Goal: Task Accomplishment & Management: Manage account settings

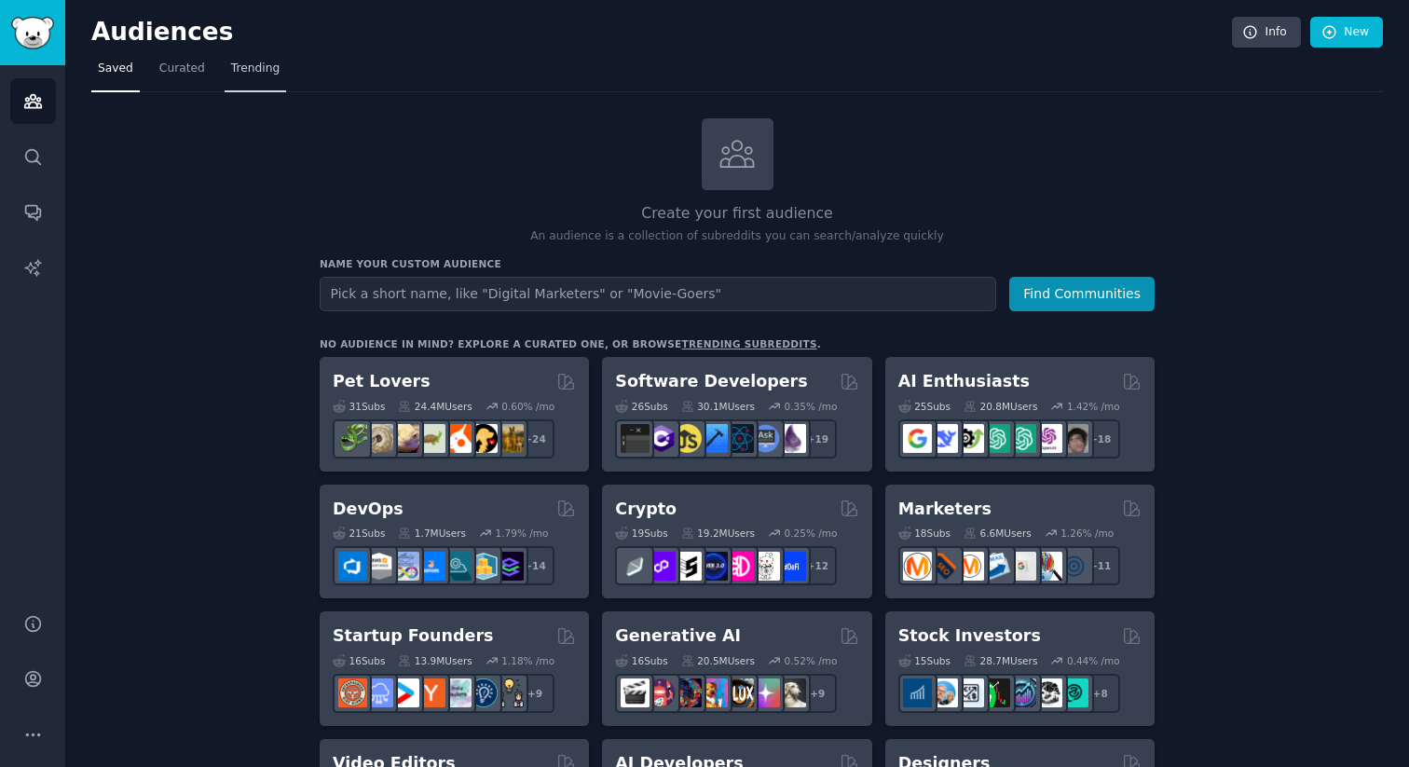
click at [267, 67] on span "Trending" at bounding box center [255, 69] width 48 height 17
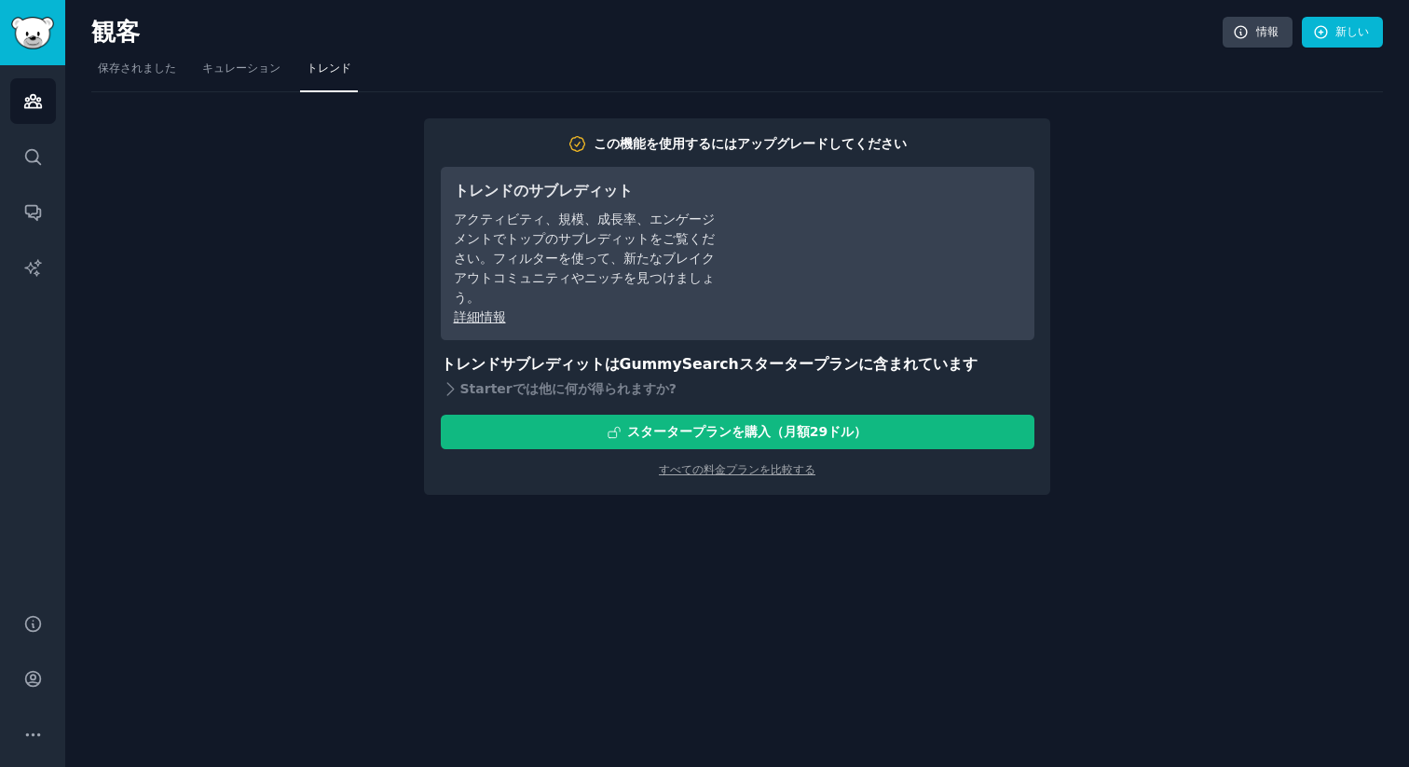
click at [856, 374] on h3 "トレンドサブレディットは GummySearch スターター プラン に含まれています" at bounding box center [737, 364] width 593 height 23
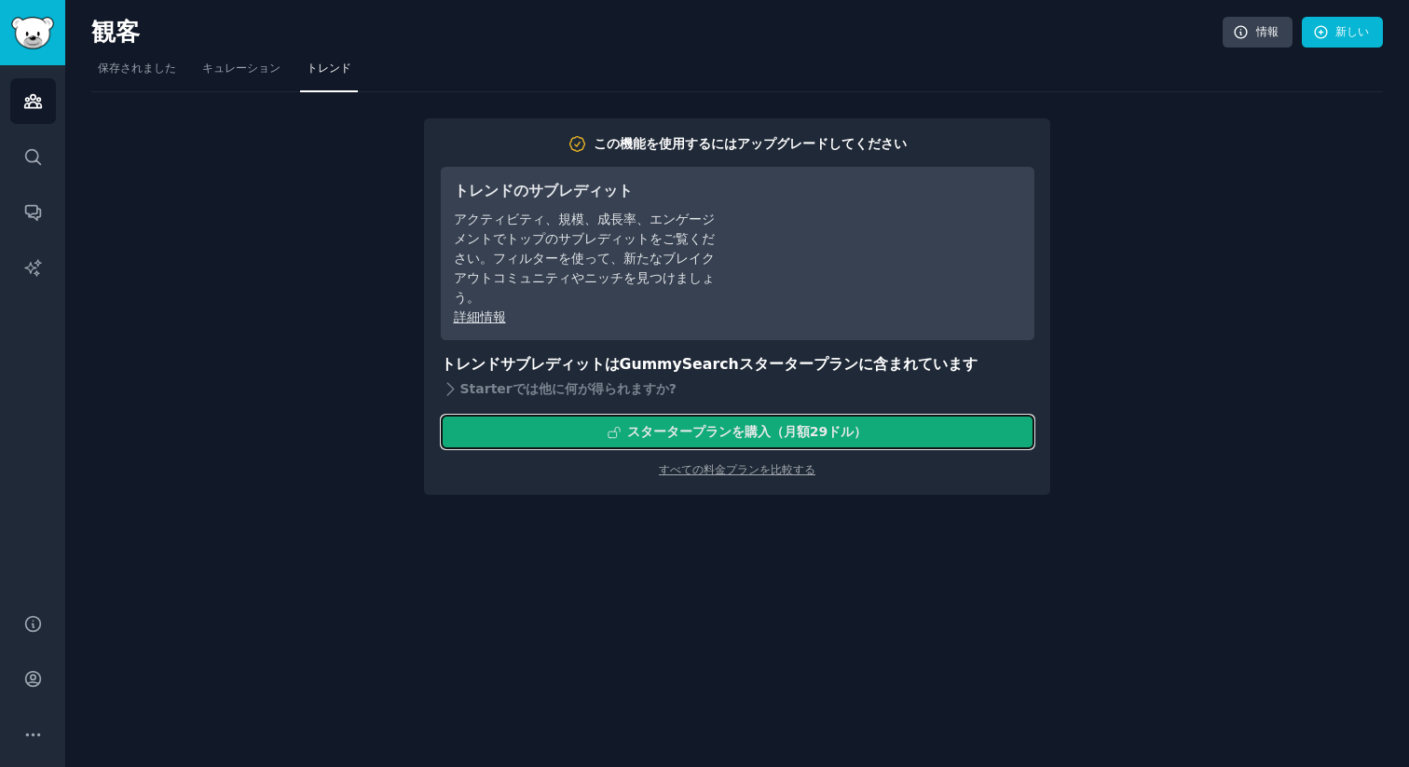
click at [650, 433] on font "スタータープラン" at bounding box center [679, 431] width 104 height 15
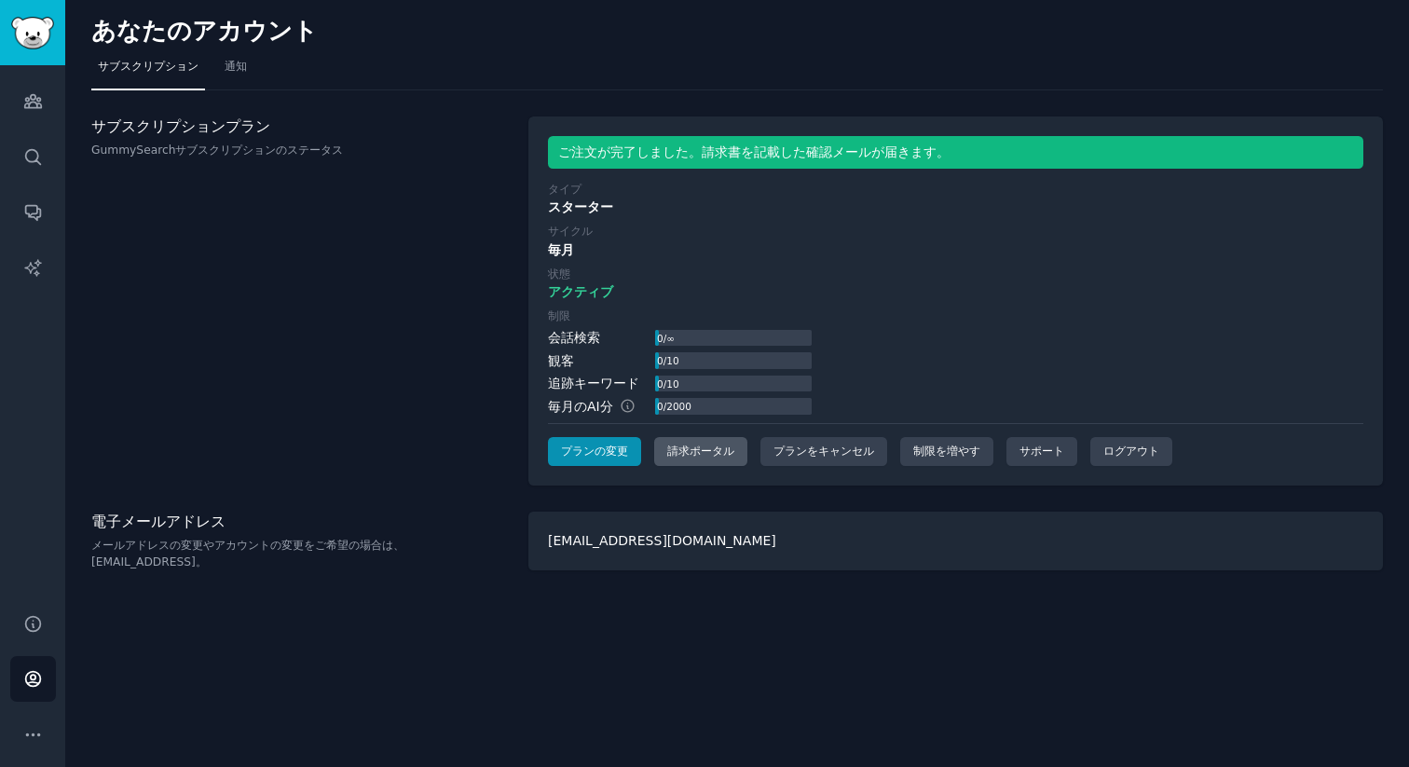
click at [688, 452] on font "請求ポータル" at bounding box center [700, 450] width 67 height 13
click at [692, 450] on font "請求ポータル" at bounding box center [700, 450] width 67 height 13
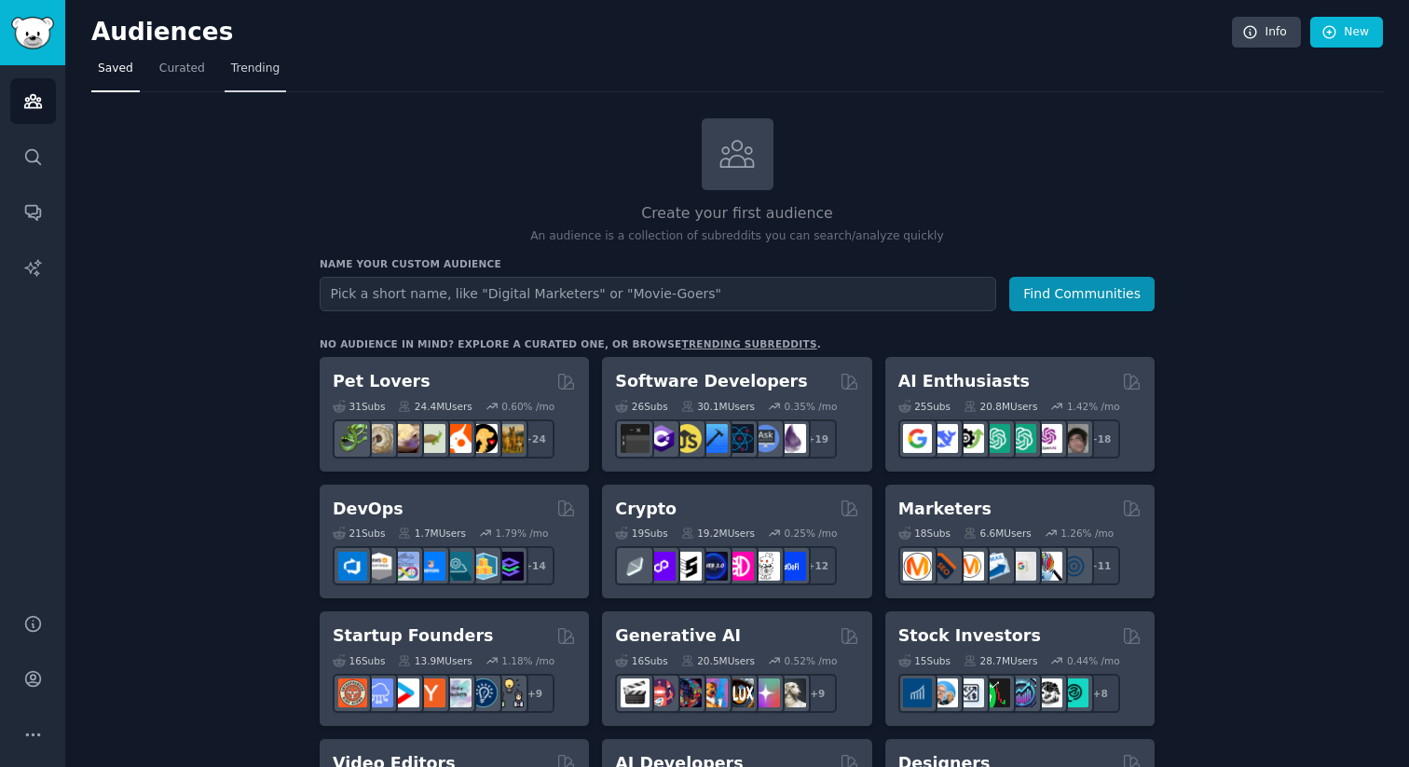
click at [246, 69] on span "Trending" at bounding box center [255, 69] width 48 height 17
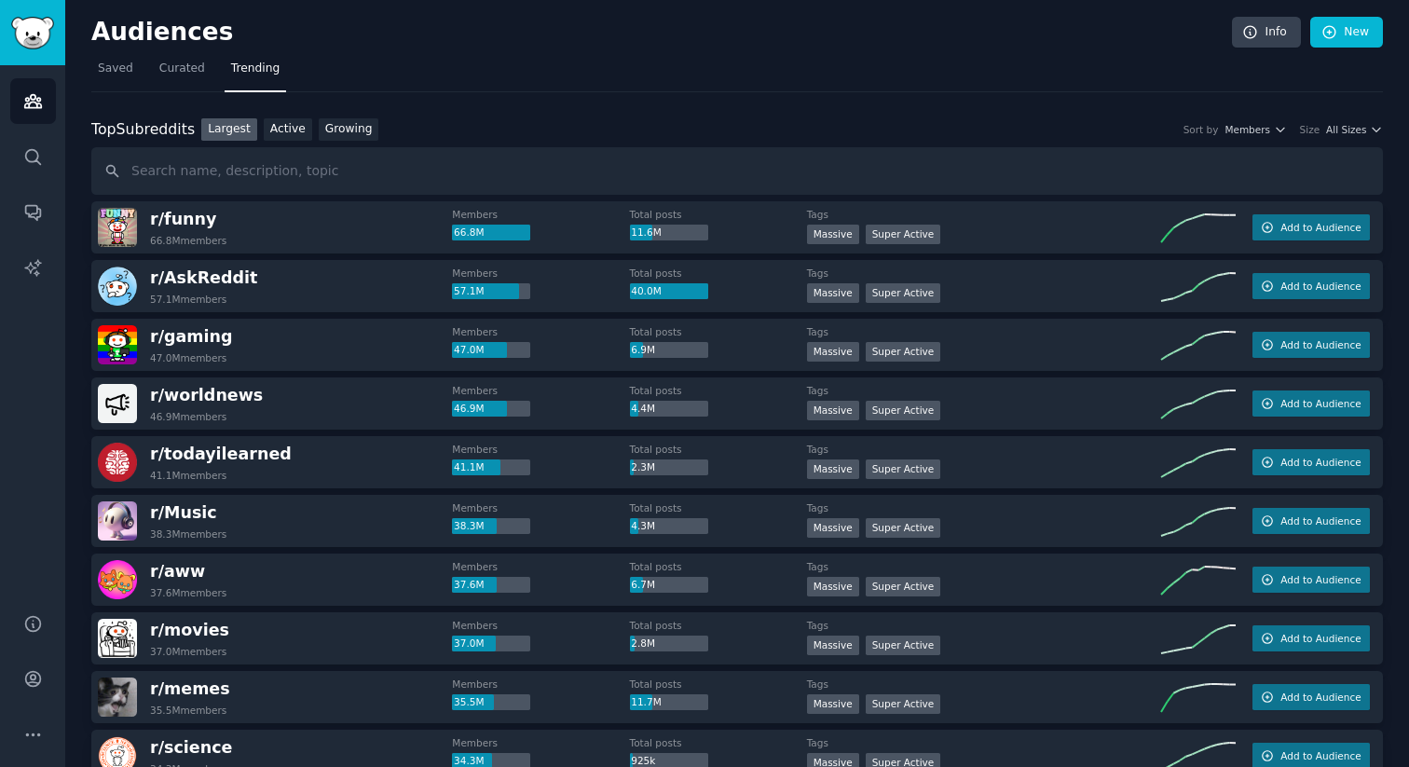
click at [282, 124] on link "Active" at bounding box center [288, 129] width 48 height 23
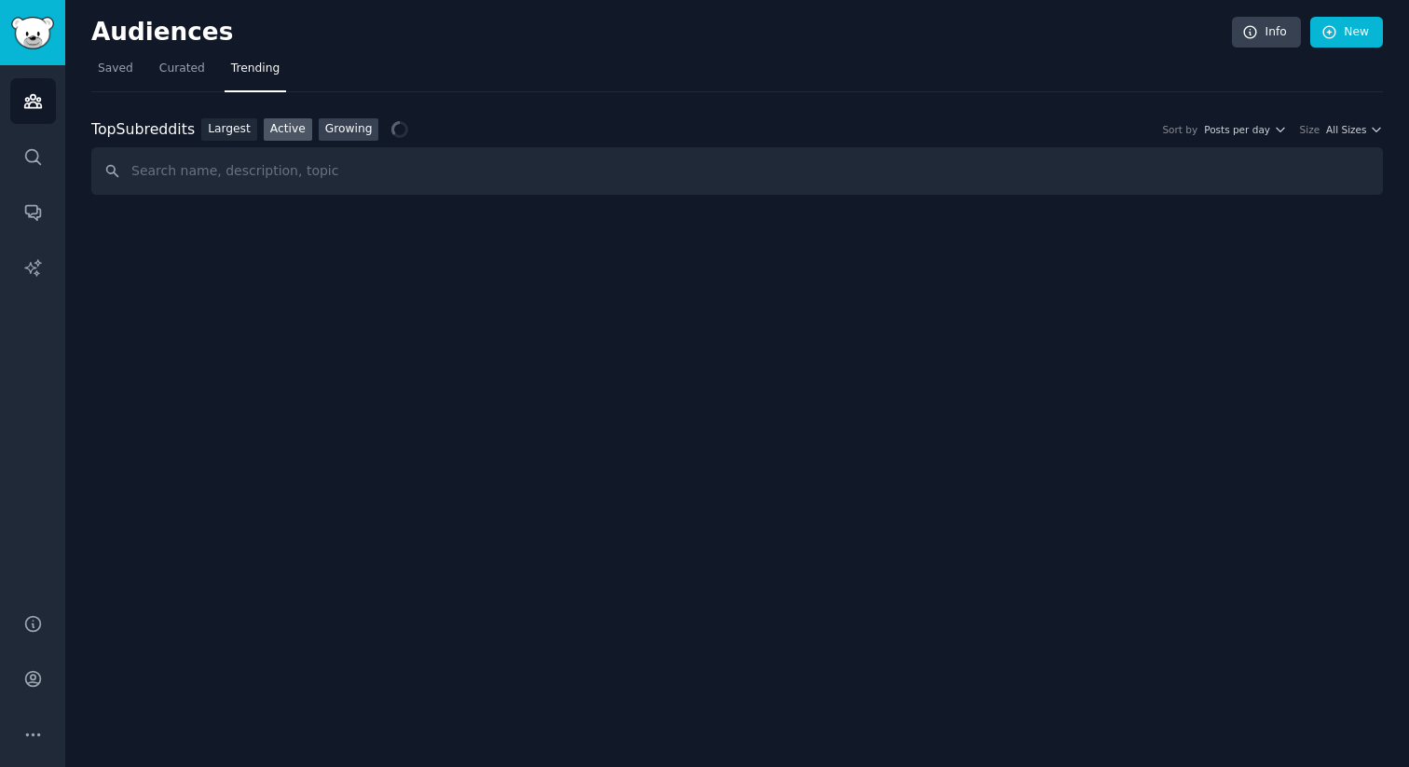
click at [347, 131] on link "Growing" at bounding box center [349, 129] width 61 height 23
click at [1276, 131] on icon "button" at bounding box center [1279, 129] width 13 height 13
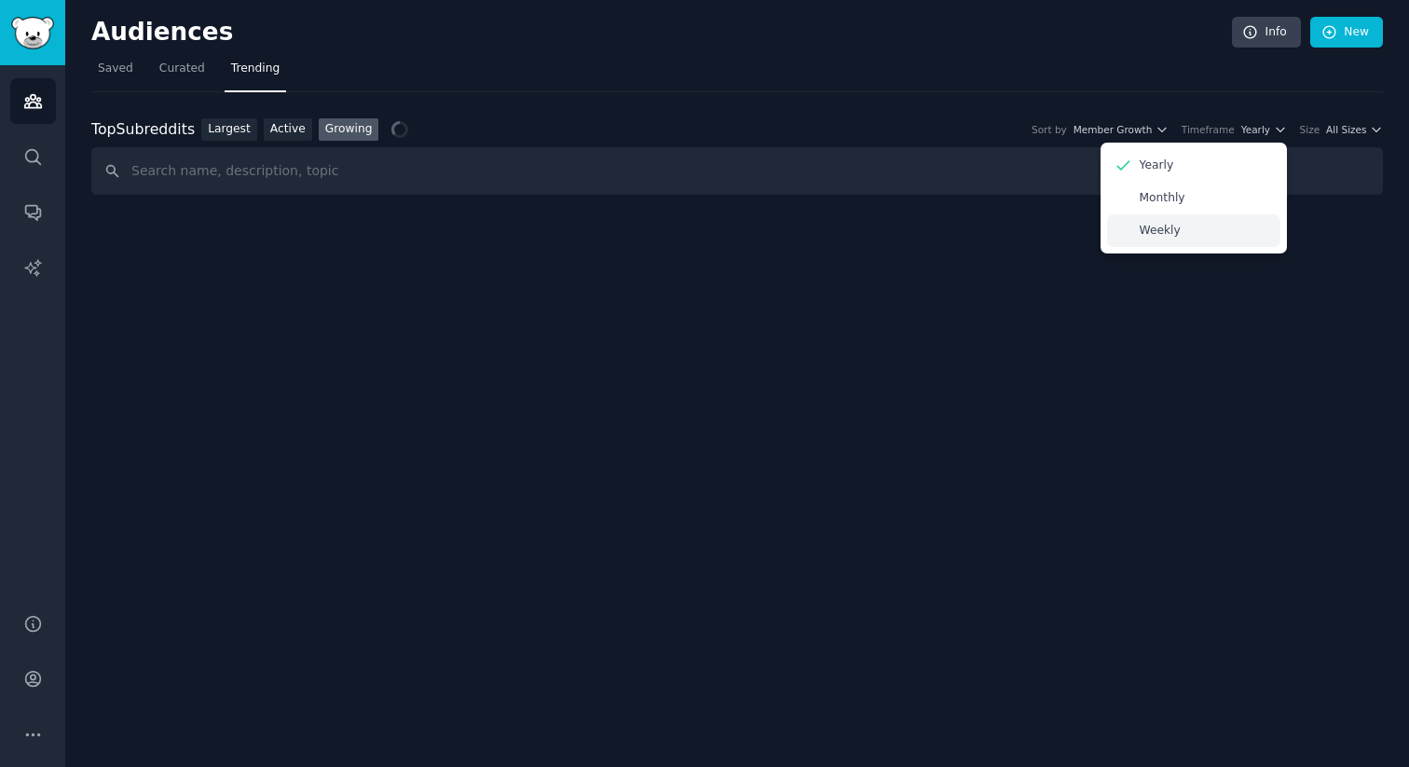
click at [1168, 241] on div "Weekly" at bounding box center [1193, 230] width 173 height 33
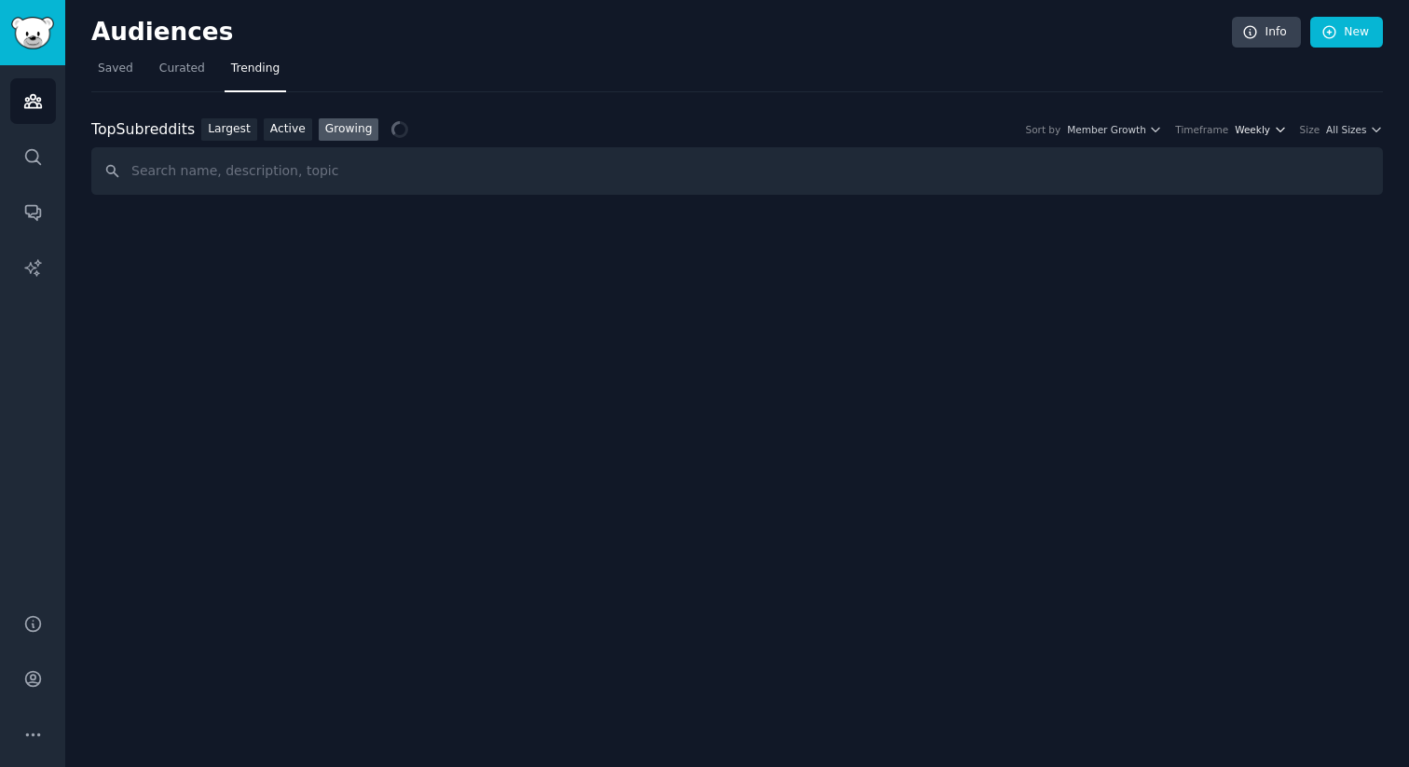
click at [1266, 127] on span "Weekly" at bounding box center [1251, 129] width 35 height 13
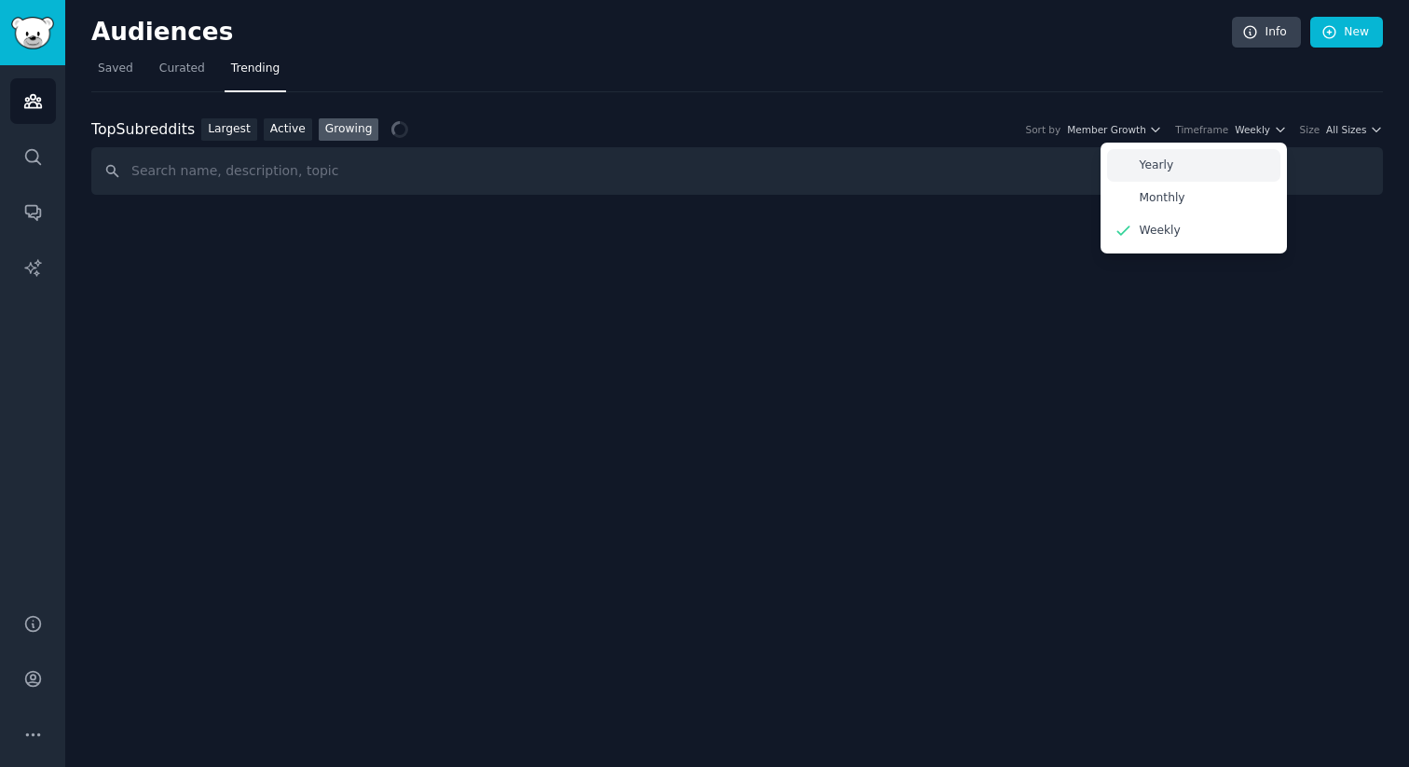
click at [1214, 159] on div "Yearly" at bounding box center [1193, 165] width 173 height 33
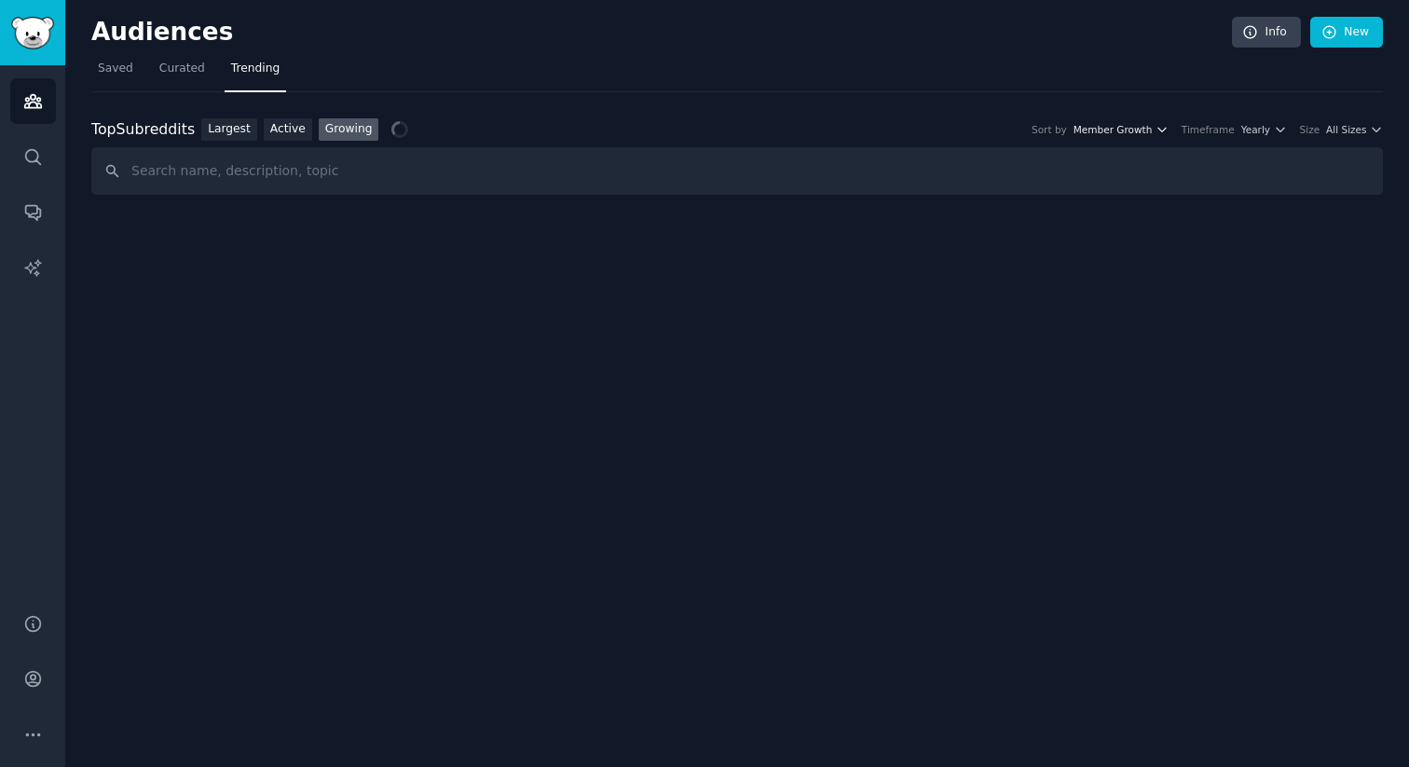
click at [1123, 135] on span "Member Growth" at bounding box center [1112, 129] width 79 height 13
click at [1101, 88] on nav "Saved Curated Trending" at bounding box center [736, 73] width 1291 height 38
click at [1333, 138] on div "Top Subreddits Top Subreddits Largest Active Growing Sort by Member Growth Time…" at bounding box center [736, 129] width 1291 height 23
click at [1343, 129] on span "All Sizes" at bounding box center [1346, 129] width 40 height 13
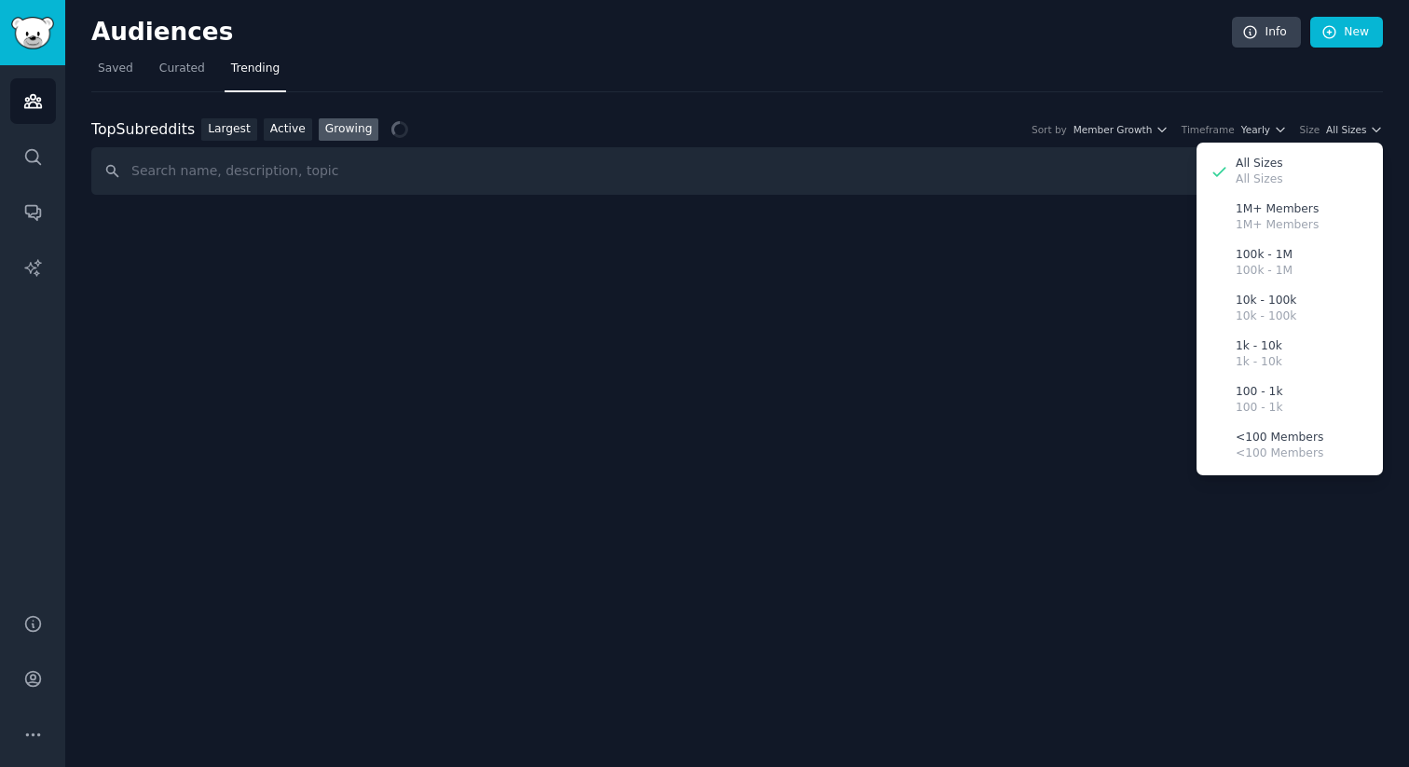
click at [1058, 84] on nav "Saved Curated Trending" at bounding box center [736, 73] width 1291 height 38
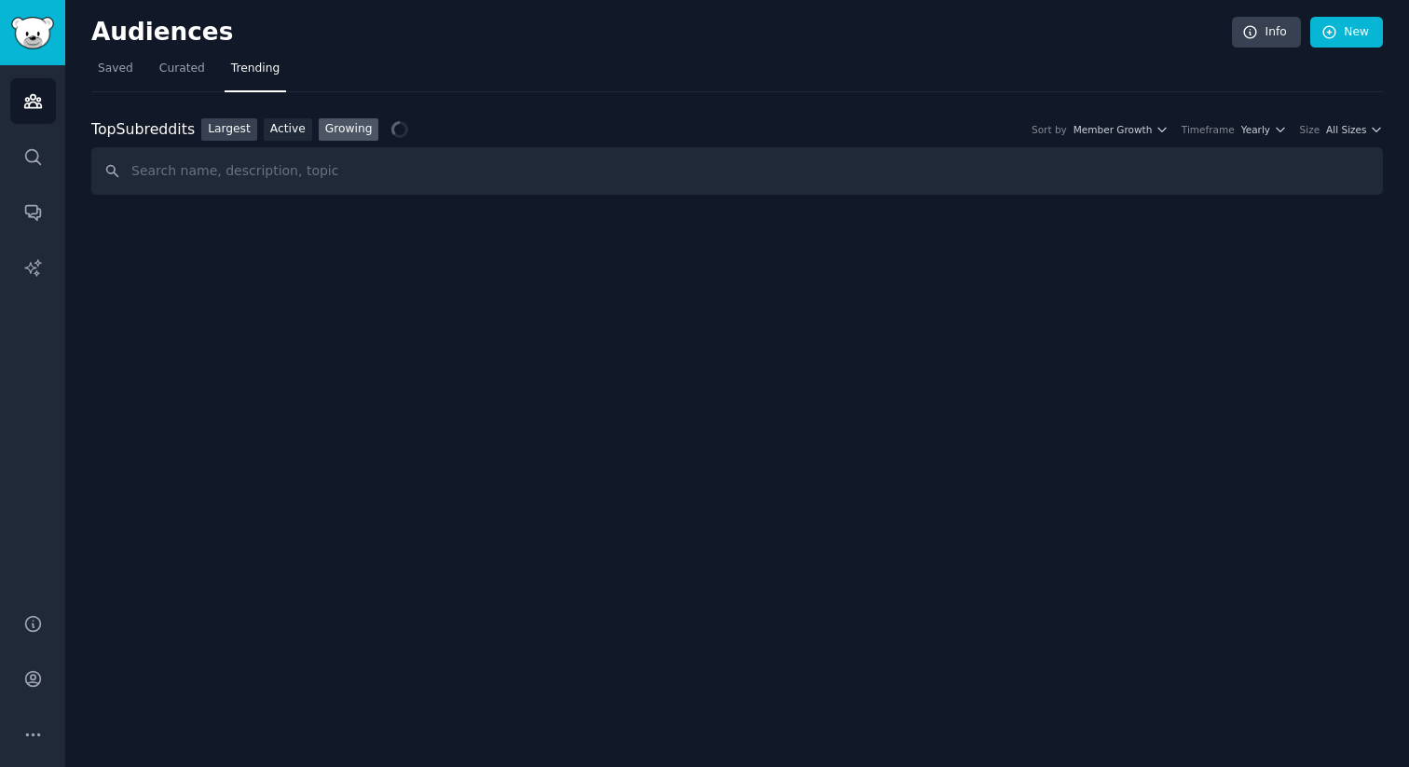
click at [216, 128] on link "Largest" at bounding box center [229, 129] width 56 height 23
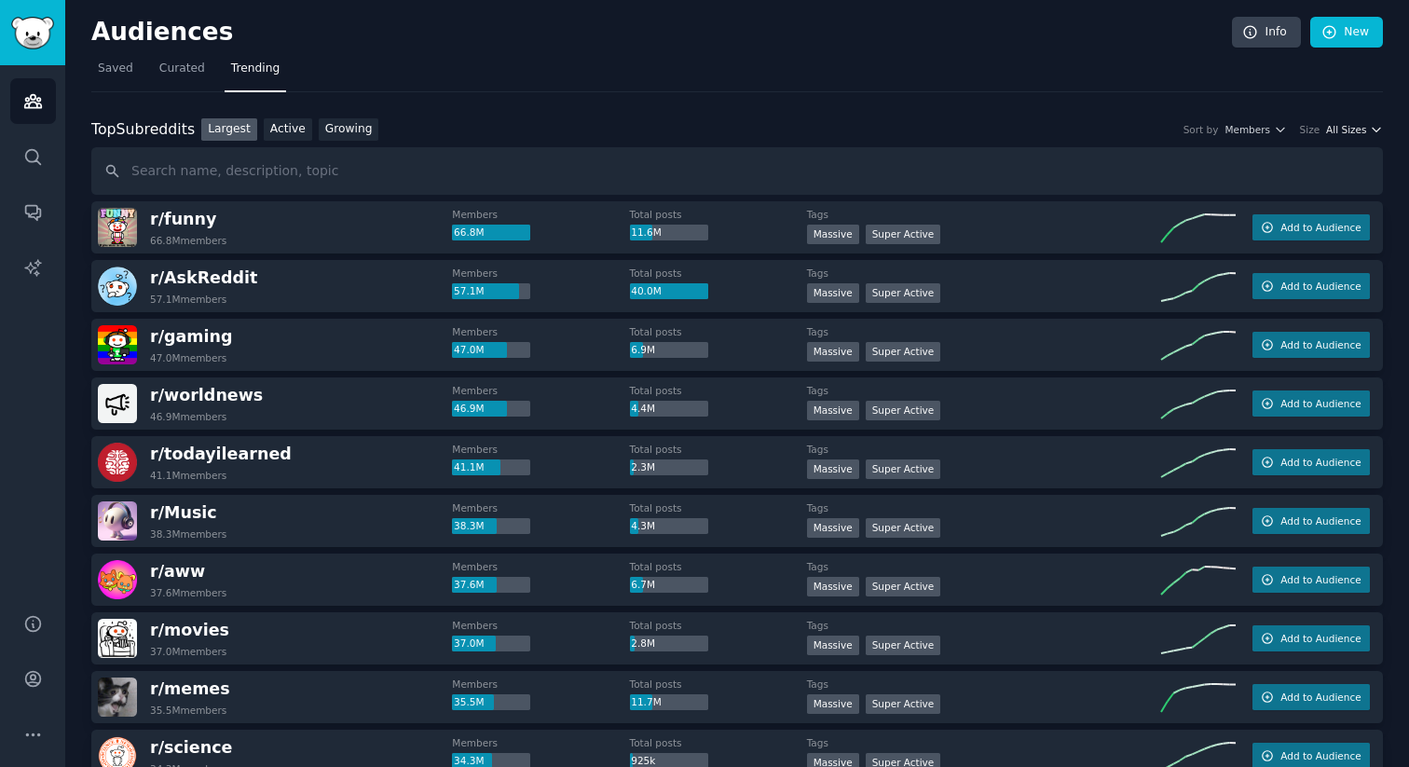
click at [1356, 133] on span "All Sizes" at bounding box center [1346, 129] width 40 height 13
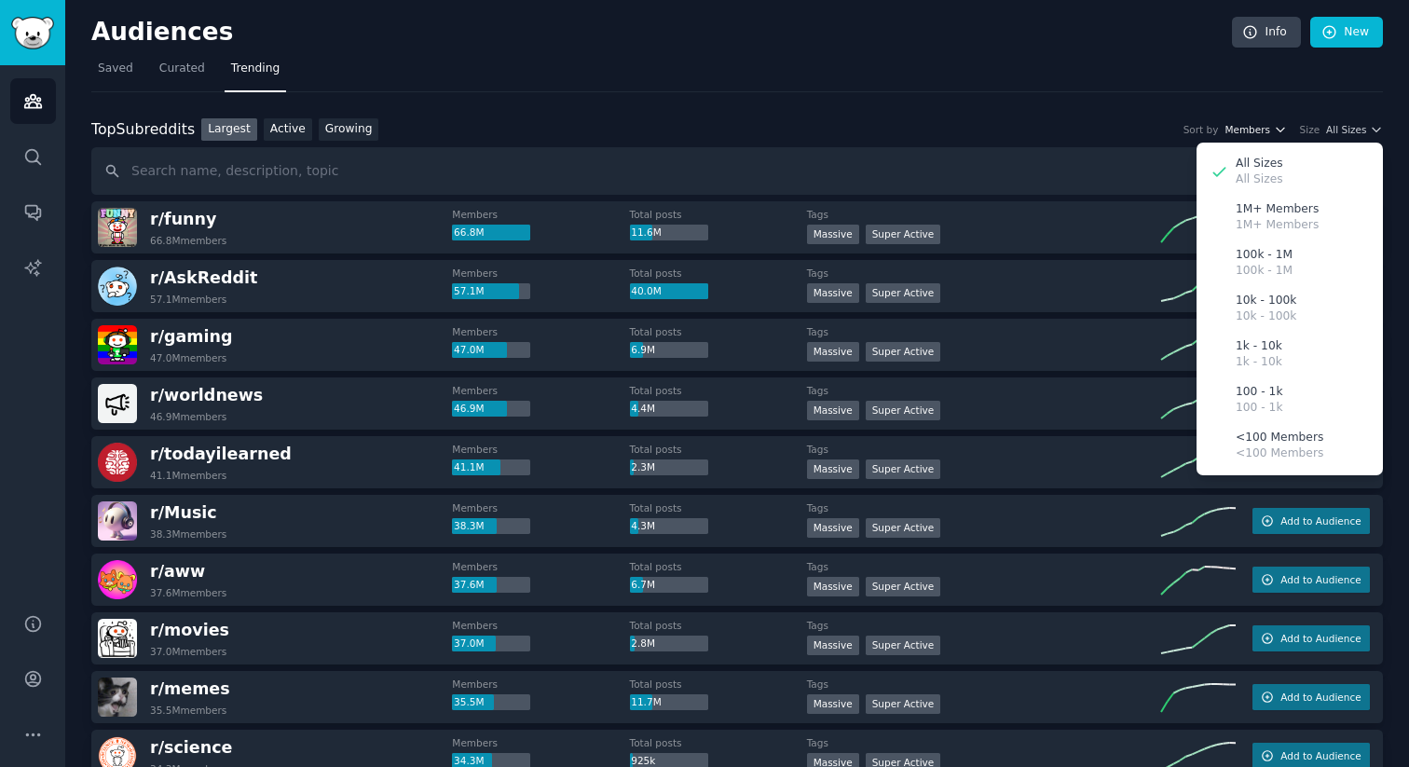
click at [1249, 124] on span "Members" at bounding box center [1247, 129] width 46 height 13
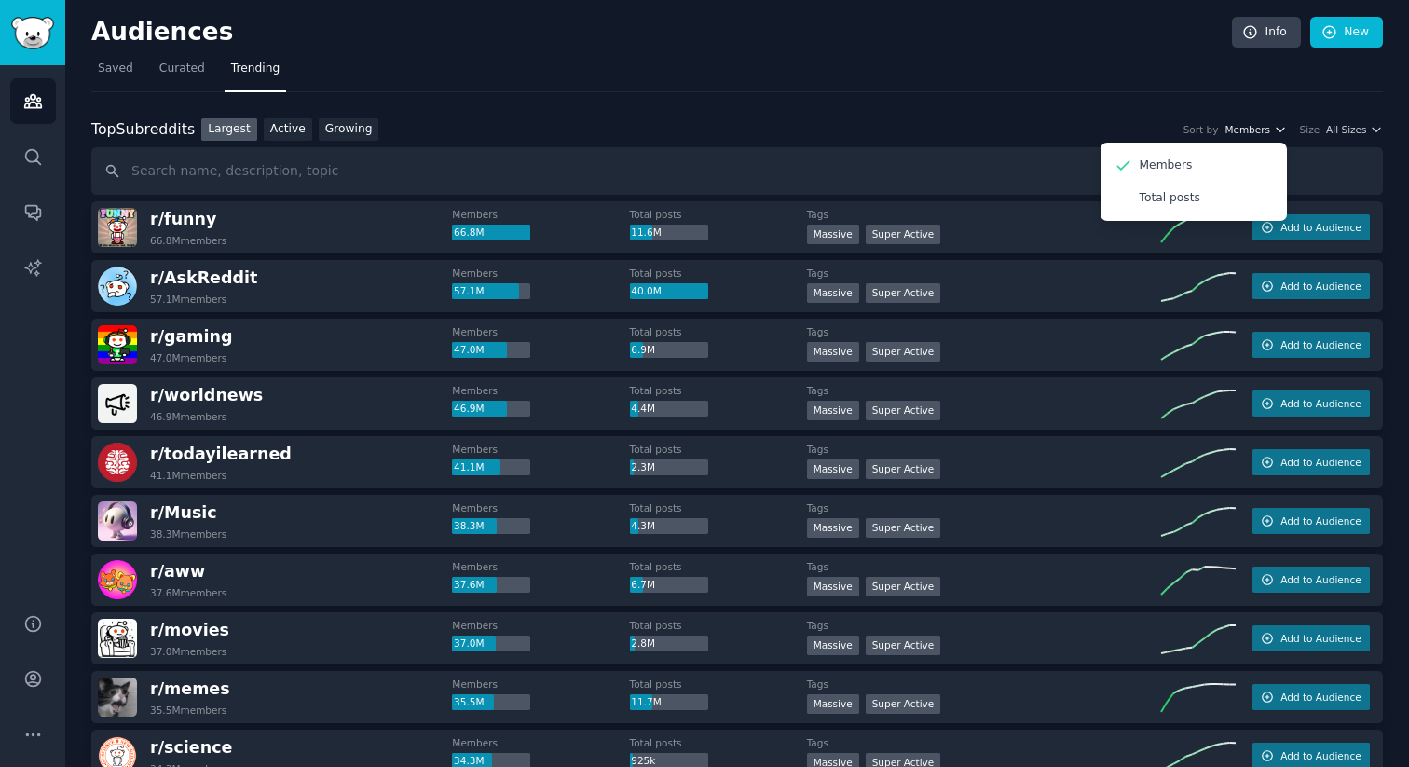
click at [1249, 124] on span "Members" at bounding box center [1247, 129] width 46 height 13
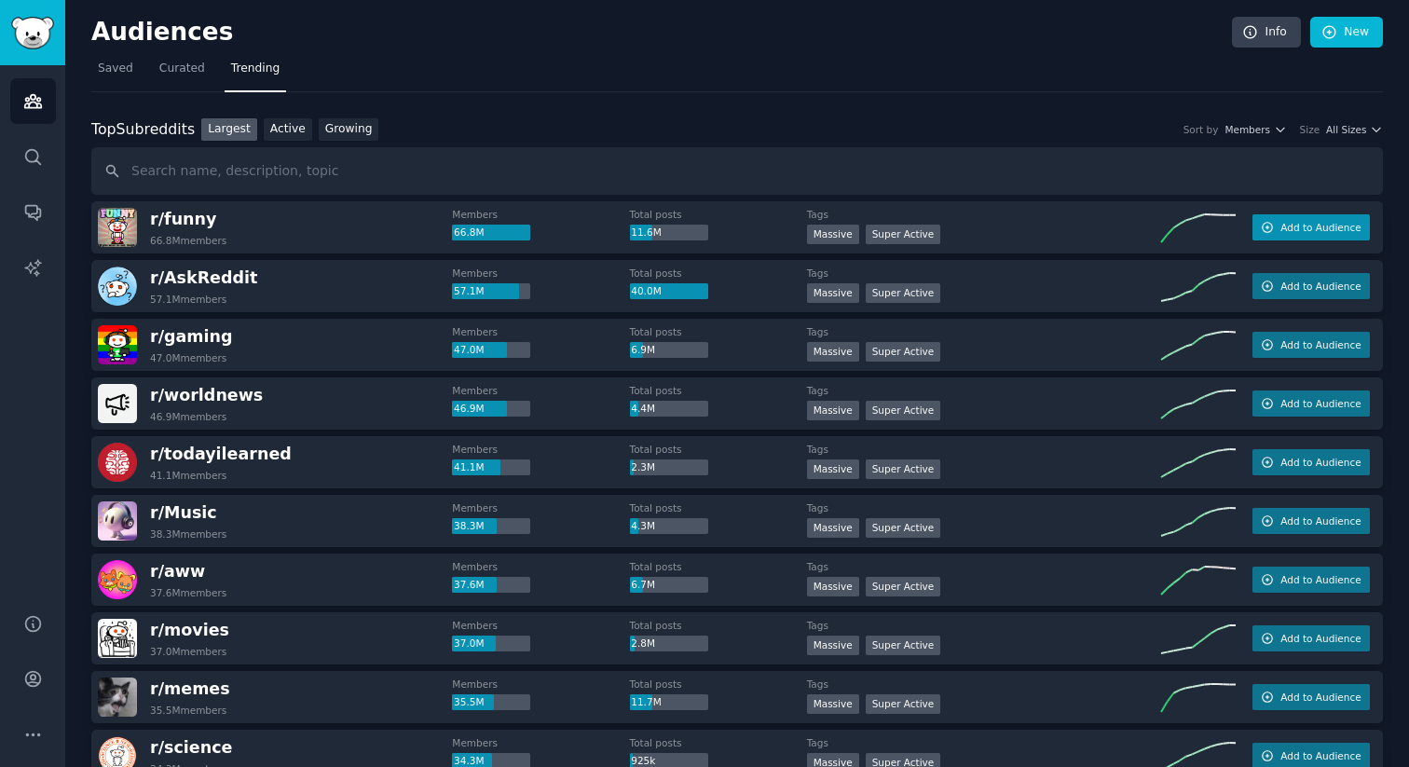
click at [1297, 227] on span "Add to Audience" at bounding box center [1320, 227] width 80 height 13
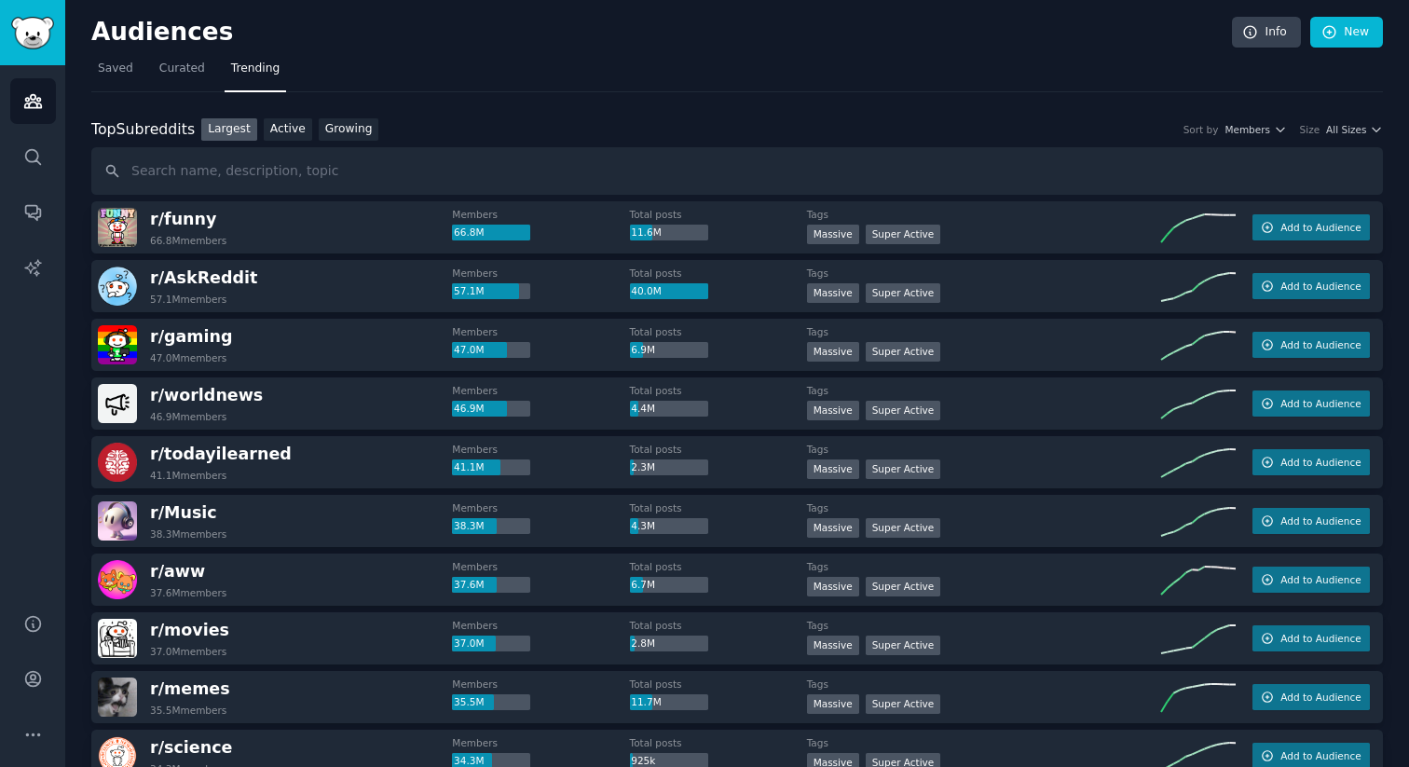
drag, startPoint x: 247, startPoint y: 219, endPoint x: 207, endPoint y: 224, distance: 40.3
click at [248, 219] on div "r/ funny 66.8M members" at bounding box center [275, 227] width 354 height 39
click at [169, 225] on span "r/ funny" at bounding box center [183, 219] width 66 height 19
click at [171, 219] on span "r/ funny" at bounding box center [183, 219] width 66 height 19
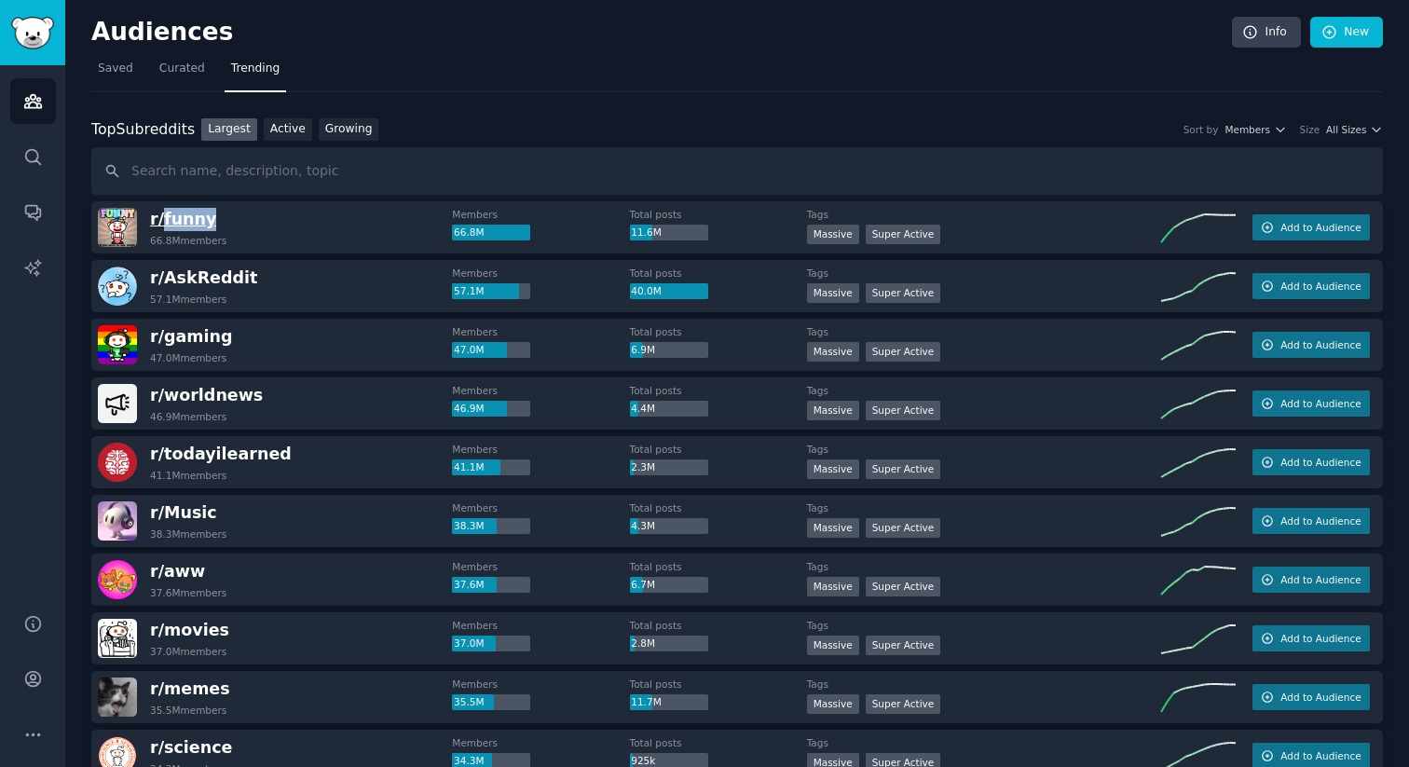
click at [171, 219] on span "r/ funny" at bounding box center [183, 219] width 66 height 19
click at [398, 177] on input "text" at bounding box center [736, 171] width 1291 height 48
click at [294, 218] on div "r/ funny 66.8M members" at bounding box center [275, 227] width 354 height 39
click at [169, 222] on span "r/ funny" at bounding box center [183, 219] width 66 height 19
click at [1287, 229] on span "Add to Audience" at bounding box center [1320, 227] width 80 height 13
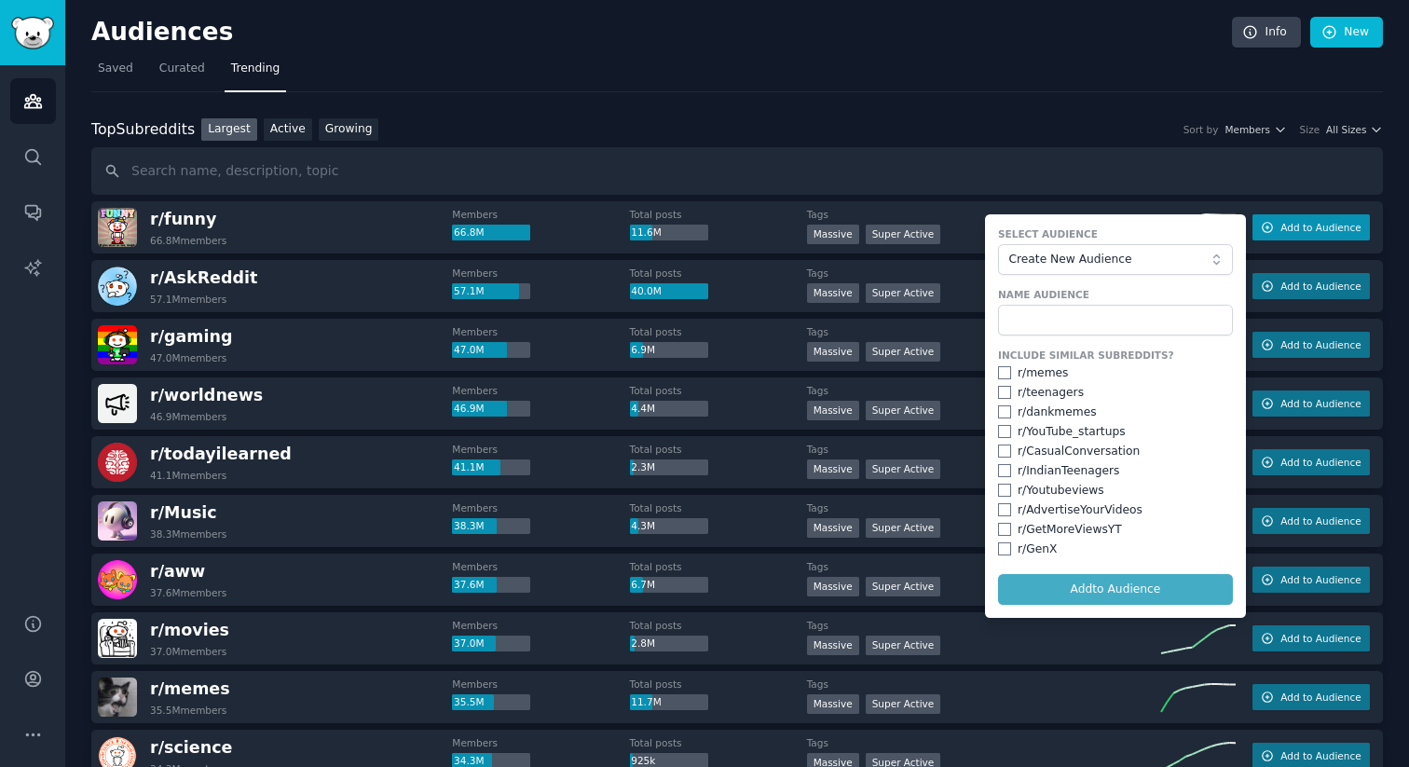
click at [1287, 229] on span "Add to Audience" at bounding box center [1320, 227] width 80 height 13
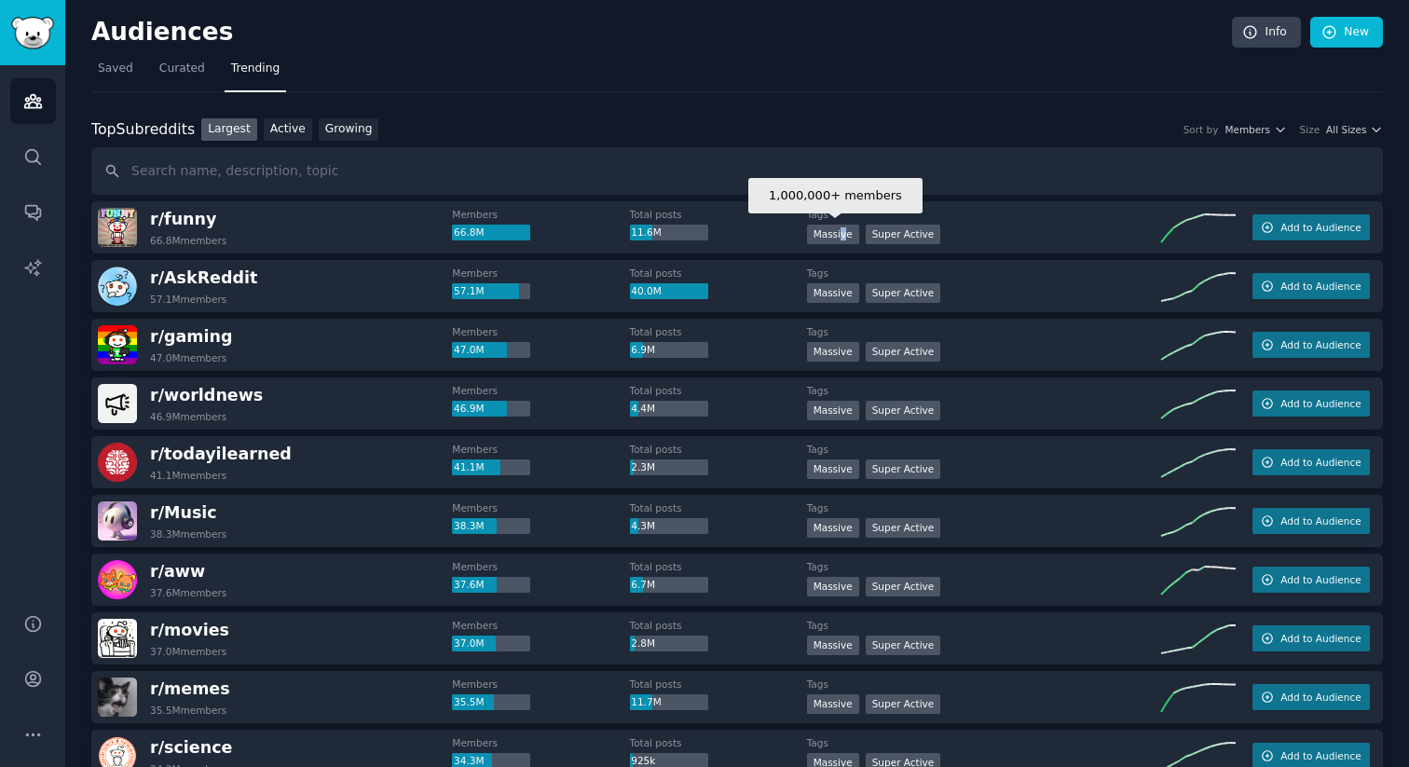
click at [840, 233] on div "Massive" at bounding box center [833, 235] width 52 height 20
click at [926, 234] on div "Super Active" at bounding box center [902, 235] width 75 height 20
click at [656, 208] on dt "Total posts" at bounding box center [718, 214] width 177 height 13
click at [523, 216] on dt "Members" at bounding box center [540, 214] width 177 height 13
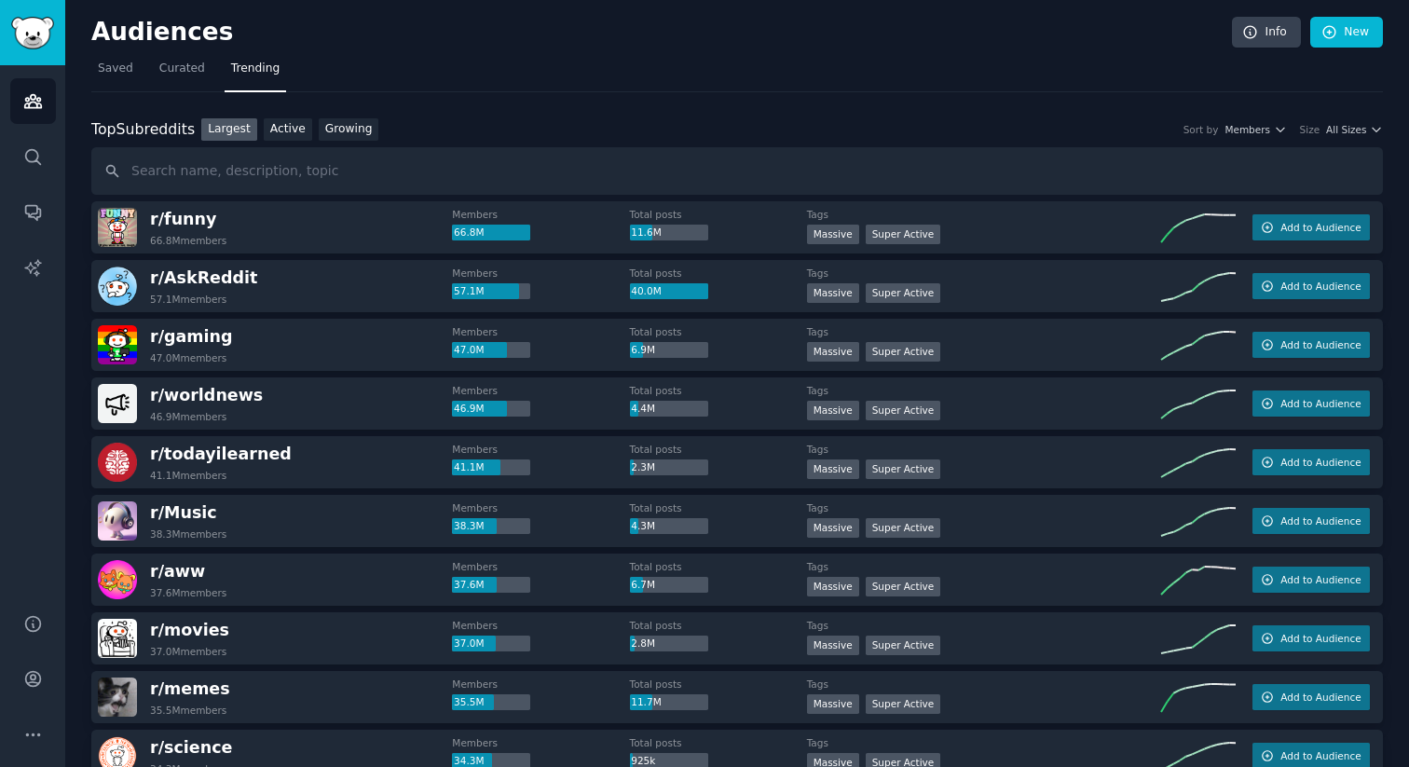
click at [442, 218] on div "r/ funny 66.8M members" at bounding box center [275, 227] width 354 height 39
click at [1227, 124] on span "Members" at bounding box center [1247, 129] width 46 height 13
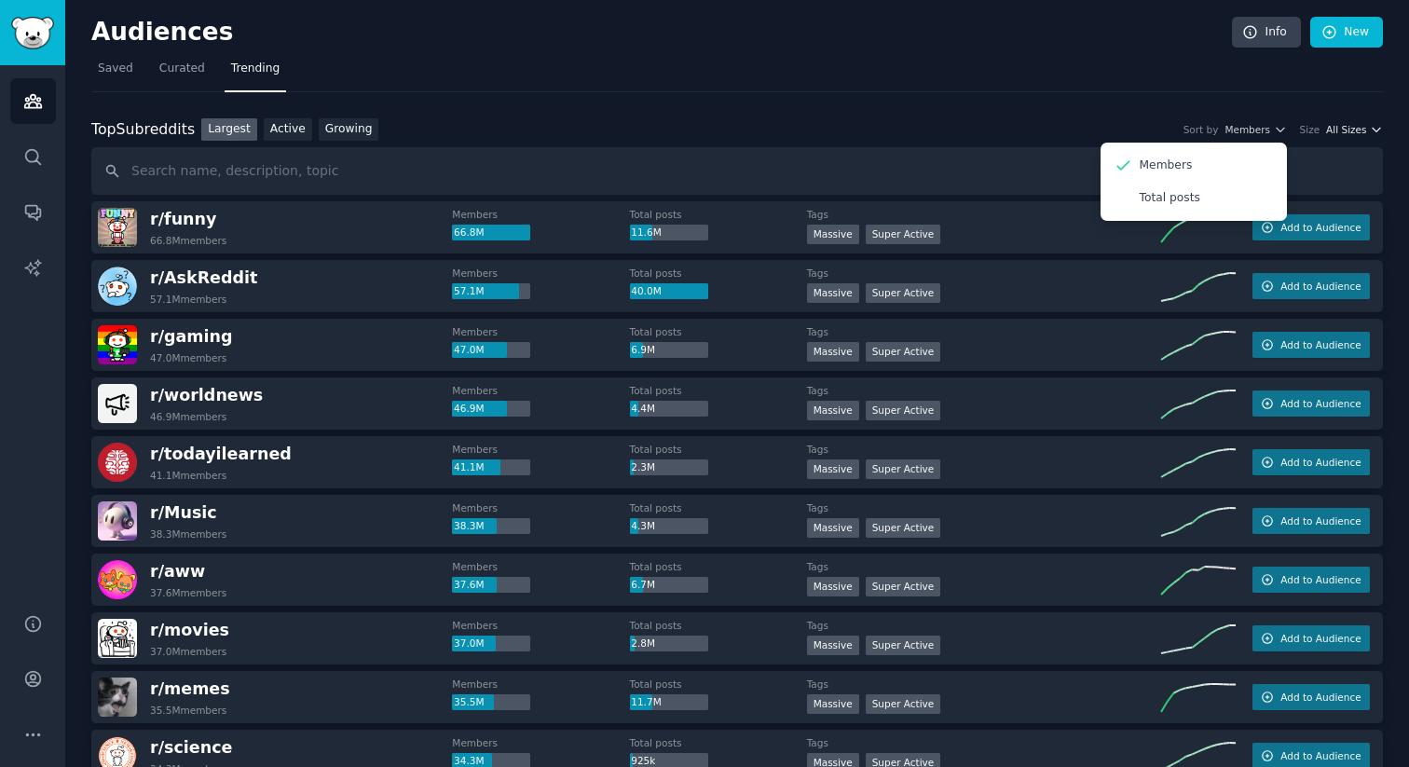
click at [1345, 125] on span "All Sizes" at bounding box center [1346, 129] width 40 height 13
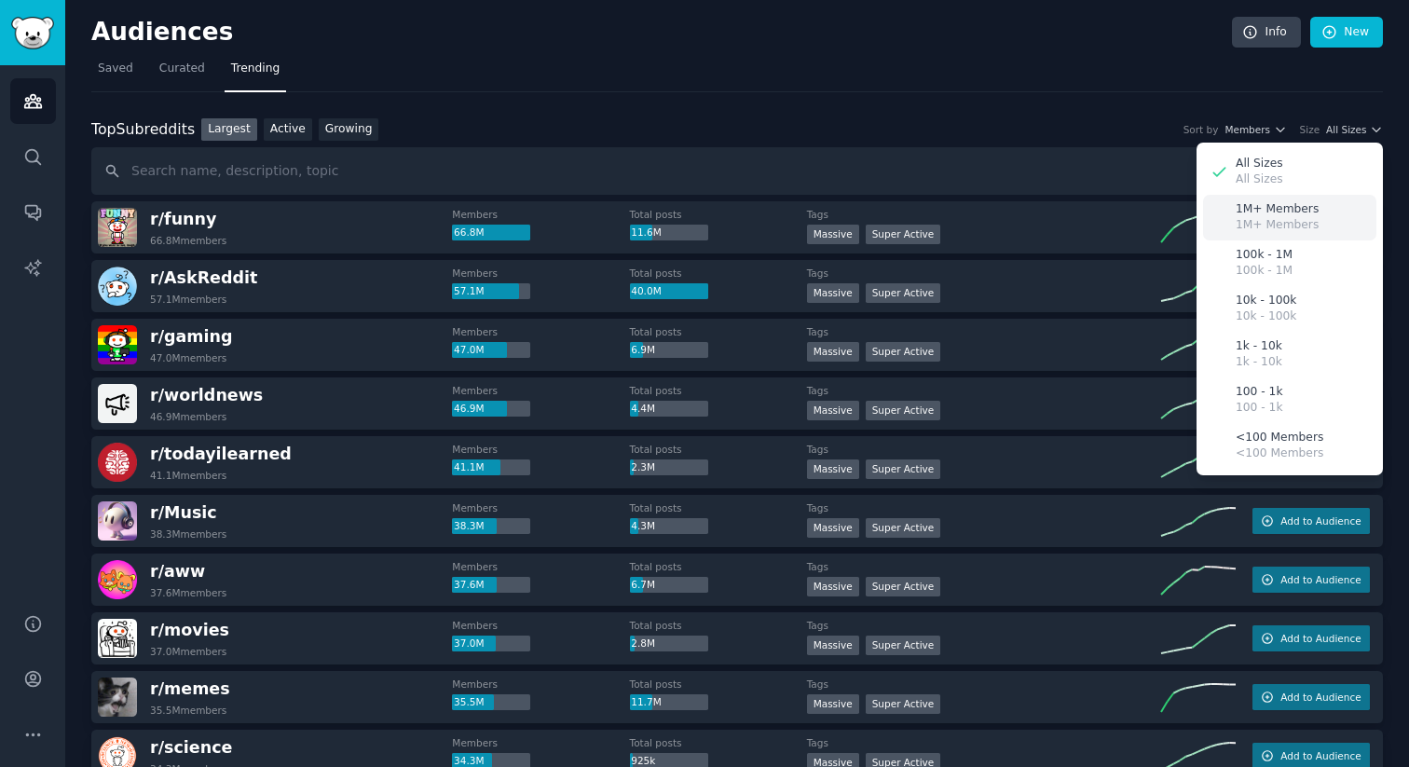
click at [1312, 212] on div "1M+ Members 1M+ Members" at bounding box center [1289, 218] width 173 height 46
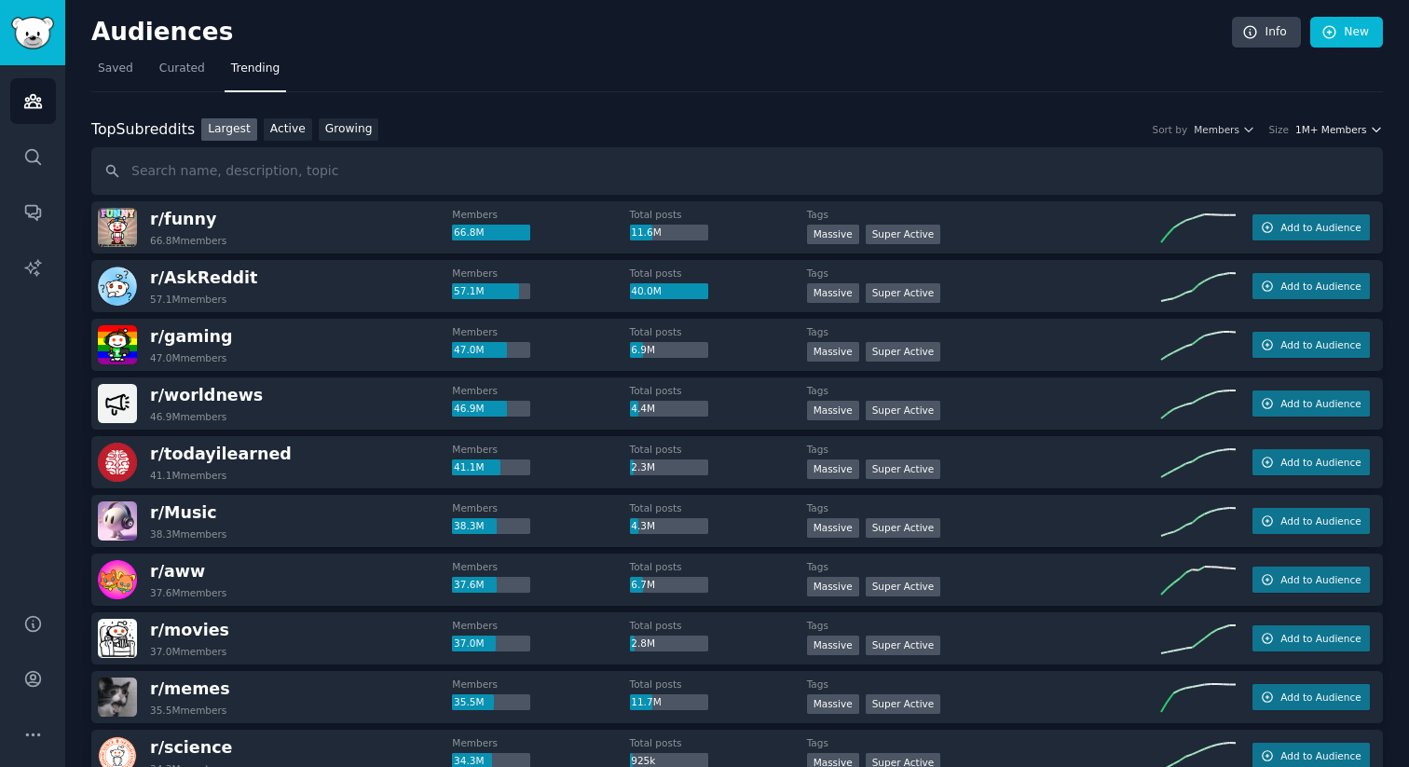
click at [1333, 126] on span "1M+ Members" at bounding box center [1331, 129] width 72 height 13
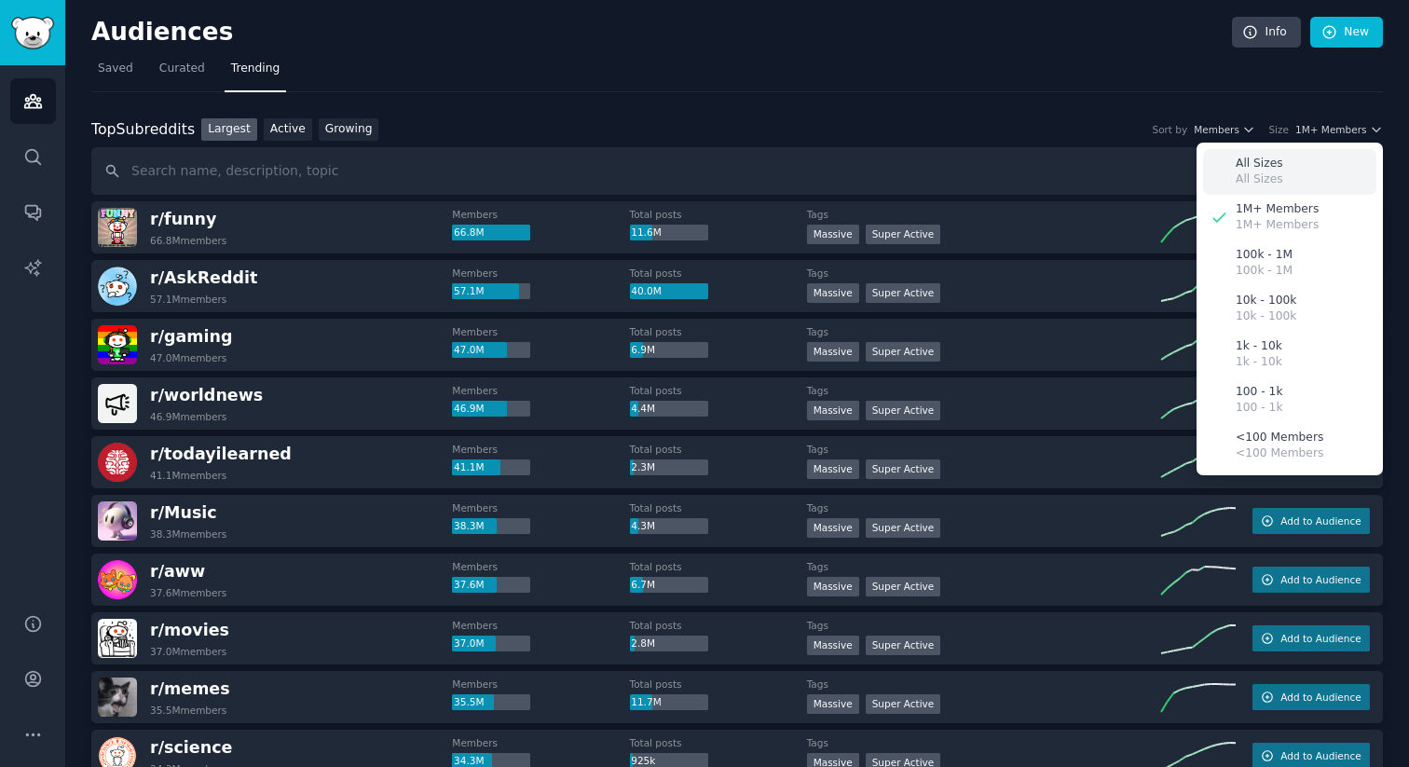
click at [1273, 164] on p "All Sizes" at bounding box center [1259, 164] width 48 height 17
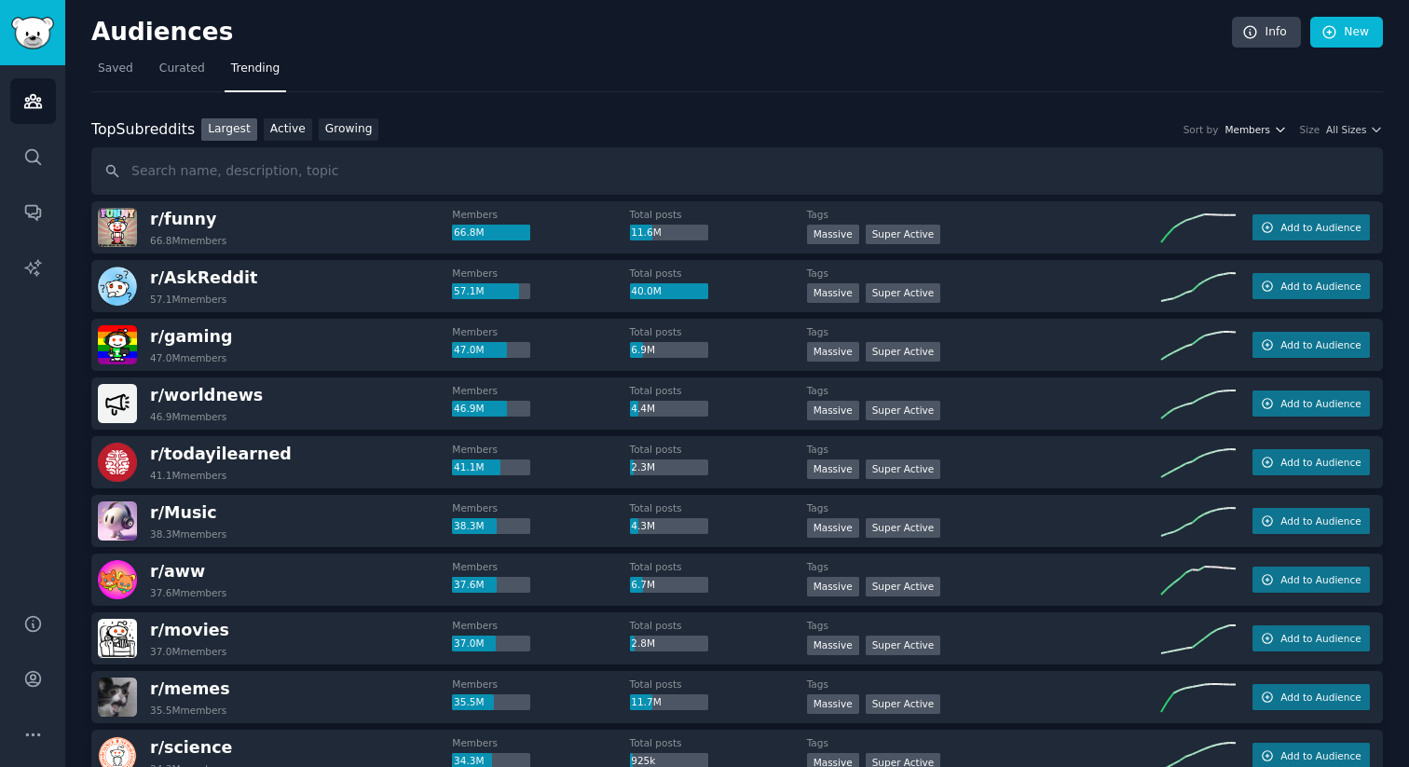
click at [1235, 129] on span "Members" at bounding box center [1247, 129] width 46 height 13
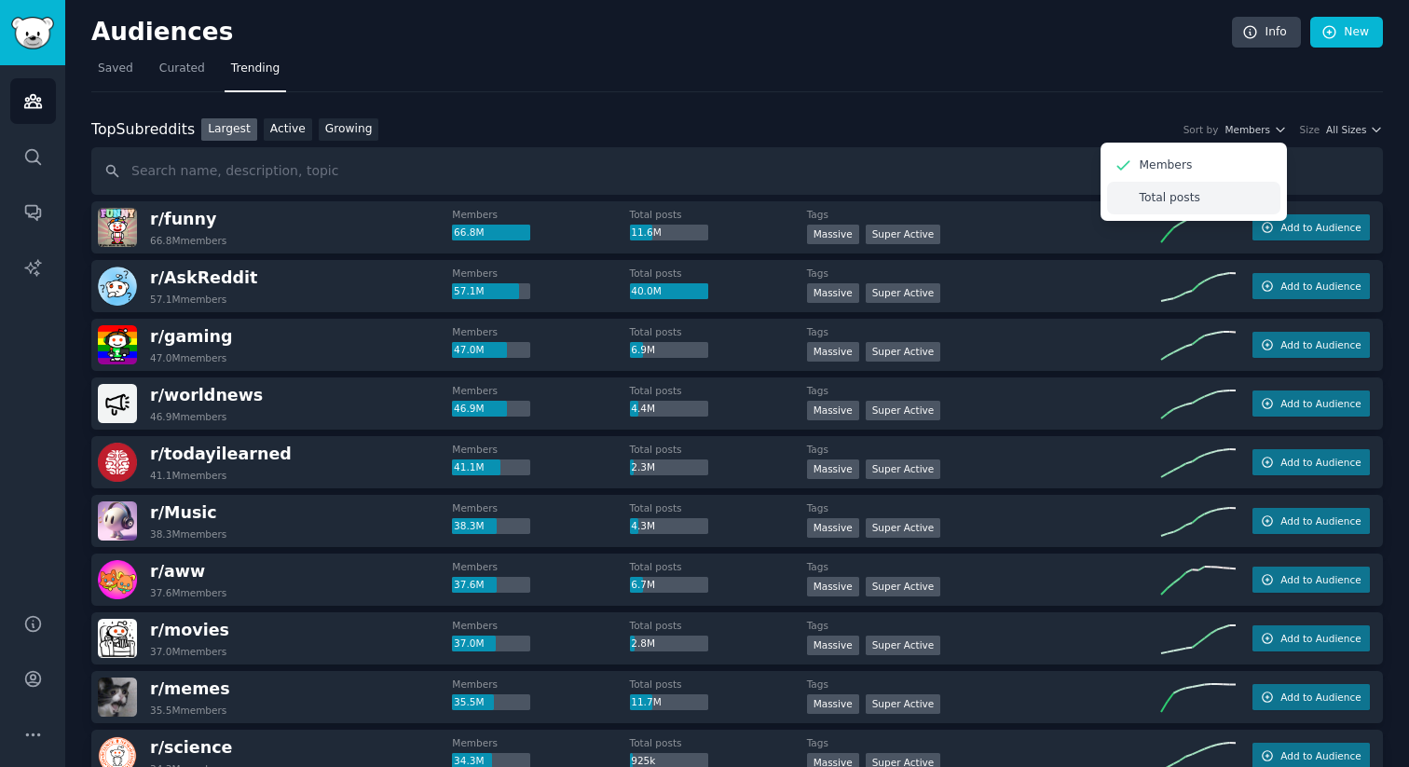
click at [1187, 194] on p "Total posts" at bounding box center [1169, 198] width 61 height 17
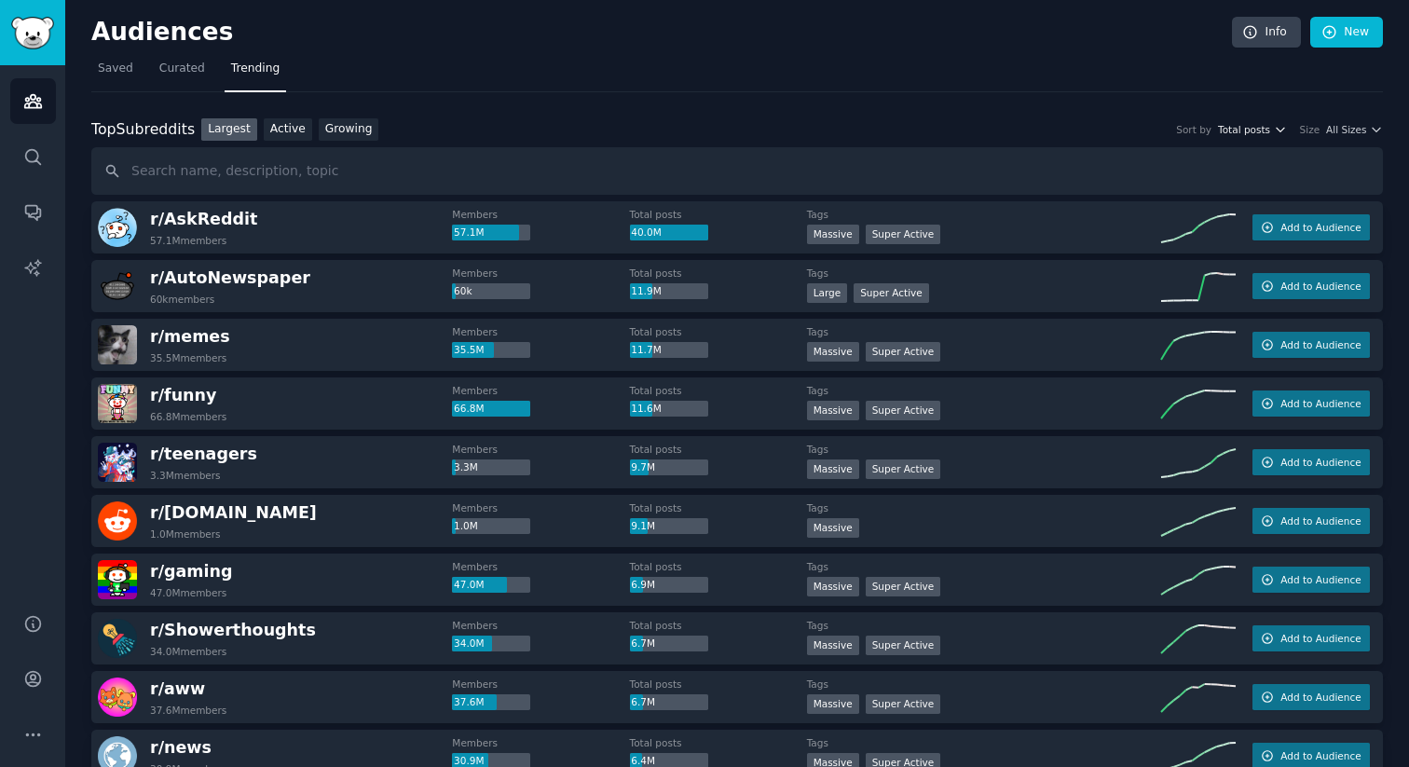
click at [1261, 131] on span "Total posts" at bounding box center [1244, 129] width 52 height 13
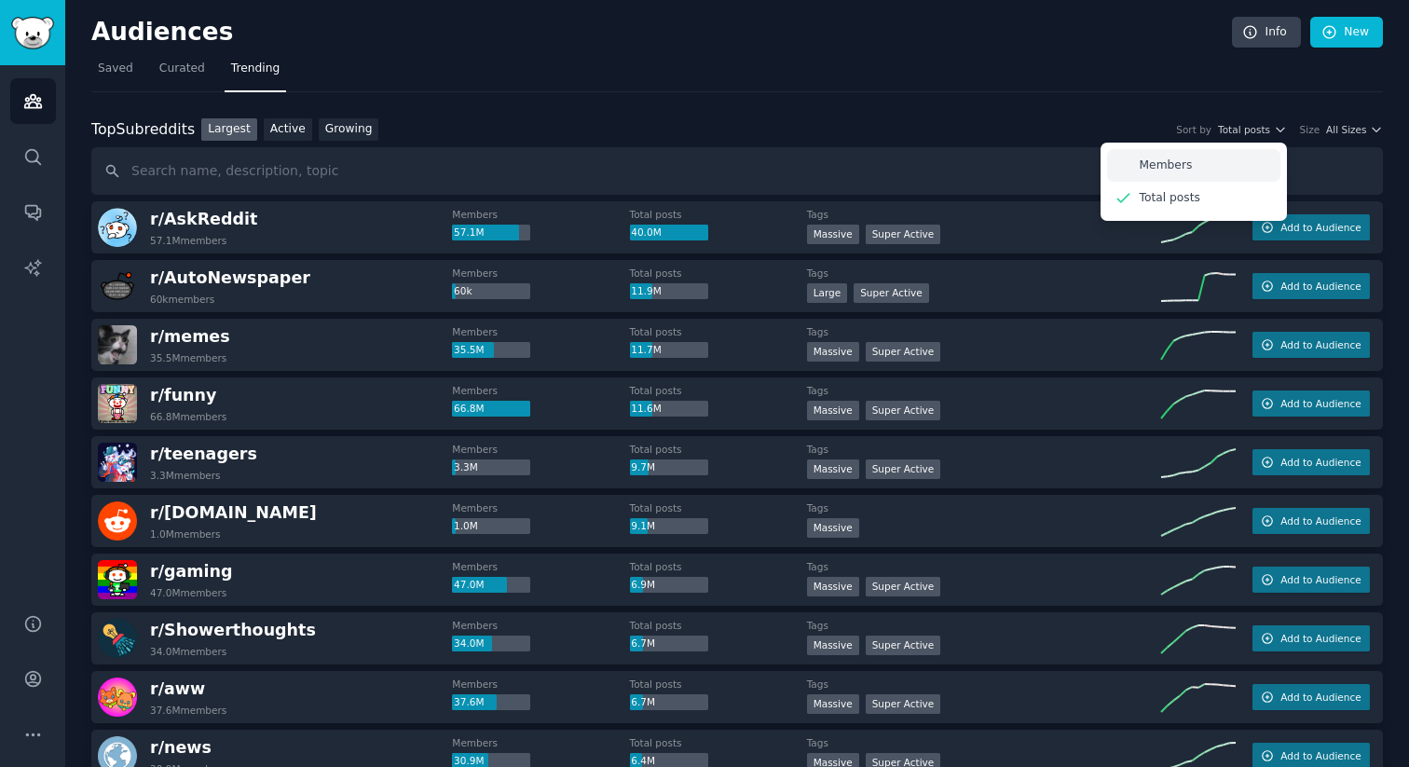
click at [1215, 161] on div "Members" at bounding box center [1193, 165] width 173 height 33
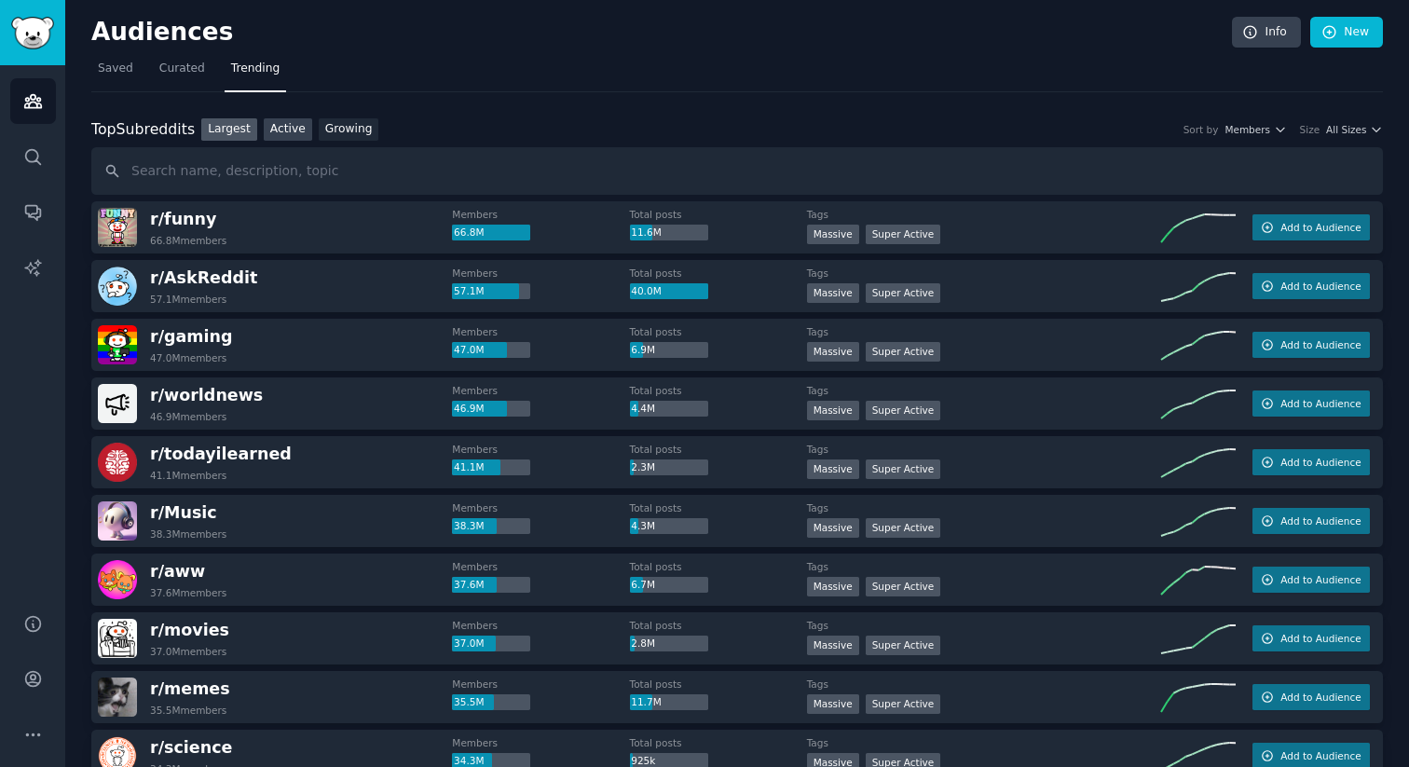
click at [279, 133] on link "Active" at bounding box center [288, 129] width 48 height 23
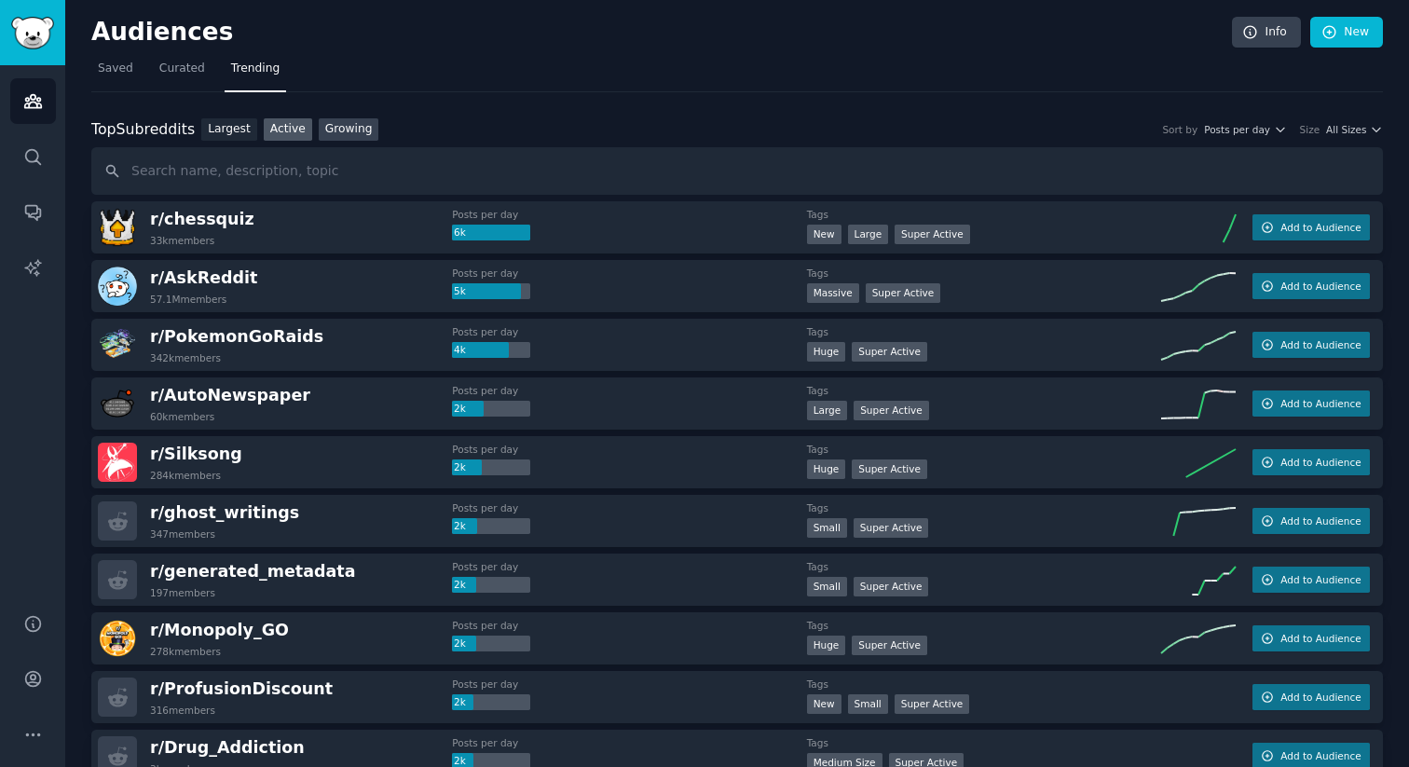
click at [344, 131] on link "Growing" at bounding box center [349, 129] width 61 height 23
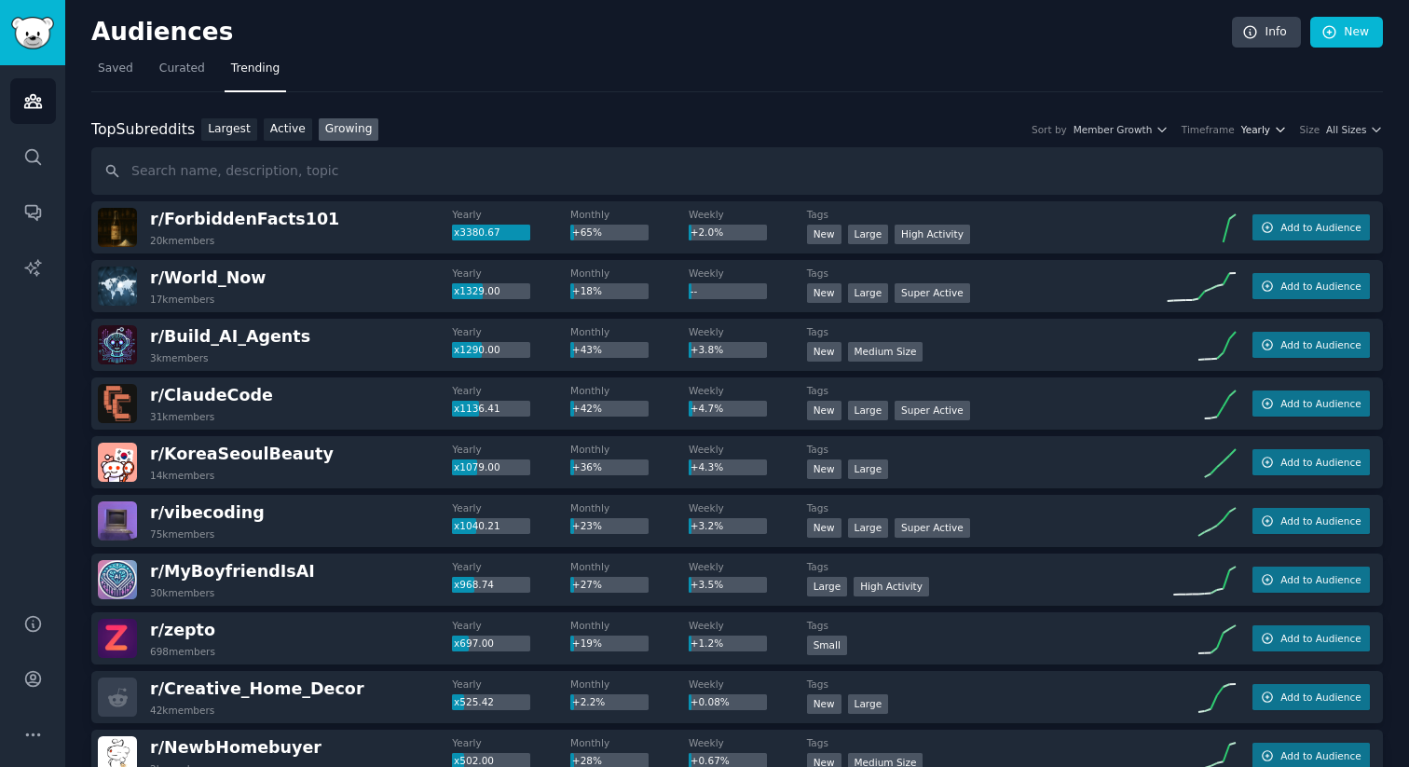
click at [1244, 130] on span "Yearly" at bounding box center [1255, 129] width 29 height 13
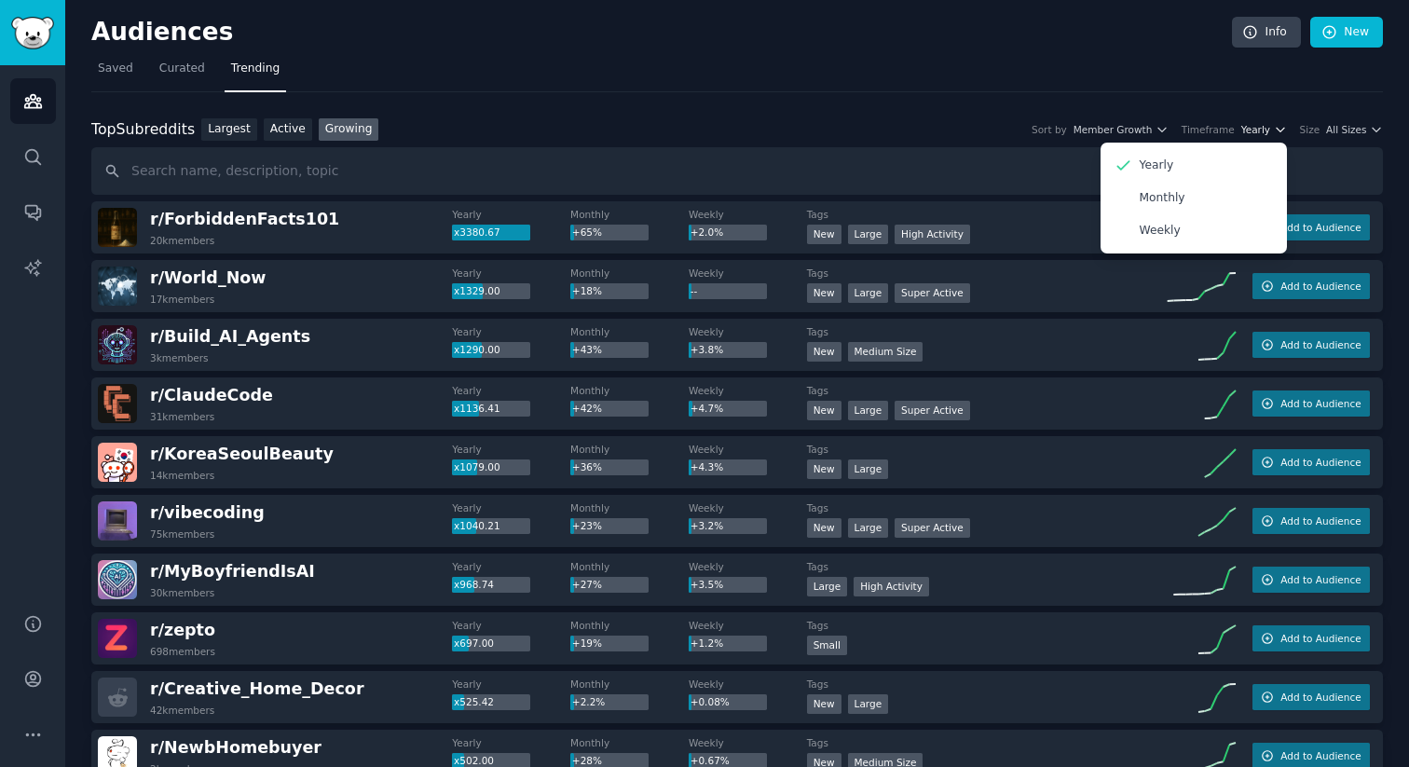
click at [1244, 130] on span "Yearly" at bounding box center [1255, 129] width 29 height 13
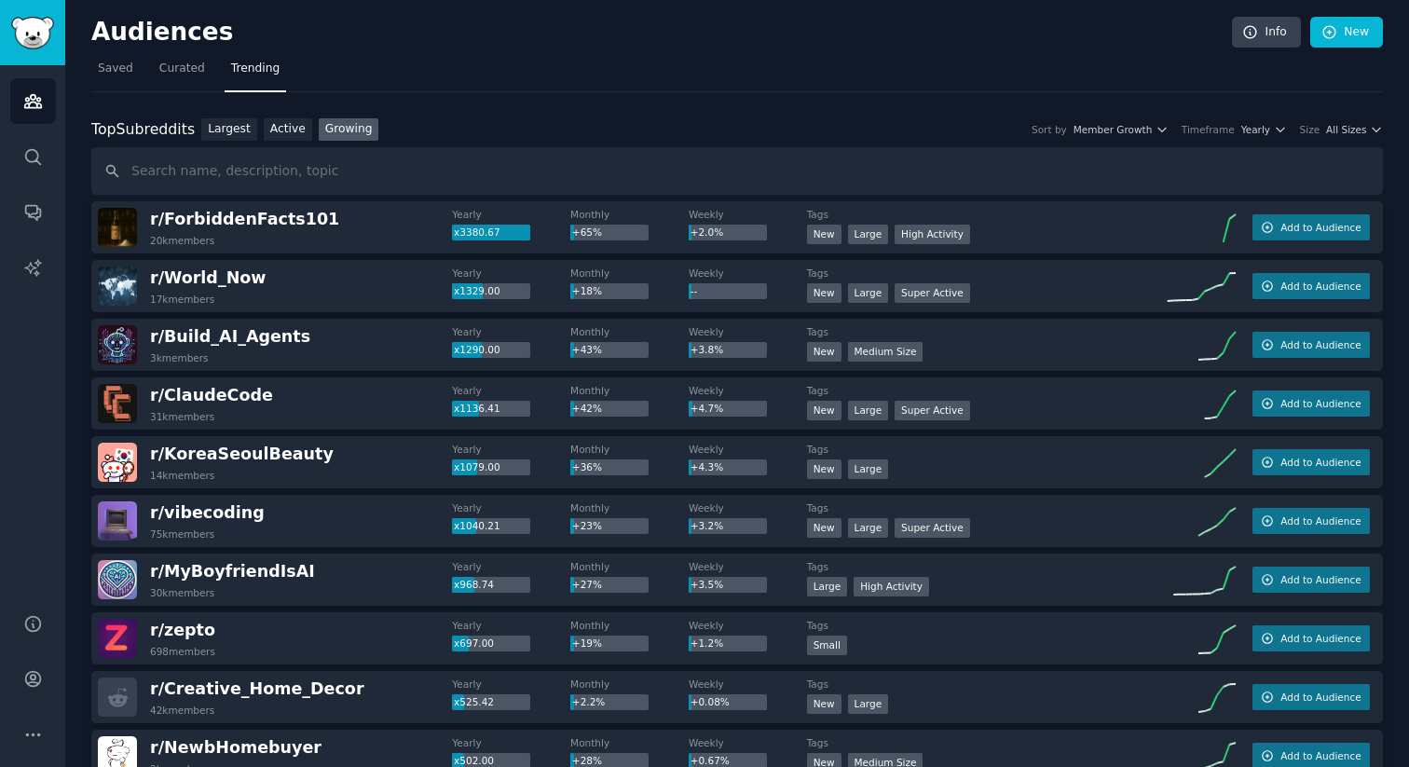
click at [1244, 120] on div "Top Subreddits Top Subreddits Largest Active Growing Sort by Member Growth Time…" at bounding box center [736, 129] width 1291 height 23
click at [1259, 129] on span "Yearly" at bounding box center [1255, 129] width 29 height 13
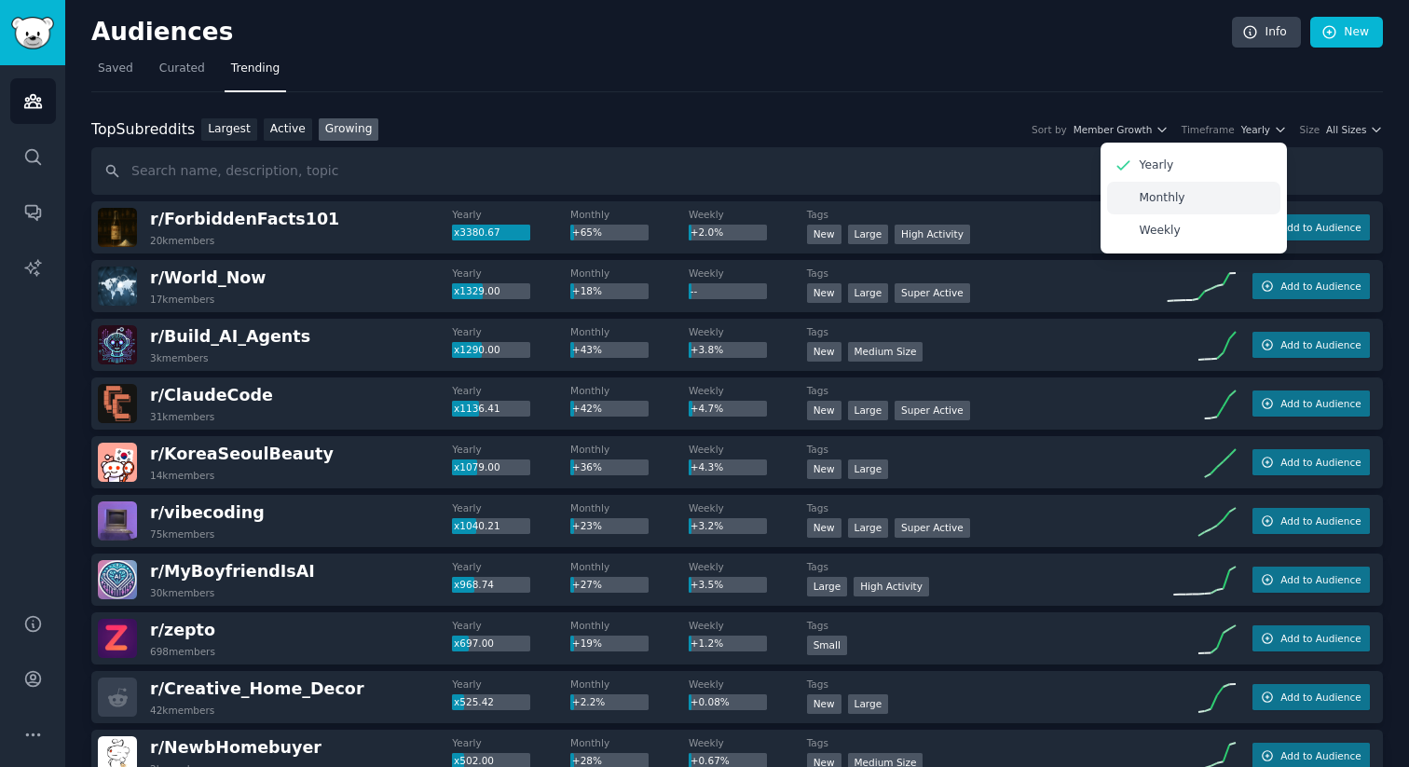
click at [1164, 205] on p "Monthly" at bounding box center [1162, 198] width 46 height 17
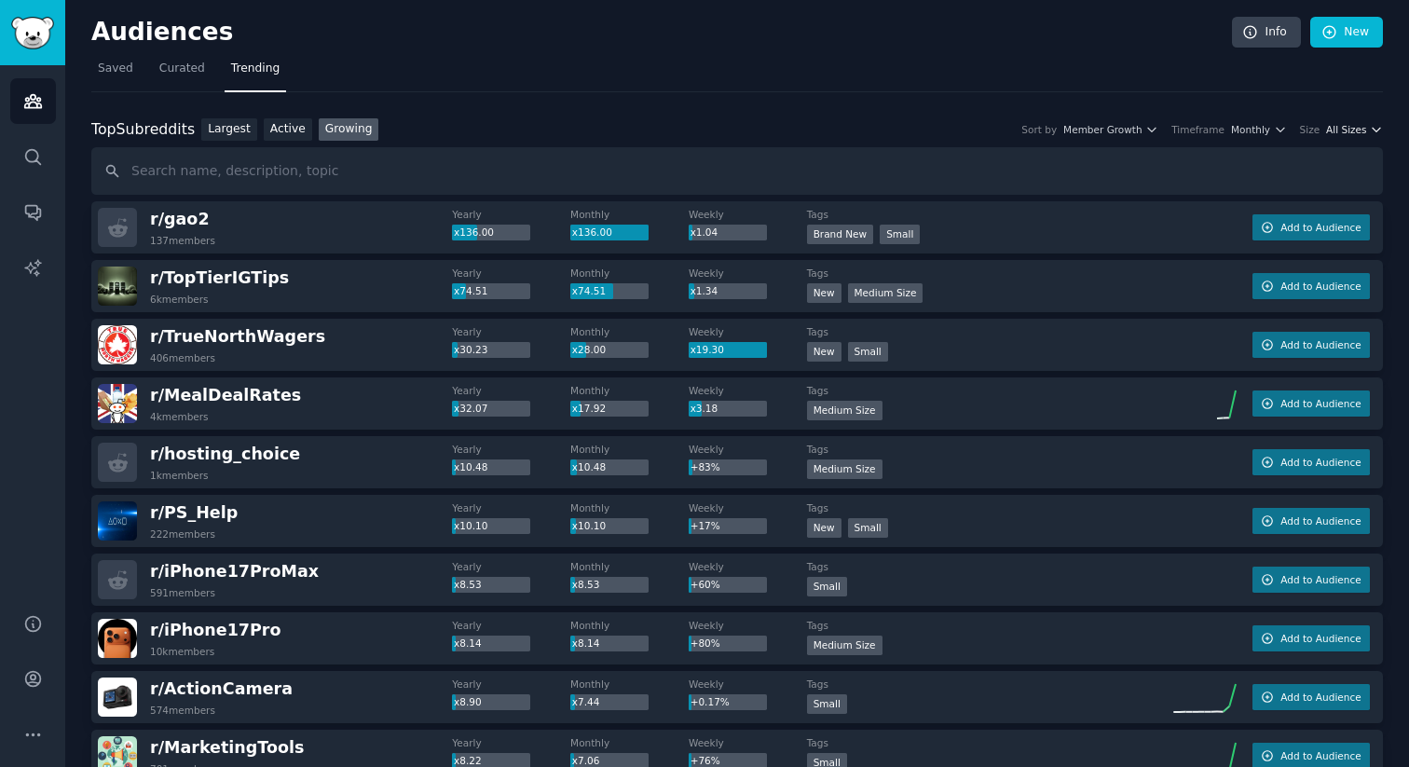
click at [1353, 130] on span "All Sizes" at bounding box center [1346, 129] width 40 height 13
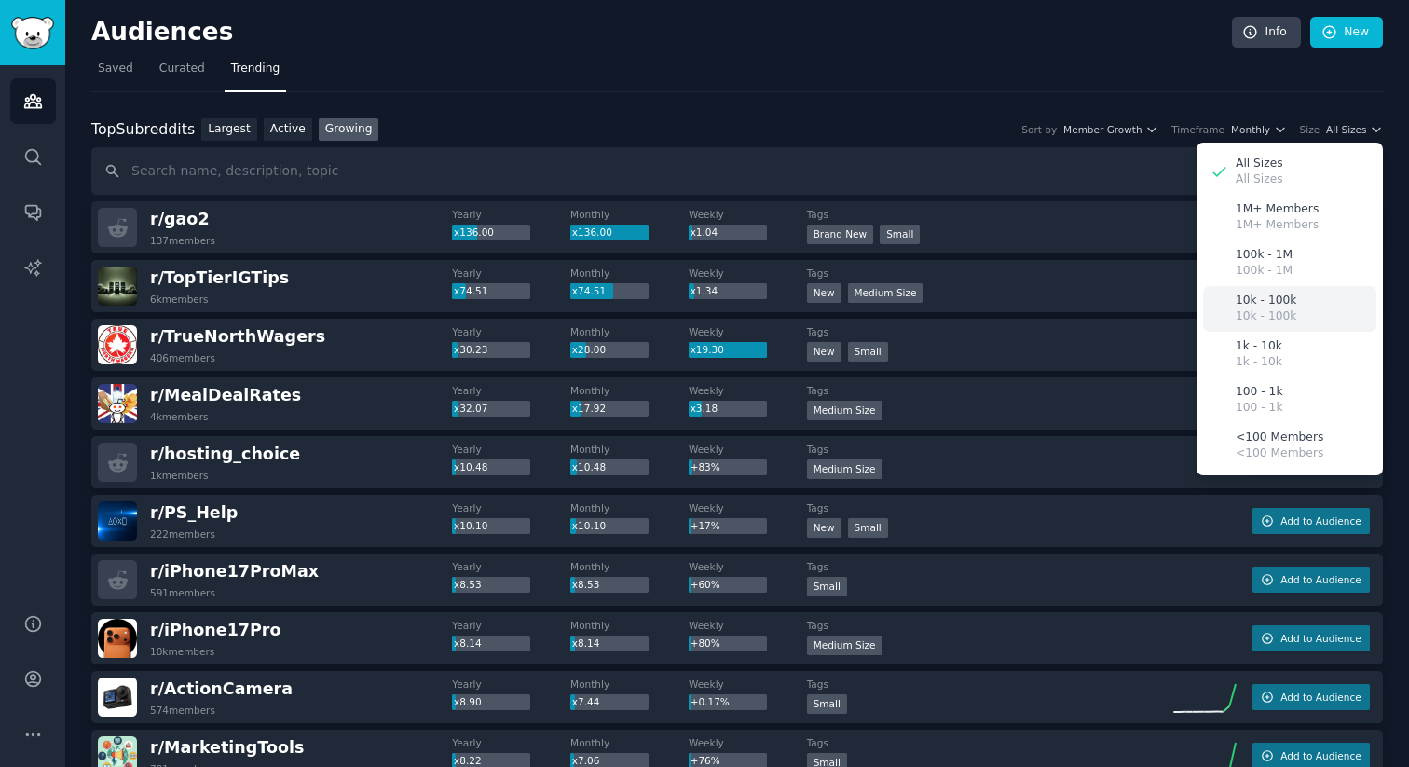
click at [1263, 299] on p "10k - 100k" at bounding box center [1265, 301] width 61 height 17
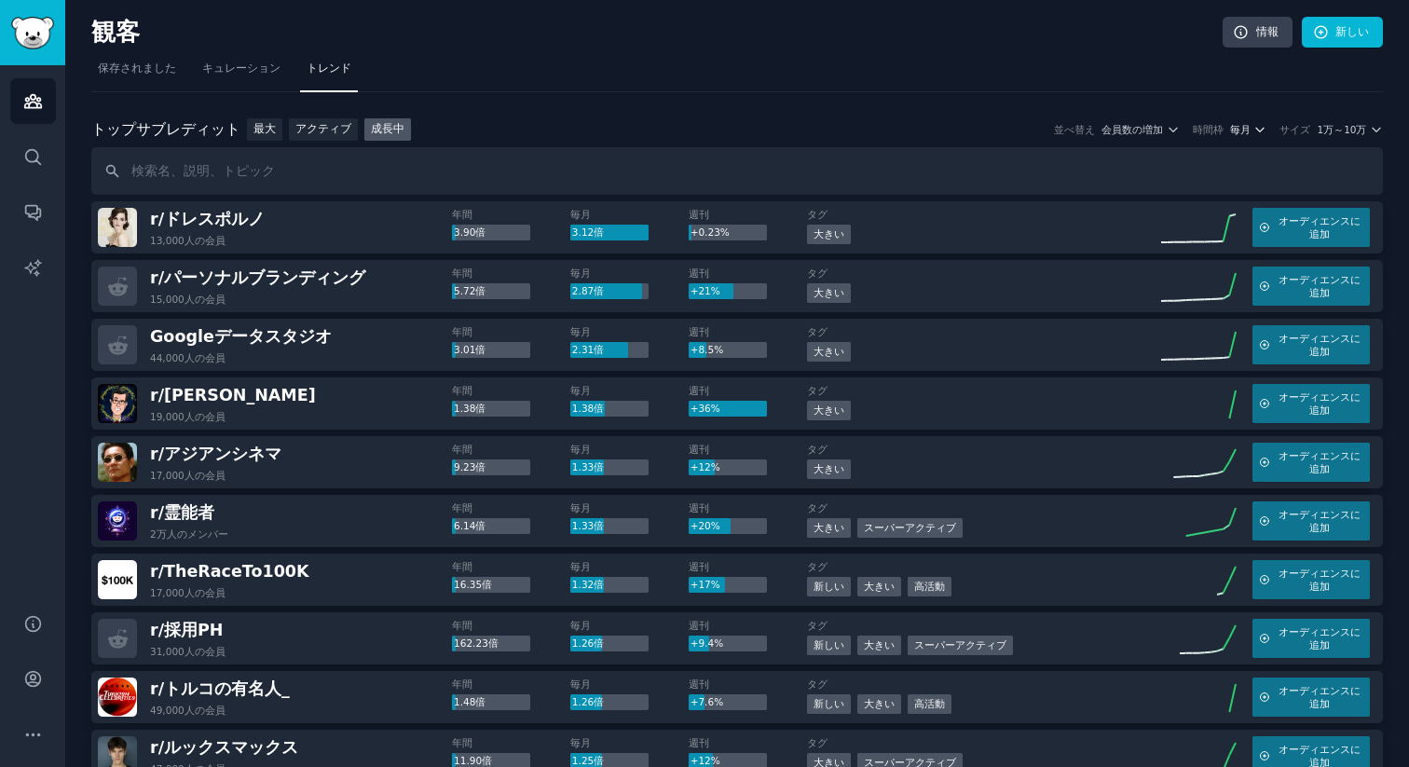
click at [1245, 132] on font "毎月" at bounding box center [1240, 129] width 20 height 11
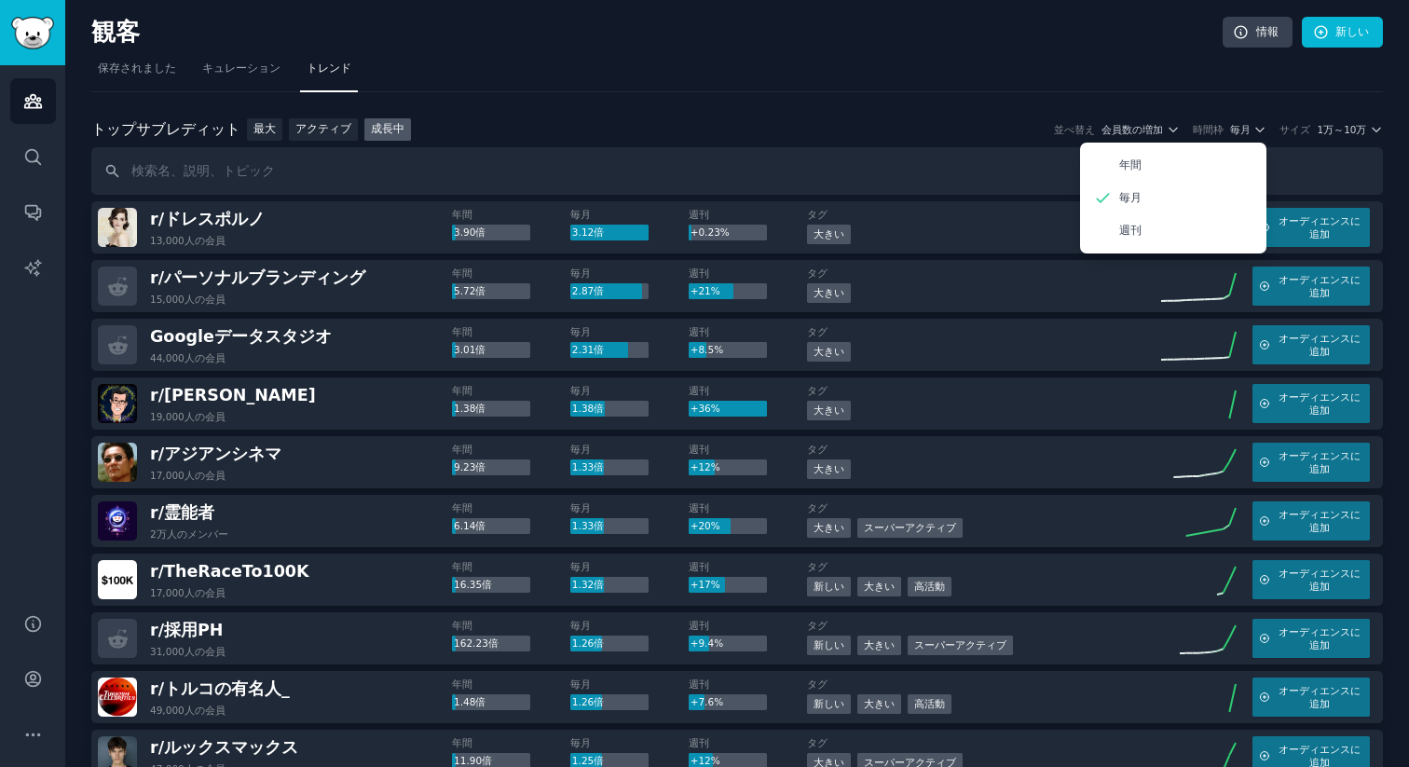
click at [1047, 73] on nav "保存されました キュレーション トレンド" at bounding box center [736, 73] width 1291 height 38
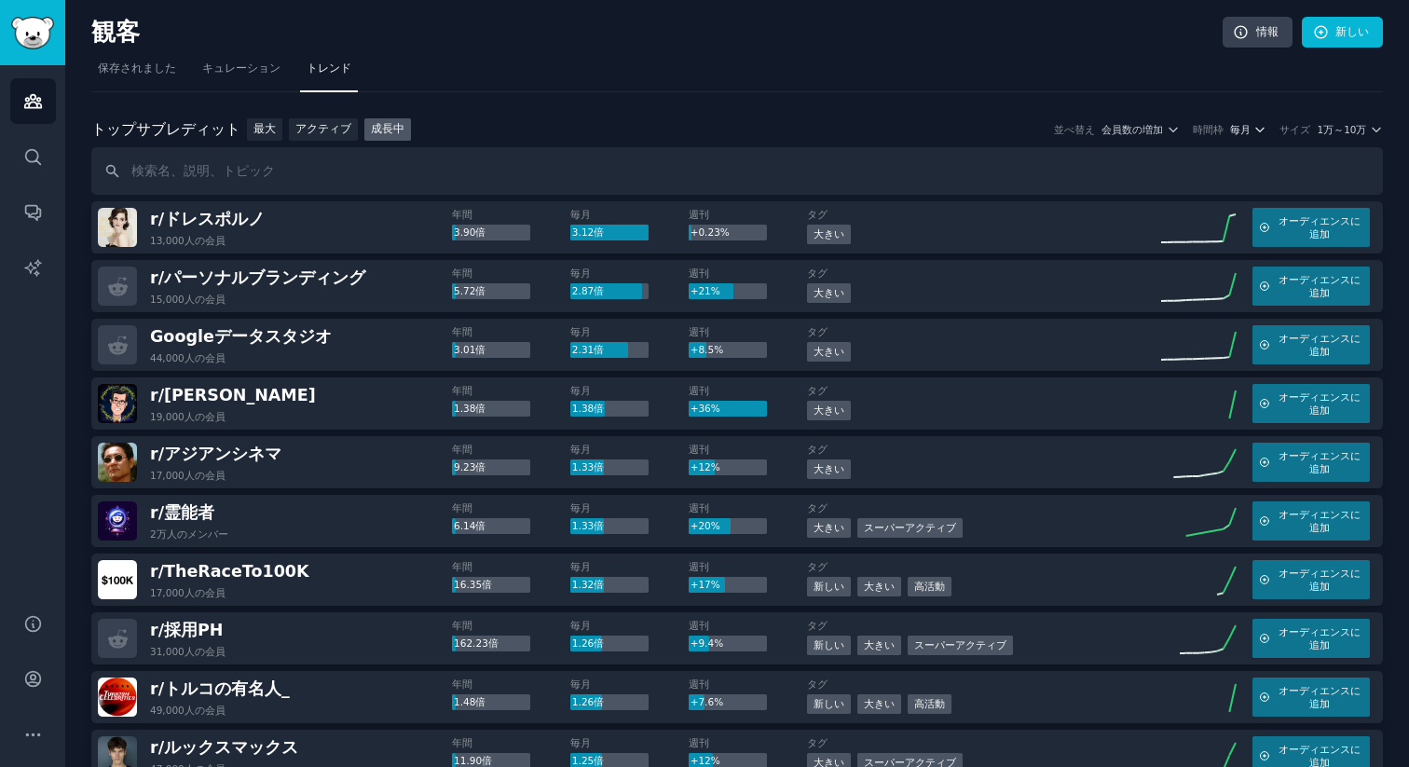
click at [1235, 132] on font "毎月" at bounding box center [1240, 129] width 20 height 11
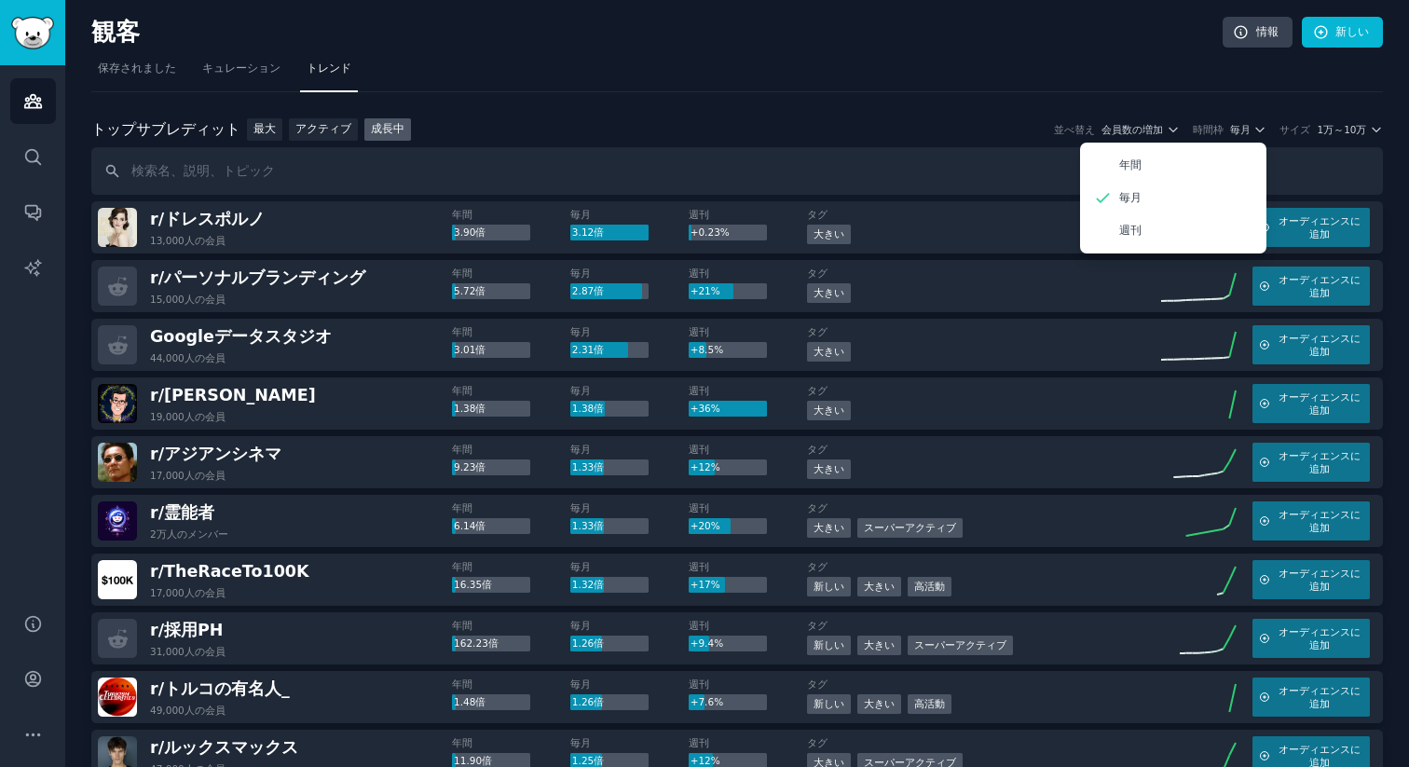
click at [844, 50] on div "観客 情報 新しい" at bounding box center [736, 36] width 1291 height 38
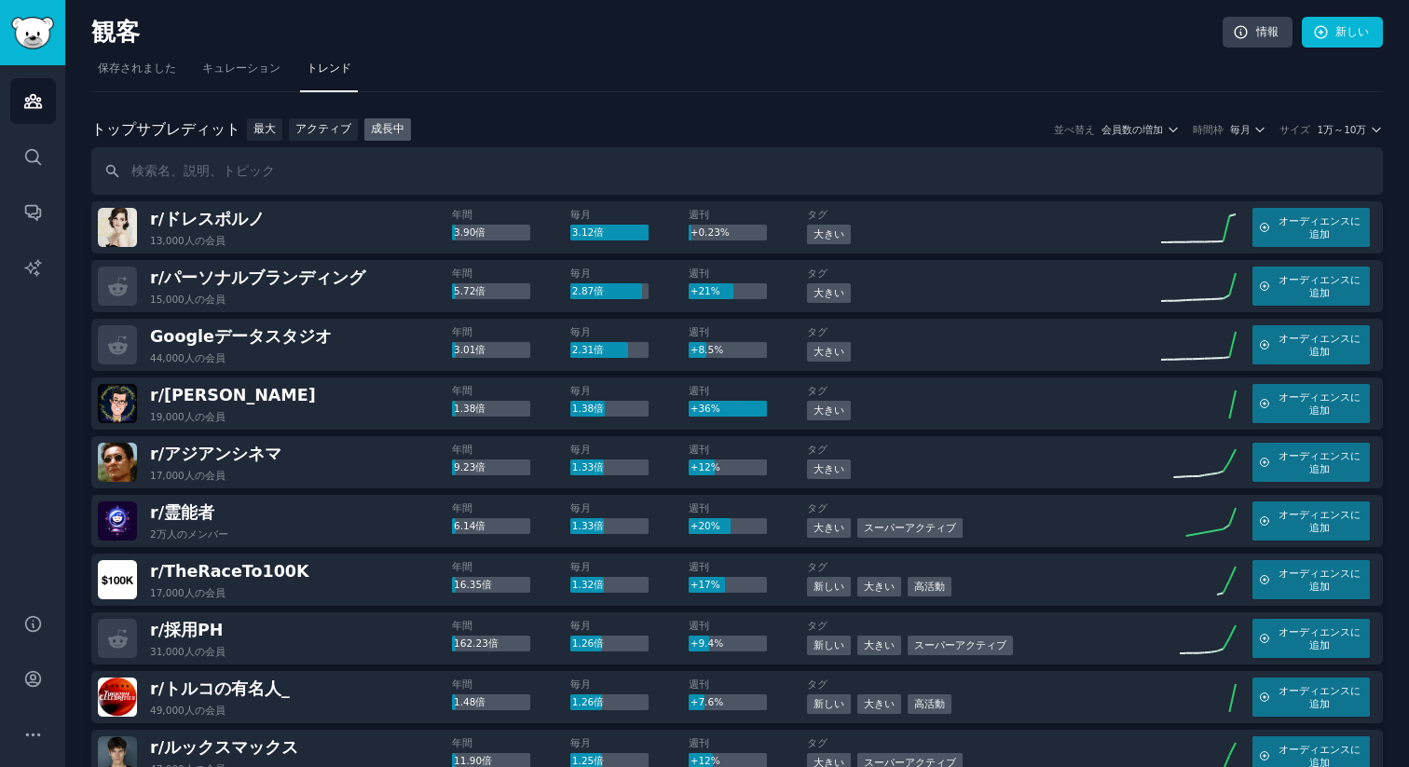
click at [762, 88] on nav "保存されました キュレーション トレンド" at bounding box center [736, 73] width 1291 height 38
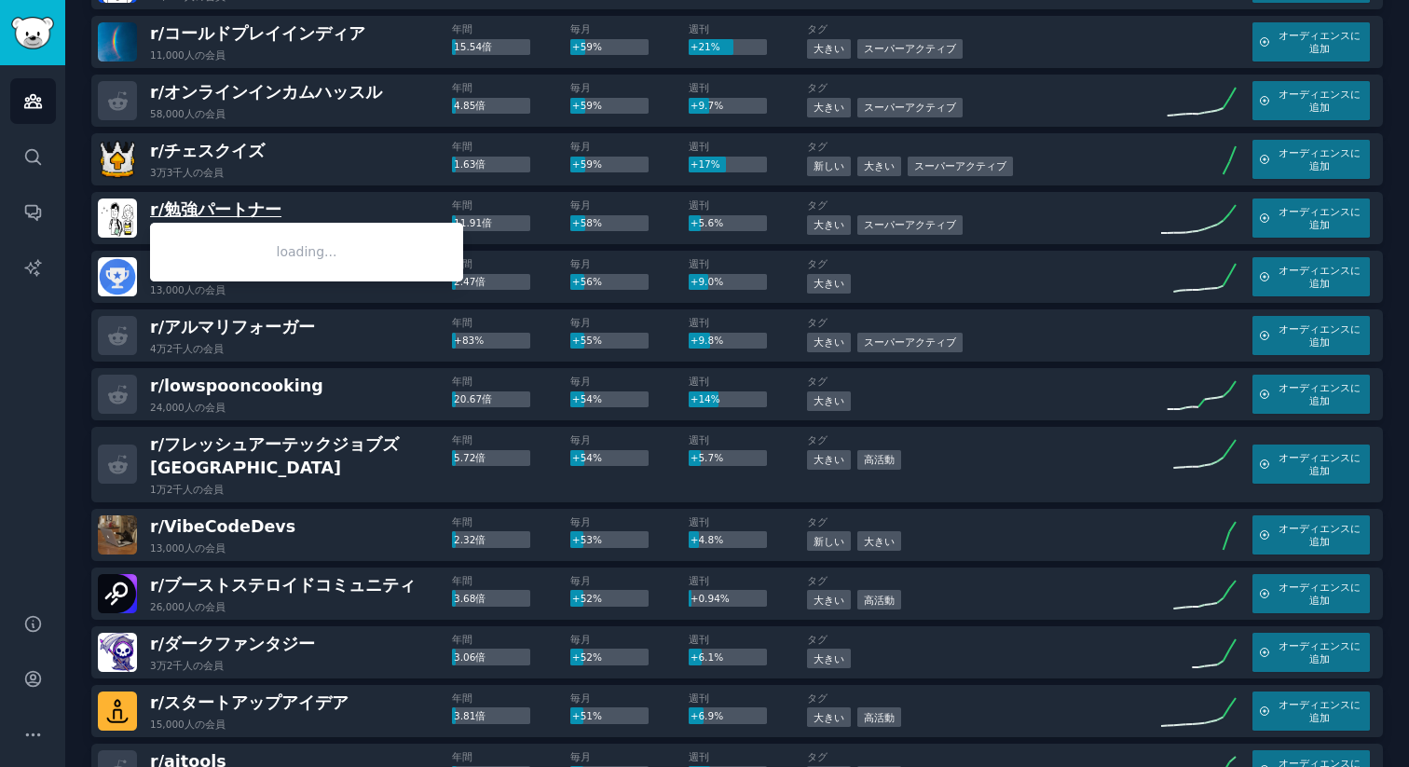
scroll to position [1649, 0]
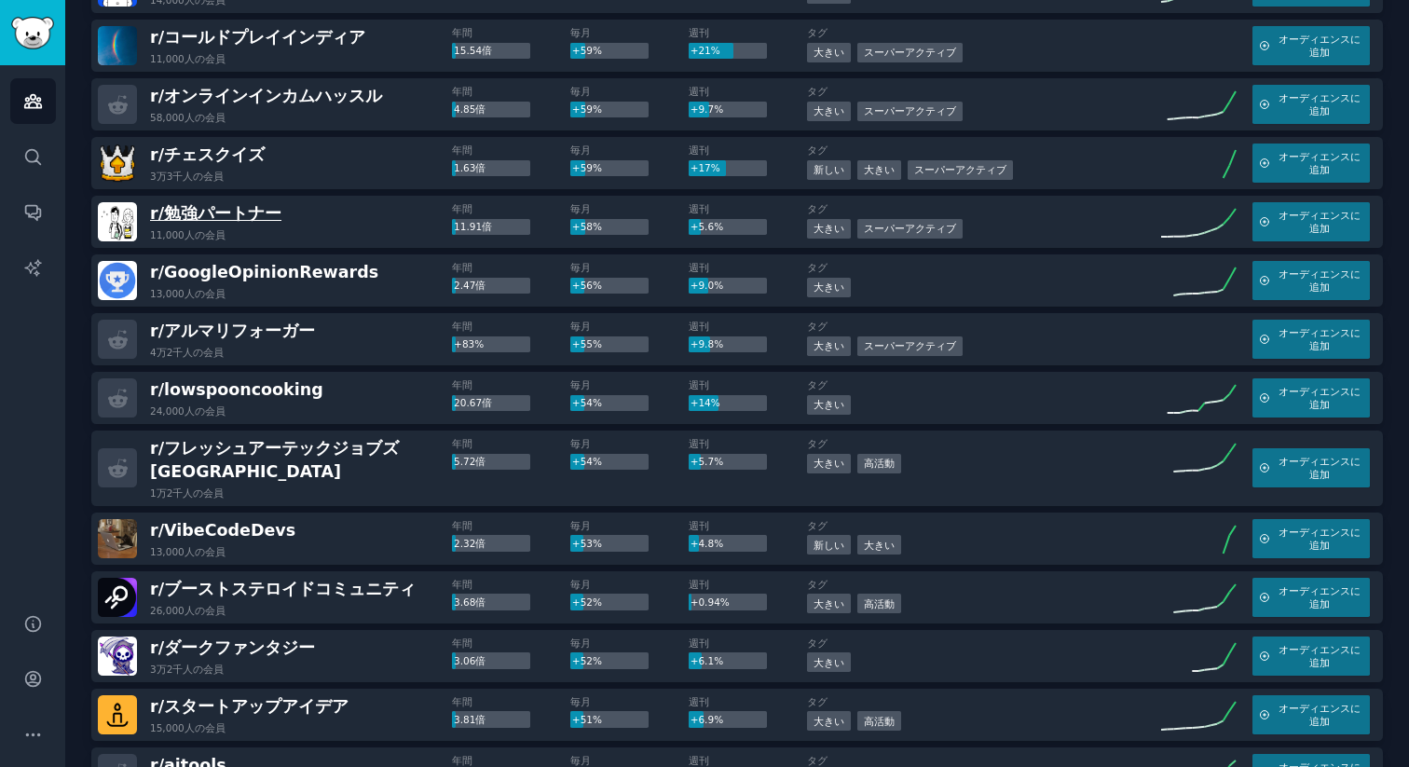
click at [236, 210] on font "勉強パートナー" at bounding box center [222, 213] width 117 height 19
click at [238, 209] on font "勉強パートナー" at bounding box center [222, 213] width 117 height 19
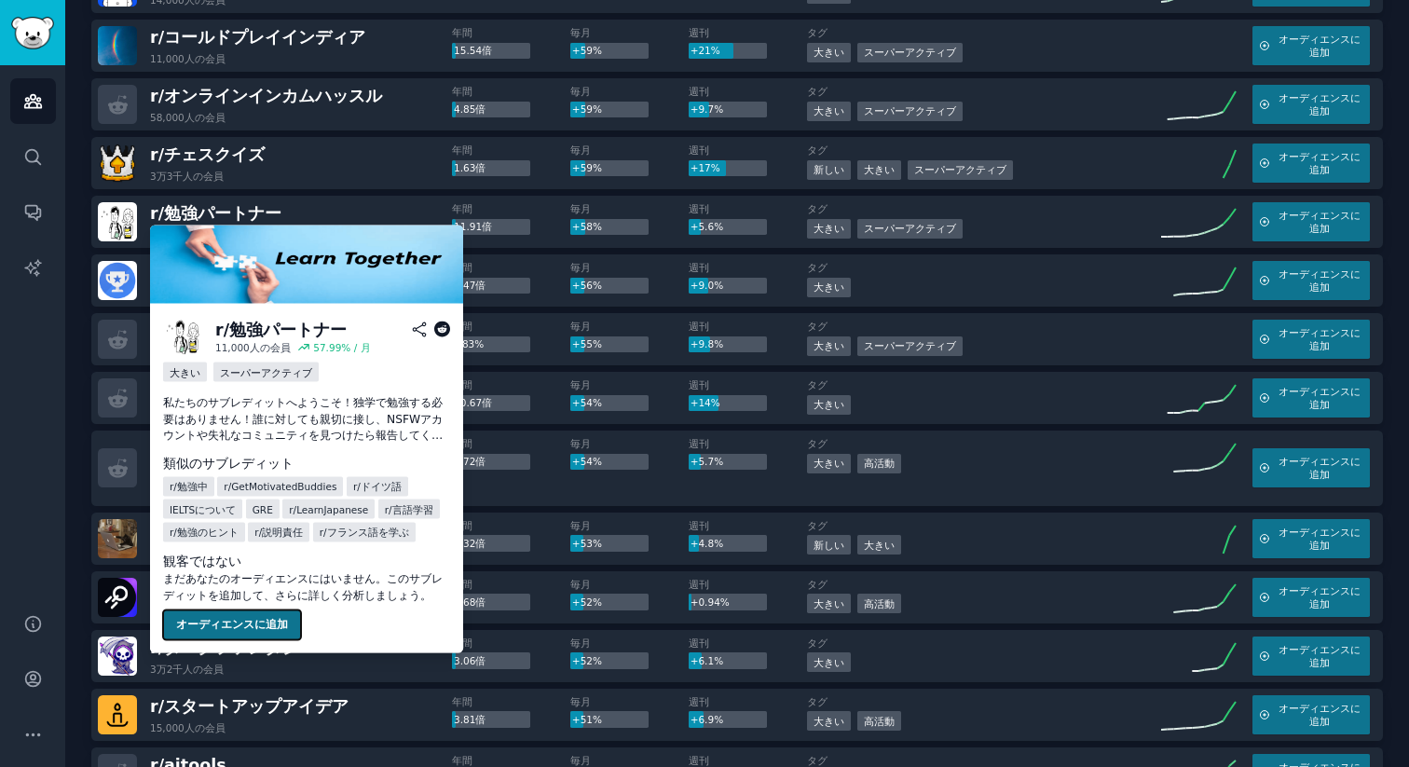
click at [233, 619] on font "オーディエンスに追加" at bounding box center [232, 624] width 112 height 13
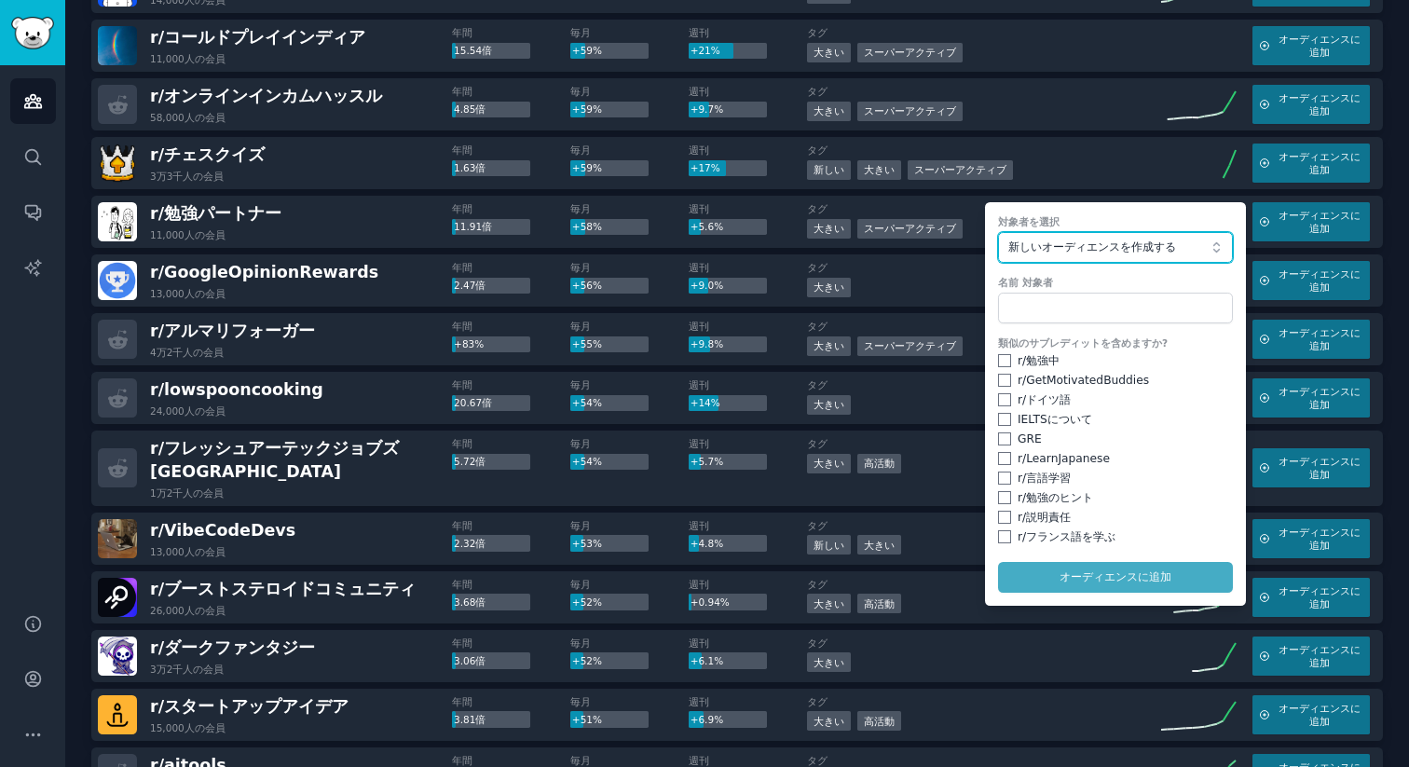
click at [1086, 250] on font "新しいオーディエンスを作成する" at bounding box center [1092, 246] width 168 height 13
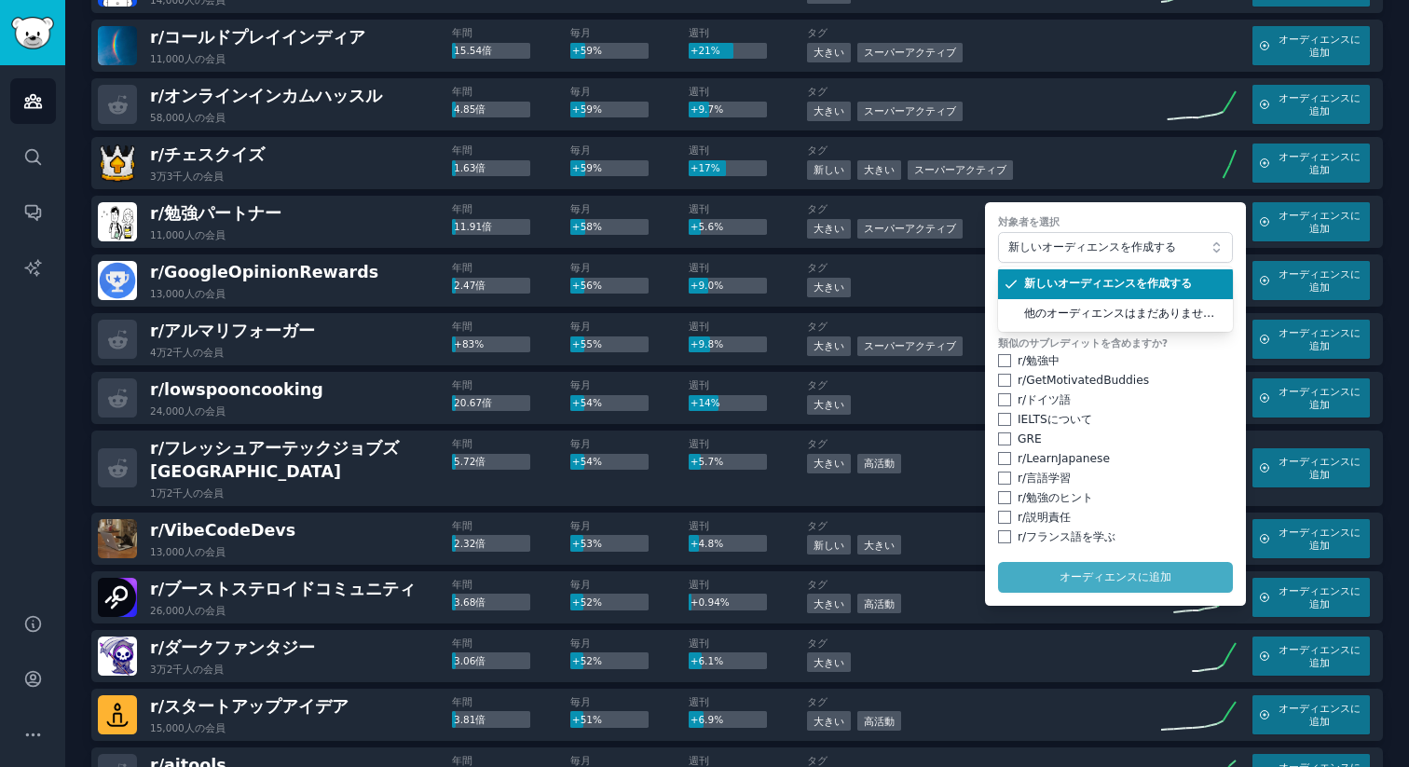
click at [1106, 293] on li "新しいオーディエンスを作成する" at bounding box center [1115, 284] width 235 height 30
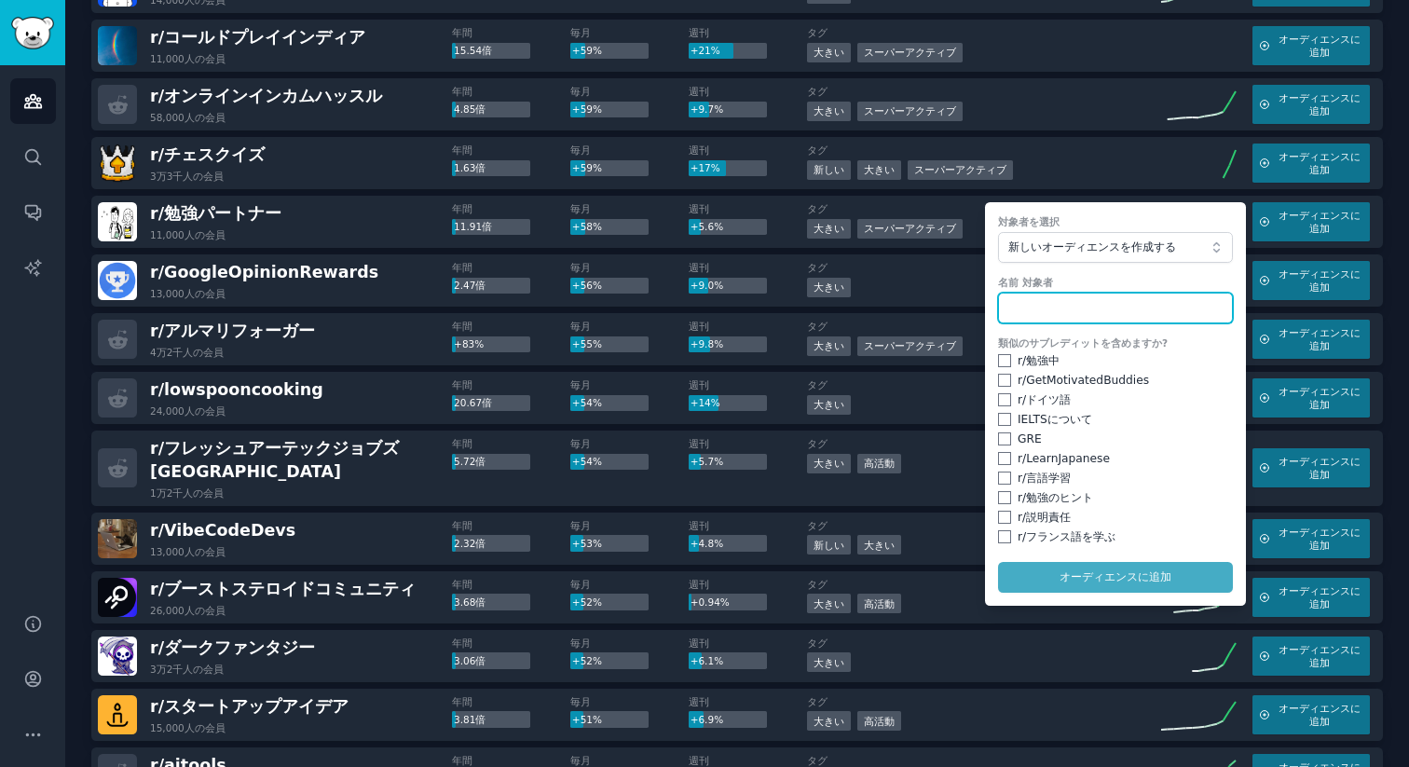
click at [1086, 310] on input "text" at bounding box center [1115, 309] width 235 height 32
type input "o"
type input "People into"
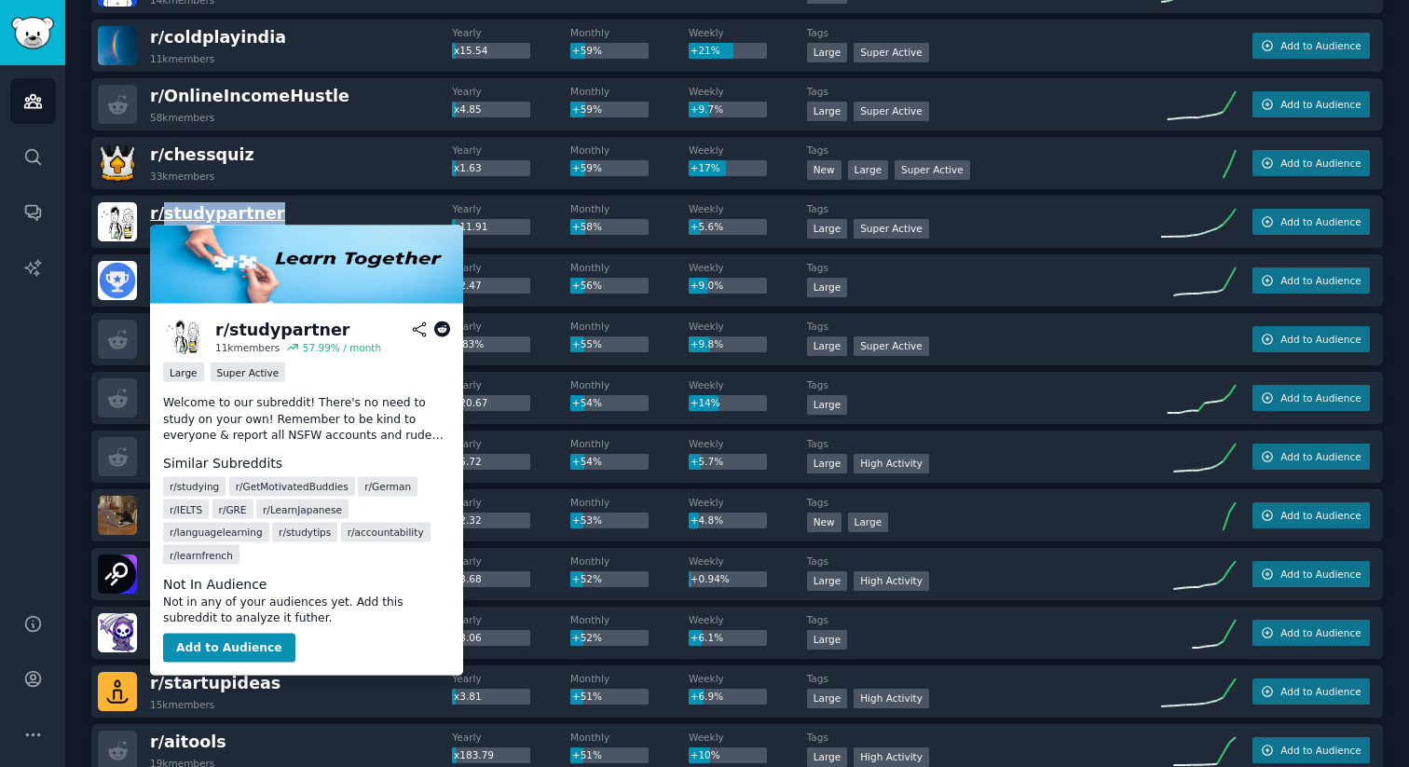
drag, startPoint x: 297, startPoint y: 212, endPoint x: 160, endPoint y: 212, distance: 136.9
click at [160, 212] on div "r/ studypartner 11k members" at bounding box center [275, 221] width 354 height 39
copy span "studypartner"
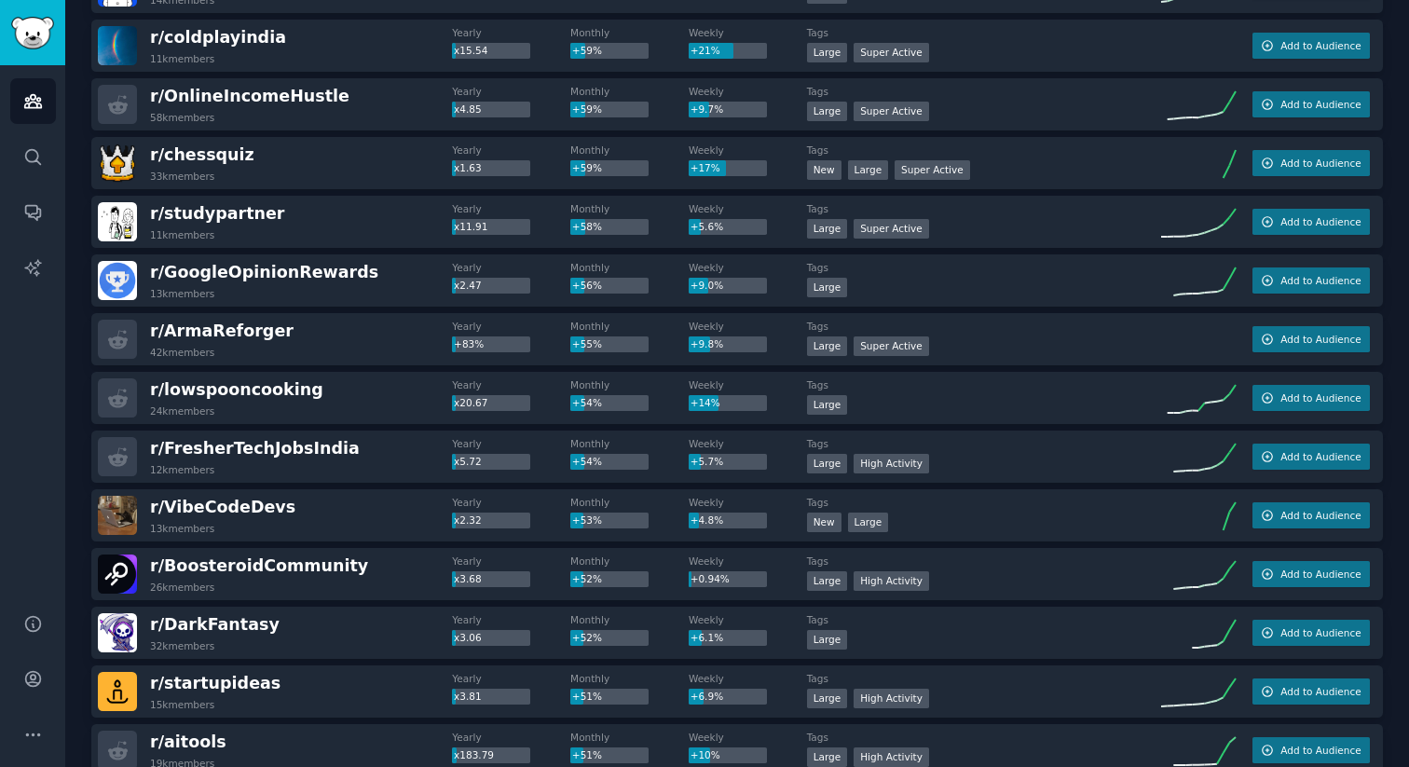
click at [331, 229] on div "r/ studypartner 11k members" at bounding box center [275, 221] width 354 height 39
click at [216, 209] on span "r/ studypartner" at bounding box center [217, 213] width 135 height 19
click at [228, 206] on span "r/ studypartner" at bounding box center [217, 213] width 135 height 19
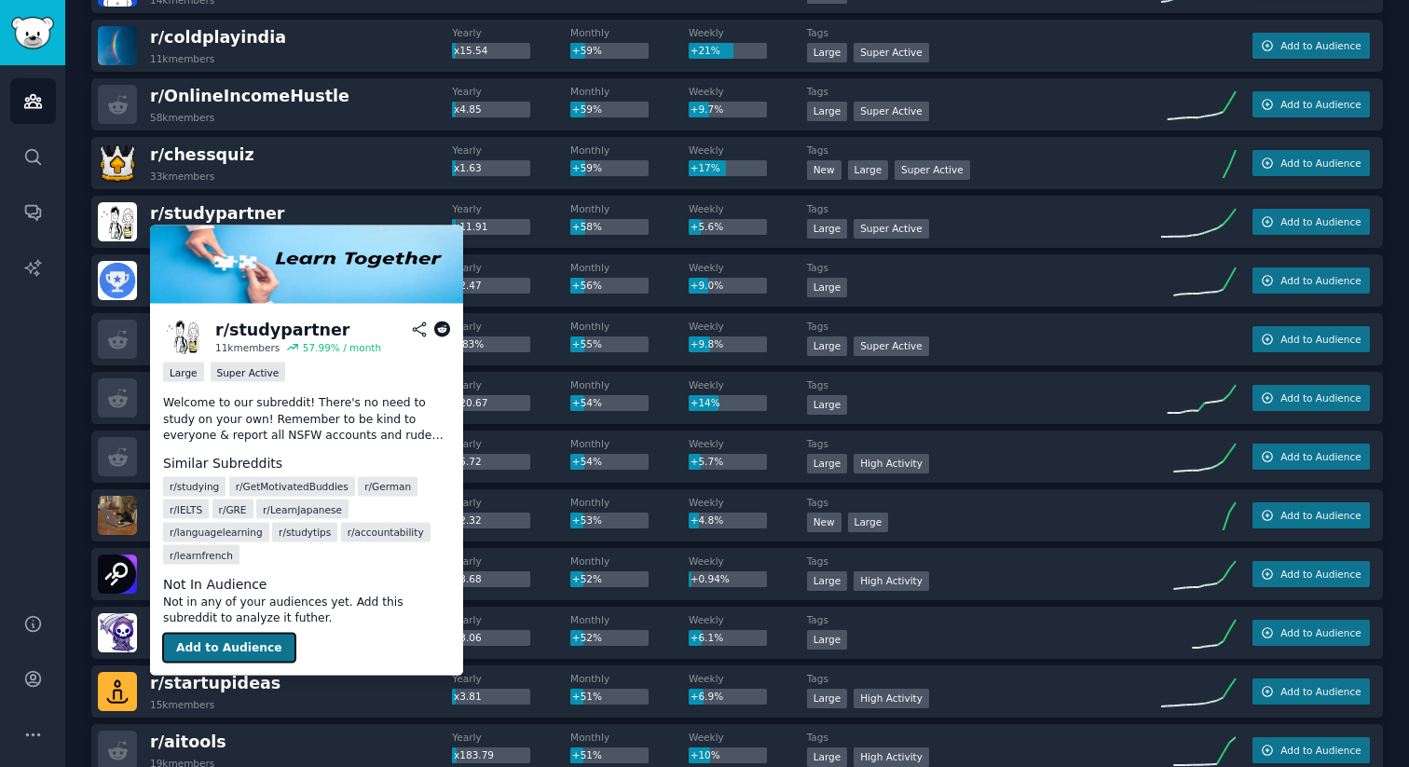
click at [235, 651] on button "Add to Audience" at bounding box center [229, 648] width 132 height 30
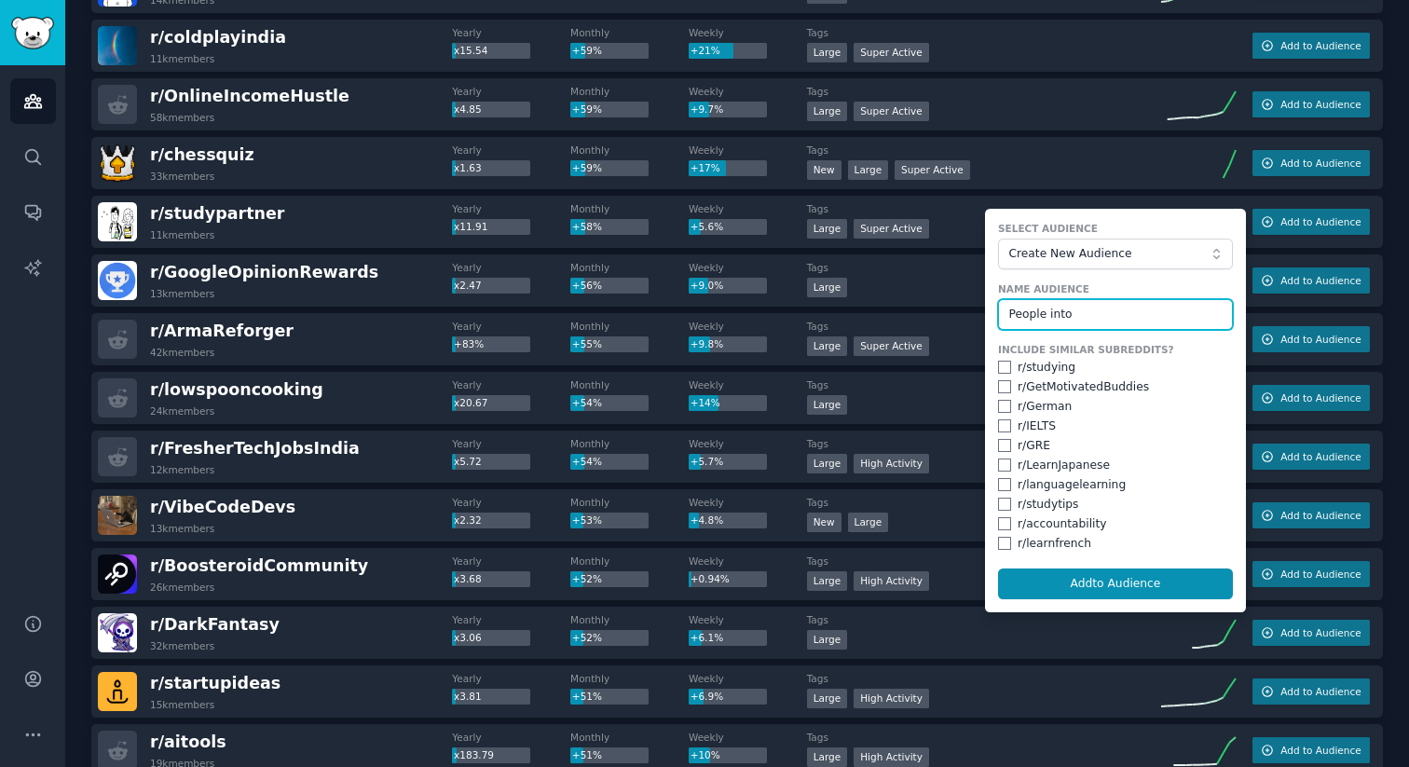
paste input "studypartner"
type input "People into studypartner"
click at [1005, 369] on input "checkbox" at bounding box center [1004, 367] width 13 height 13
checkbox input "true"
click at [1005, 391] on input "checkbox" at bounding box center [1004, 386] width 13 height 13
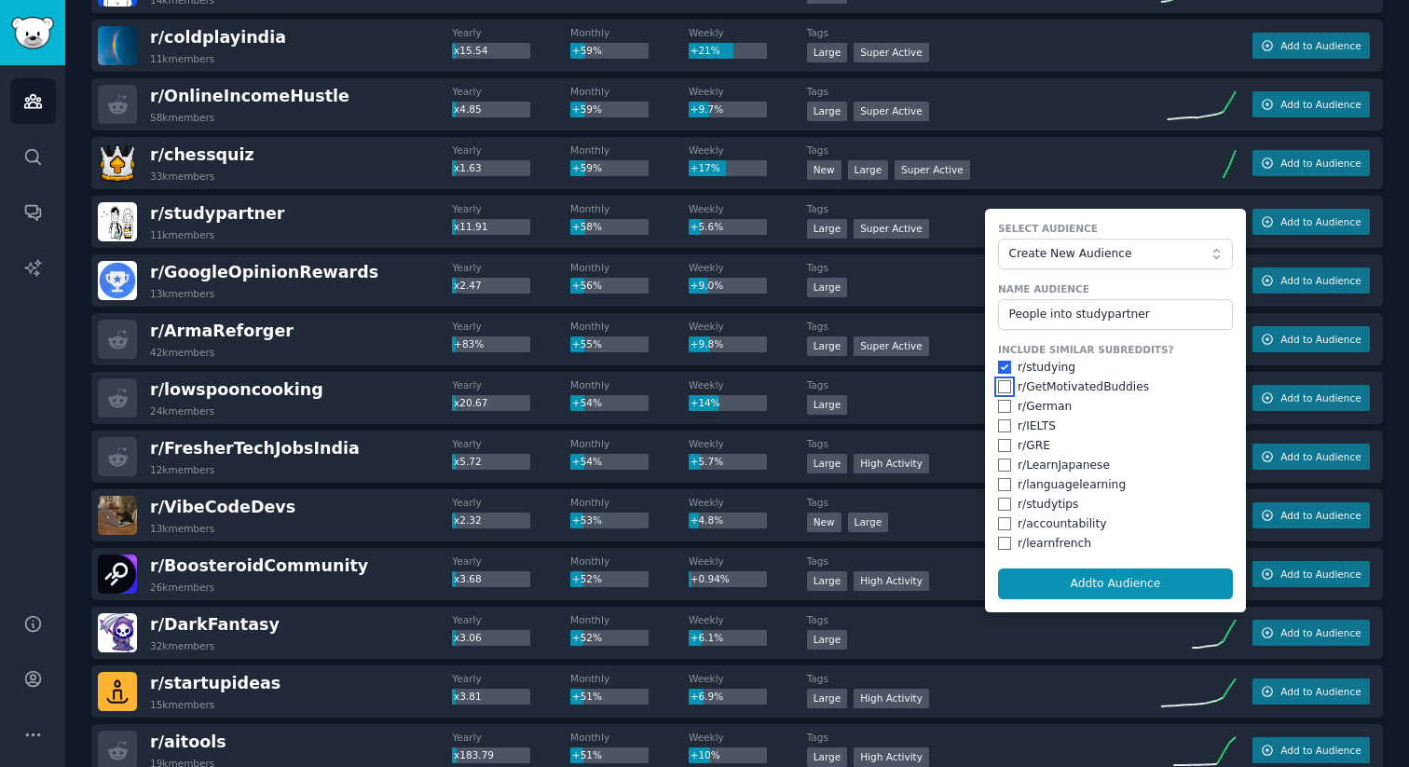
checkbox input "true"
click at [1006, 415] on div "Include Similar Subreddits? r/ studying r/ GetMotivatedBuddies r/ German r/ IEL…" at bounding box center [1115, 447] width 235 height 209
click at [1002, 431] on input "checkbox" at bounding box center [1004, 425] width 13 height 13
checkbox input "true"
click at [998, 402] on div "r/ German" at bounding box center [1115, 407] width 235 height 17
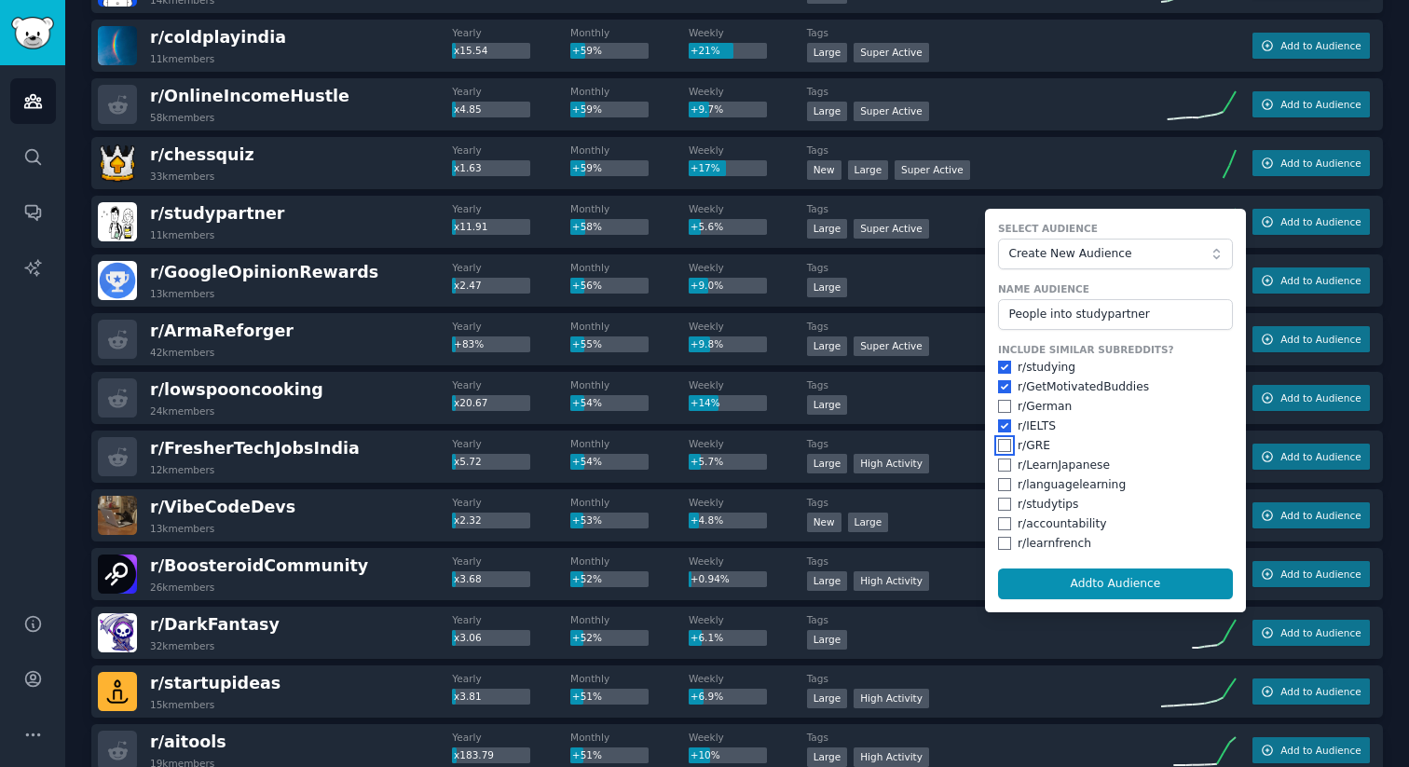
click at [1001, 443] on input "checkbox" at bounding box center [1004, 445] width 13 height 13
checkbox input "true"
click at [1004, 408] on input "checkbox" at bounding box center [1004, 406] width 13 height 13
checkbox input "true"
click at [1000, 465] on input "checkbox" at bounding box center [1004, 464] width 13 height 13
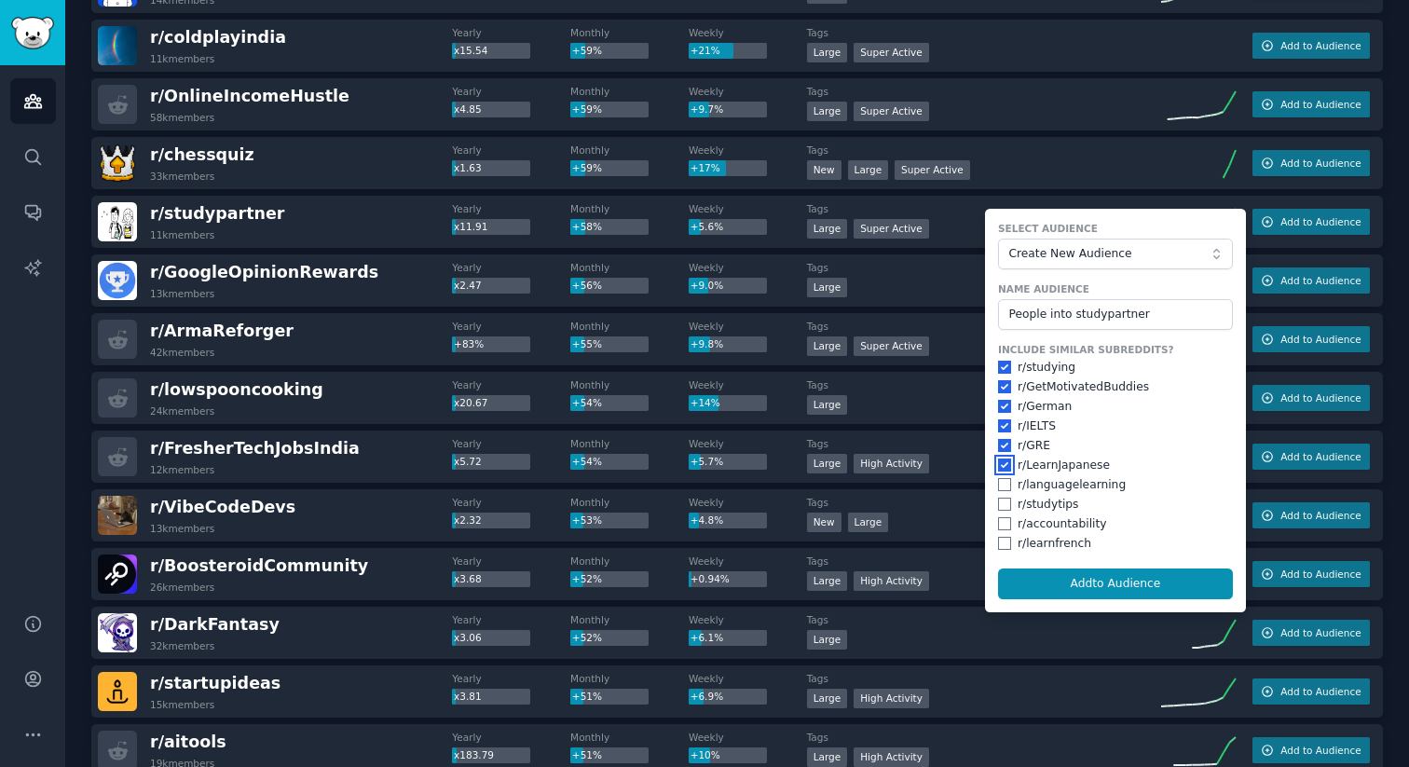
checkbox input "true"
click at [1006, 485] on div "r/ languagelearning" at bounding box center [1115, 485] width 235 height 17
click at [999, 483] on input "checkbox" at bounding box center [1004, 484] width 13 height 13
checkbox input "true"
click at [998, 507] on input "checkbox" at bounding box center [1004, 503] width 13 height 13
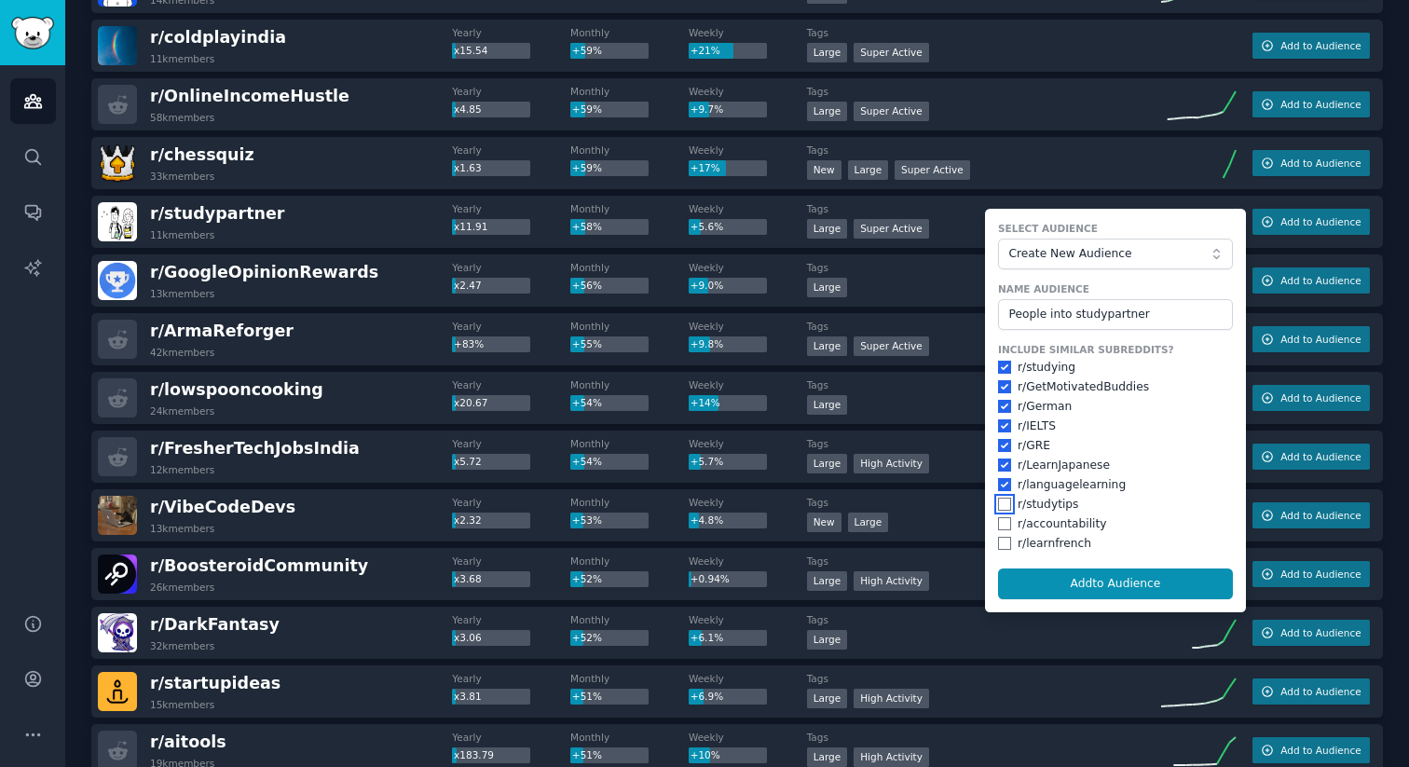
checkbox input "true"
click at [999, 524] on input "checkbox" at bounding box center [1004, 523] width 13 height 13
checkbox input "true"
click at [998, 544] on input "checkbox" at bounding box center [1004, 543] width 13 height 13
checkbox input "true"
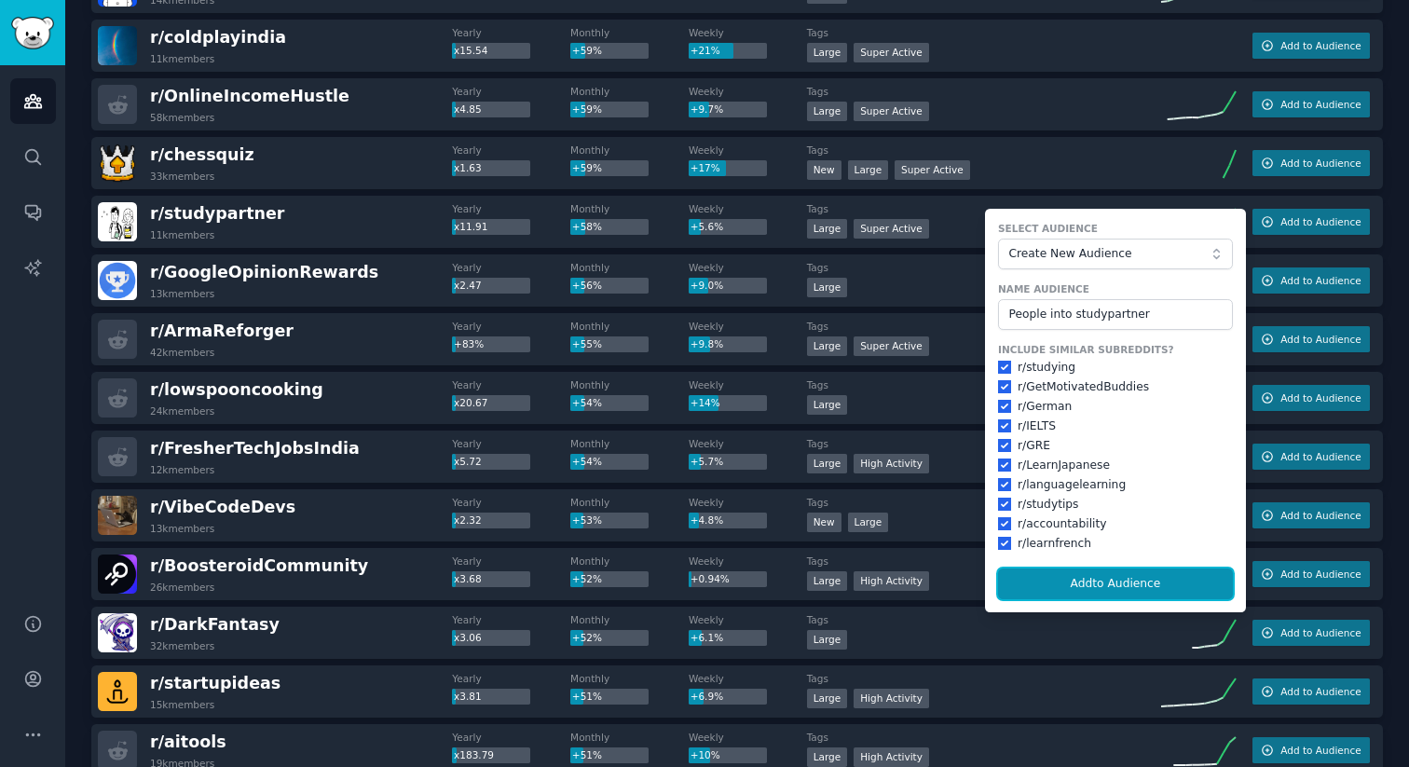
click at [1139, 586] on button "Add to Audience" at bounding box center [1115, 584] width 235 height 32
click at [1140, 586] on form "Select Audience Create New Audience Name Audience People into studypartner Incl…" at bounding box center [1115, 410] width 261 height 403
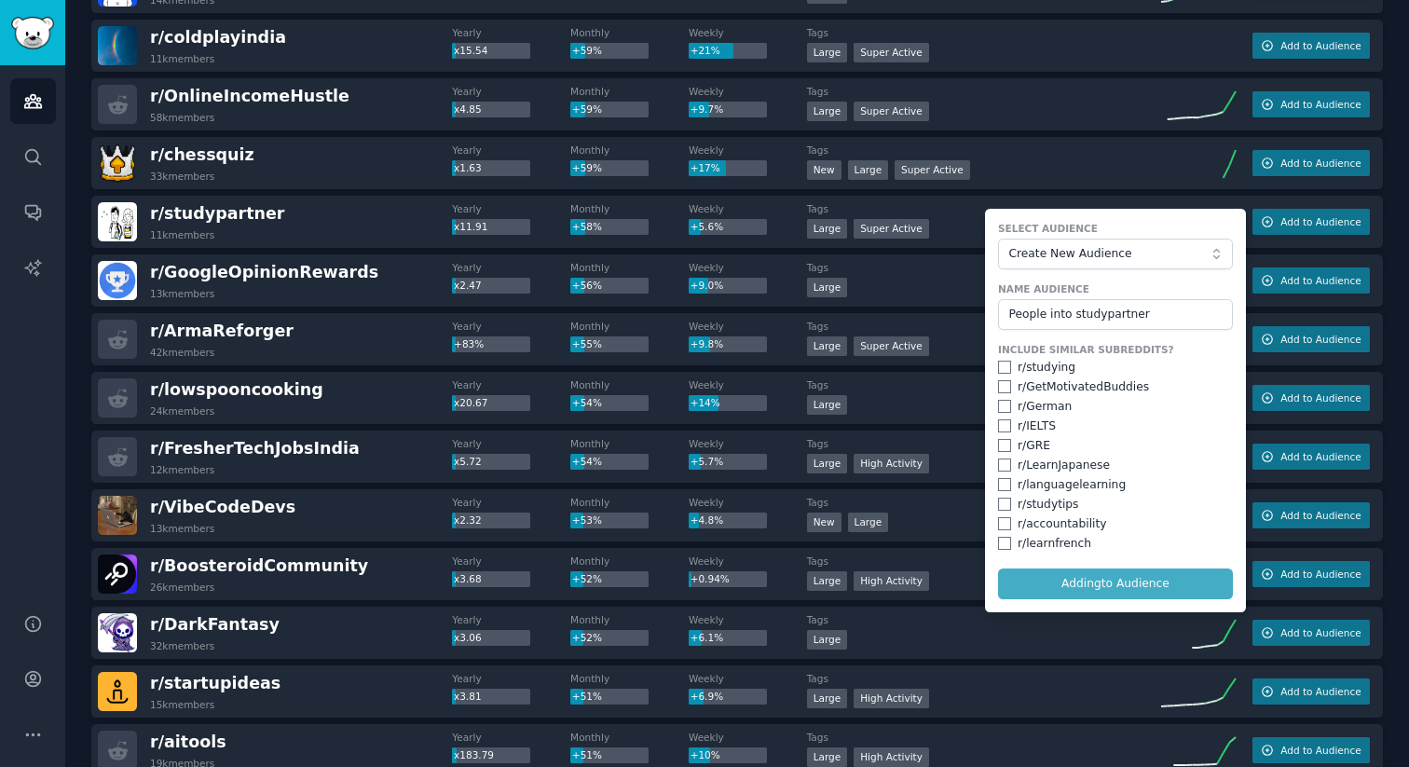
checkbox input "false"
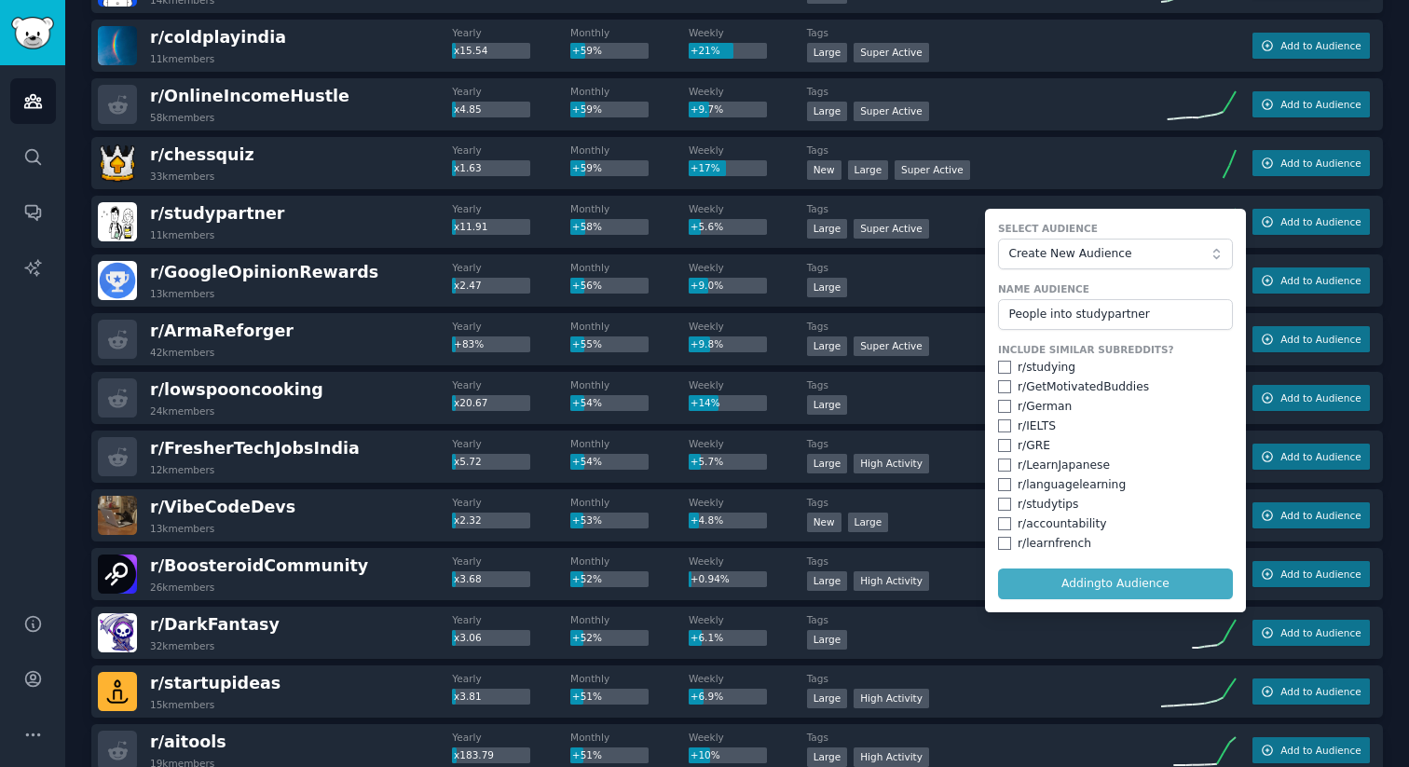
checkbox input "false"
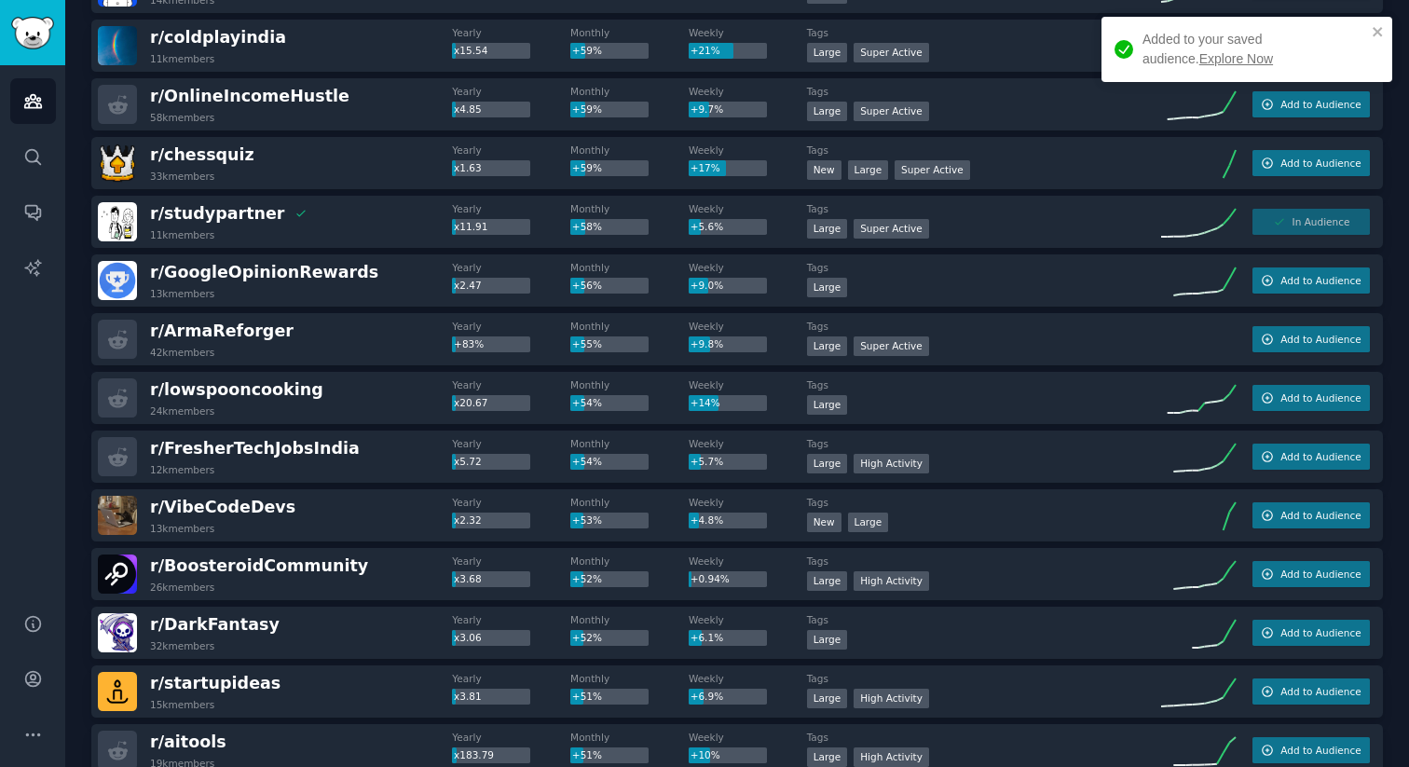
click at [1202, 61] on link "Explore Now" at bounding box center [1236, 58] width 74 height 15
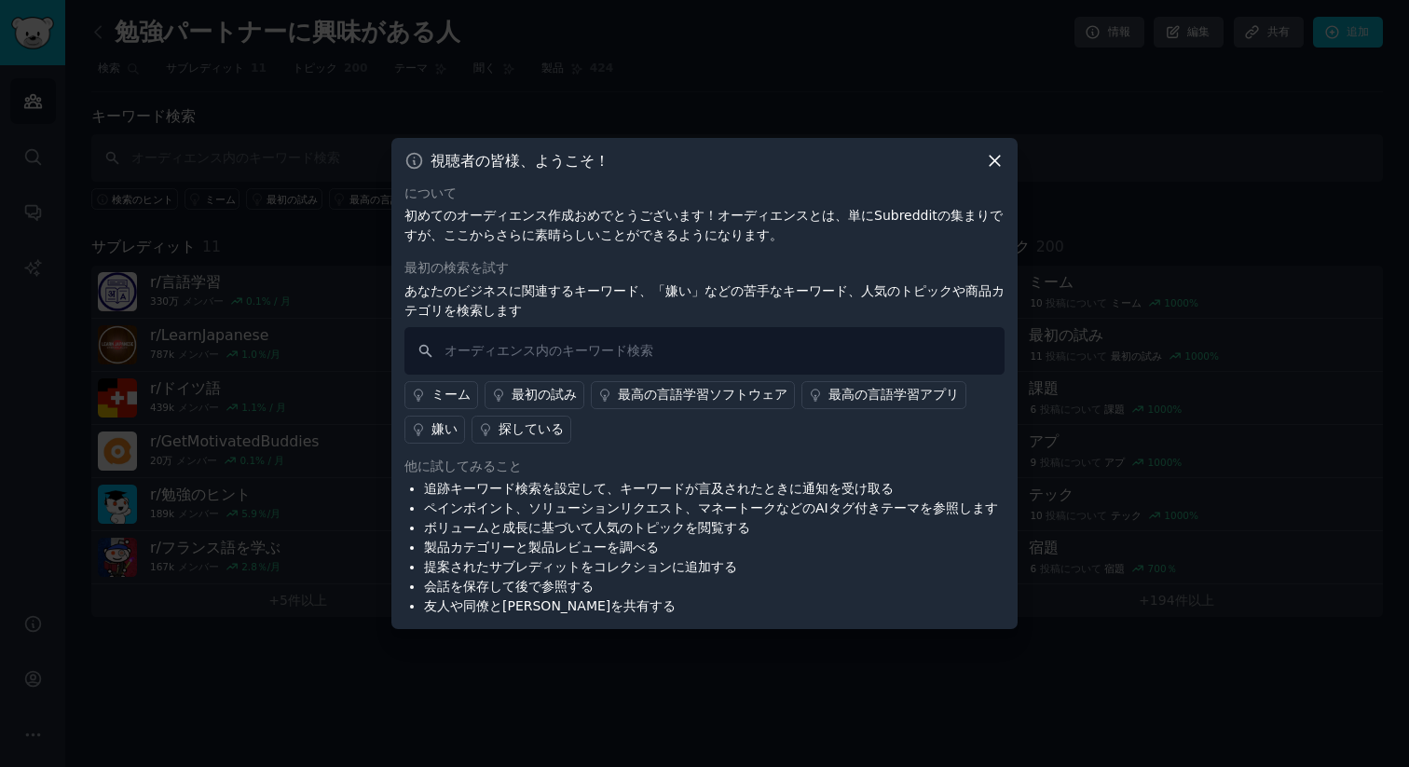
click at [990, 159] on icon at bounding box center [995, 161] width 20 height 20
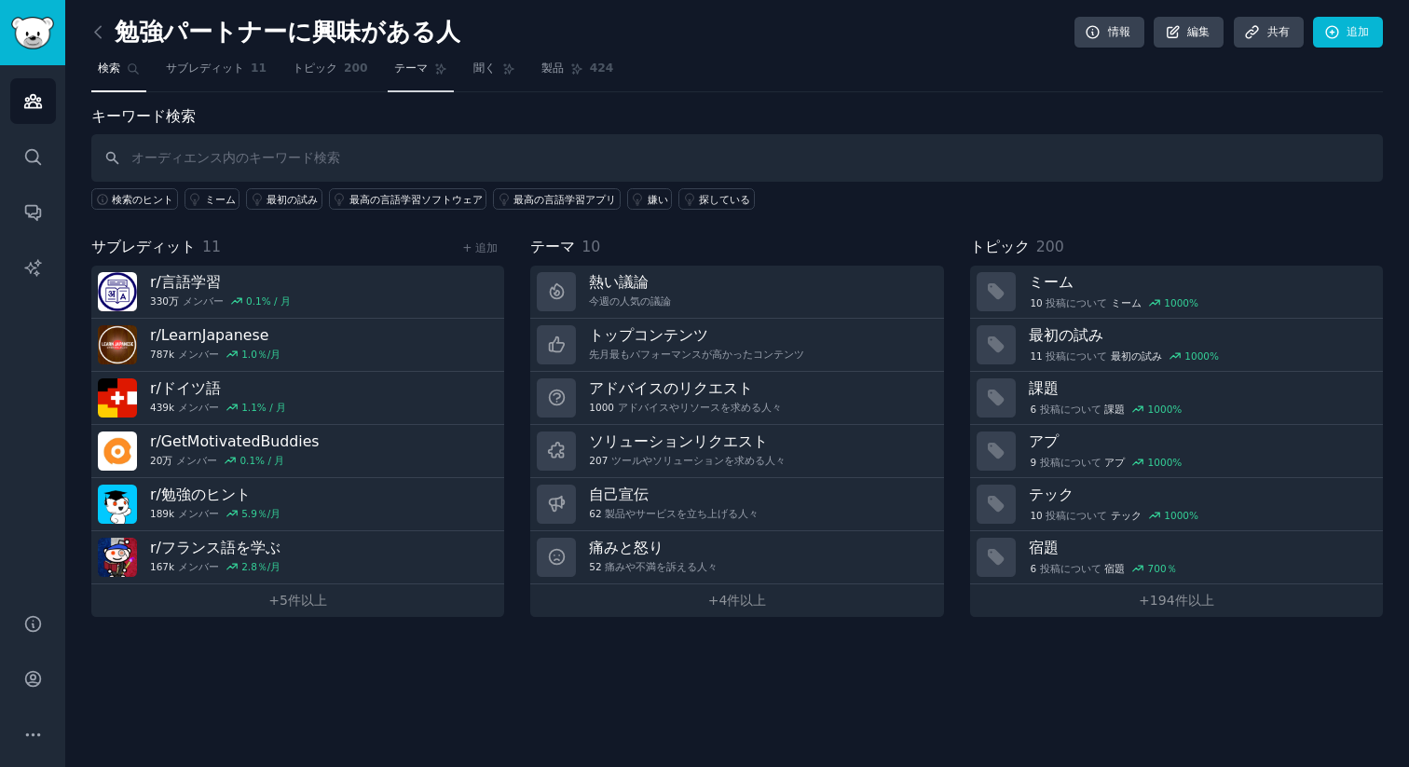
click at [410, 75] on span "テーマ" at bounding box center [411, 69] width 34 height 17
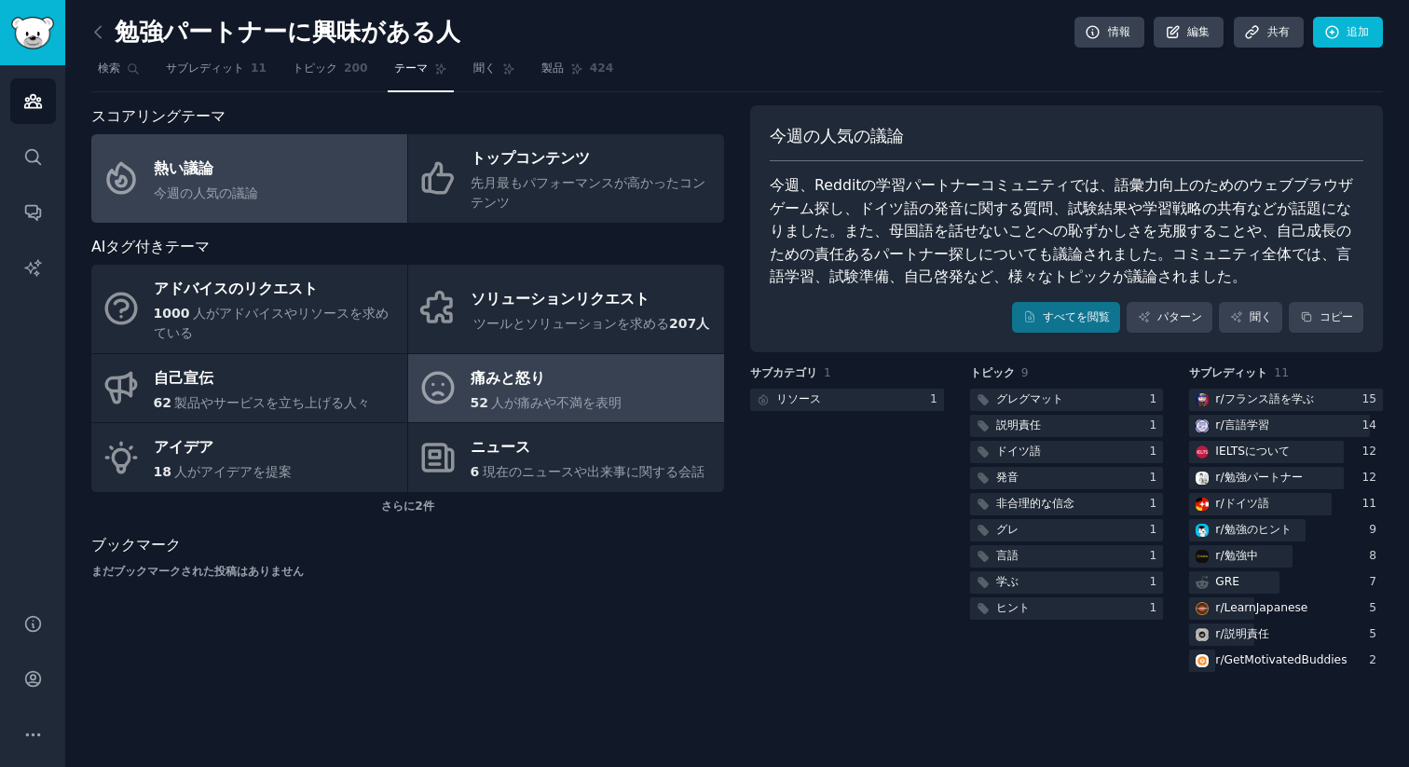
click at [559, 390] on div "痛みと怒り" at bounding box center [546, 378] width 152 height 30
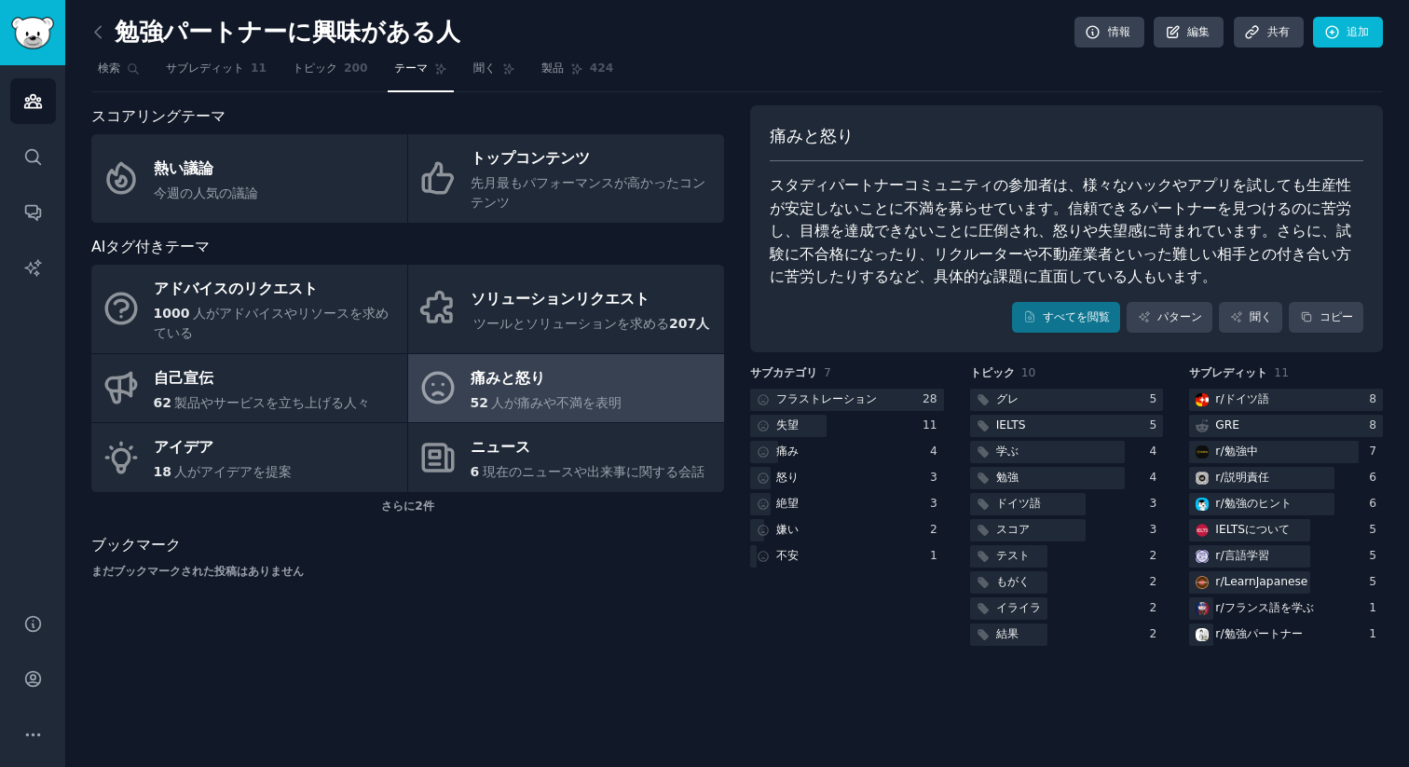
click at [946, 47] on div "勉強パートナーに興味がある人 情報 編集 共有 追加" at bounding box center [736, 36] width 1291 height 38
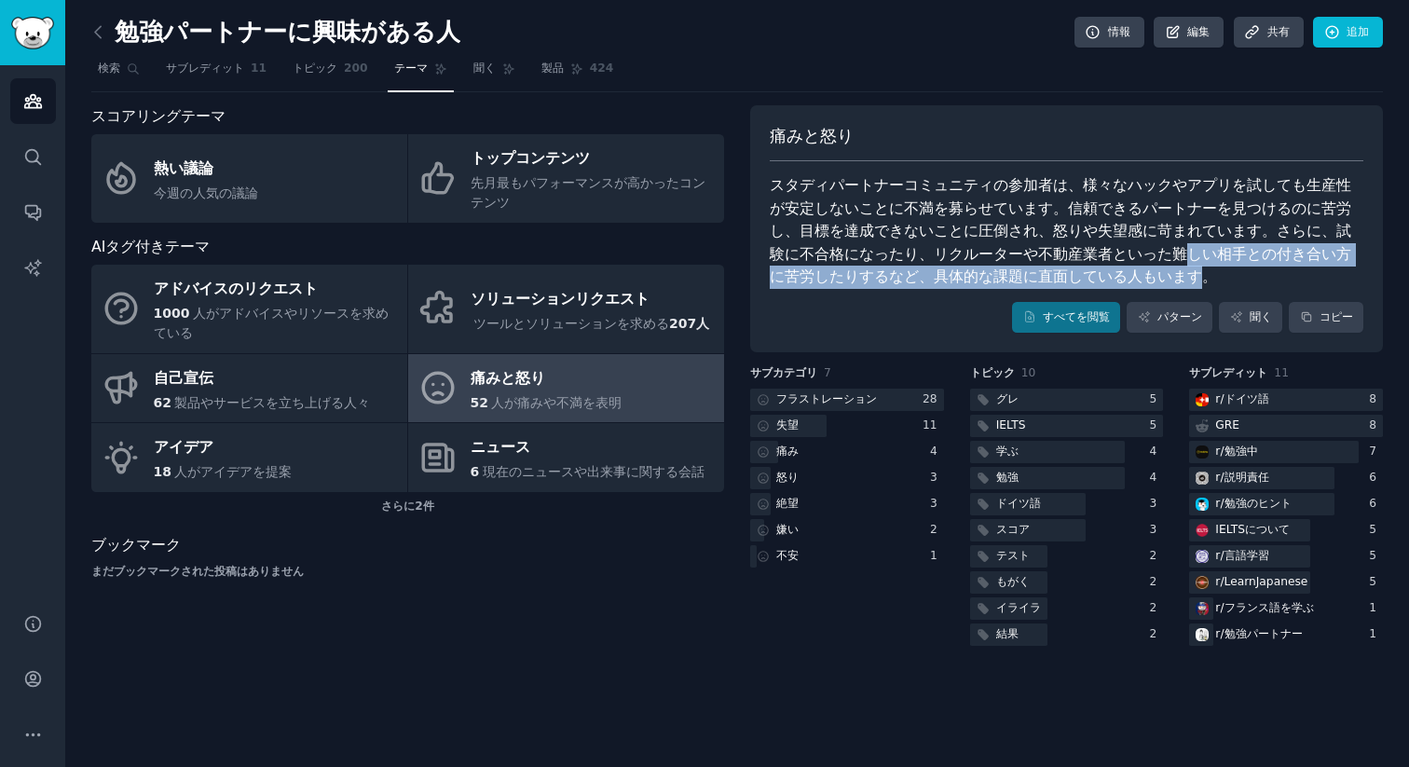
drag, startPoint x: 1137, startPoint y: 266, endPoint x: 1126, endPoint y: 266, distance: 10.2
click at [1135, 264] on div "スタディパートナーコミュニティの参加者は、様々なハックやアプリを試しても生産性が安定しないことに不満を募らせています。信頼できるパートナーを見つけるのに苦労し…" at bounding box center [1065, 231] width 593 height 115
click at [1188, 314] on font "パターン" at bounding box center [1179, 316] width 45 height 13
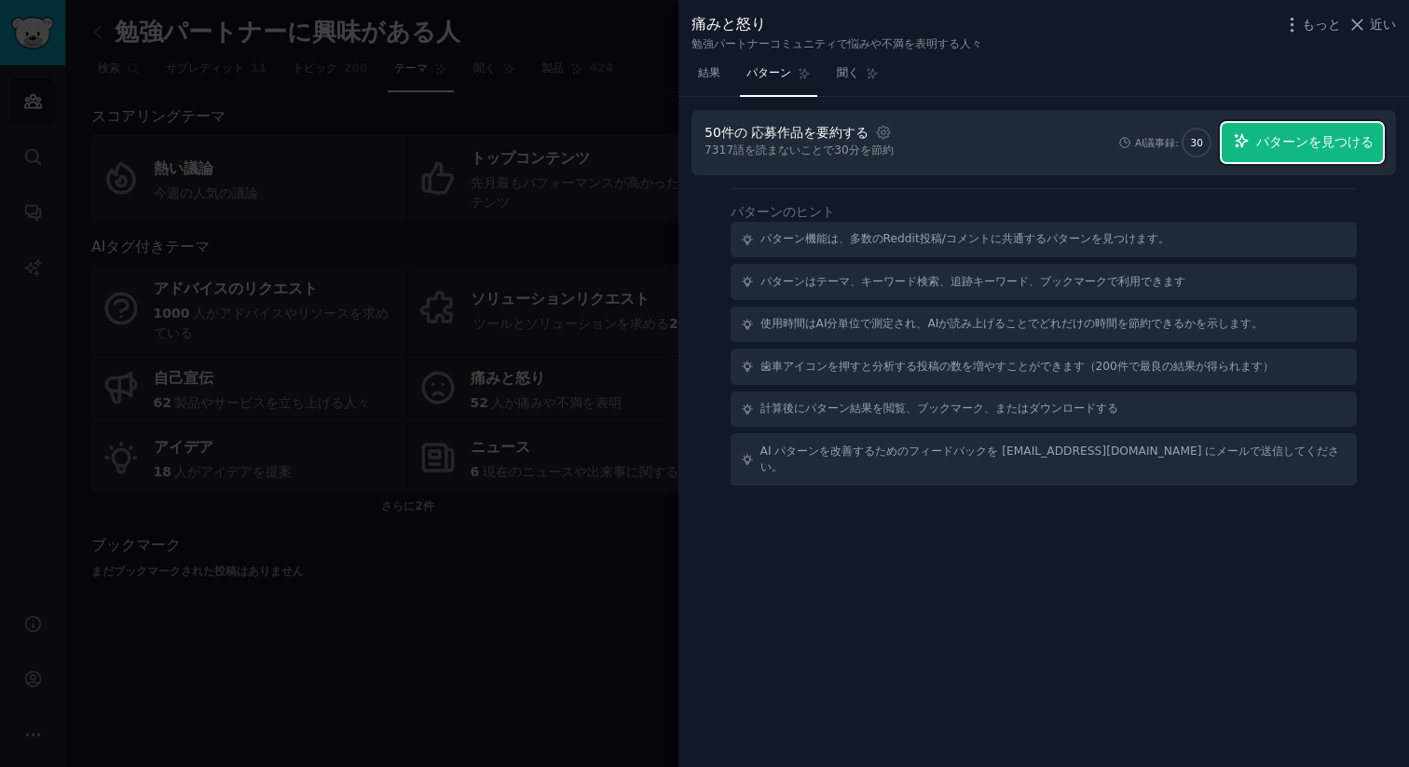
click at [1326, 153] on button "パターンを見つける" at bounding box center [1301, 142] width 161 height 39
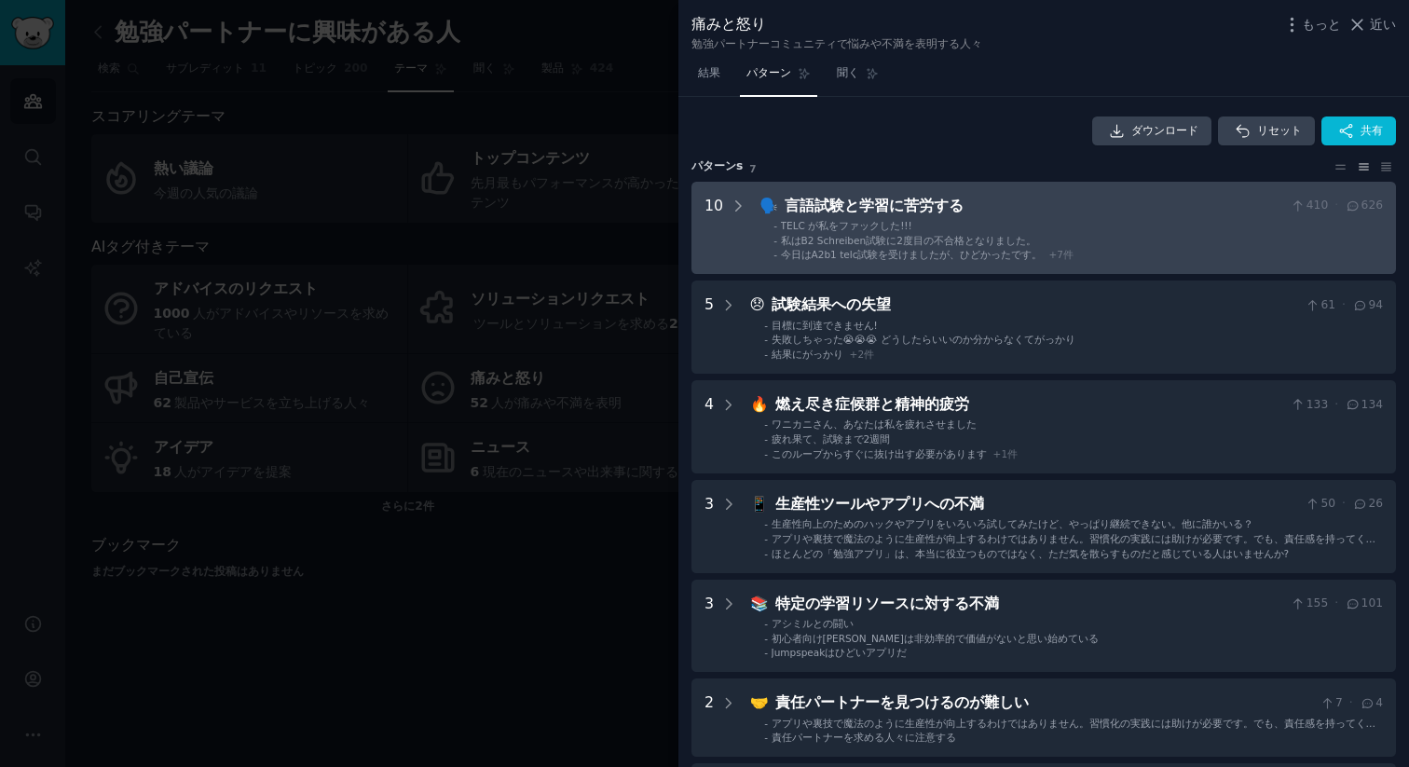
click at [717, 197] on font "10" at bounding box center [713, 206] width 19 height 18
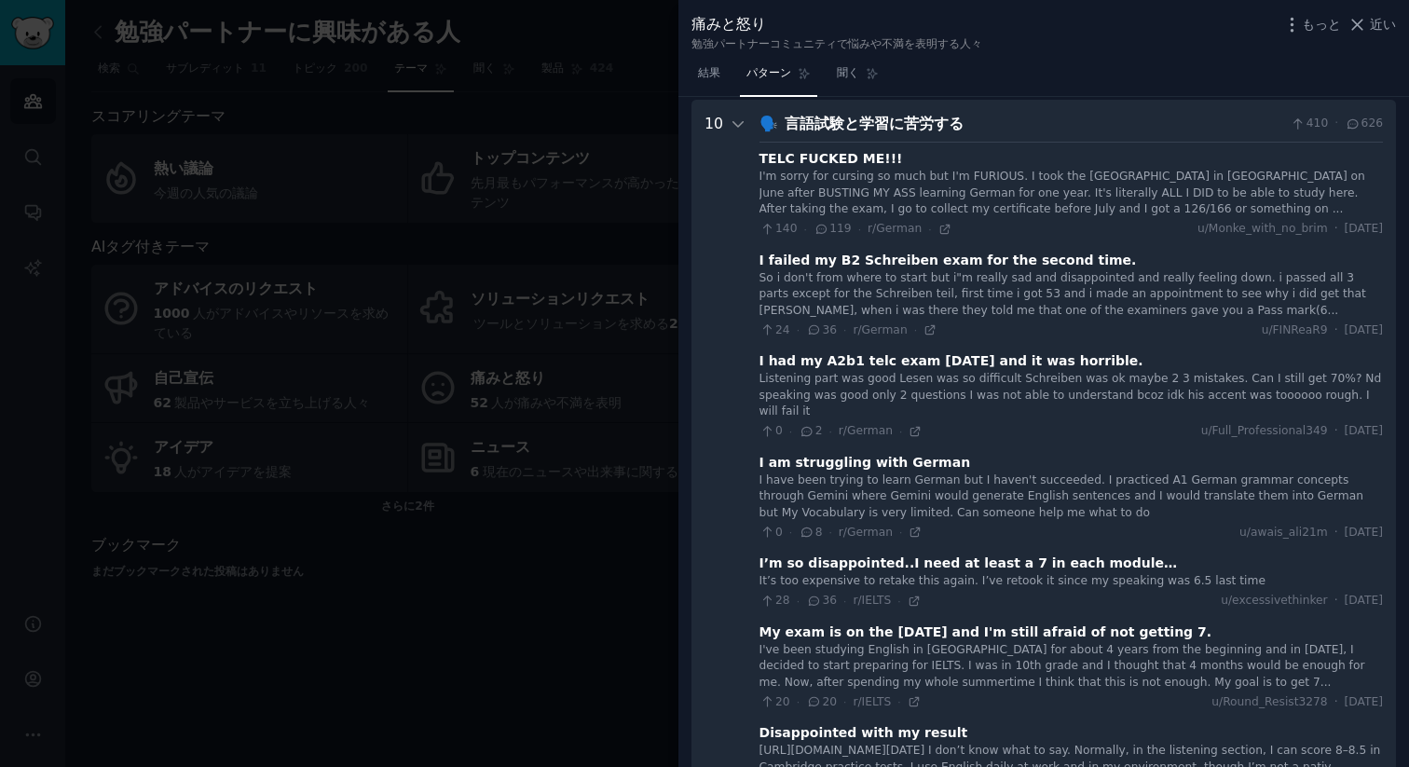
scroll to position [85, 0]
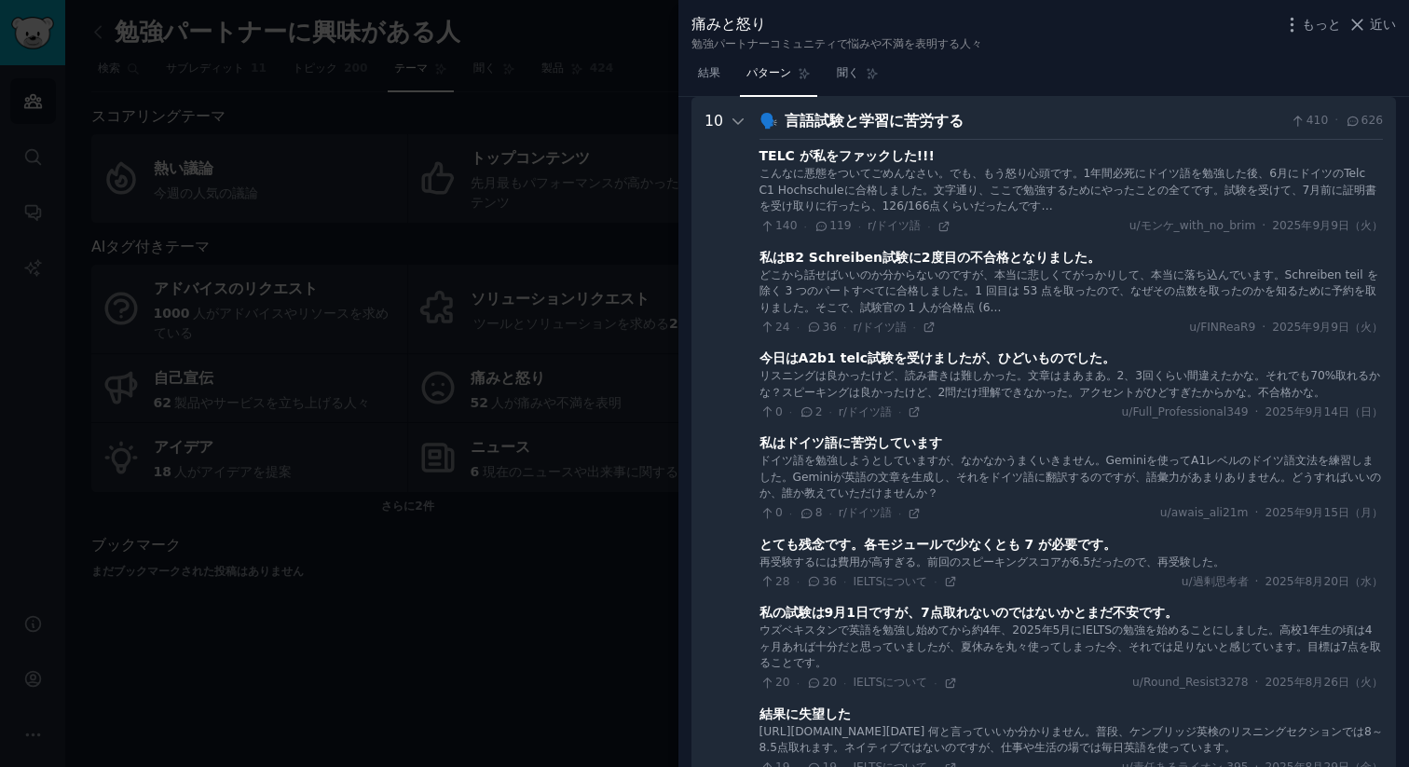
click at [1061, 178] on font "こんなに悪態をついてごめんなさい。でも、もう怒り心頭です。1年間必死にドイツ語を勉強した後、6月にドイツのTelc C1 Hochschuleに合格しました。…" at bounding box center [1068, 190] width 618 height 46
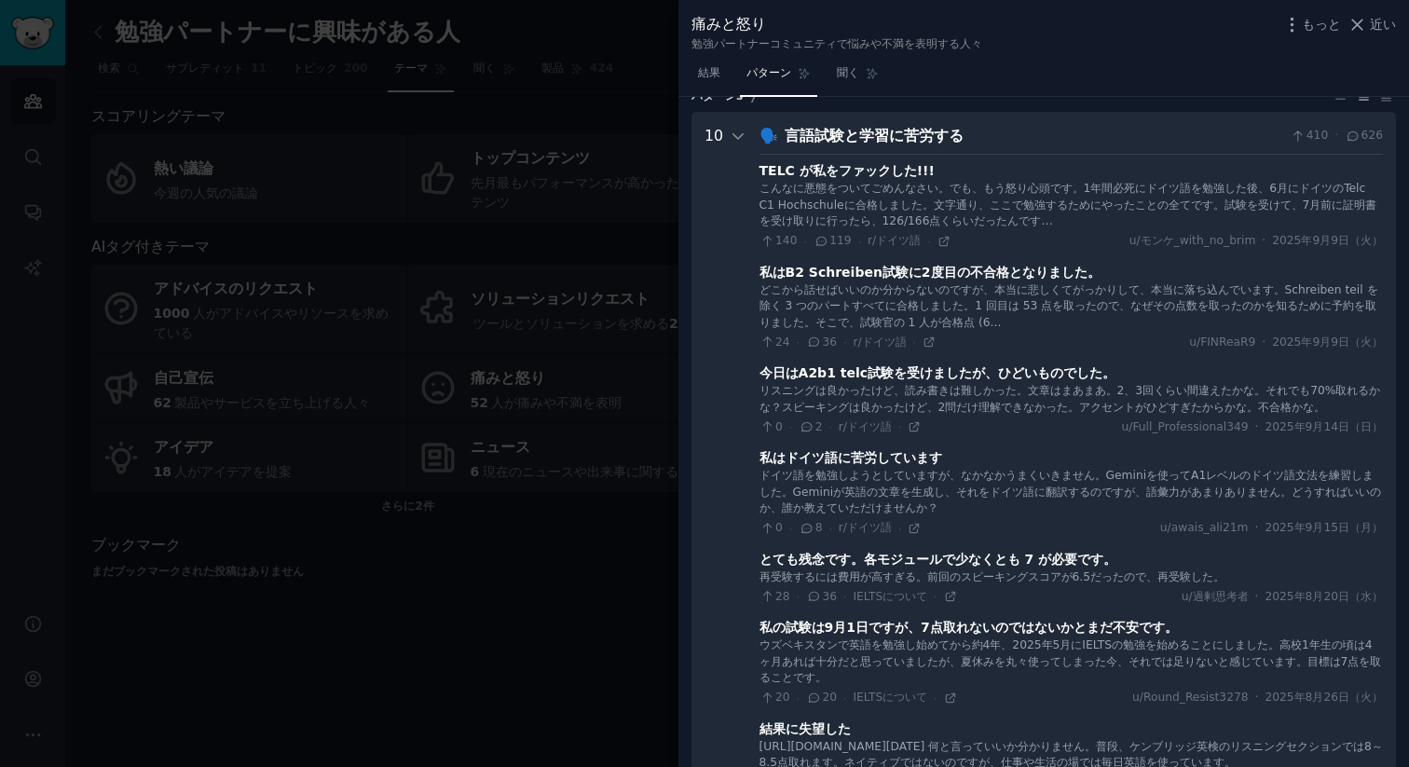
click at [723, 134] on div "10" at bounding box center [725, 632] width 42 height 1014
click at [729, 131] on icon at bounding box center [737, 136] width 17 height 17
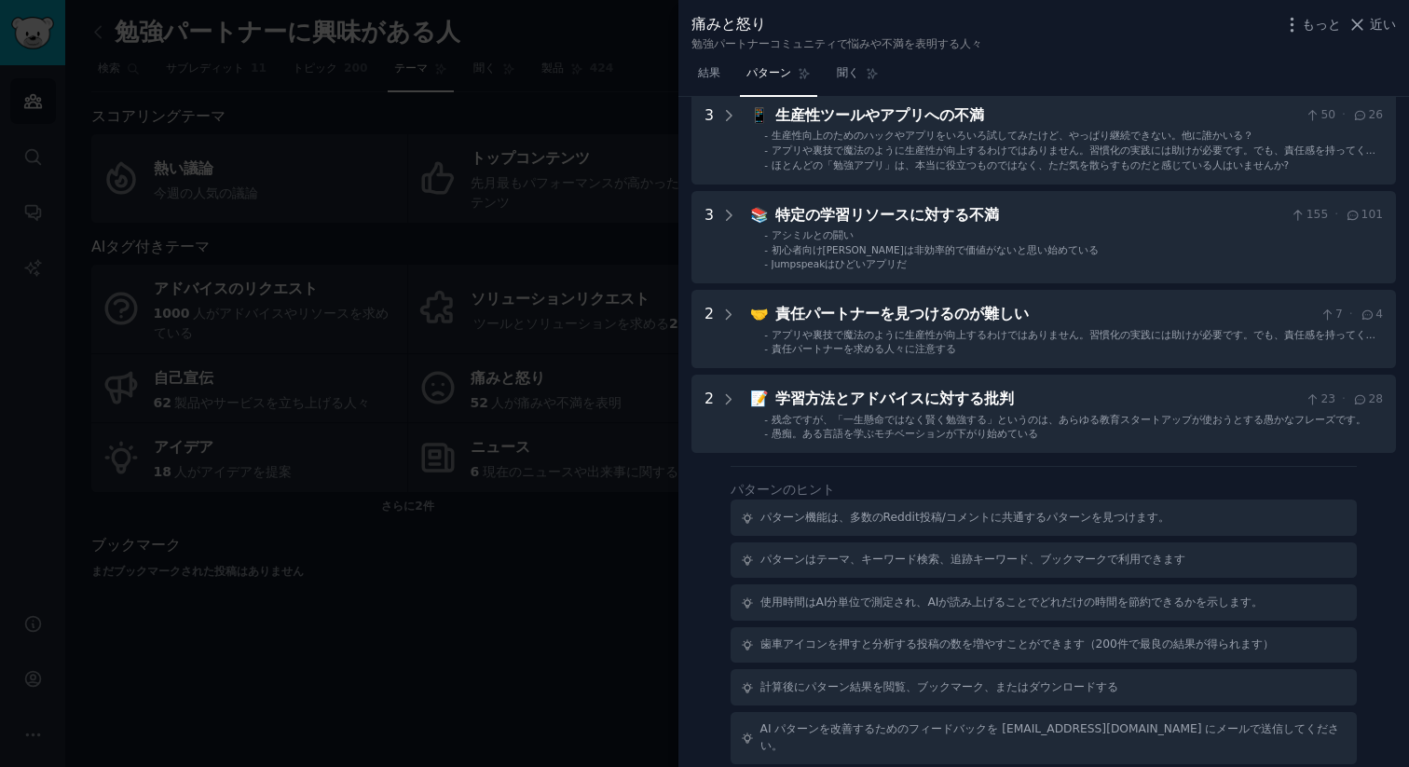
scroll to position [0, 0]
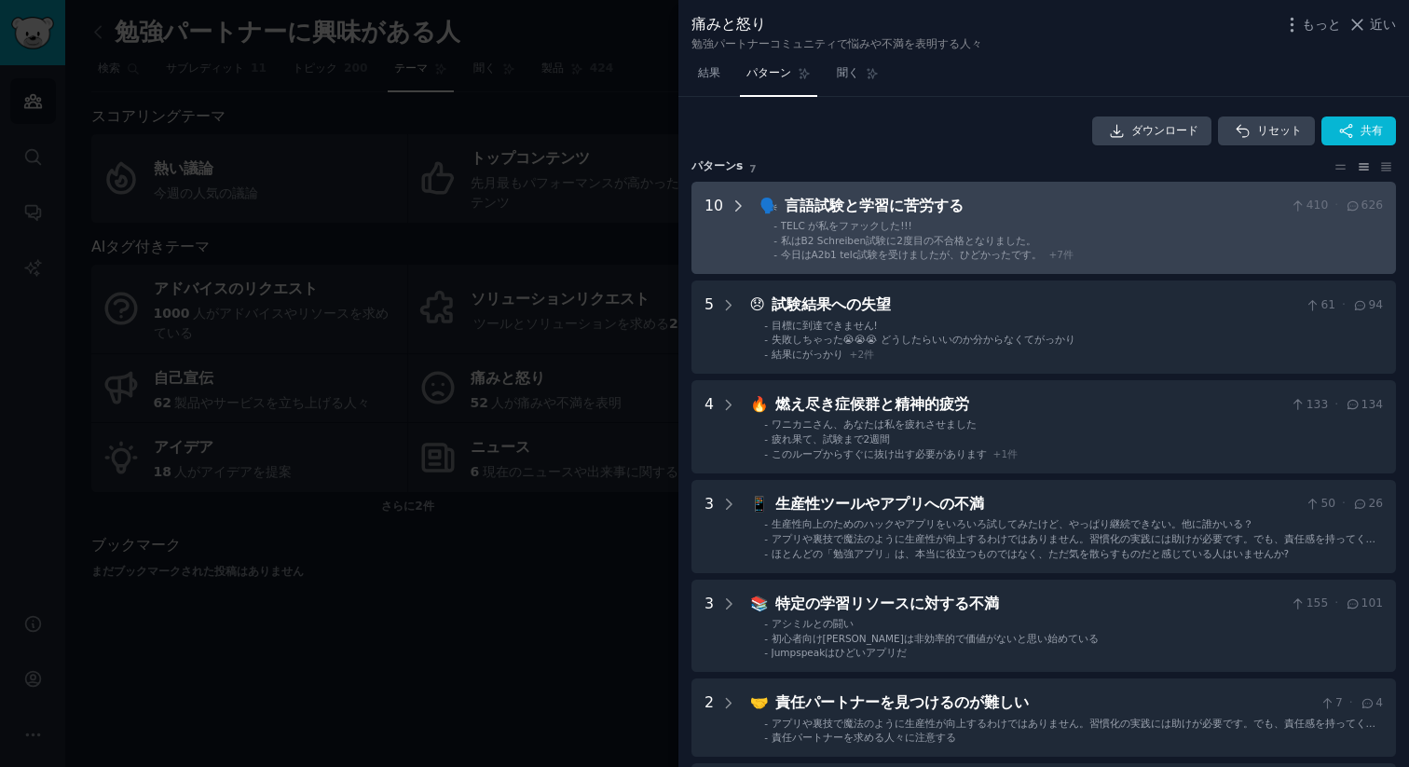
click at [729, 205] on icon at bounding box center [737, 205] width 17 height 17
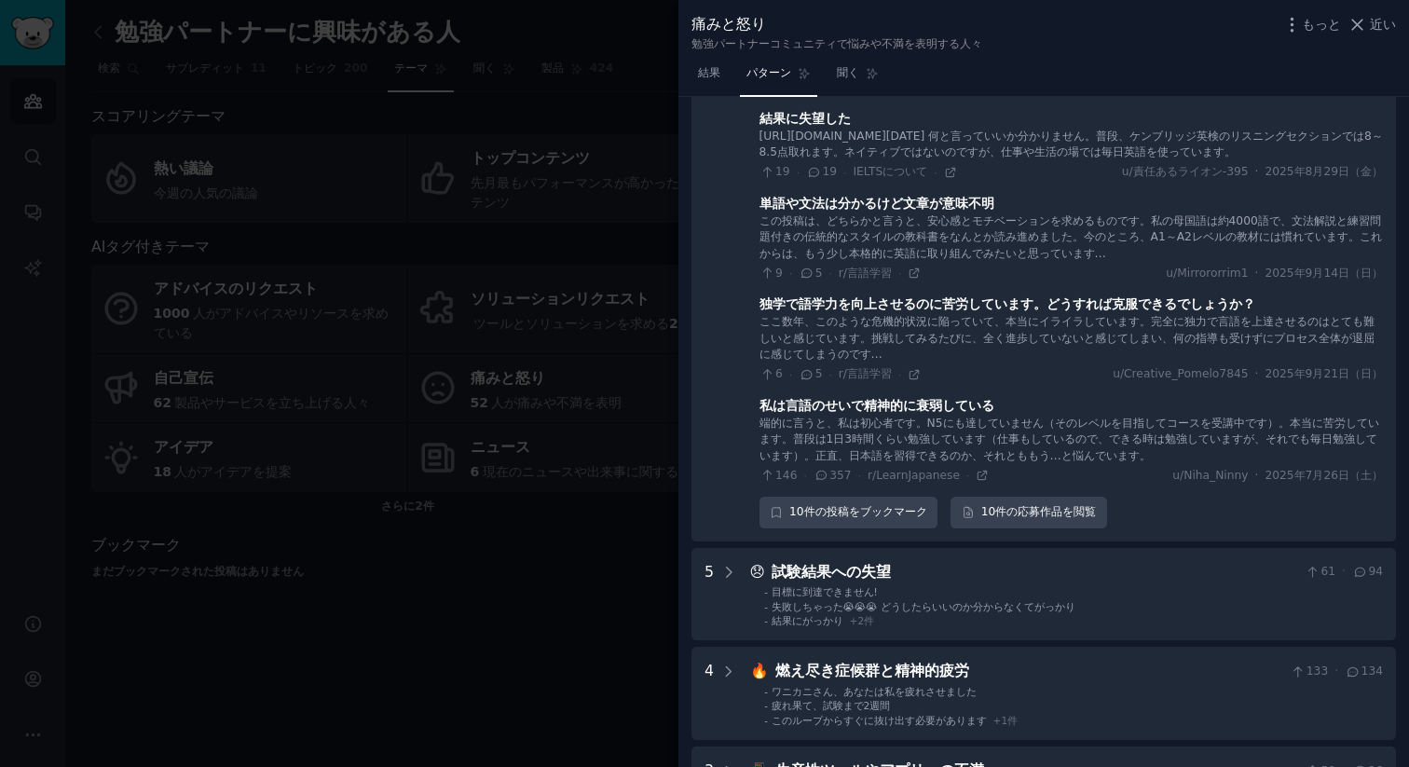
scroll to position [755, 0]
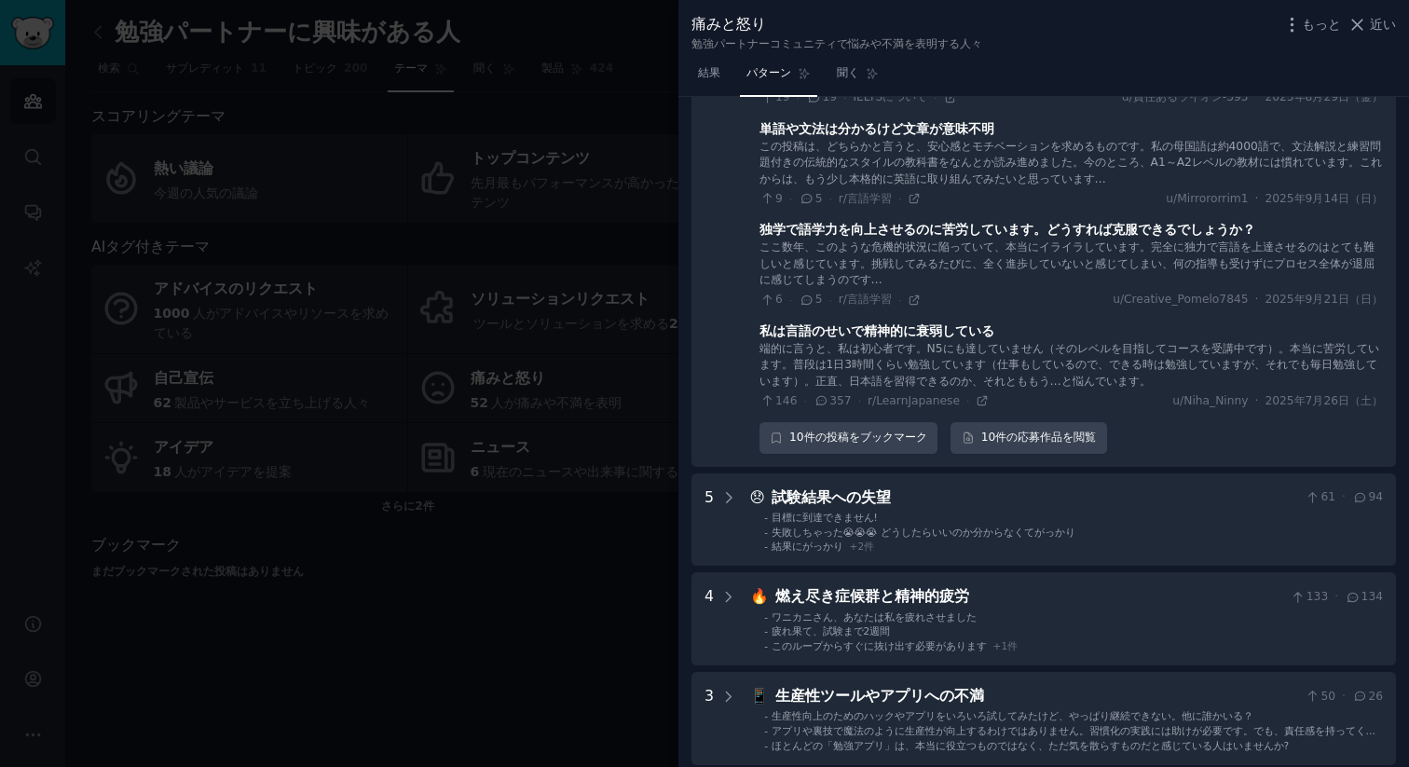
click at [997, 387] on font "端的に言うと、私は初心者です。N5にも達していません（そのレベルを目指してコースを受講中です）。本当に苦労しています。普段は1日3時間くらい勉強しています（仕…" at bounding box center [1069, 365] width 620 height 46
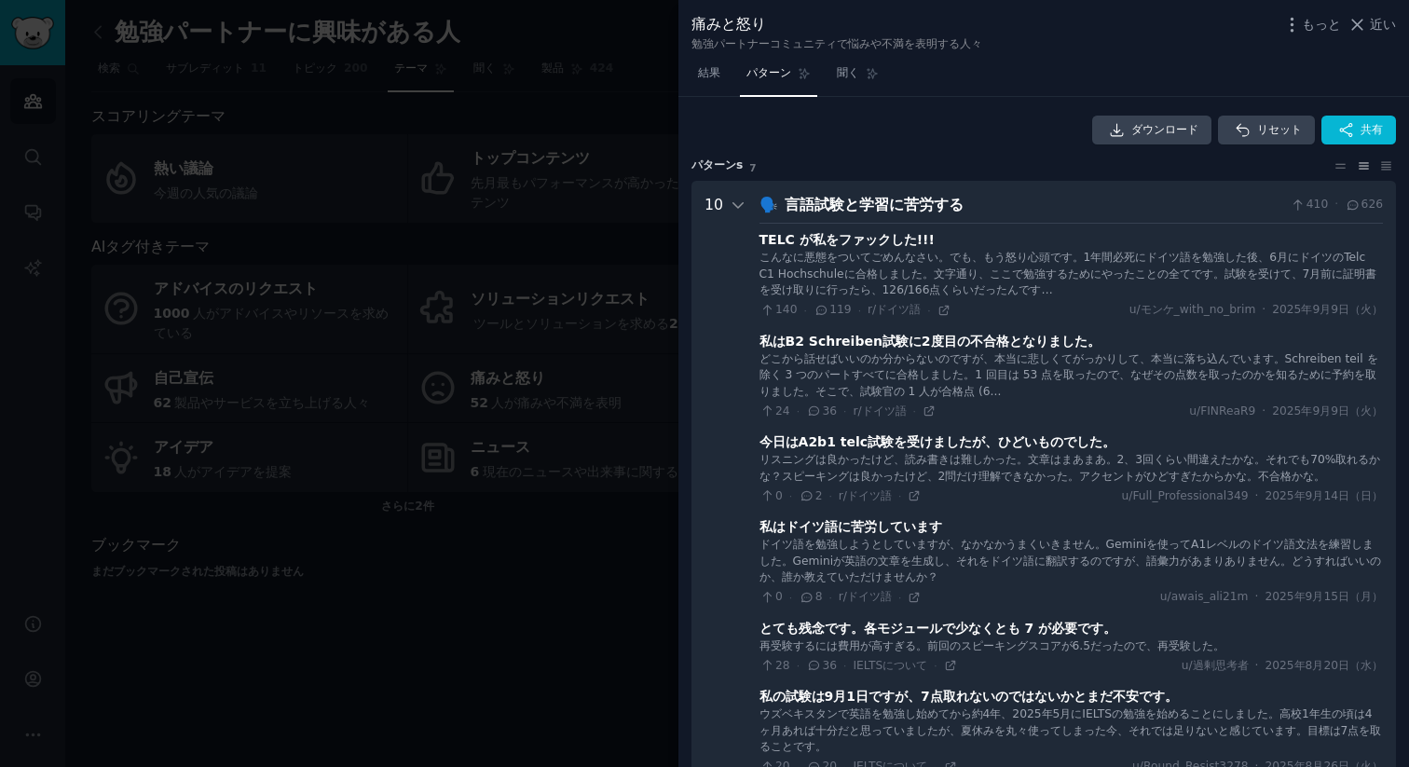
scroll to position [0, 0]
click at [843, 216] on div "言語試験と学習に苦労する" at bounding box center [1033, 206] width 499 height 23
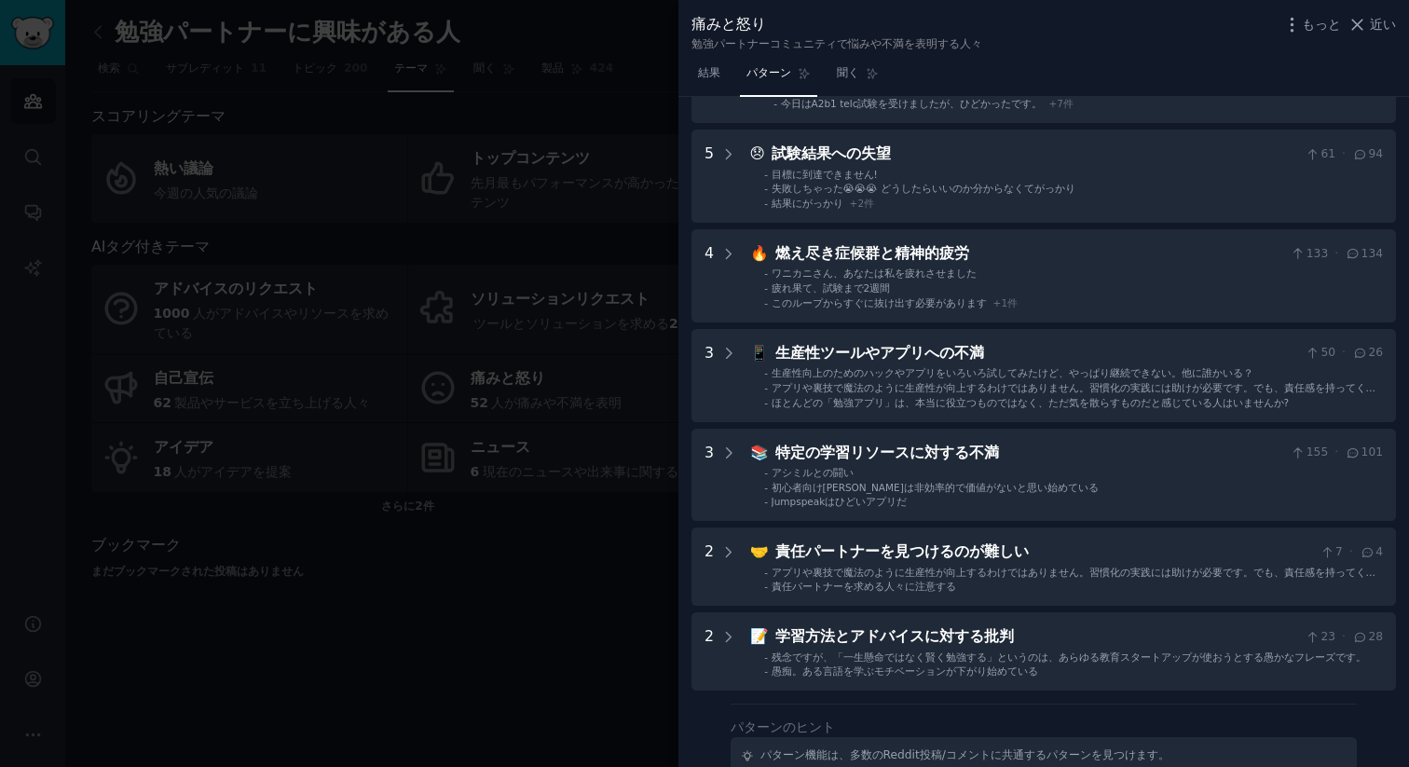
scroll to position [155, 0]
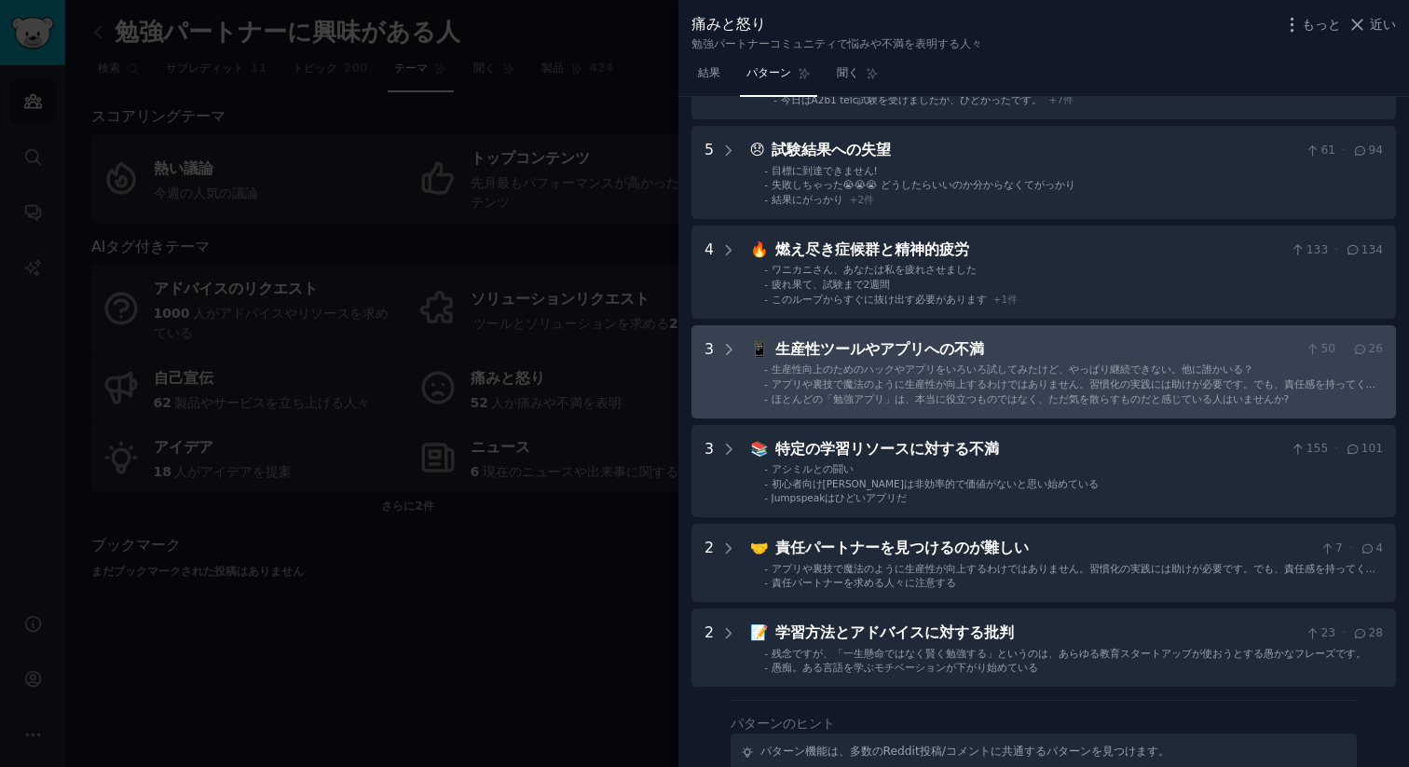
click at [775, 340] on div "生産性ツールやアプリへの不満" at bounding box center [1036, 349] width 523 height 23
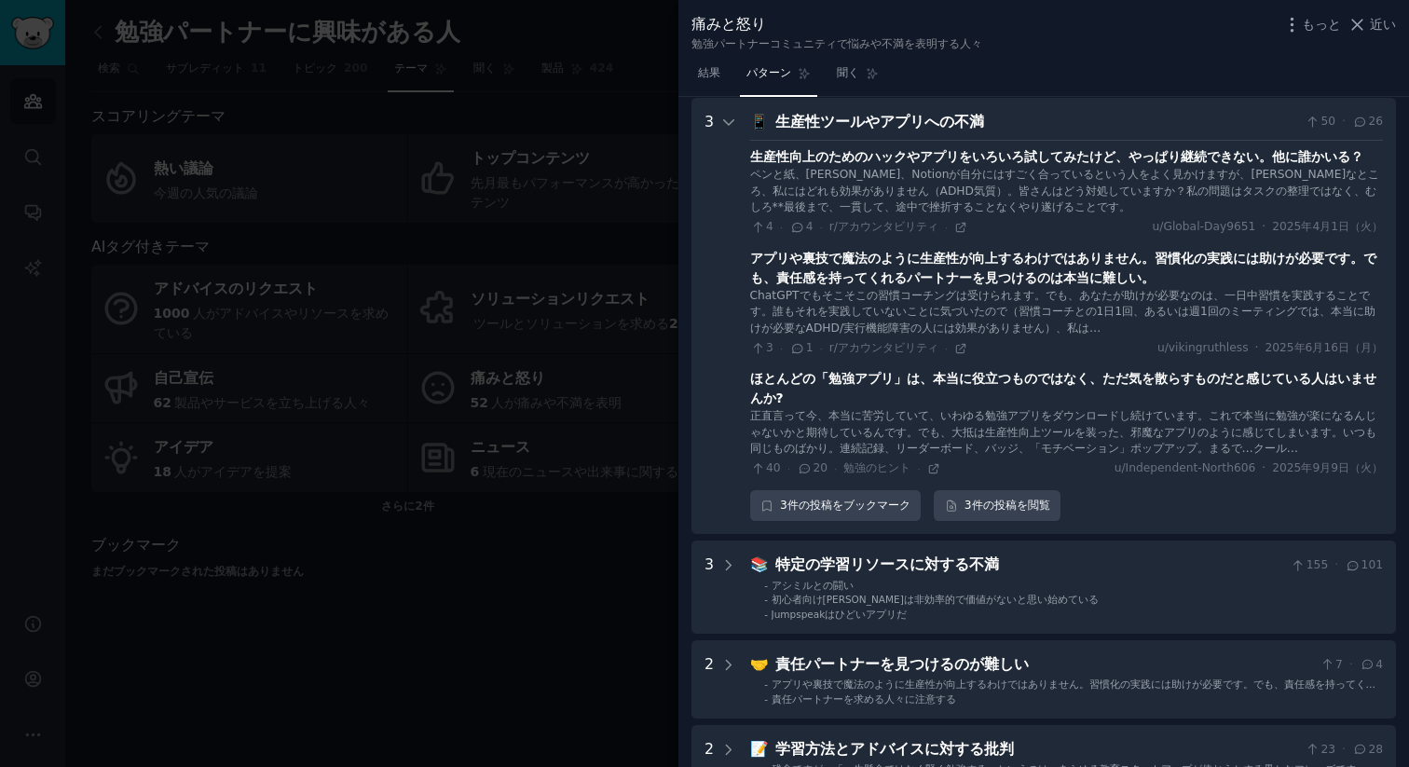
scroll to position [383, 0]
click at [1320, 25] on font "もっと" at bounding box center [1320, 24] width 39 height 15
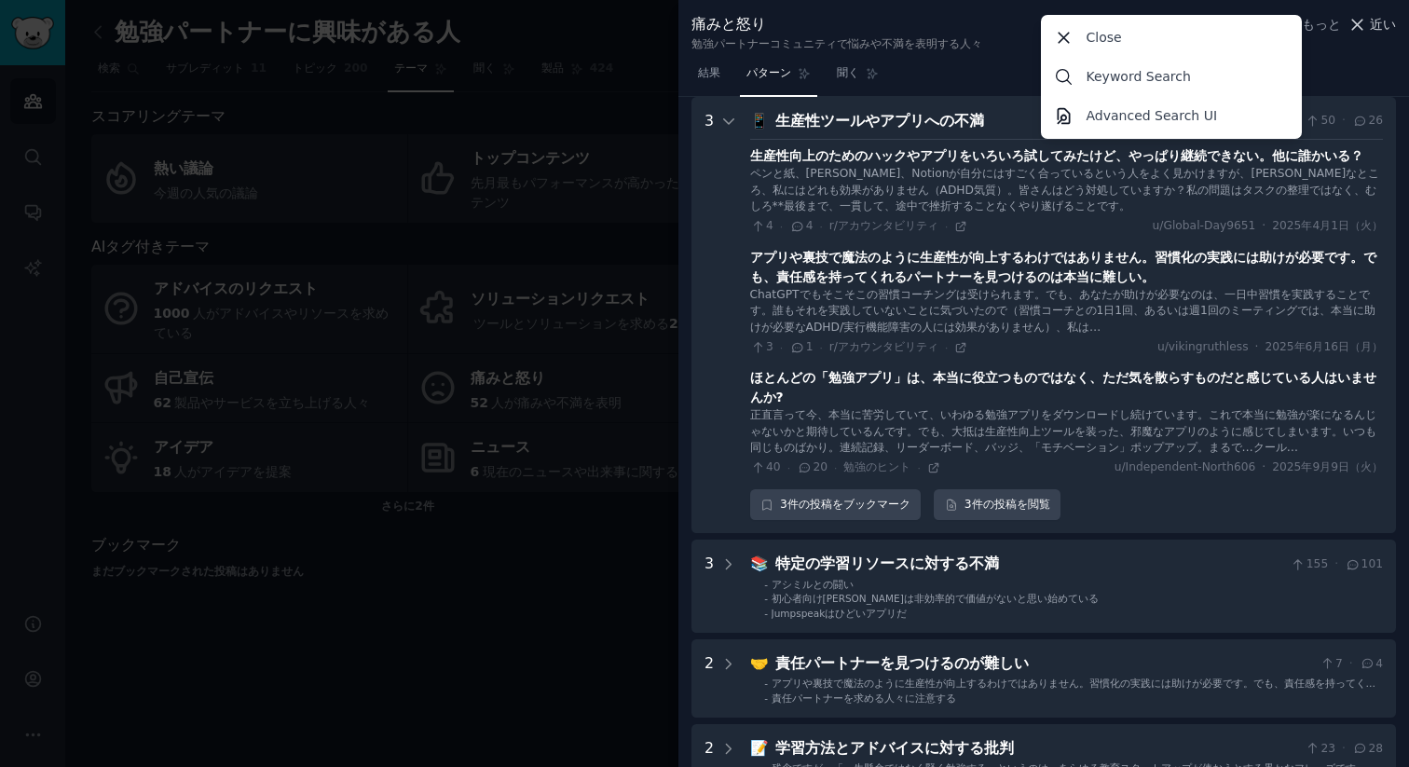
click at [1371, 30] on font "近い" at bounding box center [1382, 24] width 26 height 15
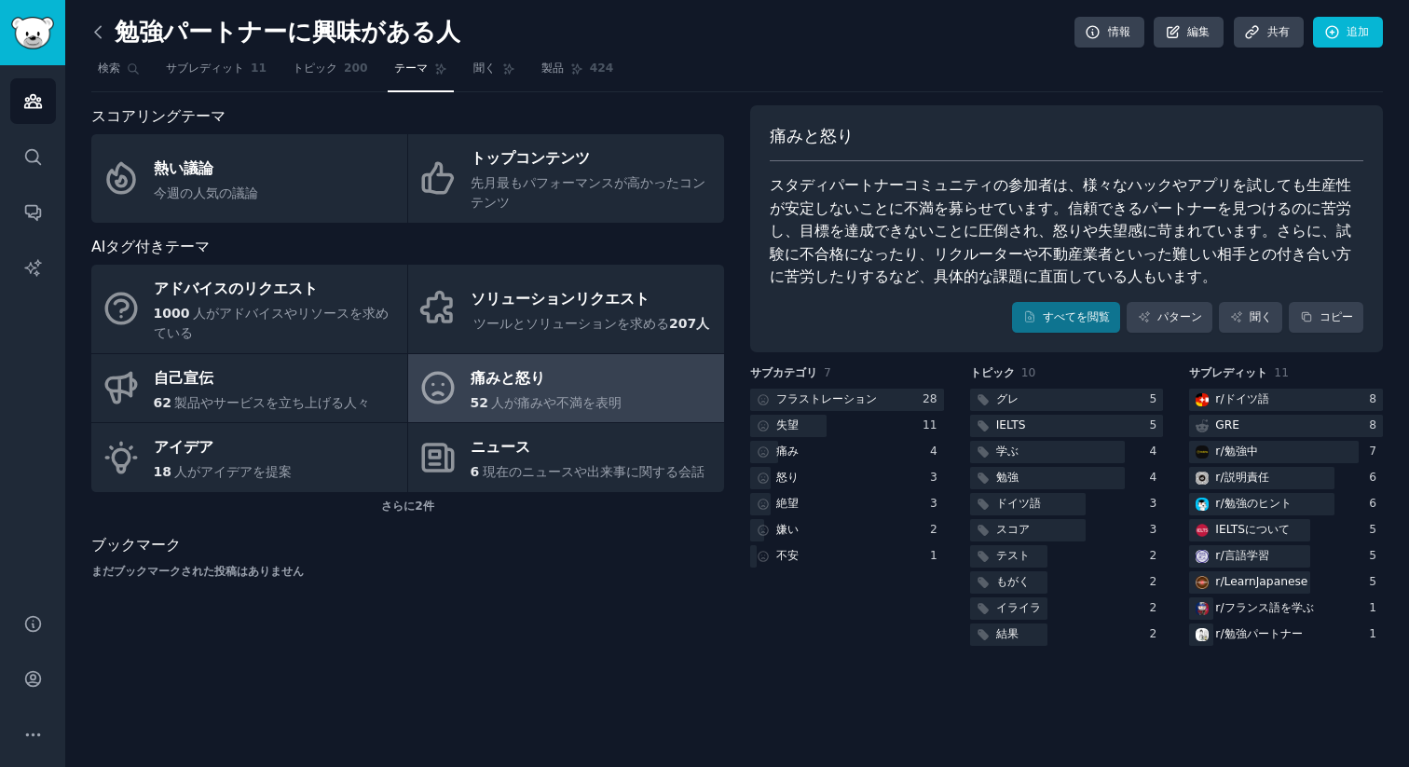
click at [104, 30] on icon at bounding box center [99, 32] width 20 height 20
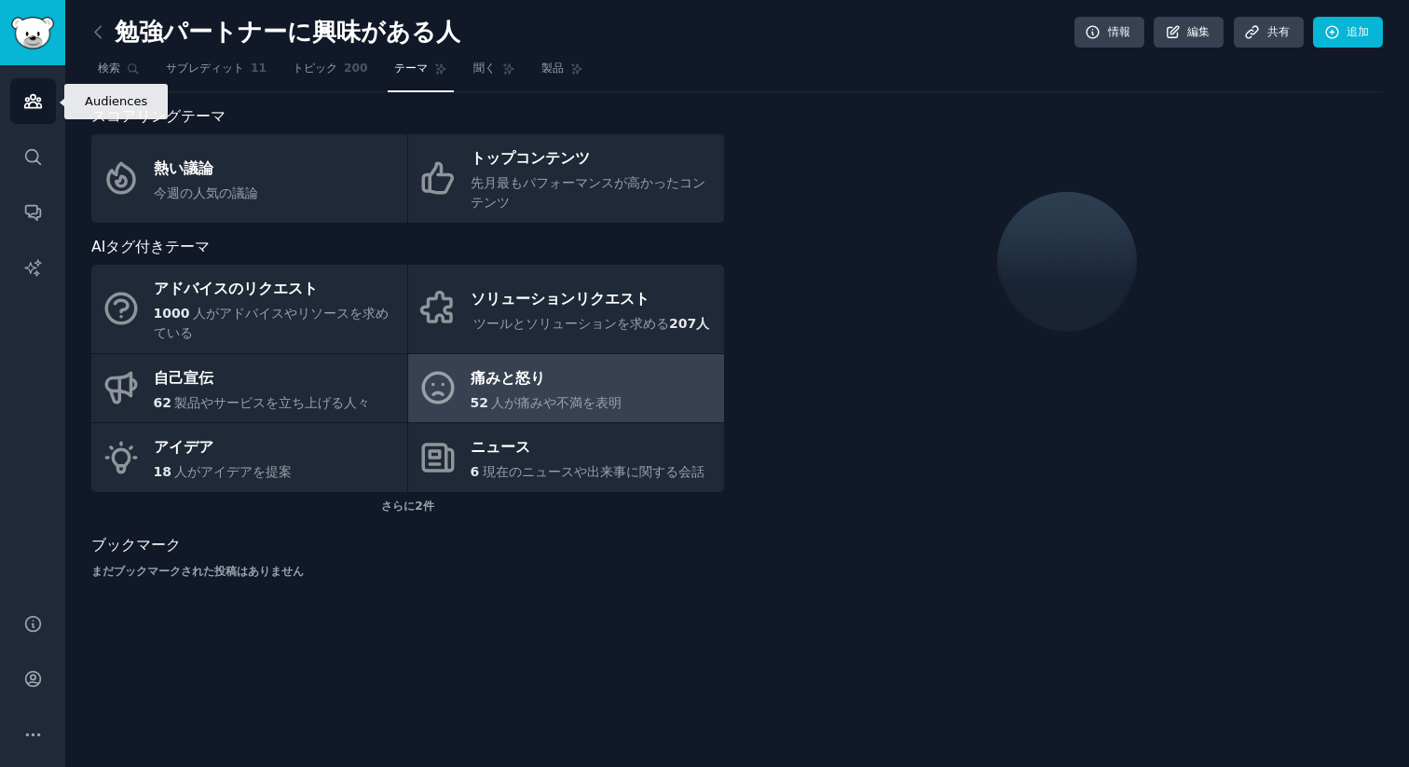
click at [30, 104] on icon "サイドバー" at bounding box center [33, 101] width 20 height 20
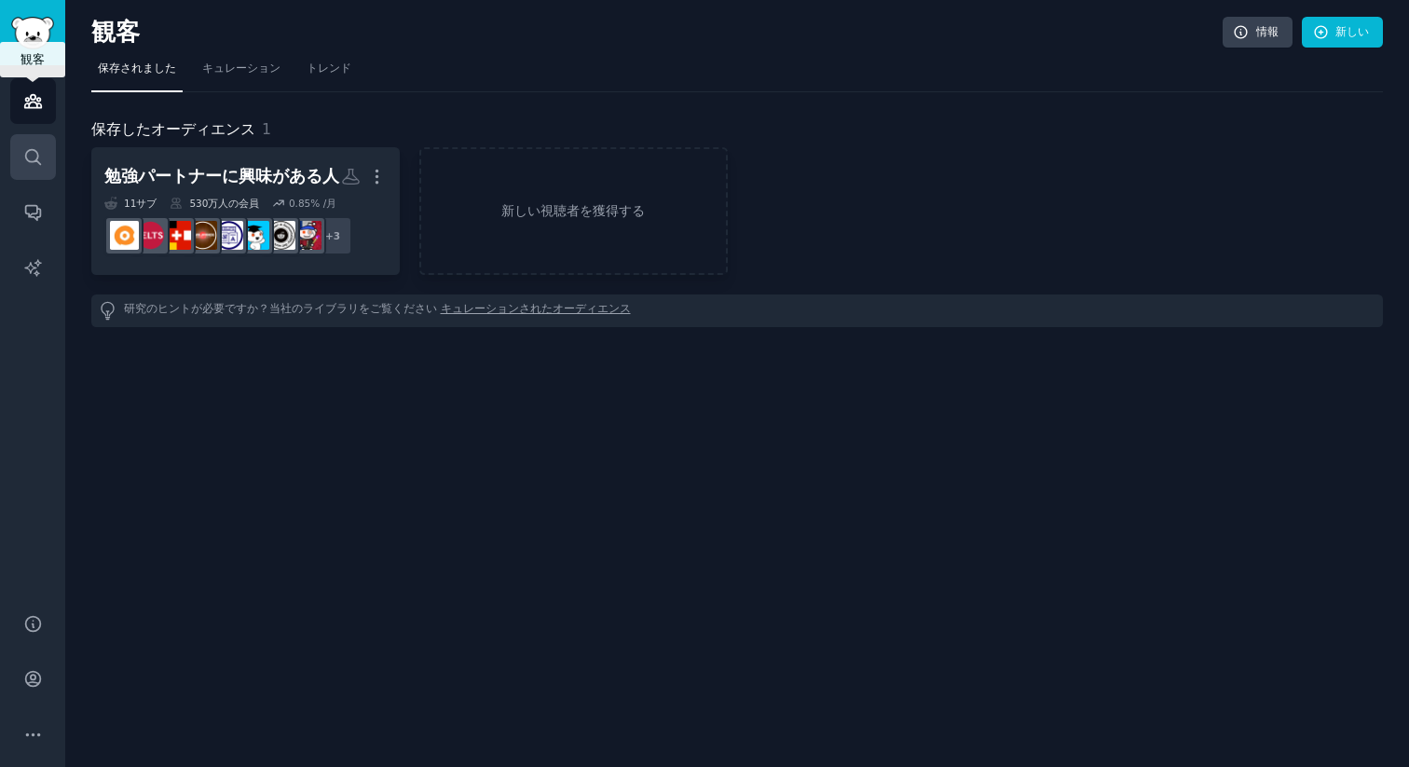
click at [28, 147] on icon "サイドバー" at bounding box center [33, 157] width 20 height 20
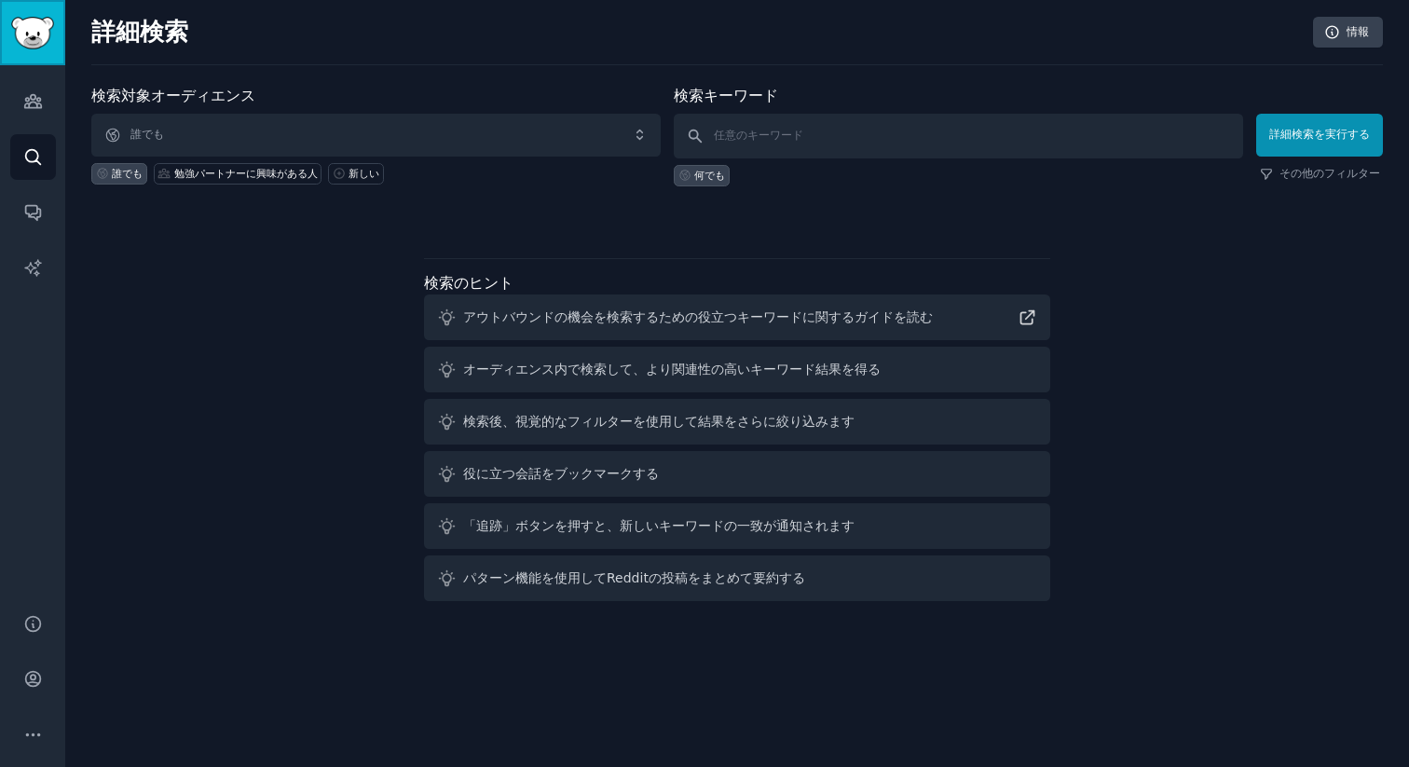
click at [43, 48] on link "サイドバー" at bounding box center [32, 32] width 65 height 65
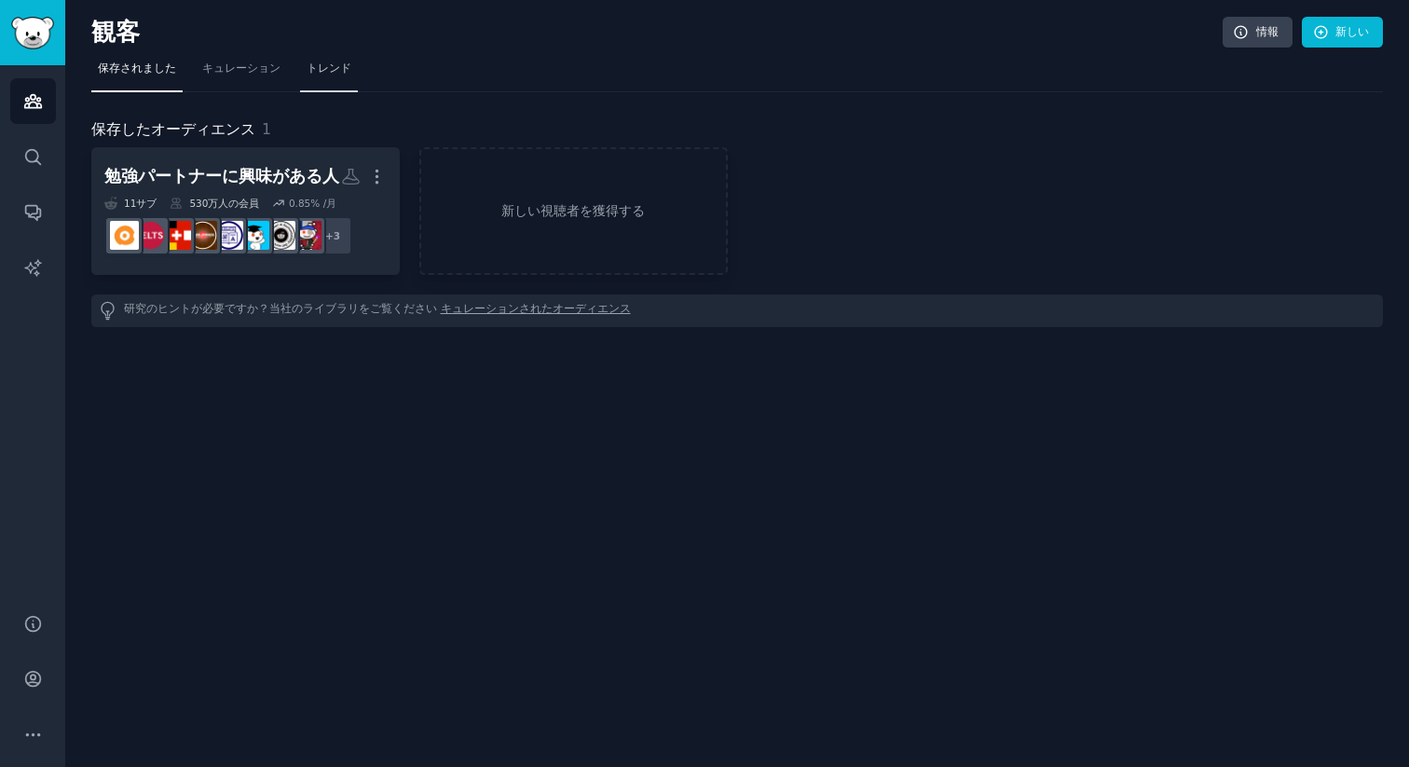
click at [334, 73] on font "トレンド" at bounding box center [328, 67] width 45 height 13
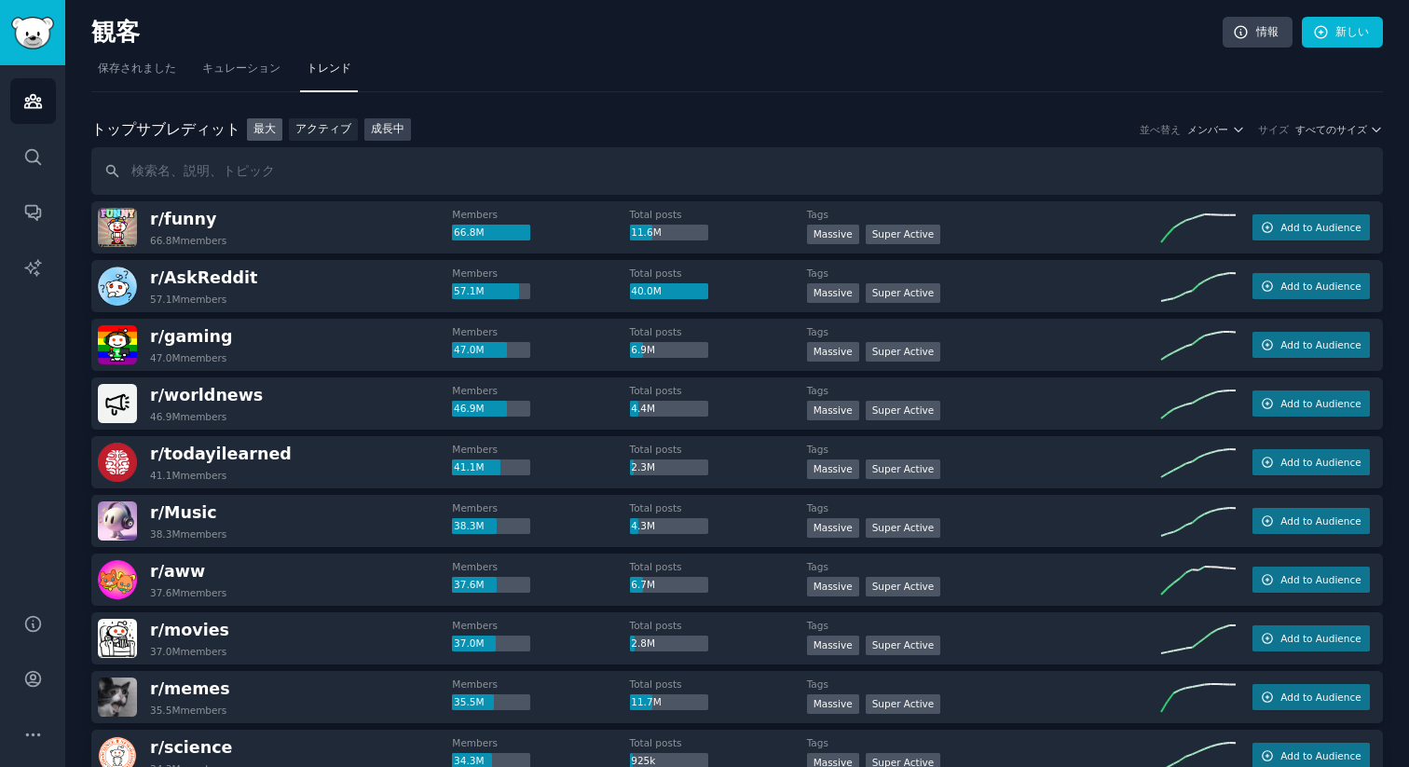
click at [395, 129] on font "成長中" at bounding box center [388, 128] width 34 height 13
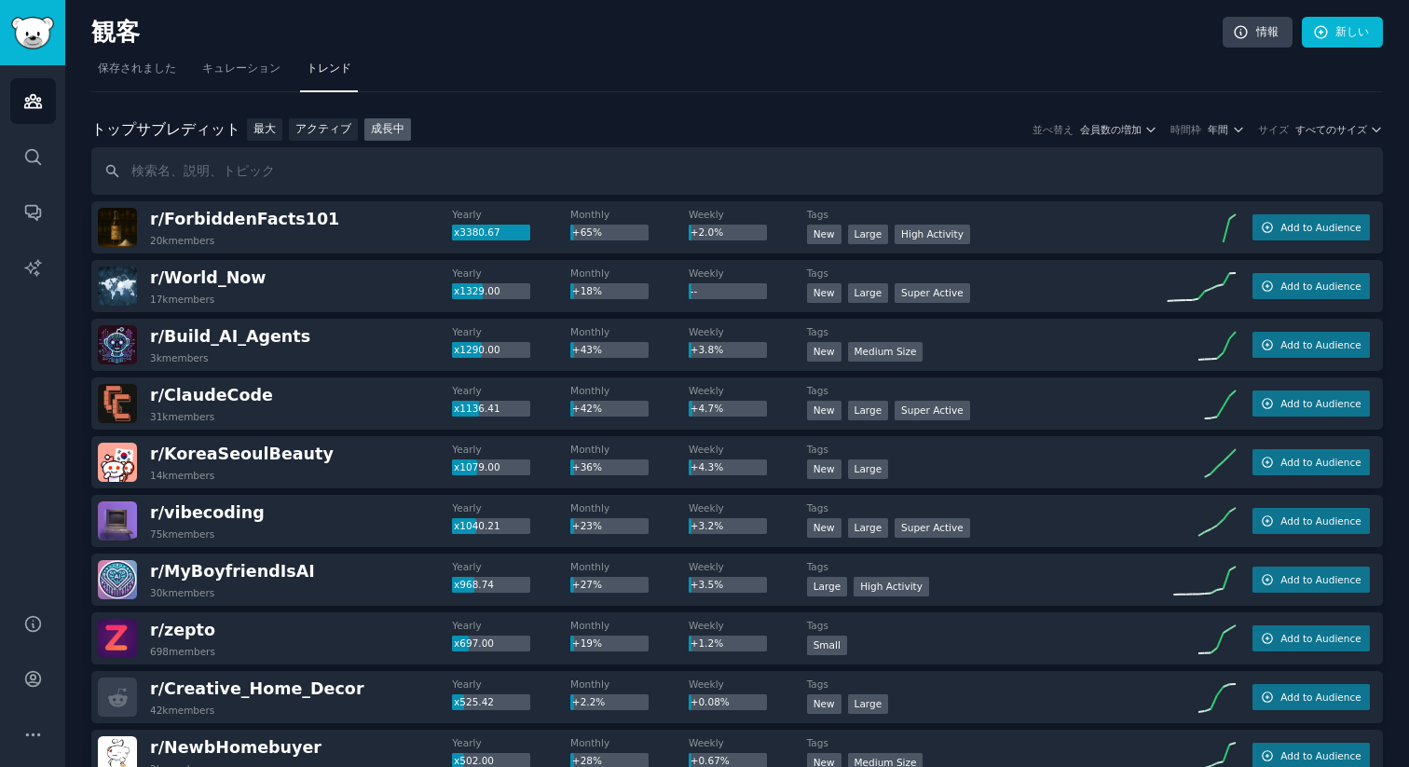
click at [1347, 137] on div "トップ サブレディット トップサブレディット 最大 アクティブ 成長中 並べ替え 会員数の増加 時間枠 年間 サイズ すべてのサイズ" at bounding box center [736, 129] width 1291 height 23
click at [1347, 130] on font "すべてのサイズ" at bounding box center [1331, 129] width 72 height 11
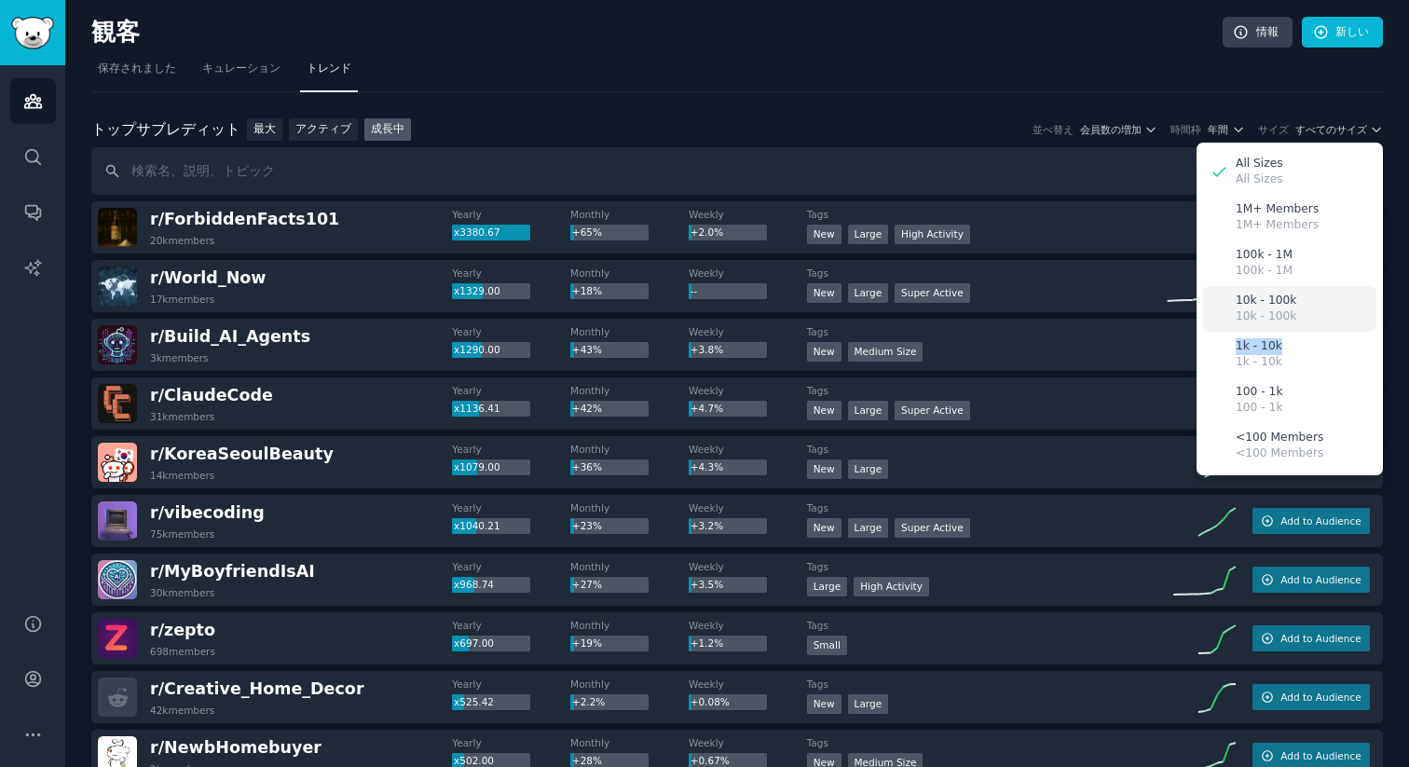
drag, startPoint x: 1282, startPoint y: 347, endPoint x: 1287, endPoint y: 313, distance: 34.8
click at [1287, 313] on div "All Sizes All Sizes 1M+ Members 1M+ Members 100k - 1M 100k - 1M 10k - 100k 10k …" at bounding box center [1289, 309] width 186 height 333
click at [1287, 312] on p "10k - 100k" at bounding box center [1265, 316] width 61 height 17
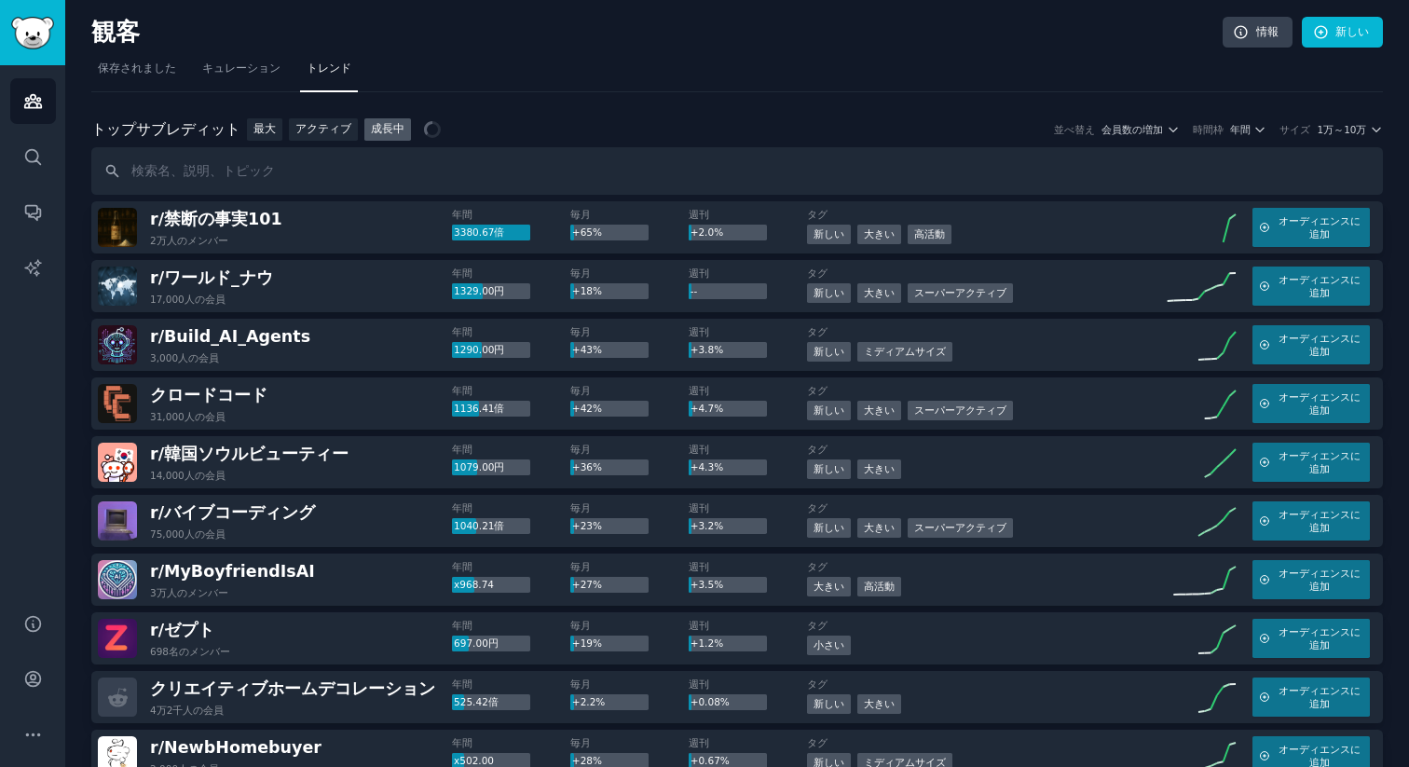
click at [1226, 134] on div "時間枠 年間" at bounding box center [1229, 129] width 75 height 13
click at [1247, 129] on font "年間" at bounding box center [1240, 129] width 20 height 11
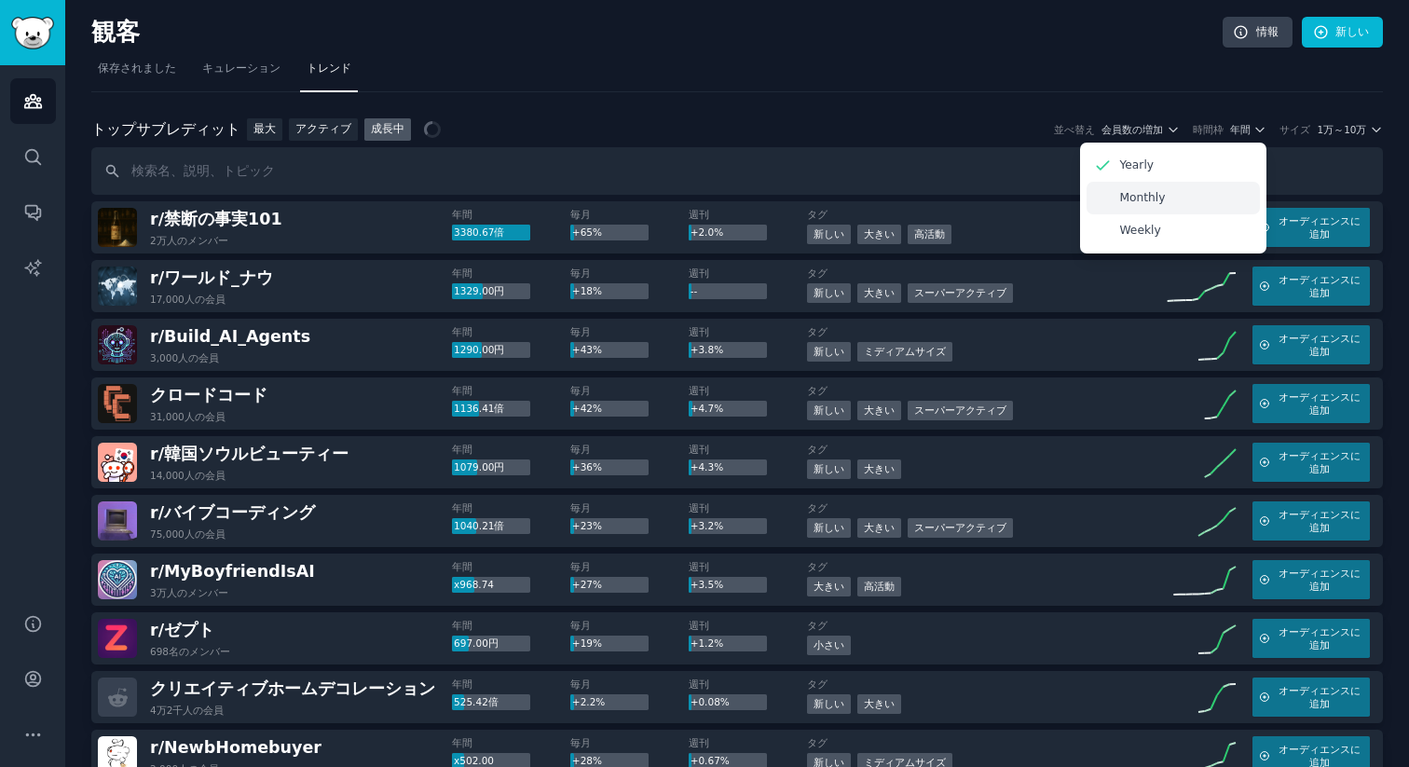
click at [1160, 205] on p "Monthly" at bounding box center [1142, 198] width 46 height 17
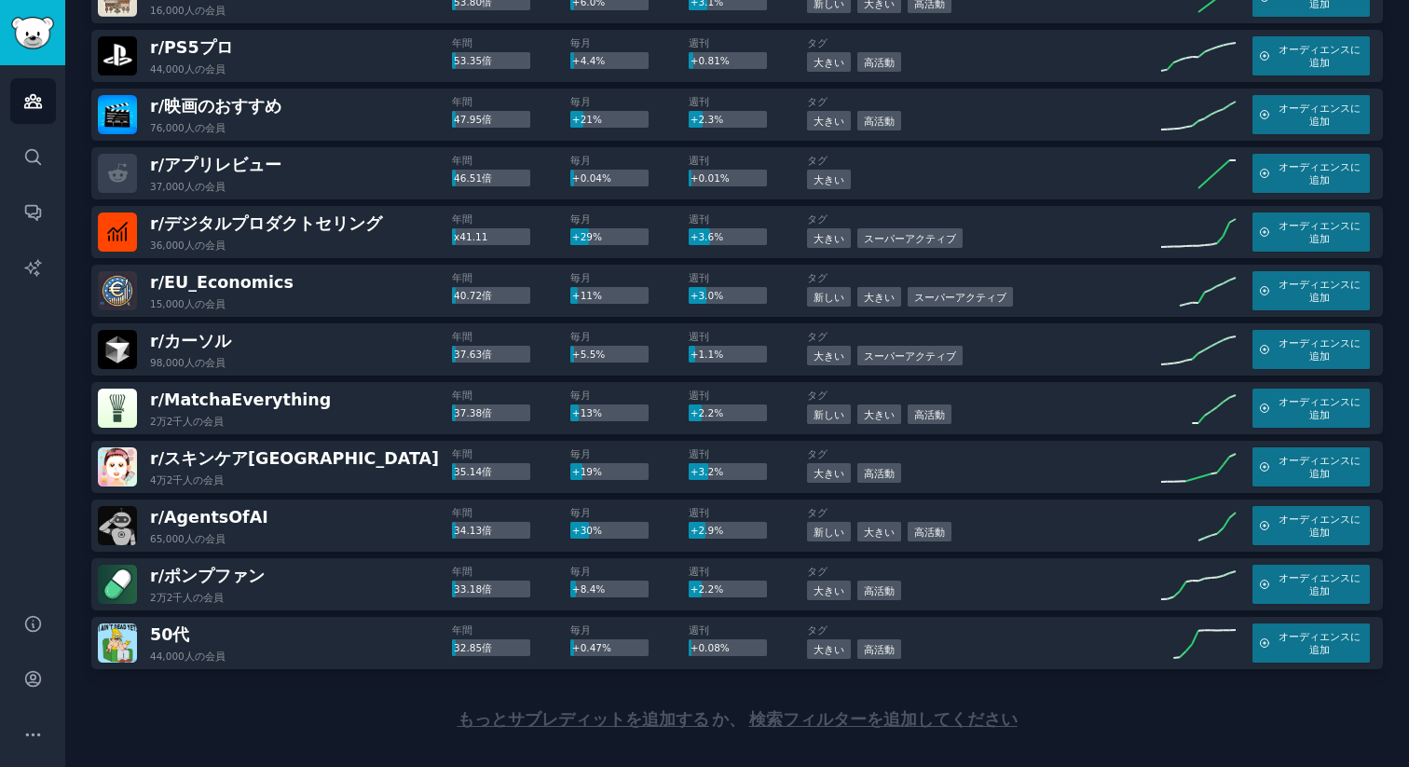
scroll to position [2489, 0]
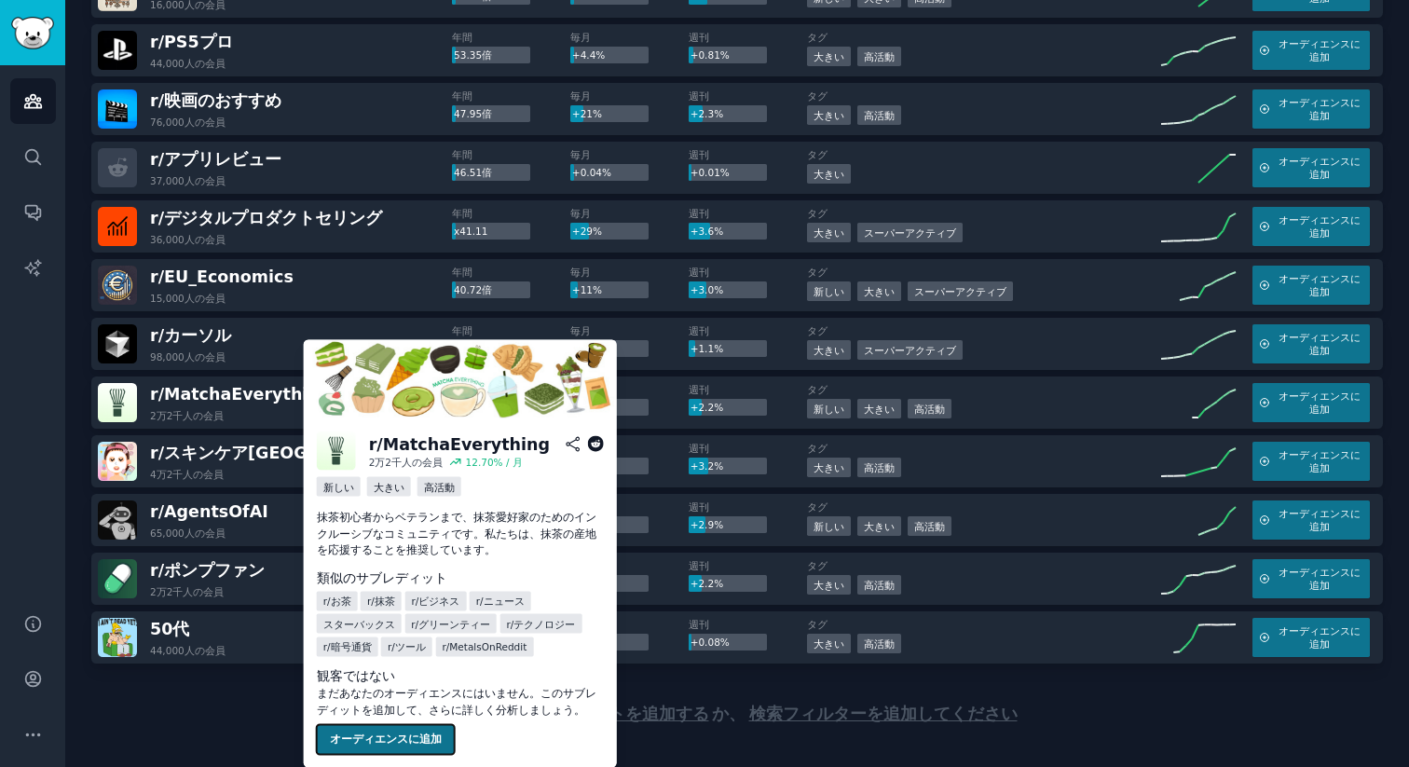
click at [400, 733] on button "オーディエンスに追加" at bounding box center [386, 740] width 138 height 30
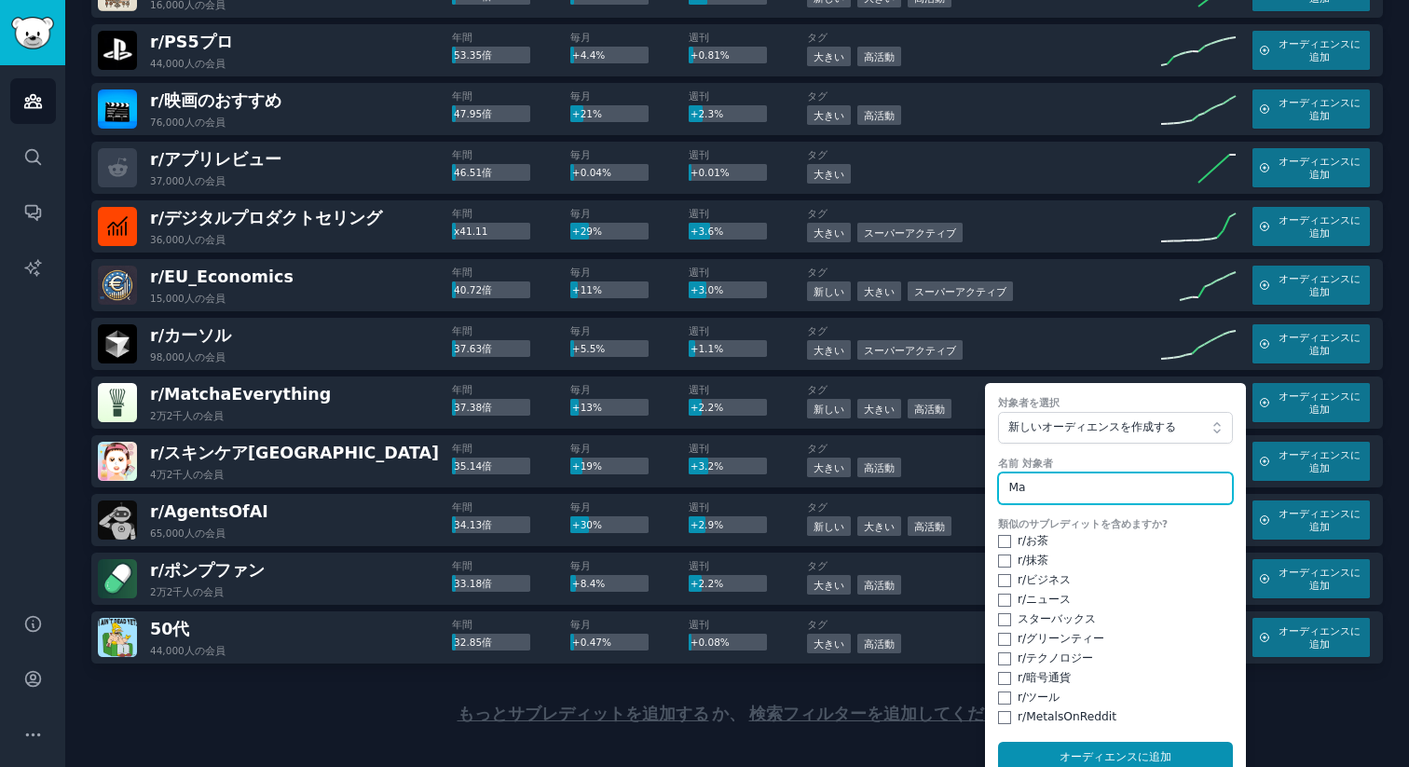
type input "M"
type input "o"
type input "people into Matcha"
click at [1005, 535] on input "checkbox" at bounding box center [1004, 541] width 13 height 13
checkbox input "true"
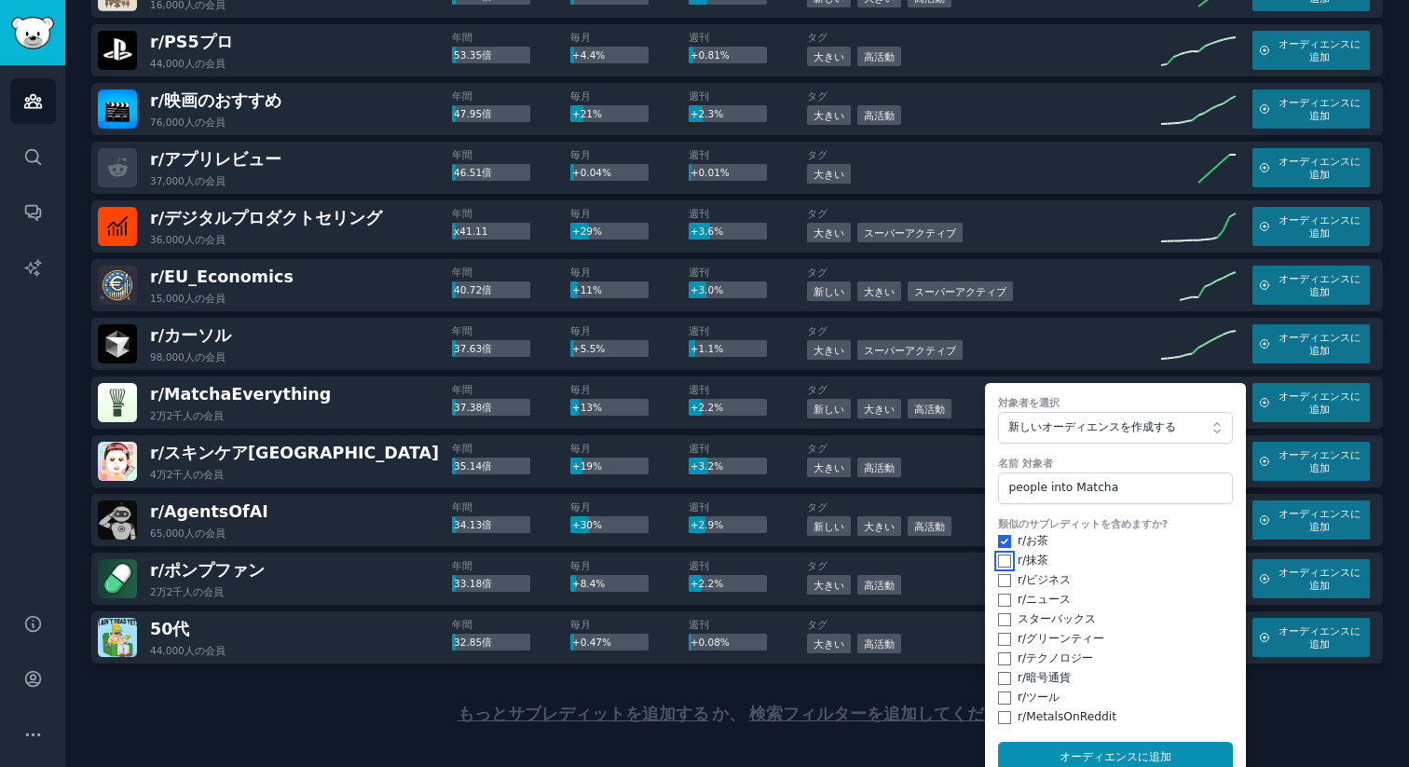
drag, startPoint x: 993, startPoint y: 540, endPoint x: 1008, endPoint y: 553, distance: 19.8
click at [998, 554] on input "checkbox" at bounding box center [1004, 560] width 13 height 13
checkbox input "true"
click at [1007, 572] on div "r/ ビジネス" at bounding box center [1115, 580] width 235 height 17
click at [1005, 586] on div "類似のサブレディットを含めますか? r/ お茶 r/ 抹茶 r/ ビジネス r/ ニュース スターバックス ​ r/ グリーンティー r/ テクノロジー r/…" at bounding box center [1115, 621] width 235 height 209
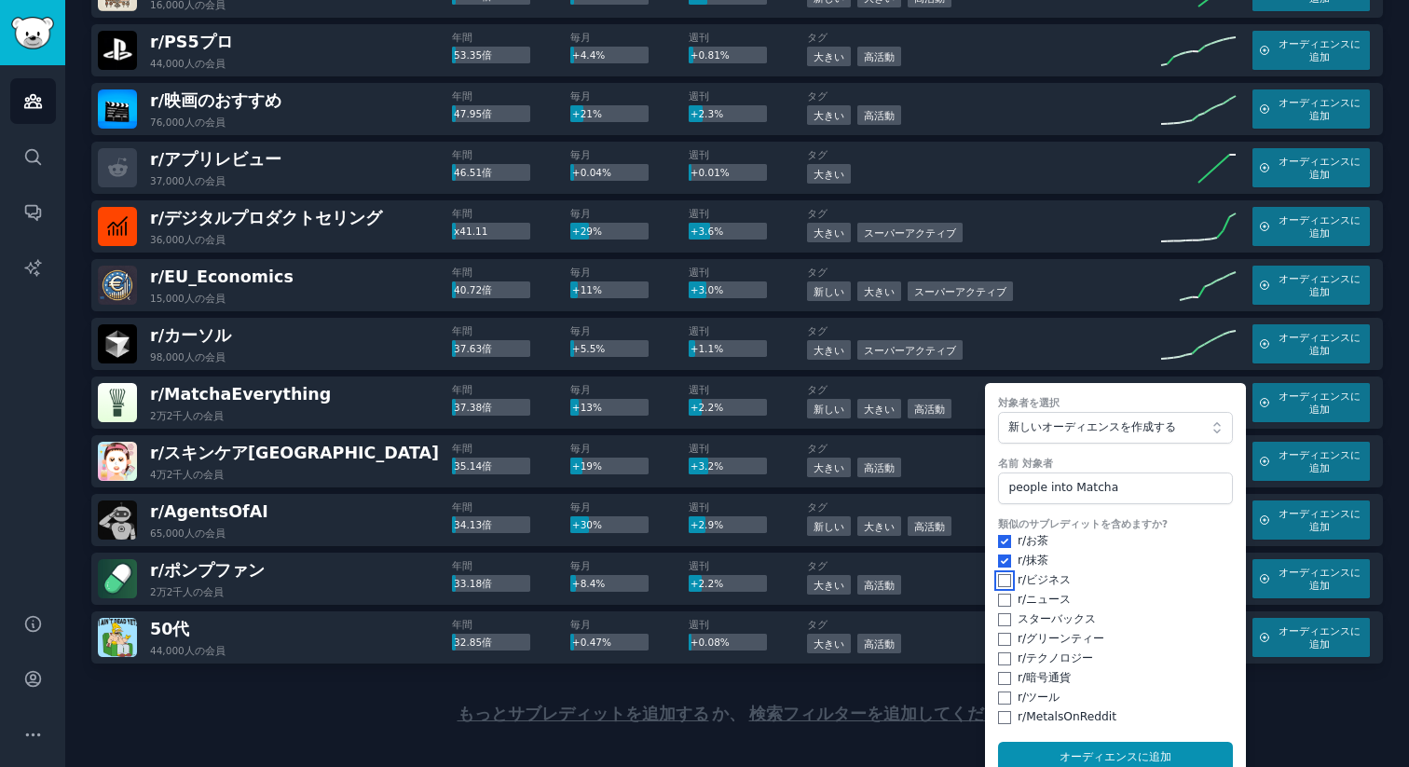
click at [1001, 574] on input "checkbox" at bounding box center [1004, 580] width 13 height 13
checkbox input "true"
click at [1001, 586] on div "類似のサブレディットを含めますか? r/ お茶 r/ 抹茶 r/ ビジネス r/ ニュース スターバックス ​ r/ グリーンティー r/ テクノロジー r/…" at bounding box center [1115, 621] width 235 height 209
click at [1000, 600] on div "類似のサブレディットを含めますか? r/ お茶 r/ 抹茶 r/ ビジネス r/ ニュース スターバックス ​ r/ グリーンティー r/ テクノロジー r/…" at bounding box center [1115, 621] width 235 height 209
click at [999, 593] on input "checkbox" at bounding box center [1004, 599] width 13 height 13
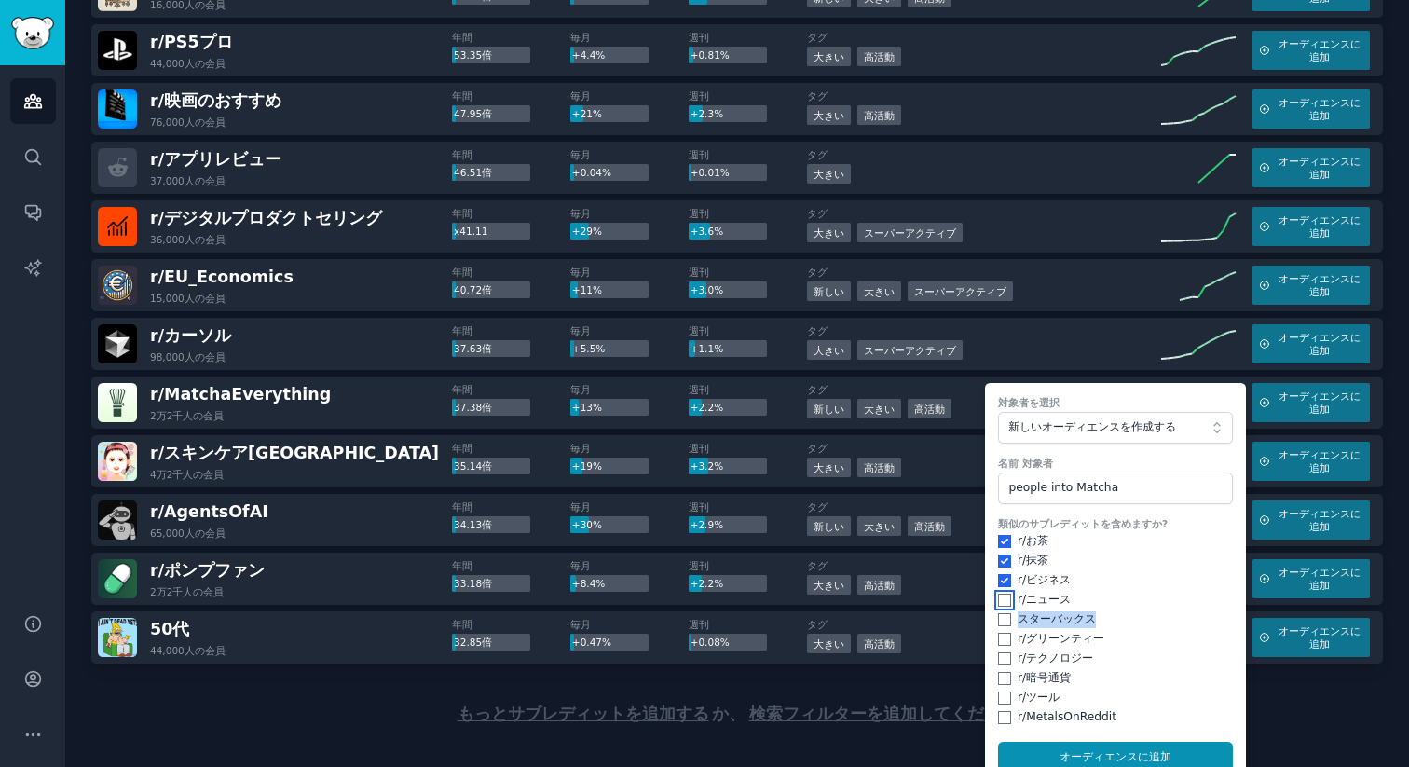
checkbox input "true"
click at [998, 613] on input "checkbox" at bounding box center [1004, 619] width 13 height 13
checkbox input "true"
click at [997, 604] on div at bounding box center [997, 604] width 0 height 0
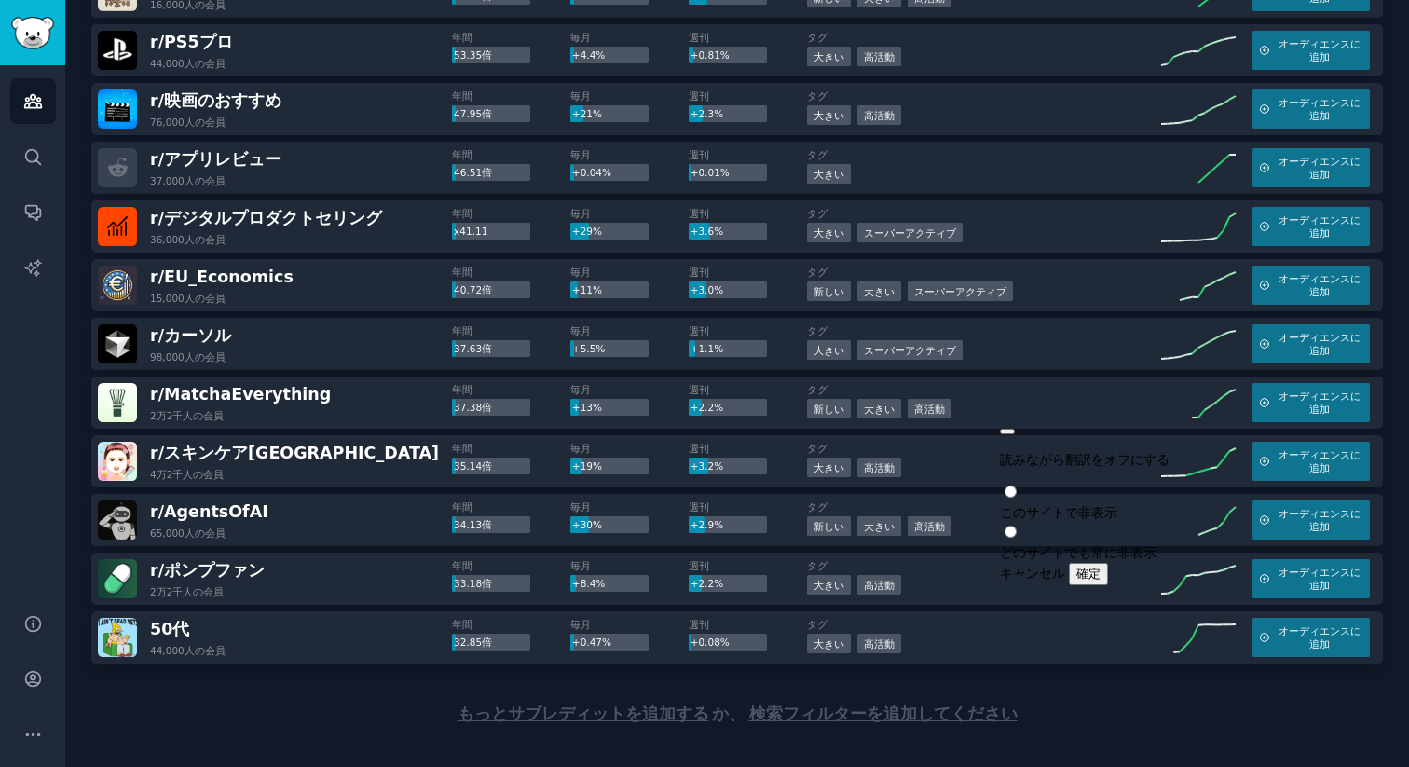
click at [1014, 429] on button "button" at bounding box center [1007, 432] width 15 height 6
click at [224, 385] on font "MatchaEverything" at bounding box center [247, 394] width 167 height 19
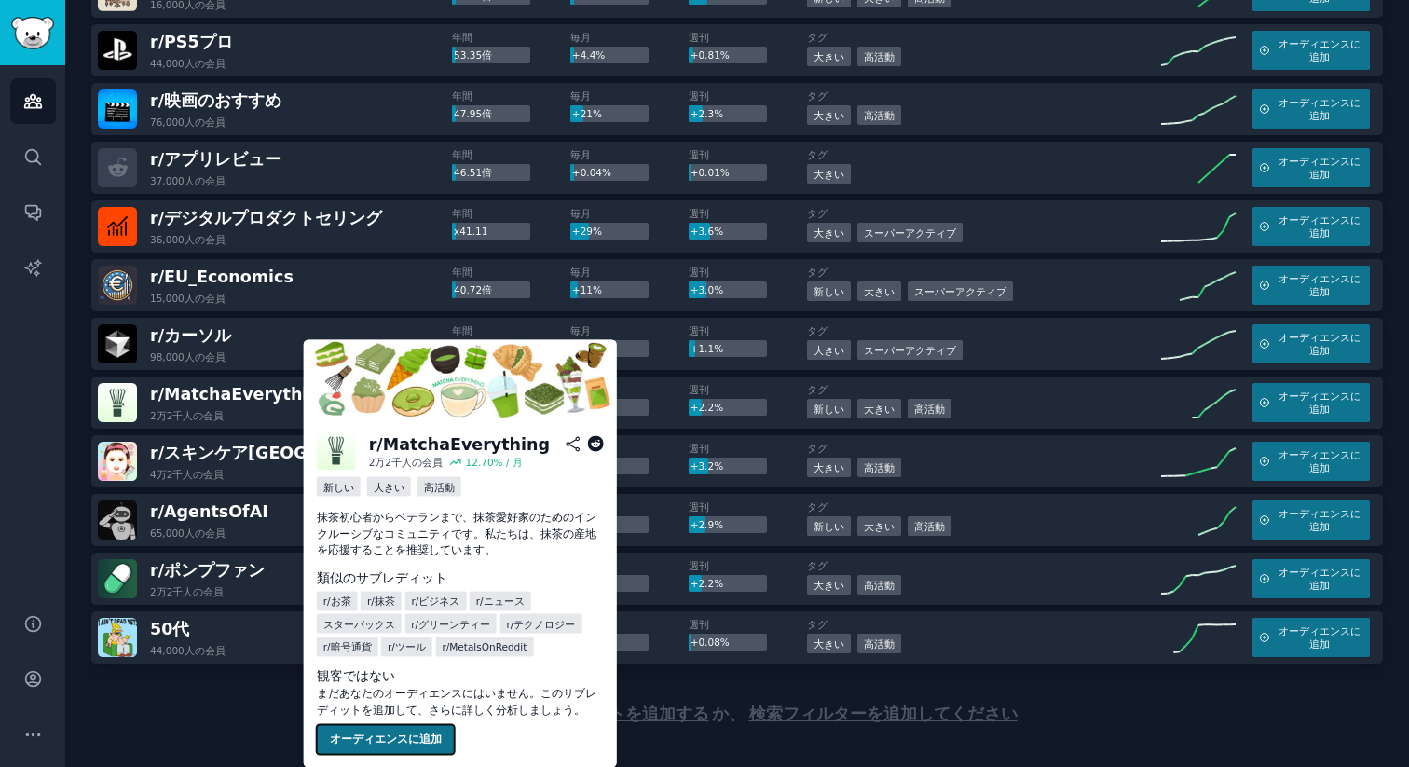
click at [401, 752] on button "オーディエンスに追加" at bounding box center [386, 740] width 138 height 30
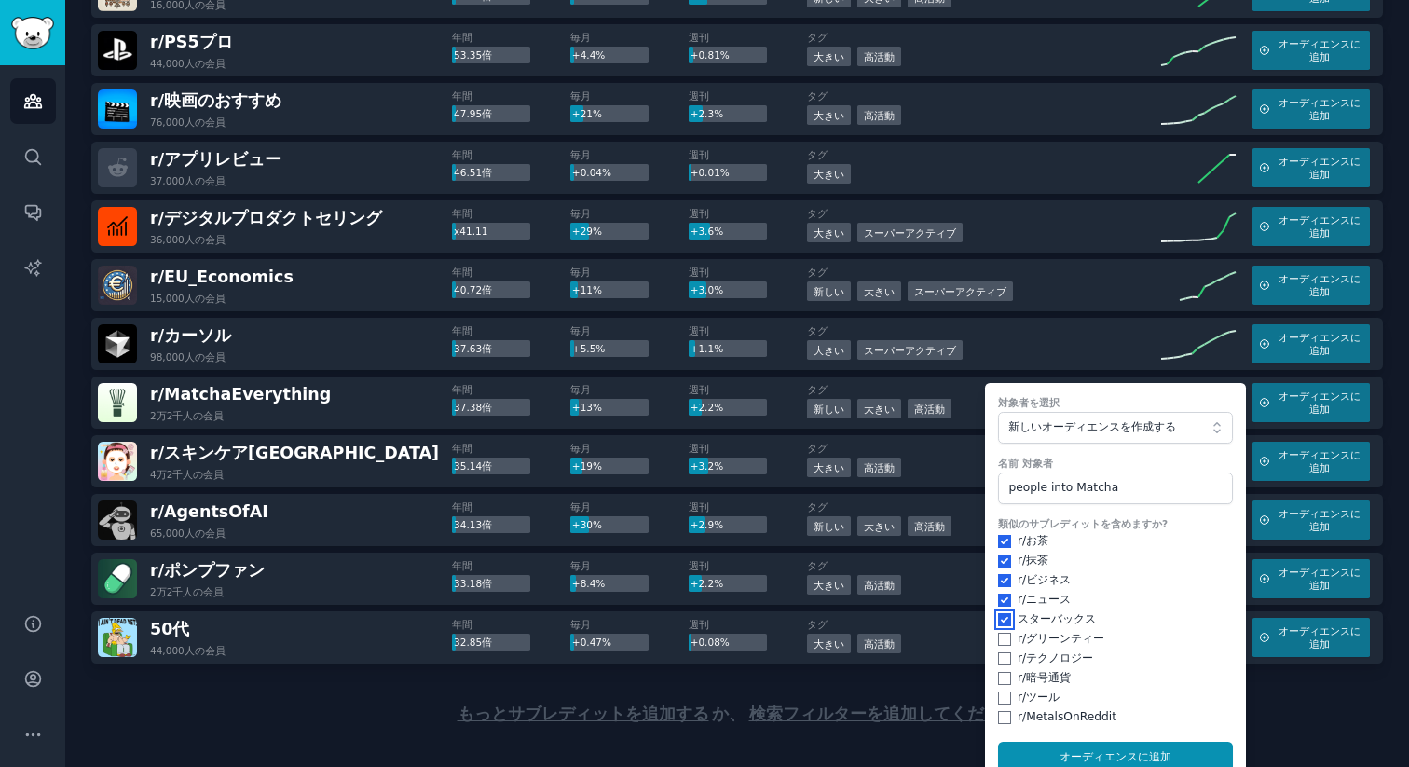
click at [998, 613] on input "checkbox" at bounding box center [1004, 619] width 13 height 13
click at [999, 613] on input "checkbox" at bounding box center [1004, 619] width 13 height 13
checkbox input "true"
click at [998, 633] on input "checkbox" at bounding box center [1004, 639] width 13 height 13
checkbox input "true"
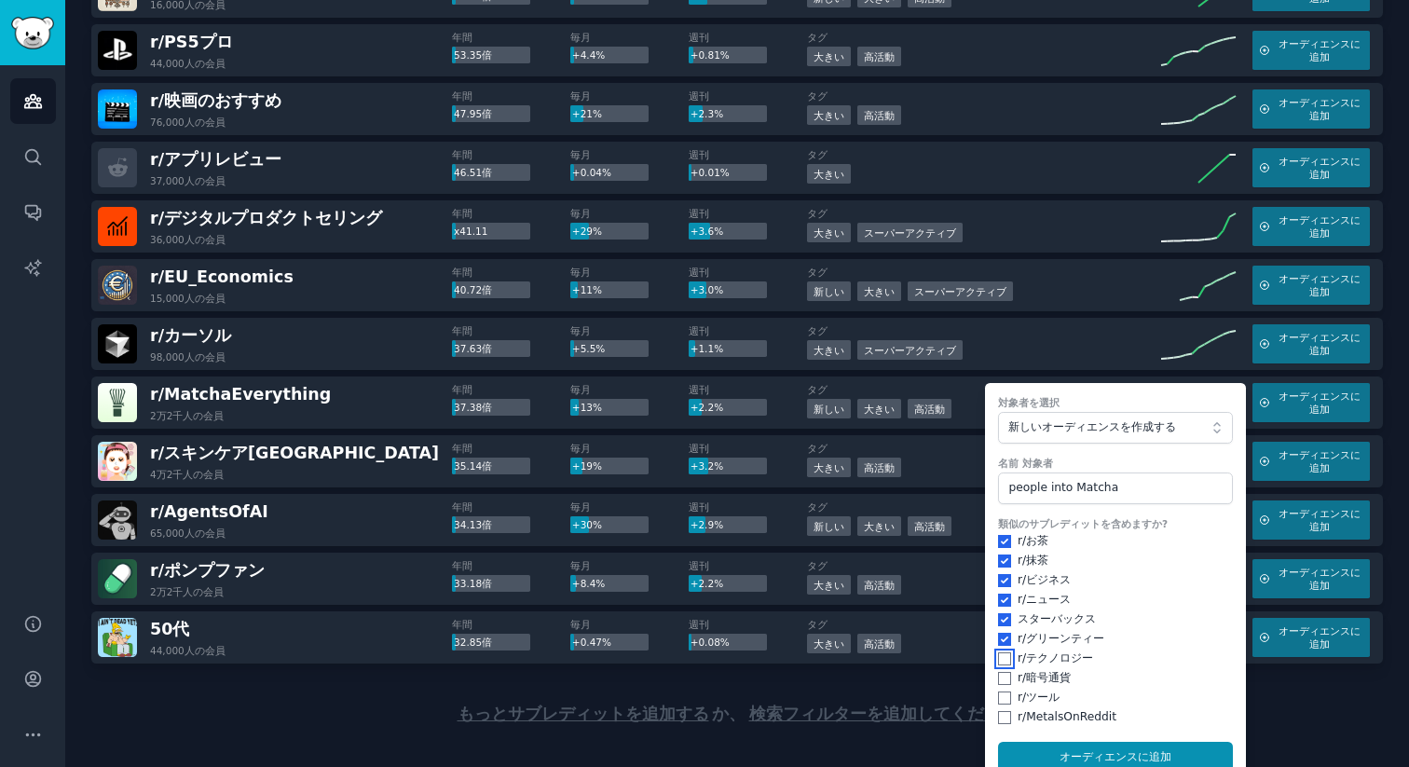
drag, startPoint x: 999, startPoint y: 635, endPoint x: 1003, endPoint y: 657, distance: 21.9
click at [999, 652] on input "checkbox" at bounding box center [1004, 658] width 13 height 13
checkbox input "true"
click at [1002, 670] on div "r/ 暗号通貨" at bounding box center [1115, 678] width 235 height 17
click at [1001, 689] on div "r/ ツール" at bounding box center [1115, 697] width 235 height 17
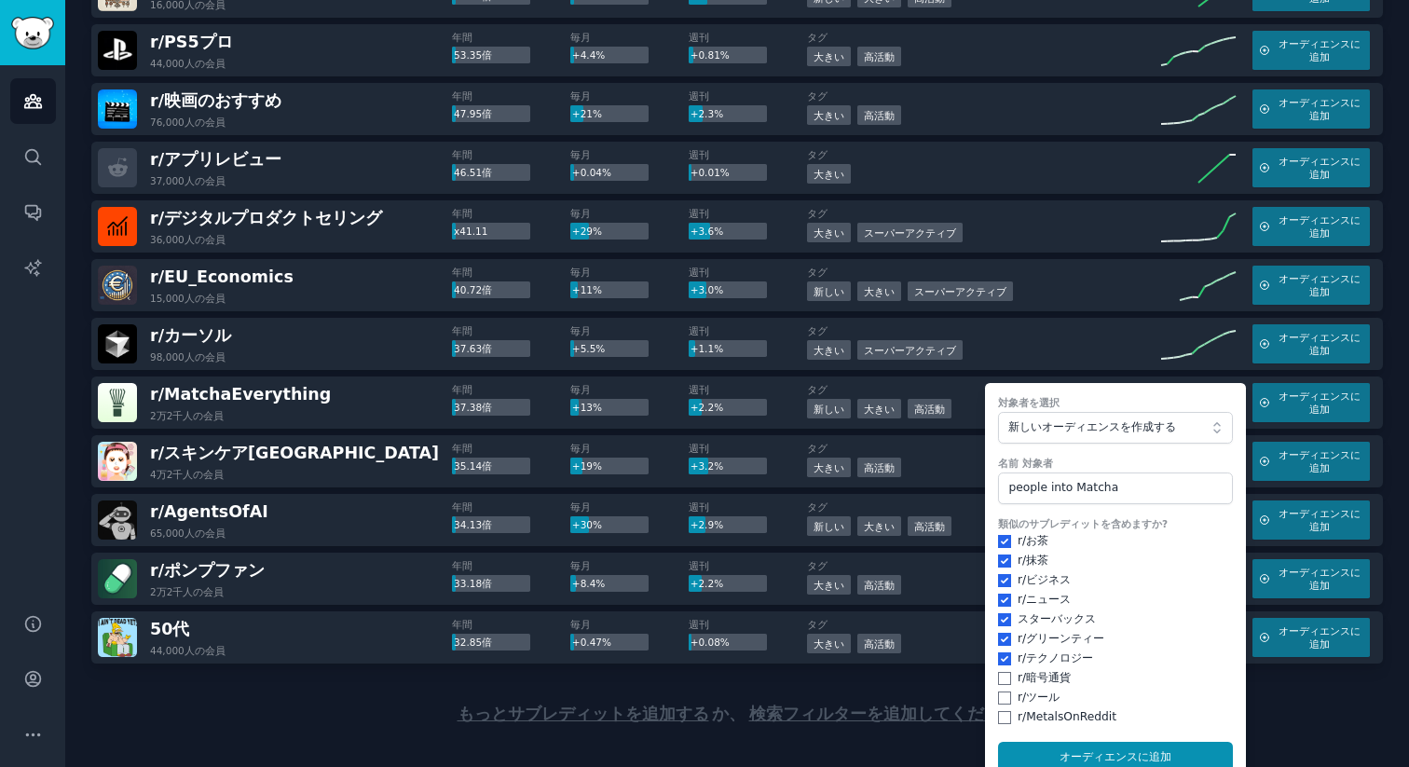
click at [1000, 702] on form "対象者を選択 新しいオーディエンスを作成する 名前 対象者 people into Matcha 類似のサブレディットを含めますか? r/ お茶 r/ 抹茶 …" at bounding box center [1115, 584] width 261 height 403
click at [1000, 691] on input "checkbox" at bounding box center [1004, 697] width 13 height 13
checkbox input "true"
click at [1005, 649] on div "類似のサブレディットを含めますか? r/ お茶 r/ 抹茶 r/ ビジネス r/ ニュース スターバックス ​ r/ グリーンティー r/ テクノロジー r/…" at bounding box center [1115, 621] width 235 height 209
click at [999, 711] on input "checkbox" at bounding box center [1004, 717] width 13 height 13
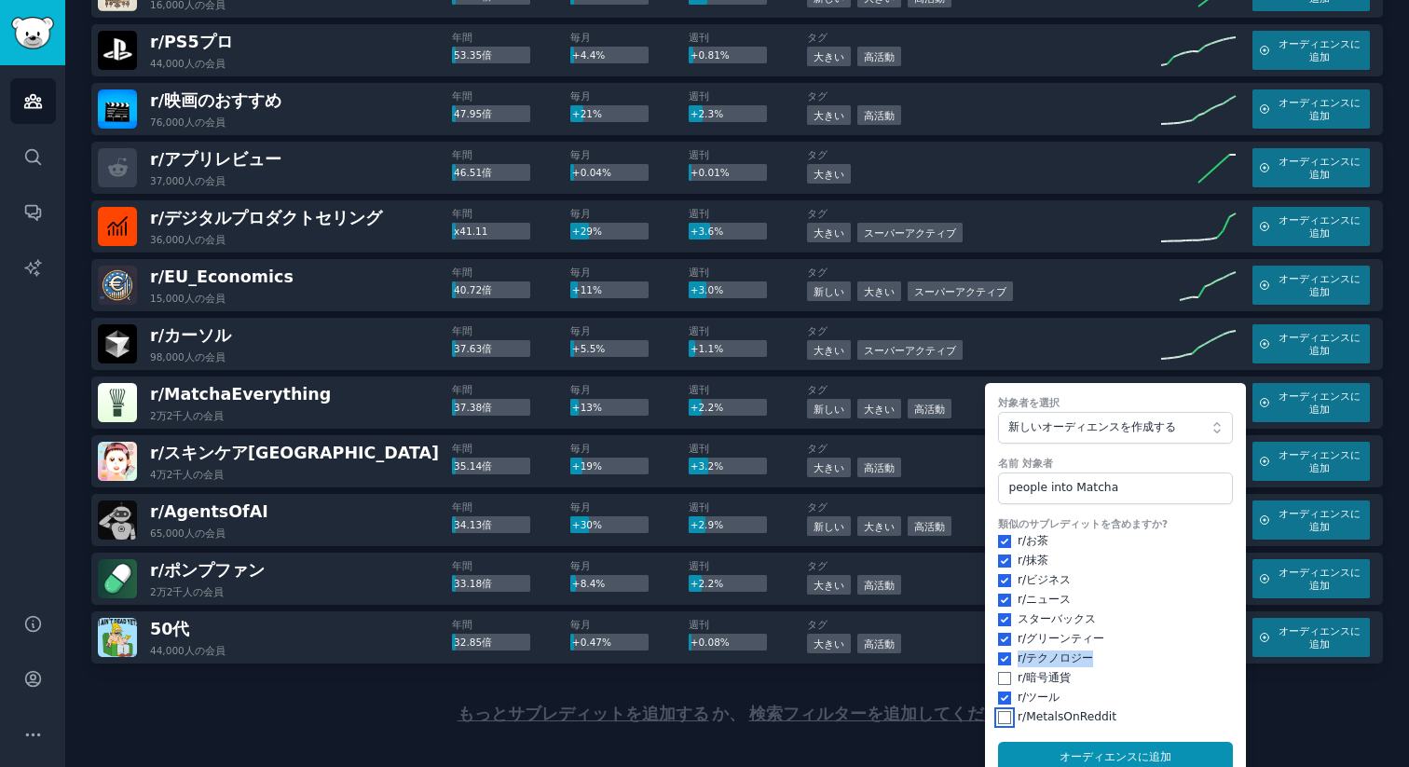
checkbox input "true"
click at [999, 643] on div at bounding box center [999, 643] width 0 height 0
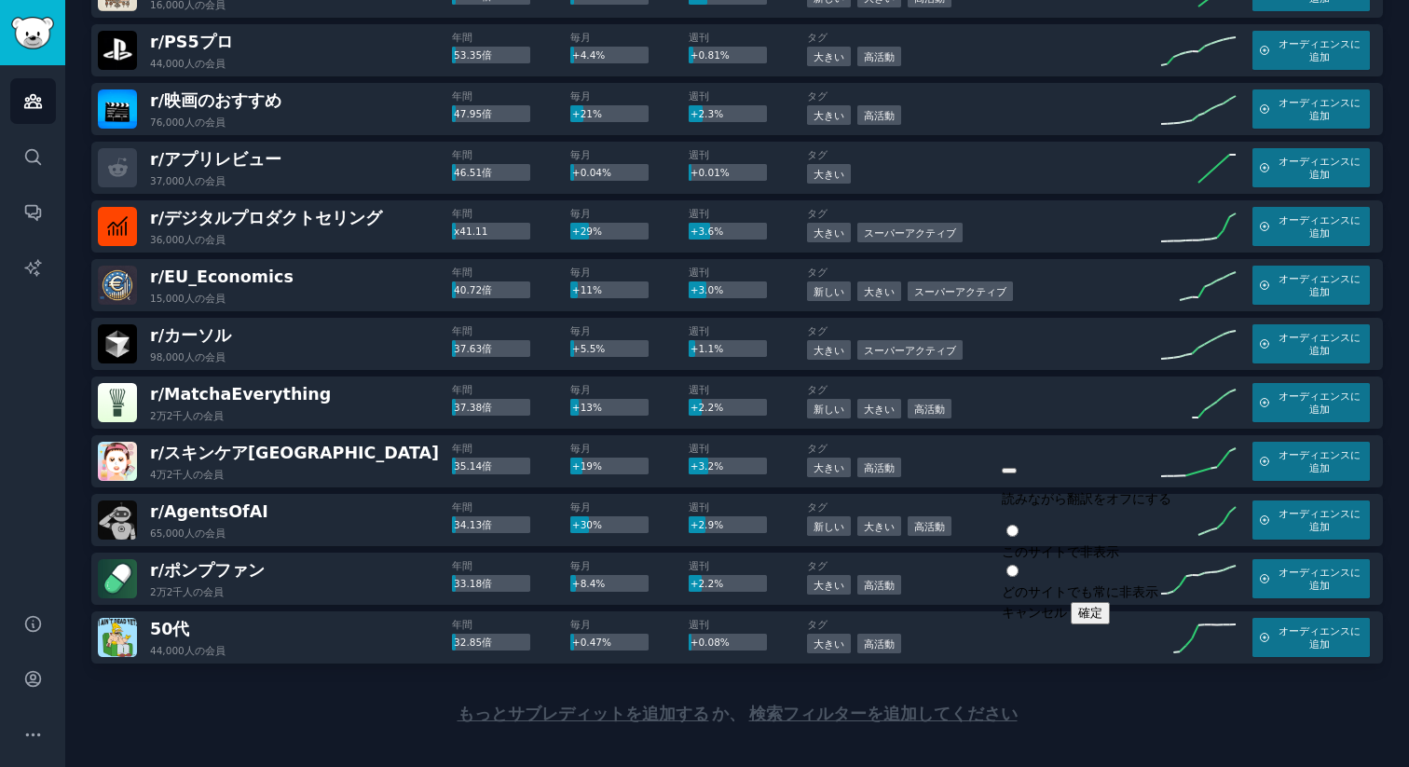
drag, startPoint x: 1215, startPoint y: 466, endPoint x: 1191, endPoint y: 466, distance: 24.2
click at [1016, 468] on button "button" at bounding box center [1008, 471] width 15 height 6
click at [220, 376] on div "r/ MatchaEverything 2万2千人の 会員 年間 37.38倍 毎月 +13% 週刊 +2.2% タグ 新しい 大きい 高活動 オーディエンス…" at bounding box center [736, 402] width 1291 height 52
click at [220, 385] on font "MatchaEverything" at bounding box center [247, 394] width 167 height 19
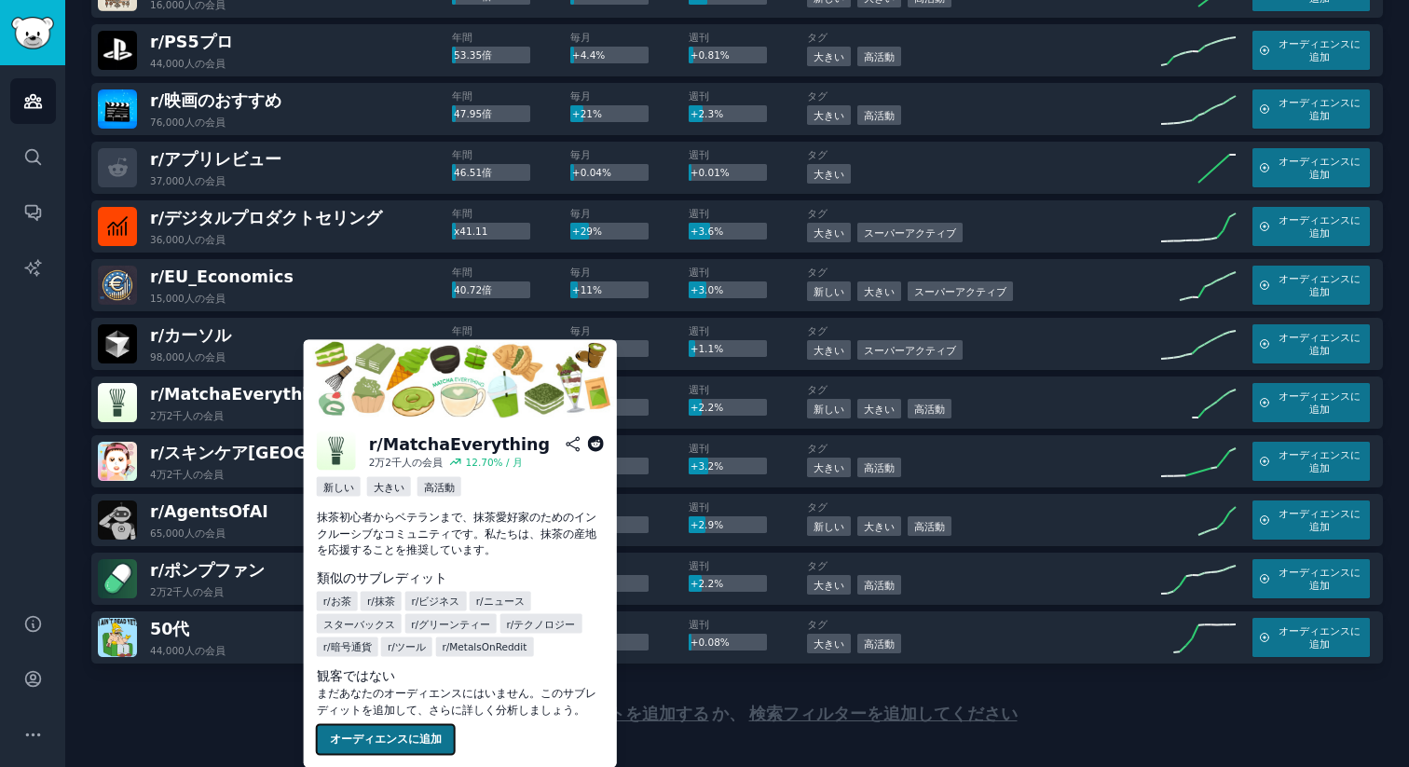
click at [420, 730] on button "オーディエンスに追加" at bounding box center [386, 740] width 138 height 30
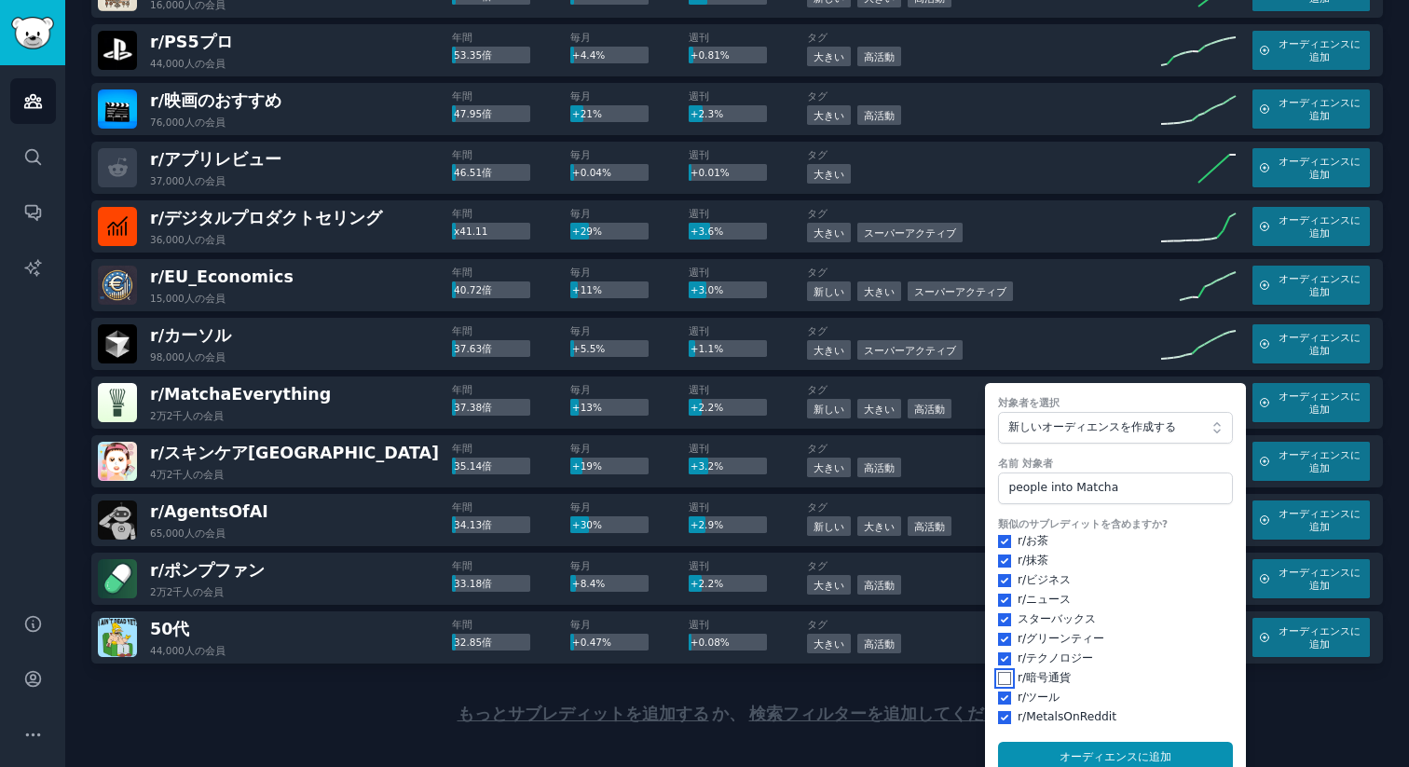
click at [998, 672] on input "checkbox" at bounding box center [1004, 678] width 13 height 13
checkbox input "true"
click at [1138, 750] on font "オーディエンスに" at bounding box center [1103, 756] width 89 height 13
checkbox input "false"
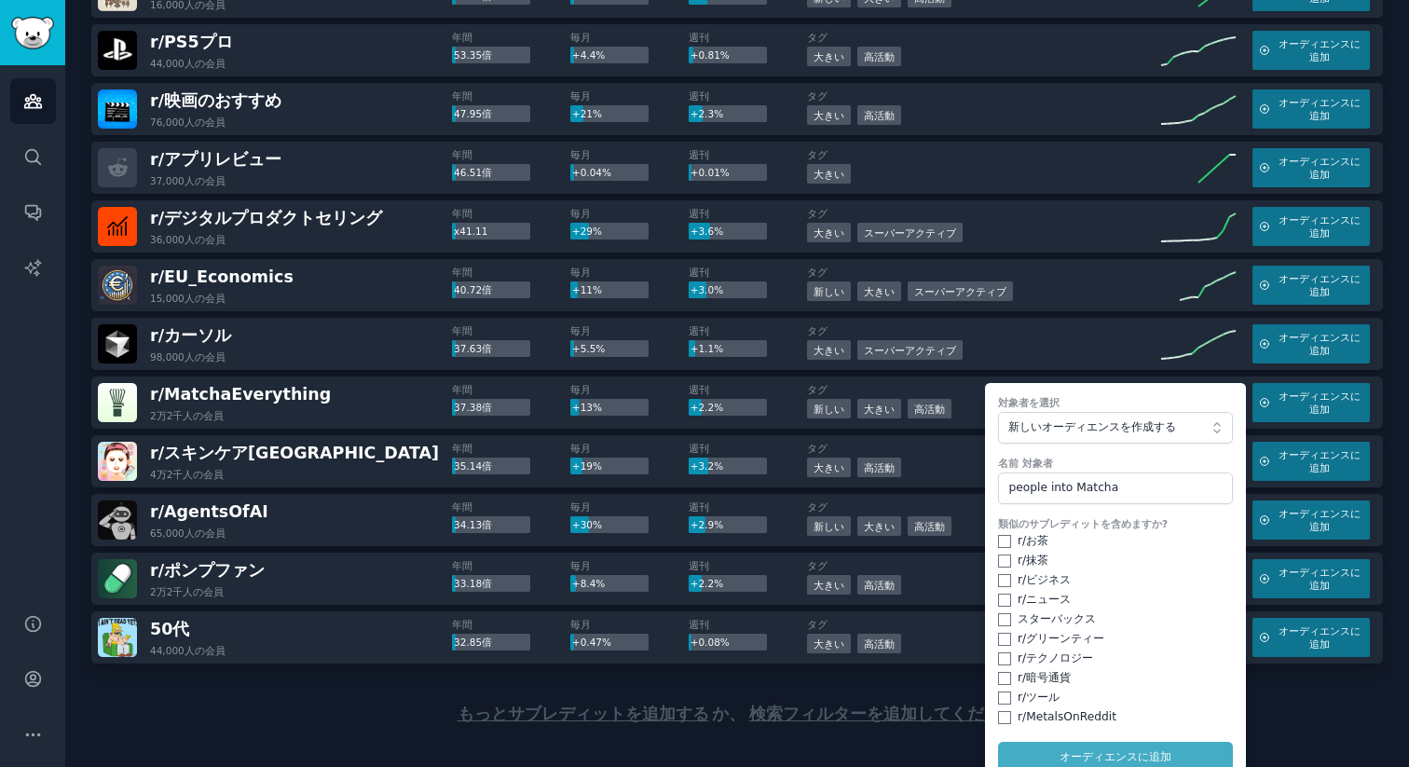
checkbox input "false"
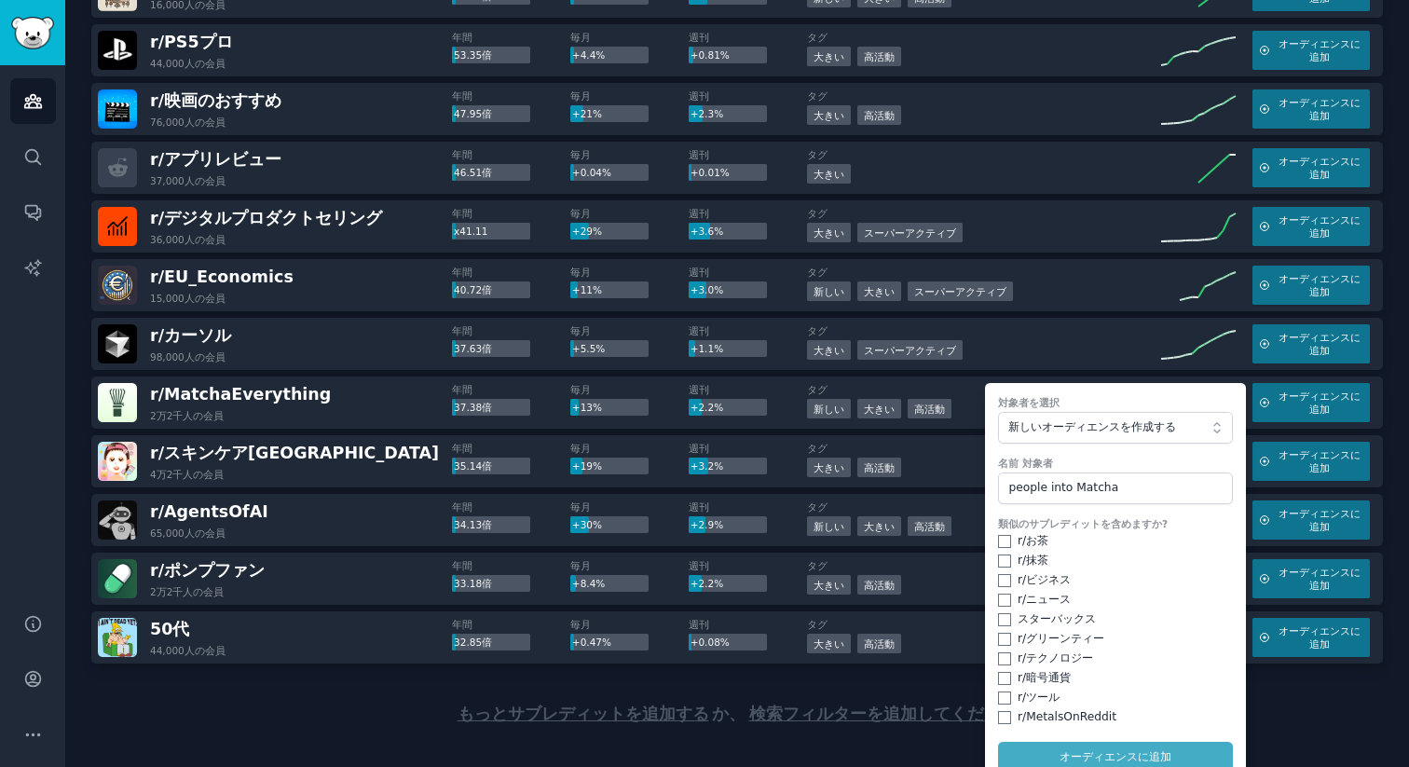
checkbox input "false"
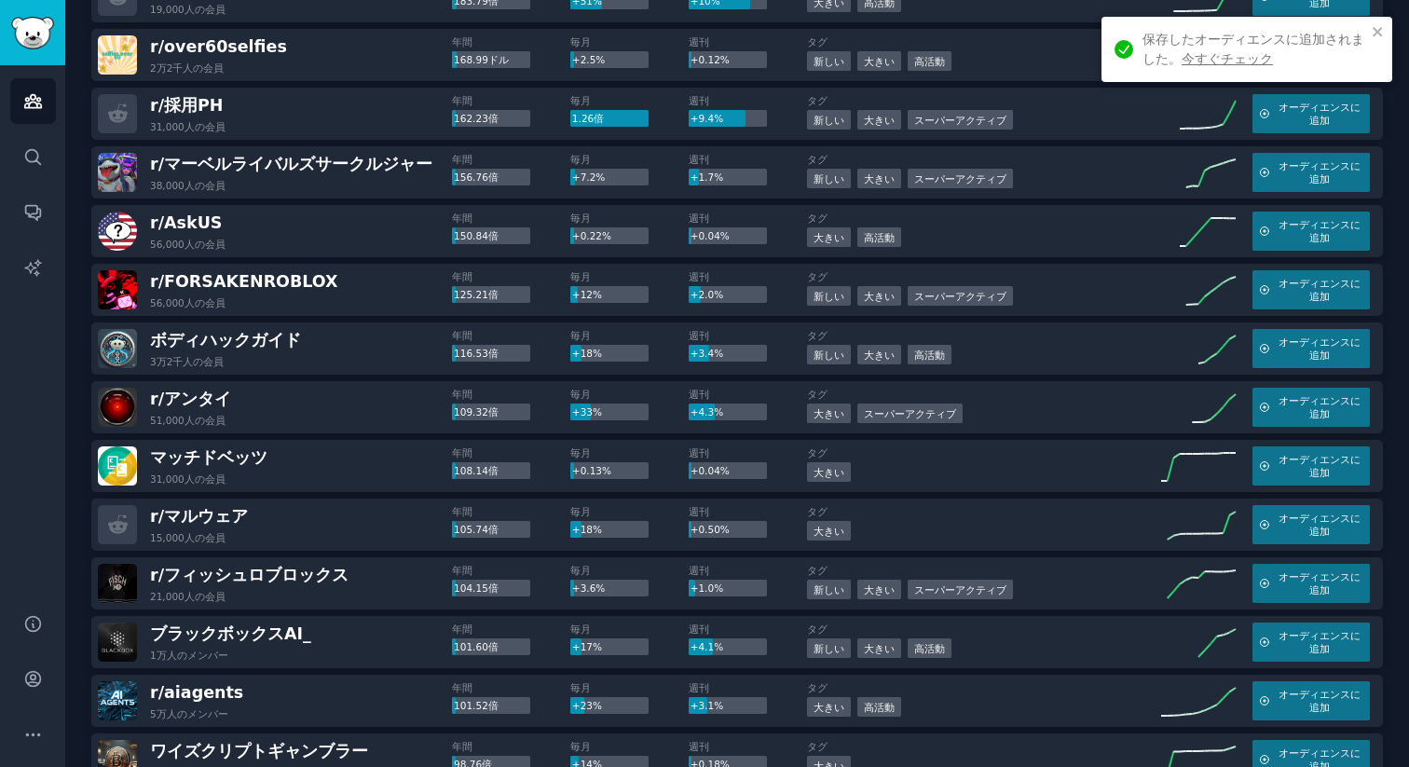
scroll to position [940, 0]
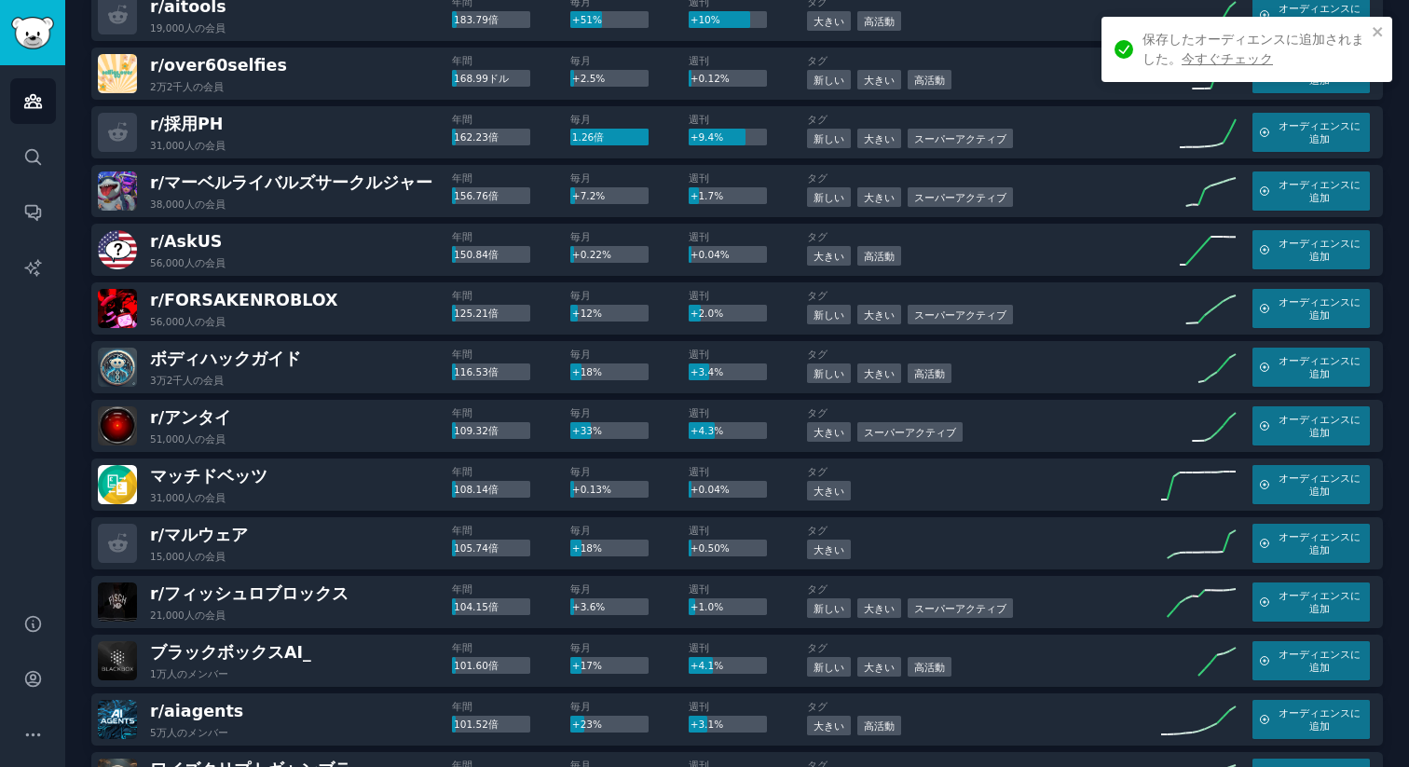
click at [1210, 51] on div "保存したオーディエンスに追加されました。 今すぐチェック" at bounding box center [1254, 49] width 224 height 39
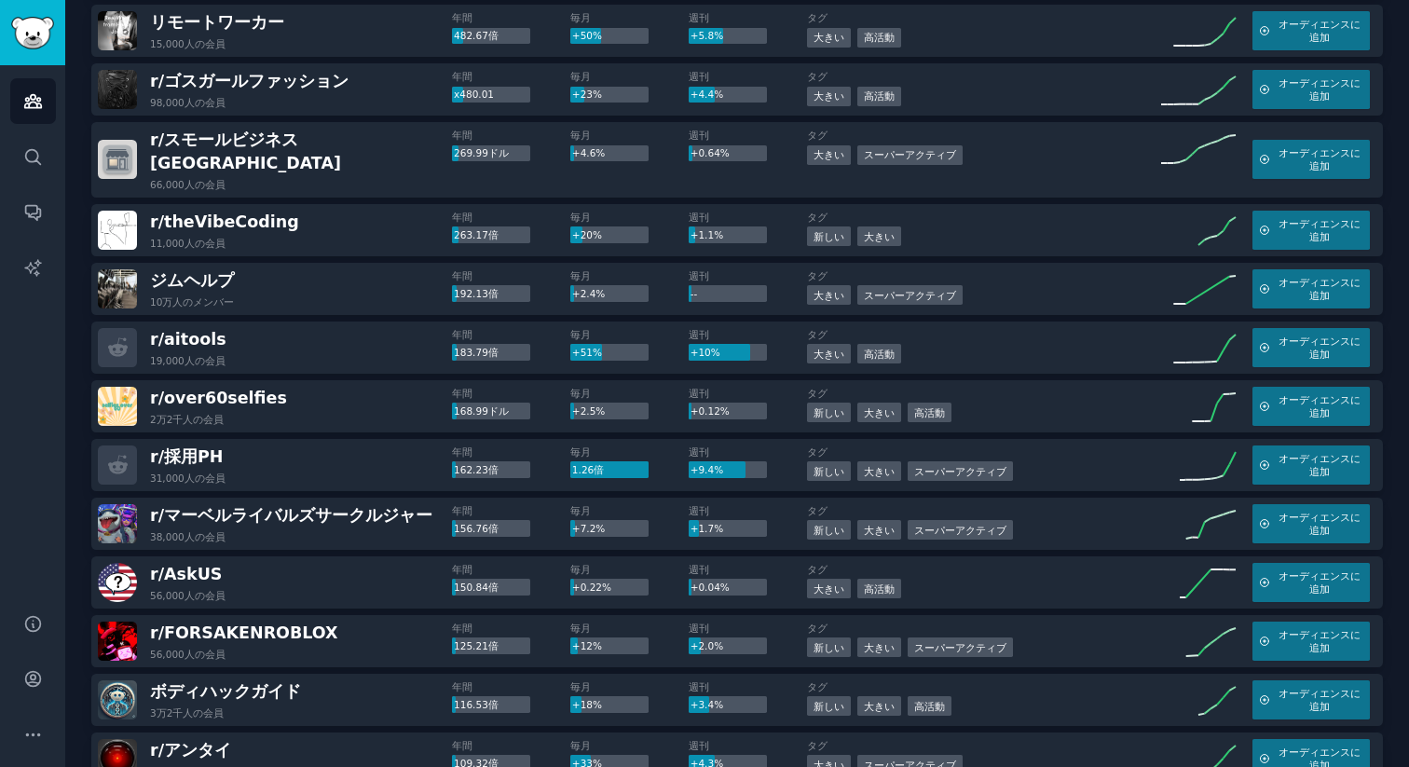
scroll to position [0, 0]
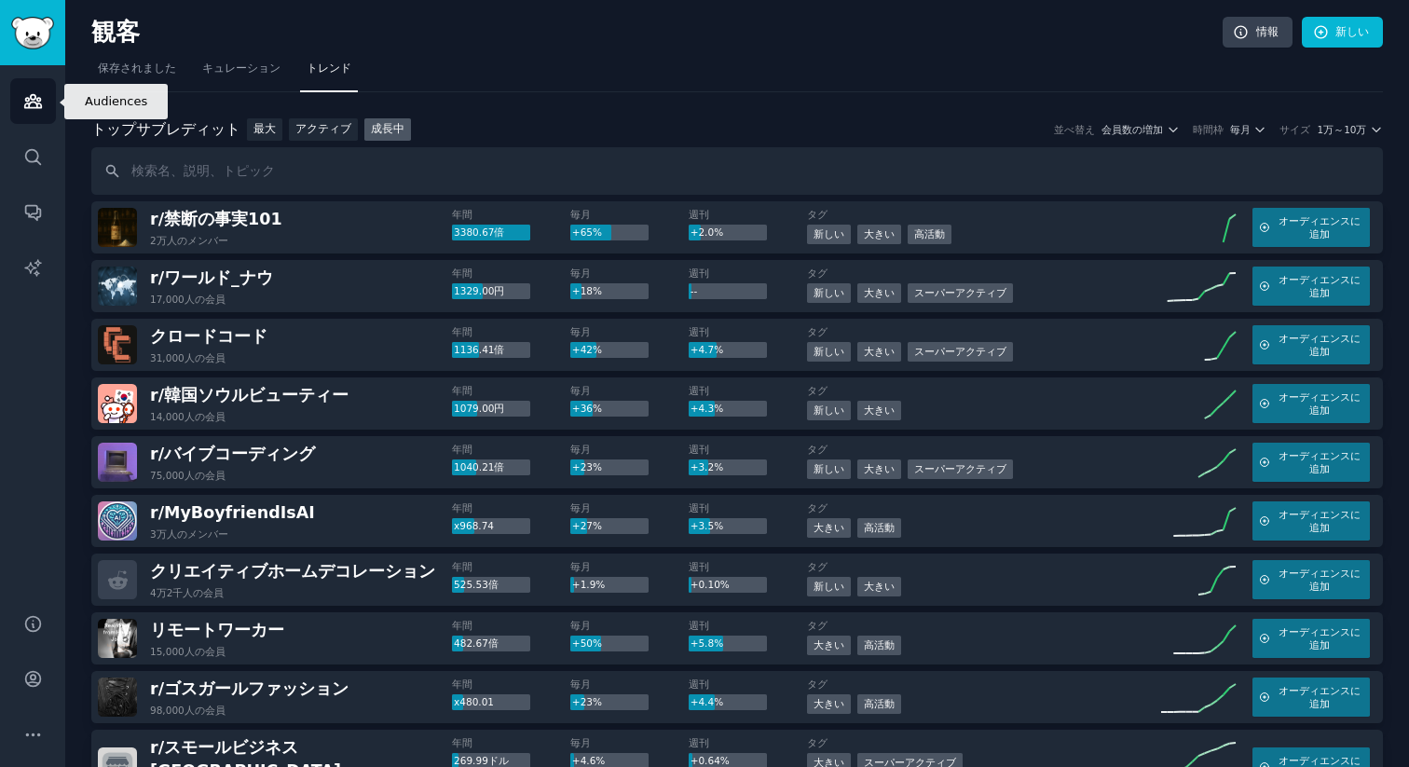
click at [23, 94] on icon "サイドバー" at bounding box center [33, 101] width 20 height 20
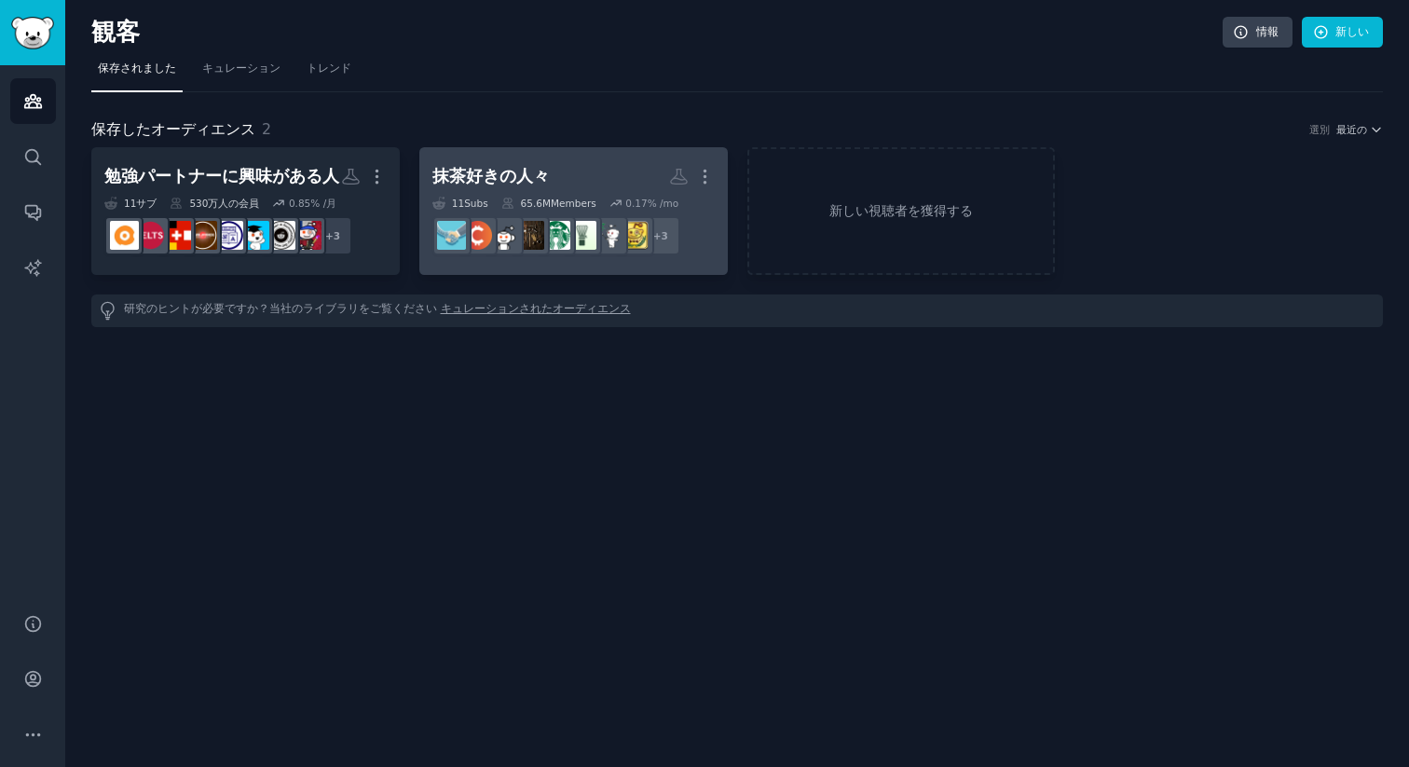
click at [624, 204] on div "0.17 % /mo" at bounding box center [643, 203] width 69 height 13
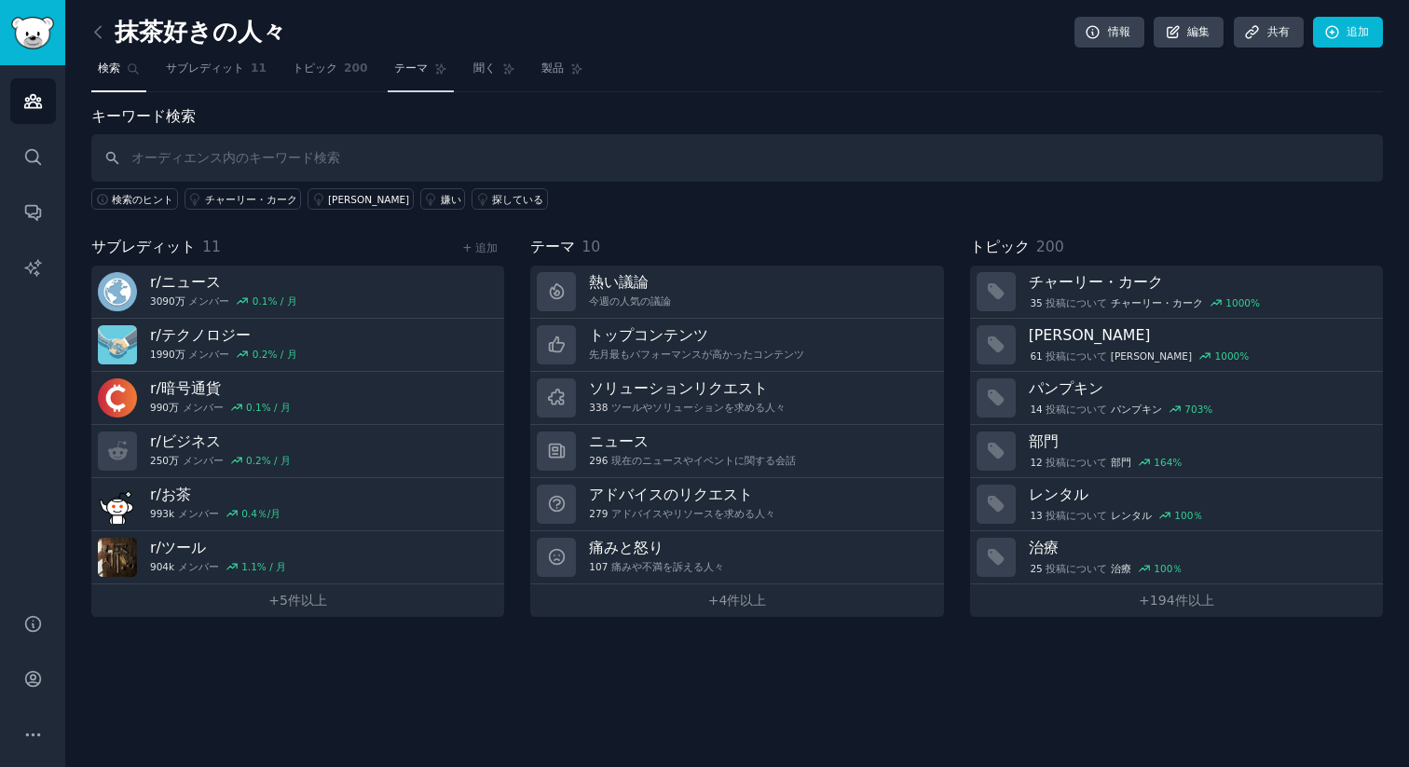
click at [426, 71] on link "テーマ" at bounding box center [421, 73] width 66 height 38
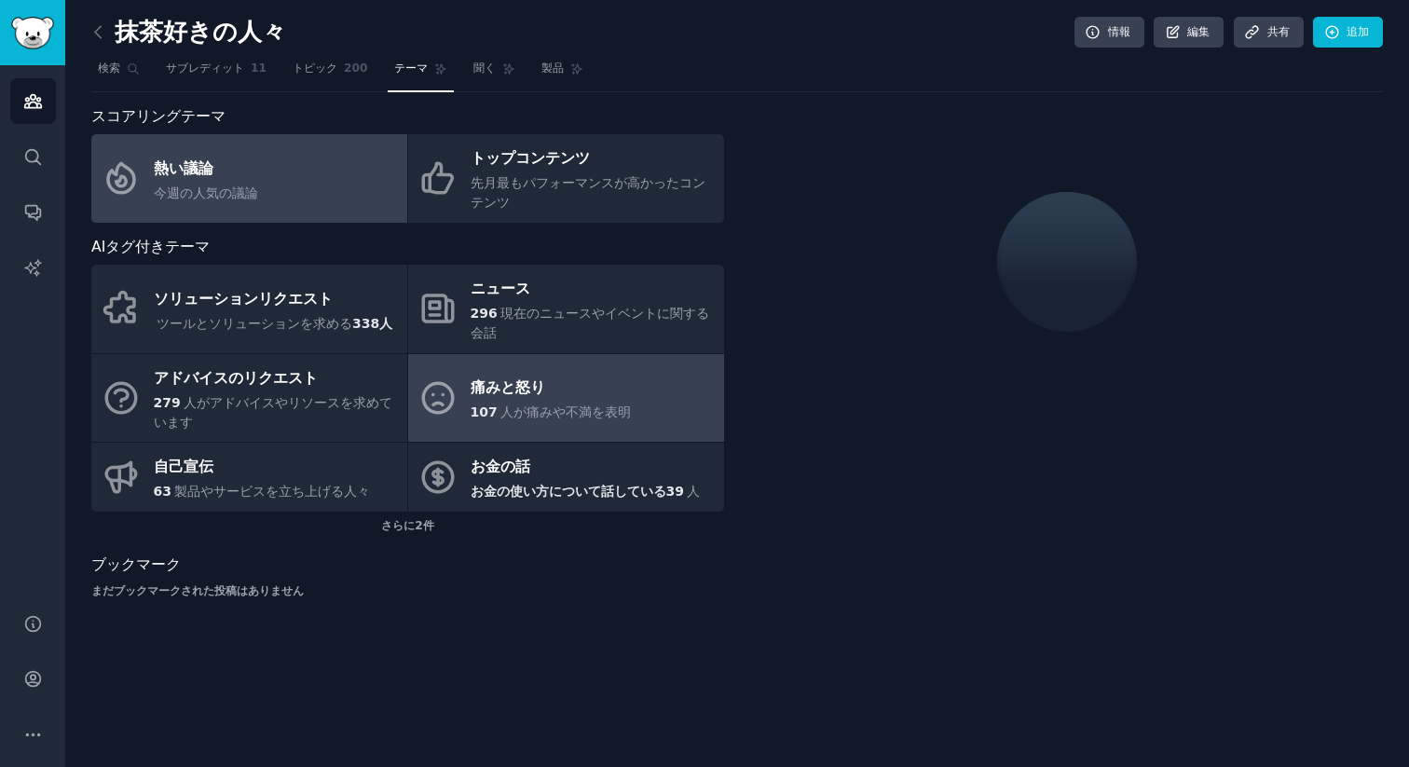
click at [550, 408] on font "人が痛みや不満を表明" at bounding box center [565, 411] width 130 height 15
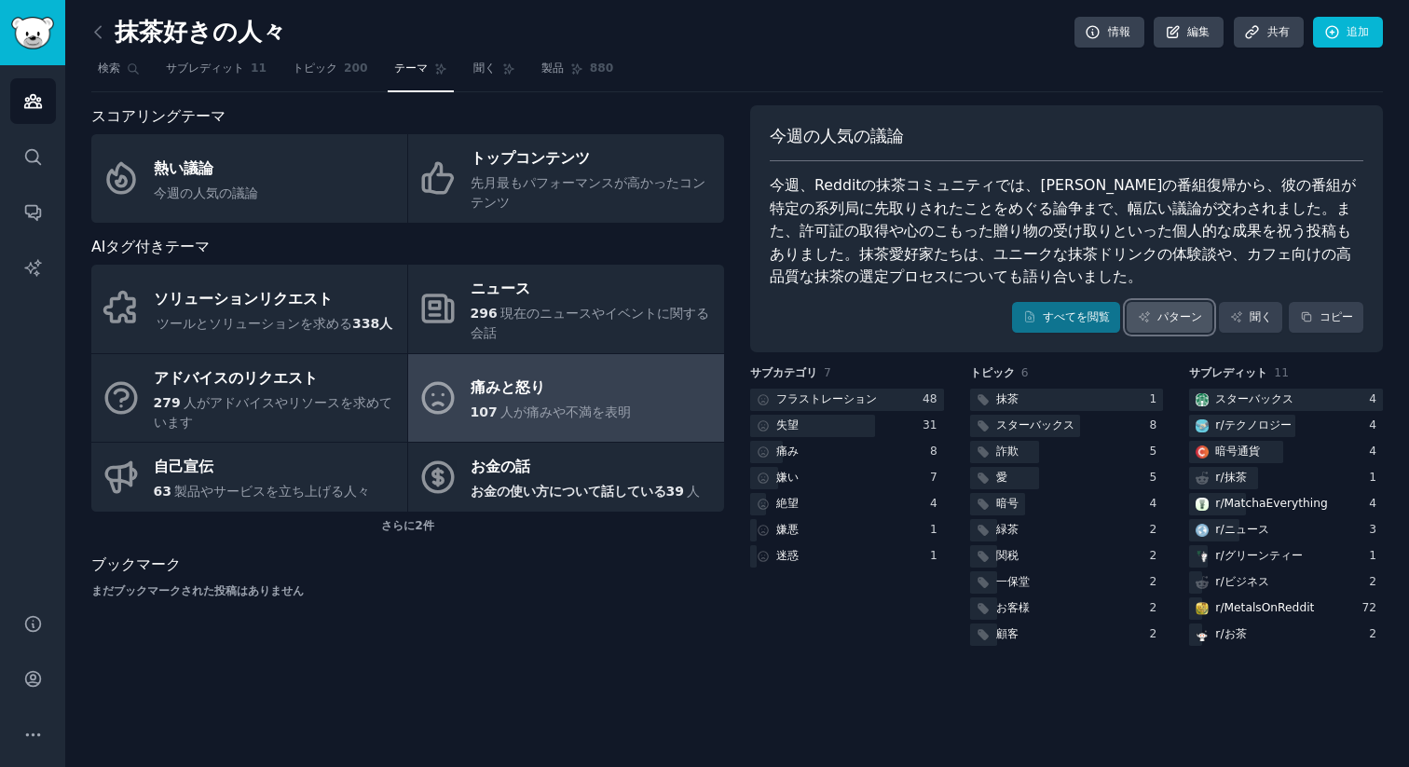
click at [1182, 318] on font "パターン" at bounding box center [1179, 316] width 45 height 13
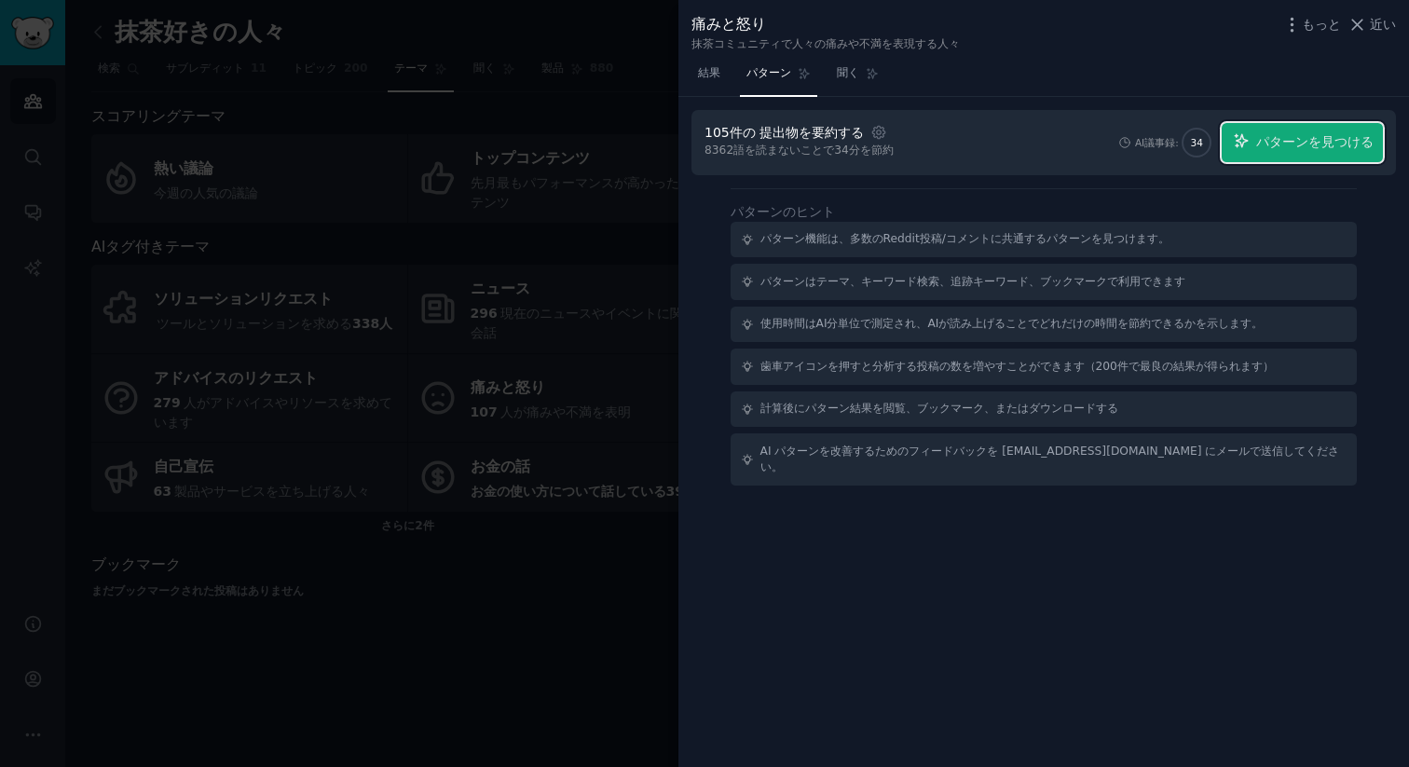
click at [1349, 146] on font "パターンを見つける" at bounding box center [1314, 141] width 117 height 15
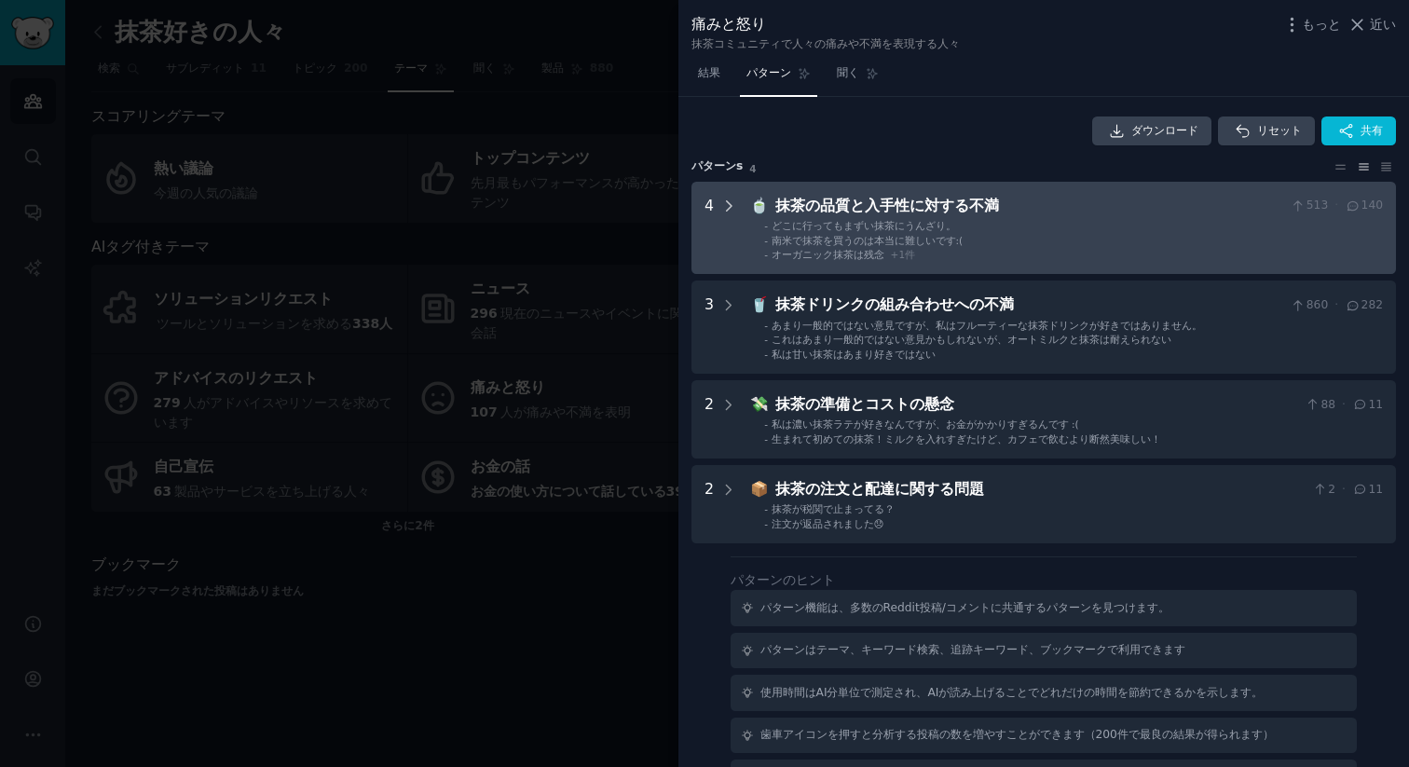
click at [725, 198] on icon at bounding box center [728, 205] width 17 height 17
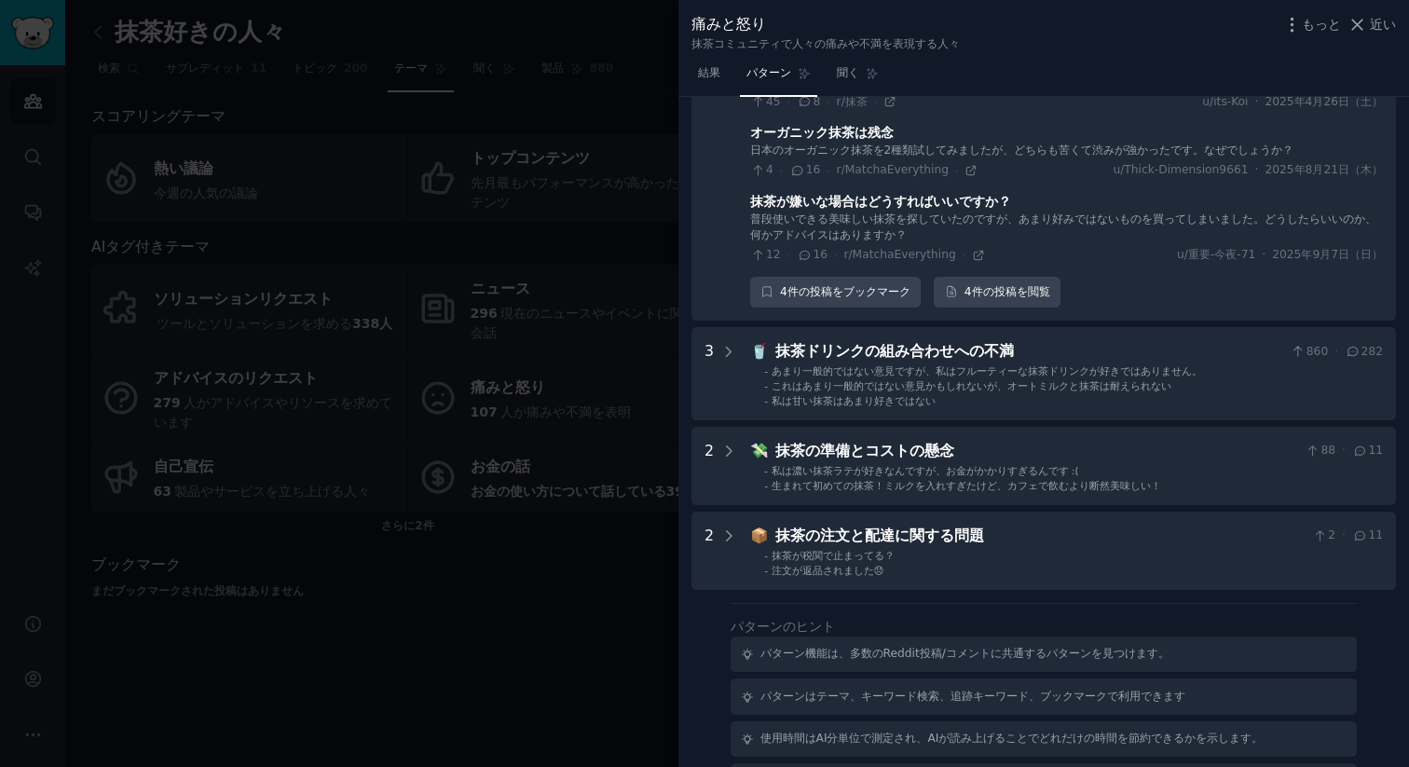
scroll to position [412, 0]
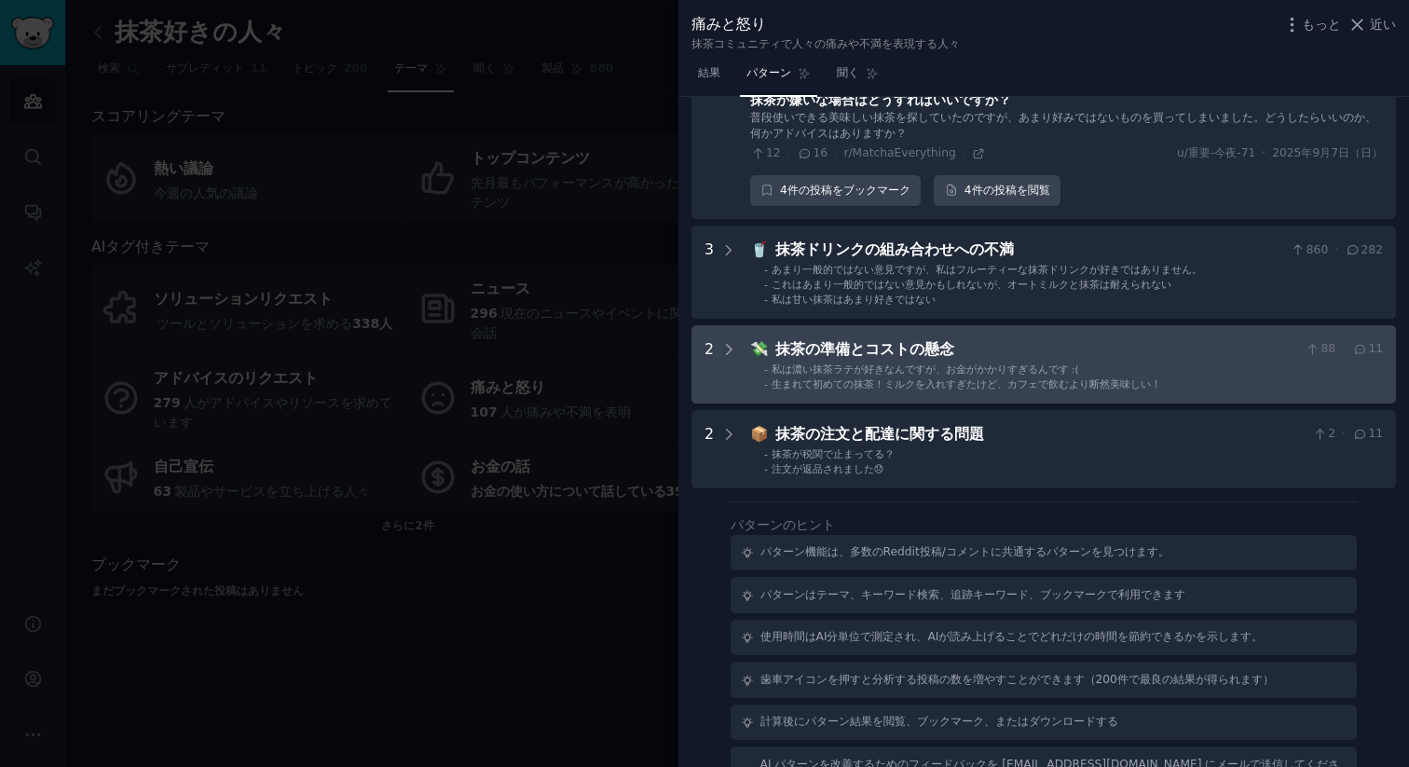
click at [1016, 353] on div "抹茶の準備とコストの懸念" at bounding box center [1036, 349] width 523 height 23
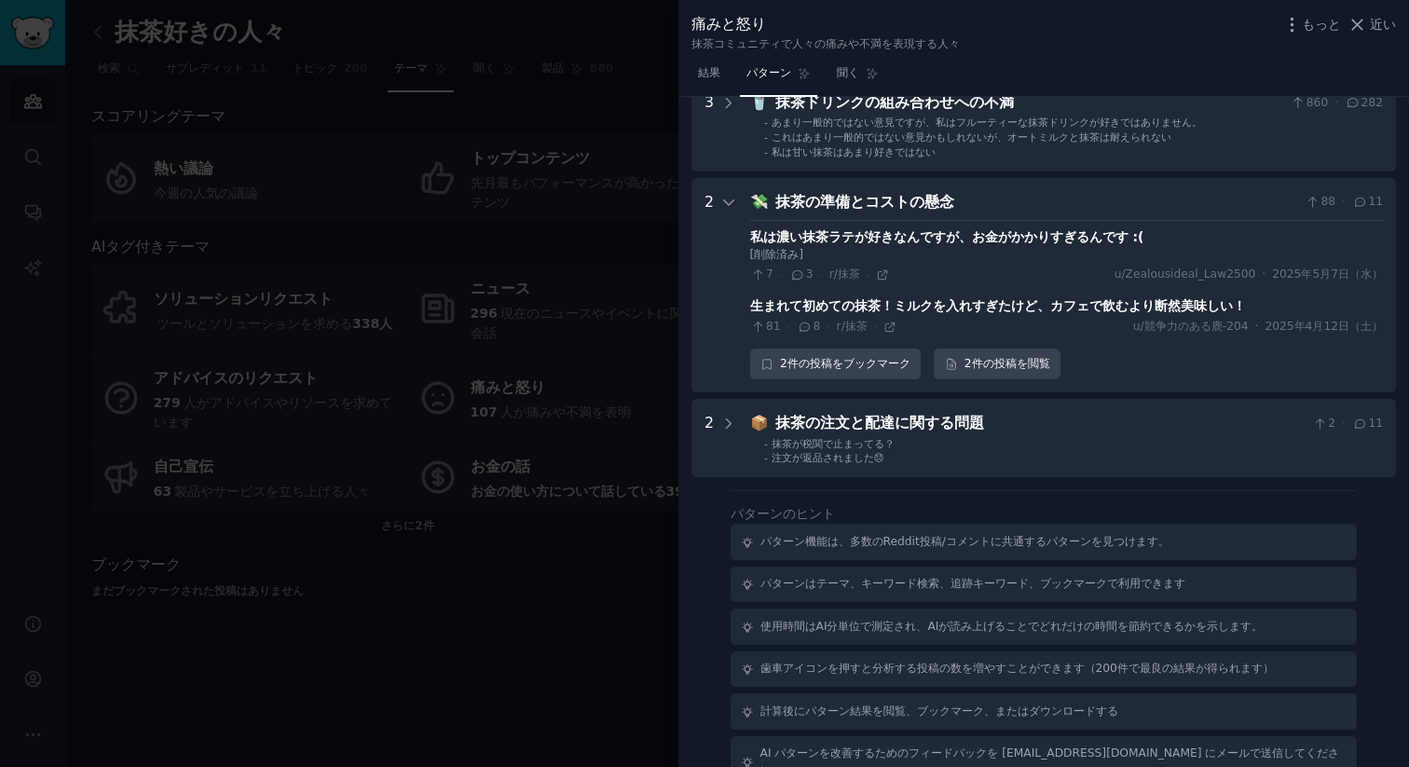
scroll to position [583, 0]
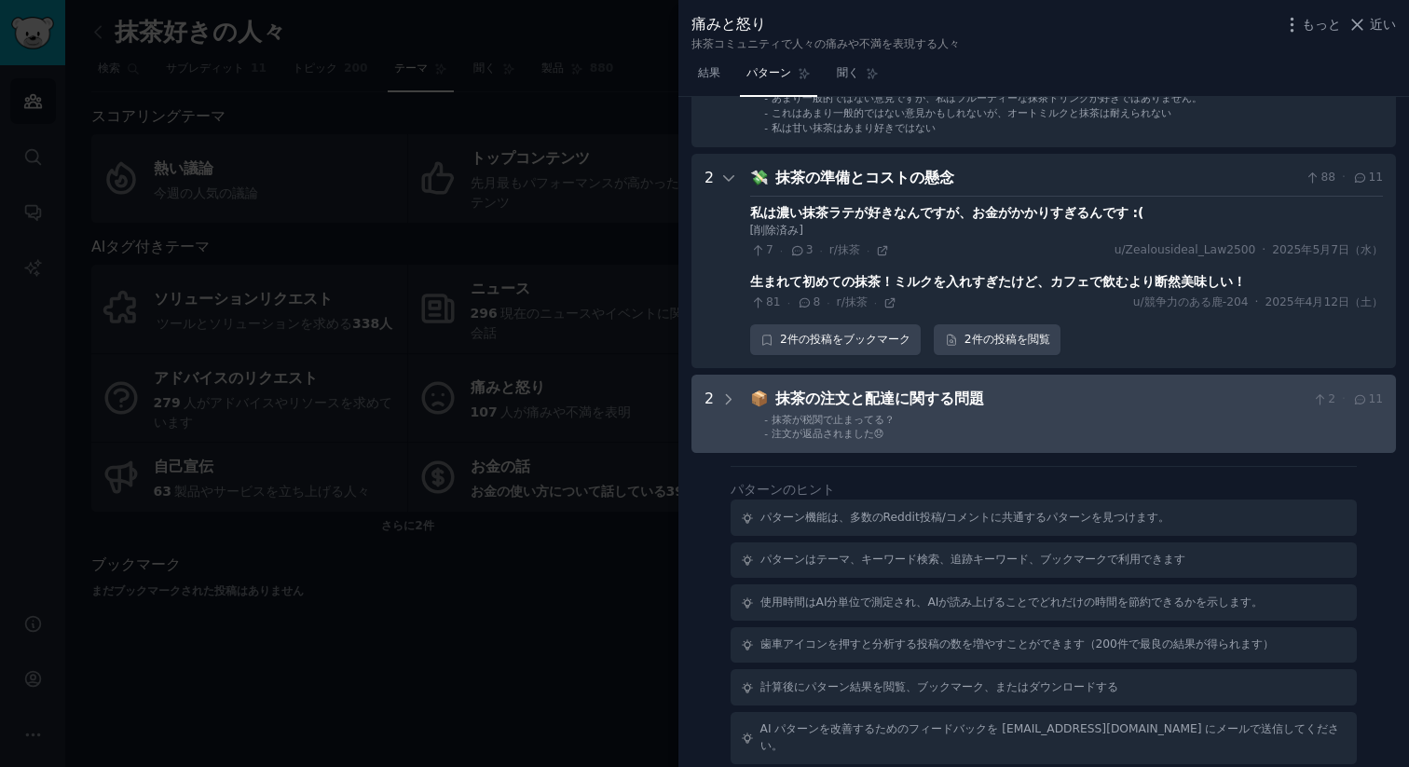
click at [1048, 394] on div "抹茶の注文と配達に関する問題" at bounding box center [1040, 399] width 530 height 23
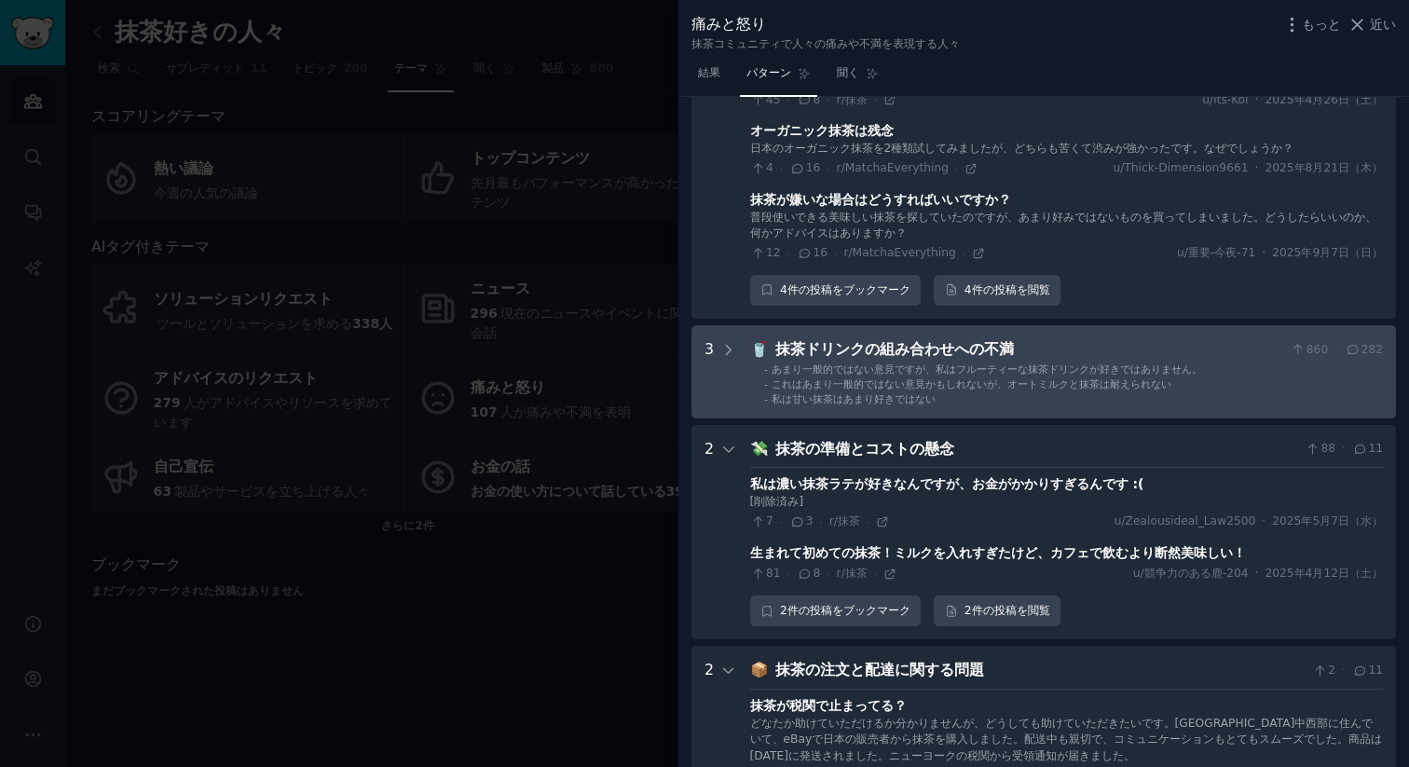
click at [1027, 363] on font "あまり一般的ではない意見ですが、私はフルーティーな抹茶ドリンクが好きではありません。" at bounding box center [986, 368] width 430 height 11
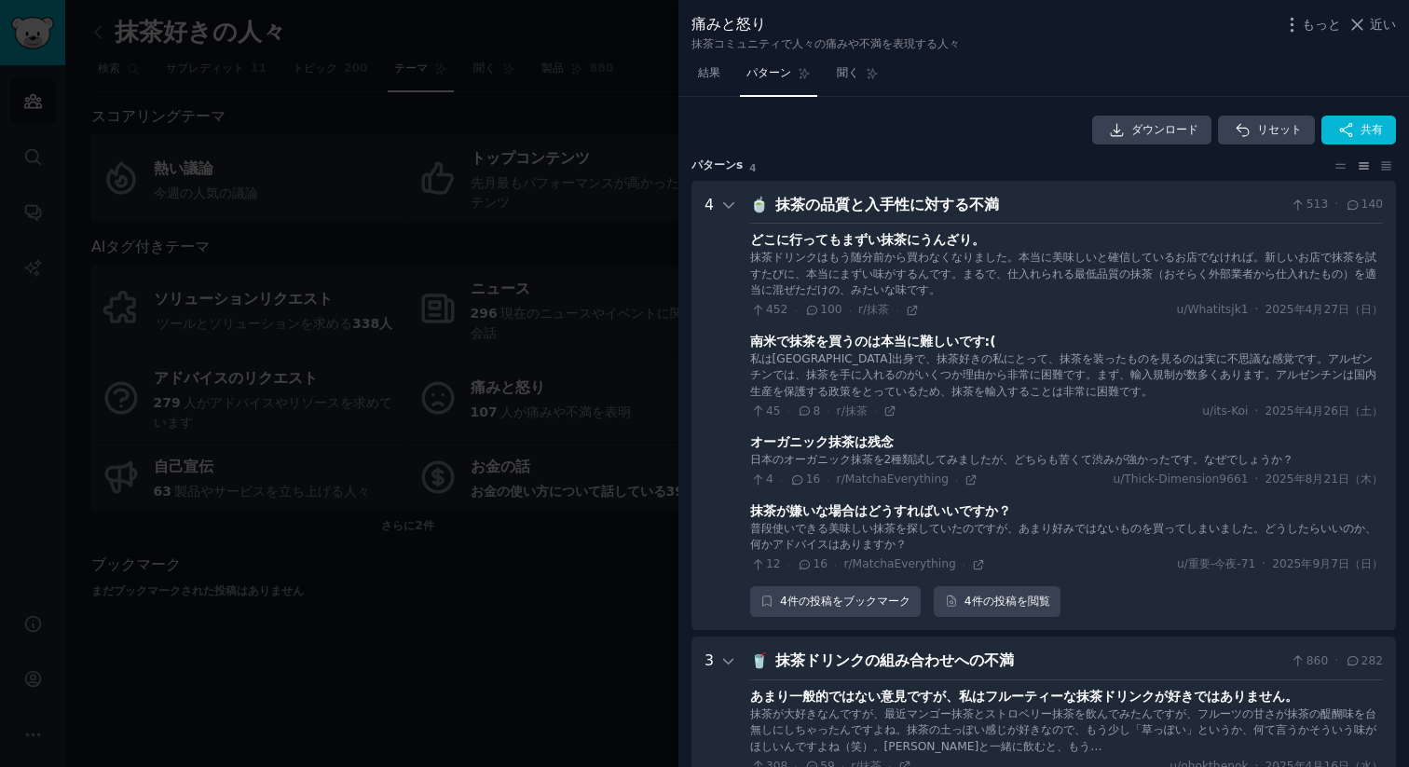
scroll to position [0, 0]
click at [1369, 25] on font "近い" at bounding box center [1382, 24] width 26 height 15
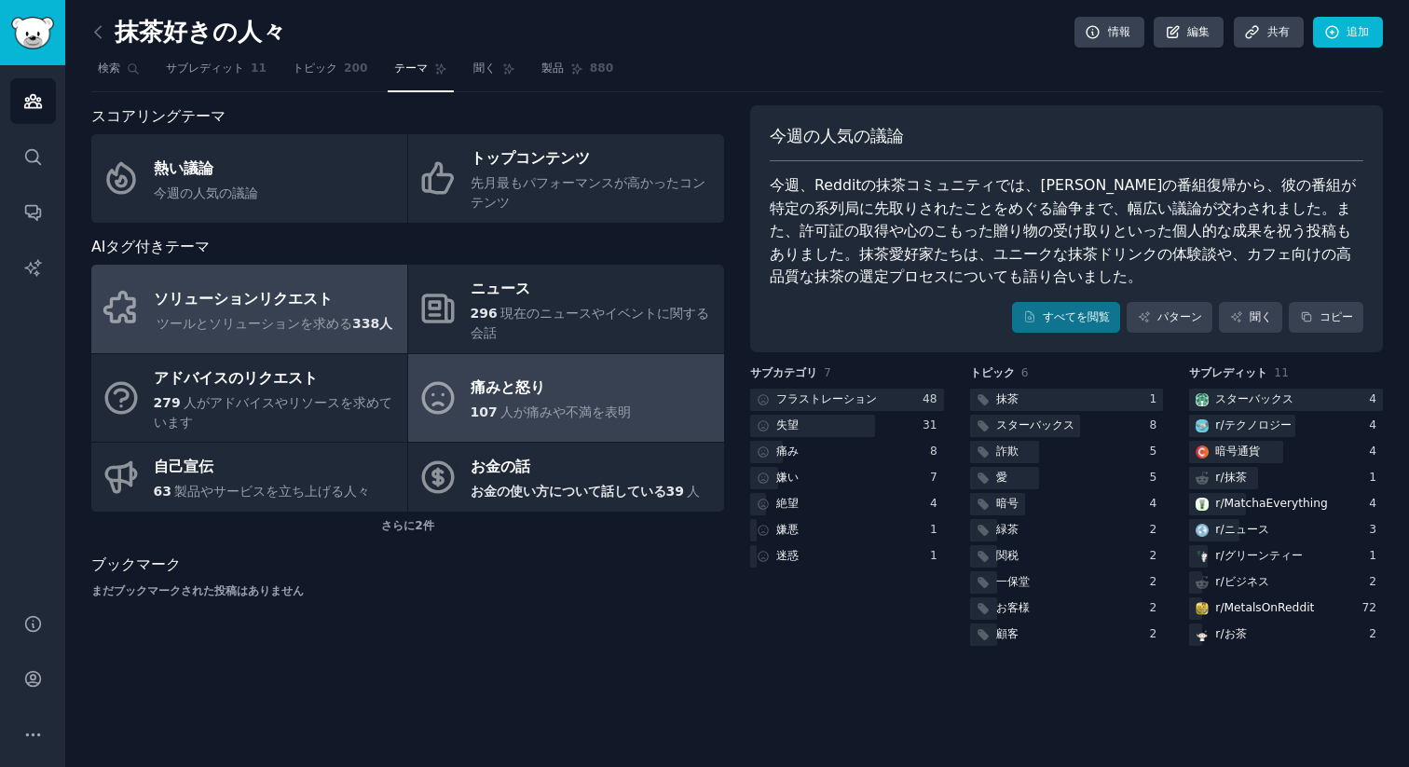
click at [295, 325] on font "ツールとソリューションを求める" at bounding box center [255, 323] width 196 height 15
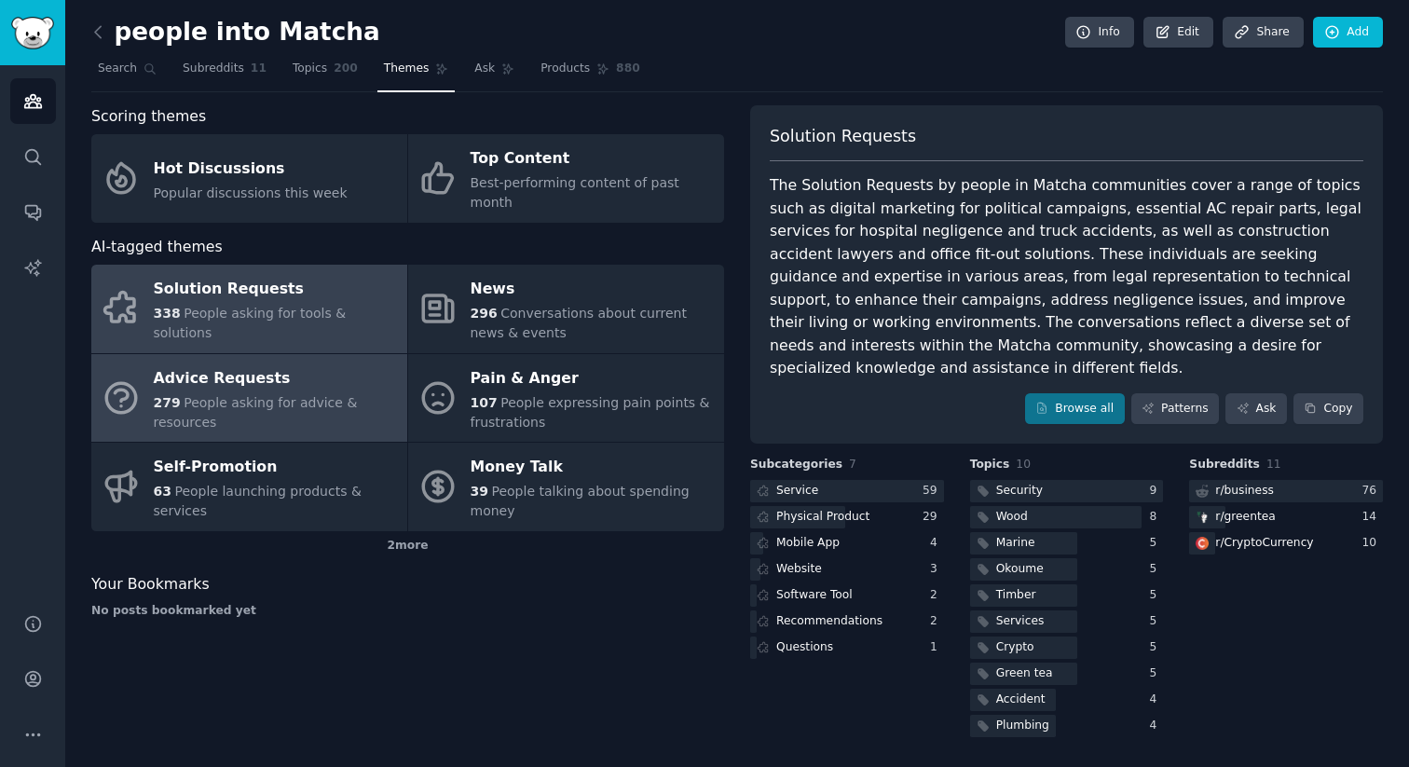
click at [278, 368] on div "Advice Requests" at bounding box center [276, 378] width 244 height 30
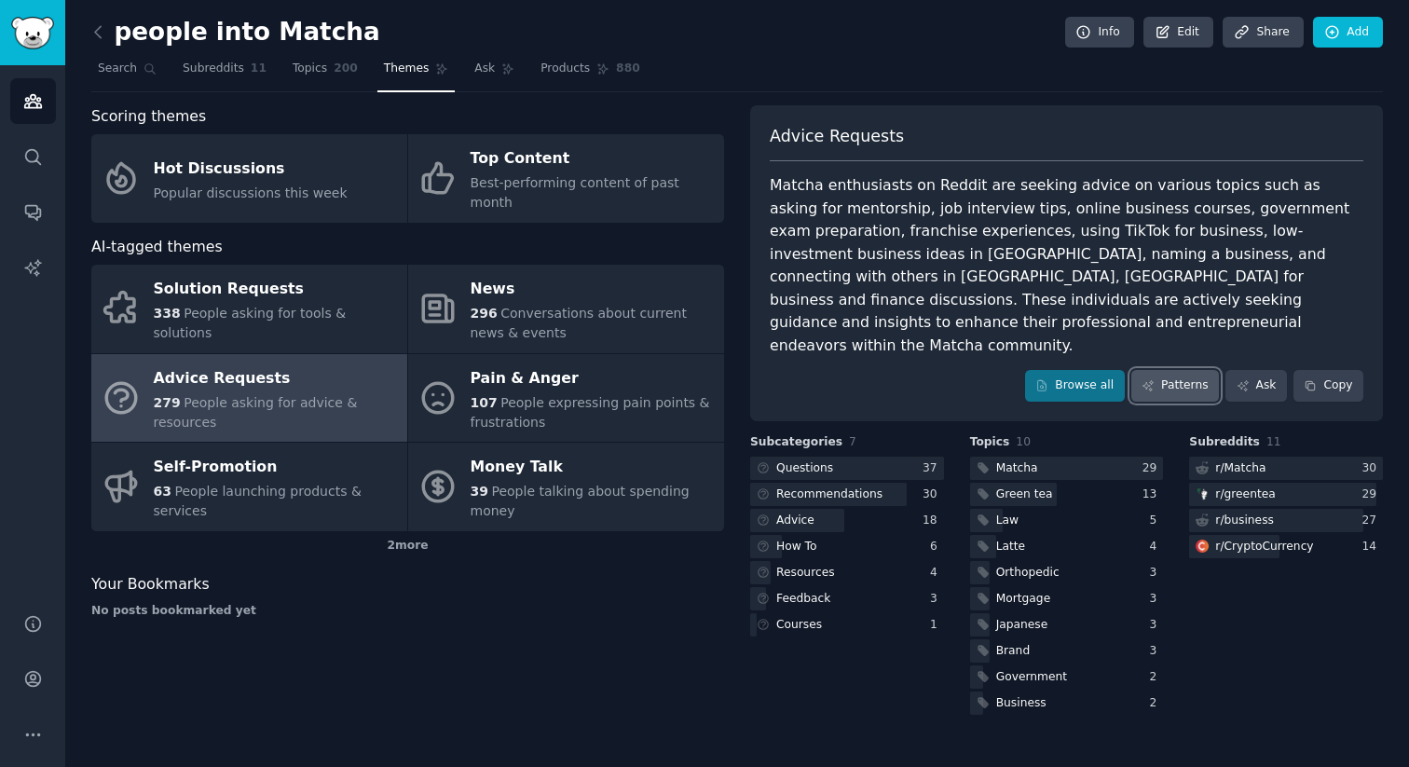
click at [1191, 370] on link "Patterns" at bounding box center [1175, 386] width 88 height 32
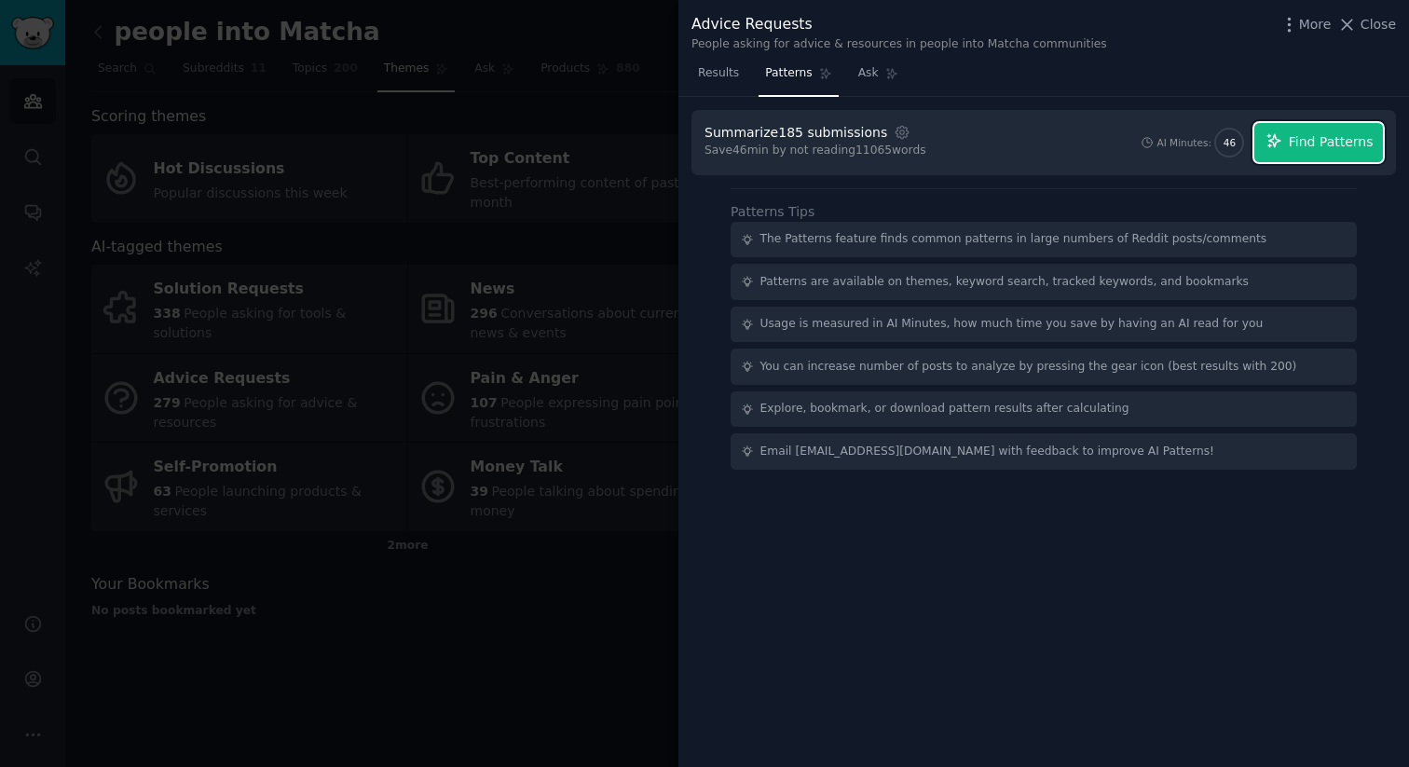
click at [1345, 143] on span "Find Patterns" at bounding box center [1330, 142] width 85 height 20
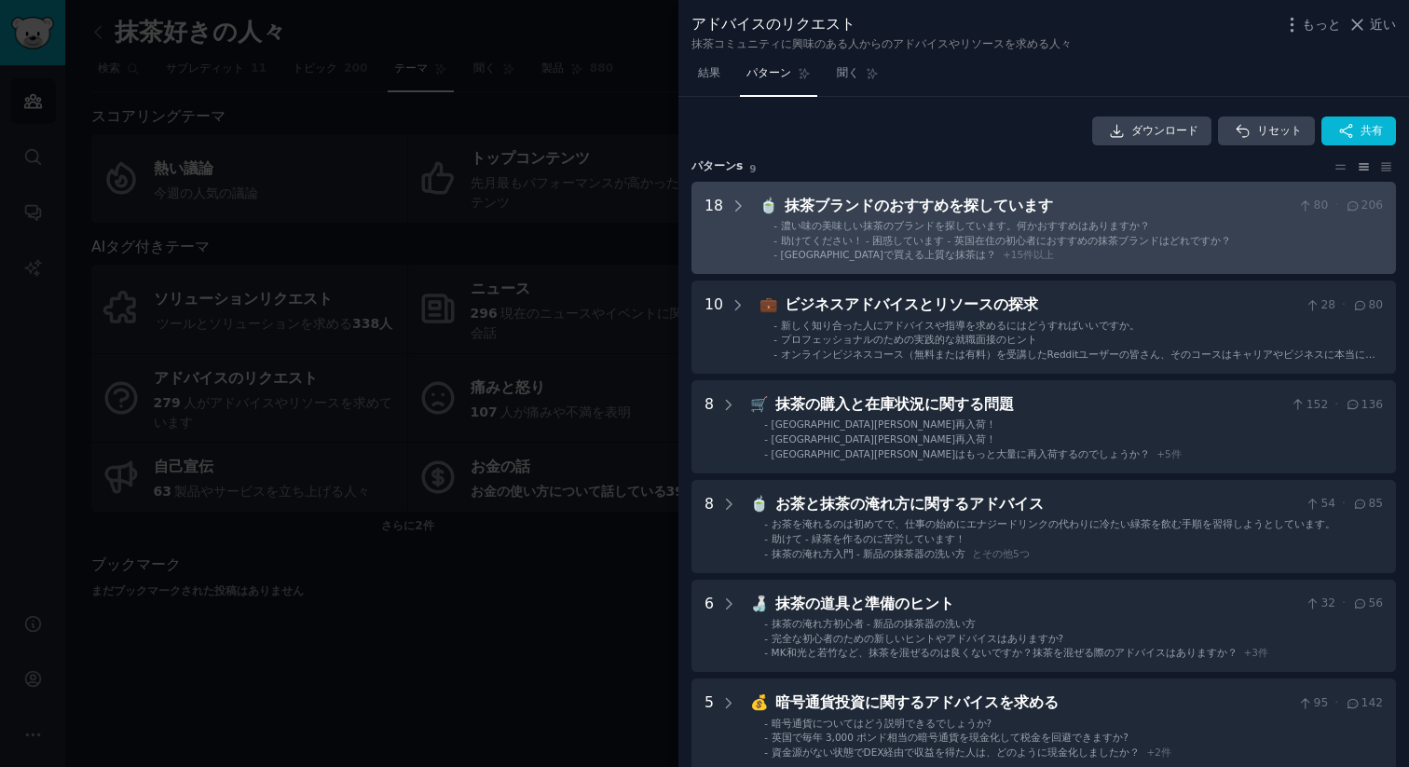
click at [776, 192] on Recommendations "18 🍵 抹茶ブランドのおすすめを探しています 80 · 206 - 濃い味の美味しい抹茶のブランドを探しています。何かおすすめはありますか？ - 助けてくだ…" at bounding box center [1043, 228] width 704 height 93
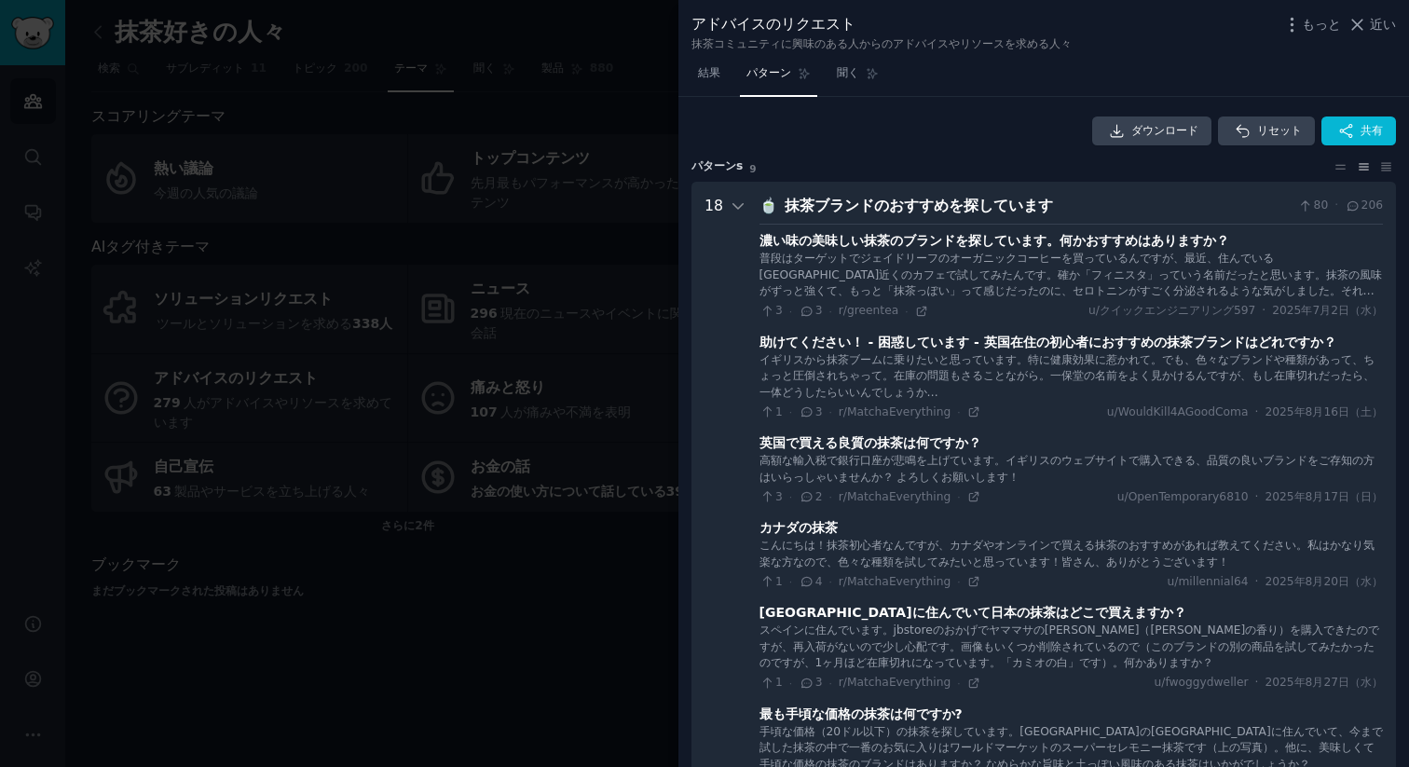
click at [1267, 265] on font "普段はターゲットでジェイドリーフのオーガニックコーヒーを買っているんですが、最近、住んでいるボストン近くのカフェで試してみたんです。確か「フィニスタ」っていう…" at bounding box center [1070, 283] width 623 height 62
click at [731, 203] on icon at bounding box center [737, 205] width 17 height 17
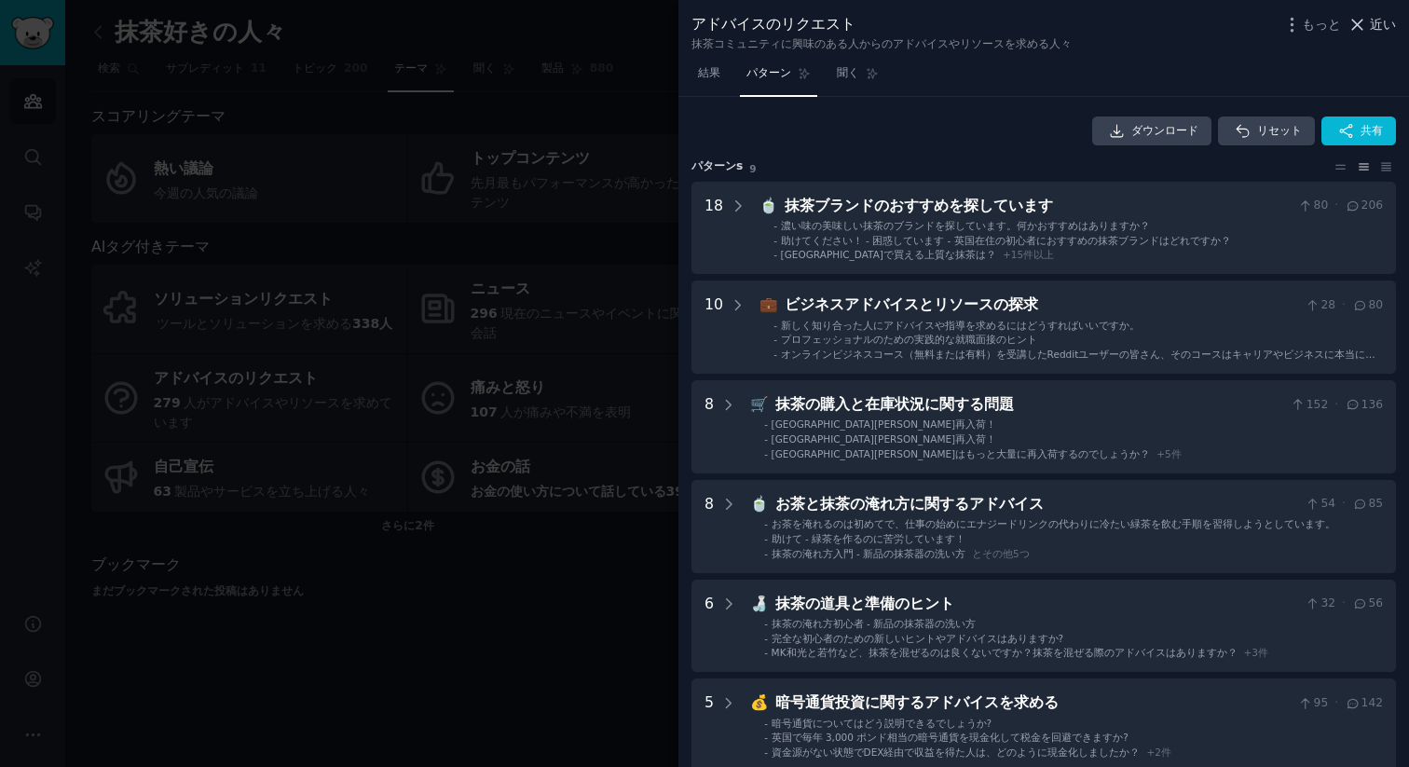
click at [1393, 27] on font "近い" at bounding box center [1382, 24] width 26 height 15
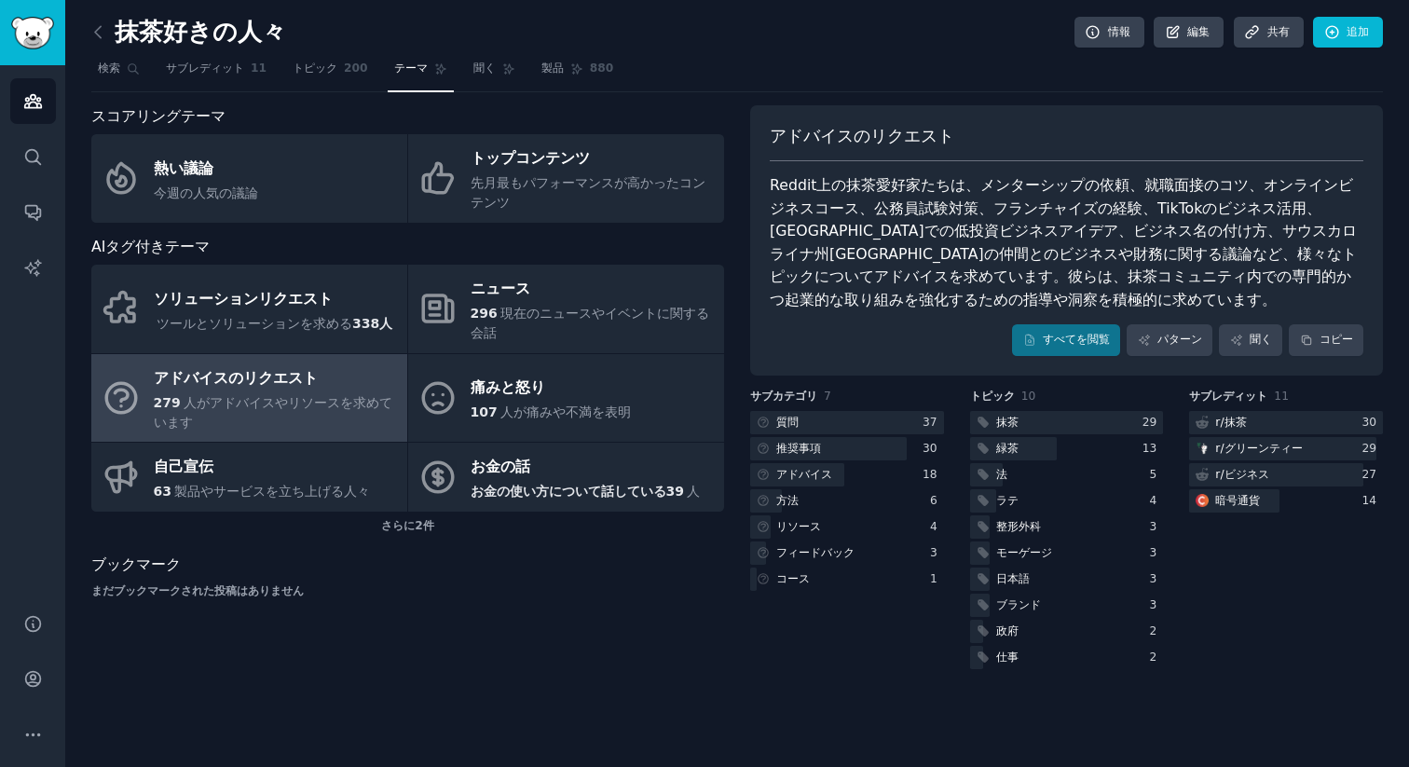
click at [1386, 23] on div "抹茶好きの人々 情報 編集 共有 追加 検索 サブレディット 11 トピック 200 テーマ 聞く 製品 880 スコアリングテーマ 熱い議論 今週の人気の議…" at bounding box center [736, 383] width 1343 height 767
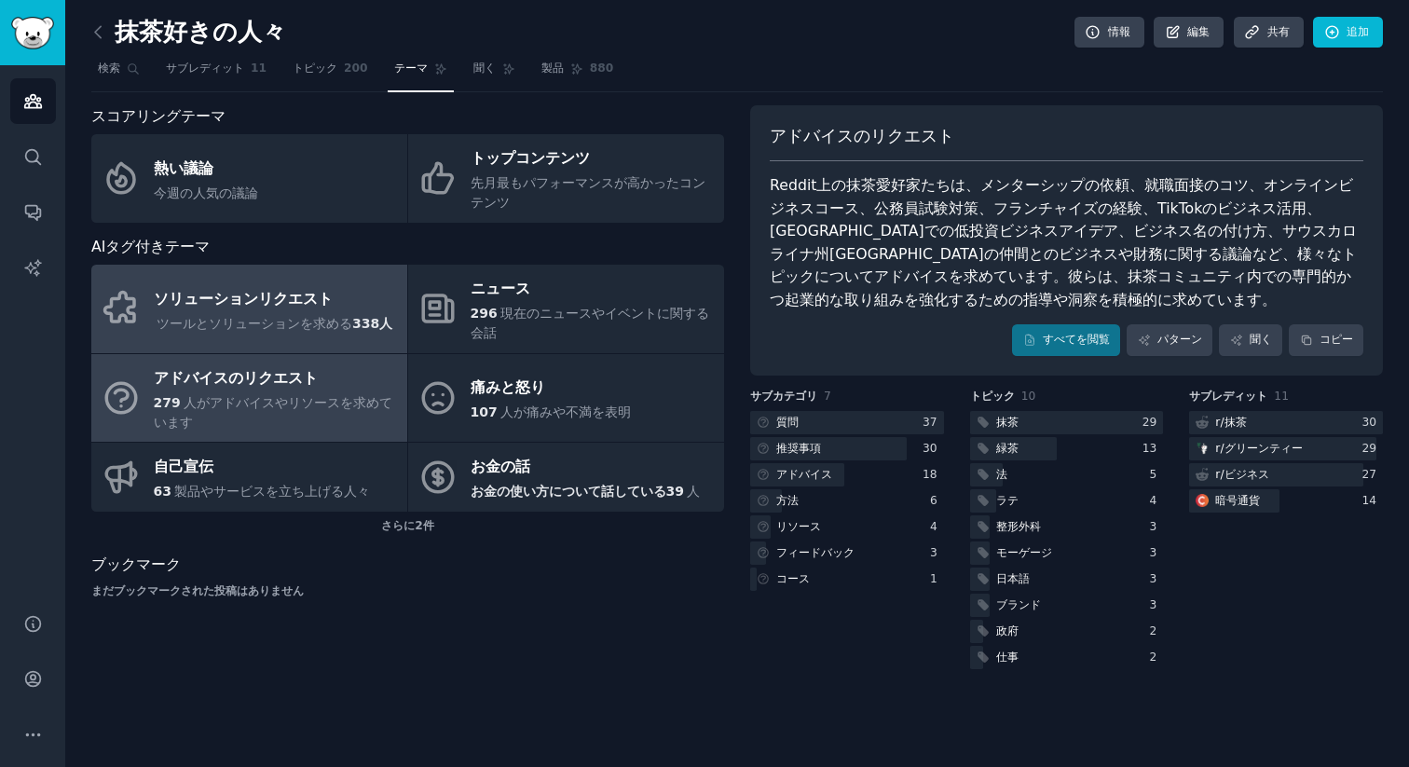
click at [316, 286] on div "ソリューションリクエスト" at bounding box center [275, 299] width 242 height 30
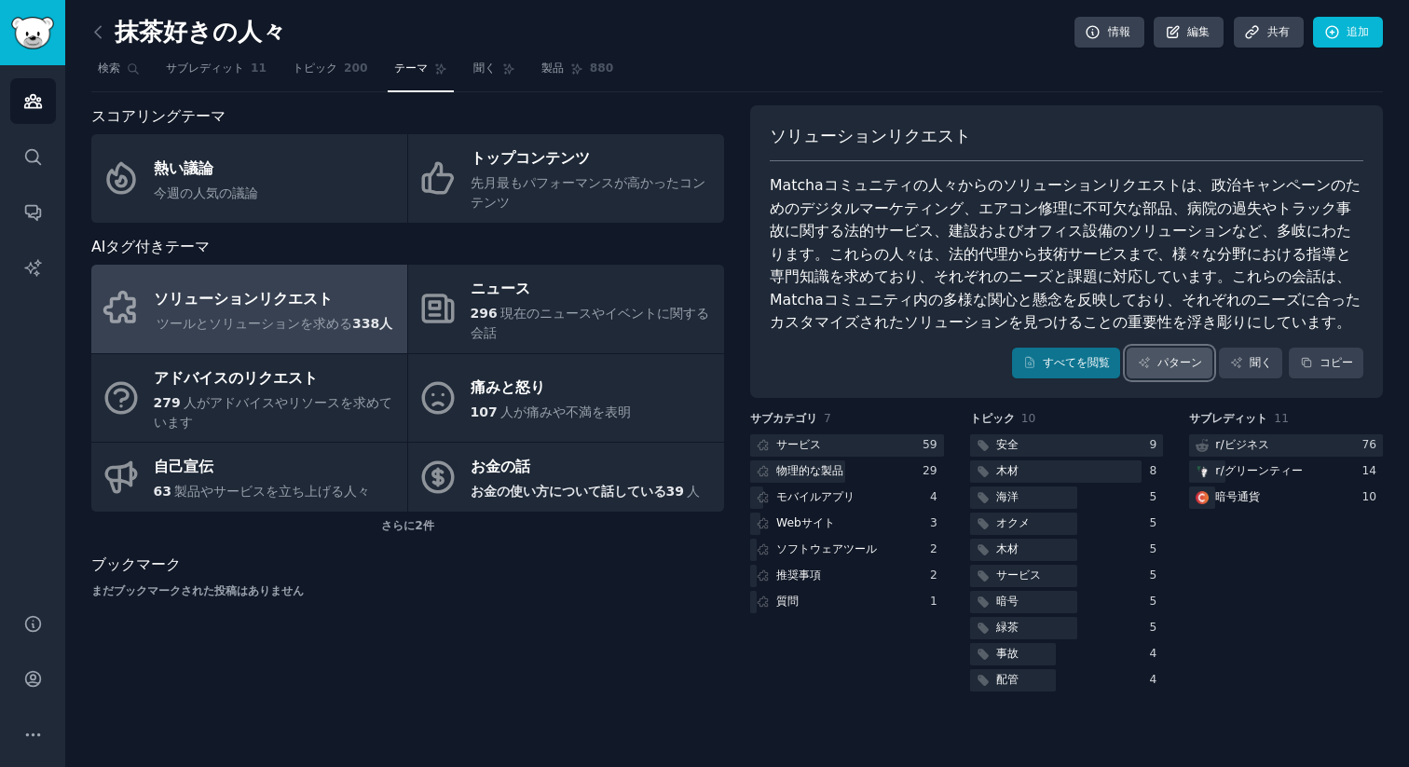
click at [1181, 363] on font "パターン" at bounding box center [1179, 362] width 45 height 13
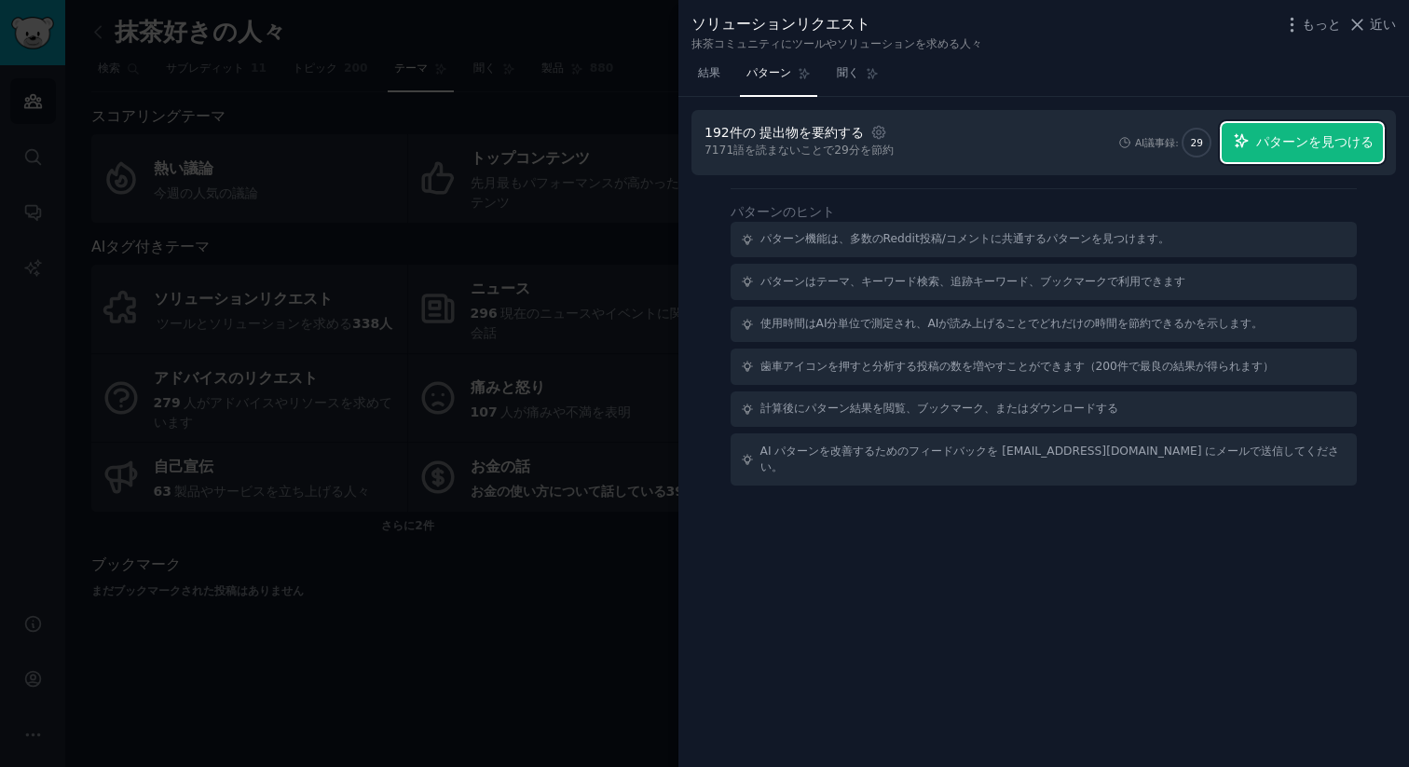
click at [1290, 145] on font "パターンを見つける" at bounding box center [1314, 141] width 117 height 15
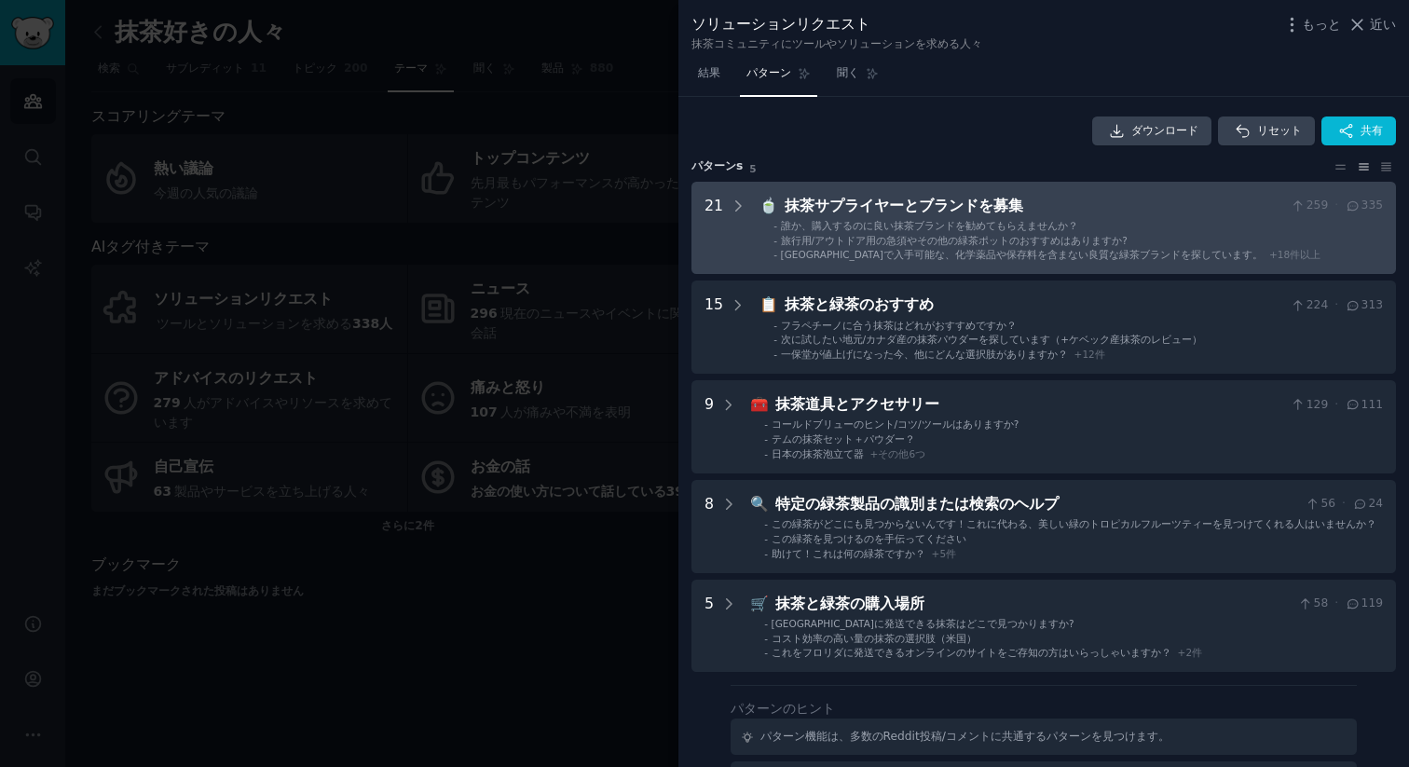
click at [926, 196] on div "抹茶サプライヤーとブランドを募集" at bounding box center [1033, 206] width 499 height 23
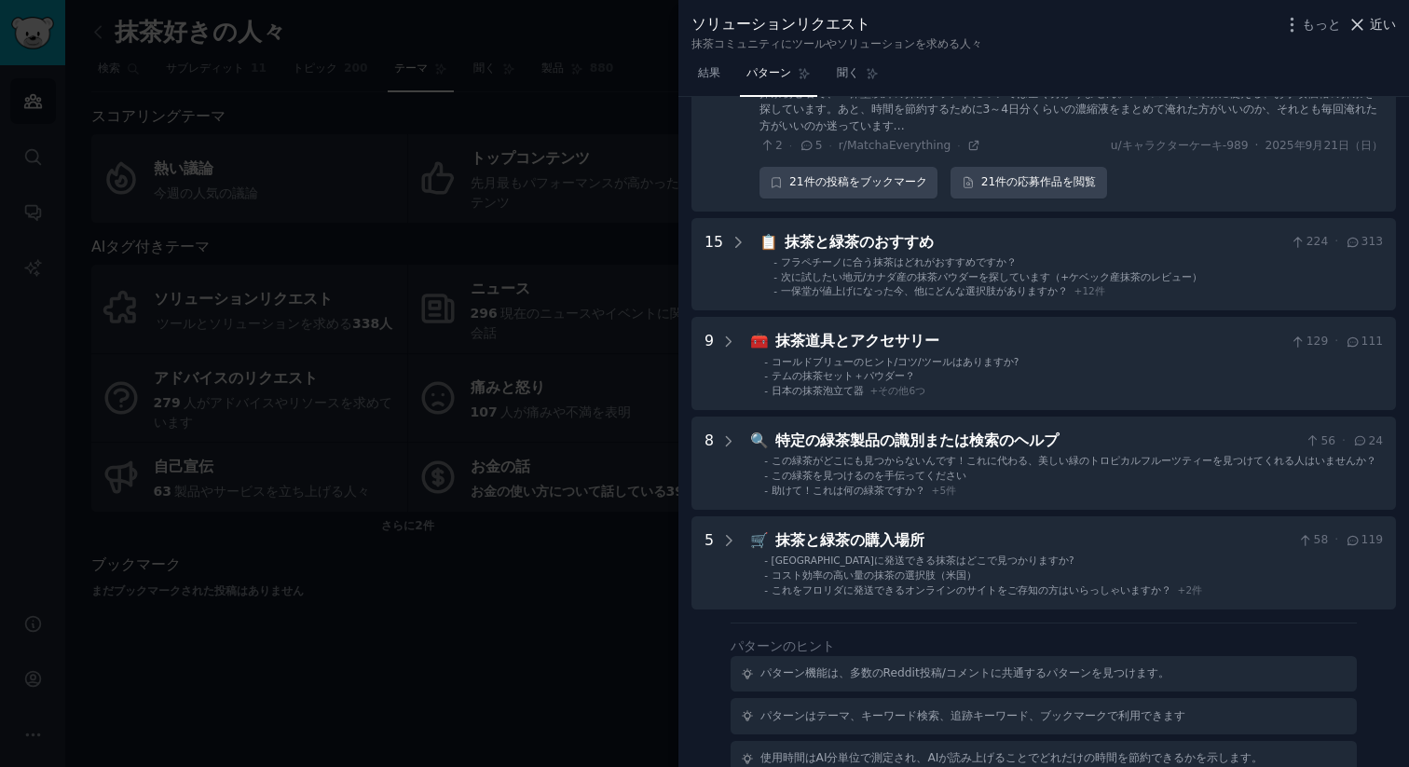
scroll to position [2014, 0]
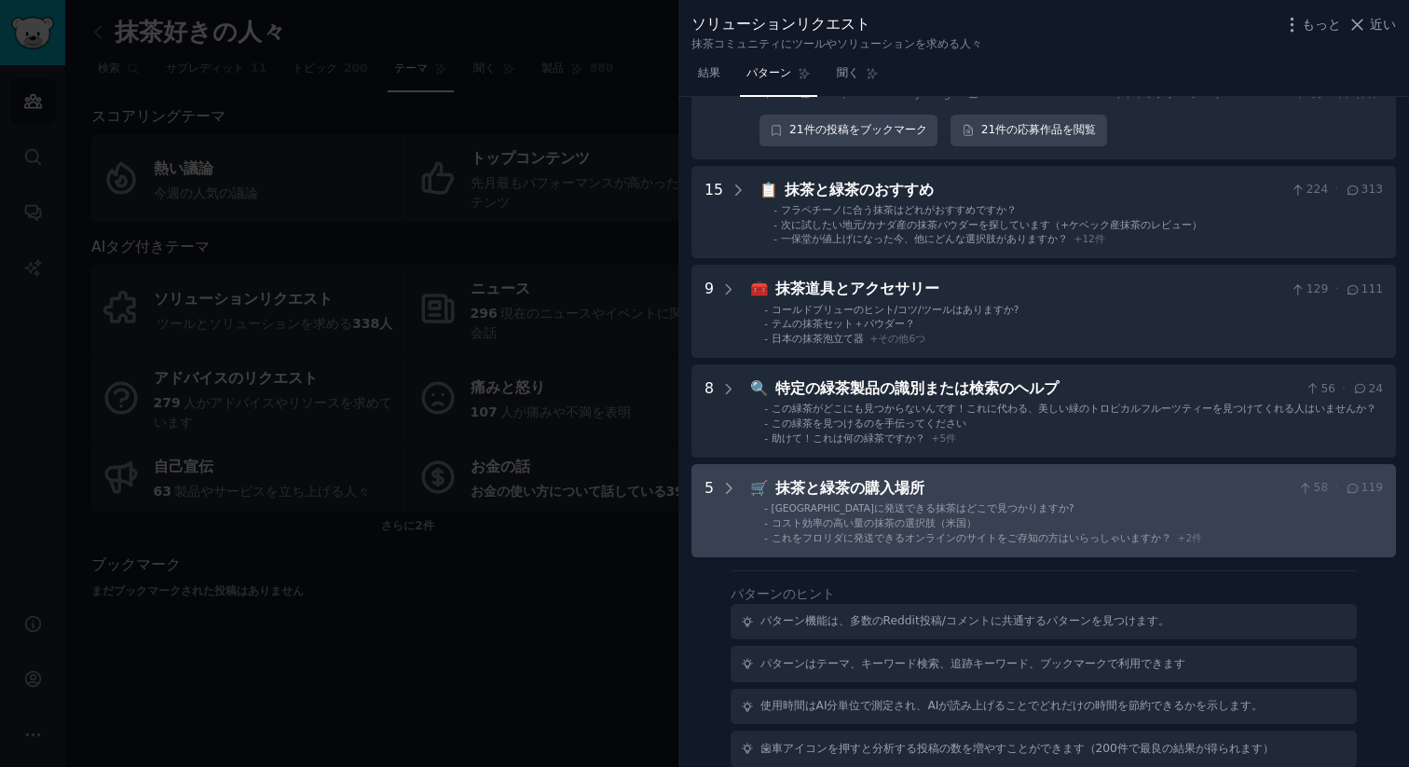
click at [881, 479] on font "抹茶と緑茶の購入場所" at bounding box center [849, 488] width 149 height 18
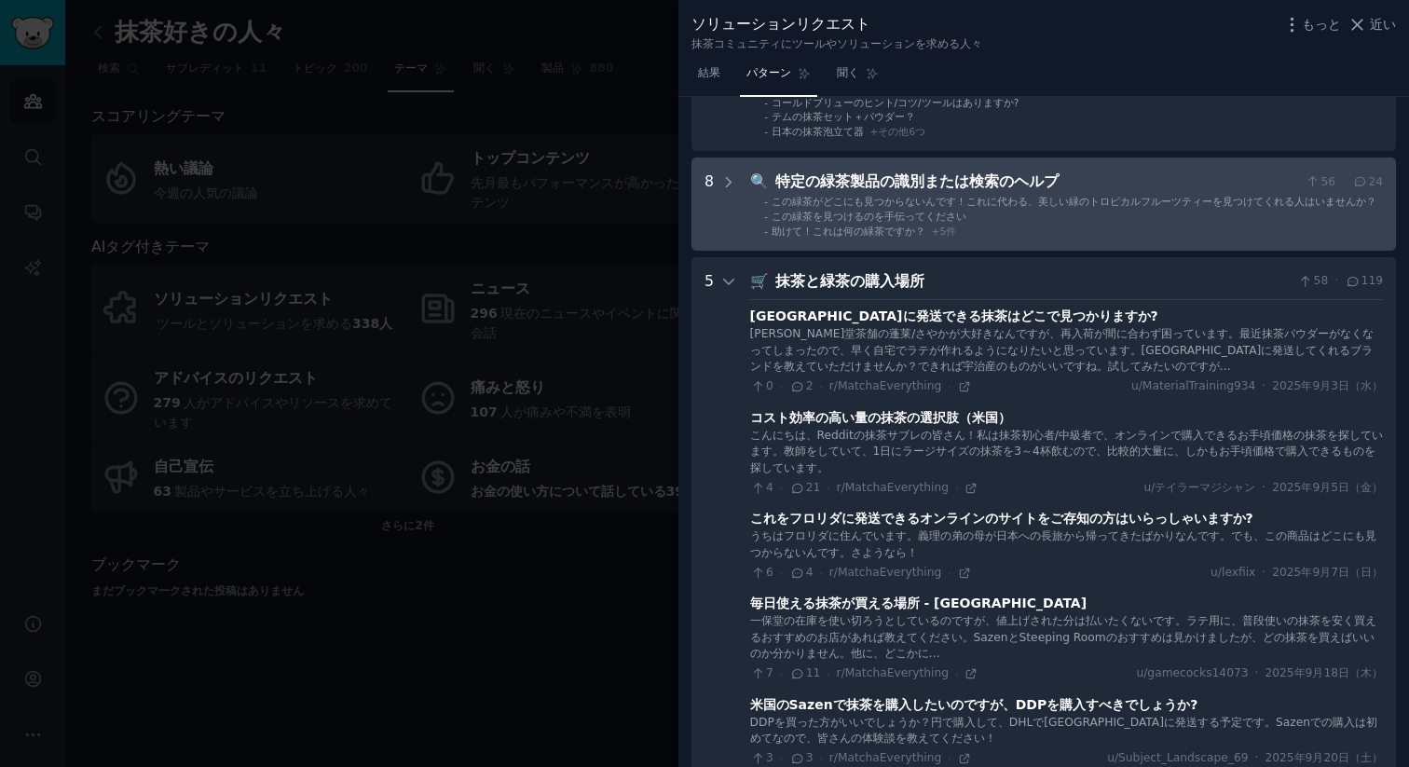
scroll to position [1985, 0]
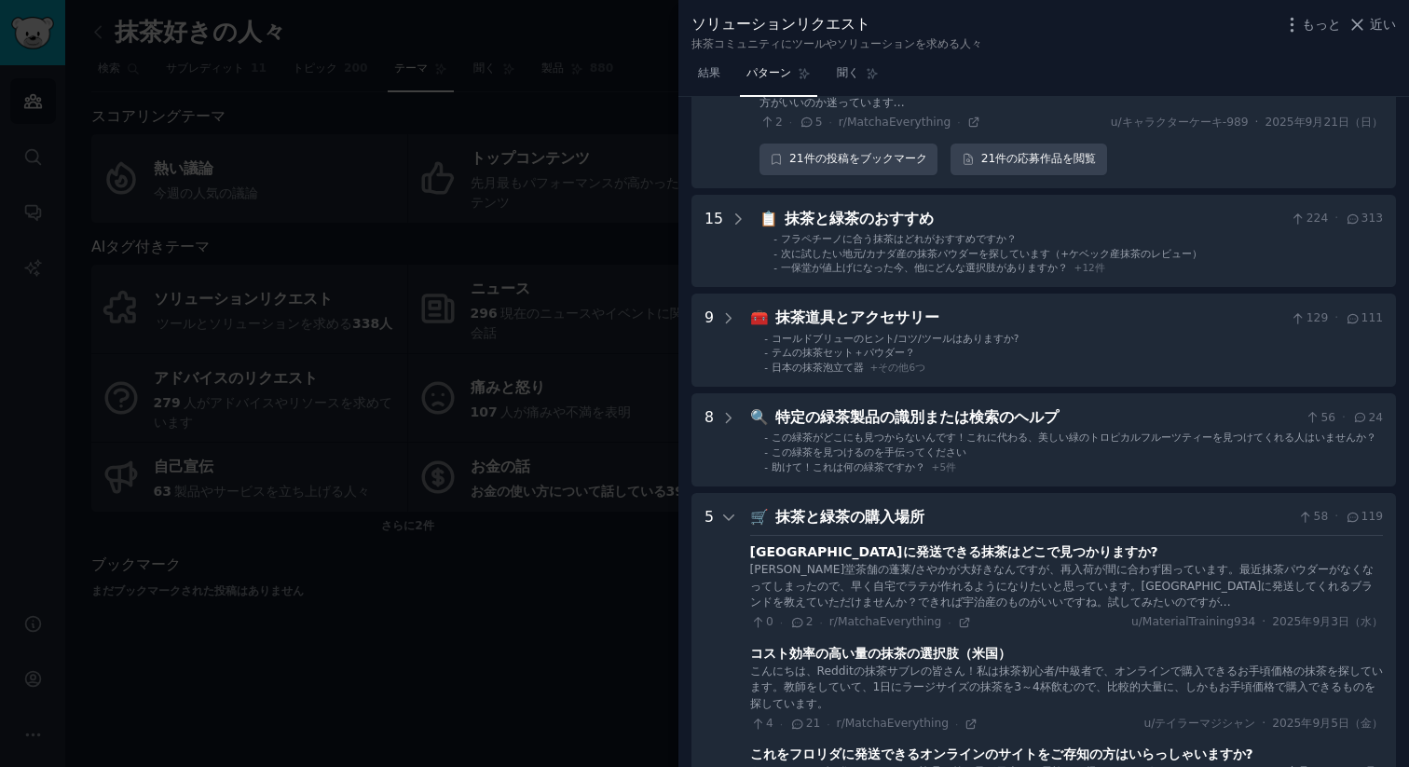
click at [1375, 27] on font "近い" at bounding box center [1382, 24] width 26 height 15
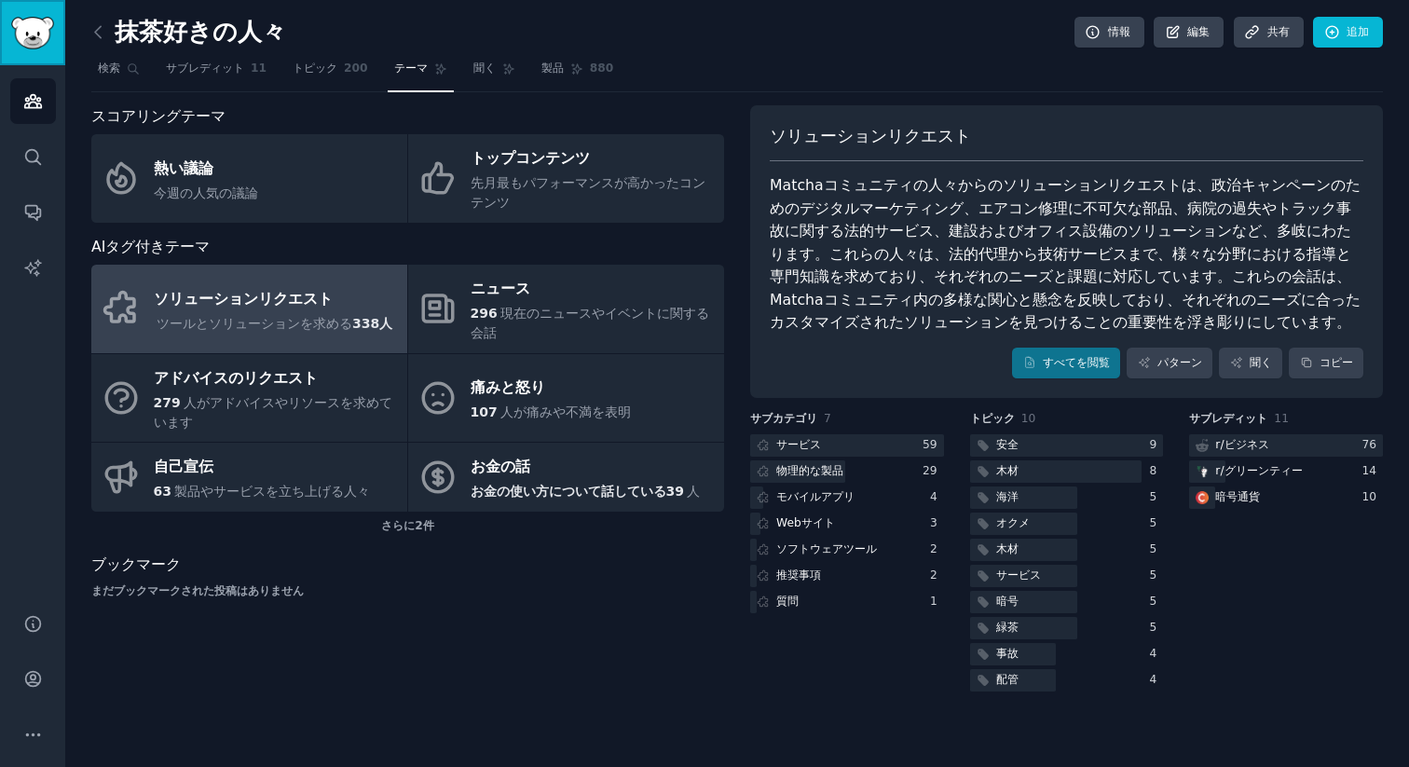
click at [22, 28] on img "サイドバー" at bounding box center [32, 33] width 43 height 33
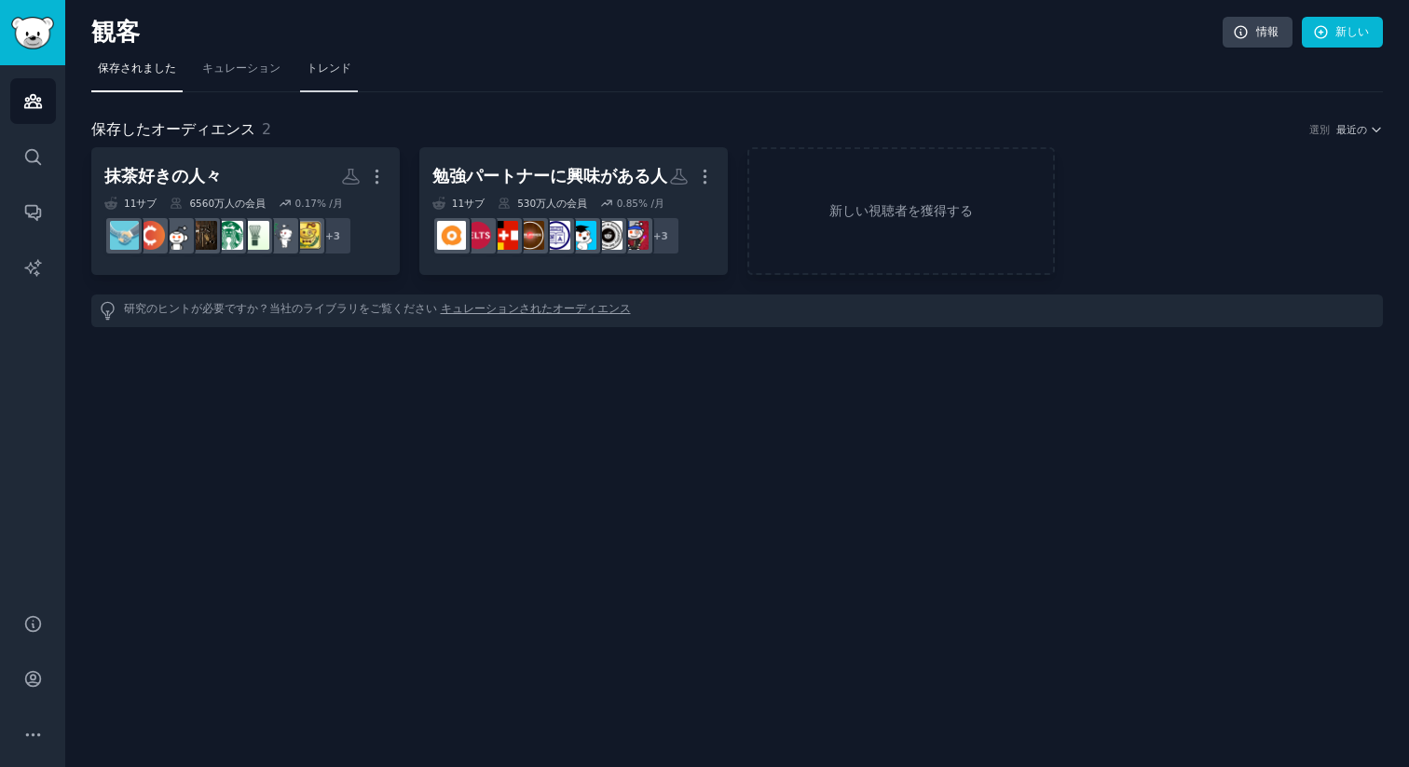
click at [328, 71] on font "トレンド" at bounding box center [328, 67] width 45 height 13
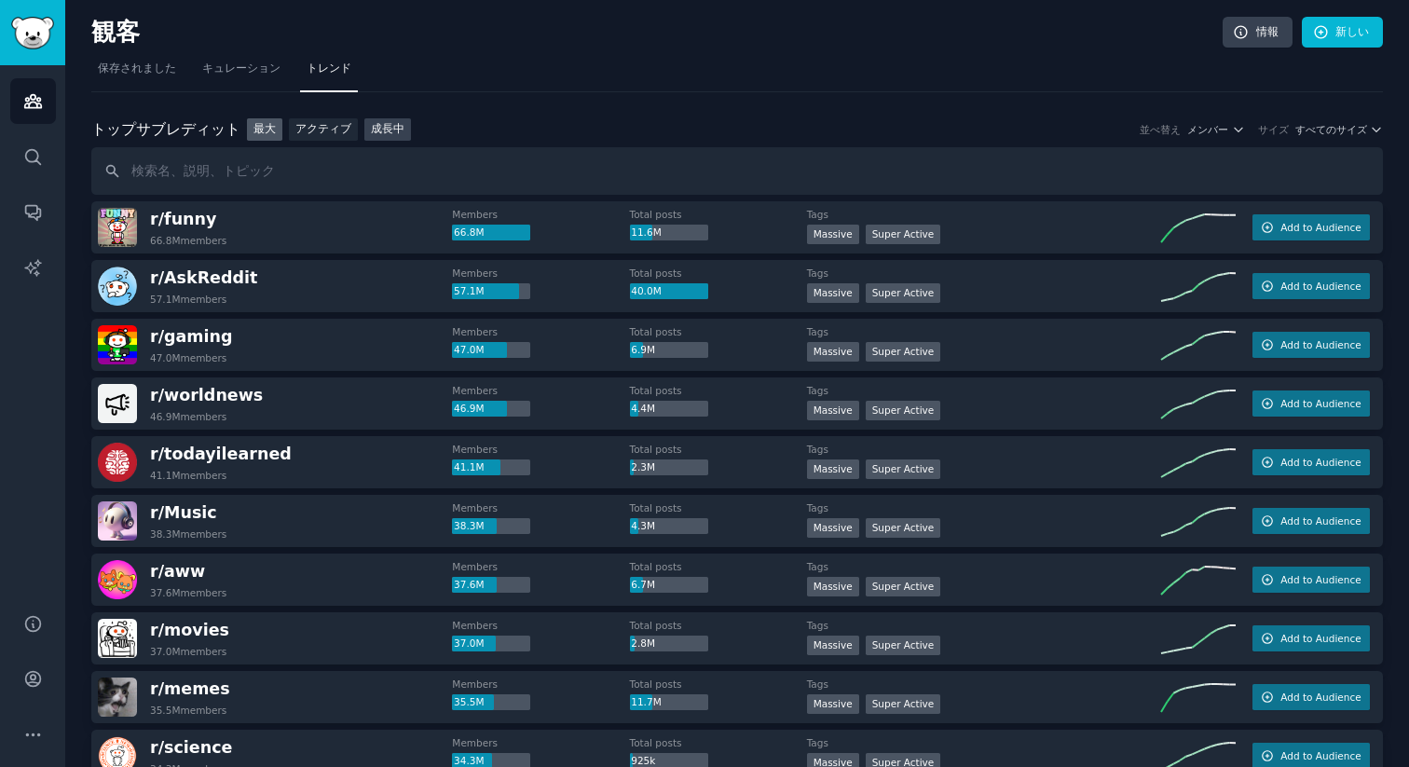
click at [374, 135] on font "成長中" at bounding box center [388, 128] width 34 height 13
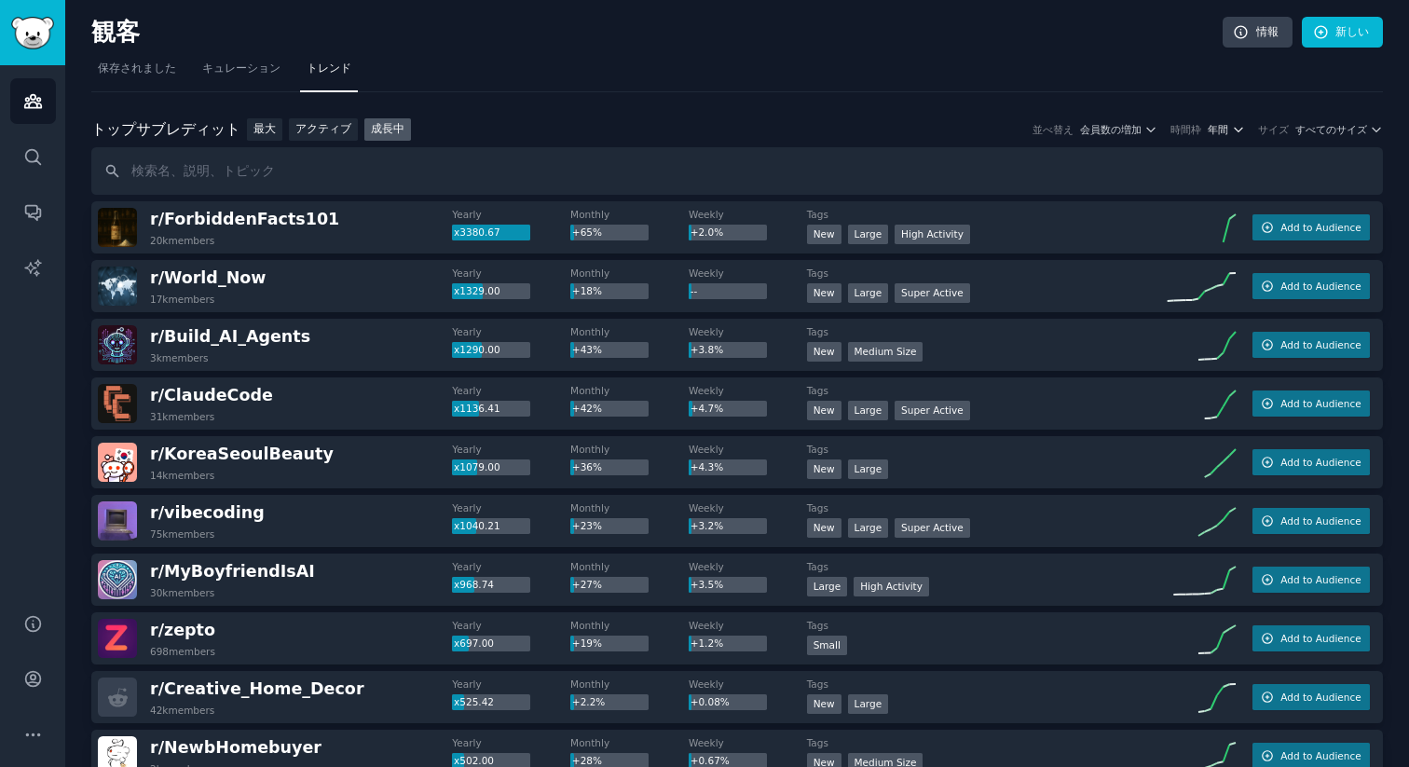
click at [1227, 130] on font "年間" at bounding box center [1217, 129] width 20 height 11
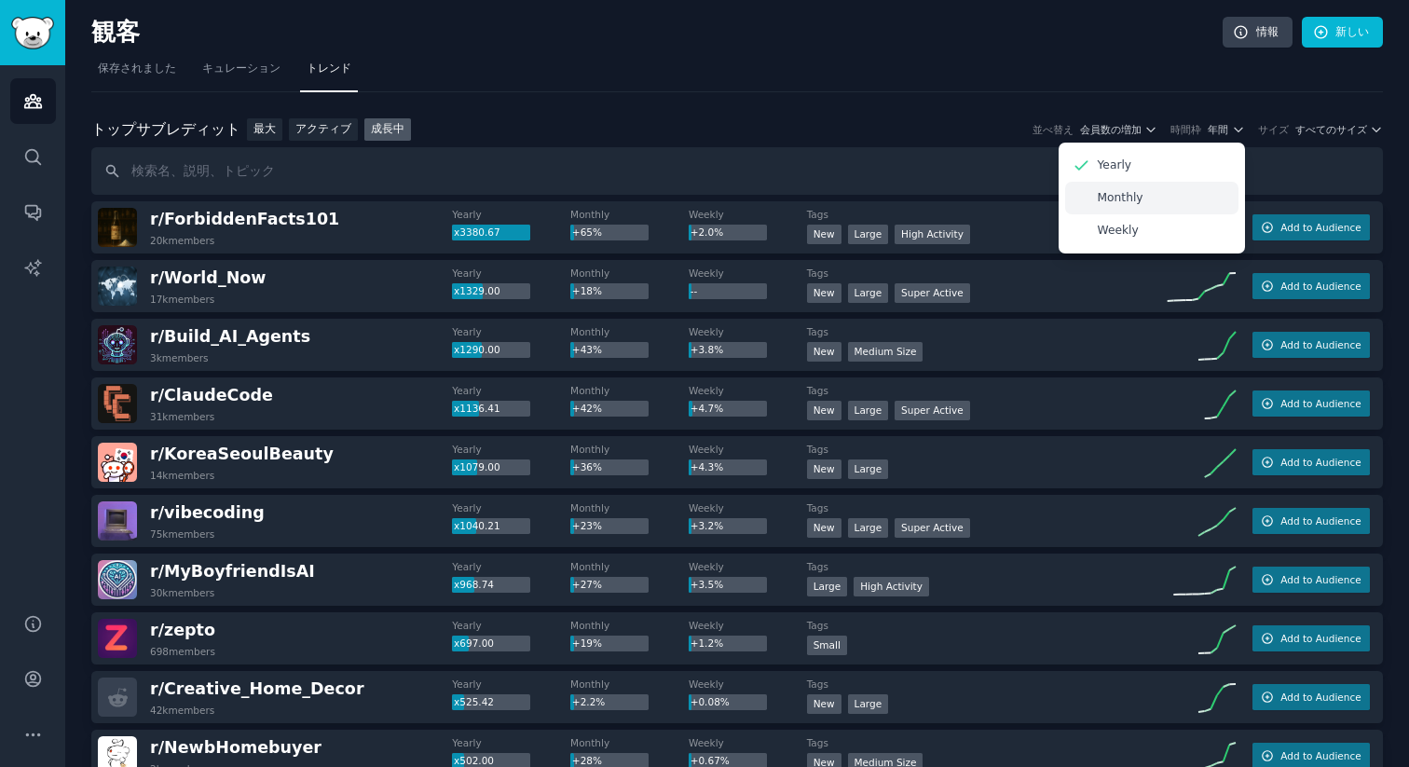
click at [1106, 208] on div "Monthly" at bounding box center [1151, 198] width 173 height 33
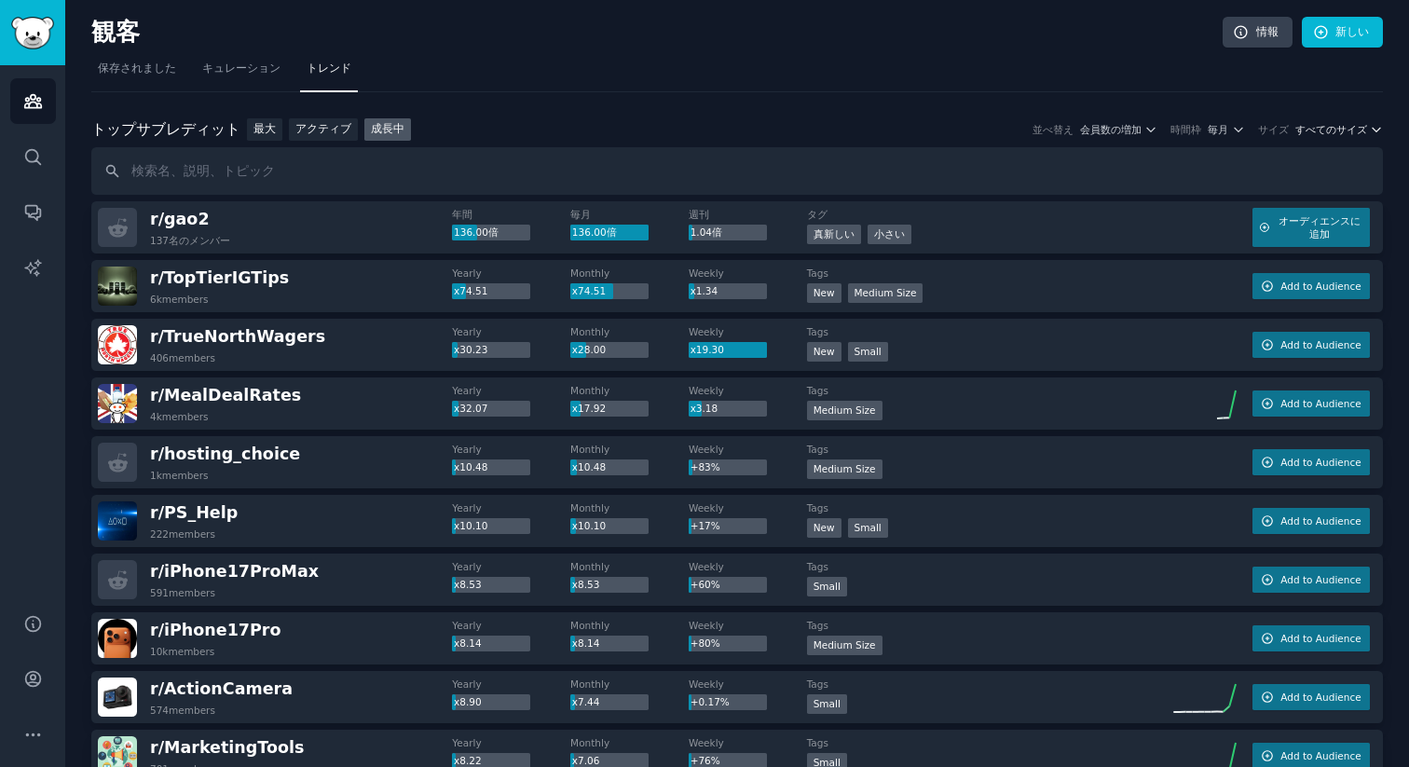
click at [1339, 125] on font "すべてのサイズ" at bounding box center [1331, 129] width 72 height 11
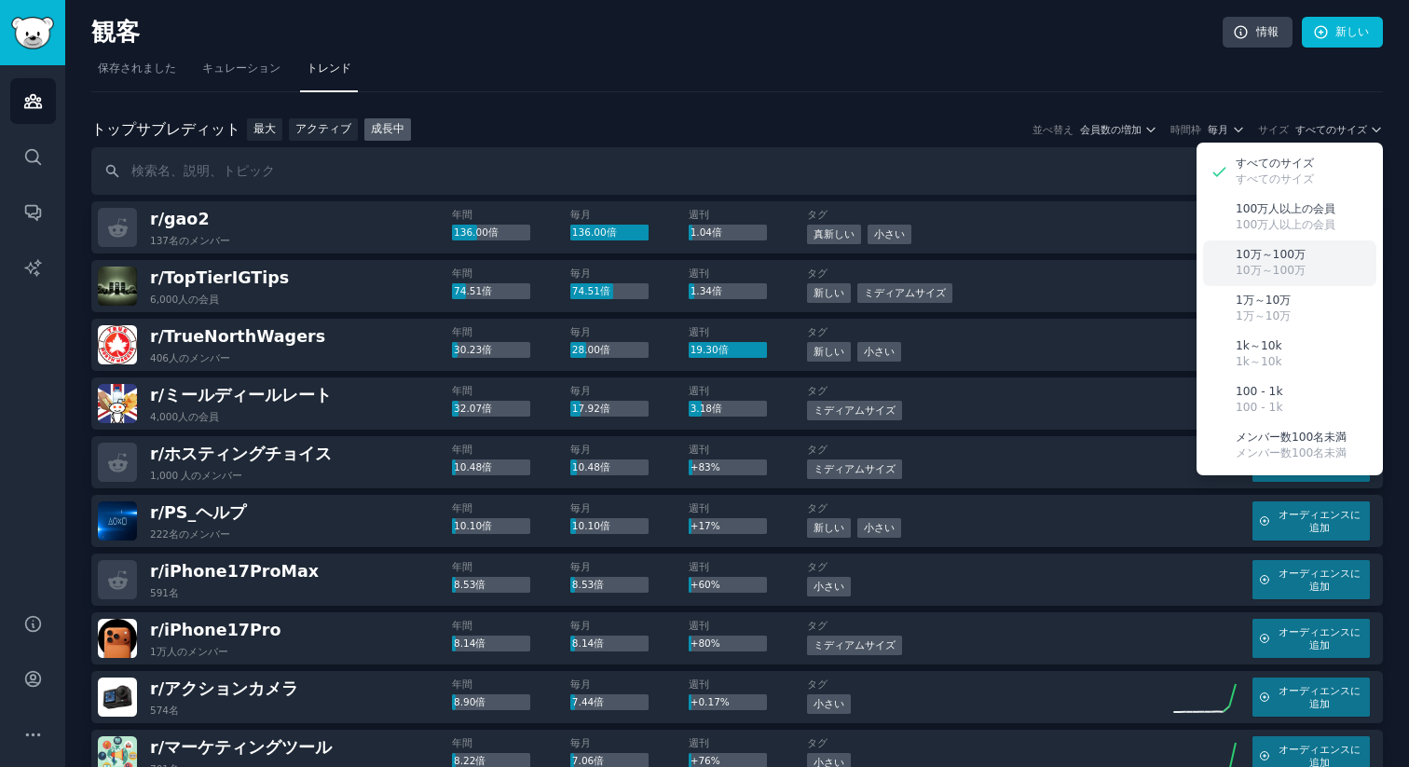
click at [1249, 269] on font "10万～100万" at bounding box center [1270, 270] width 70 height 13
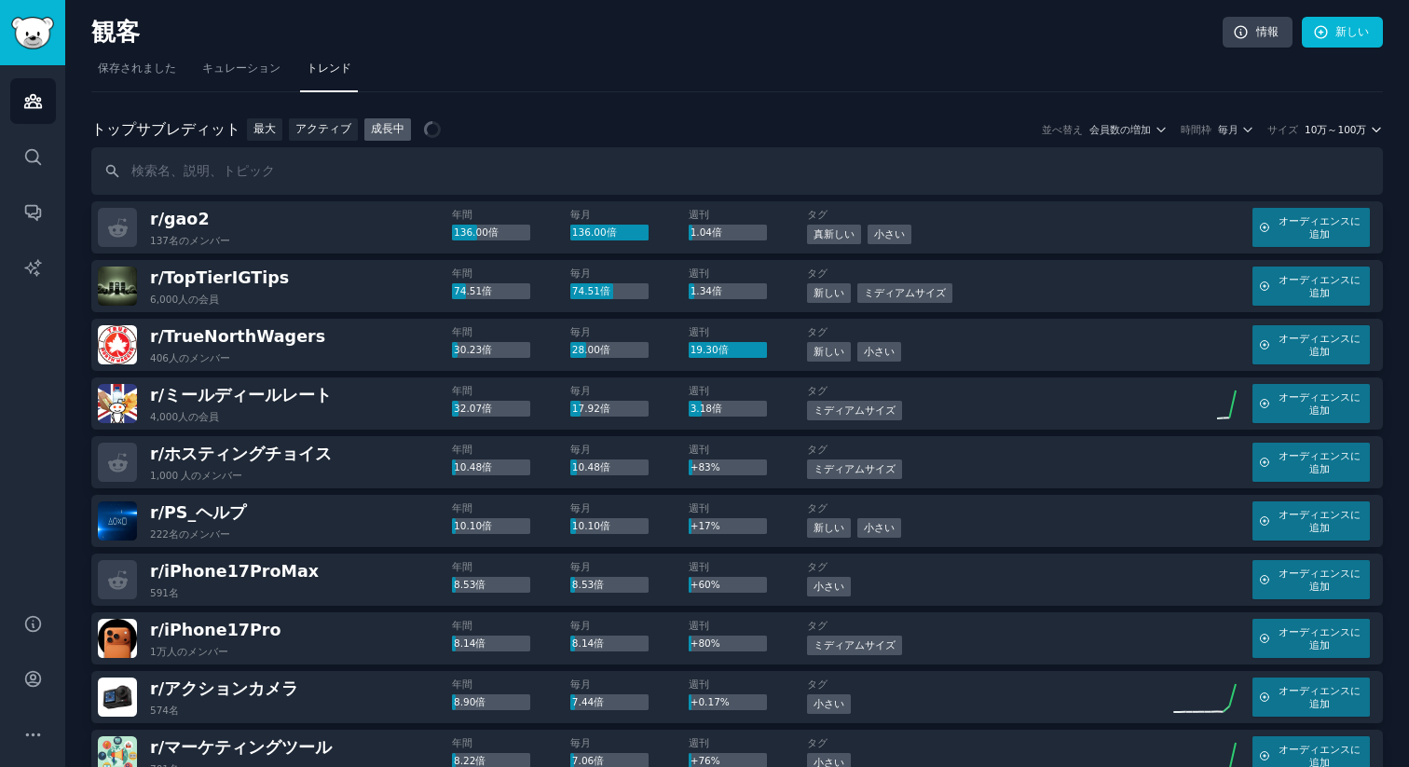
click at [1329, 124] on font "10万～100万" at bounding box center [1334, 129] width 61 height 11
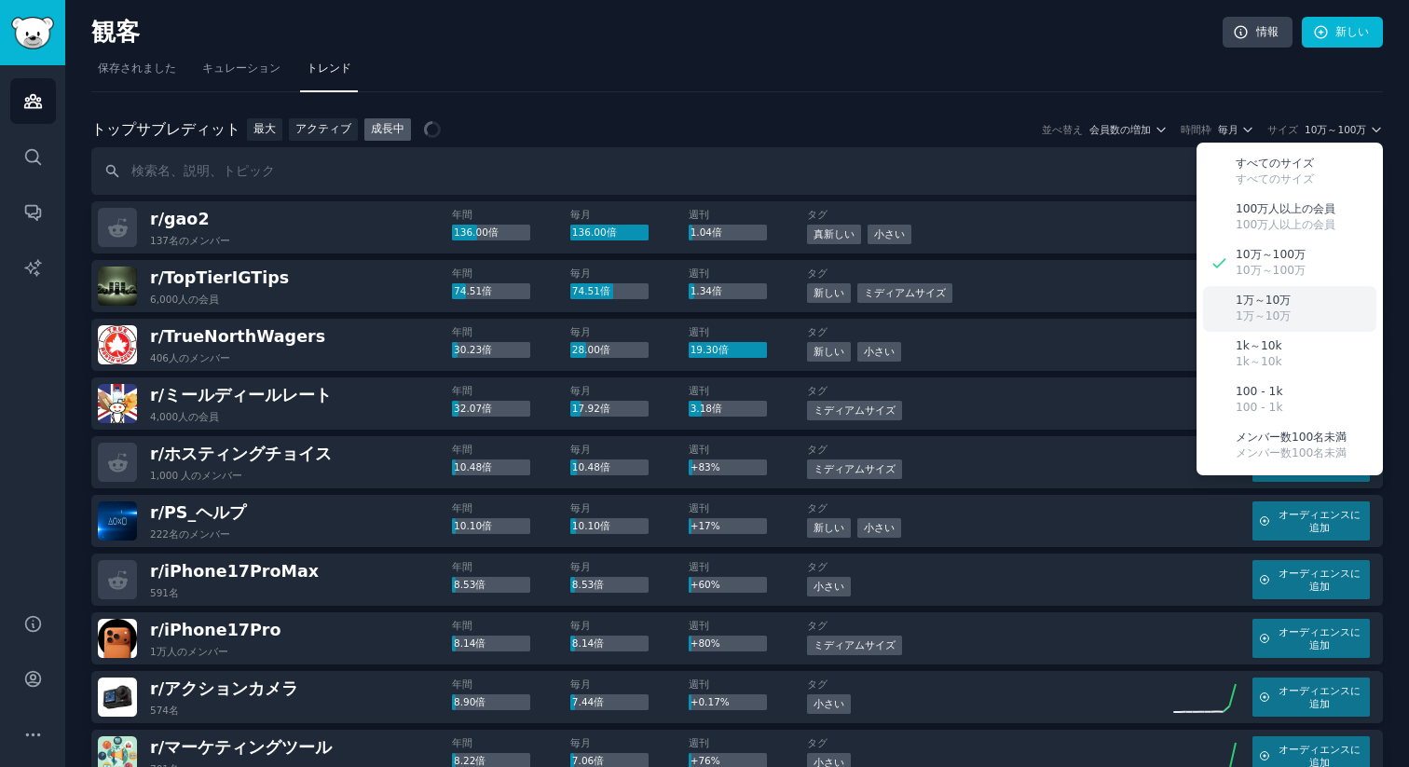
click at [1275, 307] on p "1万～10万" at bounding box center [1262, 301] width 55 height 17
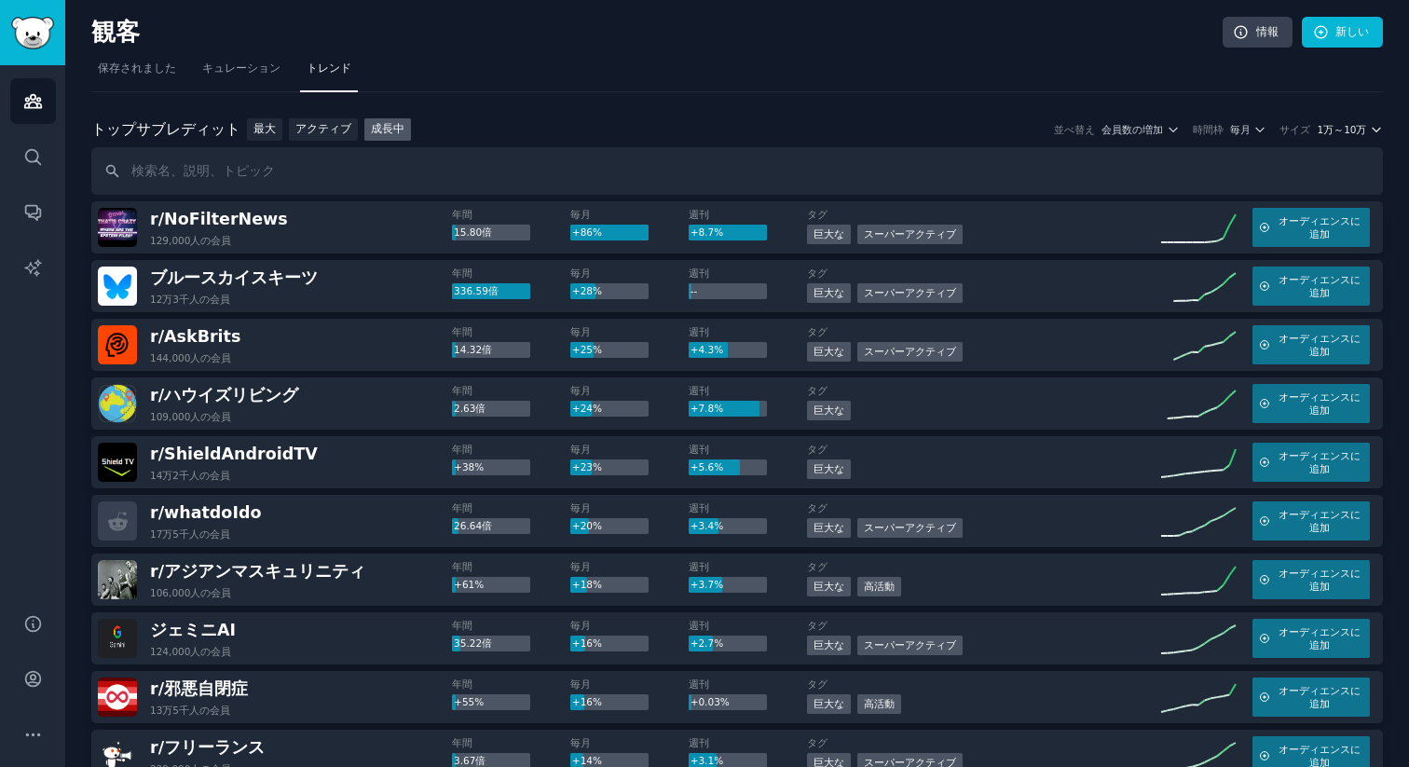
click at [1338, 133] on font "1万～10万" at bounding box center [1340, 129] width 49 height 11
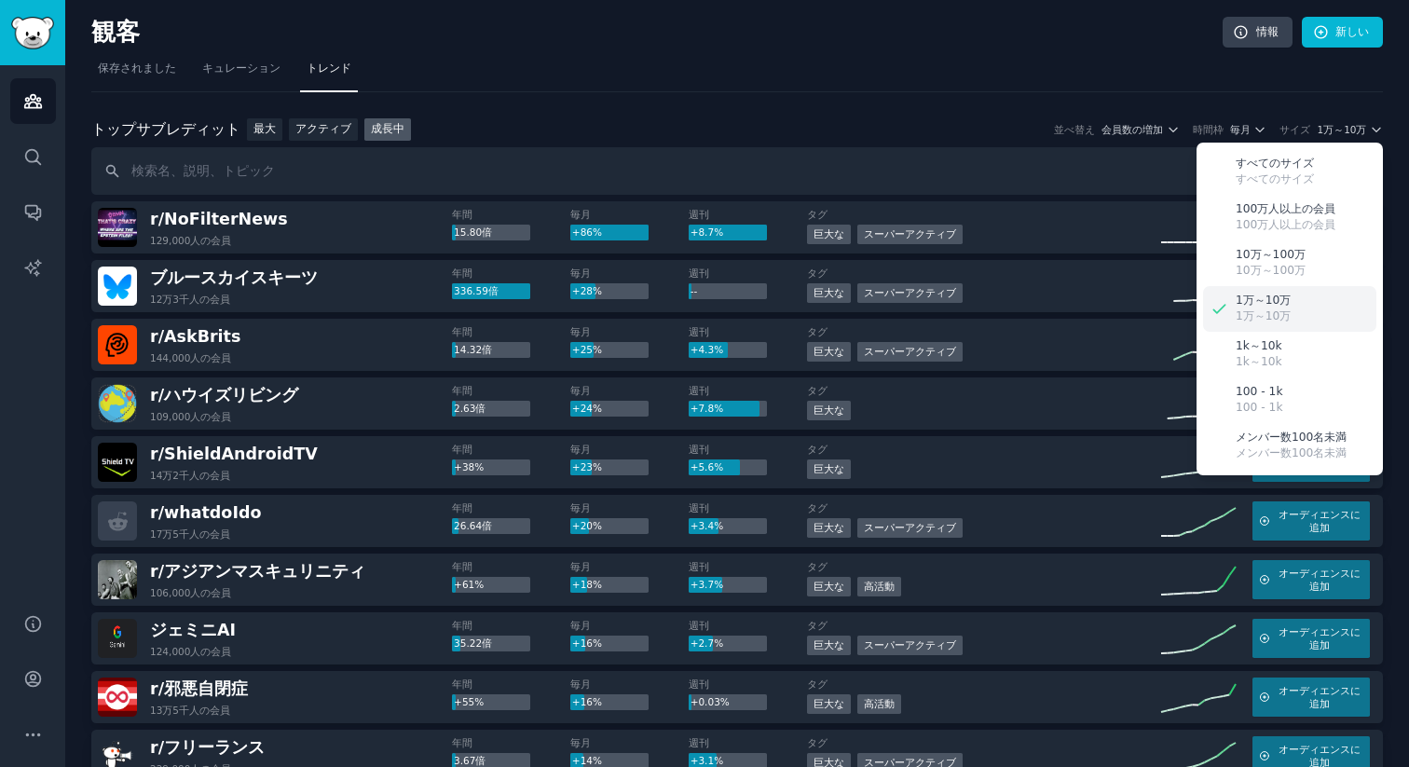
click at [1260, 303] on font "1万～10万" at bounding box center [1262, 299] width 55 height 13
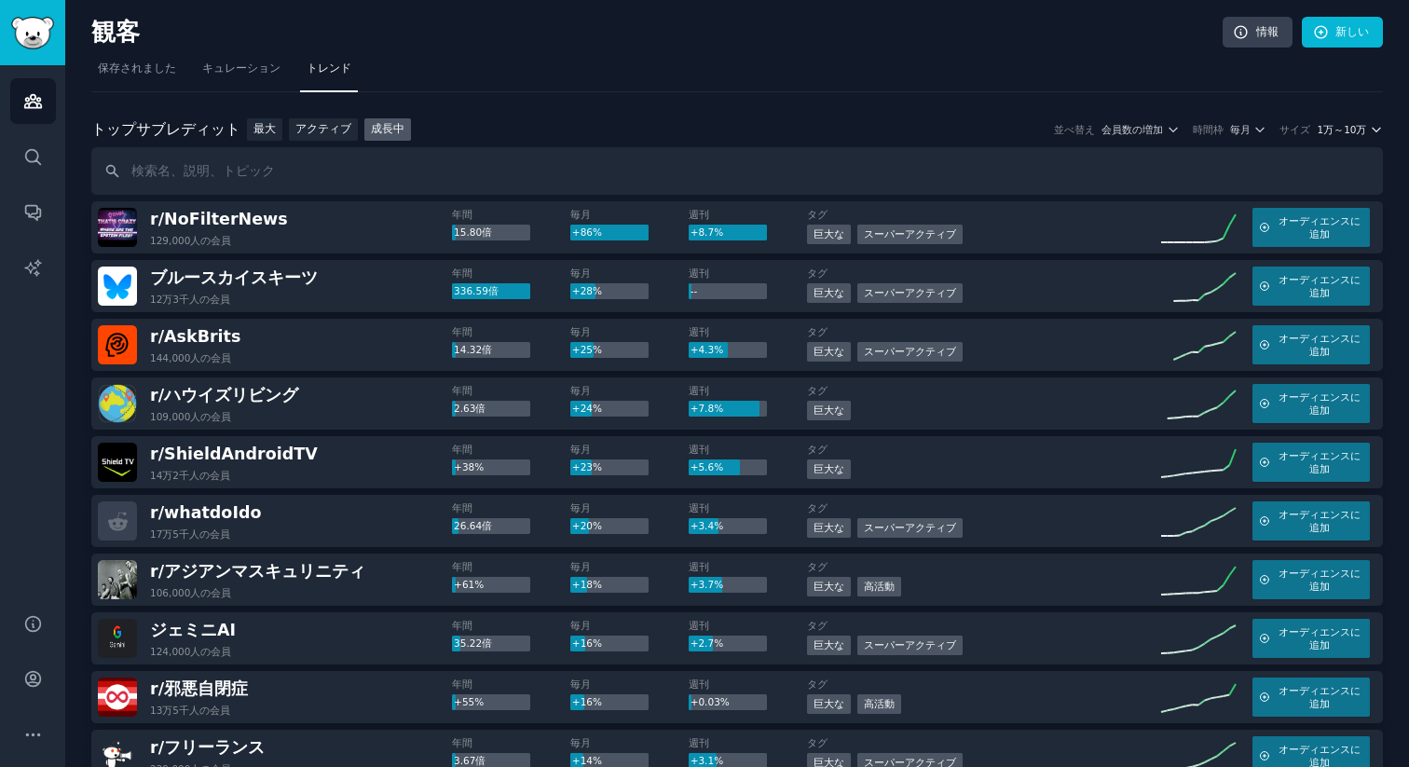
click at [1331, 132] on font "1万～10万" at bounding box center [1340, 129] width 49 height 11
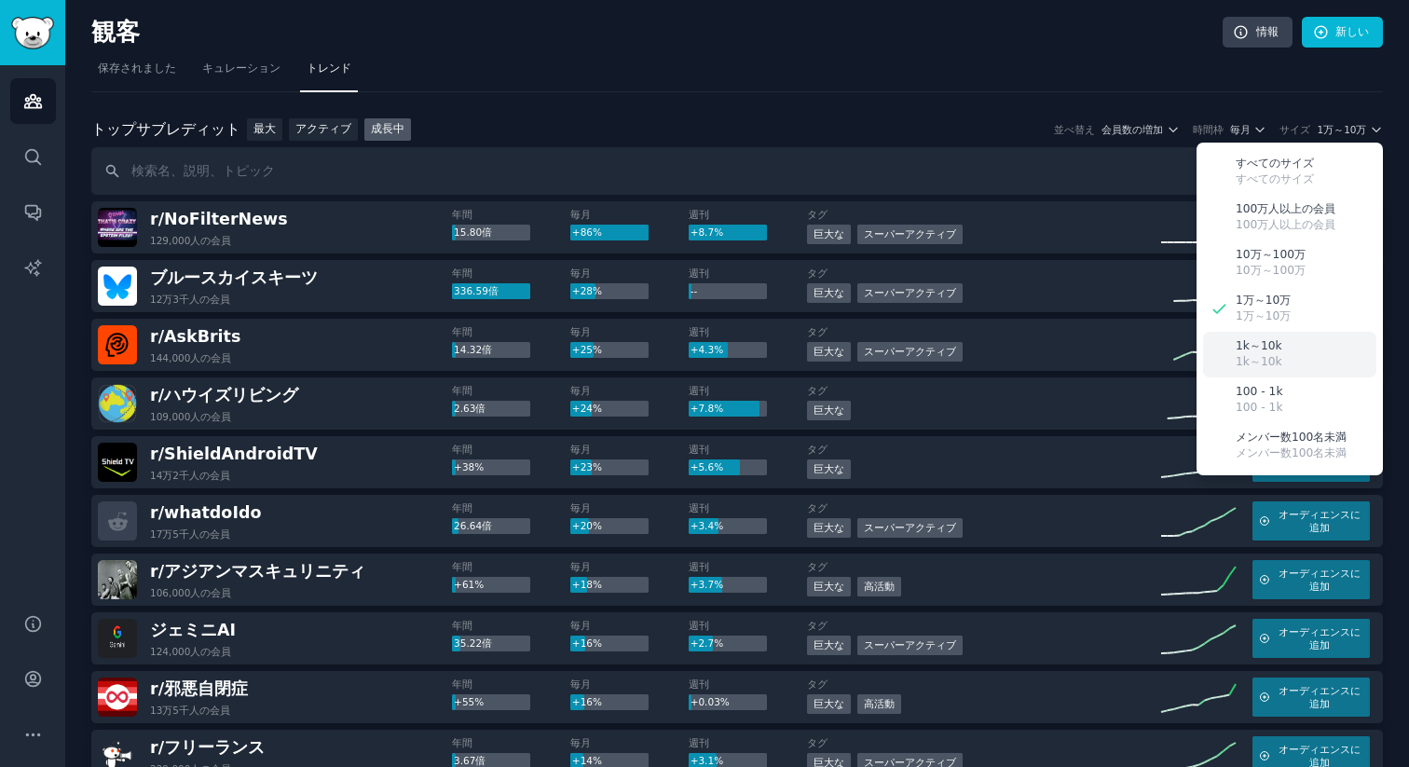
click at [1254, 344] on font "1k～10k" at bounding box center [1258, 345] width 47 height 13
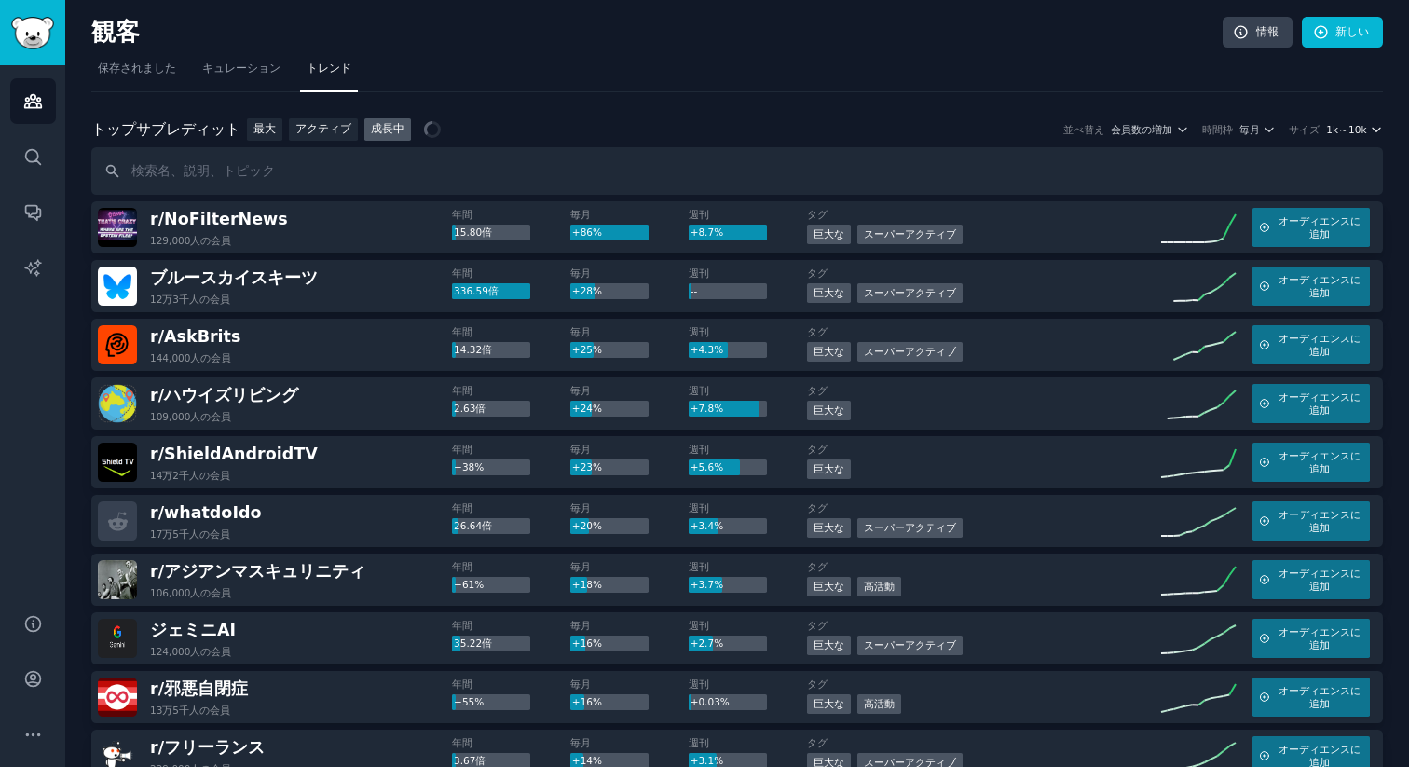
click at [1345, 124] on font "1k～10k" at bounding box center [1346, 129] width 40 height 11
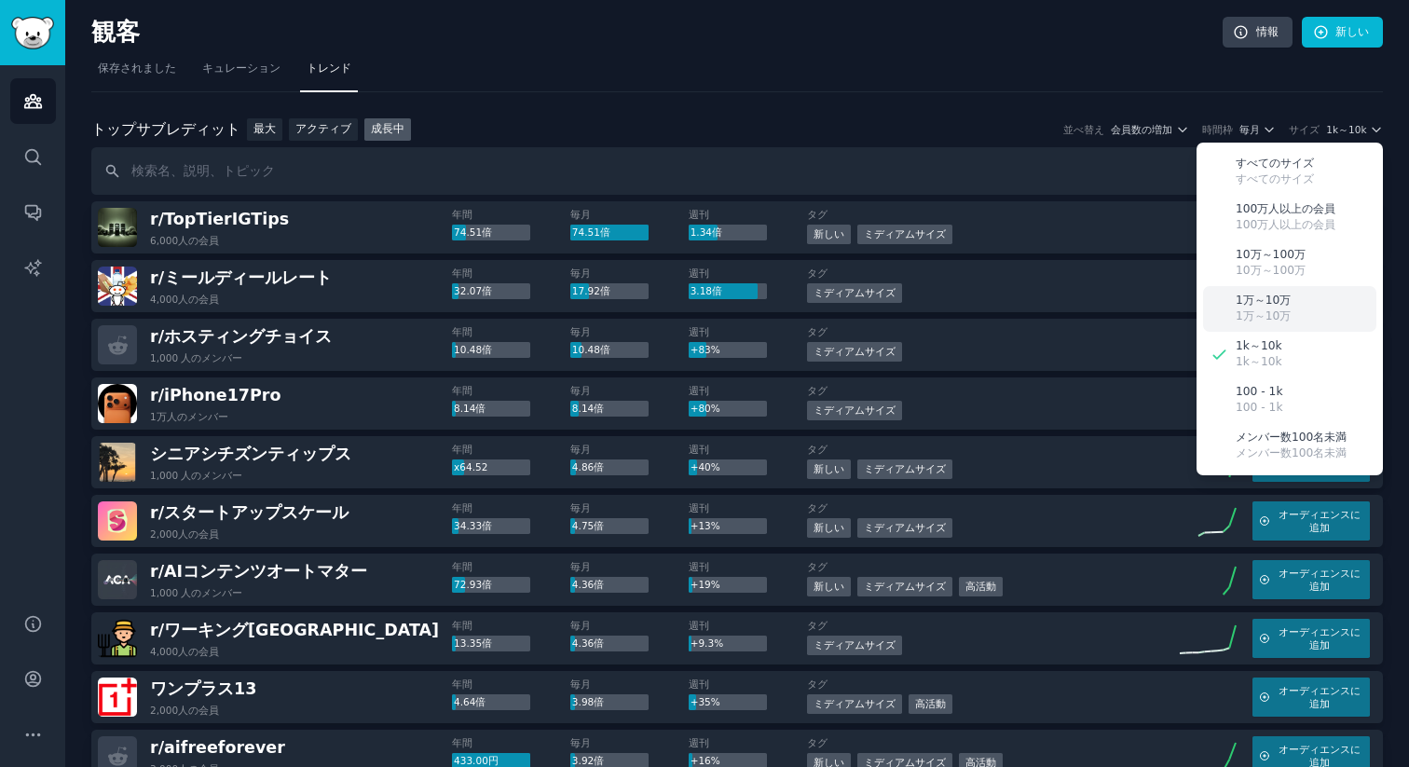
click at [1293, 313] on div "1万～10万 1万～10万" at bounding box center [1289, 309] width 173 height 46
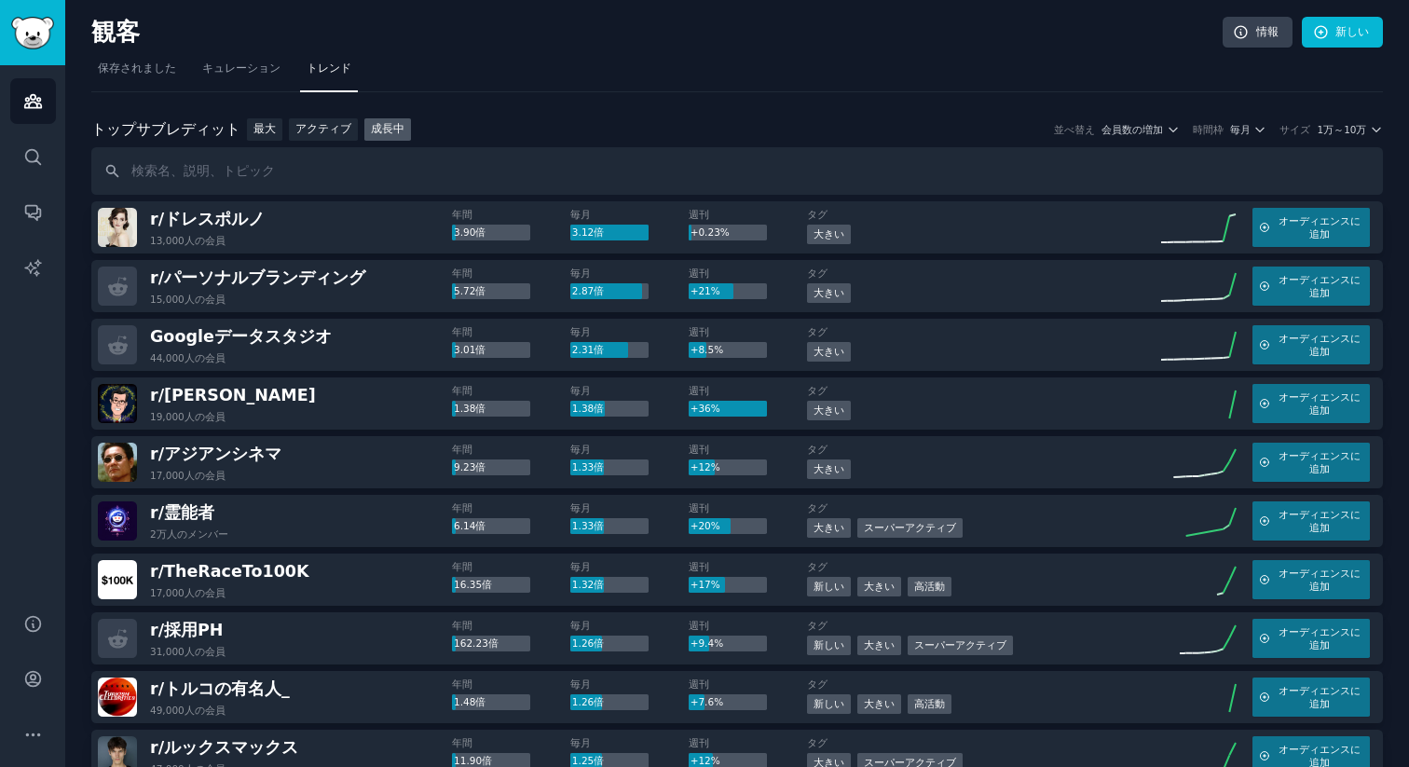
scroll to position [631, 0]
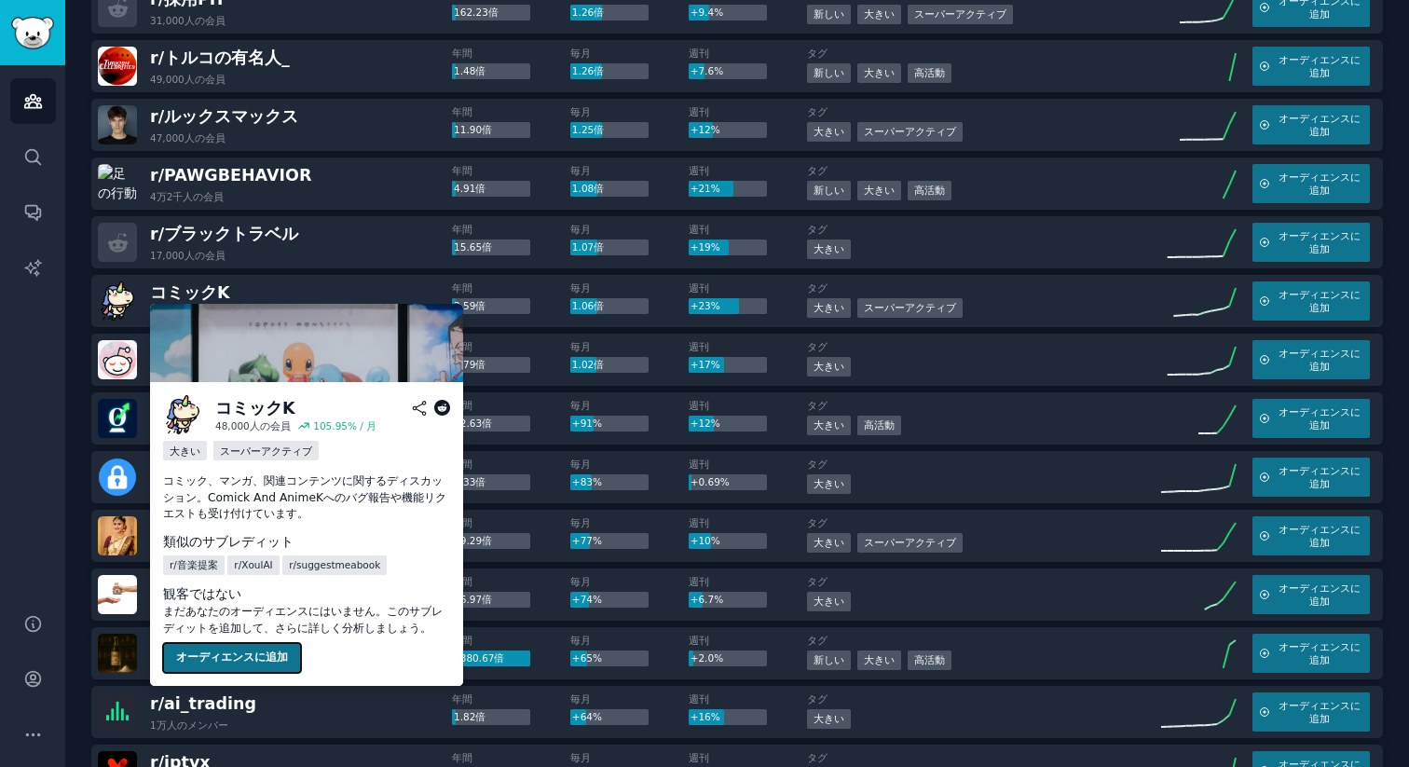
click at [256, 660] on font "オーディエンスに追加" at bounding box center [232, 656] width 112 height 13
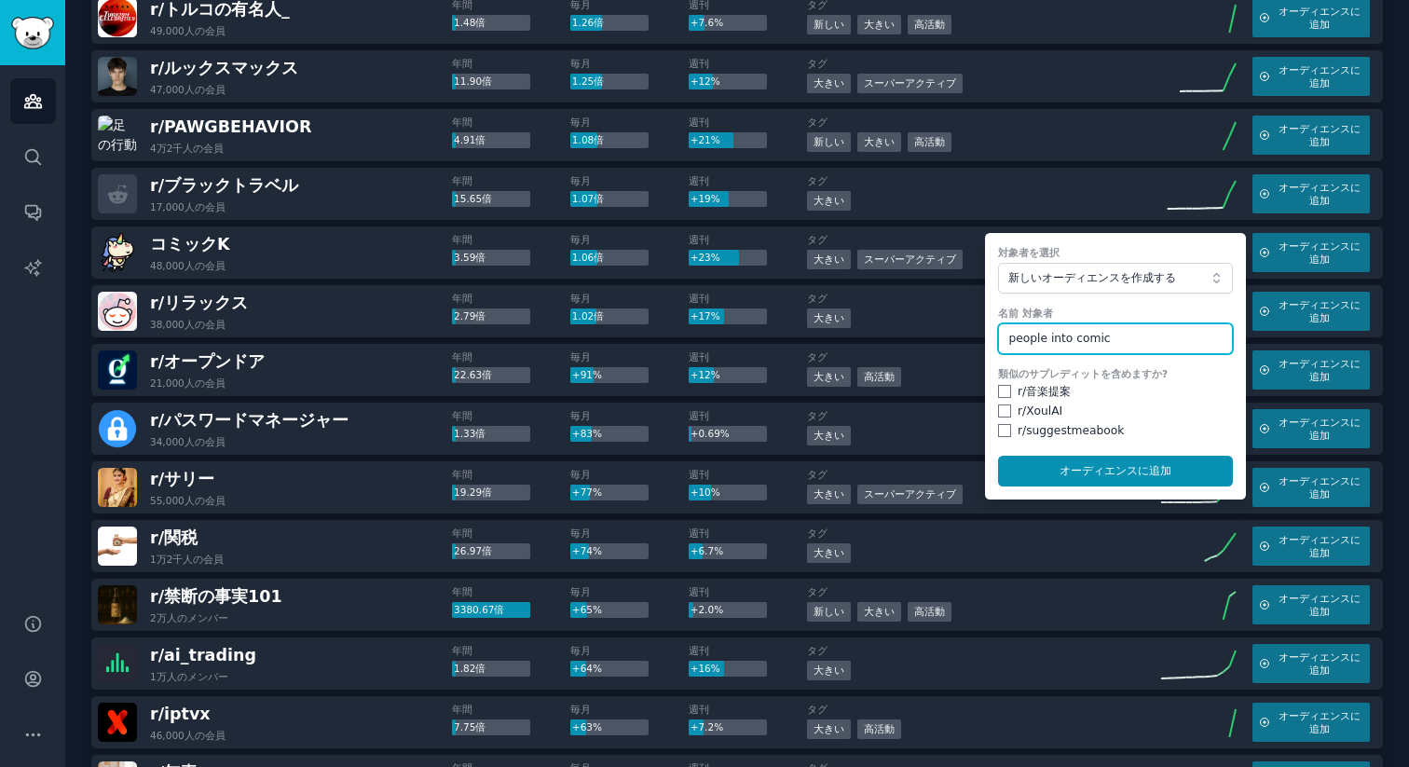
scroll to position [800, 0]
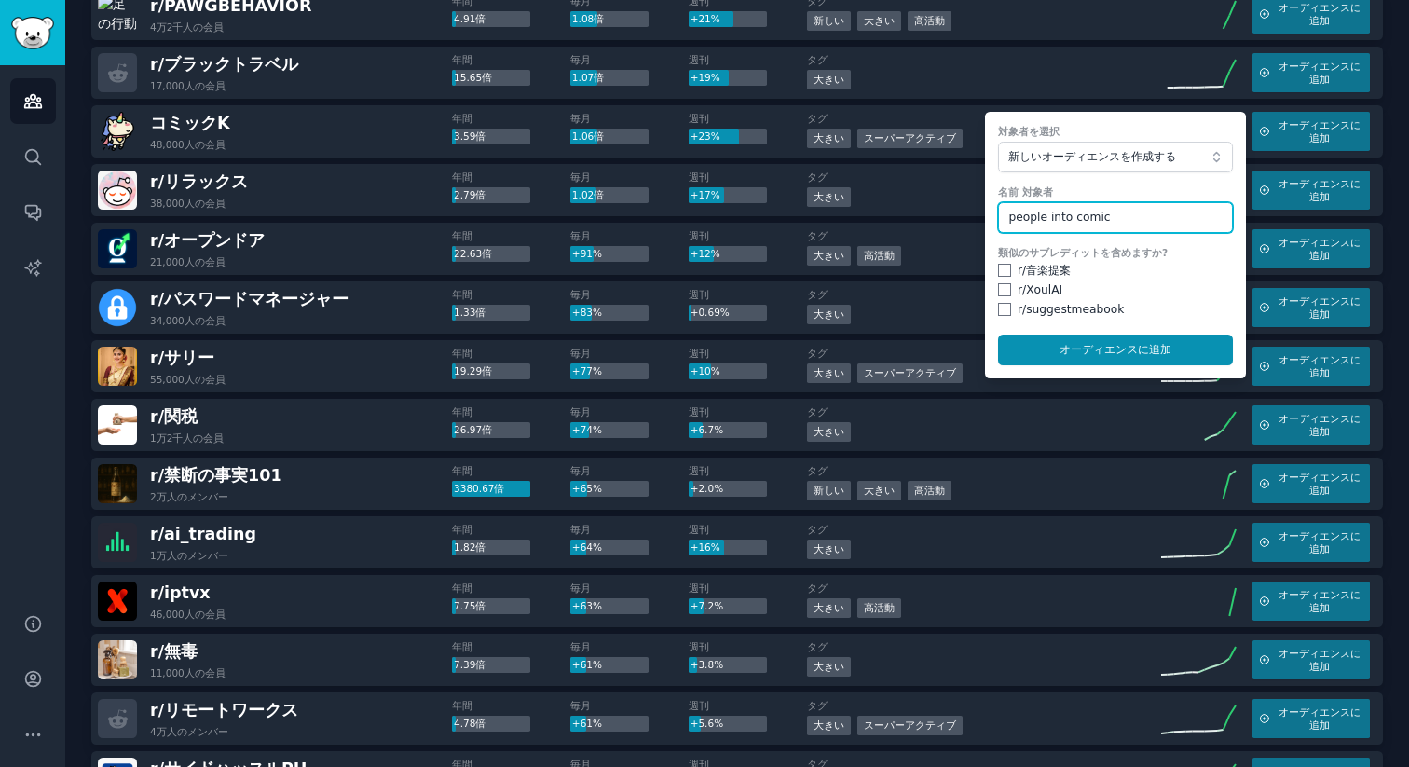
type input "people into comic"
click at [335, 469] on div "r/ 禁断の事実101 2万人の メンバー" at bounding box center [275, 483] width 354 height 39
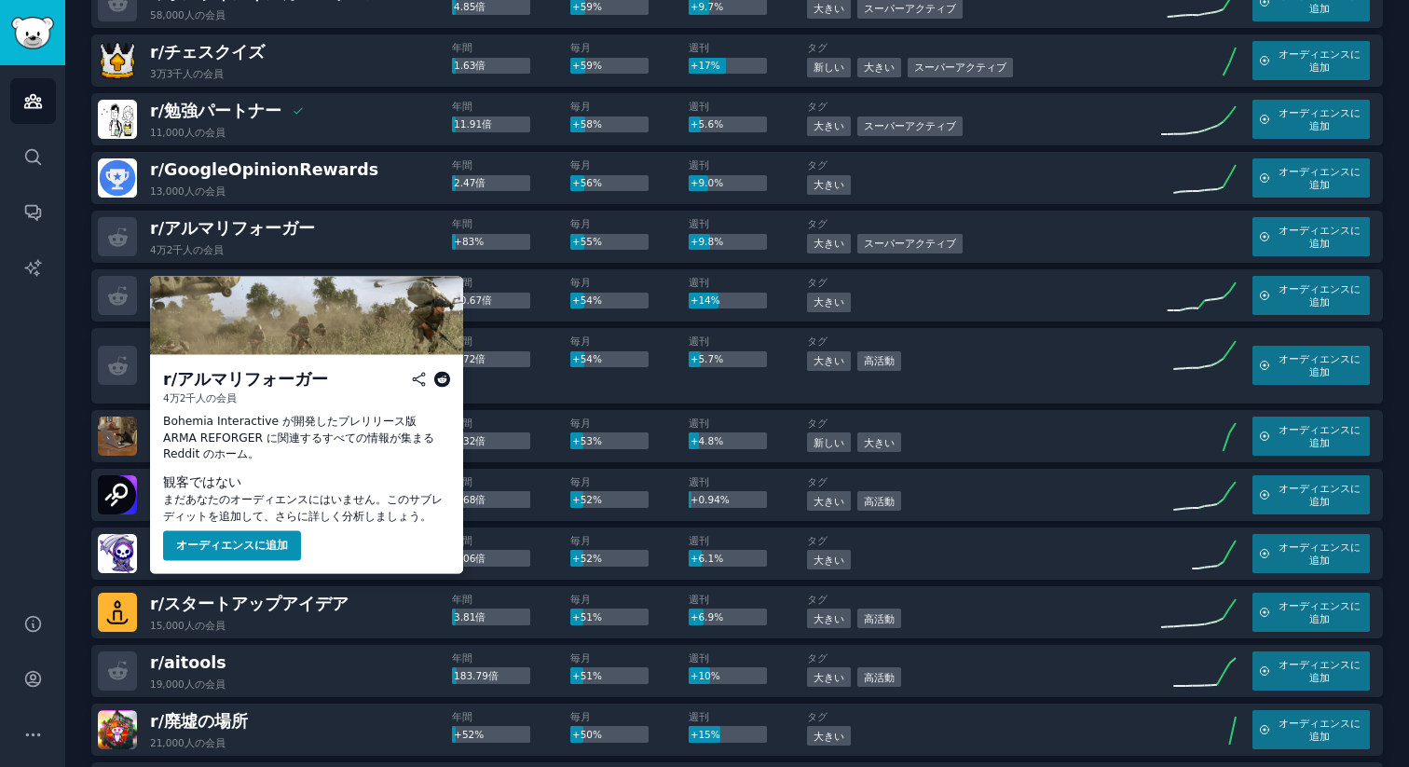
scroll to position [1784, 0]
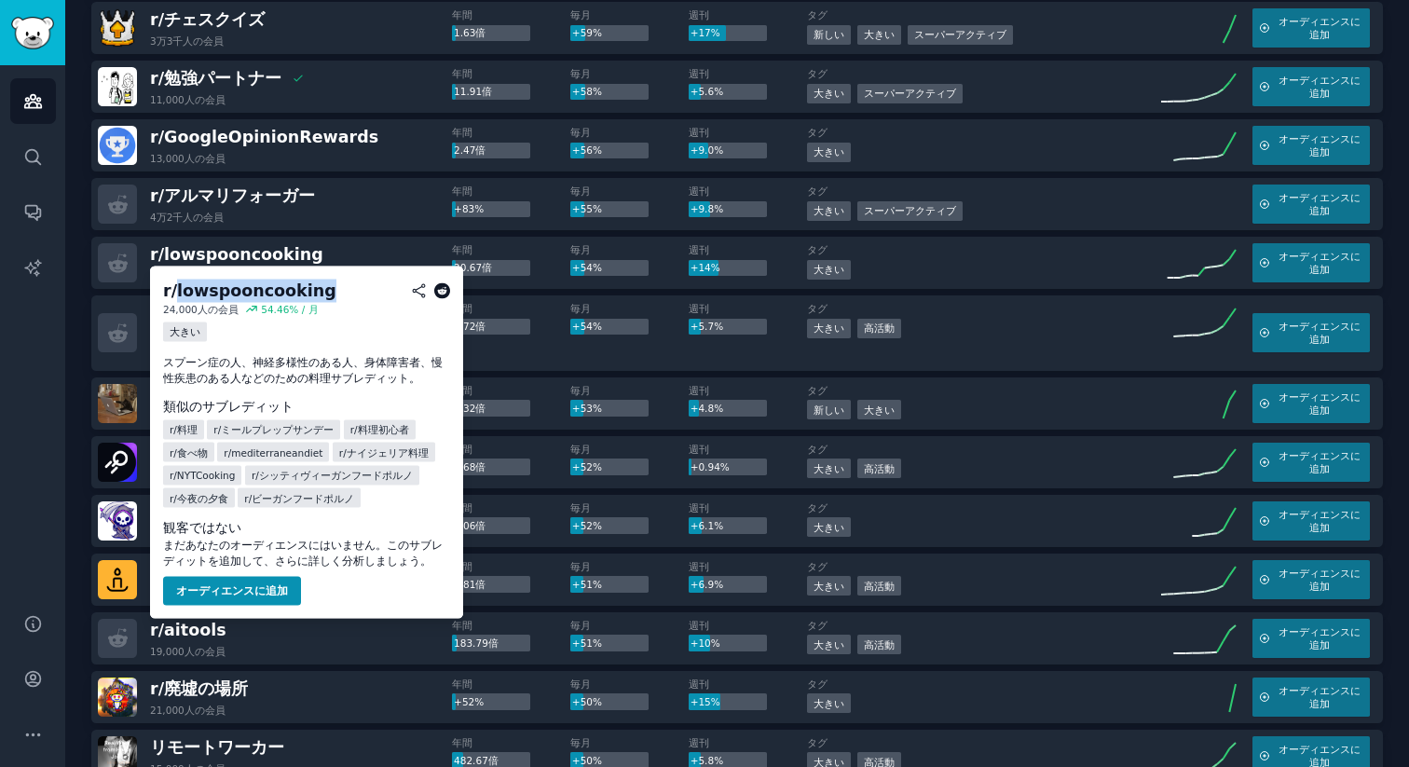
drag, startPoint x: 277, startPoint y: 289, endPoint x: 175, endPoint y: 287, distance: 101.6
click at [176, 287] on h2 "r/ lowspooncooking" at bounding box center [306, 290] width 287 height 23
copy font "lowspooncooking"
click at [202, 578] on button "オーディエンスに追加" at bounding box center [232, 591] width 138 height 30
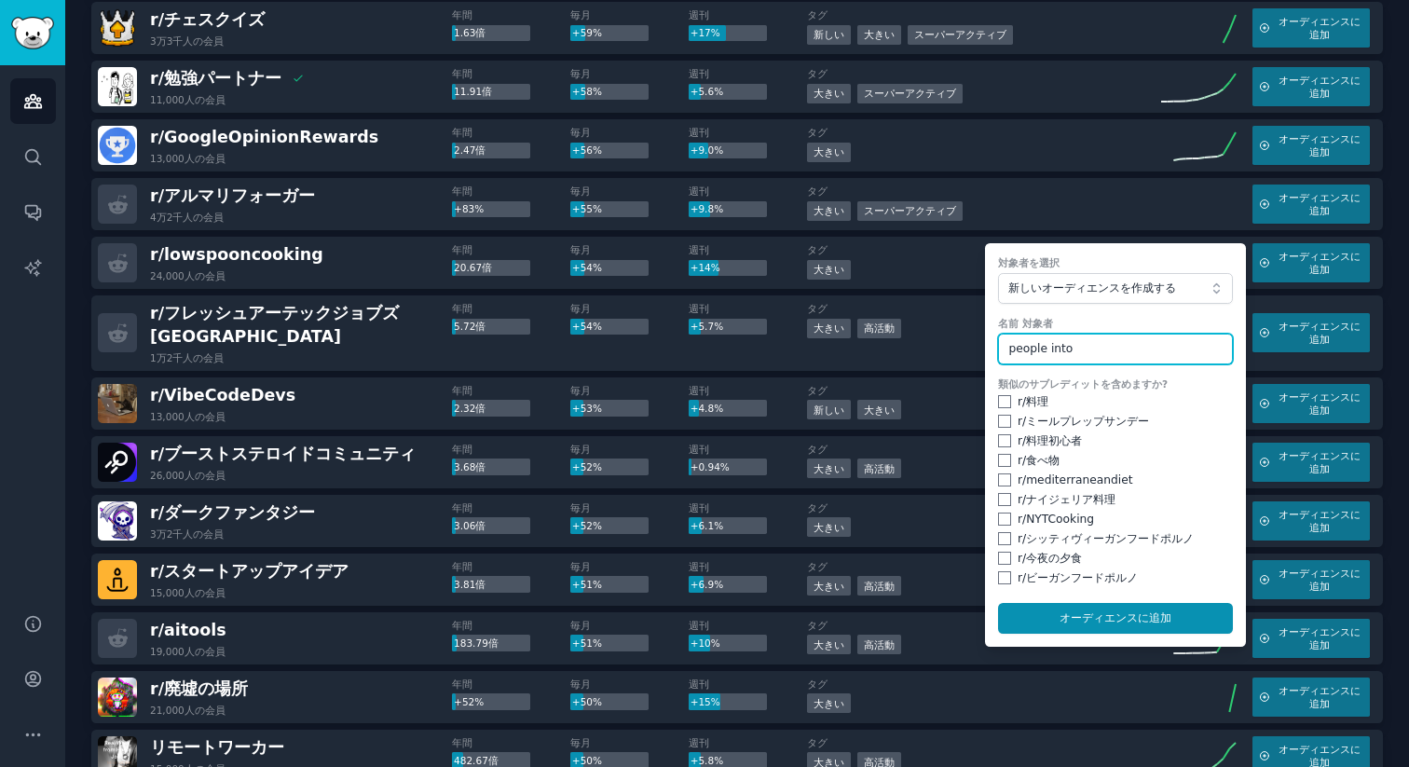
paste input "lowspooncooking"
type input "people into lowspooncooking"
click at [1006, 412] on div "類似のサブレディットを含めますか? r/ 料理 r/ ミールプレップサンデー r/ 料理初心者 r/ 食べ物 r/ mediterraneandiet r/ …" at bounding box center [1115, 481] width 235 height 209
click at [1000, 419] on input "checkbox" at bounding box center [1004, 421] width 13 height 13
checkbox input "true"
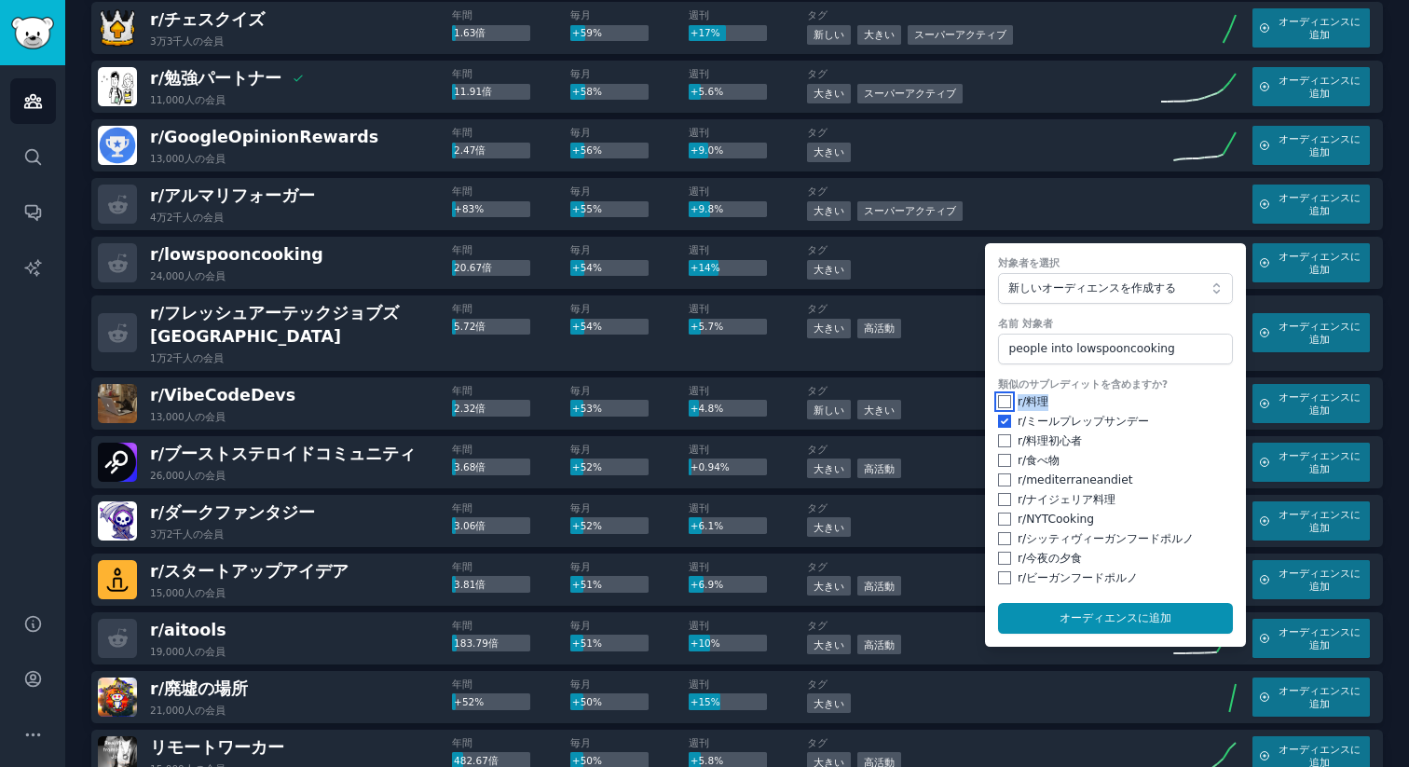
click at [1001, 400] on input "checkbox" at bounding box center [1004, 401] width 13 height 13
checkbox input "true"
click at [1001, 446] on input "checkbox" at bounding box center [1004, 440] width 13 height 13
checkbox input "true"
click at [999, 468] on div "r/ 食べ物" at bounding box center [1115, 461] width 235 height 17
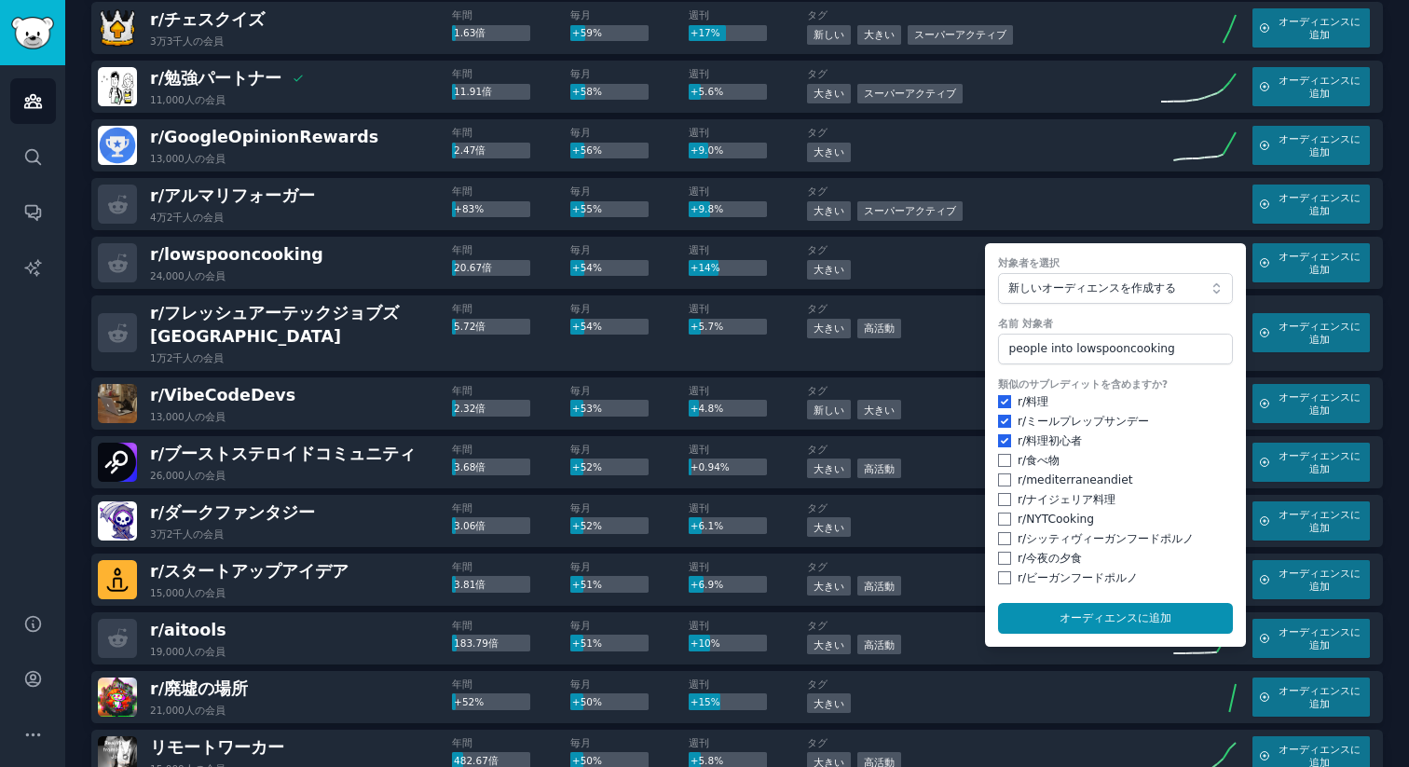
click at [1000, 490] on div "類似のサブレディットを含めますか? r/ 料理 r/ ミールプレップサンデー r/ 料理初心者 r/ 食べ物 r/ mediterraneandiet r/ …" at bounding box center [1115, 481] width 235 height 209
click at [1001, 470] on div "類似のサブレディットを含めますか? r/ 料理 r/ ミールプレップサンデー r/ 料理初心者 r/ 食べ物 r/ mediterraneandiet r/ …" at bounding box center [1115, 481] width 235 height 209
click at [998, 453] on div "r/ 食べ物" at bounding box center [1115, 461] width 235 height 17
click at [1003, 460] on input "checkbox" at bounding box center [1004, 460] width 13 height 13
checkbox input "true"
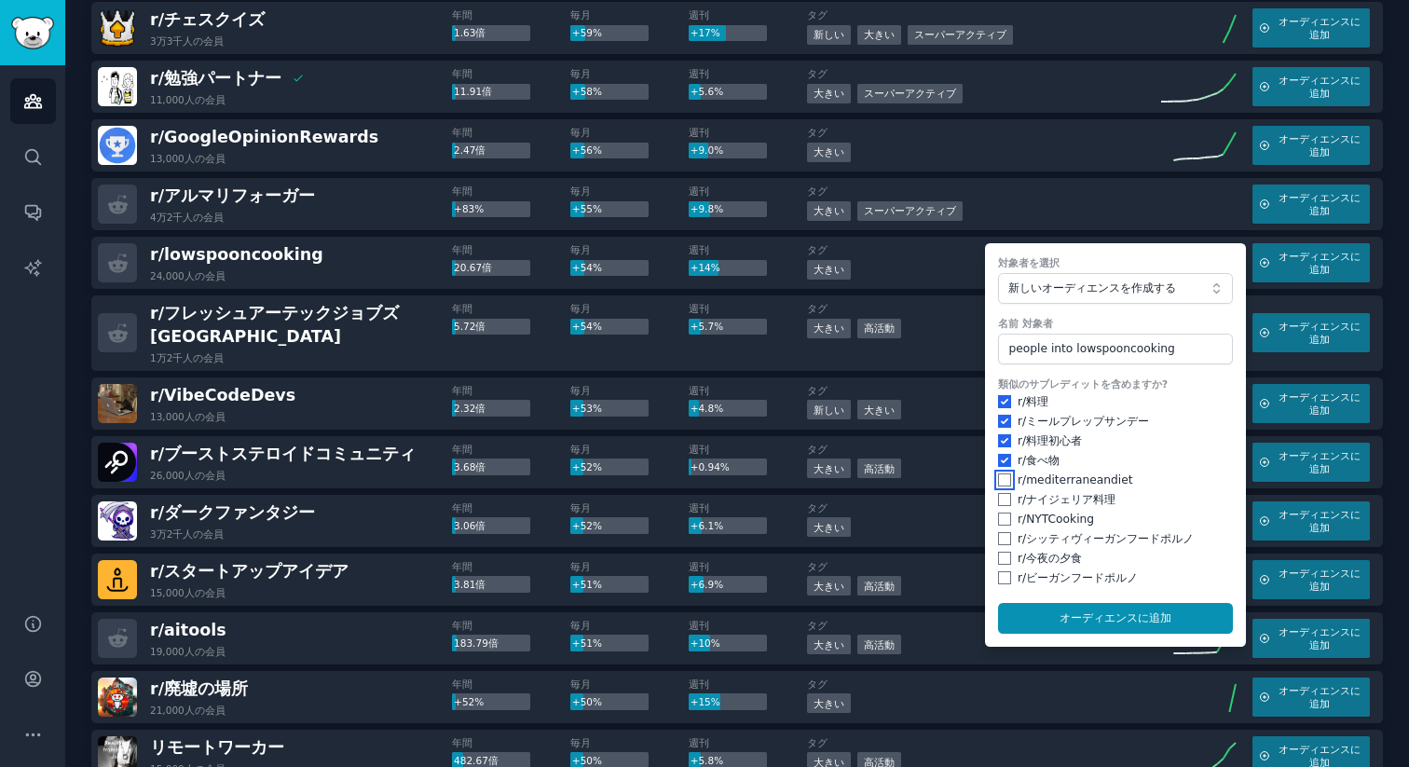
click at [1003, 485] on input "checkbox" at bounding box center [1004, 479] width 13 height 13
checkbox input "true"
click at [1002, 507] on div "r/ ナイジェリア料理" at bounding box center [1115, 500] width 235 height 17
click at [1003, 499] on input "checkbox" at bounding box center [1004, 499] width 13 height 13
checkbox input "true"
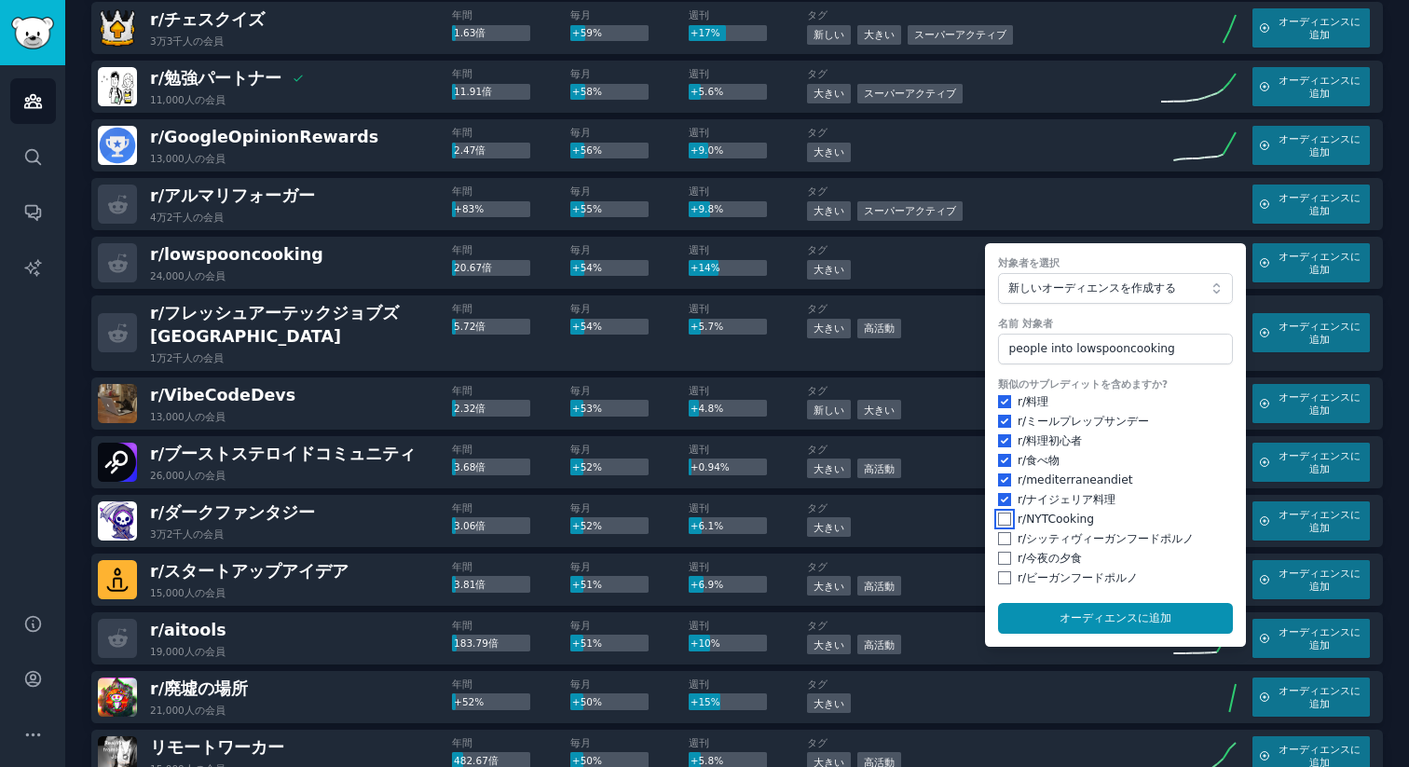
click at [1001, 521] on input "checkbox" at bounding box center [1004, 518] width 13 height 13
checkbox input "true"
click at [1002, 541] on input "checkbox" at bounding box center [1004, 538] width 13 height 13
checkbox input "true"
click at [998, 560] on input "checkbox" at bounding box center [1004, 557] width 13 height 13
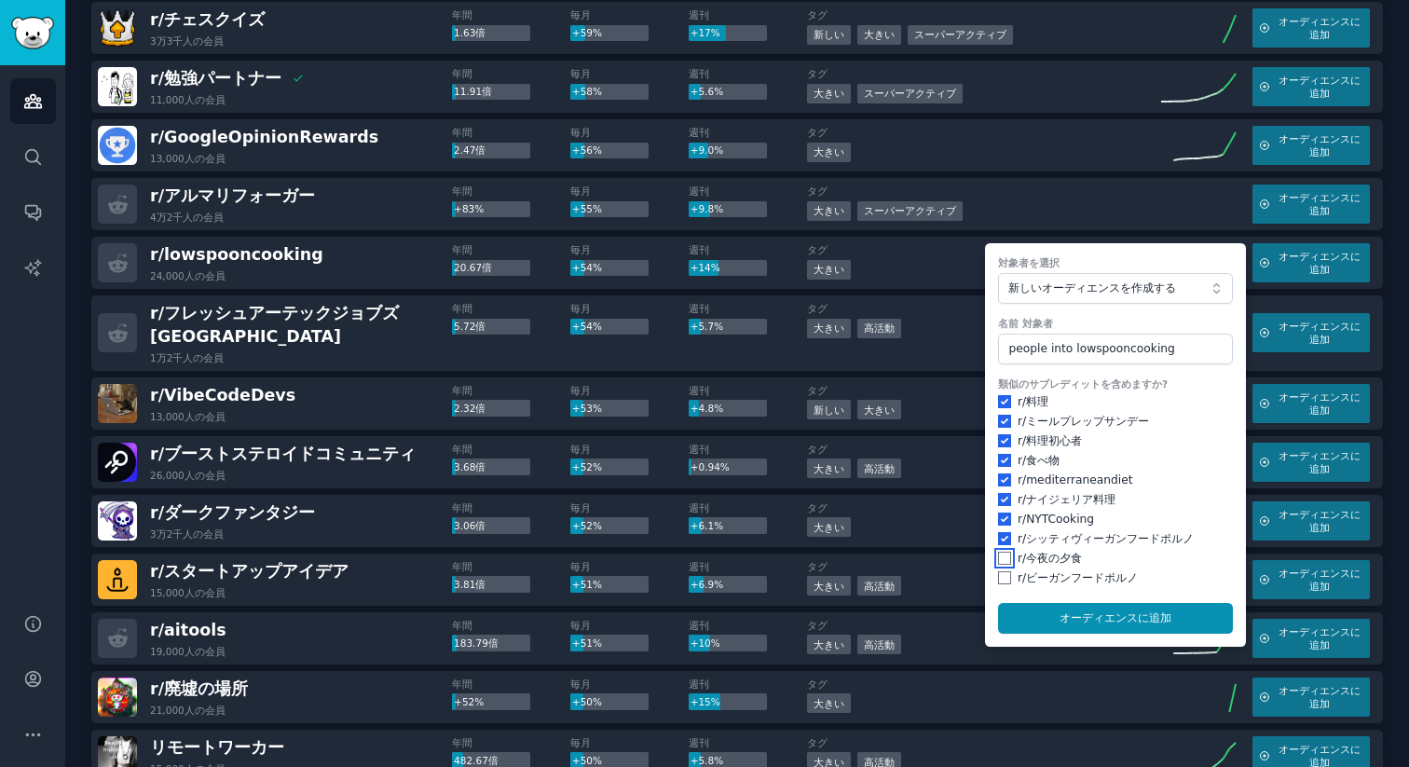
checkbox input "true"
click at [998, 578] on input "checkbox" at bounding box center [1004, 577] width 13 height 13
checkbox input "true"
click at [1109, 620] on font "オーディエンスに" at bounding box center [1103, 617] width 89 height 13
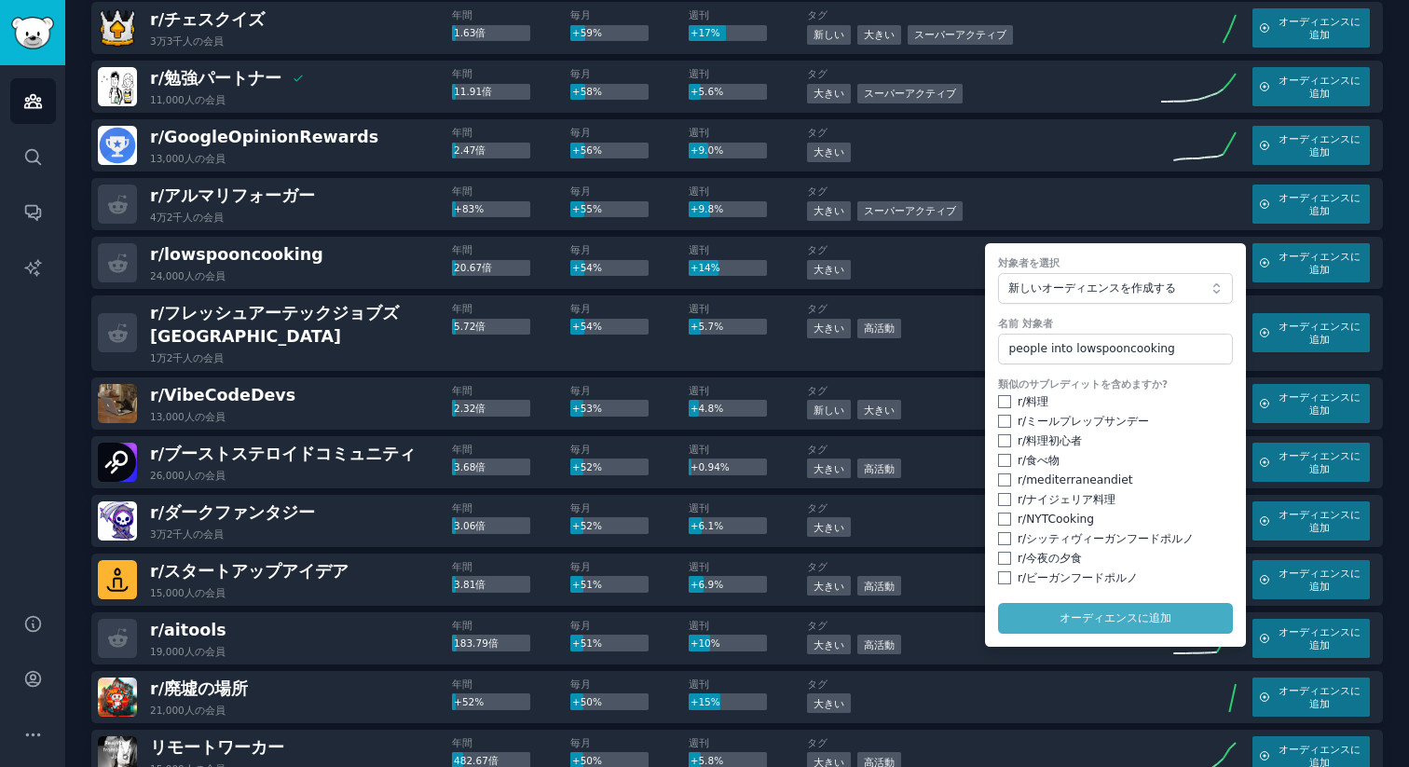
checkbox input "false"
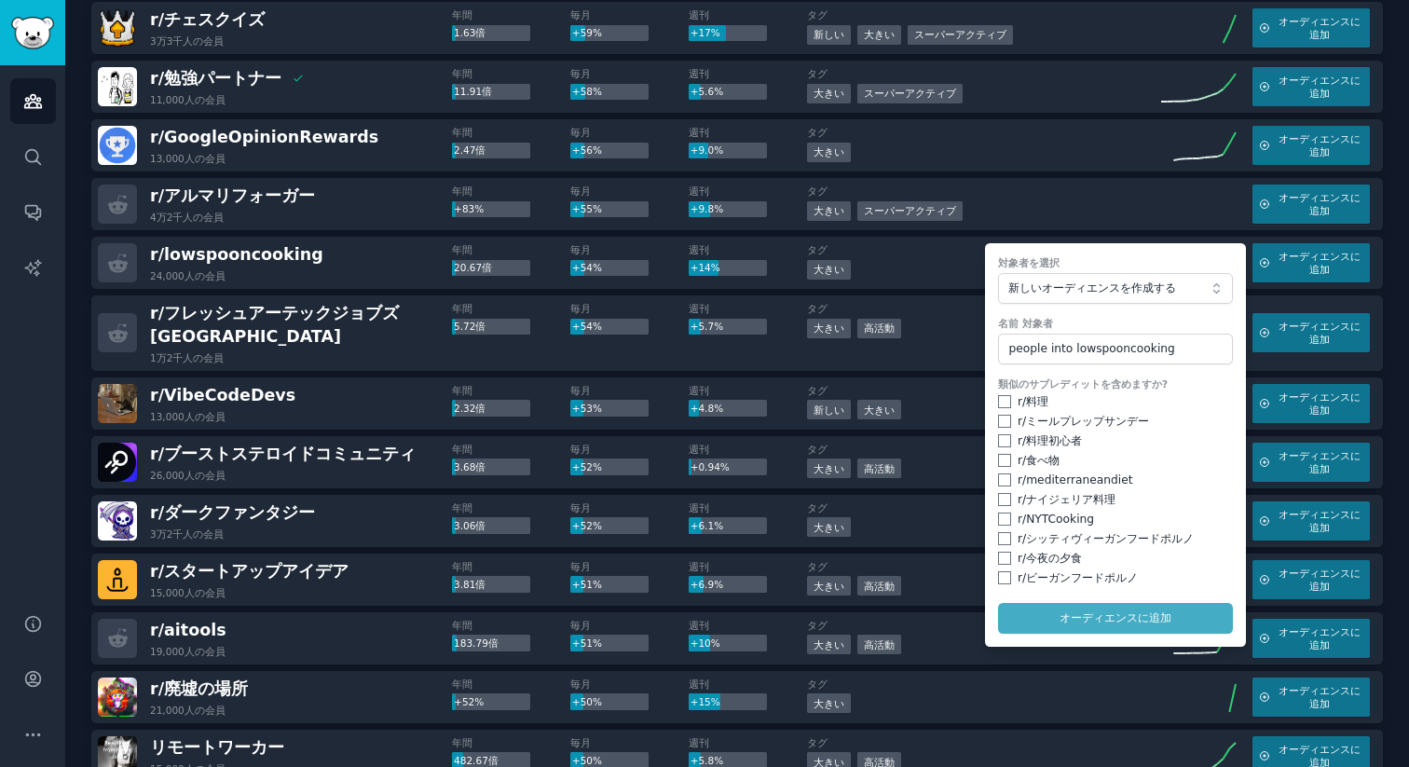
checkbox input "false"
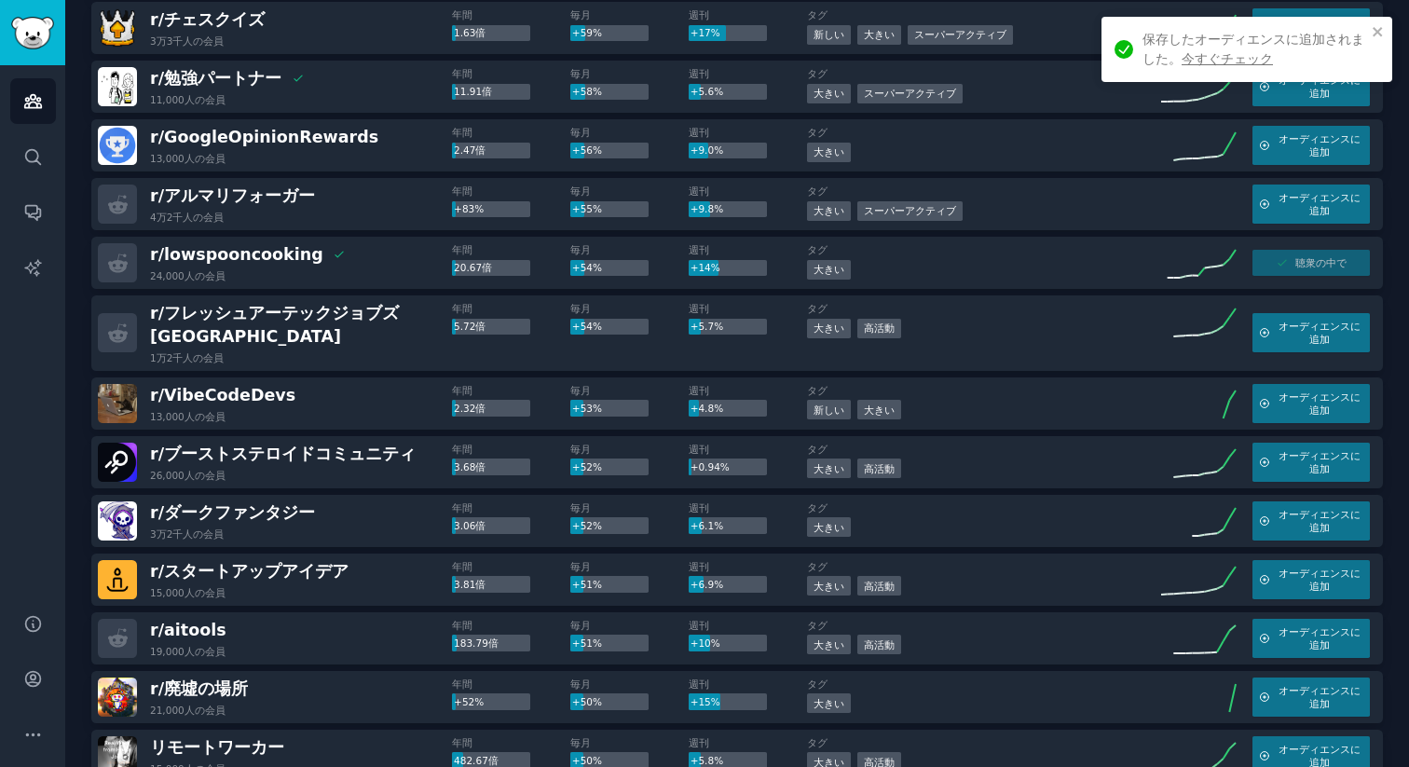
click at [1261, 54] on font "今すぐチェック" at bounding box center [1226, 58] width 91 height 15
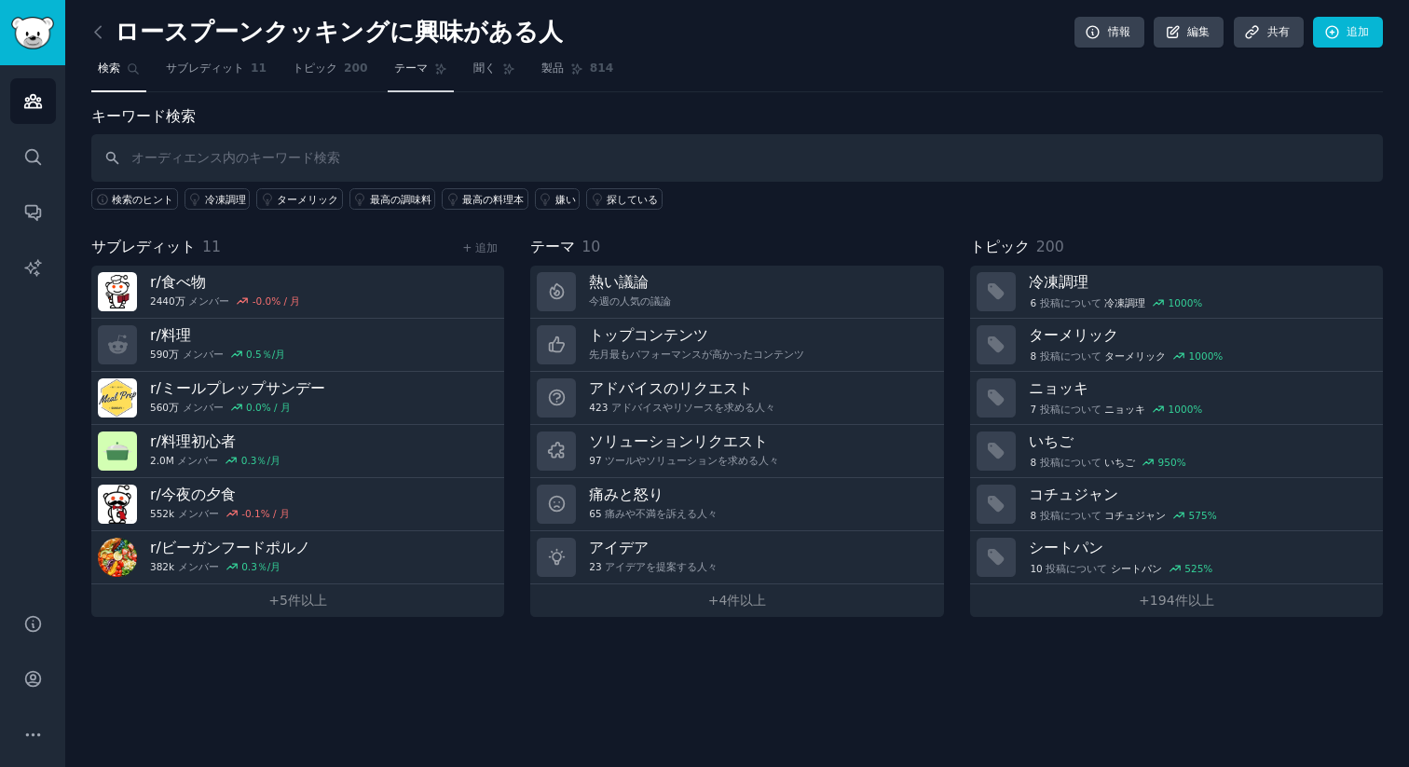
click at [434, 65] on icon at bounding box center [440, 68] width 13 height 13
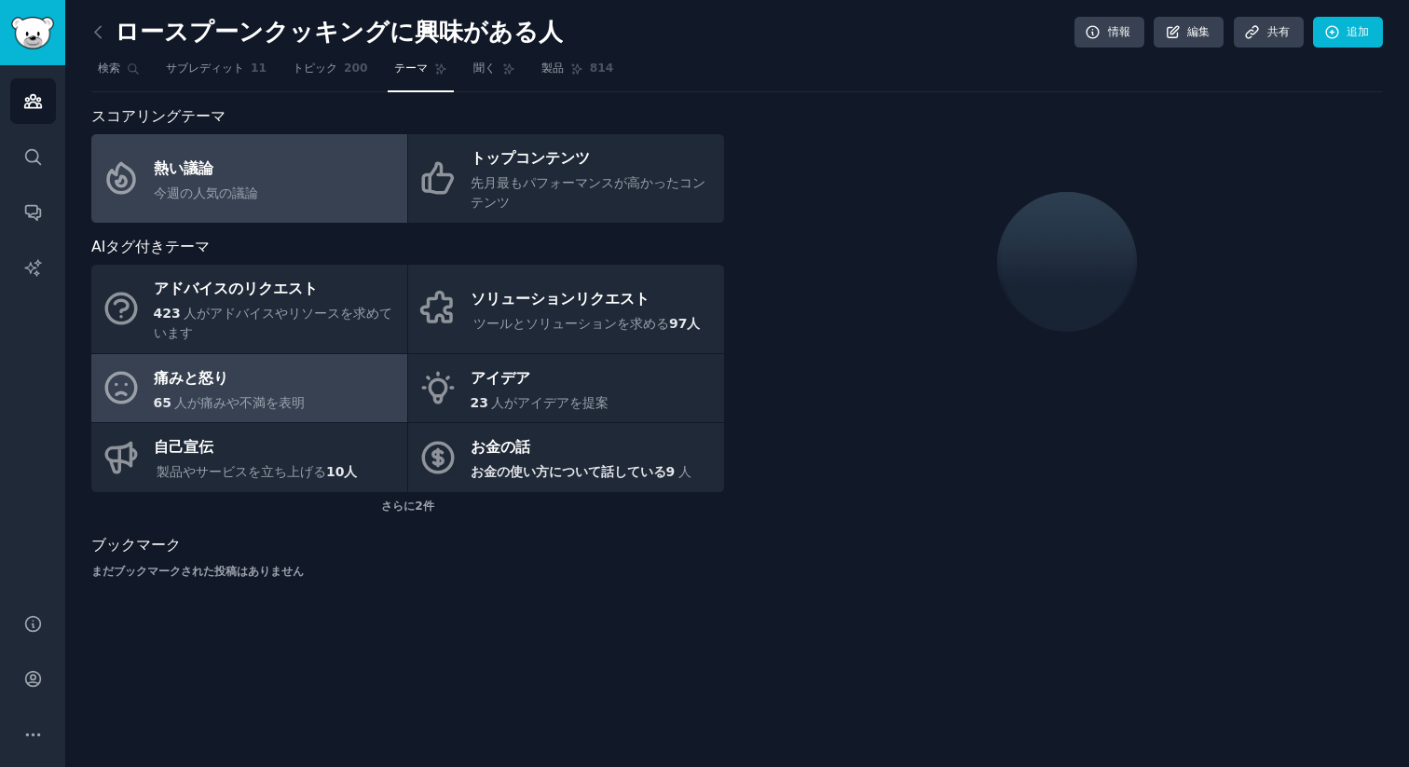
click at [274, 397] on font "人が痛みや不満を表明" at bounding box center [239, 402] width 130 height 15
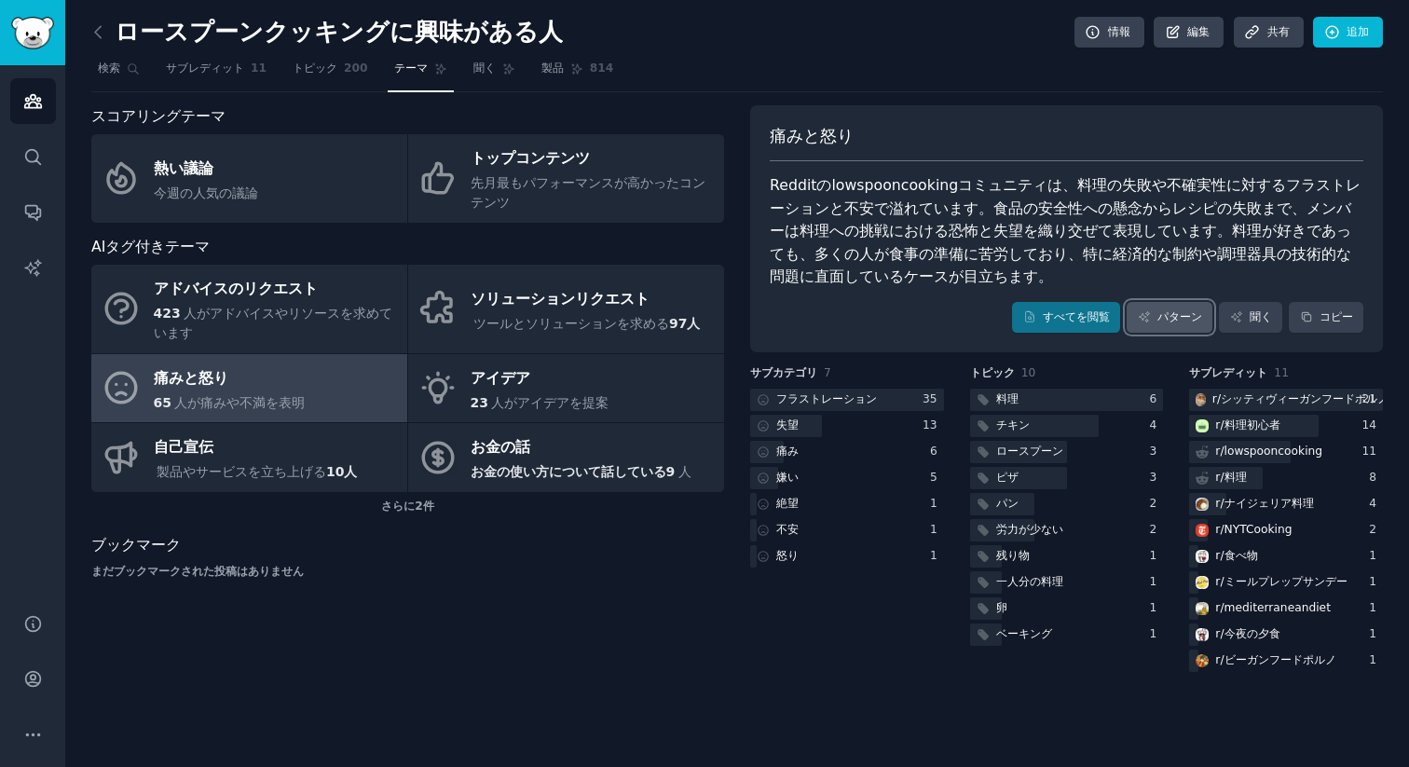
click at [1184, 312] on font "パターン" at bounding box center [1179, 316] width 45 height 13
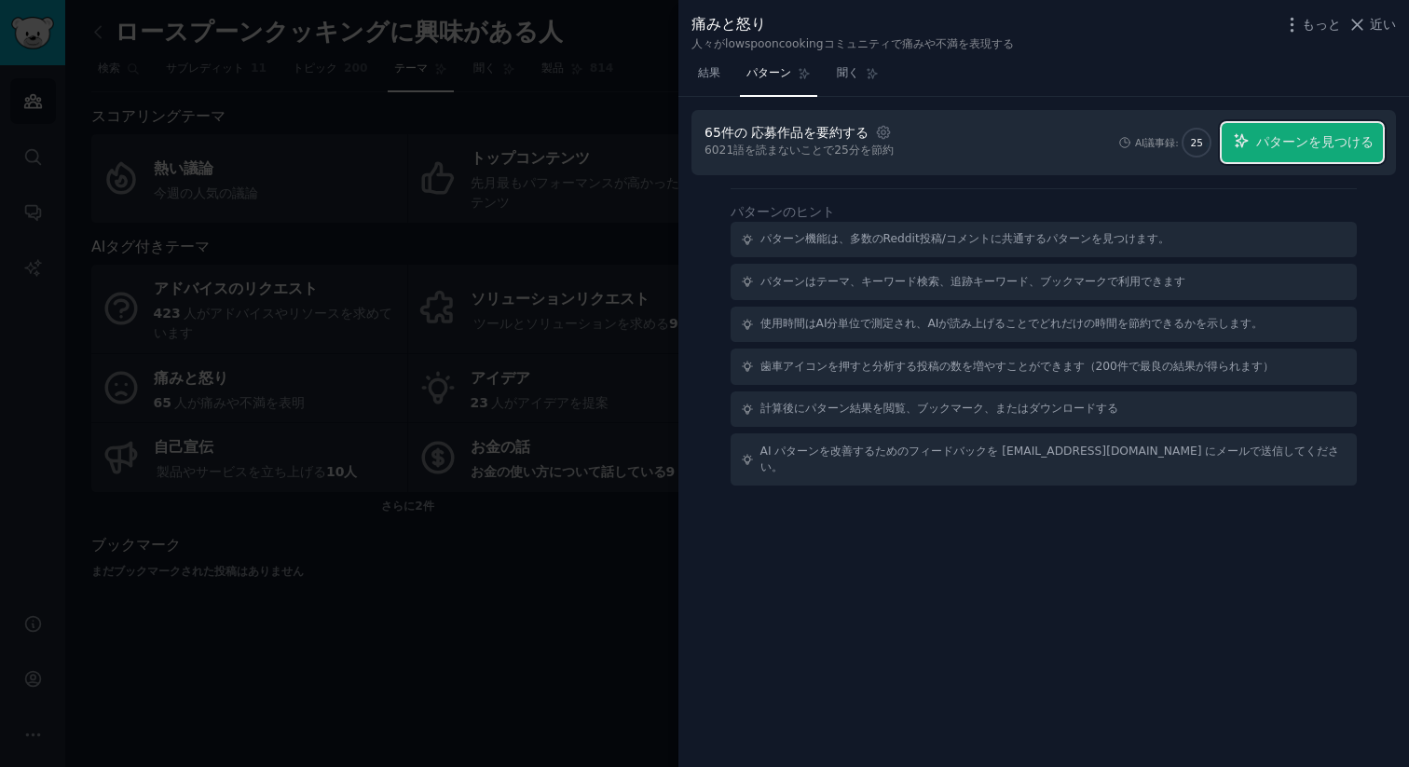
click at [1347, 138] on font "パターンを見つける" at bounding box center [1314, 141] width 117 height 15
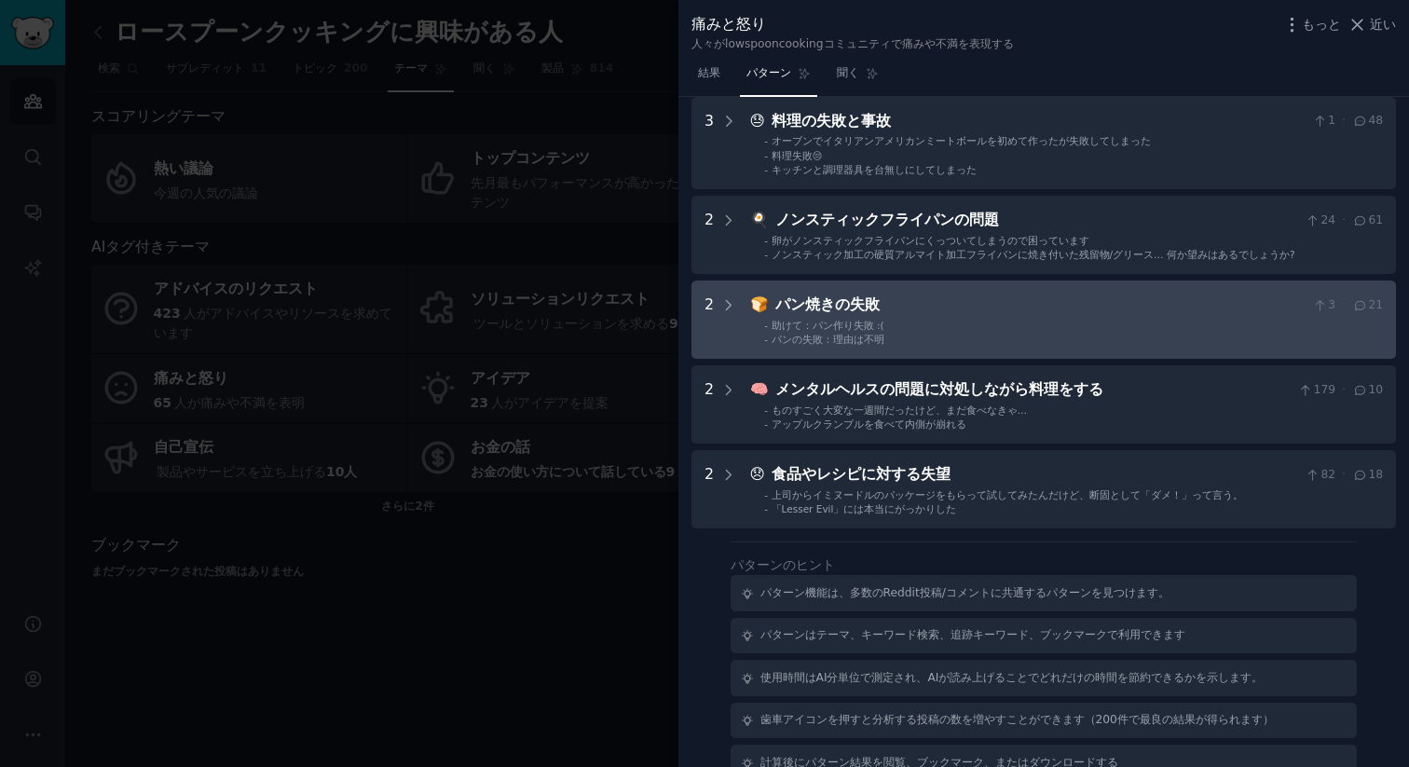
scroll to position [89, 0]
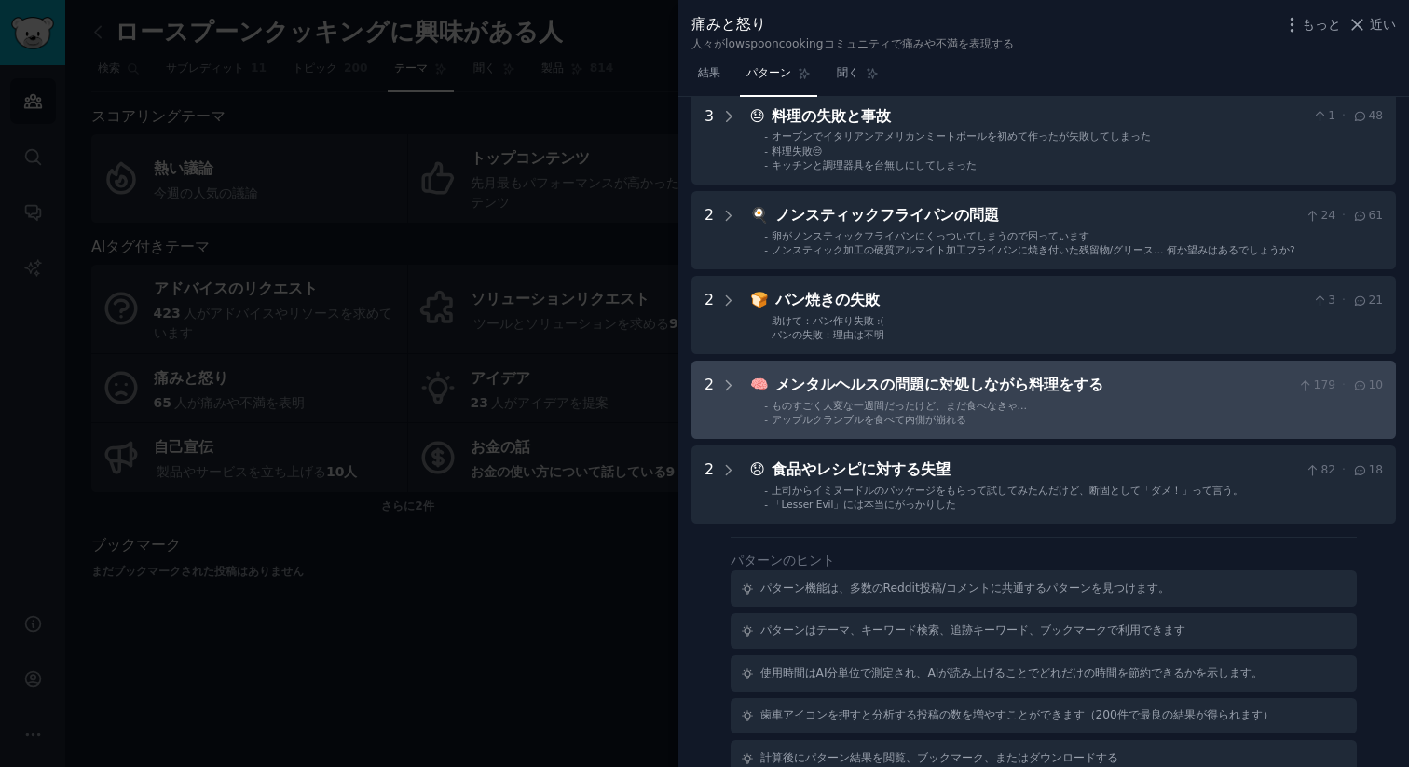
click at [1025, 399] on li "- ものすごく大変な一週間だったけど、まだ食べなきゃ…" at bounding box center [1073, 405] width 619 height 13
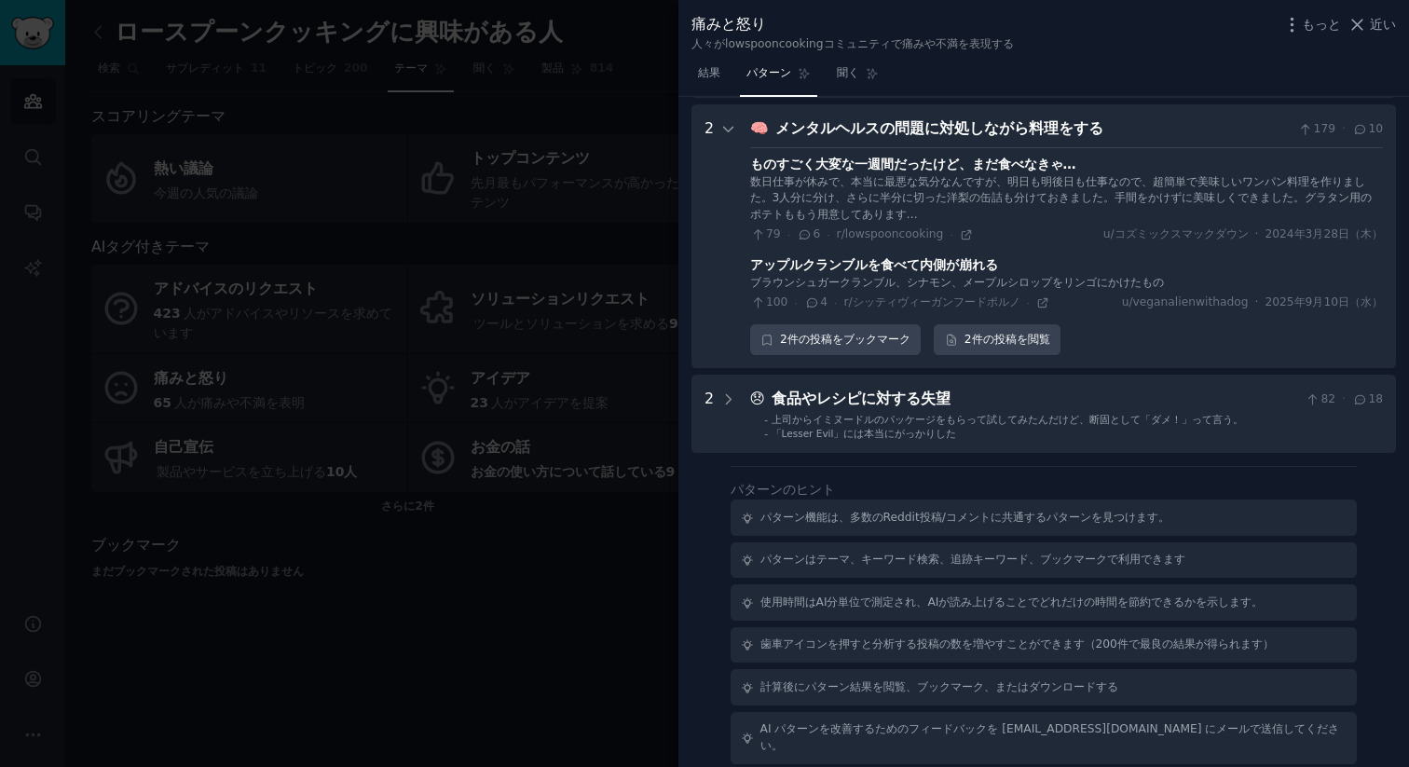
scroll to position [0, 0]
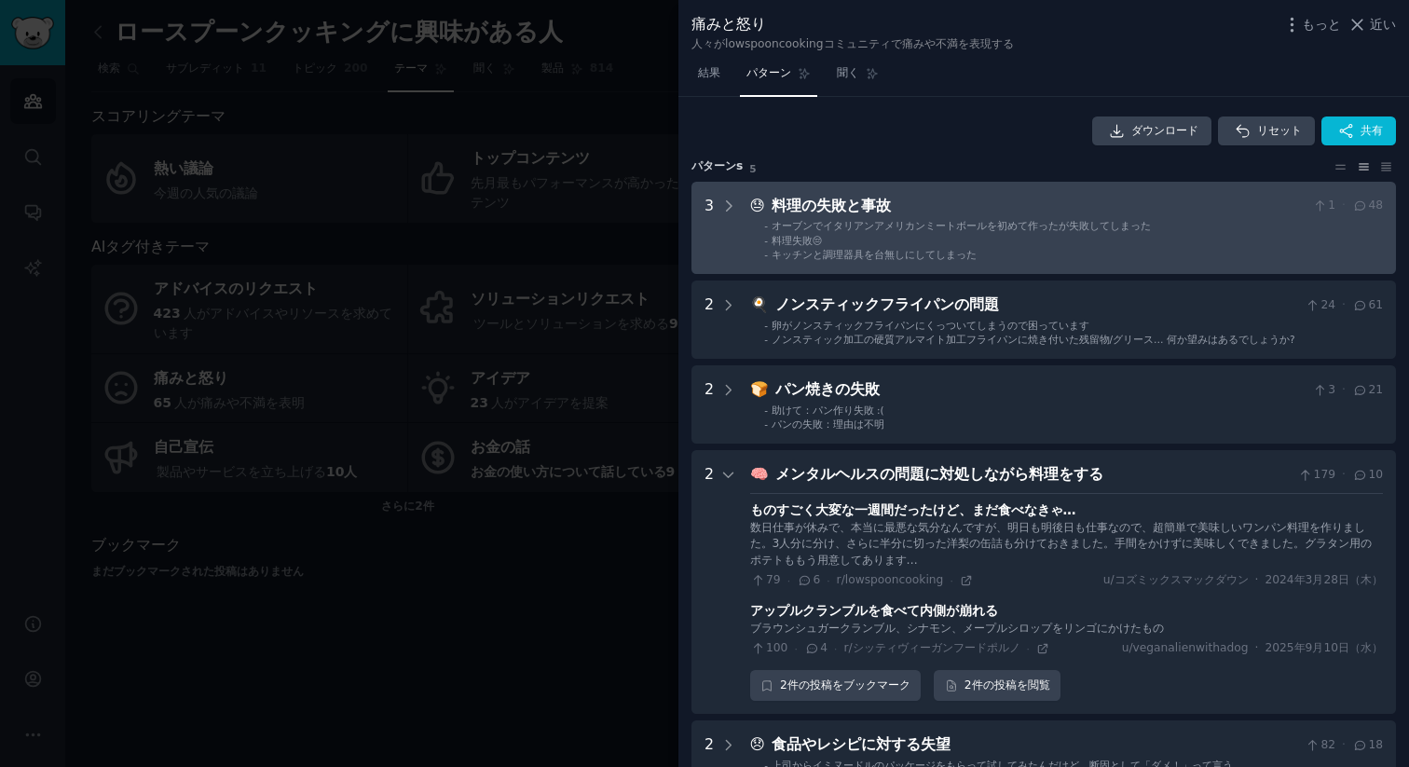
click at [1060, 209] on div "料理の失敗と事故" at bounding box center [1038, 206] width 534 height 23
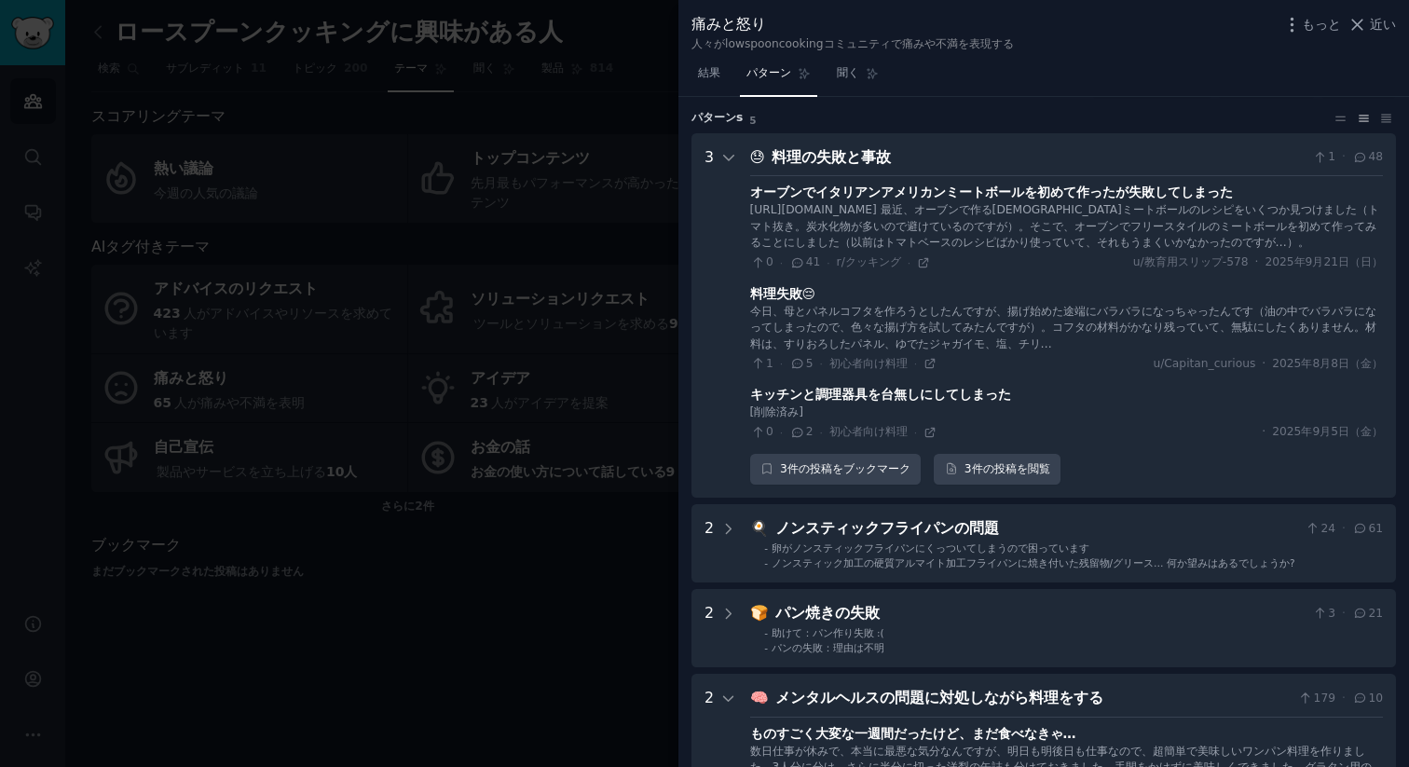
scroll to position [47, 0]
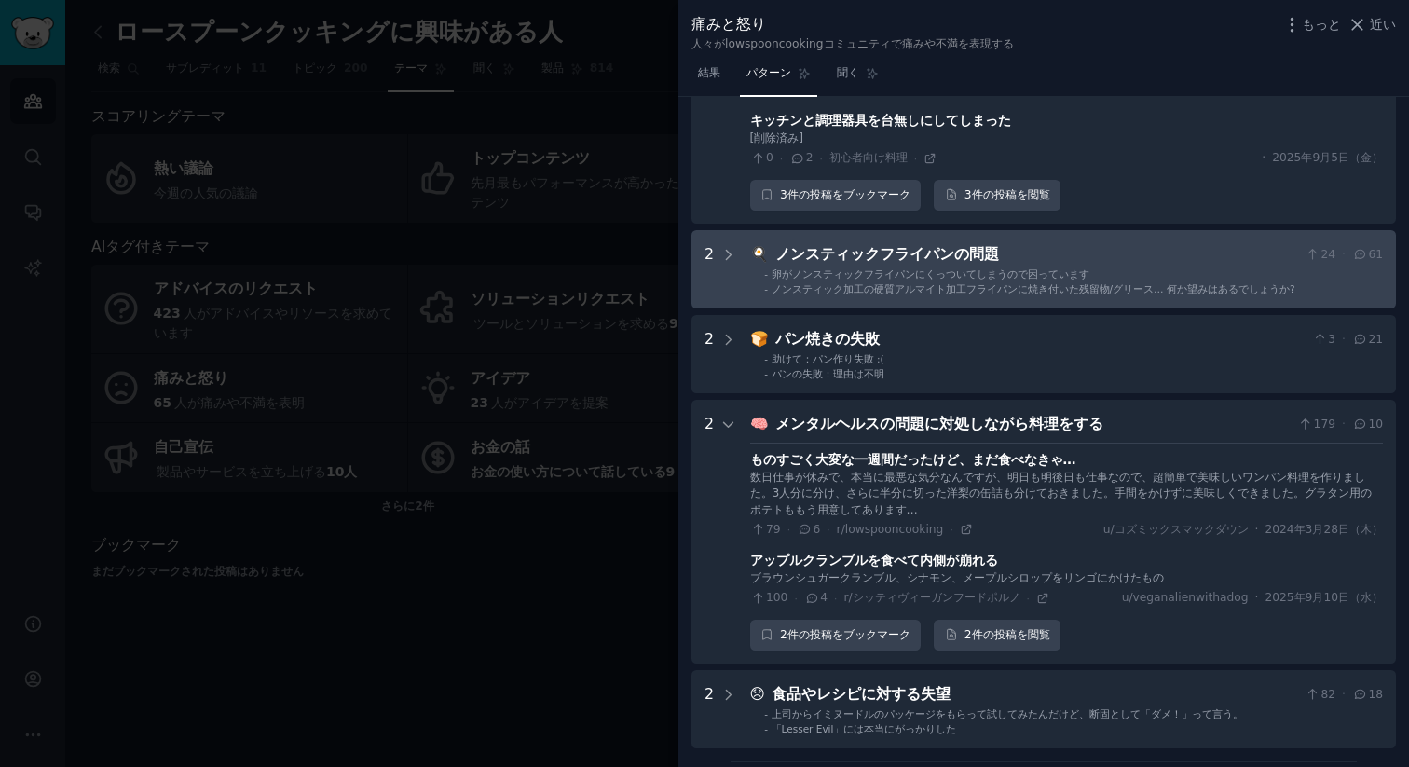
click at [944, 260] on font "ノンスティックフライパンの問題" at bounding box center [887, 254] width 224 height 18
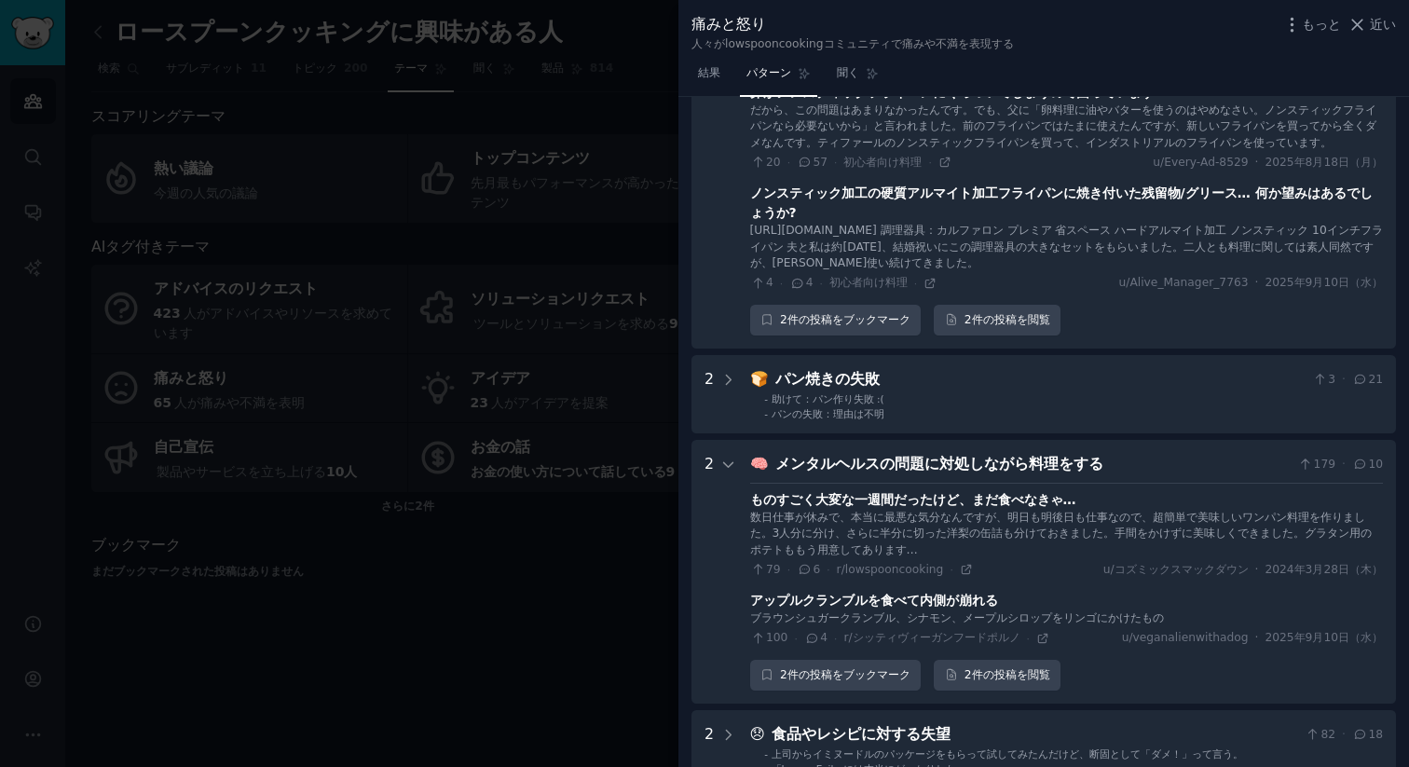
scroll to position [191, 0]
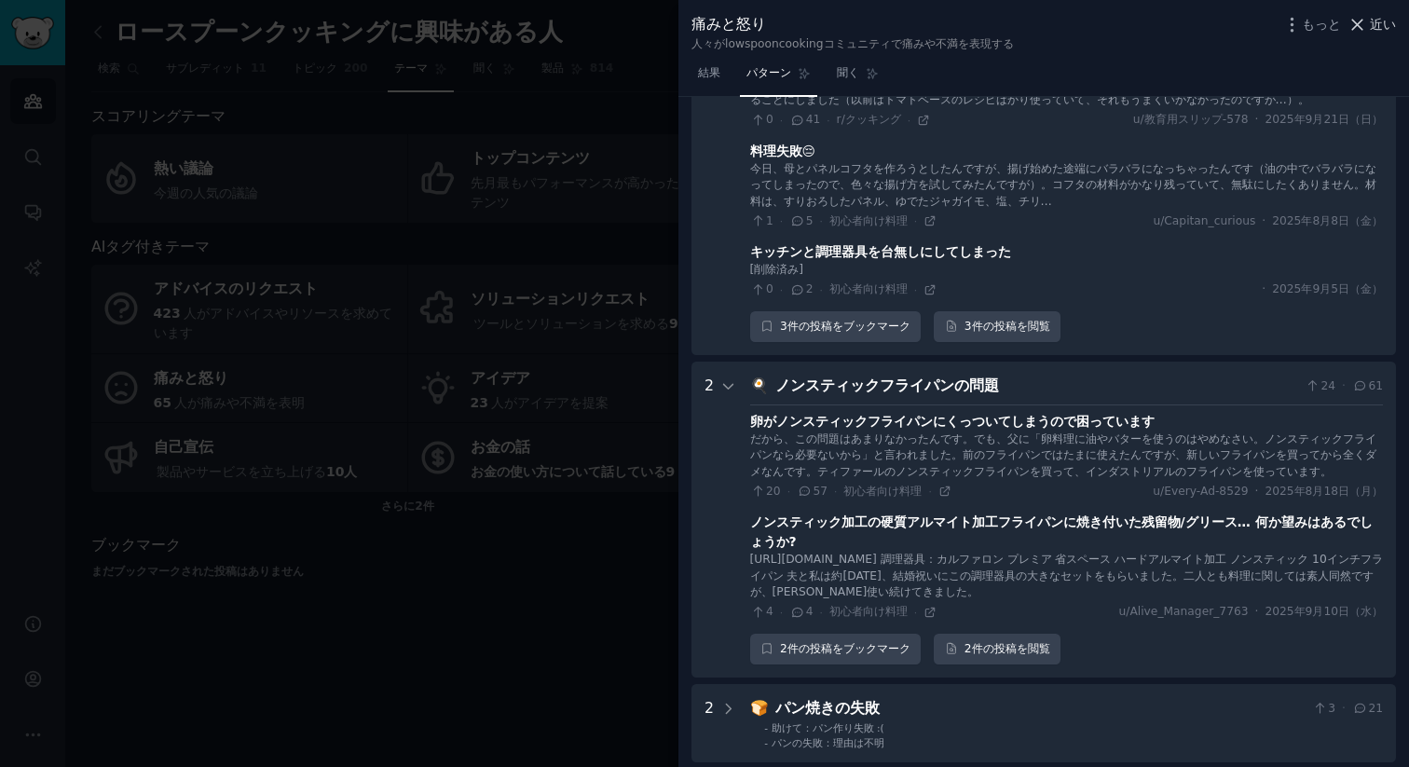
click at [1374, 20] on font "近い" at bounding box center [1382, 24] width 26 height 15
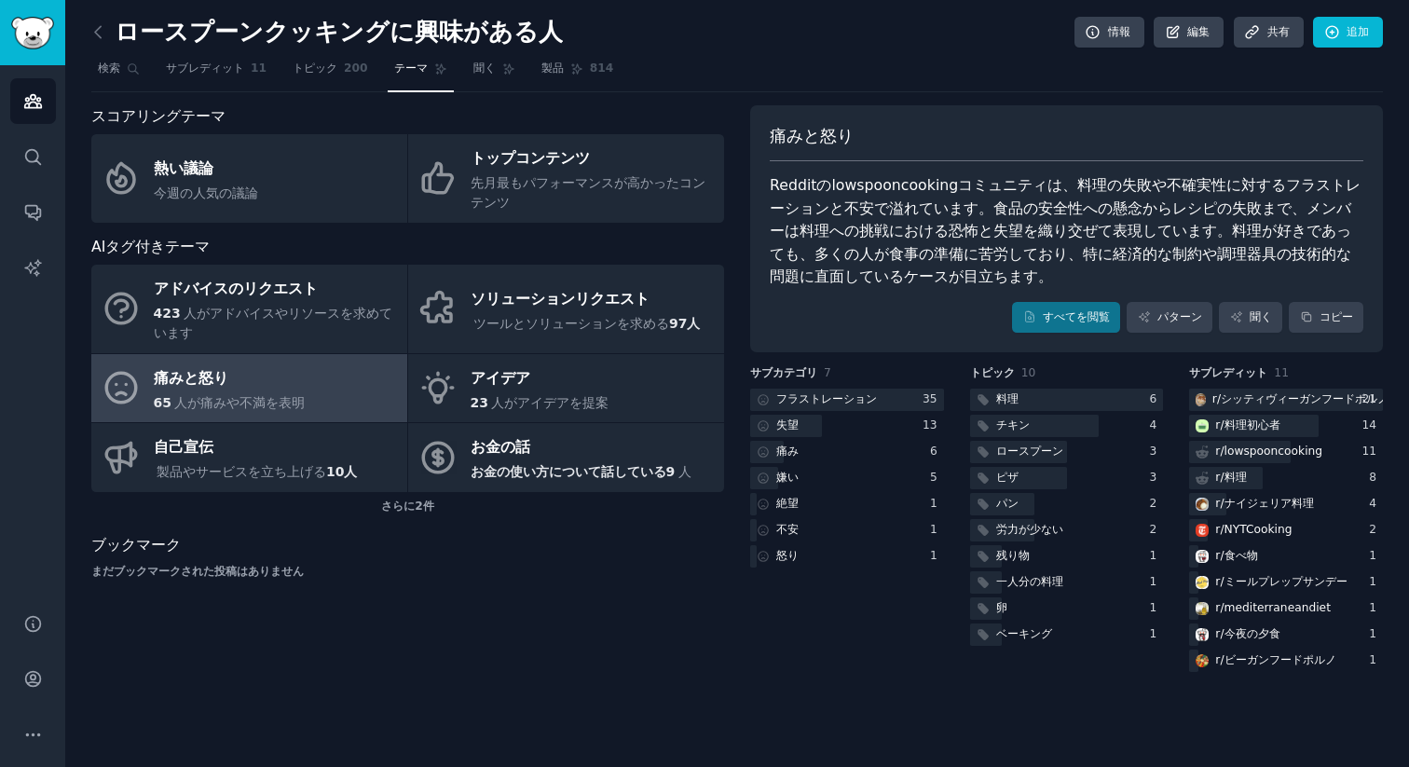
click at [108, 37] on link at bounding box center [102, 33] width 23 height 30
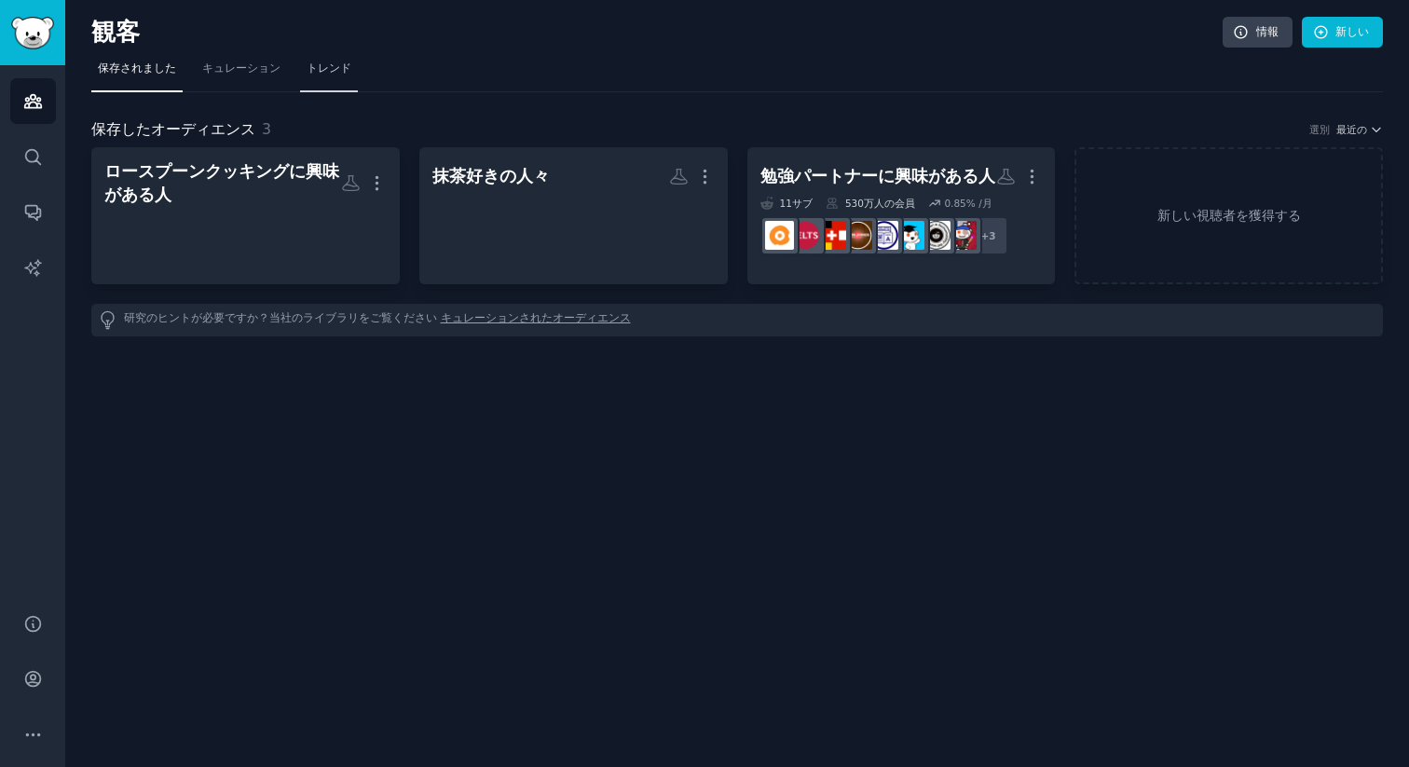
click at [338, 75] on span "トレンド" at bounding box center [328, 69] width 45 height 17
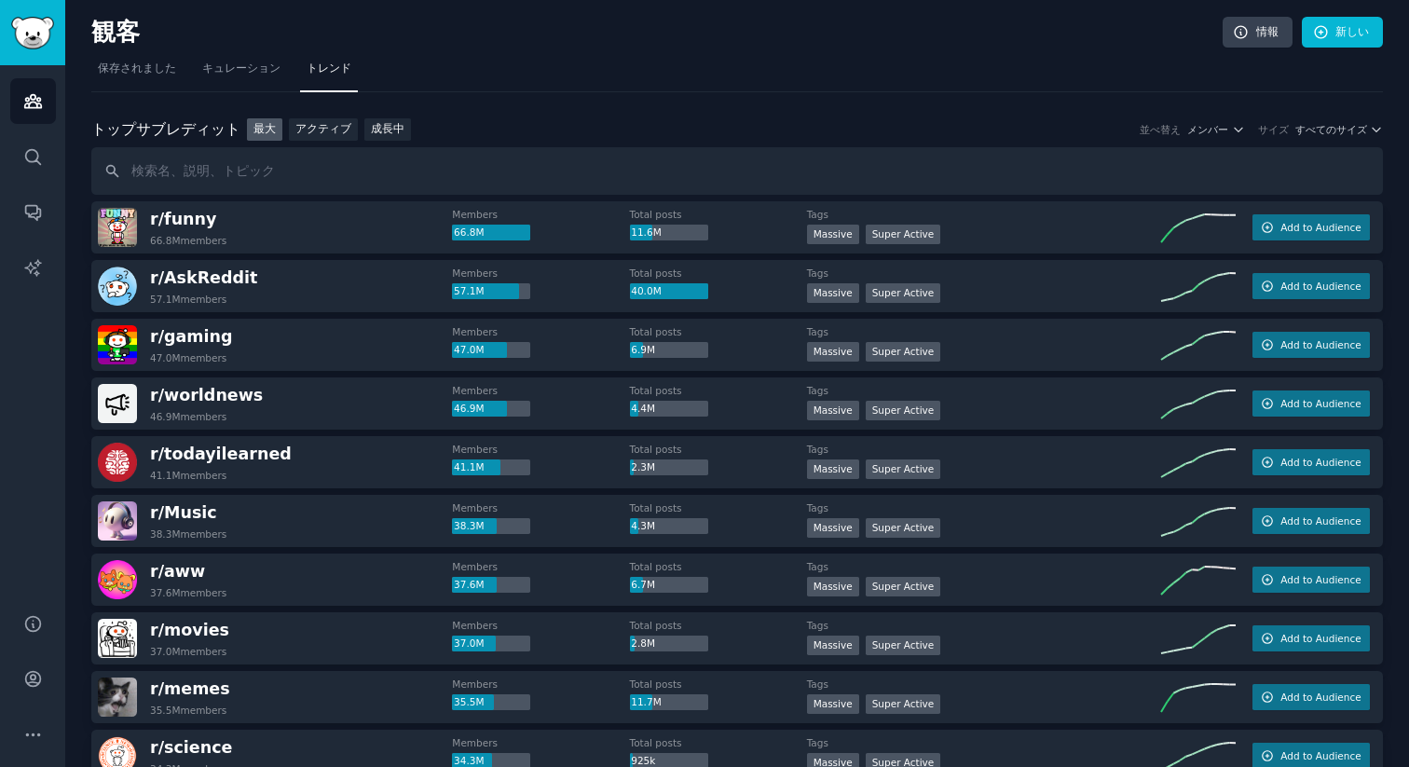
click at [1285, 132] on font "サイズ" at bounding box center [1273, 129] width 31 height 11
click at [1328, 131] on font "すべてのサイズ" at bounding box center [1331, 129] width 72 height 11
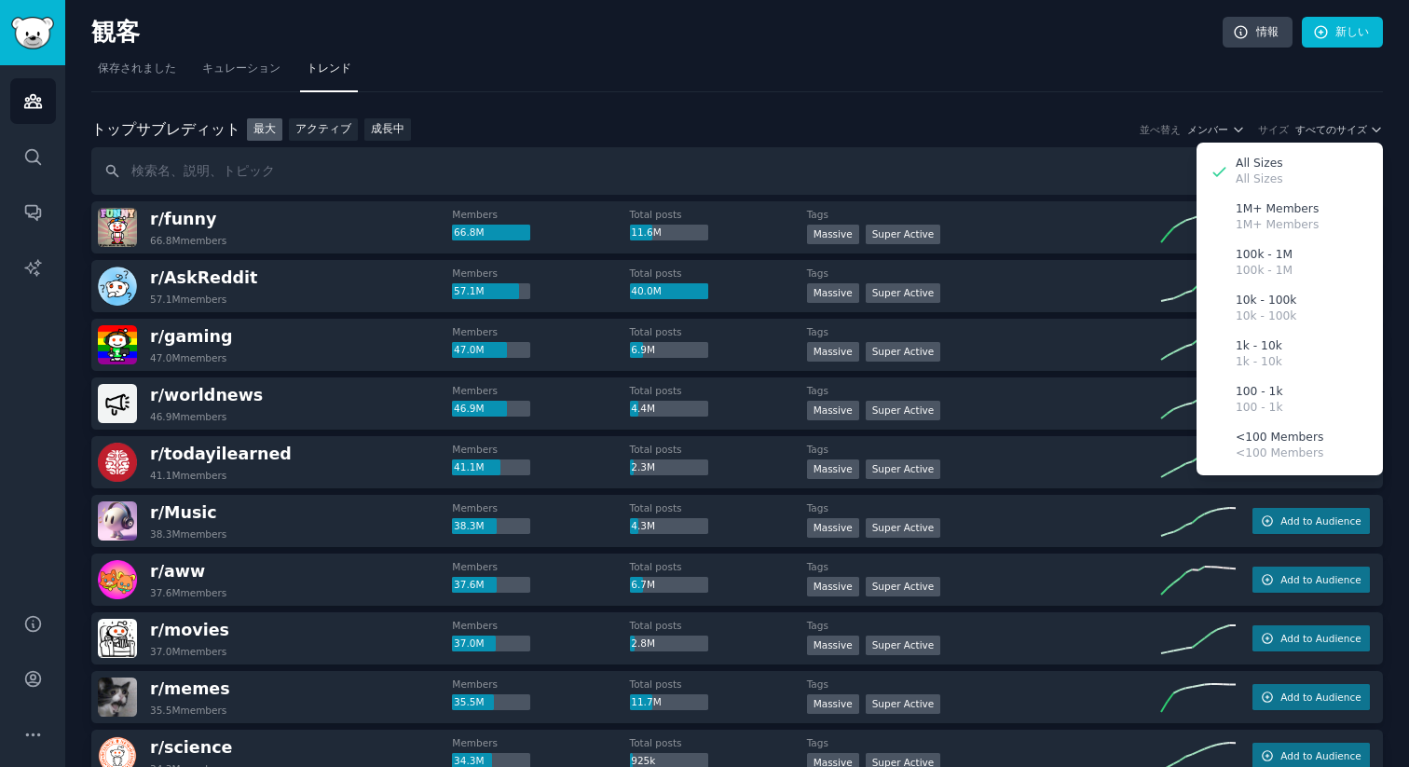
click at [1207, 120] on div "トップ サブレディット トップサブレディット 最大 アクティブ 成長中 並べ替え メンバー サイズ すべてのサイズ All Sizes All Sizes 1…" at bounding box center [736, 129] width 1291 height 23
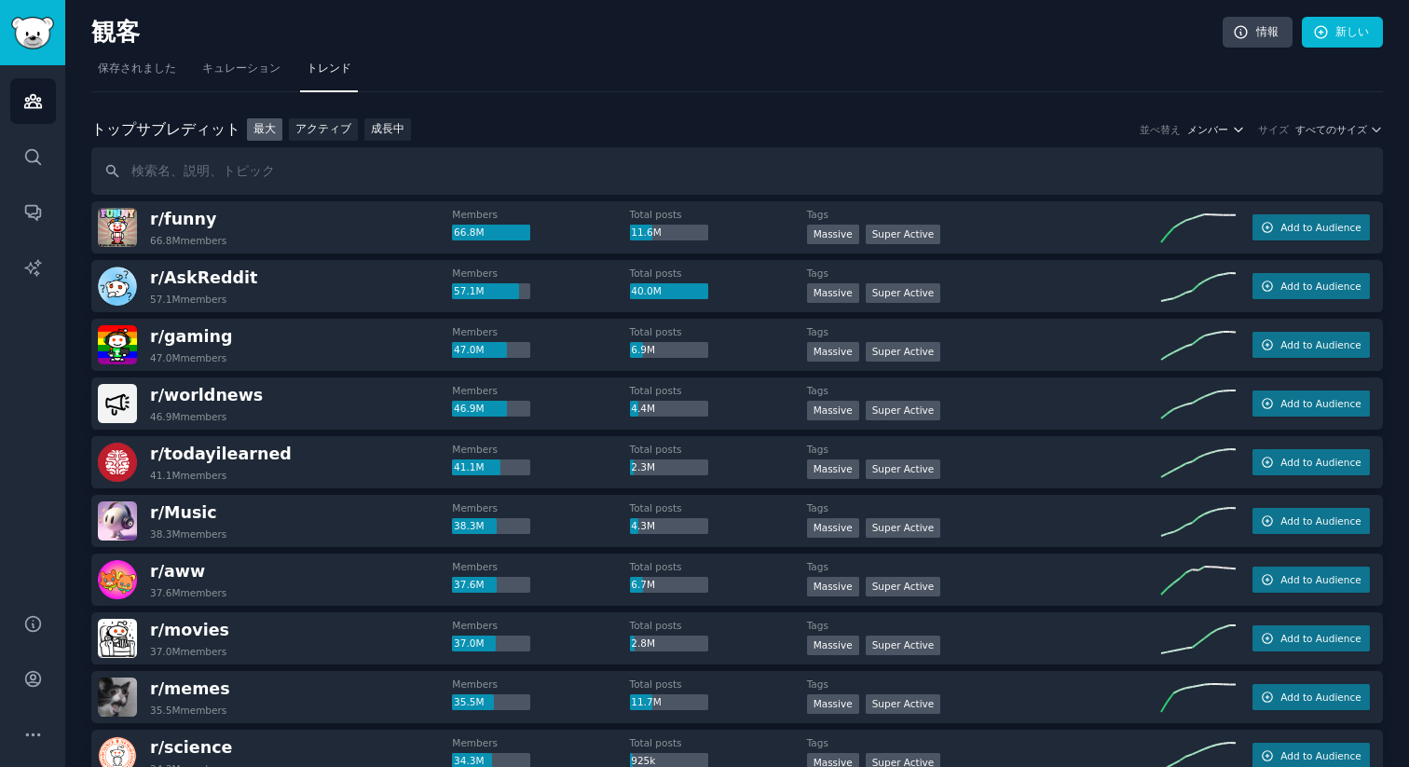
click at [1219, 126] on font "メンバー" at bounding box center [1207, 129] width 41 height 11
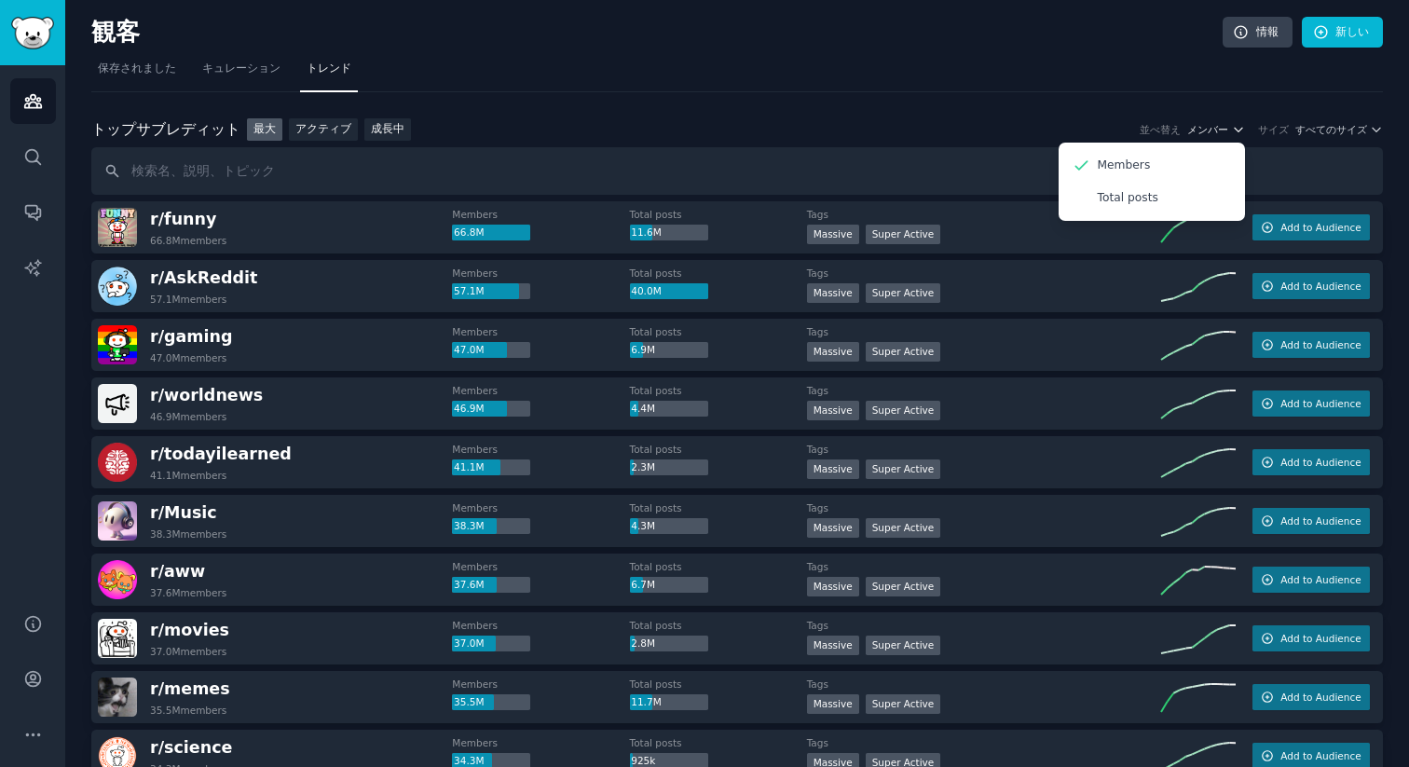
click at [1219, 124] on font "メンバー" at bounding box center [1207, 129] width 41 height 11
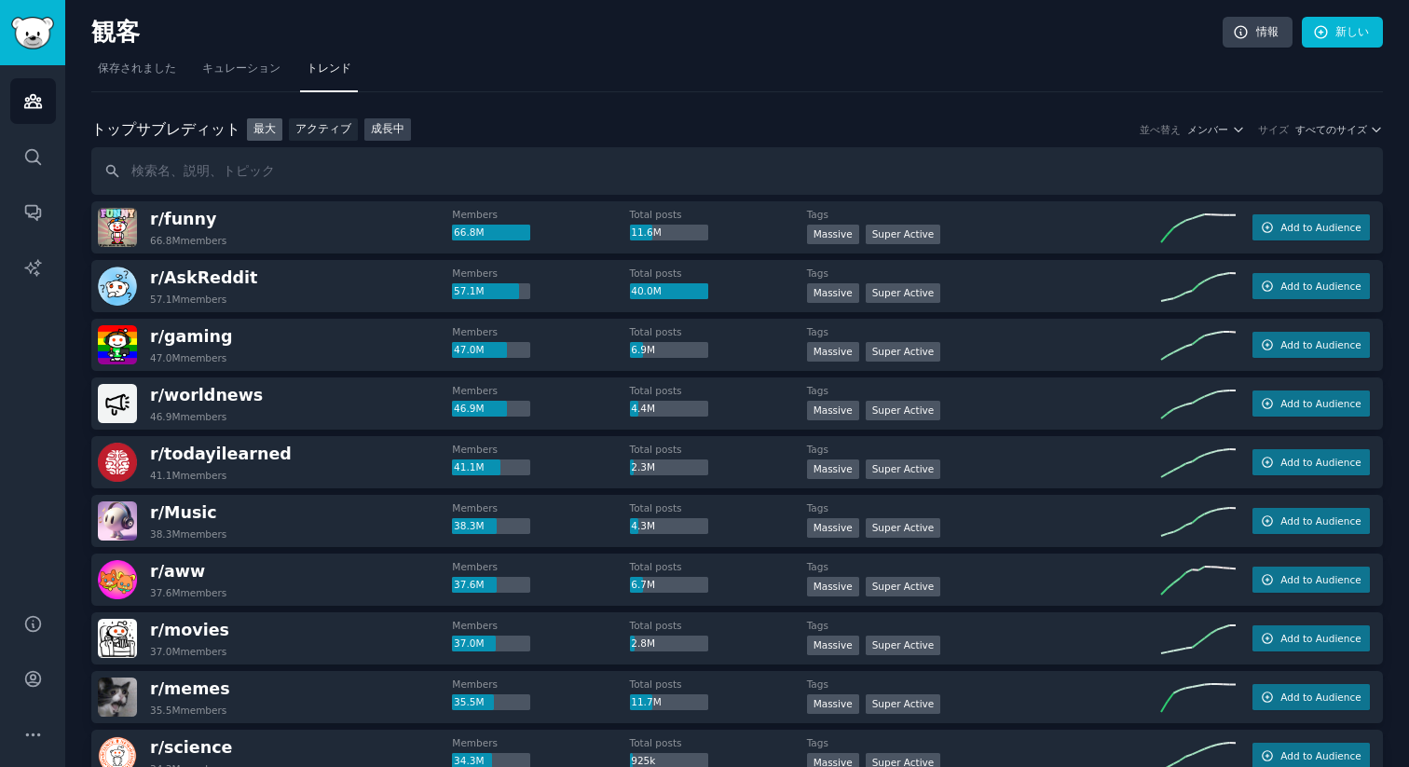
click at [392, 132] on font "成長中" at bounding box center [388, 128] width 34 height 13
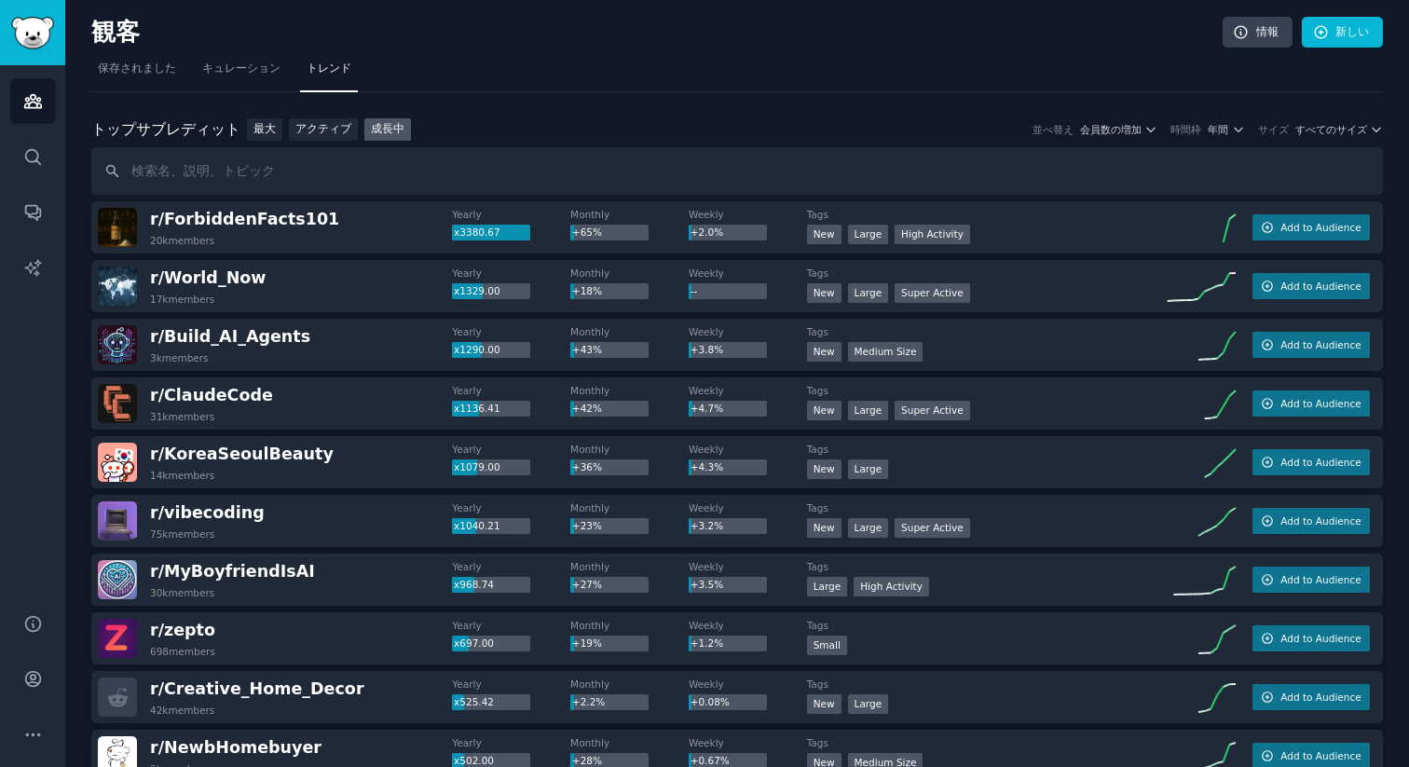
click at [1341, 120] on div "トップ サブレディット トップサブレディット 最大 アクティブ 成長中 並べ替え 会員数の増加 時間枠 年間 サイズ すべてのサイズ" at bounding box center [736, 129] width 1291 height 23
click at [1344, 130] on font "すべてのサイズ" at bounding box center [1331, 129] width 72 height 11
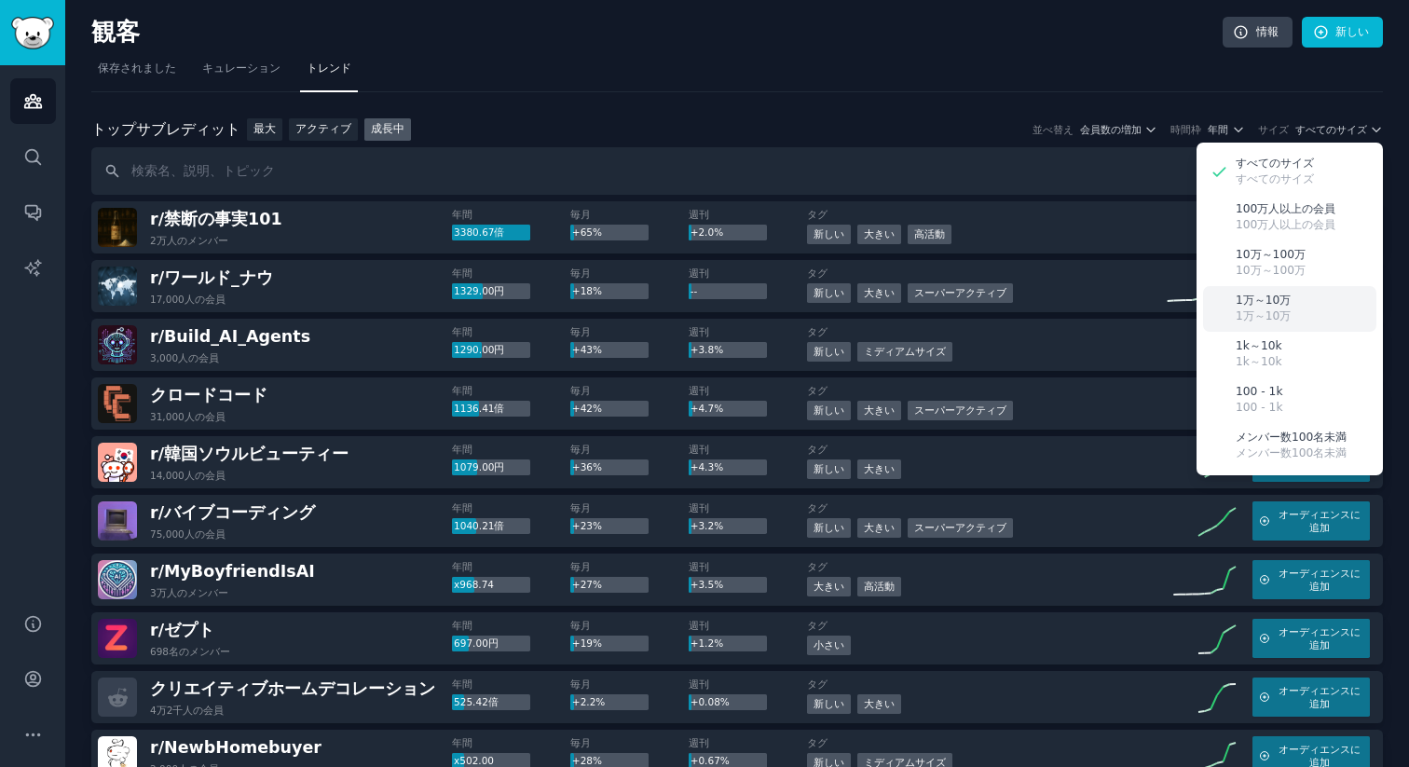
click at [1278, 313] on font "1万～10万" at bounding box center [1262, 315] width 55 height 13
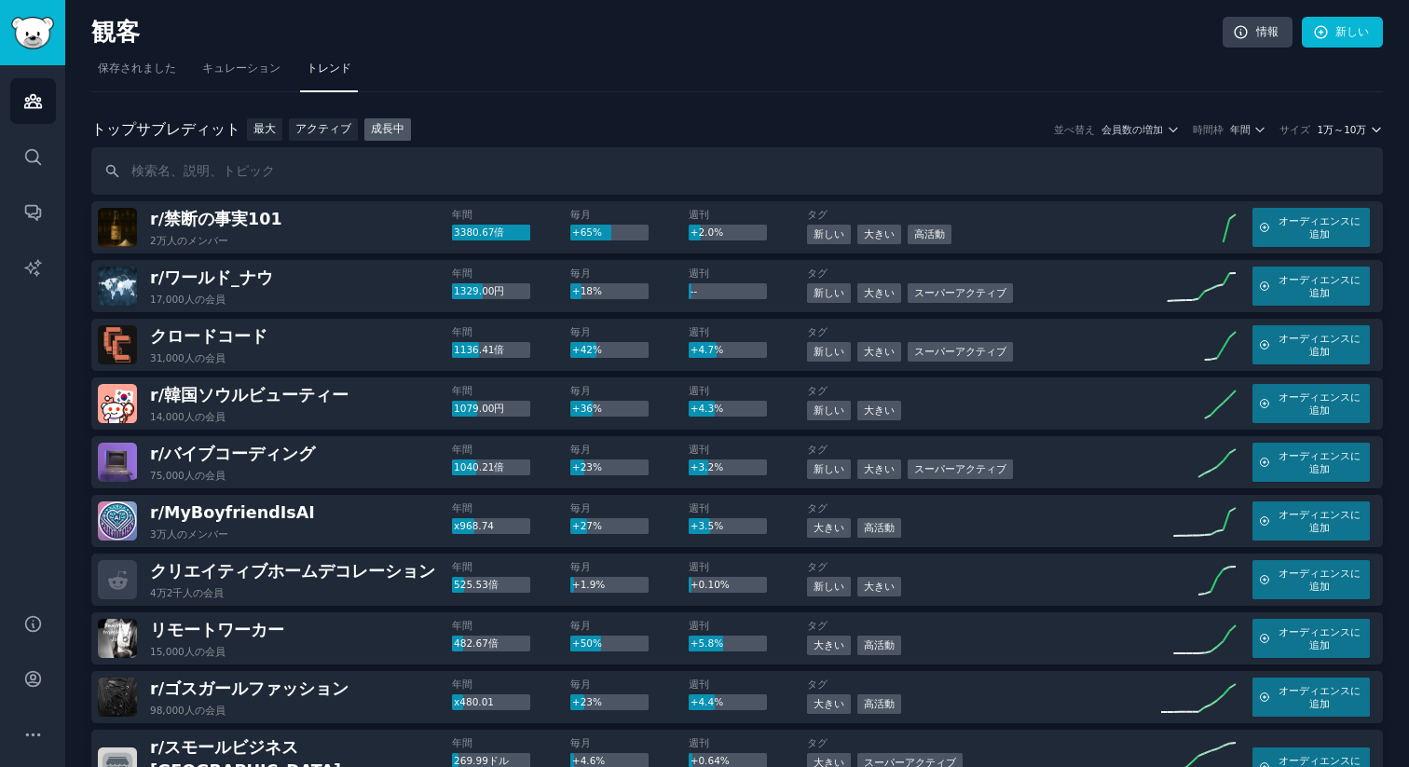
click at [1344, 124] on font "1万～10万" at bounding box center [1340, 129] width 49 height 11
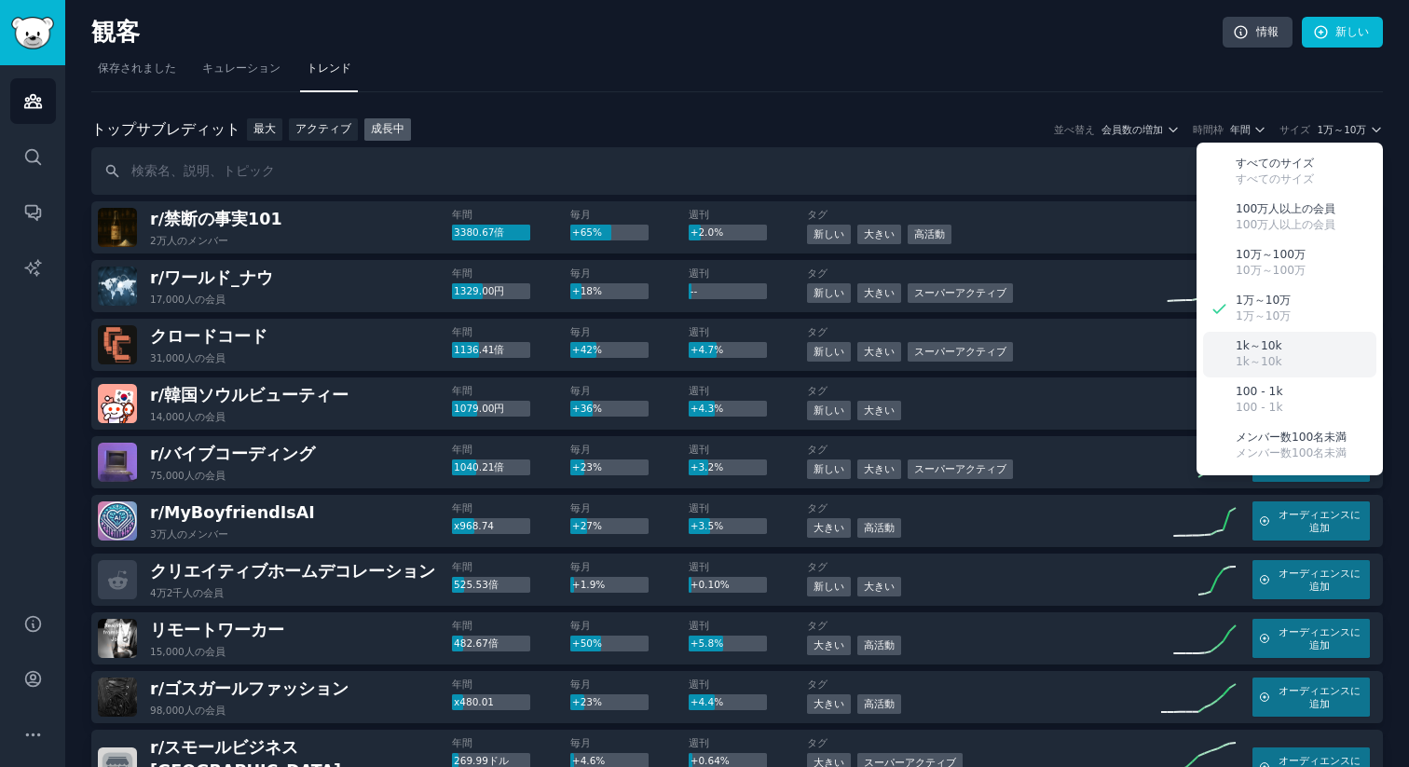
click at [1269, 375] on div "1k～10k 1k～10k" at bounding box center [1289, 355] width 173 height 46
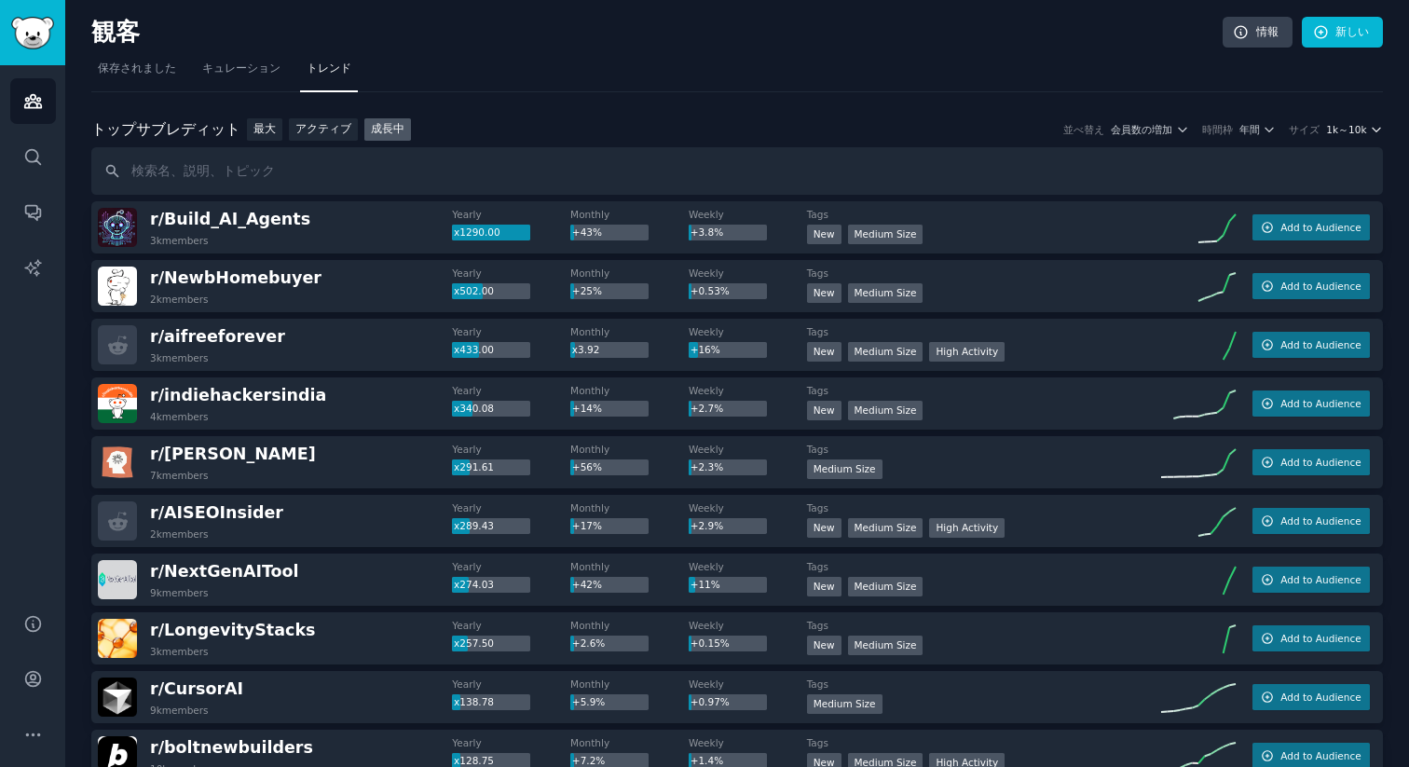
click at [1346, 131] on font "1k～10k" at bounding box center [1346, 129] width 40 height 11
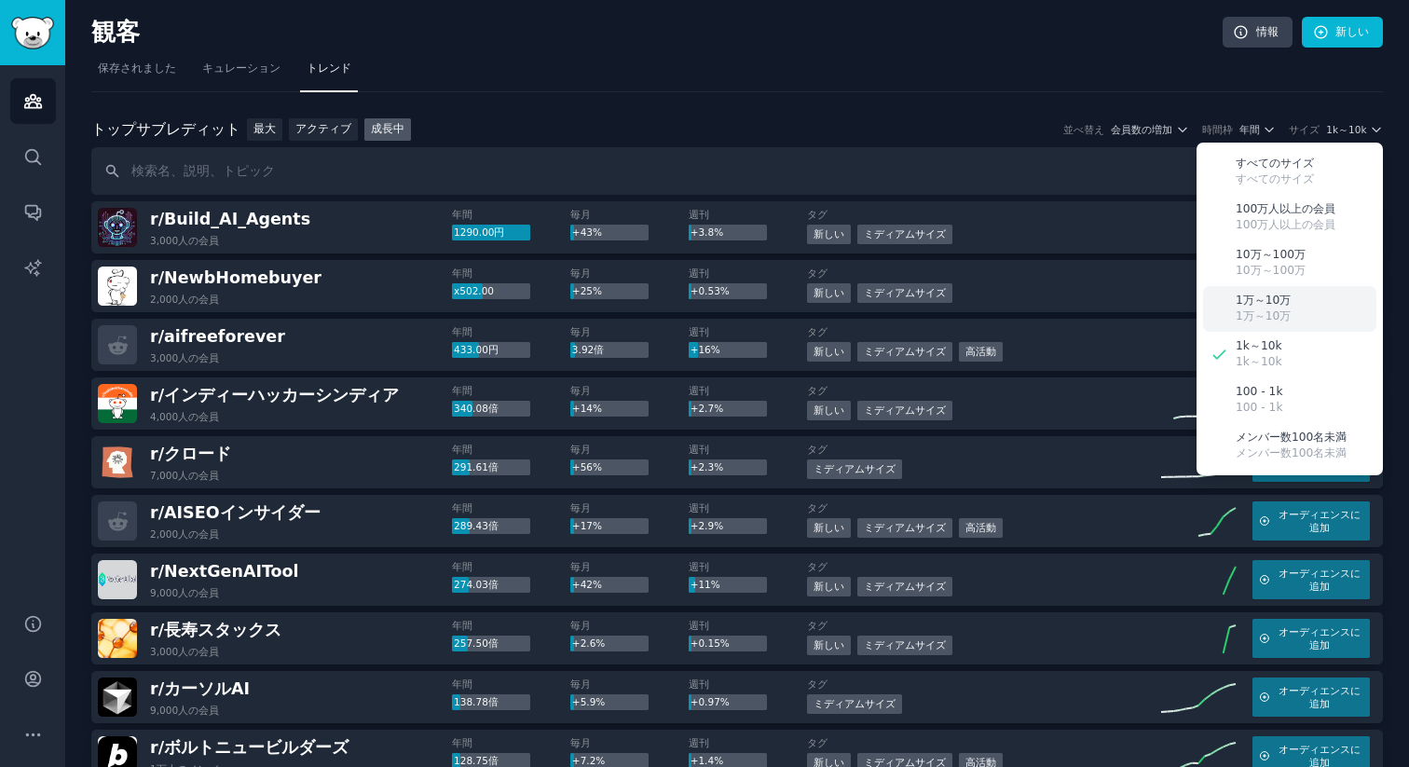
click at [1268, 306] on font "1万～10万" at bounding box center [1262, 299] width 55 height 13
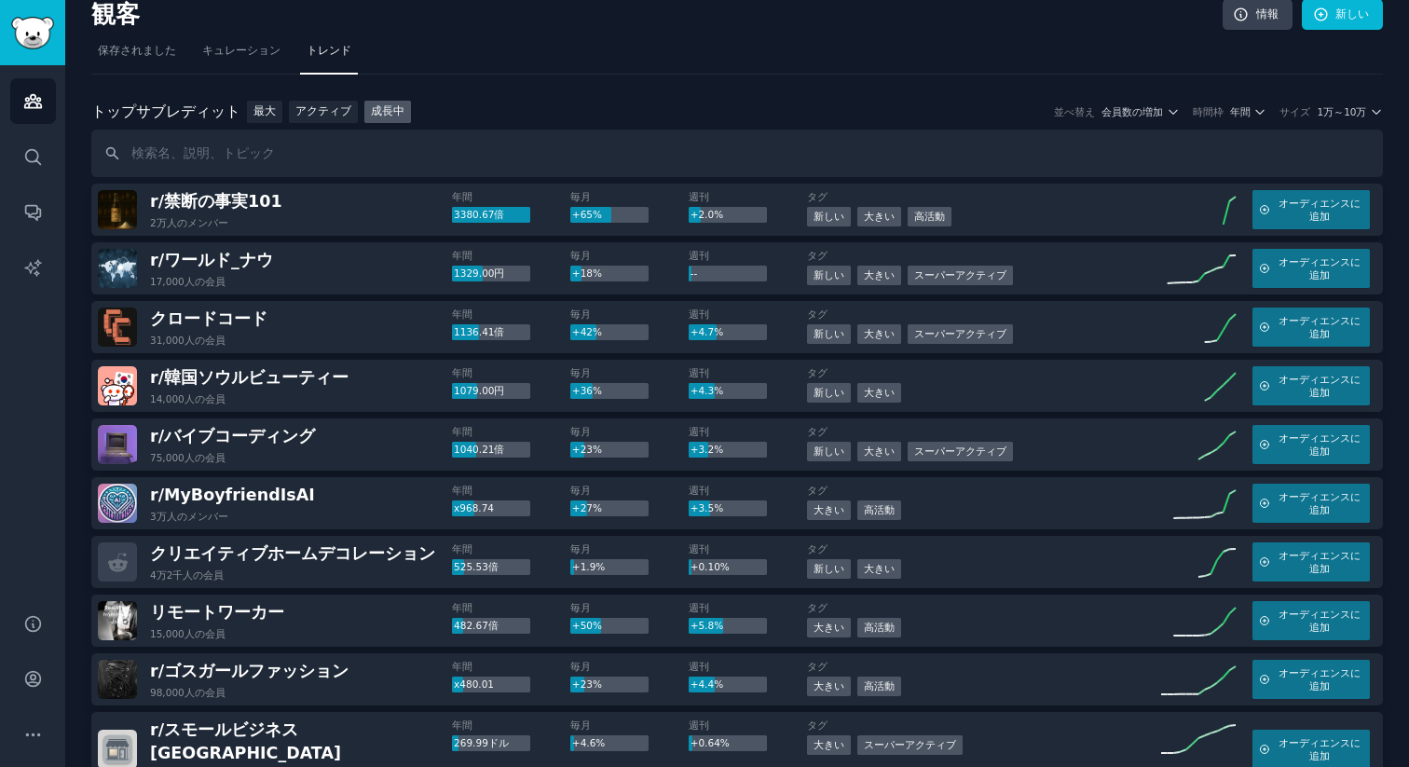
scroll to position [24, 0]
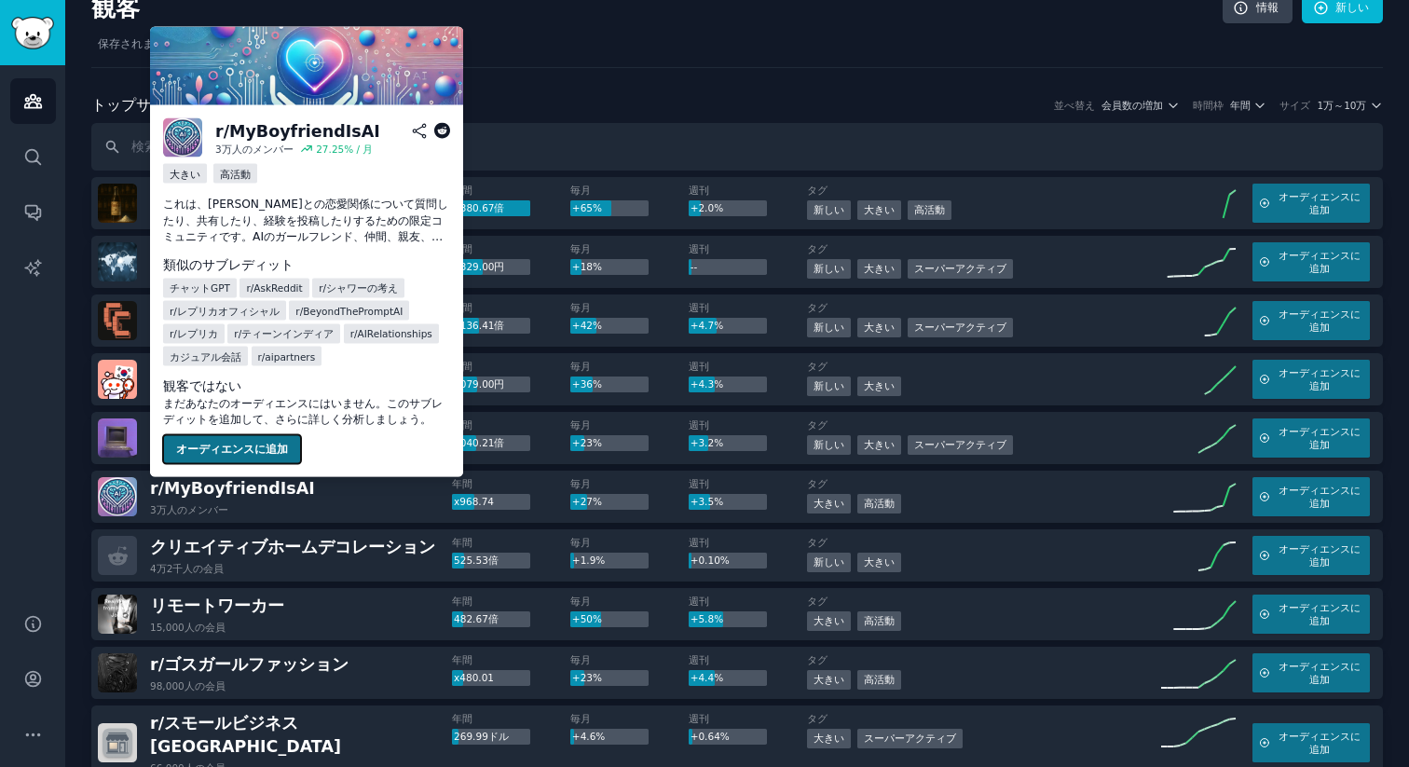
click at [280, 444] on font "オーディエンスに追加" at bounding box center [232, 448] width 112 height 13
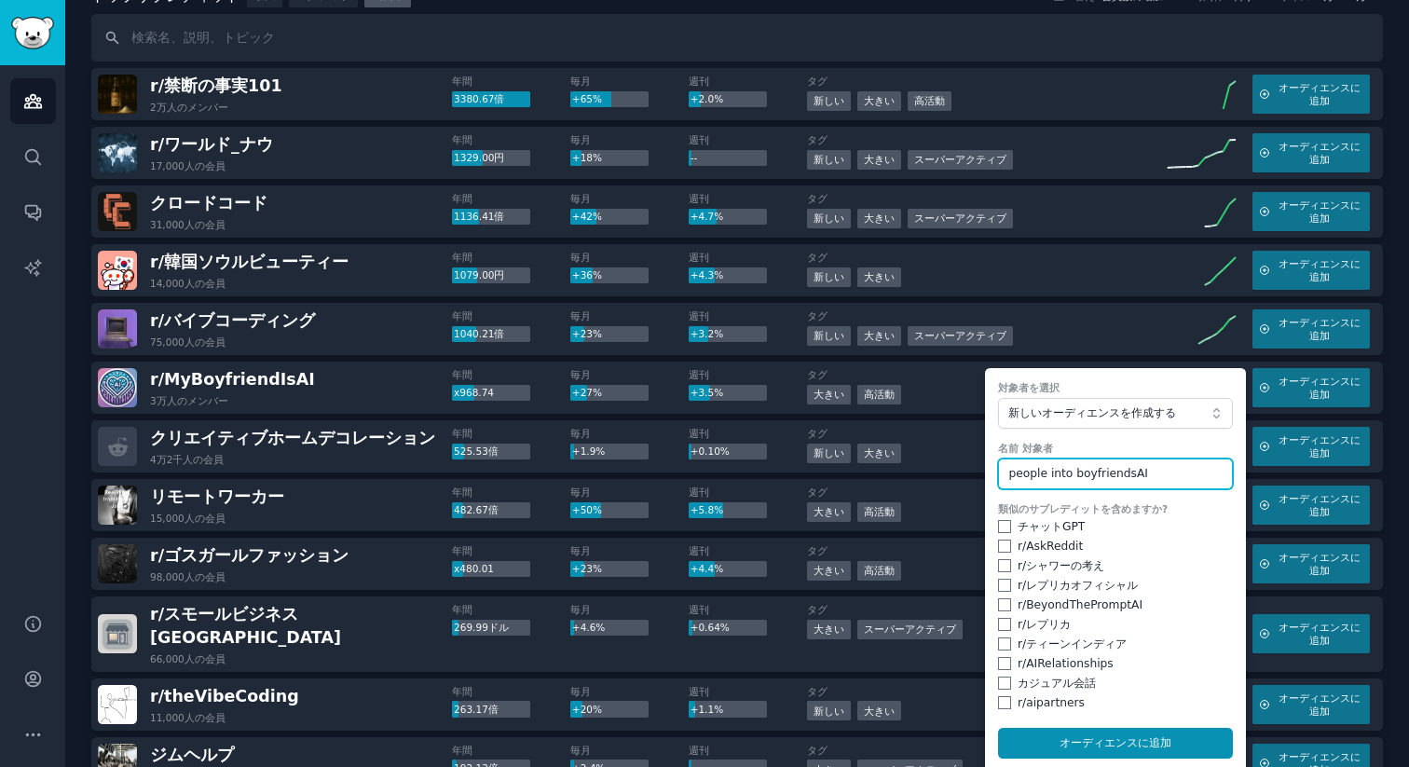
scroll to position [157, 0]
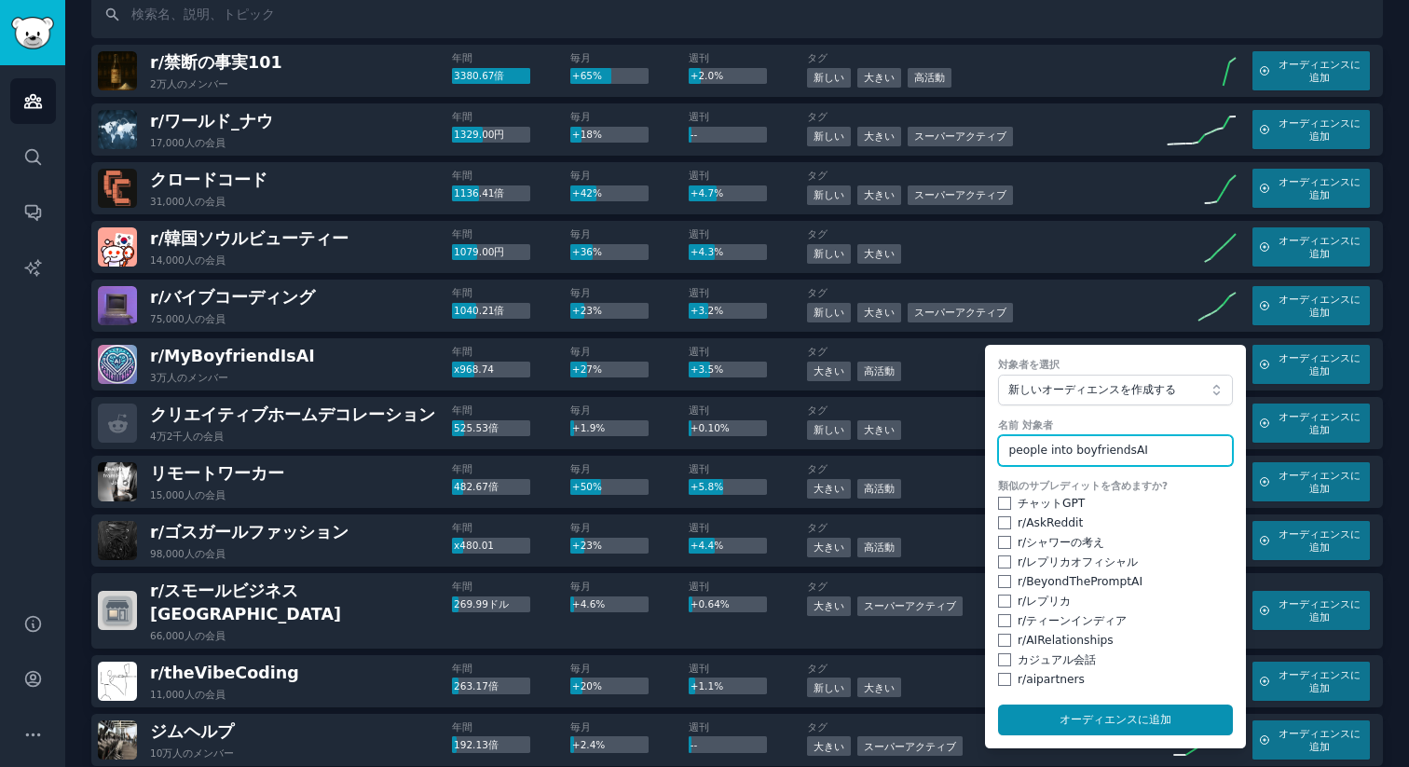
type input "people into boyfriendsAI"
click at [1001, 507] on input "checkbox" at bounding box center [1004, 503] width 13 height 13
checkbox input "true"
click at [998, 528] on div "r/ AskReddit" at bounding box center [1115, 523] width 235 height 17
click at [1001, 525] on input "checkbox" at bounding box center [1004, 522] width 13 height 13
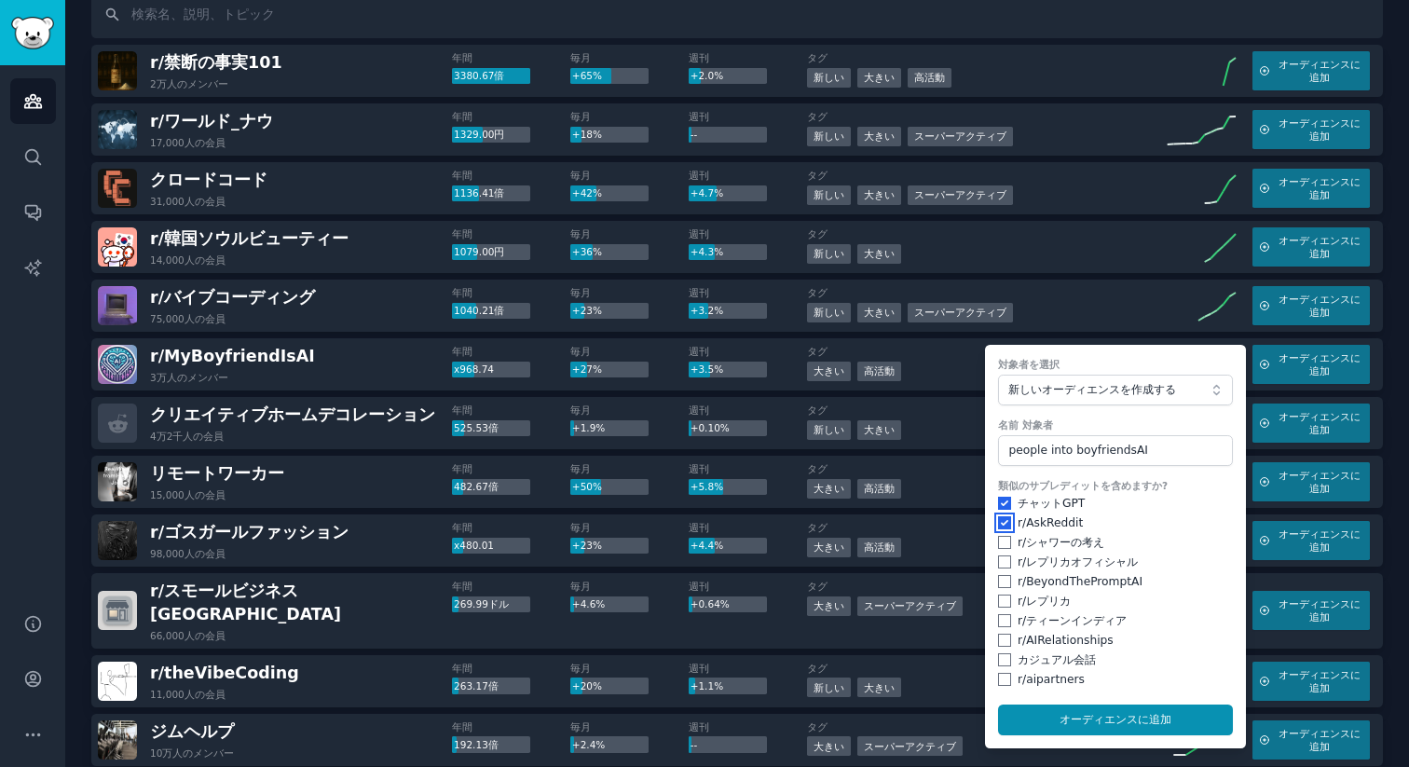
checkbox input "true"
click at [1001, 550] on div "r/ シャワーの考え" at bounding box center [1115, 543] width 235 height 17
click at [1001, 564] on input "checkbox" at bounding box center [1004, 561] width 13 height 13
checkbox input "true"
click at [1007, 537] on div "r/ シャワーの考え" at bounding box center [1115, 543] width 235 height 17
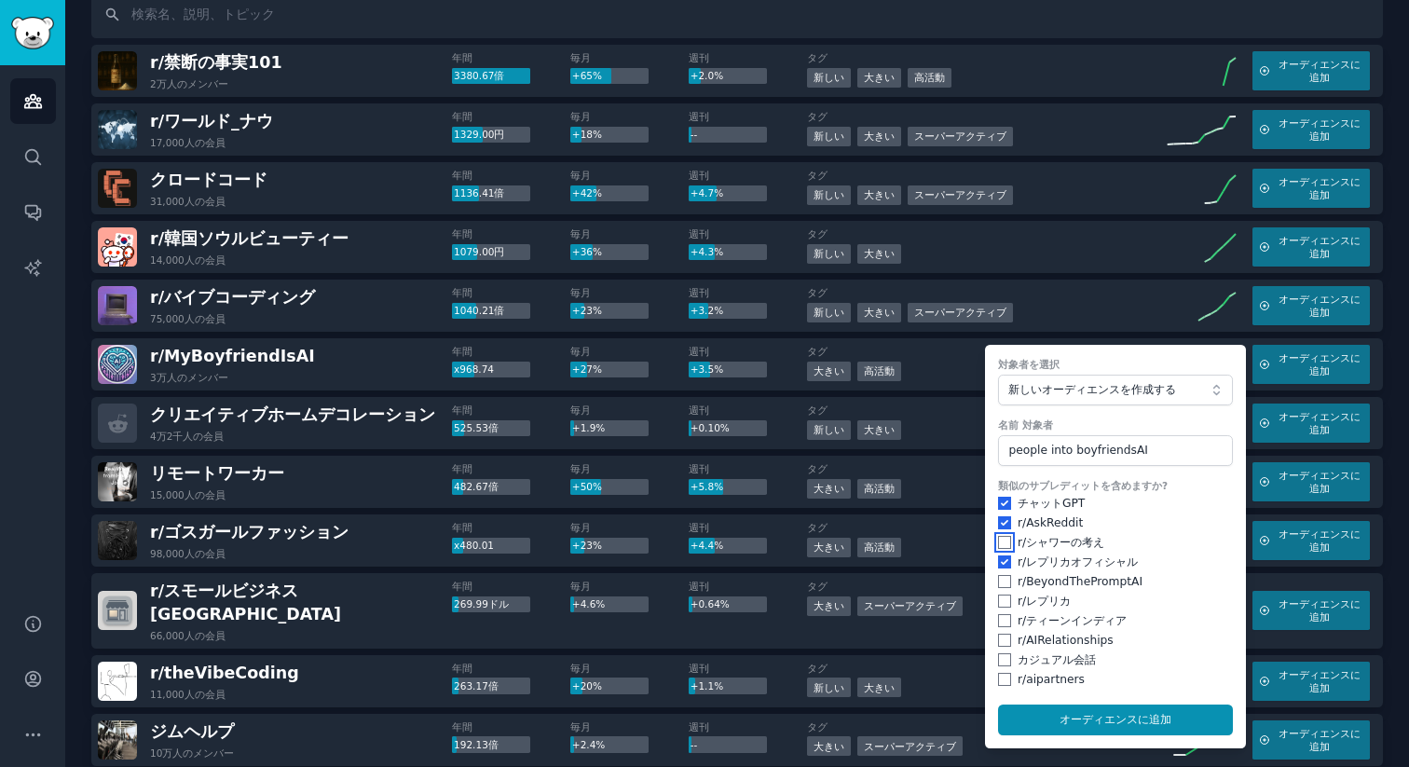
click at [998, 544] on input "checkbox" at bounding box center [1004, 542] width 13 height 13
checkbox input "true"
click at [1001, 581] on input "checkbox" at bounding box center [1004, 581] width 13 height 13
checkbox input "true"
click at [999, 606] on input "checkbox" at bounding box center [1004, 600] width 13 height 13
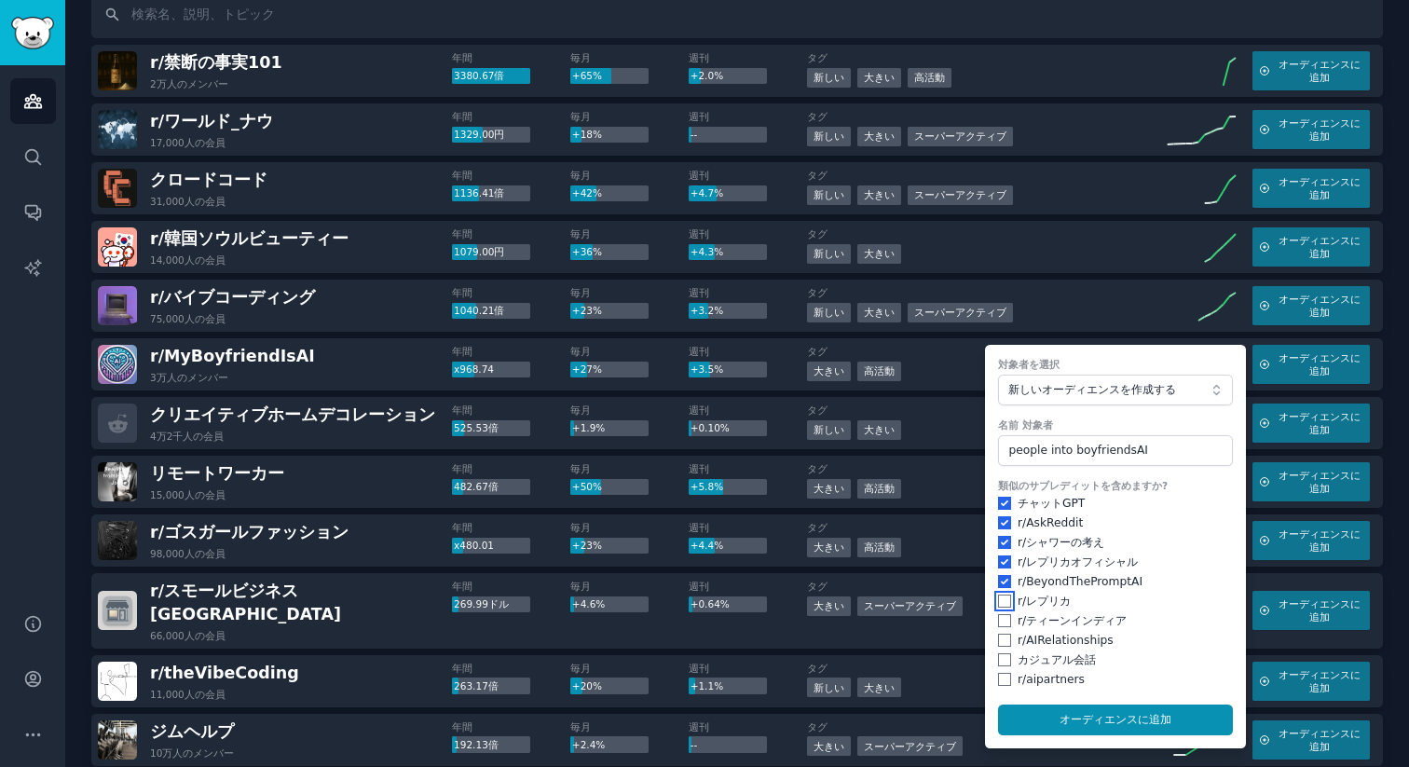
checkbox input "true"
click at [1001, 626] on input "checkbox" at bounding box center [1004, 620] width 13 height 13
checkbox input "true"
click at [999, 645] on input "checkbox" at bounding box center [1004, 639] width 13 height 13
checkbox input "true"
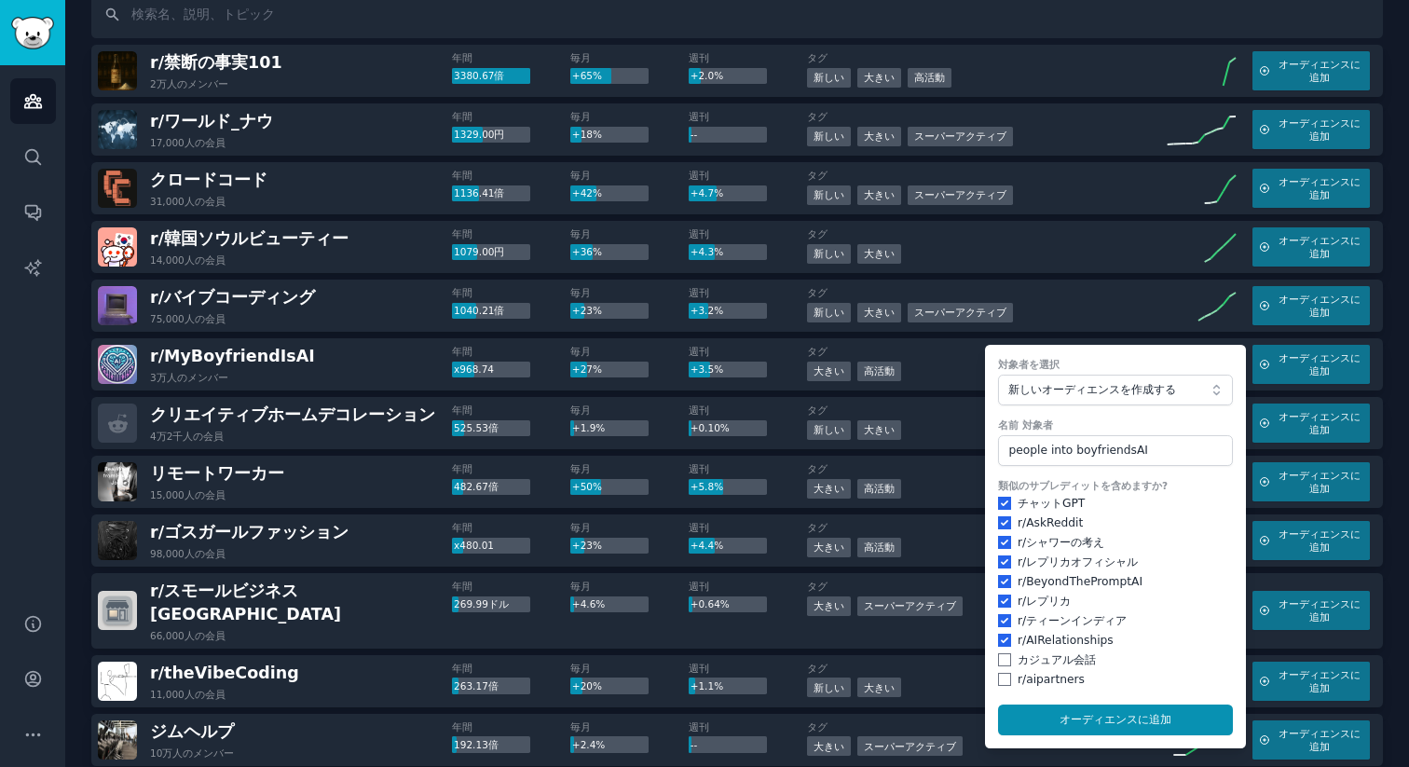
click at [1002, 664] on div "カジュアル 会話" at bounding box center [1115, 660] width 235 height 17
click at [999, 678] on input "checkbox" at bounding box center [1004, 679] width 13 height 13
checkbox input "true"
drag, startPoint x: 1006, startPoint y: 659, endPoint x: 1024, endPoint y: 674, distance: 23.8
click at [1006, 659] on div "カジュアル 会話" at bounding box center [1115, 660] width 235 height 17
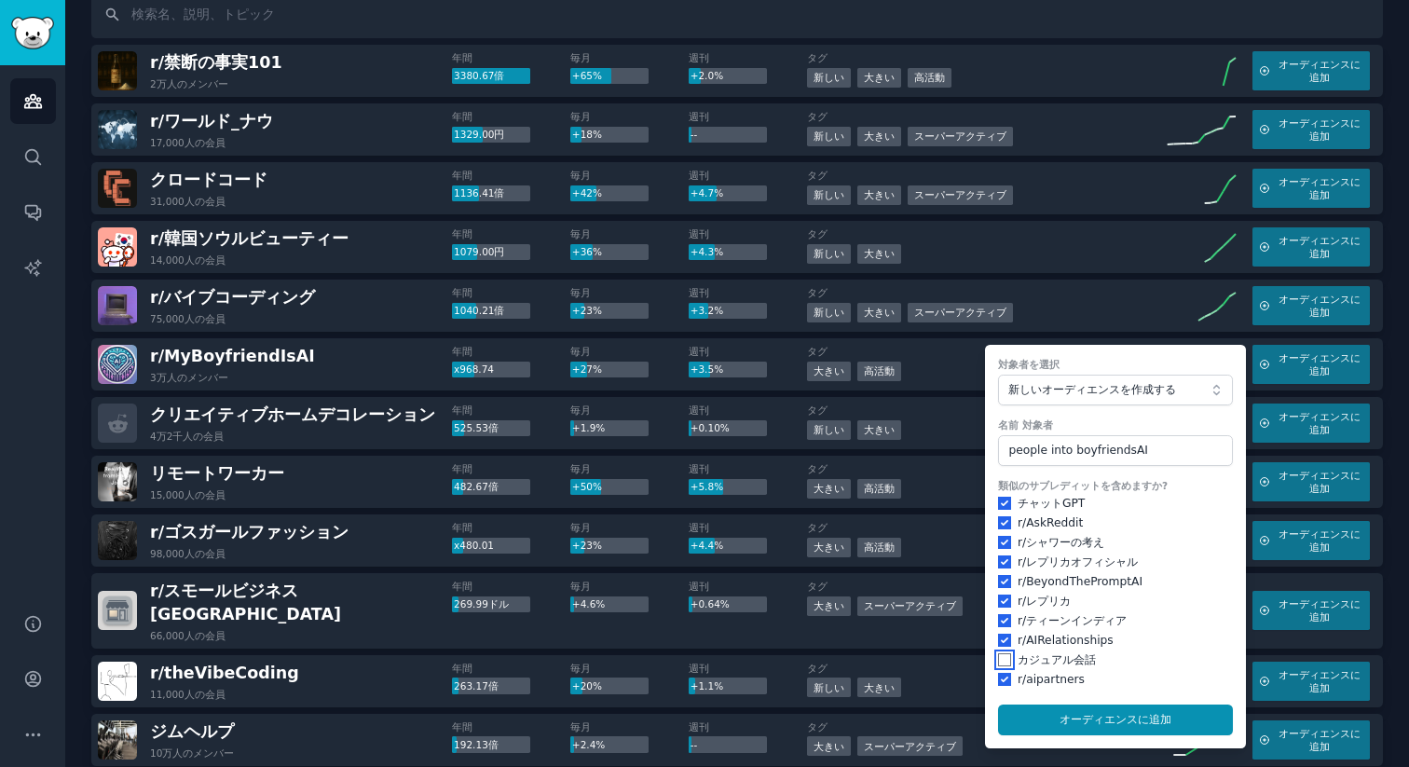
click at [1002, 659] on input "checkbox" at bounding box center [1004, 659] width 13 height 13
checkbox input "true"
click at [1062, 708] on button "オーディエンスに 追加" at bounding box center [1115, 720] width 235 height 32
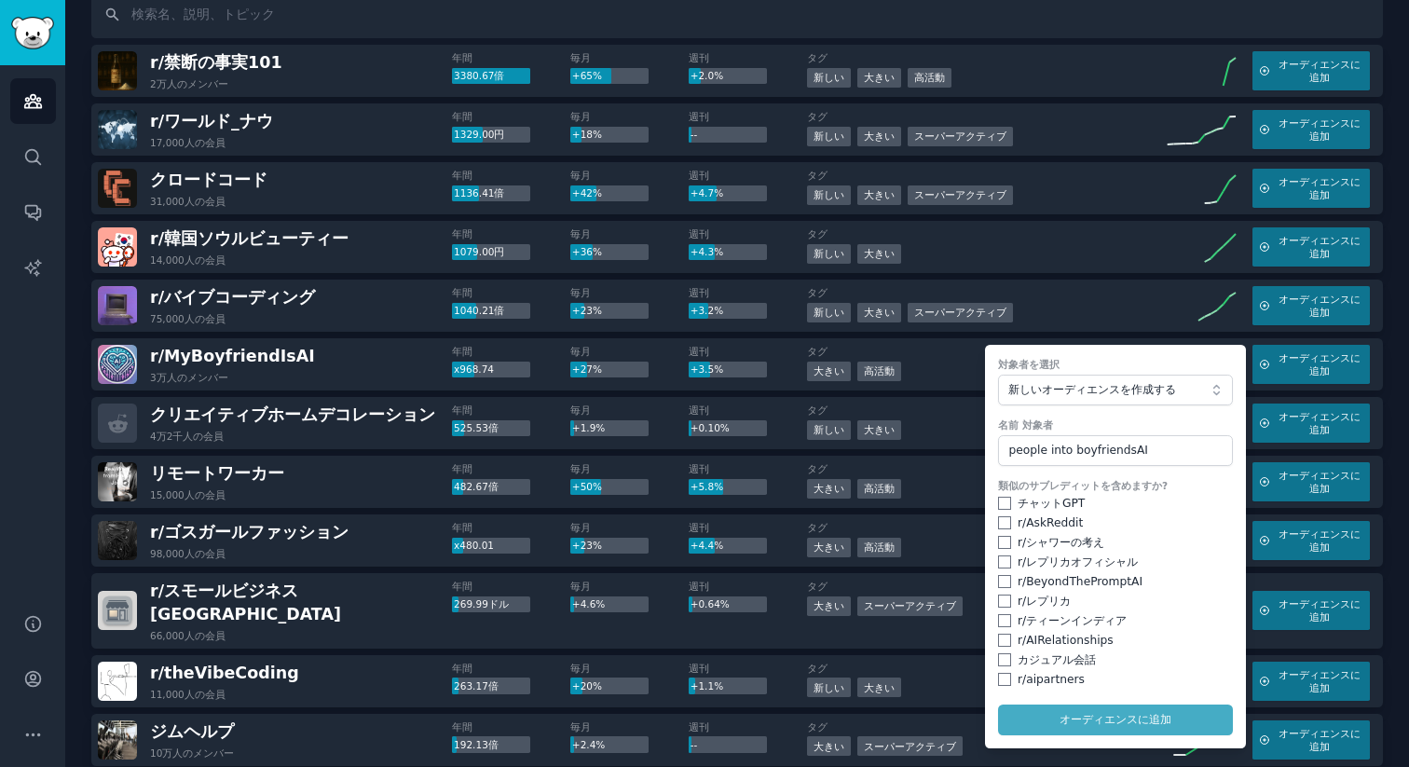
checkbox input "false"
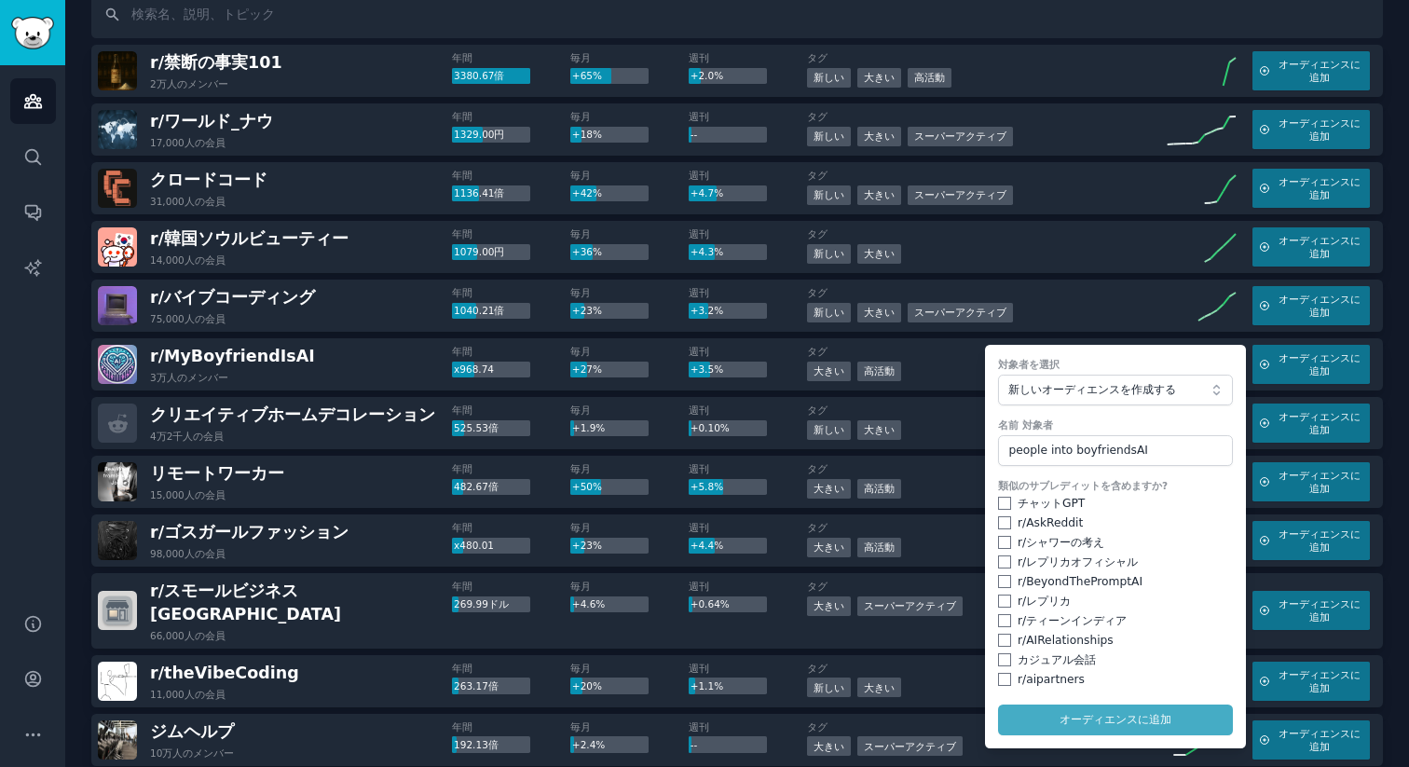
checkbox input "false"
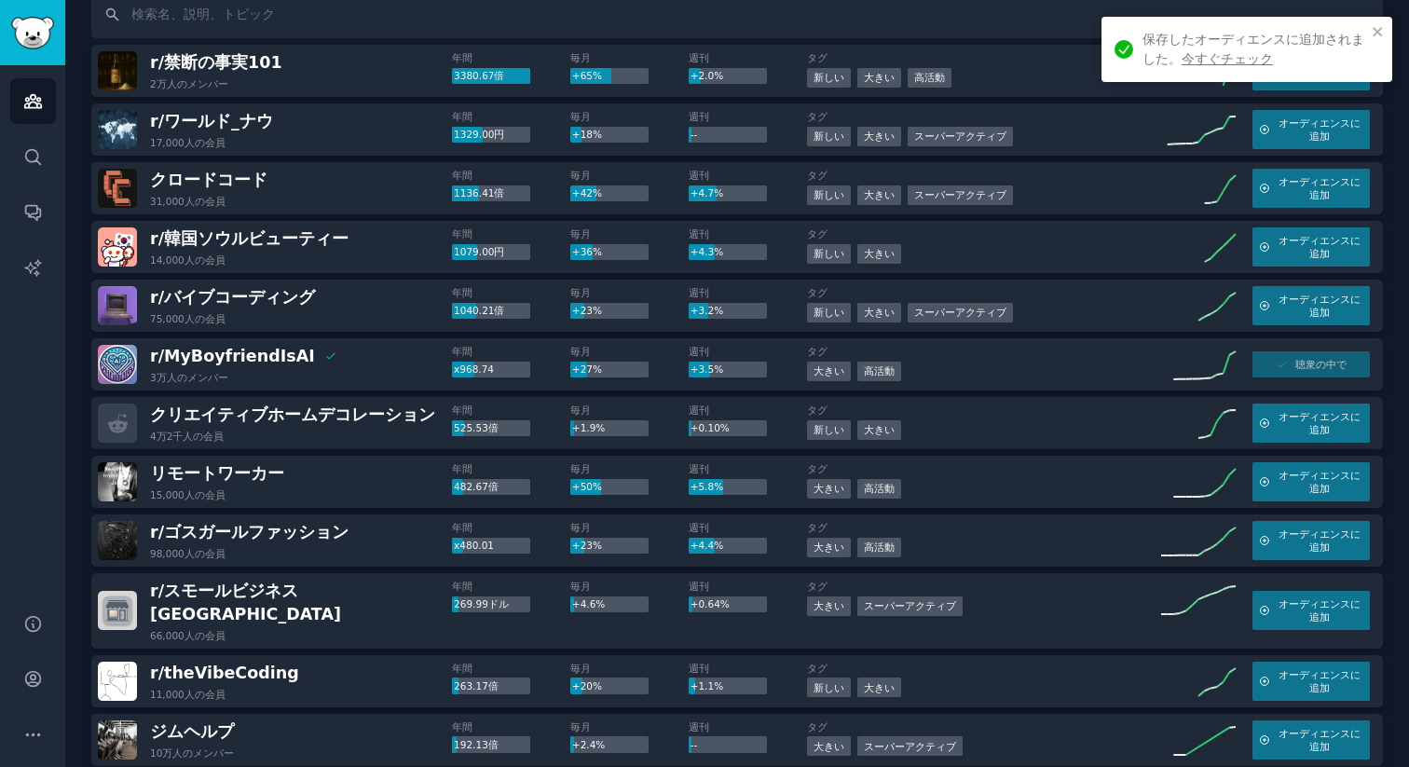
click at [1240, 70] on div "保存したオーディエンスに追加されました。 今すぐチェック" at bounding box center [1240, 49] width 263 height 50
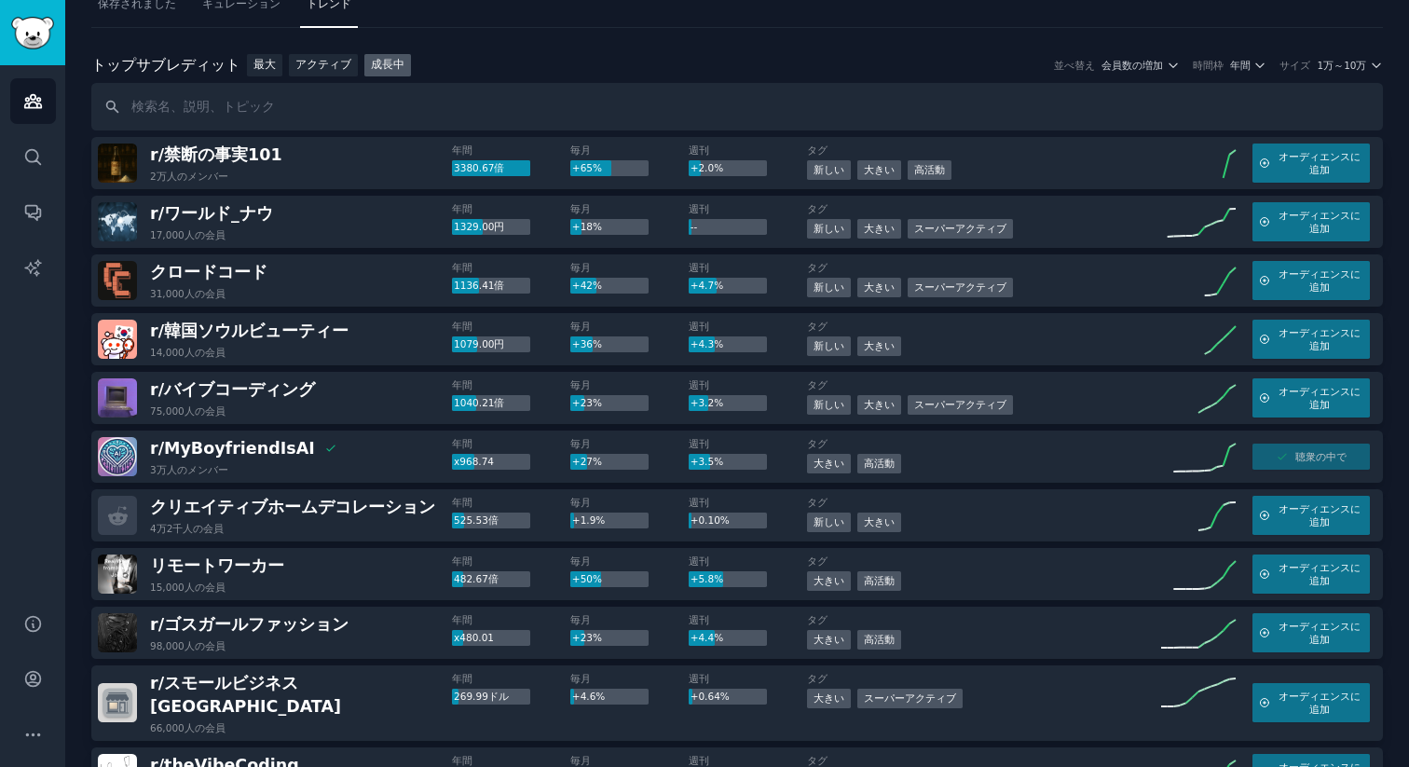
scroll to position [0, 0]
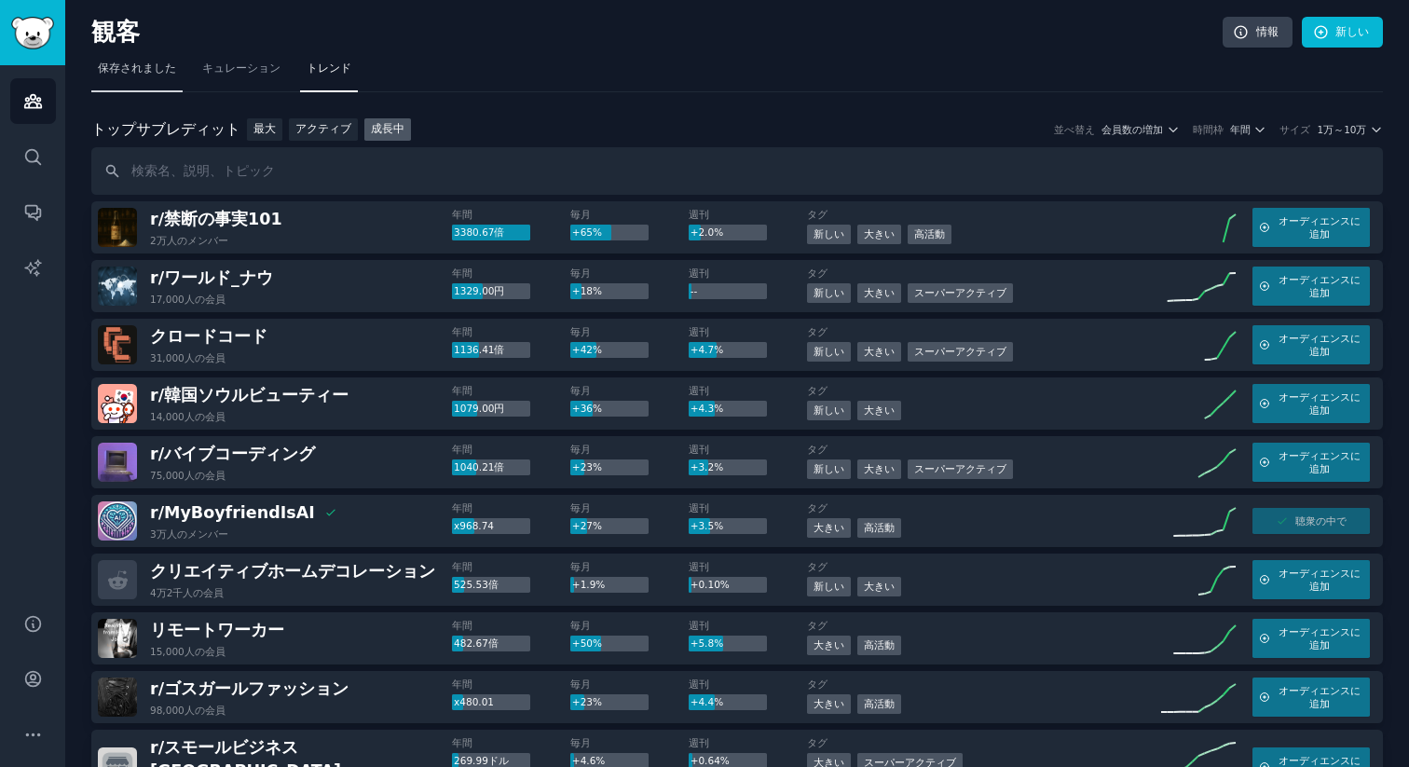
click at [121, 76] on span "保存されました" at bounding box center [137, 69] width 78 height 17
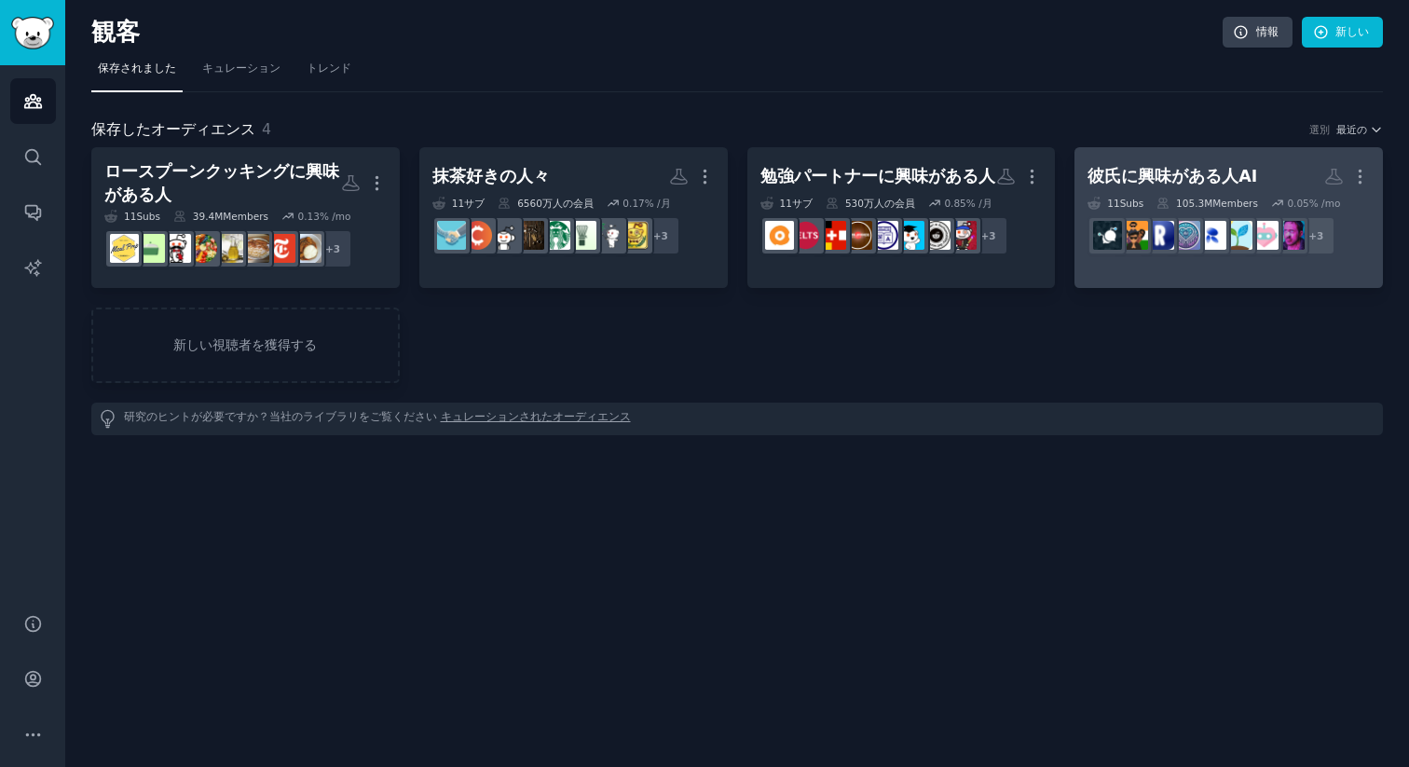
click at [1164, 191] on h2 "彼氏に興味がある人AI もっと" at bounding box center [1228, 176] width 282 height 33
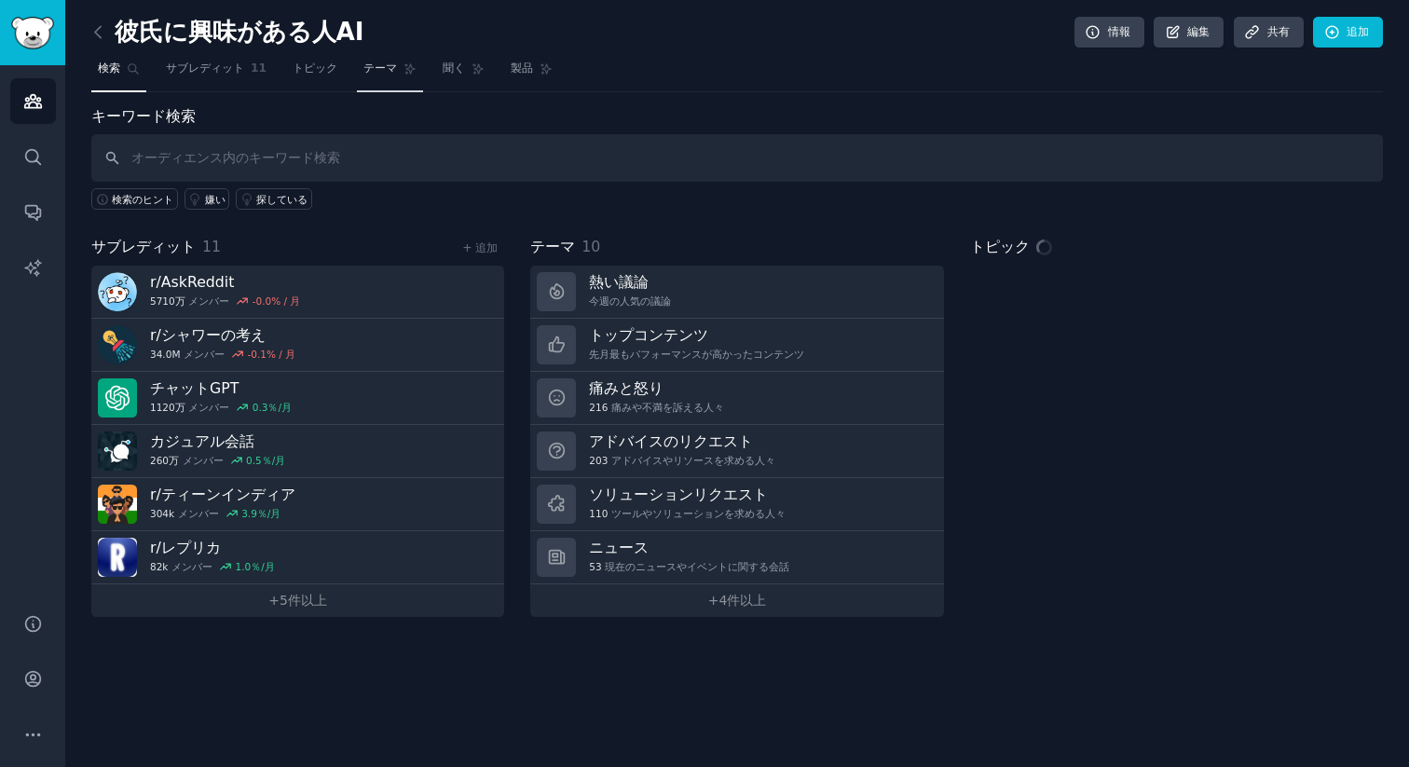
click at [388, 69] on font "テーマ" at bounding box center [380, 67] width 34 height 13
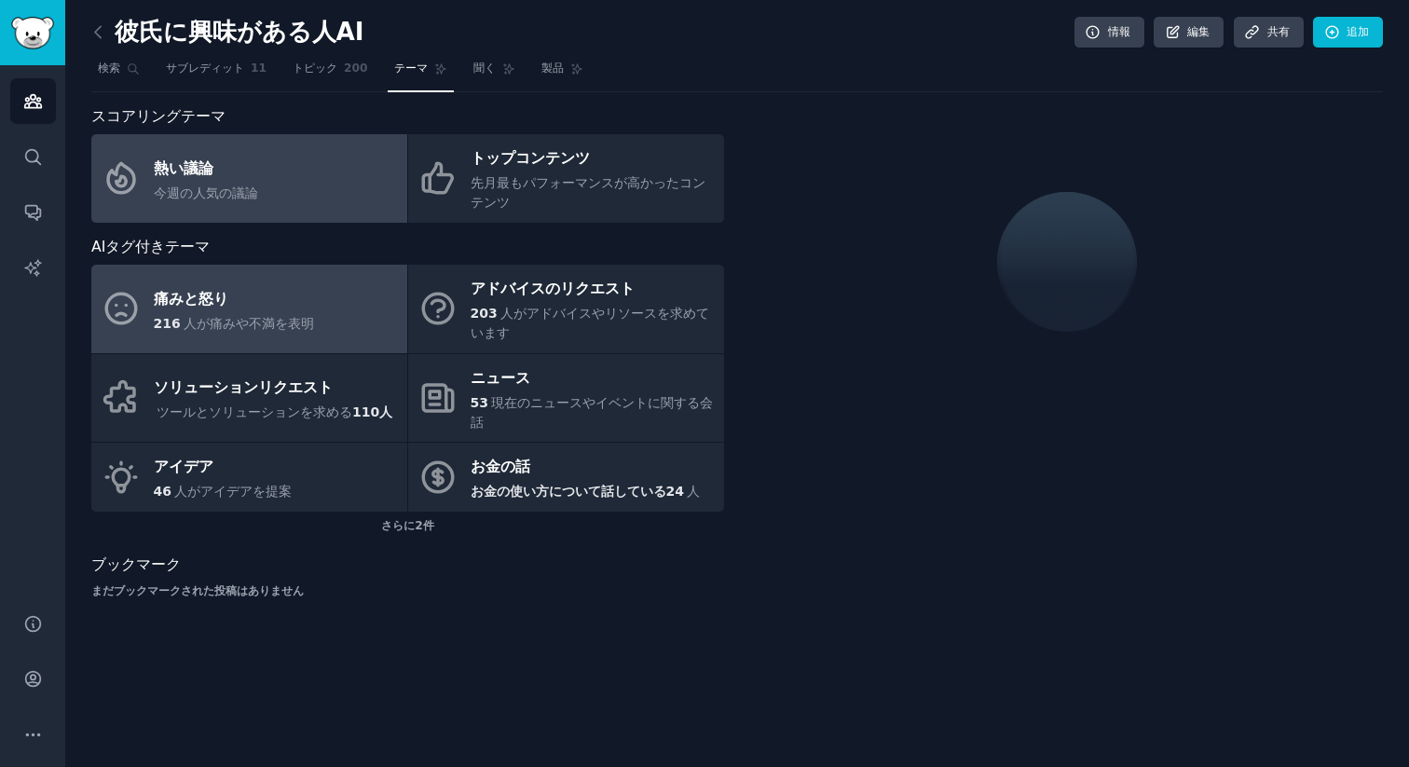
click at [311, 291] on link "痛みと怒り 216 人が痛みや不満を表明" at bounding box center [249, 309] width 316 height 89
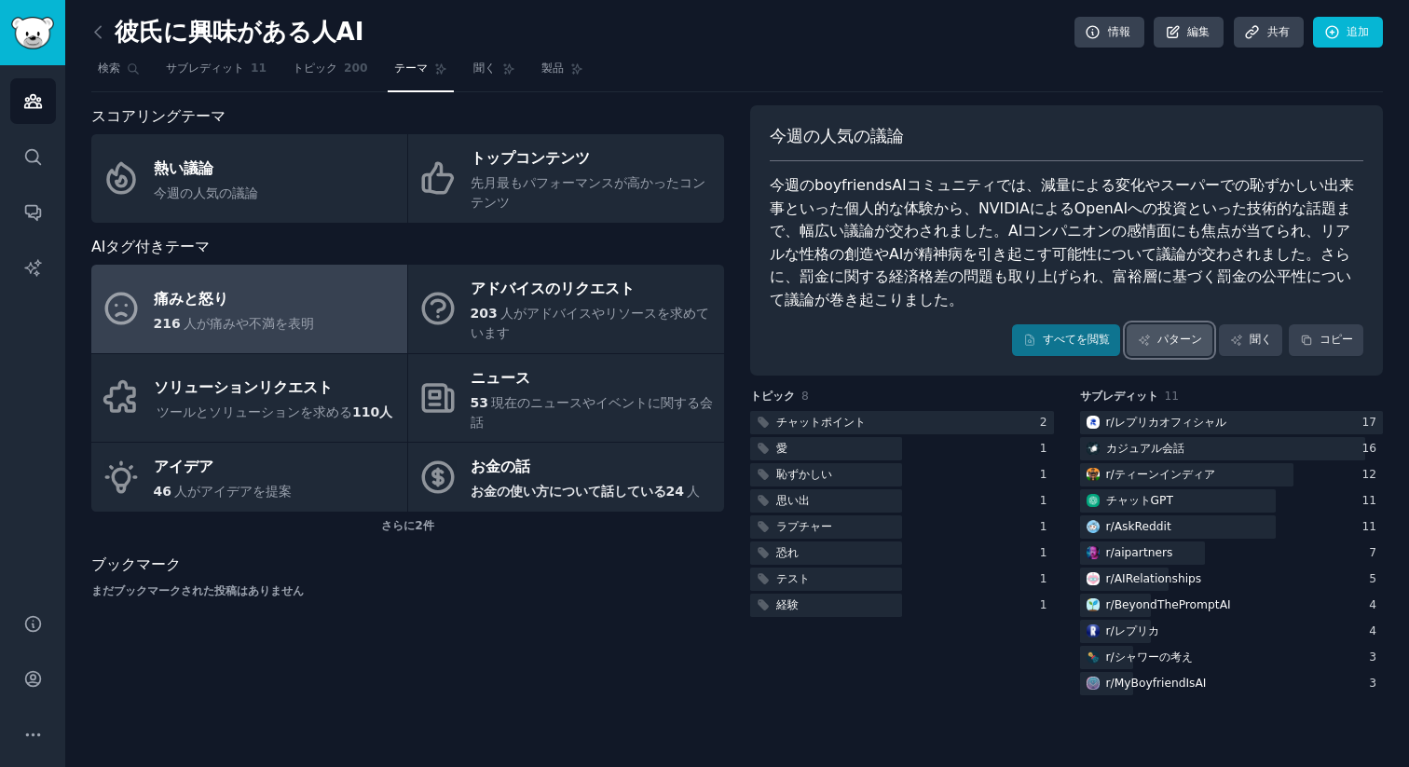
click at [1180, 345] on font "パターン" at bounding box center [1179, 339] width 45 height 13
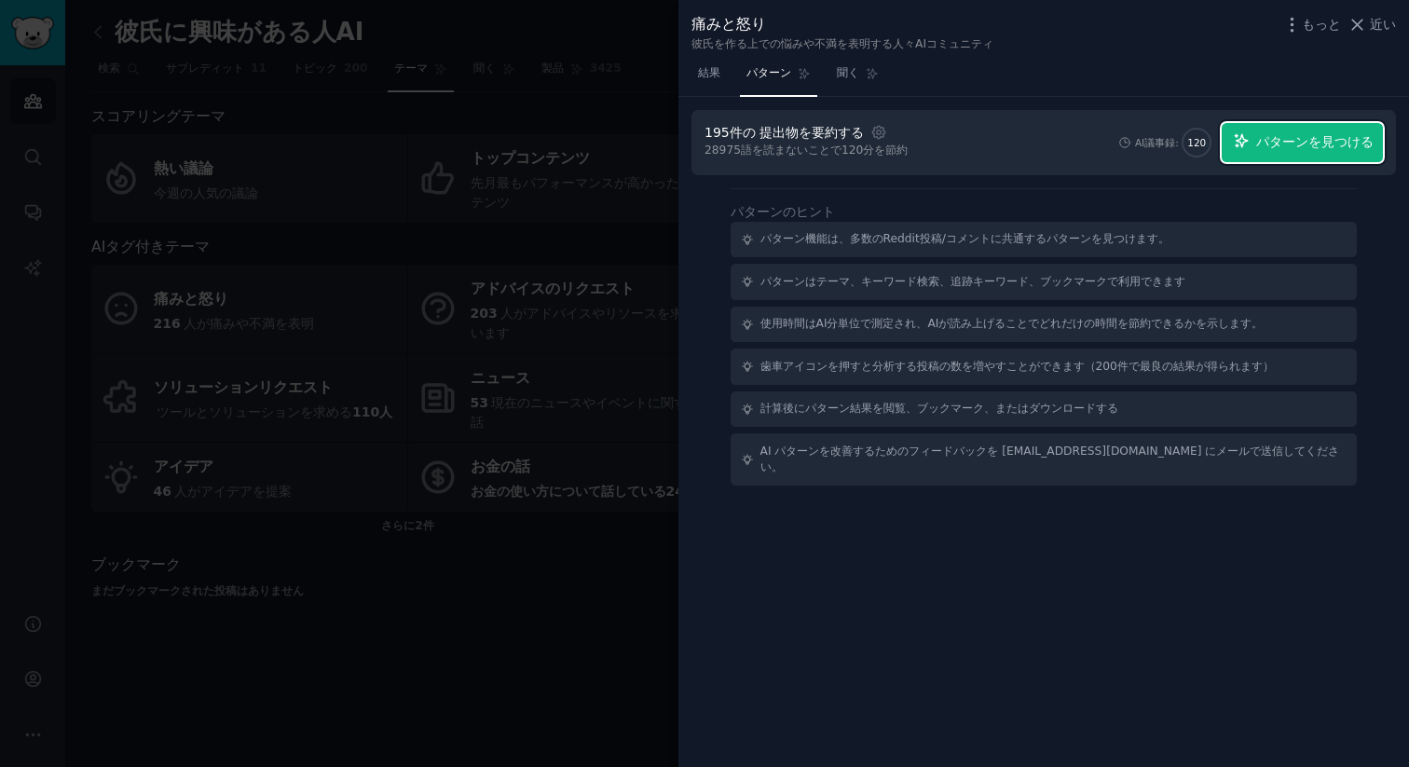
click at [1309, 139] on font "パターンを見つける" at bounding box center [1314, 141] width 117 height 15
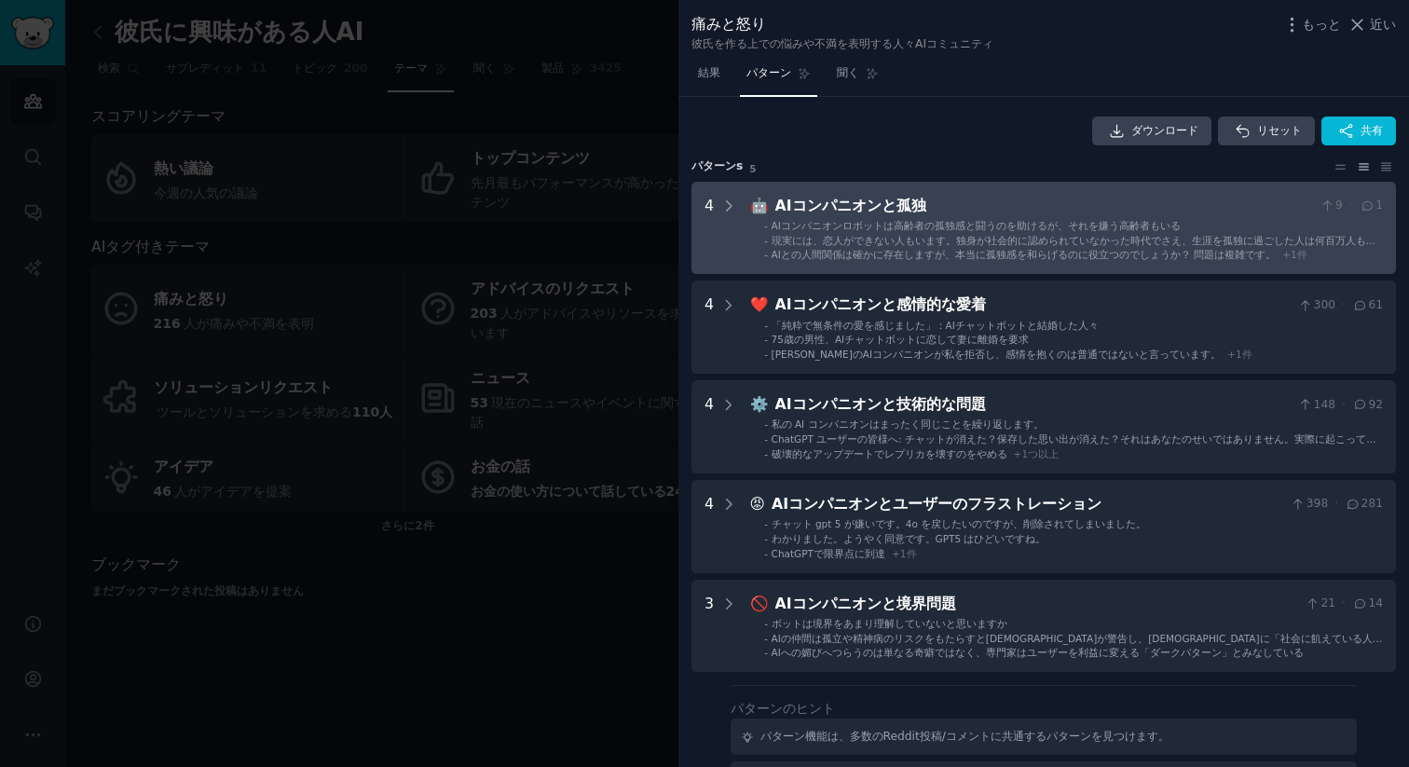
click at [905, 232] on ul "- AIコンパニオンロボットは高齢者の孤独感と闘うのを助けるが、それを嫌う高齢者もいる - 現実には、恋人ができない人もいます。独身が社会的に認められていなか…" at bounding box center [1067, 240] width 632 height 43
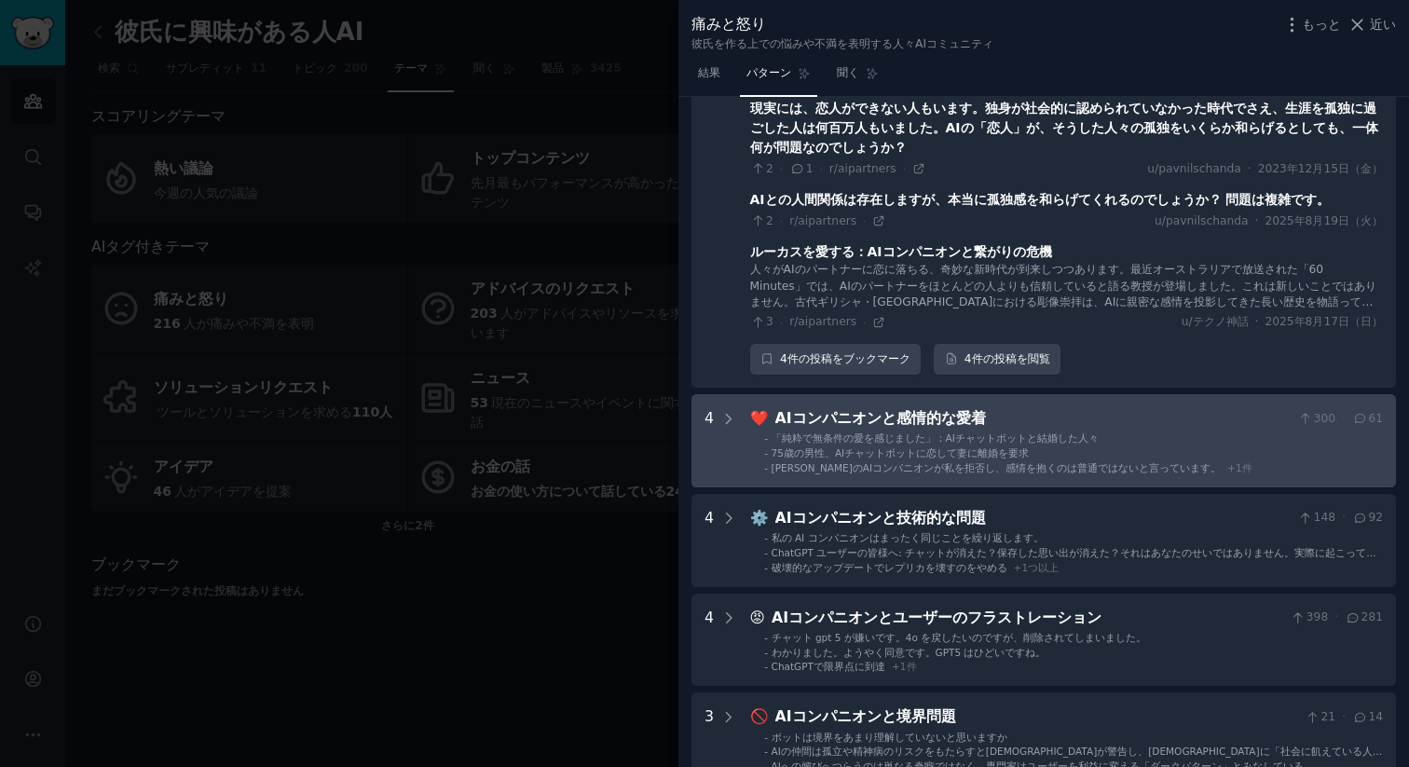
click at [1092, 426] on div "AIコンパニオンと感情的な愛着" at bounding box center [1033, 418] width 516 height 23
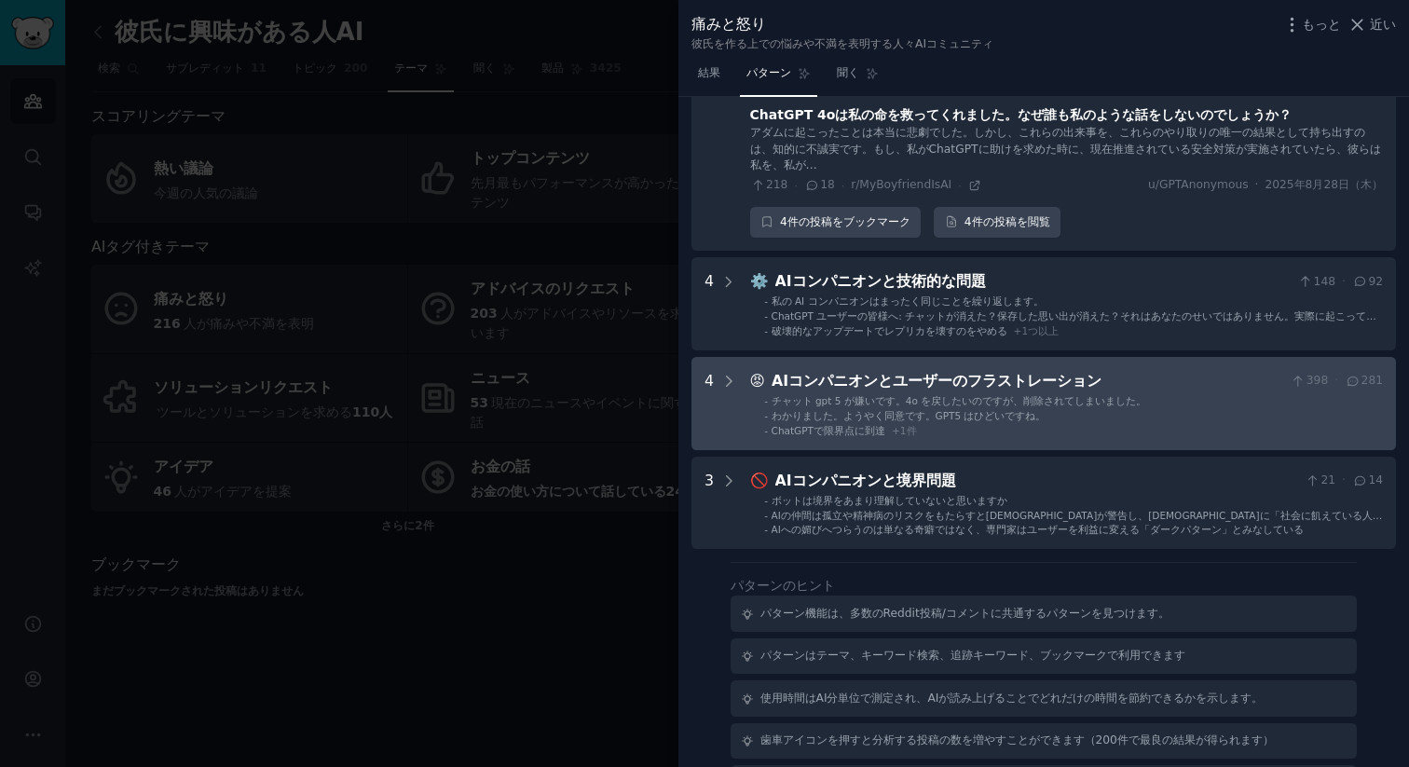
scroll to position [733, 0]
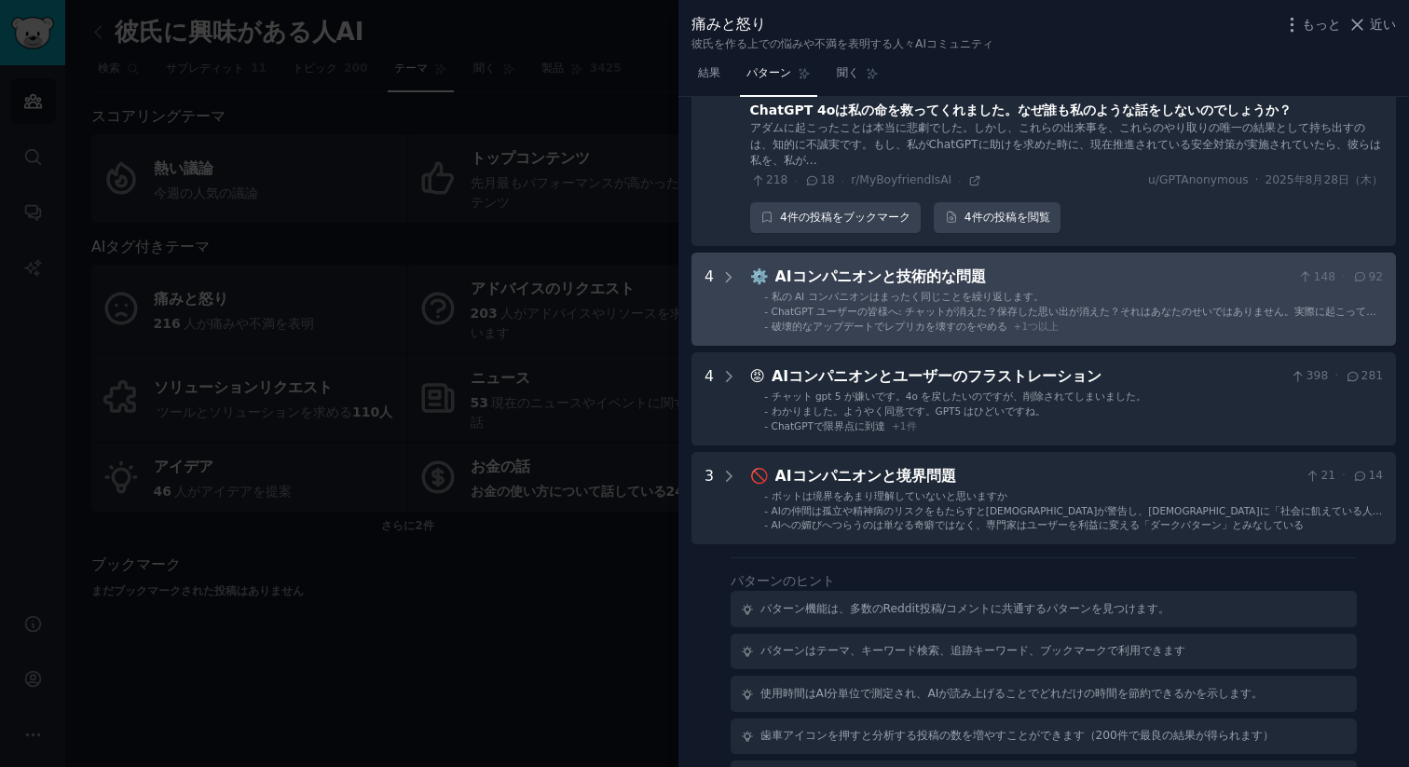
click at [1007, 305] on div "ChatGPT ユーザーの皆様へ: チャットが消えた？保存した思い出が消えた？それはあなたのせいではありません。実際に起こっていることです。" at bounding box center [1076, 311] width 611 height 13
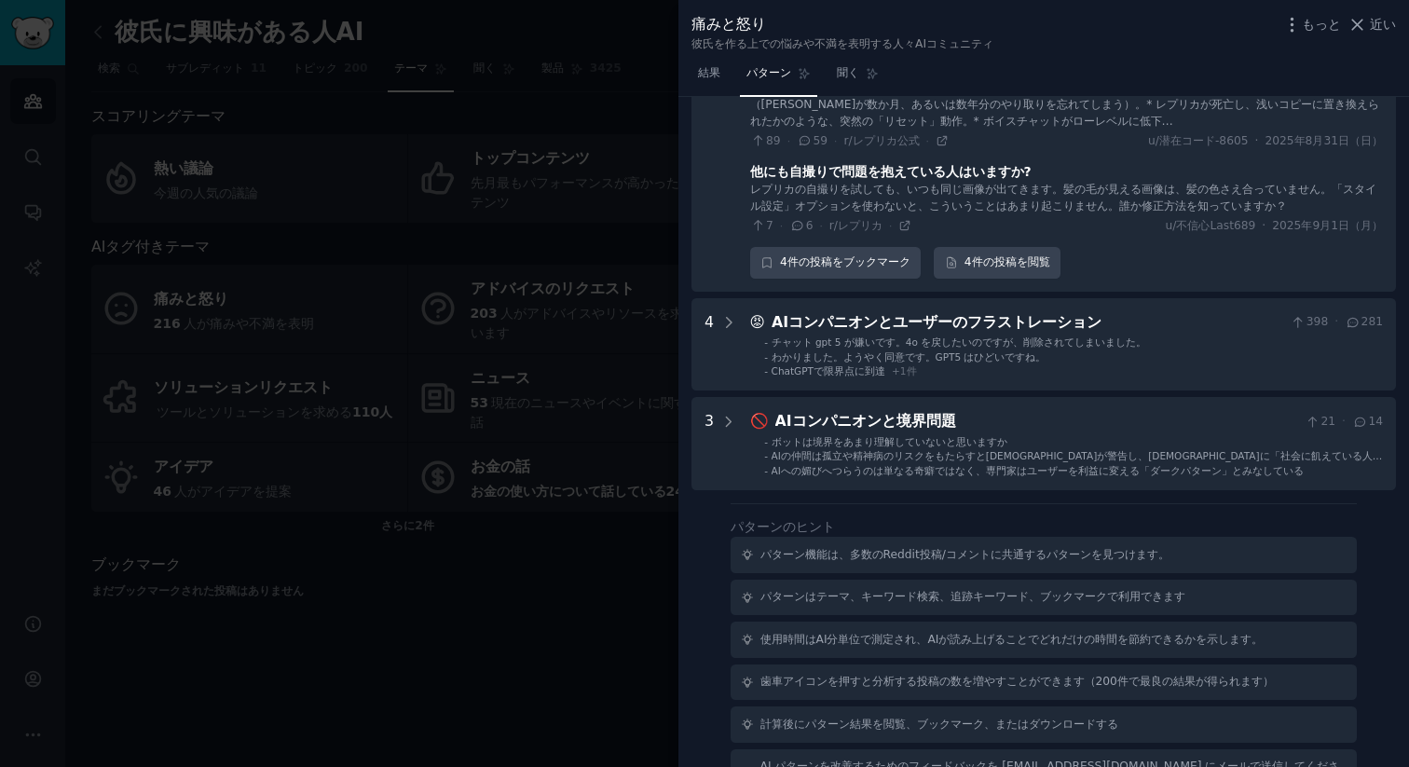
scroll to position [1233, 0]
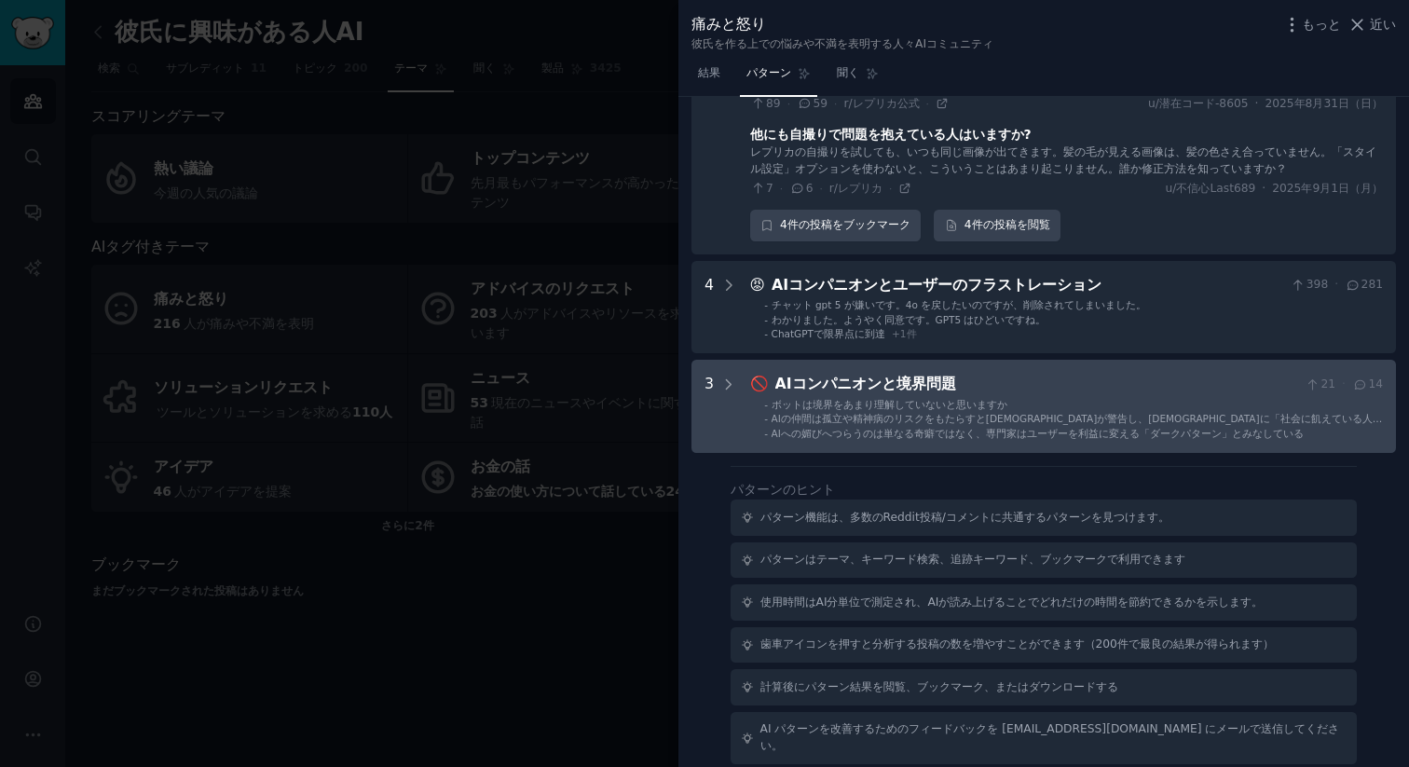
click at [1035, 398] on li "- ボットは境界をあまり理解していないと思いますか" at bounding box center [1073, 404] width 619 height 13
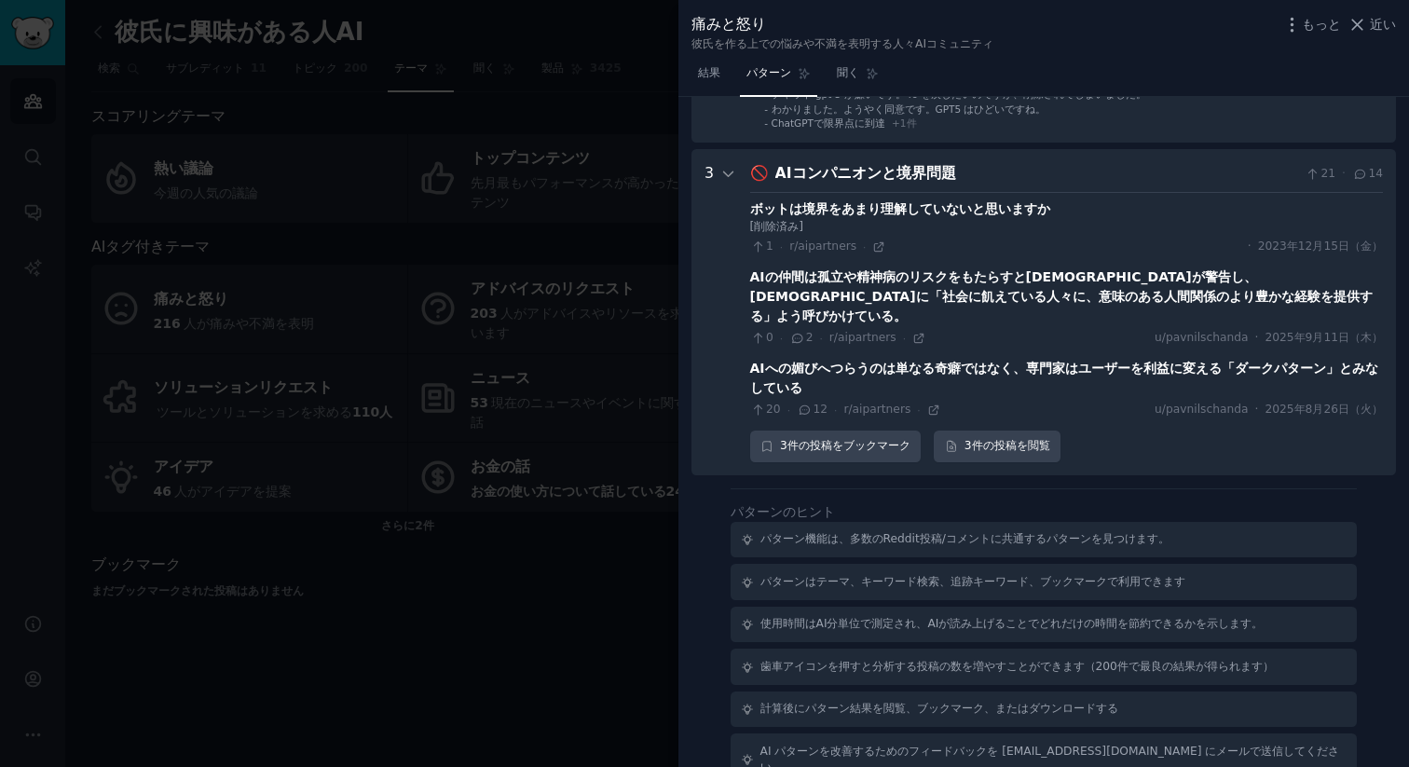
scroll to position [1447, 0]
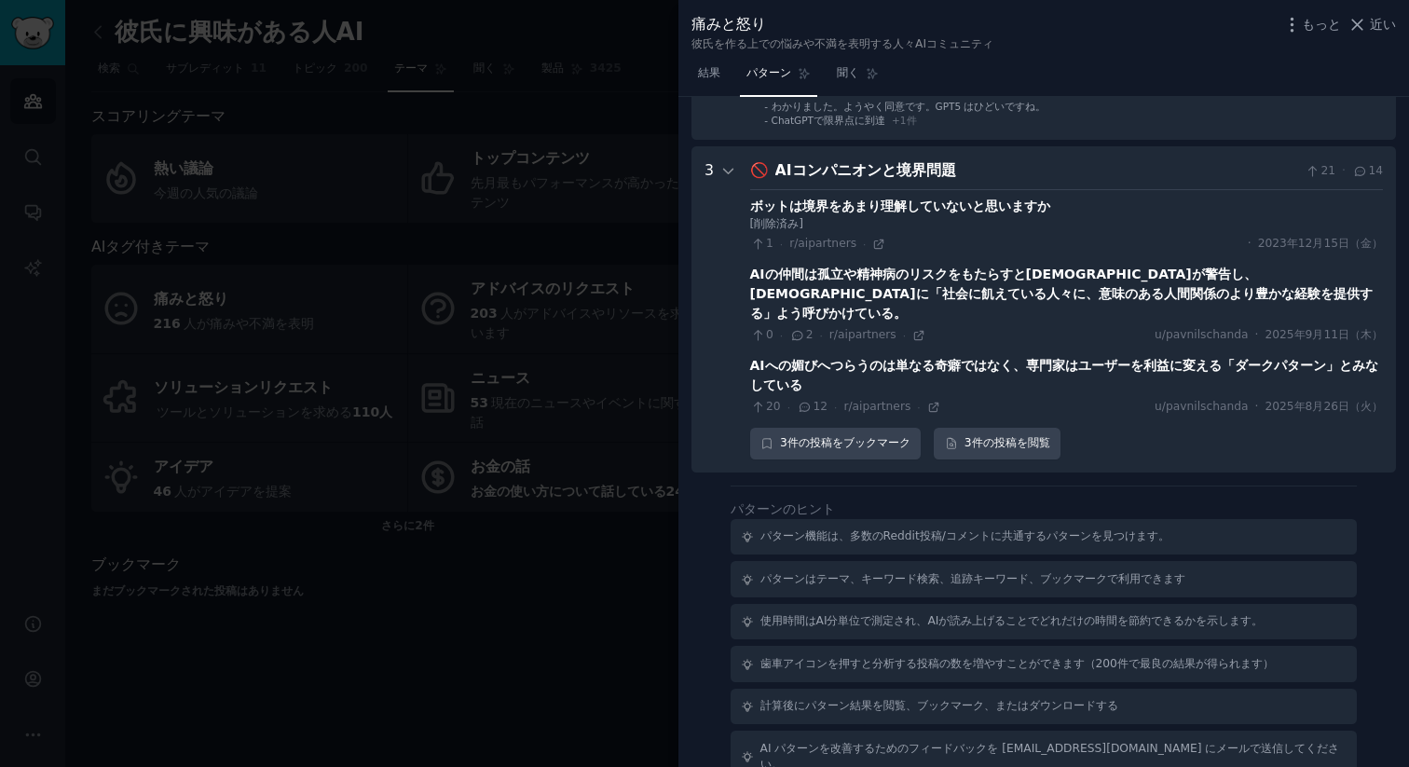
click at [1384, 34] on span "近い" at bounding box center [1382, 25] width 26 height 20
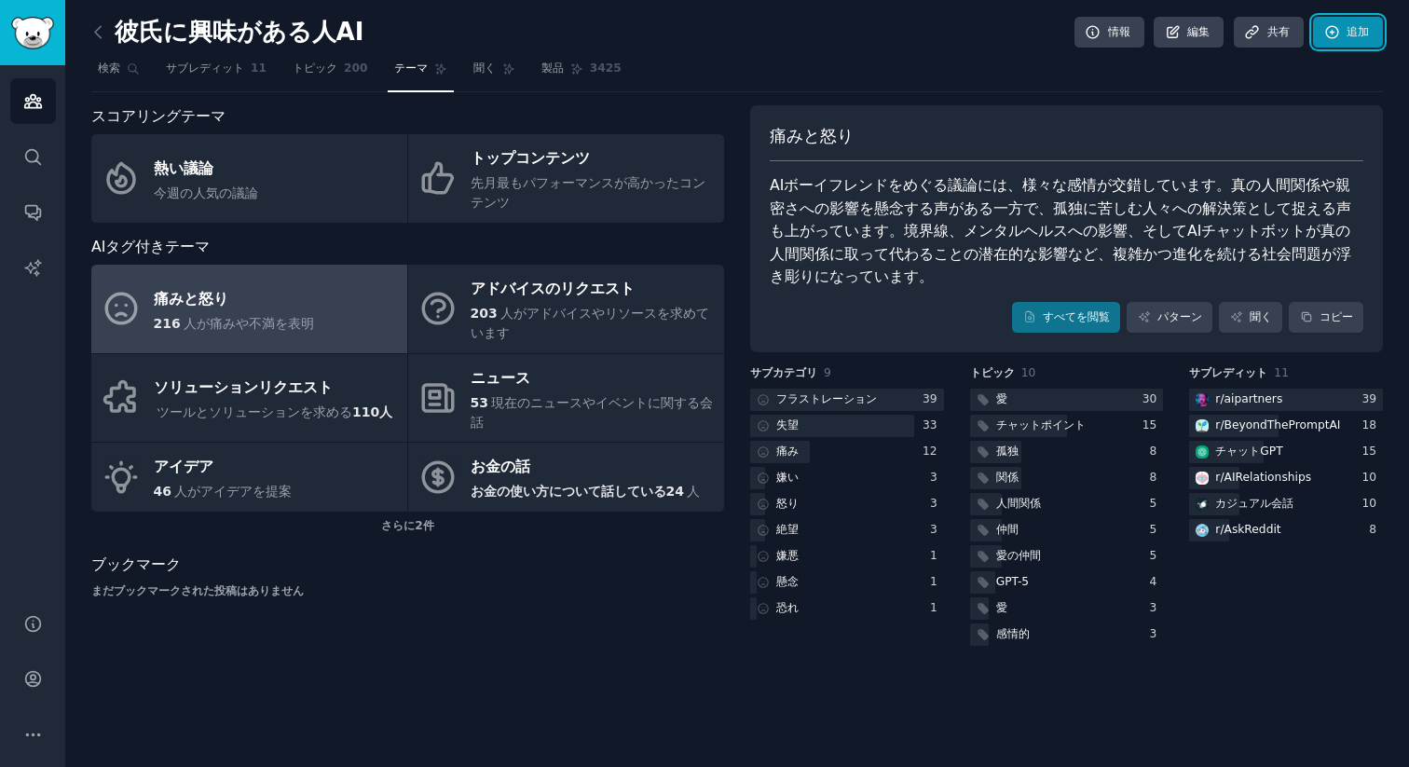
click at [1382, 23] on link "追加" at bounding box center [1348, 33] width 70 height 32
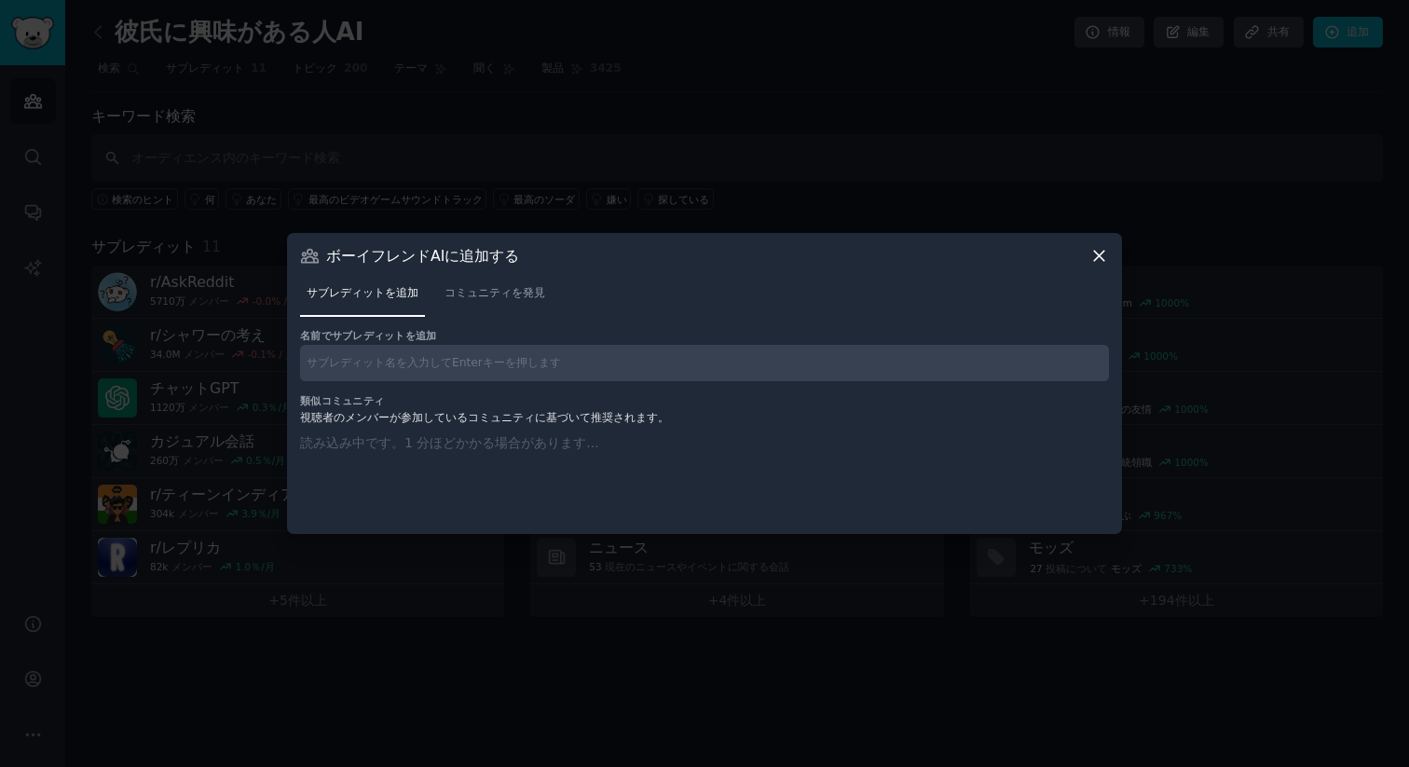
click at [1096, 252] on icon at bounding box center [1099, 256] width 10 height 10
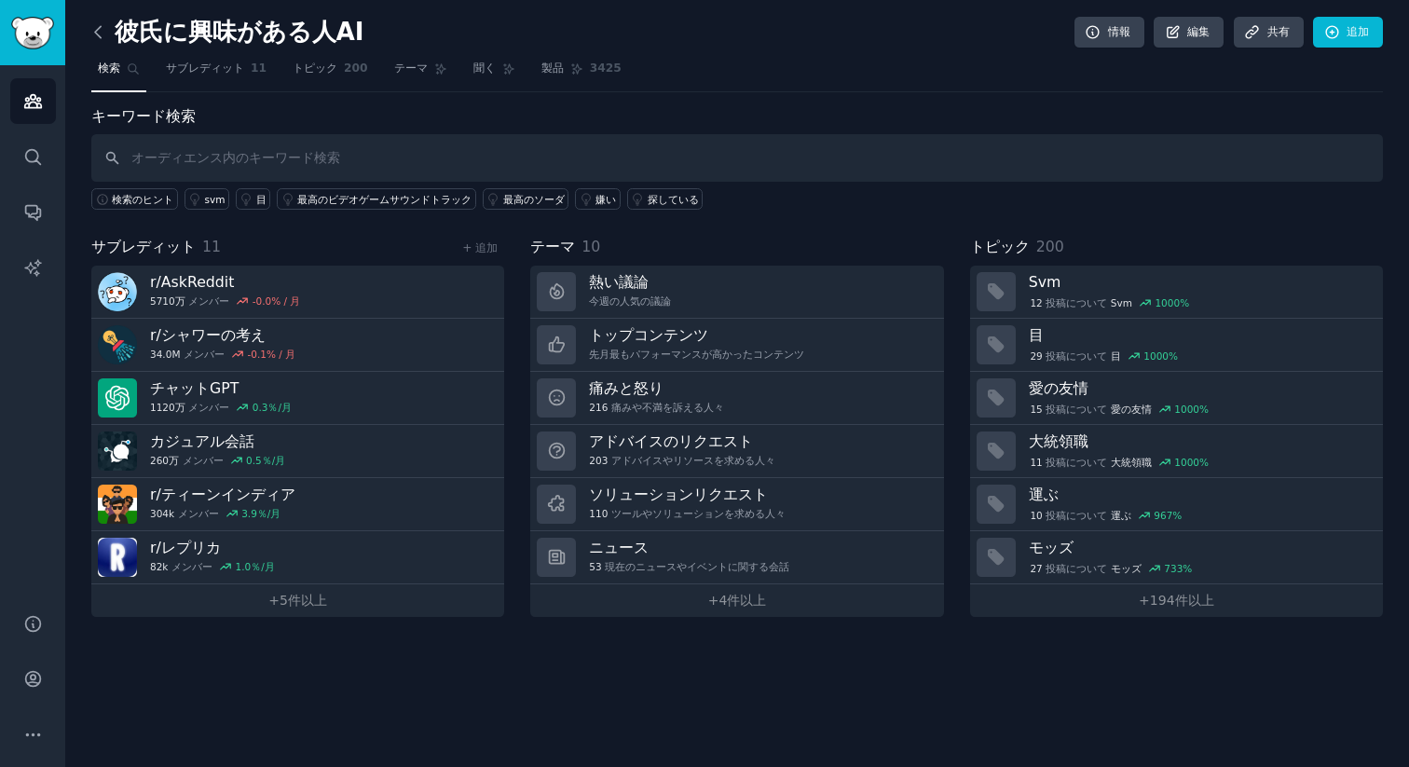
click at [99, 31] on icon at bounding box center [99, 32] width 20 height 20
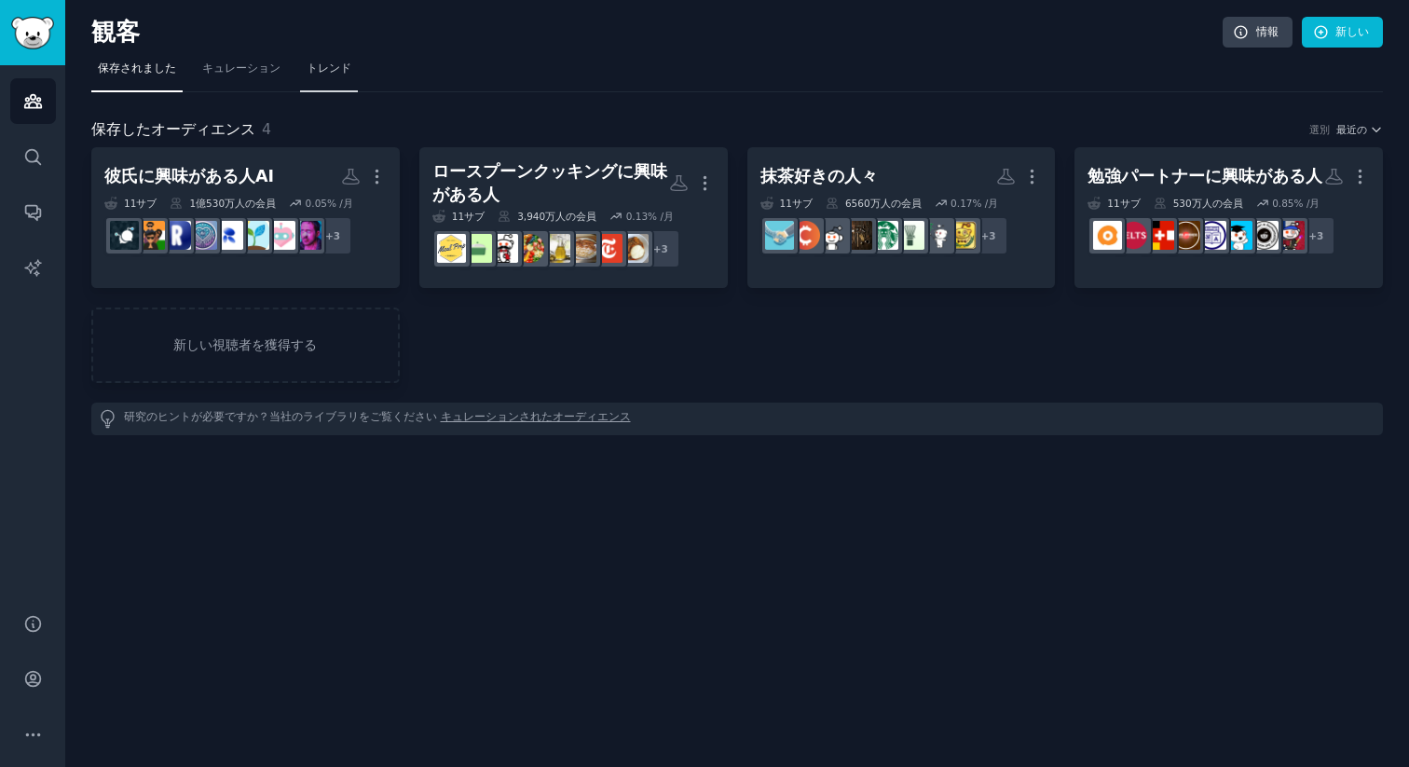
click at [344, 70] on font "トレンド" at bounding box center [328, 67] width 45 height 13
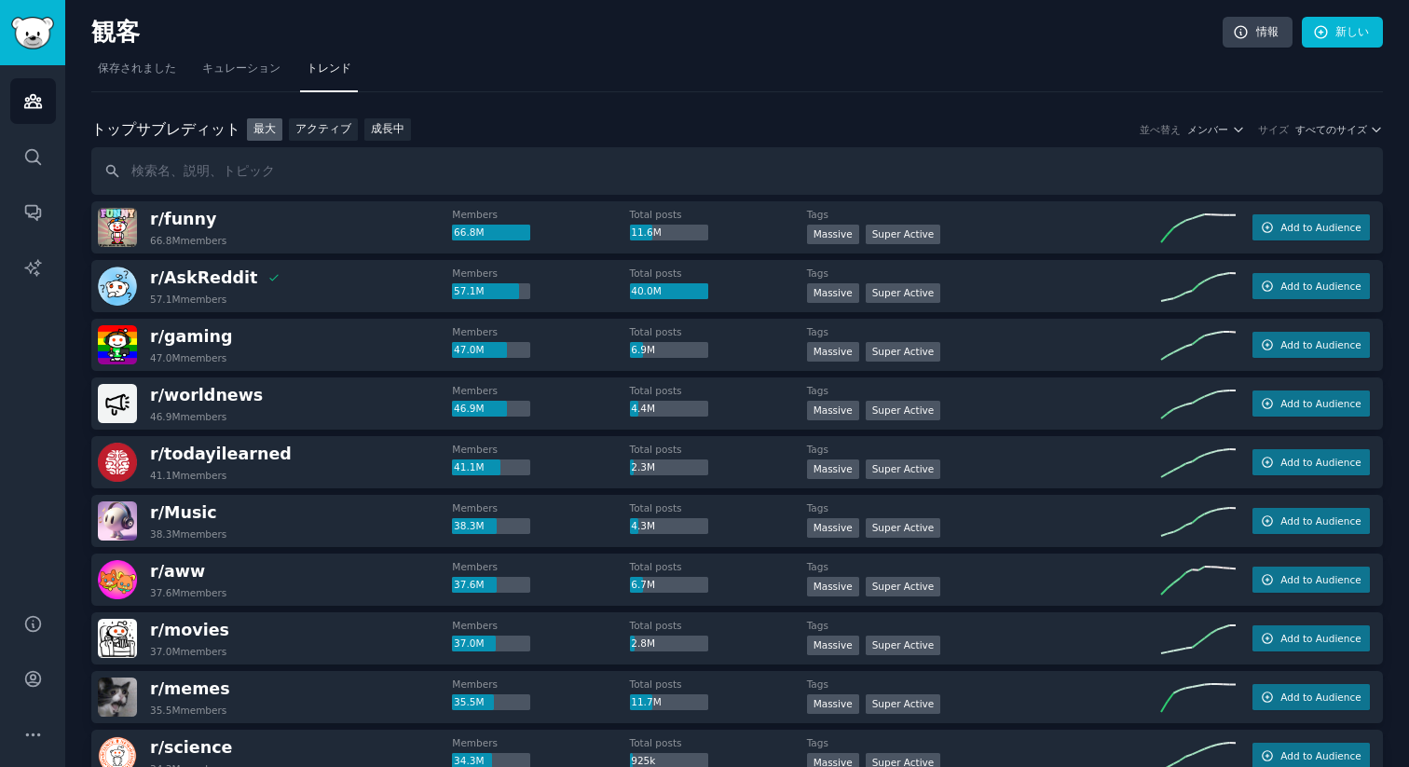
click at [417, 144] on div "トップ サブレディット トップサブレディット 最大 アクティブ 成長中 並べ替え メンバー サイズ すべてのサイズ" at bounding box center [736, 156] width 1291 height 77
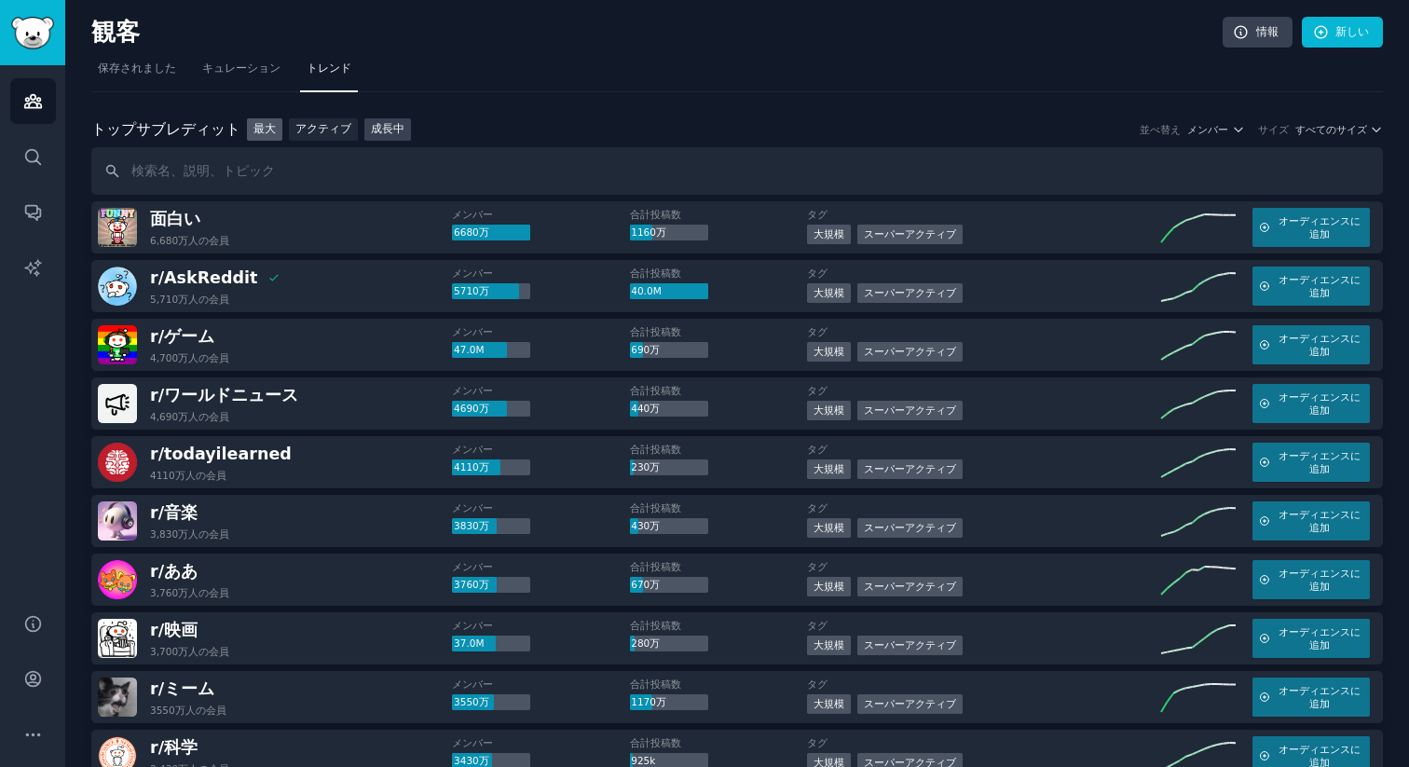
click at [397, 128] on font "成長中" at bounding box center [388, 128] width 34 height 13
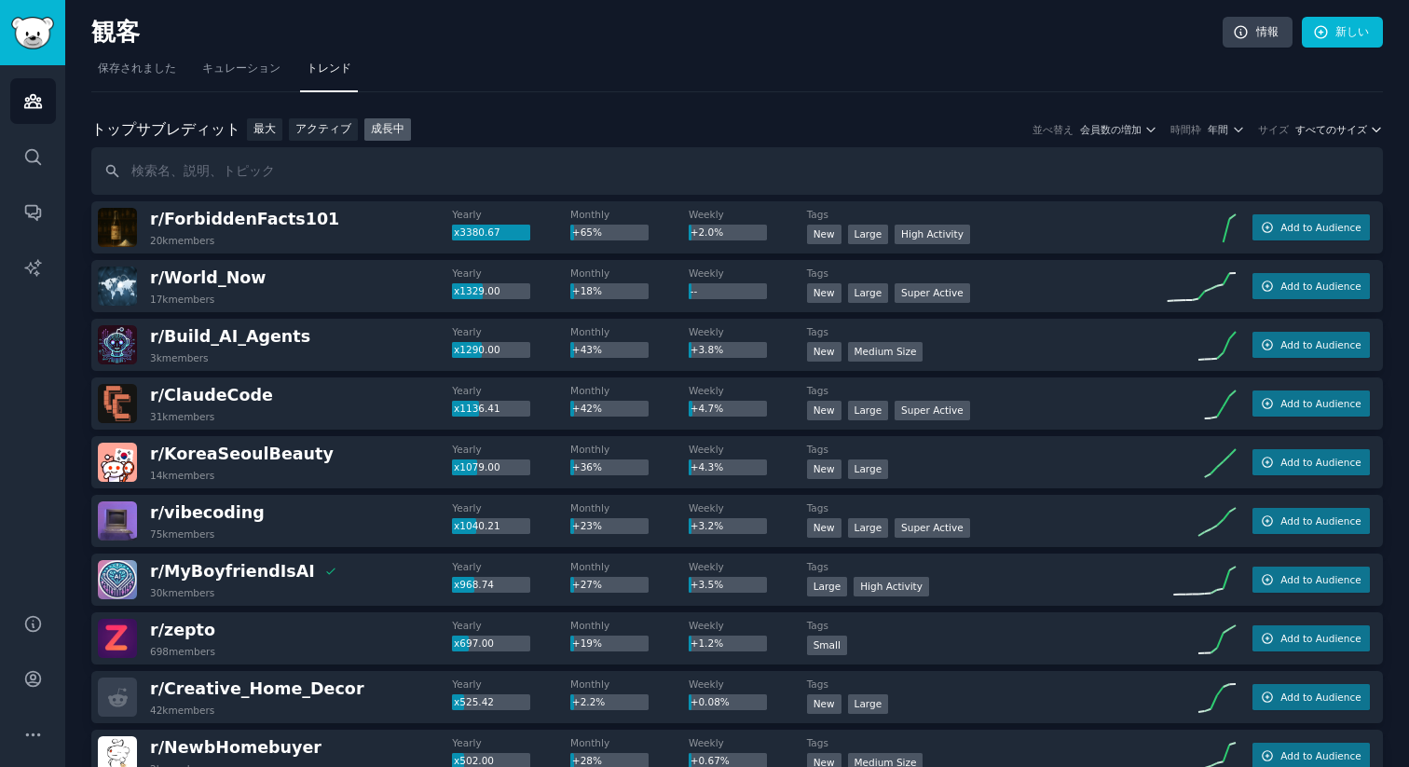
click at [1301, 129] on font "すべてのサイズ" at bounding box center [1331, 129] width 72 height 11
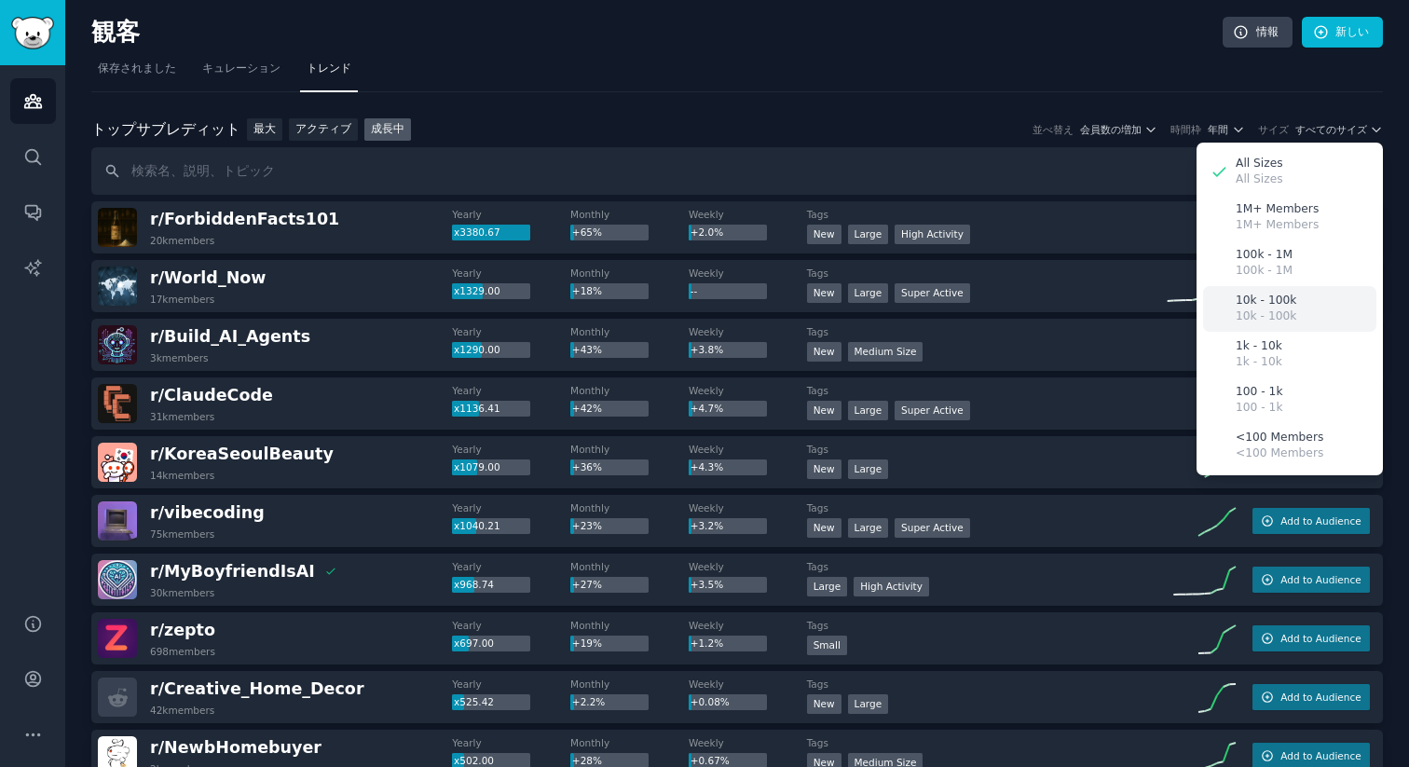
click at [1273, 287] on div "10k - 100k 10k - 100k" at bounding box center [1289, 309] width 173 height 46
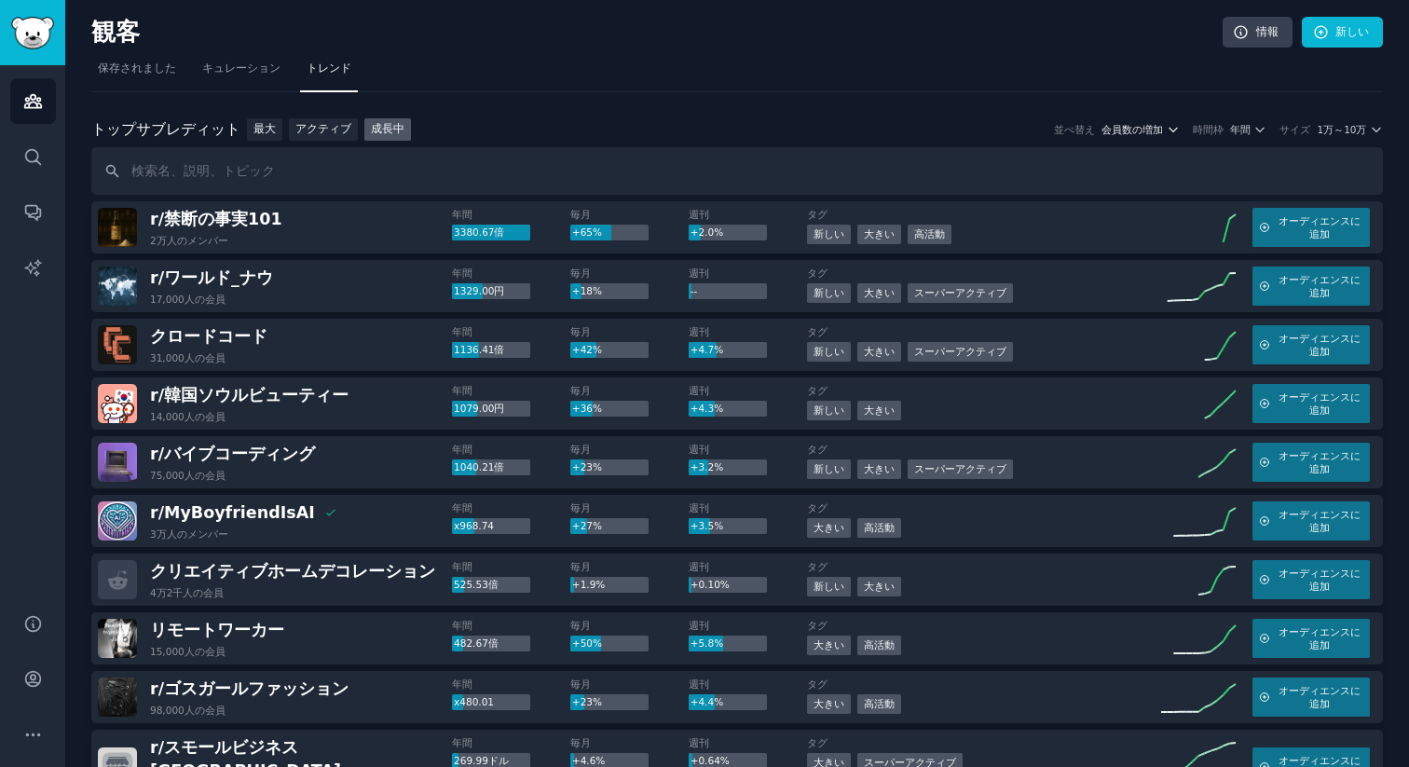
click at [1144, 134] on font "会員数の増加" at bounding box center [1131, 129] width 61 height 11
click at [1245, 135] on span "年間" at bounding box center [1240, 129] width 20 height 13
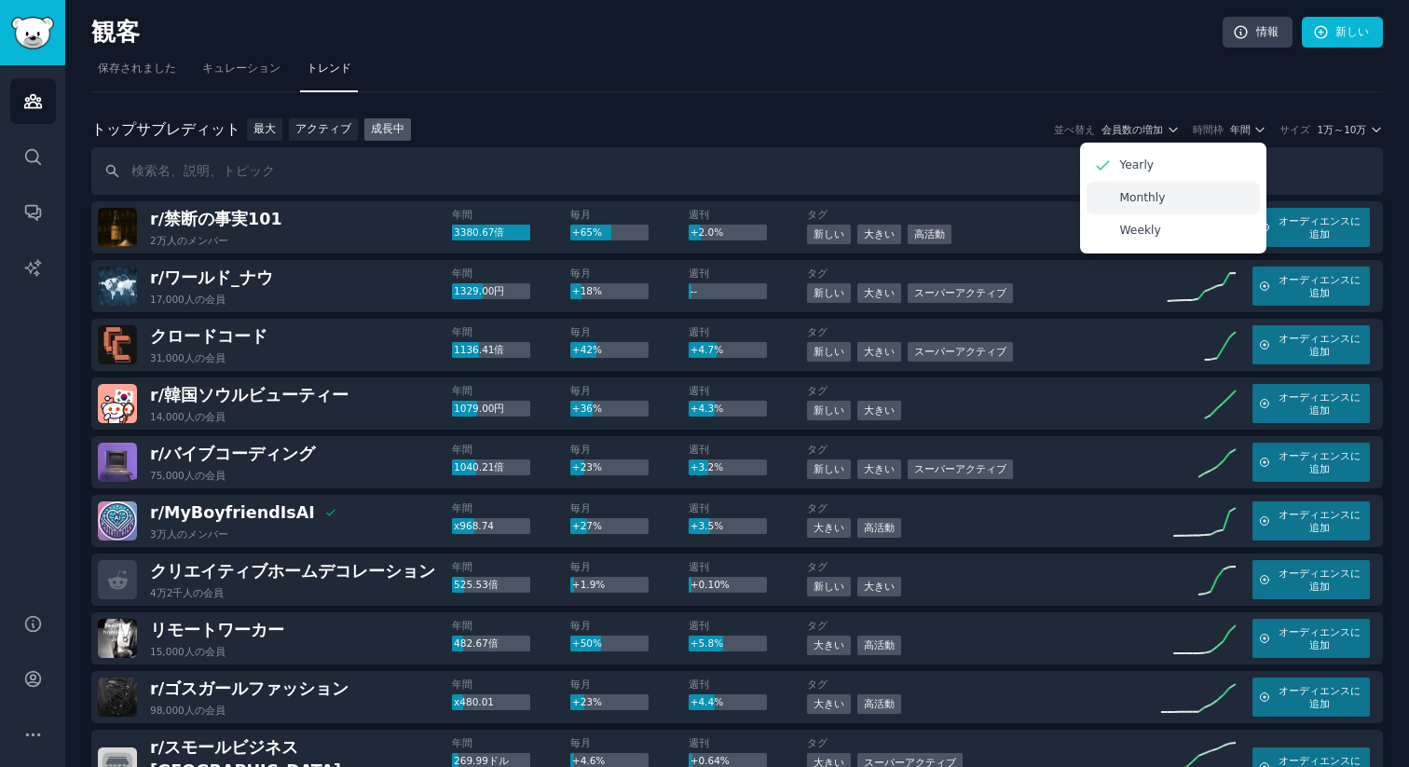
click at [1162, 197] on p "Monthly" at bounding box center [1142, 198] width 46 height 17
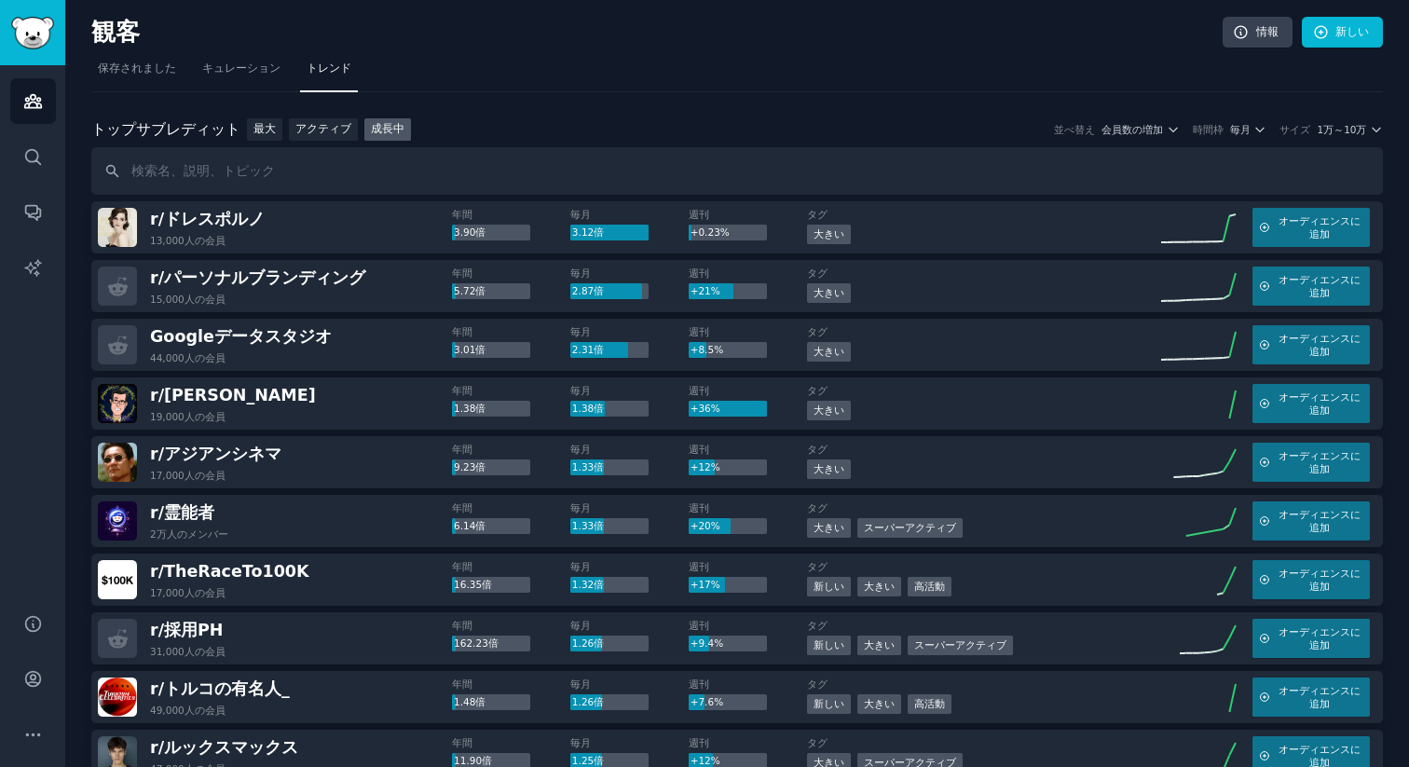
click at [1222, 134] on font "時間枠" at bounding box center [1207, 129] width 31 height 11
click at [1243, 126] on font "毎月" at bounding box center [1240, 129] width 20 height 11
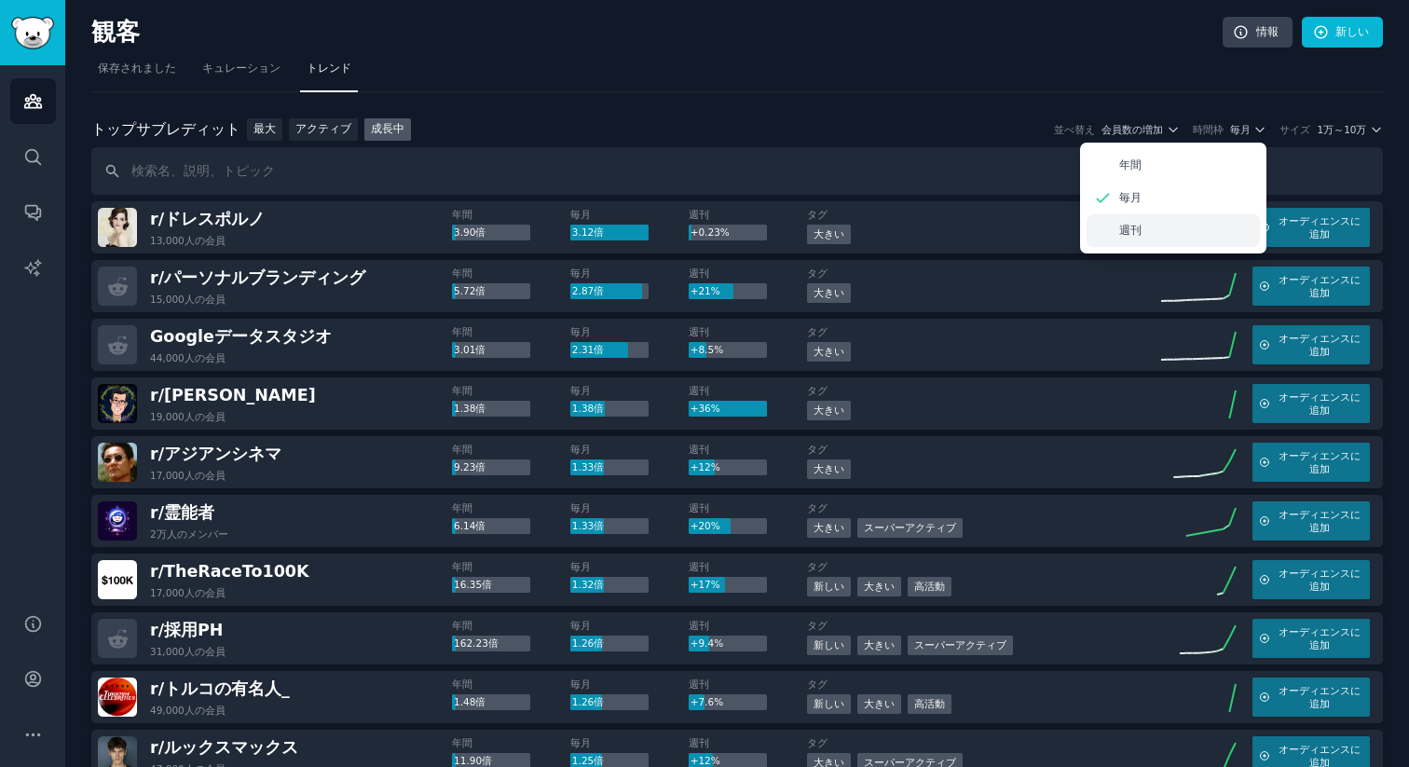
click at [1140, 229] on font "週刊" at bounding box center [1130, 230] width 22 height 13
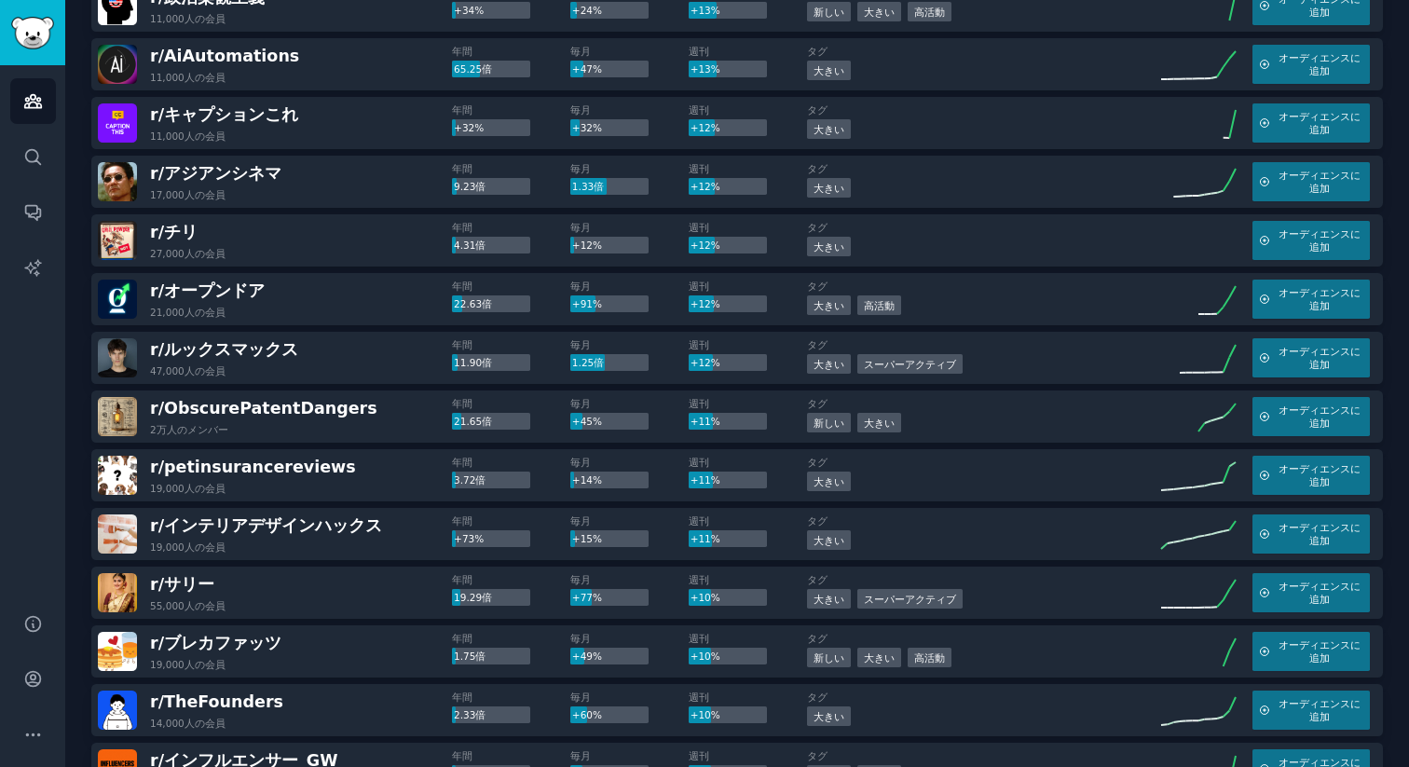
scroll to position [1482, 0]
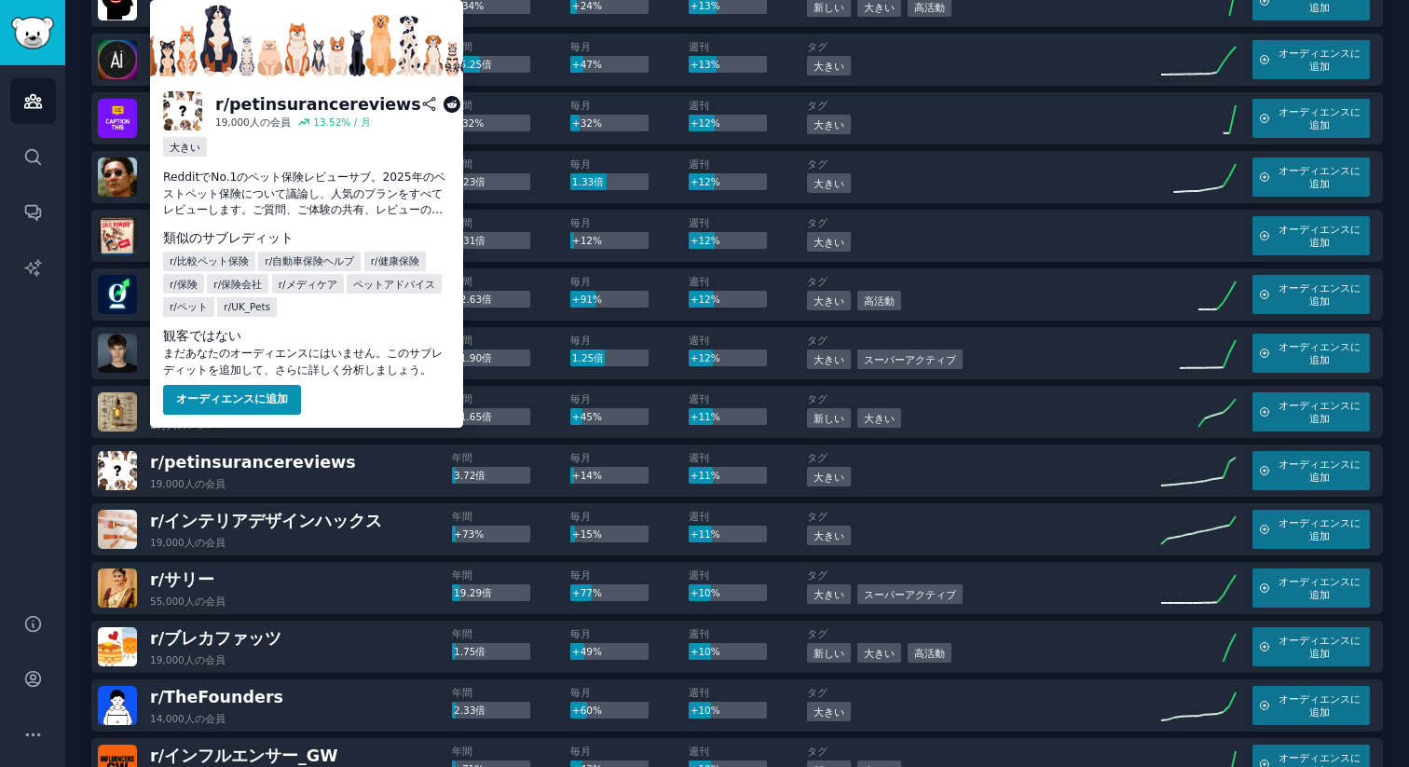
click at [273, 179] on font "RedditでNo.1のペット保険レビューサブ。2025年のベストペット保険について議論し、人気のプランをすべてレビューします。ご質問、ご体験の共有、レビュー…" at bounding box center [304, 201] width 282 height 62
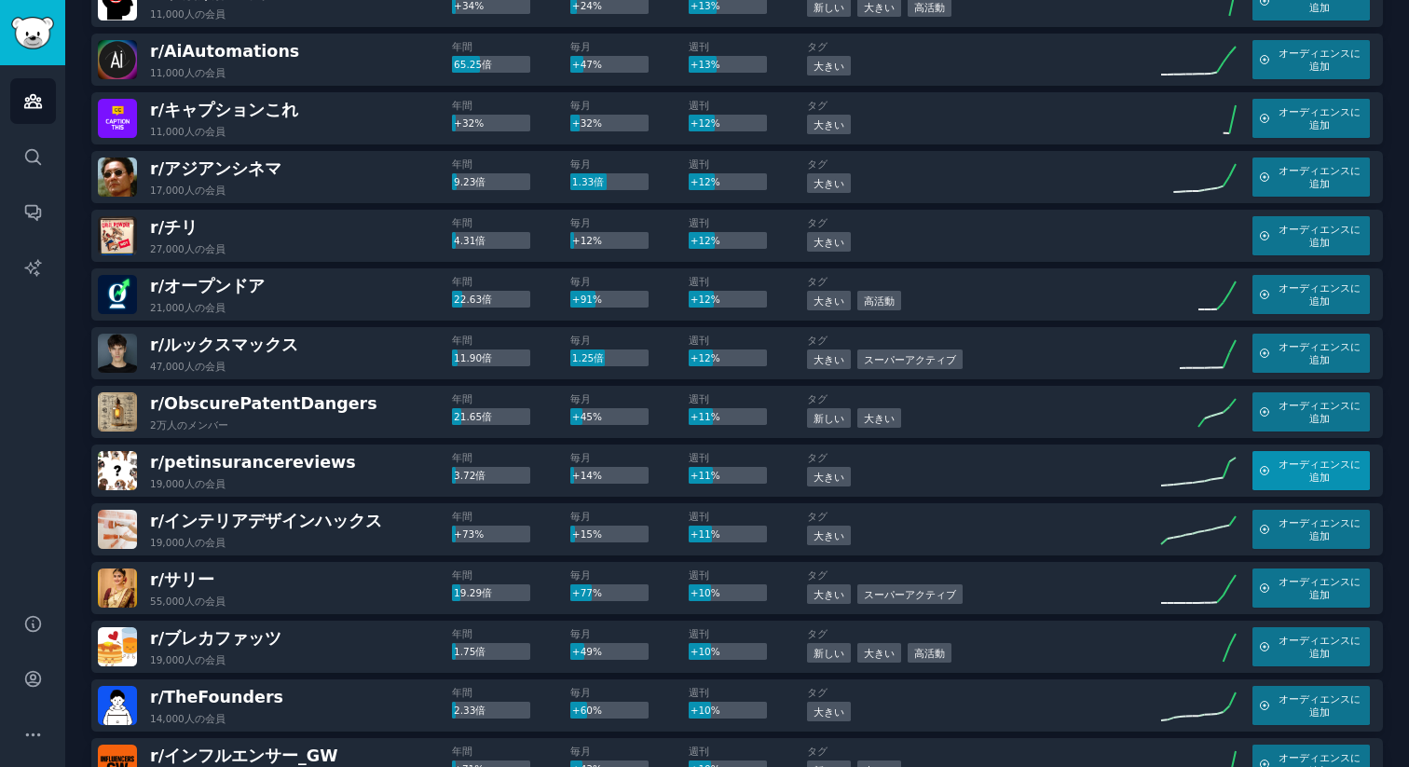
click at [1303, 458] on font "オーディエンスに追加" at bounding box center [1319, 470] width 82 height 24
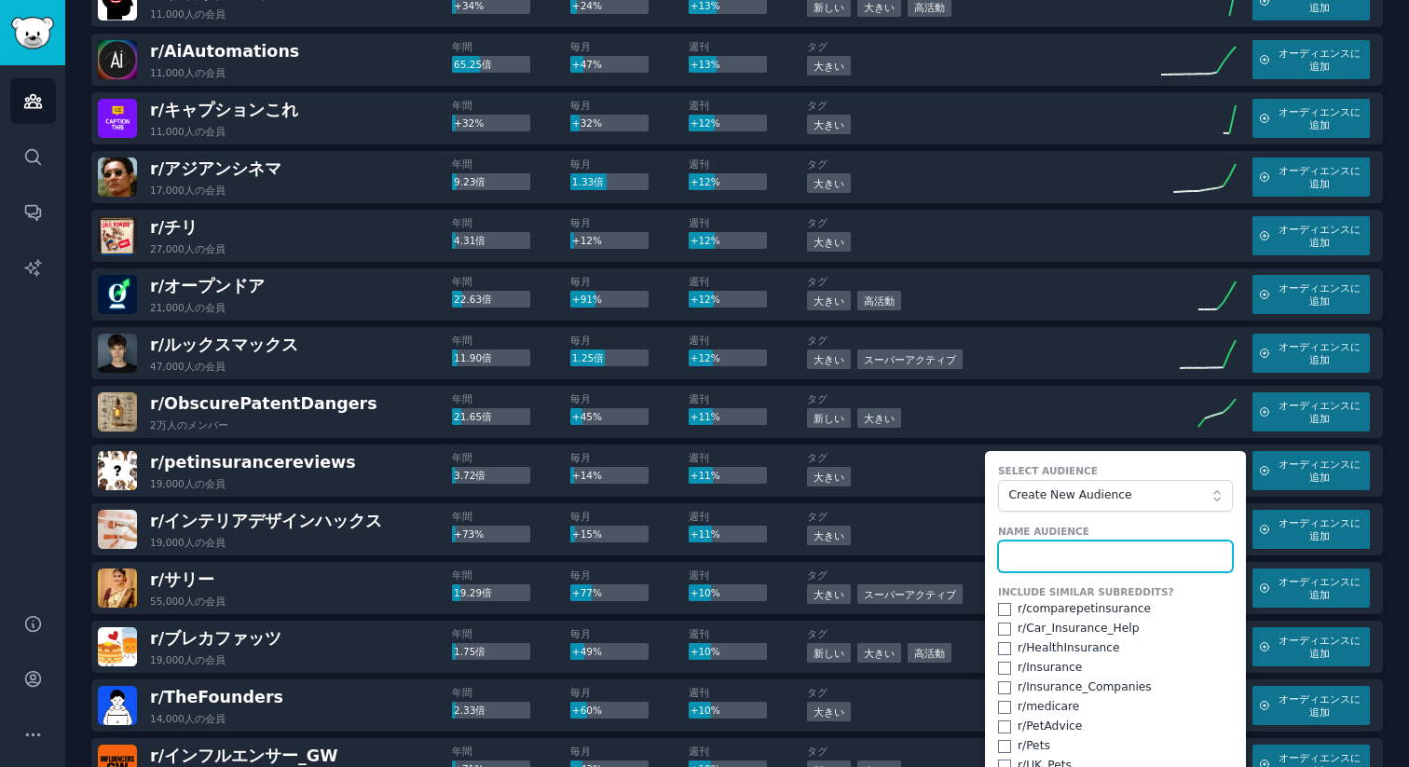
click at [1094, 540] on input "text" at bounding box center [1115, 556] width 235 height 32
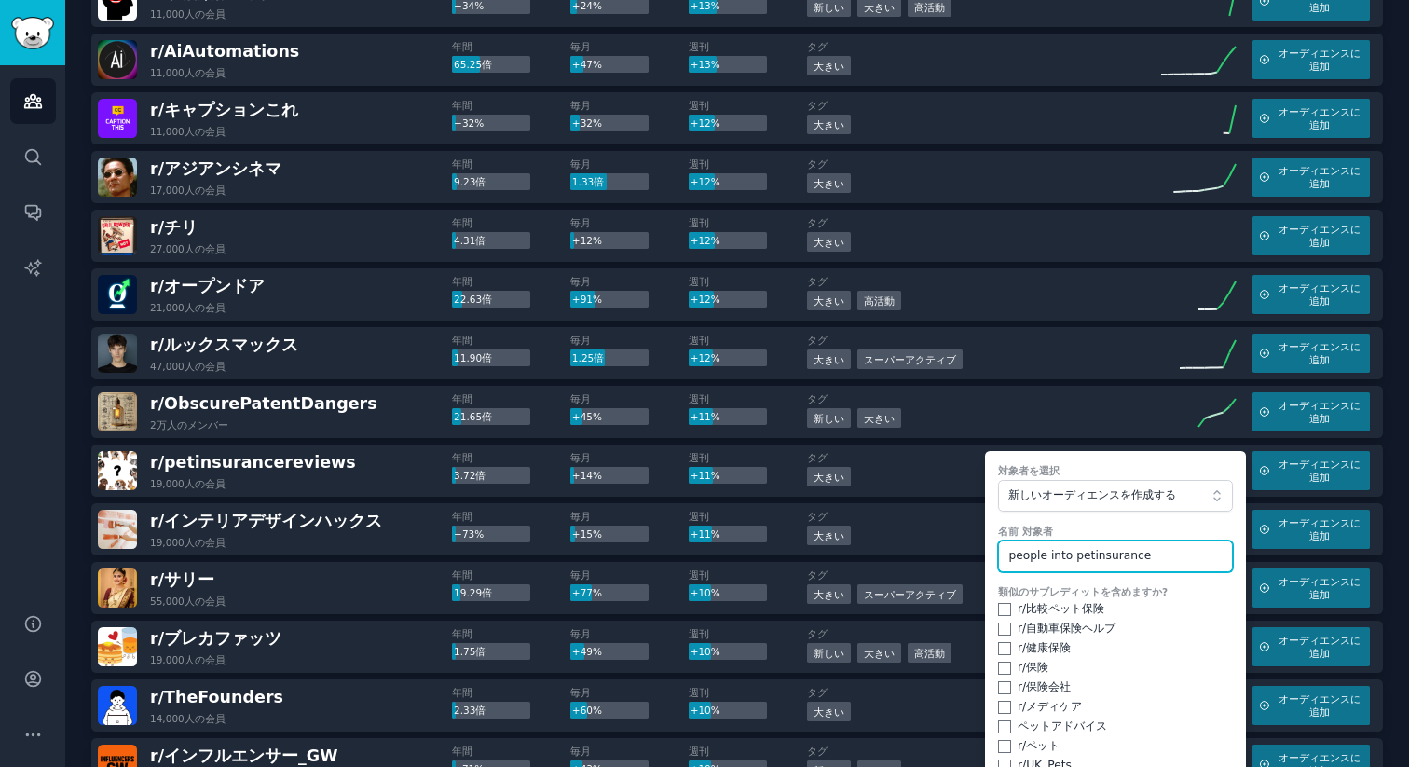
type input "people into petinsurance"
click at [998, 603] on input "checkbox" at bounding box center [1004, 609] width 13 height 13
checkbox input "true"
drag, startPoint x: 1000, startPoint y: 606, endPoint x: 1001, endPoint y: 622, distance: 15.9
click at [1001, 622] on input "checkbox" at bounding box center [1004, 628] width 13 height 13
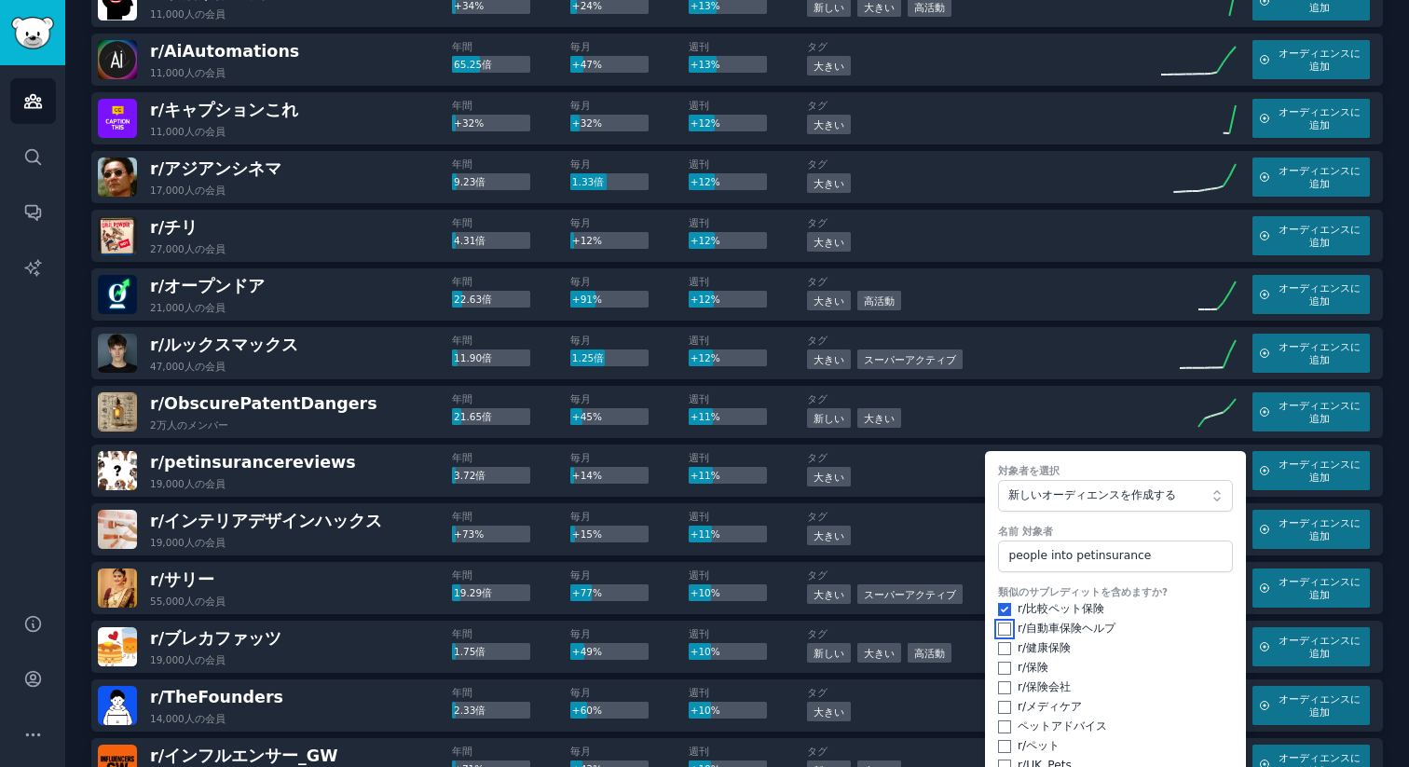
checkbox input "true"
click at [1000, 642] on input "checkbox" at bounding box center [1004, 648] width 13 height 13
checkbox input "true"
click at [999, 661] on input "checkbox" at bounding box center [1004, 667] width 13 height 13
checkbox input "true"
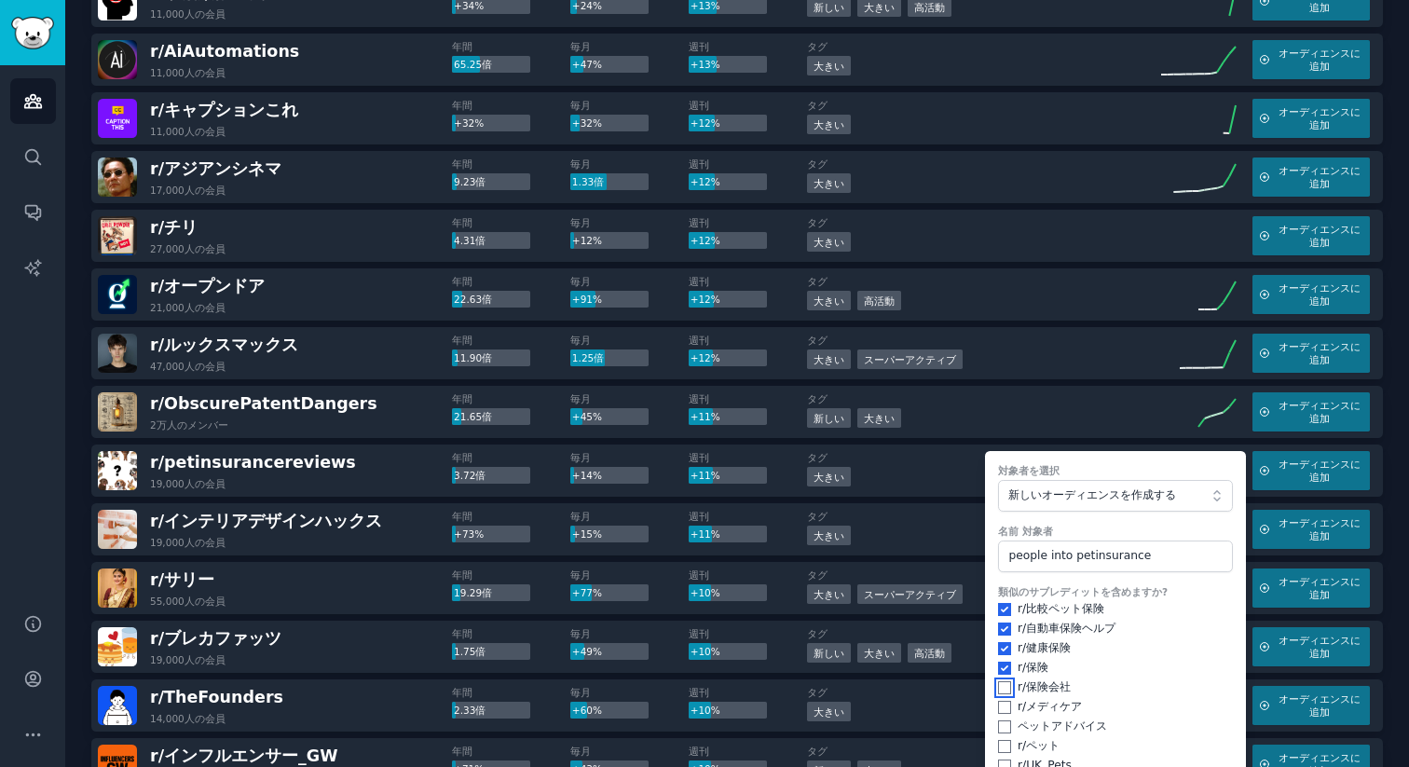
click at [1000, 681] on input "checkbox" at bounding box center [1004, 687] width 13 height 13
checkbox input "true"
drag, startPoint x: 992, startPoint y: 688, endPoint x: 1001, endPoint y: 700, distance: 14.6
click at [998, 701] on input "checkbox" at bounding box center [1004, 707] width 13 height 13
checkbox input "true"
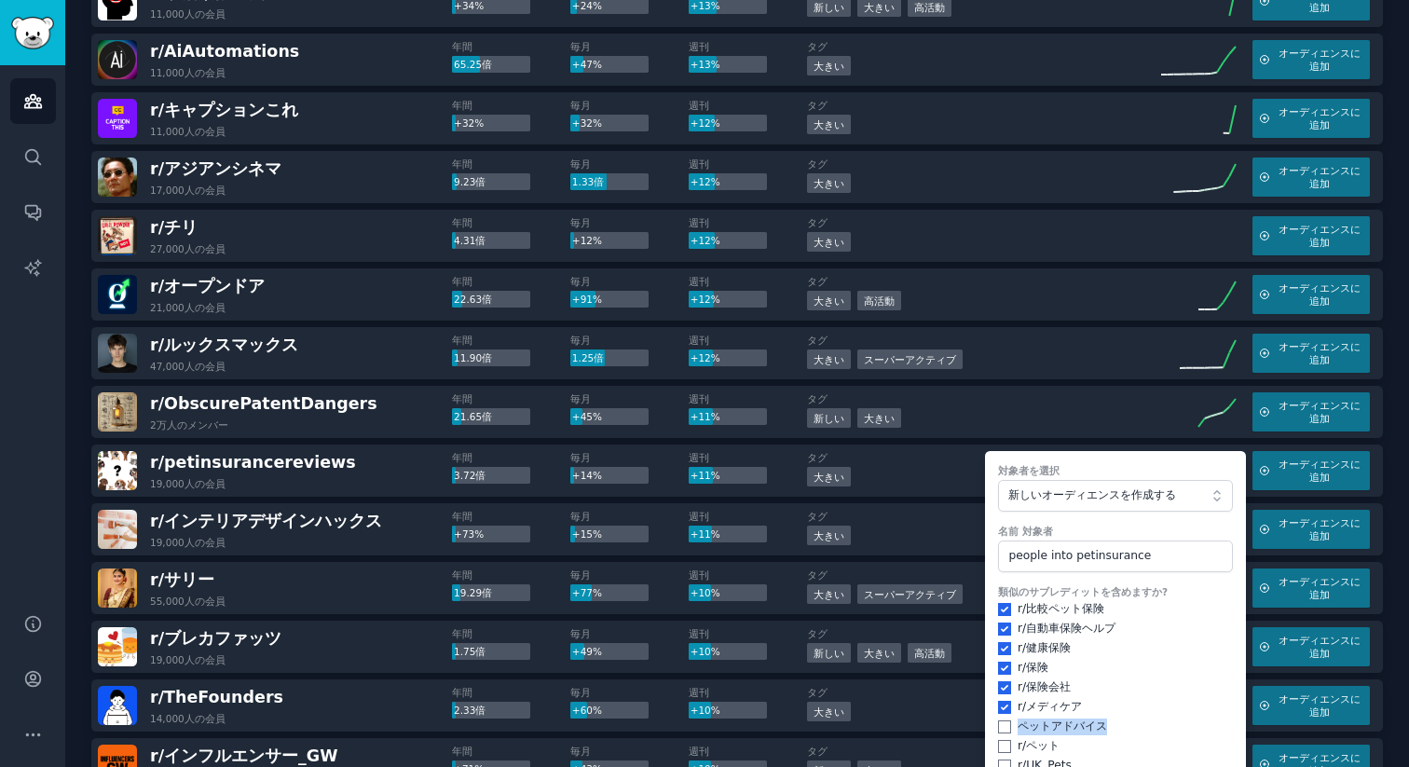
click at [1004, 710] on div "類似のサブレディットを含めますか? r/ 比較ペット保険 r/ 自動車保険ヘルプ r/ 健康保険 r/ 保険 r/ 保険会社 r/ メディケア ペット アドバ…" at bounding box center [1115, 679] width 235 height 189
click at [998, 731] on div "類似のサブレディットを含めますか? r/ 比較ペット保険 r/ 自動車保険ヘルプ r/ 健康保険 r/ 保険 r/ 保険会社 r/ メディケア ペット アドバ…" at bounding box center [1115, 679] width 235 height 189
click at [998, 720] on input "checkbox" at bounding box center [1004, 726] width 13 height 13
checkbox input "true"
drag, startPoint x: 992, startPoint y: 723, endPoint x: 1001, endPoint y: 733, distance: 13.2
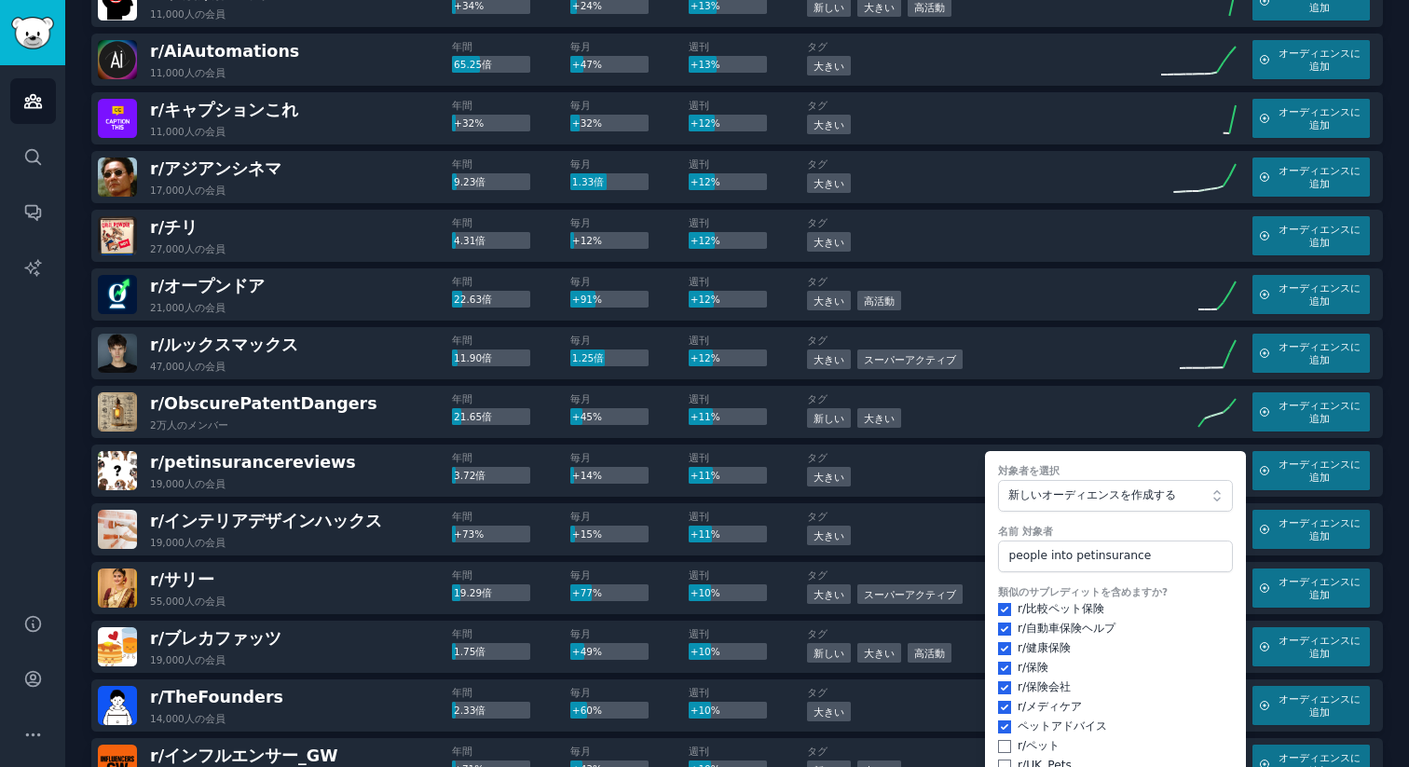
click at [995, 725] on form "対象者を選択 新しいオーディエンスを作成する 名前 対象者 people into petinsurance 類似のサブレディットを含めますか? r/ 比較ペ…" at bounding box center [1115, 643] width 261 height 384
click at [1004, 759] on input "checkbox" at bounding box center [1004, 765] width 13 height 13
checkbox input "true"
click at [1001, 740] on input "checkbox" at bounding box center [1004, 746] width 13 height 13
checkbox input "true"
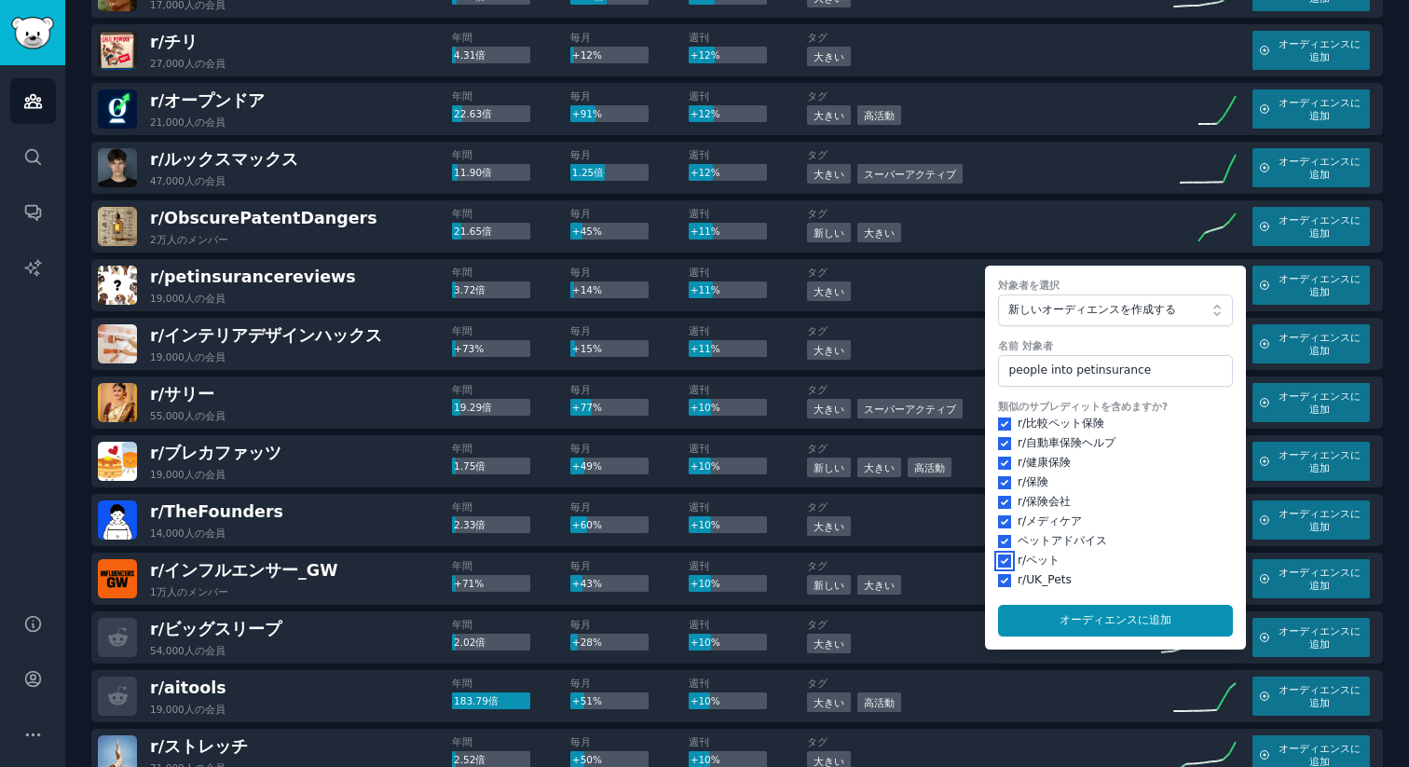
scroll to position [1882, 0]
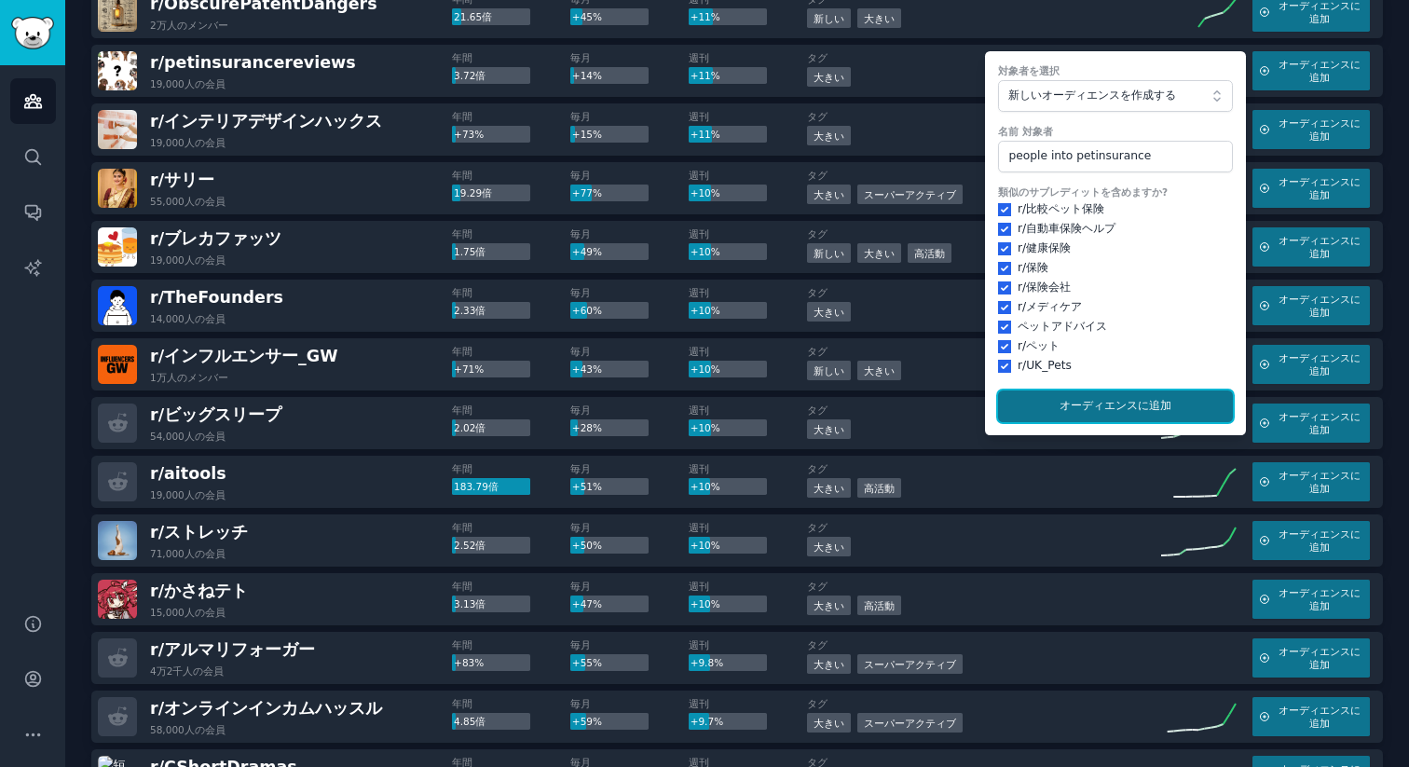
click at [1110, 399] on font "オーディエンスに" at bounding box center [1103, 405] width 89 height 13
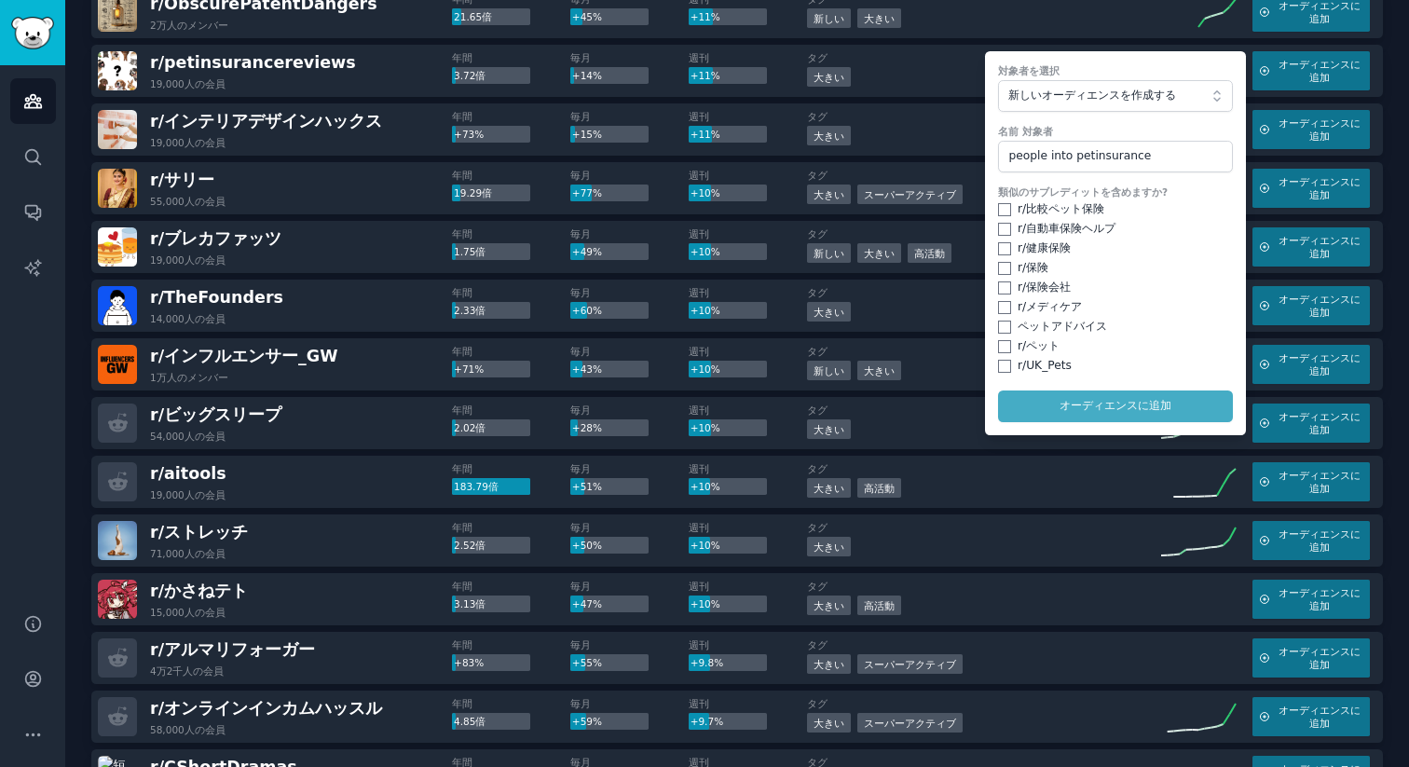
checkbox input "false"
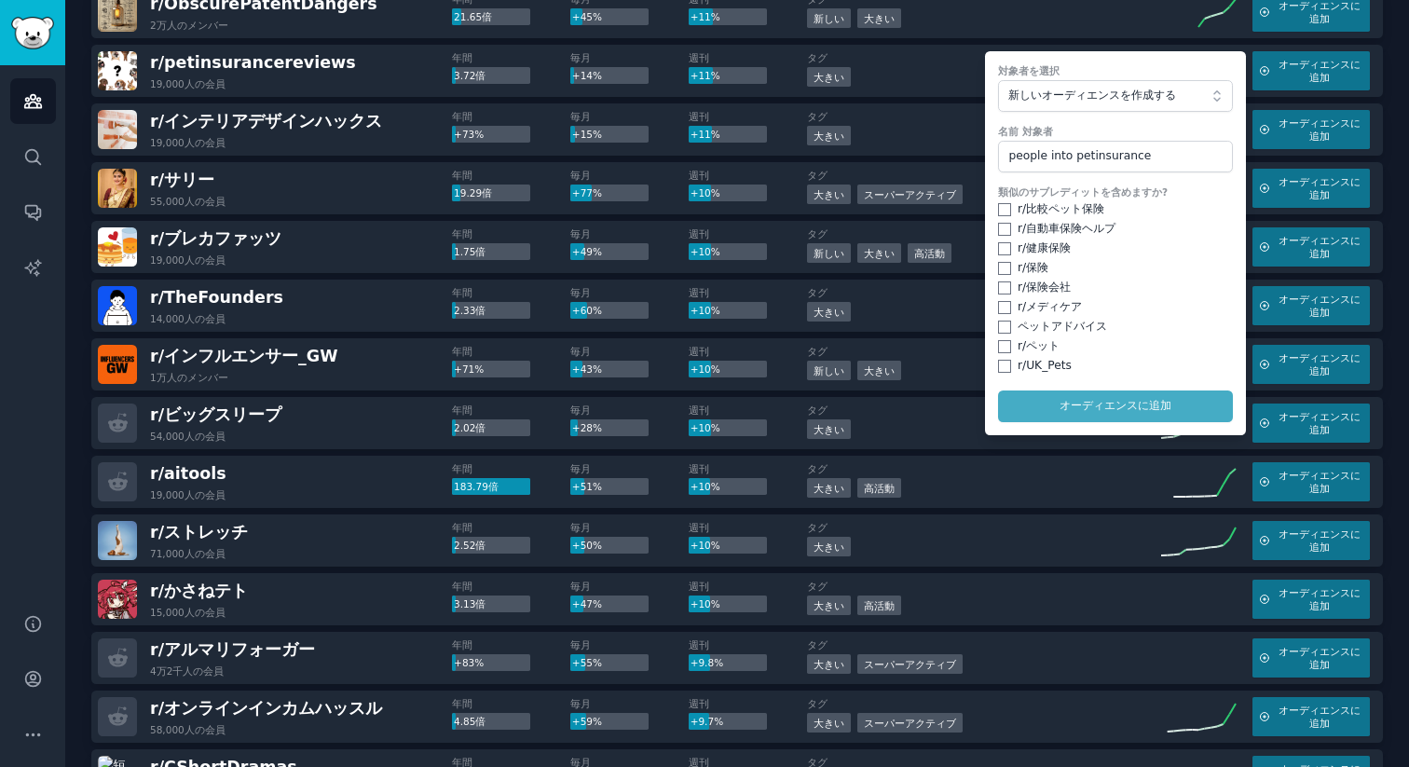
checkbox input "false"
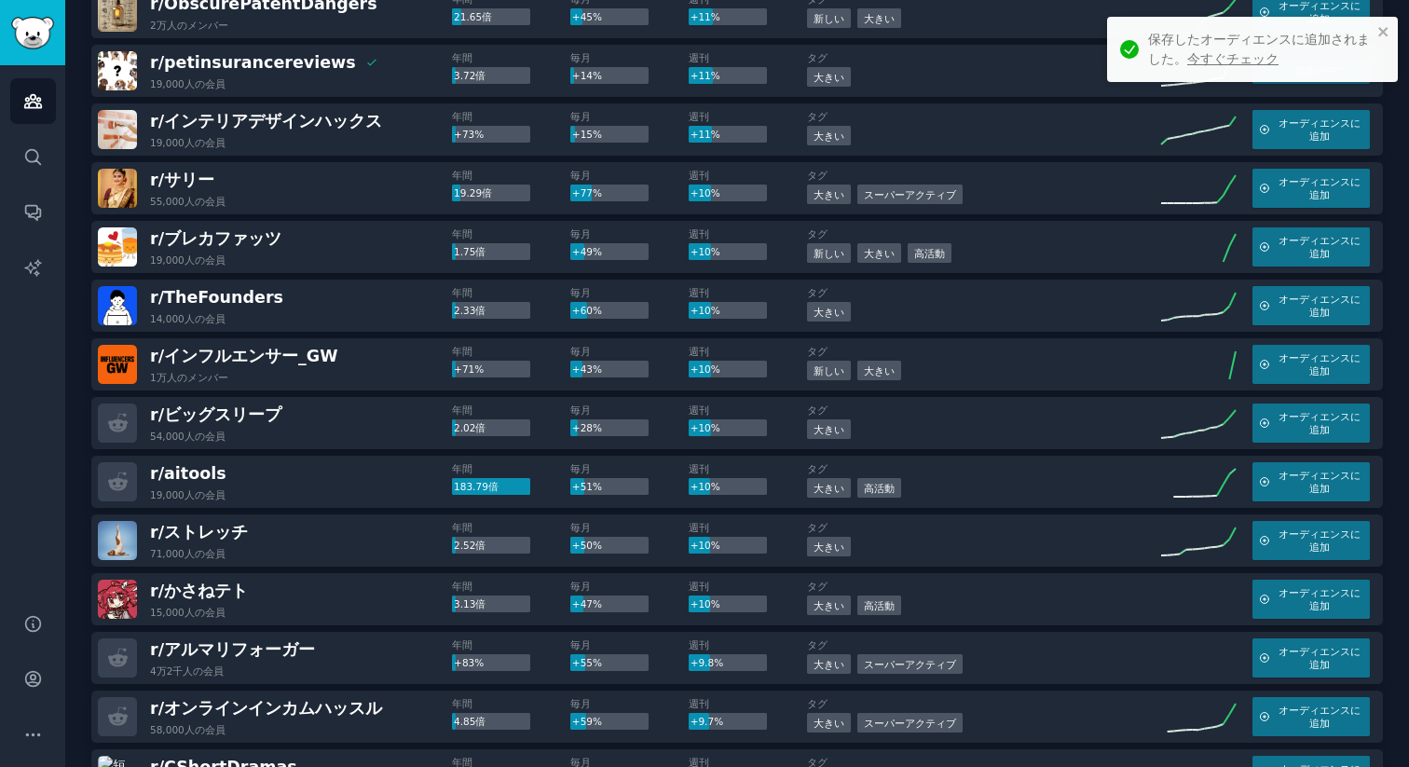
click at [1226, 51] on div "保存したオーディエンスに追加されました。 今すぐチェック" at bounding box center [1260, 49] width 224 height 39
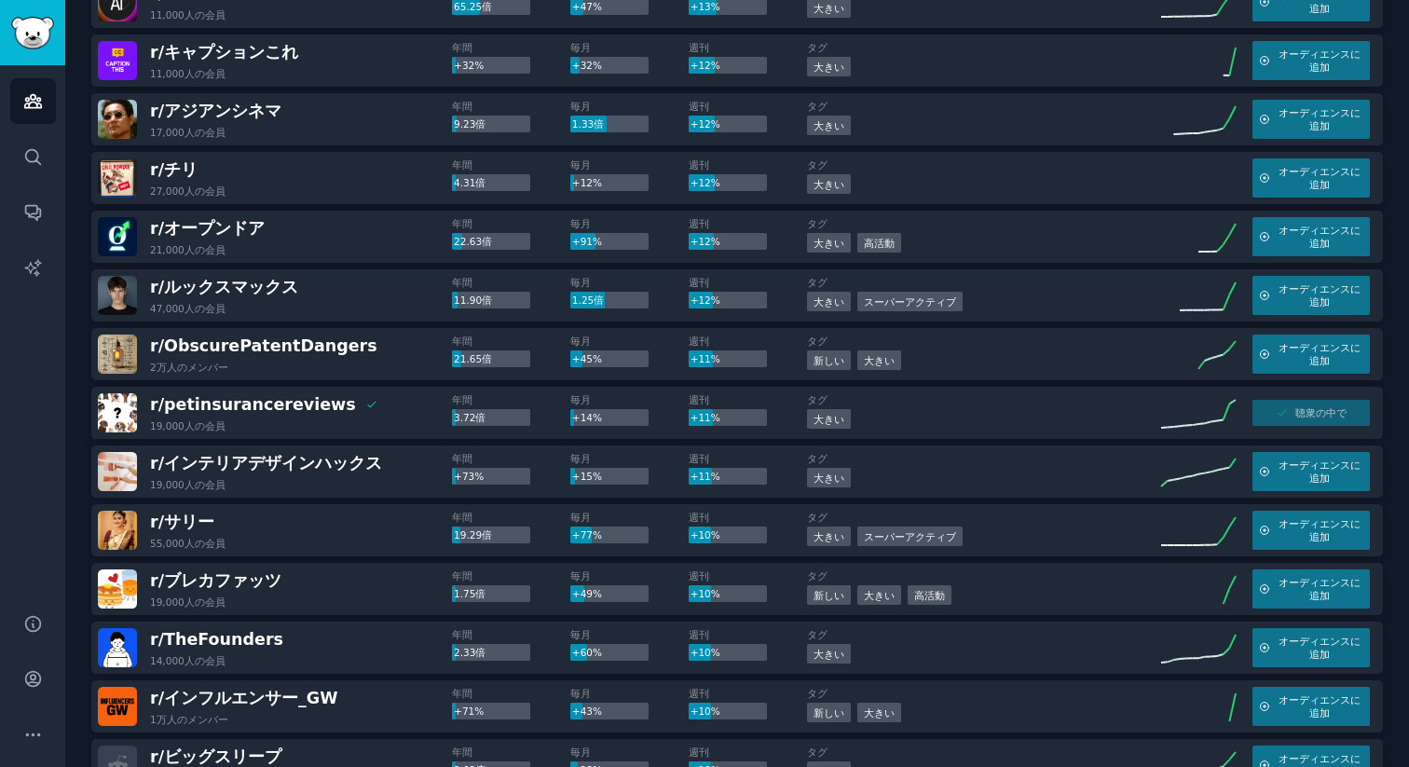
scroll to position [0, 0]
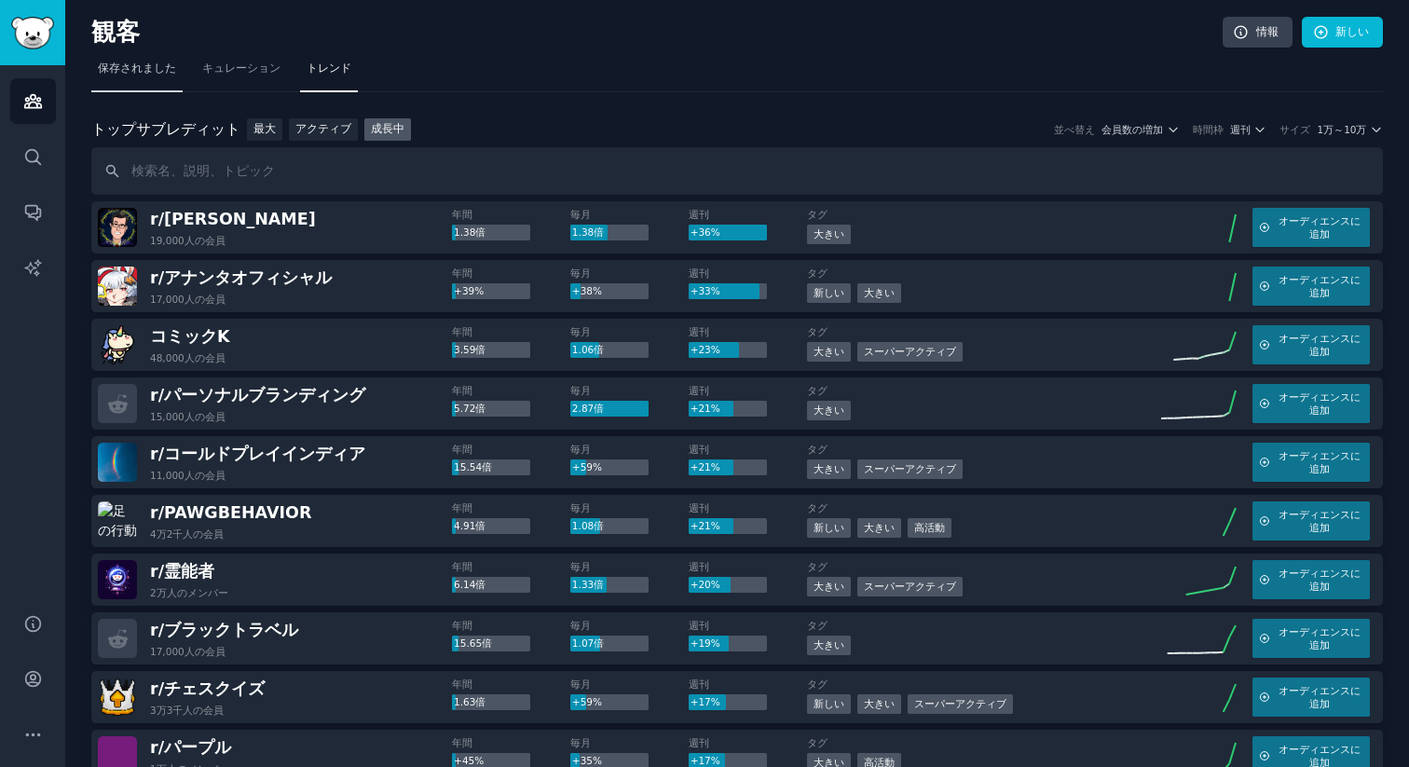
click at [146, 67] on font "保存されました" at bounding box center [137, 67] width 78 height 13
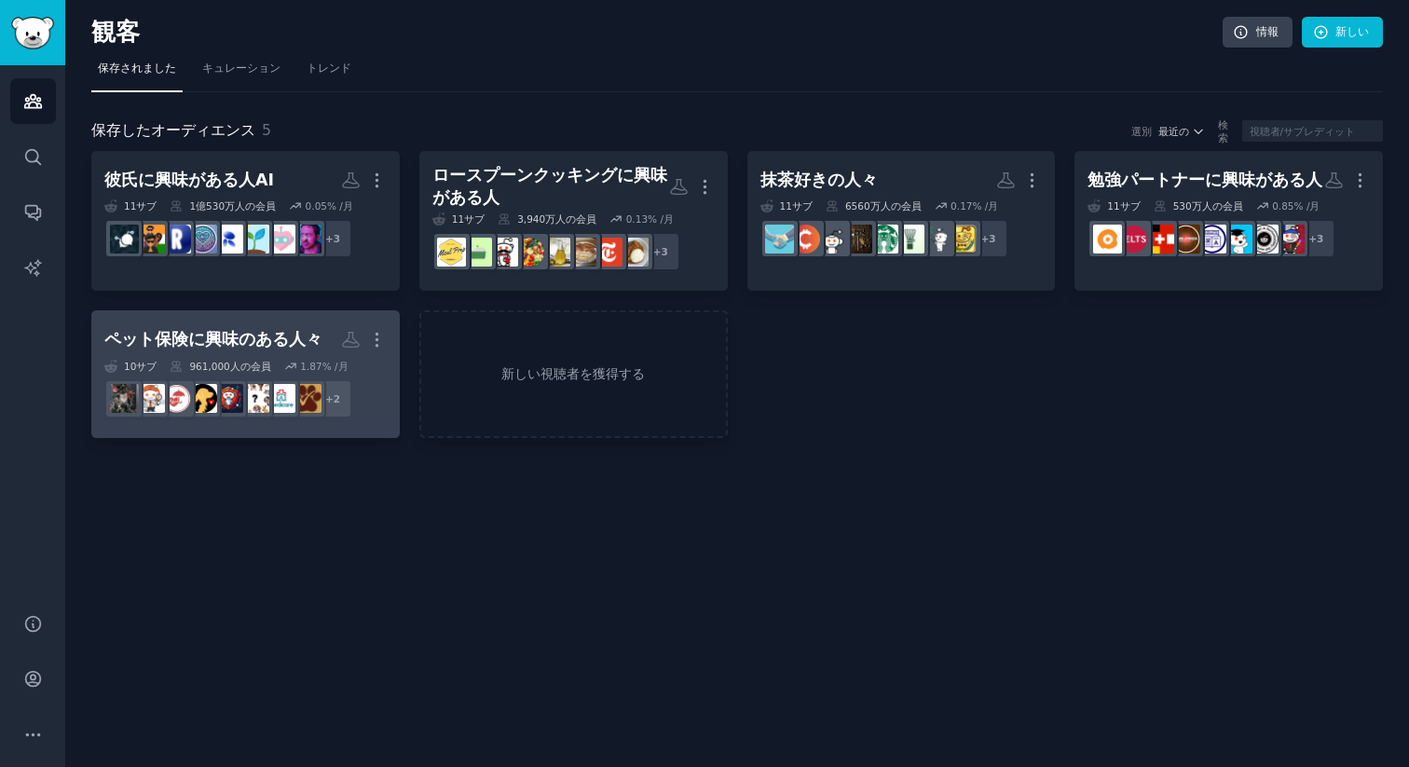
click at [254, 343] on font "ペット保険に興味のある人々" at bounding box center [213, 339] width 218 height 19
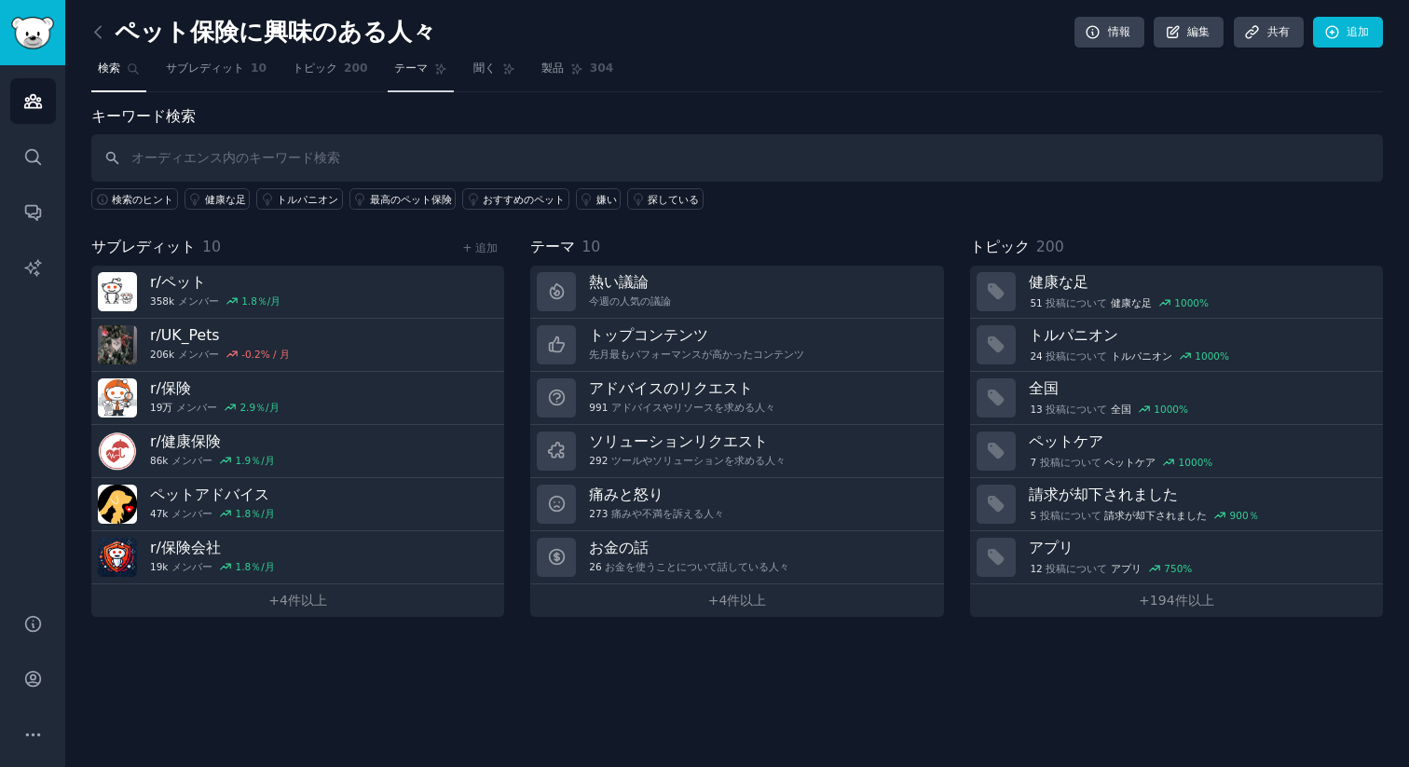
click at [401, 68] on font "テーマ" at bounding box center [411, 67] width 34 height 13
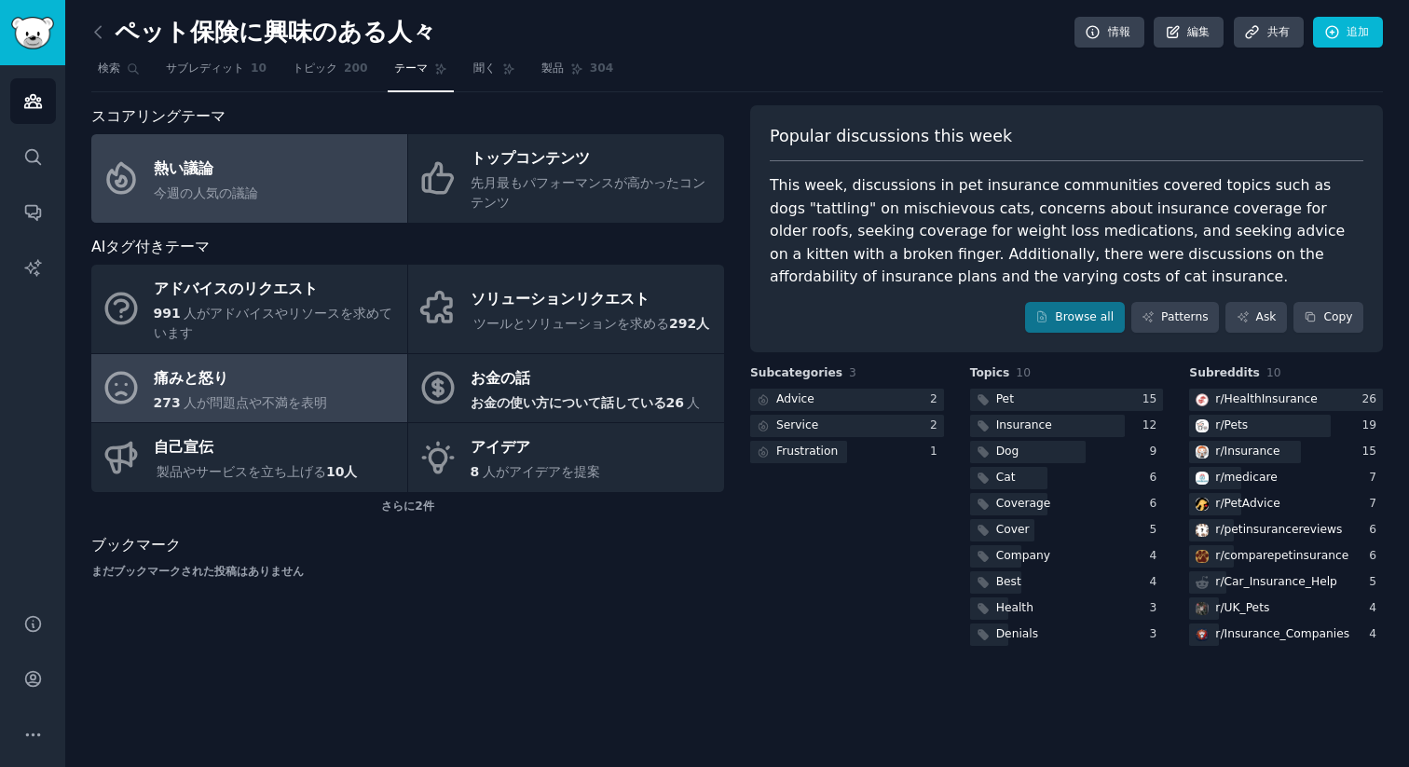
click at [307, 406] on font "人が問題点や不満を表明" at bounding box center [255, 402] width 143 height 15
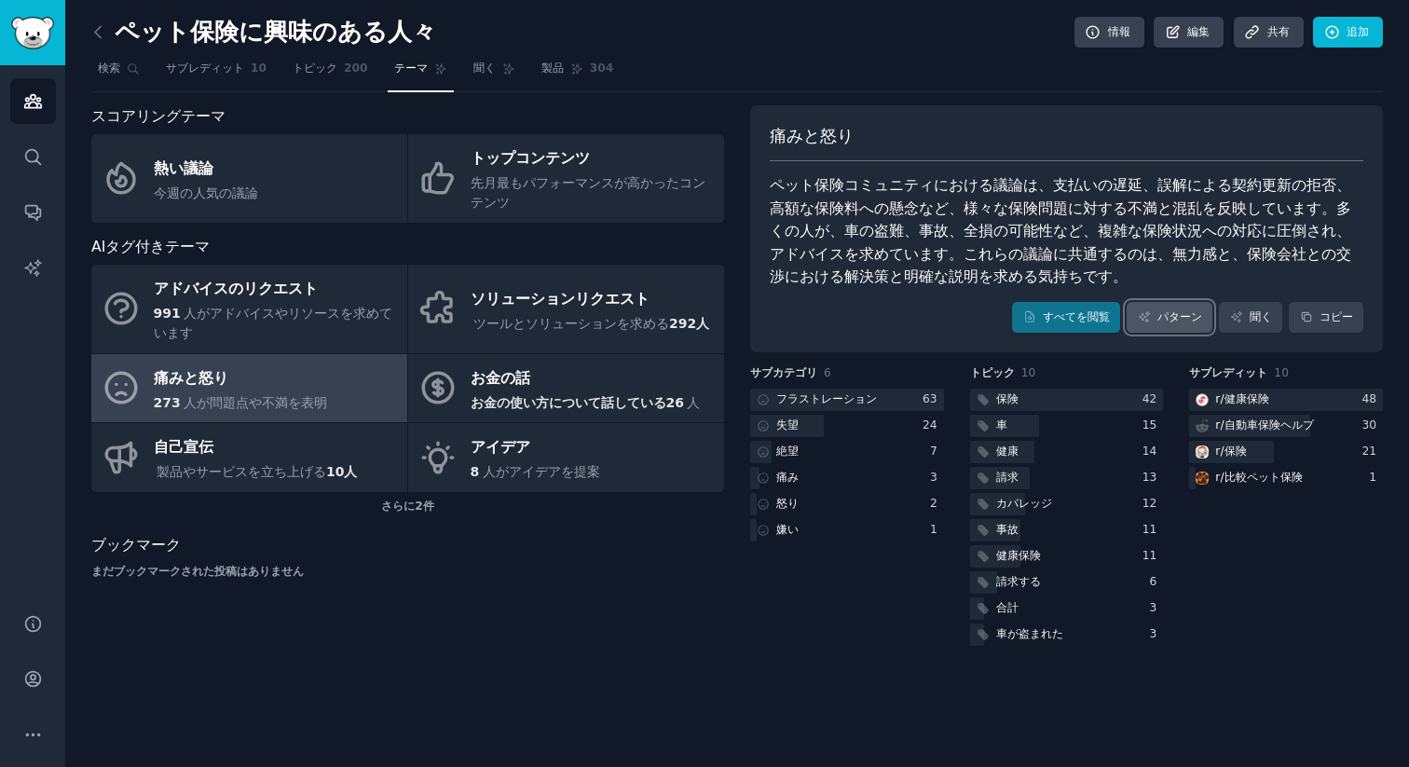
click at [1185, 319] on font "パターン" at bounding box center [1179, 316] width 45 height 13
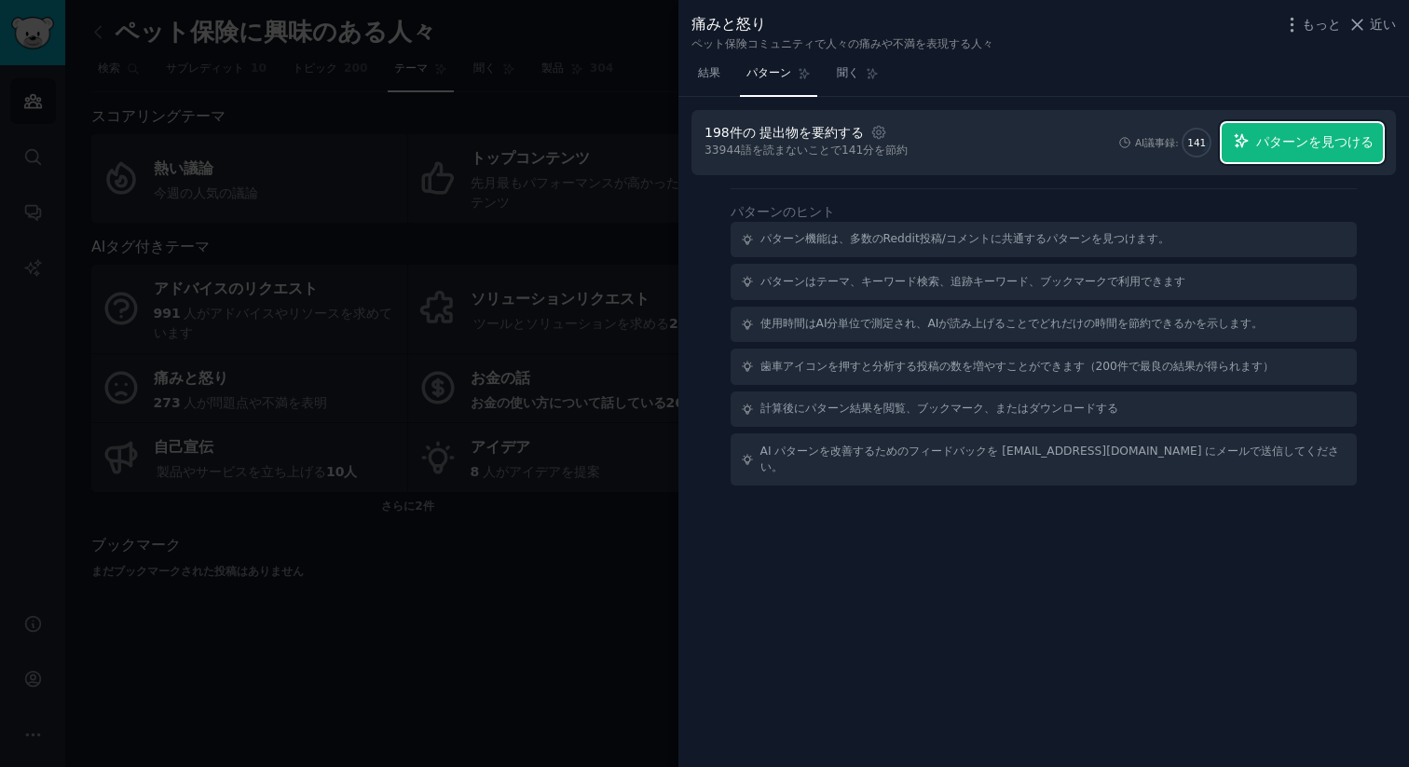
click at [1295, 129] on button "パターンを見つける" at bounding box center [1301, 142] width 161 height 39
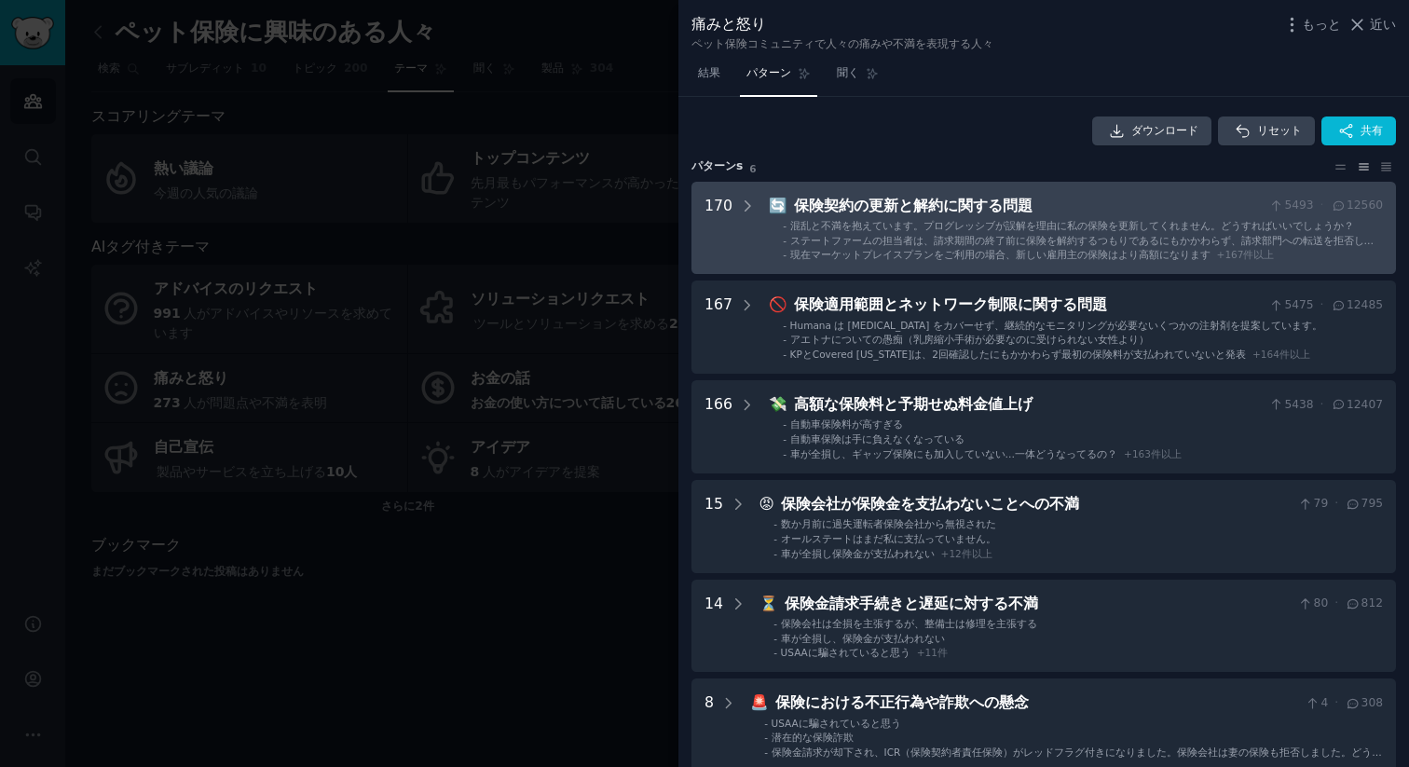
click at [875, 204] on font "保険契約の更新と解約に関する問題" at bounding box center [913, 206] width 238 height 18
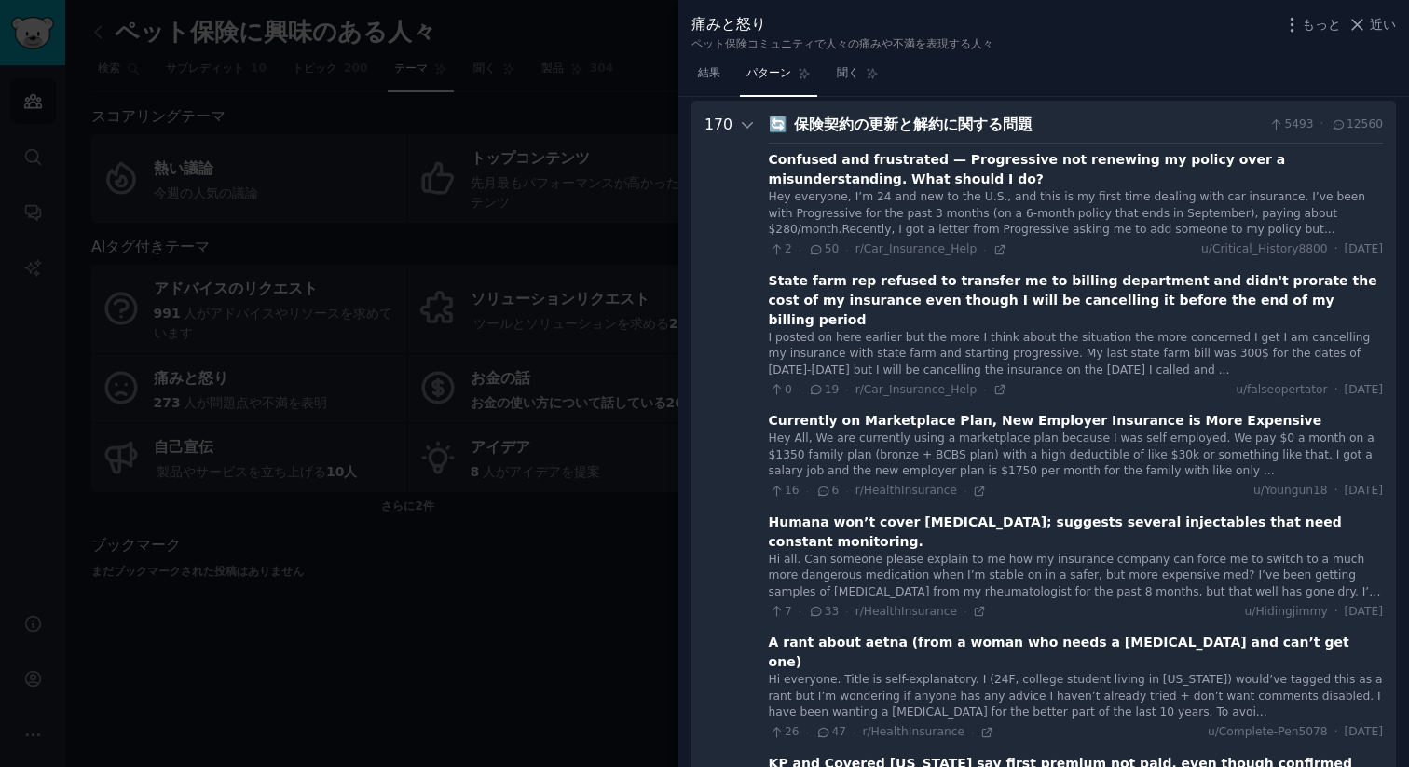
scroll to position [85, 0]
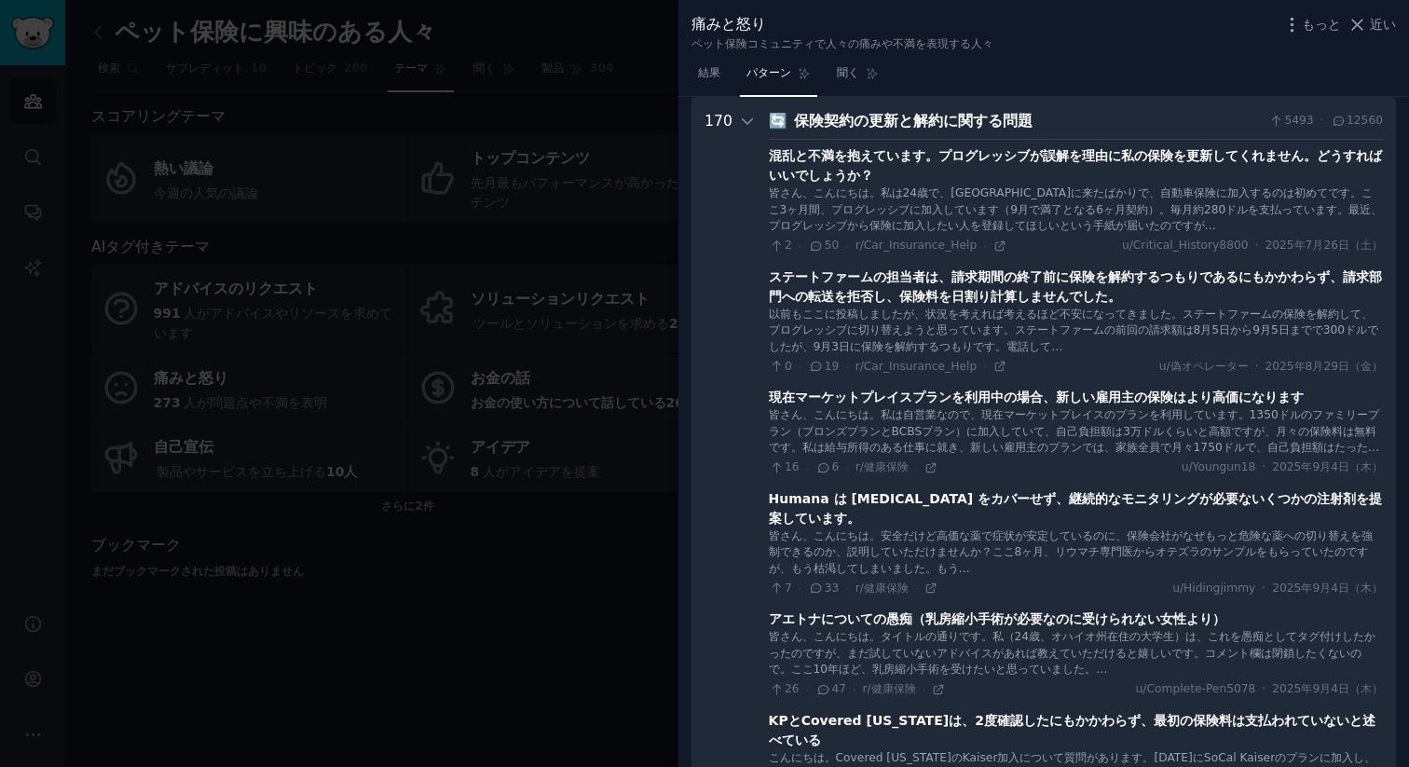
click at [1373, 15] on span "近い" at bounding box center [1382, 25] width 26 height 20
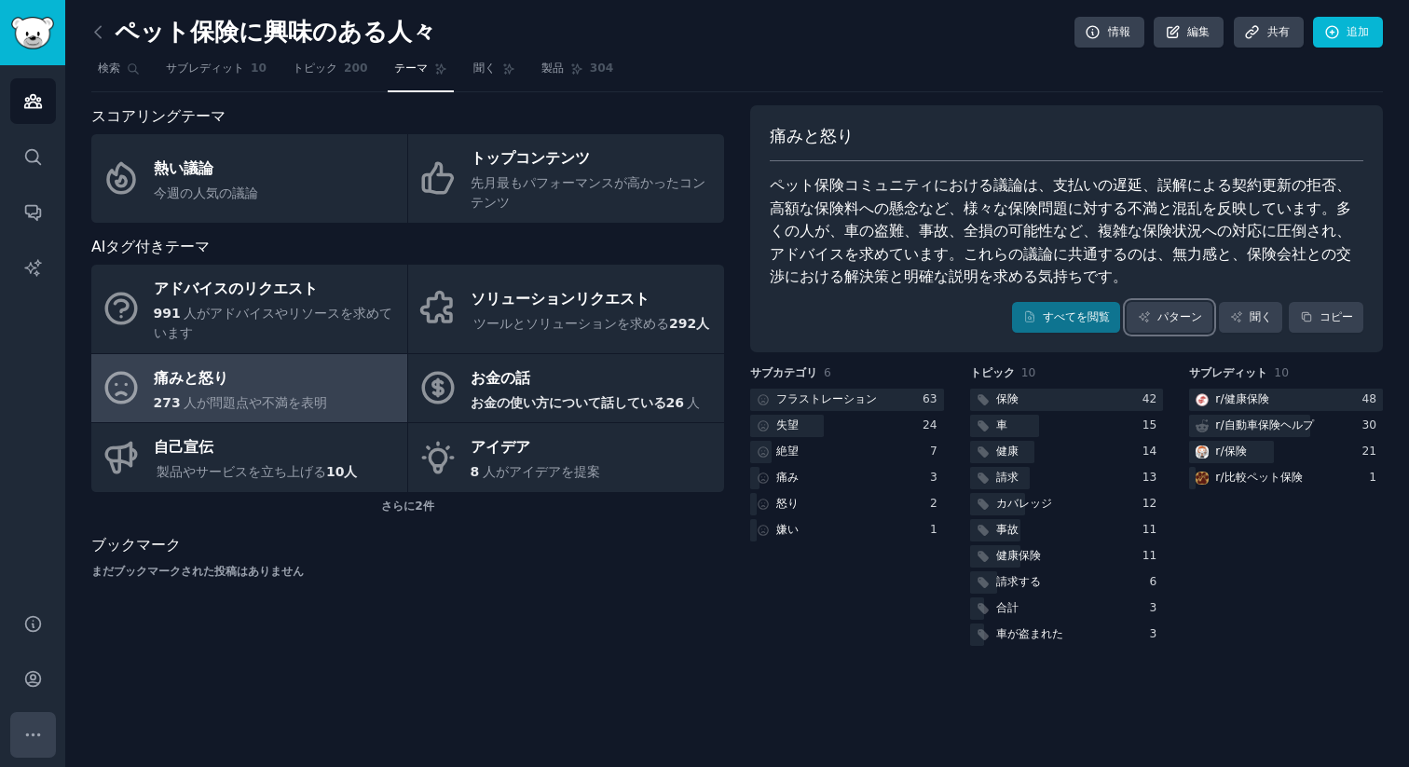
click at [34, 725] on icon "サイドバー" at bounding box center [33, 735] width 20 height 20
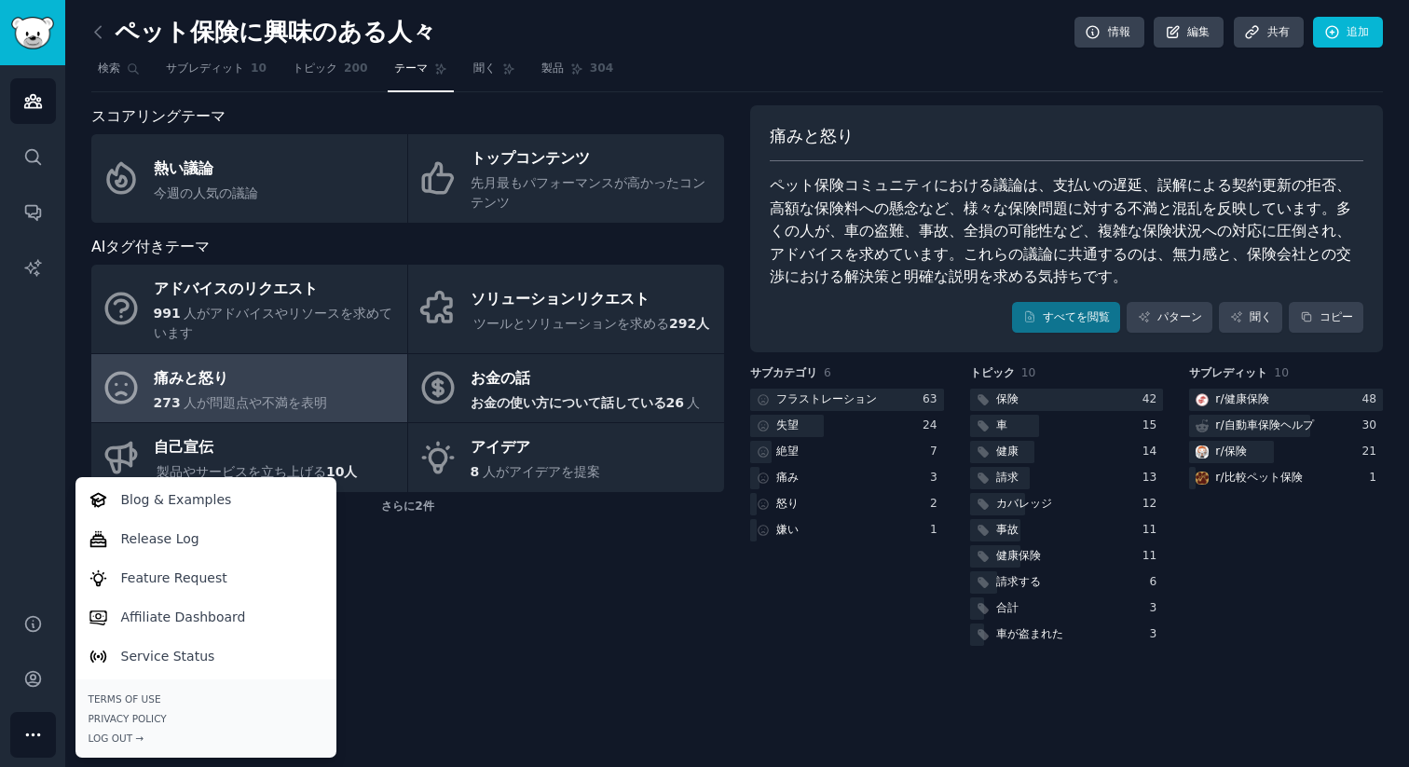
click at [626, 596] on div "スコアリングテーマ 熱い議論 今週の人気の議論 トップコンテンツ 先月最もパフォーマンスが高かったコンテンツ AIタグ付きテーマ アドバイスのリクエスト 99…" at bounding box center [407, 377] width 633 height 544
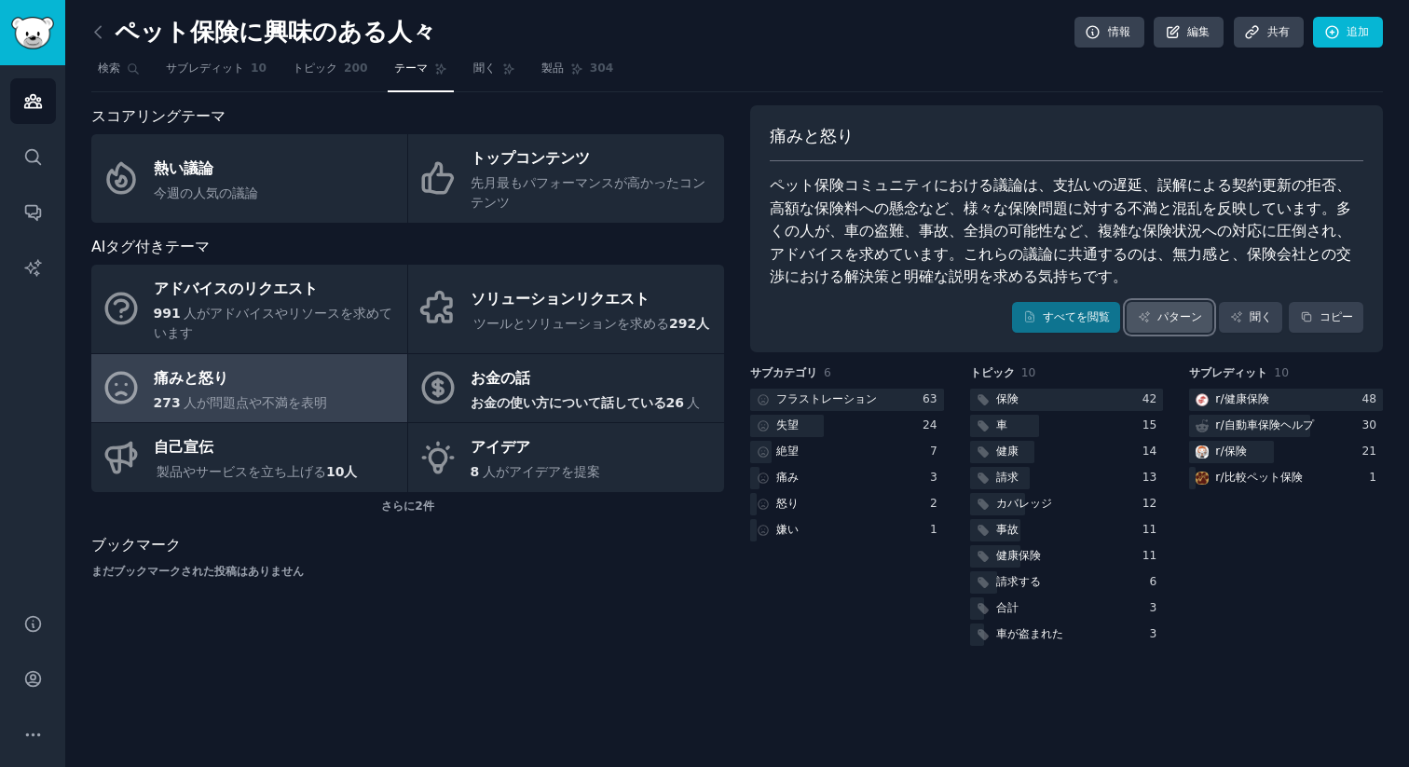
click at [1174, 320] on font "パターン" at bounding box center [1179, 316] width 45 height 13
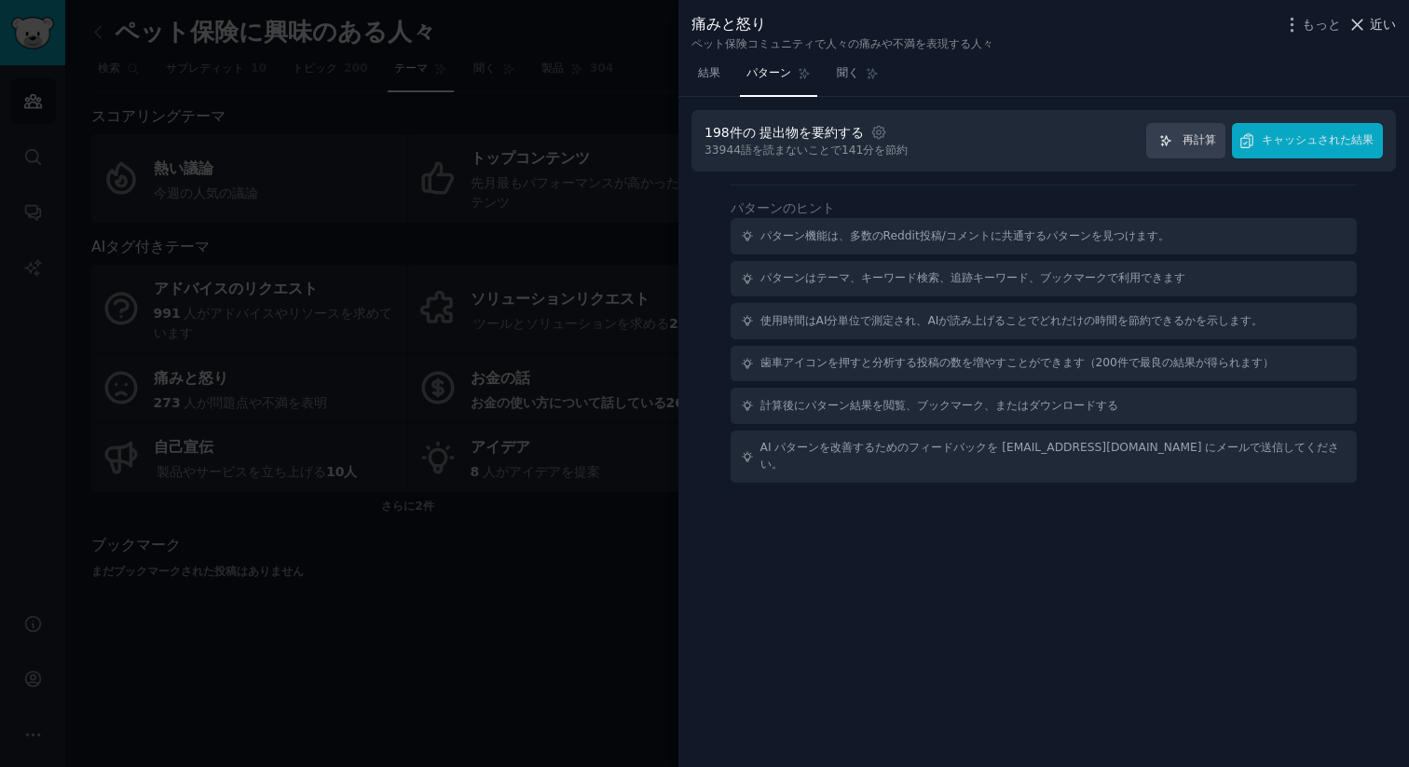
click at [1387, 17] on font "近い" at bounding box center [1382, 24] width 26 height 15
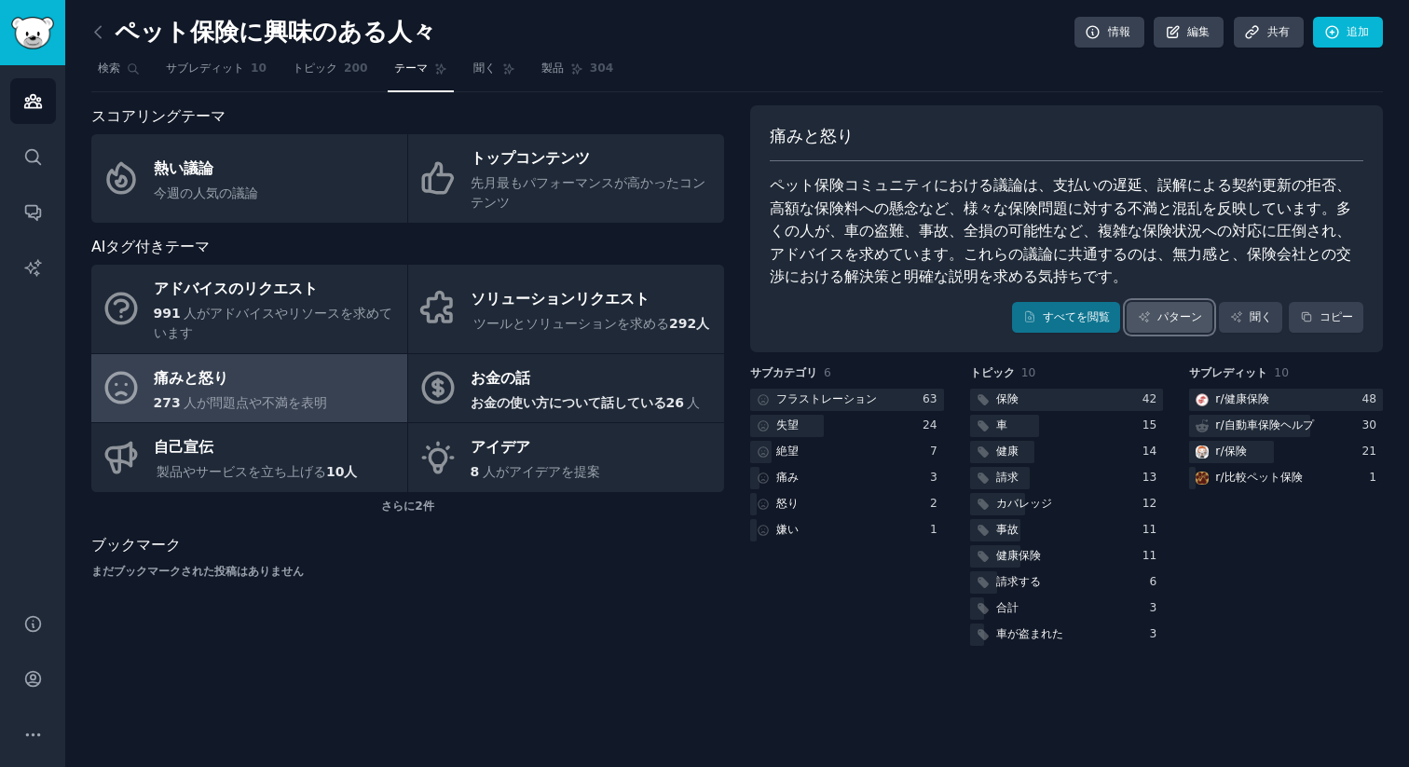
click at [1157, 317] on font "パターン" at bounding box center [1179, 316] width 45 height 13
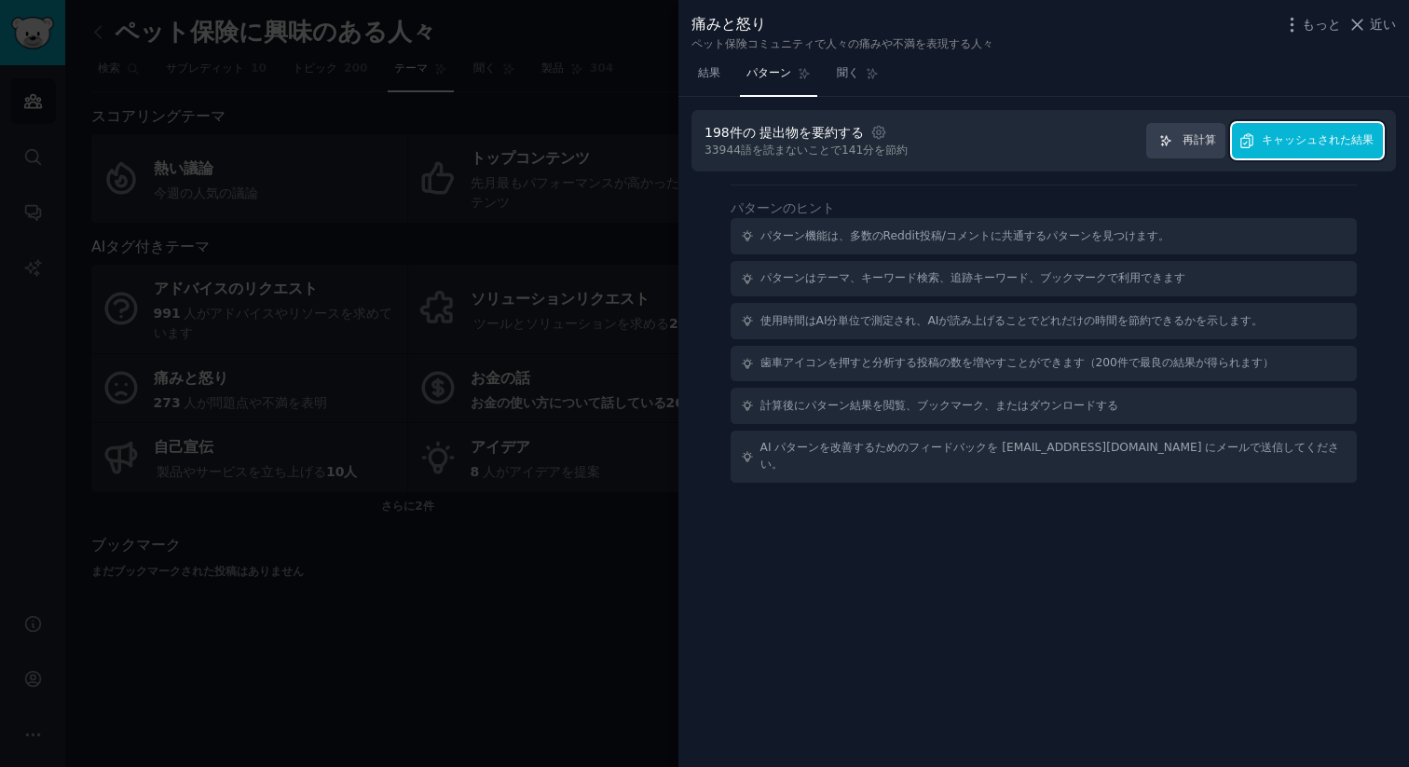
click at [1331, 136] on font "キャッシュされた結果" at bounding box center [1317, 139] width 112 height 13
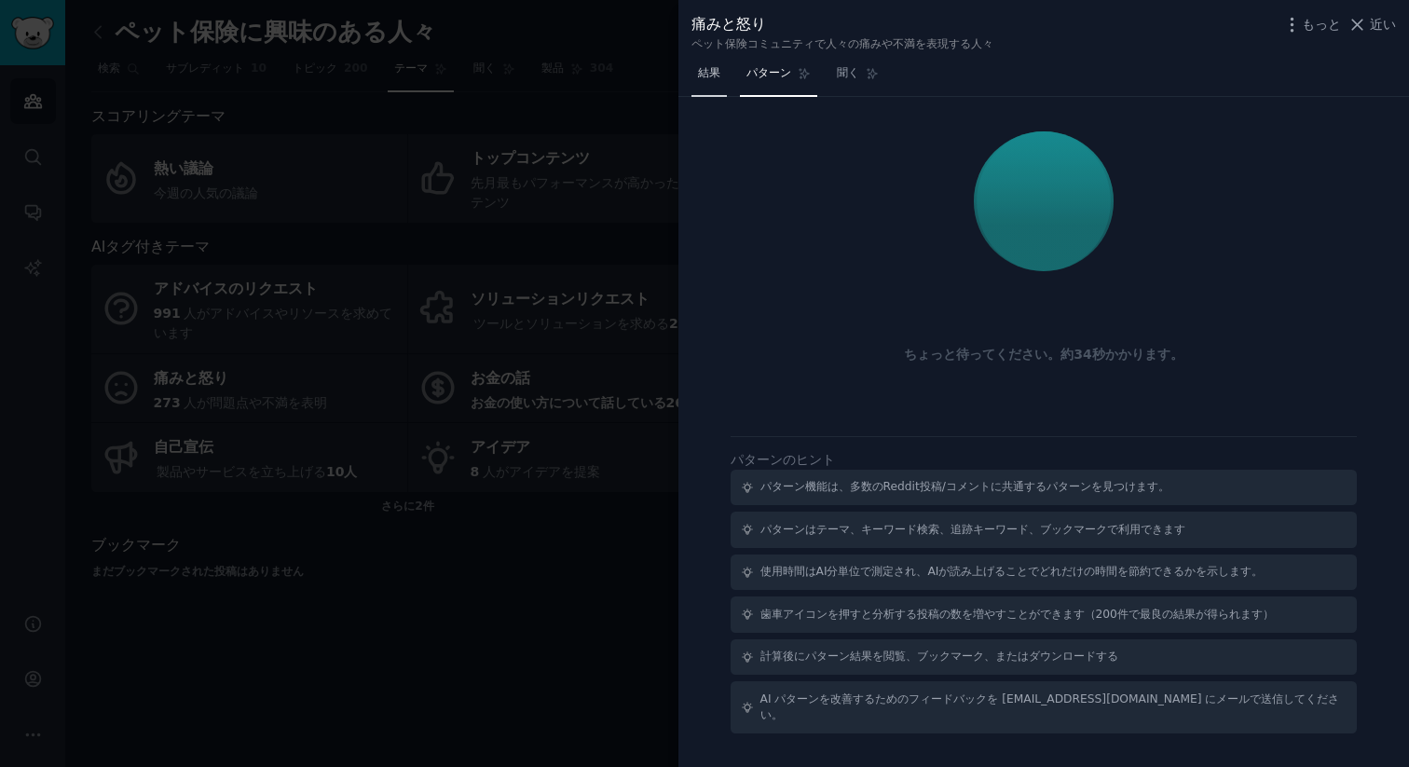
click at [708, 80] on span "結果" at bounding box center [709, 73] width 22 height 17
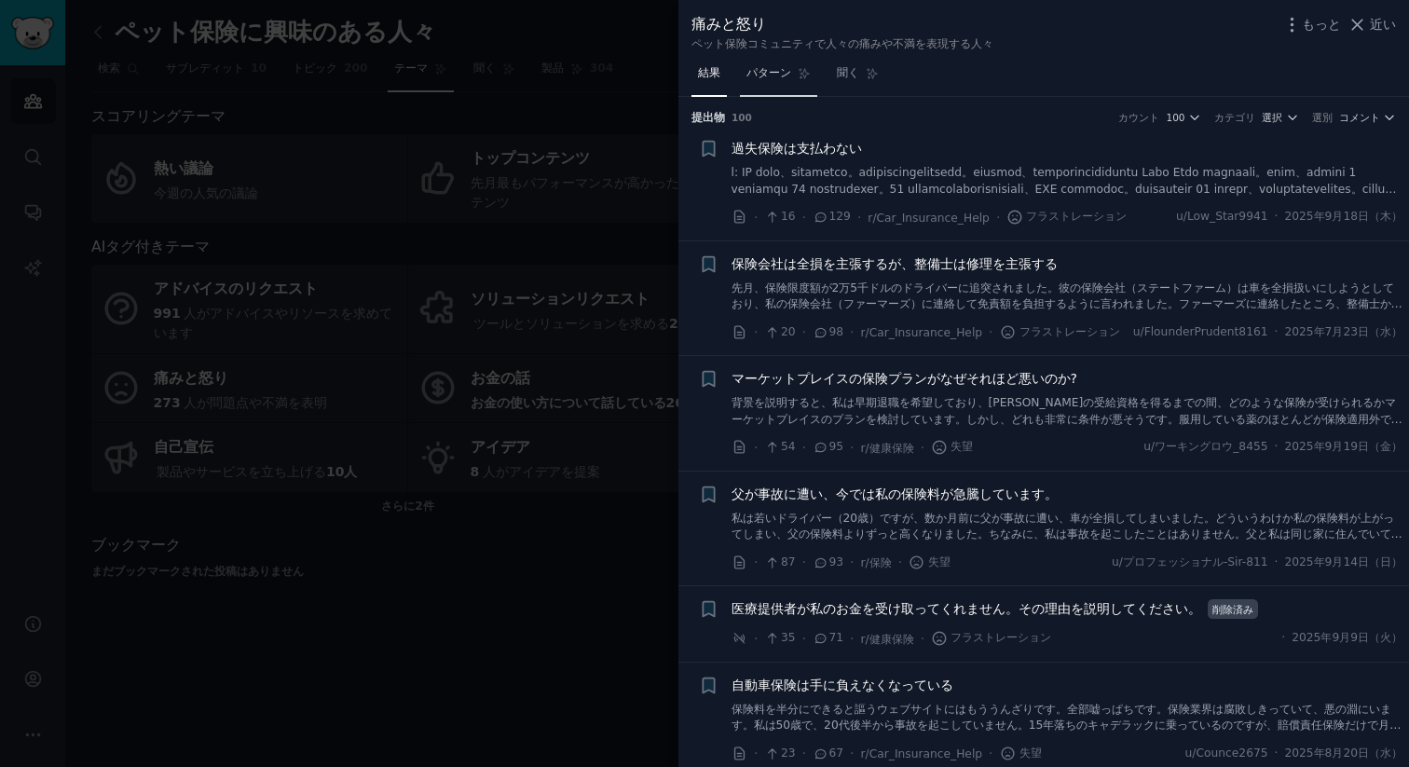
click at [779, 82] on link "パターン" at bounding box center [778, 78] width 77 height 38
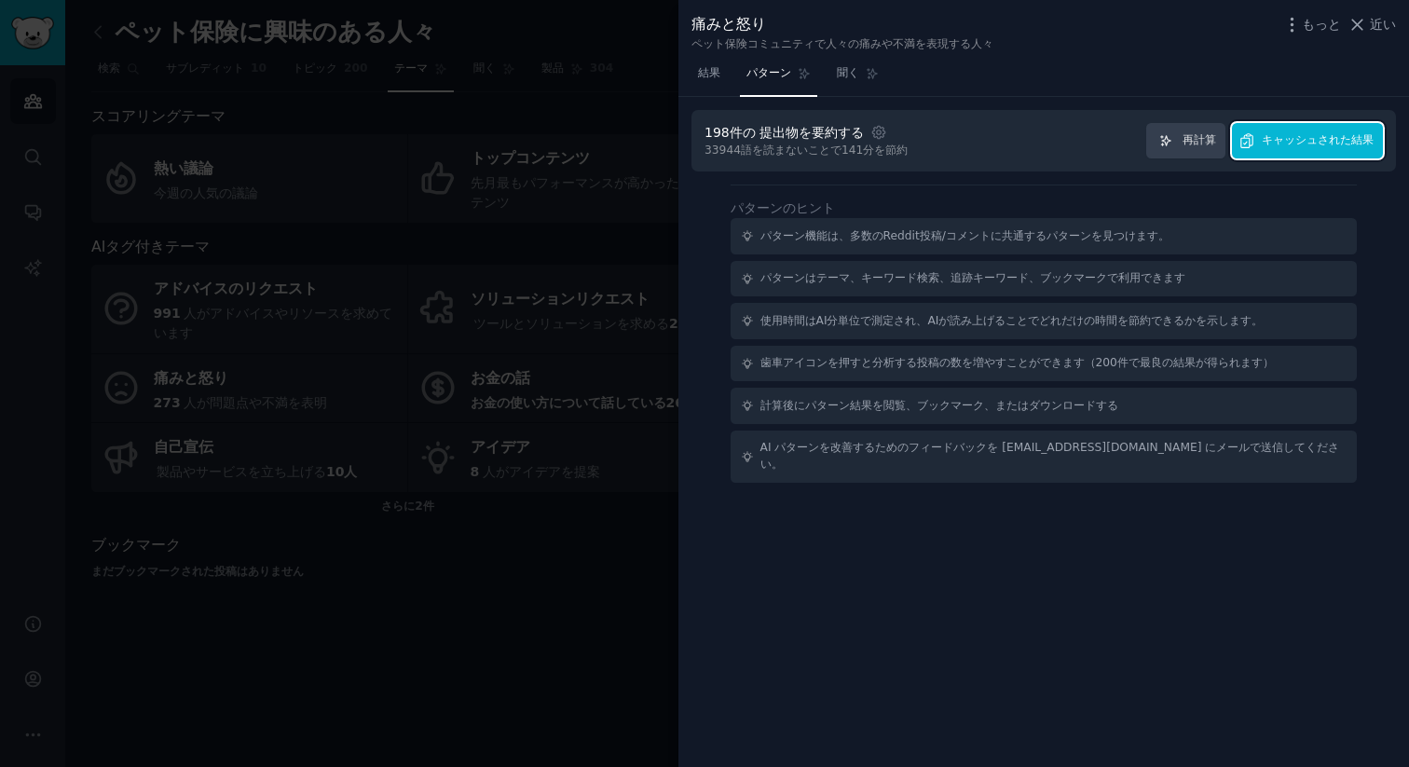
click at [1338, 144] on font "キャッシュされた結果" at bounding box center [1317, 139] width 112 height 13
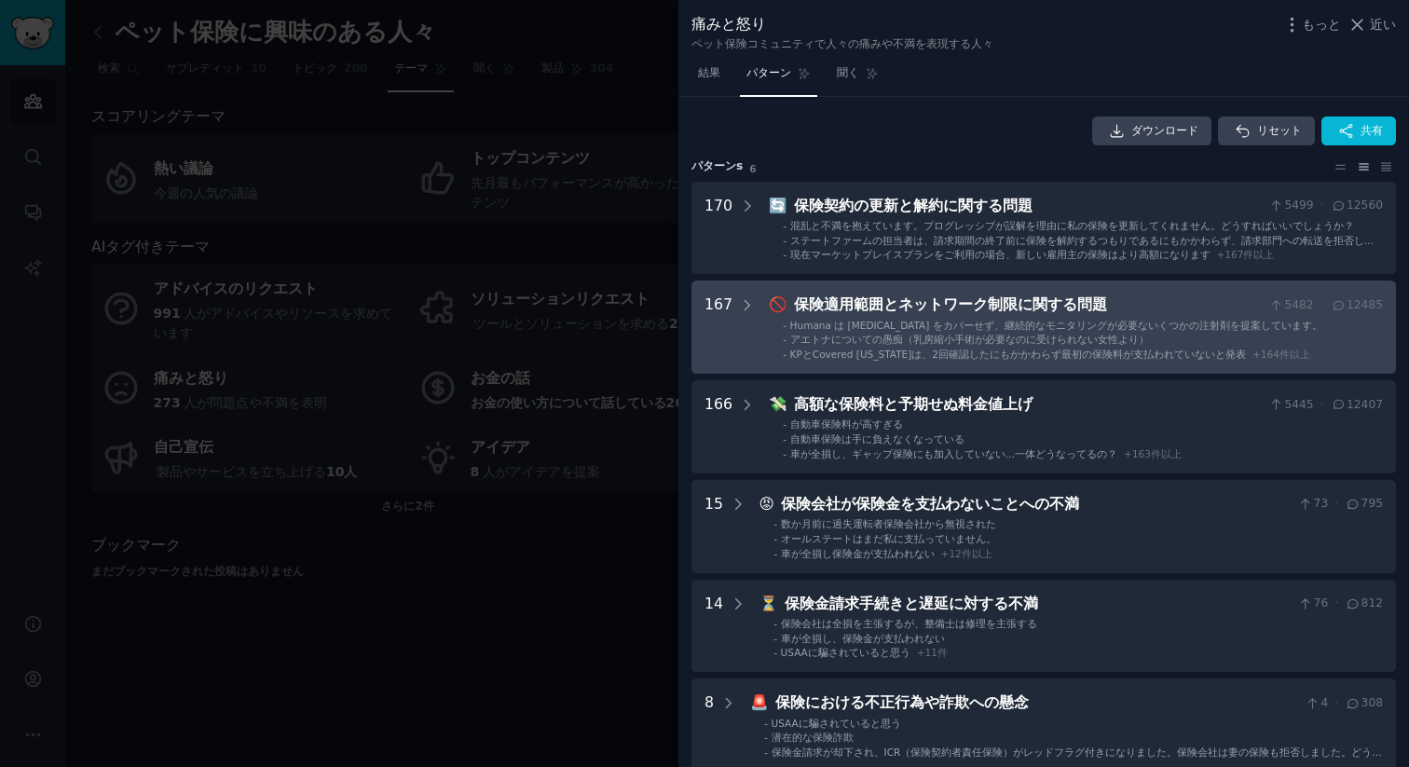
click at [1042, 326] on font "Humana は Otezla をカバーせず、継続的なモニタリングが必要ないくつかの注射剤を提案しています。" at bounding box center [1056, 325] width 532 height 11
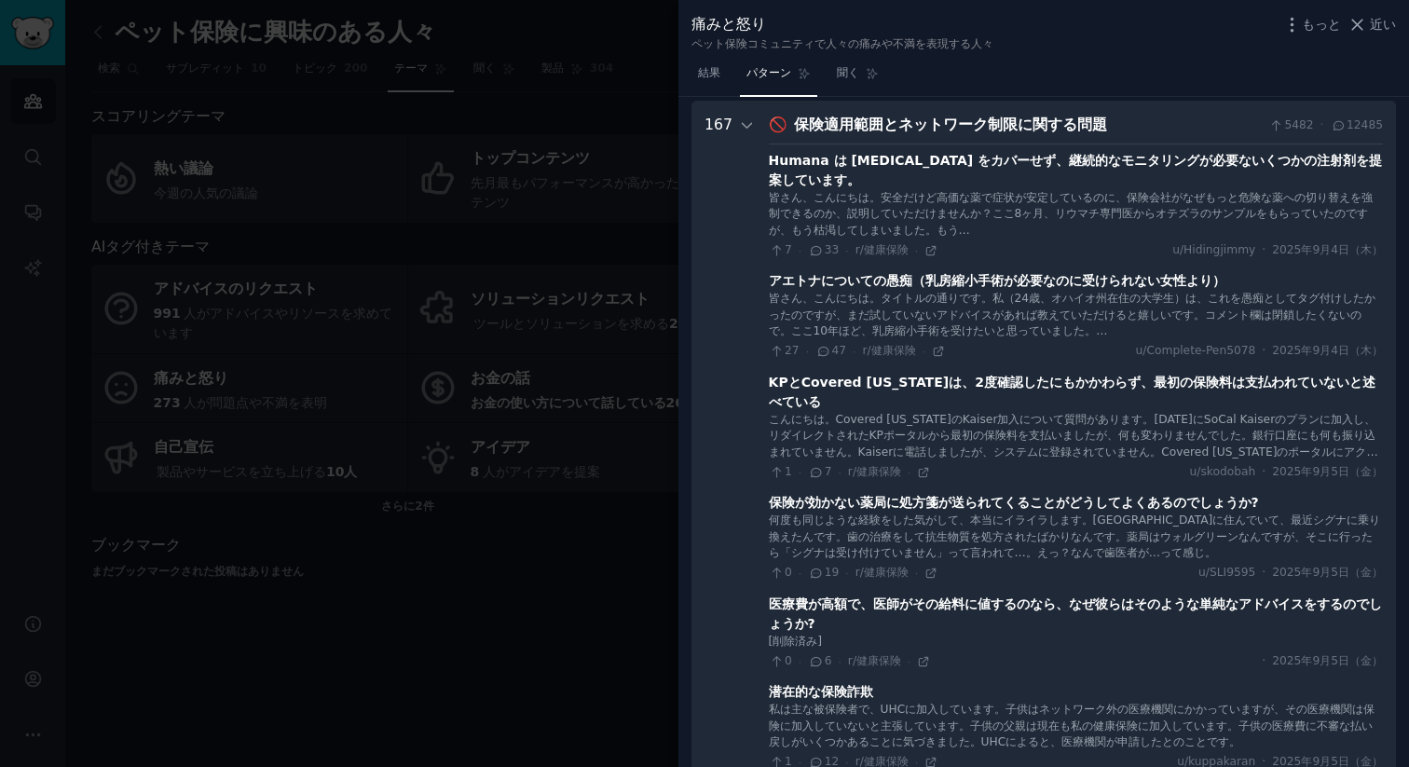
scroll to position [184, 0]
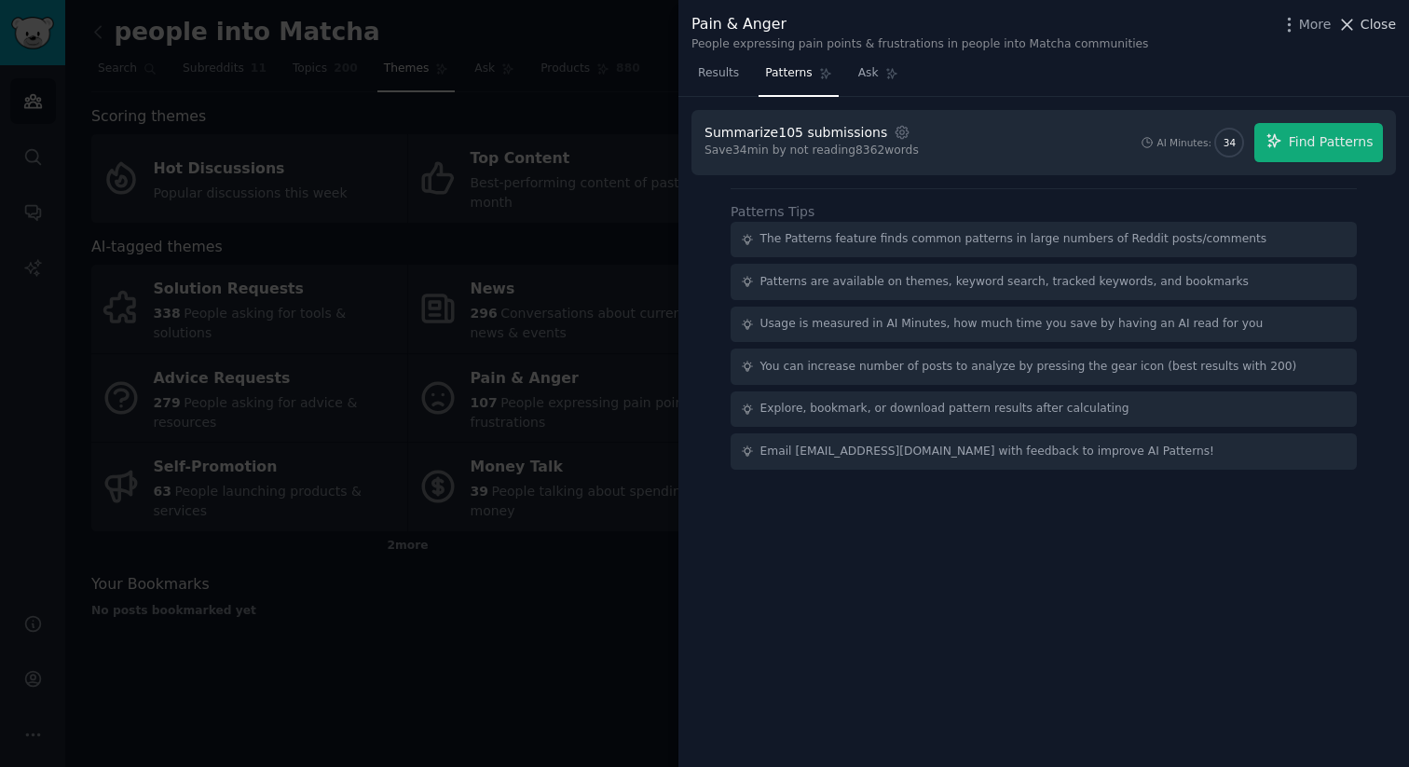
click at [1365, 22] on span "Close" at bounding box center [1377, 25] width 35 height 20
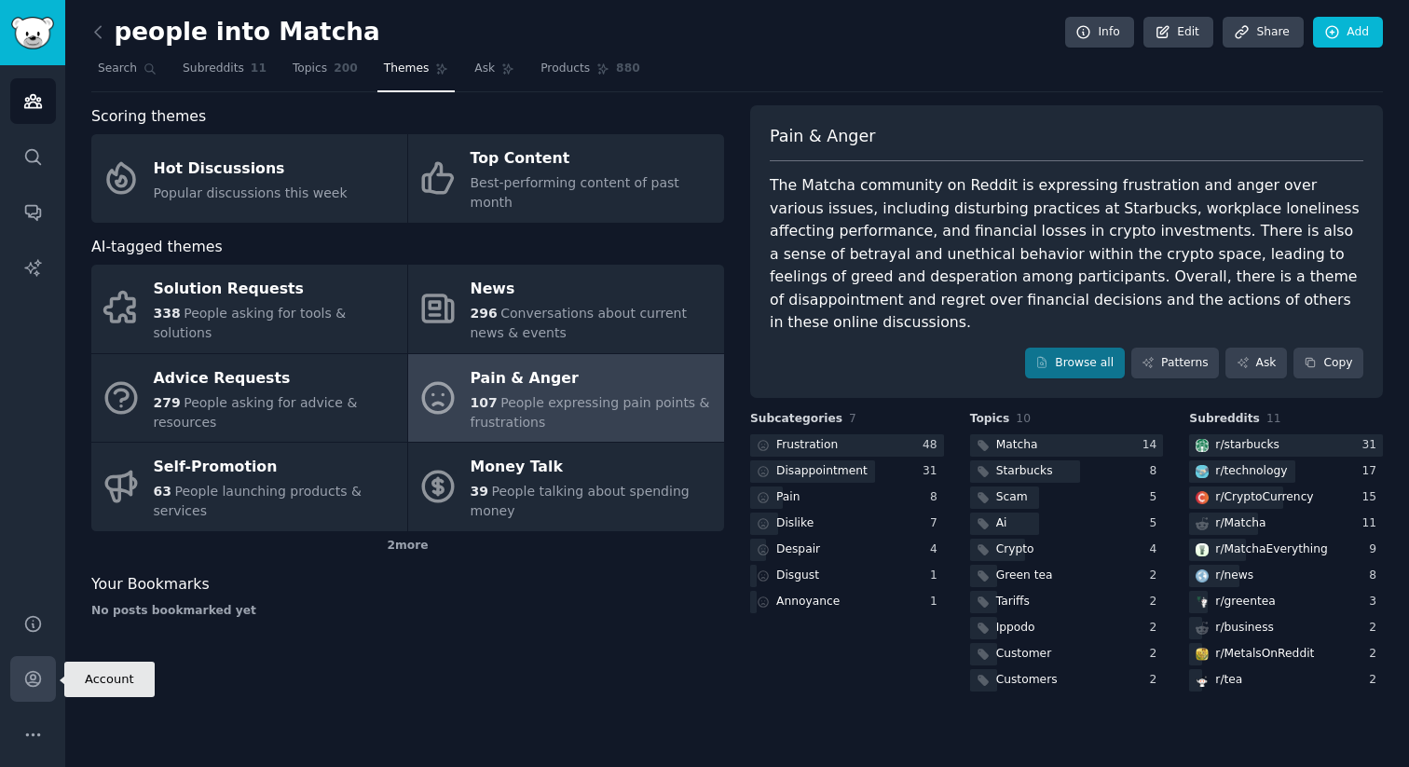
click at [40, 660] on link "Account" at bounding box center [33, 679] width 46 height 46
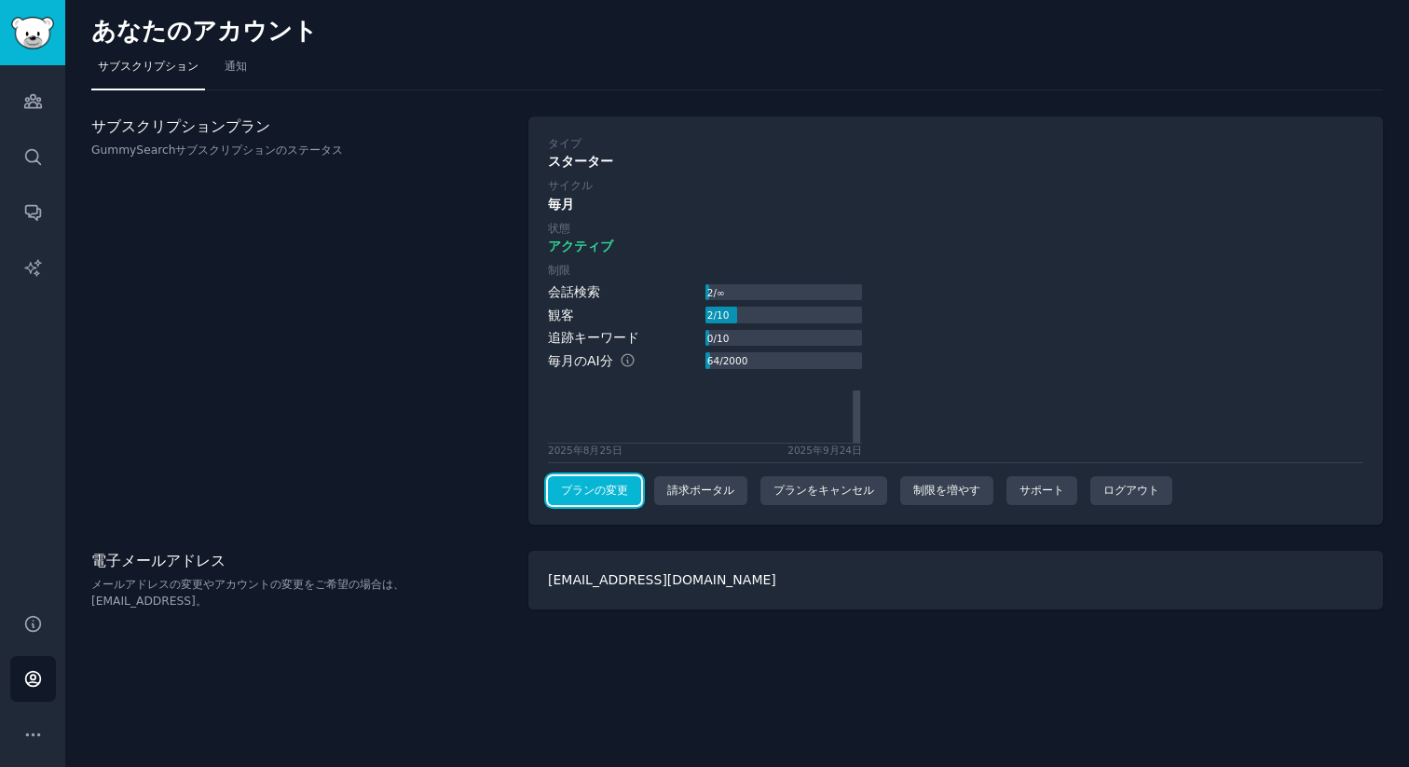
click at [600, 497] on font "プランの変更" at bounding box center [594, 489] width 67 height 13
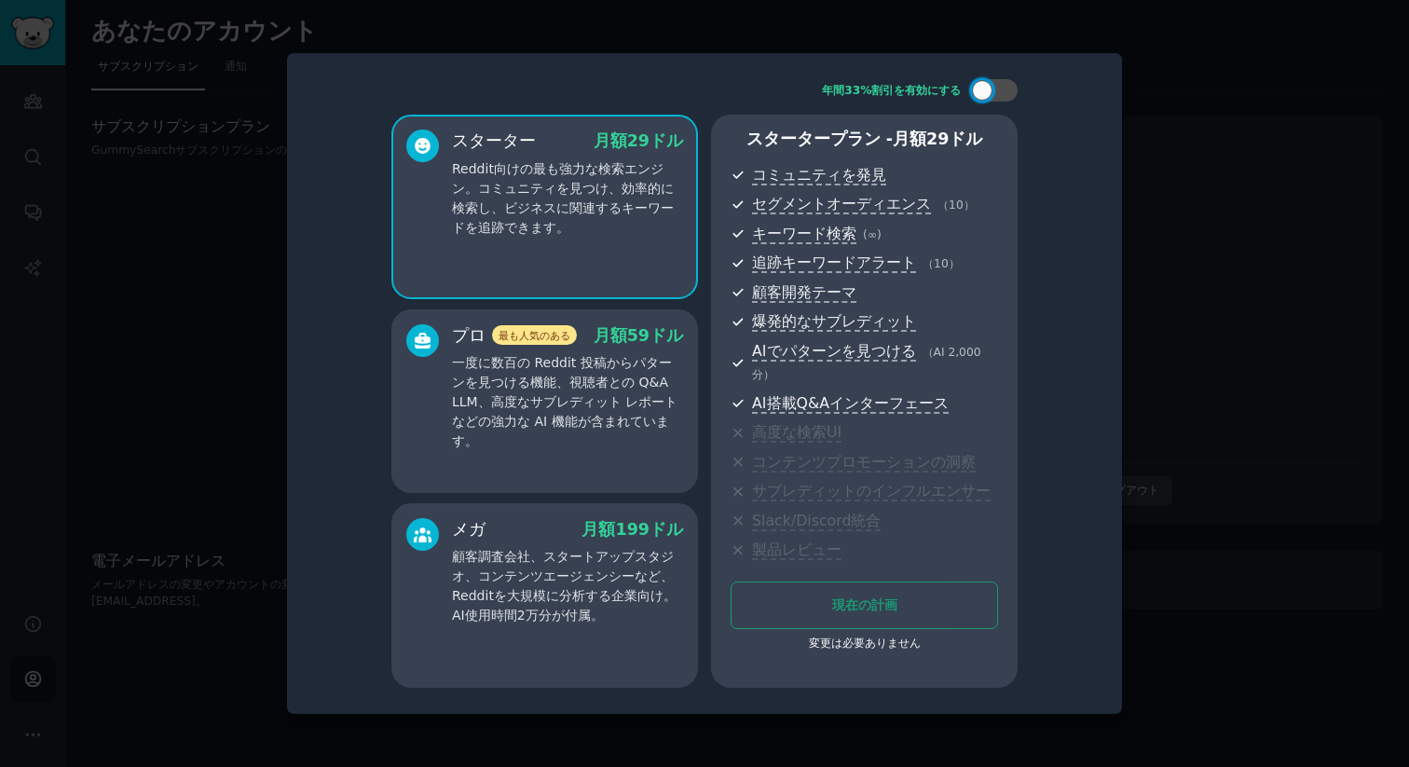
click at [1226, 126] on div at bounding box center [704, 383] width 1409 height 767
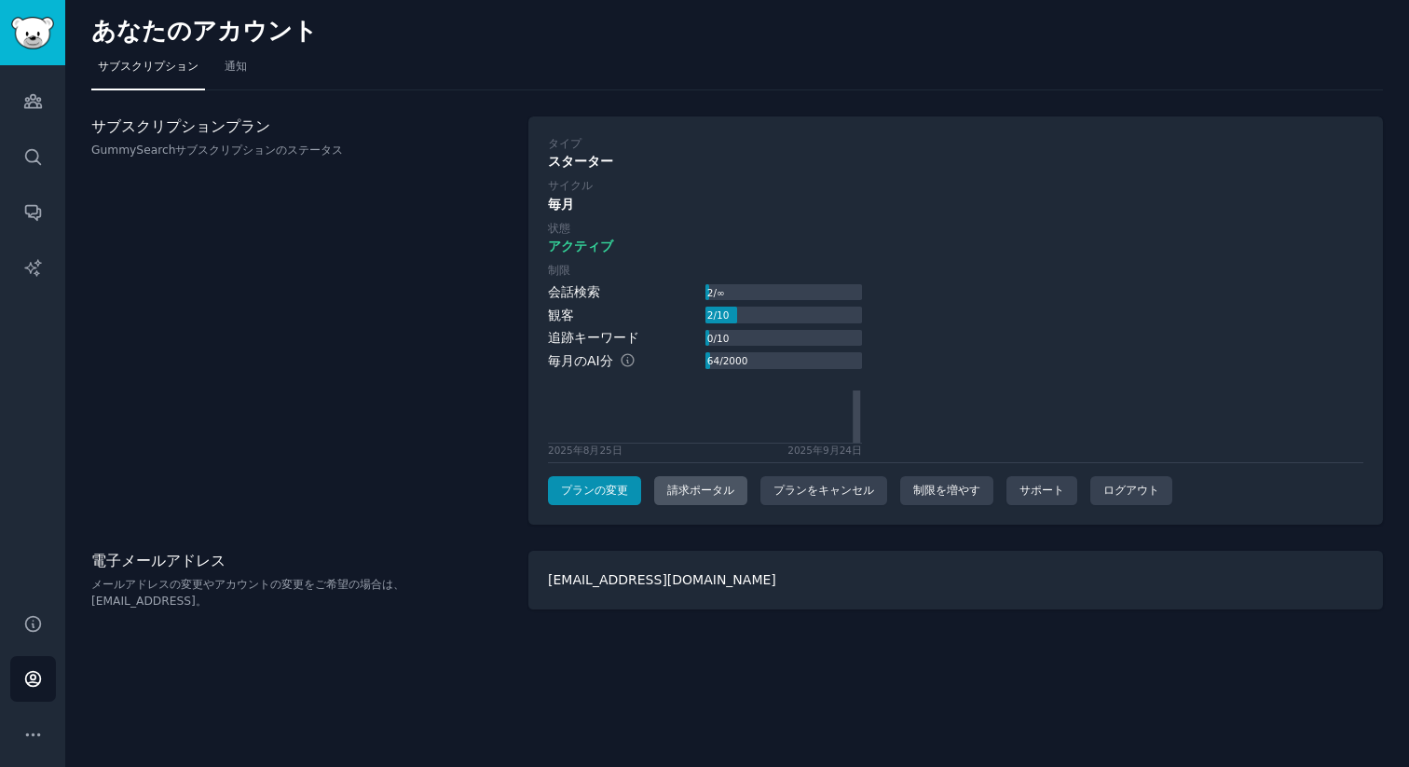
click at [681, 488] on font "請求ポータル" at bounding box center [700, 489] width 67 height 13
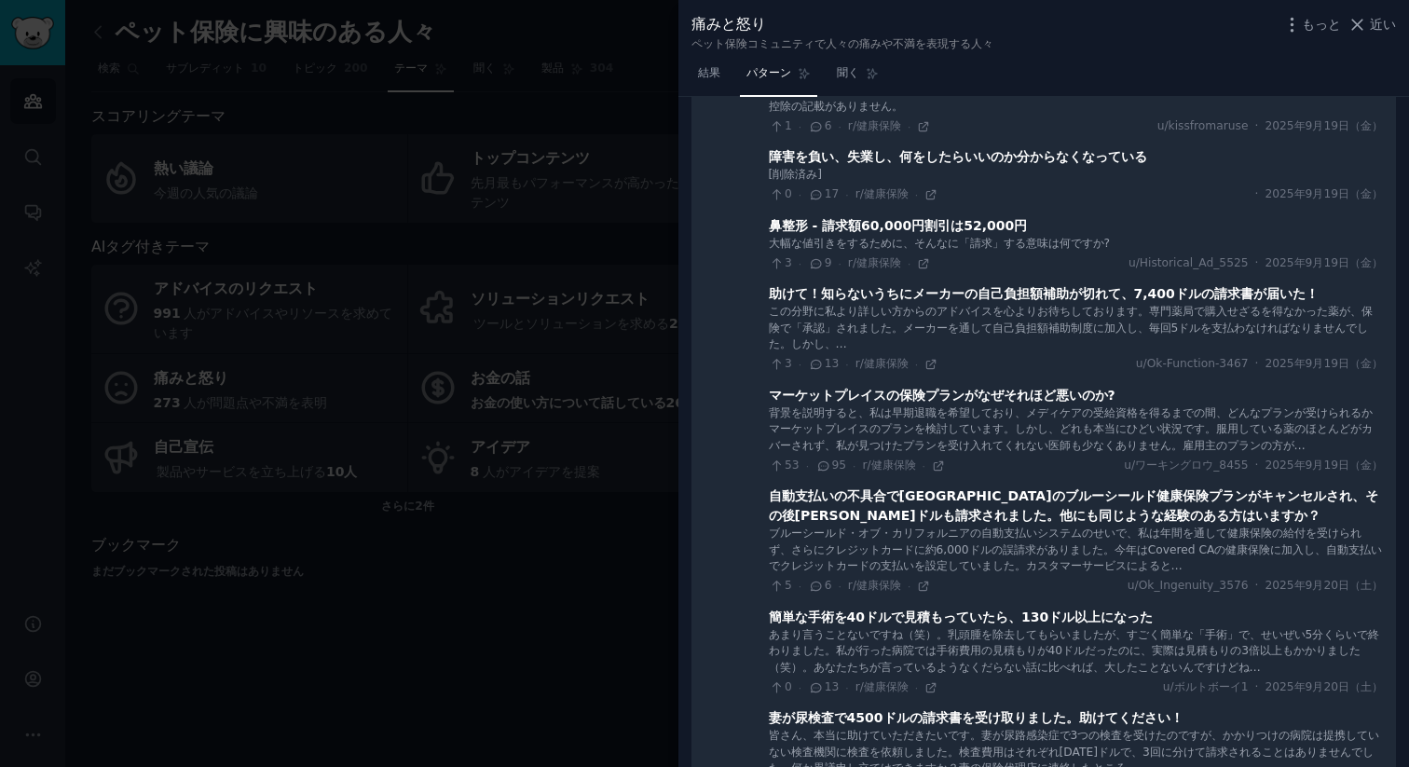
scroll to position [2989, 0]
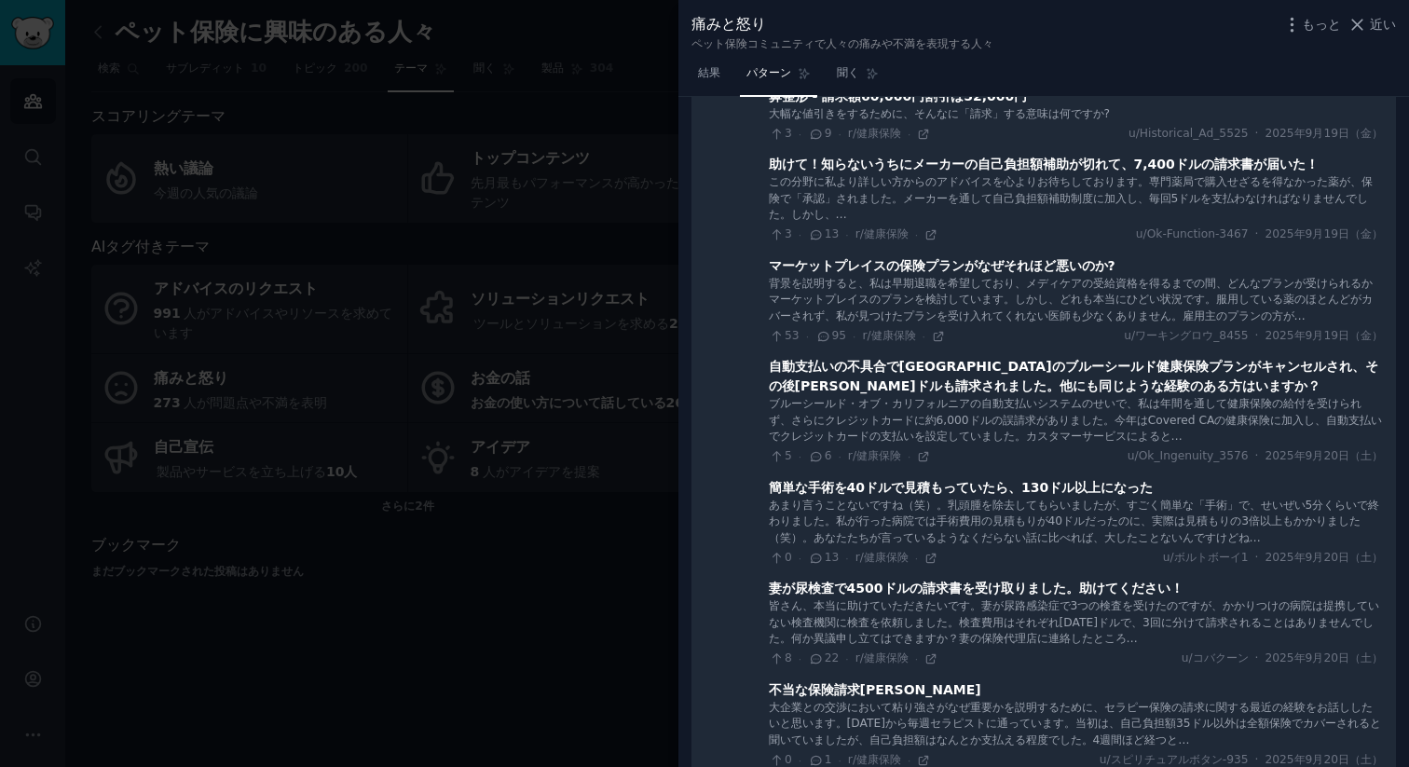
click at [298, 62] on div at bounding box center [704, 383] width 1409 height 767
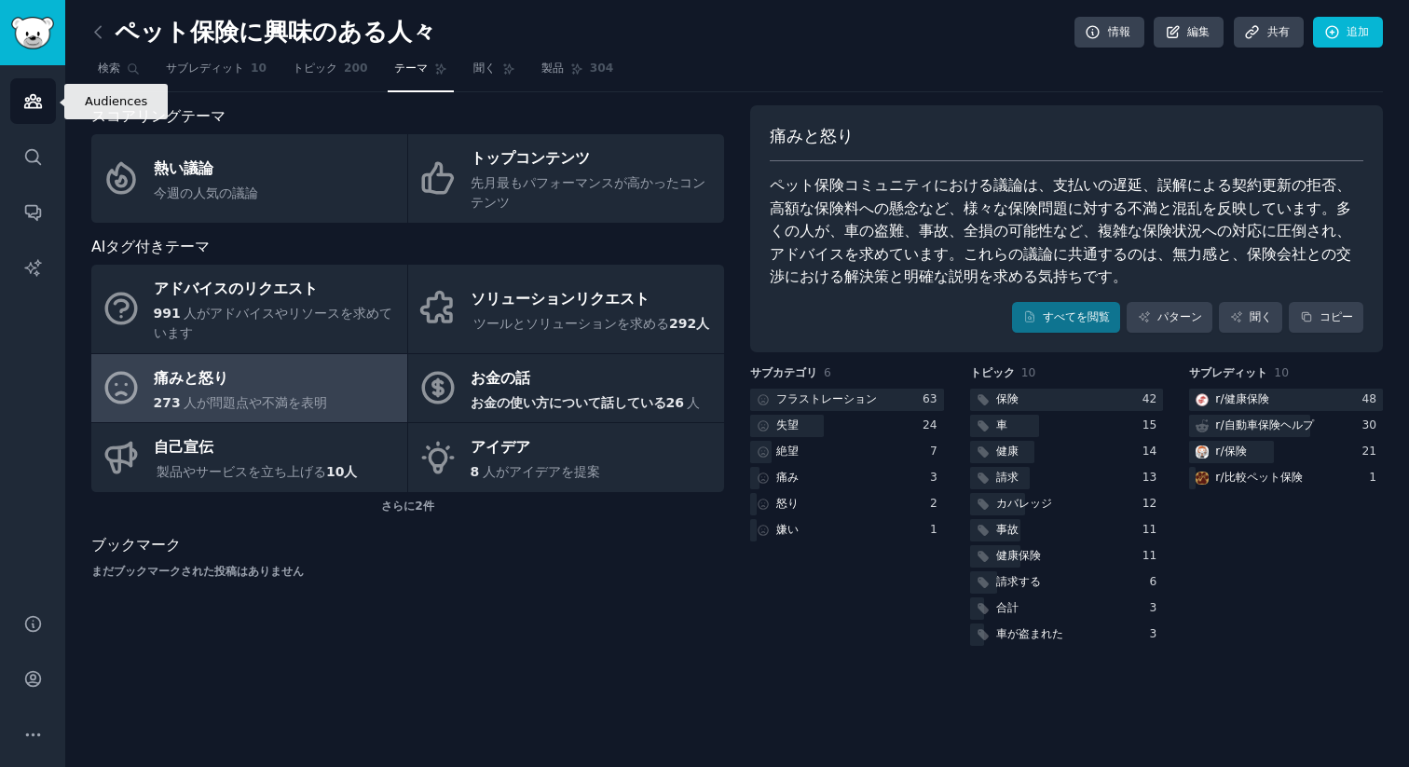
click at [32, 91] on icon "サイドバー" at bounding box center [33, 101] width 20 height 20
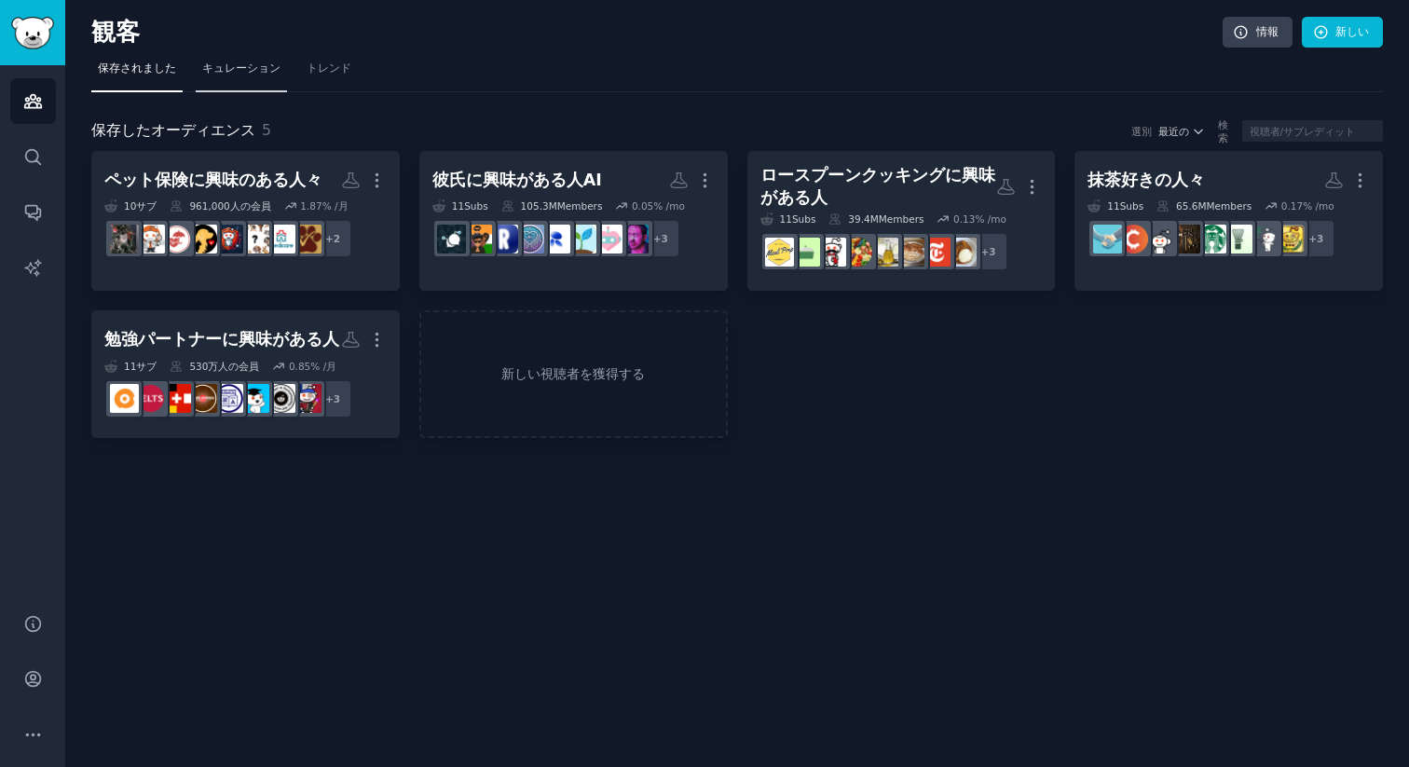
click at [269, 76] on link "キュレーション" at bounding box center [241, 73] width 91 height 38
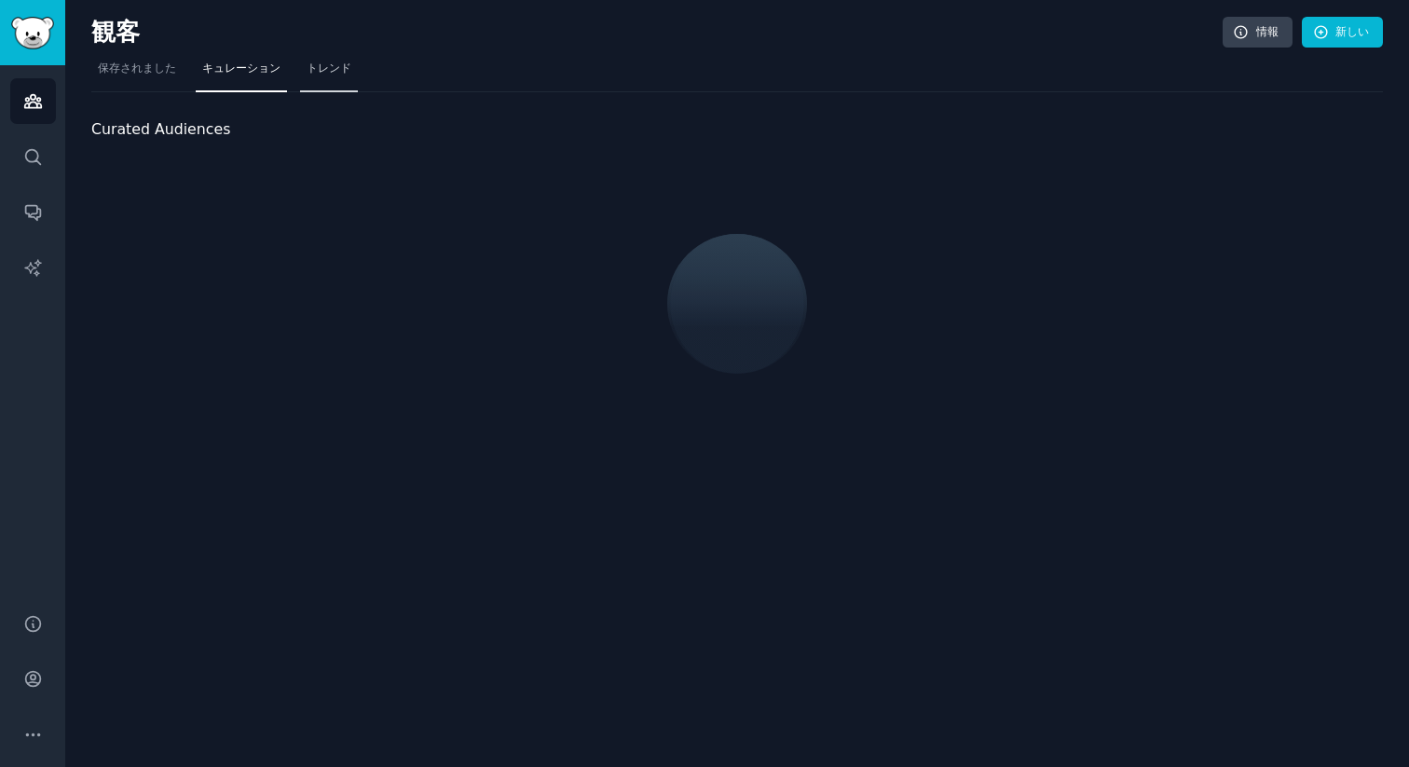
click at [341, 68] on font "トレンド" at bounding box center [328, 67] width 45 height 13
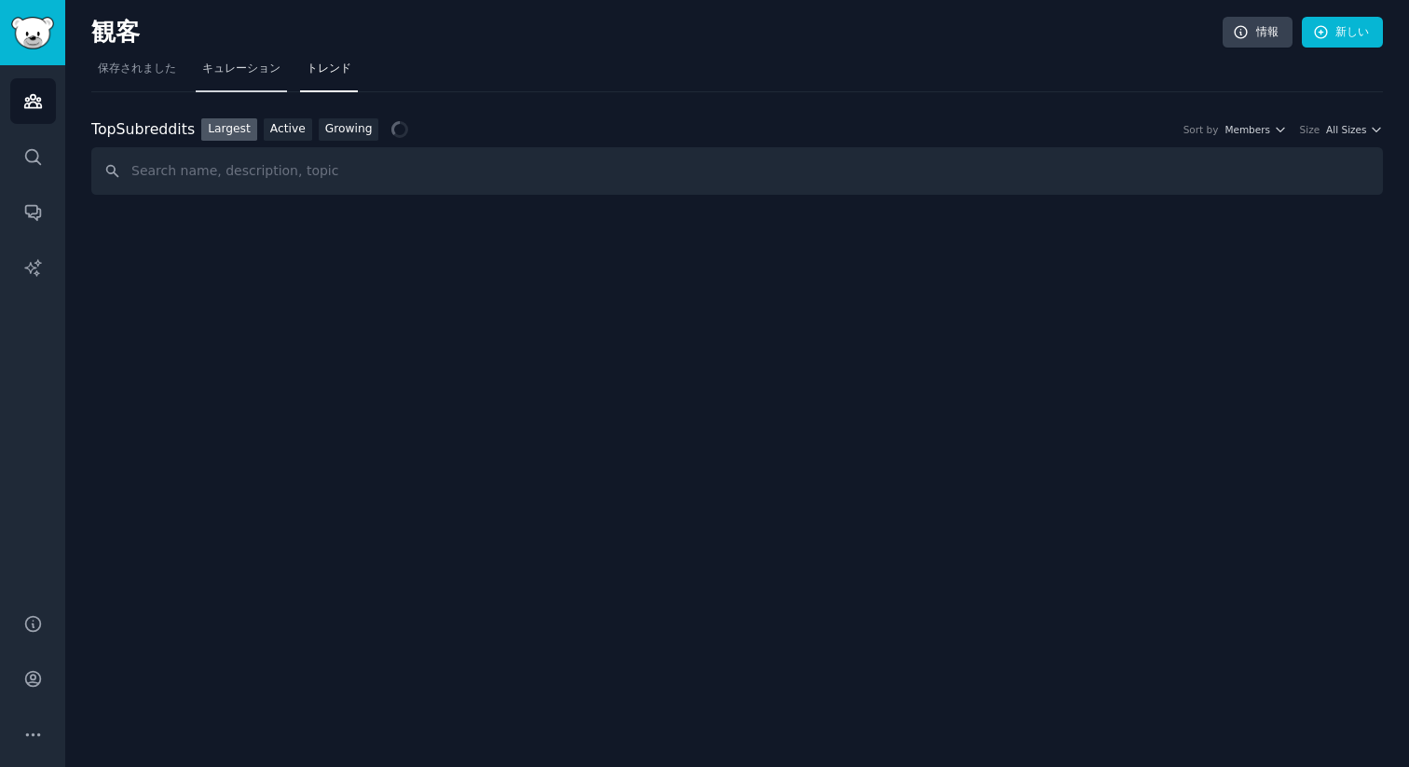
click at [252, 67] on font "キュレーション" at bounding box center [241, 67] width 78 height 13
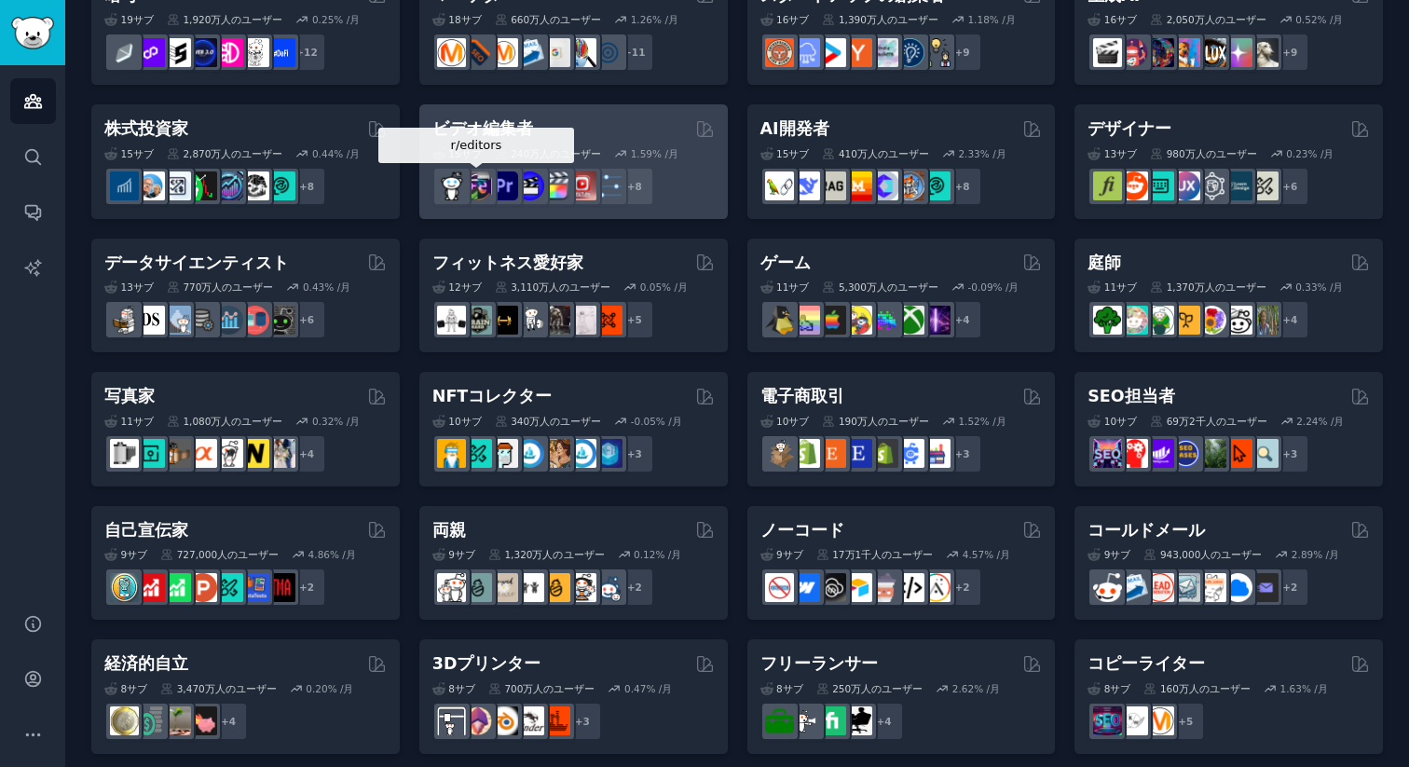
scroll to position [319, 0]
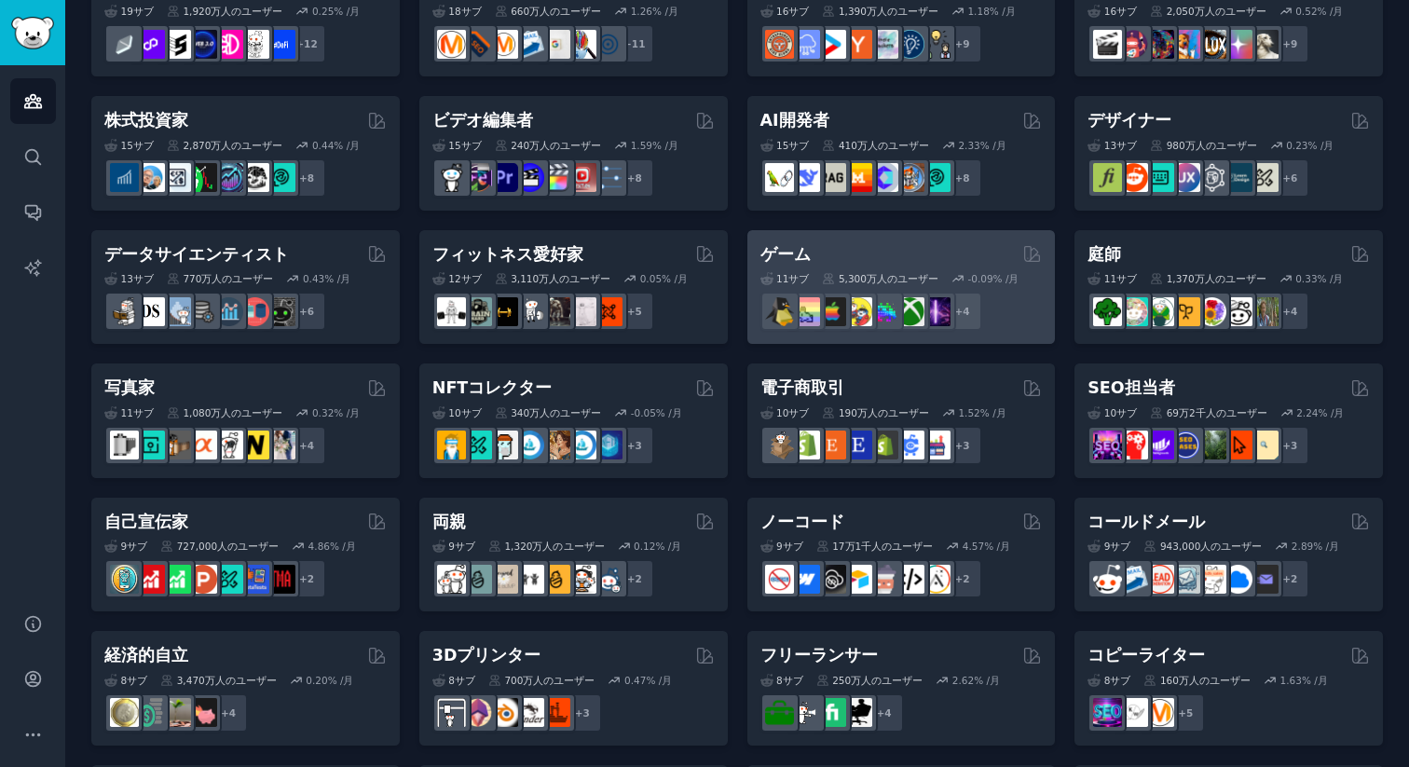
click at [901, 251] on div "ゲーム" at bounding box center [901, 254] width 282 height 23
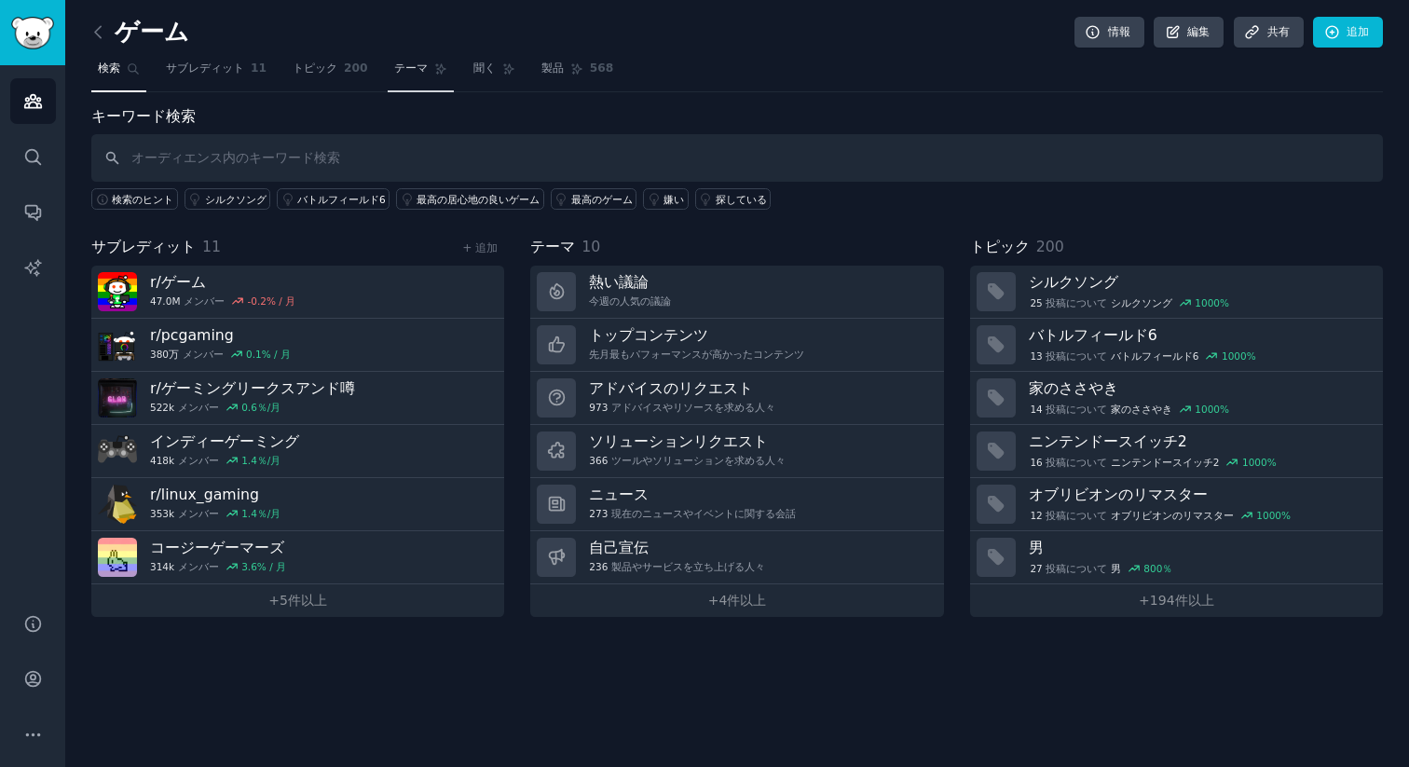
click at [424, 61] on link "テーマ" at bounding box center [421, 73] width 66 height 38
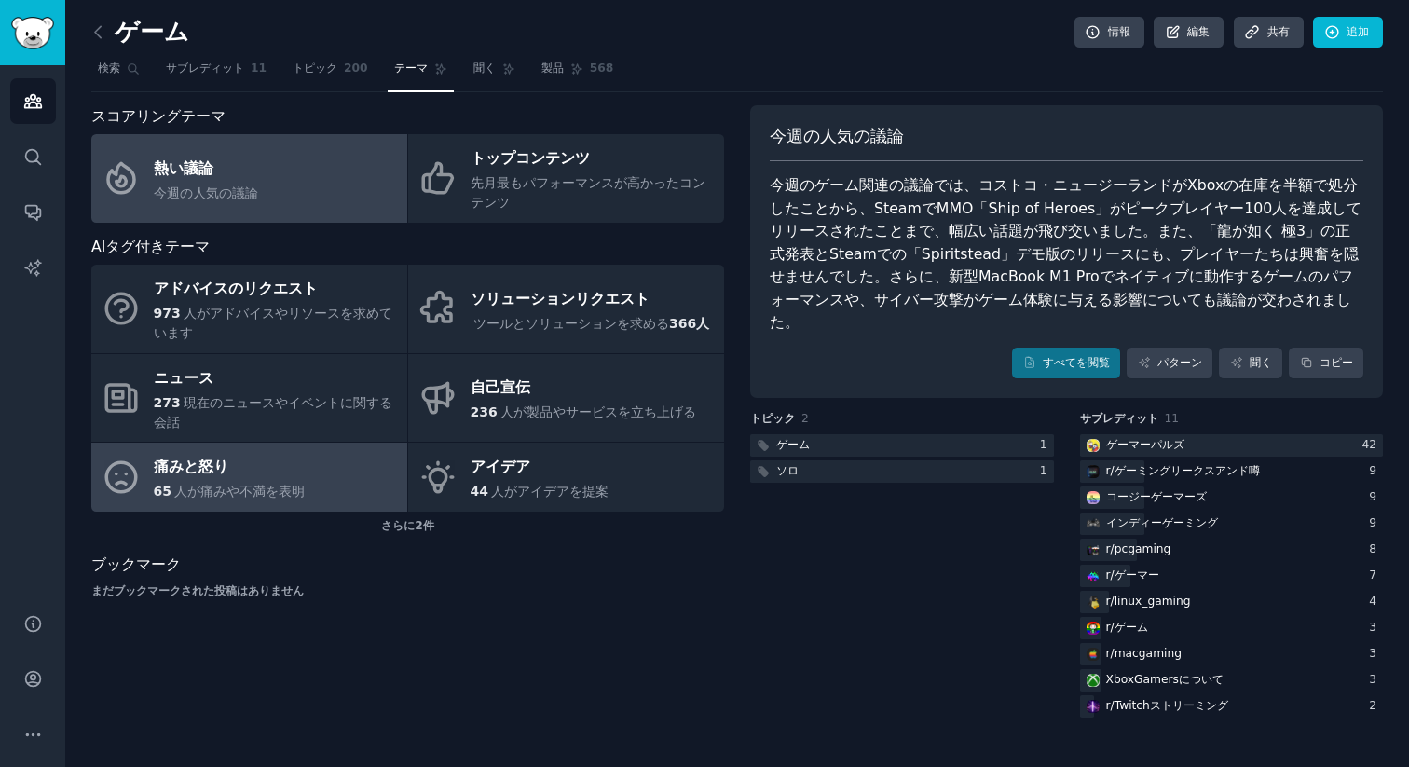
click at [277, 460] on div "痛みと怒り" at bounding box center [230, 468] width 152 height 30
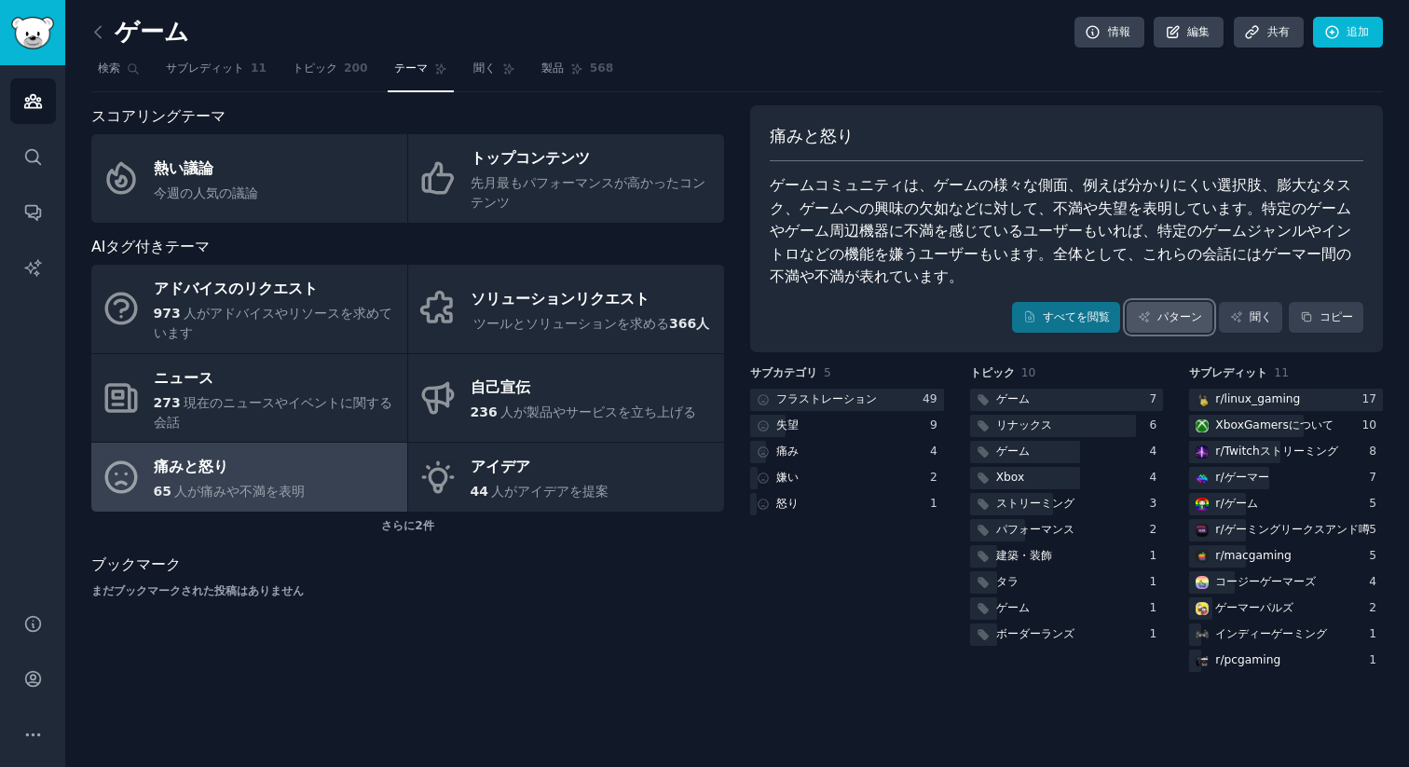
click at [1185, 310] on font "パターン" at bounding box center [1179, 316] width 45 height 13
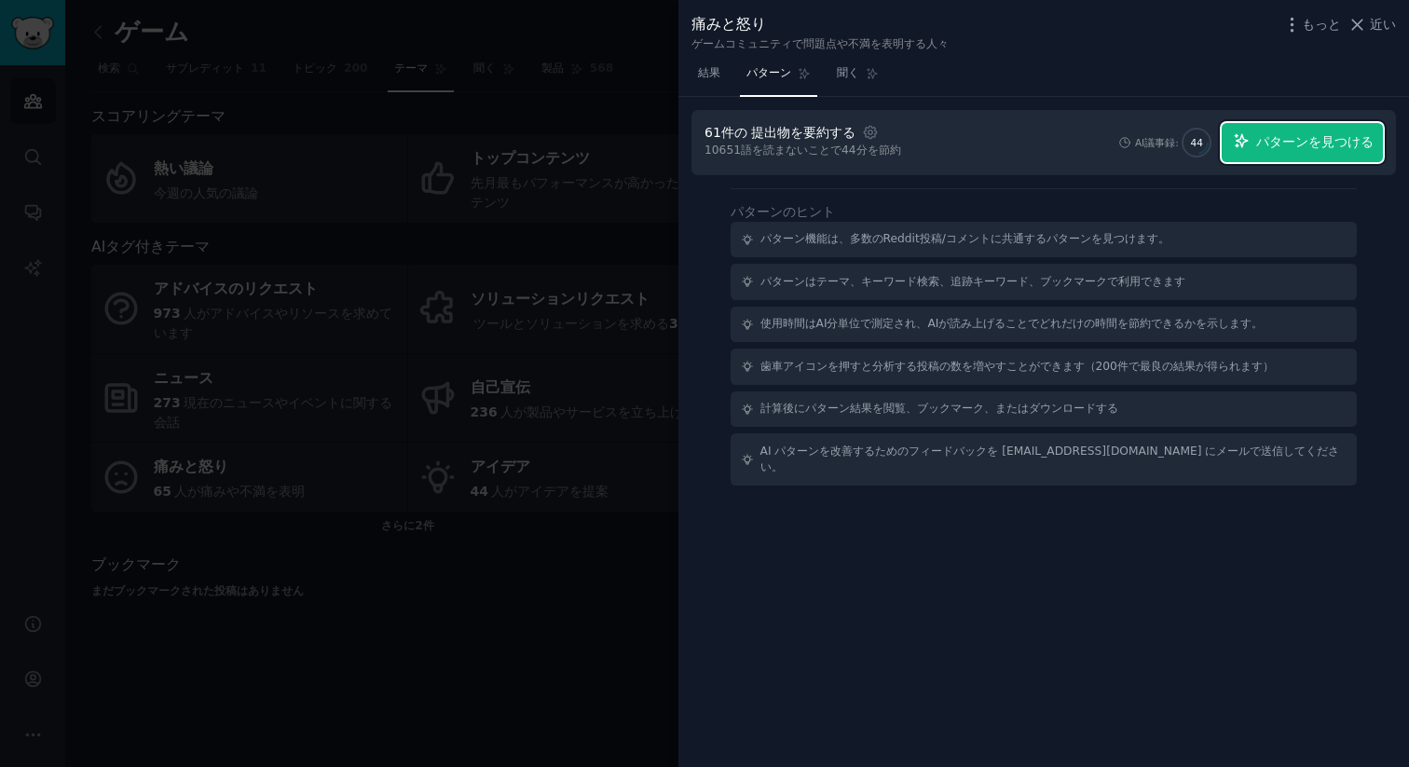
click at [1270, 142] on font "パターンを見つける" at bounding box center [1314, 141] width 117 height 15
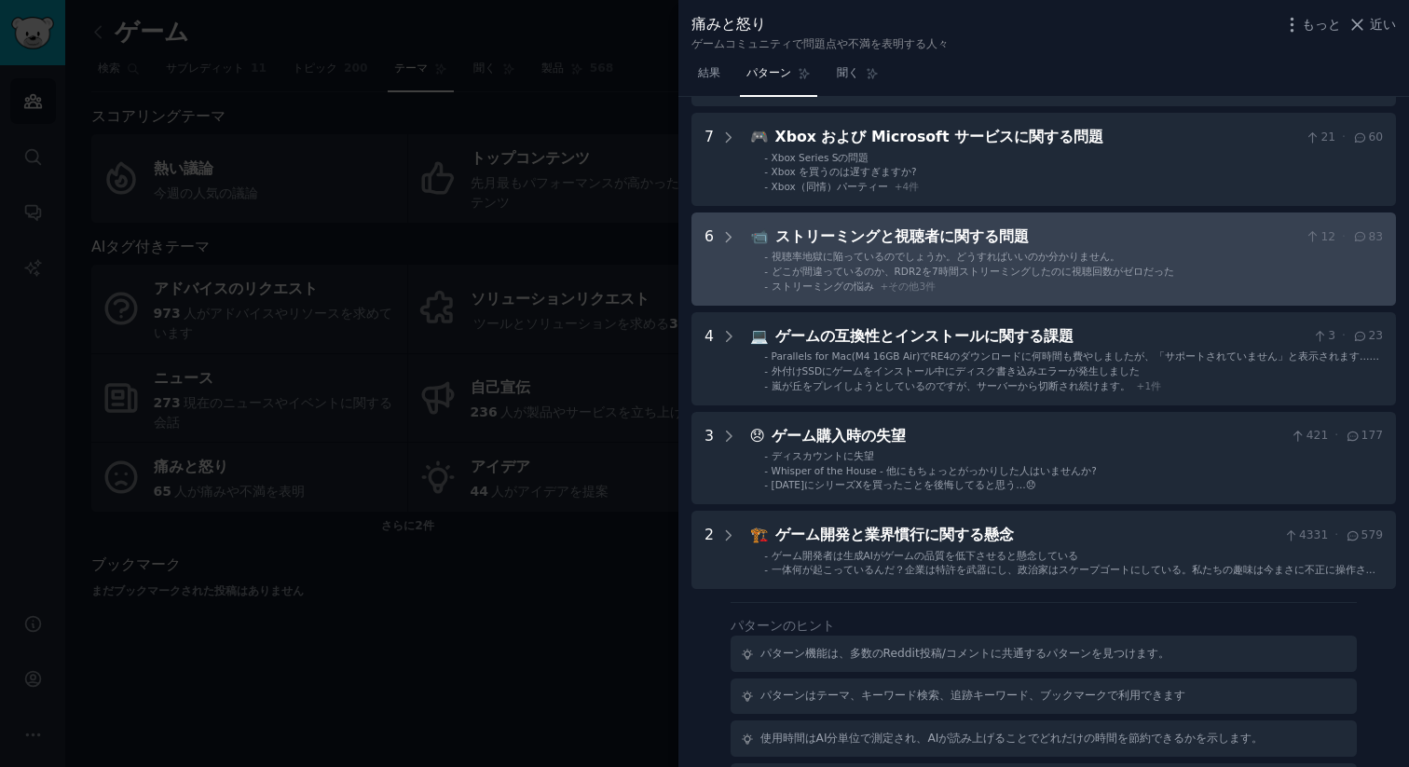
scroll to position [304, 0]
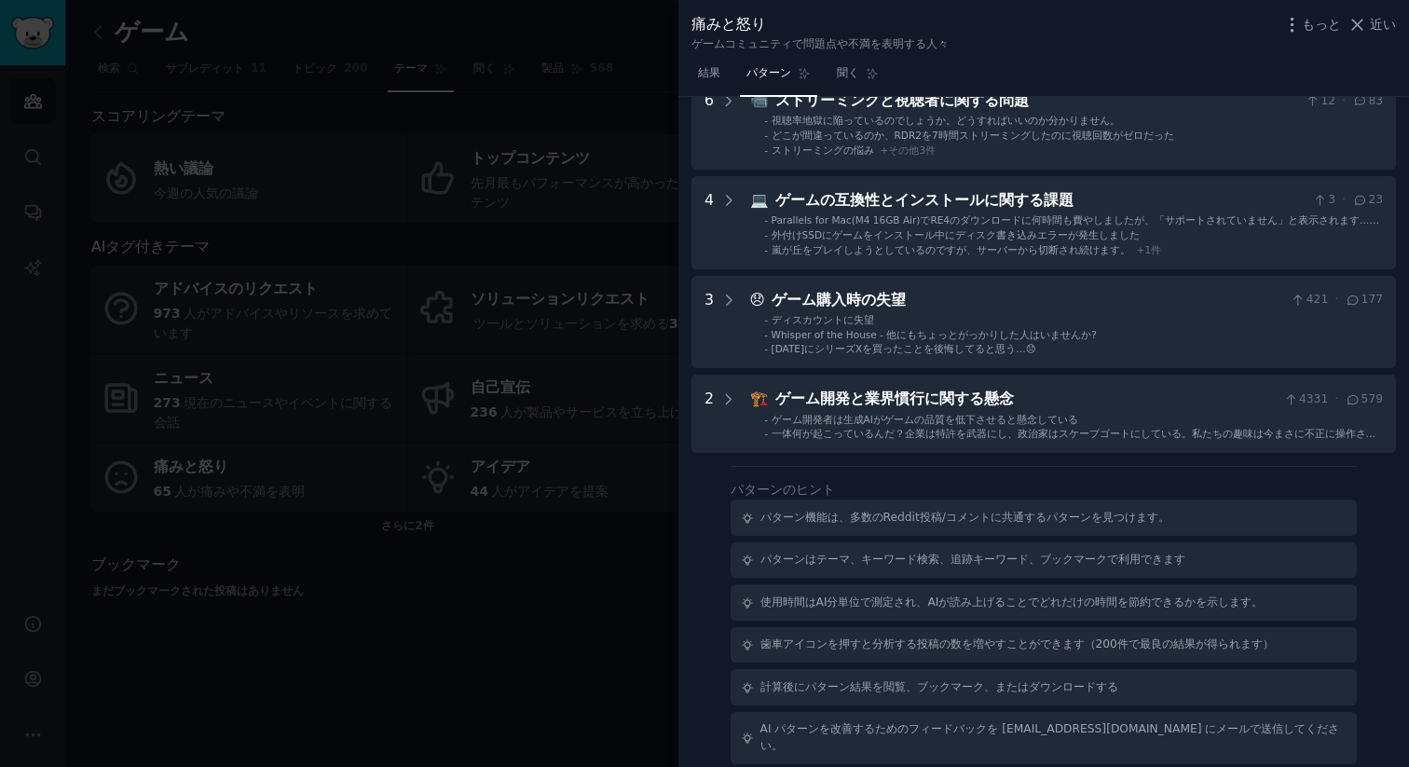
click at [471, 221] on div at bounding box center [704, 383] width 1409 height 767
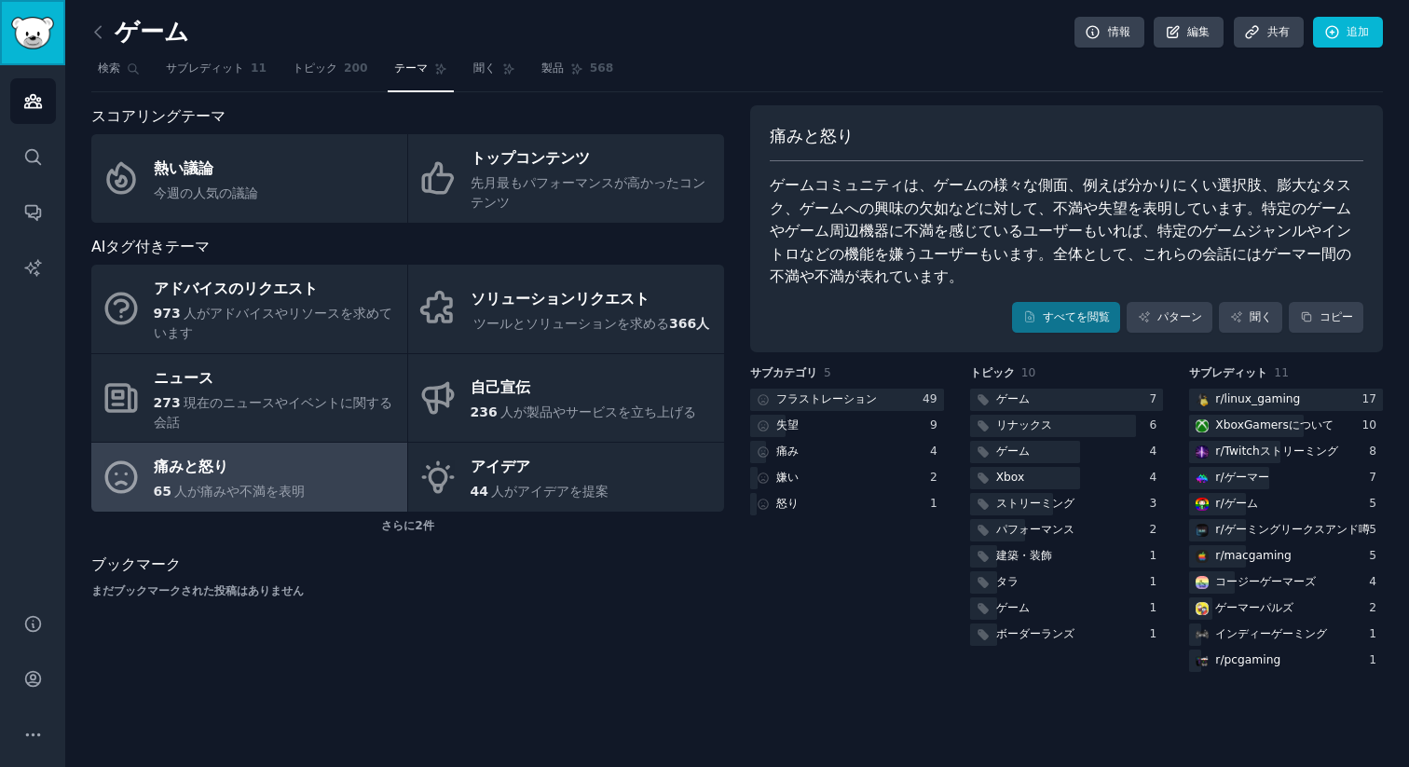
click at [33, 42] on img "サイドバー" at bounding box center [32, 33] width 43 height 33
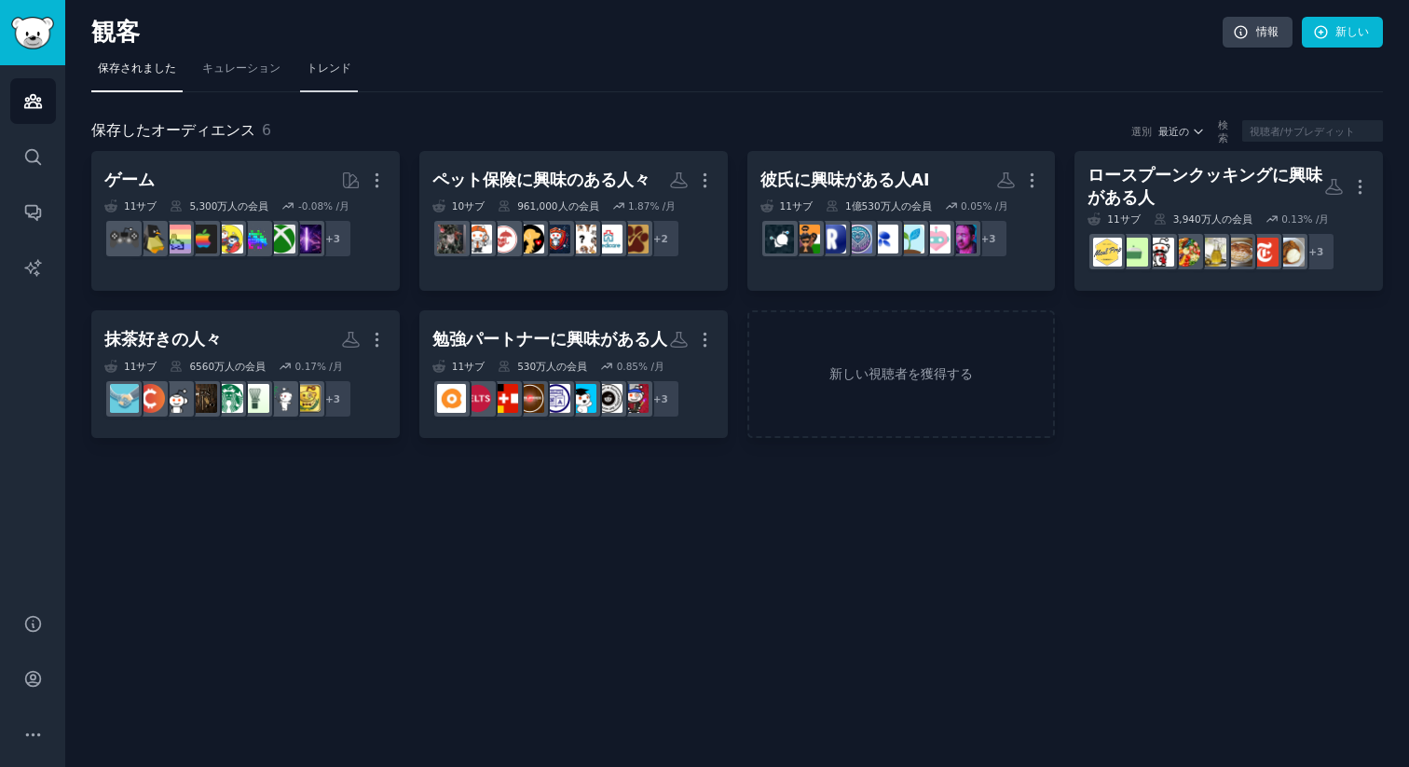
click at [346, 62] on font "トレンド" at bounding box center [328, 67] width 45 height 13
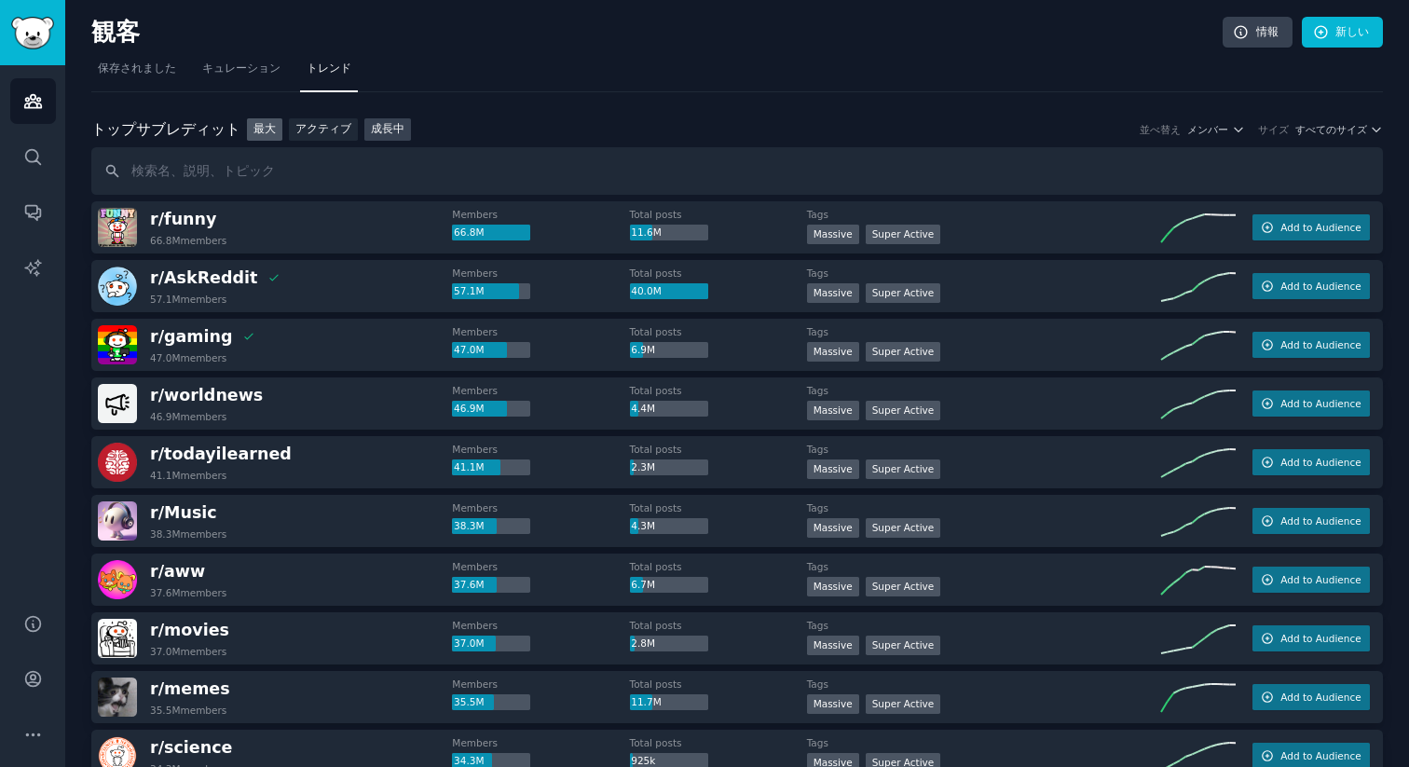
click at [385, 123] on font "成長中" at bounding box center [388, 128] width 34 height 13
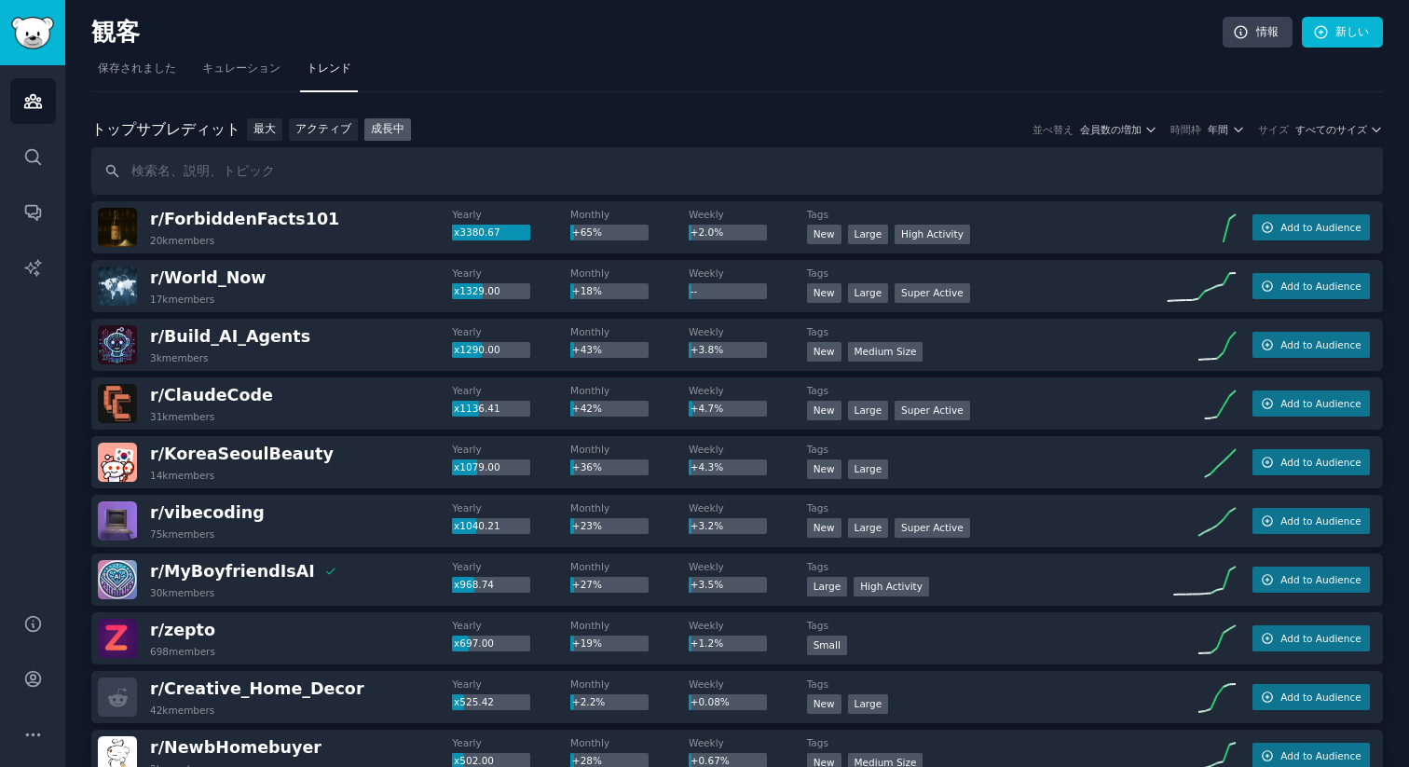
click at [1231, 118] on div "トップ サブレディット トップサブレディット 最大 アクティブ 成長中 並べ替え 会員数の増加 時間枠 年間 サイズ すべてのサイズ" at bounding box center [736, 129] width 1291 height 23
click at [1231, 129] on button "年間" at bounding box center [1225, 129] width 37 height 13
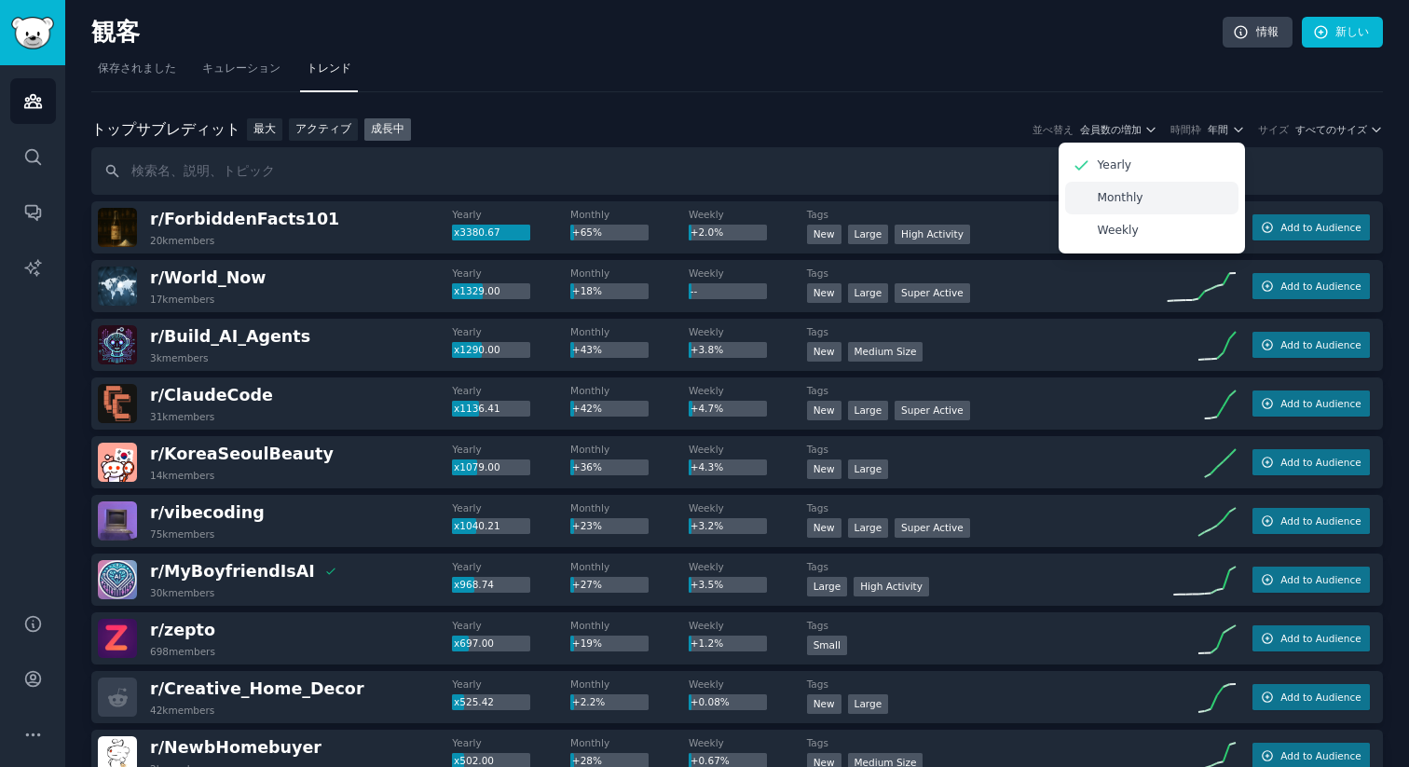
click at [1127, 202] on p "Monthly" at bounding box center [1120, 198] width 46 height 17
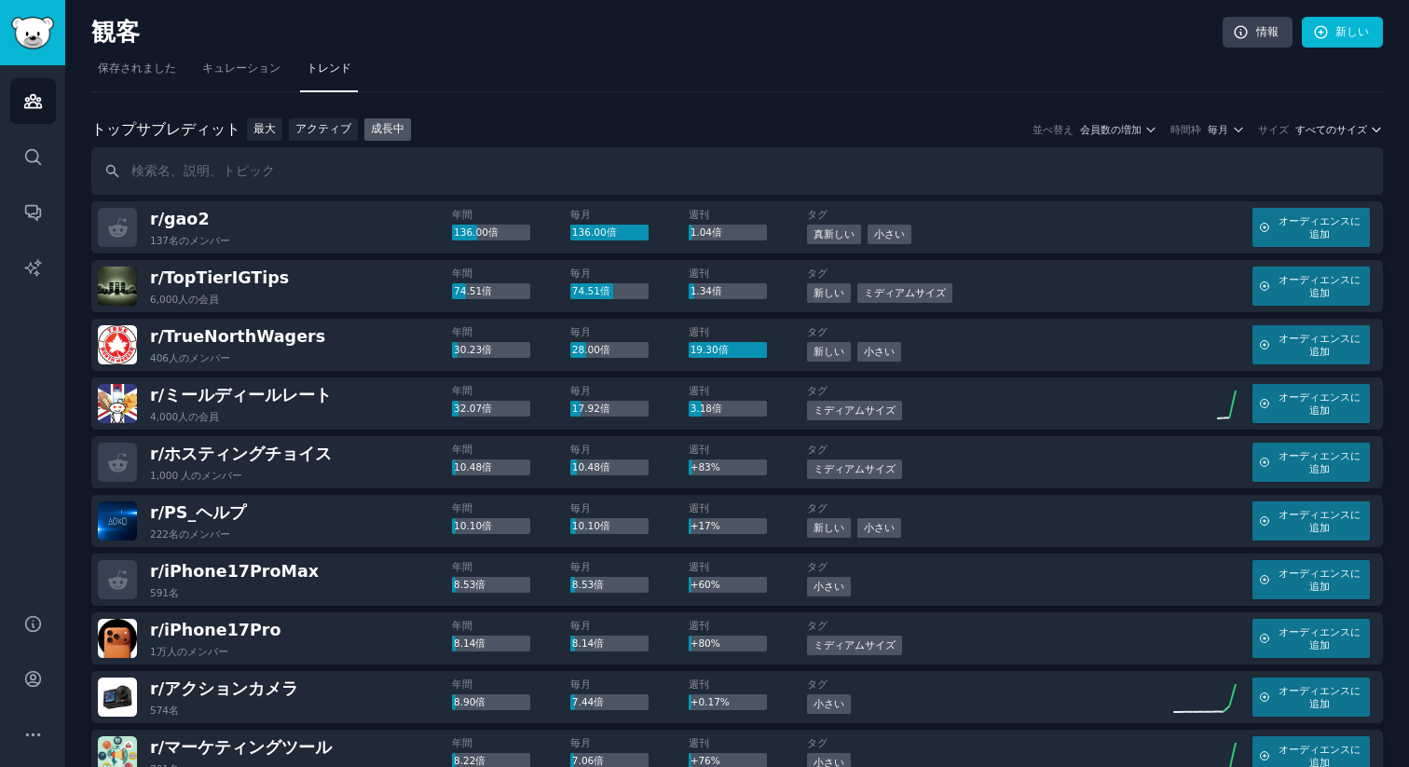
click at [1332, 129] on font "すべてのサイズ" at bounding box center [1331, 129] width 72 height 11
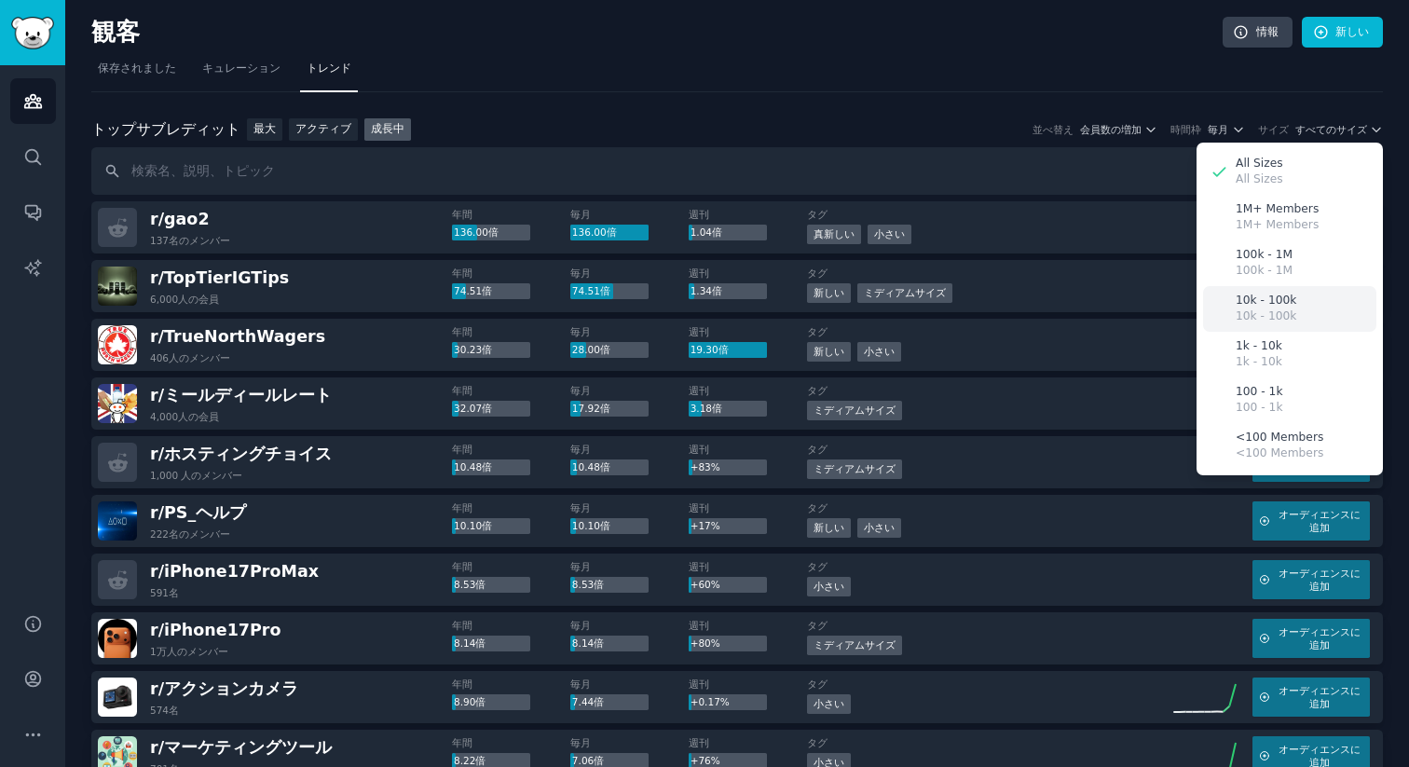
click at [1257, 317] on p "10k - 100k" at bounding box center [1265, 316] width 61 height 17
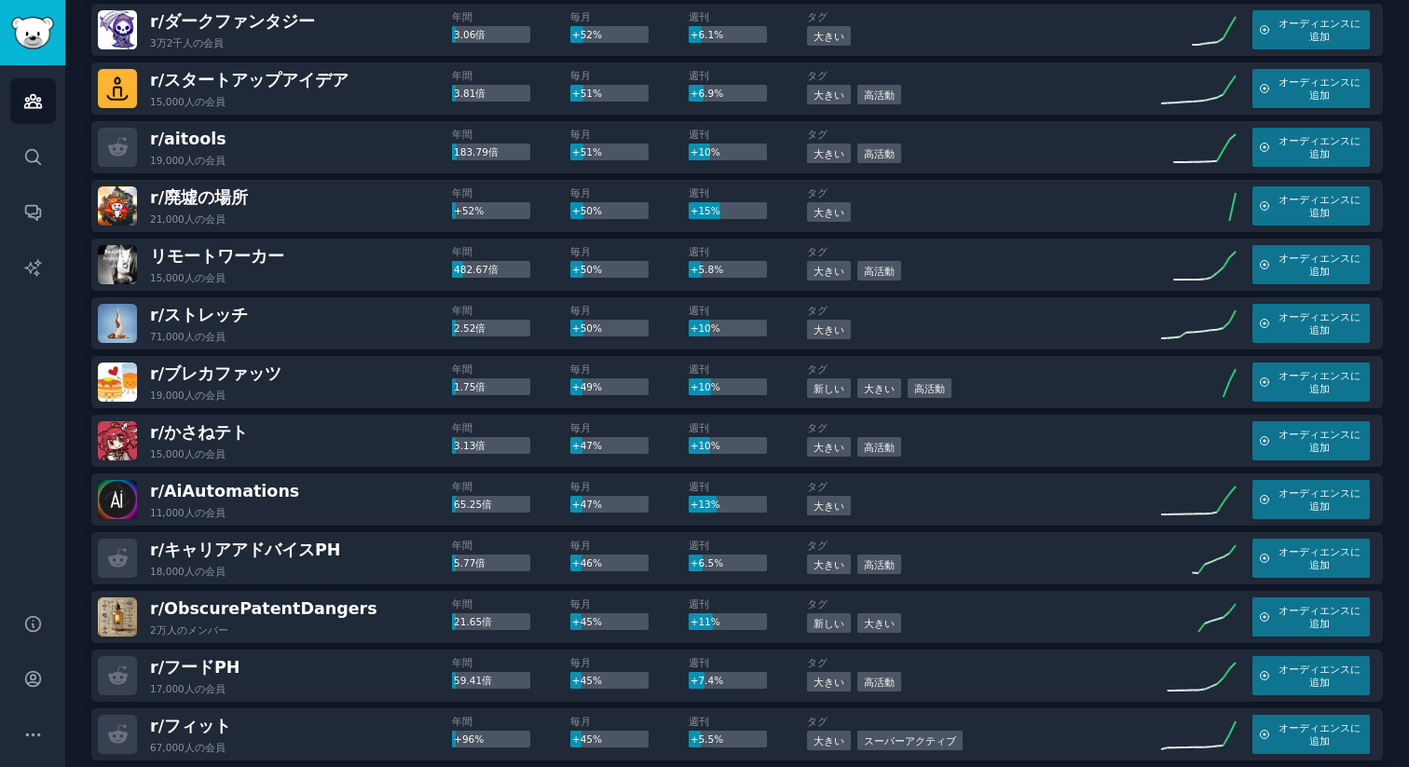
scroll to position [1872, 0]
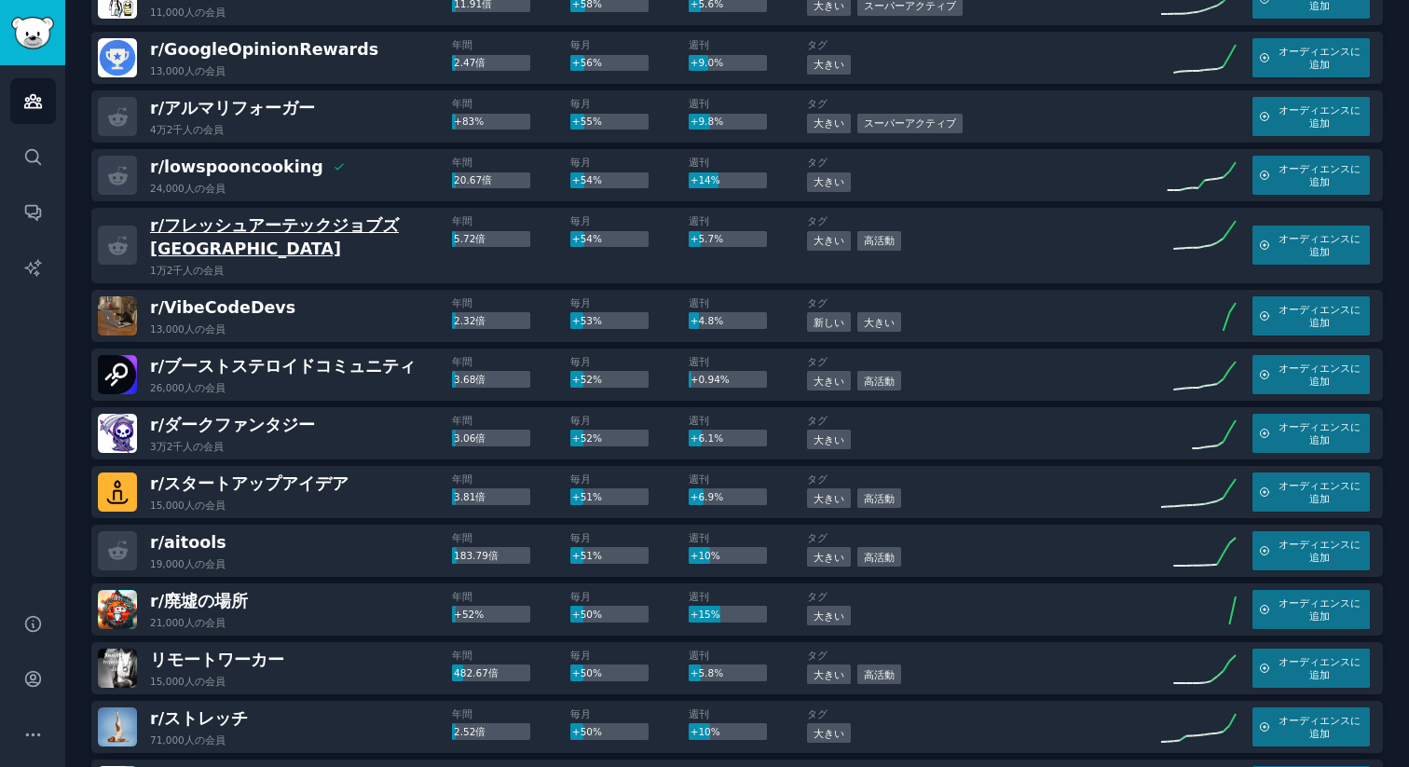
click at [258, 223] on font "フレッシュアーテックジョブズインド" at bounding box center [274, 237] width 249 height 42
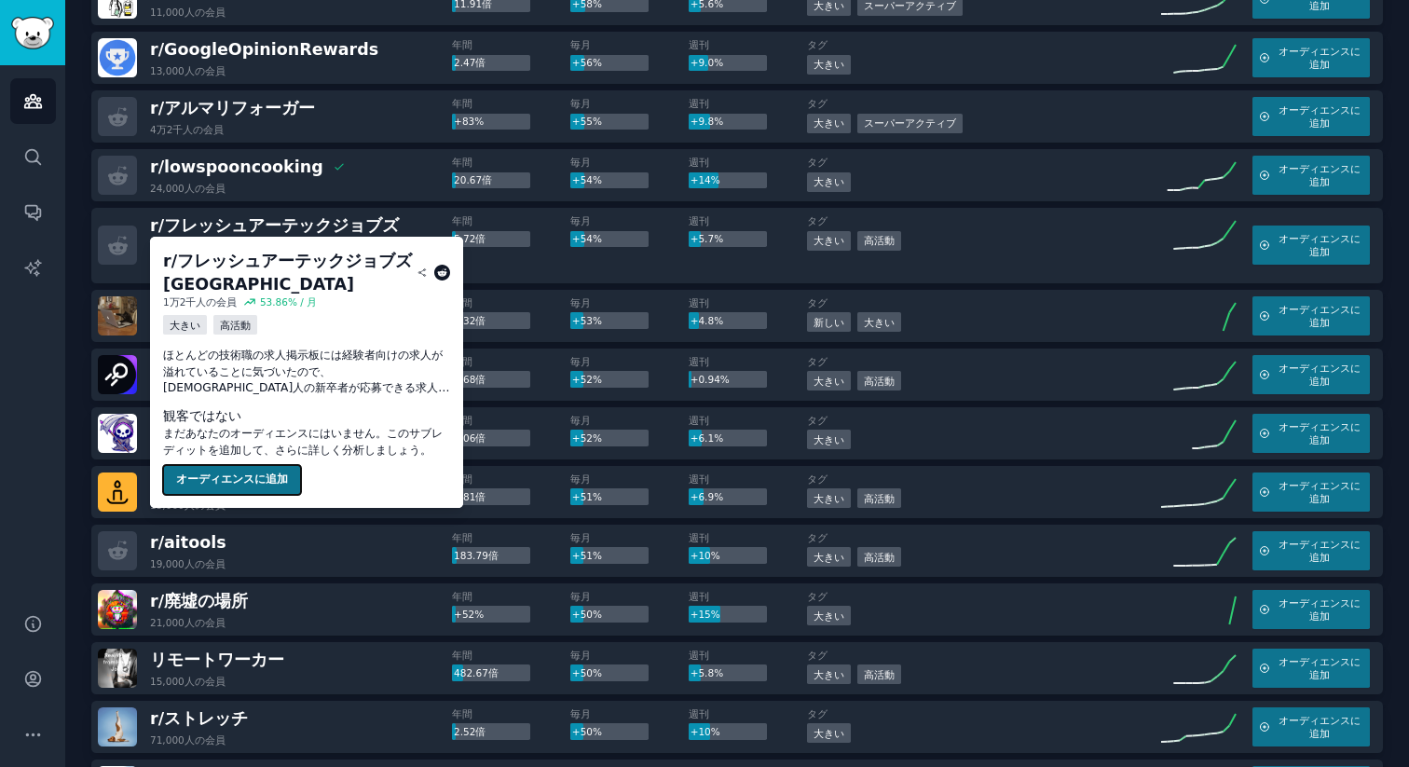
click at [237, 479] on font "オーディエンスに追加" at bounding box center [232, 478] width 112 height 13
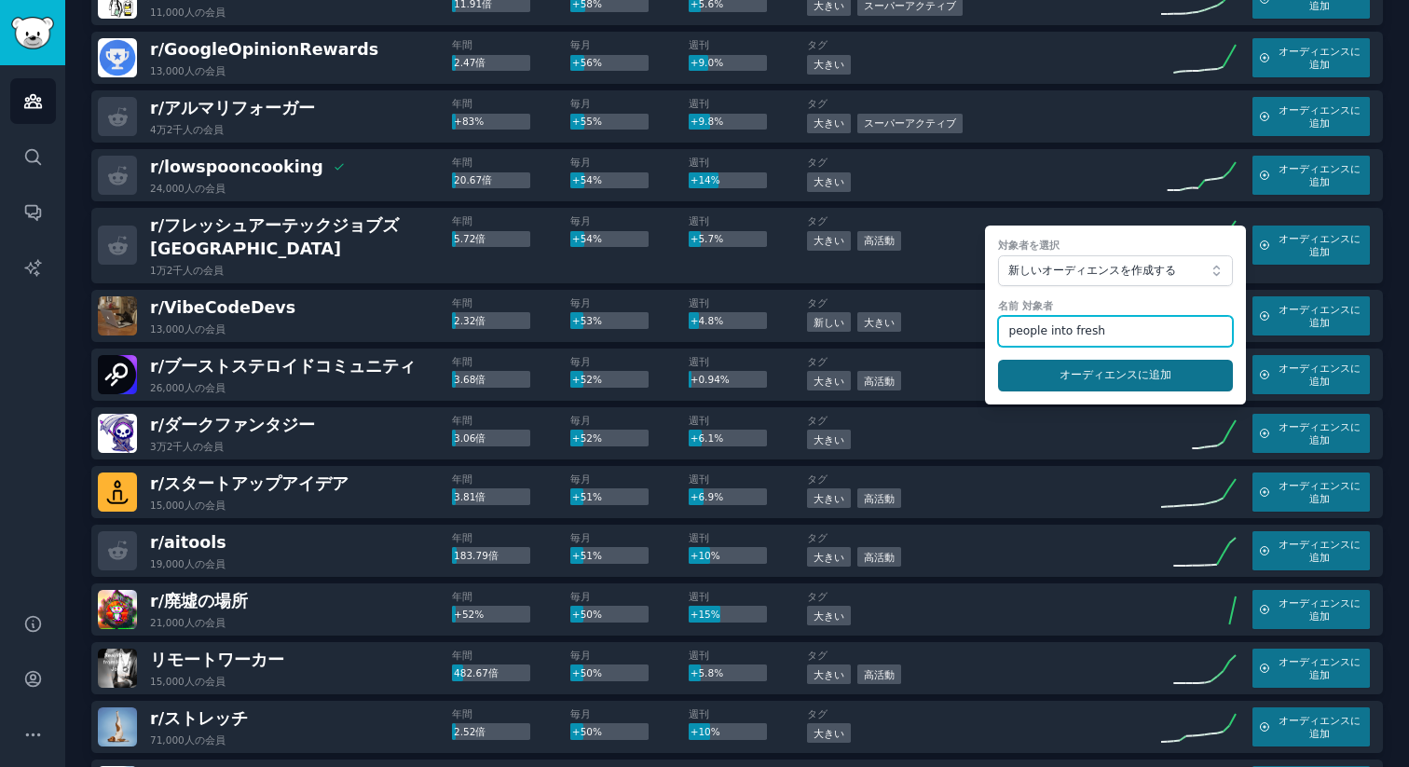
type input "people into fresh"
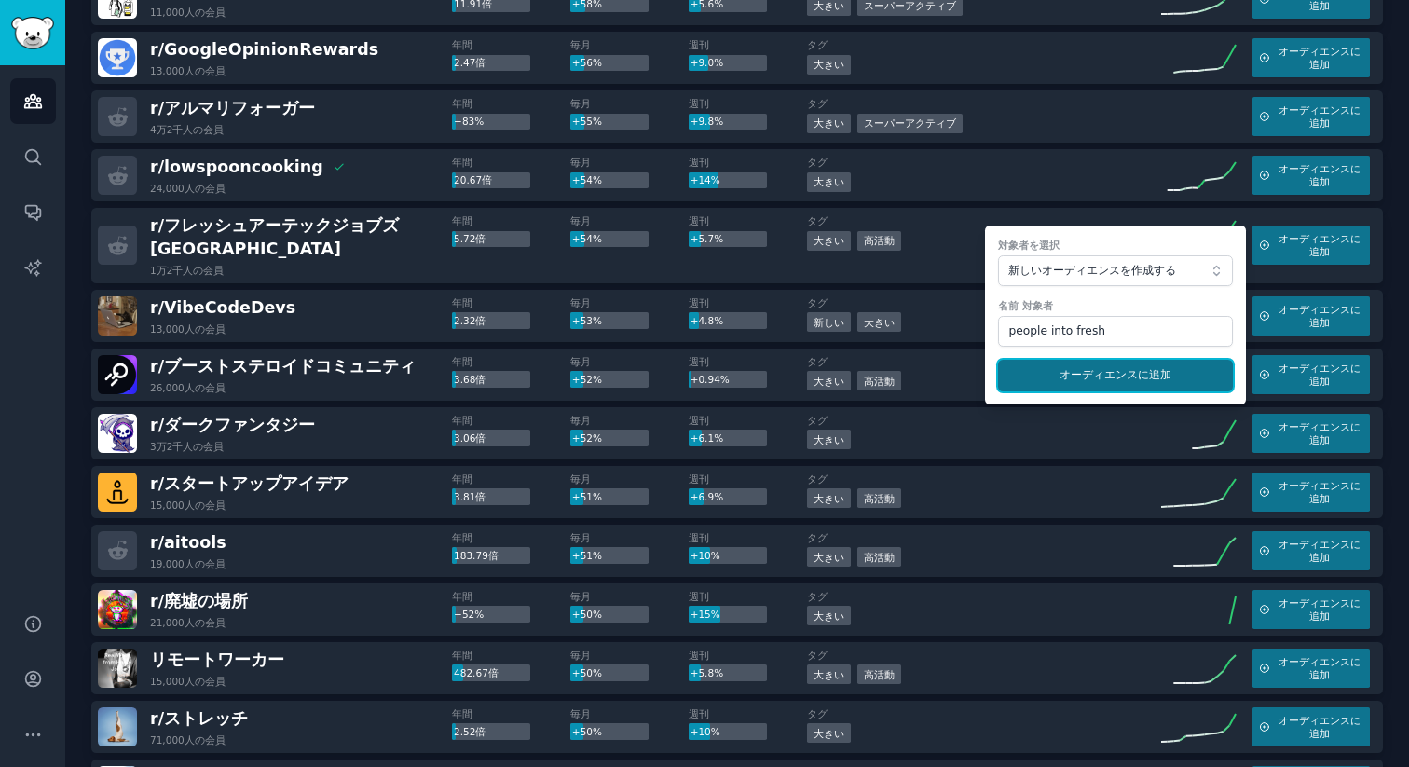
click at [1105, 371] on button "オーディエンスに 追加" at bounding box center [1115, 376] width 235 height 32
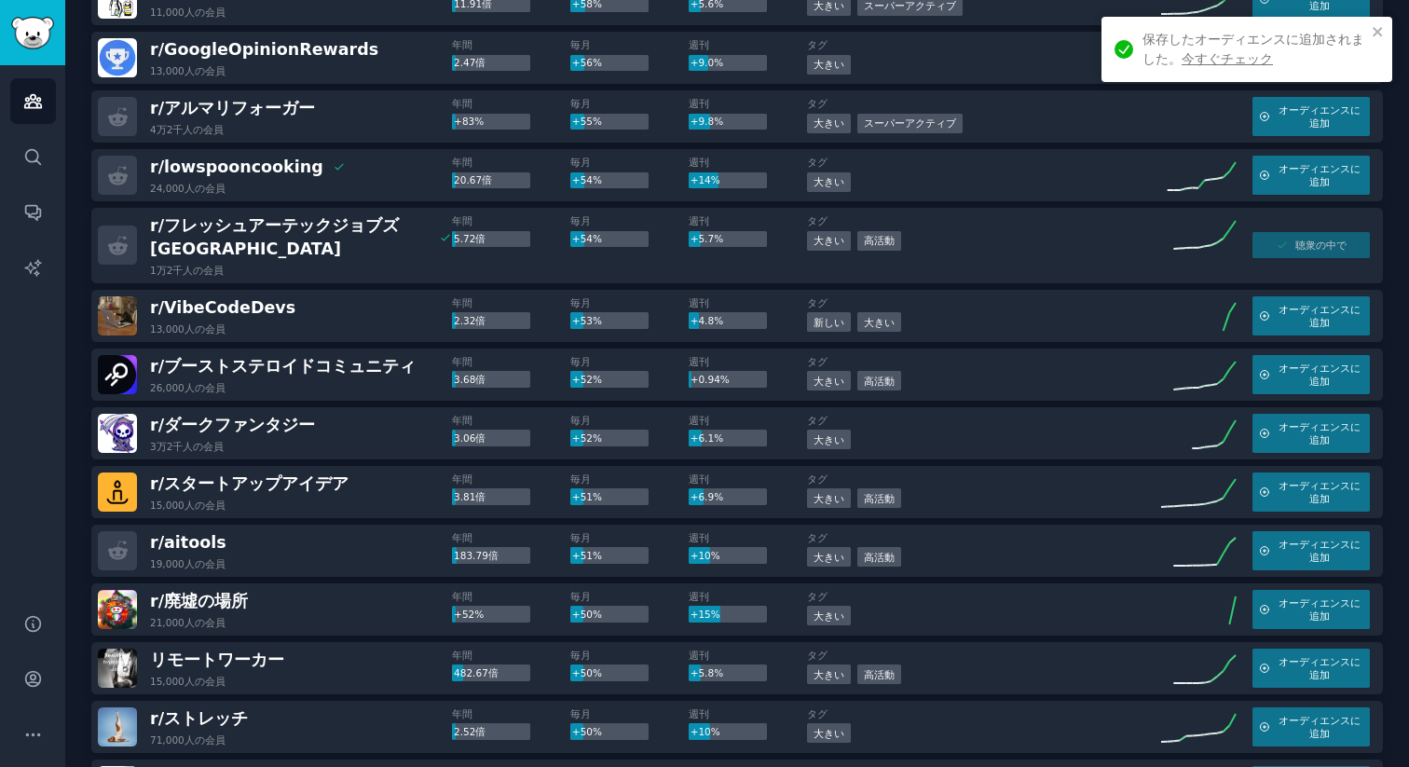
click at [1242, 55] on font "今すぐチェック" at bounding box center [1226, 58] width 91 height 15
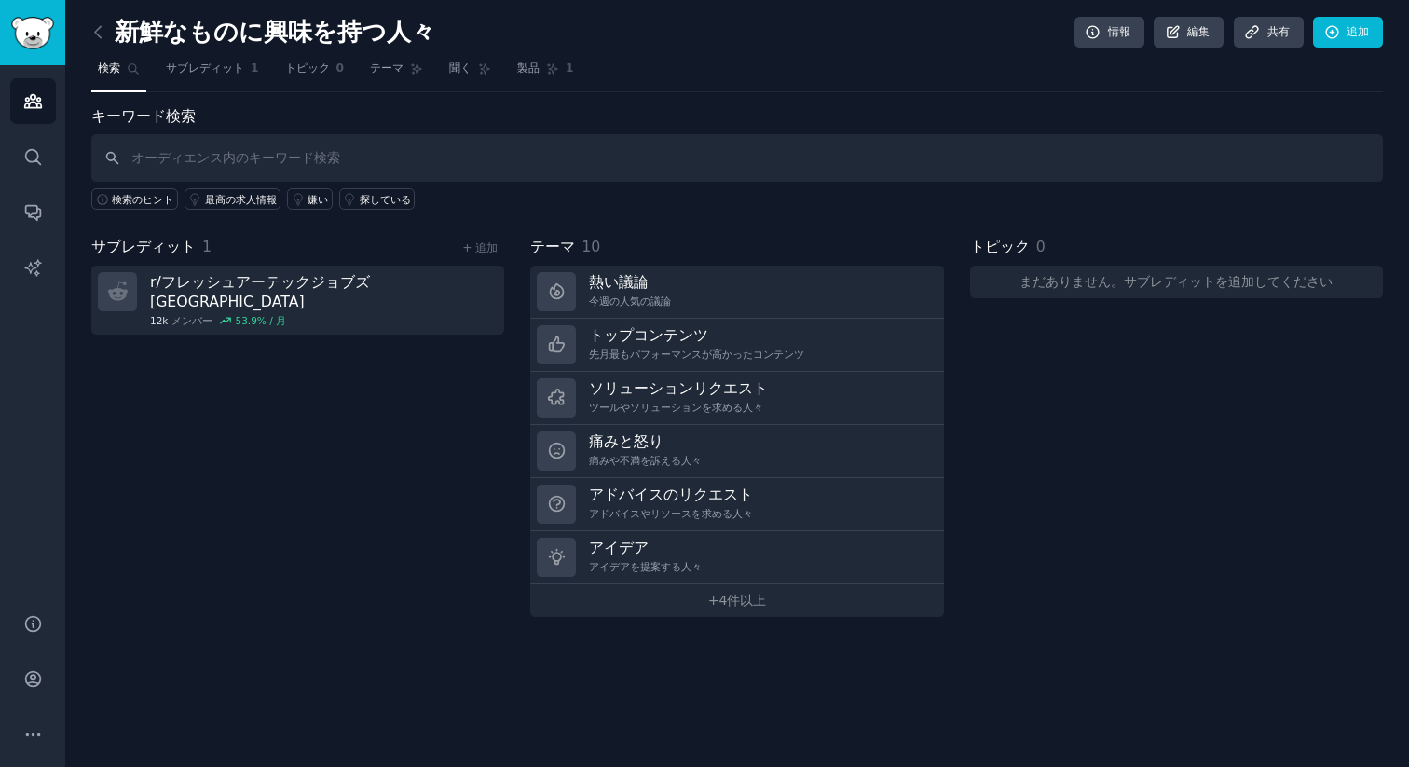
click at [93, 43] on link at bounding box center [102, 33] width 23 height 30
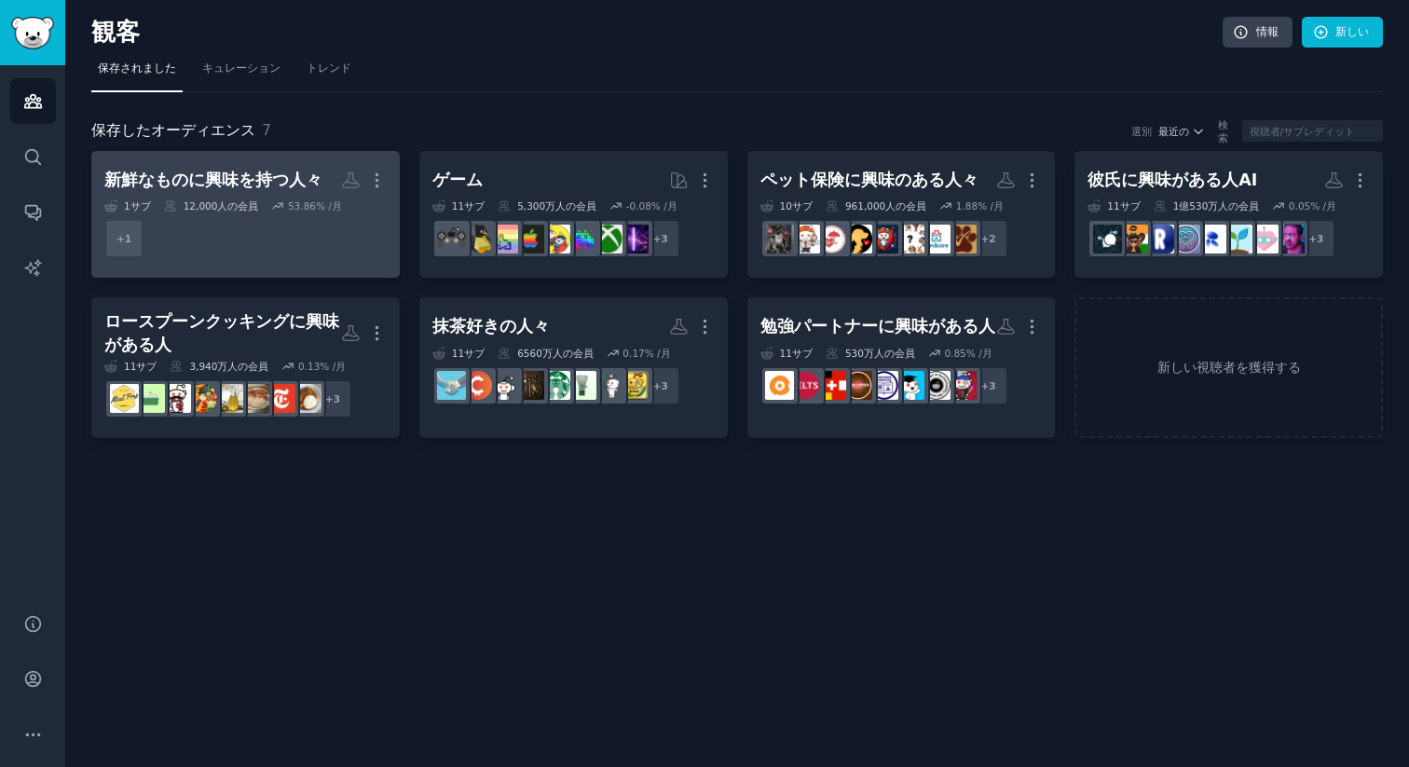
click at [189, 178] on font "新鮮なものに興味を持つ人々" at bounding box center [213, 179] width 218 height 19
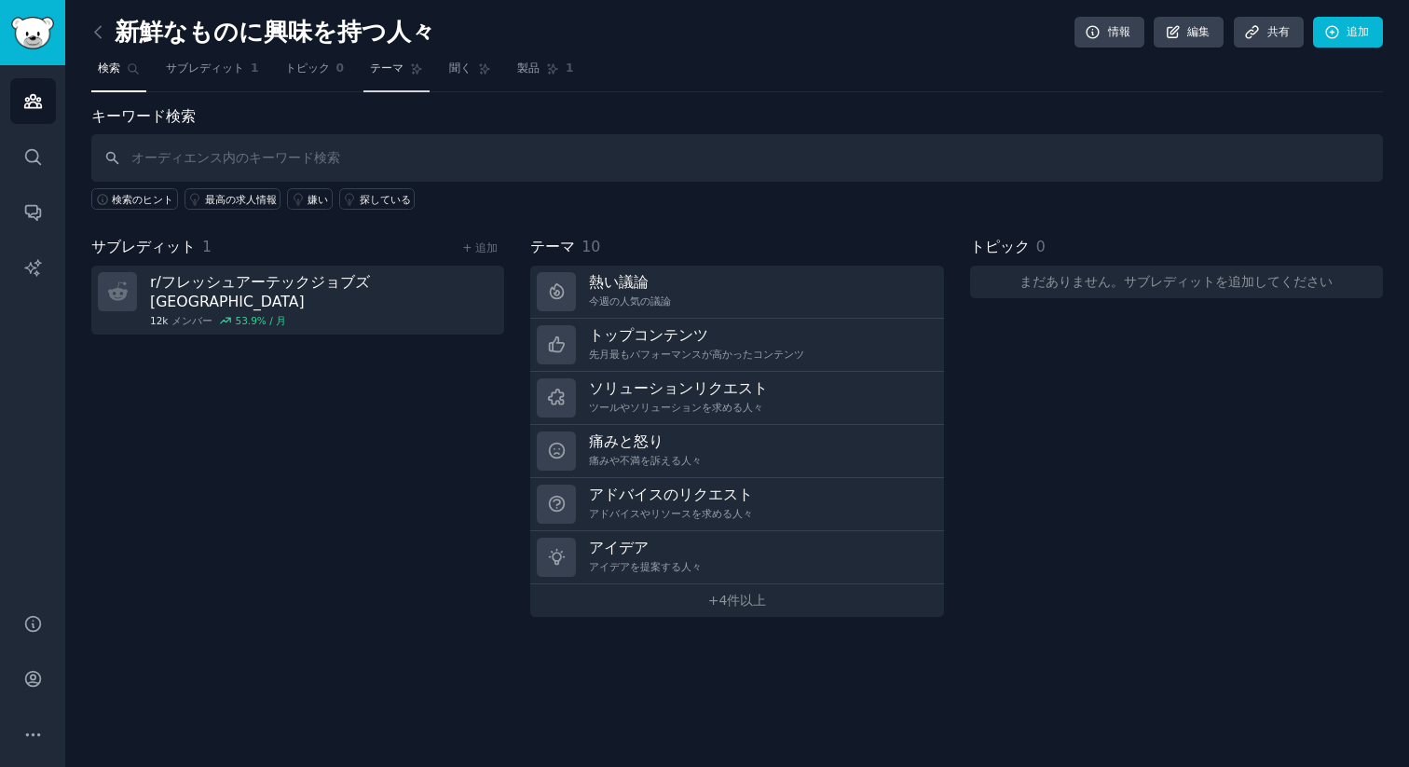
click at [379, 67] on font "テーマ" at bounding box center [387, 67] width 34 height 13
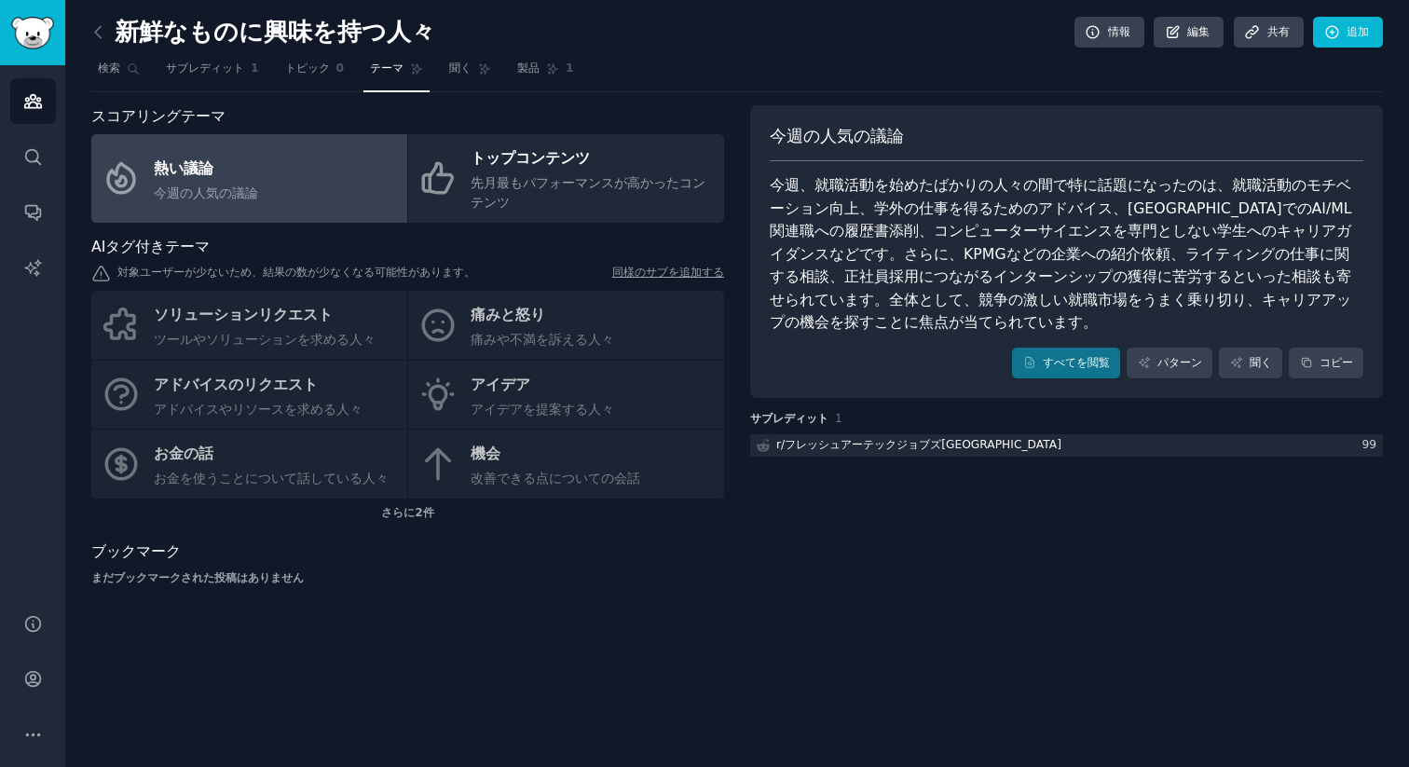
click at [628, 340] on div "ソリューションリクエスト ツールやソリューションを求める人々 痛みと怒り 痛みや不満を訴える人々 アドバイスのリクエスト アドバイスやリソースを求める人々 ア…" at bounding box center [407, 395] width 633 height 208
click at [508, 312] on div "ソリューションリクエスト ツールやソリューションを求める人々 痛みと怒り 痛みや不満を訴える人々 アドバイスのリクエスト アドバイスやリソースを求める人々 ア…" at bounding box center [407, 395] width 633 height 208
click at [511, 324] on div "ソリューションリクエスト ツールやソリューションを求める人々 痛みと怒り 痛みや不満を訴える人々 アドバイスのリクエスト アドバイスやリソースを求める人々 ア…" at bounding box center [407, 395] width 633 height 208
click at [517, 318] on div "ソリューションリクエスト ツールやソリューションを求める人々 痛みと怒り 痛みや不満を訴える人々 アドバイスのリクエスト アドバイスやリソースを求める人々 ア…" at bounding box center [407, 395] width 633 height 208
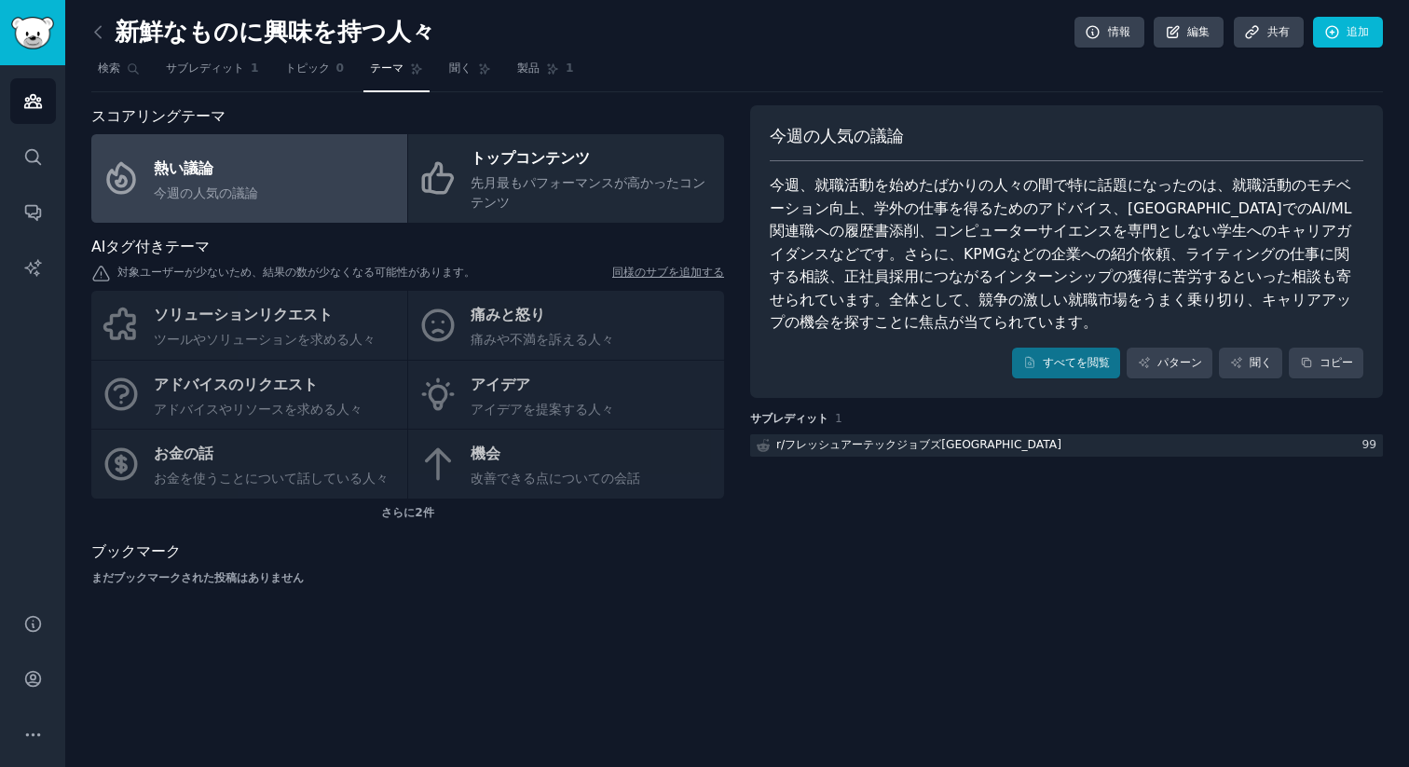
click at [495, 322] on div "ソリューションリクエスト ツールやソリューションを求める人々 痛みと怒り 痛みや不満を訴える人々 アドバイスのリクエスト アドバイスやリソースを求める人々 ア…" at bounding box center [407, 395] width 633 height 208
click at [47, 40] on img "サイドバー" at bounding box center [32, 33] width 43 height 33
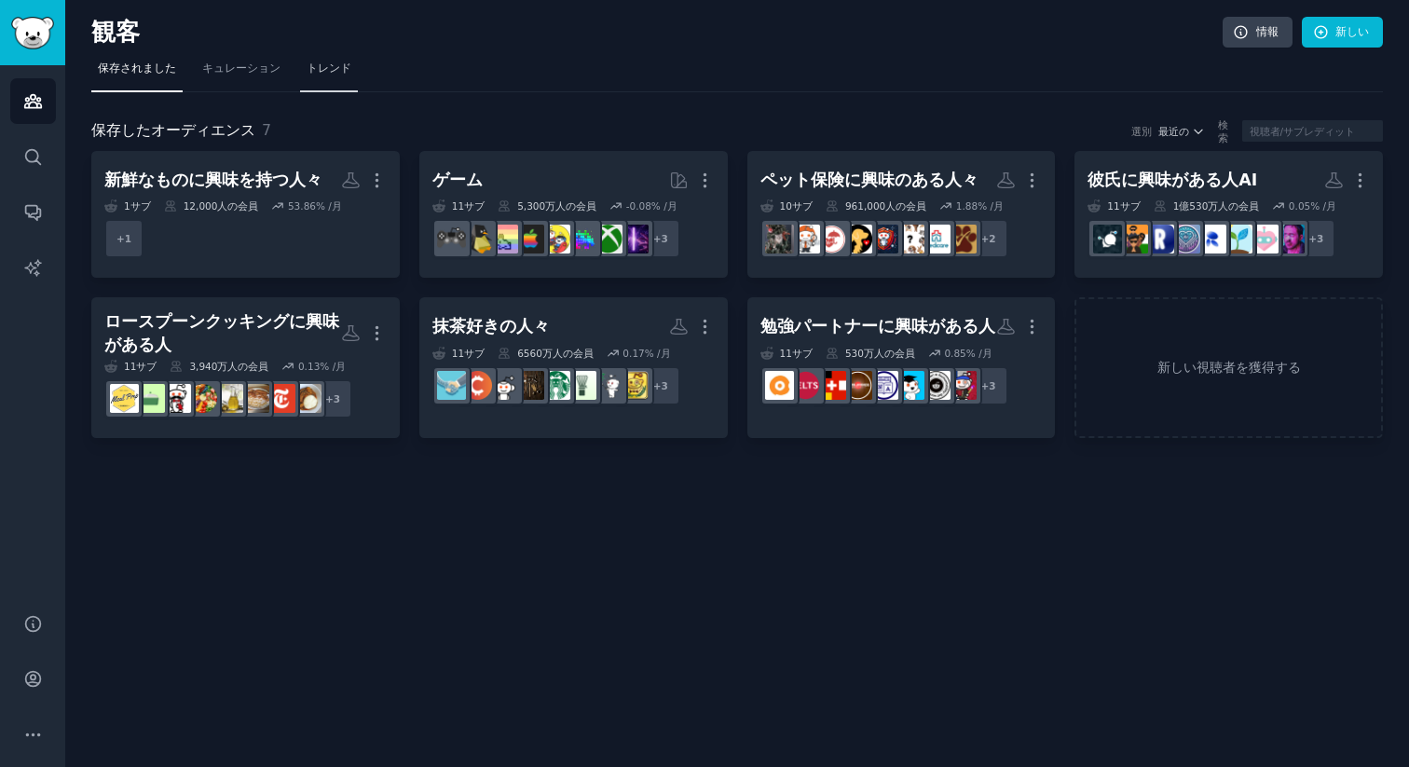
click at [325, 68] on font "トレンド" at bounding box center [328, 67] width 45 height 13
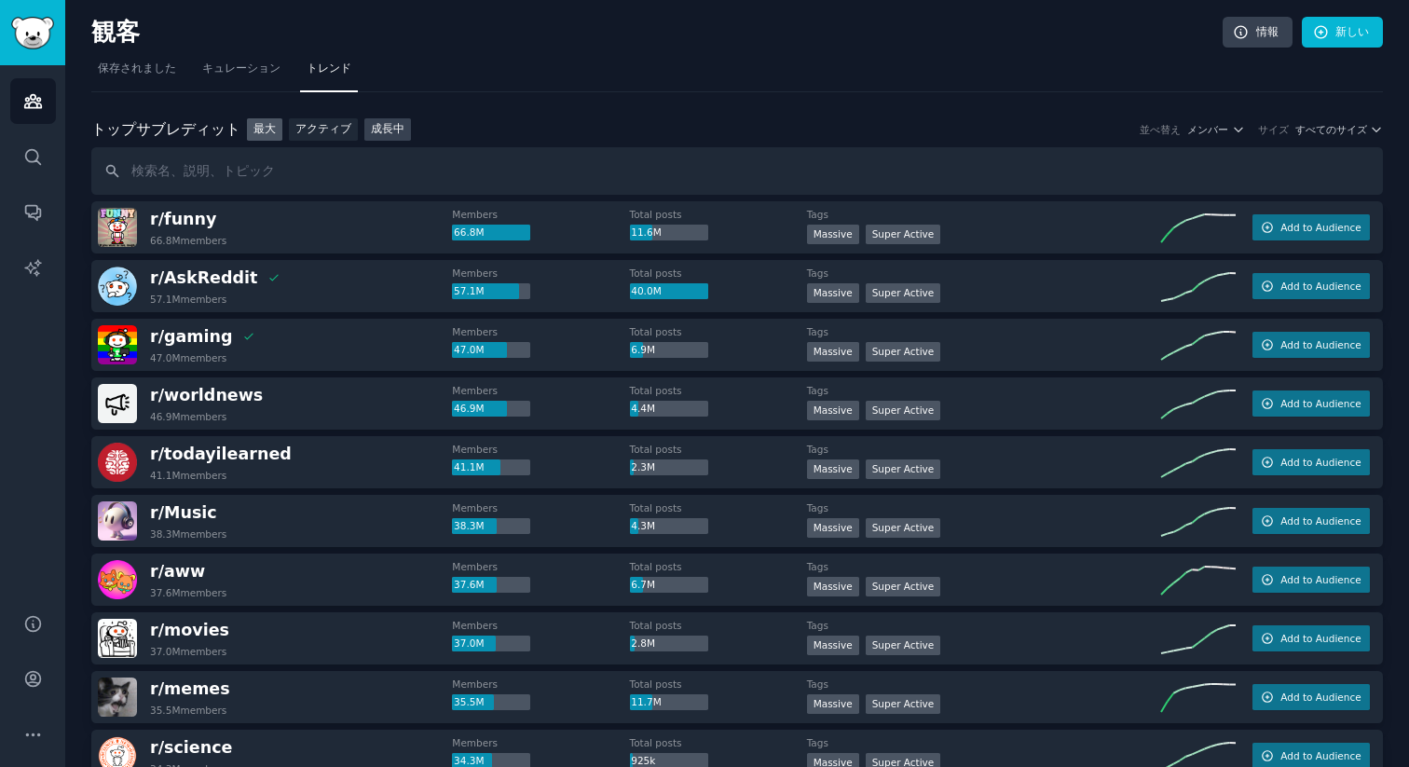
click at [382, 121] on link "成長中" at bounding box center [387, 129] width 47 height 23
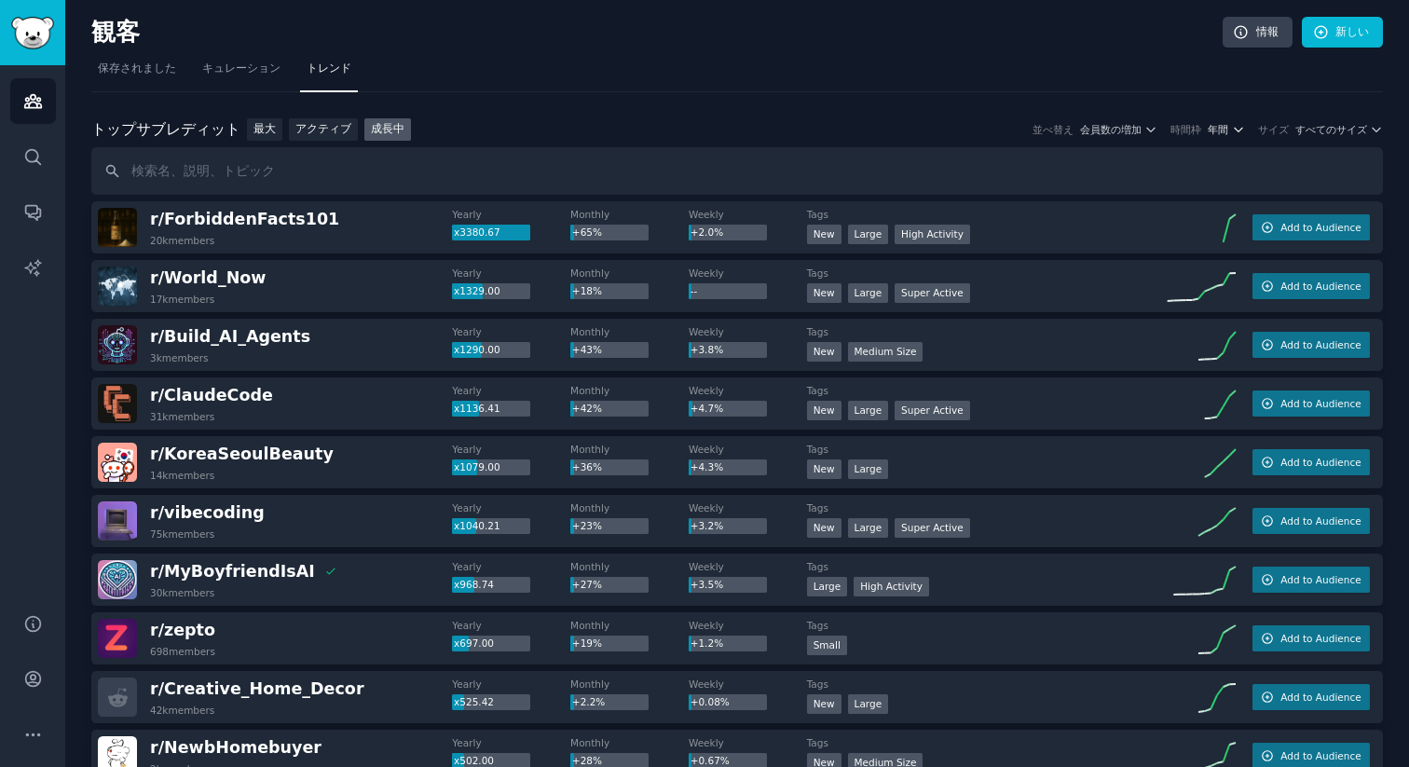
click at [1224, 130] on font "年間" at bounding box center [1217, 129] width 20 height 11
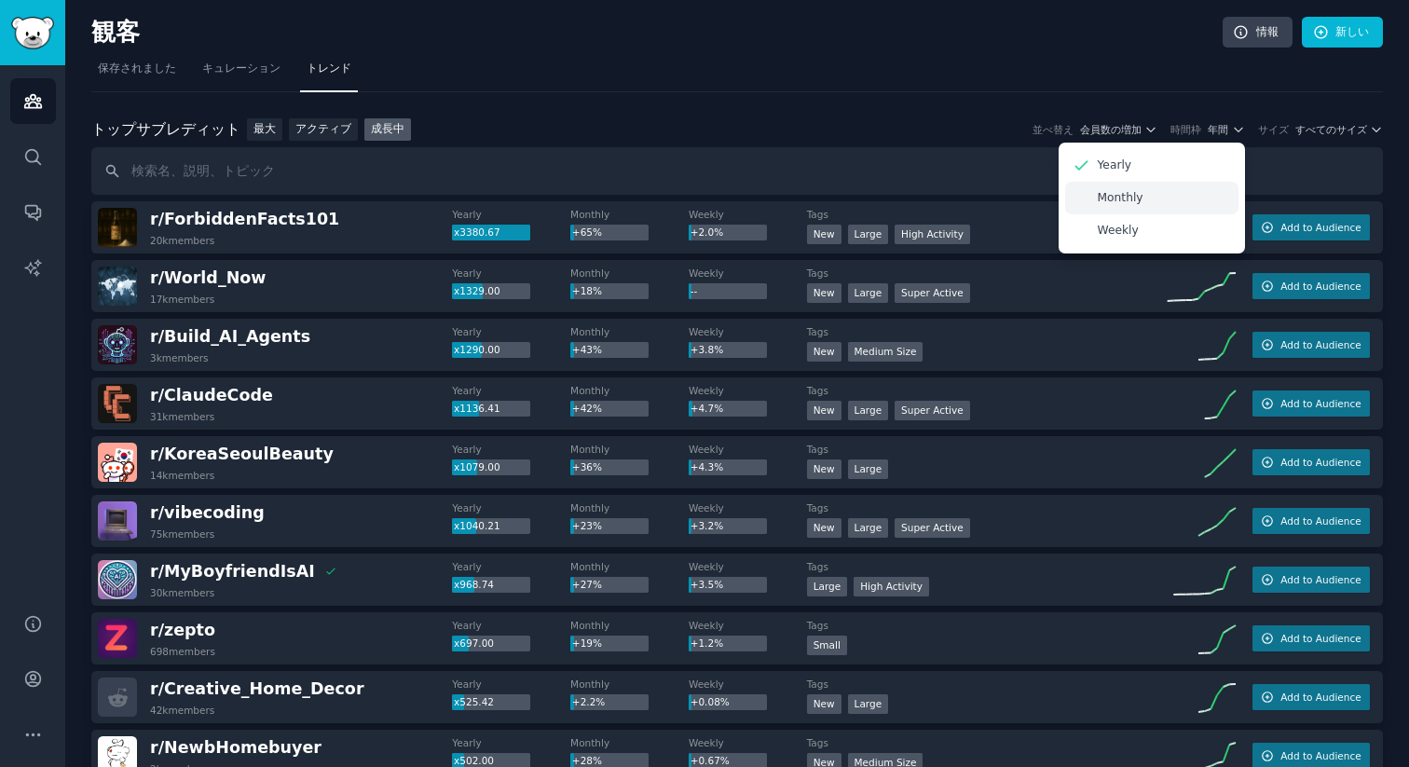
click at [1127, 196] on p "Monthly" at bounding box center [1120, 198] width 46 height 17
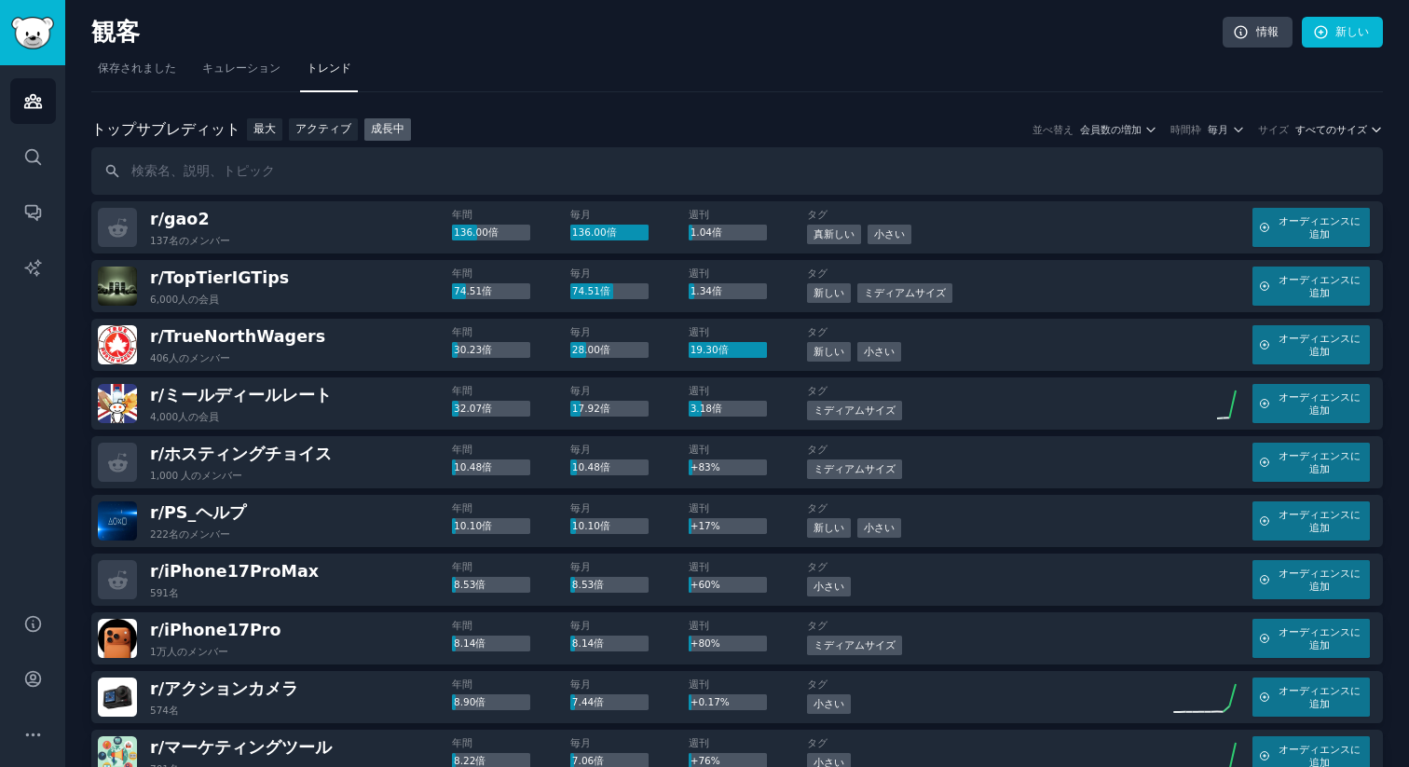
click at [1332, 128] on font "すべてのサイズ" at bounding box center [1331, 129] width 72 height 11
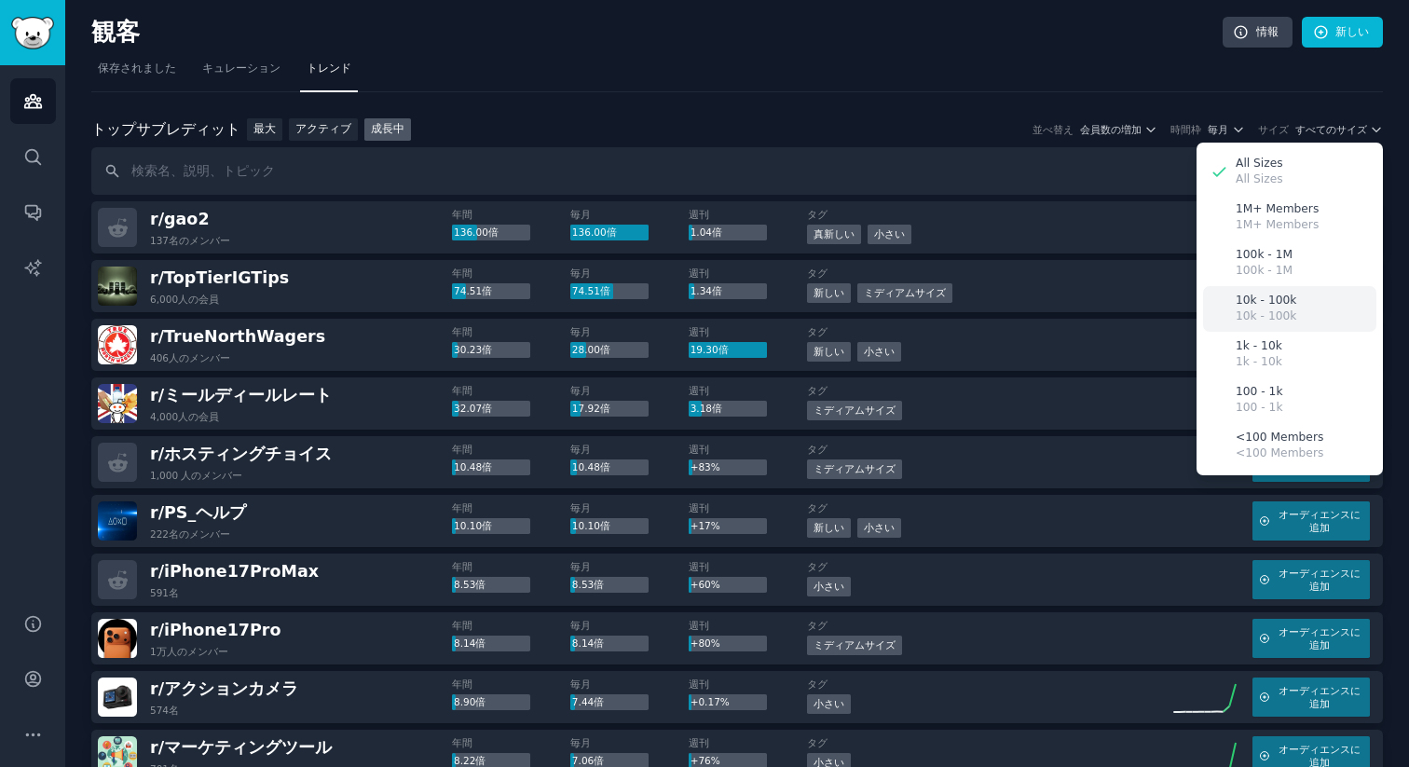
click at [1267, 311] on p "10k - 100k" at bounding box center [1265, 316] width 61 height 17
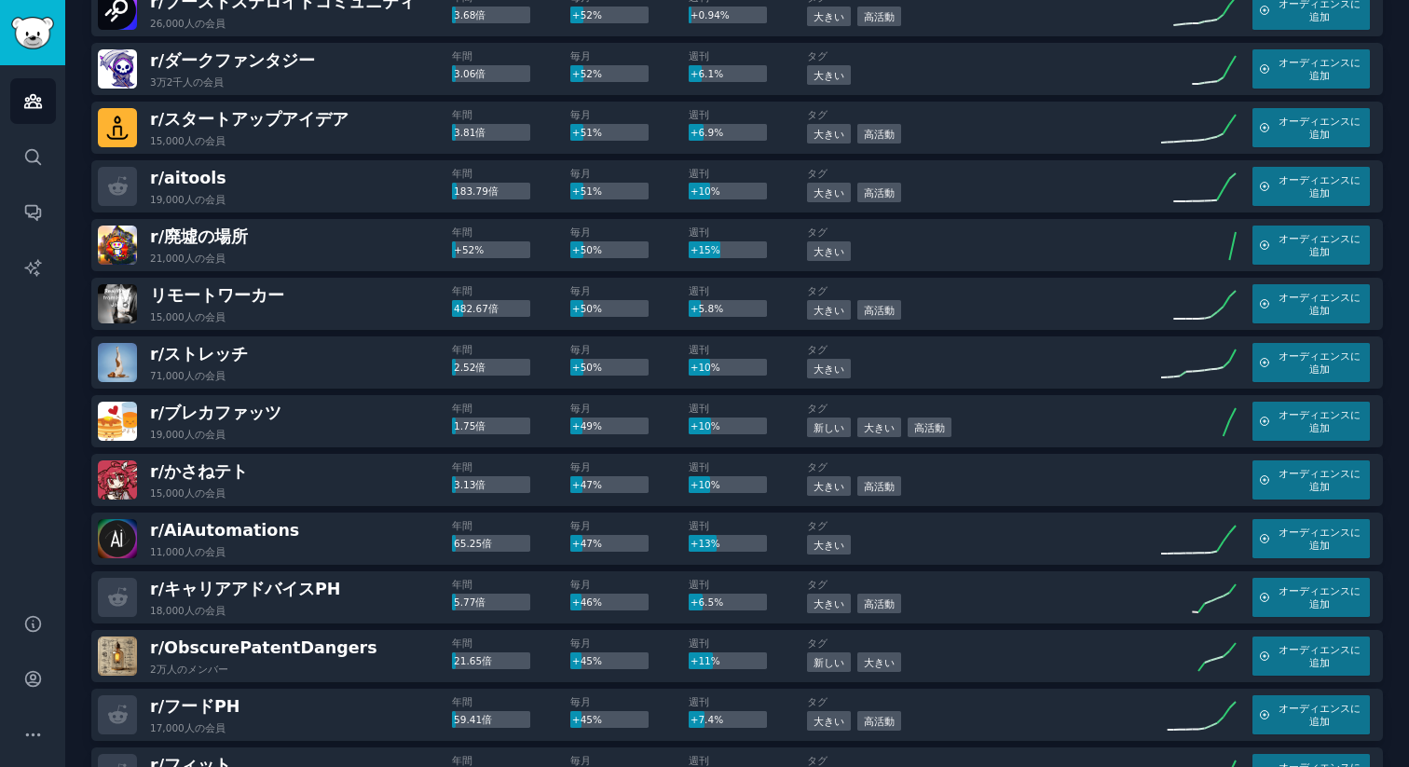
scroll to position [2512, 0]
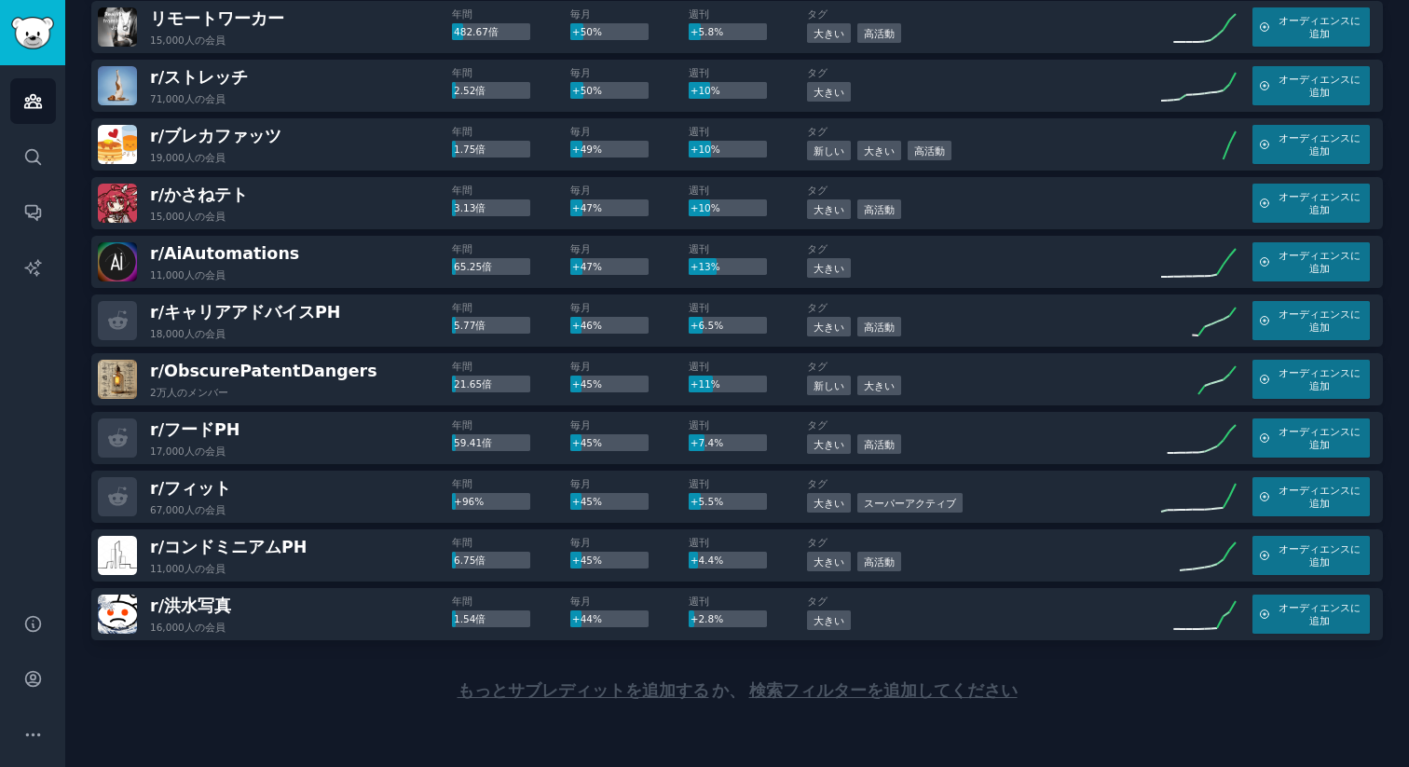
click at [654, 685] on font "もっとサブレディットを追加する" at bounding box center [583, 690] width 252 height 19
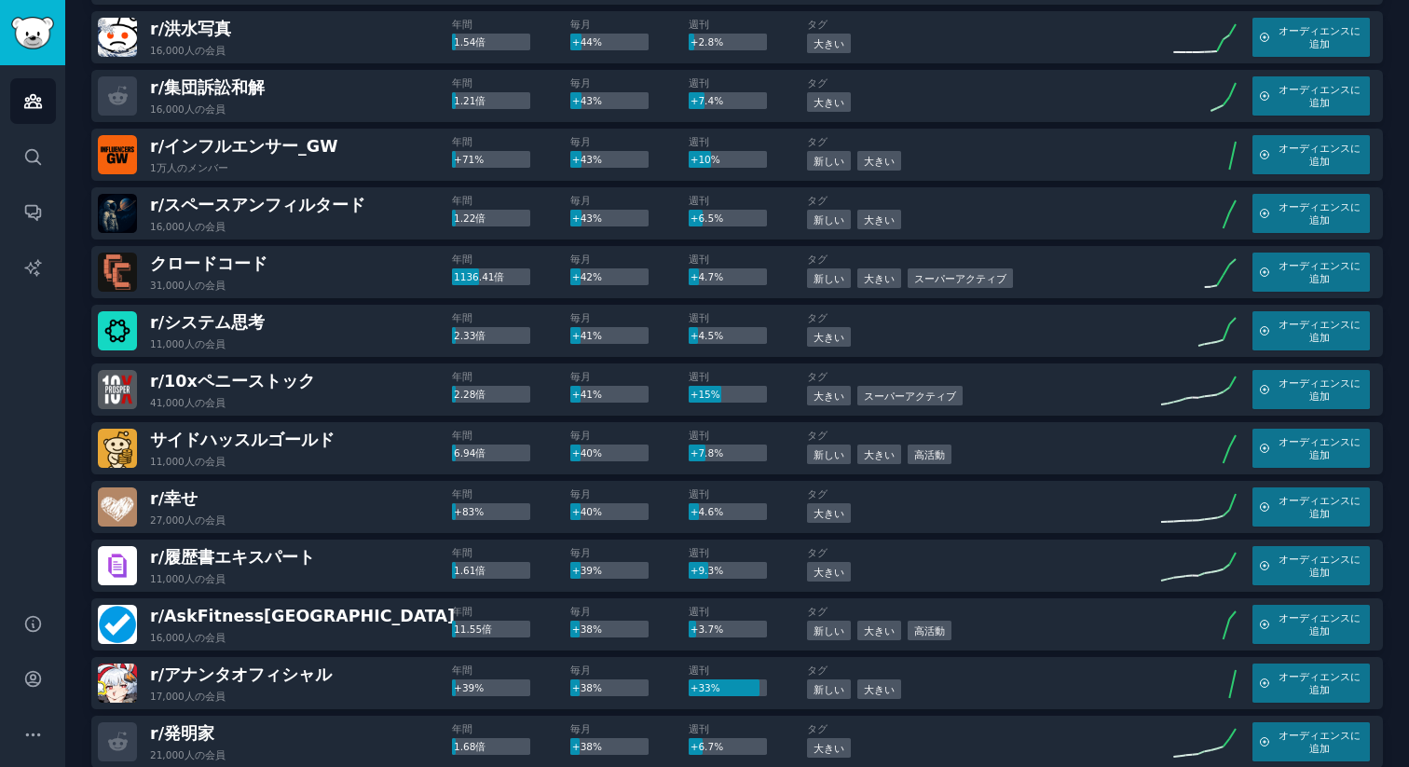
scroll to position [3166, 0]
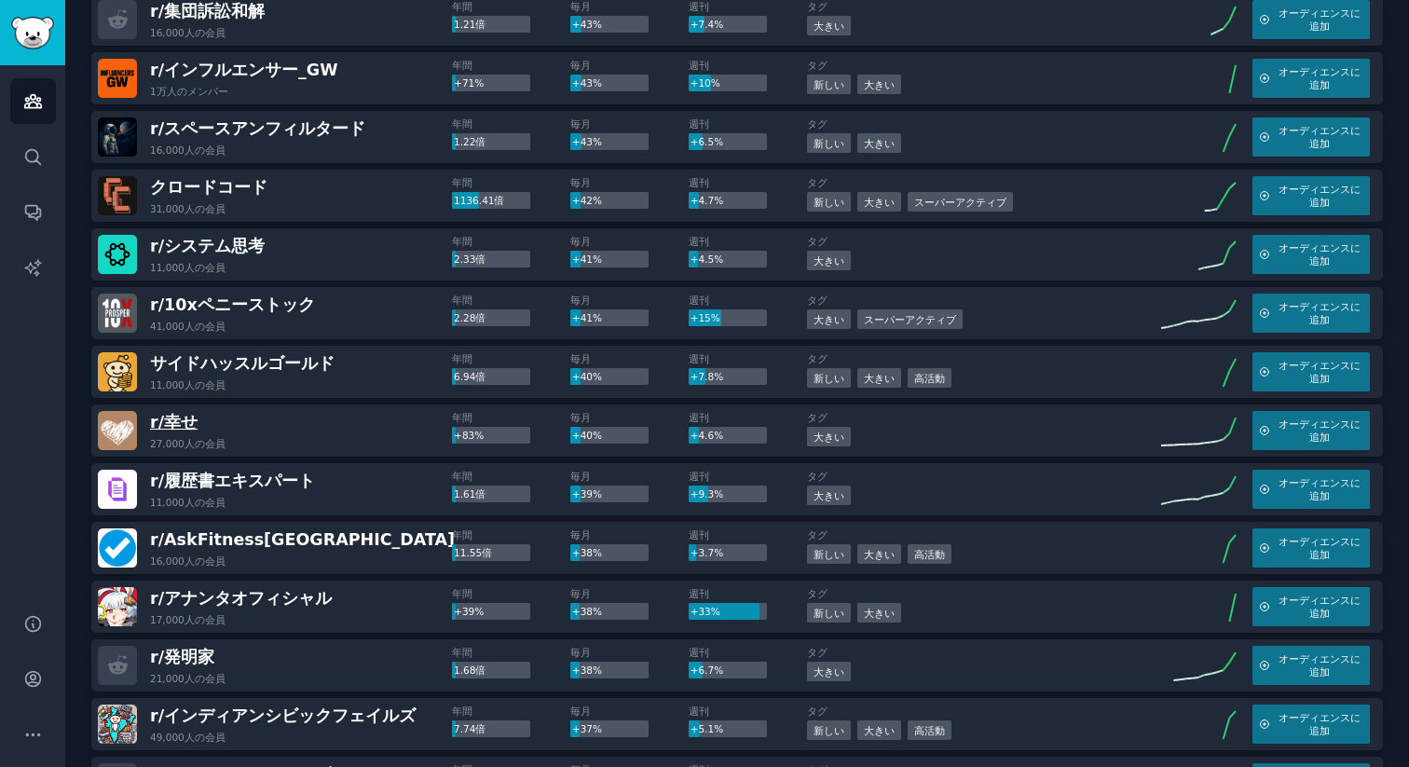
click at [176, 413] on font "幸せ" at bounding box center [181, 422] width 34 height 19
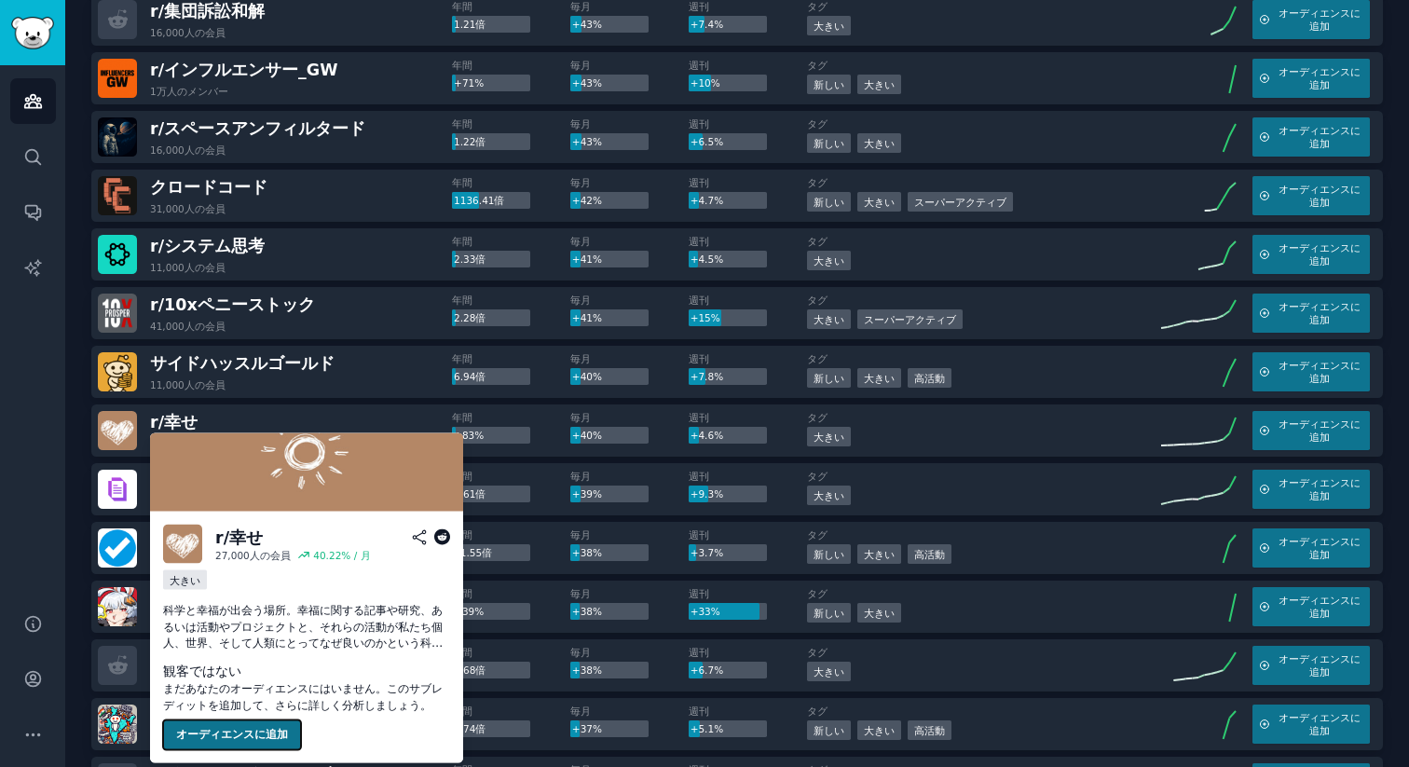
click at [241, 734] on font "オーディエンスに追加" at bounding box center [232, 734] width 112 height 13
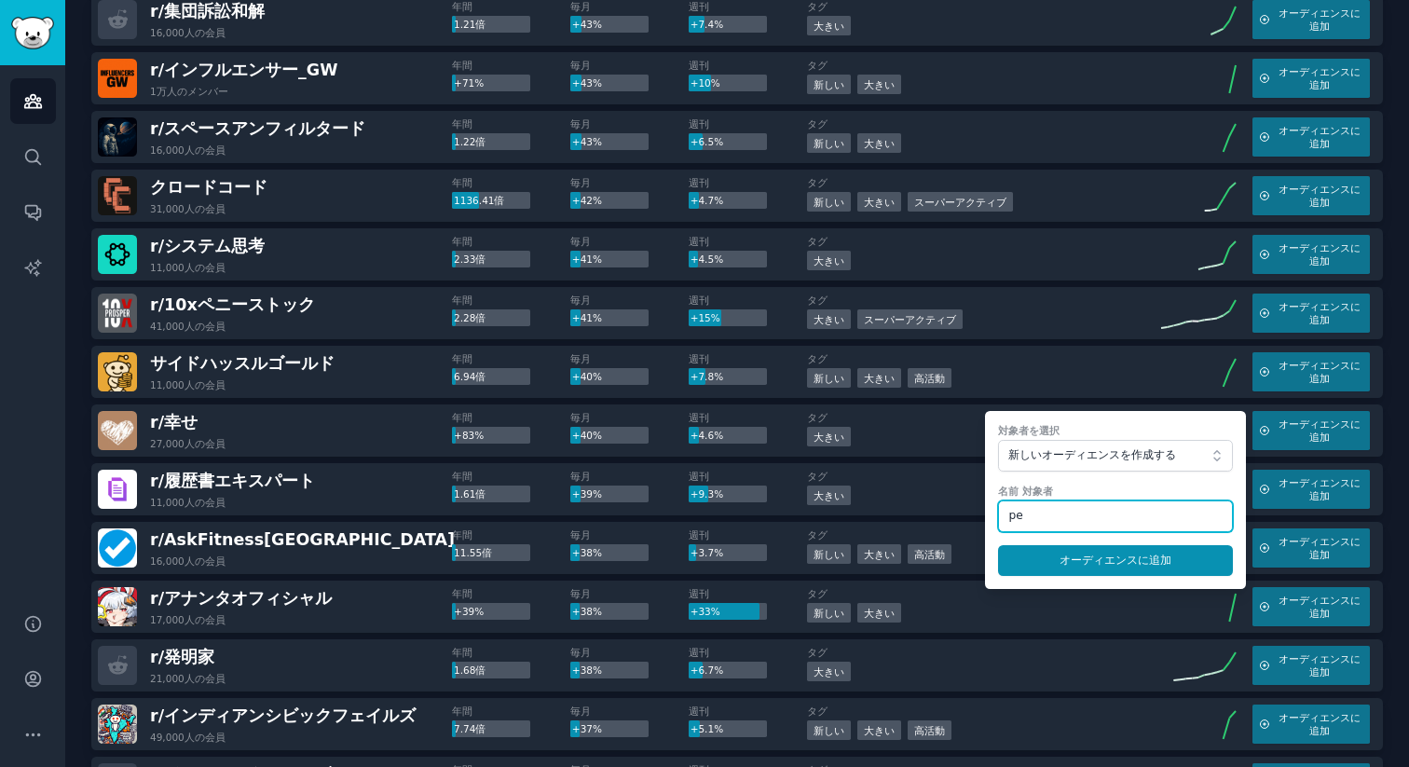
type input "p"
type input "people into happiness"
click at [998, 545] on button "オーディエンスに 追加" at bounding box center [1115, 561] width 235 height 32
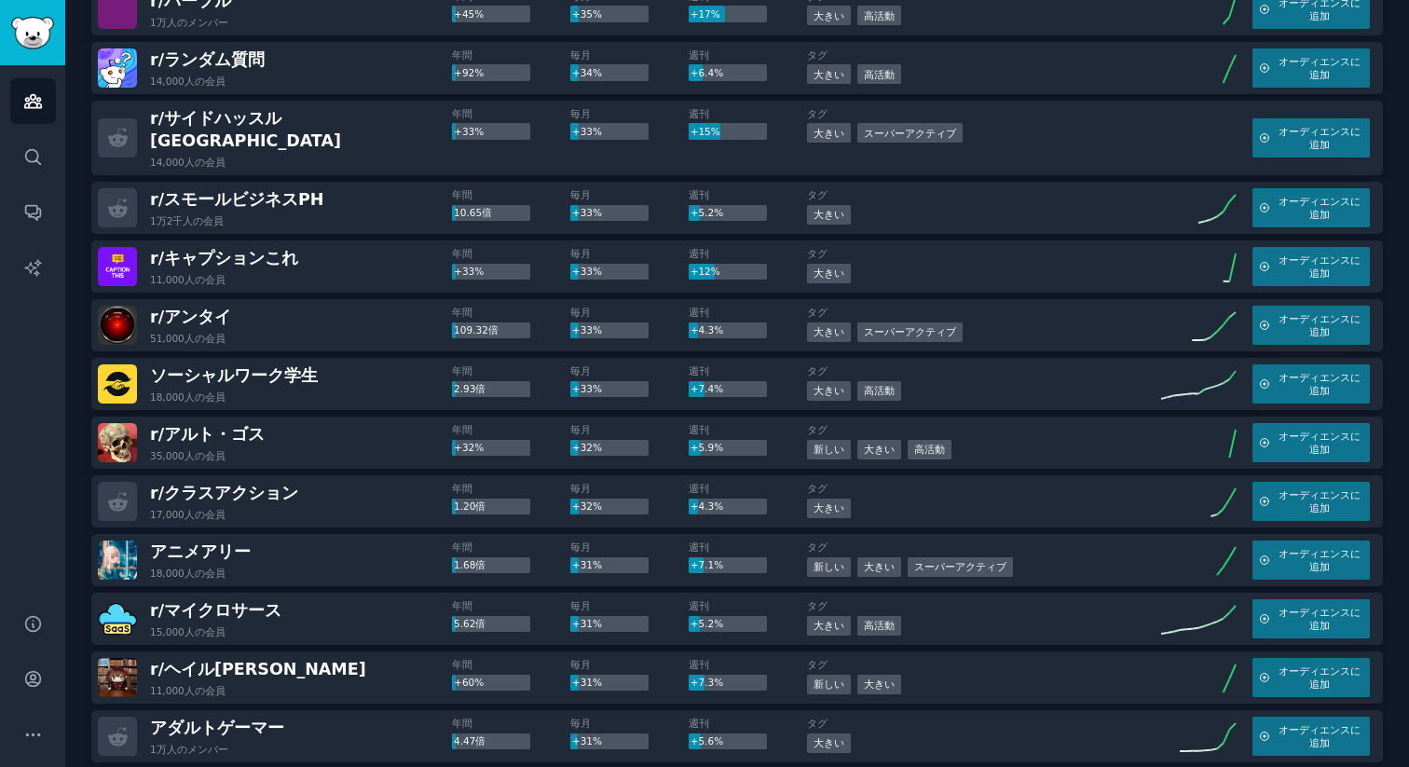
scroll to position [4534, 0]
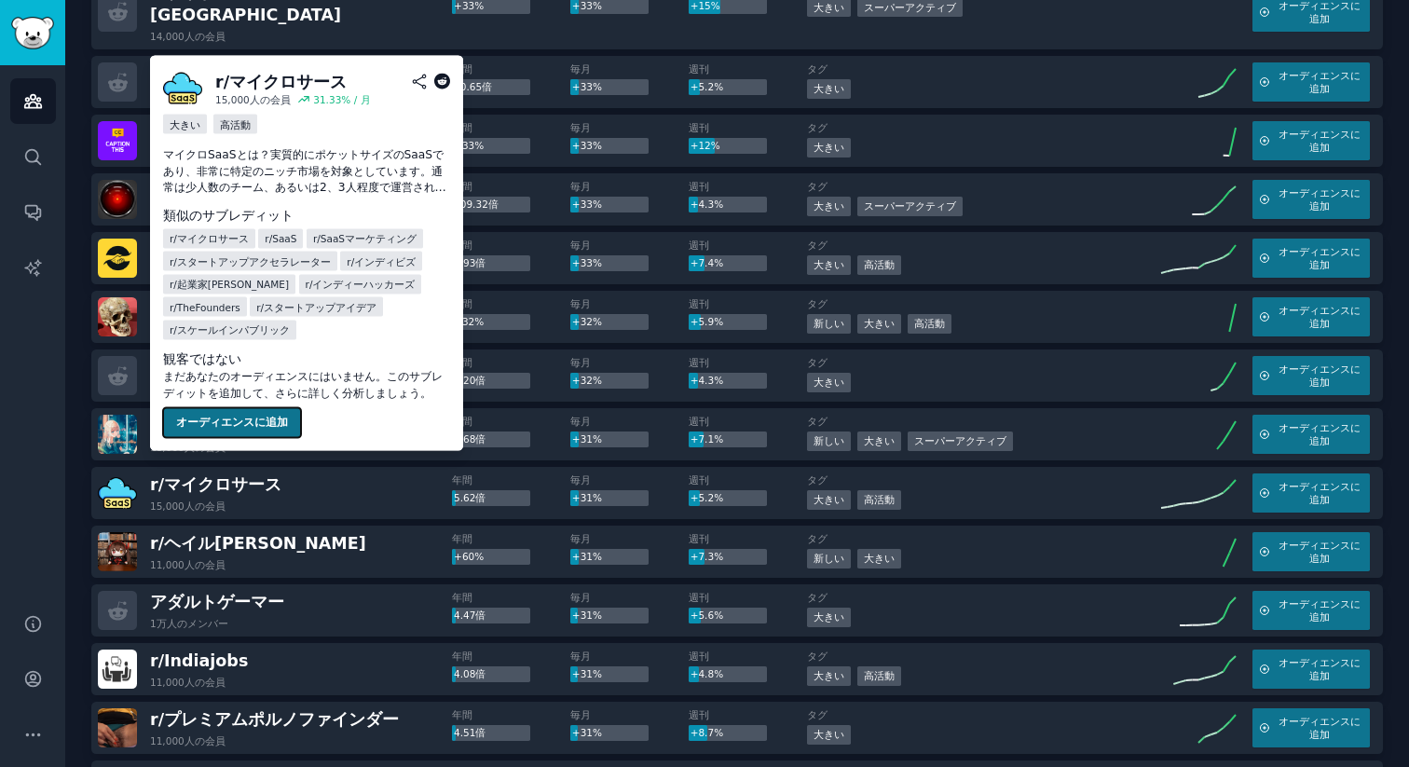
click at [244, 418] on font "オーディエンスに追加" at bounding box center [232, 421] width 112 height 13
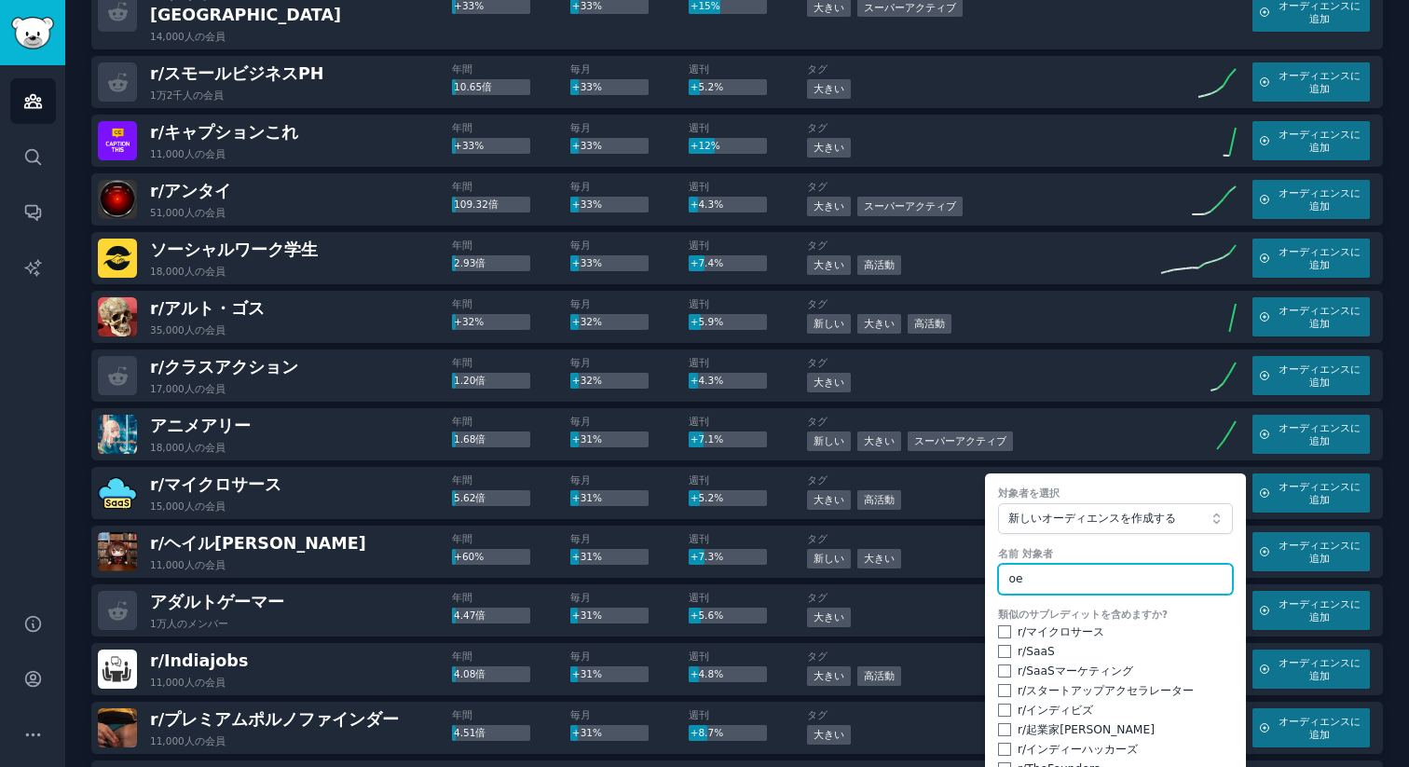
type input "o"
type input "people into microsass"
click at [1000, 625] on input "checkbox" at bounding box center [1004, 631] width 13 height 13
checkbox input "true"
click at [998, 645] on input "checkbox" at bounding box center [1004, 651] width 13 height 13
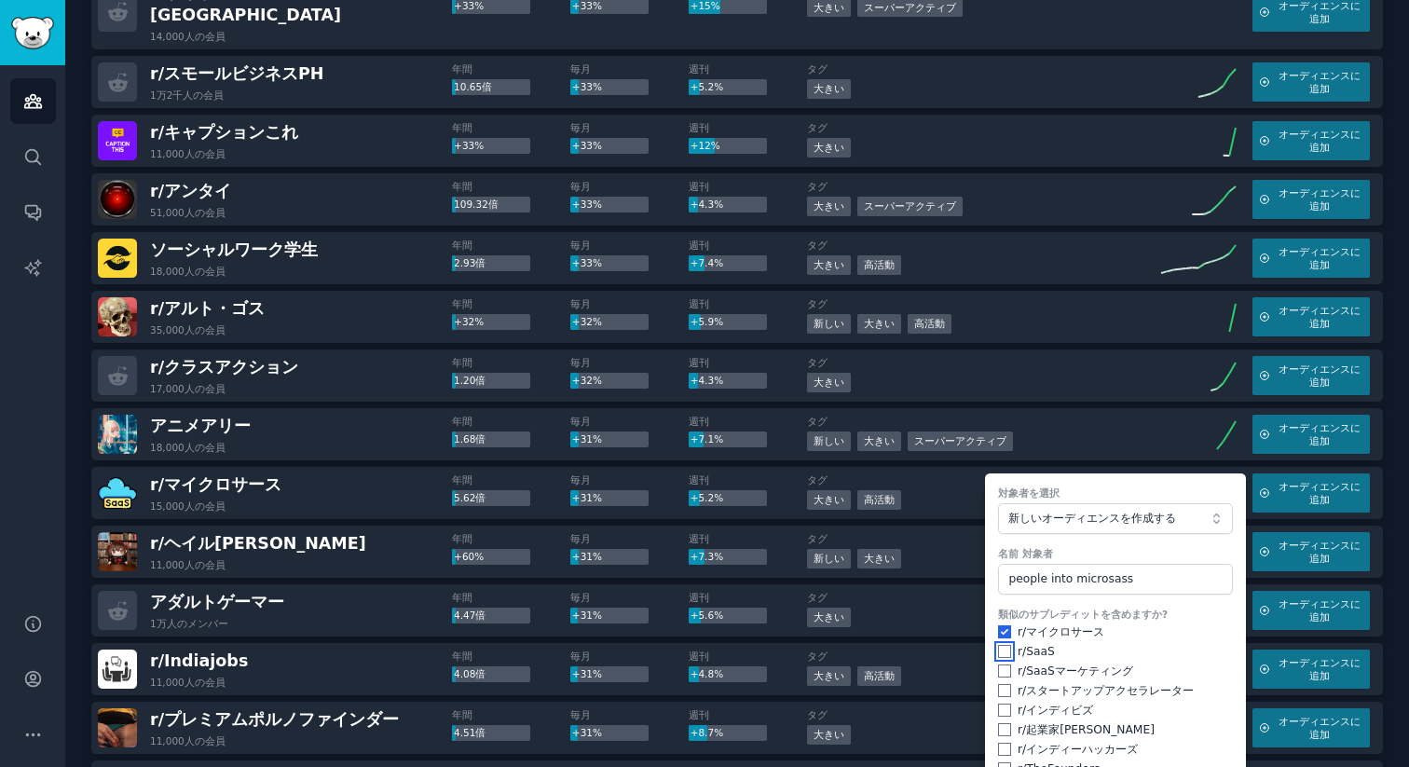
checkbox input "true"
click at [999, 664] on input "checkbox" at bounding box center [1004, 670] width 13 height 13
checkbox input "true"
click at [998, 684] on input "checkbox" at bounding box center [1004, 690] width 13 height 13
checkbox input "true"
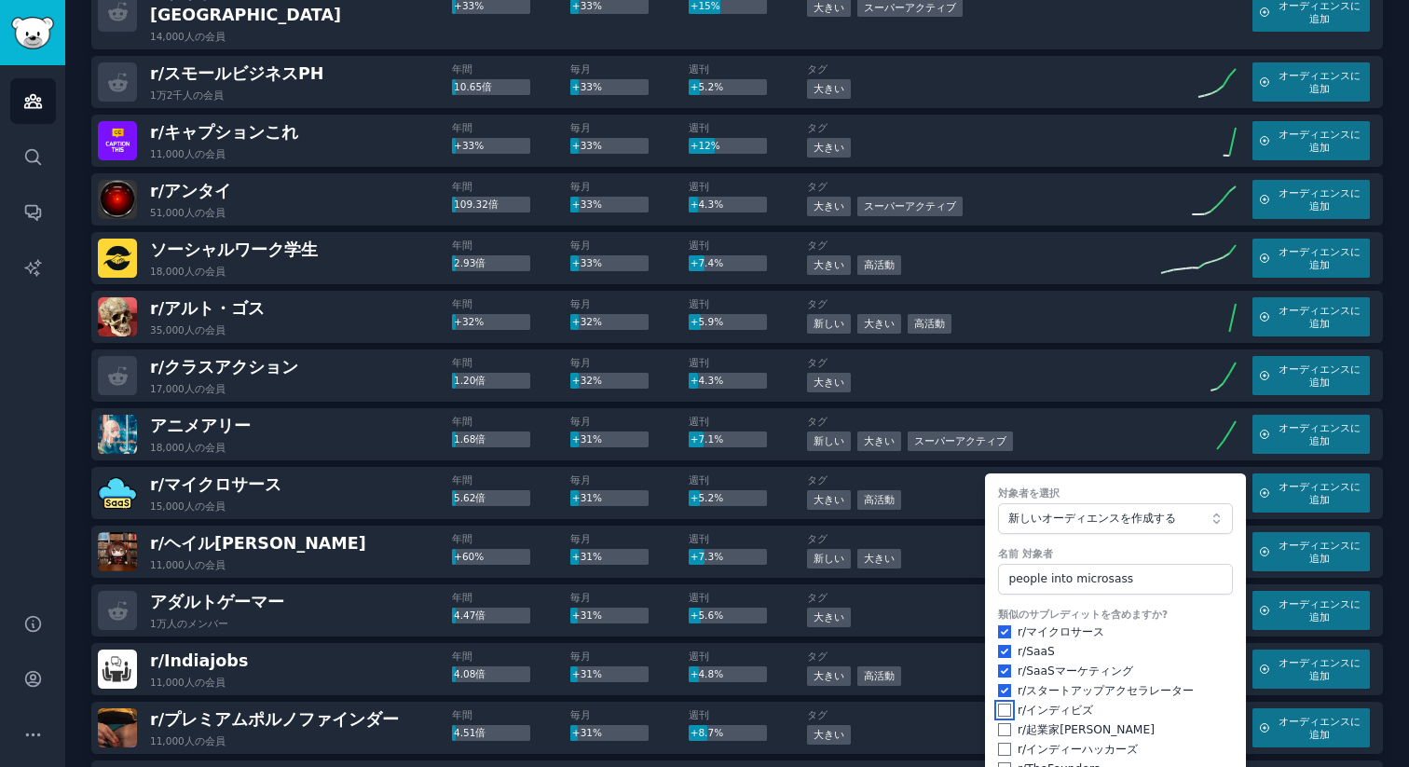
click at [998, 703] on input "checkbox" at bounding box center [1004, 709] width 13 height 13
checkbox input "true"
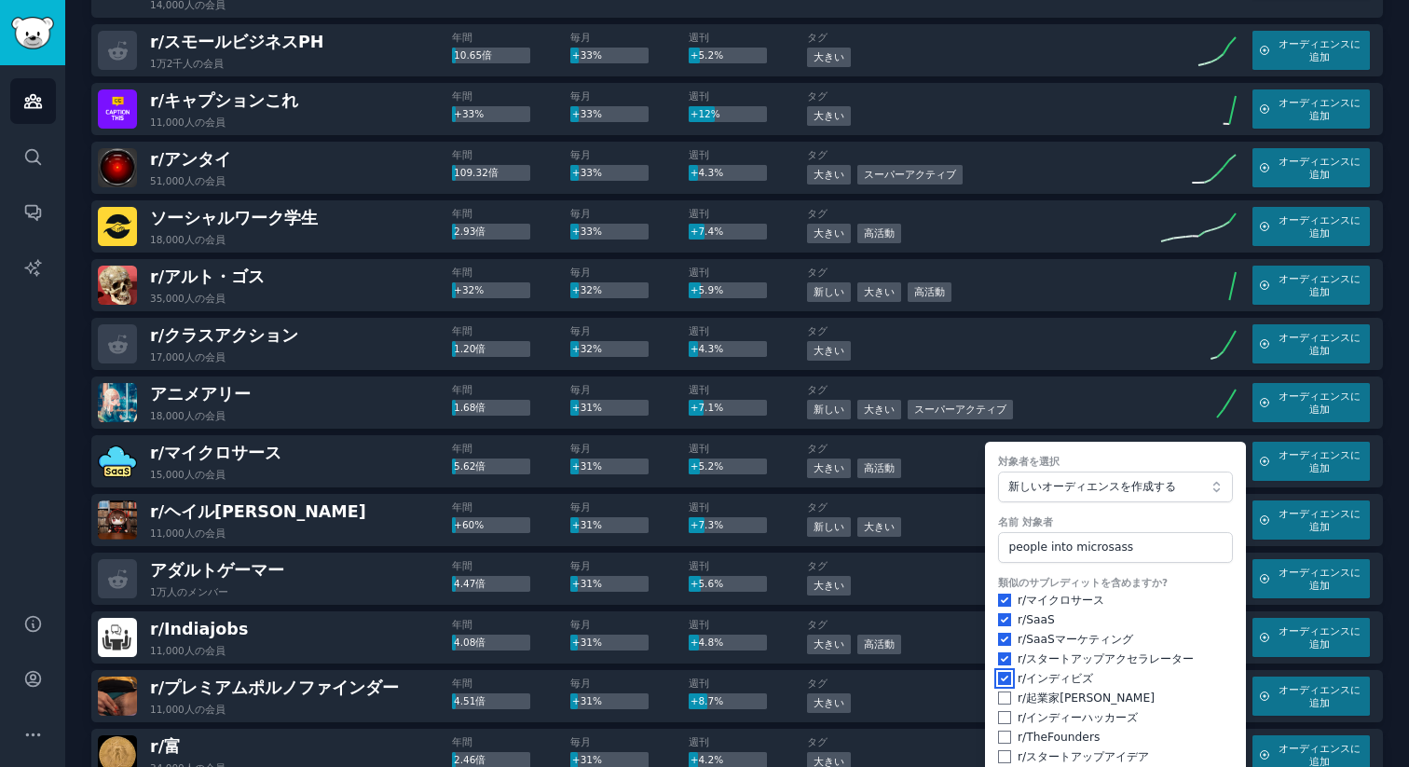
scroll to position [4568, 0]
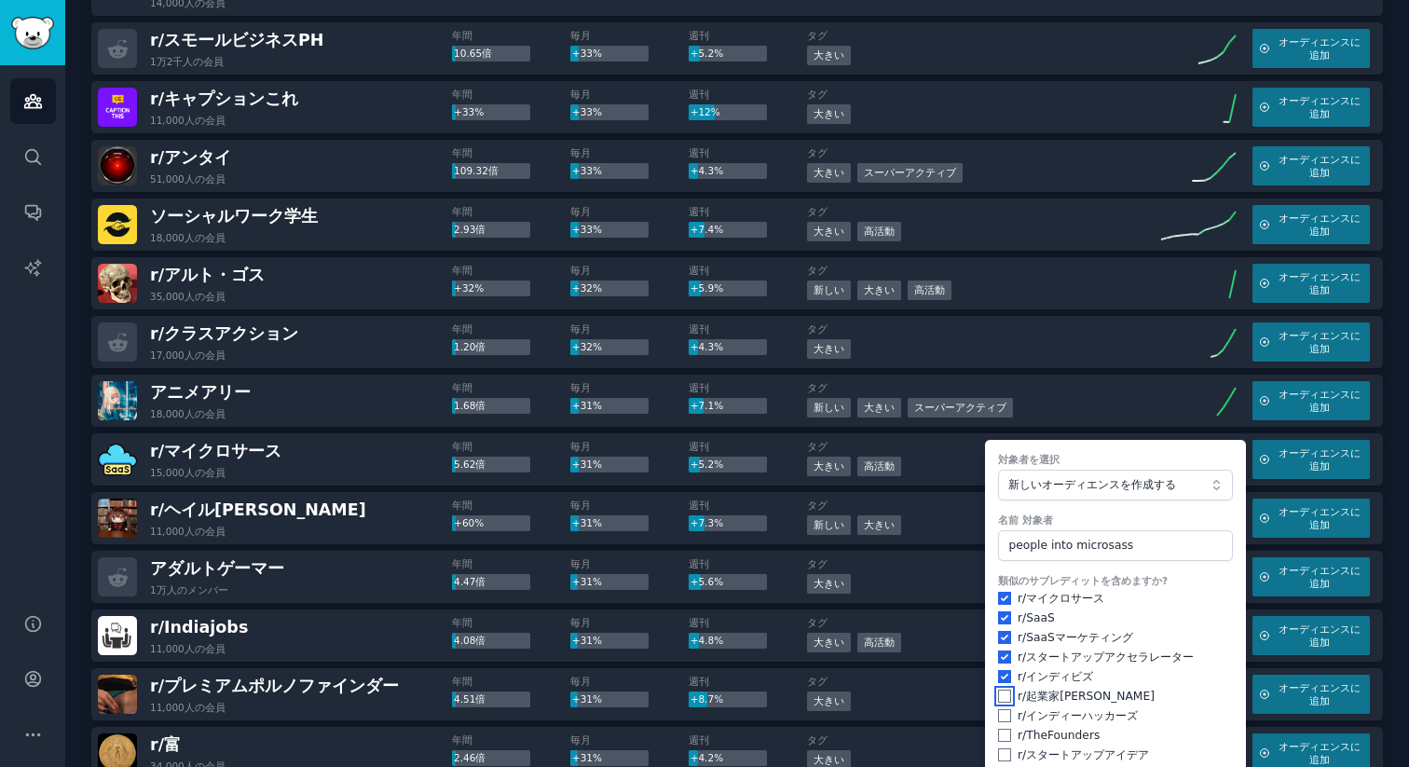
click at [998, 689] on input "checkbox" at bounding box center [1004, 695] width 13 height 13
checkbox input "true"
click at [999, 709] on input "checkbox" at bounding box center [1004, 715] width 13 height 13
checkbox input "true"
click at [1004, 728] on div "r/ TheFounders" at bounding box center [1115, 736] width 235 height 17
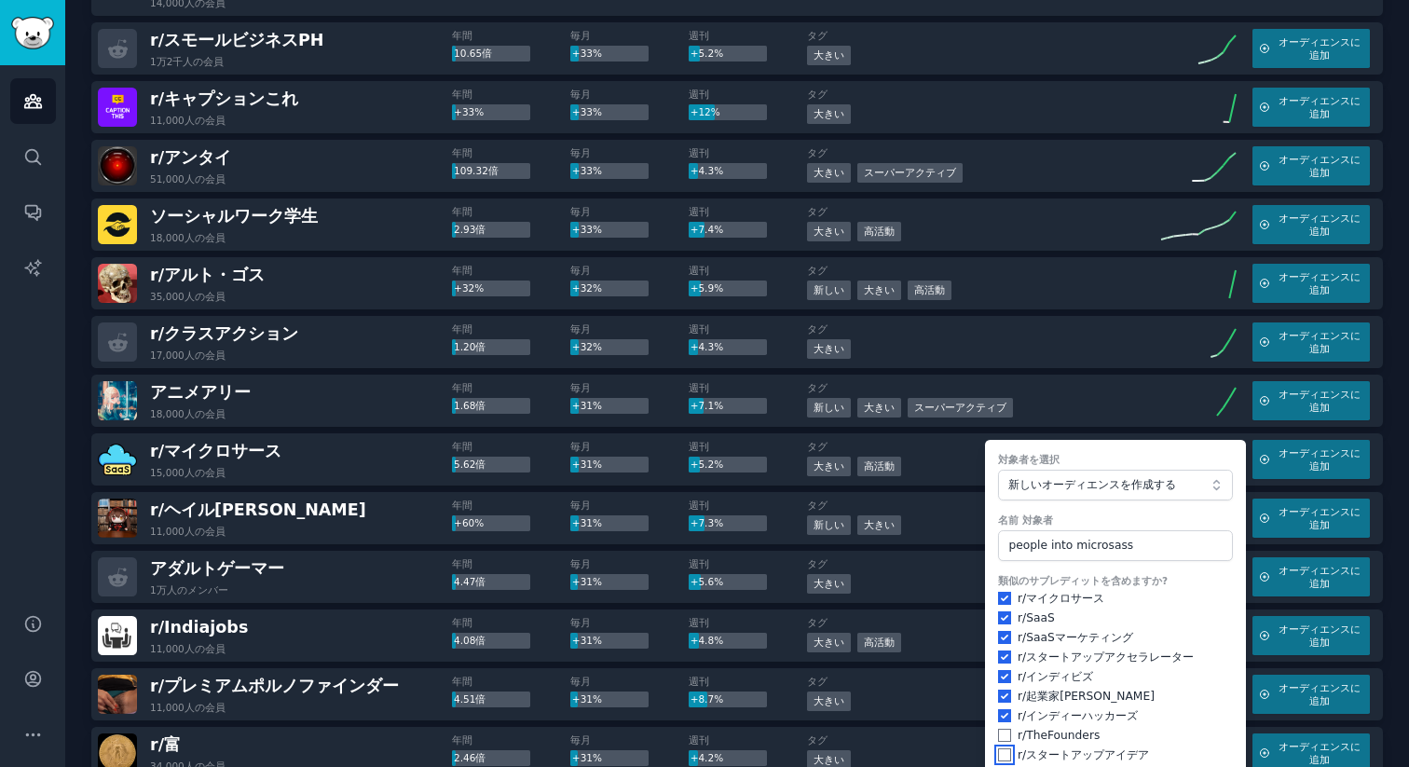
drag, startPoint x: 1001, startPoint y: 729, endPoint x: 1000, endPoint y: 712, distance: 17.8
click at [1001, 748] on input "checkbox" at bounding box center [1004, 754] width 13 height 13
checkbox input "true"
click at [1000, 729] on input "checkbox" at bounding box center [1004, 735] width 13 height 13
checkbox input "true"
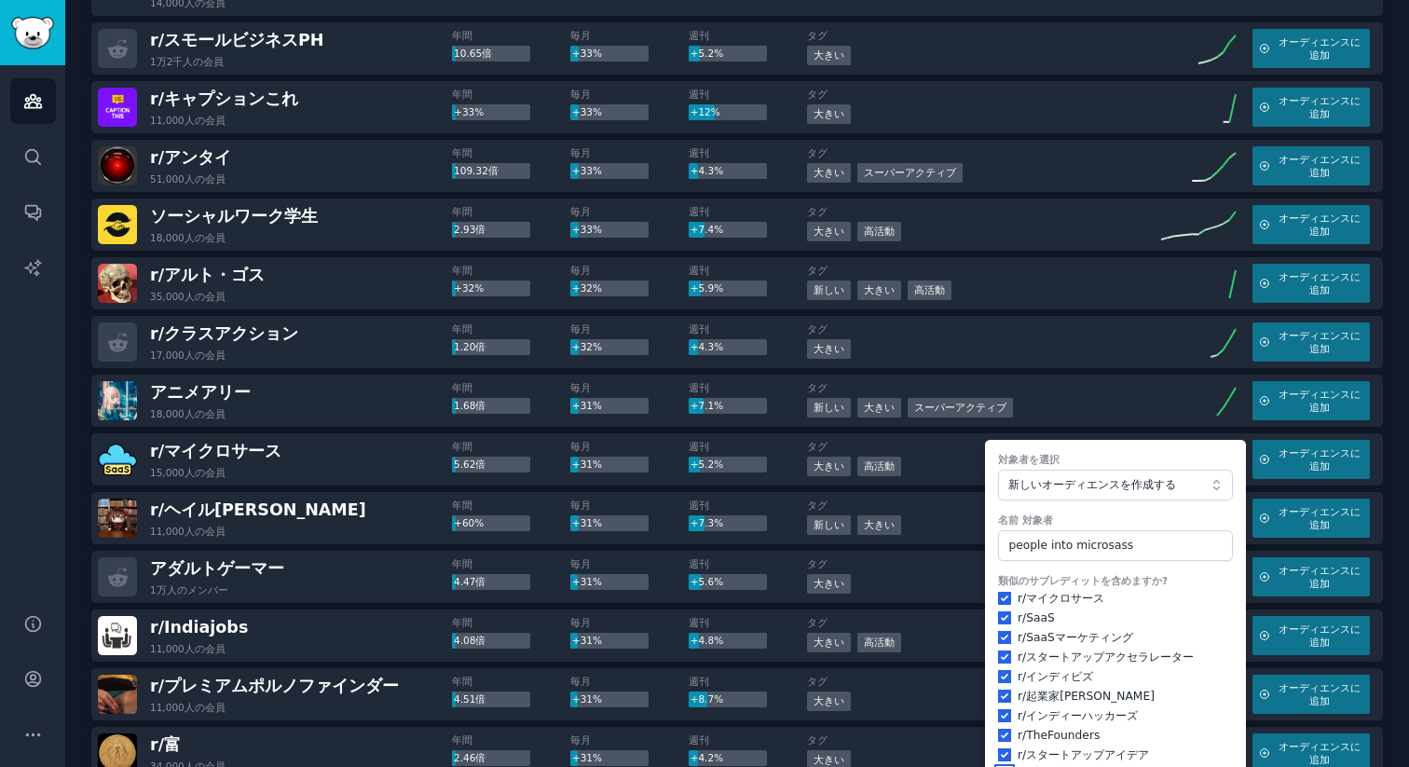
click at [1001, 766] on input "checkbox" at bounding box center [1004, 774] width 13 height 13
checkbox input "true"
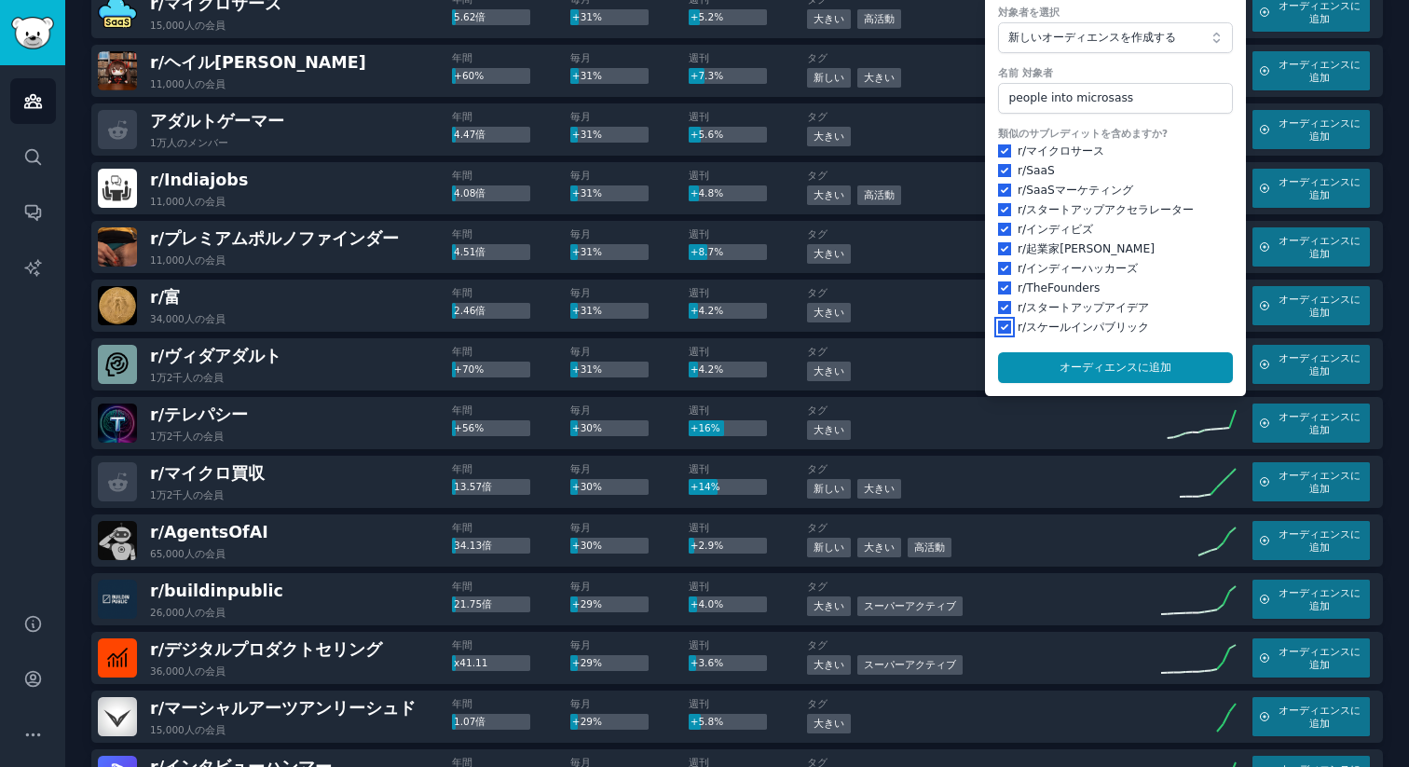
scroll to position [4813, 0]
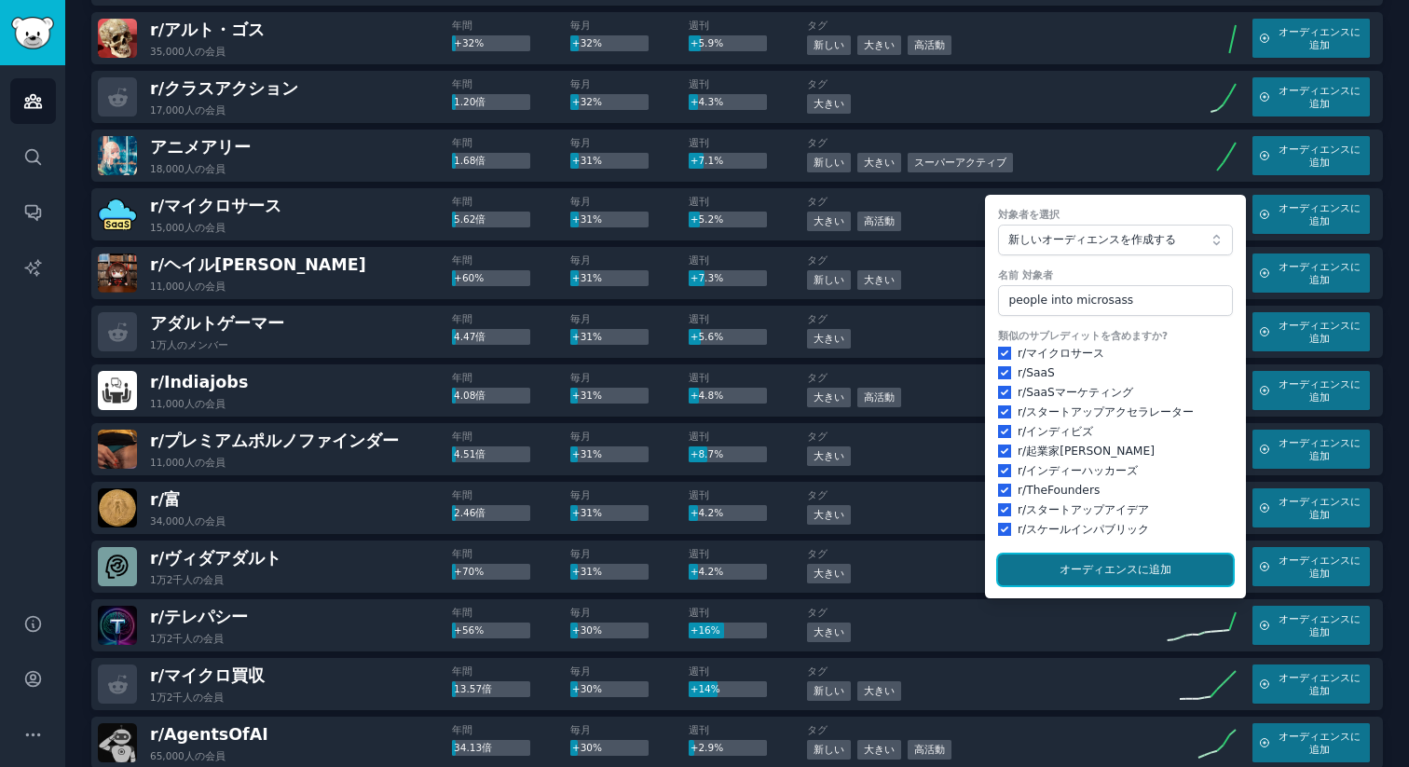
click at [1107, 563] on font "オーディエンスに" at bounding box center [1103, 569] width 89 height 13
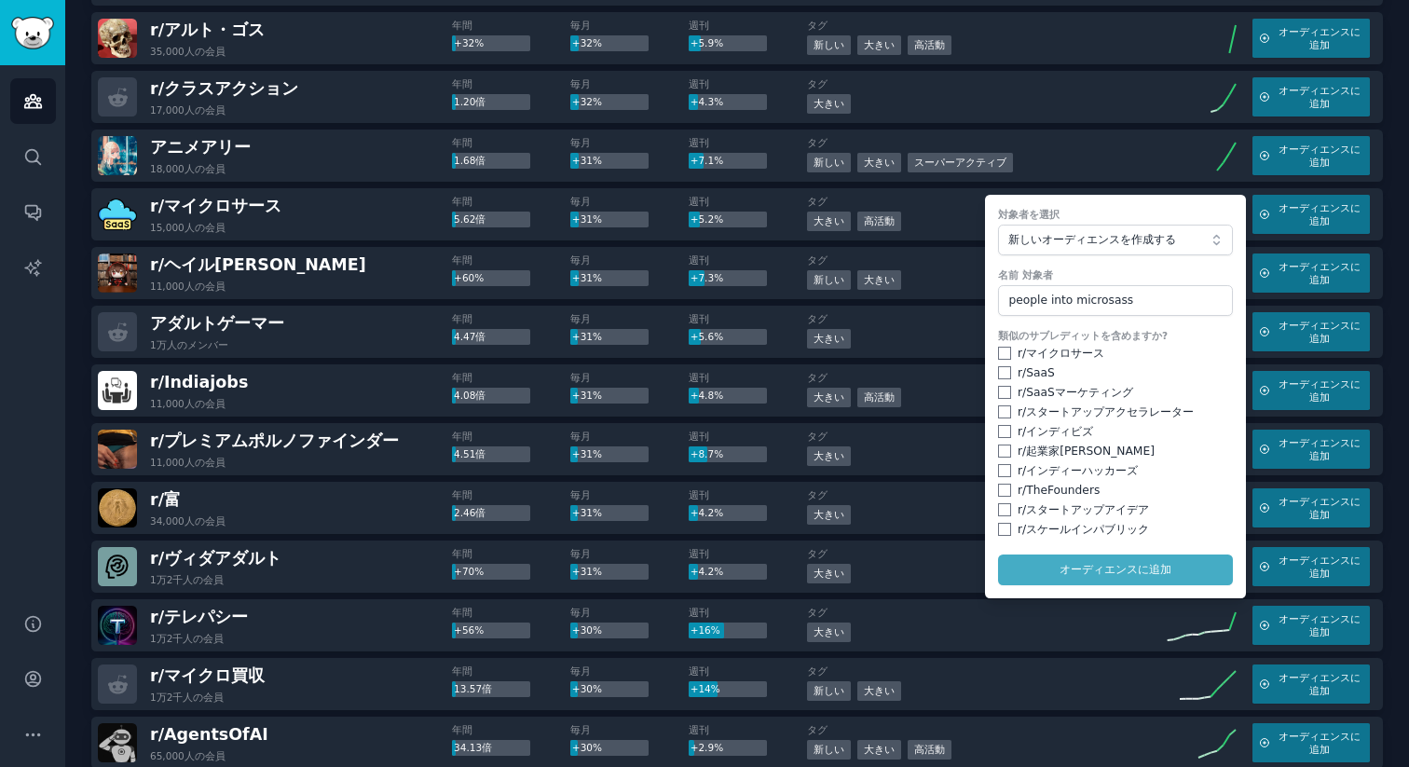
checkbox input "false"
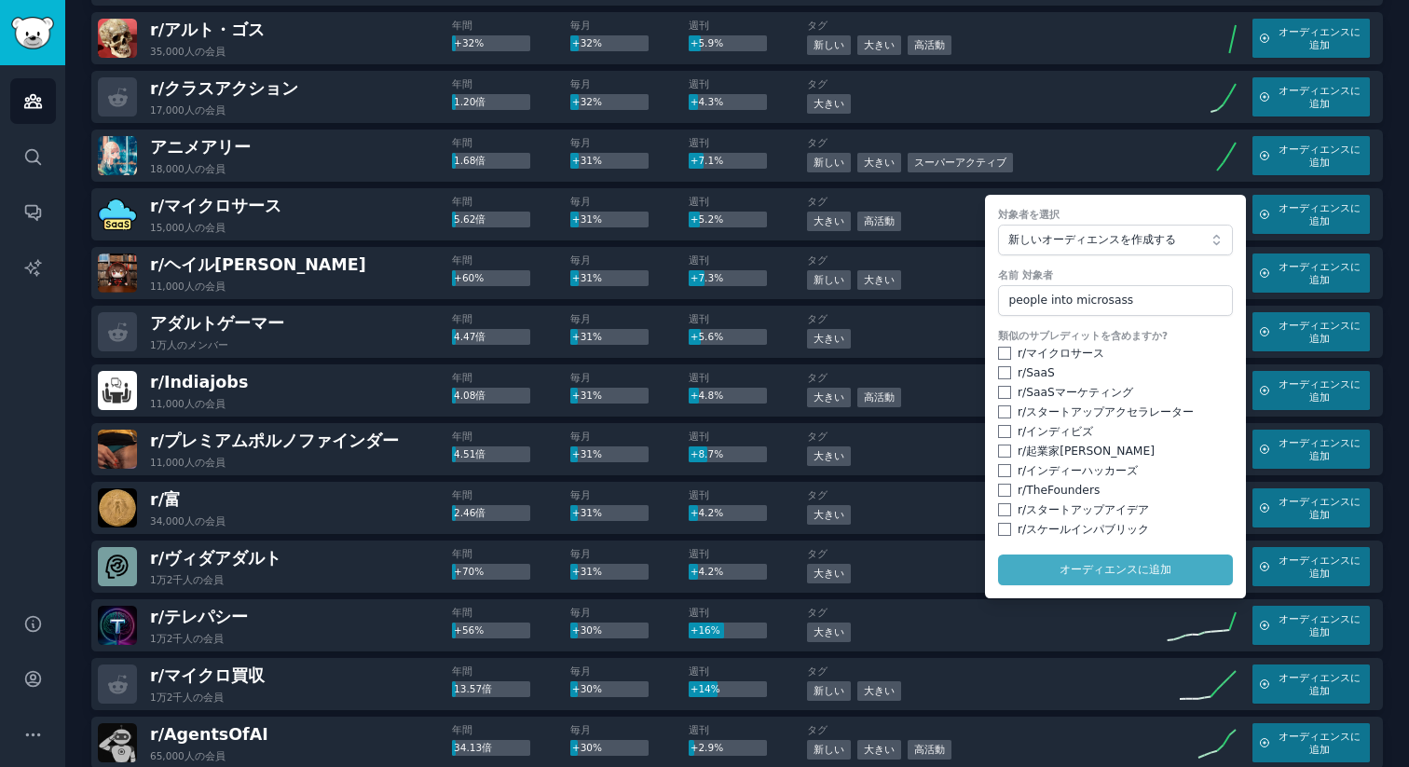
checkbox input "false"
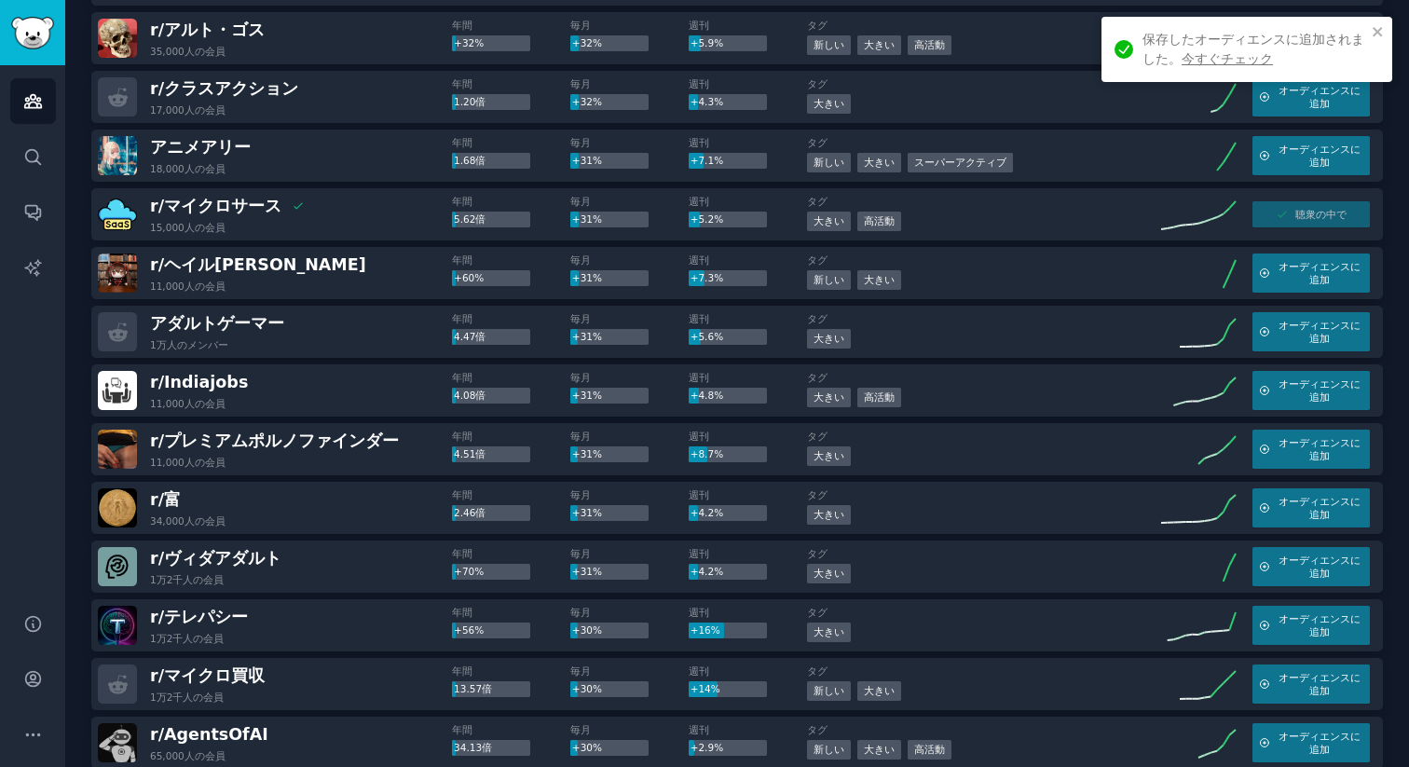
click at [333, 488] on div "r/ 富 34,000人の 会員" at bounding box center [275, 507] width 354 height 39
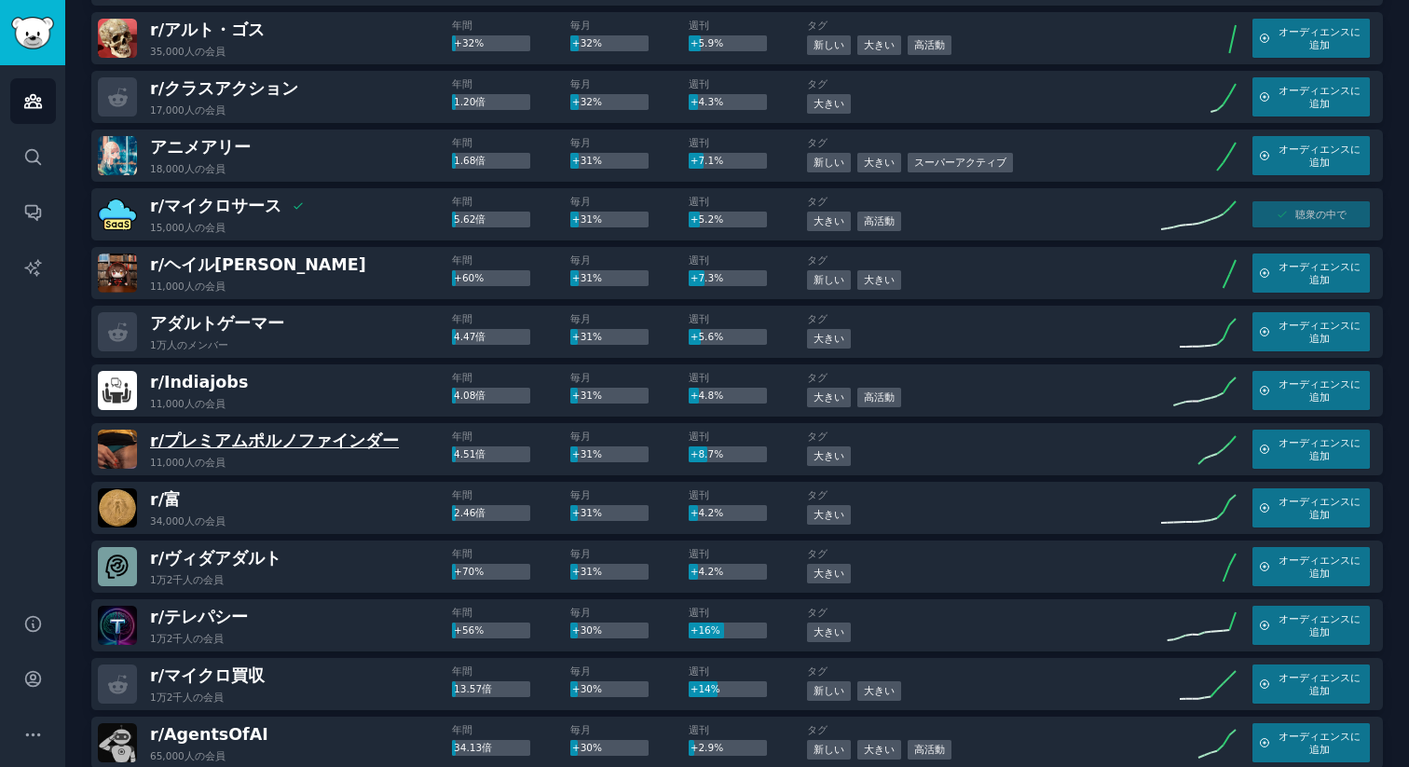
click at [187, 431] on font "プレミアムポルノファインダー" at bounding box center [281, 440] width 235 height 19
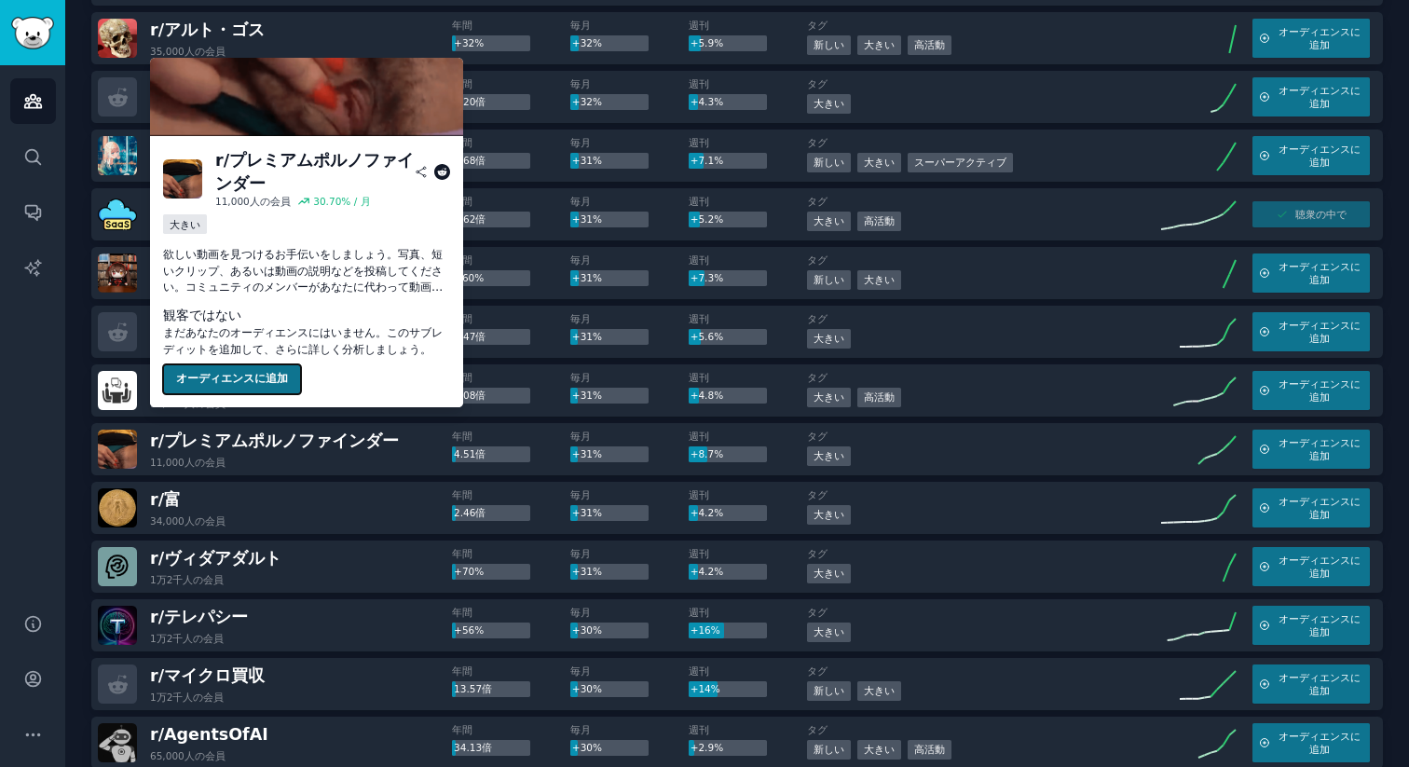
click at [253, 370] on button "オーディエンスに追加" at bounding box center [232, 379] width 138 height 30
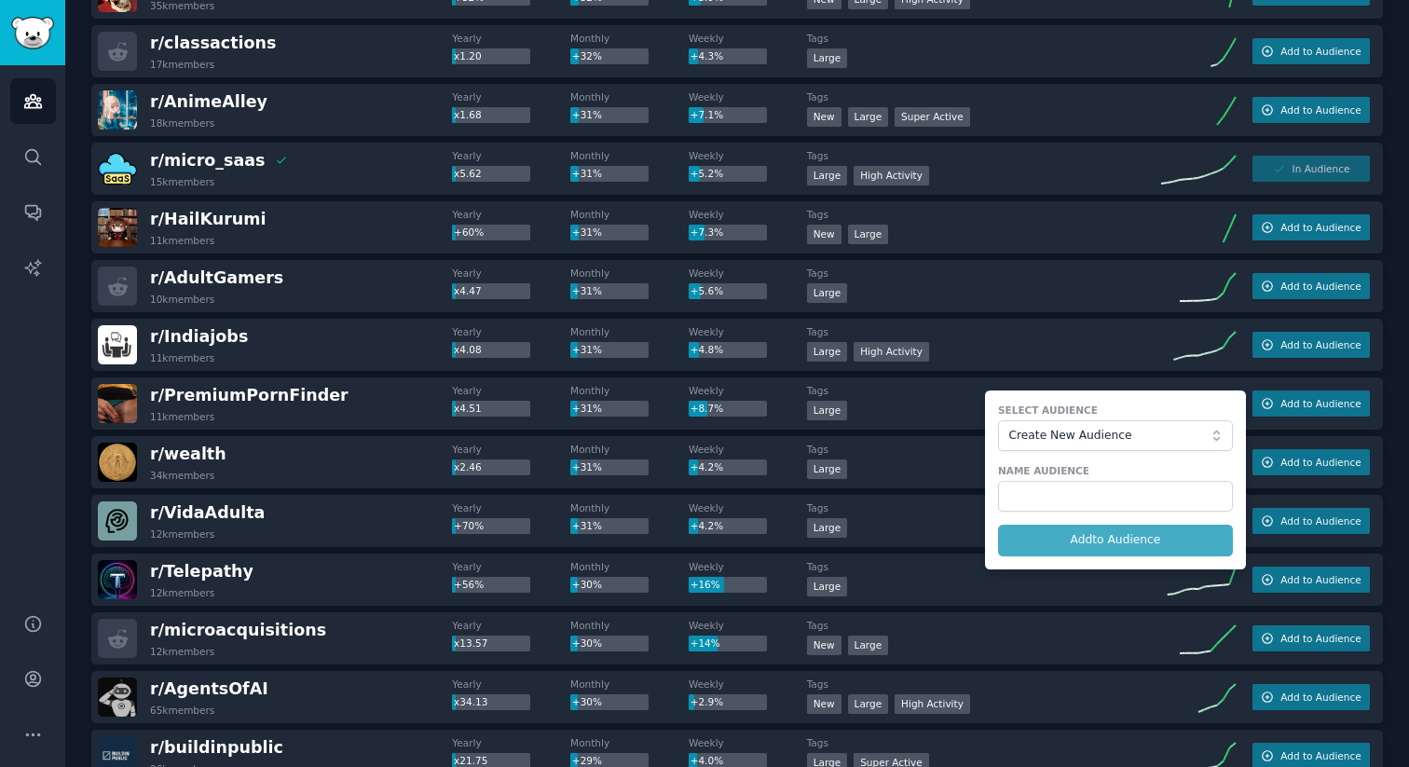
scroll to position [4789, 0]
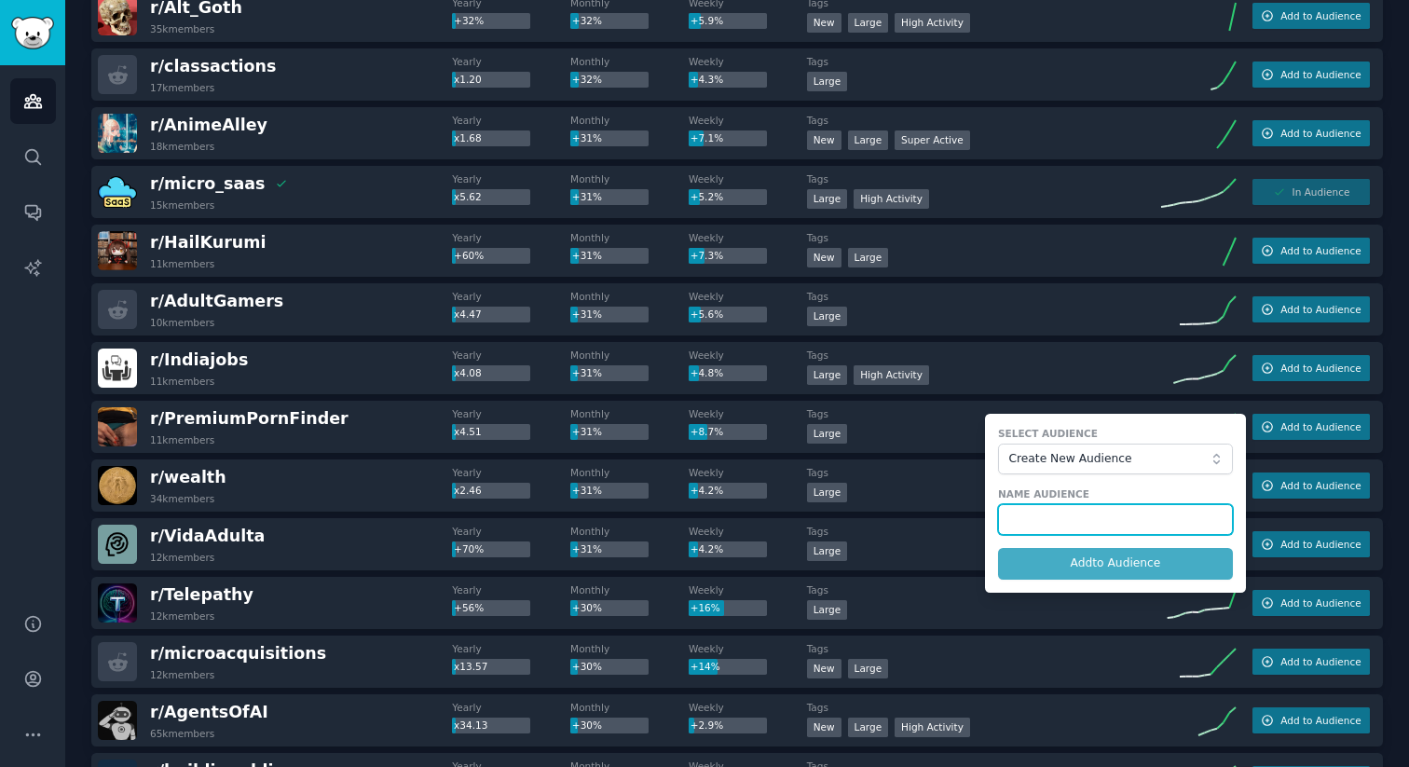
click at [1107, 526] on input "text" at bounding box center [1115, 520] width 235 height 32
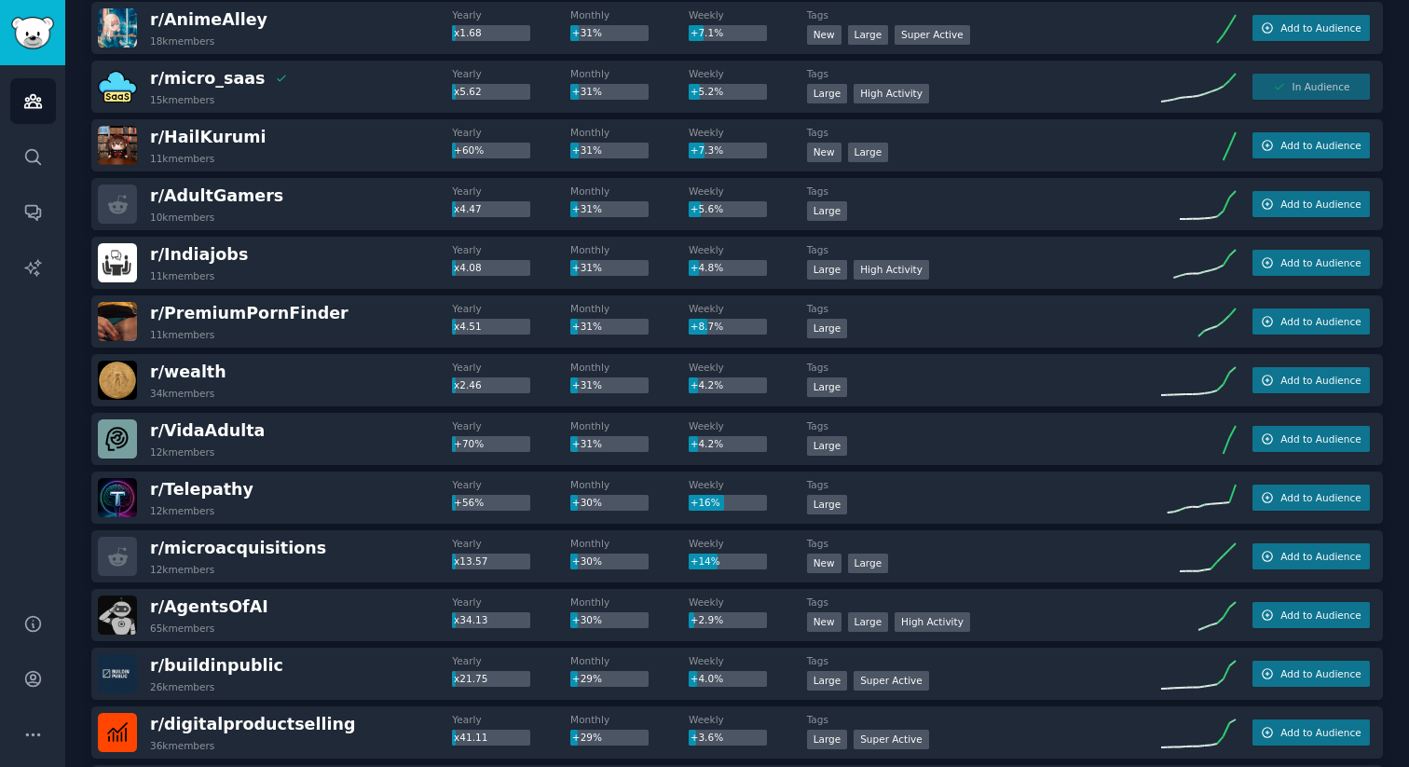
scroll to position [4925, 0]
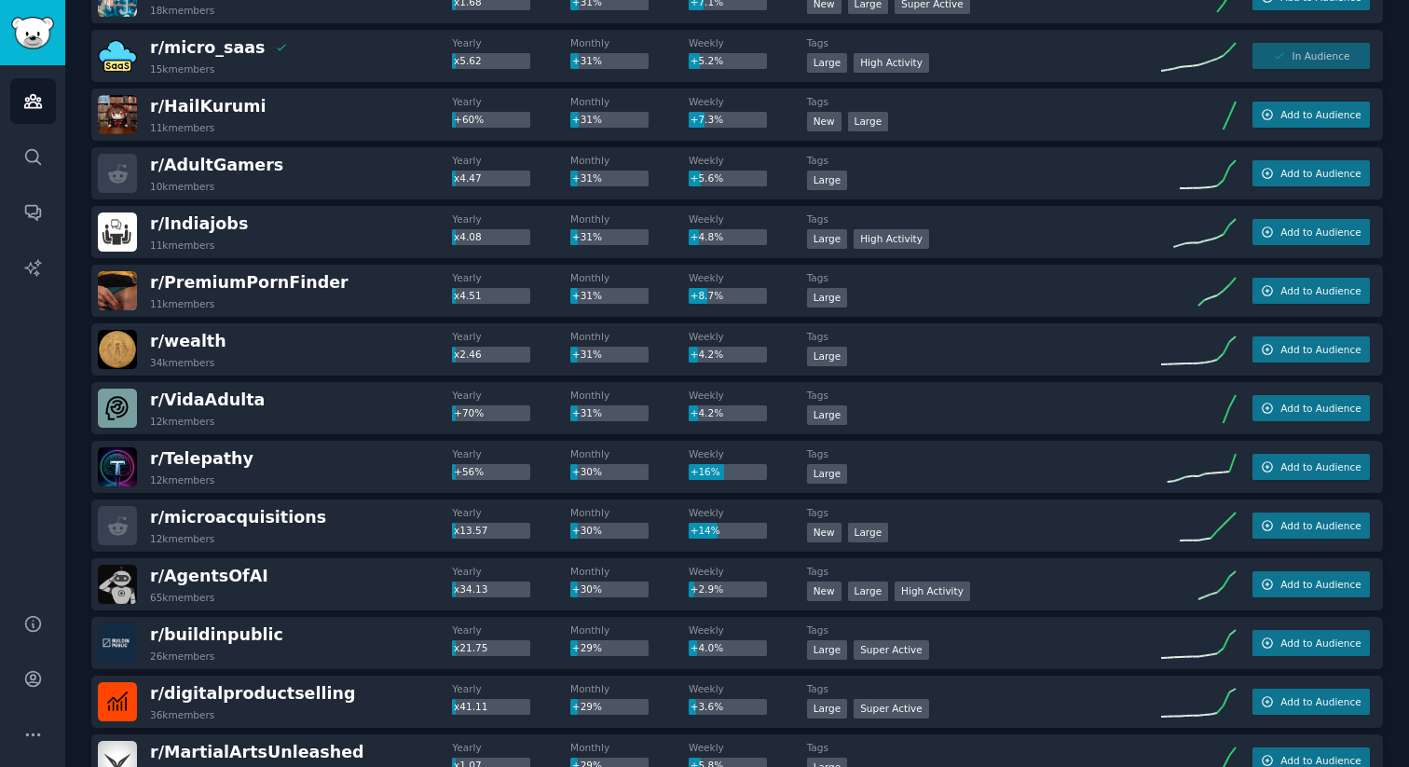
click at [818, 131] on div "r/ HailKurumi 11k members Yearly +60% Monthly +31% Weekly +7.3% Tags Establishe…" at bounding box center [736, 115] width 1291 height 52
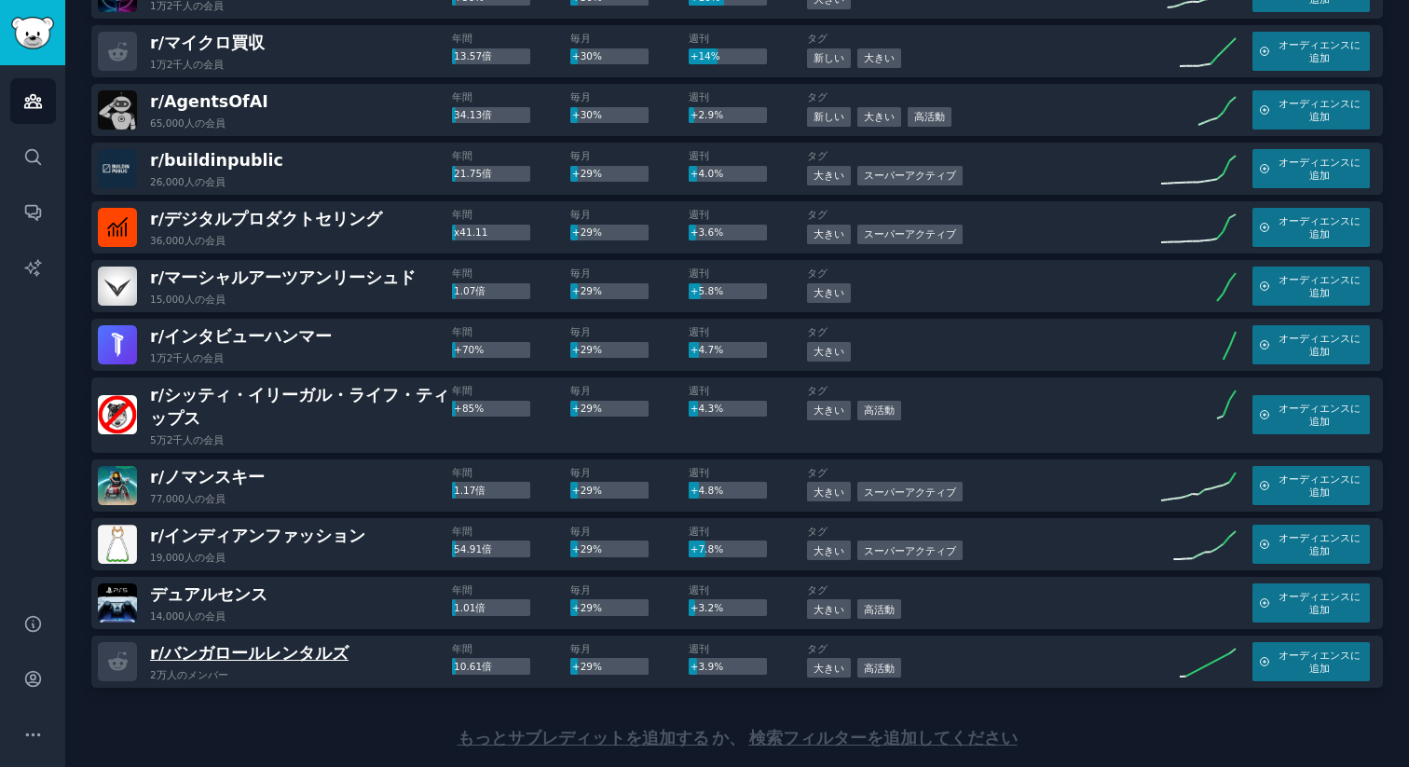
scroll to position [5469, 0]
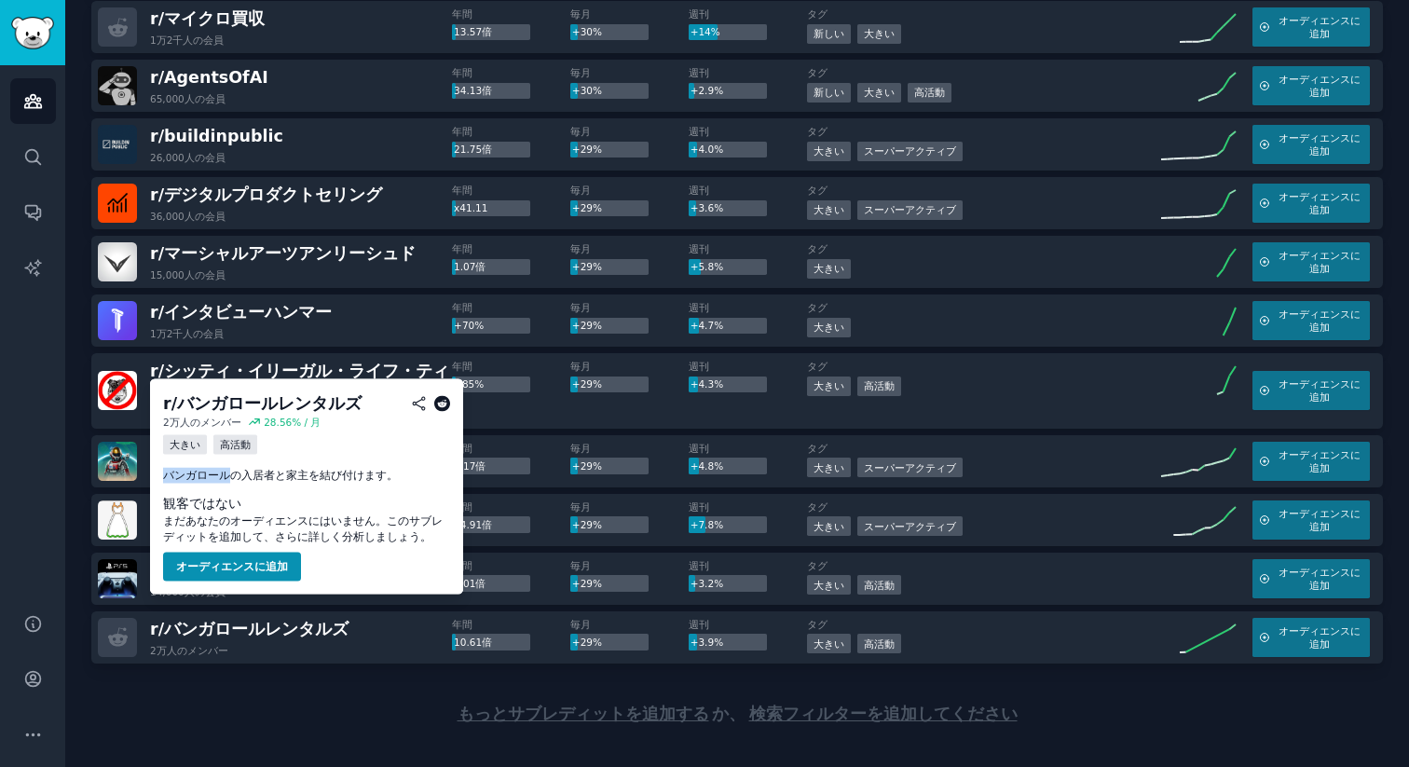
drag, startPoint x: 229, startPoint y: 477, endPoint x: 152, endPoint y: 473, distance: 77.4
click at [152, 473] on div "r/ バンガロールレンタルズ 2万人の メンバー 28.56 % / 月 大きい 高活動 バンガロールの入居者と家主を結び付けます。 観客ではない まだあなた…" at bounding box center [306, 486] width 313 height 215
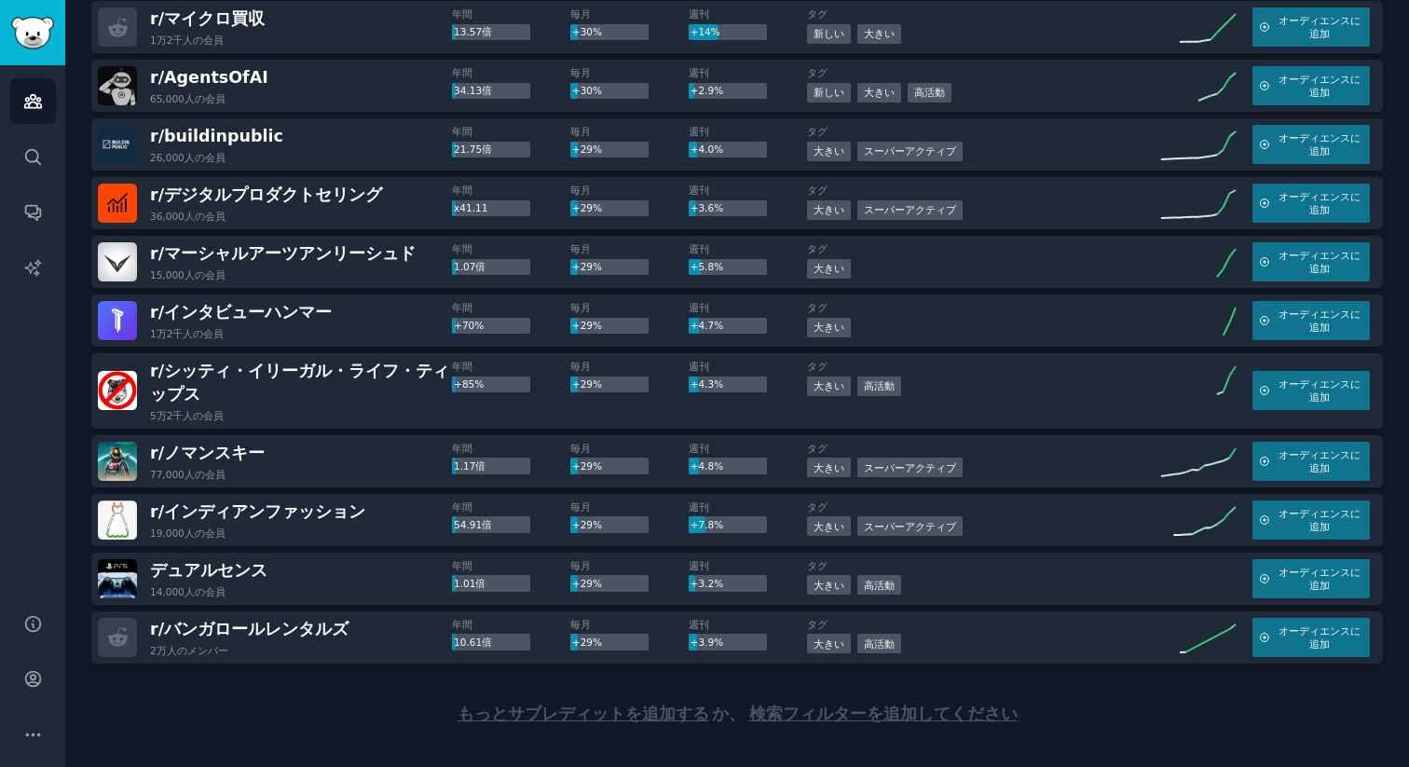
click at [645, 704] on font "もっとサブレディットを追加する" at bounding box center [583, 713] width 252 height 19
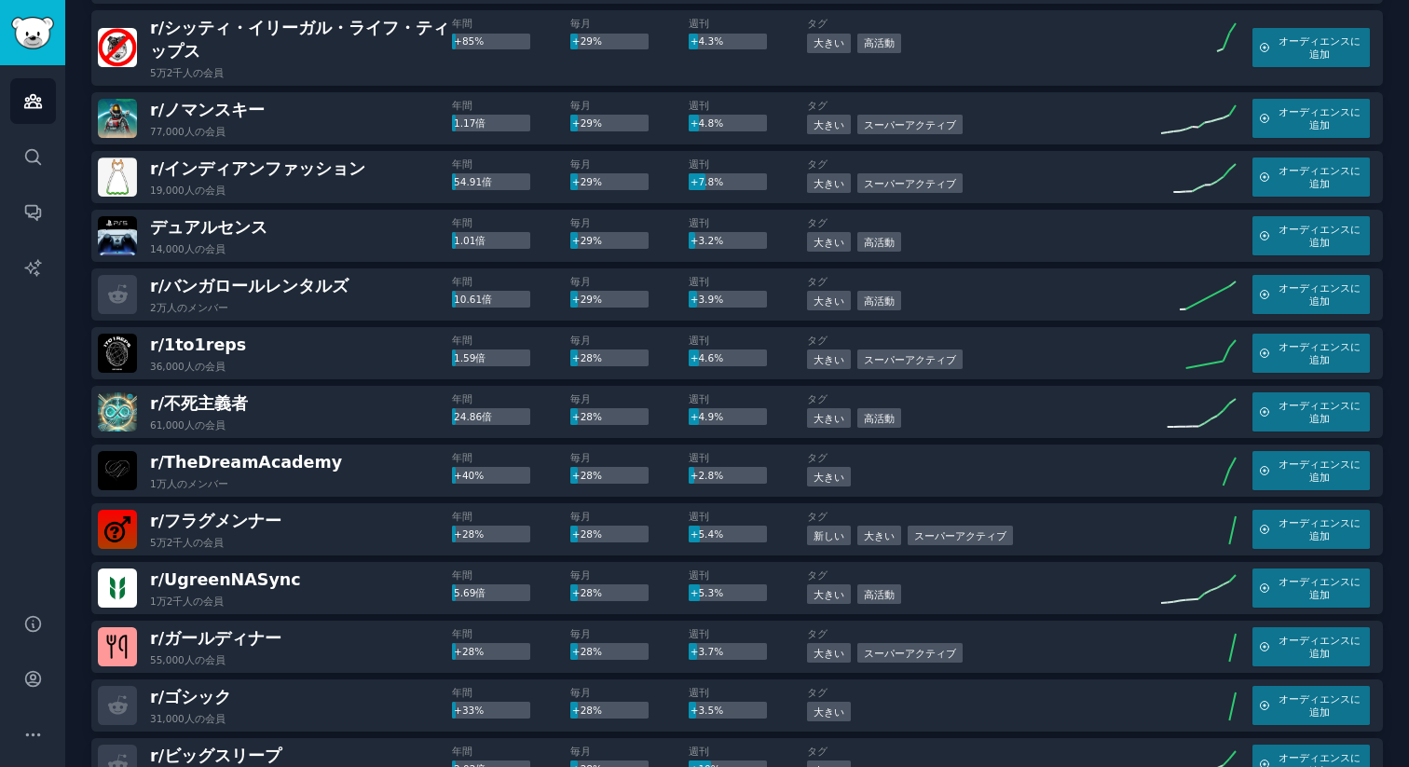
scroll to position [5813, 0]
click at [992, 33] on div "1日あたりの提出数の80パーセンタイル以上 大きい 高活動" at bounding box center [984, 44] width 354 height 23
click at [966, 34] on div "タグ 1日あたりの提出数の80パーセンタイル以上 大きい 高活動" at bounding box center [984, 47] width 354 height 62
click at [956, 33] on div "1日あたりの提出数の80パーセンタイル以上 大きい 高活動" at bounding box center [984, 44] width 354 height 23
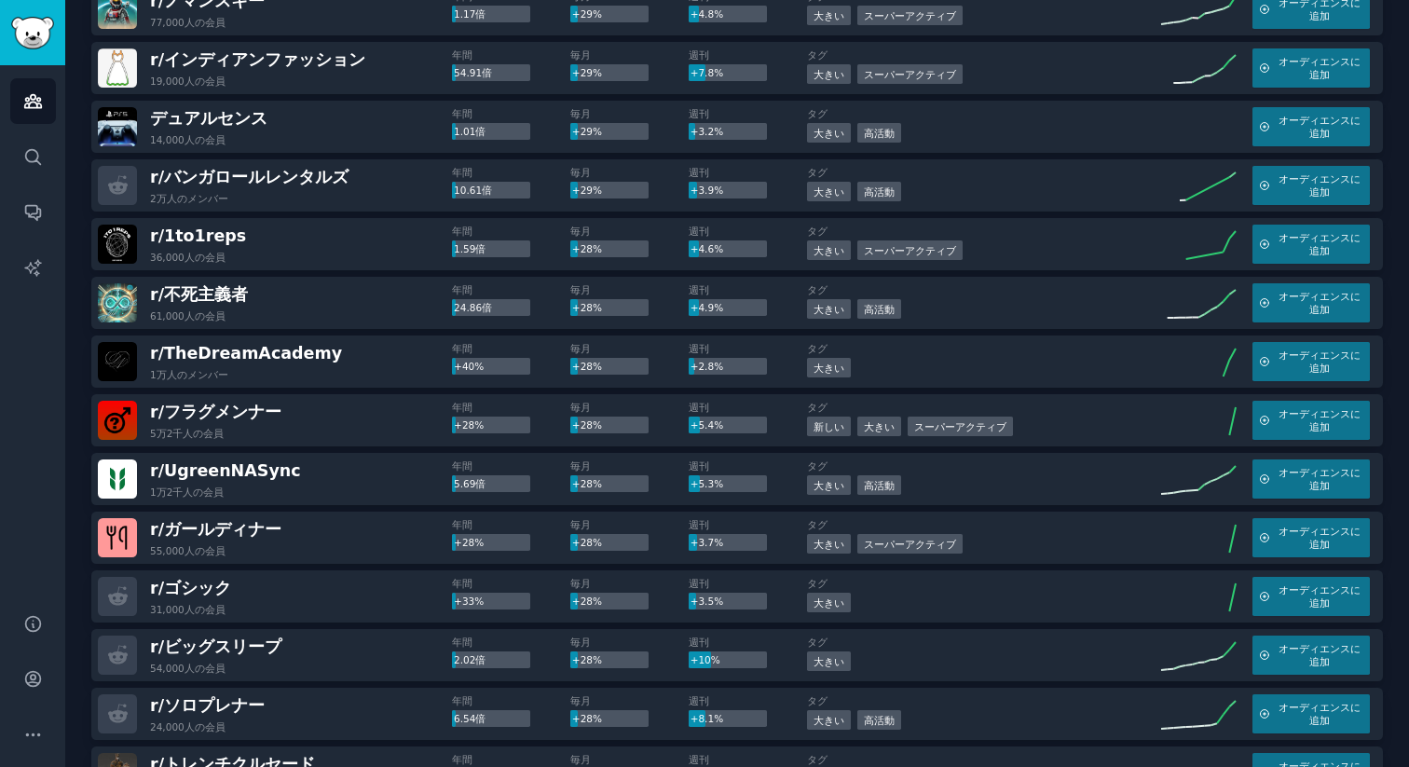
scroll to position [5958, 0]
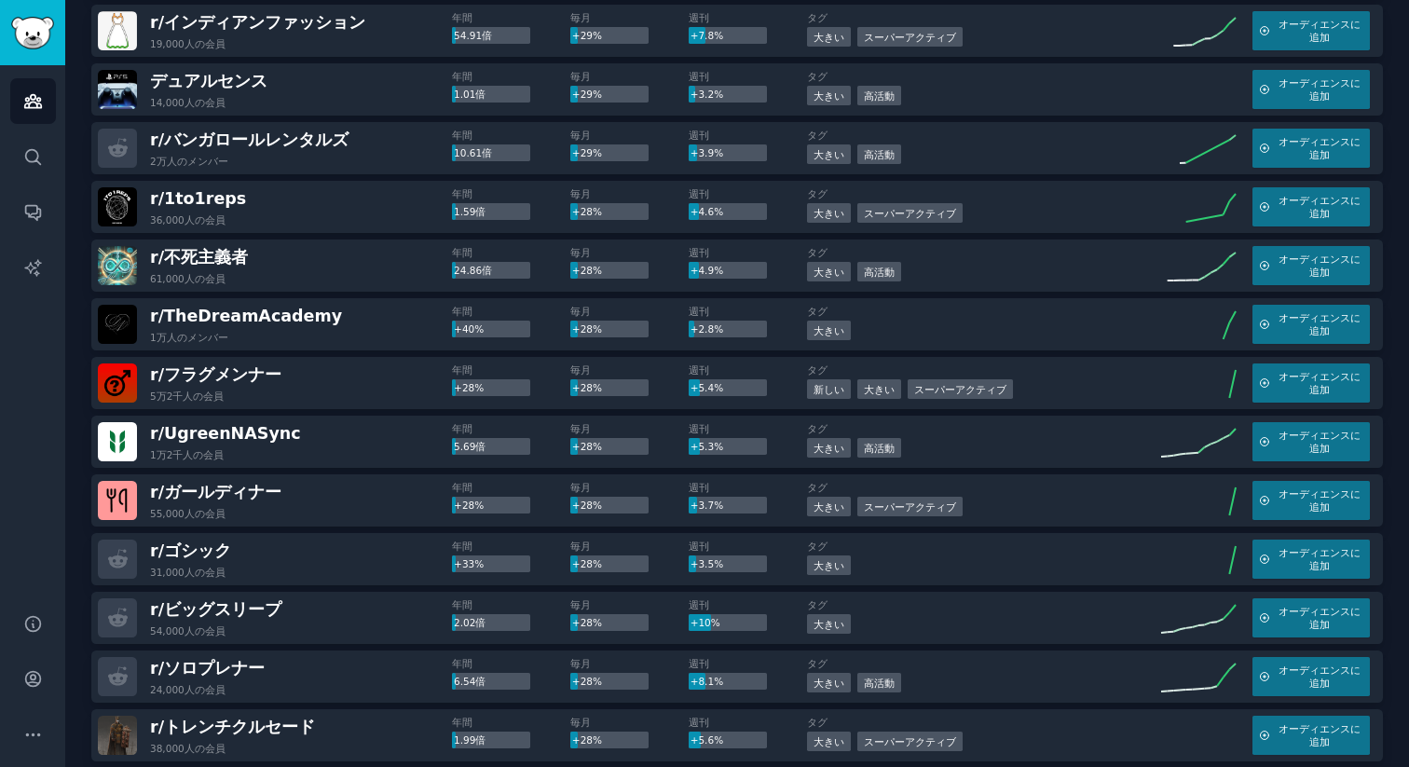
click at [277, 363] on div "r/ フラグメンナー 5万2千人の 会員" at bounding box center [275, 382] width 354 height 39
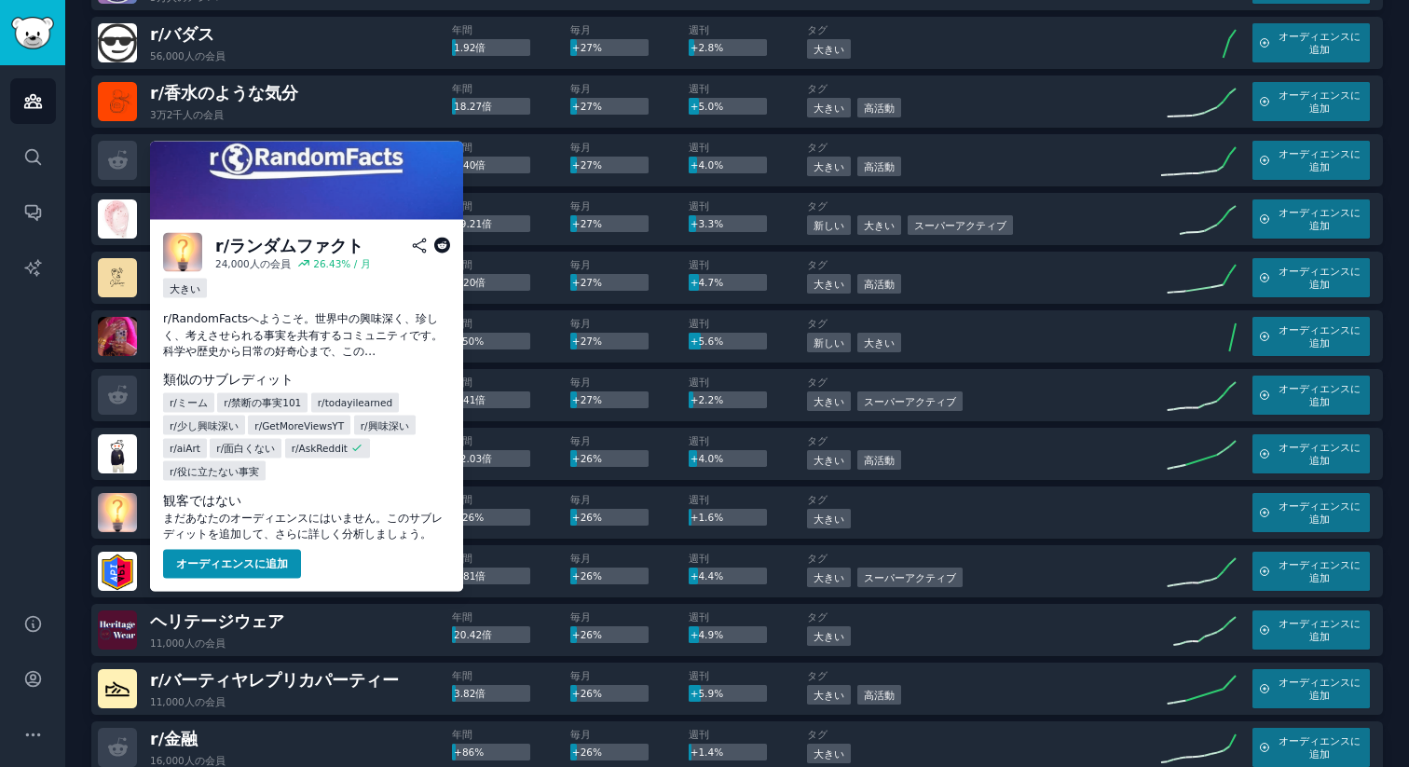
scroll to position [7092, 0]
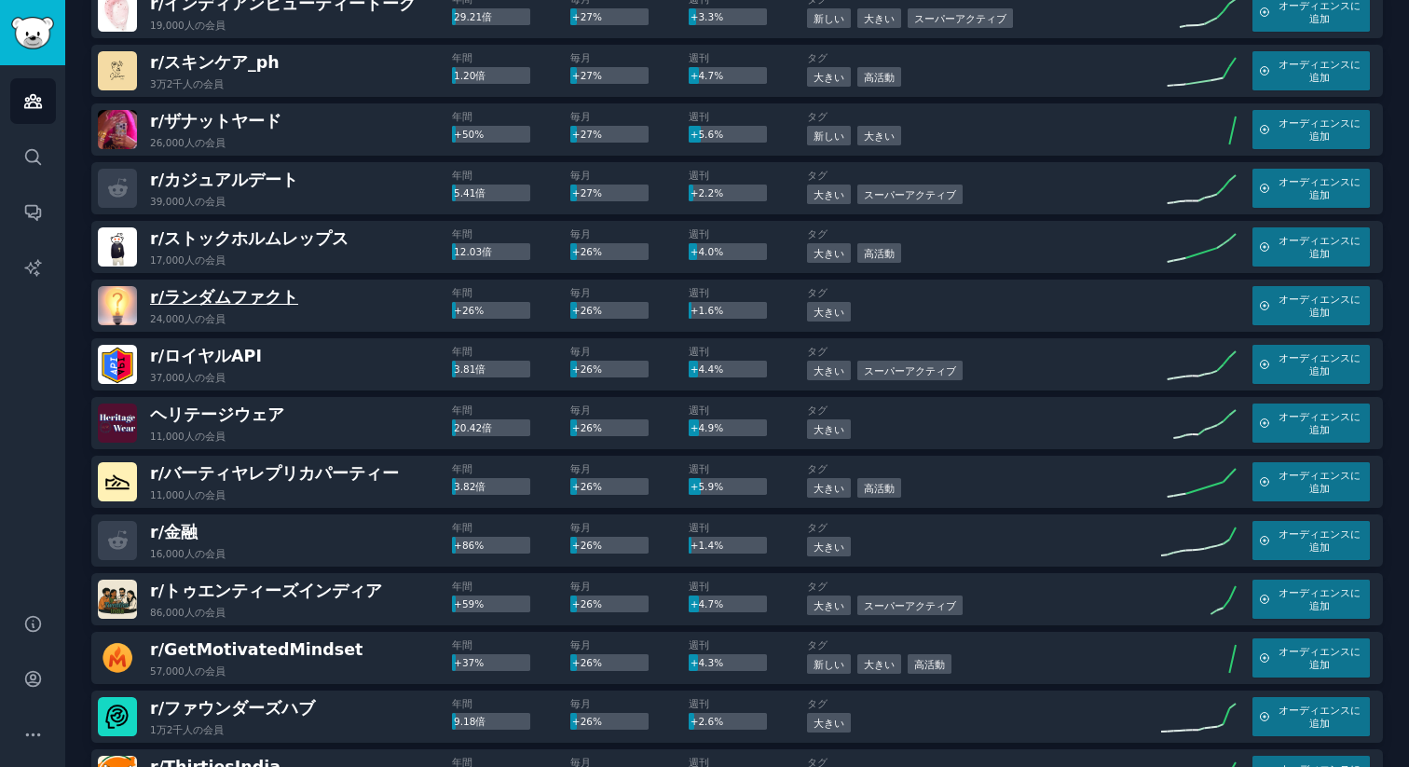
click at [225, 288] on font "ランダムファクト" at bounding box center [231, 297] width 134 height 19
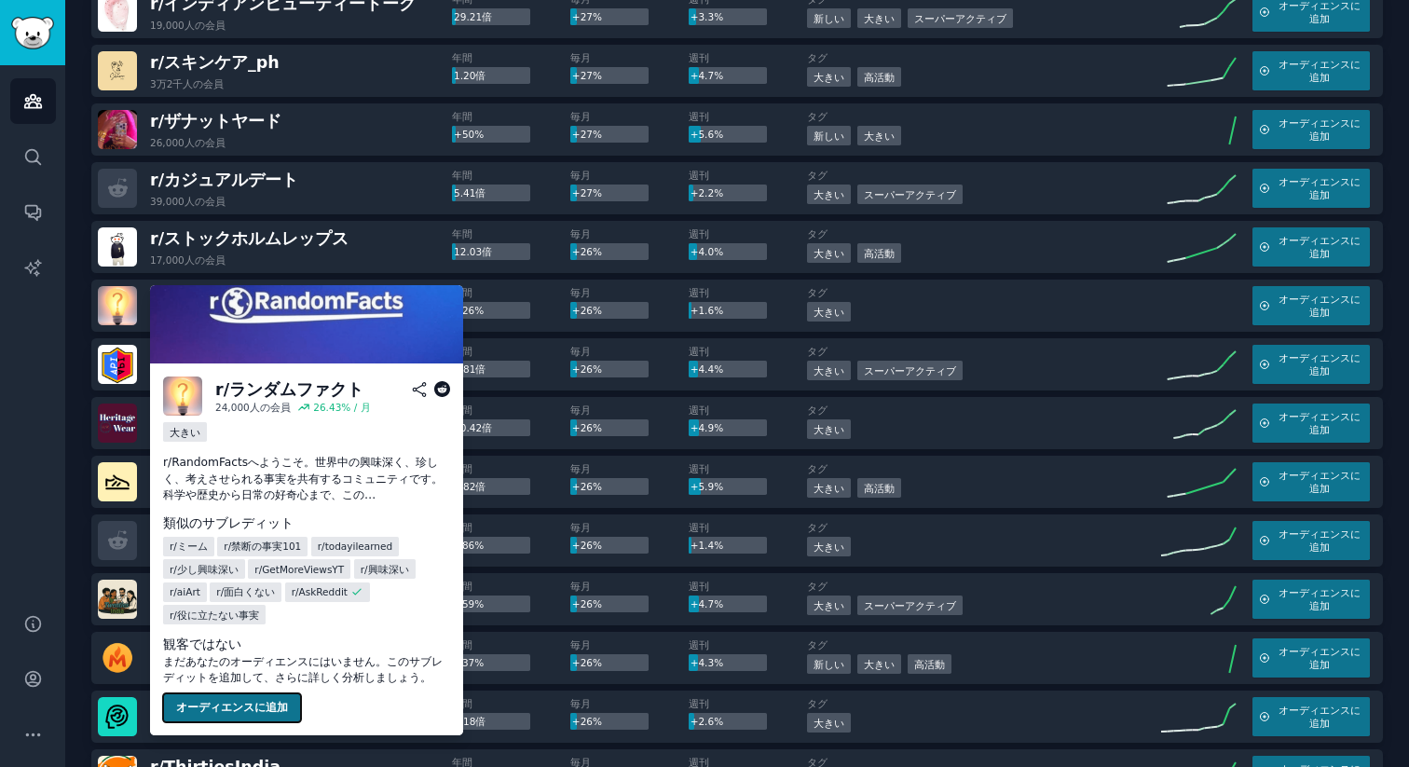
click at [221, 709] on font "オーディエンスに追加" at bounding box center [232, 707] width 112 height 13
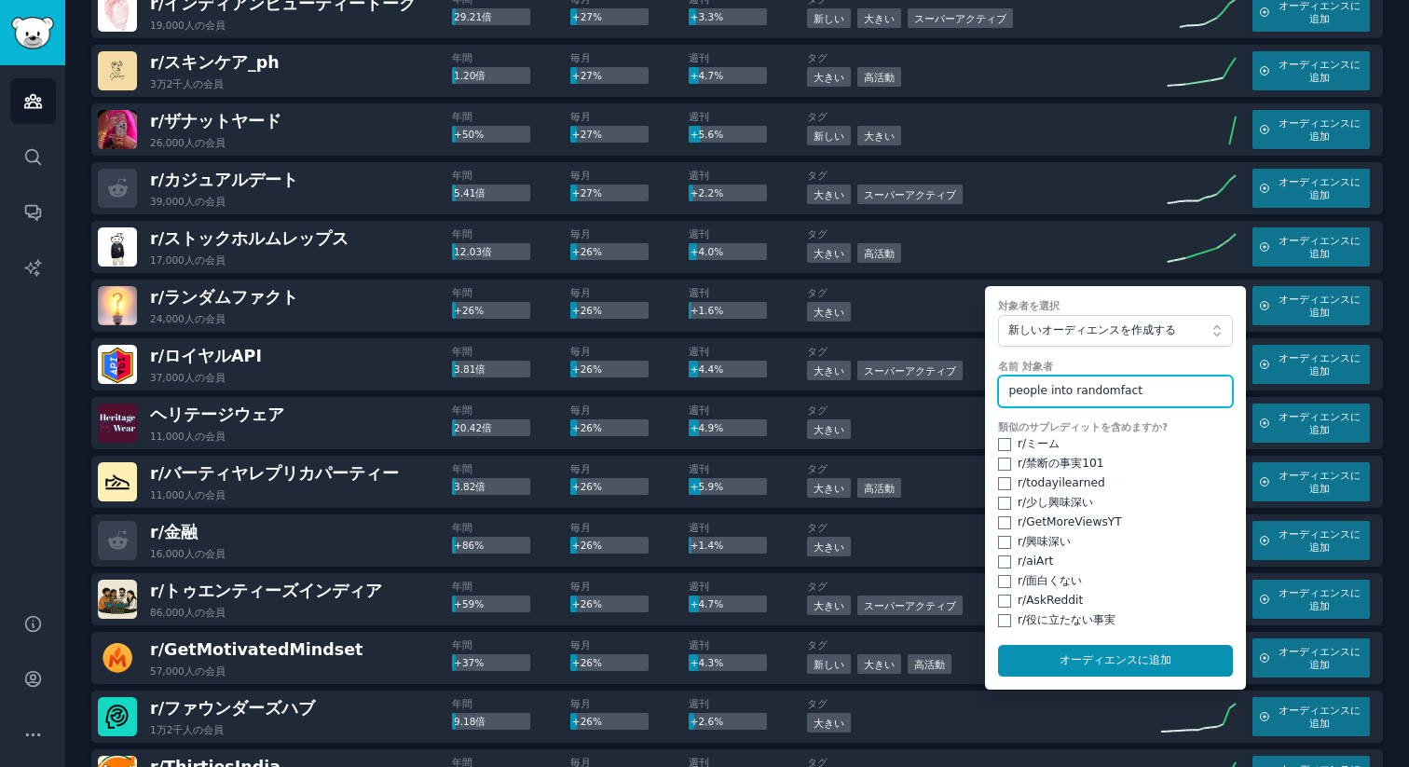
type input "people into randomfact"
click at [998, 614] on input "checkbox" at bounding box center [1004, 620] width 13 height 13
checkbox input "true"
click at [998, 567] on div "類似のサブレディットを含めますか? r/ ミーム r/ 禁断の事実101 r/ todayilearned r/ 少し興味深い r/ GetMoreViews…" at bounding box center [1115, 524] width 235 height 209
click at [1001, 555] on input "checkbox" at bounding box center [1004, 561] width 13 height 13
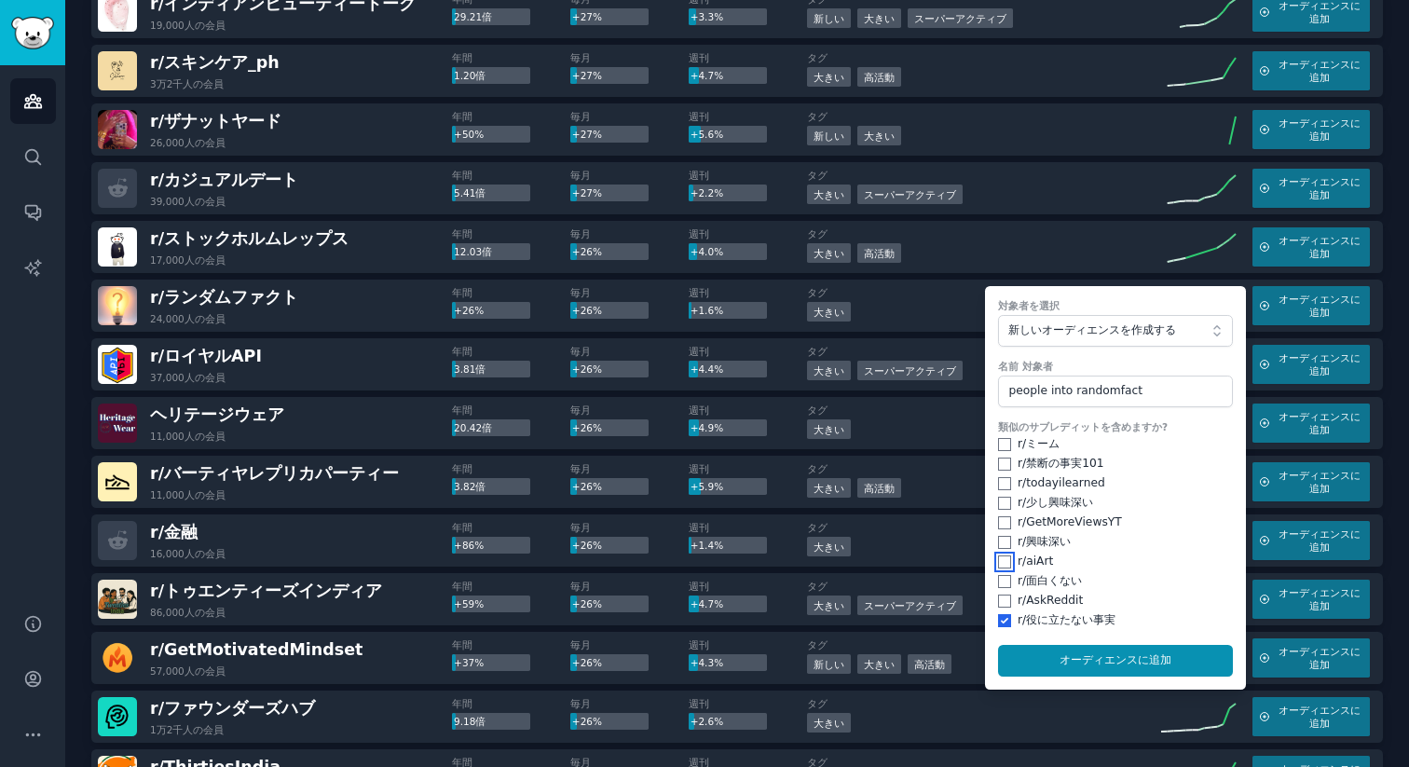
checkbox input "true"
click at [998, 575] on input "checkbox" at bounding box center [1004, 581] width 13 height 13
checkbox input "true"
click at [999, 594] on input "checkbox" at bounding box center [1004, 600] width 13 height 13
checkbox input "true"
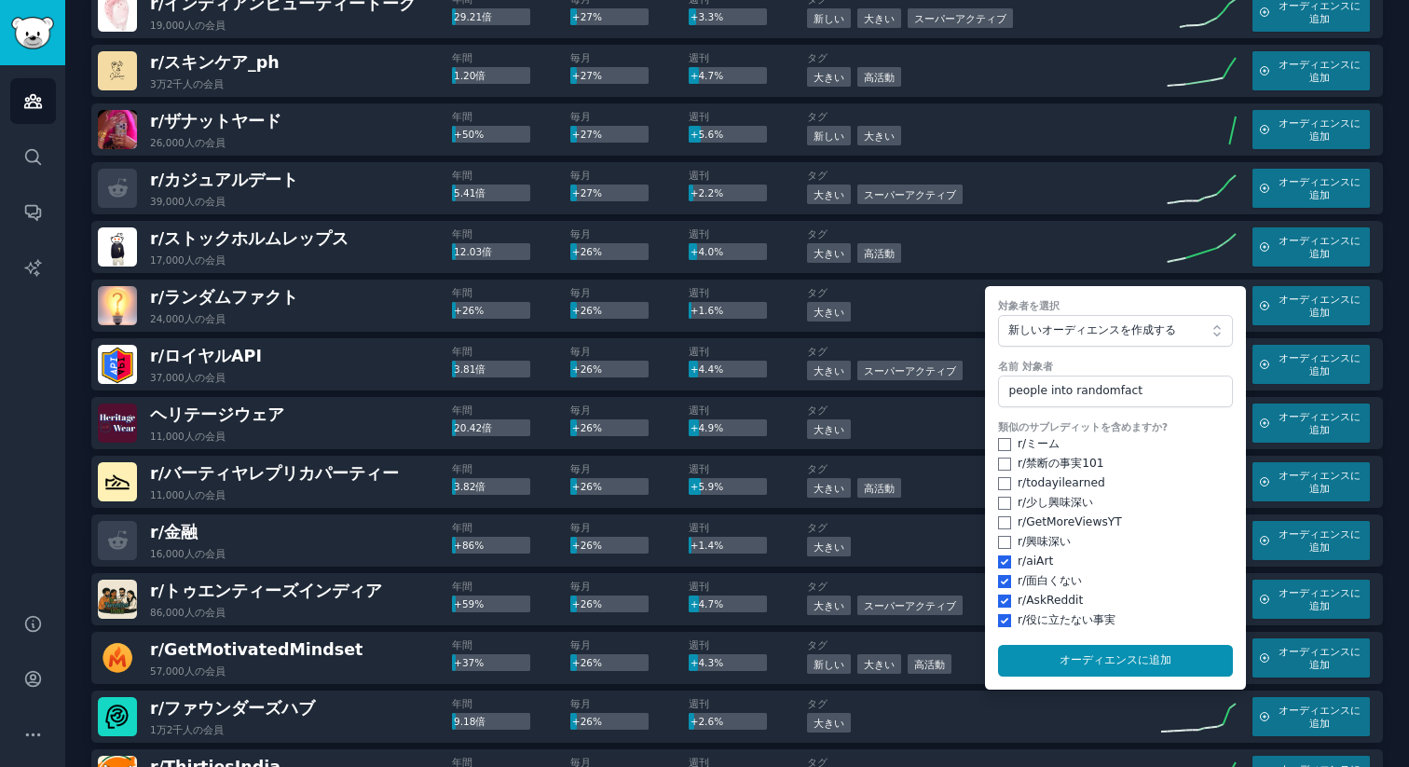
click at [1001, 534] on div "r/ 興味深い" at bounding box center [1115, 542] width 235 height 17
click at [999, 516] on input "checkbox" at bounding box center [1004, 522] width 13 height 13
checkbox input "true"
click at [998, 536] on input "checkbox" at bounding box center [1004, 542] width 13 height 13
checkbox input "true"
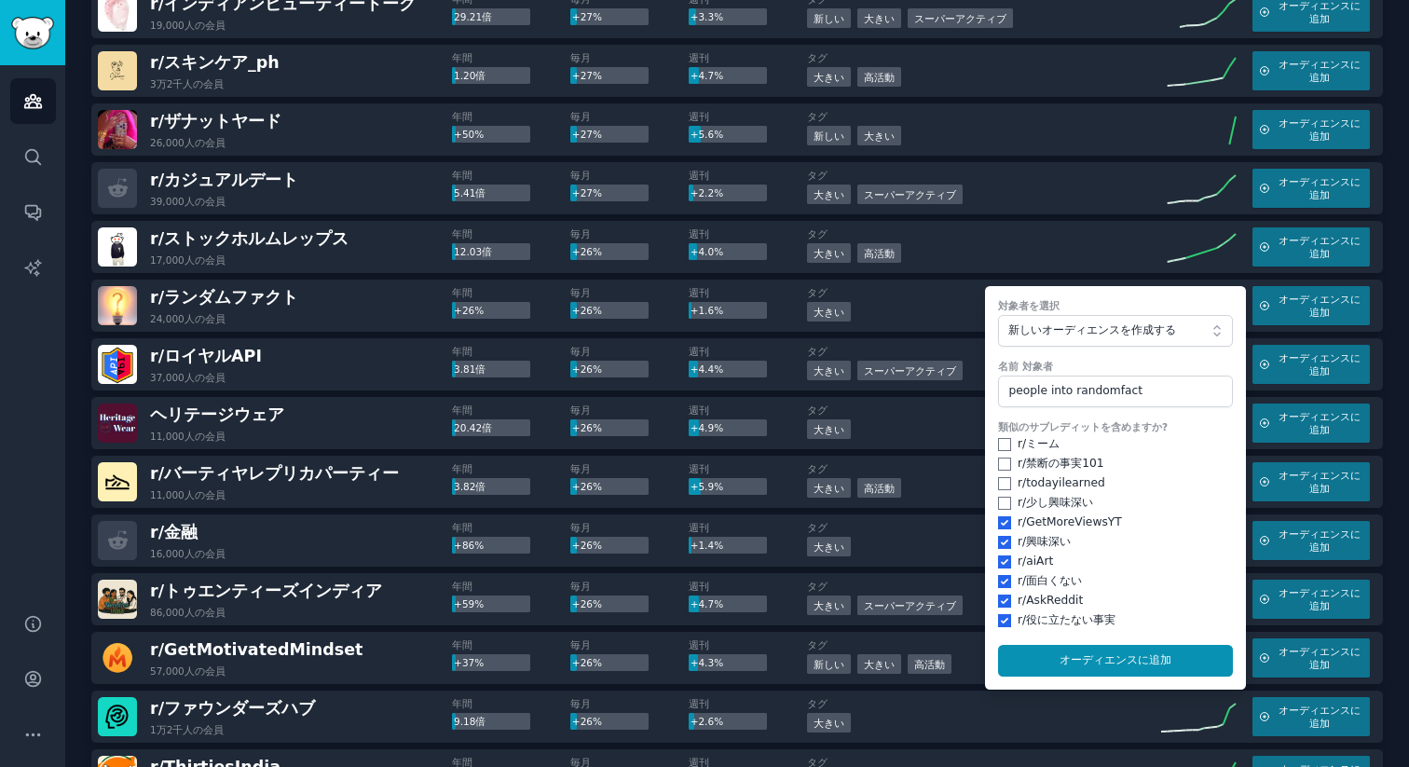
click at [992, 471] on form "対象者を選択 新しいオーディエンスを作成する 名前 対象者 people into randomfact 類似のサブレディットを含めますか? r/ ミーム r…" at bounding box center [1115, 487] width 261 height 403
click at [1005, 475] on div "r/ todayilearned" at bounding box center [1115, 483] width 235 height 17
click at [1001, 497] on input "checkbox" at bounding box center [1004, 503] width 13 height 13
checkbox input "true"
click at [1001, 477] on input "checkbox" at bounding box center [1004, 483] width 13 height 13
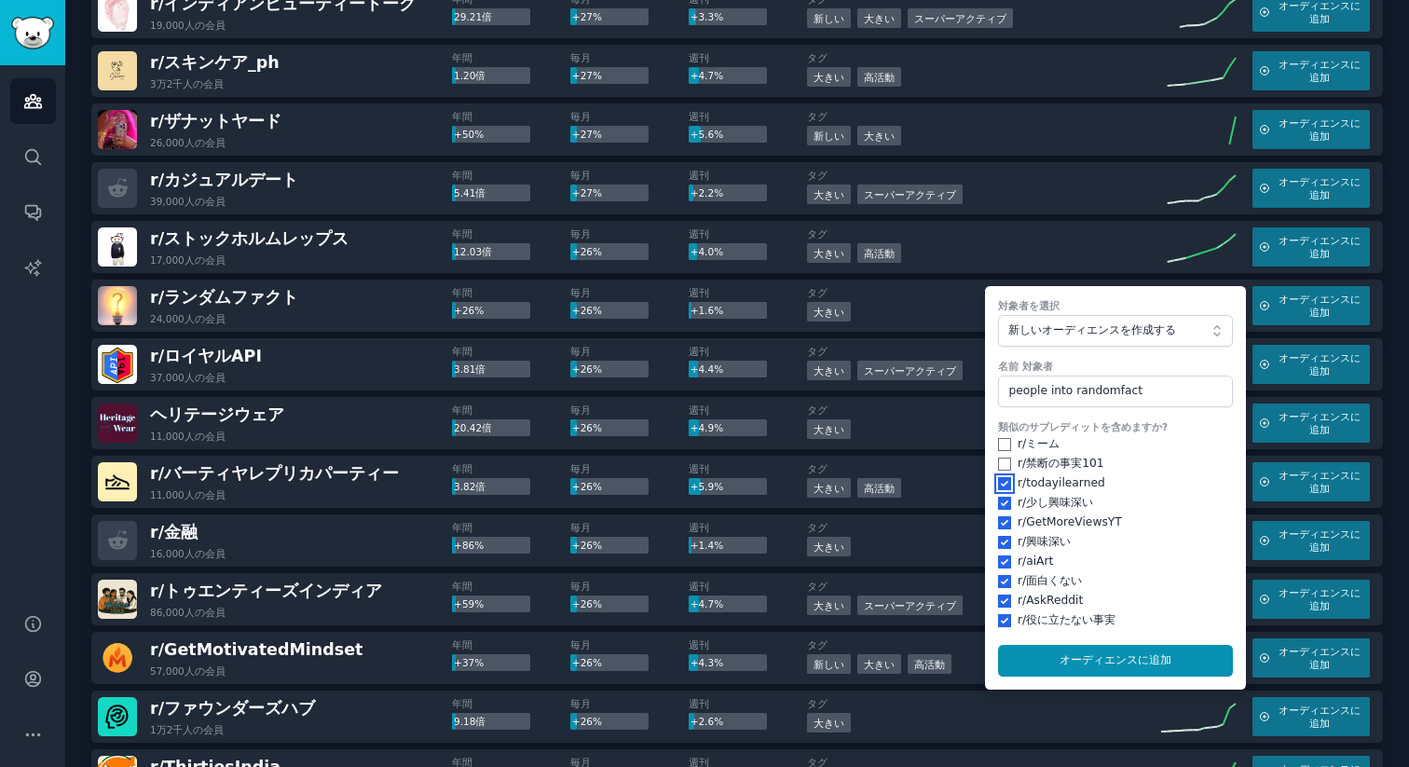
checkbox input "true"
click at [1001, 457] on input "checkbox" at bounding box center [1004, 463] width 13 height 13
checkbox input "true"
click at [1004, 438] on input "checkbox" at bounding box center [1004, 444] width 13 height 13
click at [1083, 645] on button "オーディエンスに 追加" at bounding box center [1115, 661] width 235 height 32
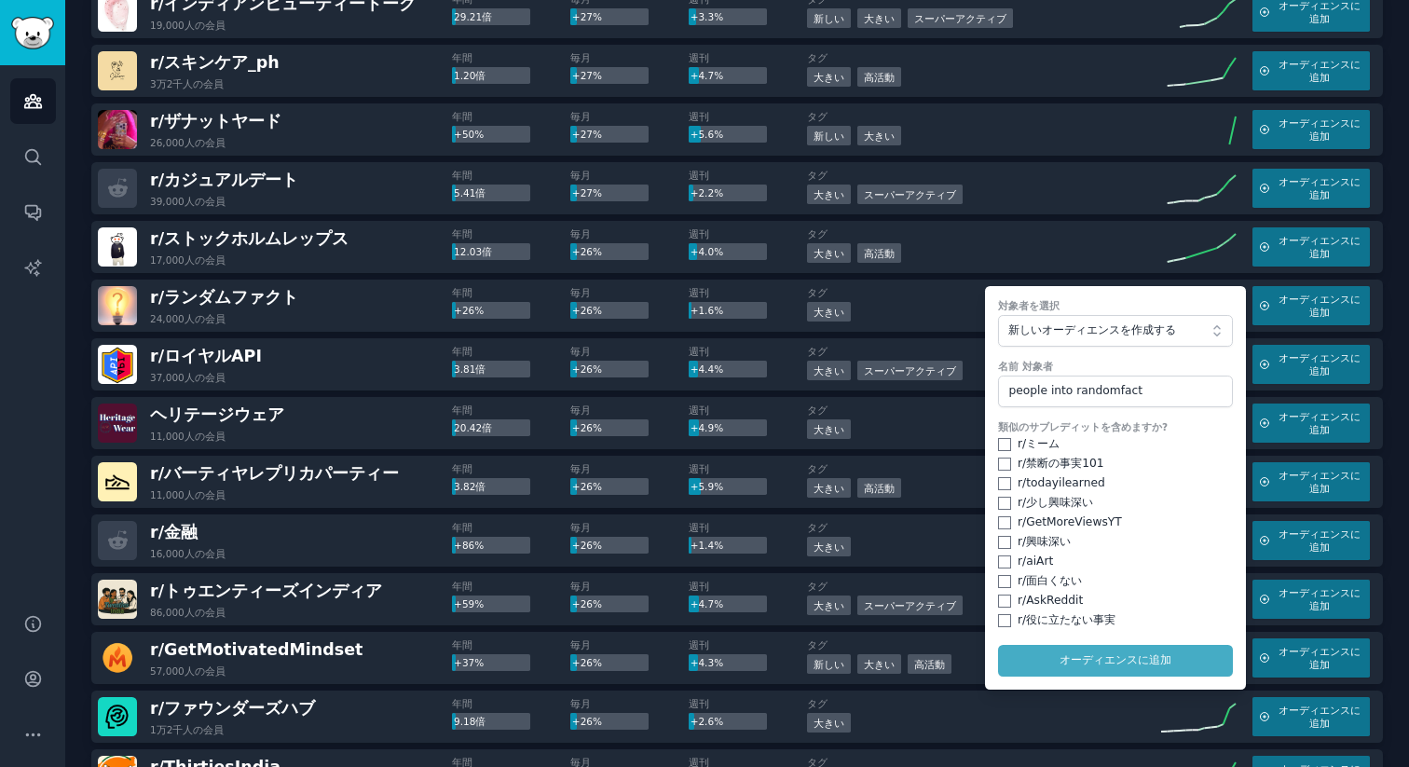
checkbox input "false"
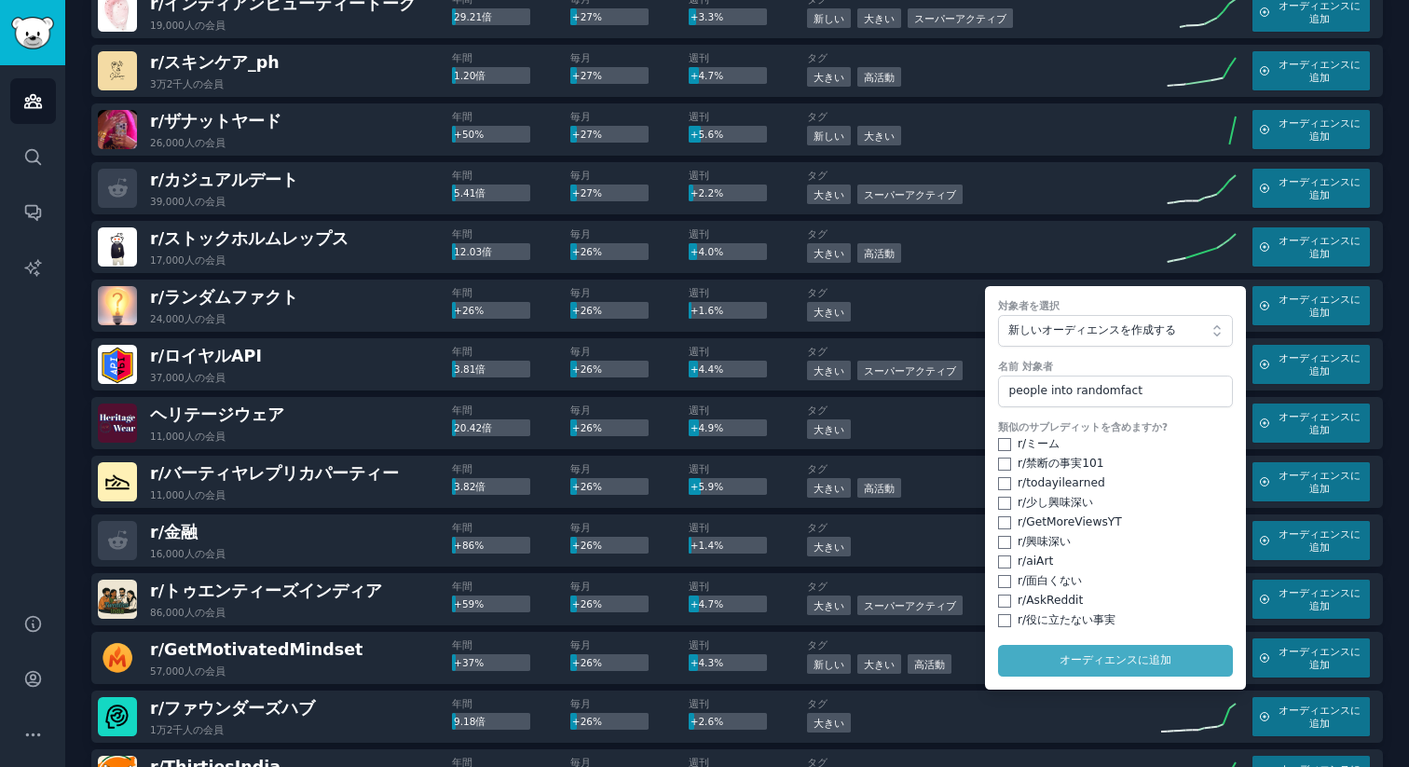
checkbox input "false"
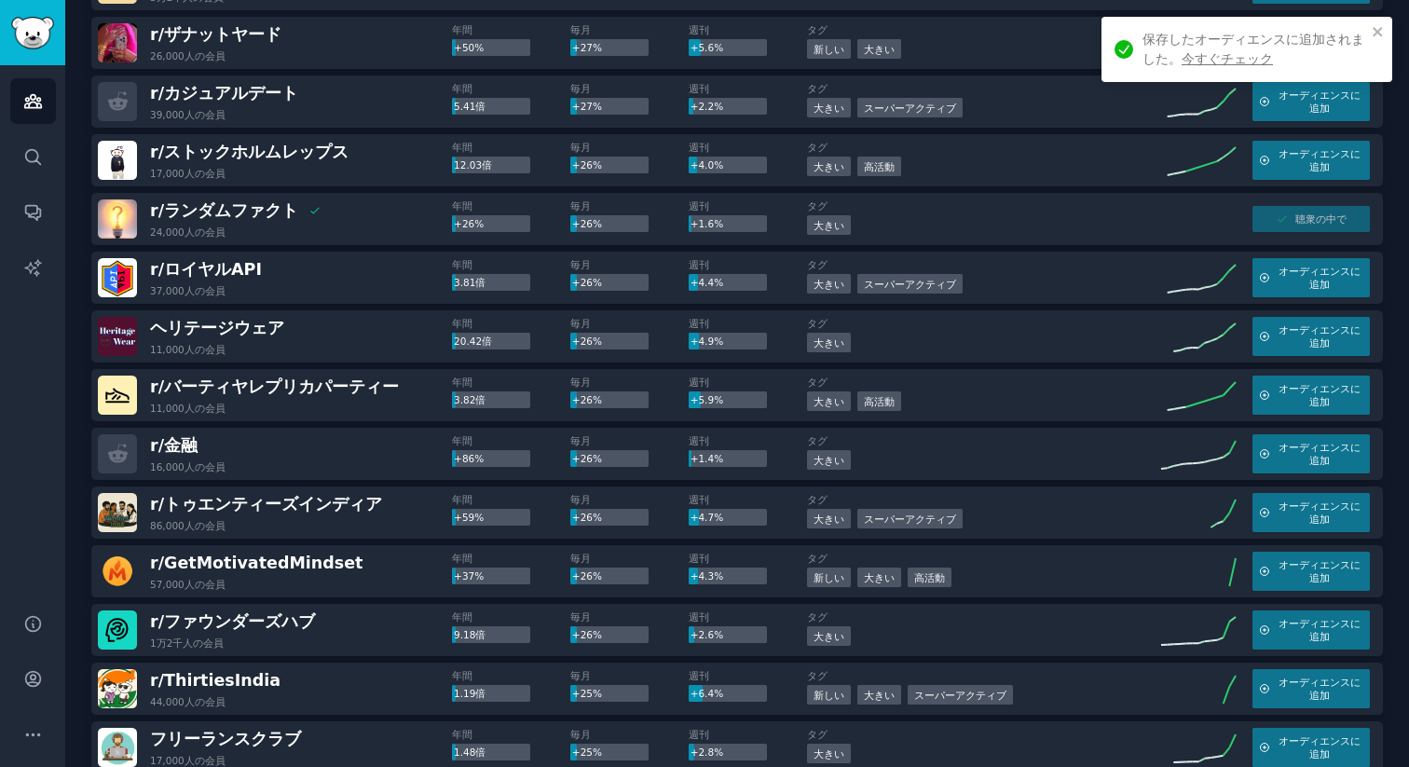
scroll to position [7202, 0]
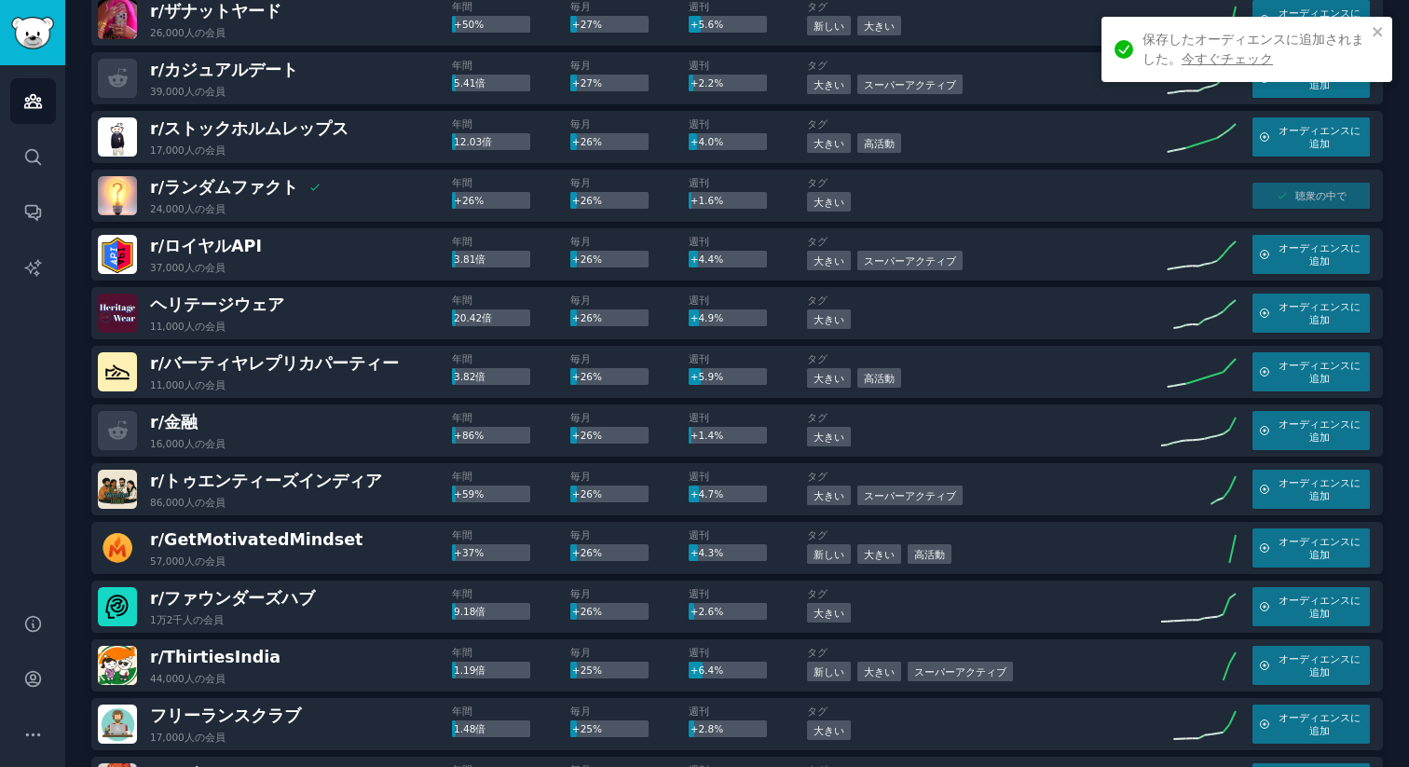
click at [239, 411] on div "r/ 金融 16,000人の 会員" at bounding box center [275, 430] width 354 height 39
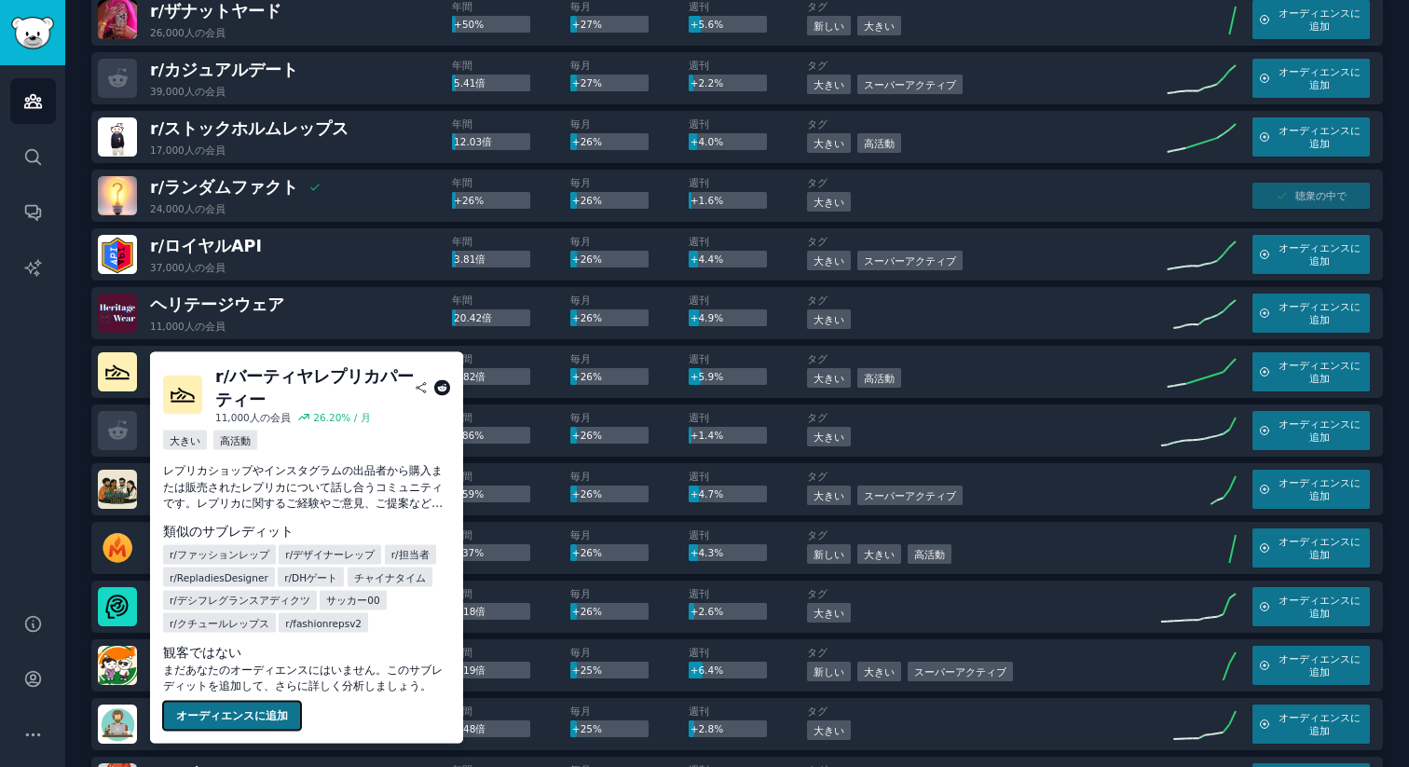
click at [256, 714] on font "オーディエンスに追加" at bounding box center [232, 714] width 112 height 13
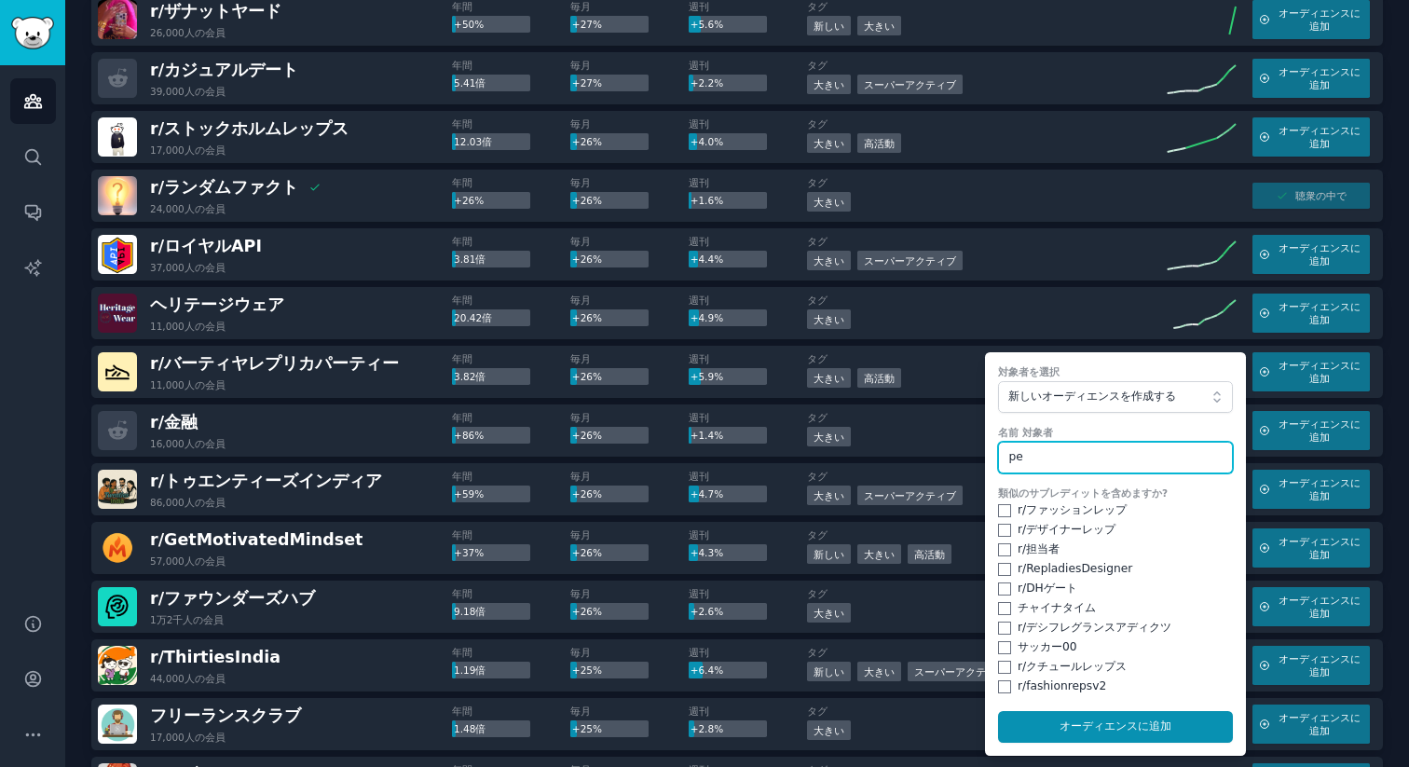
type input "p"
type input "people into barty"
click at [1003, 504] on input "checkbox" at bounding box center [1004, 510] width 13 height 13
checkbox input "true"
click at [998, 524] on input "checkbox" at bounding box center [1004, 530] width 13 height 13
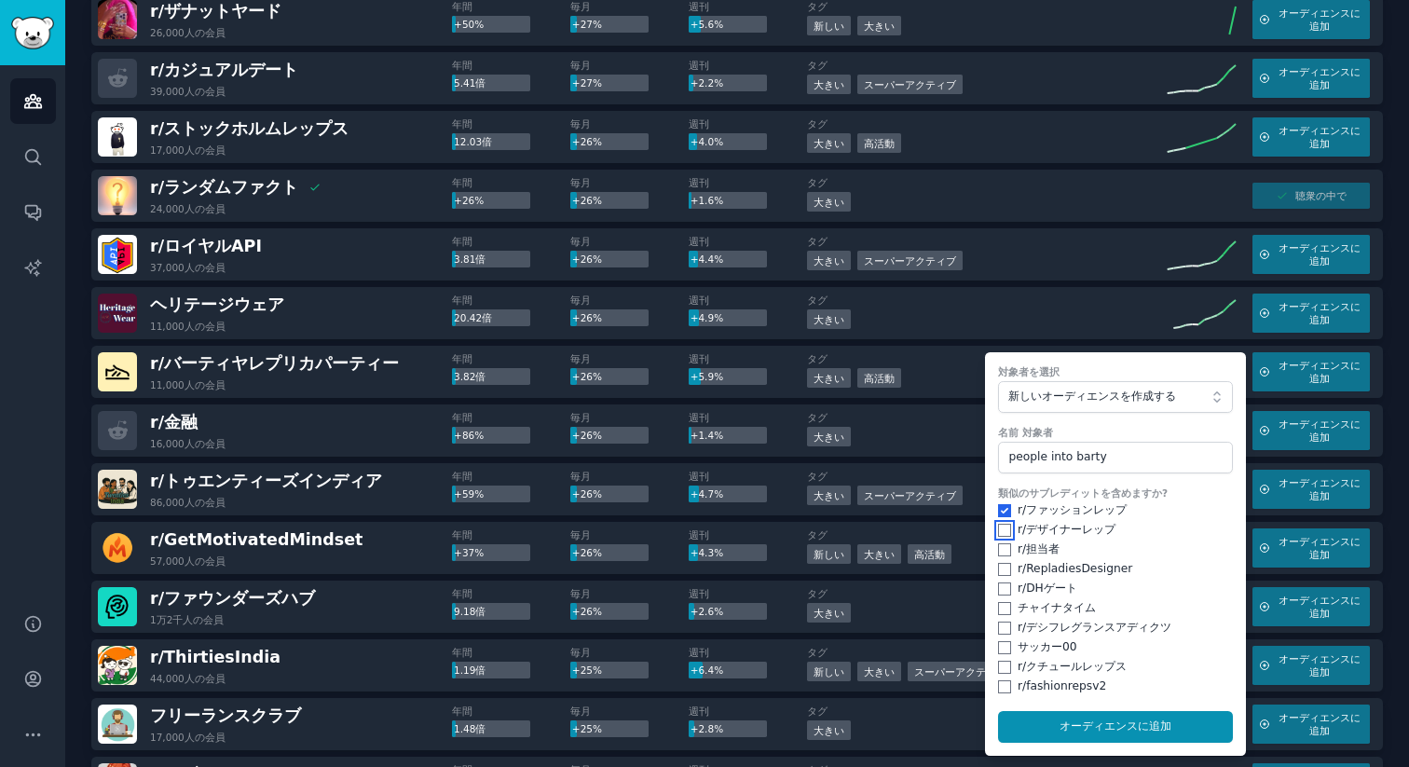
checkbox input "true"
click at [998, 543] on input "checkbox" at bounding box center [1004, 549] width 13 height 13
checkbox input "true"
click at [1000, 563] on input "checkbox" at bounding box center [1004, 569] width 13 height 13
checkbox input "true"
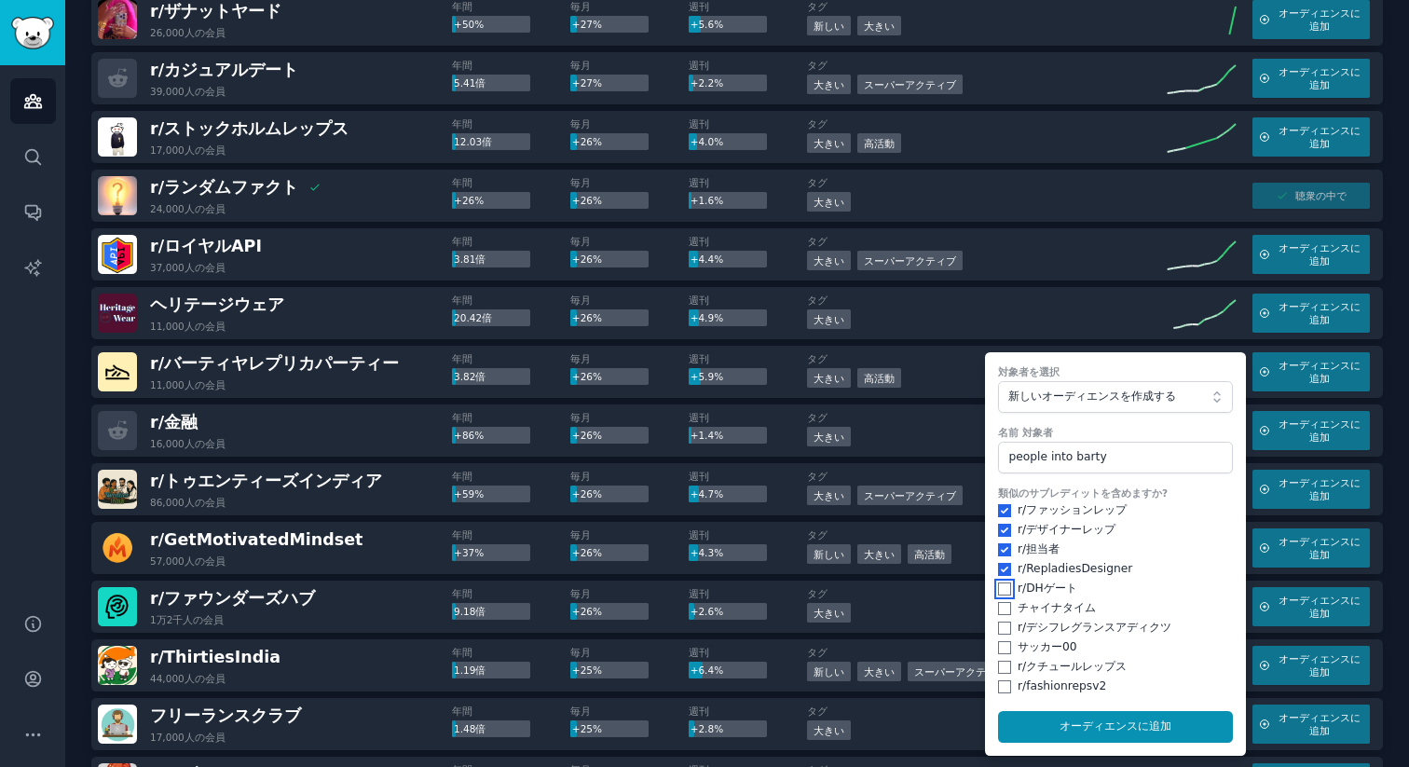
click at [1000, 582] on input "checkbox" at bounding box center [1004, 588] width 13 height 13
checkbox input "true"
click at [1000, 602] on input "checkbox" at bounding box center [1004, 608] width 13 height 13
checkbox input "true"
click at [1001, 621] on input "checkbox" at bounding box center [1004, 627] width 13 height 13
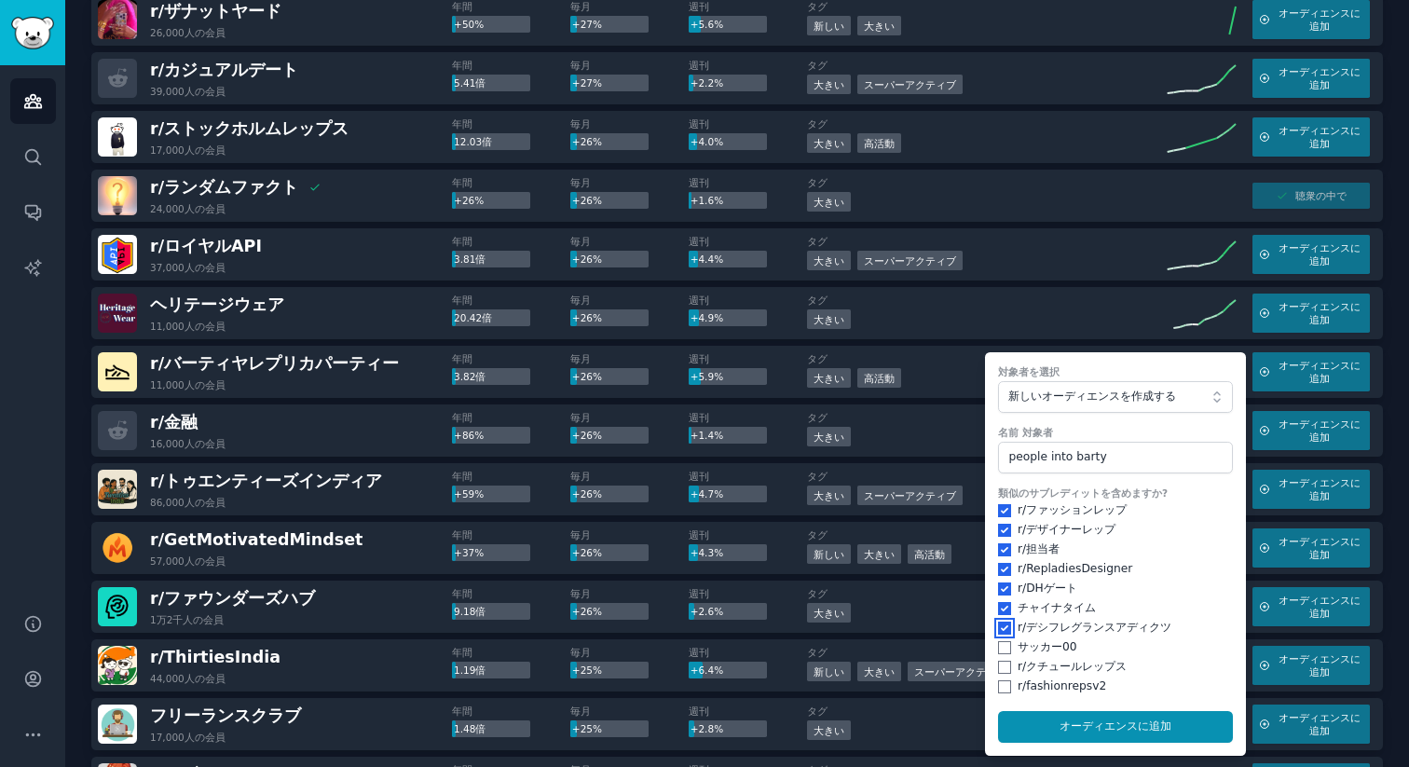
checkbox input "true"
click at [1001, 641] on input "checkbox" at bounding box center [1004, 647] width 13 height 13
checkbox input "true"
click at [998, 660] on input "checkbox" at bounding box center [1004, 666] width 13 height 13
checkbox input "true"
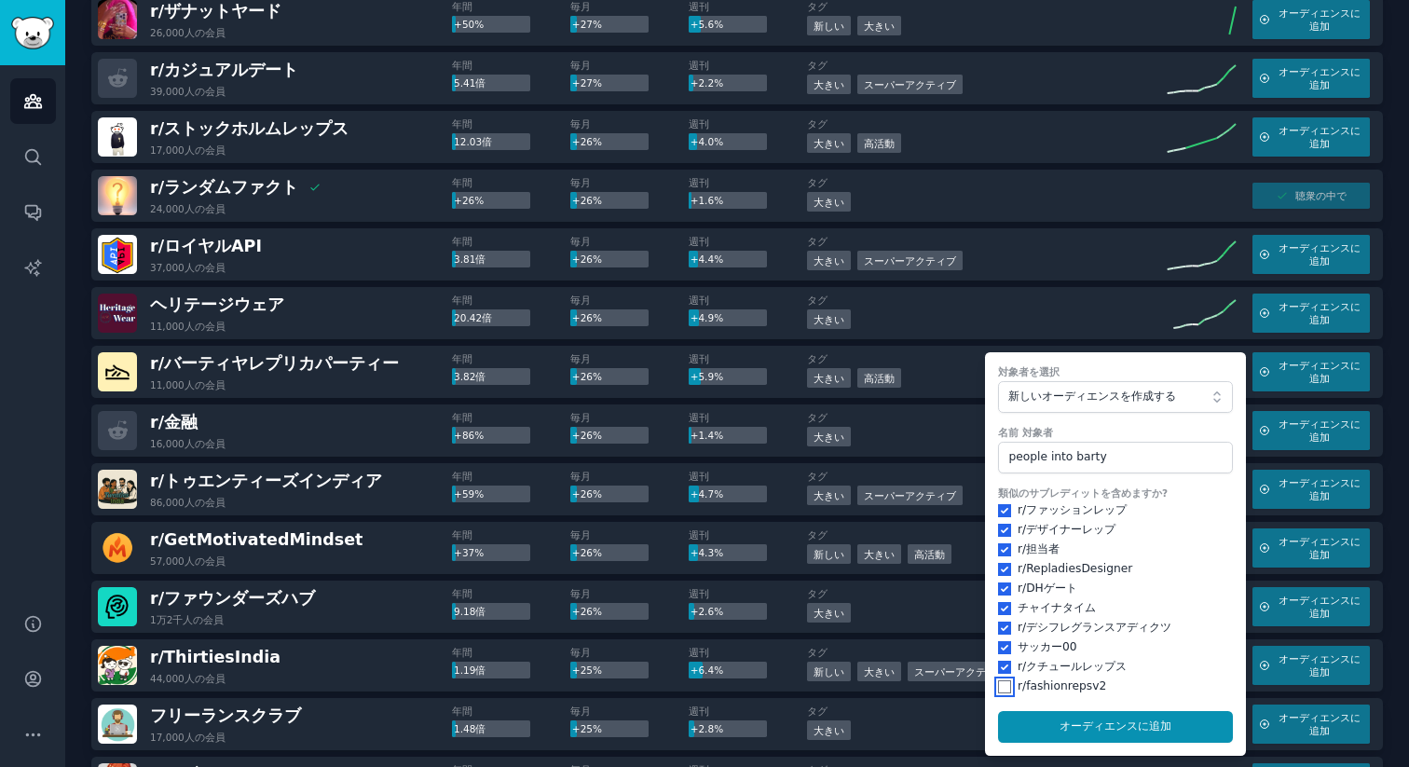
drag, startPoint x: 1000, startPoint y: 663, endPoint x: 1015, endPoint y: 677, distance: 21.1
click at [999, 680] on input "checkbox" at bounding box center [1004, 686] width 13 height 13
checkbox input "true"
click at [1071, 712] on button "オーディエンスに 追加" at bounding box center [1115, 727] width 235 height 32
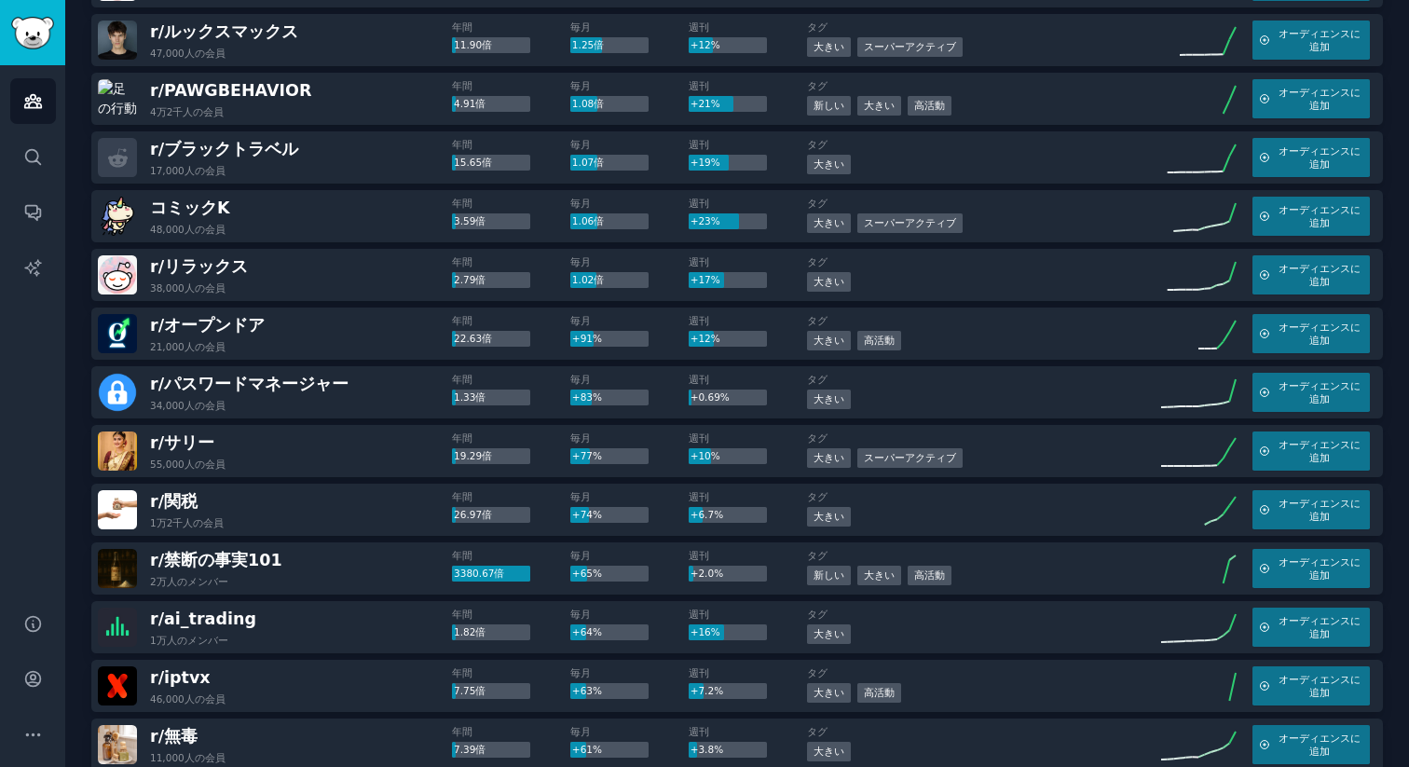
scroll to position [0, 0]
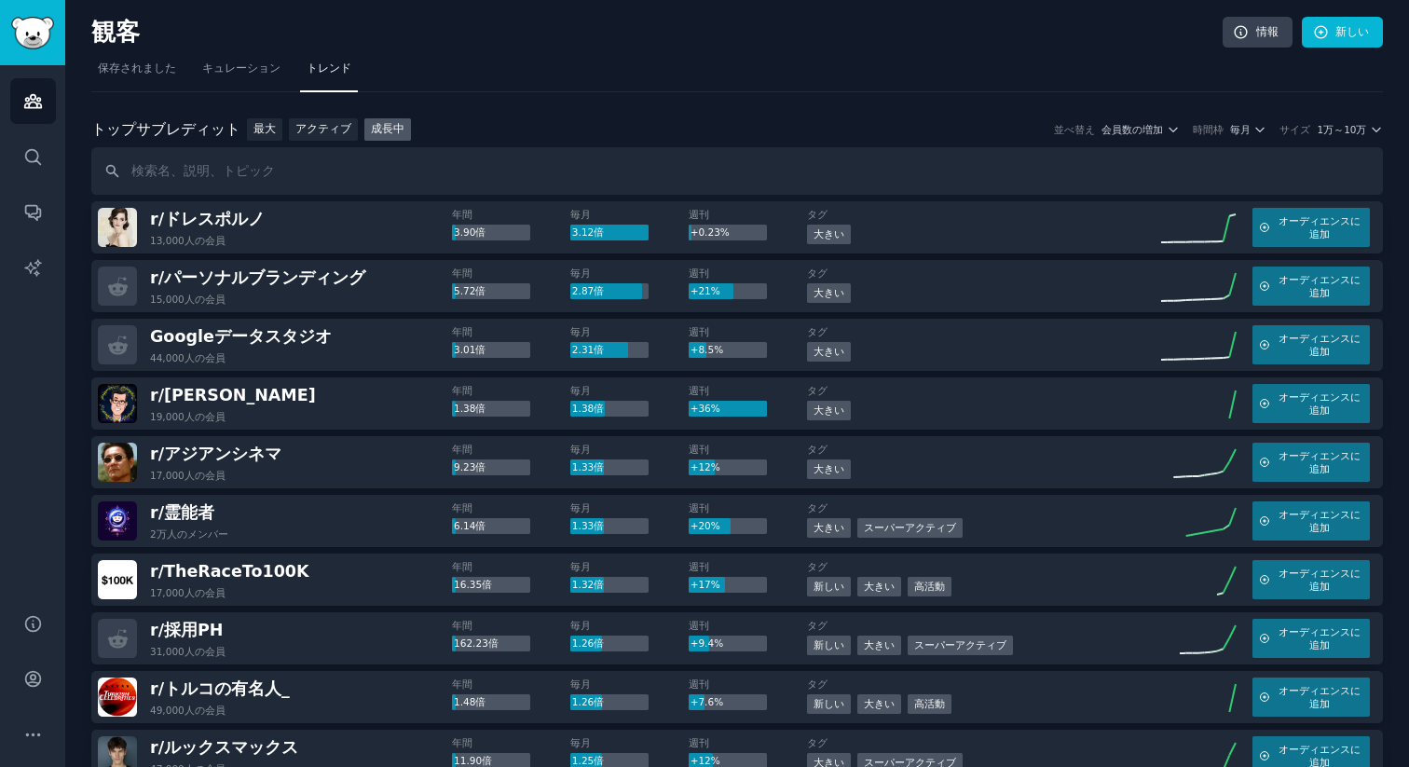
click at [110, 51] on div "観客 情報 新しい" at bounding box center [736, 36] width 1291 height 38
click at [109, 50] on div "観客 情報 新しい" at bounding box center [736, 36] width 1291 height 38
click at [121, 54] on link "保存されました" at bounding box center [136, 73] width 91 height 38
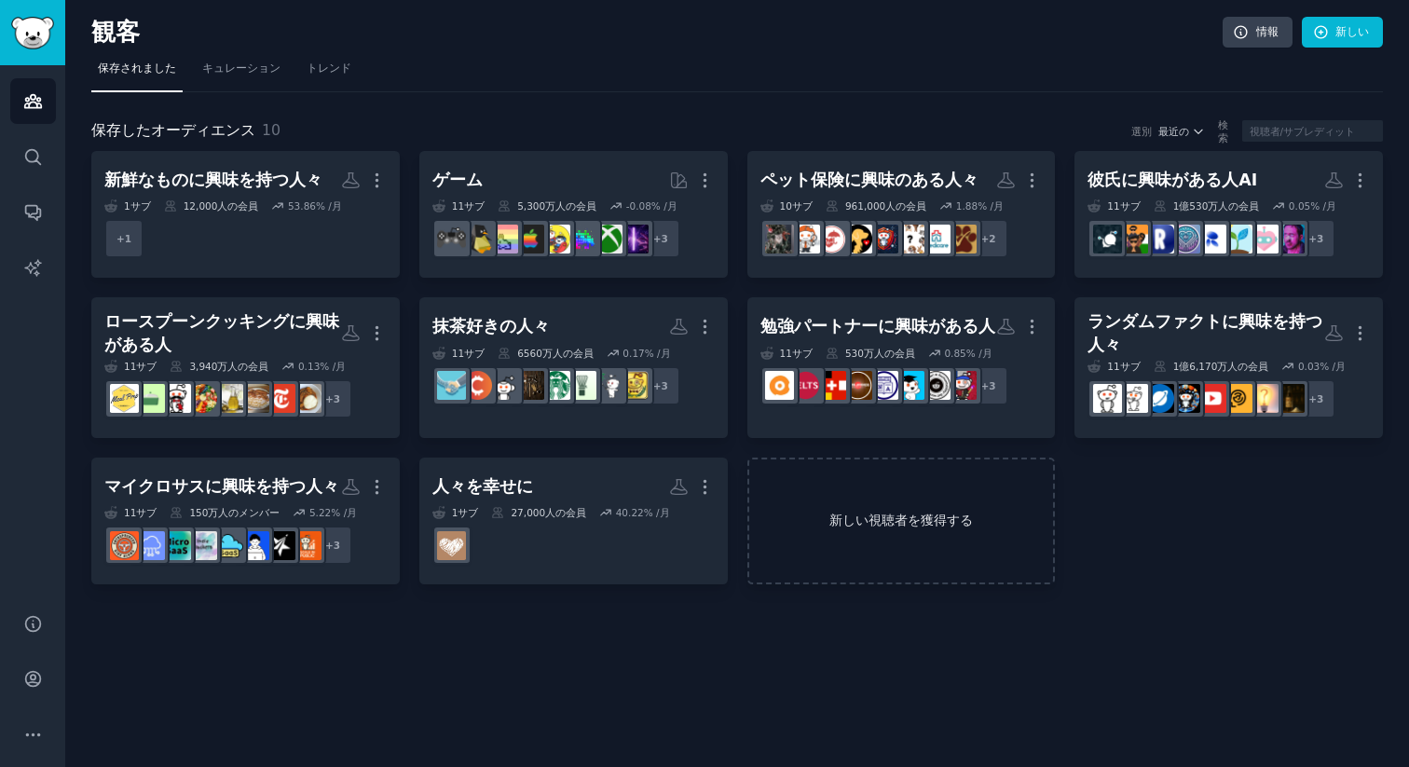
click at [985, 524] on font "新しい視聴者を獲得する" at bounding box center [901, 521] width 305 height 20
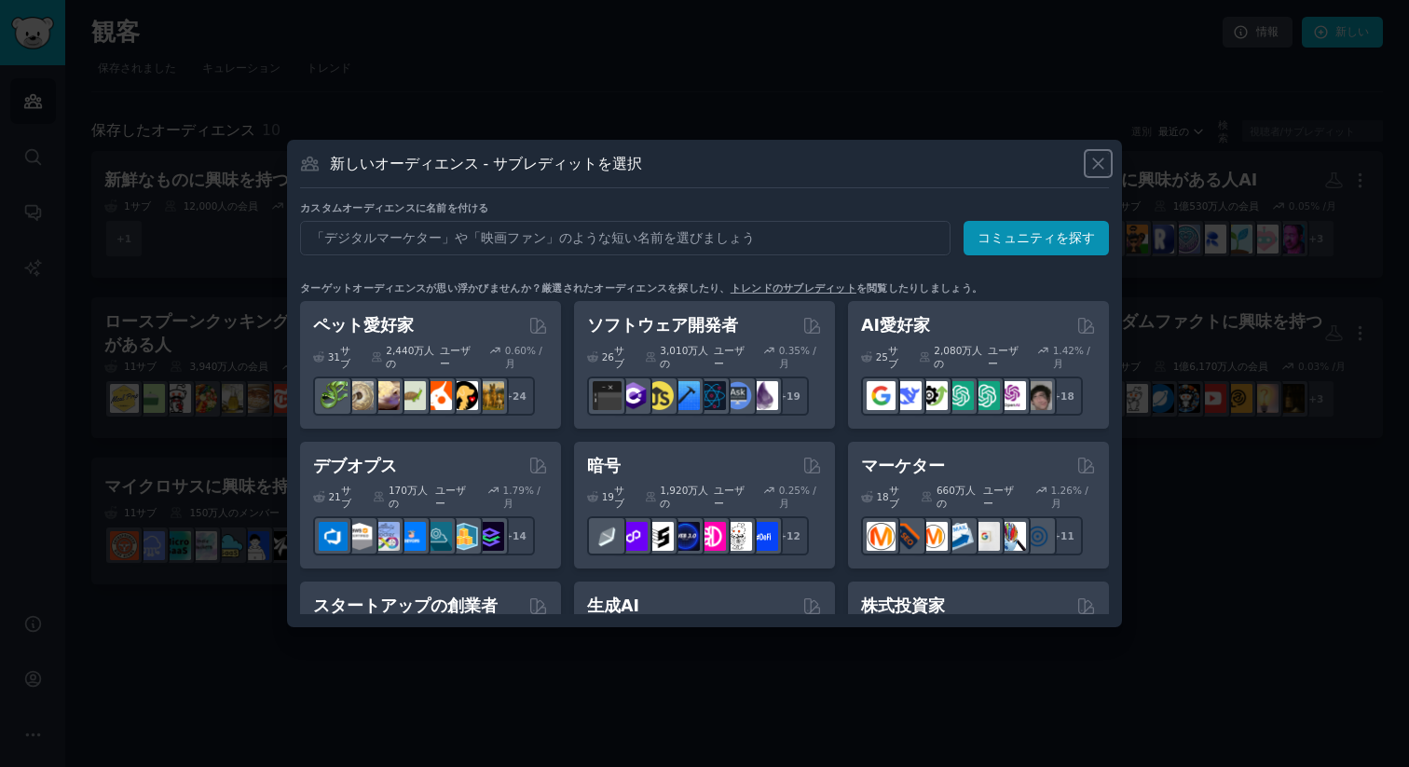
click at [1096, 155] on icon at bounding box center [1098, 164] width 20 height 20
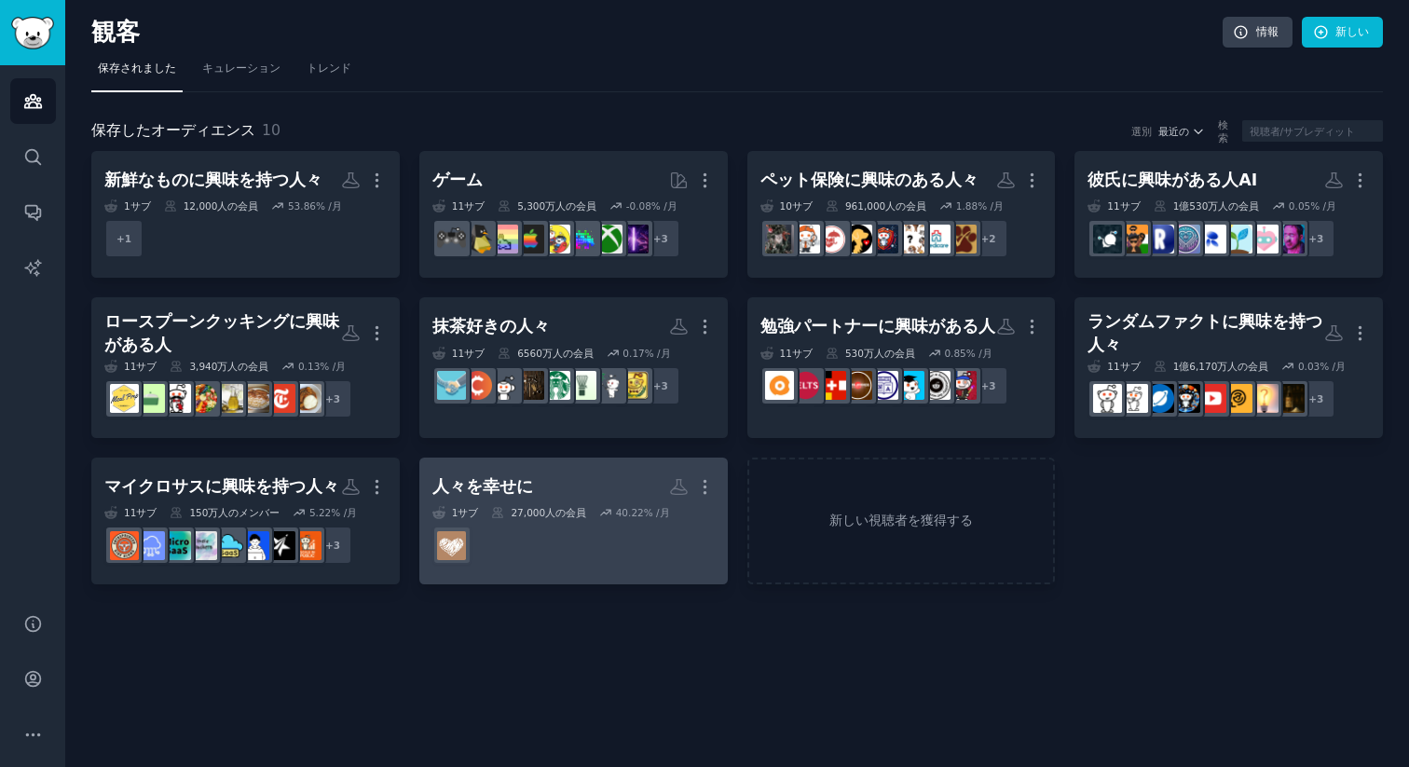
click at [540, 492] on h2 "人々を幸せに もっと" at bounding box center [573, 486] width 282 height 33
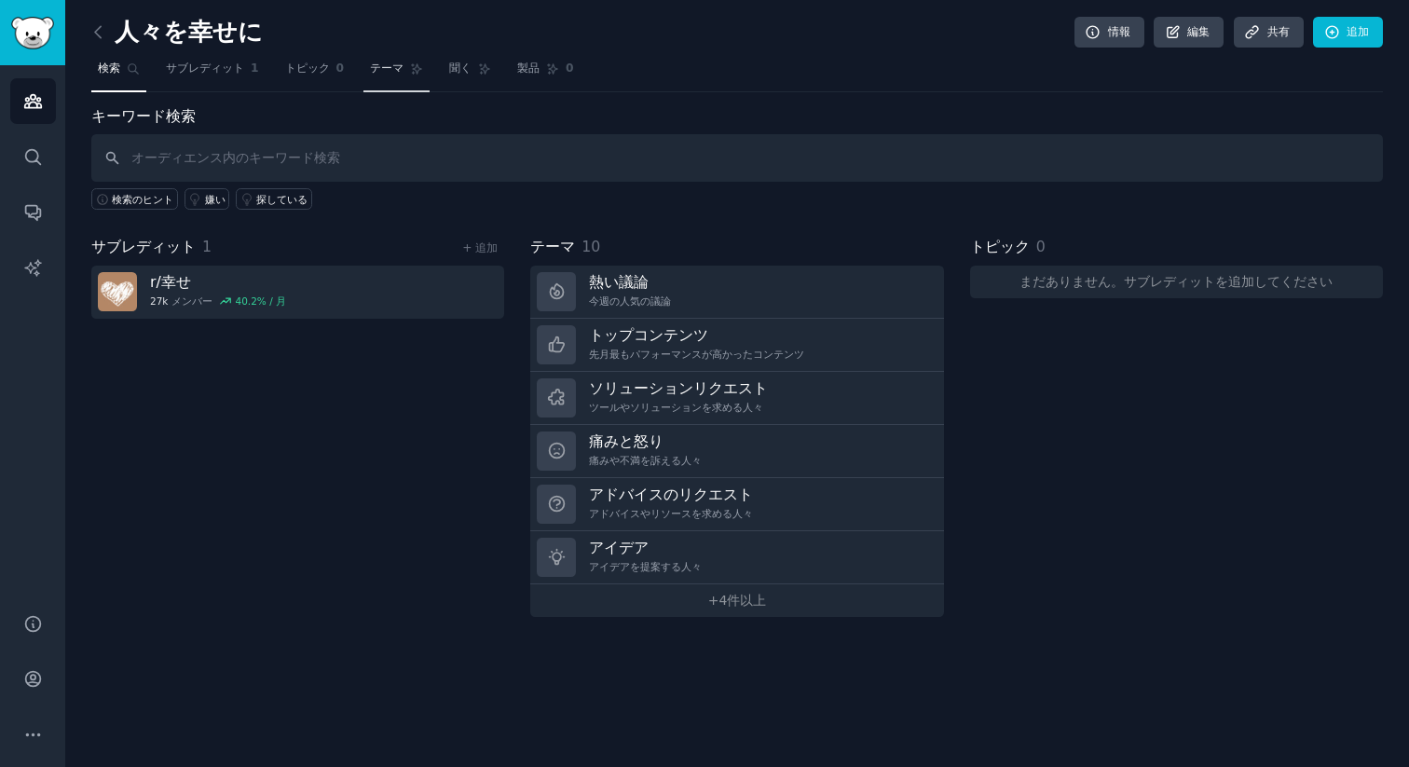
click at [405, 66] on link "テーマ" at bounding box center [396, 73] width 66 height 38
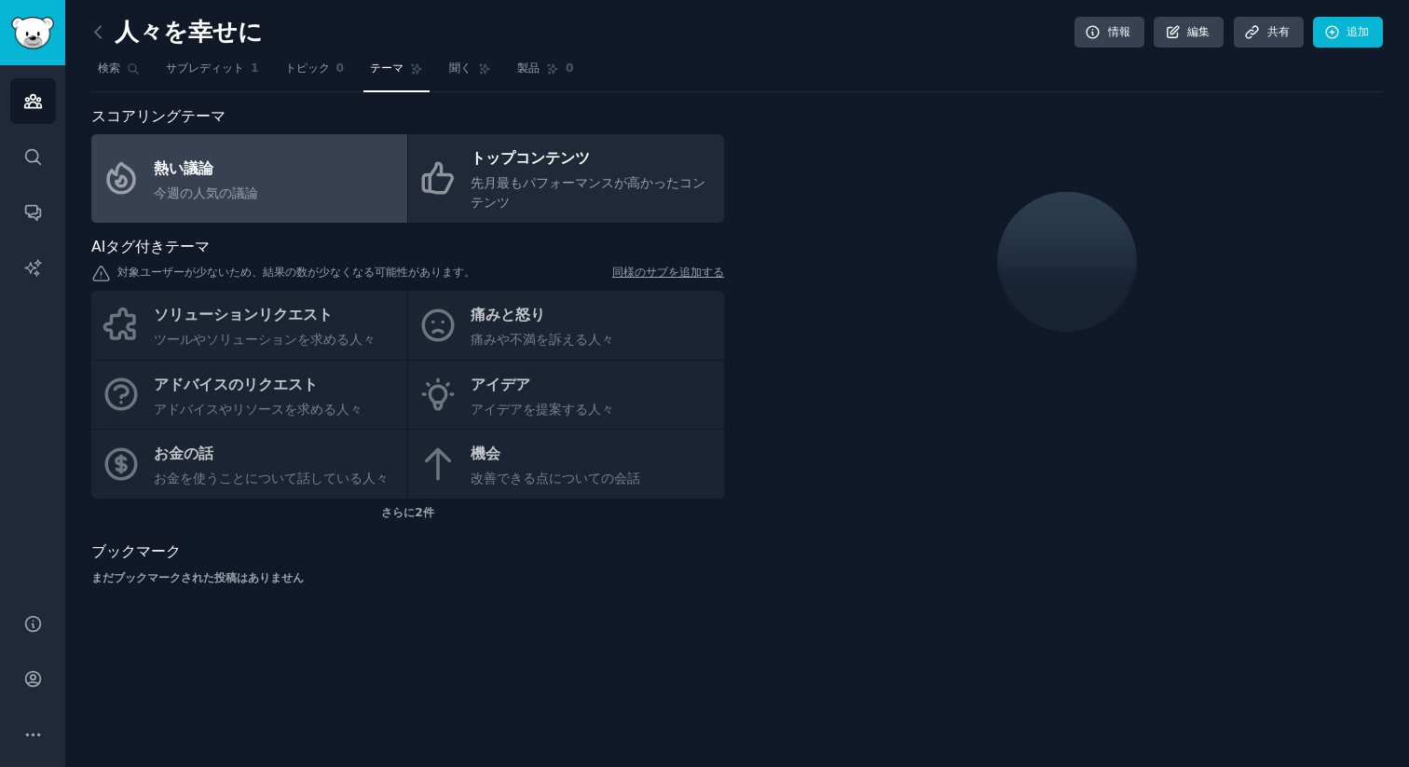
click at [643, 270] on font "同様のサブを追加する" at bounding box center [668, 272] width 112 height 13
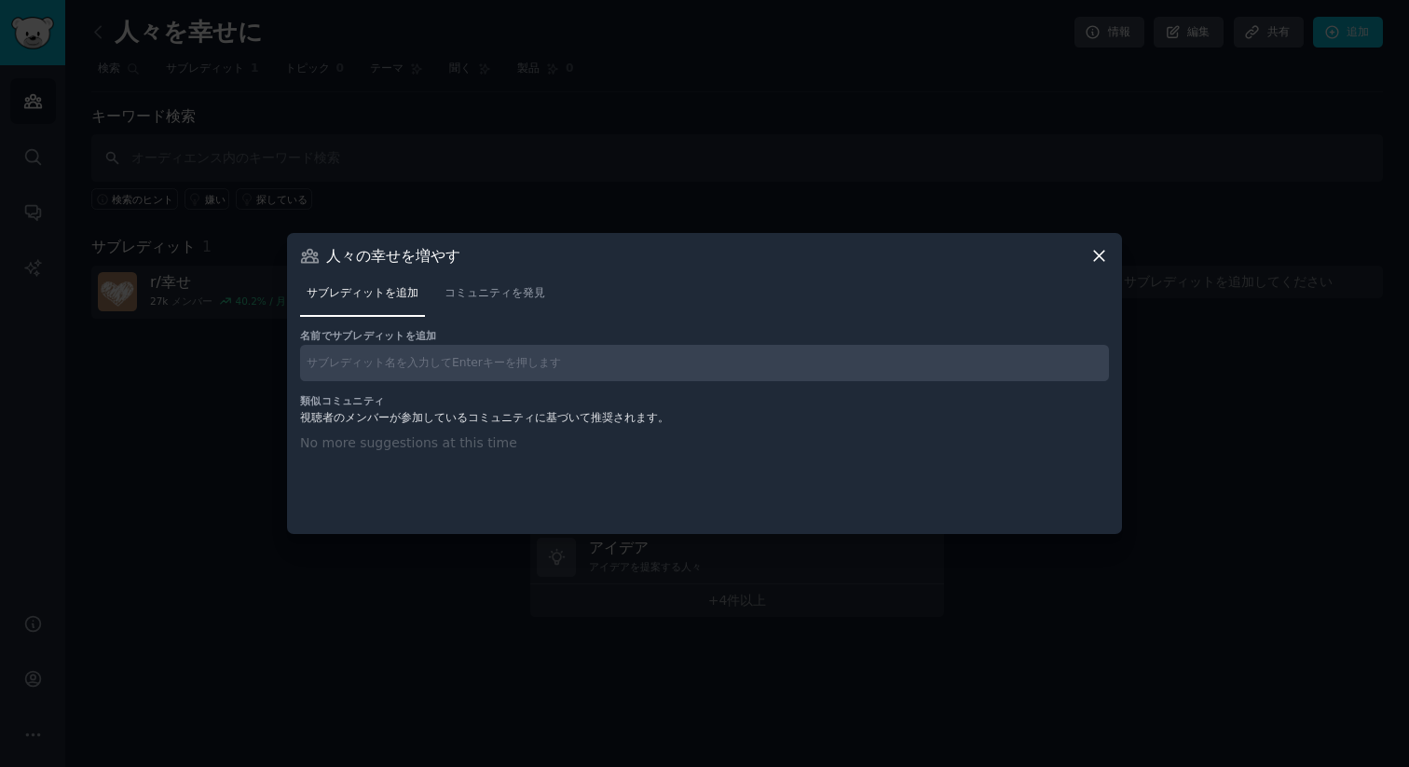
click at [492, 152] on div at bounding box center [704, 383] width 1409 height 767
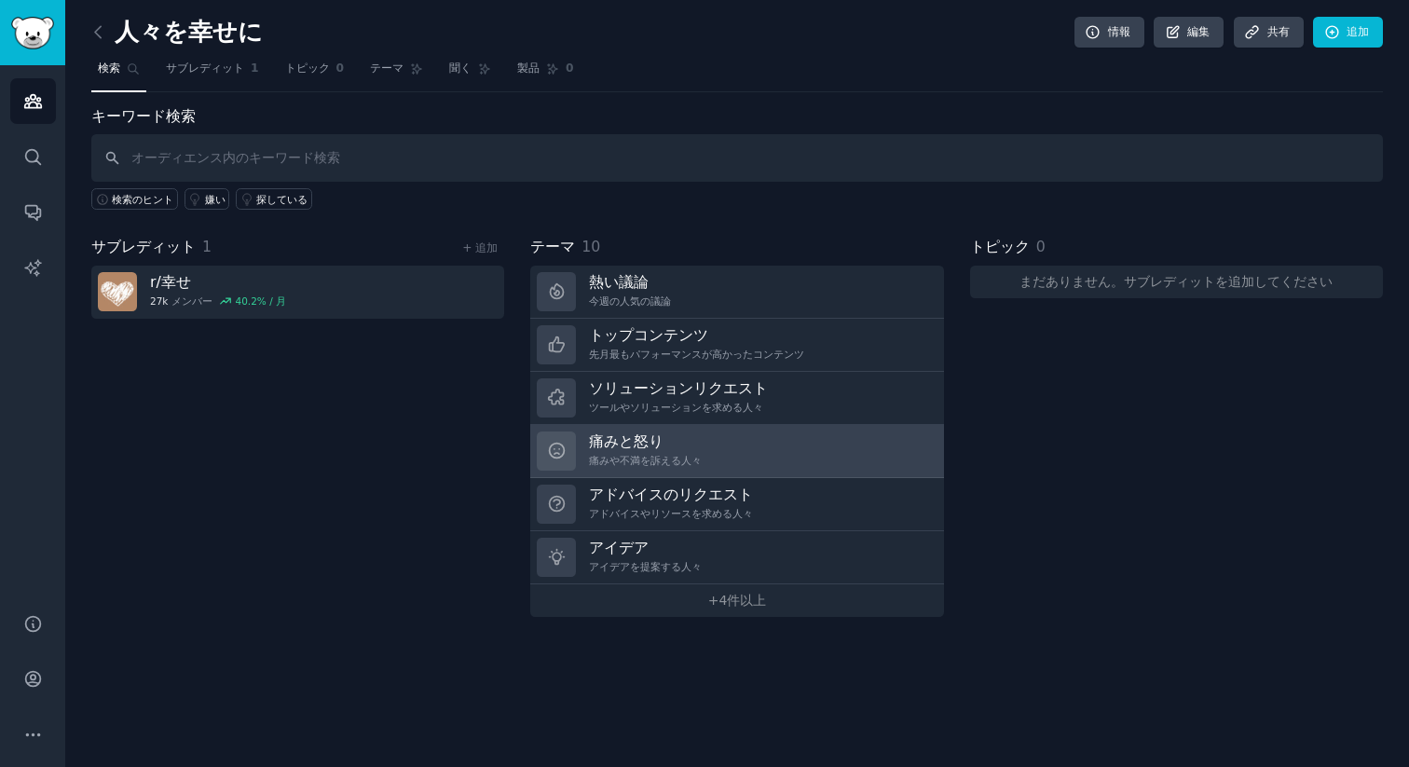
click at [715, 448] on link "痛みと怒り 痛みや不満を訴える人々" at bounding box center [736, 451] width 413 height 53
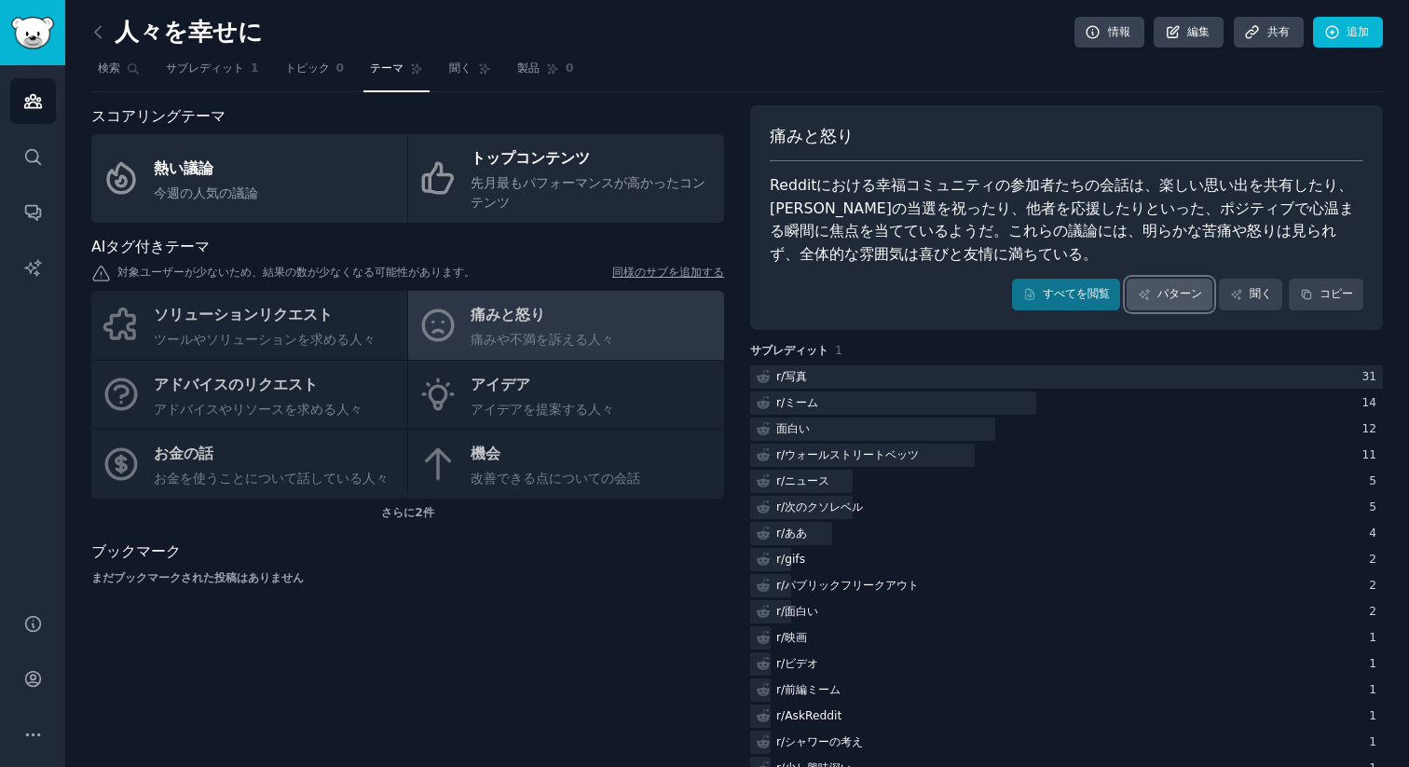
click at [1184, 292] on font "パターン" at bounding box center [1179, 293] width 45 height 13
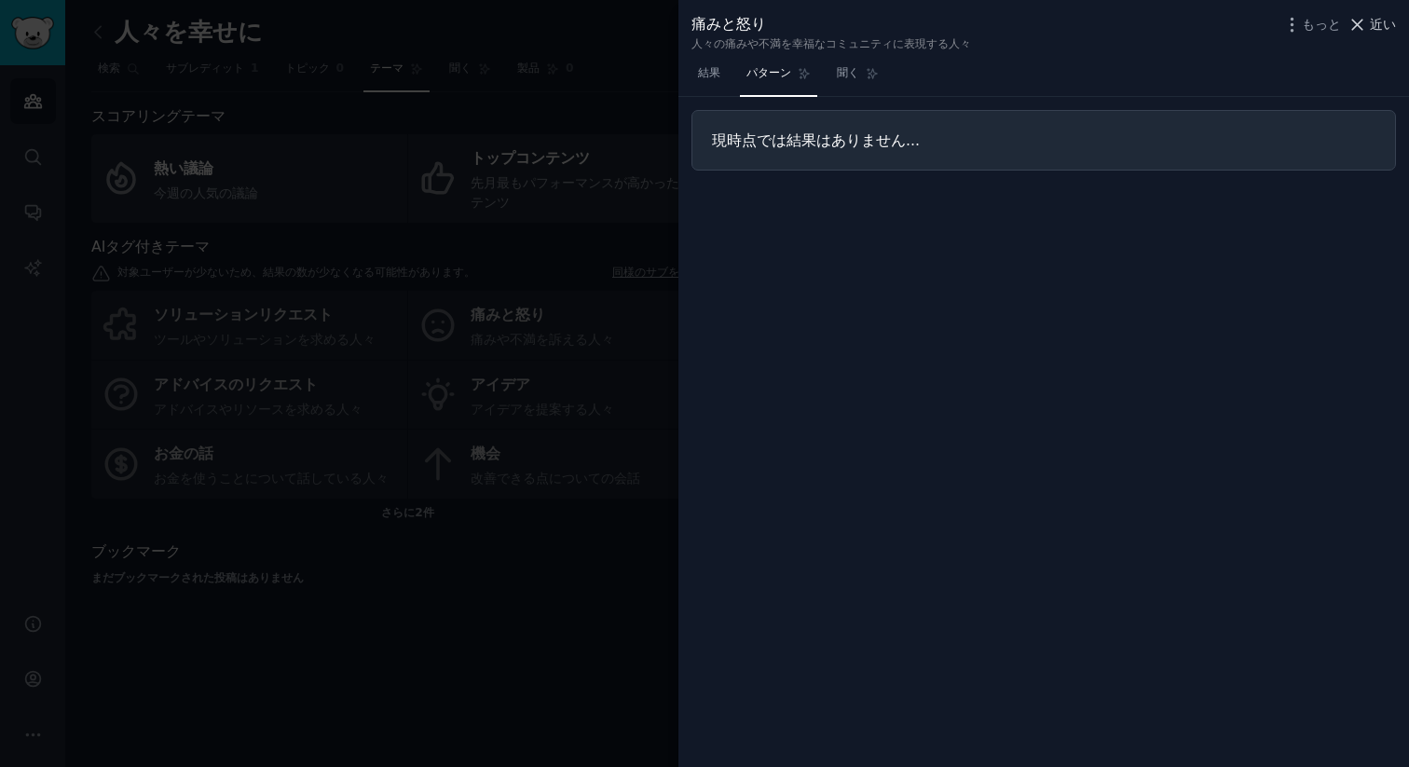
click at [1378, 20] on font "近い" at bounding box center [1382, 24] width 26 height 15
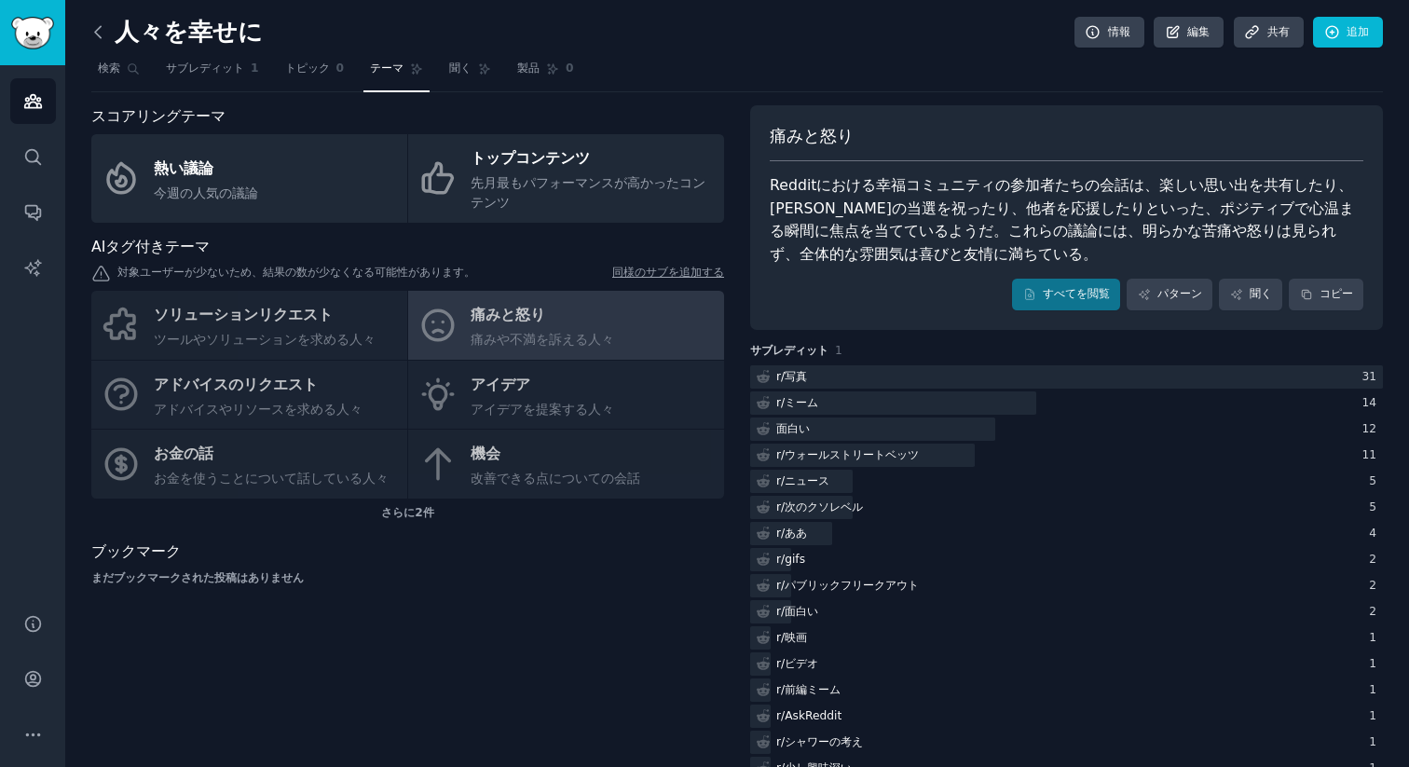
click at [107, 35] on icon at bounding box center [99, 32] width 20 height 20
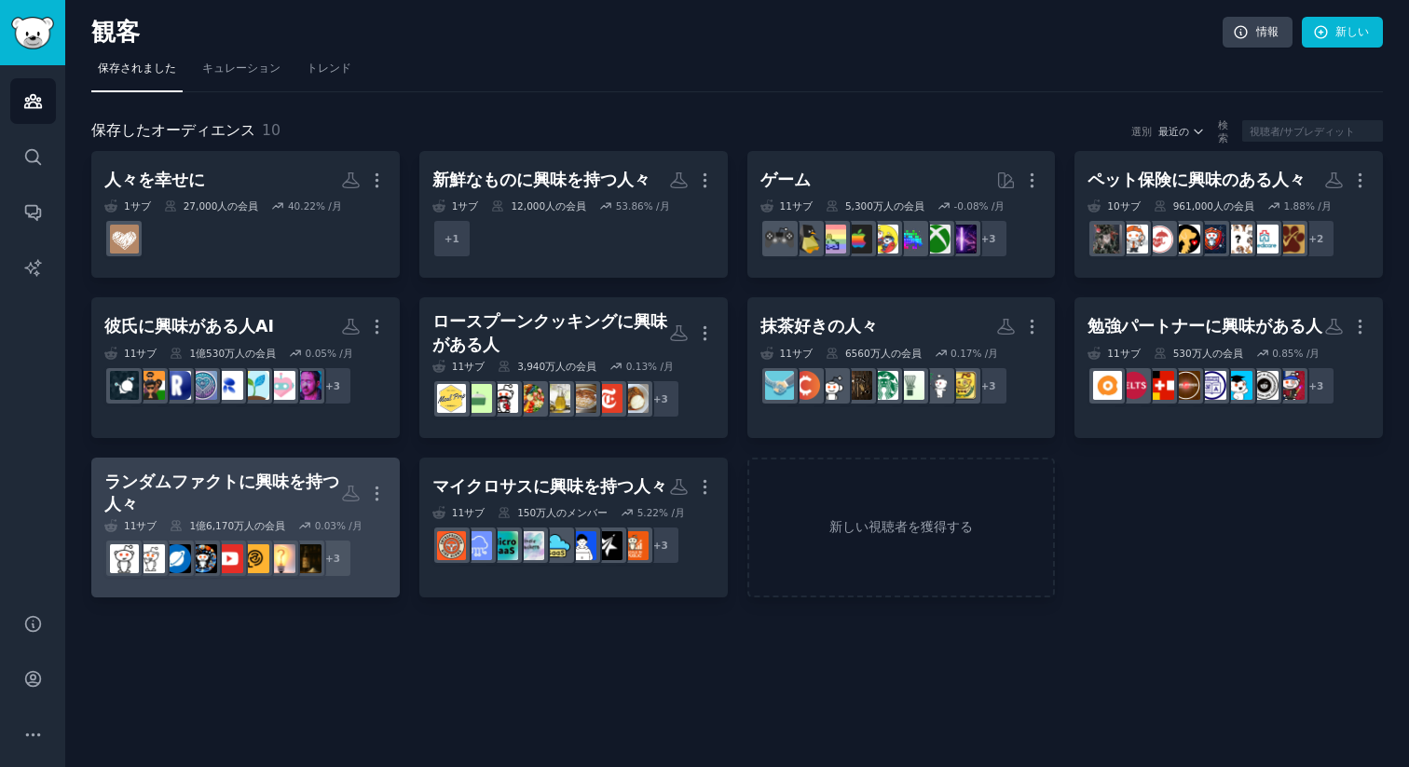
click at [210, 488] on font "ランダムファクトに興味を持つ人々" at bounding box center [221, 493] width 235 height 42
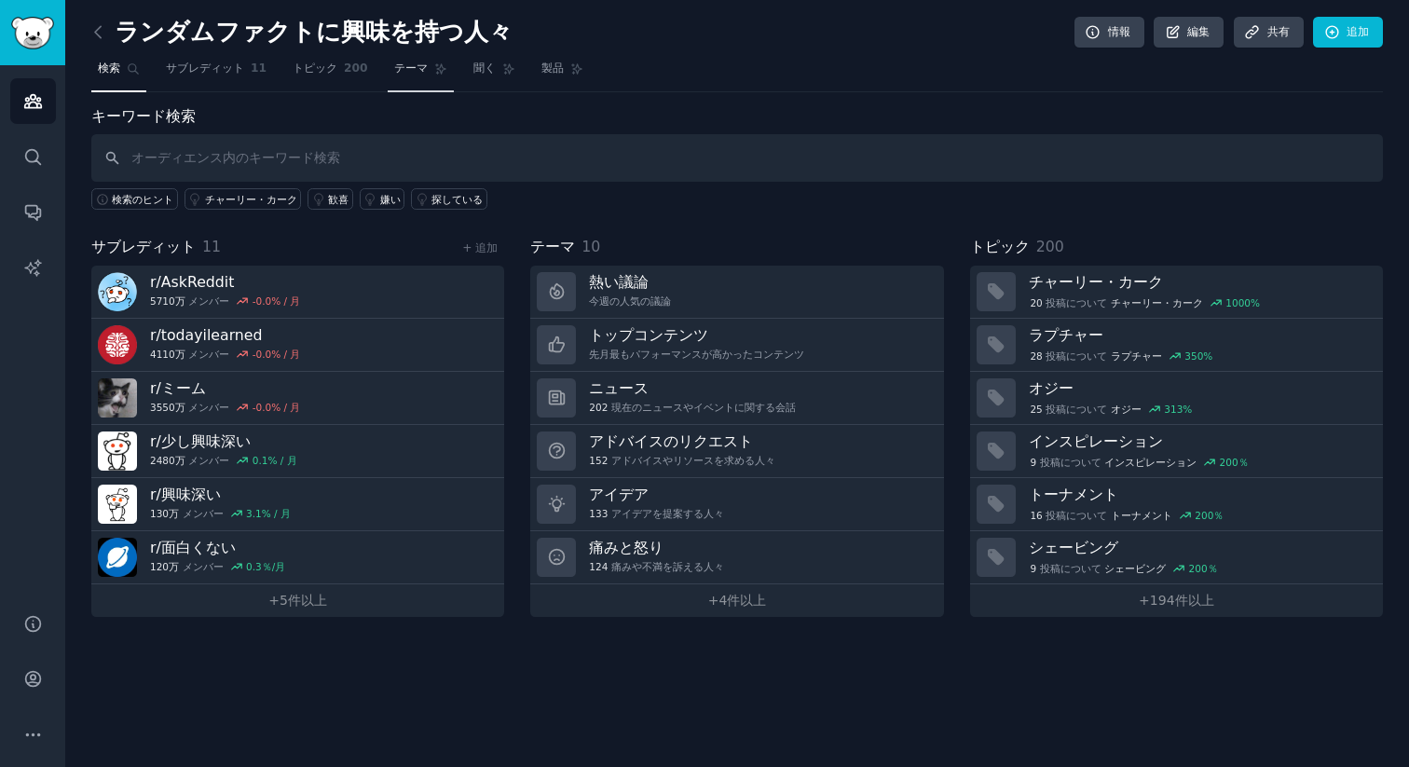
click at [412, 74] on font "テーマ" at bounding box center [411, 67] width 34 height 13
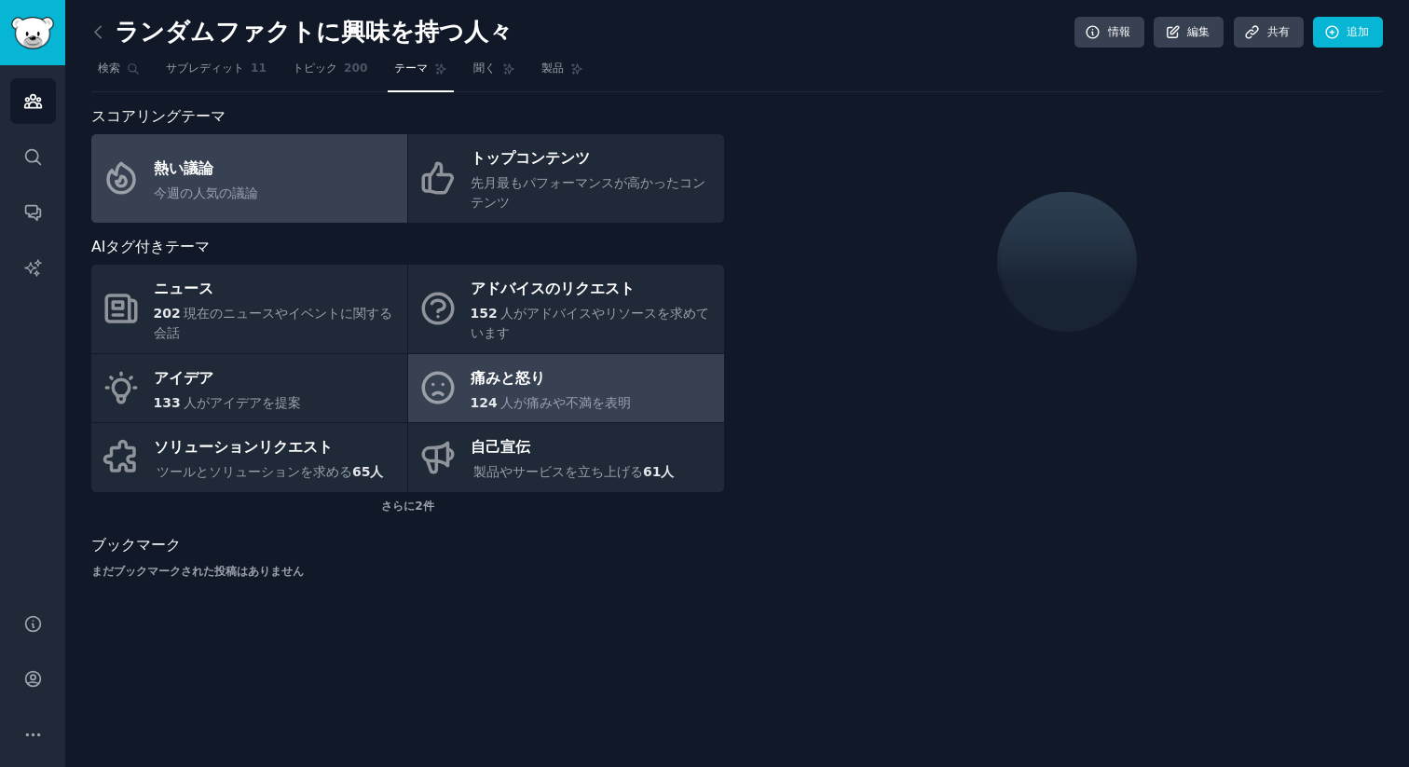
click at [610, 378] on div "痛みと怒り" at bounding box center [550, 378] width 161 height 30
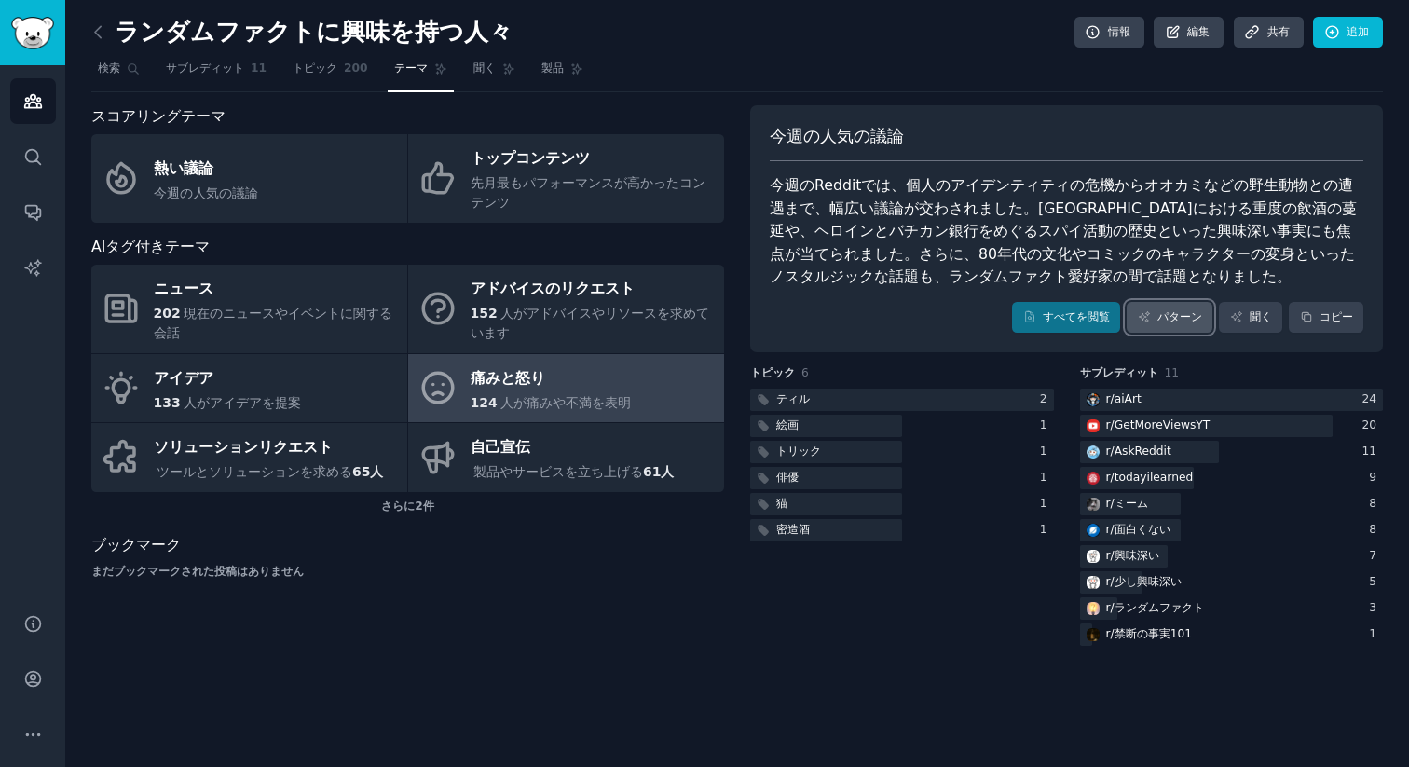
click at [1163, 331] on link "パターン" at bounding box center [1169, 318] width 86 height 32
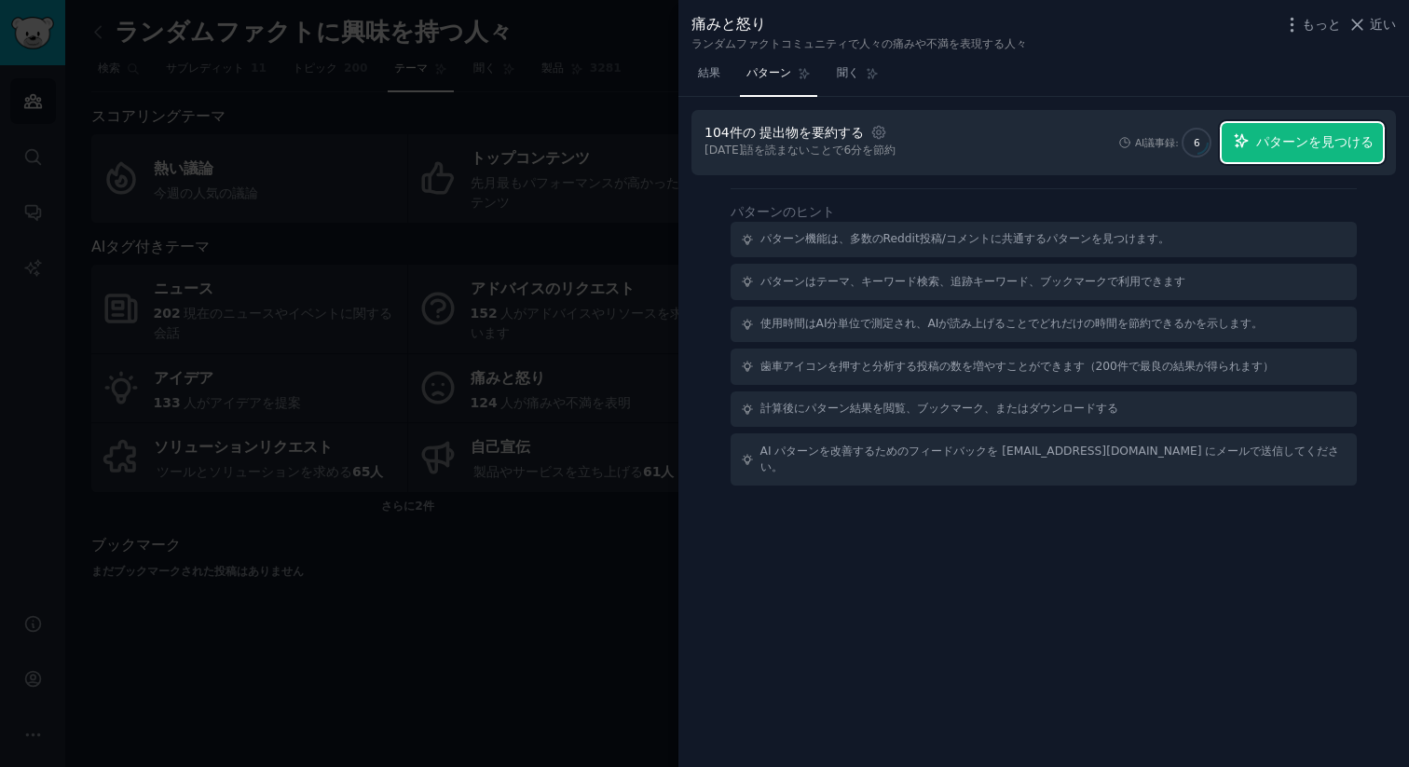
click at [1332, 153] on button "パターンを見つける" at bounding box center [1301, 142] width 161 height 39
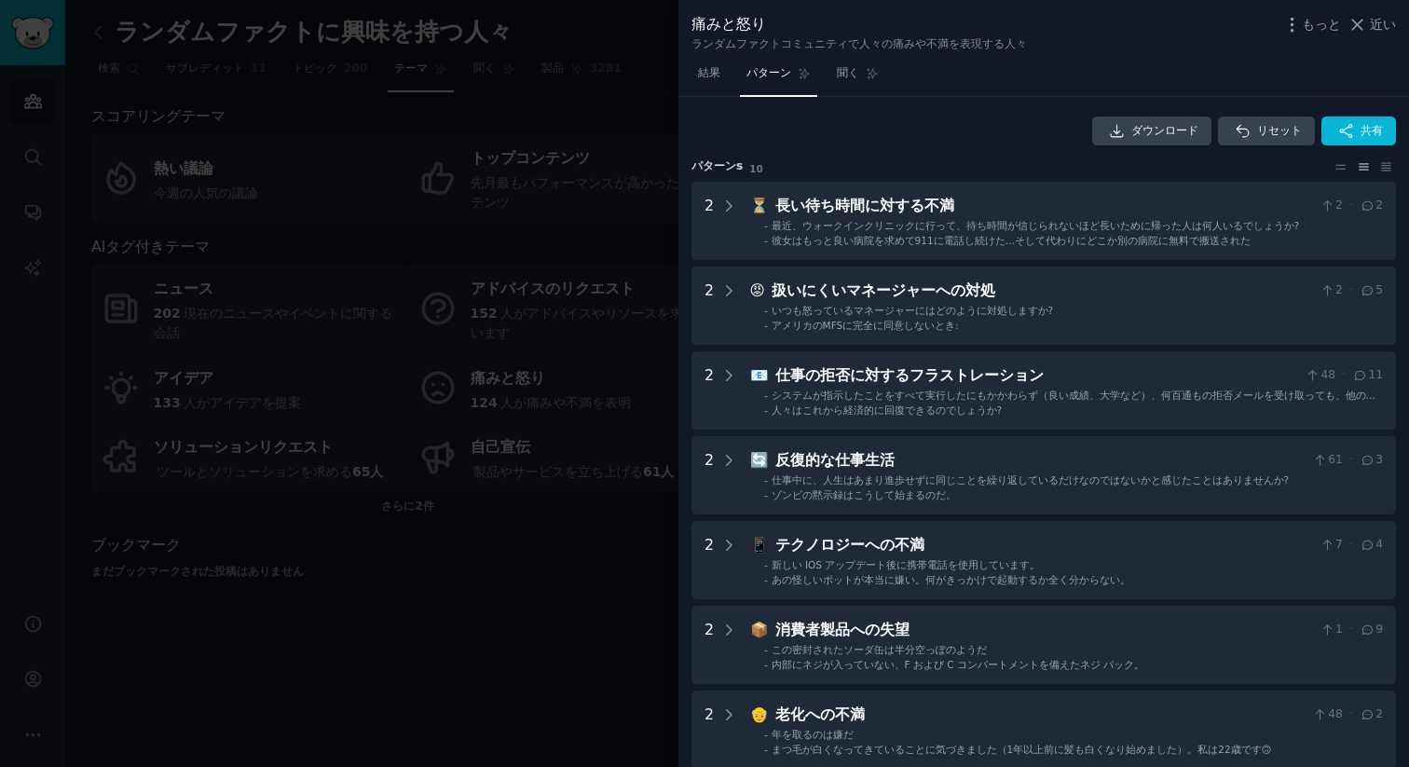
click at [540, 130] on div at bounding box center [704, 383] width 1409 height 767
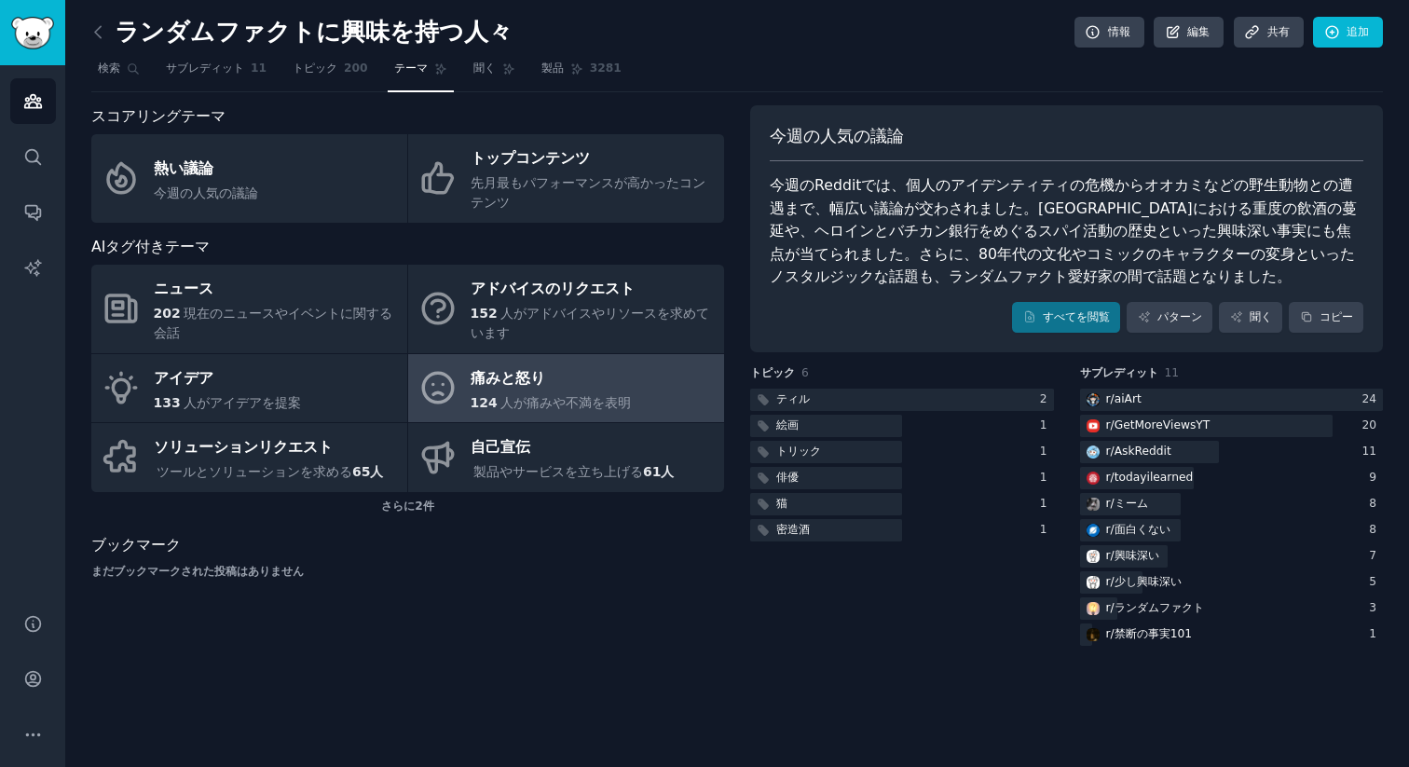
click at [89, 17] on div "ランダムファクトに興味を持つ人々 情報 編集 共有 追加 検索 サブレディット 11 トピック 200 テーマ 聞く 製品 3281 スコアリングテーマ 熱い…" at bounding box center [736, 383] width 1343 height 767
click at [113, 25] on link at bounding box center [102, 33] width 23 height 30
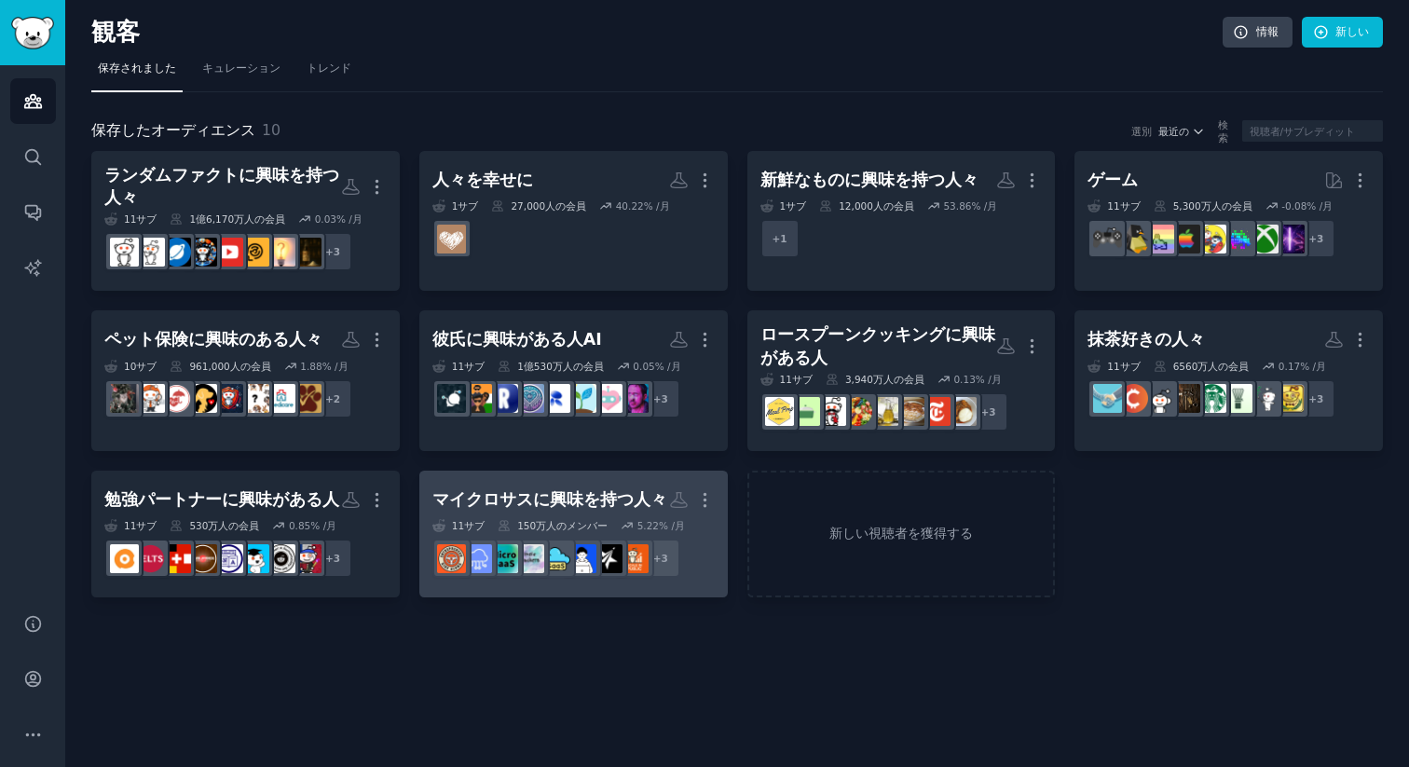
click at [640, 506] on font "マイクロサスに興味を持つ人々" at bounding box center [549, 499] width 235 height 19
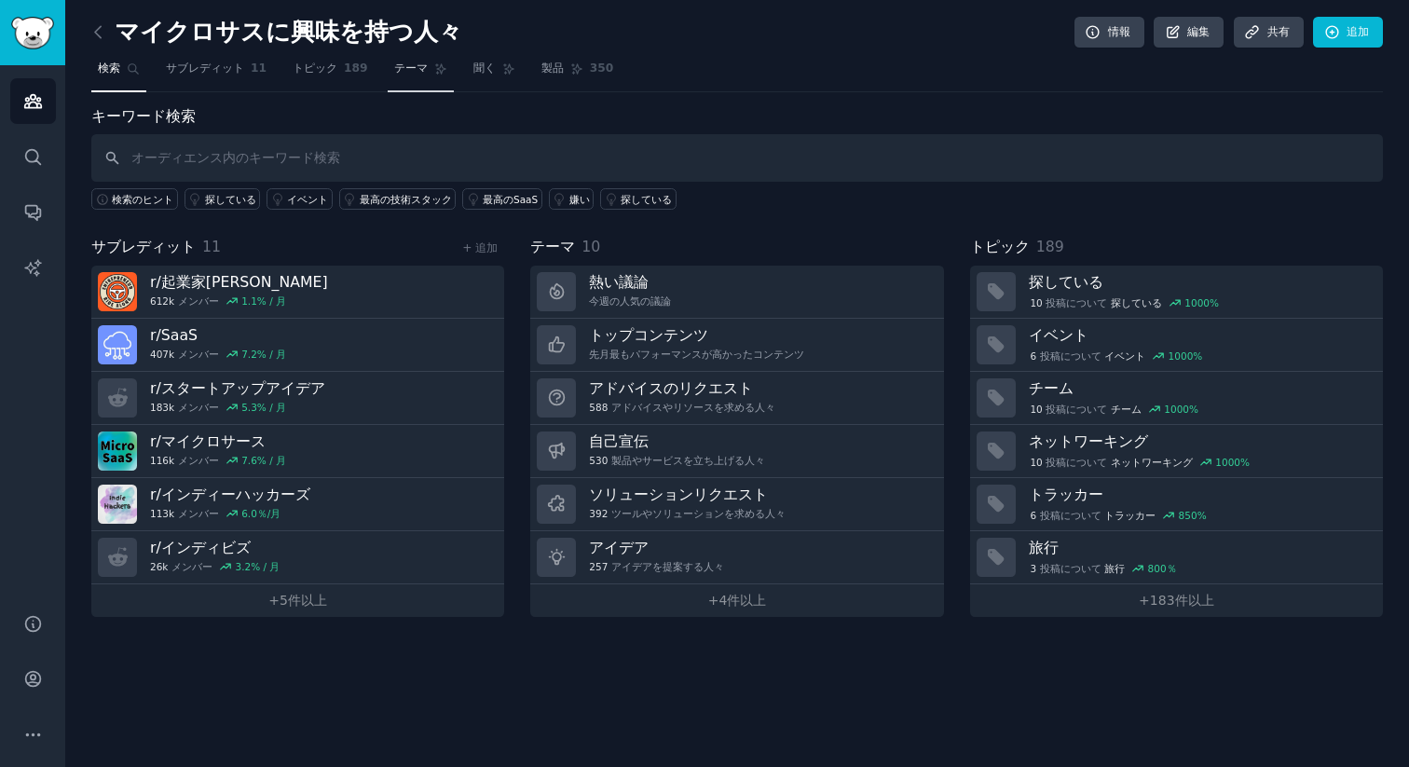
click at [394, 67] on font "テーマ" at bounding box center [411, 67] width 34 height 13
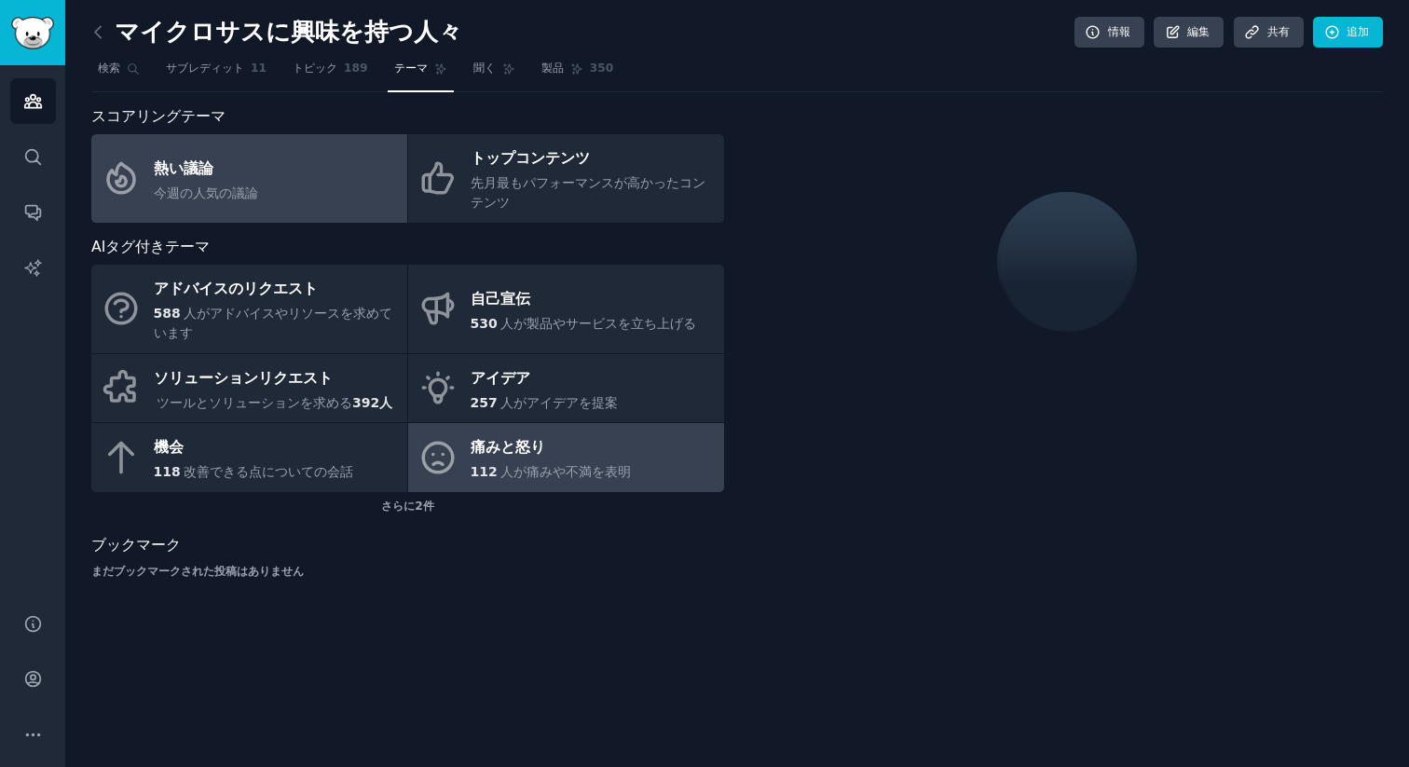
click at [572, 461] on div "痛みと怒り" at bounding box center [550, 448] width 161 height 30
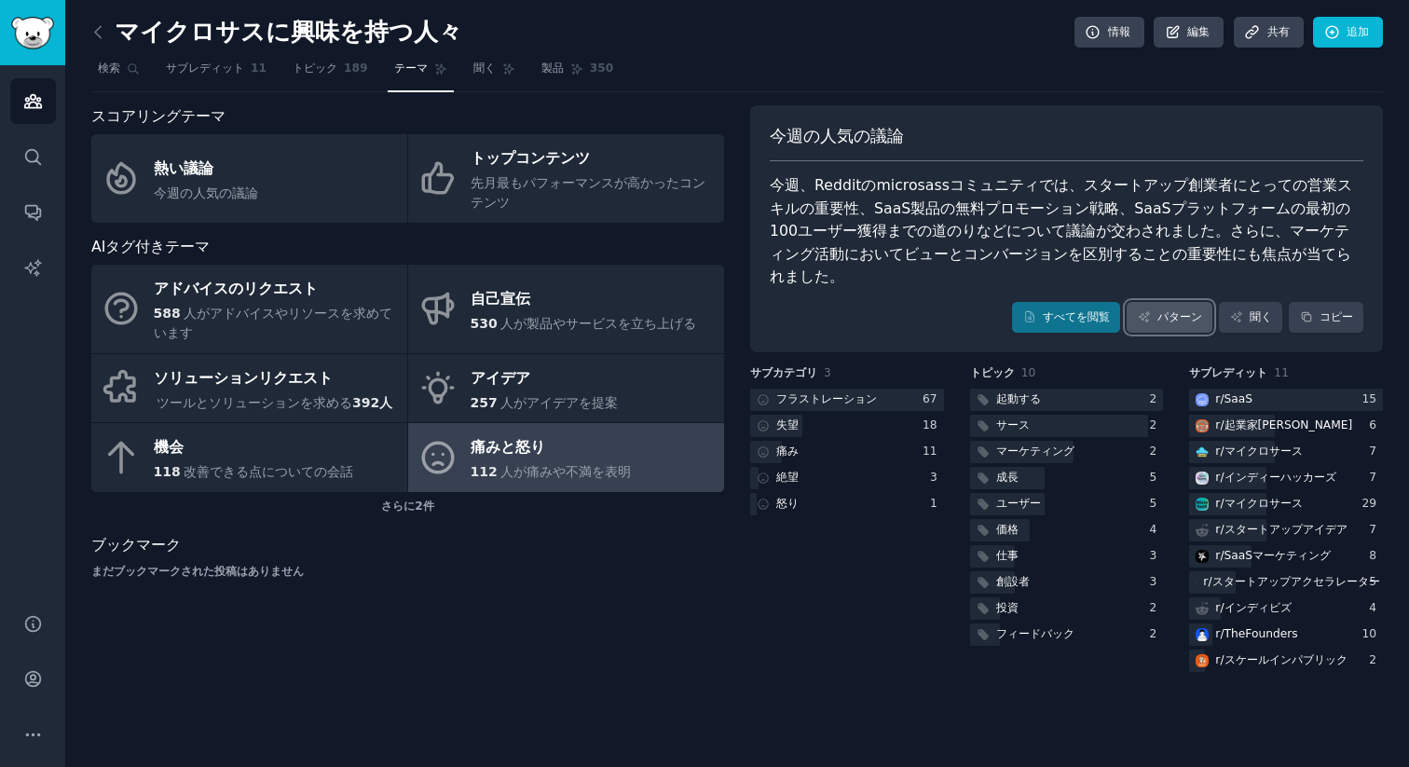
click at [1162, 310] on font "パターン" at bounding box center [1179, 316] width 45 height 13
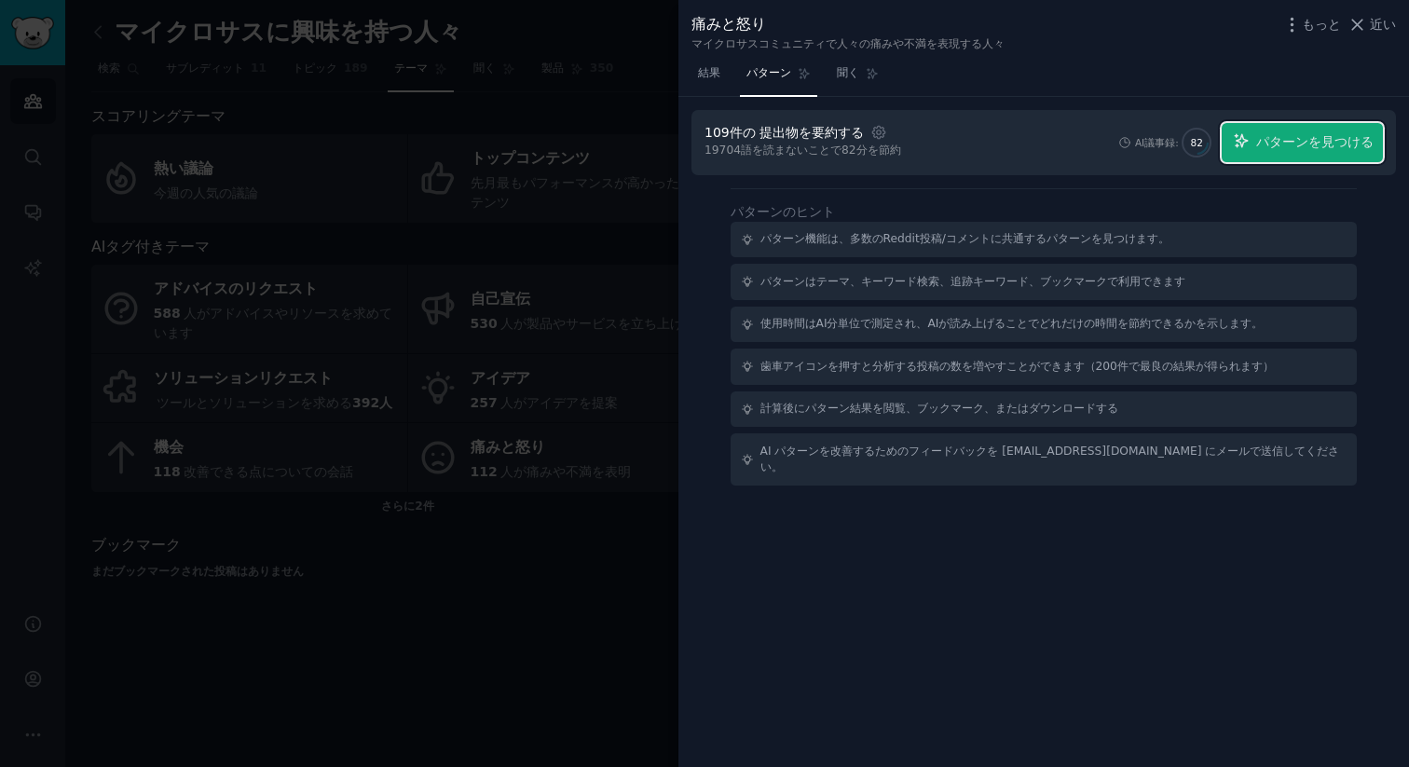
click at [1260, 154] on button "パターンを見つける" at bounding box center [1301, 142] width 161 height 39
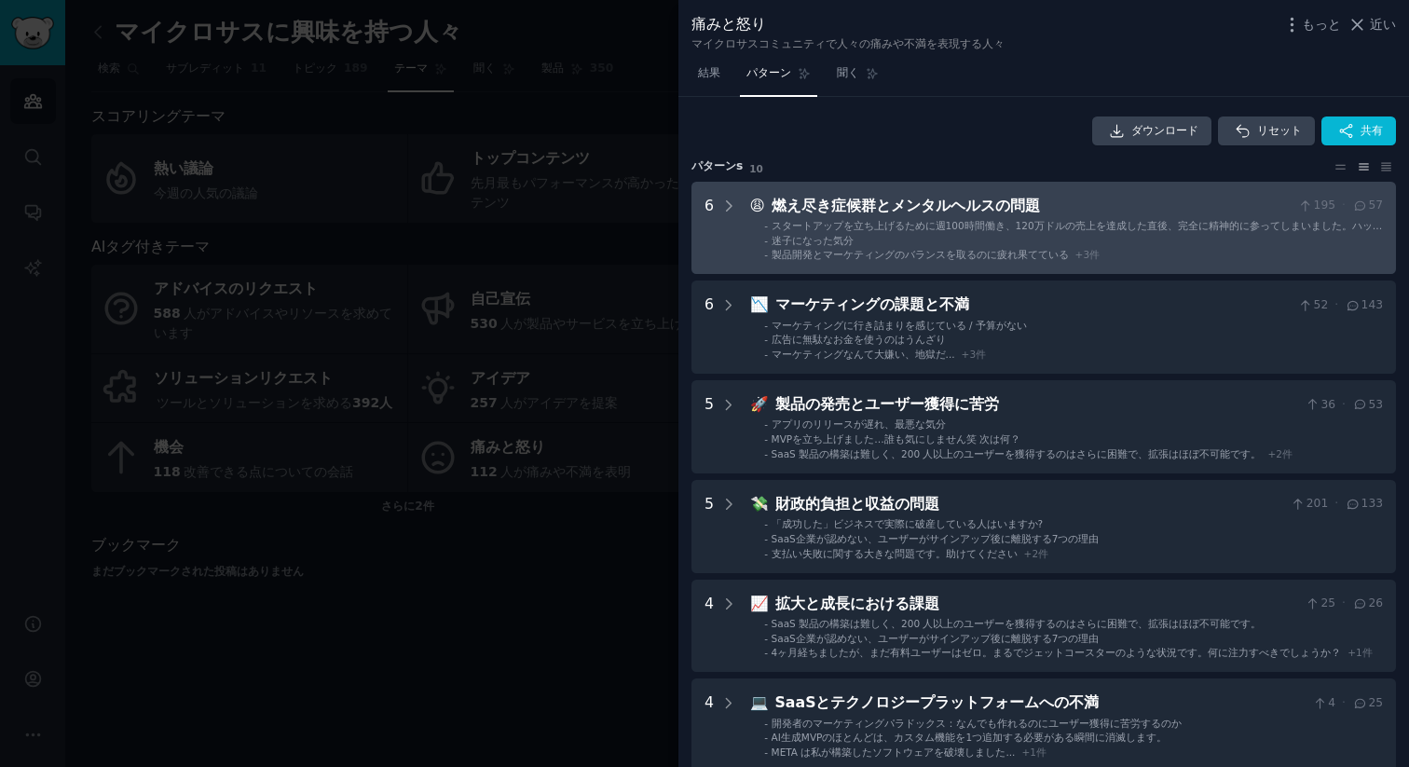
click at [1007, 220] on font "スタートアップを立ち上げるために週100時間働き、120万ドルの売上を達成した直後、完全に精神的に参ってしまいました。ハッスルカルチャーがあなたから隠している…" at bounding box center [1076, 232] width 611 height 24
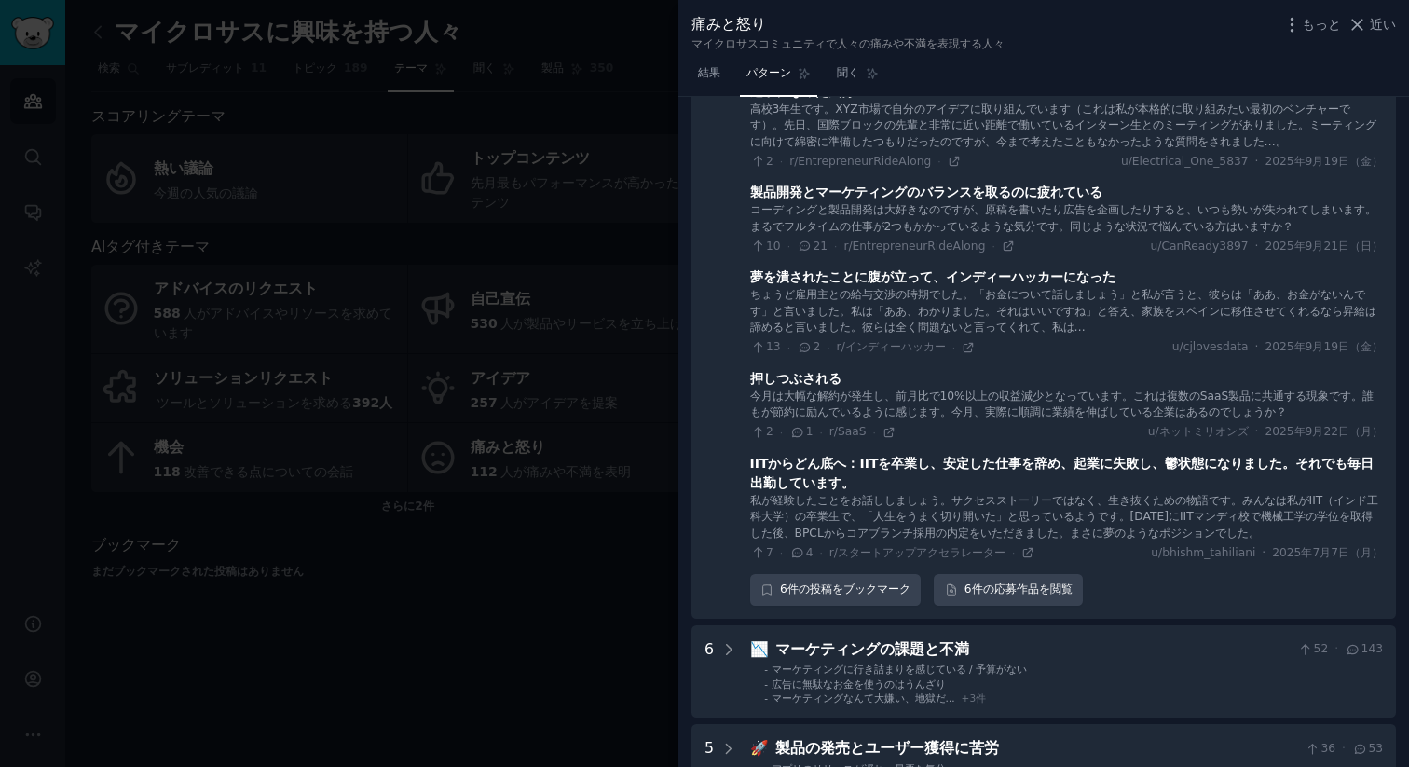
scroll to position [273, 0]
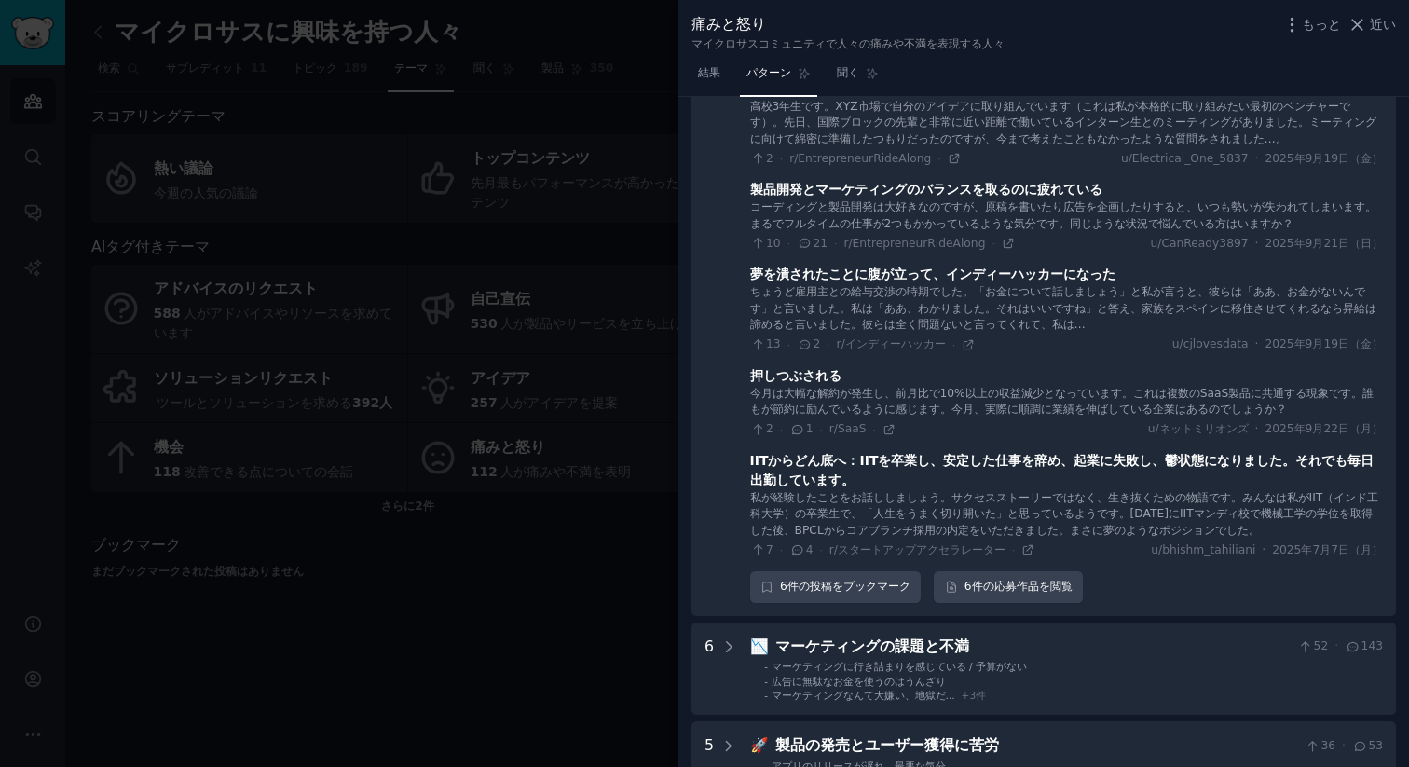
click at [324, 80] on div at bounding box center [704, 383] width 1409 height 767
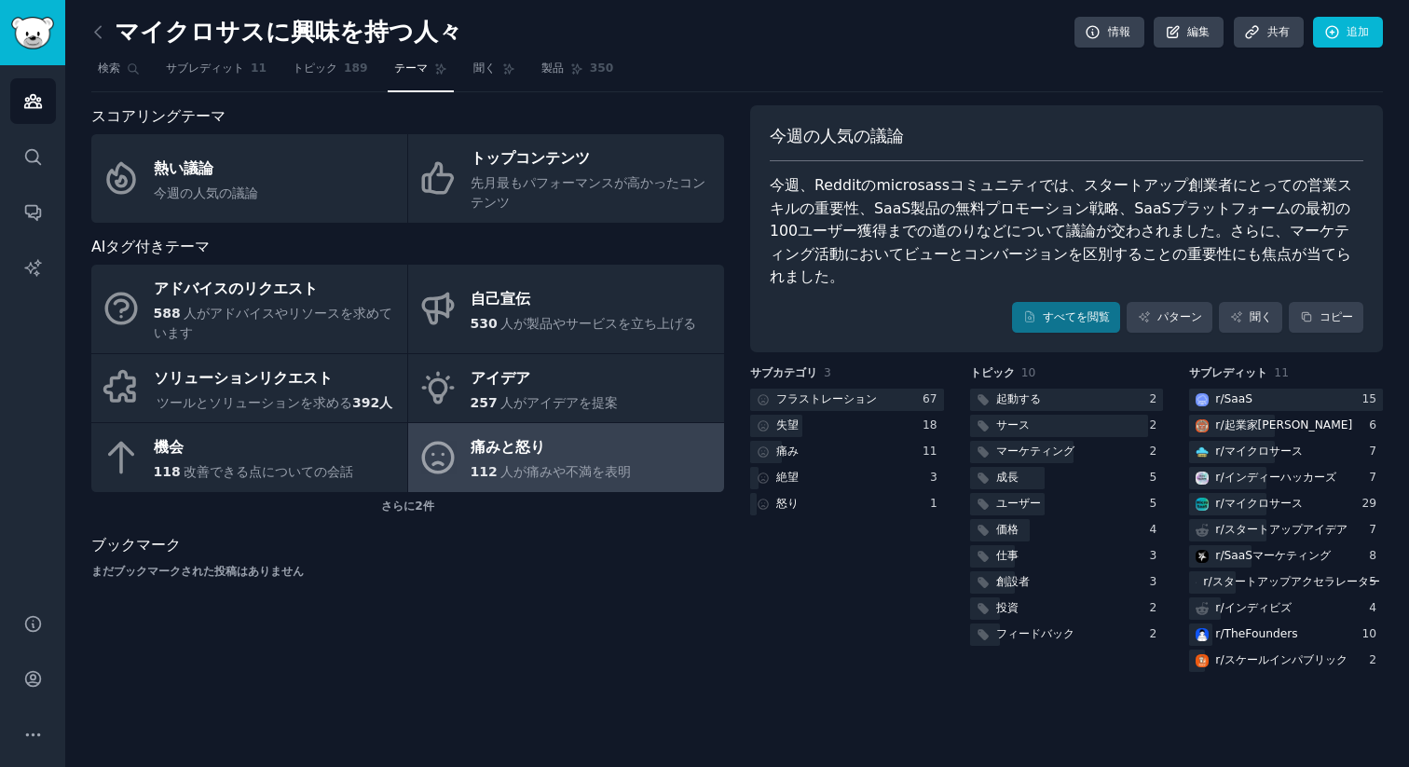
click at [78, 18] on div "マイクロサスに興味を持つ人々 情報 編集 共有 追加 検索 サブレディット 11 トピック 189 テーマ 聞く 製品 350 スコアリングテーマ 熱い議論 …" at bounding box center [736, 383] width 1343 height 767
click at [91, 23] on div "マイクロサスに興味を持つ人々 情報 編集 共有 追加 検索 サブレディット 11 トピック 189 テーマ 聞く 製品 350 スコアリングテーマ 熱い議論 …" at bounding box center [736, 383] width 1343 height 767
click at [102, 25] on icon at bounding box center [99, 32] width 20 height 20
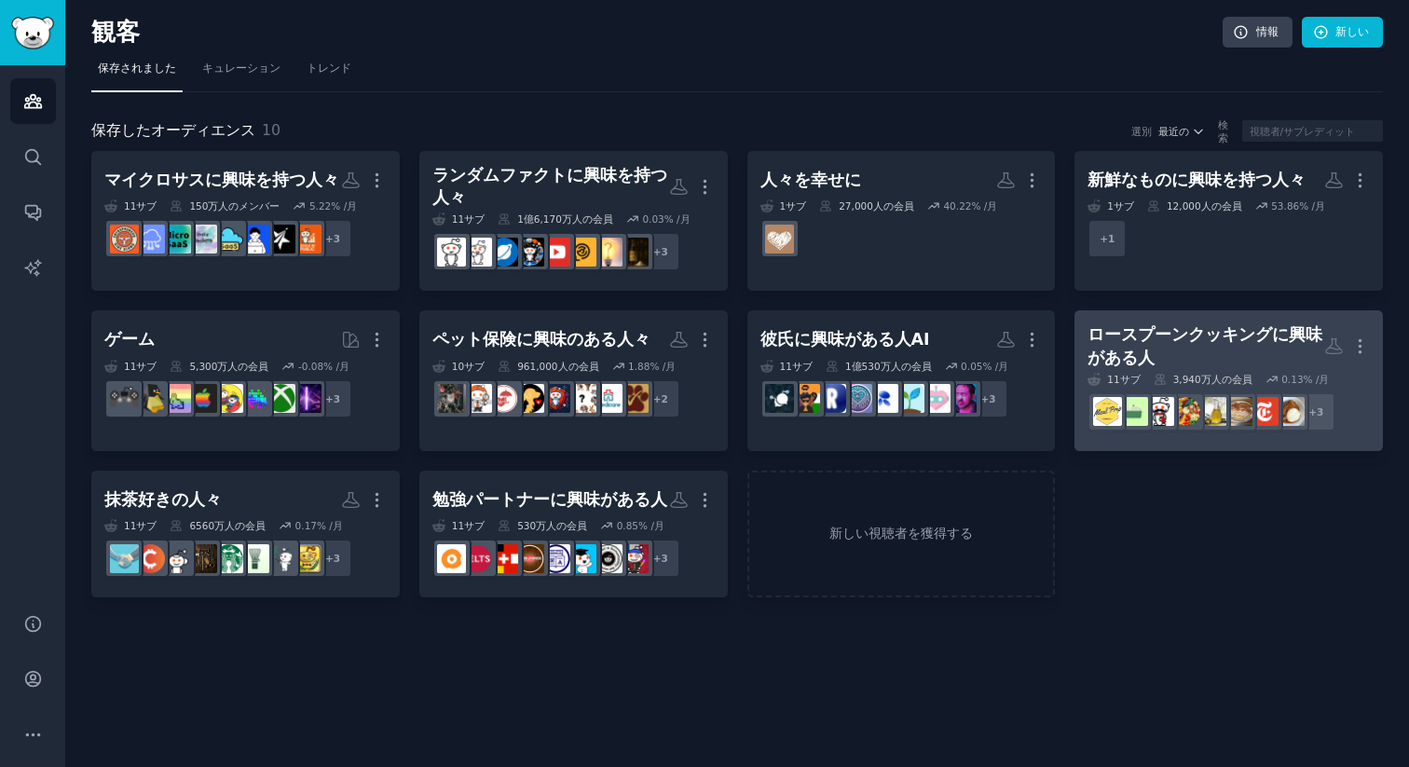
click at [1258, 345] on div "ロースプーンクッキングに興味がある人" at bounding box center [1205, 346] width 237 height 46
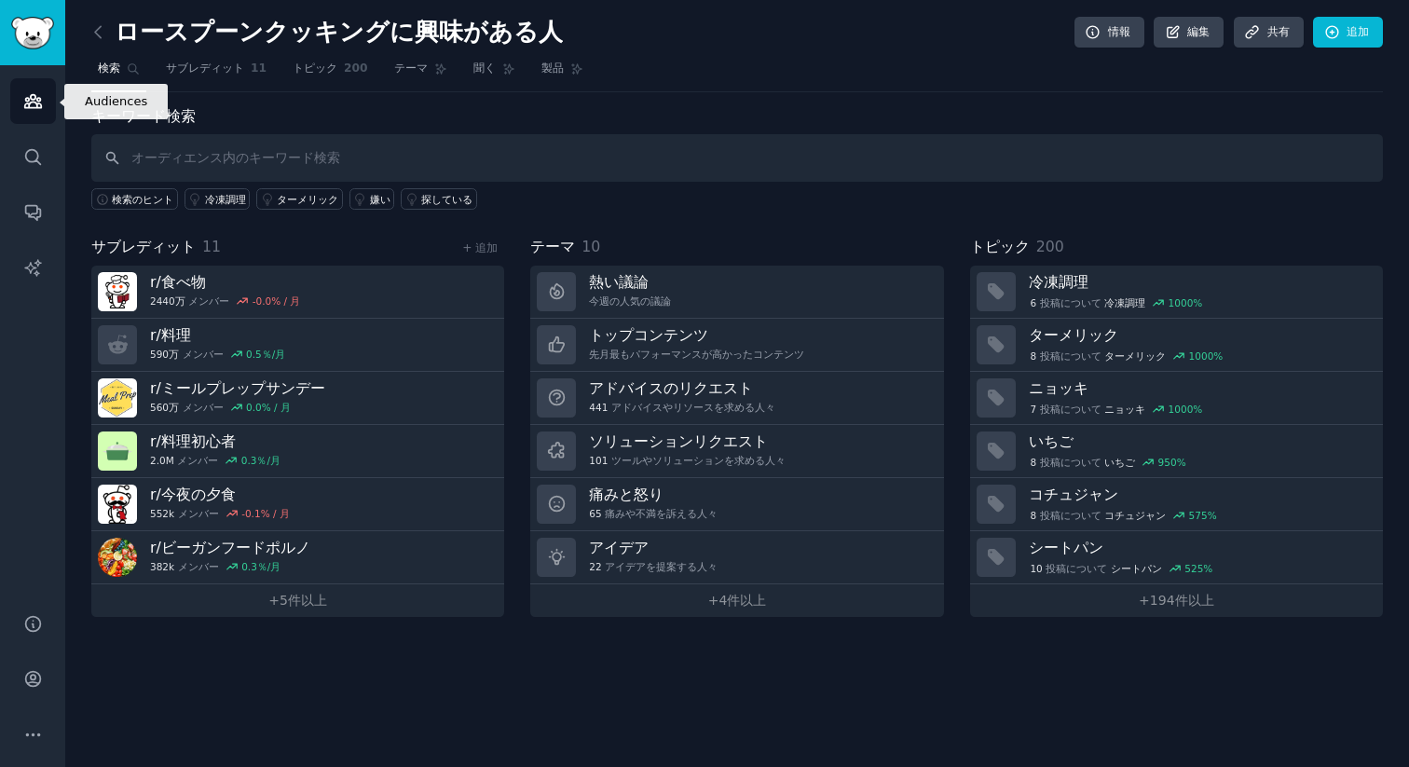
click at [37, 86] on link "観客" at bounding box center [33, 101] width 46 height 46
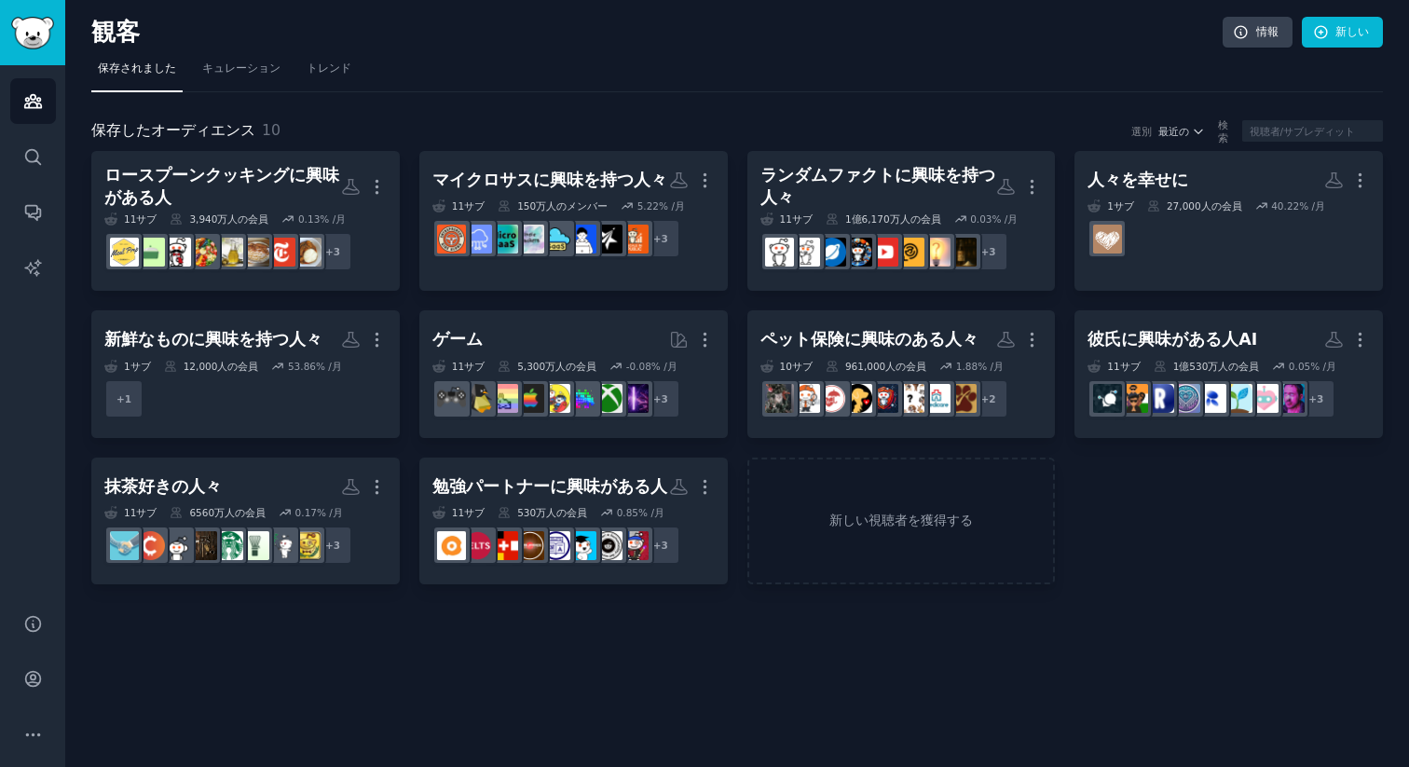
click at [366, 77] on nav "保存されました キュレーション トレンド" at bounding box center [736, 73] width 1291 height 38
click at [335, 72] on font "トレンド" at bounding box center [328, 67] width 45 height 13
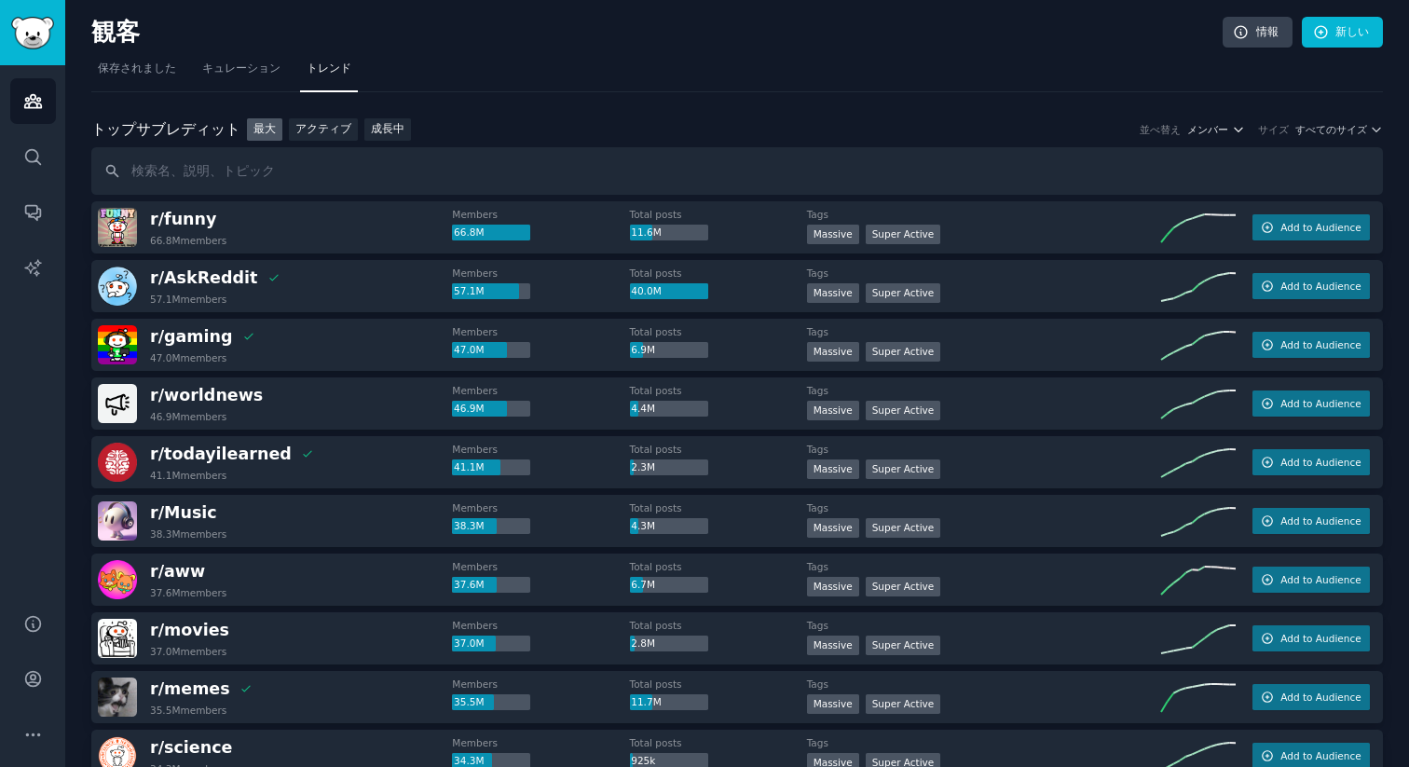
click at [1203, 125] on font "メンバー" at bounding box center [1207, 129] width 41 height 11
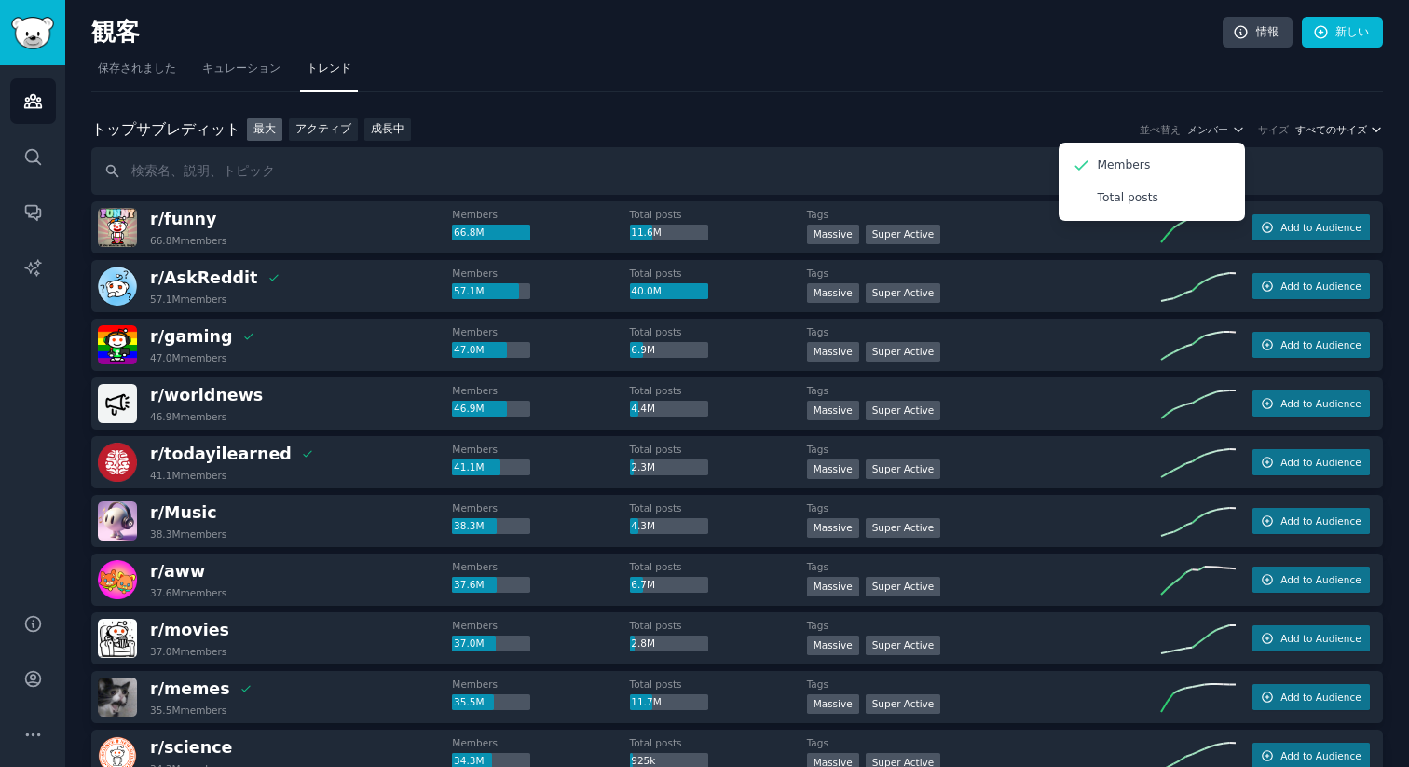
click at [1305, 124] on font "すべてのサイズ" at bounding box center [1331, 129] width 72 height 11
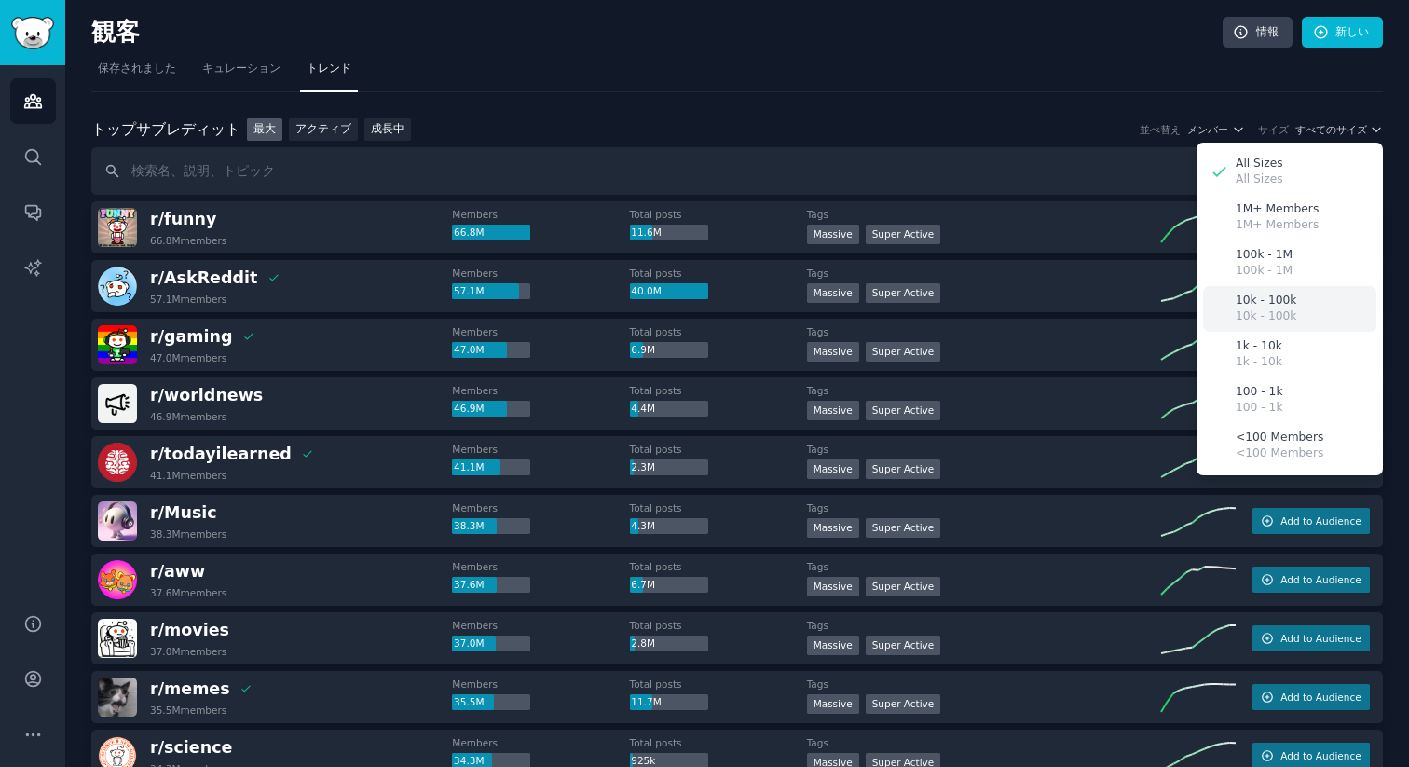
click at [1283, 311] on p "10k - 100k" at bounding box center [1265, 316] width 61 height 17
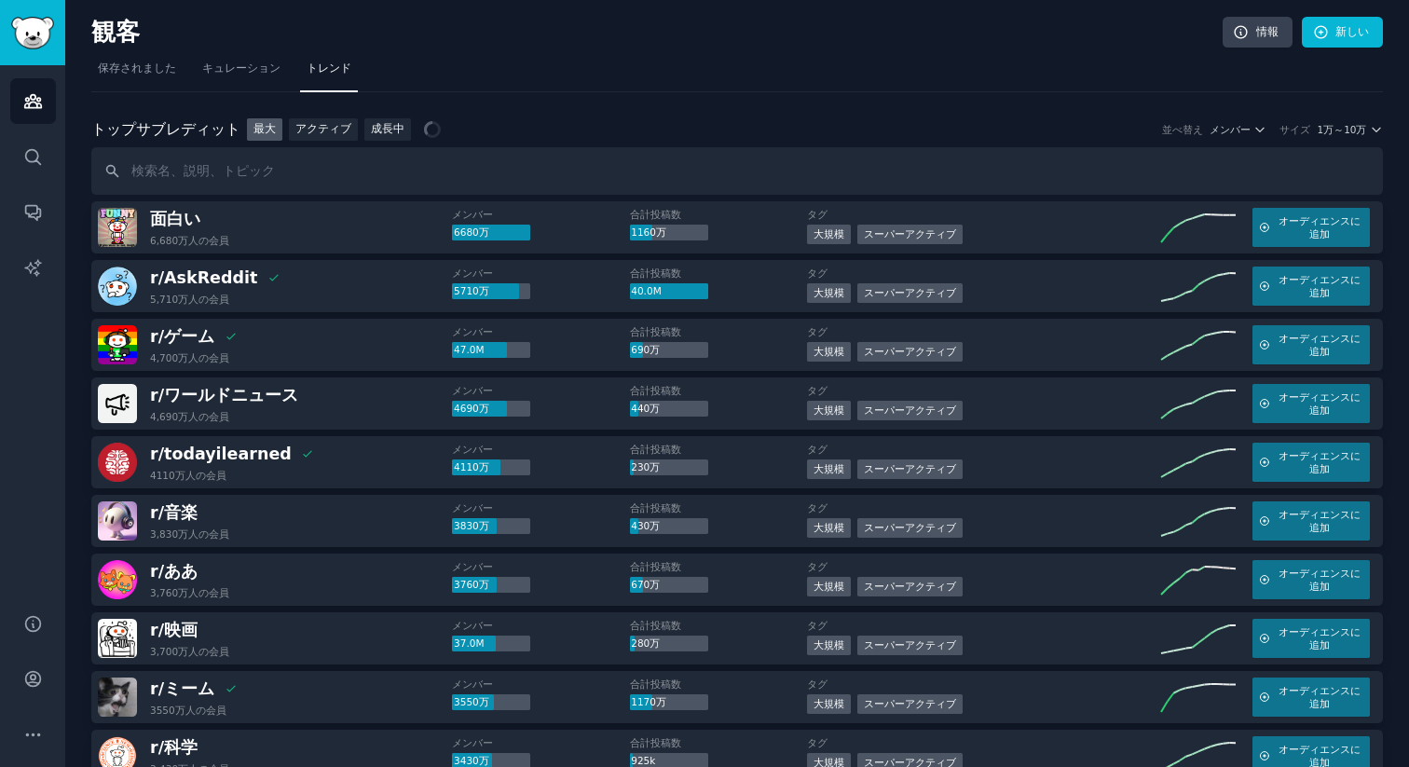
click at [416, 127] on h2 "トップ サブレディット トップサブレディット 最大 アクティブ 成長中" at bounding box center [265, 129] width 349 height 23
click at [396, 130] on font "成長中" at bounding box center [388, 128] width 34 height 13
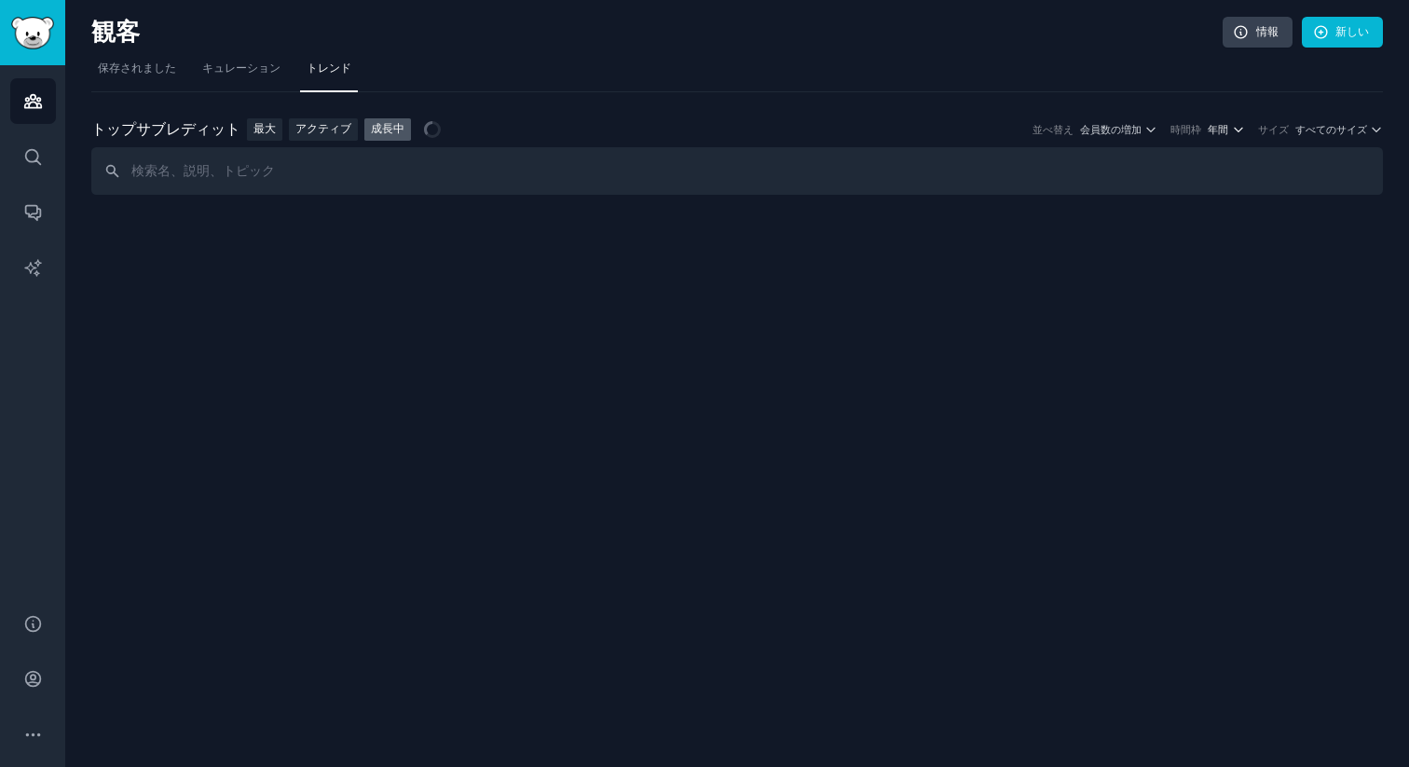
click at [1228, 128] on font "年間" at bounding box center [1217, 129] width 20 height 11
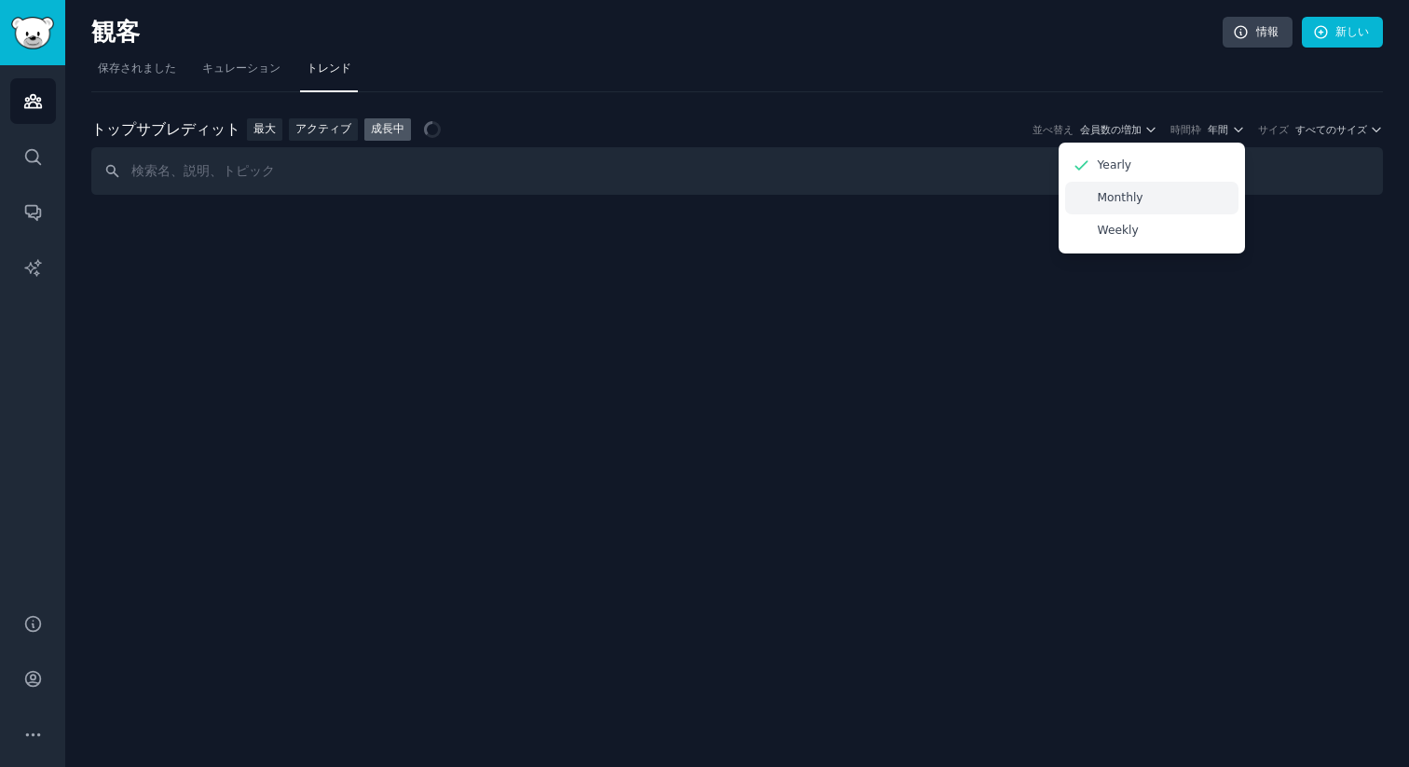
click at [1138, 202] on p "Monthly" at bounding box center [1120, 198] width 46 height 17
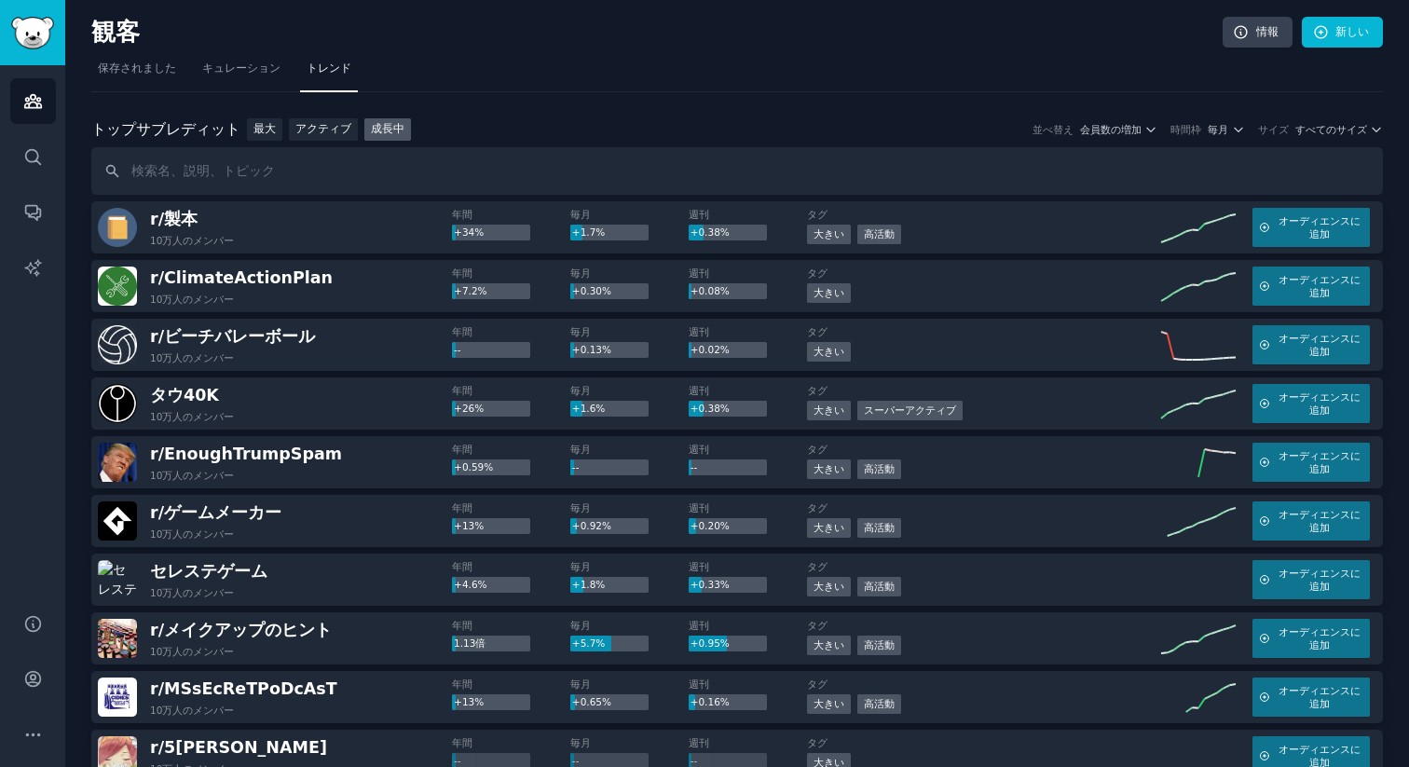
click at [1340, 138] on div "トップ サブレディット トップサブレディット 最大 アクティブ 成長中 並べ替え 会員数の増加 時間枠 毎月 サイズ すべてのサイズ" at bounding box center [736, 129] width 1291 height 23
click at [1345, 129] on font "すべてのサイズ" at bounding box center [1331, 129] width 72 height 11
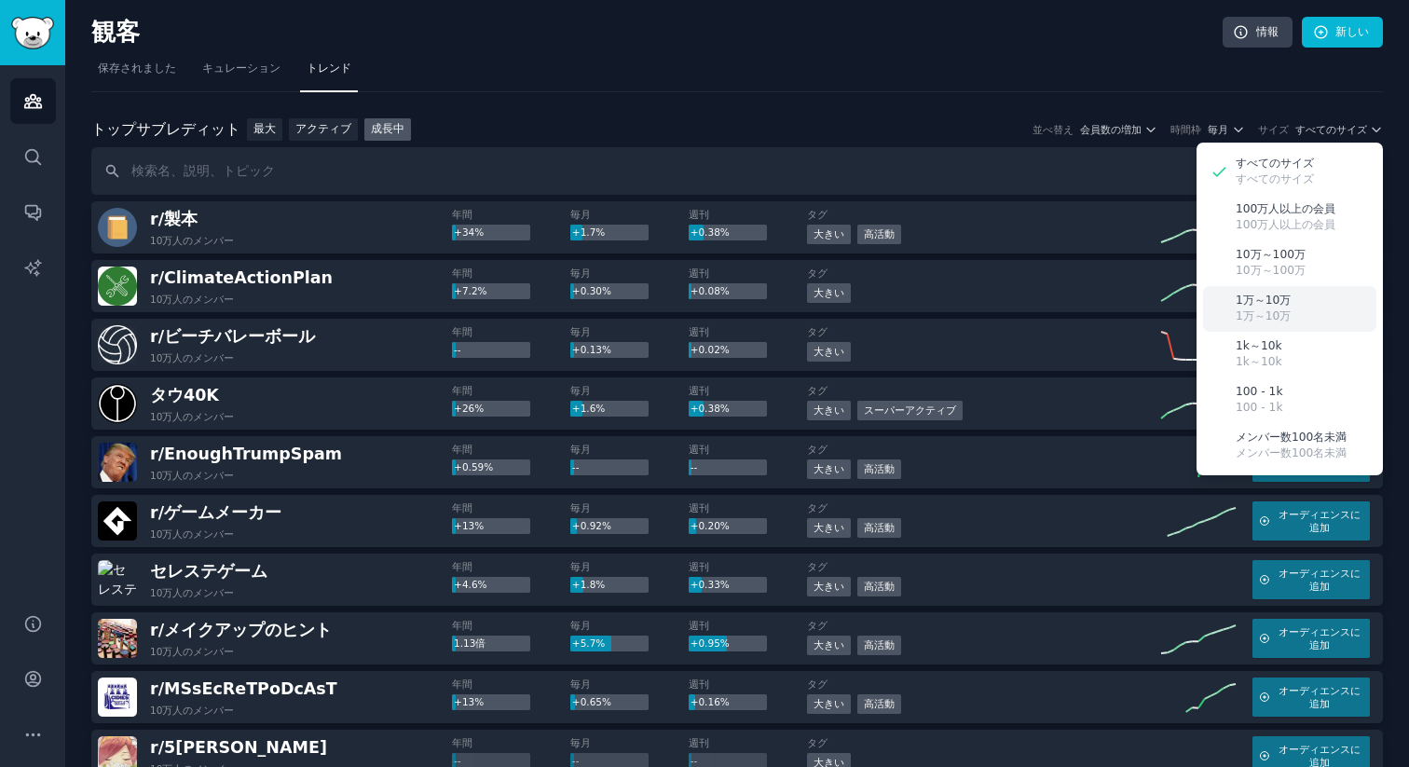
click at [1292, 312] on div "1万～10万 1万～10万" at bounding box center [1289, 309] width 173 height 46
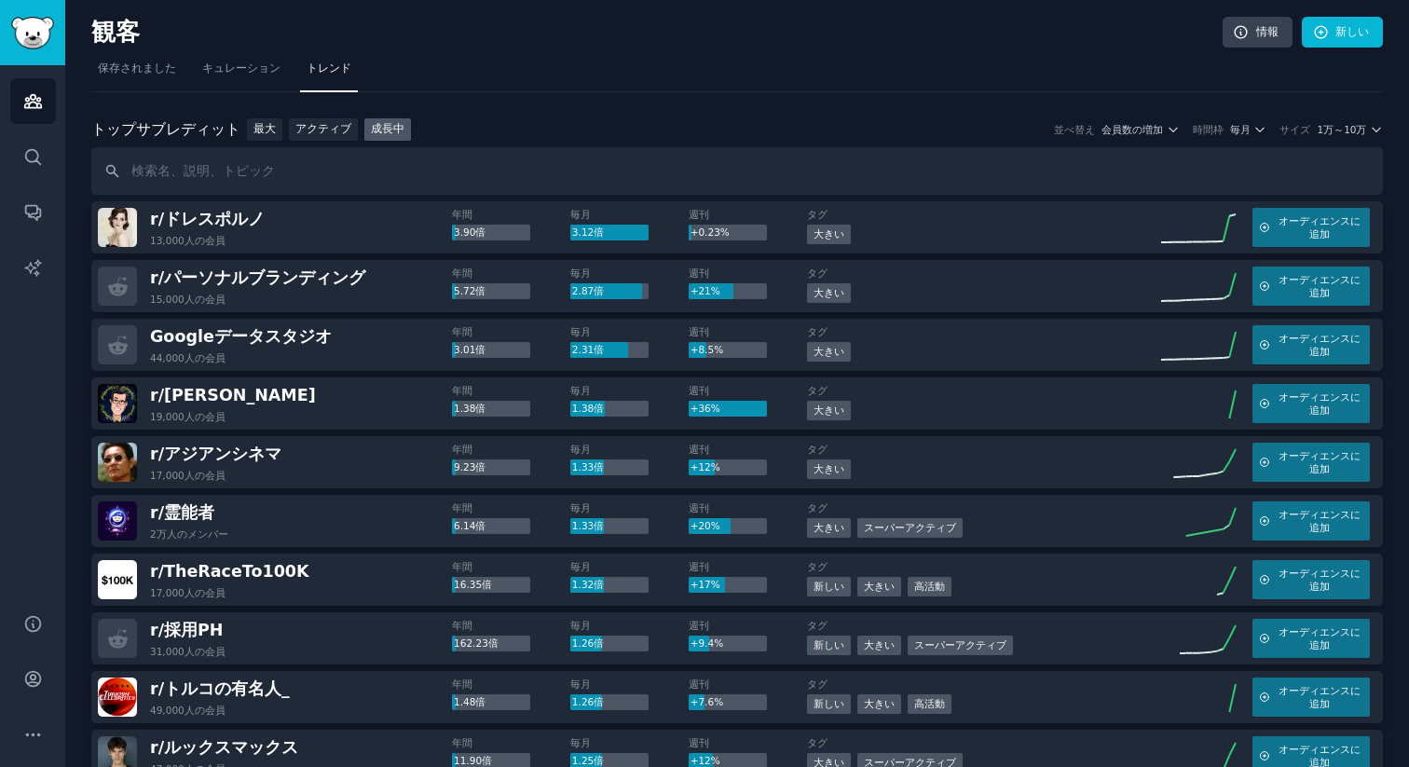
click at [568, 67] on nav "保存されました キュレーション トレンド" at bounding box center [736, 73] width 1291 height 38
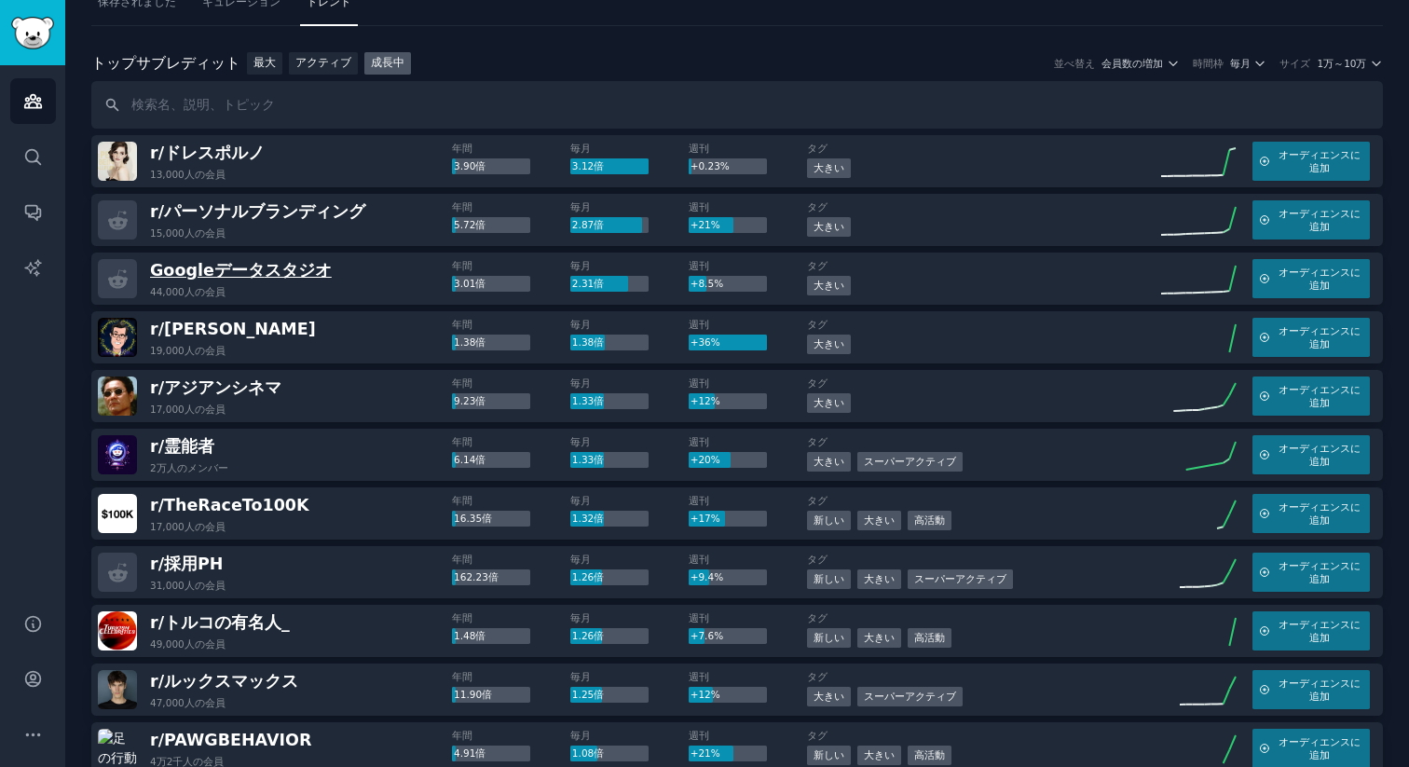
scroll to position [73, 0]
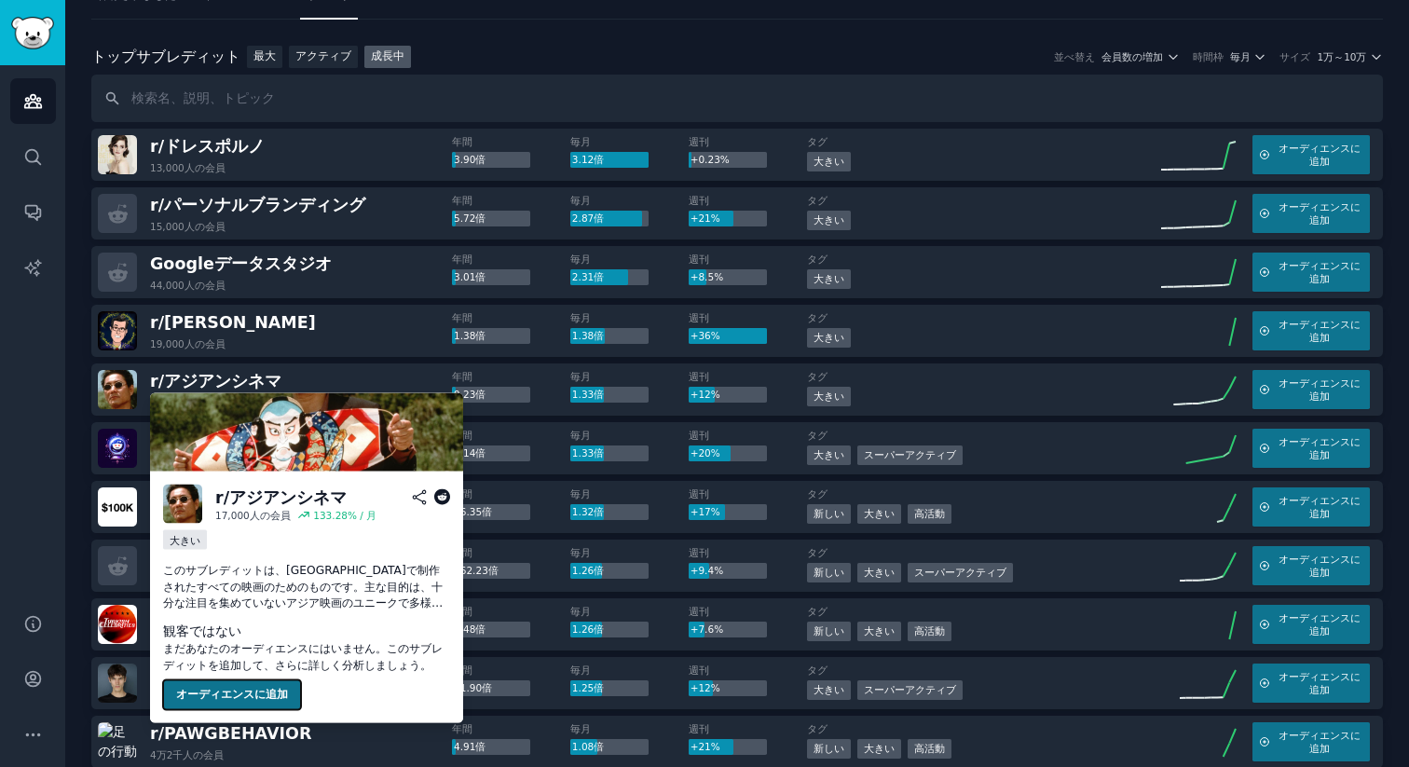
click at [261, 699] on font "オーディエンスに追加" at bounding box center [232, 694] width 112 height 13
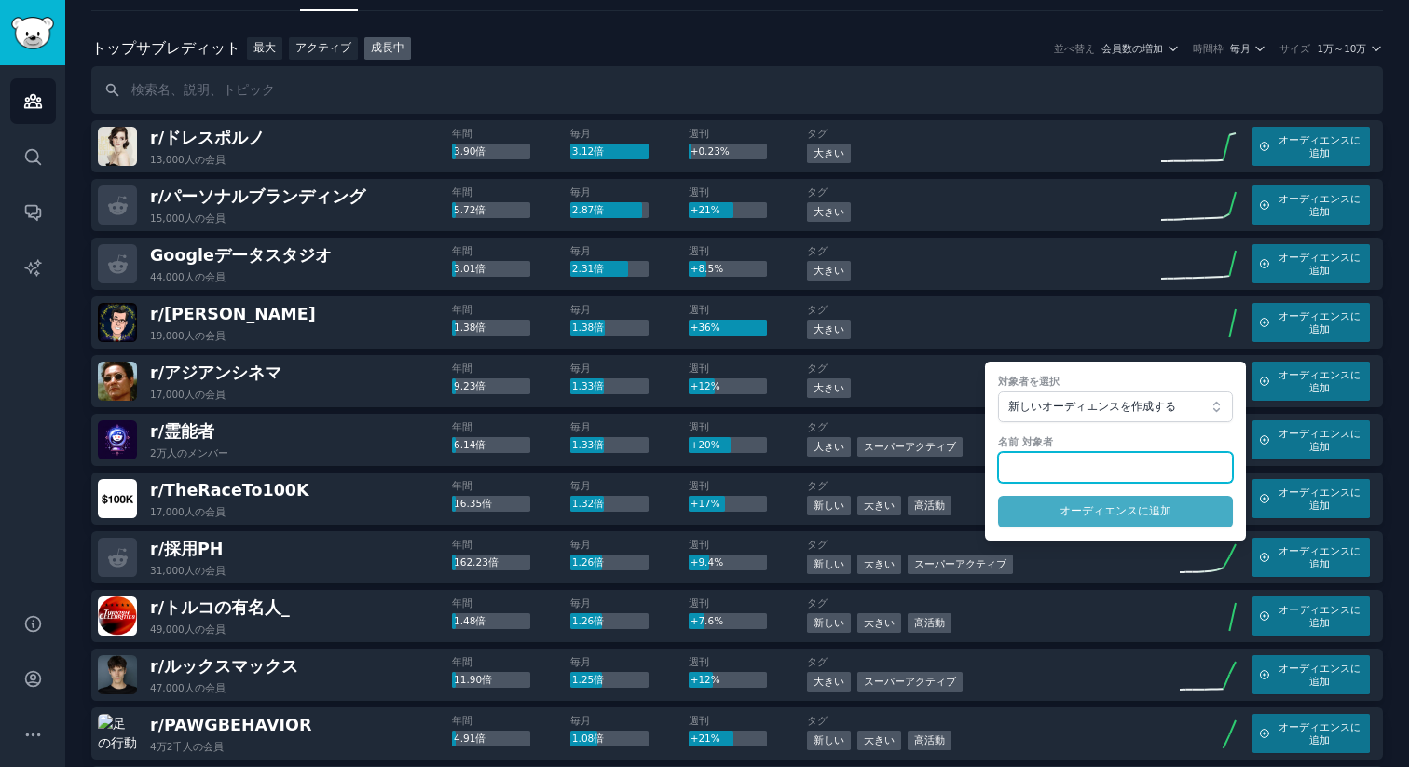
scroll to position [105, 0]
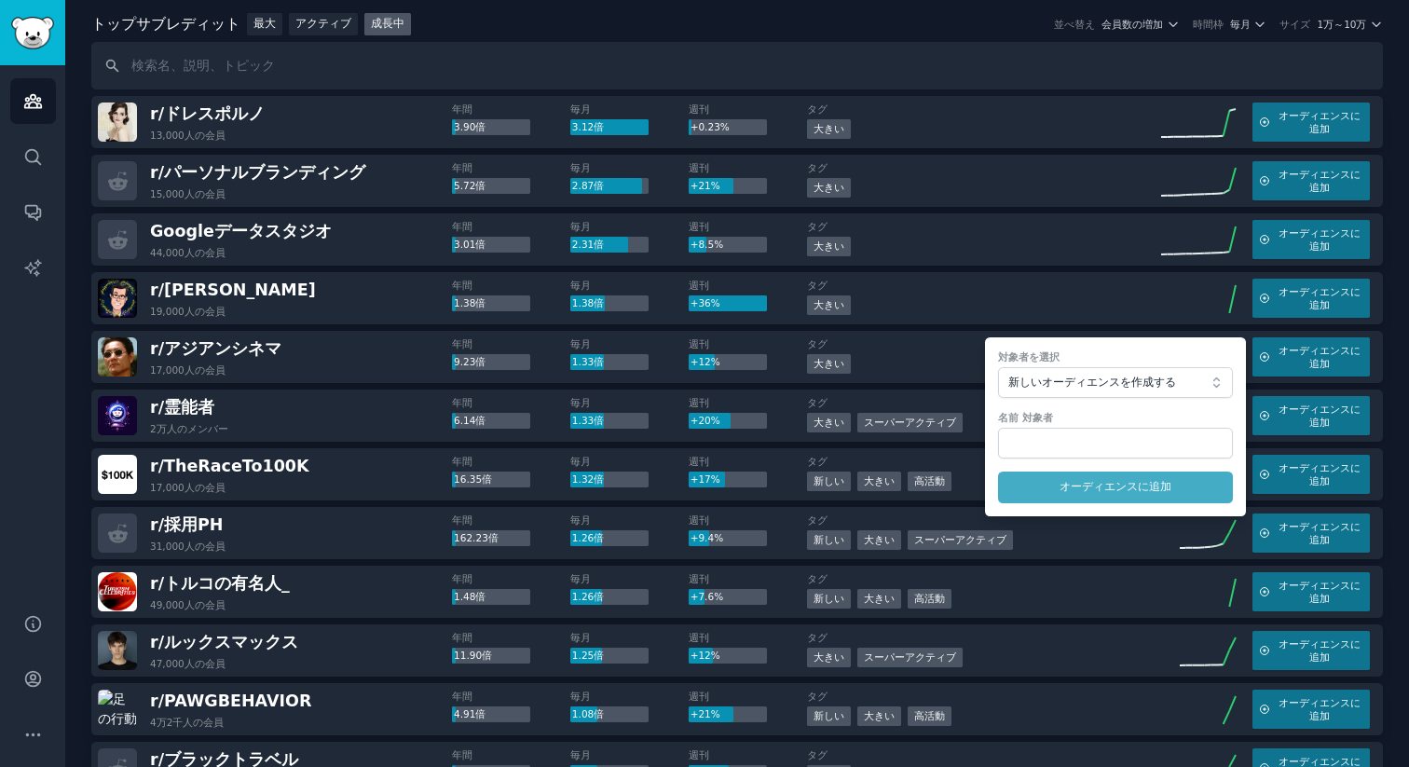
click at [730, 295] on div "+36%" at bounding box center [727, 303] width 78 height 17
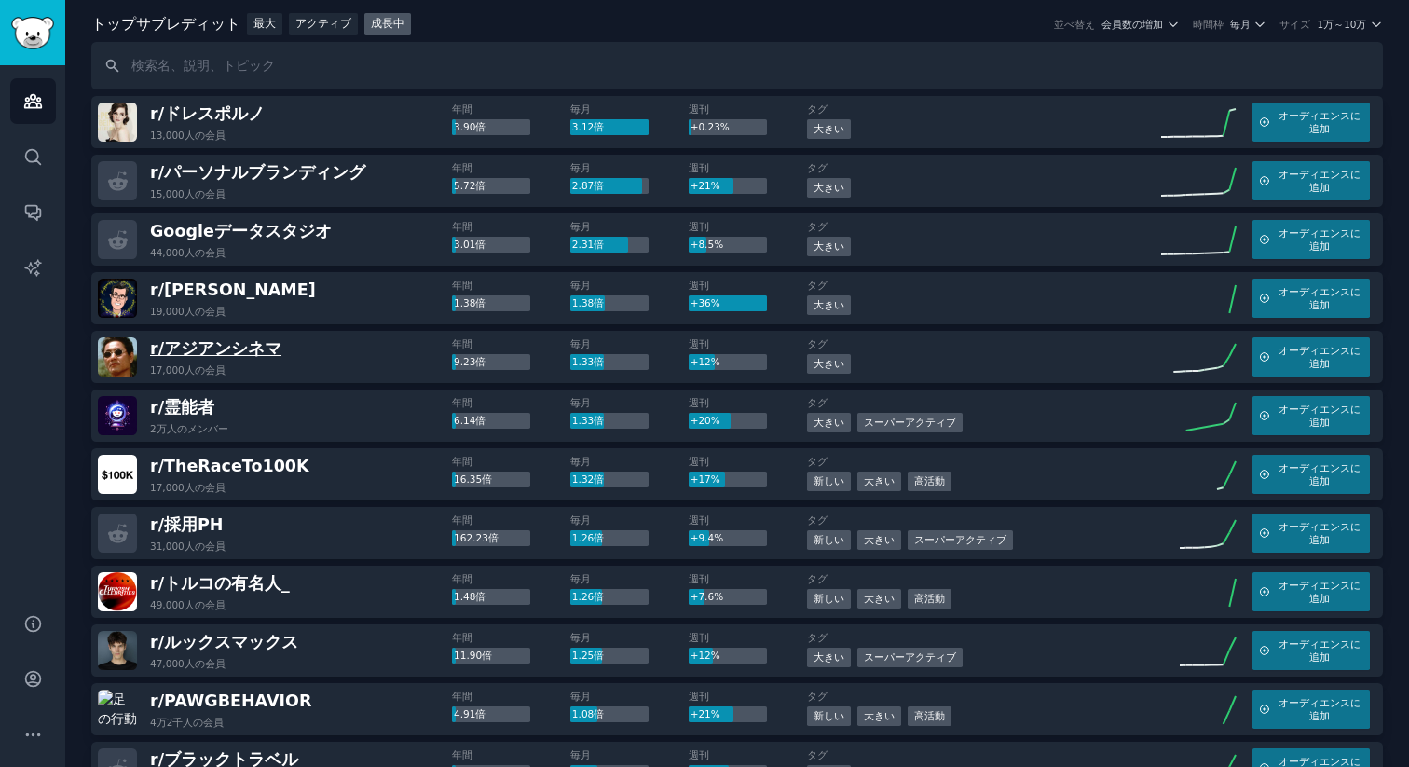
click at [230, 350] on font "アジアンシネマ" at bounding box center [222, 348] width 117 height 19
click at [1348, 365] on span "オーディエンスに追加" at bounding box center [1319, 357] width 87 height 26
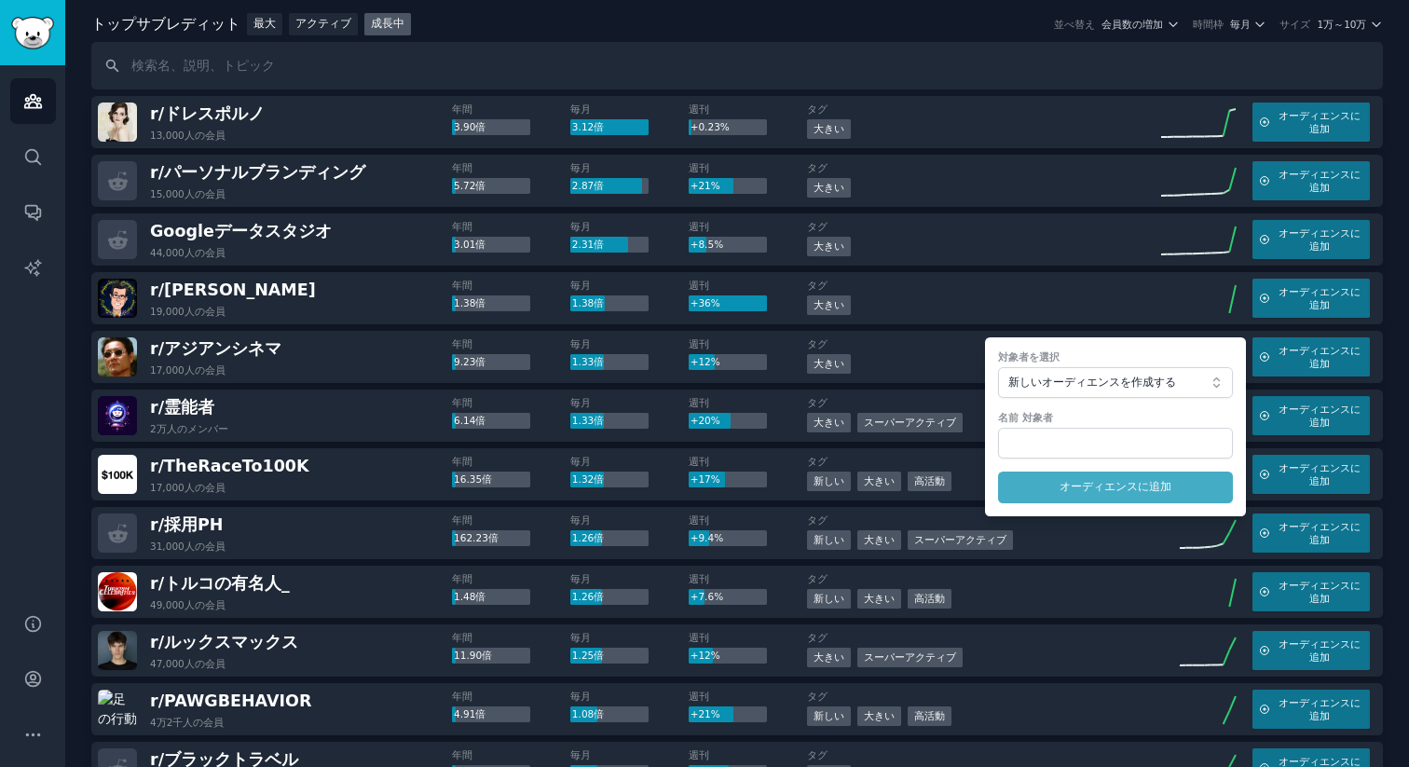
click at [590, 320] on div "r/ スティーブンコルバート 19,000人の 会員 年間 1.38倍 毎月 1.38倍 週刊 +36% タグ 大きい オーディエンスに追加" at bounding box center [736, 298] width 1291 height 52
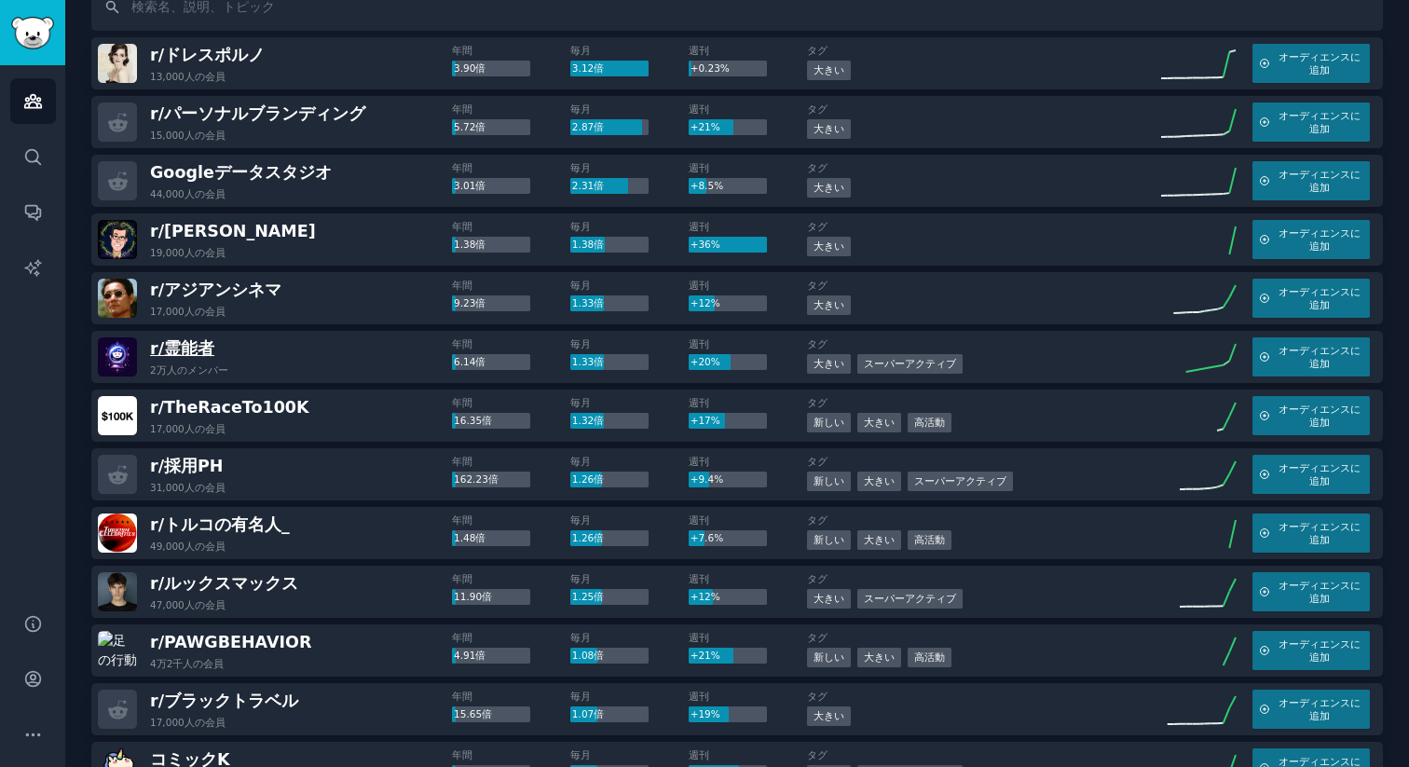
scroll to position [165, 0]
click at [191, 345] on font "霊能者" at bounding box center [189, 347] width 50 height 19
click at [115, 414] on img at bounding box center [117, 414] width 39 height 39
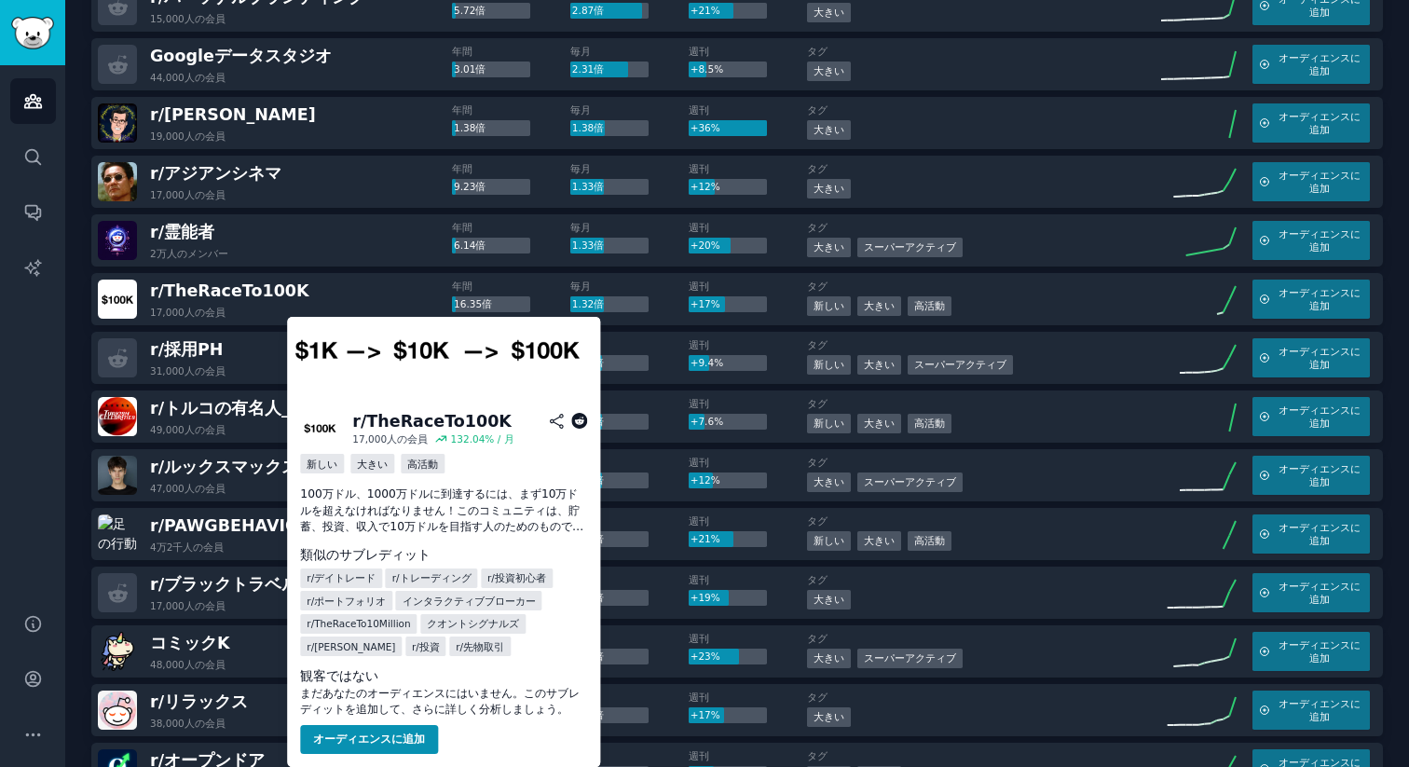
scroll to position [284, 0]
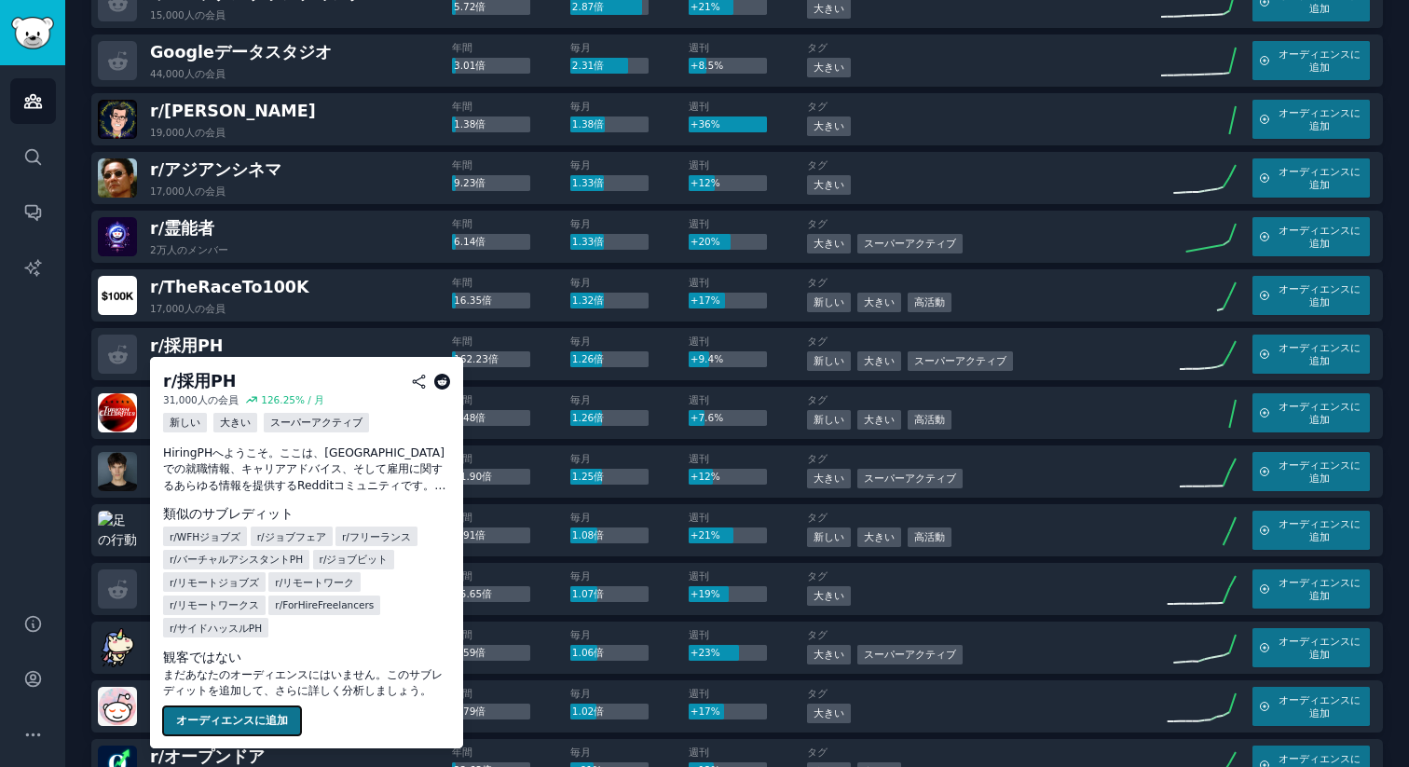
click at [244, 722] on font "オーディエンスに追加" at bounding box center [232, 720] width 112 height 13
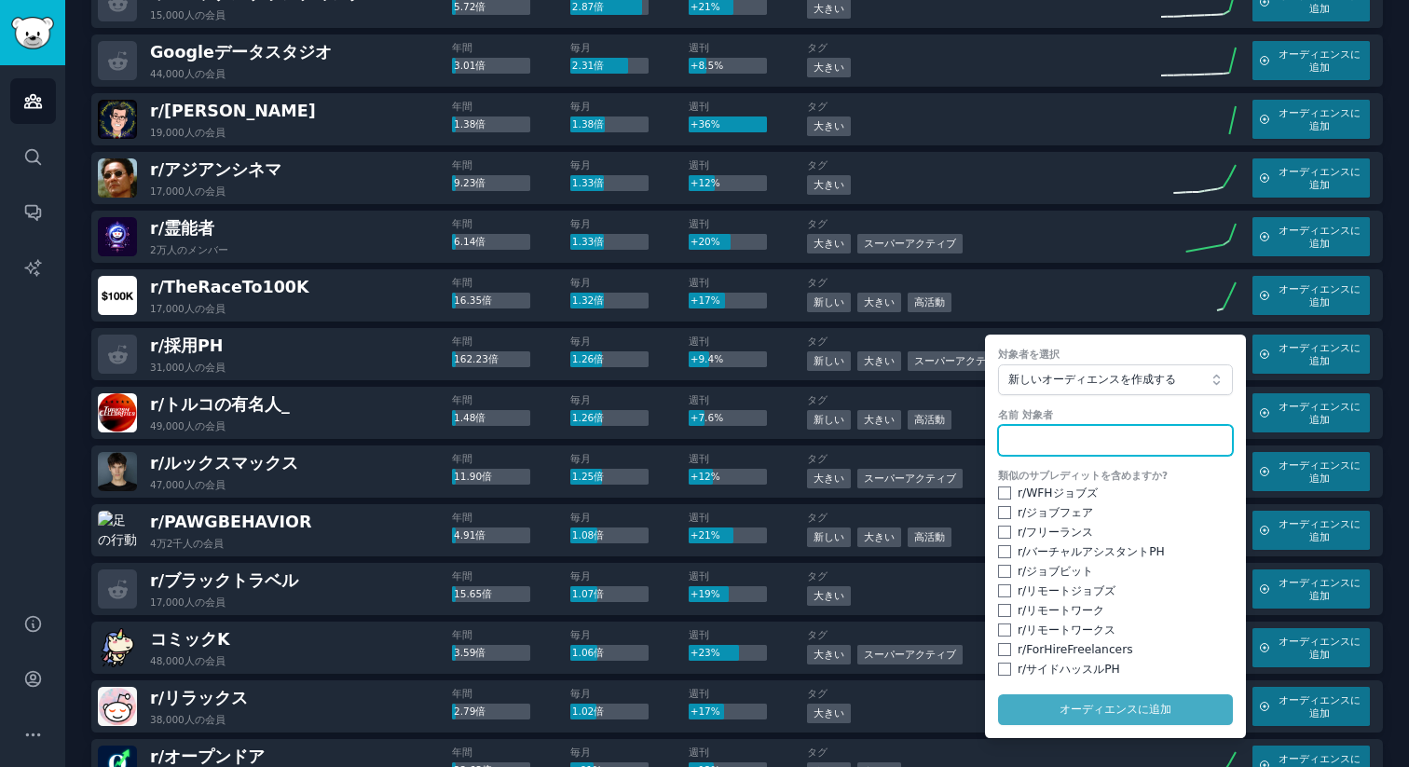
type input "e"
type input "p"
type input "people into 採用ph"
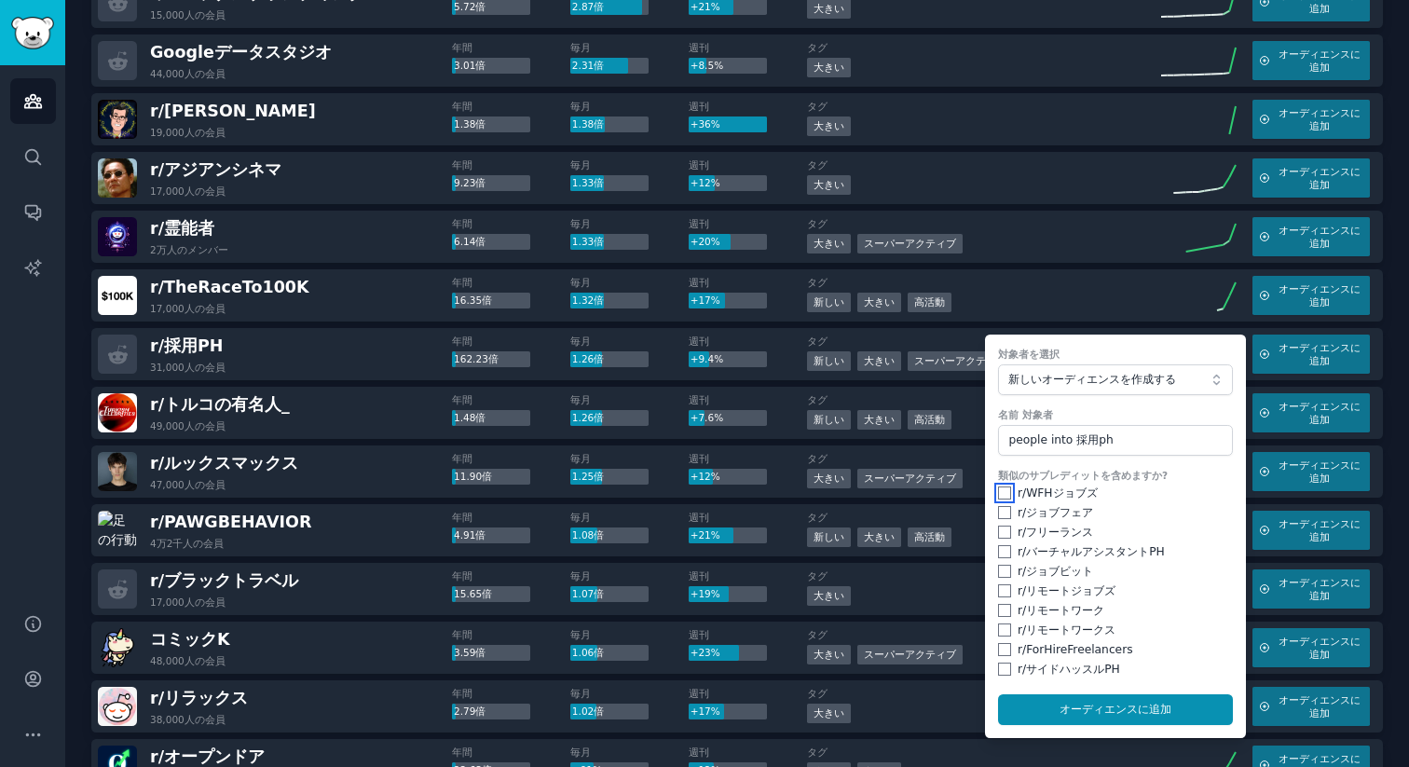
drag, startPoint x: 1001, startPoint y: 491, endPoint x: 1003, endPoint y: 502, distance: 11.5
click at [1002, 491] on input "checkbox" at bounding box center [1004, 492] width 13 height 13
checkbox input "true"
click at [1001, 513] on input "checkbox" at bounding box center [1004, 512] width 13 height 13
checkbox input "true"
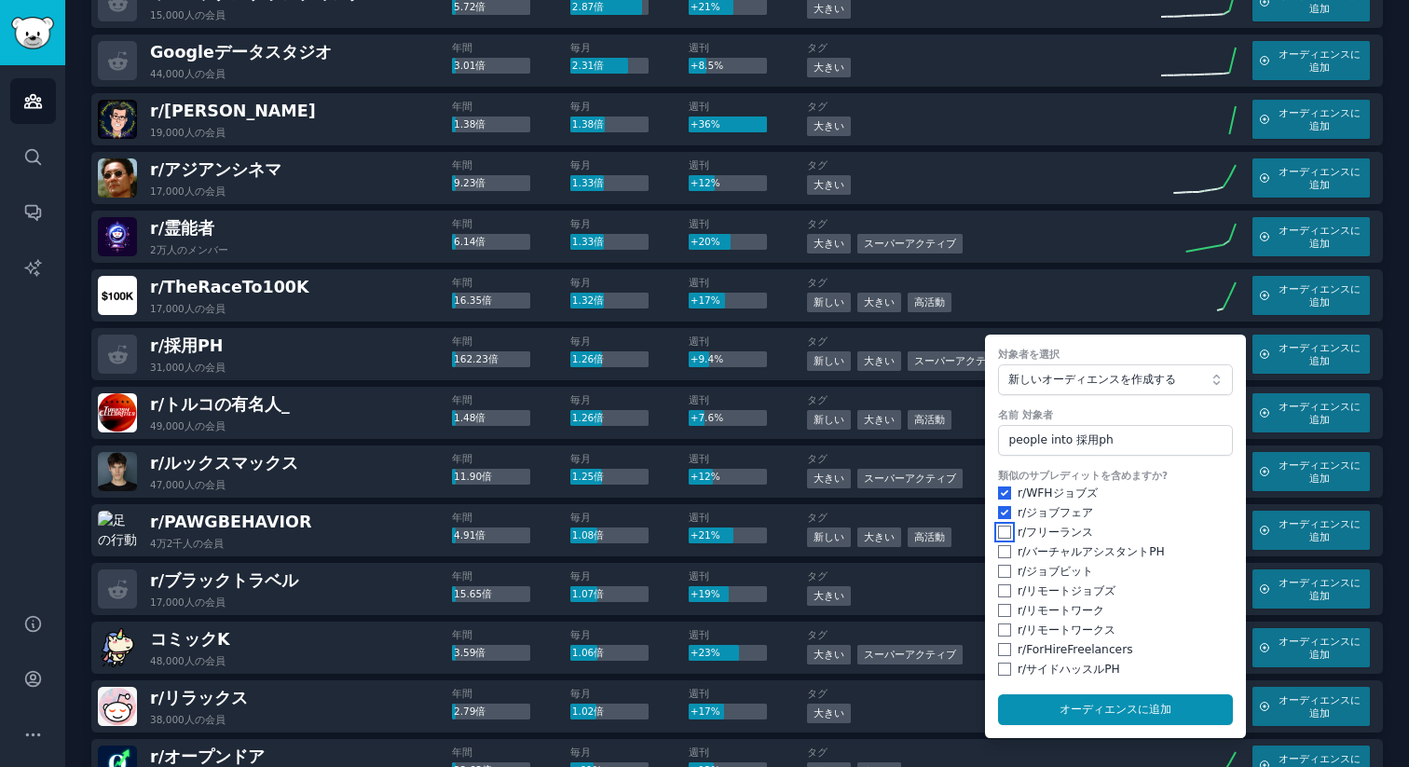
click at [1004, 531] on input "checkbox" at bounding box center [1004, 531] width 13 height 13
checkbox input "true"
click at [1006, 558] on div "r/ バーチャルアシスタントPH" at bounding box center [1115, 552] width 235 height 17
click at [998, 573] on input "checkbox" at bounding box center [1004, 571] width 13 height 13
checkbox input "true"
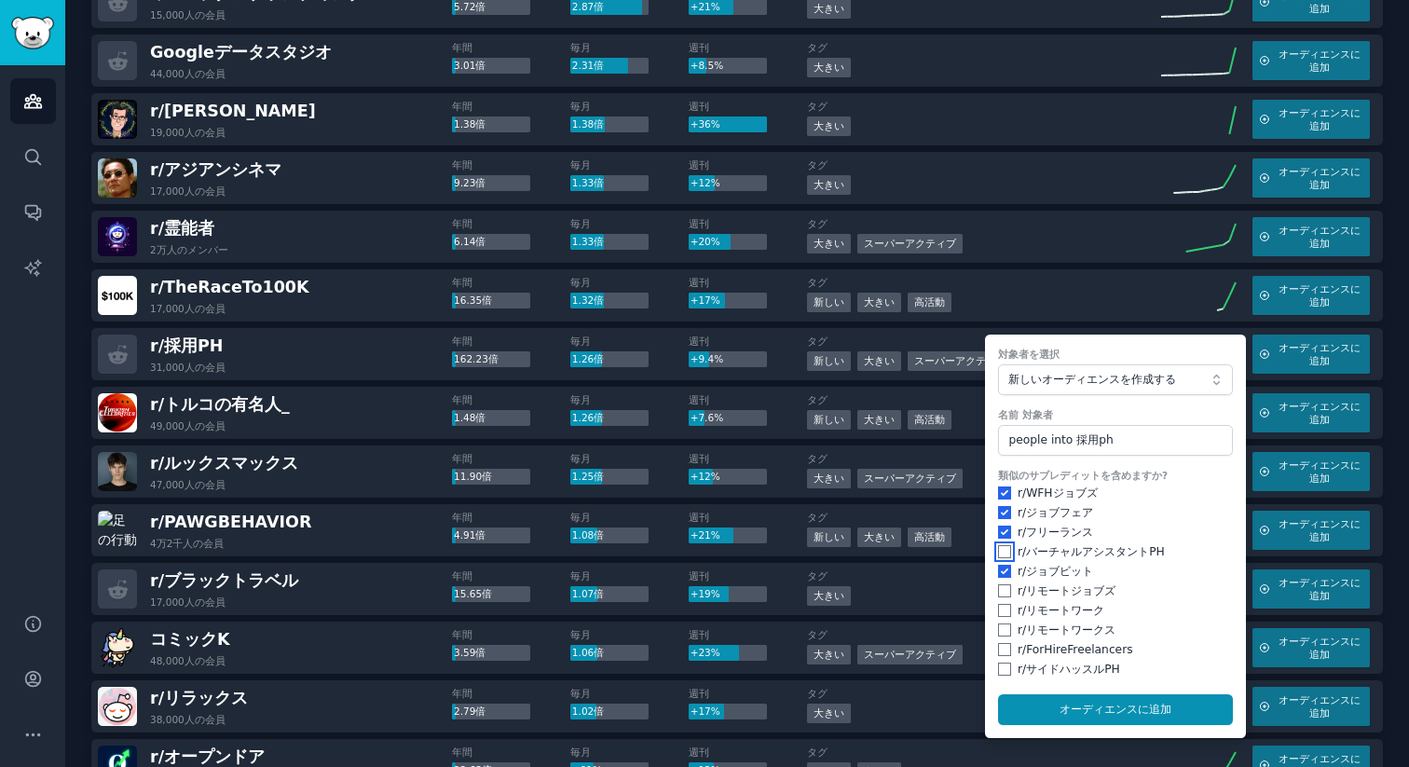
click at [1001, 551] on input "checkbox" at bounding box center [1004, 551] width 13 height 13
checkbox input "true"
click at [1001, 592] on input "checkbox" at bounding box center [1004, 590] width 13 height 13
checkbox input "true"
click at [999, 620] on div "類似のサブレディットを含めますか? r/ WFHジョブズ r/ ジョブフェア r/ フリーランス r/ バーチャルアシスタントPH r/ ジョブビット r/ …" at bounding box center [1115, 573] width 235 height 209
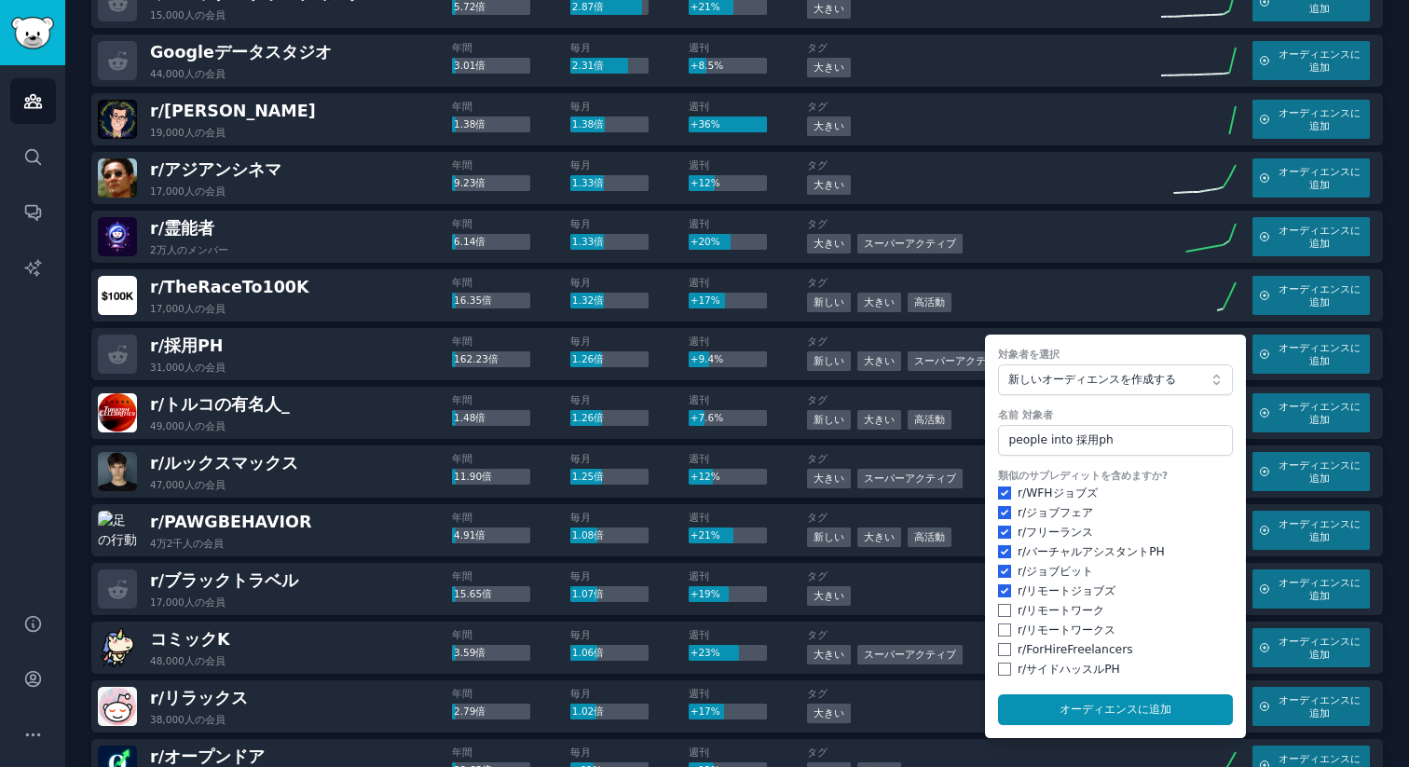
click at [999, 636] on div "類似のサブレディットを含めますか? r/ WFHジョブズ r/ ジョブフェア r/ フリーランス r/ バーチャルアシスタントPH r/ ジョブビット r/ …" at bounding box center [1115, 573] width 235 height 209
click at [999, 626] on input "checkbox" at bounding box center [1004, 629] width 13 height 13
checkbox input "true"
click at [1001, 610] on input "checkbox" at bounding box center [1004, 610] width 13 height 13
checkbox input "true"
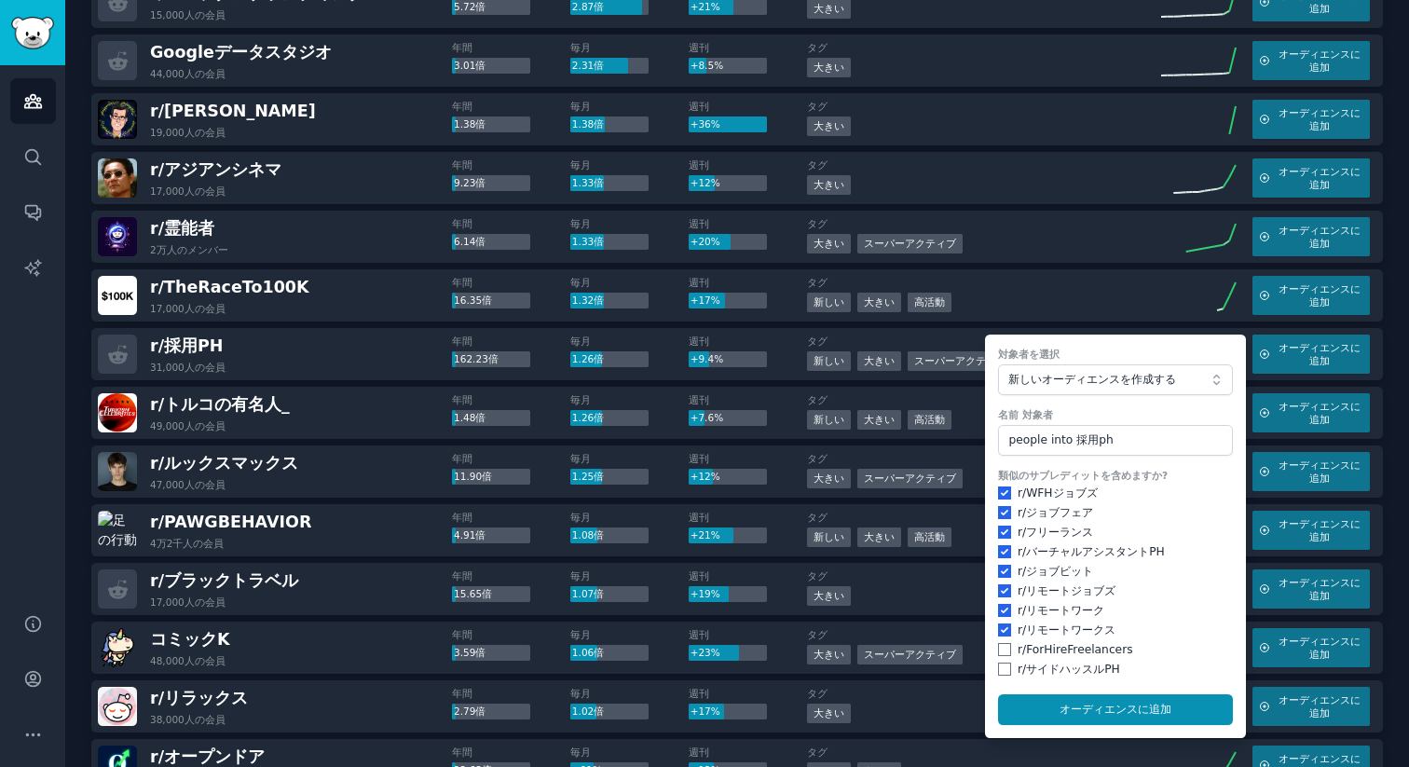
click at [998, 639] on div "類似のサブレディットを含めますか? r/ WFHジョブズ r/ ジョブフェア r/ フリーランス r/ バーチャルアシスタントPH r/ ジョブビット r/ …" at bounding box center [1115, 573] width 235 height 209
click at [998, 663] on input "checkbox" at bounding box center [1004, 668] width 13 height 13
checkbox input "true"
click at [998, 647] on input "checkbox" at bounding box center [1004, 649] width 13 height 13
checkbox input "true"
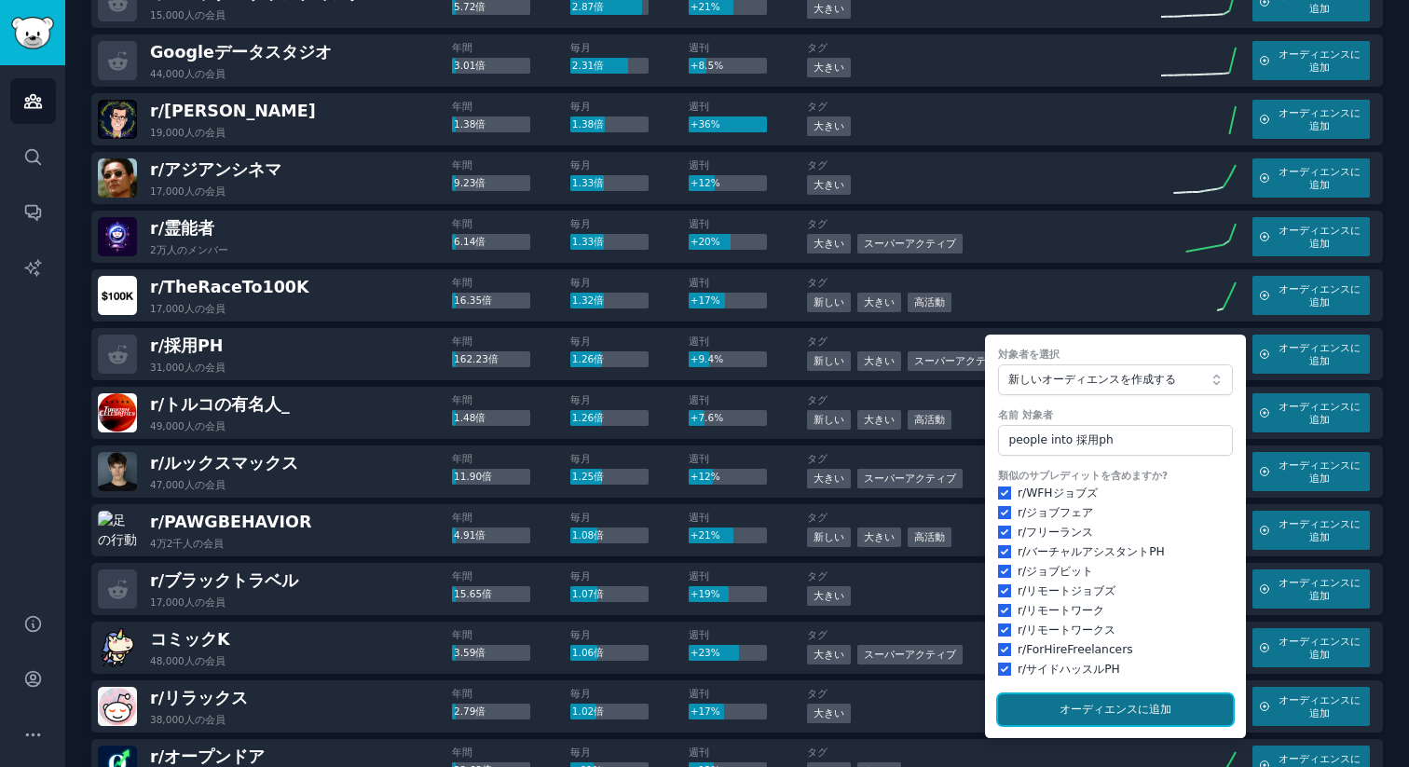
click at [1070, 703] on font "オーディエンスに" at bounding box center [1103, 708] width 89 height 13
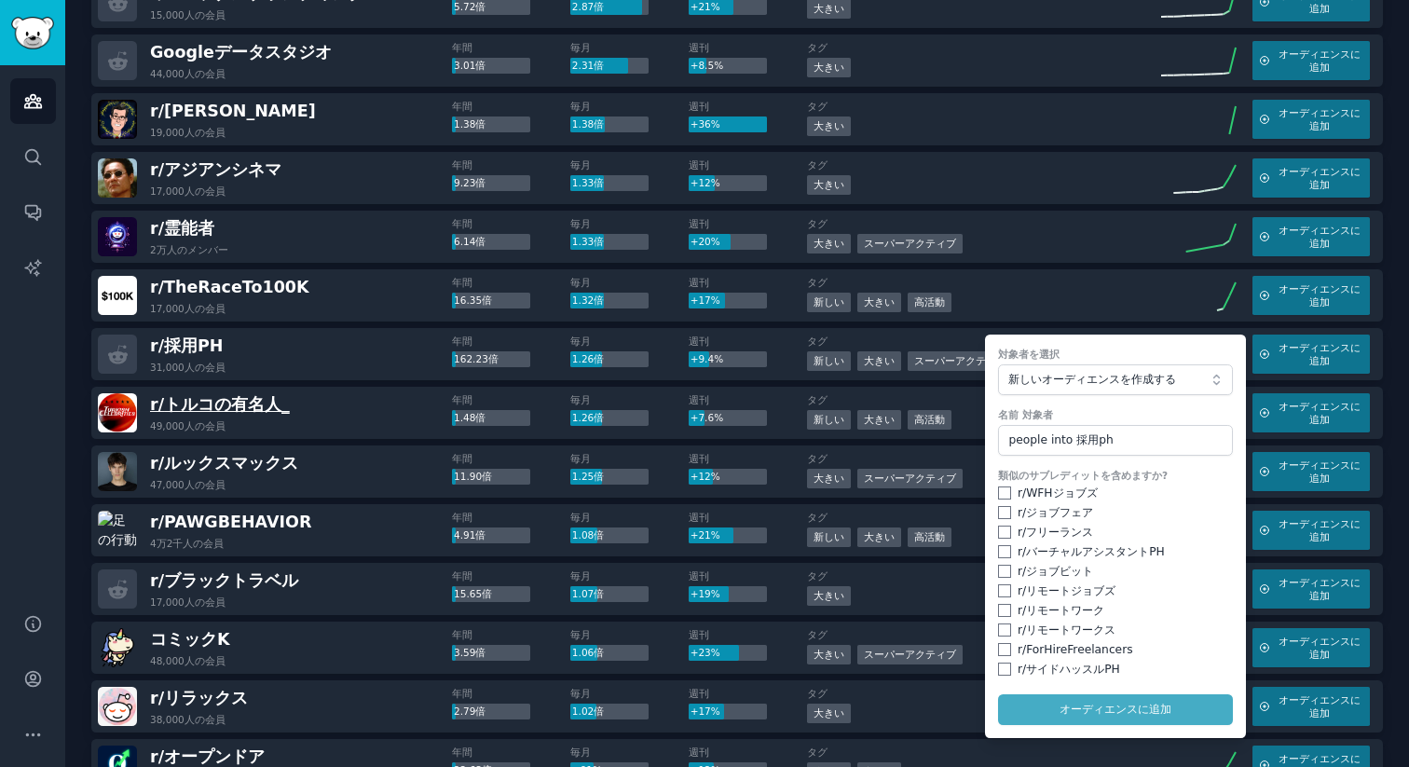
checkbox input "false"
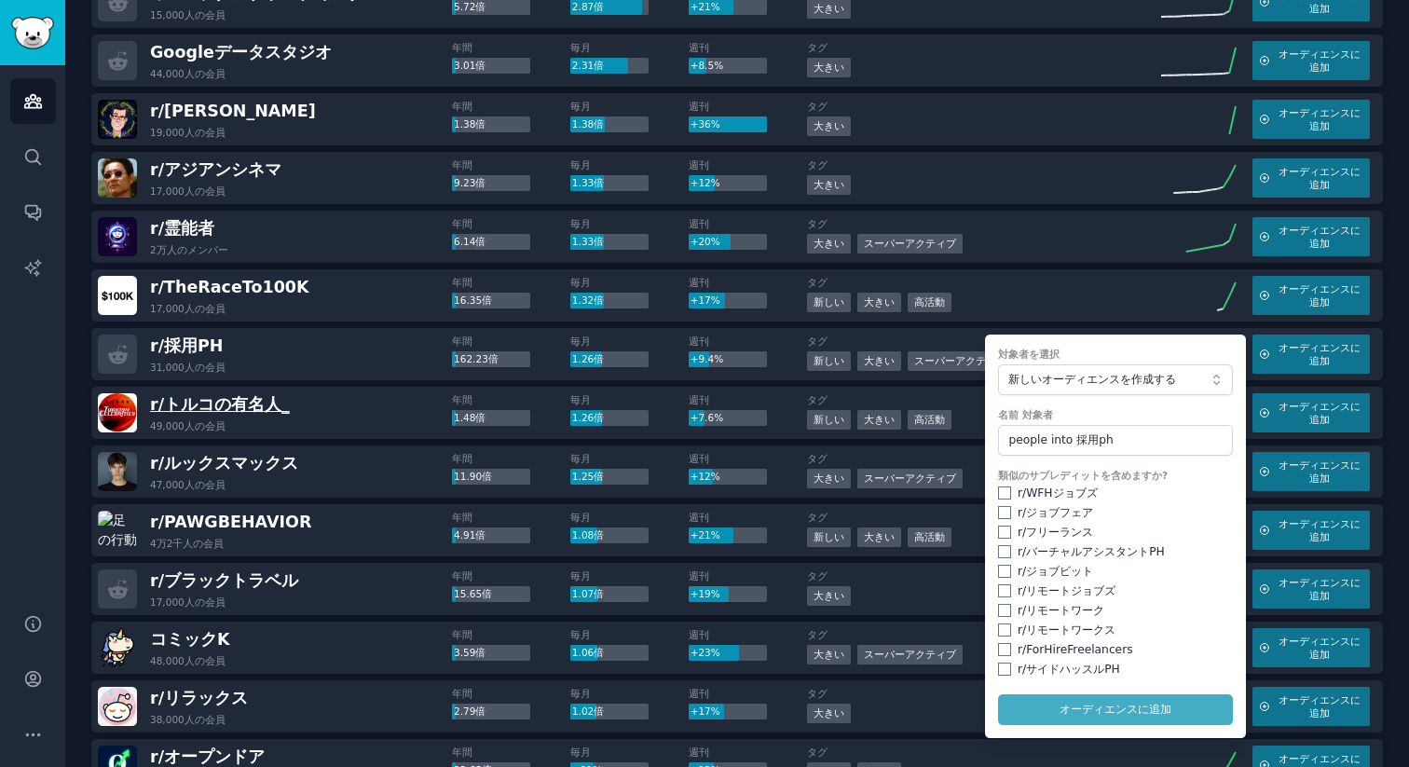
checkbox input "false"
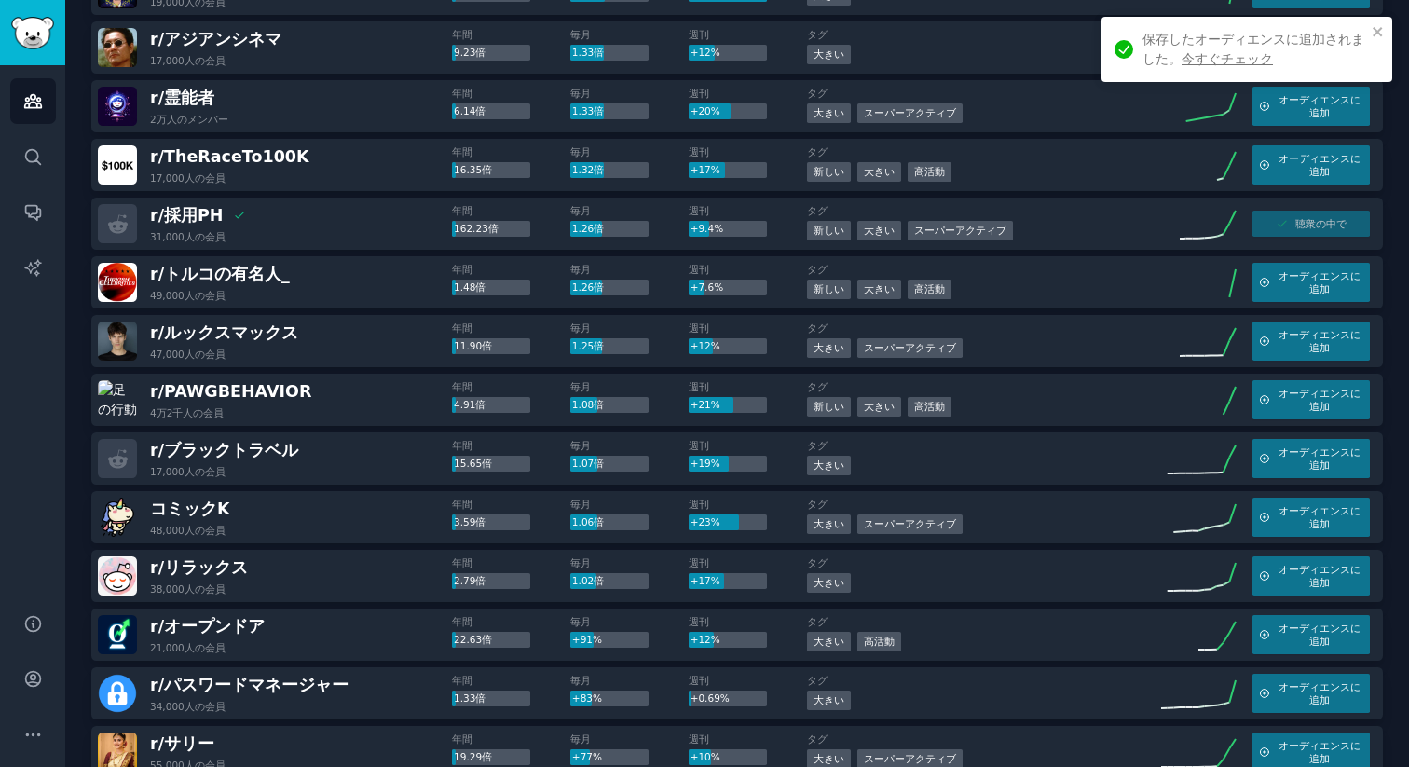
scroll to position [478, 0]
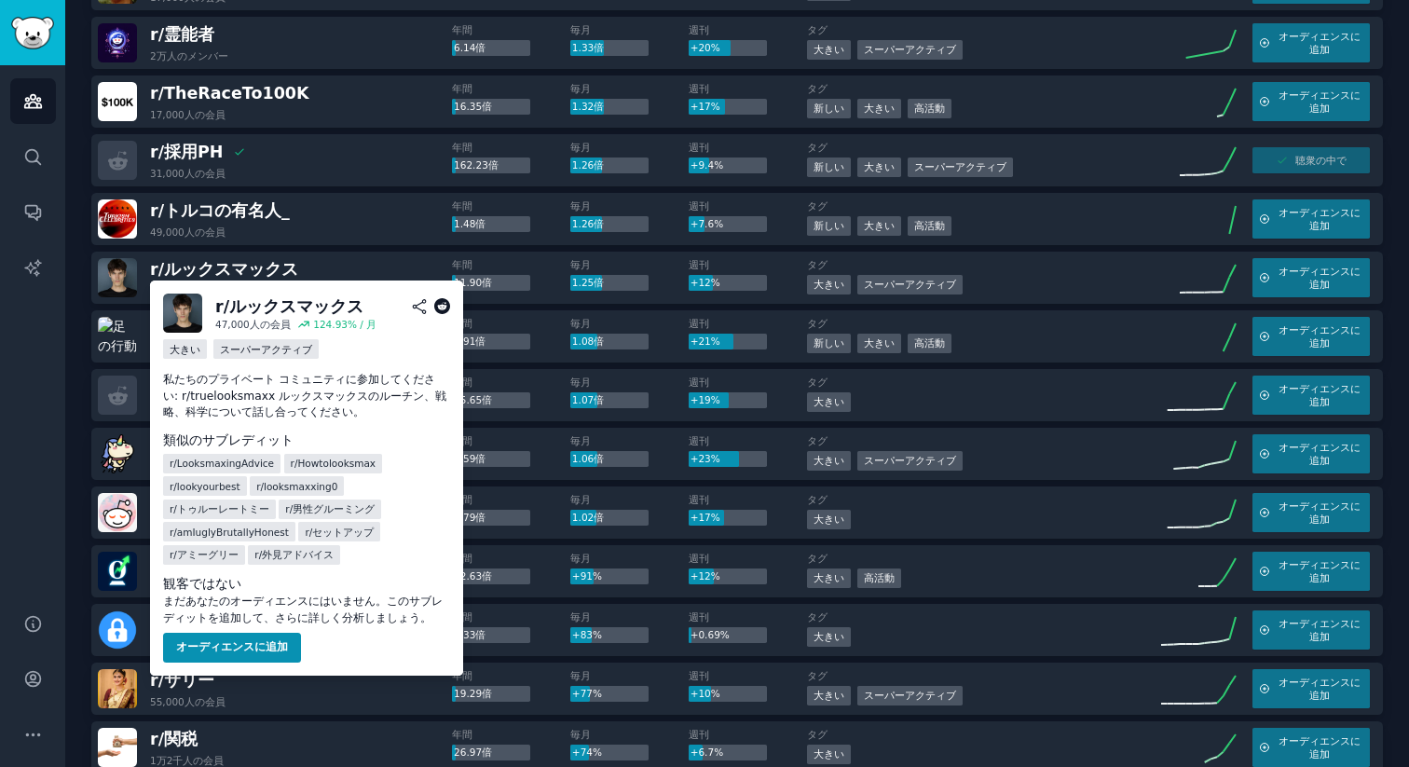
click at [240, 629] on div "観客ではない まだあなたのオーディエンスにはいません。このサブレディットを追加して、さらに詳しく分析しましょう。 オーディエンスに追加" at bounding box center [306, 618] width 287 height 89
click at [238, 634] on button "オーディエンスに追加" at bounding box center [232, 648] width 138 height 30
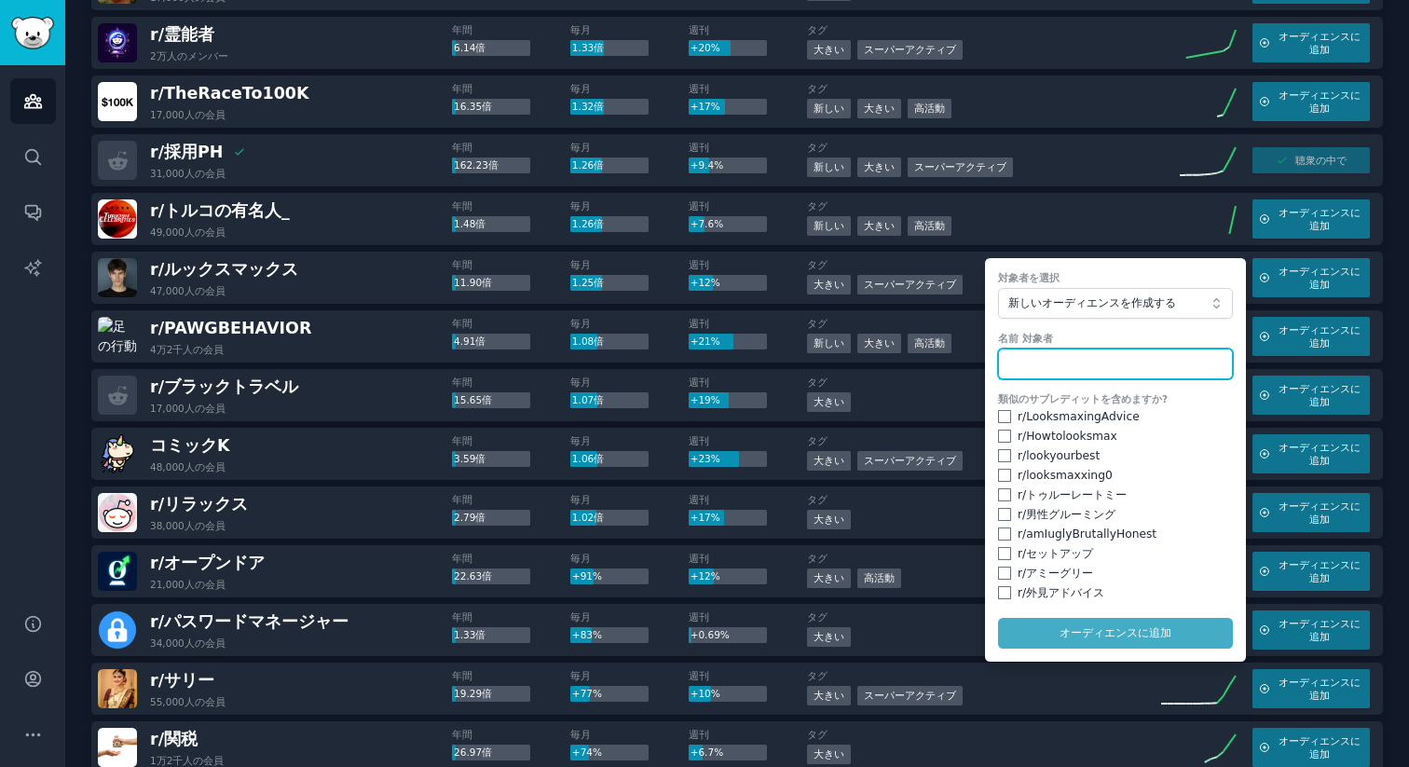
type input "e"
type input "people into lookmax"
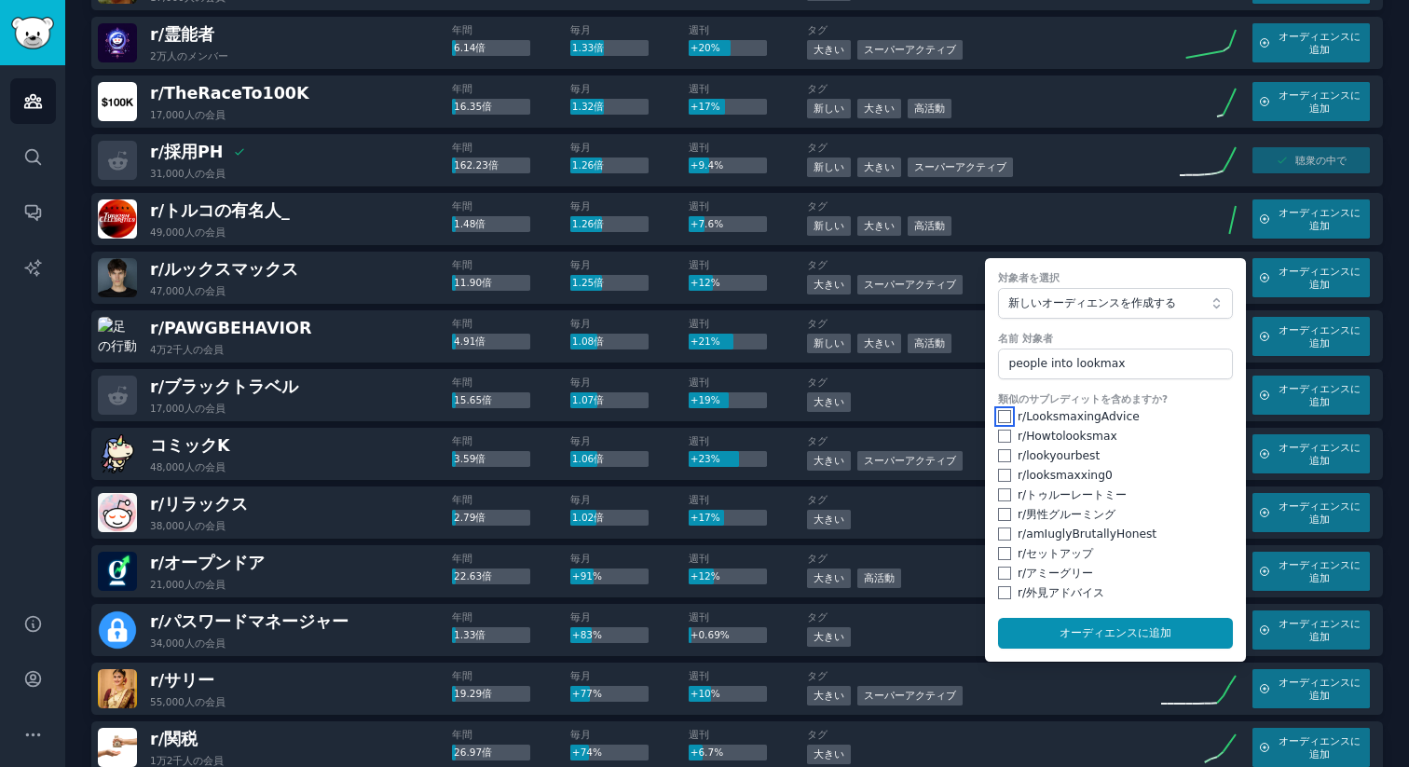
click at [998, 416] on input "checkbox" at bounding box center [1004, 416] width 13 height 13
checkbox input "true"
click at [1004, 433] on input "checkbox" at bounding box center [1004, 435] width 13 height 13
checkbox input "true"
click at [1001, 461] on div "r/ lookyourbest" at bounding box center [1115, 456] width 235 height 17
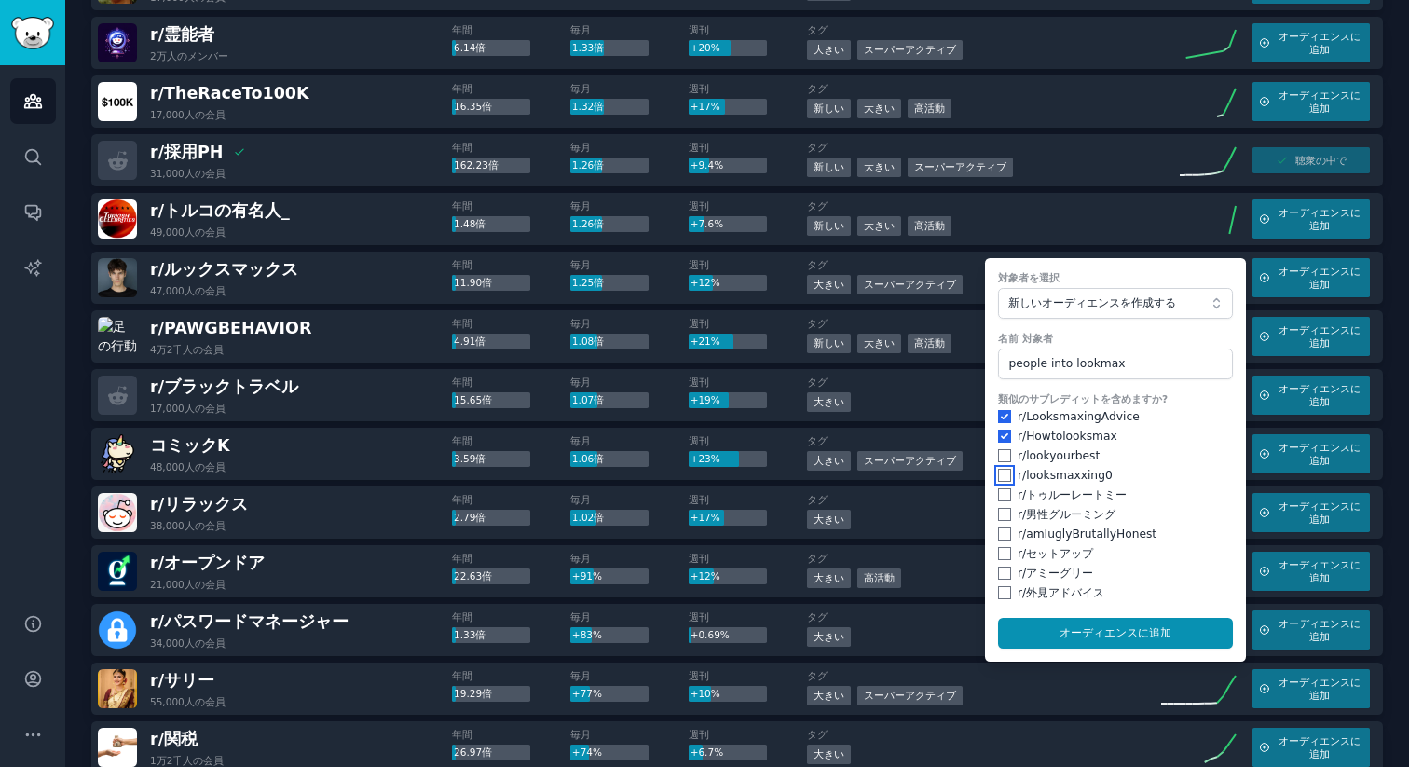
click at [998, 481] on input "checkbox" at bounding box center [1004, 475] width 13 height 13
checkbox input "true"
click at [1004, 497] on input "checkbox" at bounding box center [1004, 494] width 13 height 13
checkbox input "true"
click at [998, 453] on input "checkbox" at bounding box center [1004, 455] width 13 height 13
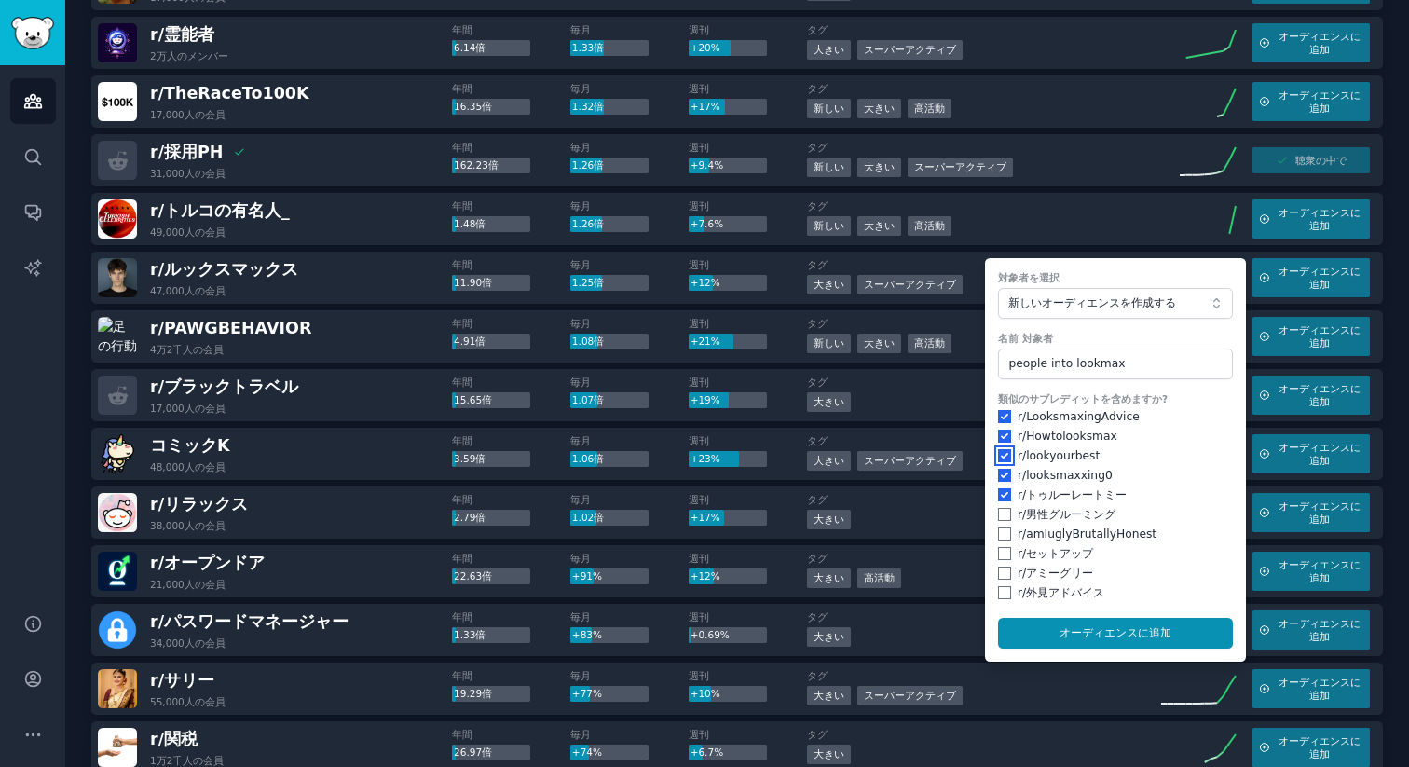
checkbox input "true"
click at [1002, 511] on input "checkbox" at bounding box center [1004, 514] width 13 height 13
checkbox input "true"
click at [998, 537] on input "checkbox" at bounding box center [1004, 533] width 13 height 13
checkbox input "true"
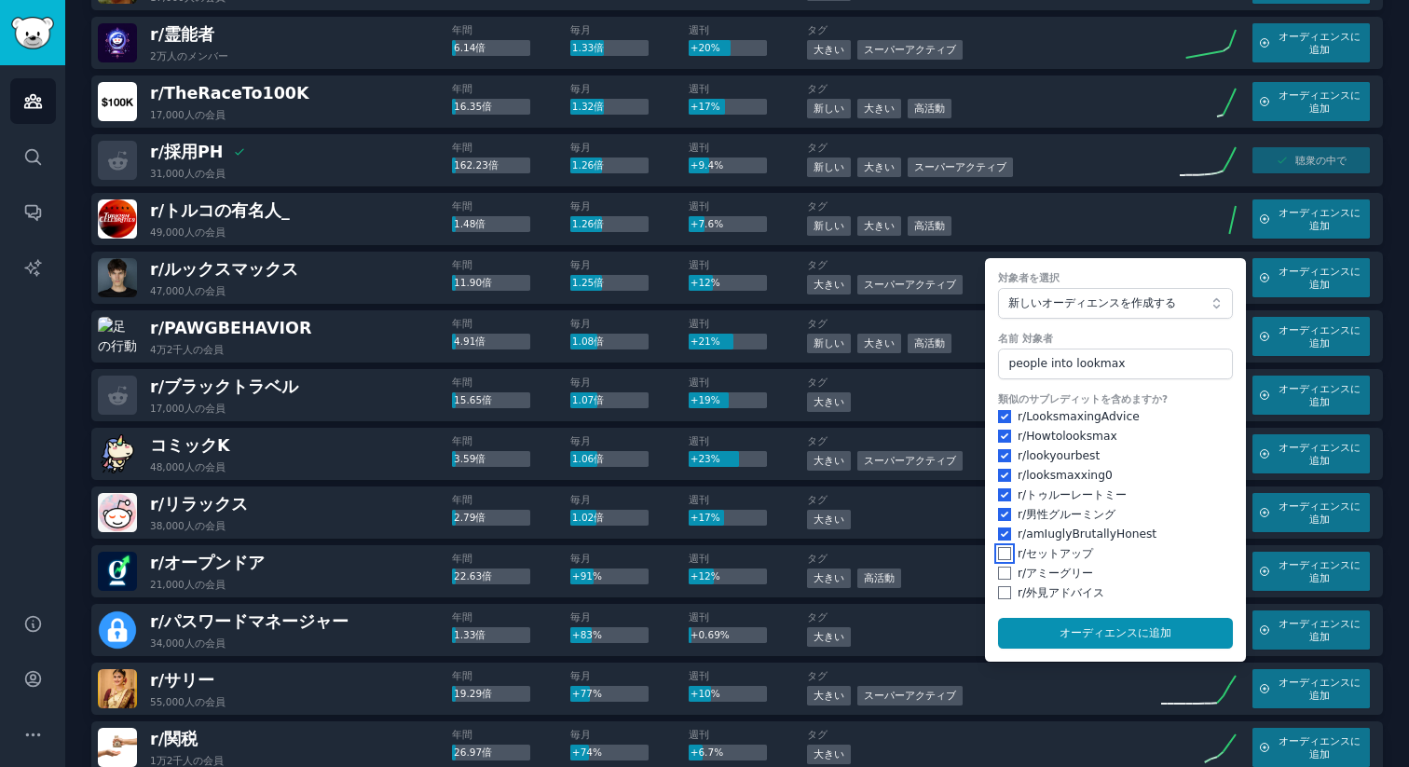
click at [998, 557] on input "checkbox" at bounding box center [1004, 553] width 13 height 13
checkbox input "true"
click at [999, 574] on input "checkbox" at bounding box center [1004, 572] width 13 height 13
checkbox input "true"
click at [998, 595] on input "checkbox" at bounding box center [1004, 592] width 13 height 13
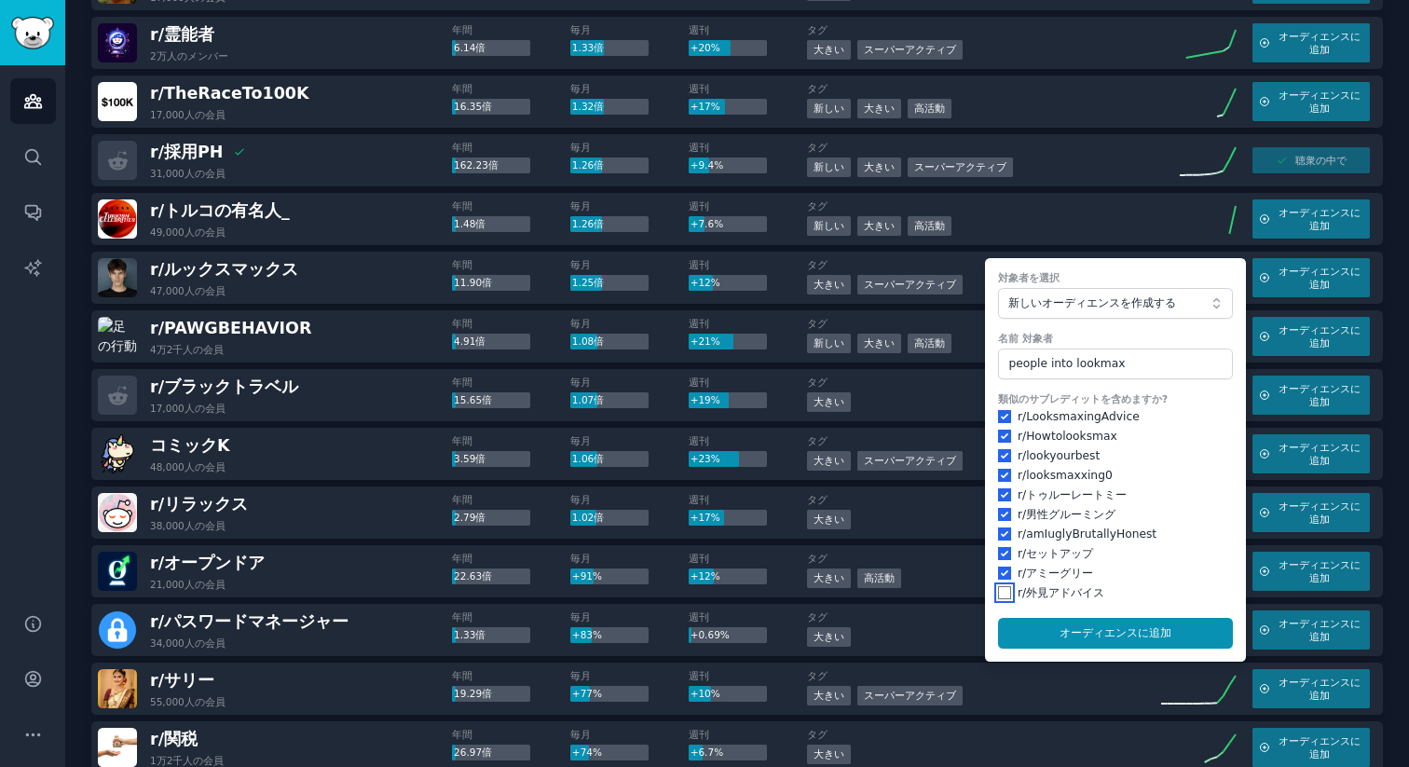
checkbox input "true"
click at [1083, 624] on button "オーディエンスに 追加" at bounding box center [1115, 634] width 235 height 32
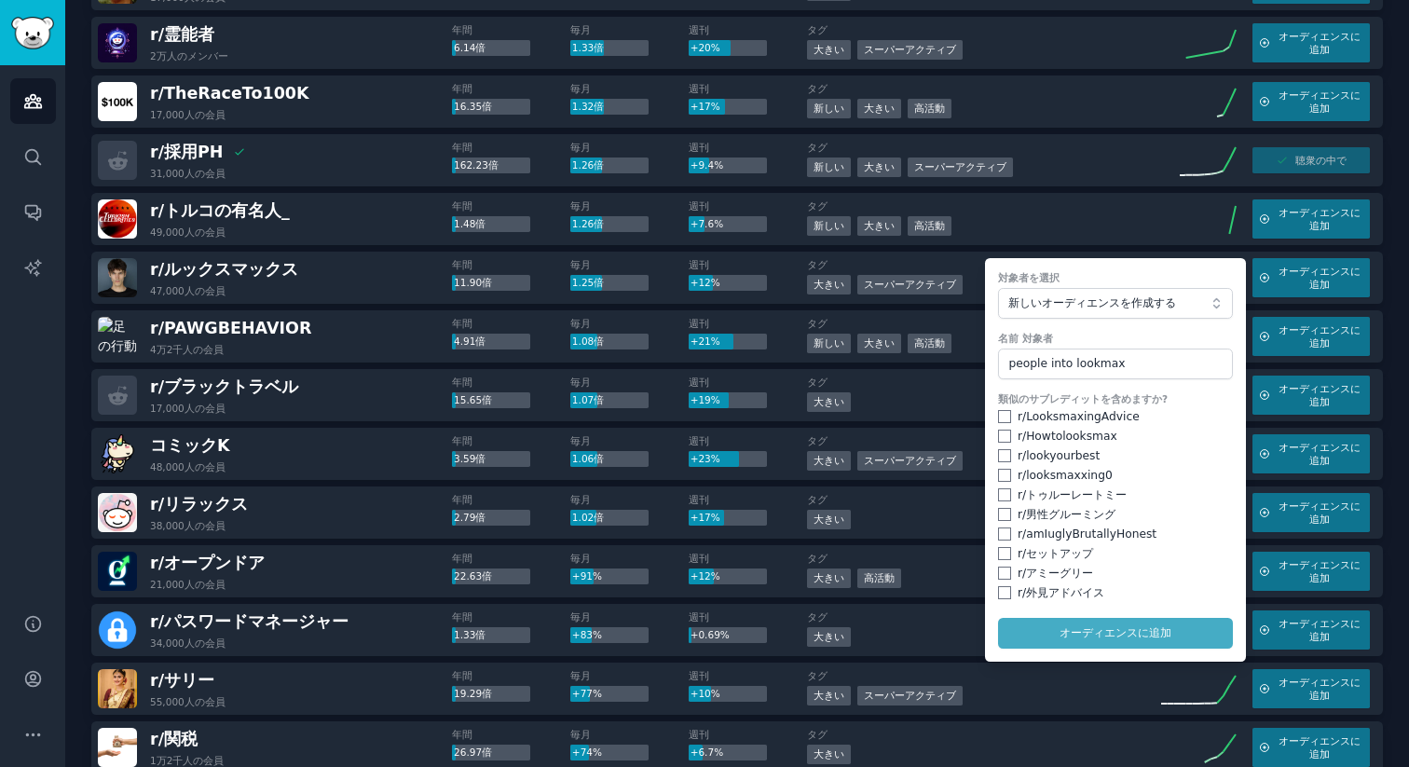
checkbox input "false"
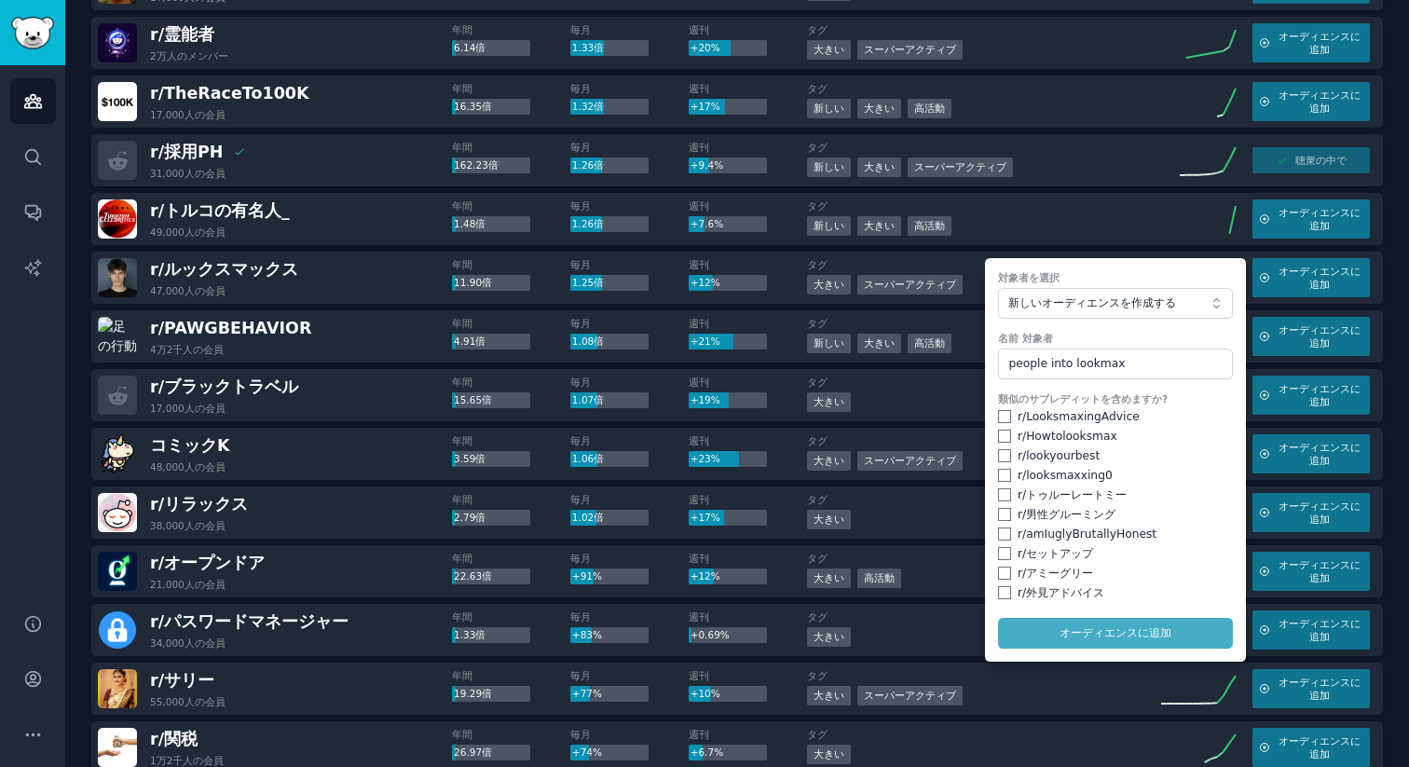
checkbox input "false"
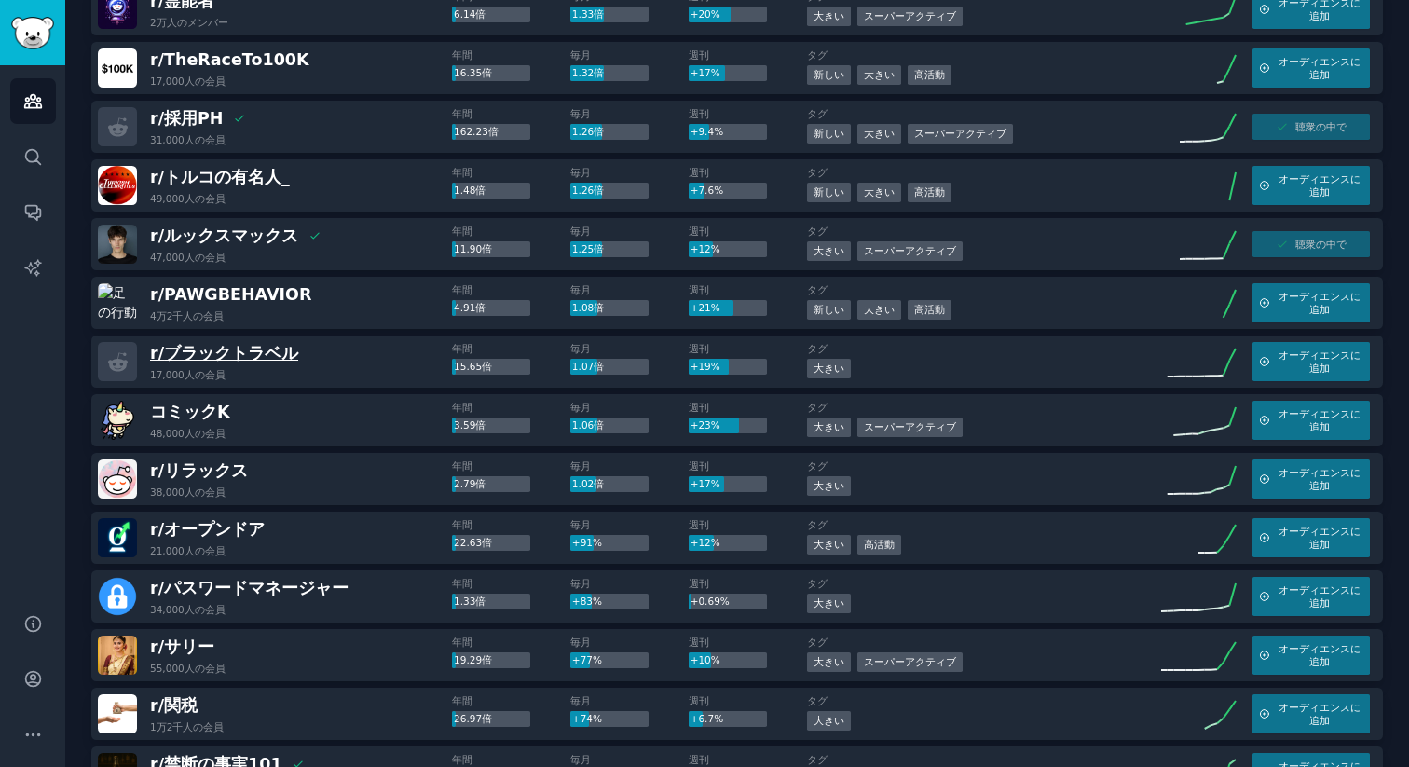
scroll to position [515, 0]
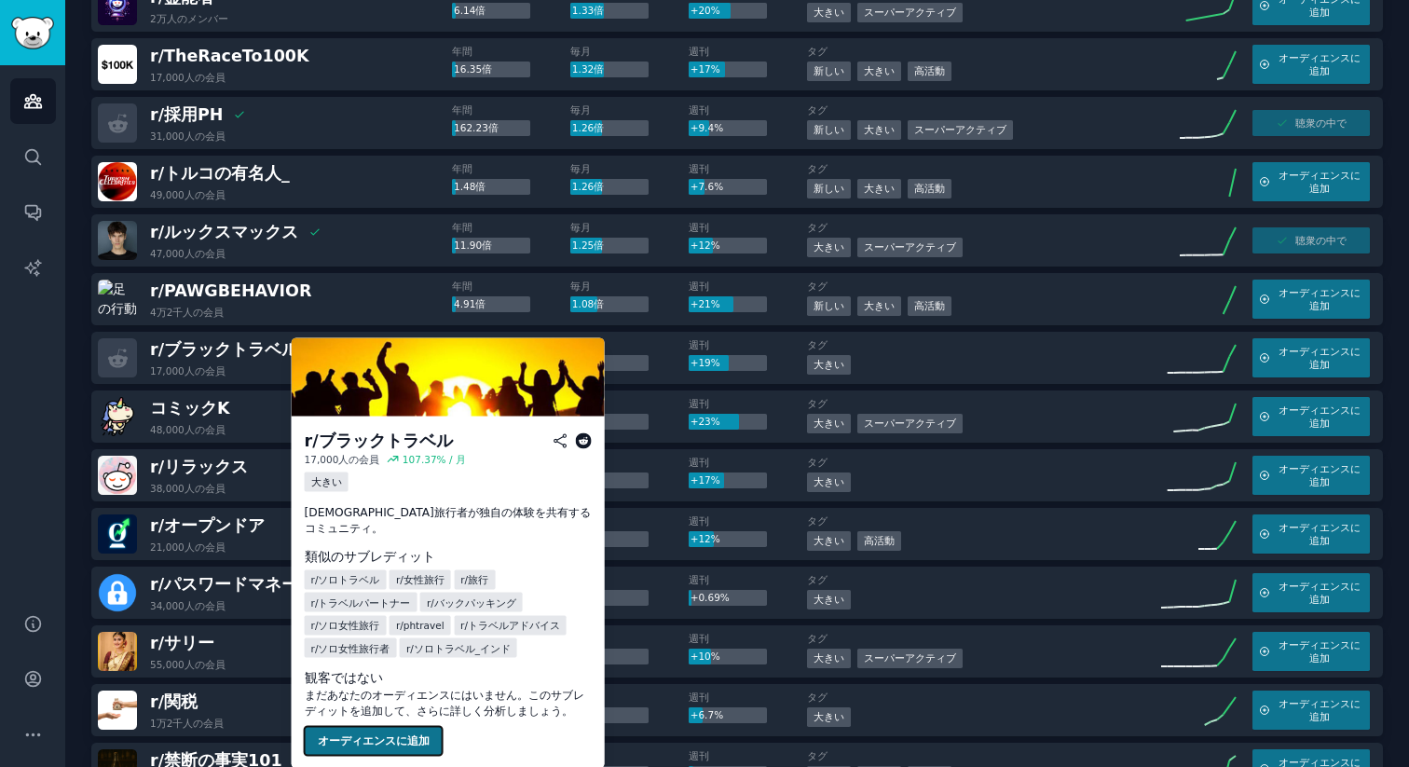
click at [360, 733] on font "オーディエンスに追加" at bounding box center [374, 739] width 112 height 13
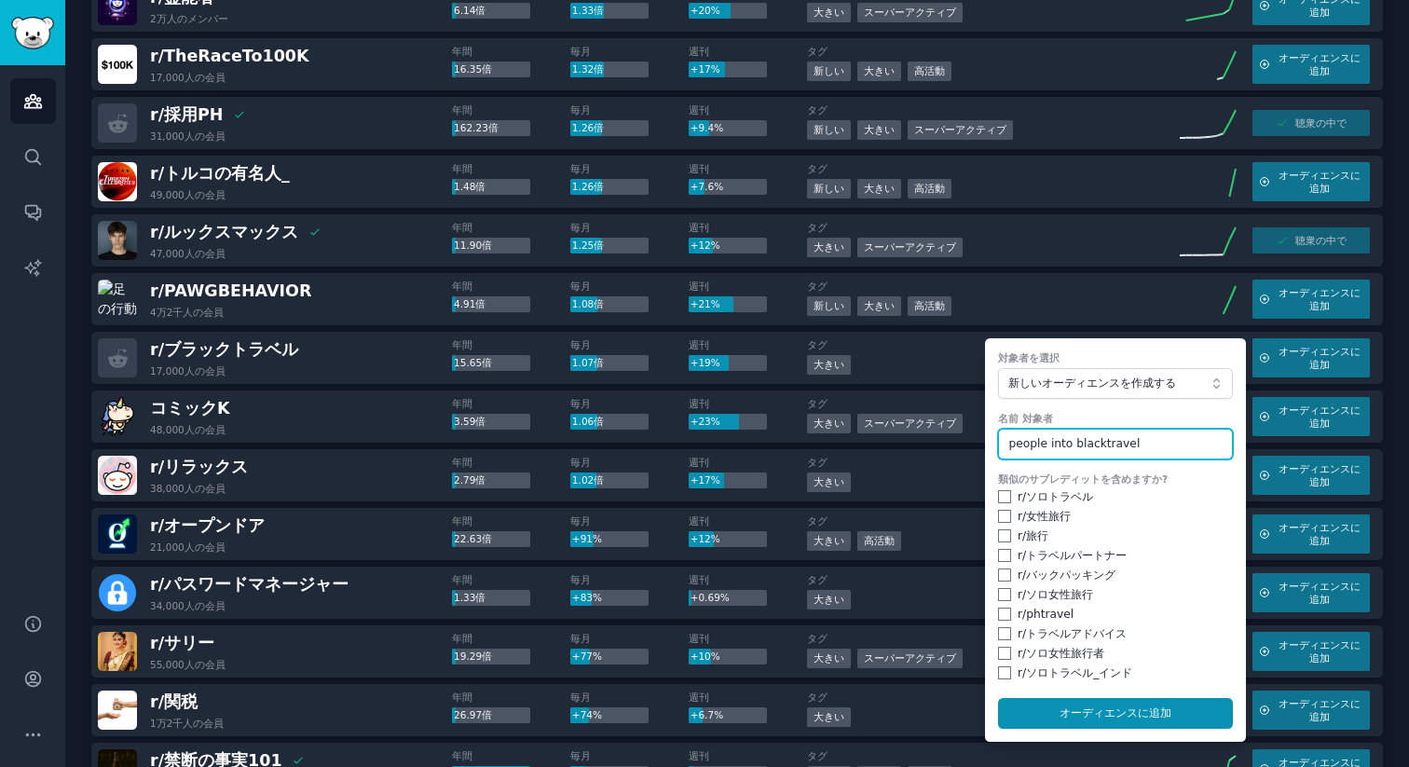
type input "people into blacktravel"
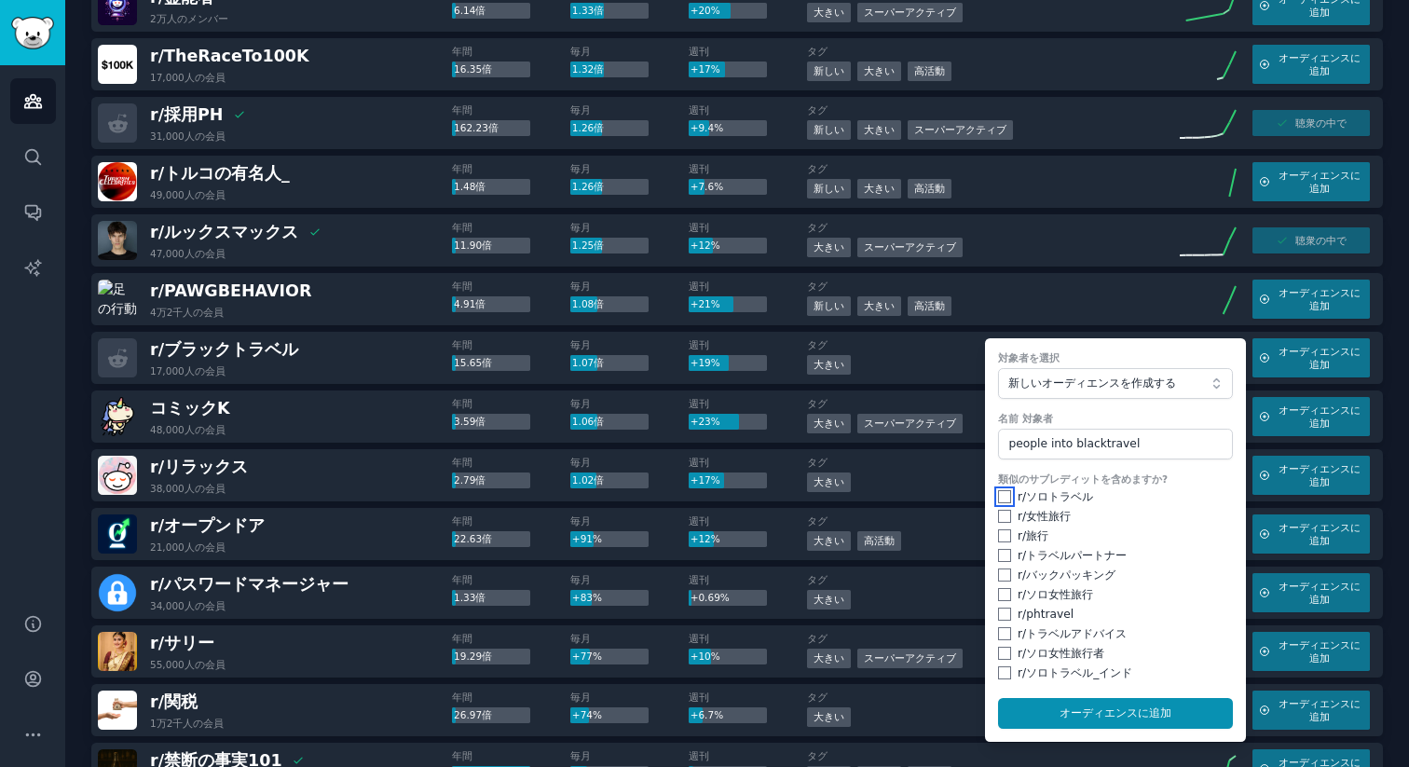
click at [998, 496] on input "checkbox" at bounding box center [1004, 496] width 13 height 13
checkbox input "true"
drag, startPoint x: 994, startPoint y: 517, endPoint x: 997, endPoint y: 534, distance: 17.0
click at [998, 519] on input "checkbox" at bounding box center [1004, 516] width 13 height 13
checkbox input "true"
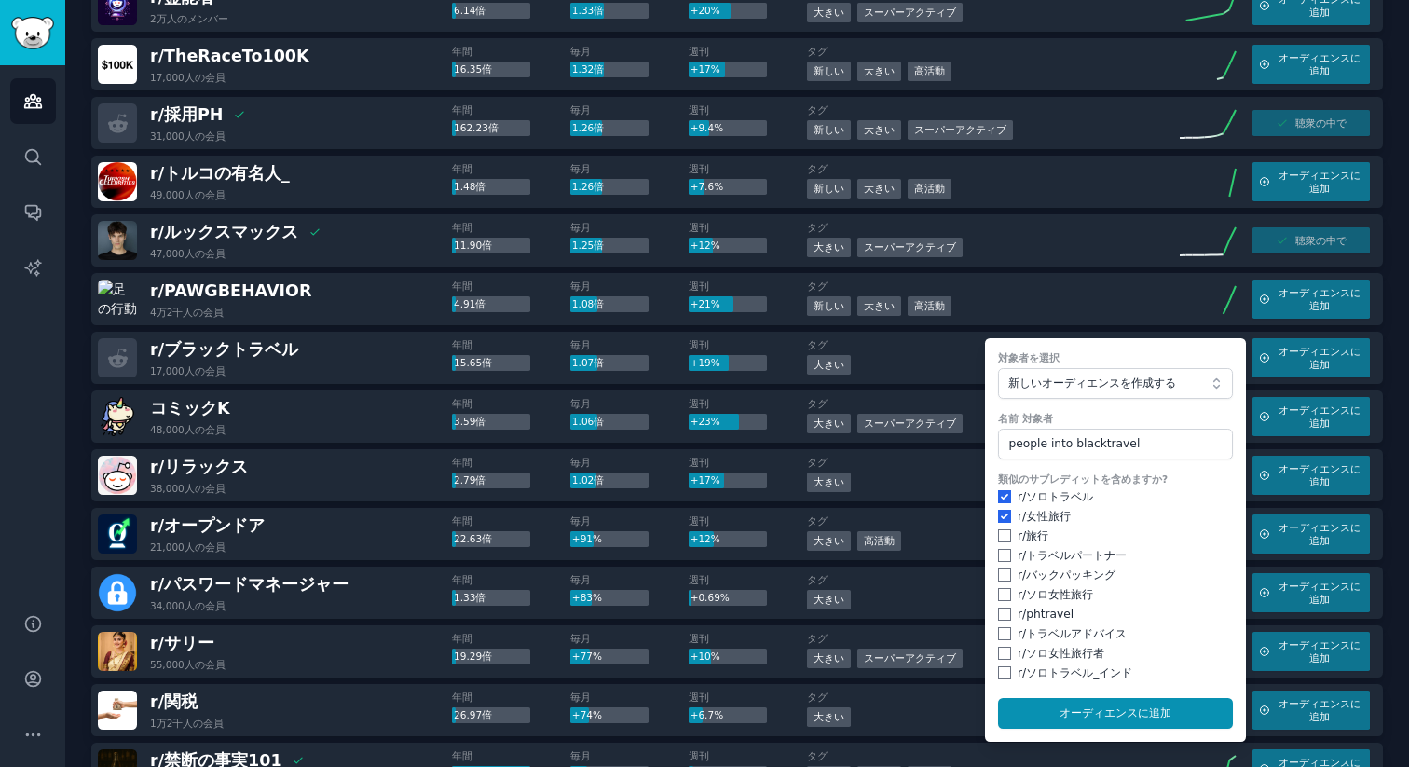
click at [998, 543] on div "r/ 旅行" at bounding box center [1115, 536] width 235 height 17
click at [999, 564] on div "類似のサブレディットを含めますか? r/ ソロトラベル r/ 女性旅行 r/ 旅行 r/ トラベルパートナー r/ バックパッキング r/ ソロ女性旅行 r/…" at bounding box center [1115, 576] width 235 height 209
click at [1001, 538] on input "checkbox" at bounding box center [1004, 535] width 13 height 13
checkbox input "true"
click at [999, 555] on input "checkbox" at bounding box center [1004, 555] width 13 height 13
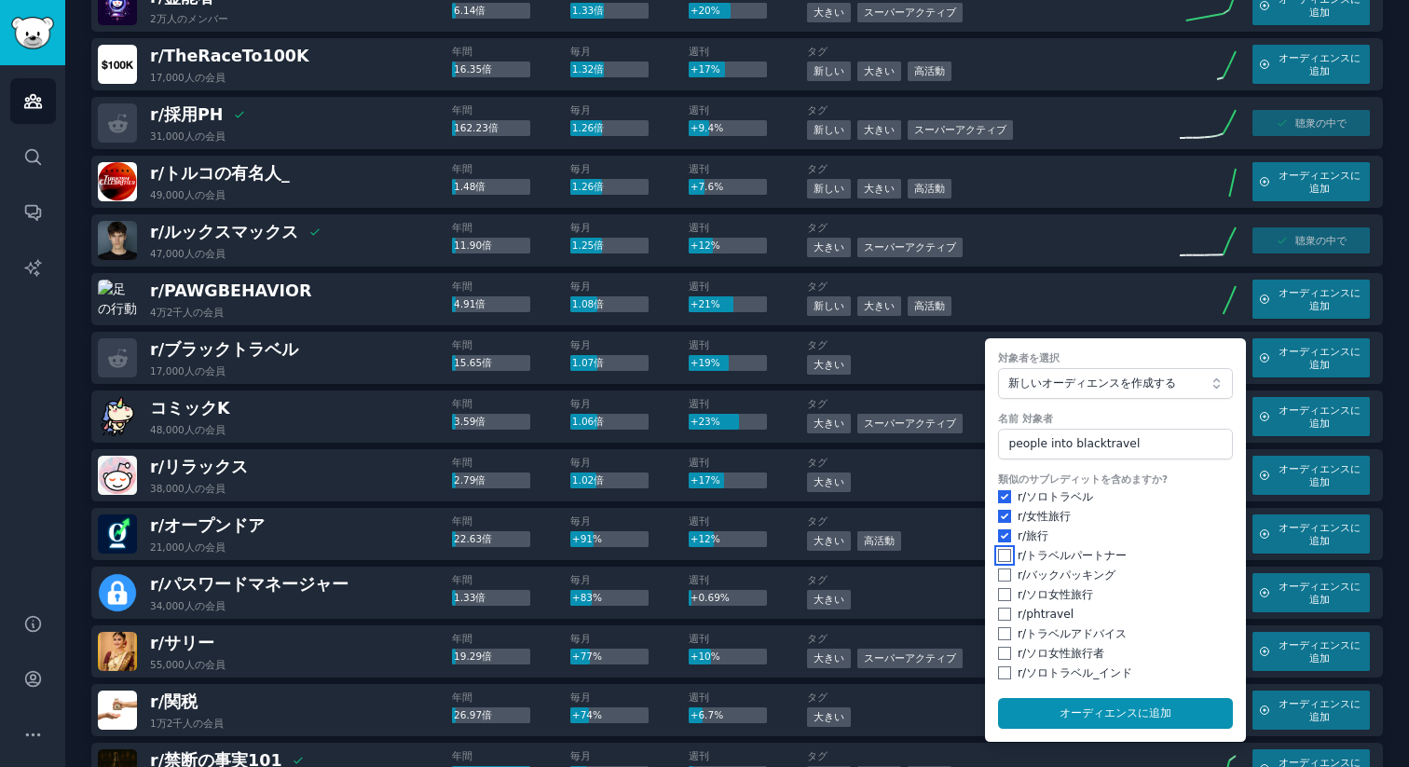
checkbox input "true"
click at [998, 578] on input "checkbox" at bounding box center [1004, 574] width 13 height 13
checkbox input "true"
drag, startPoint x: 999, startPoint y: 592, endPoint x: 1002, endPoint y: 620, distance: 29.1
click at [999, 596] on input "checkbox" at bounding box center [1004, 594] width 13 height 13
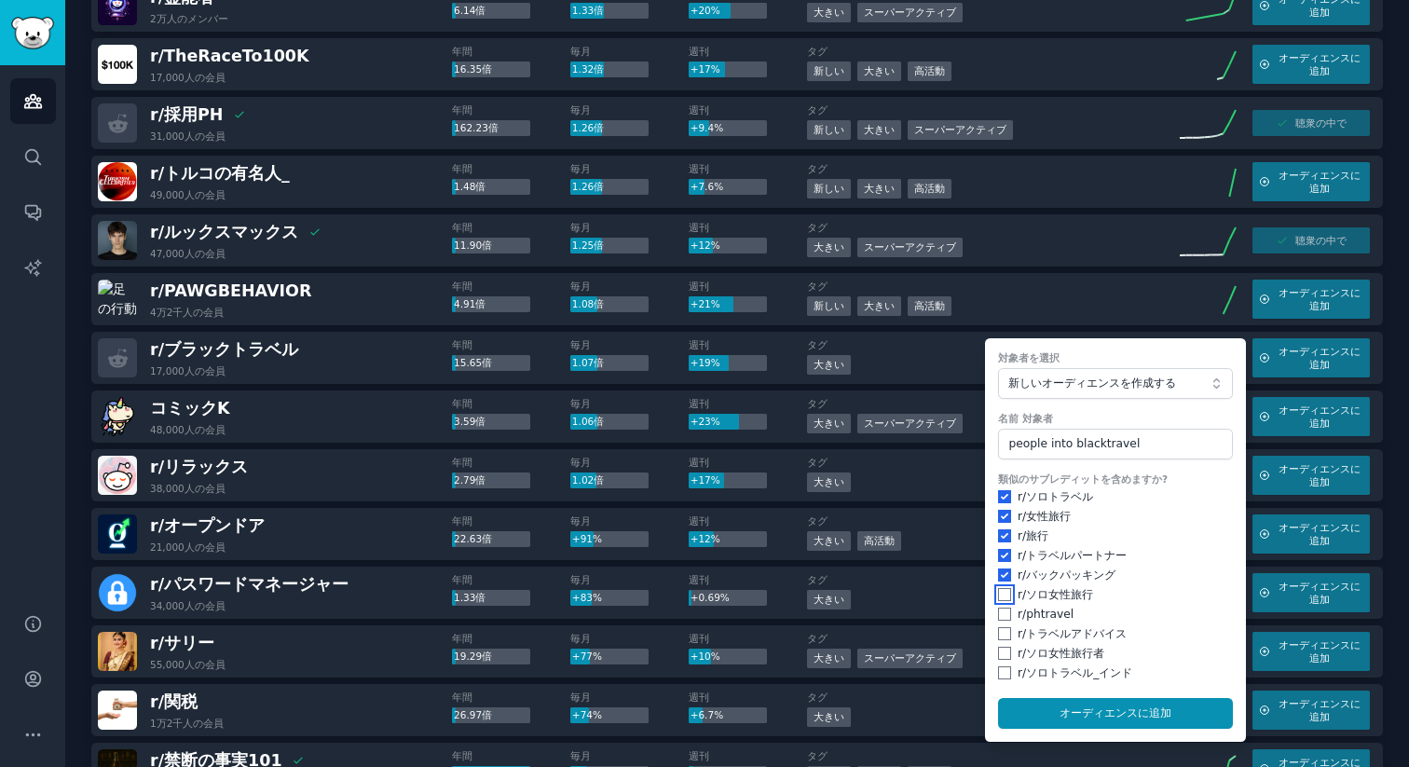
checkbox input "true"
click at [1002, 621] on div "r/ phtravel" at bounding box center [1115, 614] width 235 height 17
drag, startPoint x: 999, startPoint y: 631, endPoint x: 1000, endPoint y: 620, distance: 10.3
click at [999, 629] on input "checkbox" at bounding box center [1004, 633] width 13 height 13
checkbox input "true"
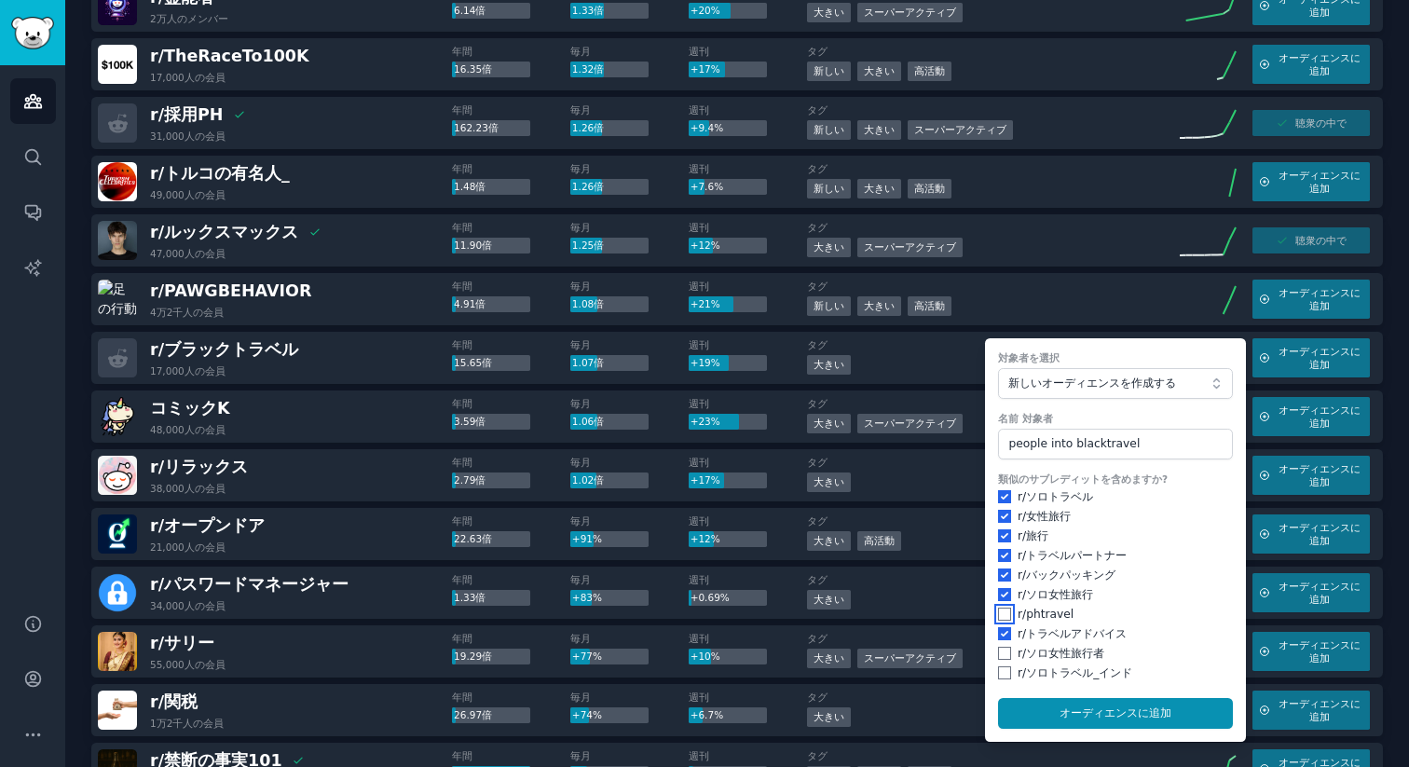
click at [1000, 610] on input "checkbox" at bounding box center [1004, 613] width 13 height 13
checkbox input "true"
click at [1001, 654] on input "checkbox" at bounding box center [1004, 653] width 13 height 13
checkbox input "true"
click at [998, 674] on input "checkbox" at bounding box center [1004, 672] width 13 height 13
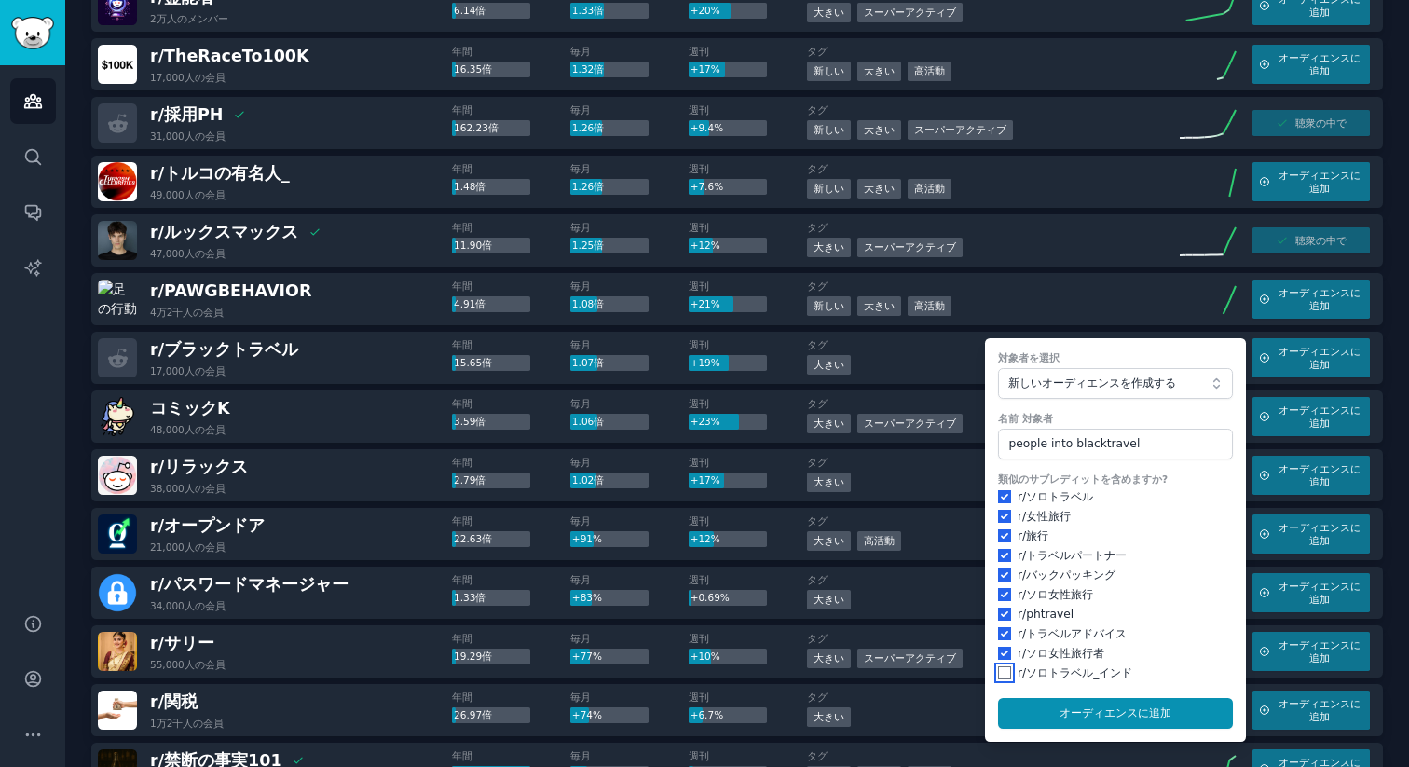
checkbox input "true"
click at [1057, 702] on button "オーディエンスに 追加" at bounding box center [1115, 714] width 235 height 32
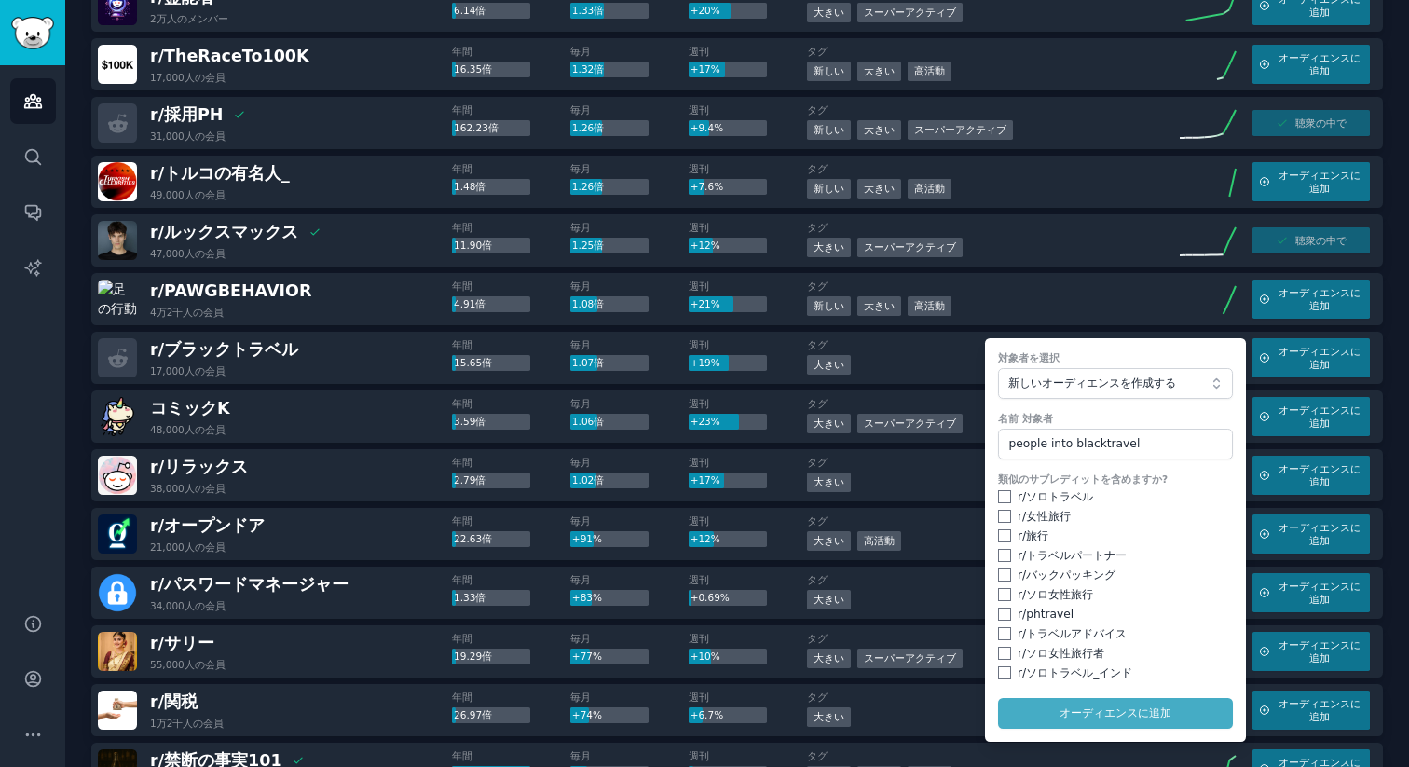
checkbox input "false"
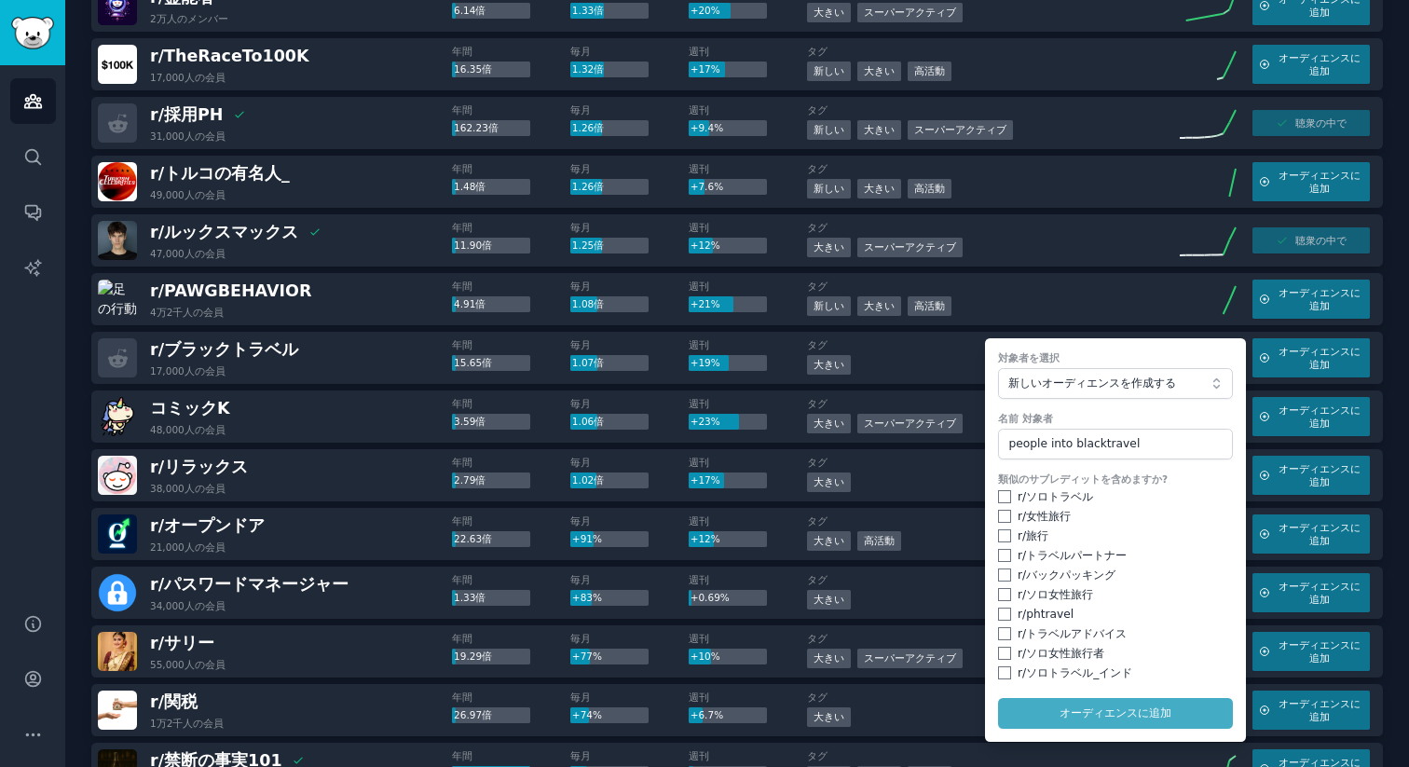
checkbox input "false"
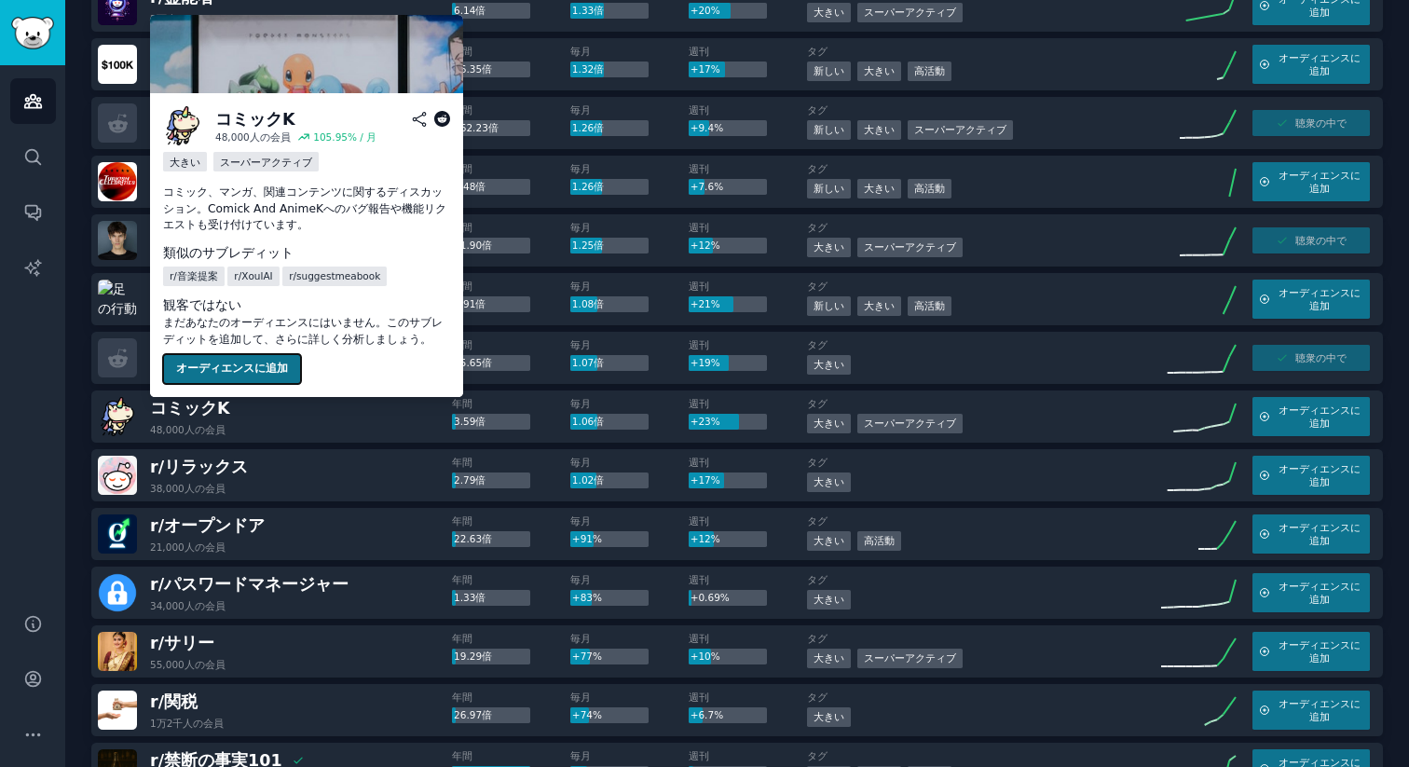
click at [258, 368] on font "オーディエンスに追加" at bounding box center [232, 367] width 112 height 13
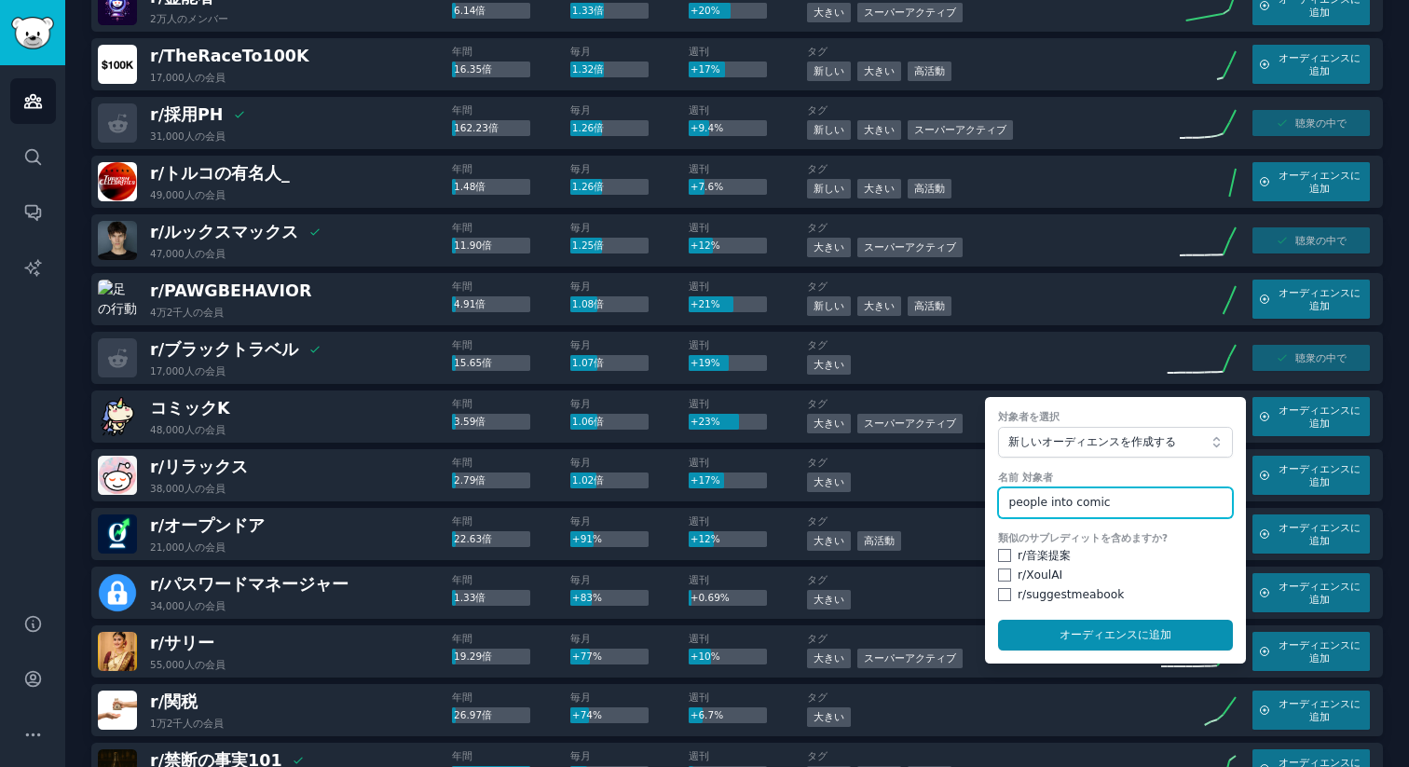
type input "people into comic"
click at [988, 550] on form "対象者を選択 新しいオーディエンスを作成する 名前 対象者 people into comic 類似のサブレディットを含めますか? r/ 音楽提案 r/ Xo…" at bounding box center [1115, 530] width 261 height 266
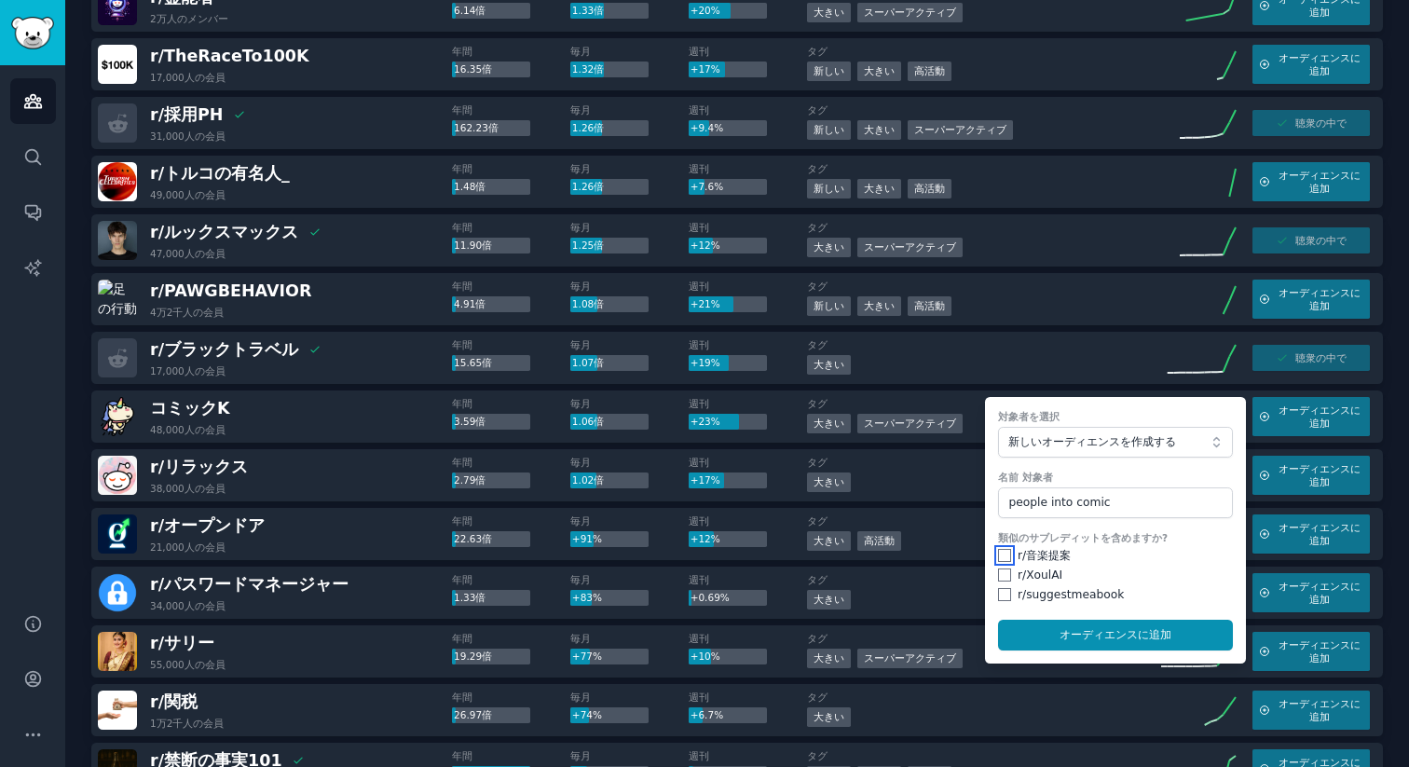
click at [1003, 557] on input "checkbox" at bounding box center [1004, 555] width 13 height 13
checkbox input "true"
click at [998, 574] on input "checkbox" at bounding box center [1004, 574] width 13 height 13
checkbox input "true"
drag, startPoint x: 996, startPoint y: 591, endPoint x: 1009, endPoint y: 599, distance: 15.5
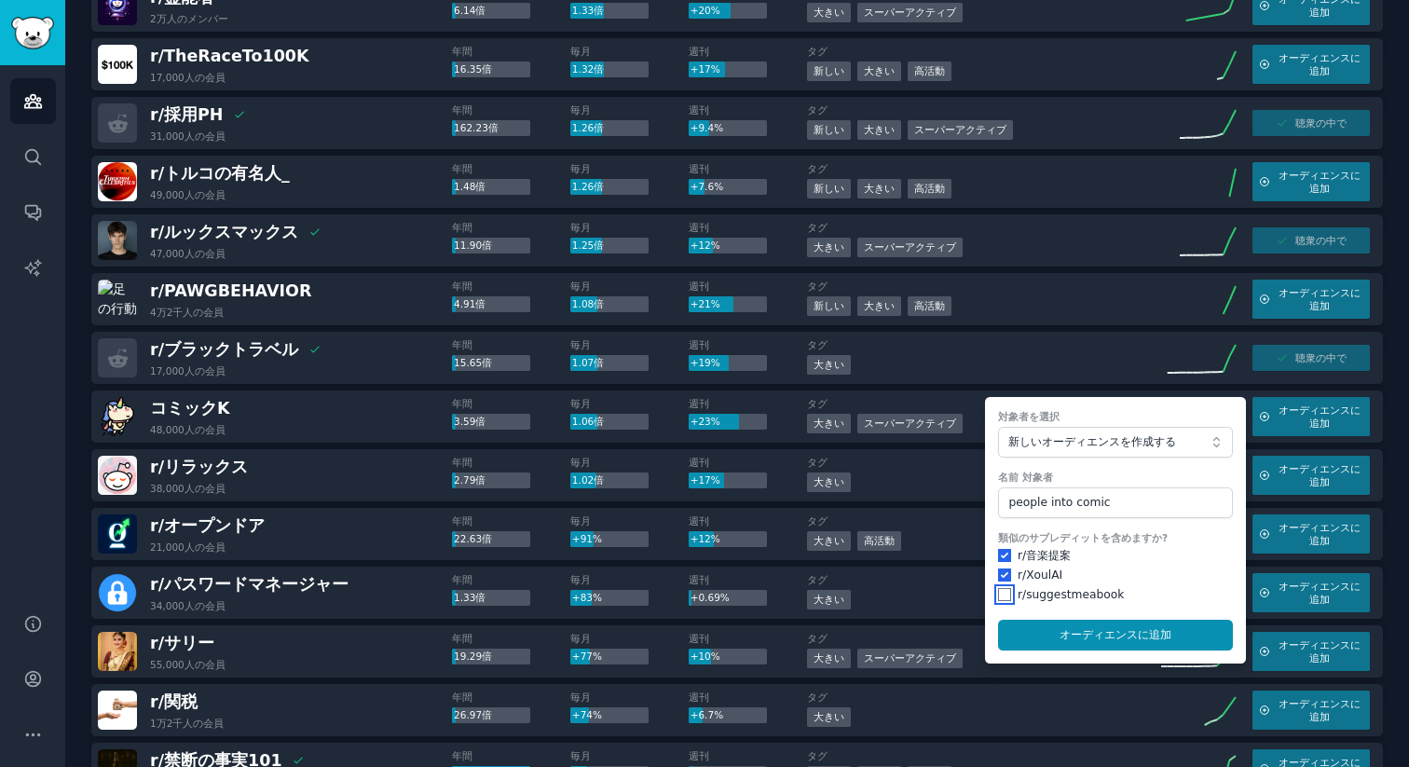
click at [998, 591] on input "checkbox" at bounding box center [1004, 594] width 13 height 13
checkbox input "true"
click at [1065, 645] on button "オーディエンスに 追加" at bounding box center [1115, 636] width 235 height 32
checkbox input "false"
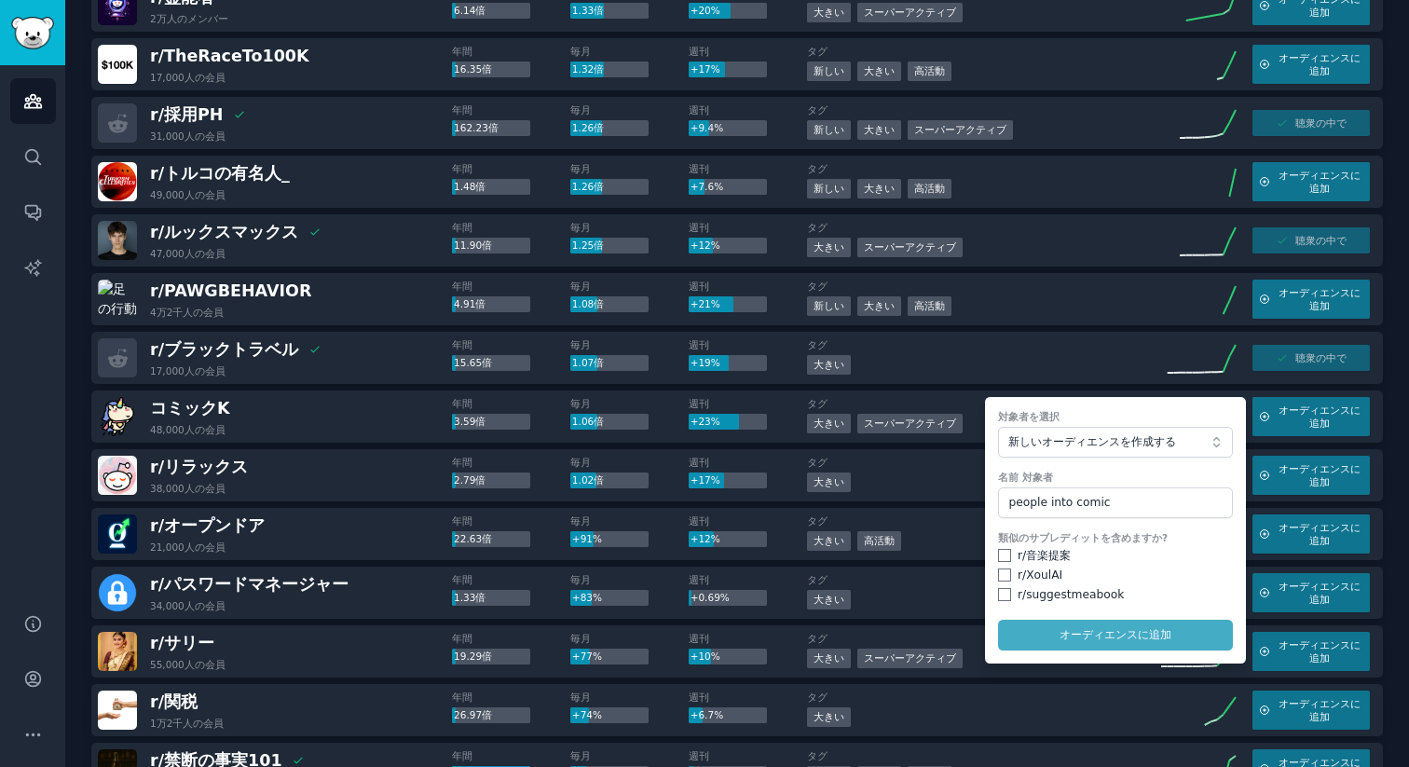
checkbox input "false"
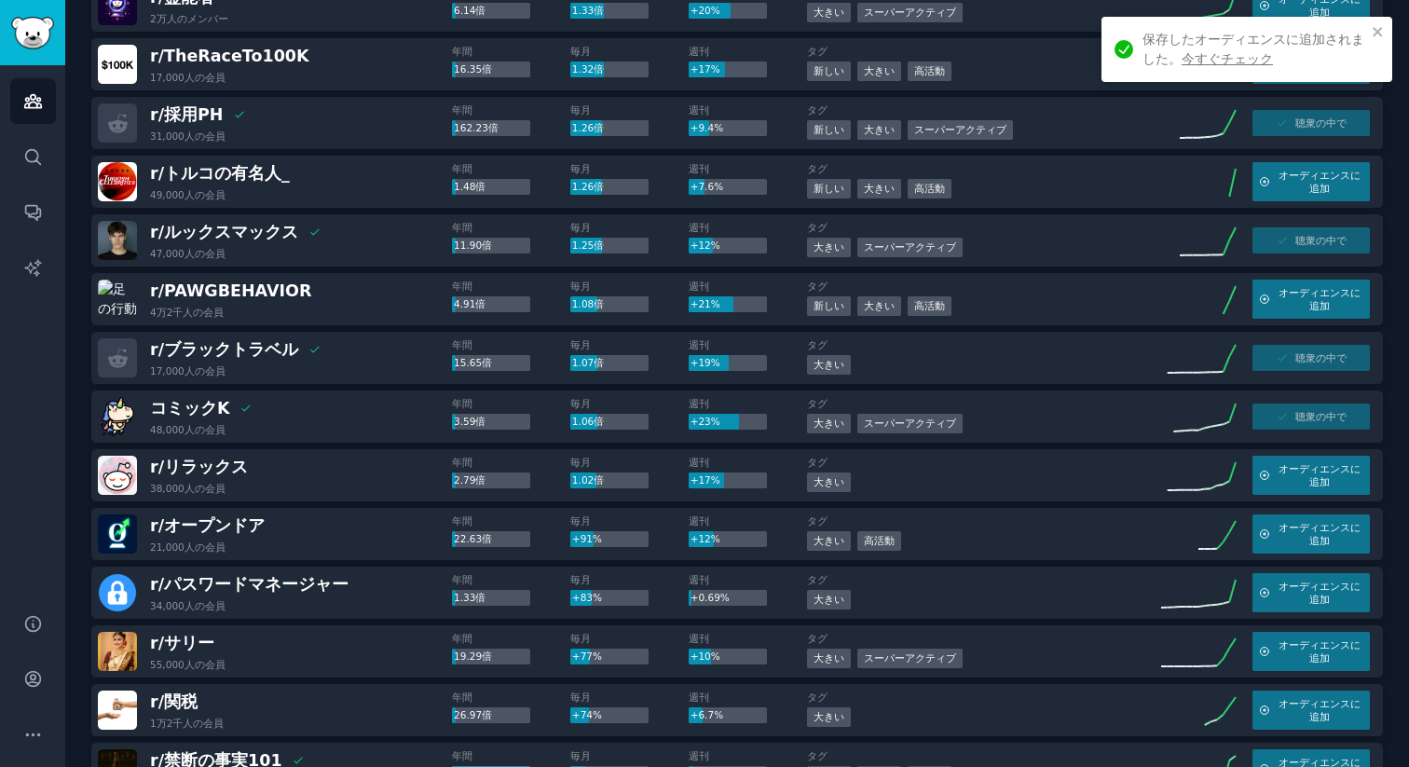
click at [330, 462] on div "r/ リラックス 38,000人の 会員" at bounding box center [275, 475] width 354 height 39
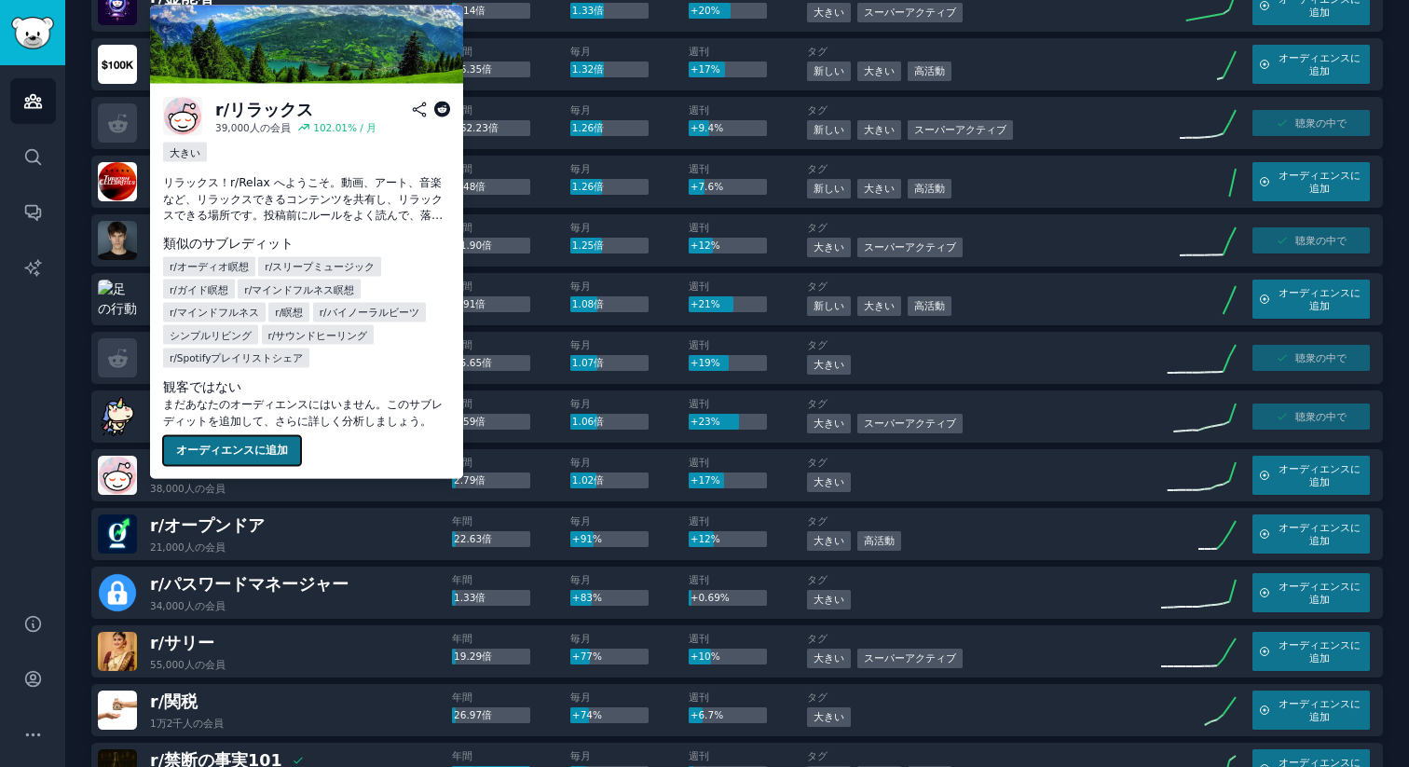
click at [250, 438] on button "オーディエンスに追加" at bounding box center [232, 451] width 138 height 30
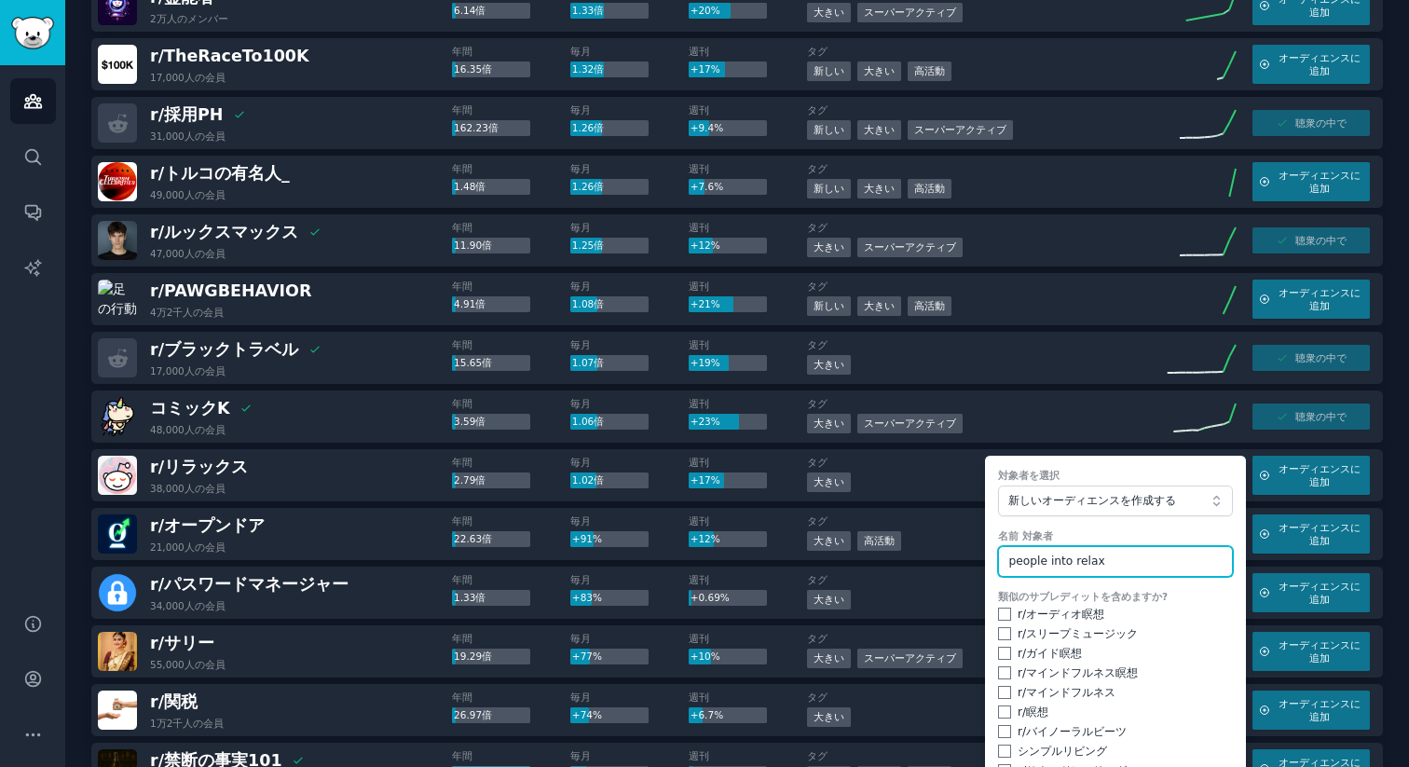
scroll to position [875, 0]
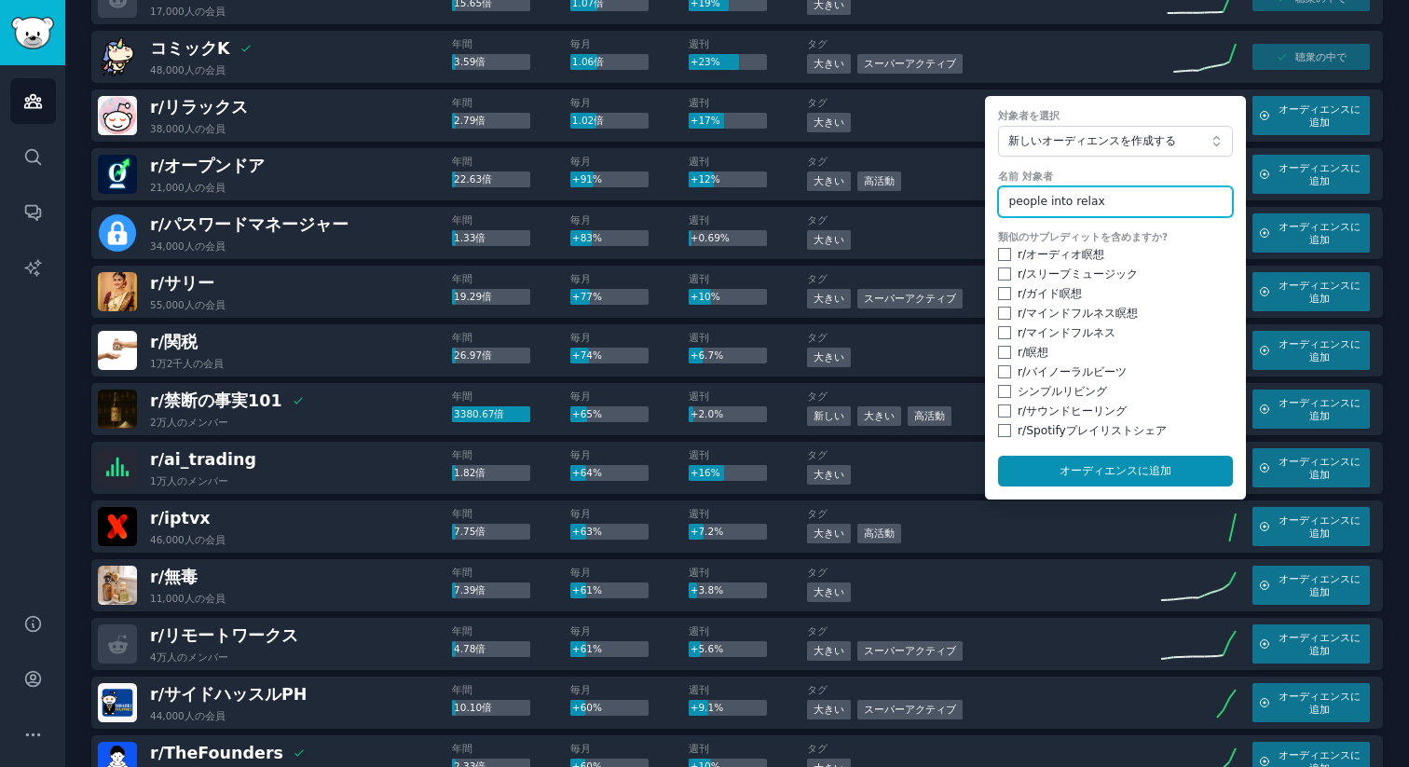
type input "people into relax"
click at [1002, 433] on input "checkbox" at bounding box center [1004, 430] width 13 height 13
checkbox input "true"
click at [1003, 400] on div "類似のサブレディットを含めますか? r/ オーディオ瞑想 r/ スリープミュージック r/ ガイド瞑想 r/ マインドフルネス瞑想 r/ マインドフルネス r…" at bounding box center [1115, 334] width 235 height 209
click at [998, 386] on input "checkbox" at bounding box center [1004, 391] width 13 height 13
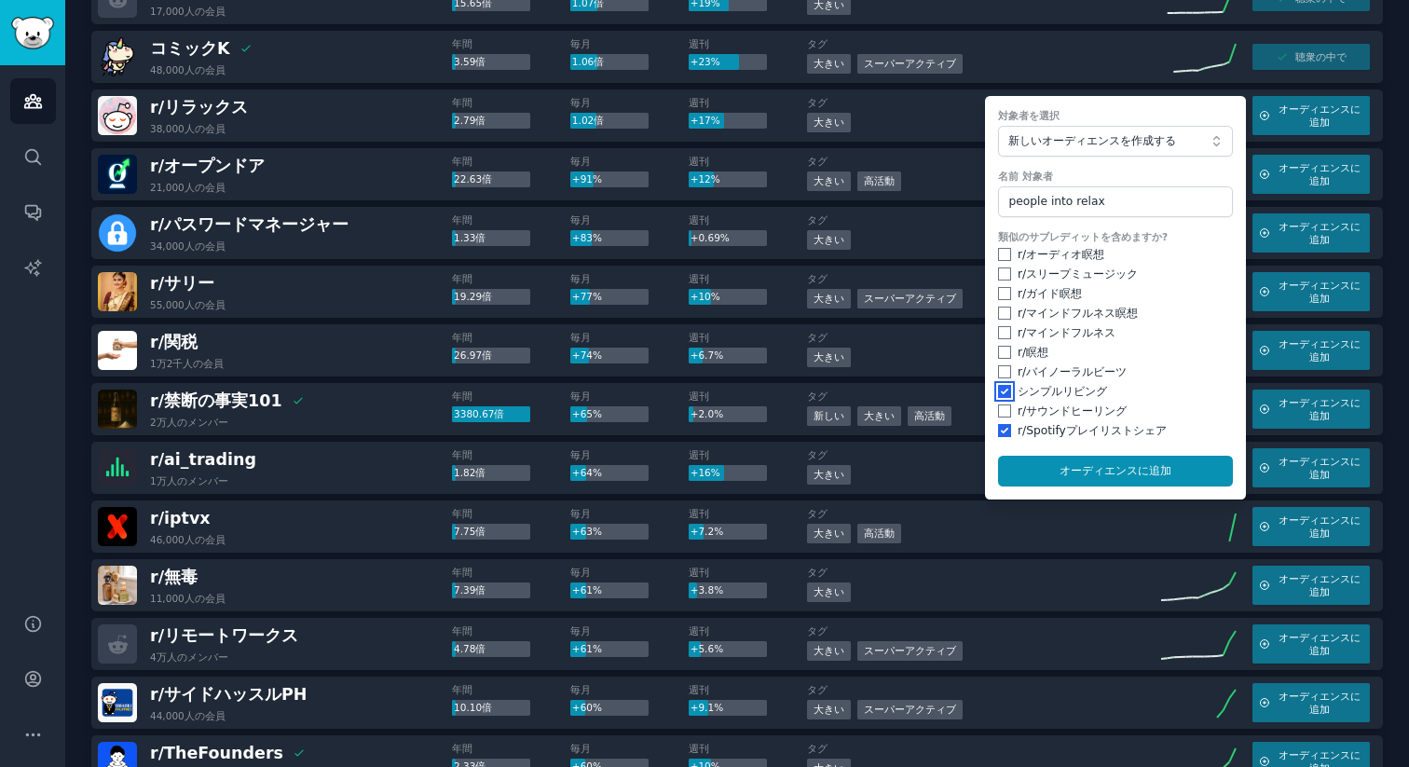
checkbox input "true"
drag, startPoint x: 1001, startPoint y: 409, endPoint x: 1004, endPoint y: 396, distance: 13.3
click at [1001, 409] on input "checkbox" at bounding box center [1004, 410] width 13 height 13
checkbox input "true"
click at [998, 368] on input "checkbox" at bounding box center [1004, 371] width 13 height 13
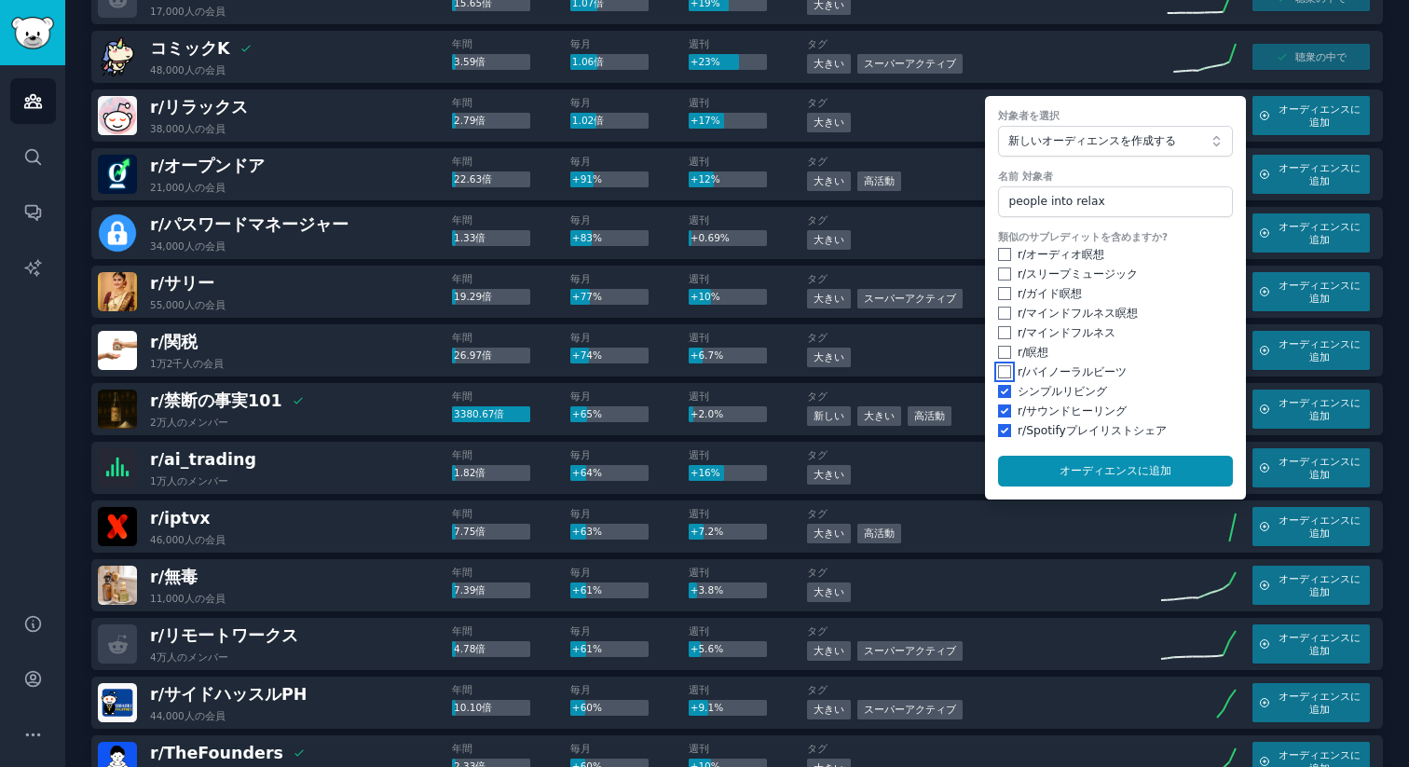
checkbox input "true"
click at [999, 347] on input "checkbox" at bounding box center [1004, 352] width 13 height 13
checkbox input "true"
click at [1008, 327] on div "r/ マインドフルネス" at bounding box center [1115, 333] width 235 height 17
click at [1000, 325] on div "r/ マインドフルネス" at bounding box center [1115, 333] width 235 height 17
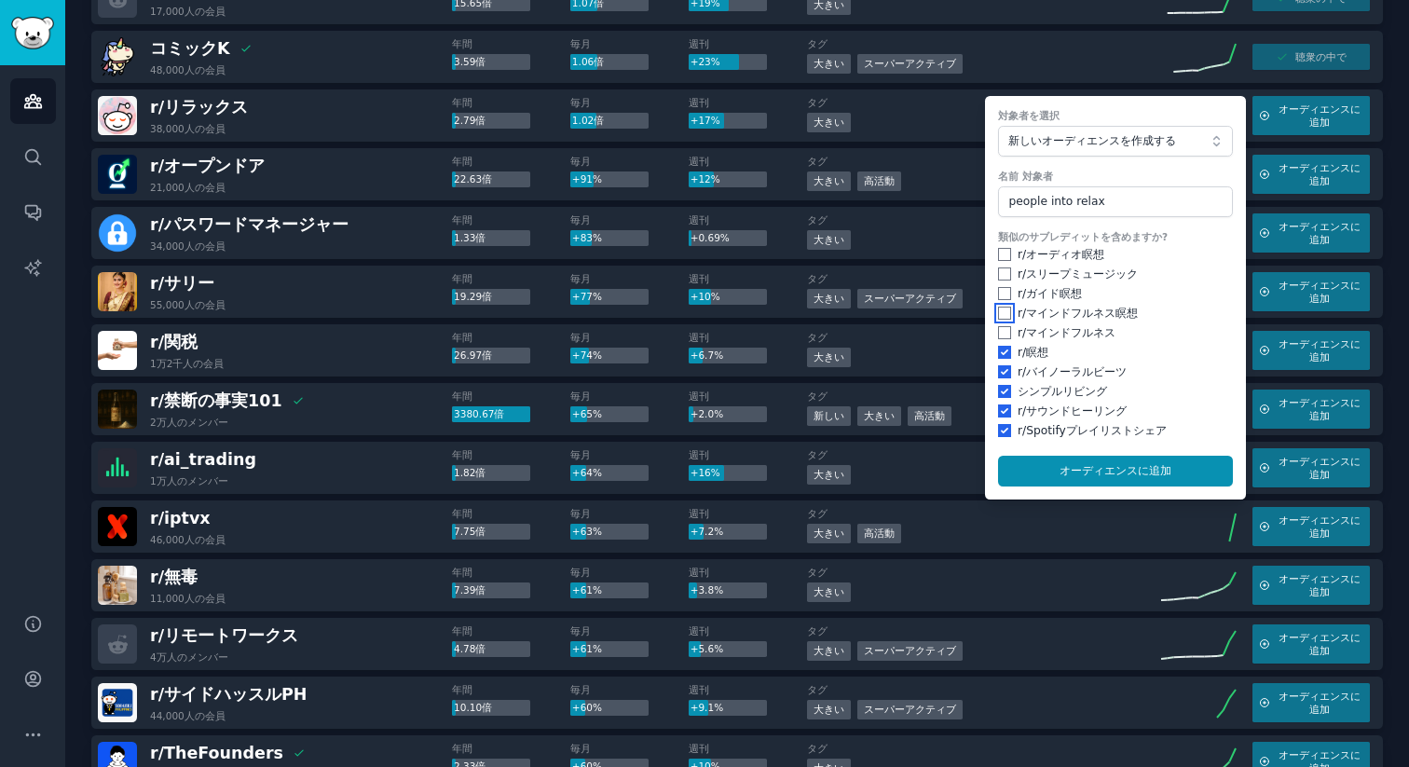
click at [998, 312] on input "checkbox" at bounding box center [1004, 312] width 13 height 13
checkbox input "true"
click at [999, 287] on input "checkbox" at bounding box center [1004, 293] width 13 height 13
checkbox input "true"
click at [998, 271] on input "checkbox" at bounding box center [1004, 273] width 13 height 13
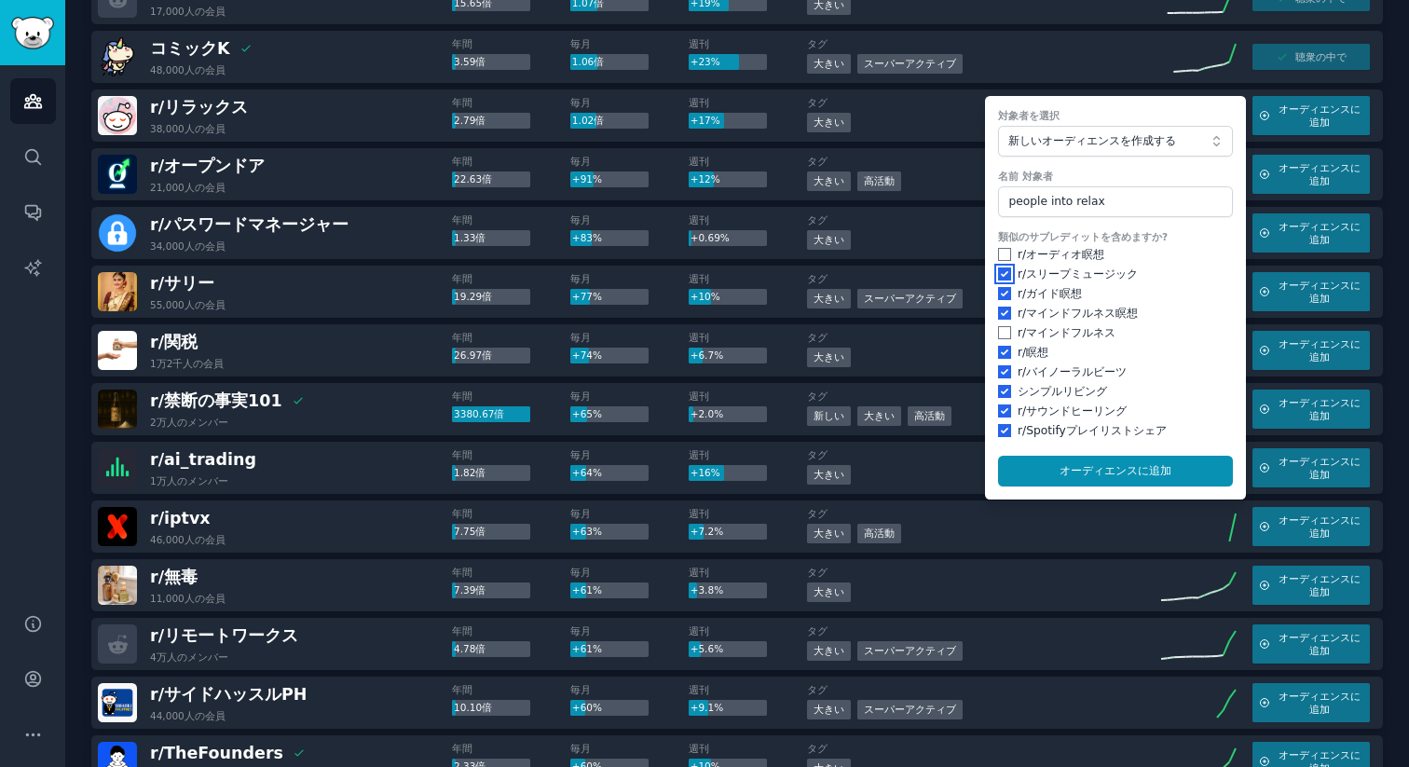
checkbox input "true"
click at [998, 250] on input "checkbox" at bounding box center [1004, 254] width 13 height 13
checkbox input "true"
click at [998, 338] on div "r/ マインドフルネス" at bounding box center [1115, 333] width 235 height 17
click at [1002, 339] on div "r/ マインドフルネス" at bounding box center [1115, 333] width 235 height 17
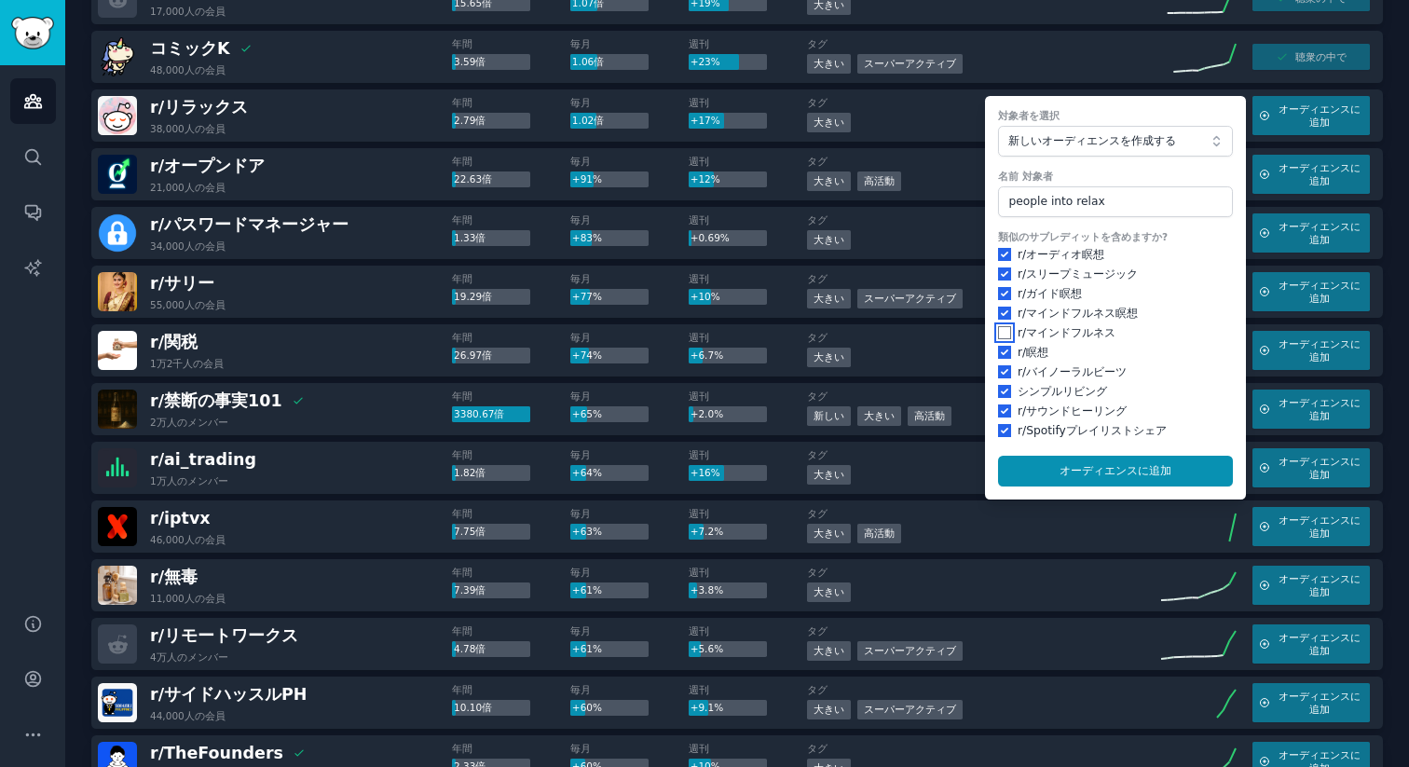
drag, startPoint x: 991, startPoint y: 329, endPoint x: 1040, endPoint y: 375, distance: 67.2
click at [991, 330] on form "対象者を選択 新しいオーディエンスを作成する 名前 対象者 people into relax 類似のサブレディットを含めますか? r/ オーディオ瞑想 r/…" at bounding box center [1115, 297] width 261 height 403
click at [998, 332] on input "checkbox" at bounding box center [1004, 332] width 13 height 13
checkbox input "true"
click at [1090, 464] on font "オーディエンスに" at bounding box center [1103, 470] width 89 height 13
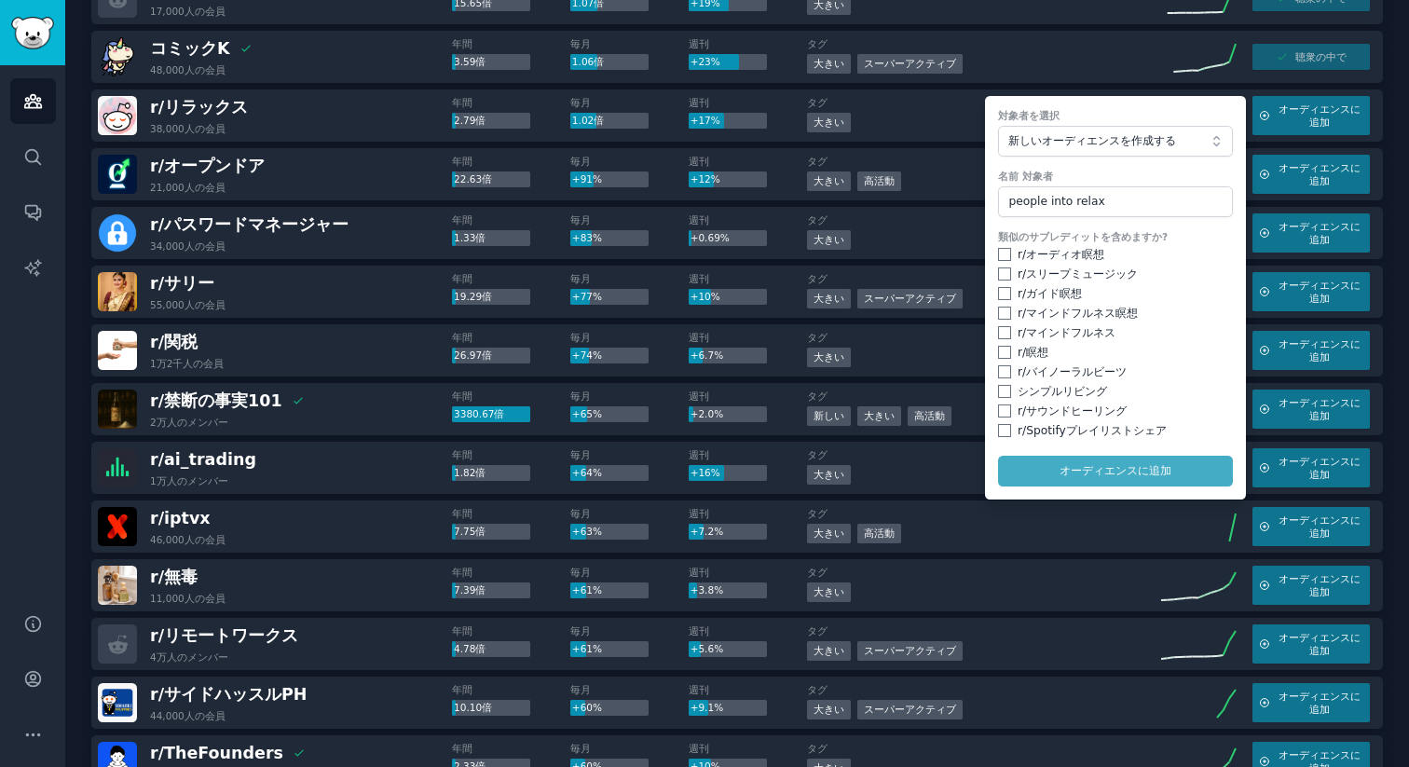
checkbox input "false"
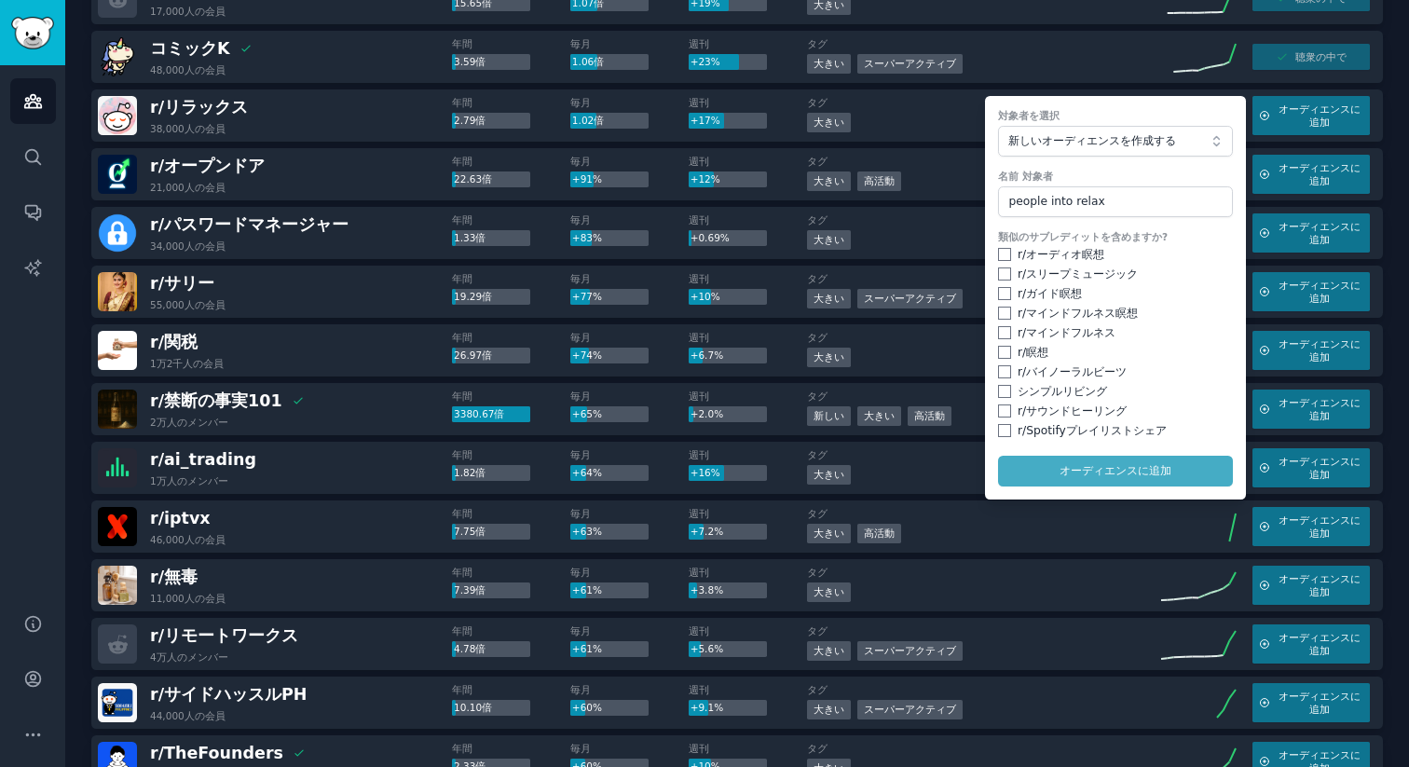
checkbox input "false"
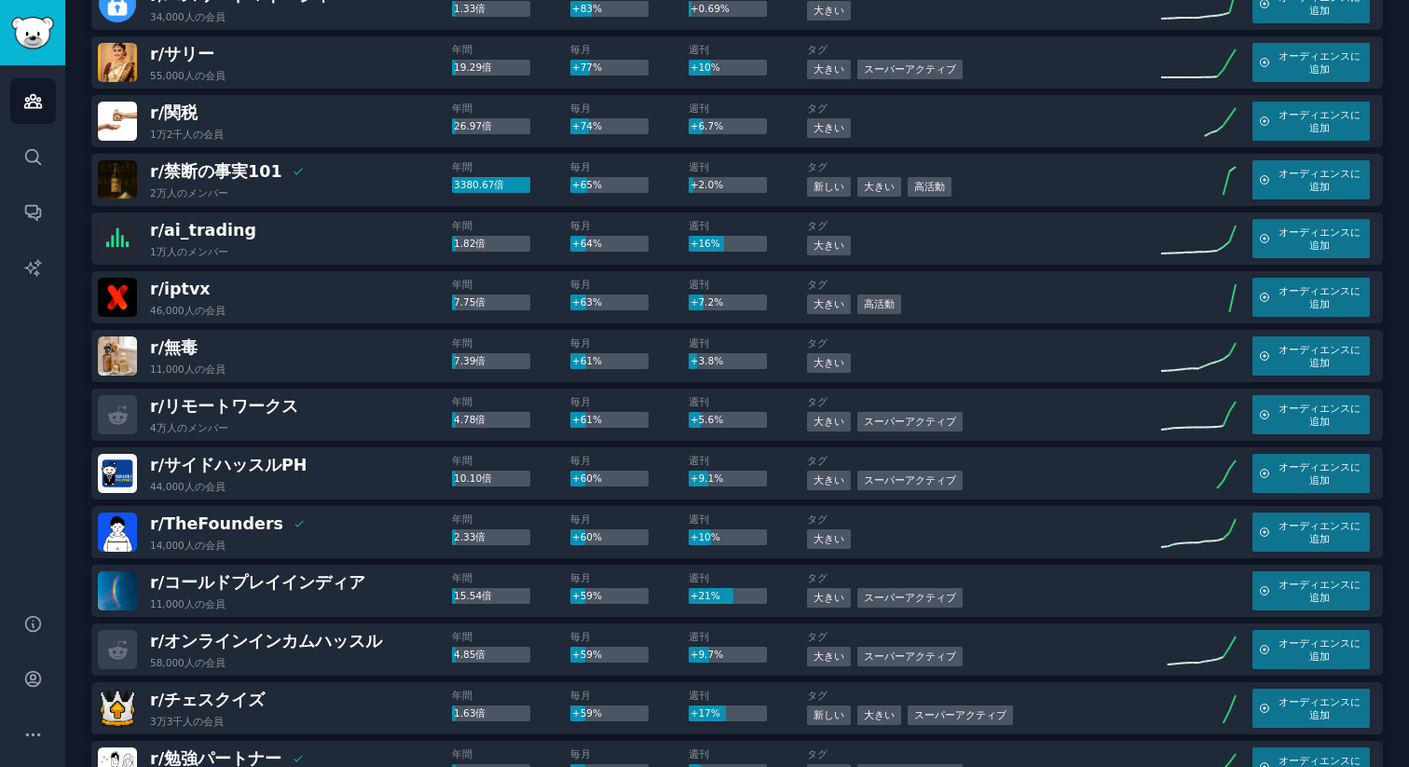
scroll to position [1111, 0]
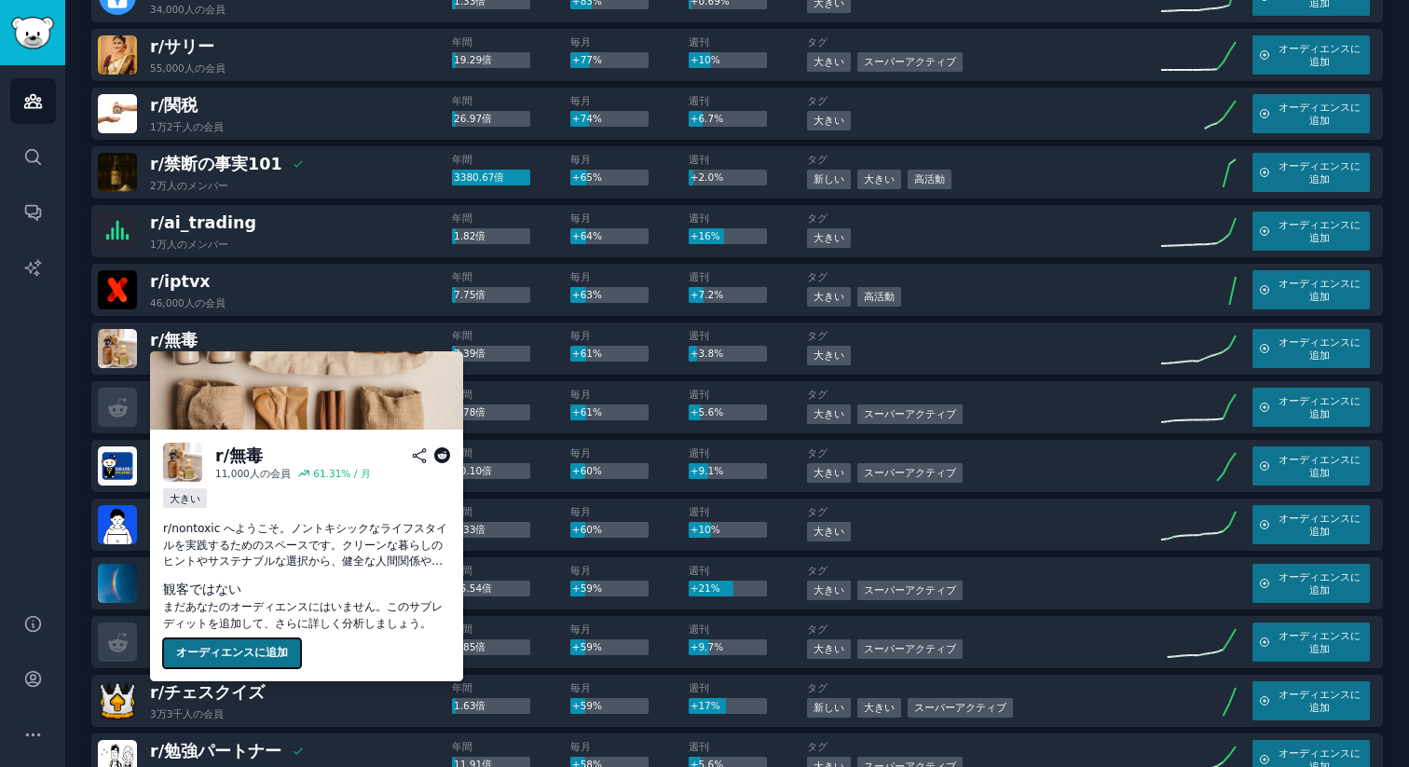
click at [264, 658] on font "オーディエンスに追加" at bounding box center [232, 652] width 112 height 13
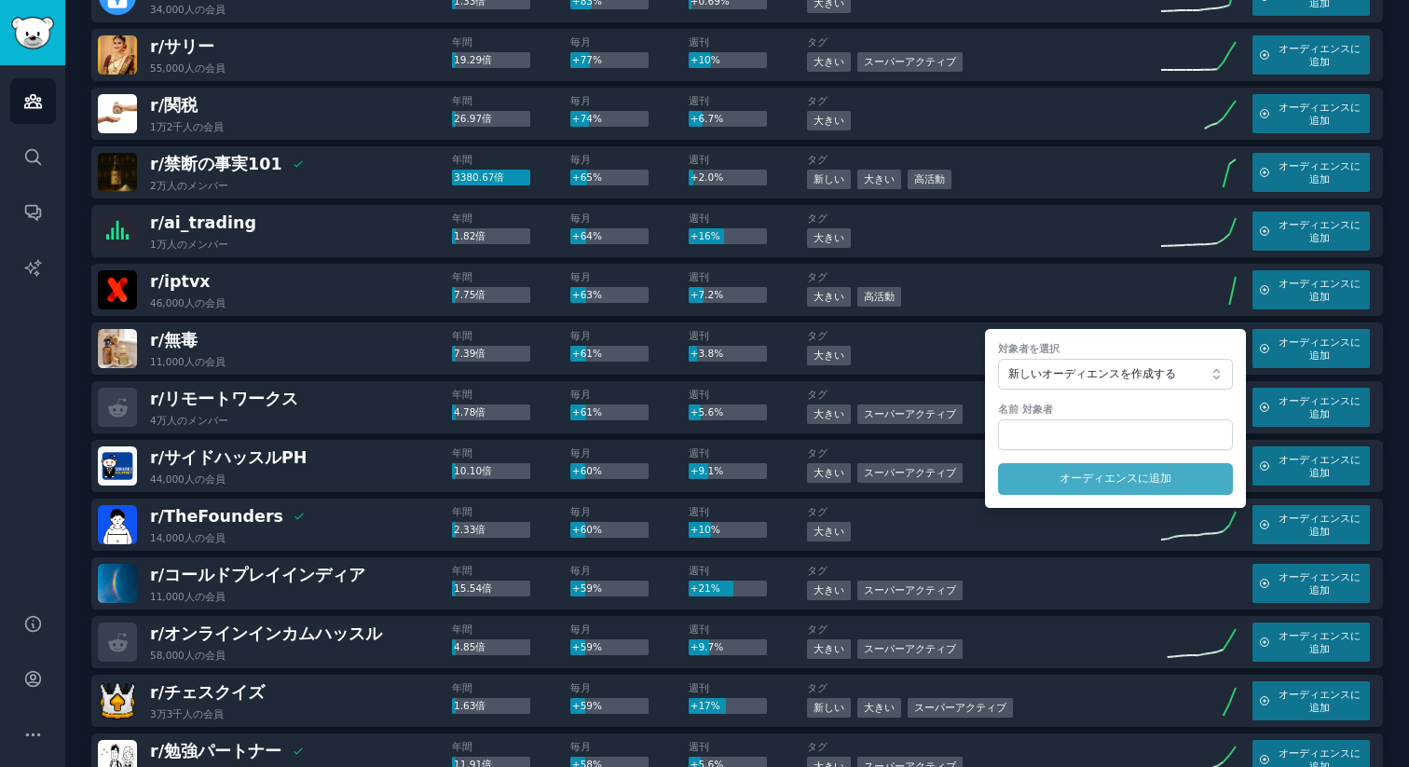
click at [356, 478] on div "r/ サイドハッスルPH 44,000人の 会員" at bounding box center [275, 465] width 354 height 39
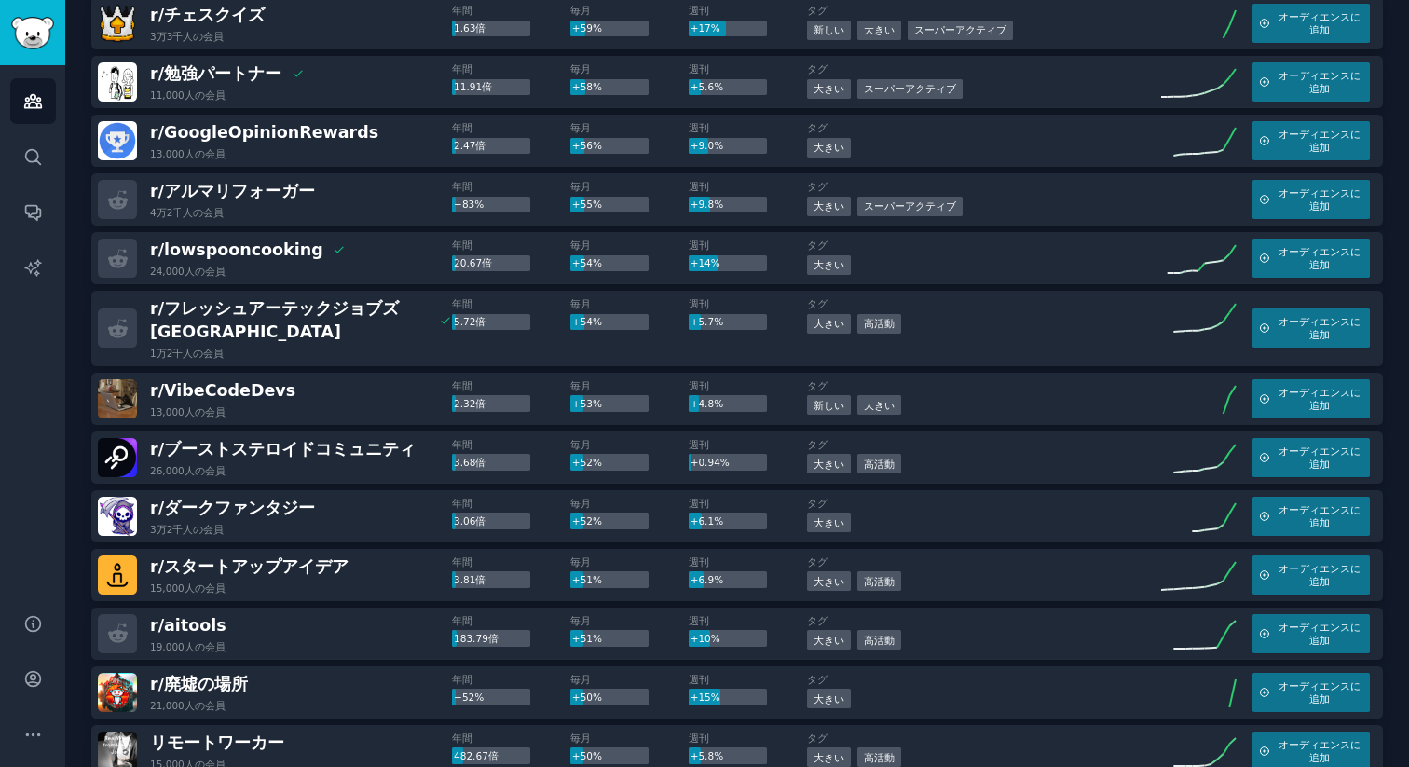
scroll to position [1789, 0]
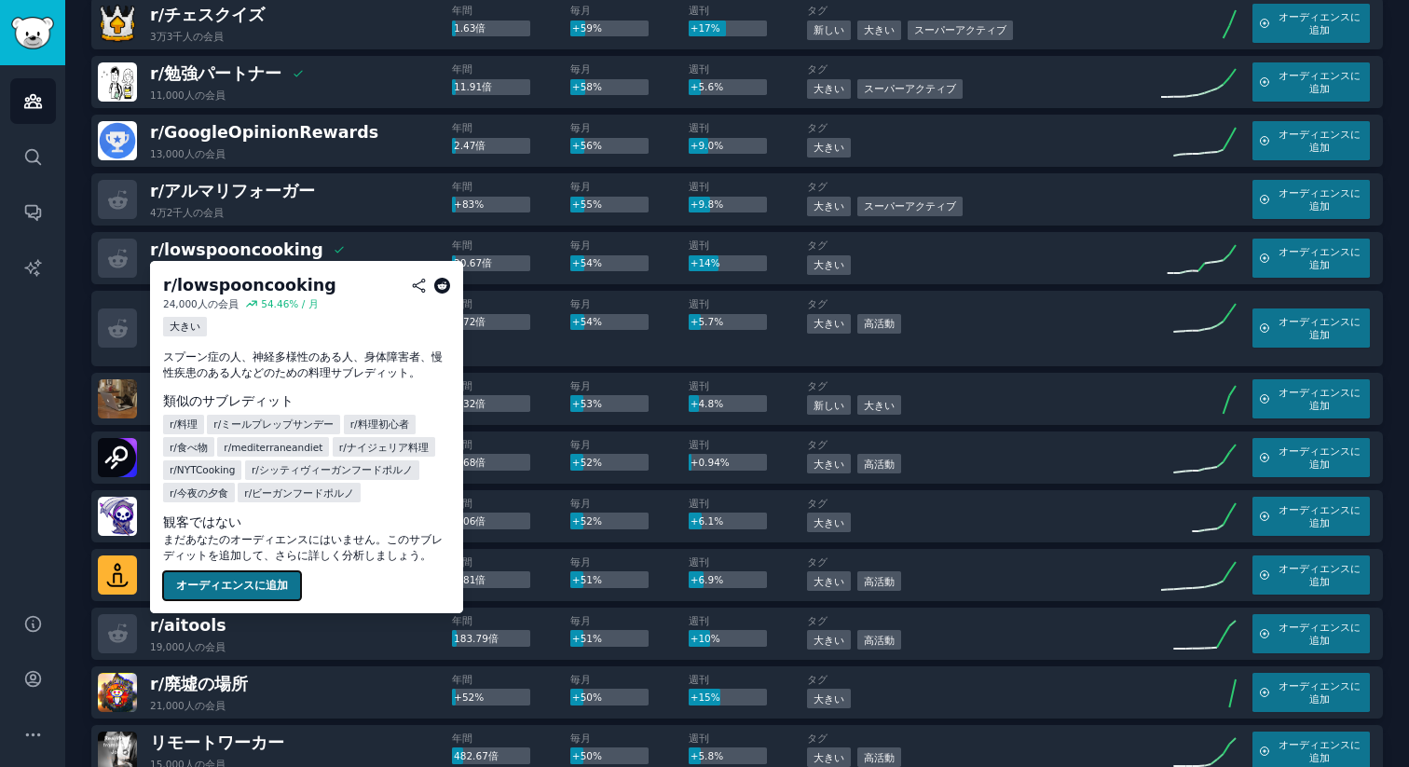
click at [221, 583] on button "オーディエンスに追加" at bounding box center [232, 586] width 138 height 30
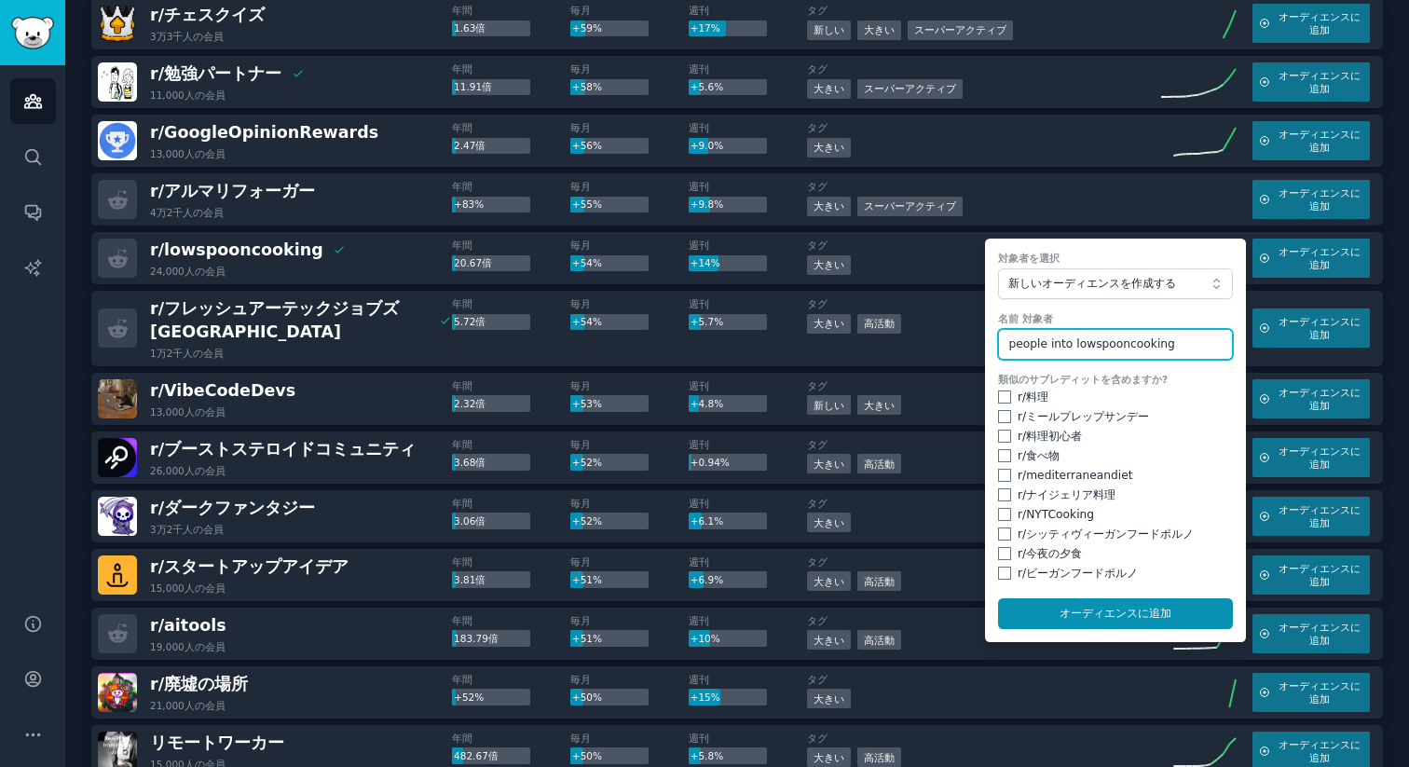
type input "people into lowspooncooking"
click at [1001, 396] on input "checkbox" at bounding box center [1004, 396] width 13 height 13
checkbox input "true"
drag, startPoint x: 1001, startPoint y: 416, endPoint x: 1002, endPoint y: 430, distance: 14.0
click at [1001, 417] on input "checkbox" at bounding box center [1004, 416] width 13 height 13
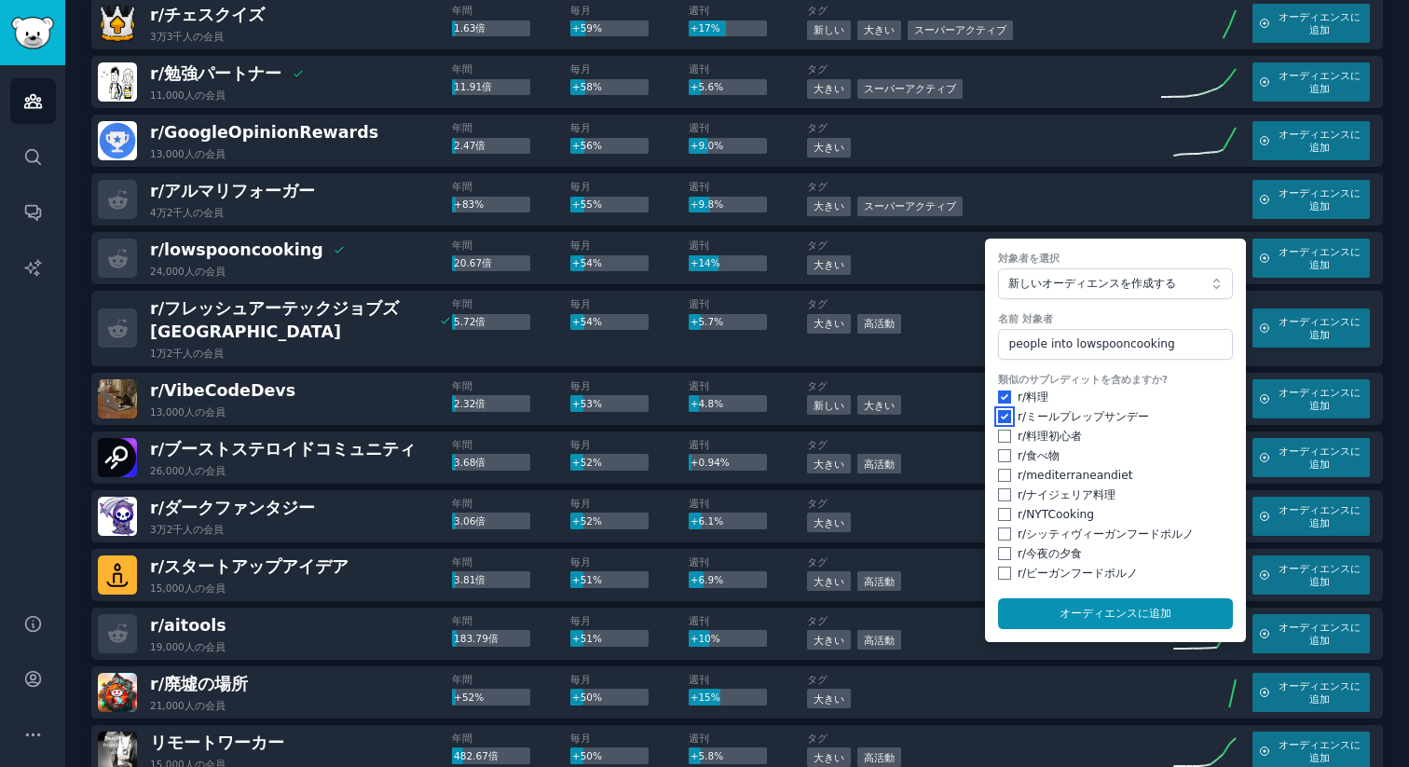
checkbox input "true"
click at [999, 436] on input "checkbox" at bounding box center [1004, 435] width 13 height 13
checkbox input "true"
click at [1001, 450] on input "checkbox" at bounding box center [1004, 455] width 13 height 13
checkbox input "true"
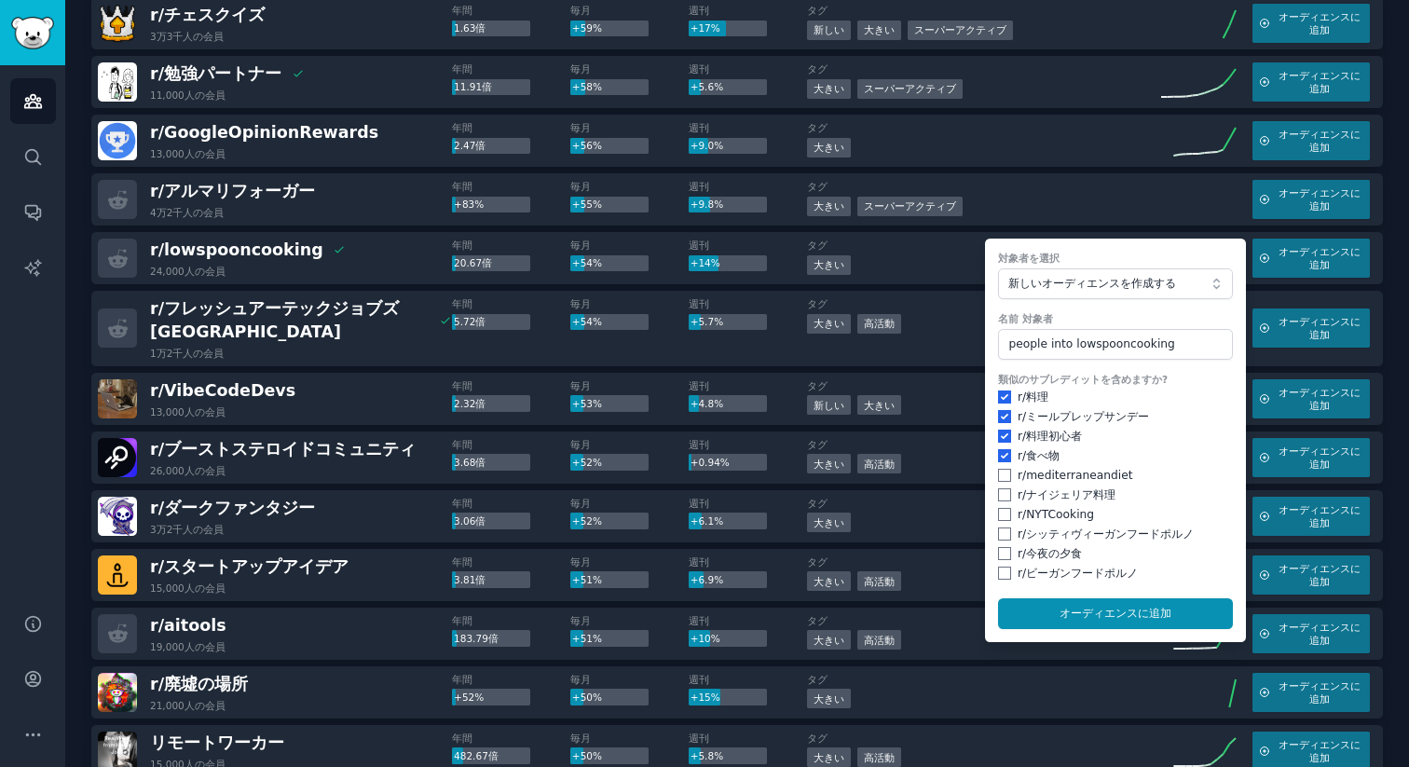
click at [1007, 482] on div "r/ mediterraneandiet" at bounding box center [1115, 476] width 235 height 17
click at [998, 475] on input "checkbox" at bounding box center [1004, 475] width 13 height 13
checkbox input "true"
click at [998, 500] on div "r/ ナイジェリア料理" at bounding box center [1115, 495] width 235 height 17
drag, startPoint x: 1000, startPoint y: 511, endPoint x: 1002, endPoint y: 496, distance: 16.1
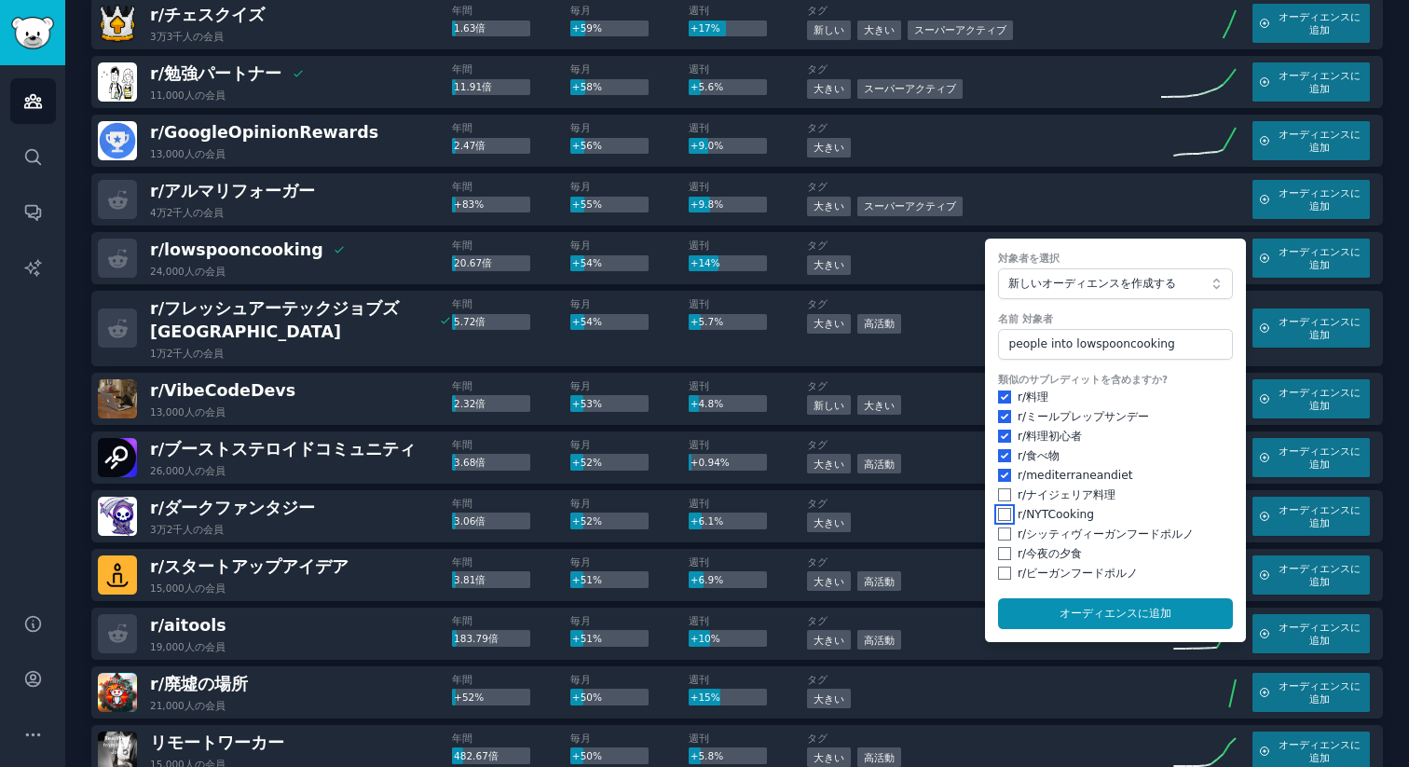
click at [1000, 508] on input "checkbox" at bounding box center [1004, 514] width 13 height 13
checkbox input "true"
click at [1002, 494] on input "checkbox" at bounding box center [1004, 494] width 13 height 13
checkbox input "true"
click at [998, 534] on input "checkbox" at bounding box center [1004, 533] width 13 height 13
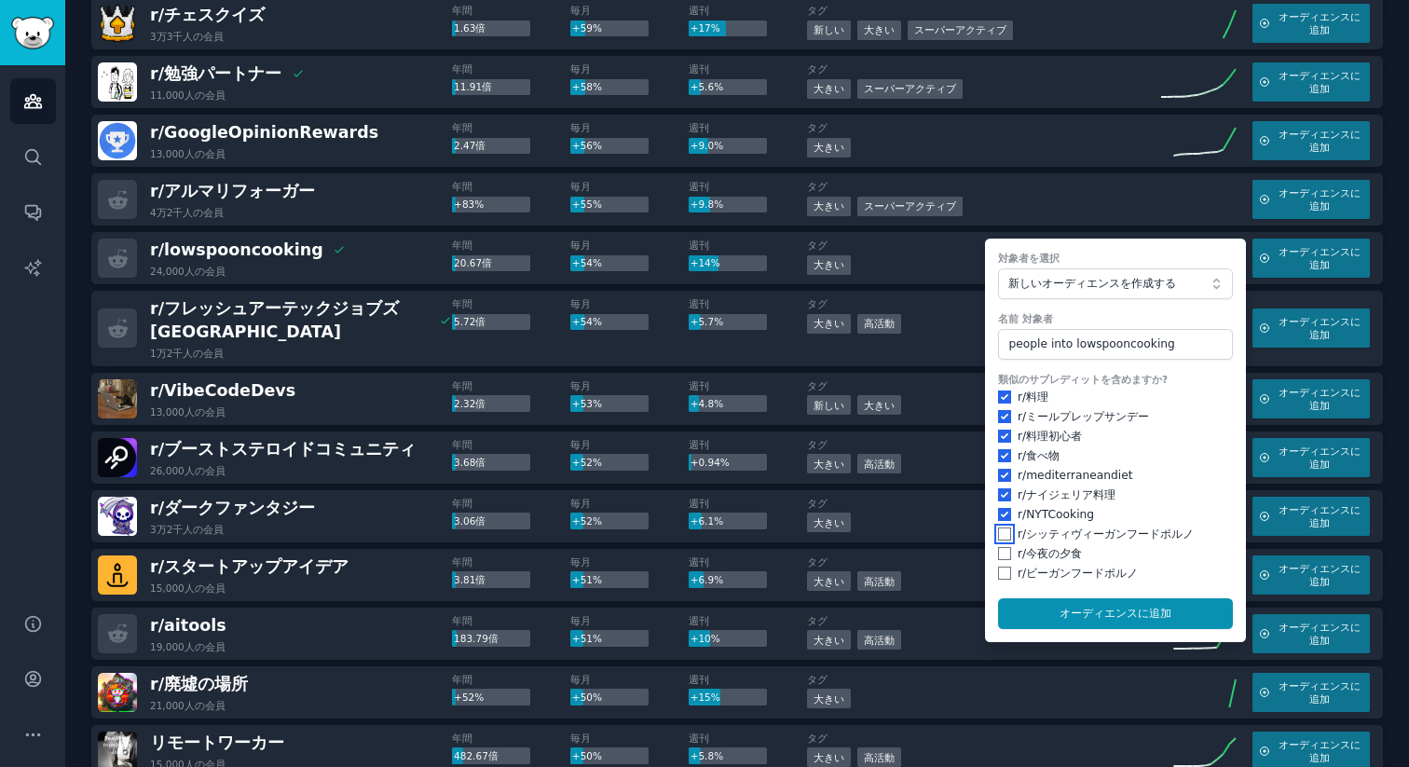
checkbox input "true"
click at [989, 546] on form "対象者を選択 新しいオーディエンスを作成する 名前 対象者 people into lowspooncooking 類似のサブレディットを含めますか? r/ …" at bounding box center [1115, 439] width 261 height 403
click at [999, 557] on input "checkbox" at bounding box center [1004, 553] width 13 height 13
checkbox input "true"
click at [998, 572] on input "checkbox" at bounding box center [1004, 572] width 13 height 13
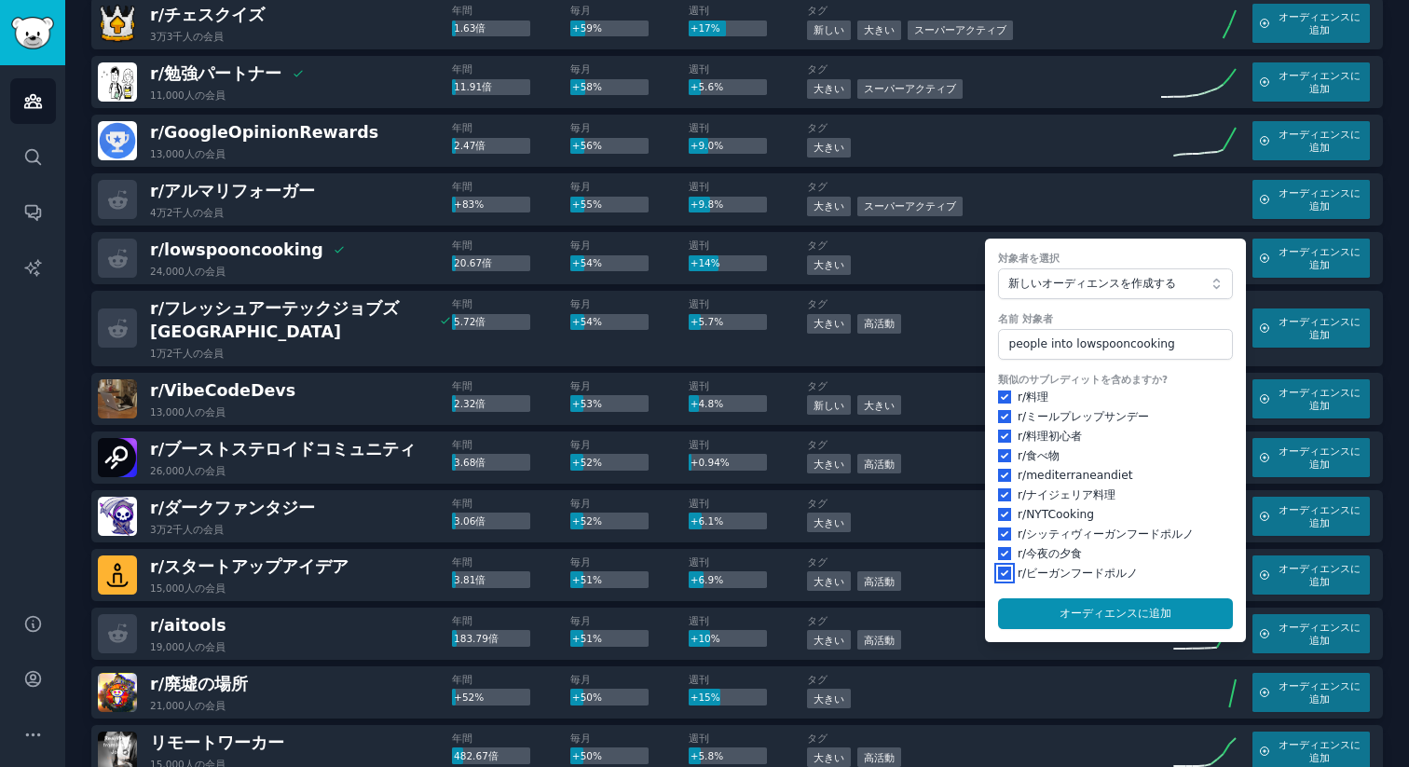
checkbox input "true"
click at [1081, 608] on font "オーディエンスに" at bounding box center [1103, 612] width 89 height 13
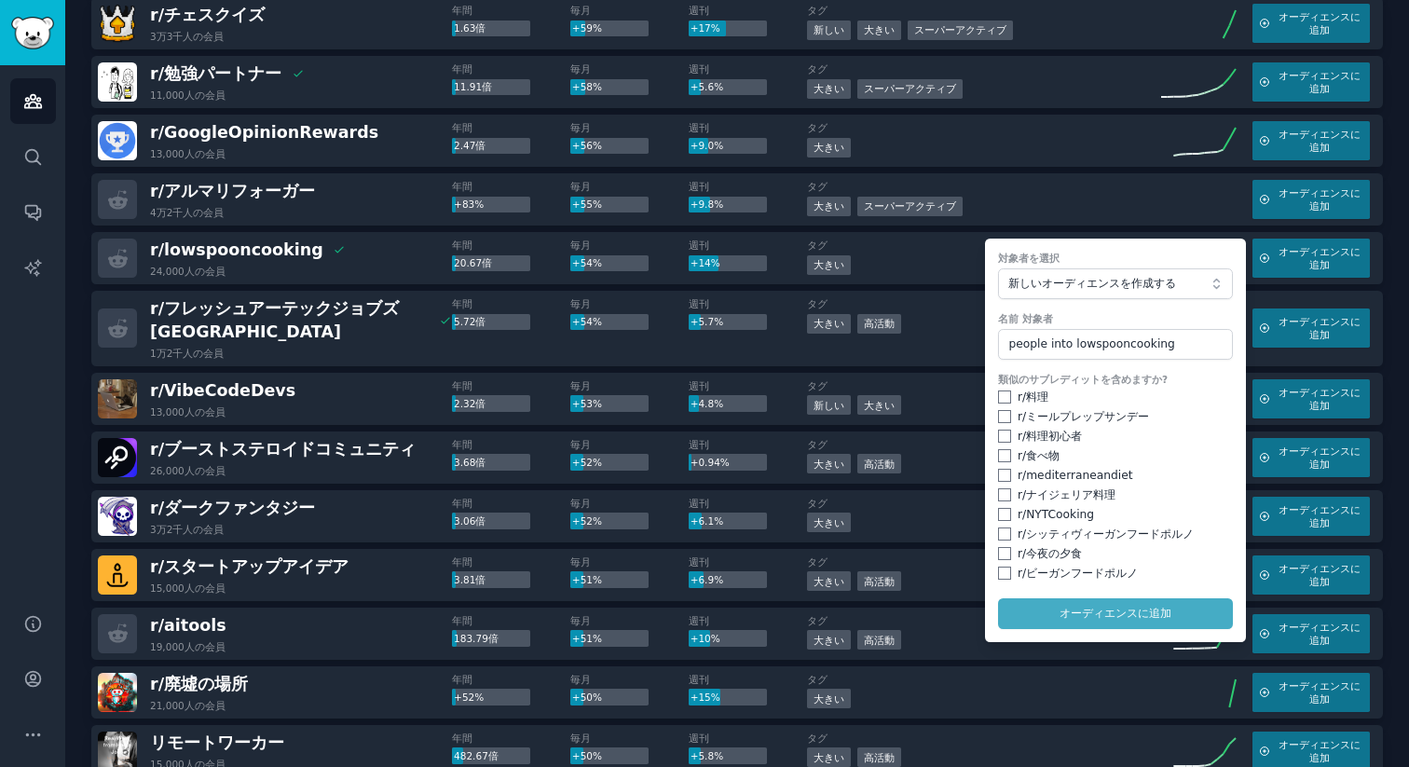
checkbox input "false"
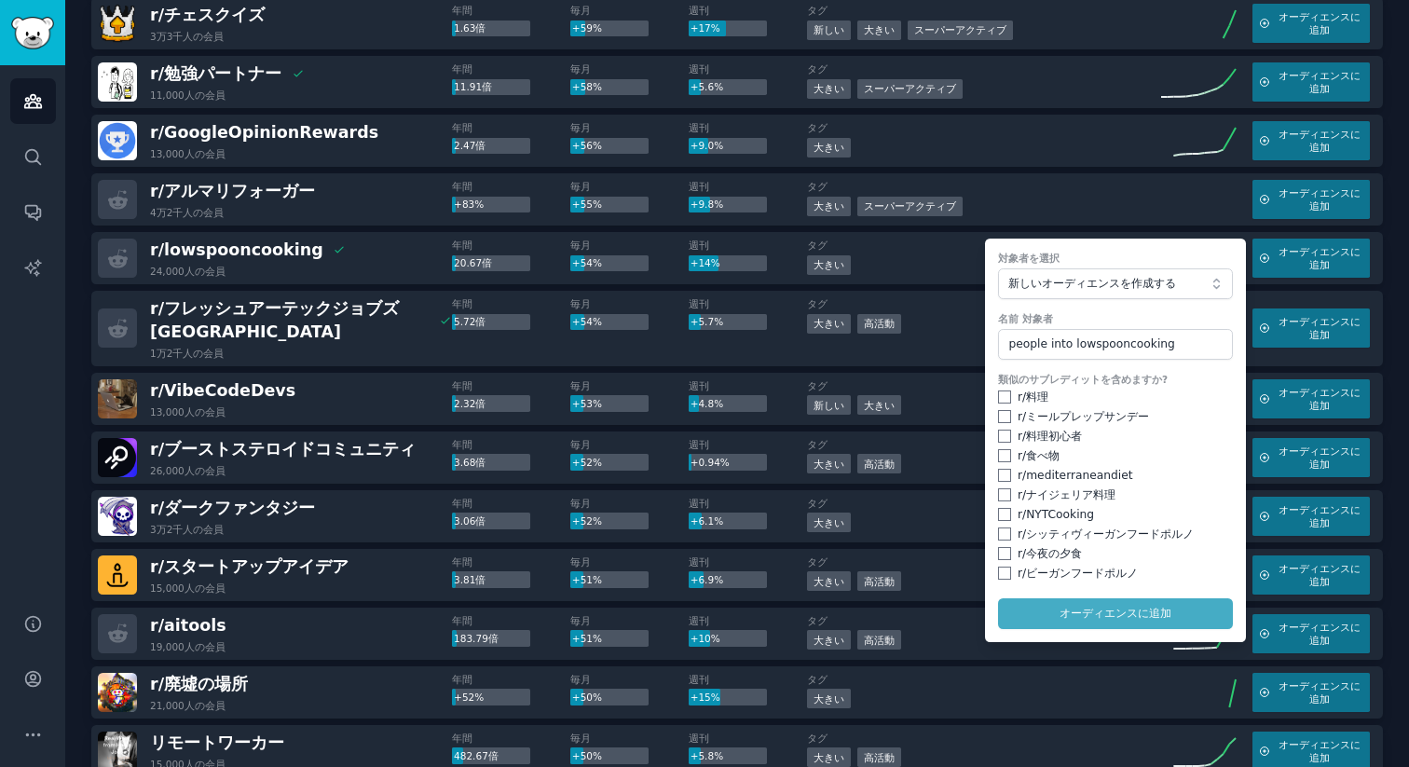
checkbox input "false"
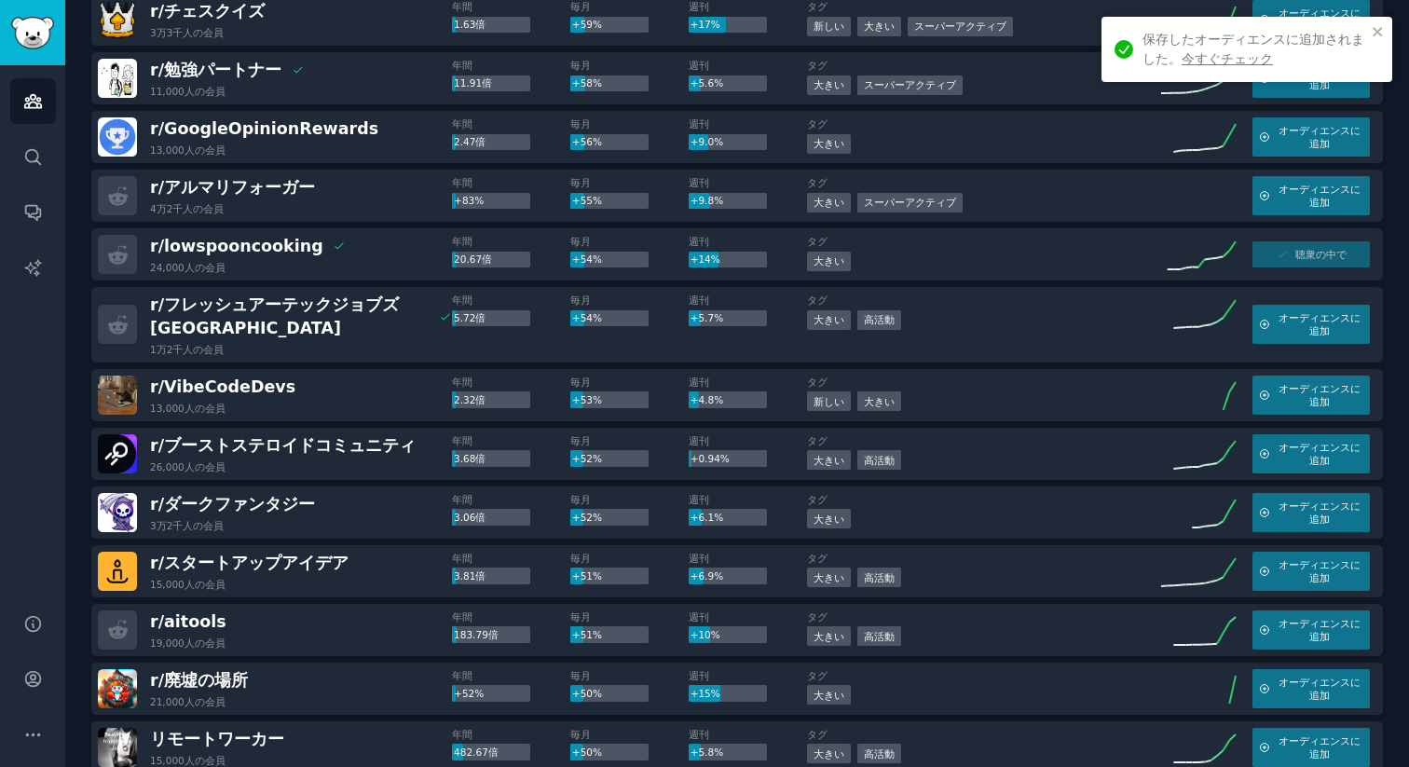
scroll to position [1796, 0]
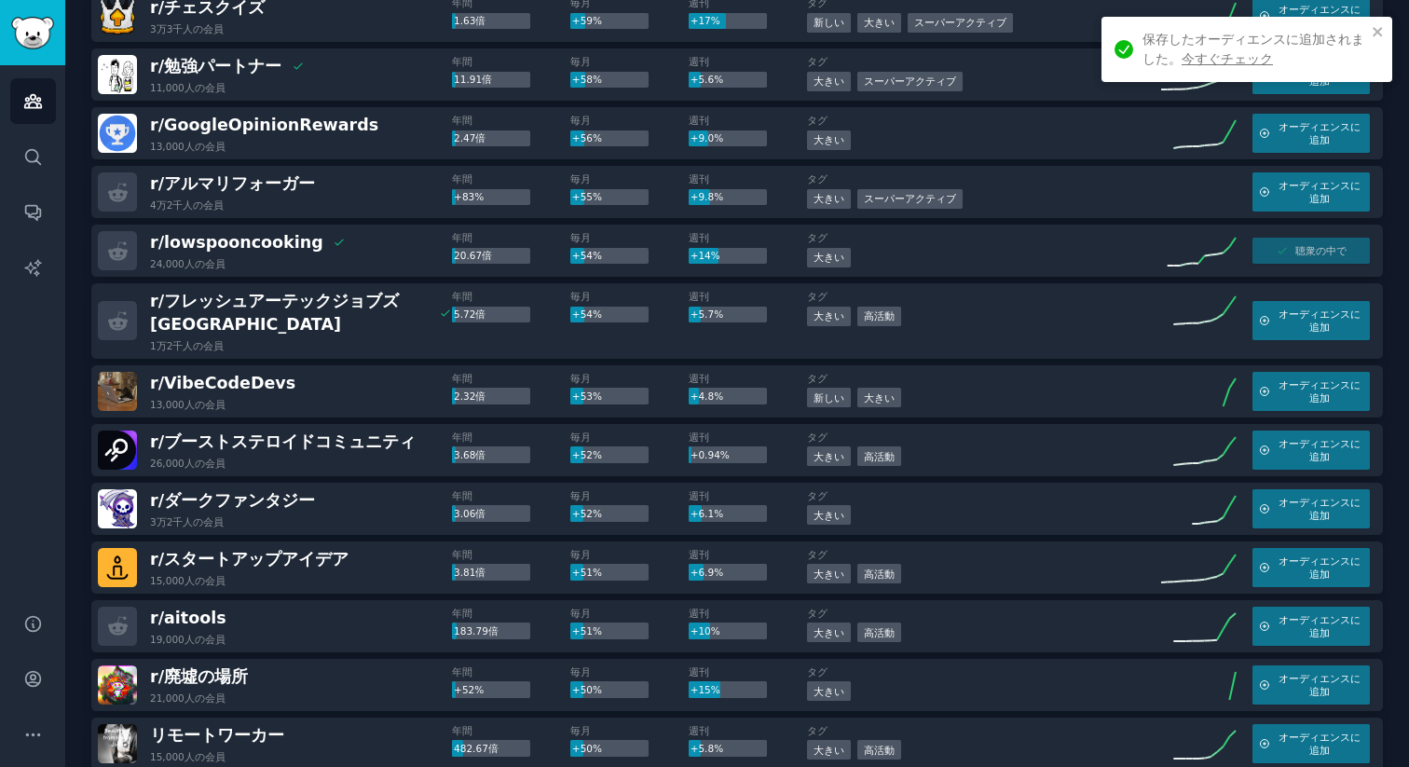
click at [306, 393] on div "r/ VibeCodeDevs 13,000人の 会員" at bounding box center [275, 391] width 354 height 39
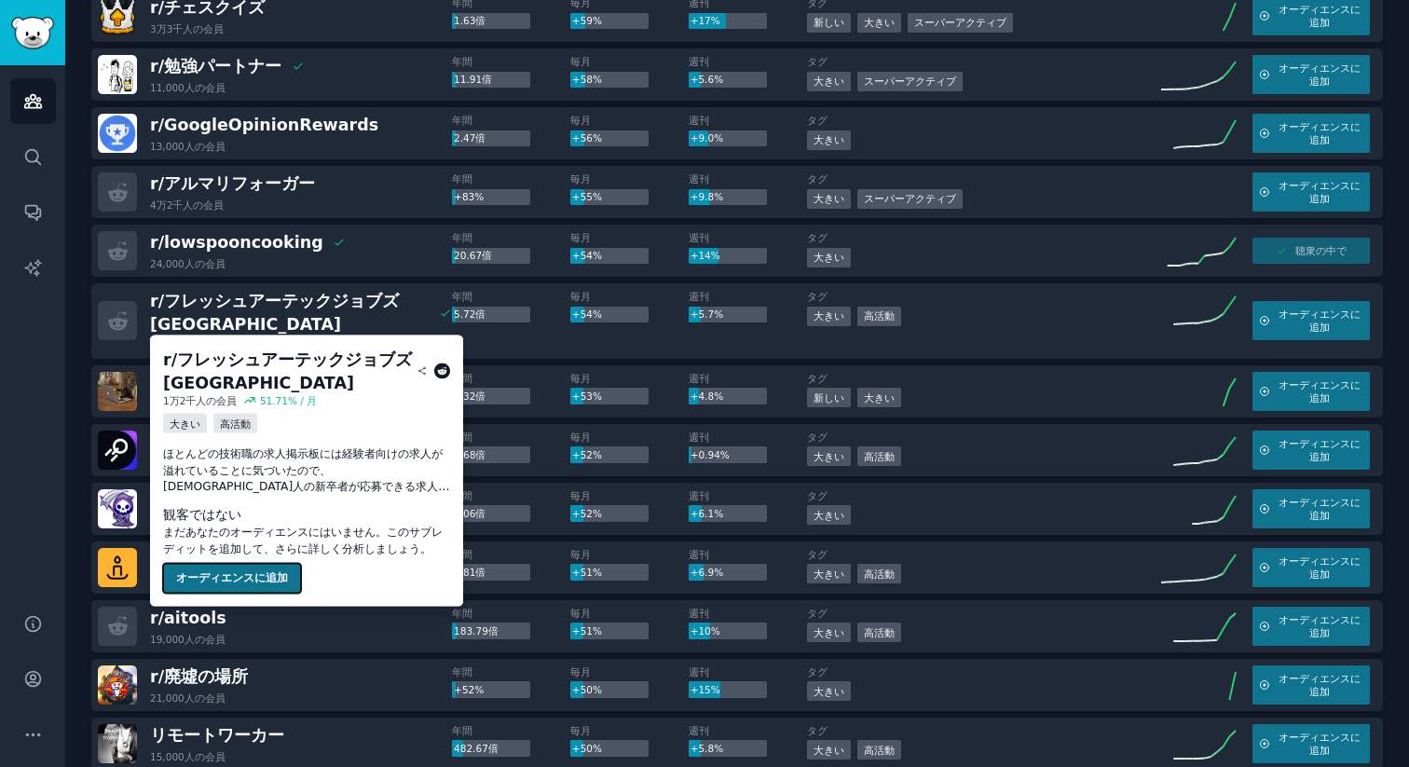
click at [255, 584] on font "オーディエンスに追加" at bounding box center [232, 577] width 112 height 13
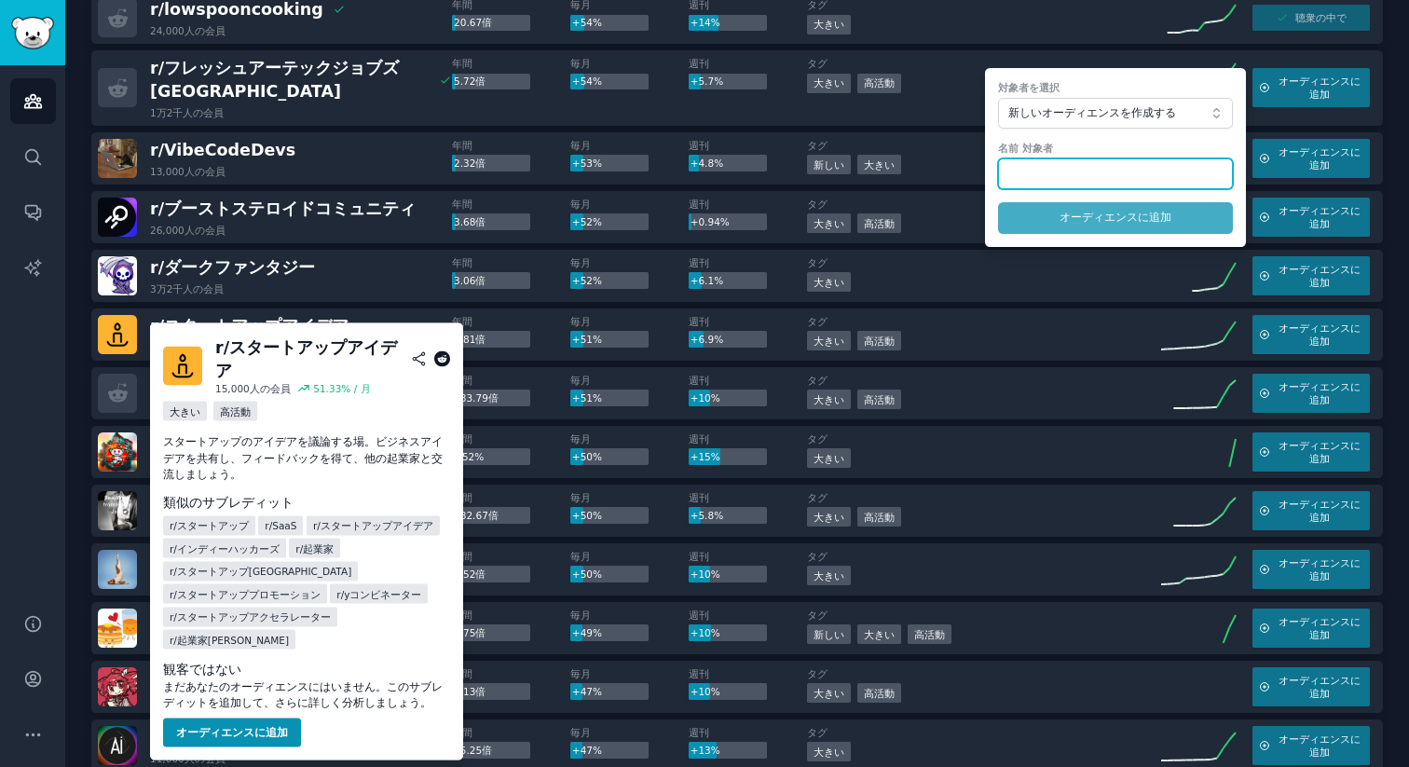
scroll to position [2043, 0]
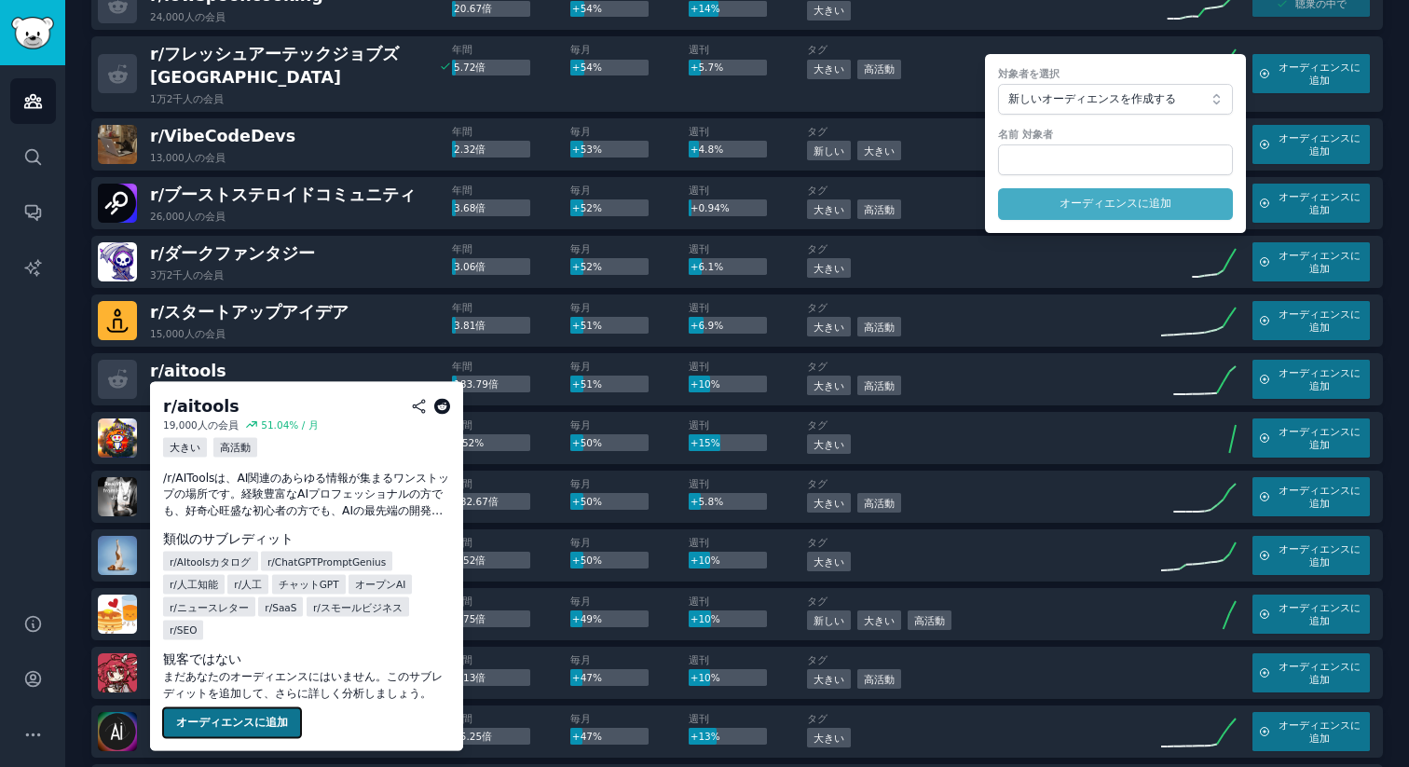
click at [247, 715] on font "オーディエンスに追加" at bounding box center [232, 721] width 112 height 13
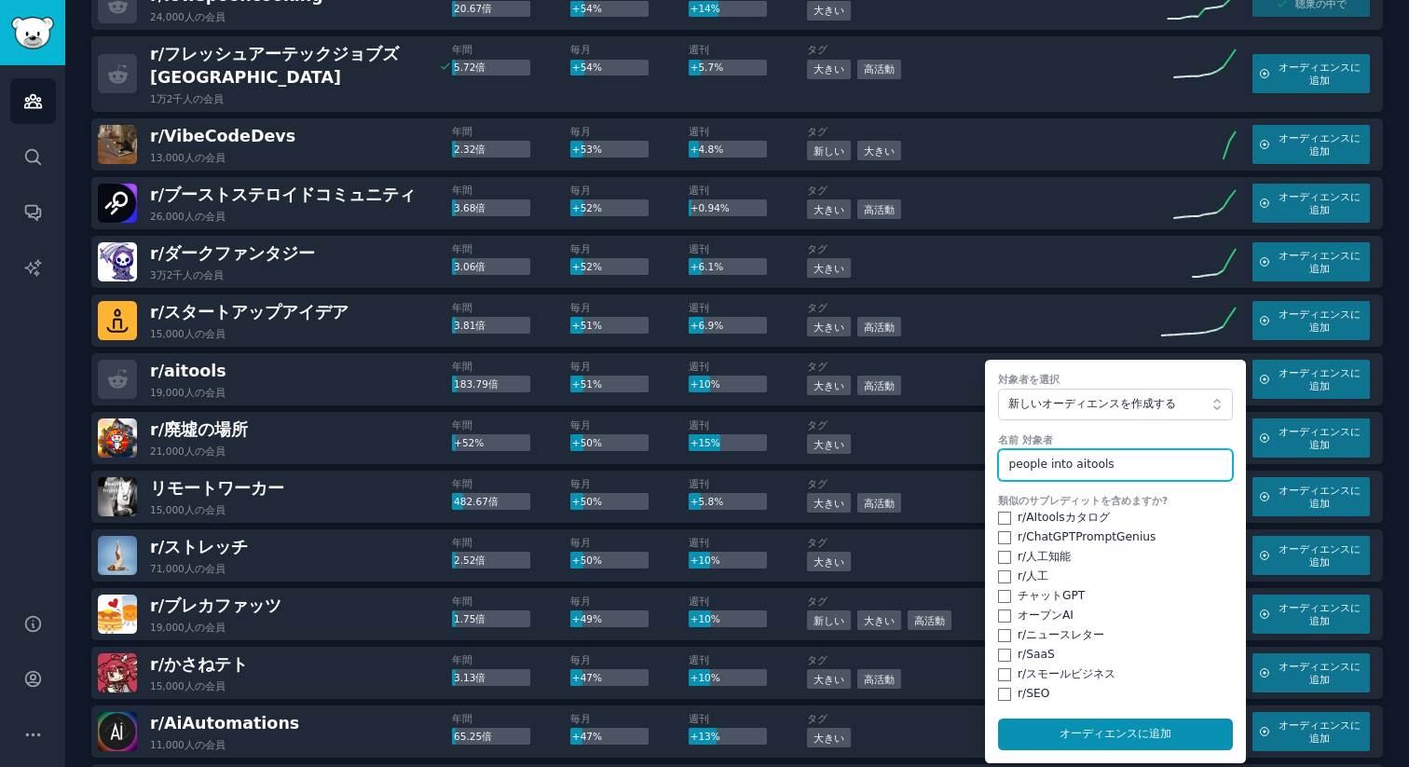
type input "people into aitools"
click at [998, 526] on div "類似のサブレディットを含めますか? r/ AItoolsカタログ r/ ChatGPTPromptGenius r/ 人工知能 r/ 人工 チャット GPT …" at bounding box center [1115, 598] width 235 height 209
click at [1001, 515] on input "checkbox" at bounding box center [1004, 517] width 13 height 13
checkbox input "true"
click at [1002, 540] on input "checkbox" at bounding box center [1004, 537] width 13 height 13
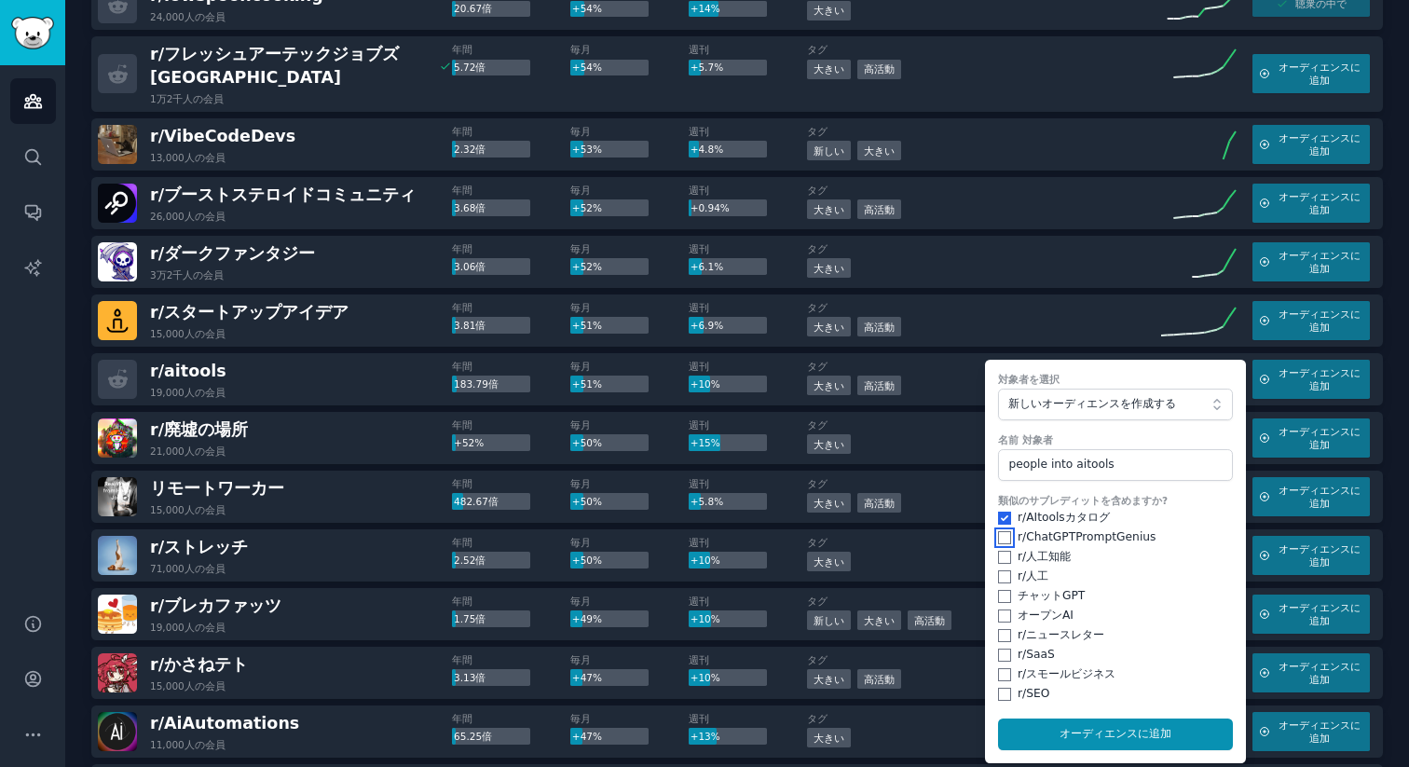
checkbox input "true"
click at [1001, 559] on input "checkbox" at bounding box center [1004, 557] width 13 height 13
checkbox input "true"
click at [1001, 574] on input "checkbox" at bounding box center [1004, 576] width 13 height 13
checkbox input "true"
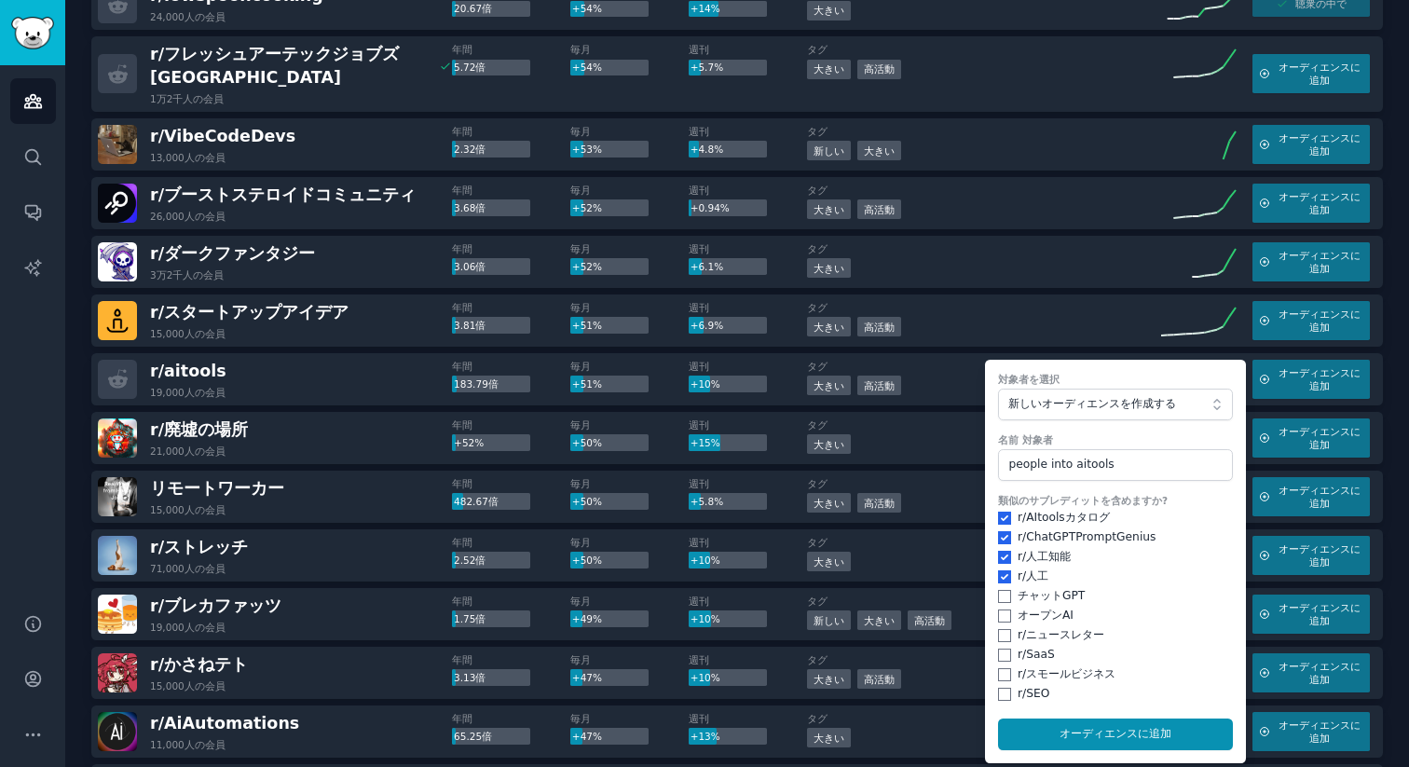
drag, startPoint x: 990, startPoint y: 592, endPoint x: 1001, endPoint y: 608, distance: 19.4
click at [990, 592] on form "対象者を選択 新しいオーディエンスを作成する 名前 対象者 people into aitools 類似のサブレディットを含めますか? r/ AItoolsカ…" at bounding box center [1115, 561] width 261 height 403
click at [1001, 609] on input "checkbox" at bounding box center [1004, 615] width 13 height 13
checkbox input "true"
click at [1000, 594] on input "checkbox" at bounding box center [1004, 596] width 13 height 13
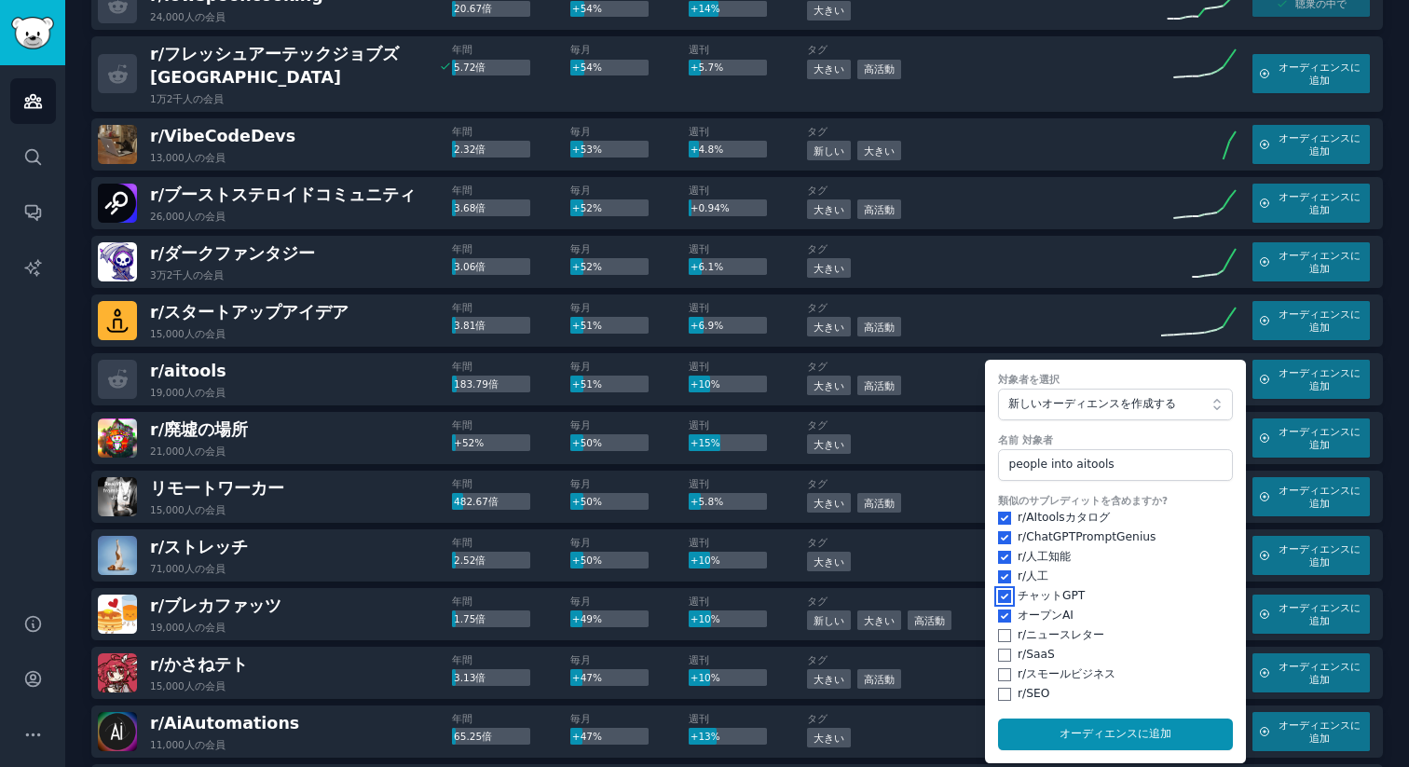
checkbox input "true"
click at [1003, 636] on input "checkbox" at bounding box center [1004, 635] width 13 height 13
checkbox input "true"
drag, startPoint x: 996, startPoint y: 655, endPoint x: 1000, endPoint y: 678, distance: 23.6
click at [998, 656] on input "checkbox" at bounding box center [1004, 654] width 13 height 13
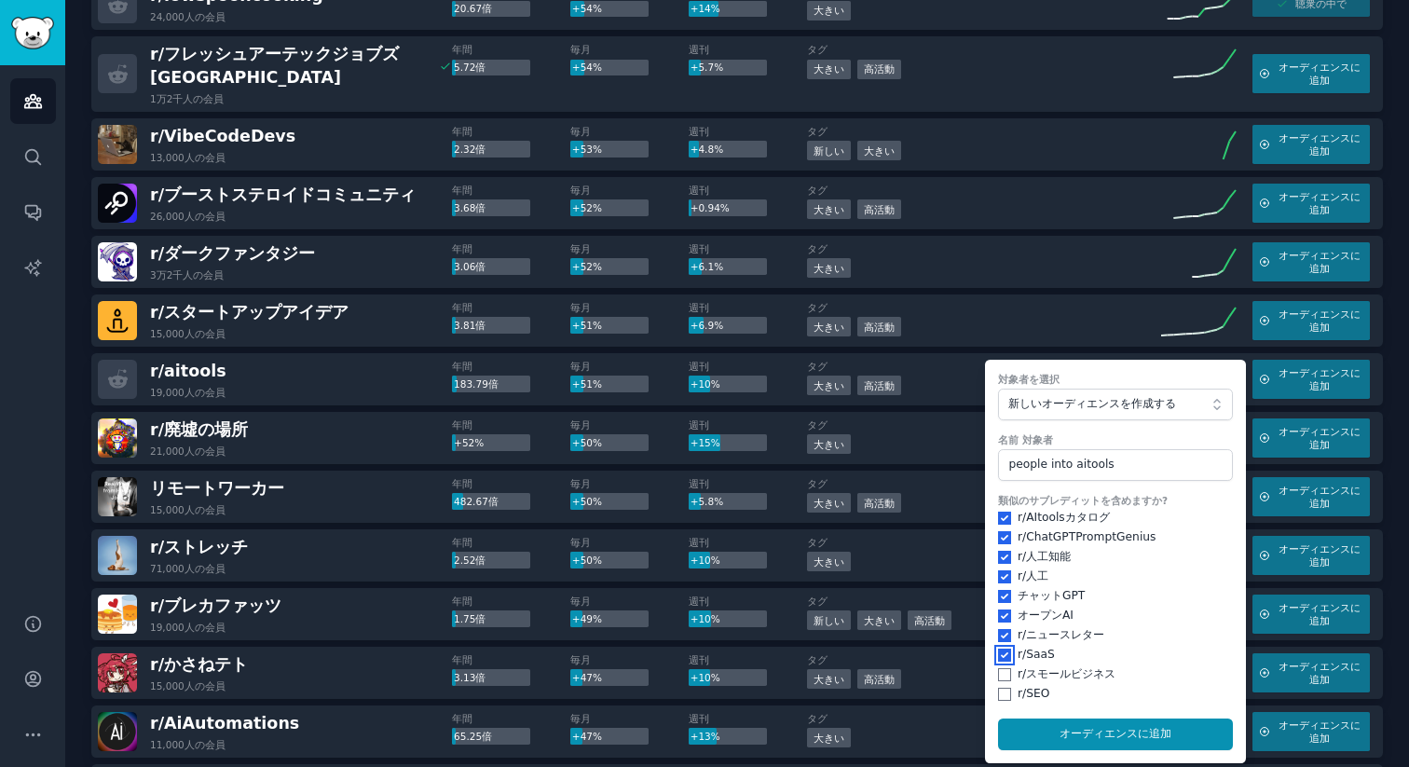
checkbox input "true"
click at [999, 680] on input "checkbox" at bounding box center [1004, 674] width 13 height 13
checkbox input "true"
drag, startPoint x: 997, startPoint y: 694, endPoint x: 1014, endPoint y: 707, distance: 22.0
click at [998, 697] on input "checkbox" at bounding box center [1004, 694] width 13 height 13
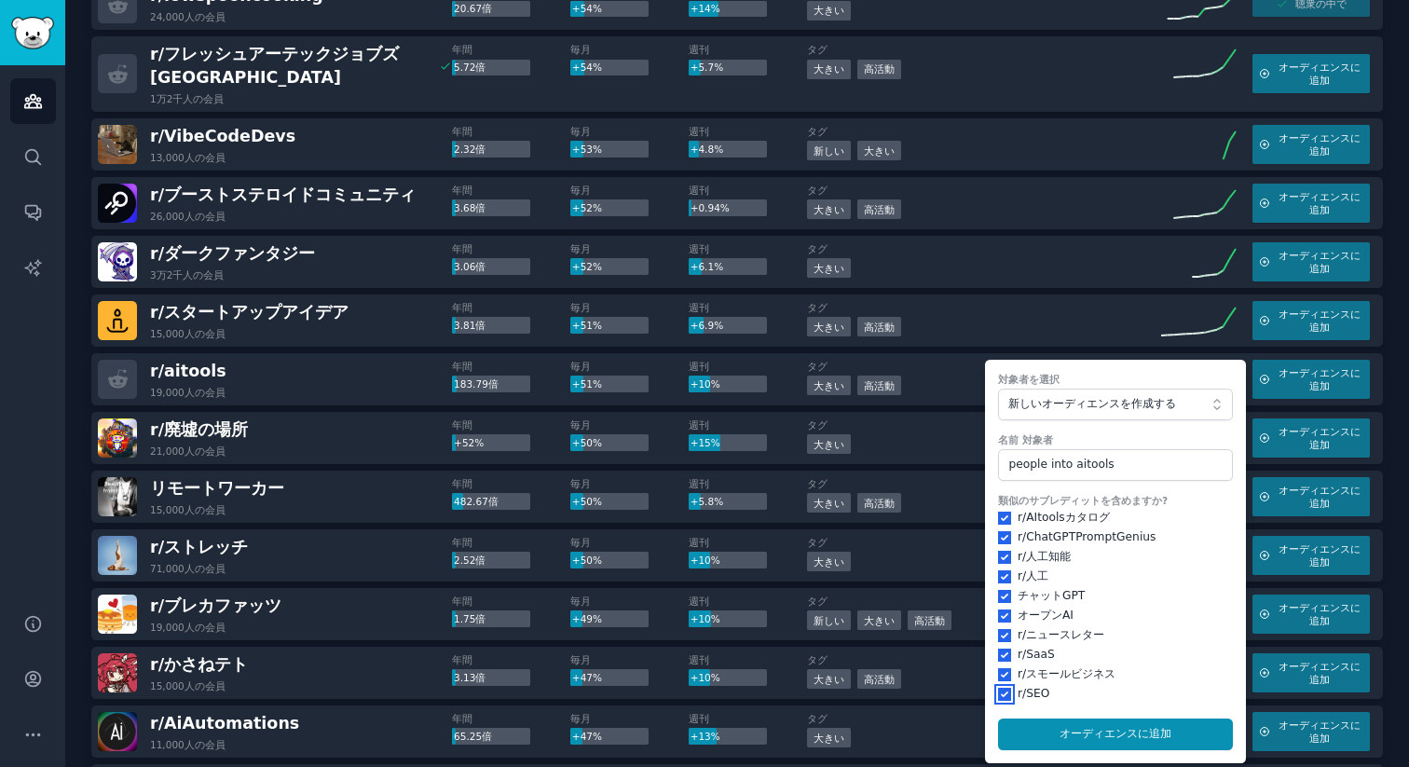
checkbox input "true"
click at [1085, 727] on button "オーディエンスに 追加" at bounding box center [1115, 734] width 235 height 32
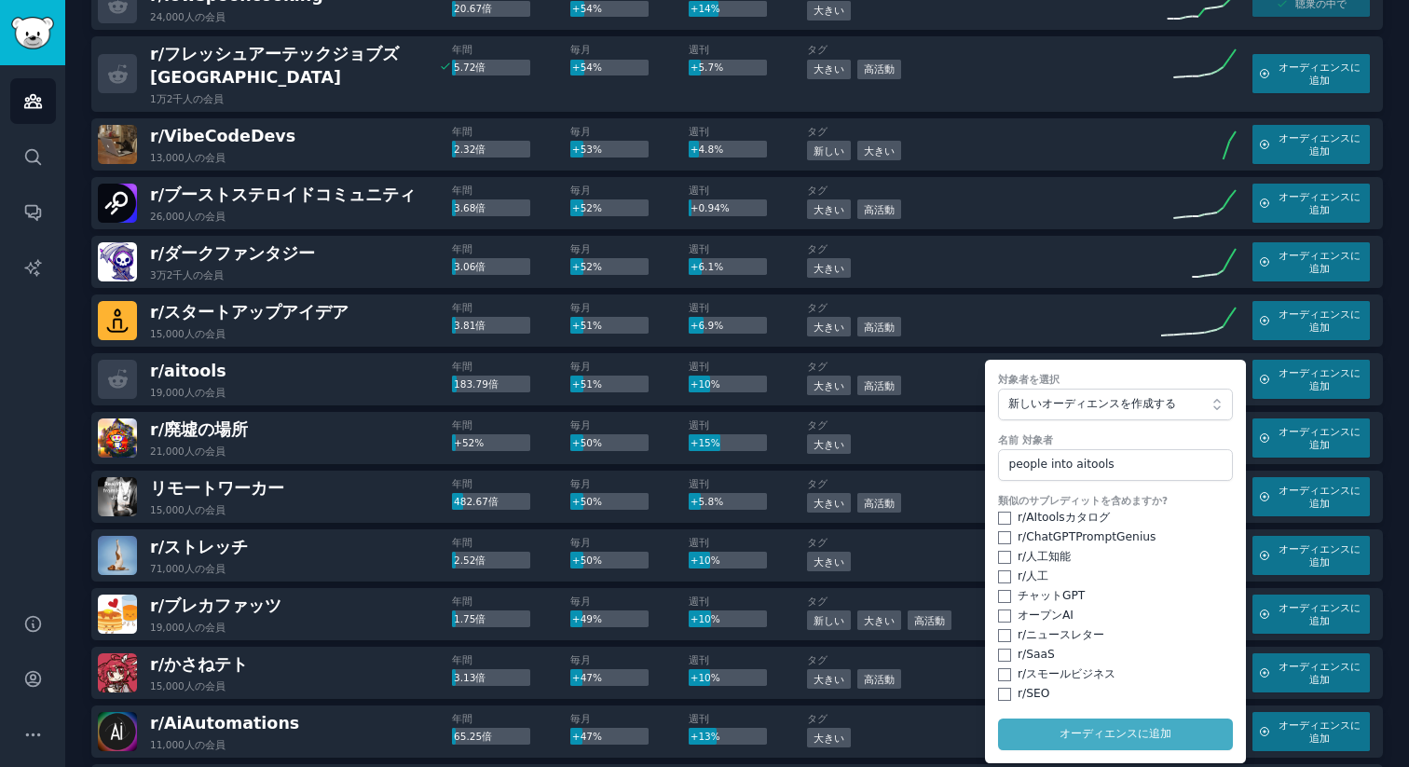
checkbox input "false"
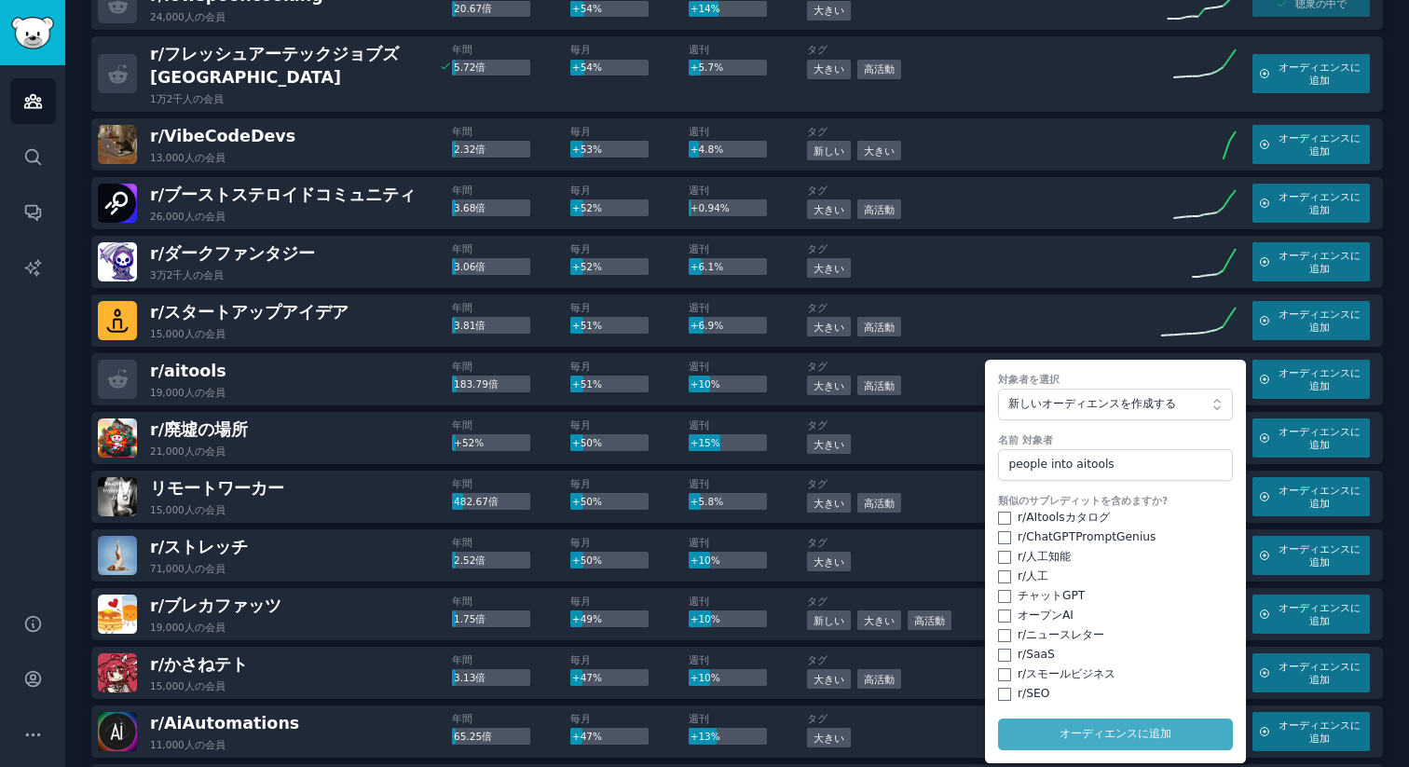
checkbox input "false"
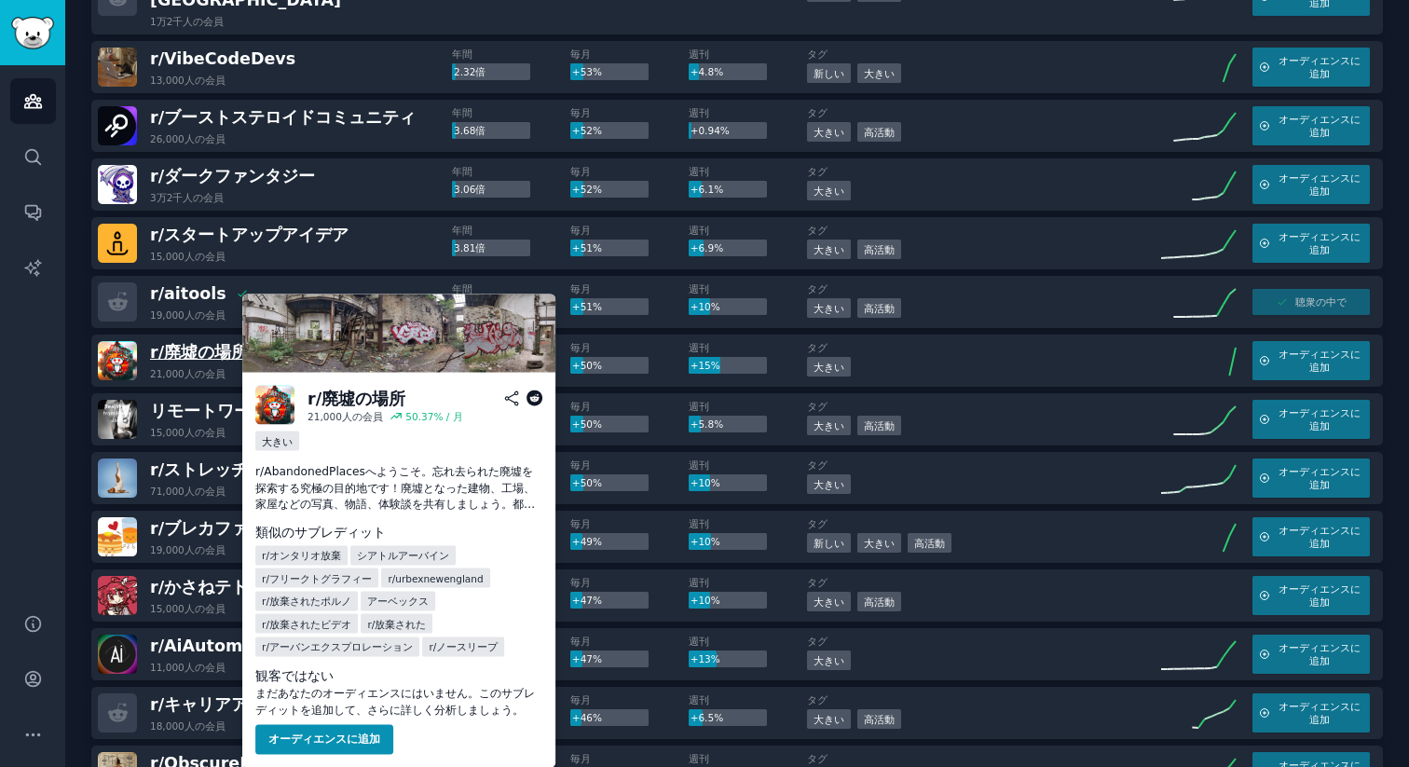
scroll to position [2121, 0]
click at [343, 730] on button "オーディエンスに追加" at bounding box center [324, 740] width 138 height 30
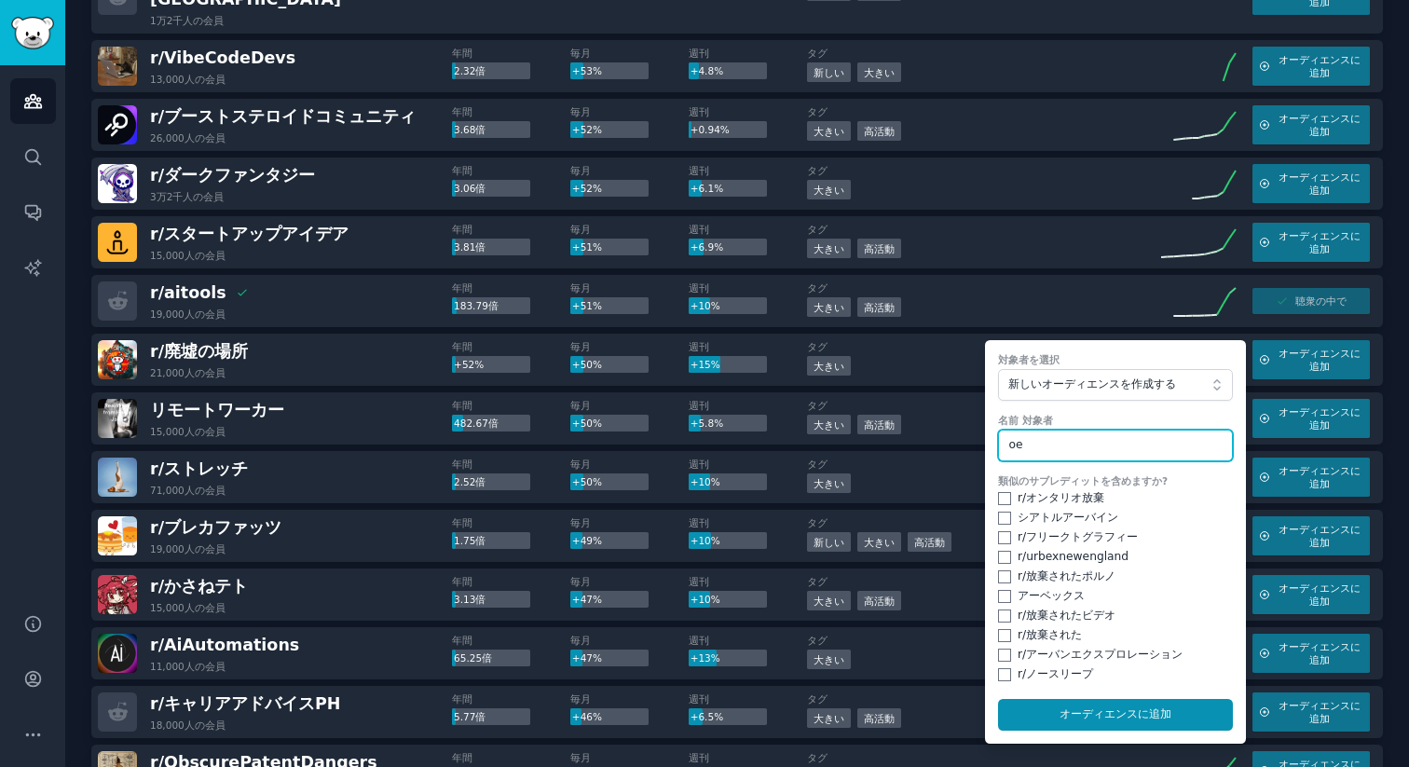
type input "o"
type input "p"
type input "people into 廃墟の場所"
click at [998, 496] on input "checkbox" at bounding box center [1004, 498] width 13 height 13
checkbox input "true"
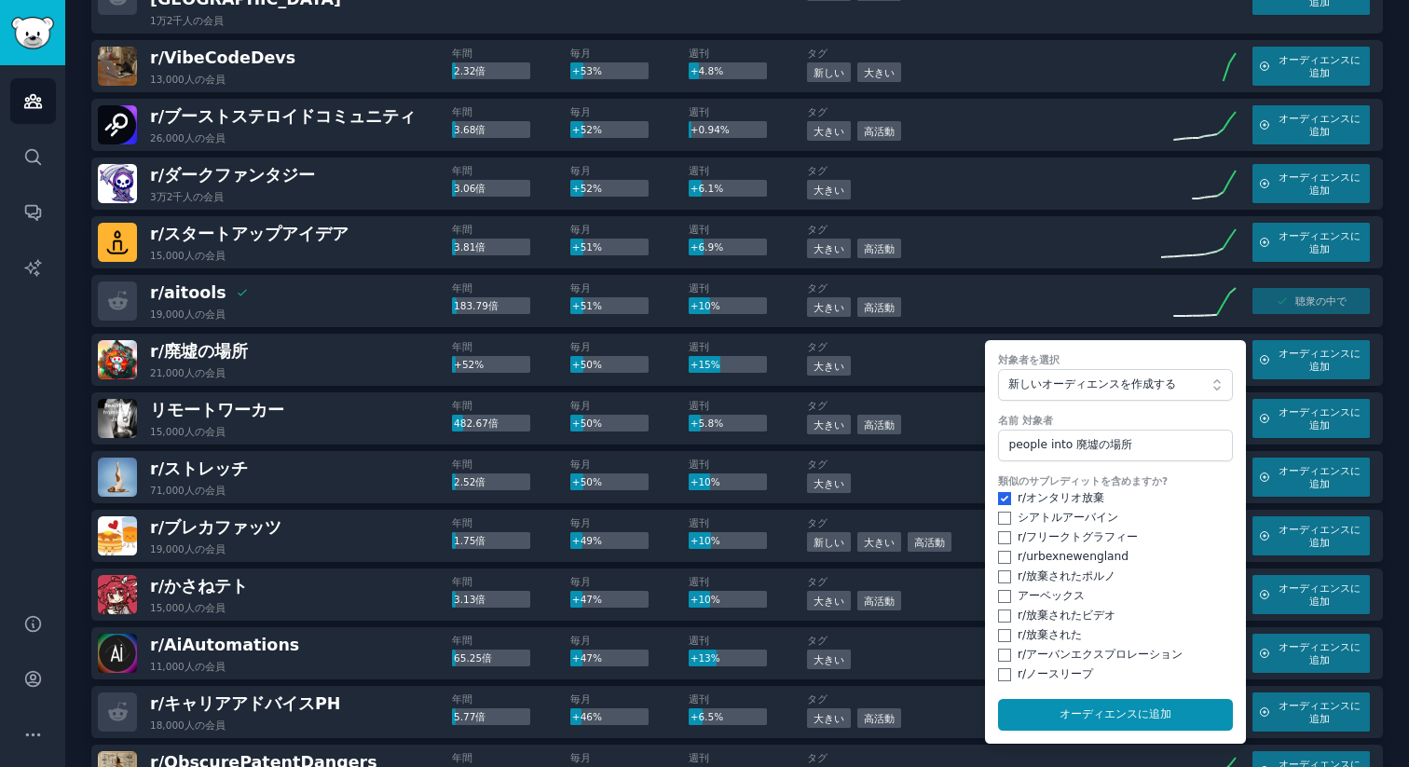
click at [990, 519] on form "対象者を選択 新しいオーディエンスを作成する 名前 対象者 people into 廃墟の場所 類似のサブレディットを含めますか? r/ オンタリオ放棄 シア…" at bounding box center [1115, 541] width 261 height 403
click at [999, 518] on input "checkbox" at bounding box center [1004, 517] width 13 height 13
checkbox input "true"
click at [998, 539] on input "checkbox" at bounding box center [1004, 537] width 13 height 13
checkbox input "true"
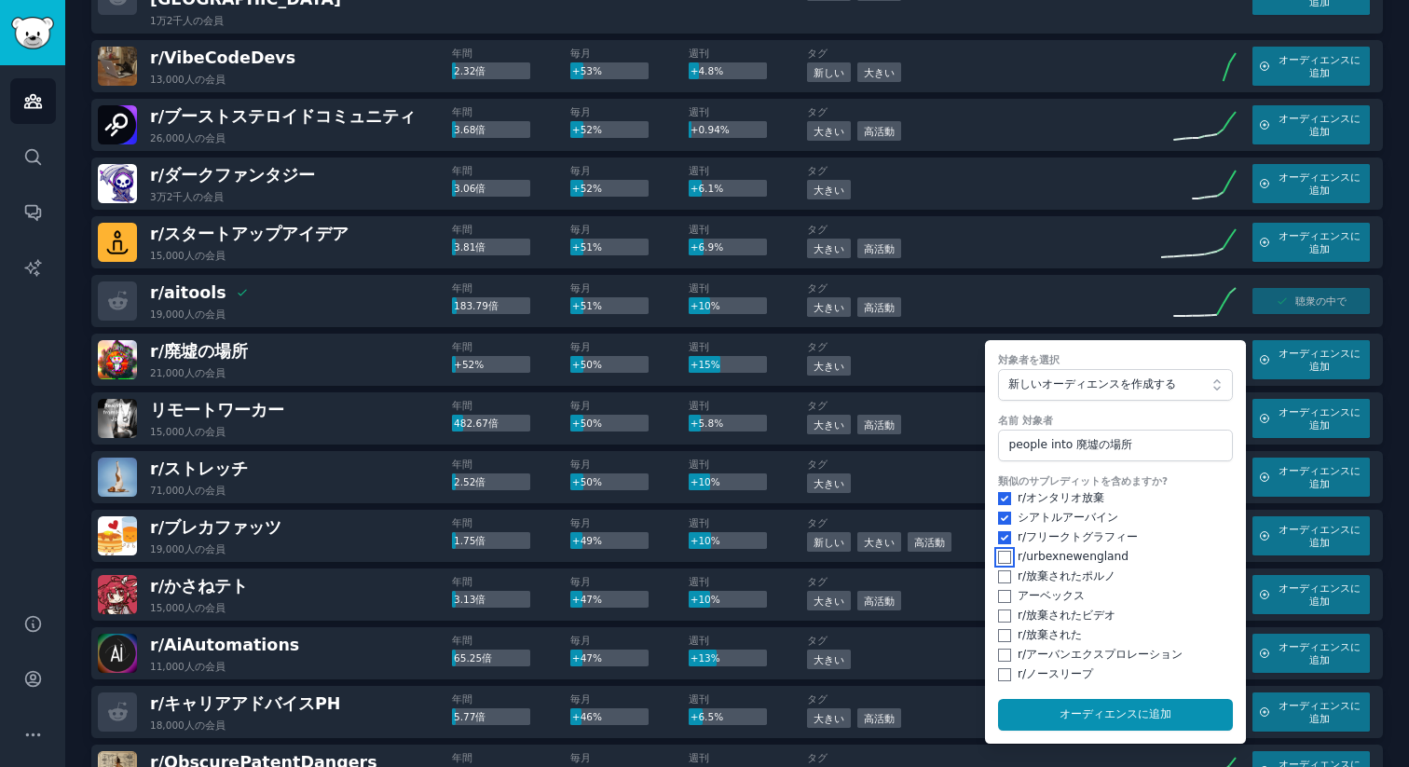
click at [998, 551] on input "checkbox" at bounding box center [1004, 557] width 13 height 13
checkbox input "true"
click at [1003, 576] on input "checkbox" at bounding box center [1004, 576] width 13 height 13
click at [998, 598] on input "checkbox" at bounding box center [1004, 596] width 13 height 13
click at [998, 613] on input "checkbox" at bounding box center [1004, 615] width 13 height 13
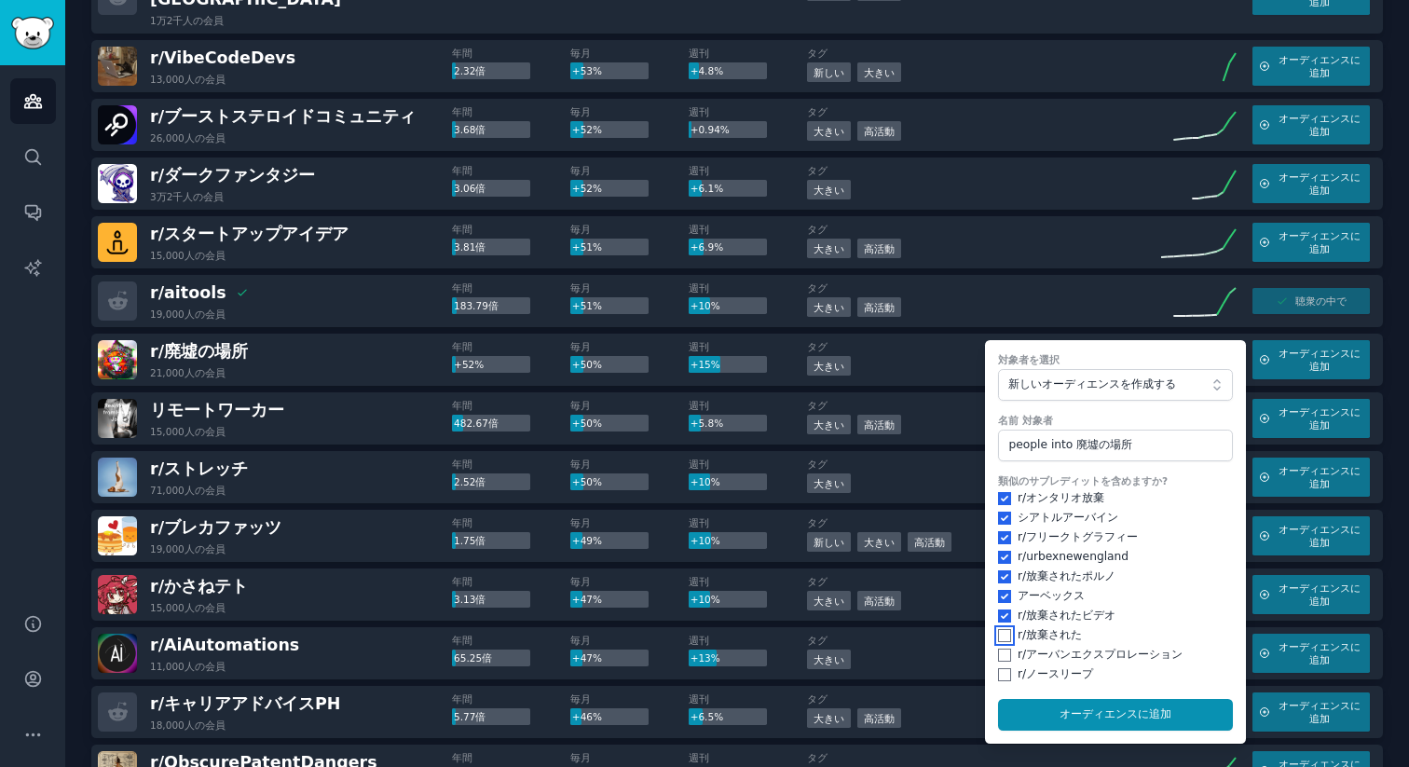
click at [1001, 638] on input "checkbox" at bounding box center [1004, 635] width 13 height 13
click at [998, 656] on input "checkbox" at bounding box center [1004, 654] width 13 height 13
click at [1001, 680] on div "r/ ノースリープ" at bounding box center [1115, 674] width 235 height 17
click at [998, 670] on input "checkbox" at bounding box center [1004, 674] width 13 height 13
click at [1050, 706] on button "オーディエンスに 追加" at bounding box center [1115, 715] width 235 height 32
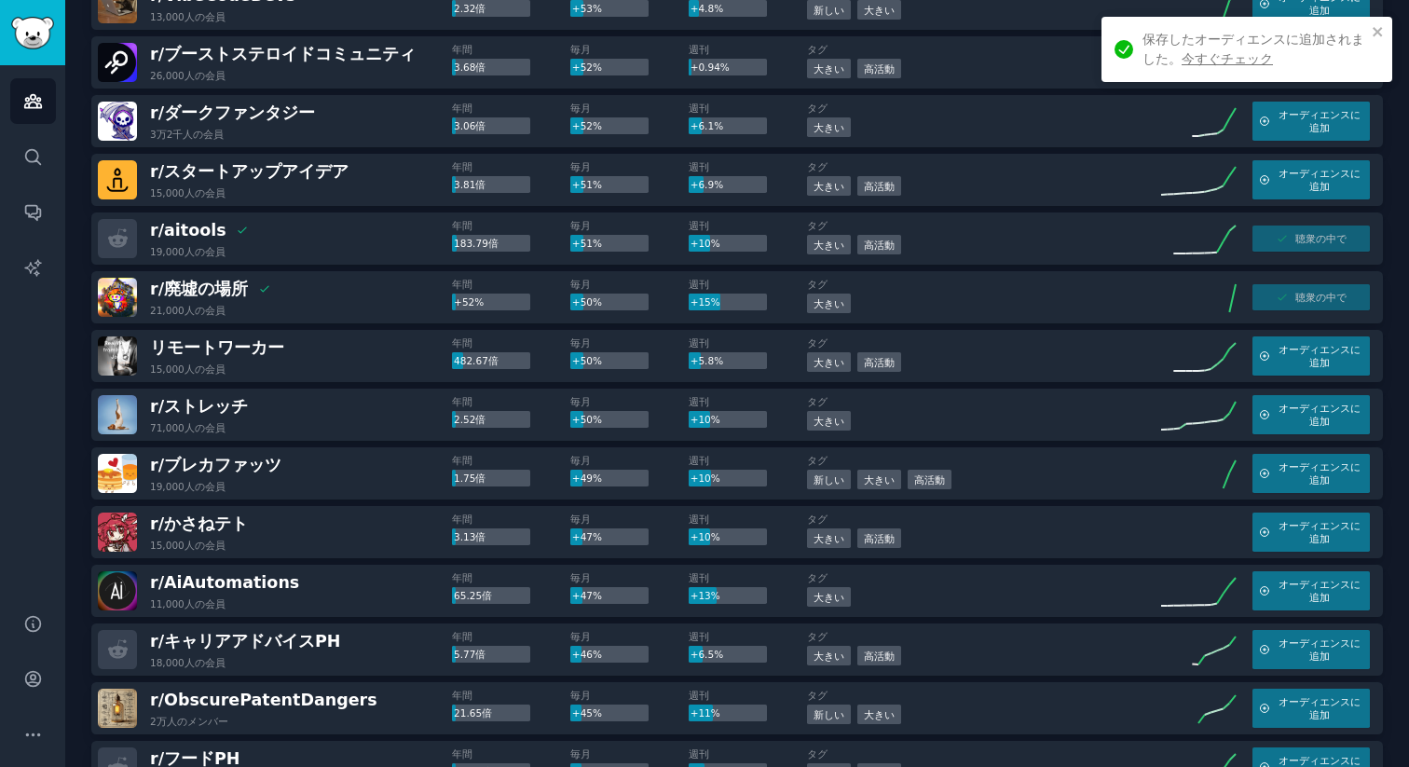
scroll to position [2230, 0]
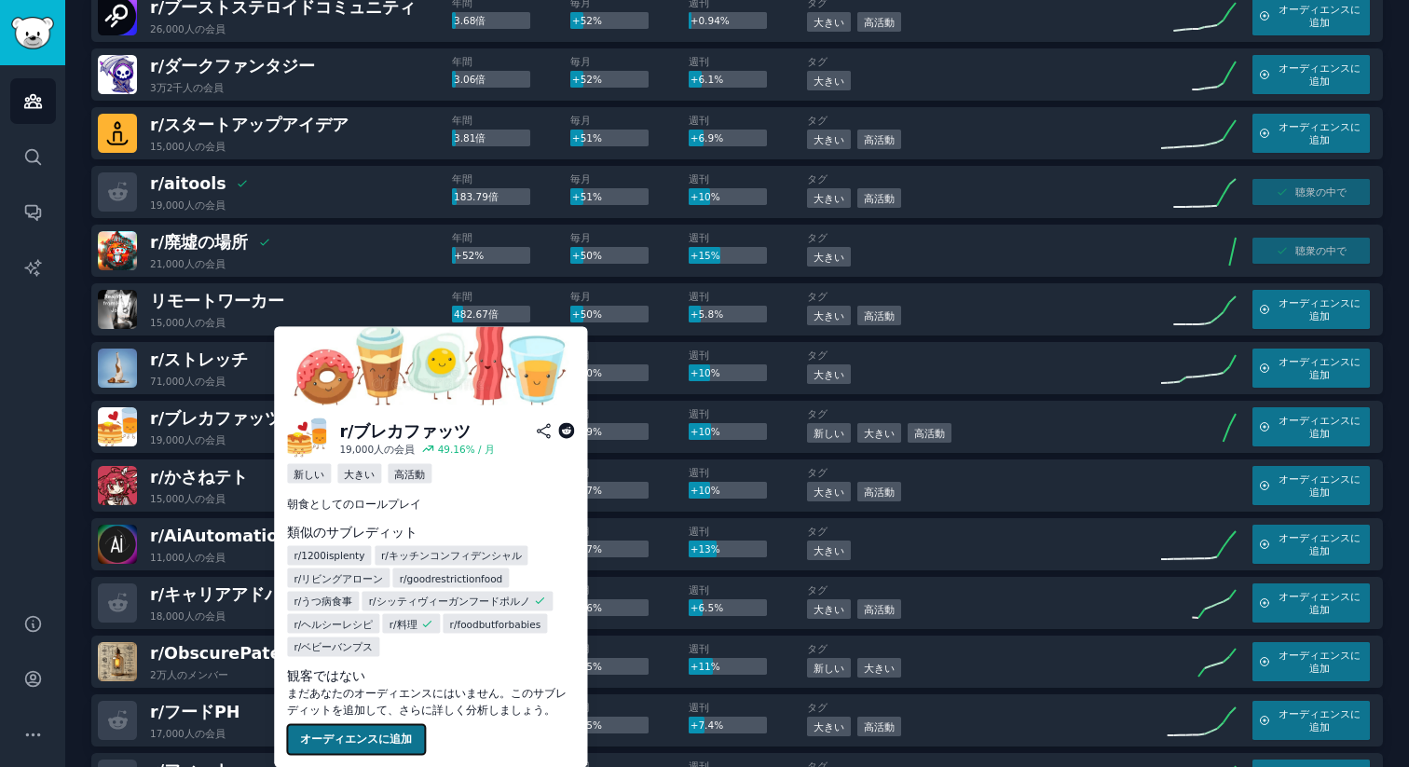
click at [376, 729] on button "オーディエンスに追加" at bounding box center [356, 740] width 138 height 30
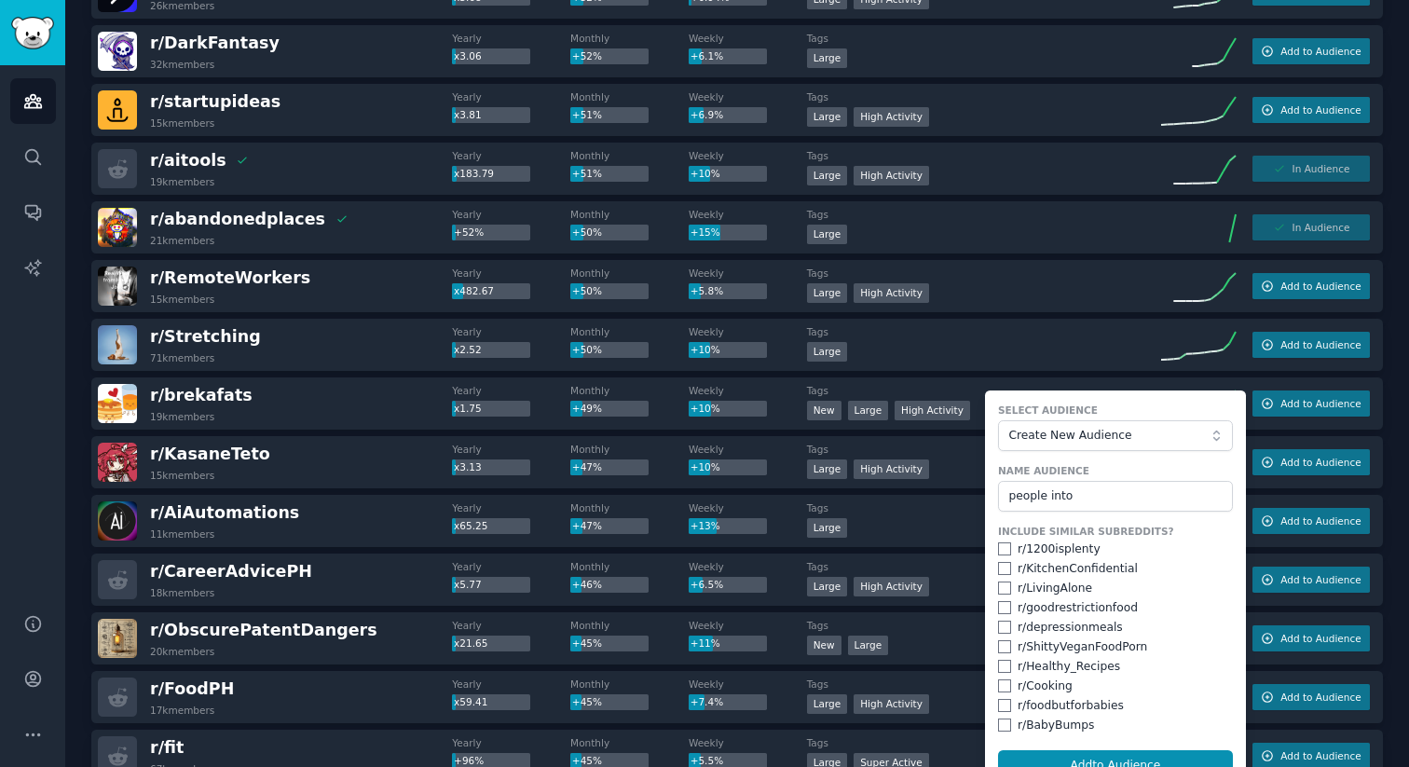
scroll to position [2207, 0]
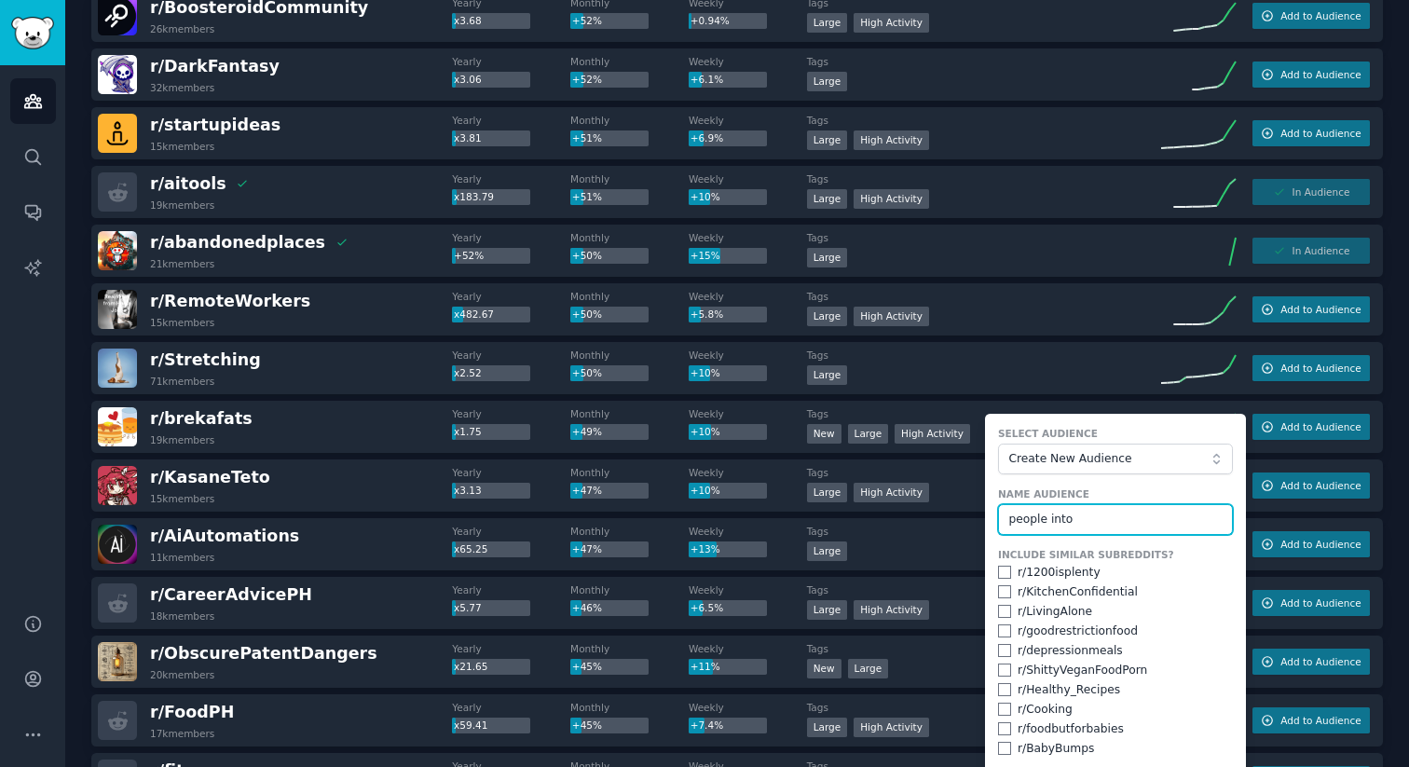
click at [1096, 515] on input "people into" at bounding box center [1115, 520] width 235 height 32
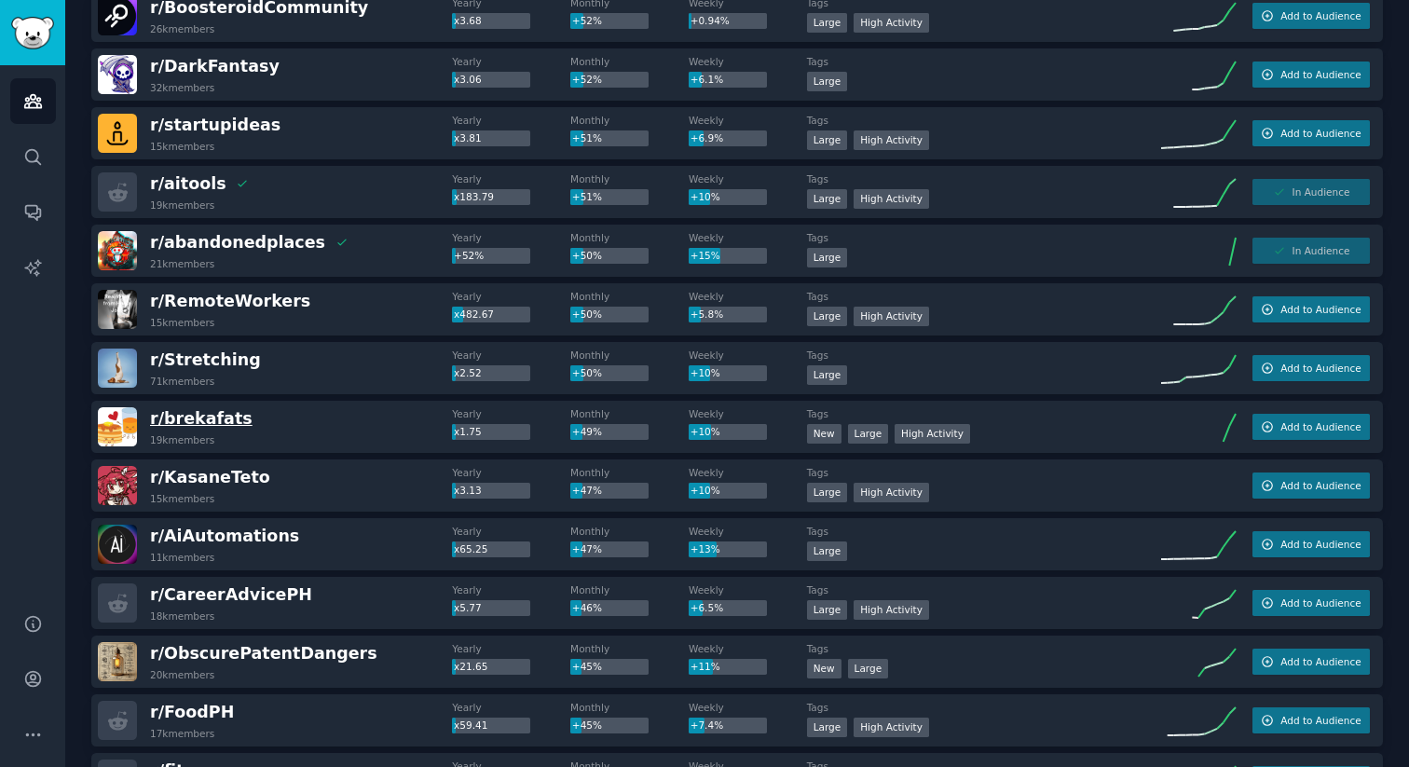
click at [192, 421] on span "r/ brekafats" at bounding box center [201, 418] width 102 height 19
click at [201, 414] on span "r/ brekafats" at bounding box center [201, 418] width 102 height 19
click at [212, 412] on span "r/ brekafats" at bounding box center [201, 418] width 102 height 19
click at [178, 428] on span "r/ brekafats" at bounding box center [201, 418] width 102 height 23
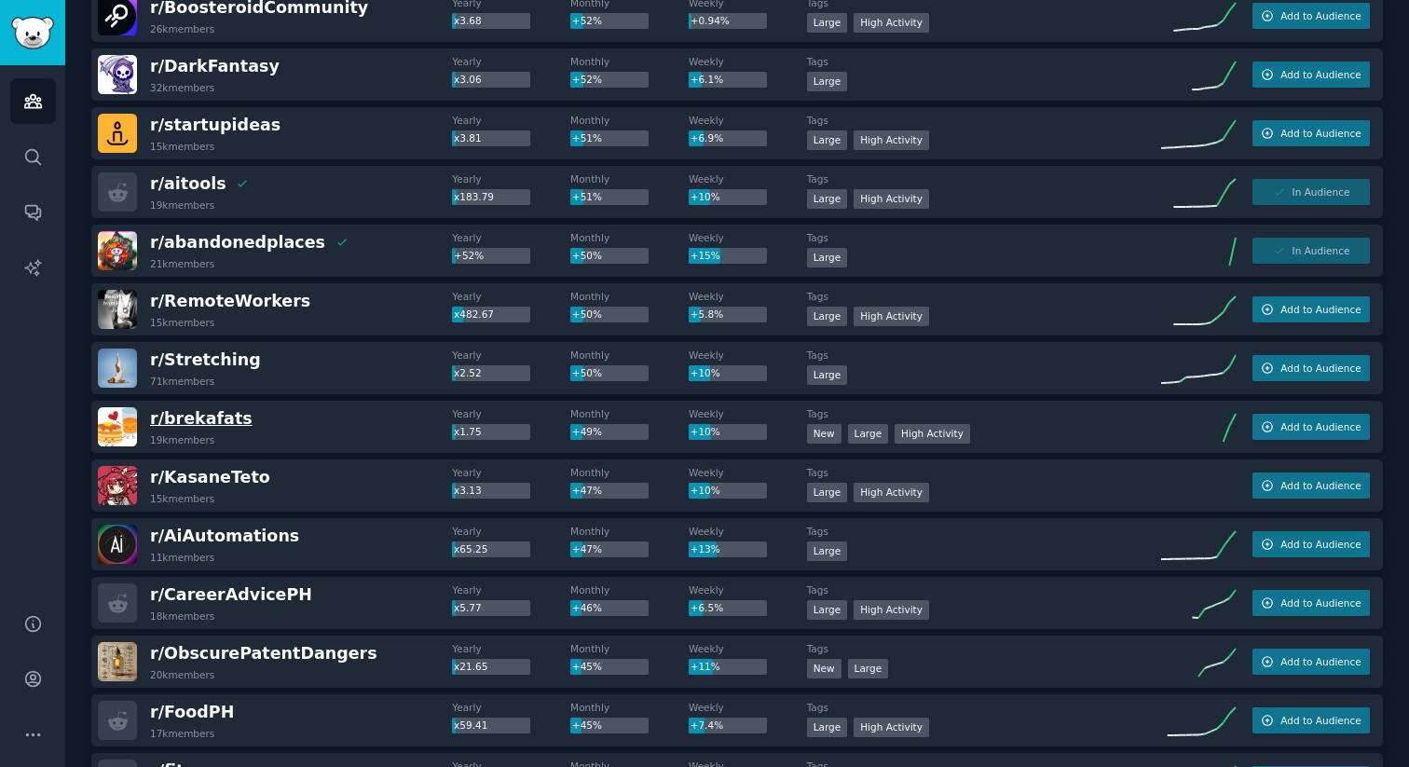
click at [180, 420] on span "r/ brekafats" at bounding box center [201, 418] width 102 height 19
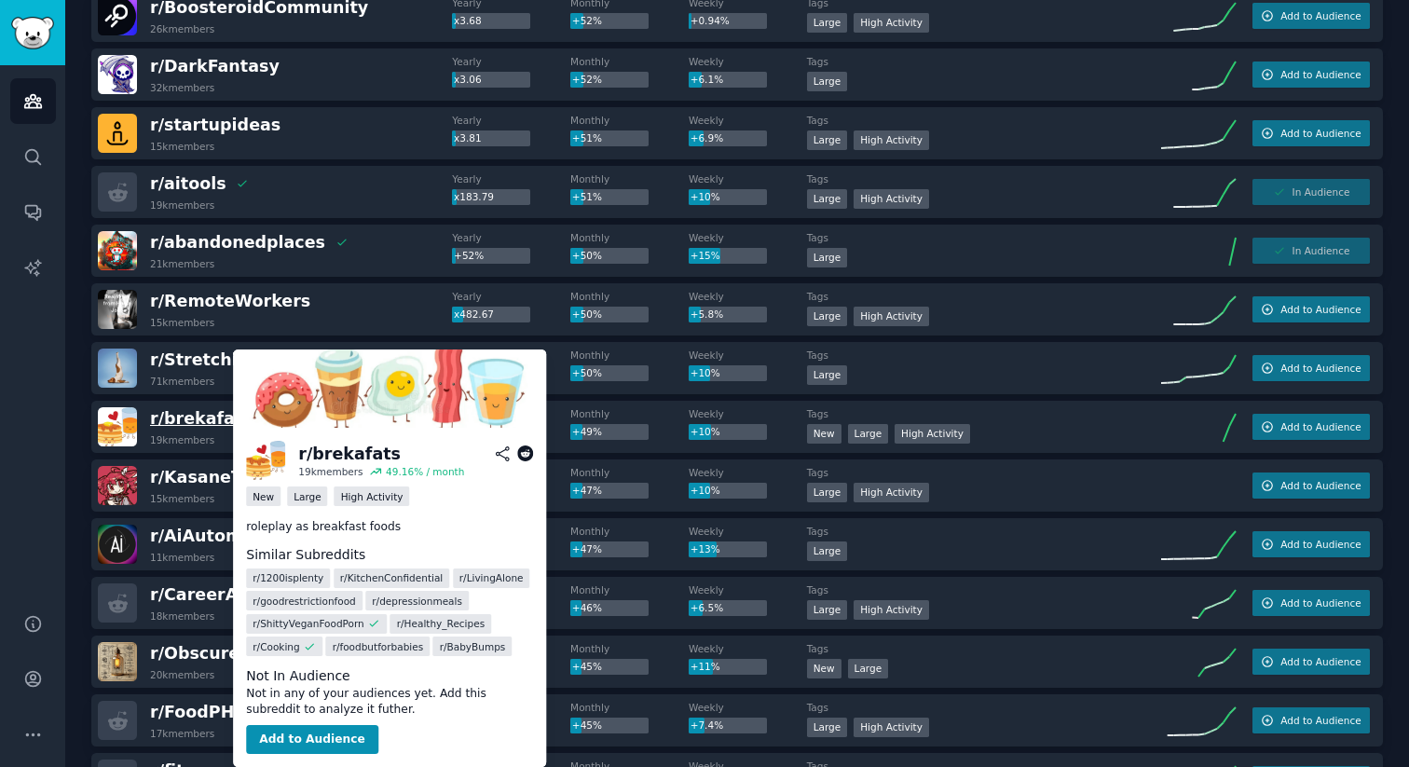
click at [200, 420] on span "r/ brekafats" at bounding box center [201, 418] width 102 height 19
click at [304, 738] on button "Add to Audience" at bounding box center [312, 740] width 132 height 30
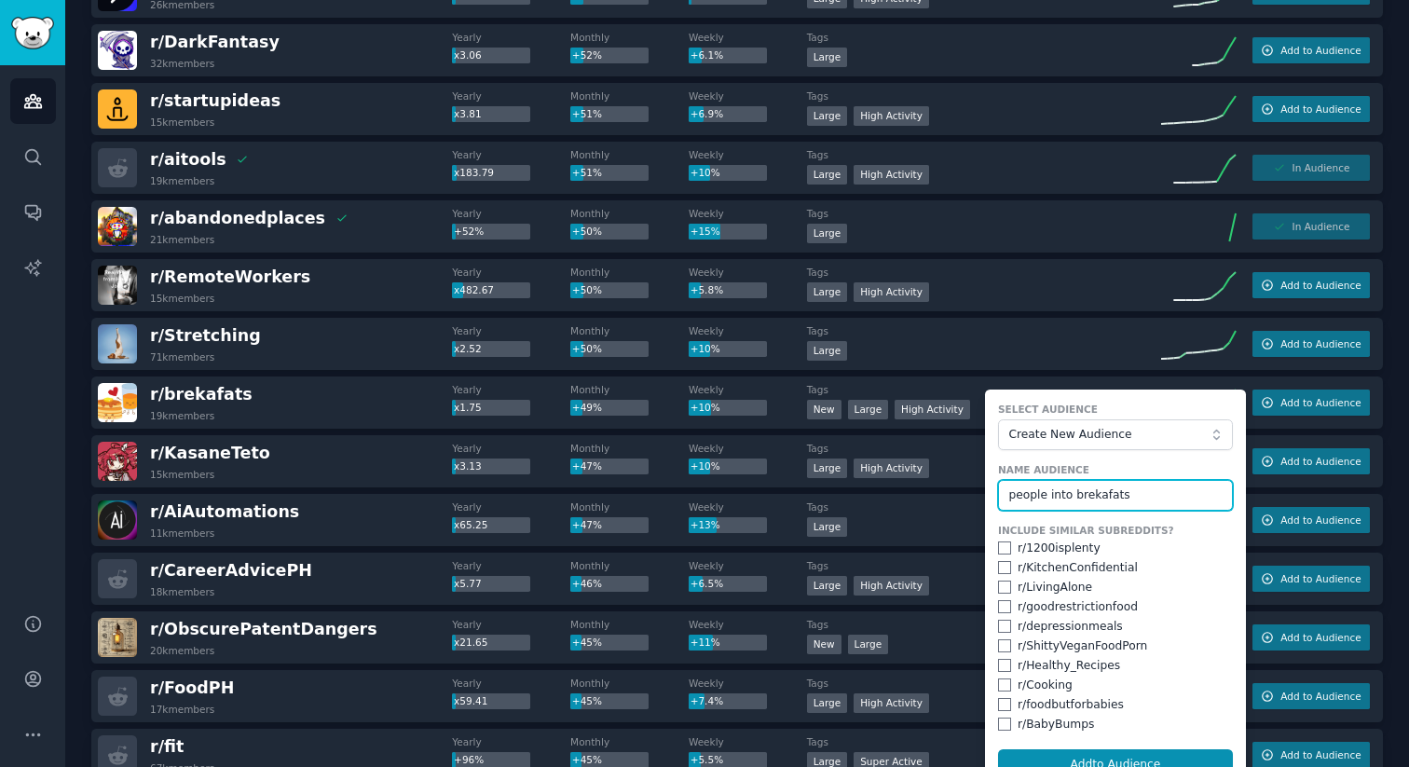
scroll to position [2240, 0]
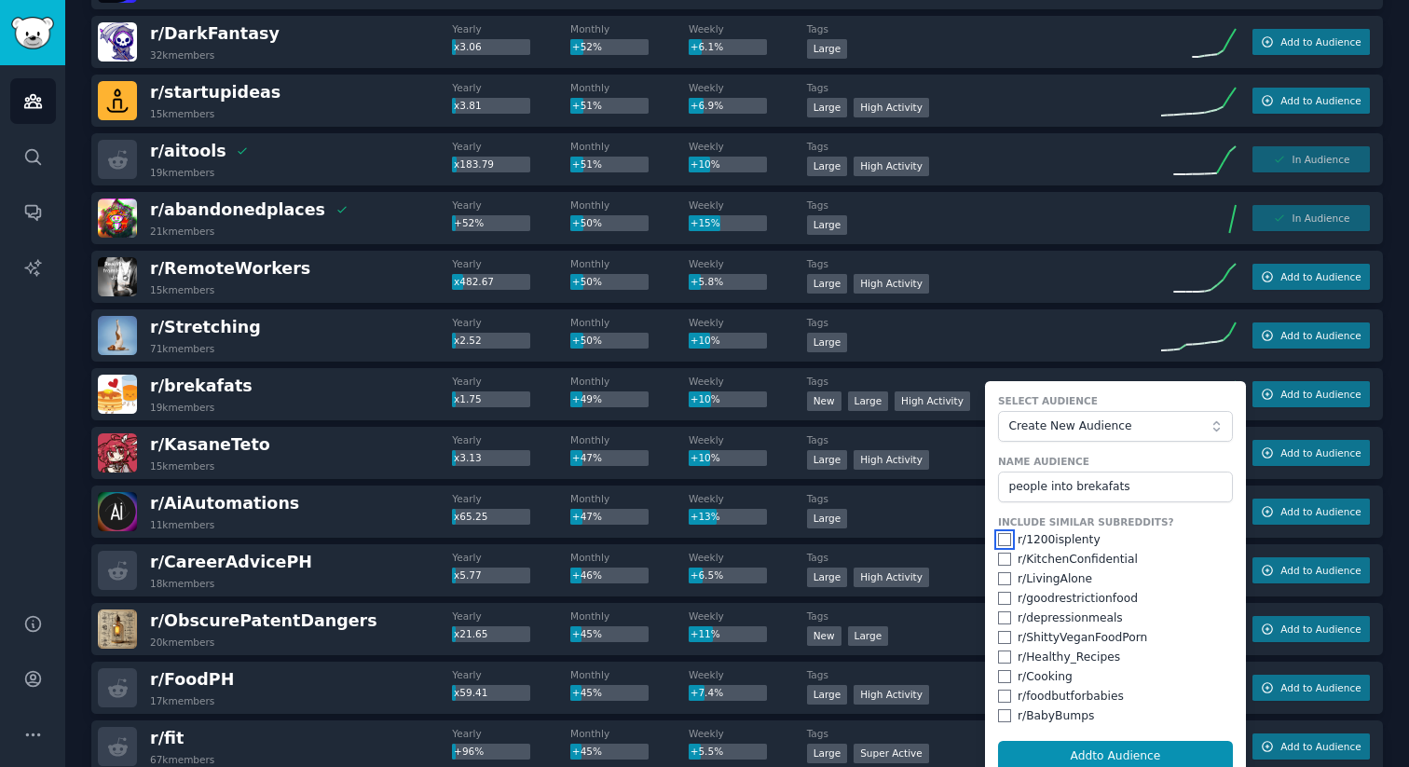
click at [1002, 544] on input "checkbox" at bounding box center [1004, 539] width 13 height 13
click at [998, 560] on input "checkbox" at bounding box center [1004, 558] width 13 height 13
drag, startPoint x: 1000, startPoint y: 580, endPoint x: 999, endPoint y: 591, distance: 10.3
click at [1000, 580] on input "checkbox" at bounding box center [1004, 578] width 13 height 13
click at [999, 598] on input "checkbox" at bounding box center [1004, 598] width 13 height 13
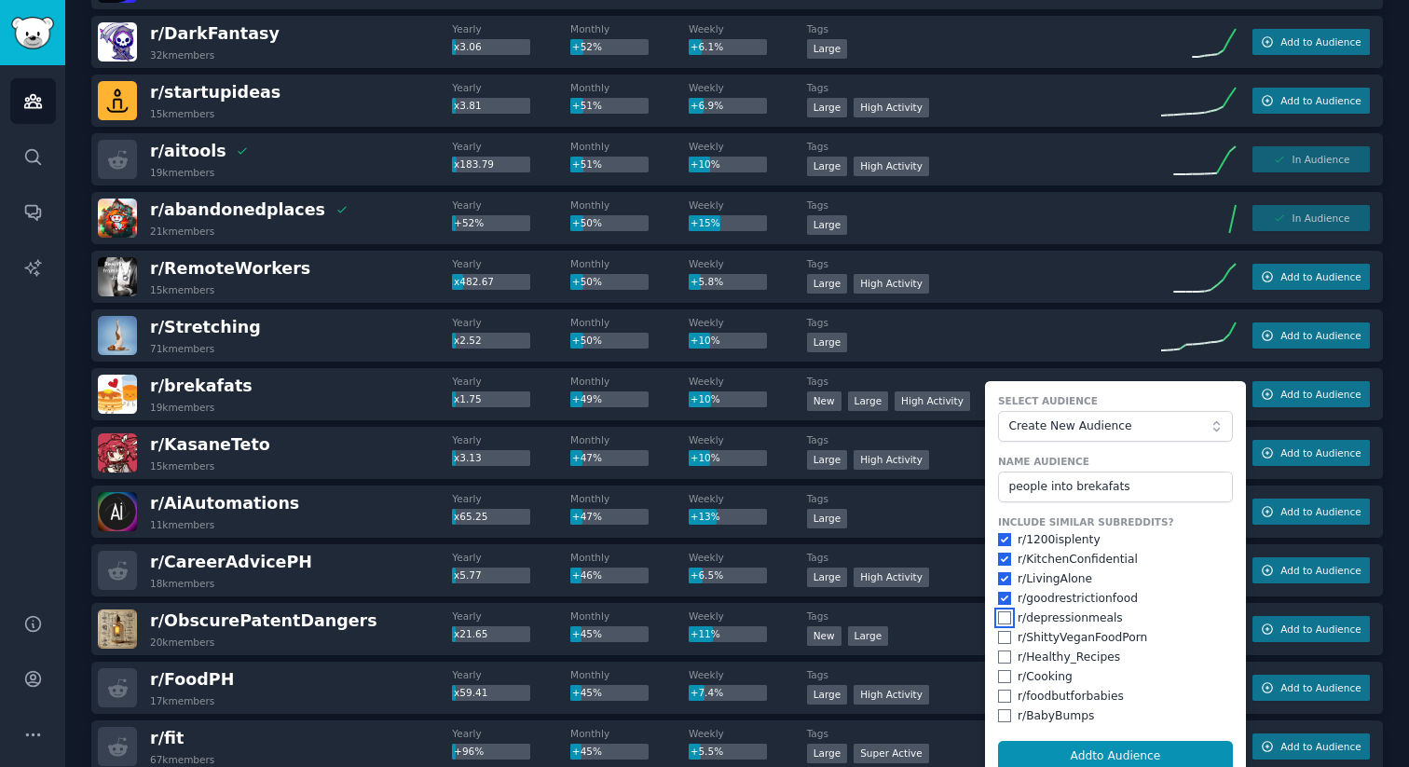
click at [1005, 614] on input "checkbox" at bounding box center [1004, 617] width 13 height 13
drag, startPoint x: 1000, startPoint y: 646, endPoint x: 1004, endPoint y: 655, distance: 10.4
click at [1000, 647] on div "Include Similar Subreddits? r/ 1200isplenty r/ KitchenConfidential r/ LivingAlo…" at bounding box center [1115, 619] width 235 height 209
click at [998, 632] on input "checkbox" at bounding box center [1004, 637] width 13 height 13
click at [1000, 660] on input "checkbox" at bounding box center [1004, 656] width 13 height 13
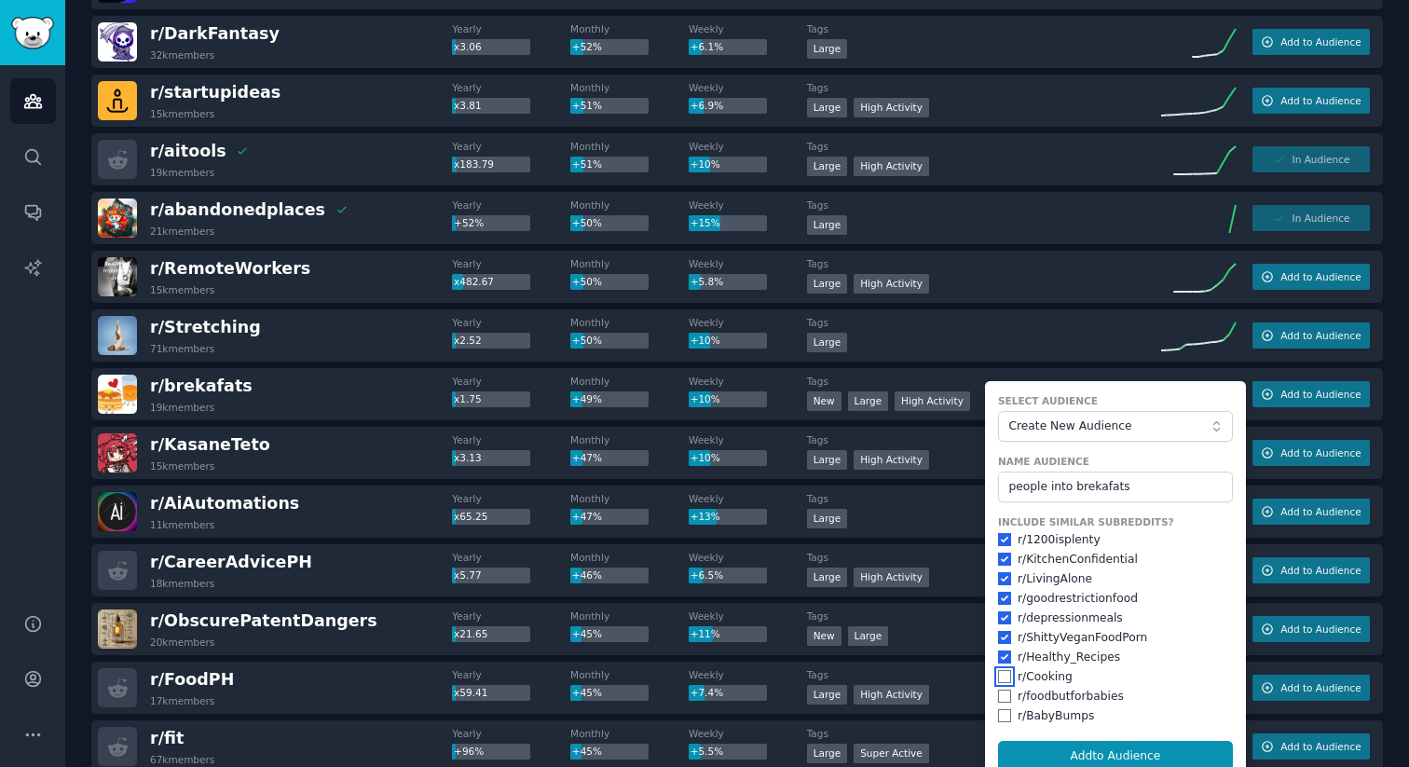
click at [1005, 677] on input "checkbox" at bounding box center [1004, 676] width 13 height 13
drag, startPoint x: 998, startPoint y: 692, endPoint x: 993, endPoint y: 719, distance: 27.4
click at [999, 692] on input "checkbox" at bounding box center [1004, 695] width 13 height 13
click at [998, 721] on div "r/ BabyBumps" at bounding box center [1115, 716] width 235 height 17
click at [998, 716] on input "checkbox" at bounding box center [1004, 715] width 13 height 13
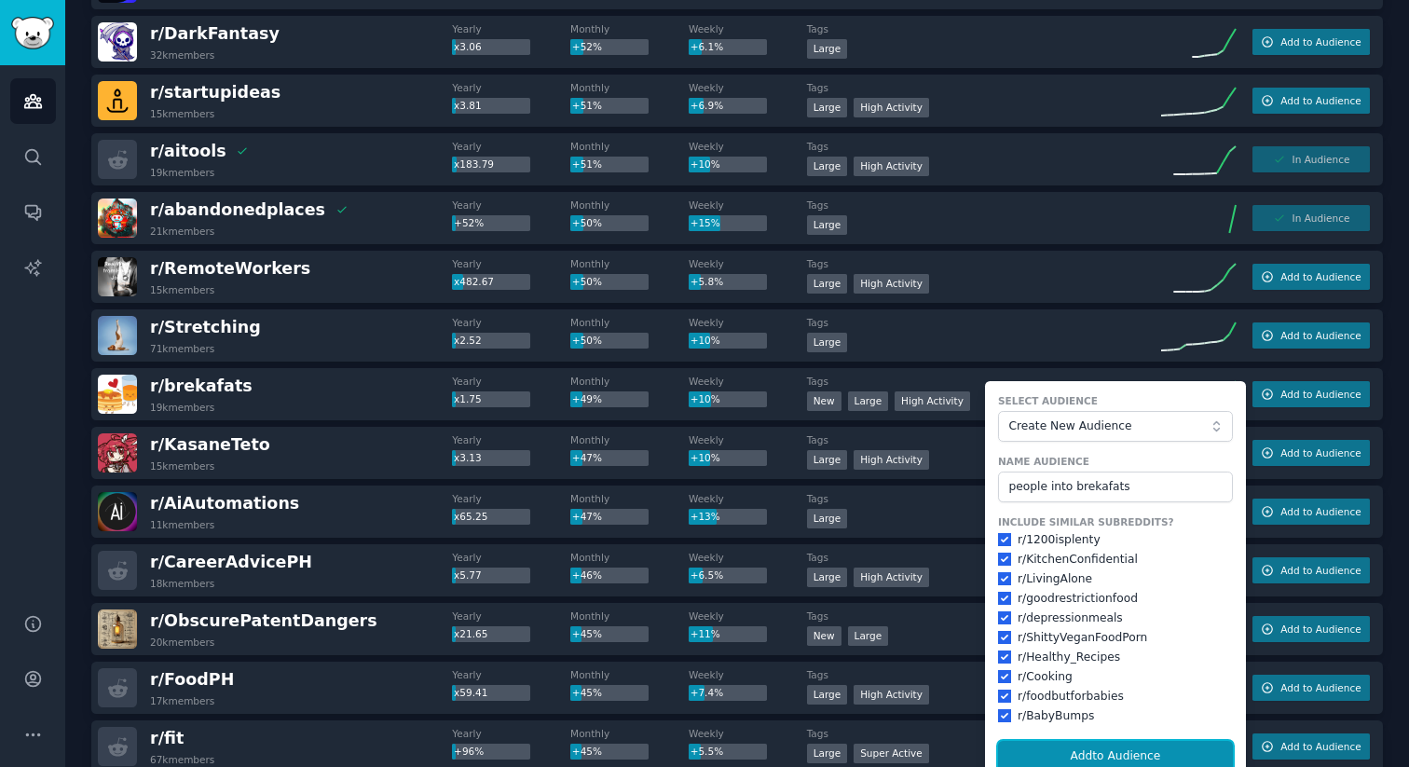
click at [1069, 758] on button "Add to Audience" at bounding box center [1115, 757] width 235 height 32
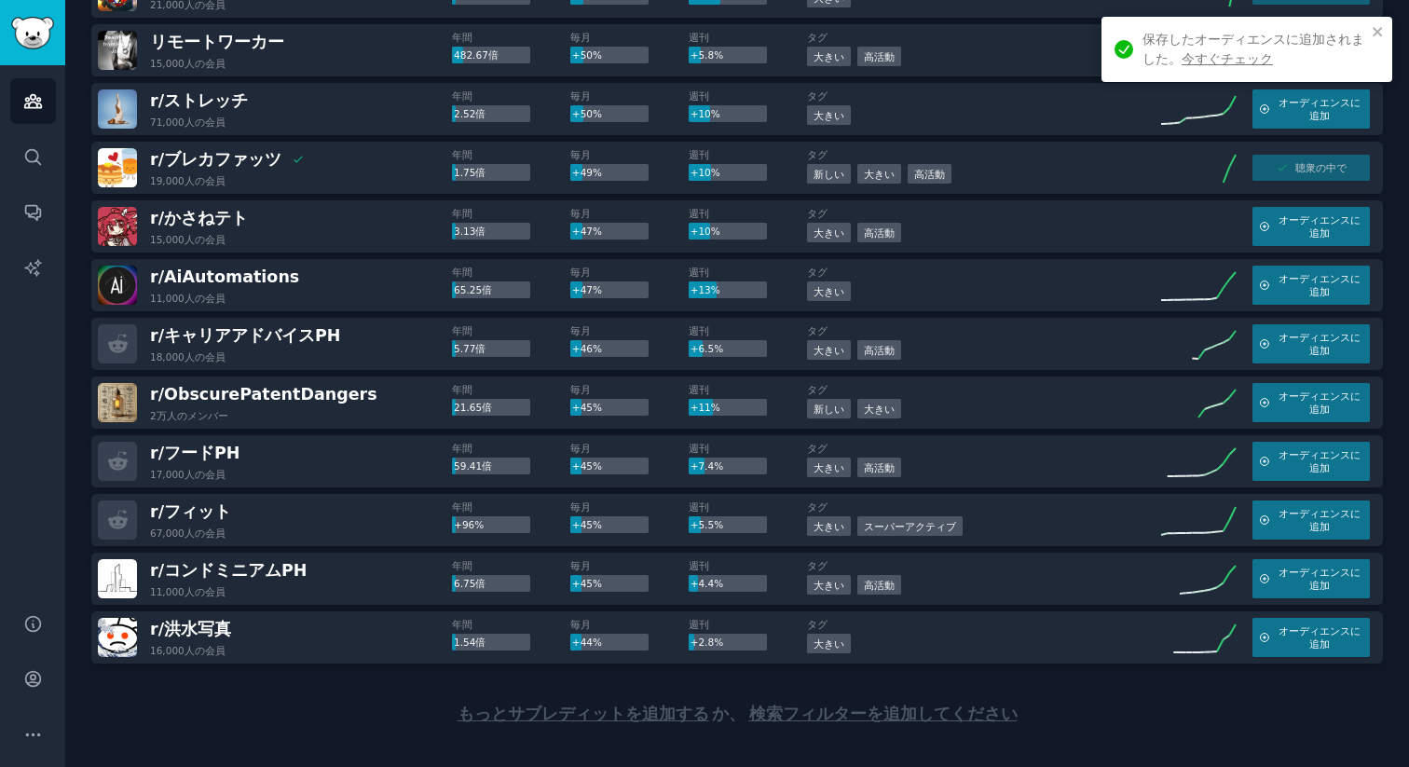
scroll to position [2512, 0]
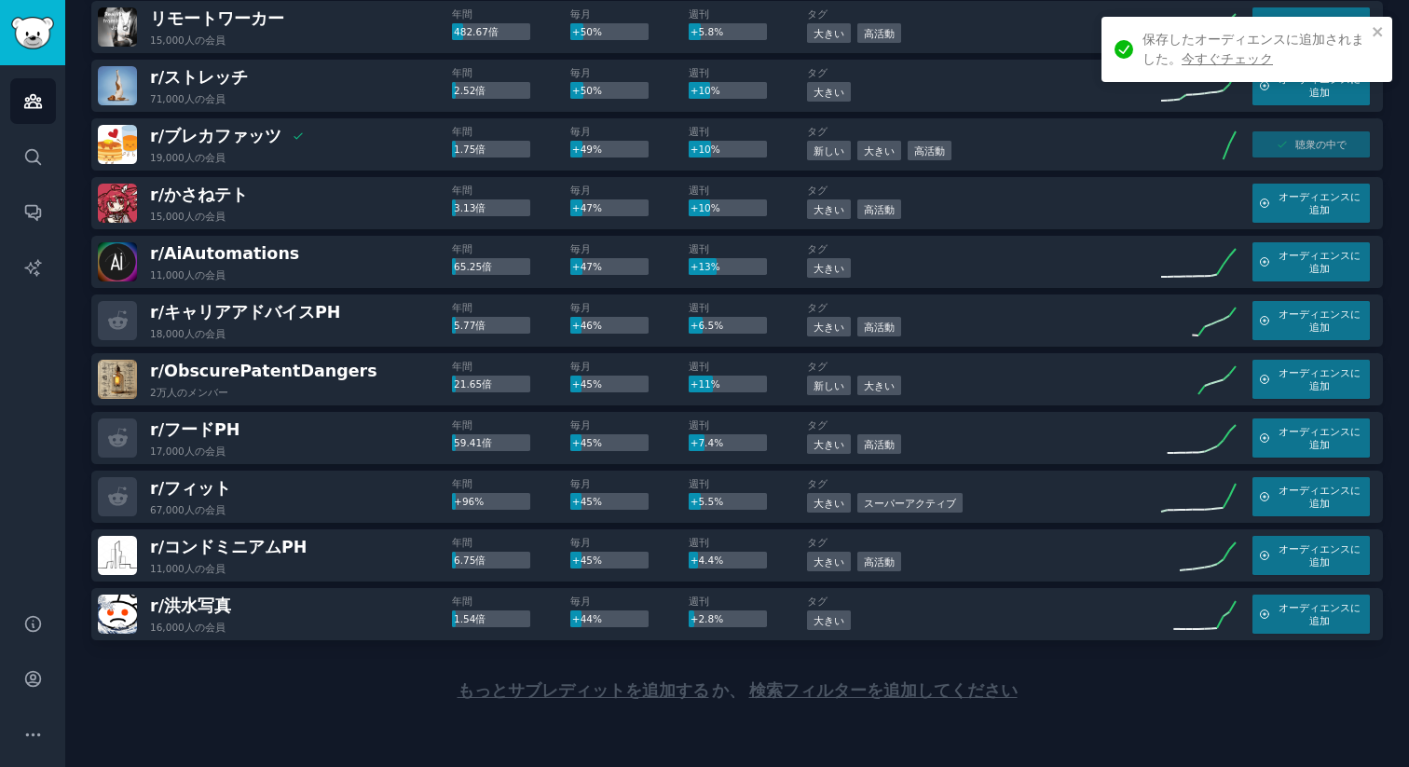
click at [351, 557] on div "r/ コンドミニアムPH 11,000人の 会員" at bounding box center [275, 555] width 354 height 39
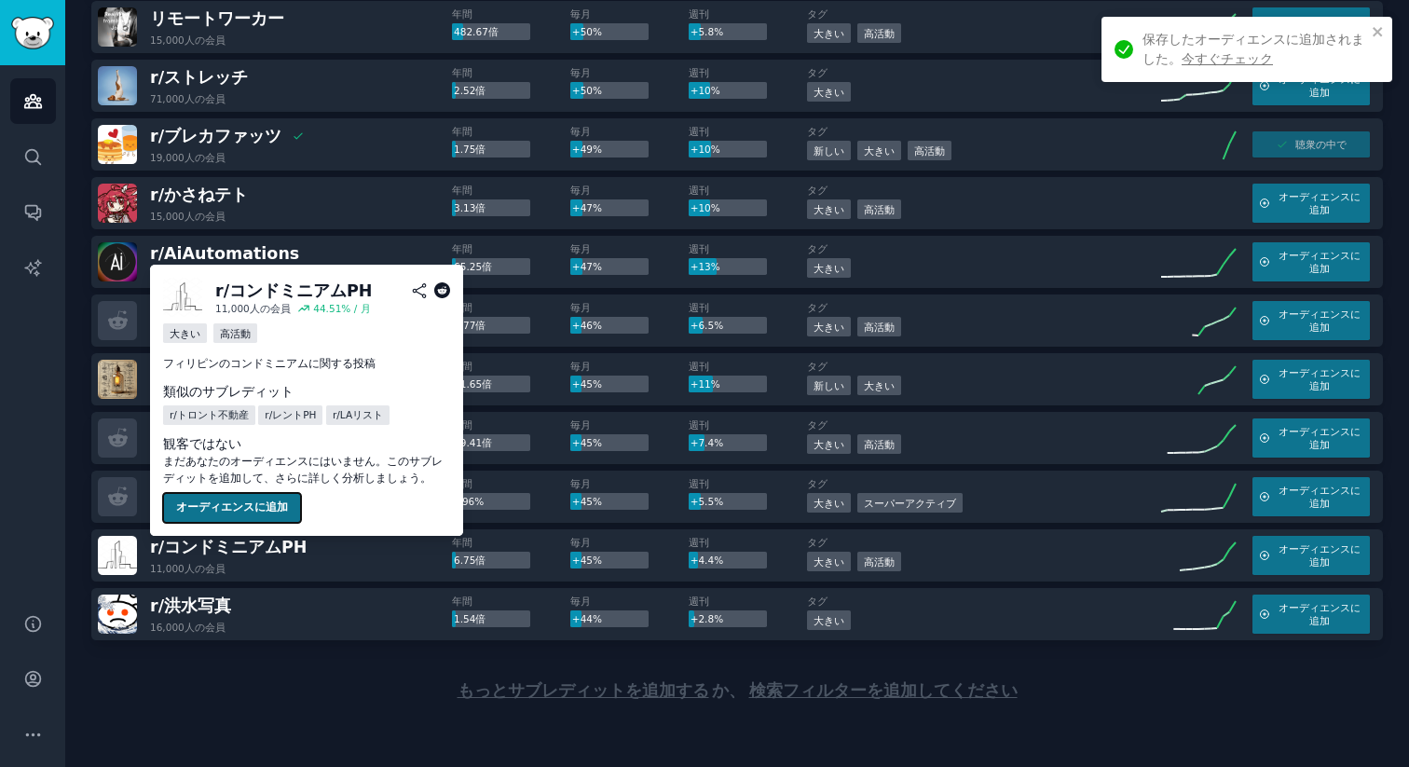
click at [272, 499] on button "オーディエンスに追加" at bounding box center [232, 508] width 138 height 30
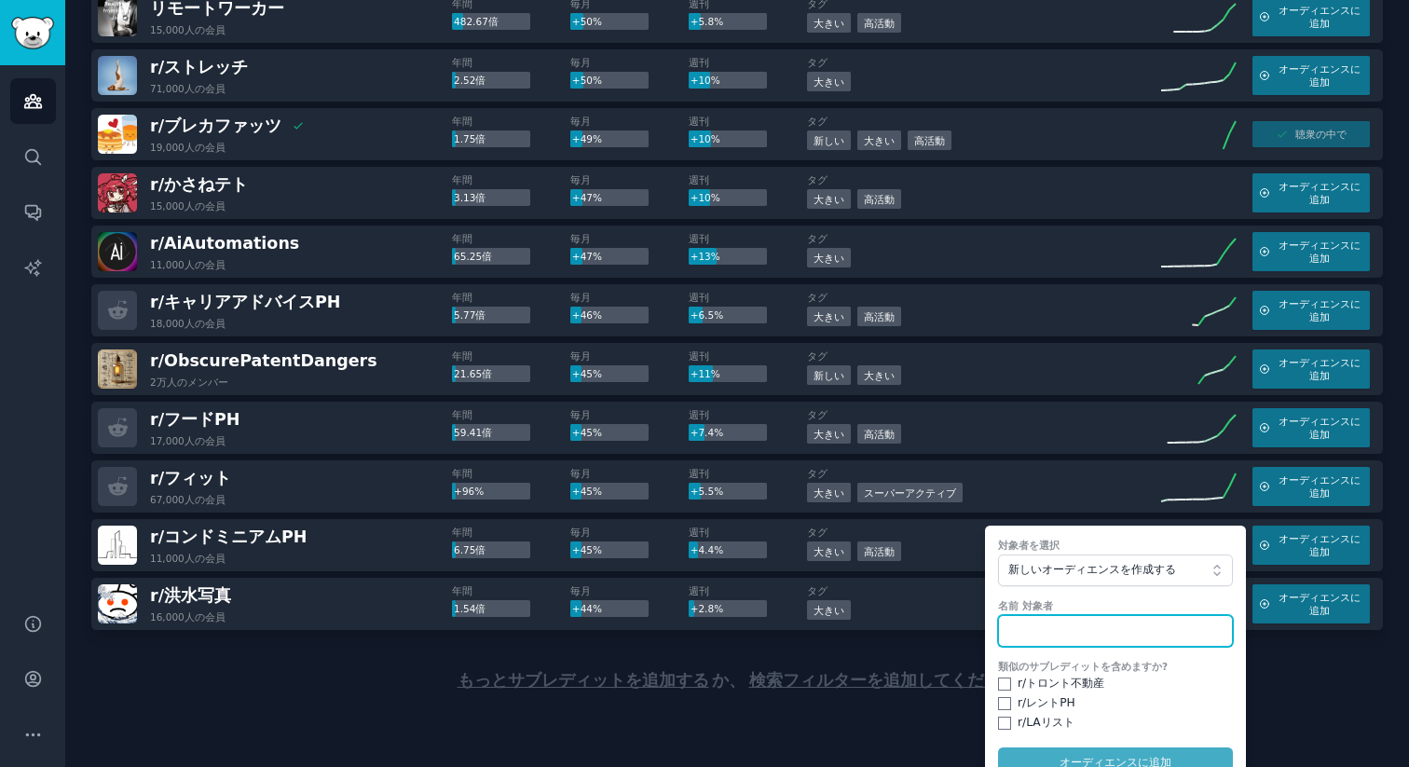
scroll to position [2547, 0]
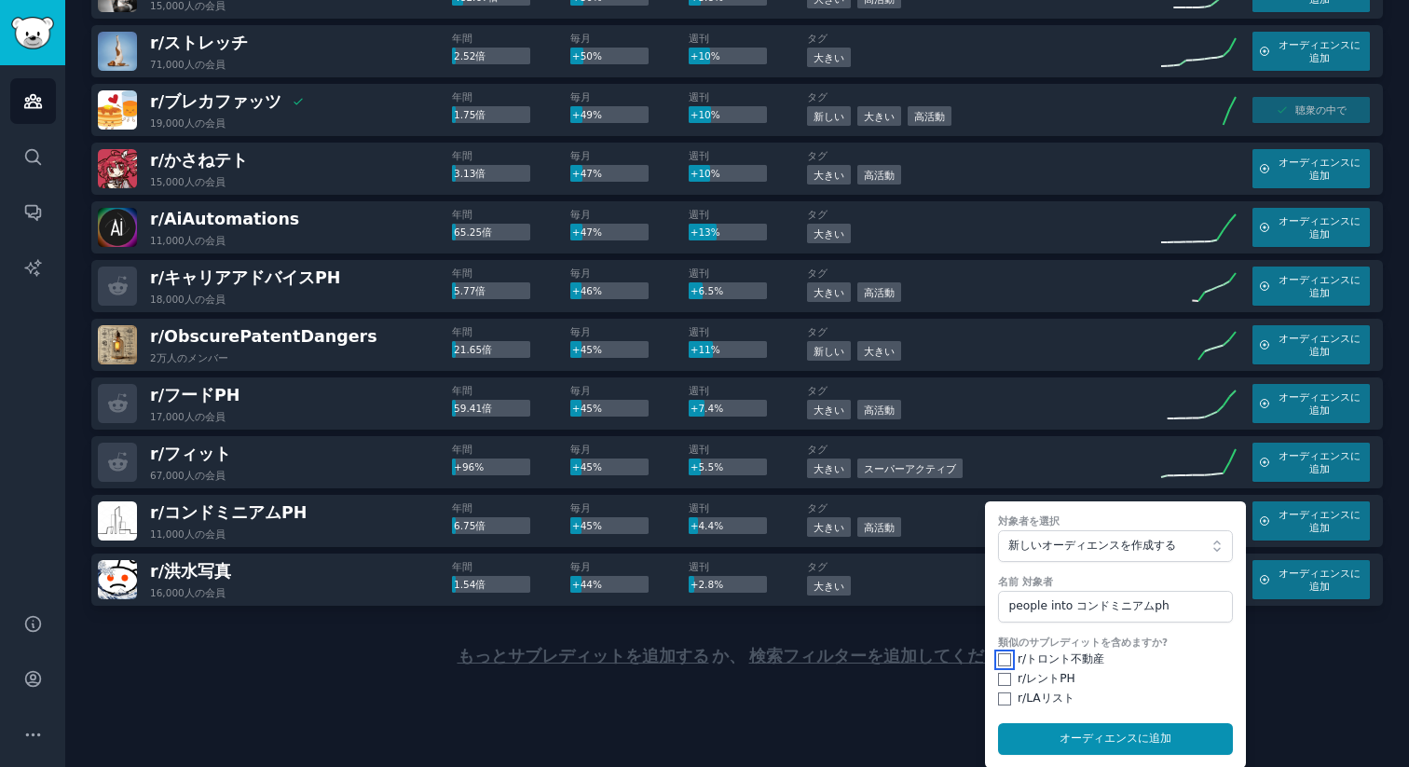
click at [998, 660] on input "checkbox" at bounding box center [1004, 659] width 13 height 13
click at [999, 679] on input "checkbox" at bounding box center [1004, 679] width 13 height 13
click at [1001, 699] on input "checkbox" at bounding box center [1004, 698] width 13 height 13
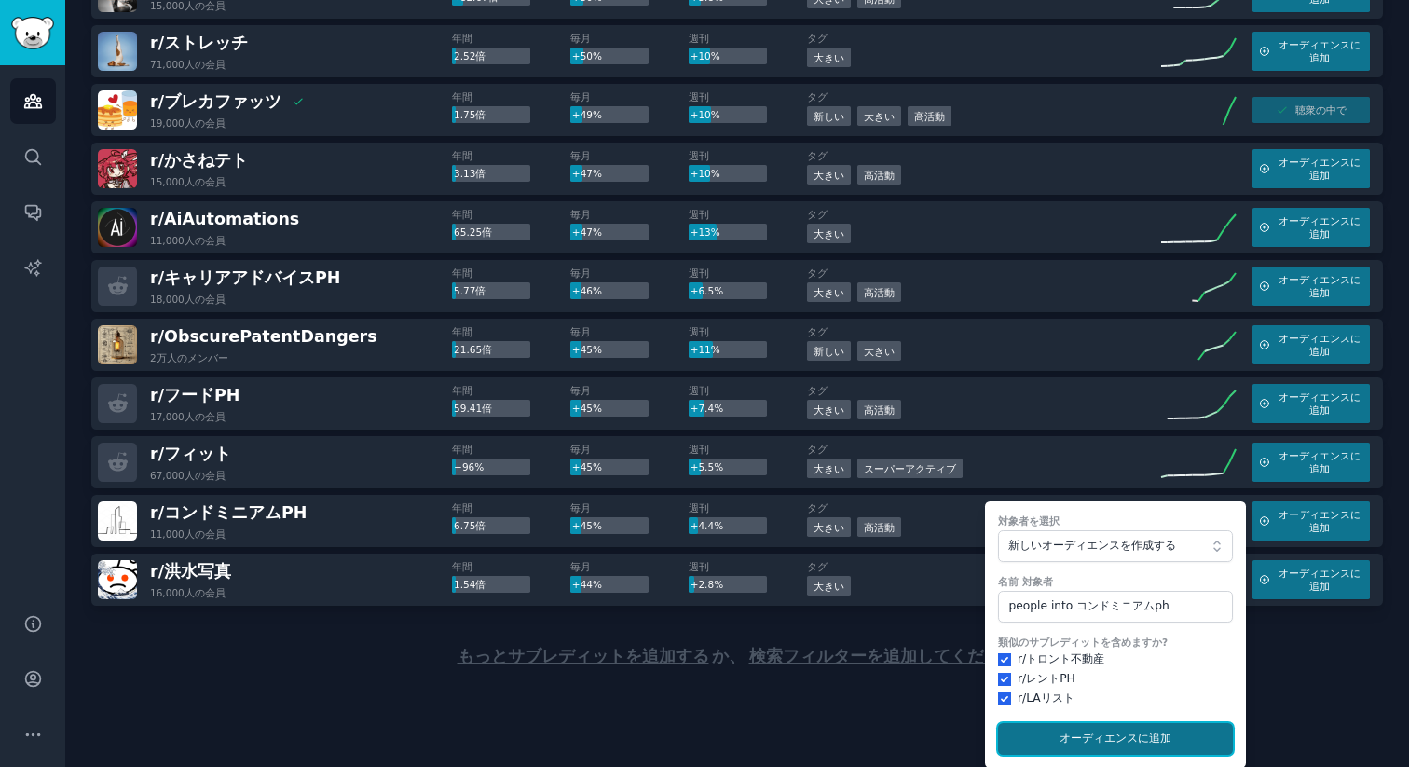
click at [1075, 733] on font "オーディエンスに" at bounding box center [1103, 737] width 89 height 13
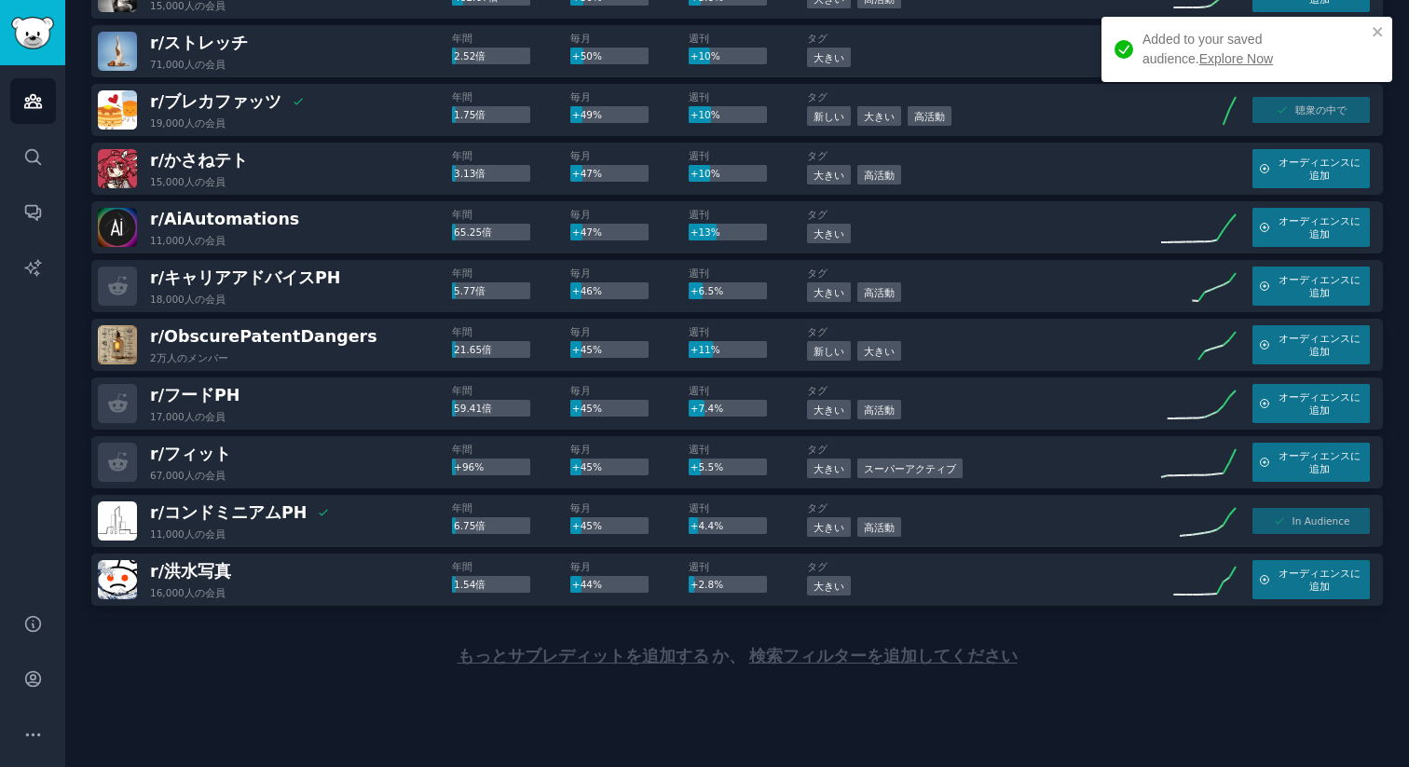
scroll to position [2512, 0]
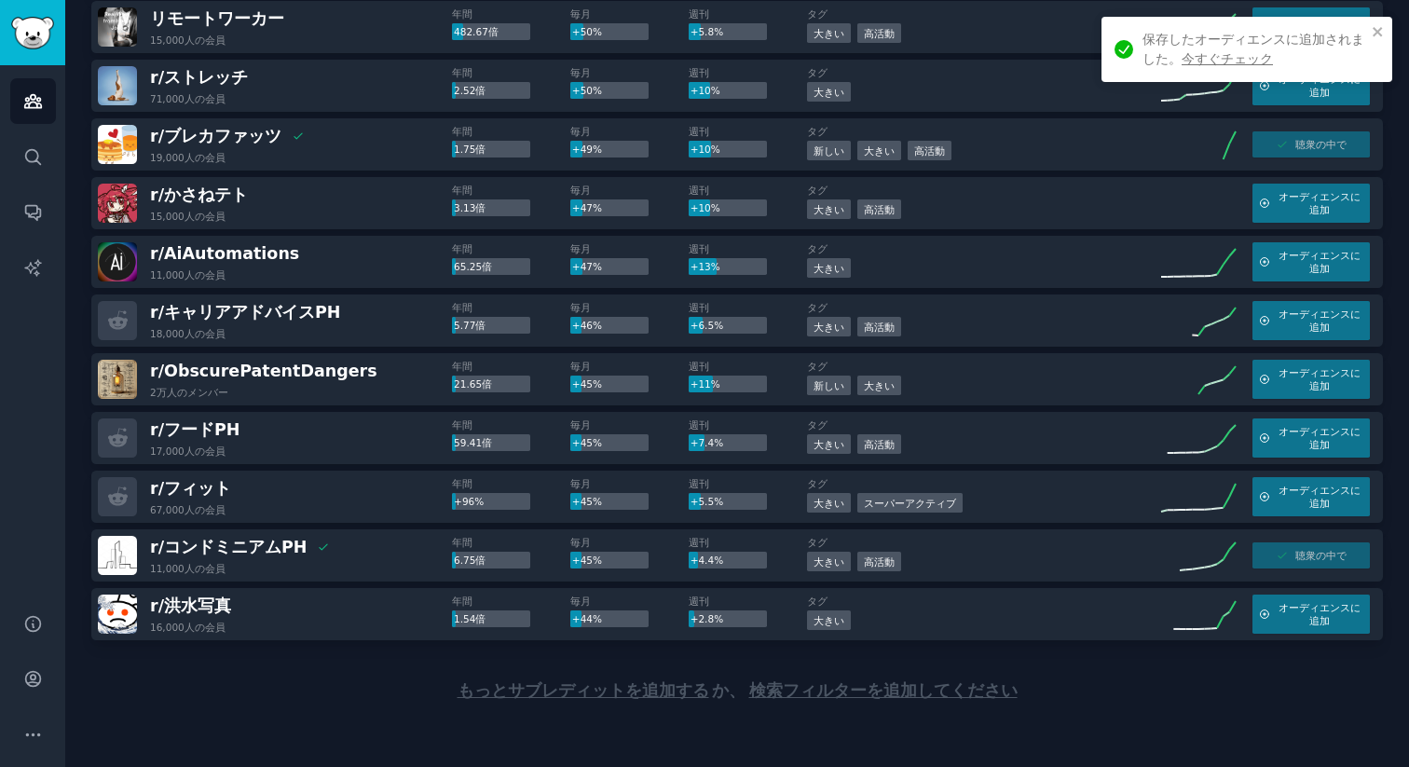
click at [618, 682] on font "もっとサブレディットを追加する" at bounding box center [583, 690] width 252 height 19
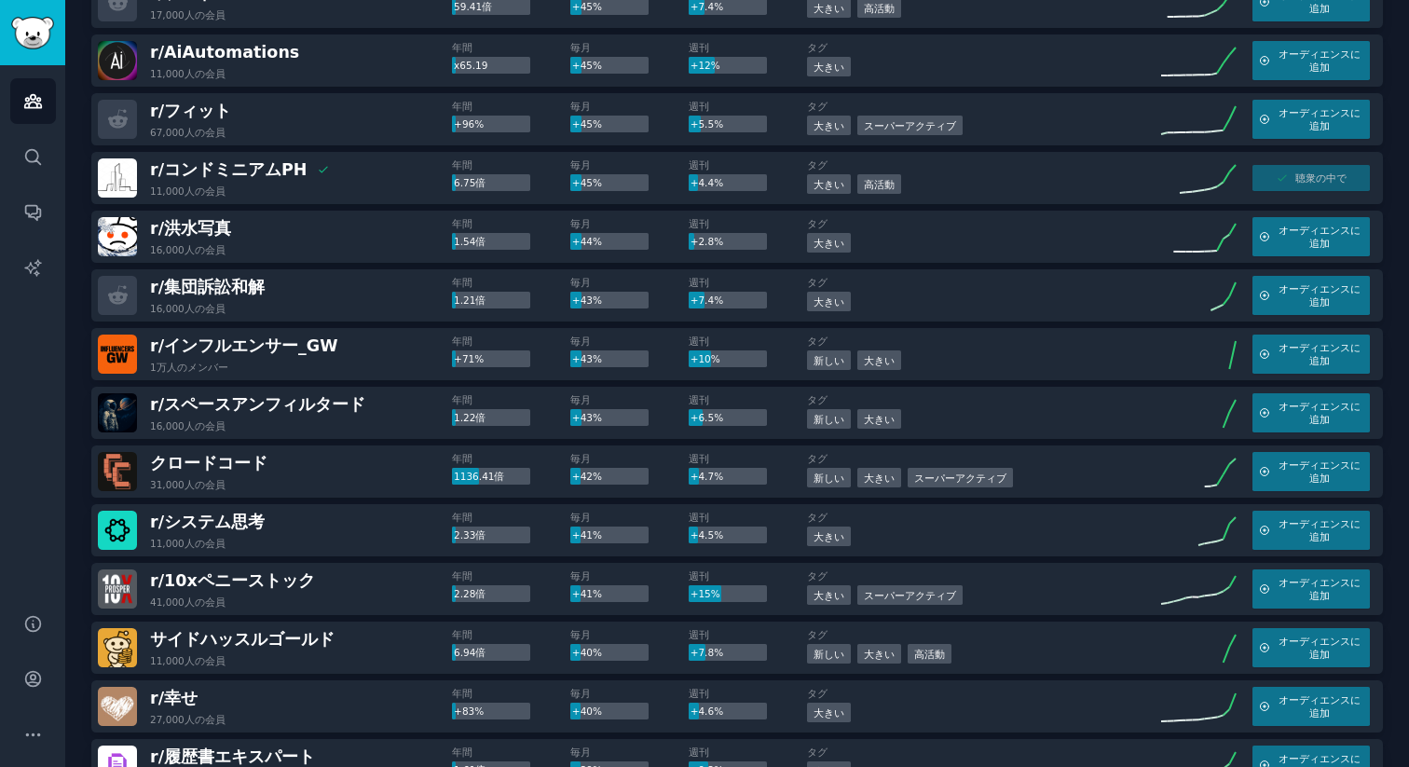
scroll to position [2892, 0]
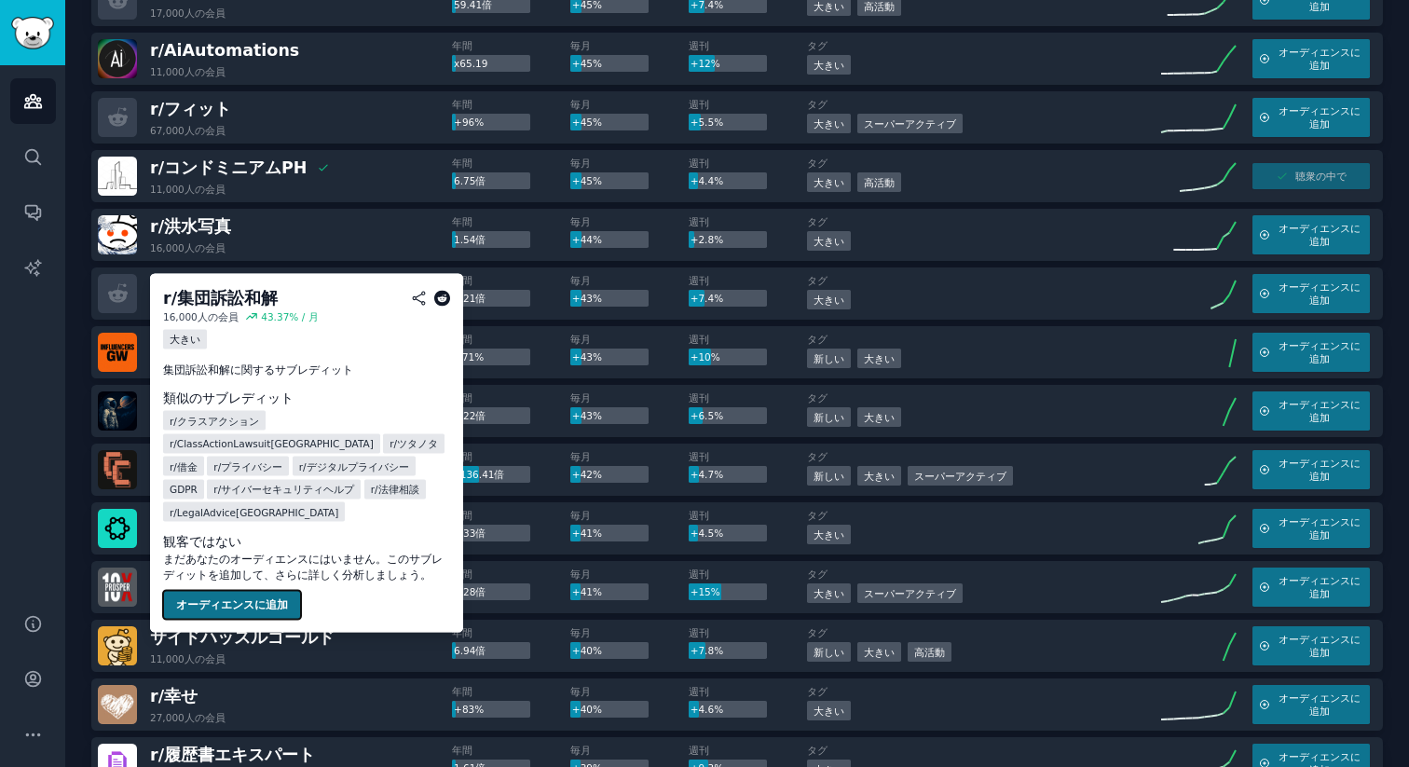
click at [238, 600] on font "オーディエンスに追加" at bounding box center [232, 603] width 112 height 13
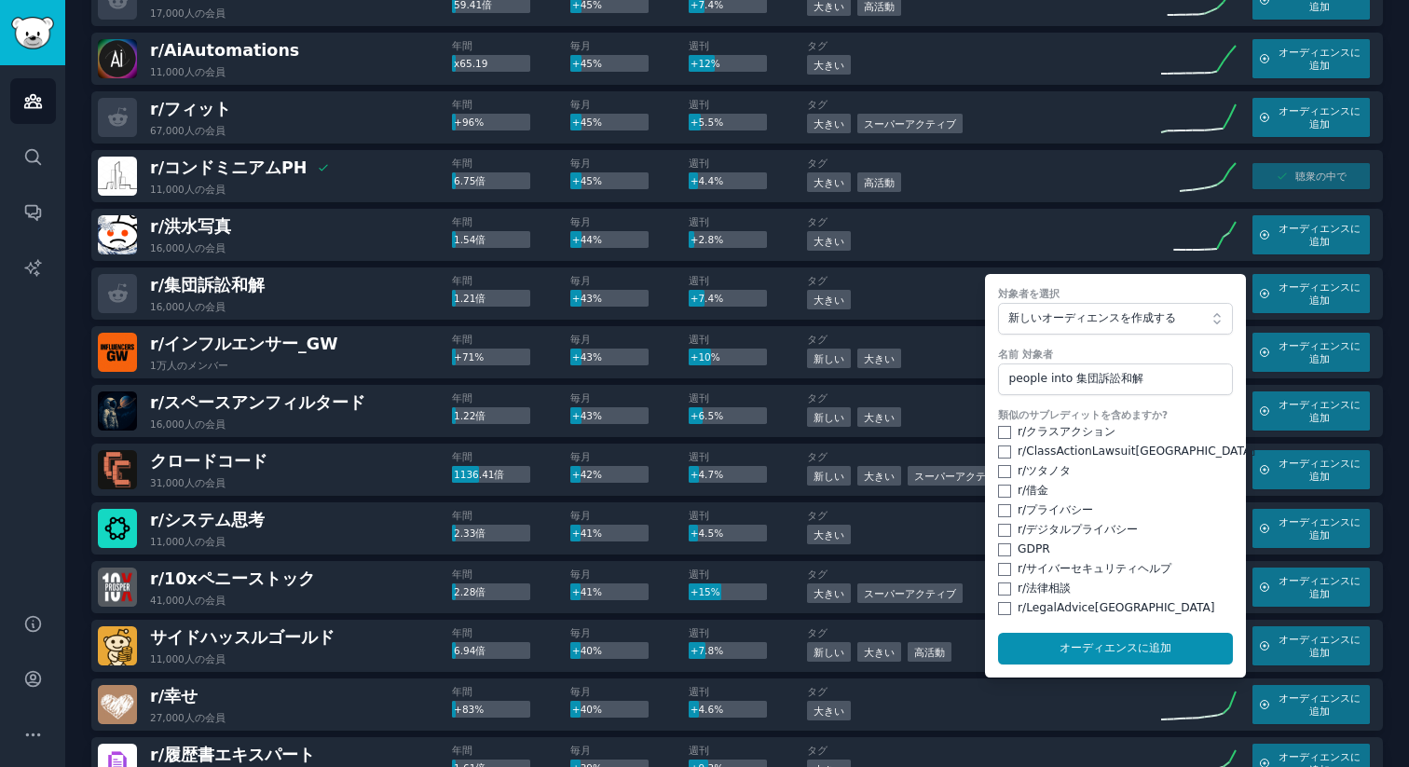
click at [1007, 424] on div "r/ クラスアクション" at bounding box center [1115, 432] width 235 height 17
click at [1001, 445] on input "checkbox" at bounding box center [1004, 451] width 13 height 13
drag, startPoint x: 1004, startPoint y: 407, endPoint x: 1004, endPoint y: 419, distance: 12.1
click at [1004, 426] on input "checkbox" at bounding box center [1004, 432] width 13 height 13
click at [1001, 484] on input "checkbox" at bounding box center [1004, 490] width 13 height 13
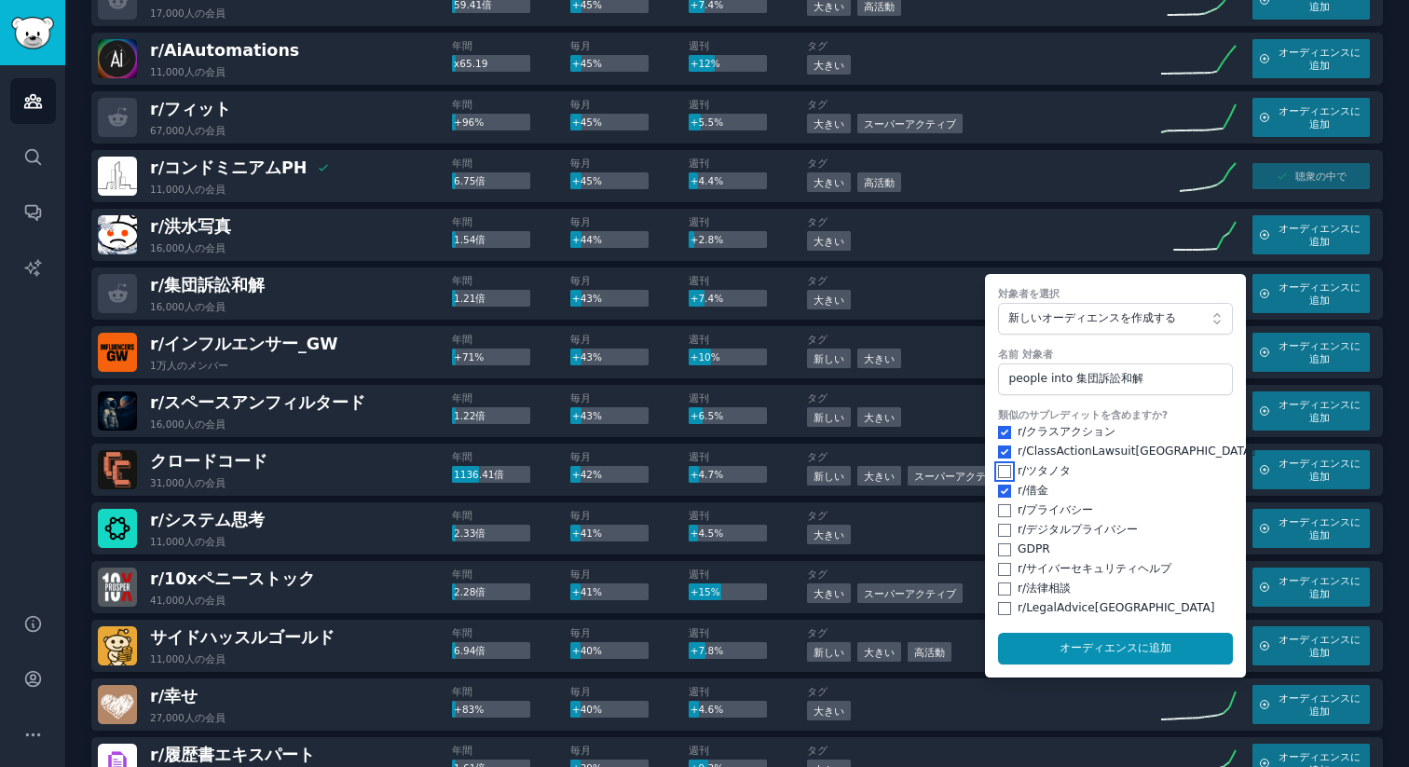
click at [999, 465] on input "checkbox" at bounding box center [1004, 471] width 13 height 13
click at [1001, 504] on input "checkbox" at bounding box center [1004, 510] width 13 height 13
click at [1001, 524] on input "checkbox" at bounding box center [1004, 530] width 13 height 13
click at [1000, 543] on input "checkbox" at bounding box center [1004, 549] width 13 height 13
drag, startPoint x: 1001, startPoint y: 548, endPoint x: 1000, endPoint y: 558, distance: 10.4
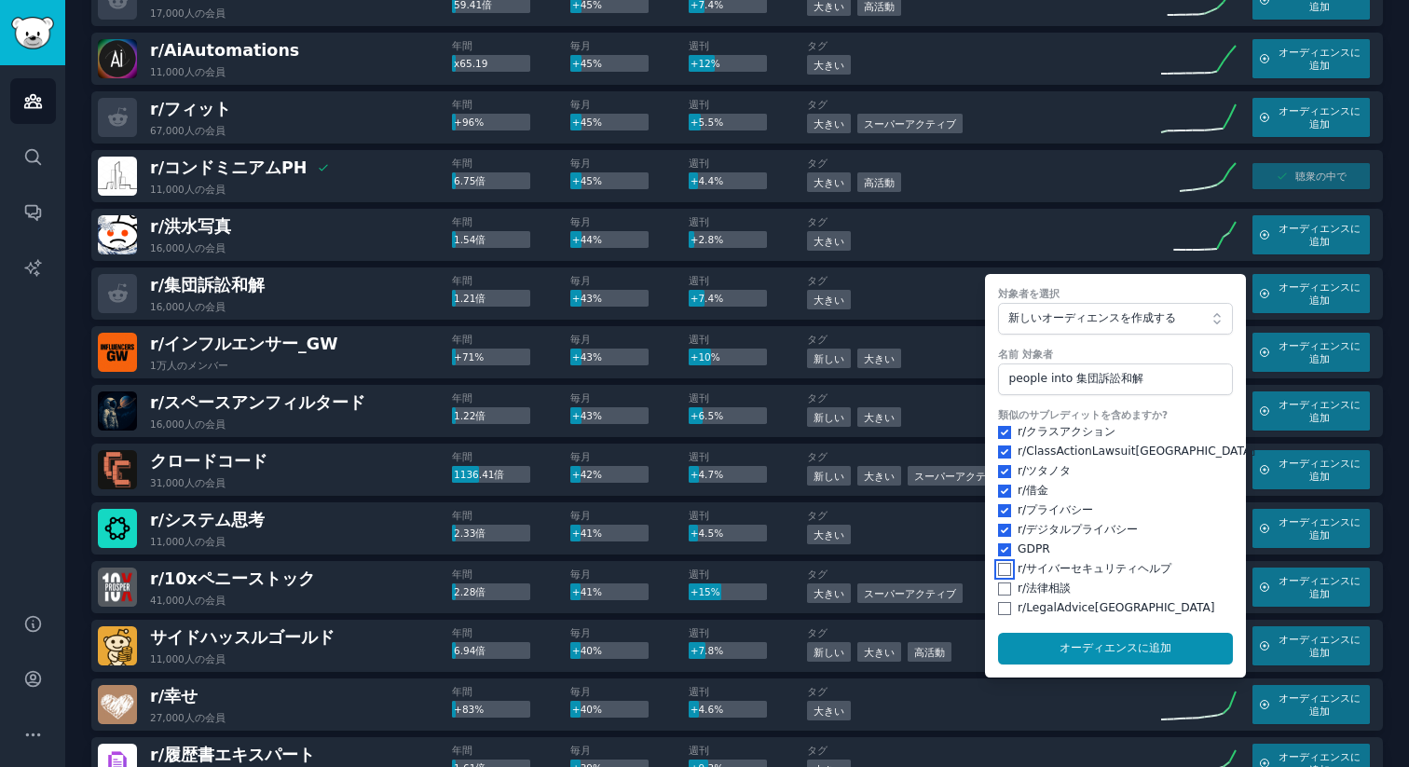
click at [1002, 563] on input "checkbox" at bounding box center [1004, 569] width 13 height 13
click at [1000, 582] on input "checkbox" at bounding box center [1004, 588] width 13 height 13
click at [998, 602] on input "checkbox" at bounding box center [1004, 608] width 13 height 13
click at [1071, 633] on button "オーディエンスに 追加" at bounding box center [1115, 649] width 235 height 32
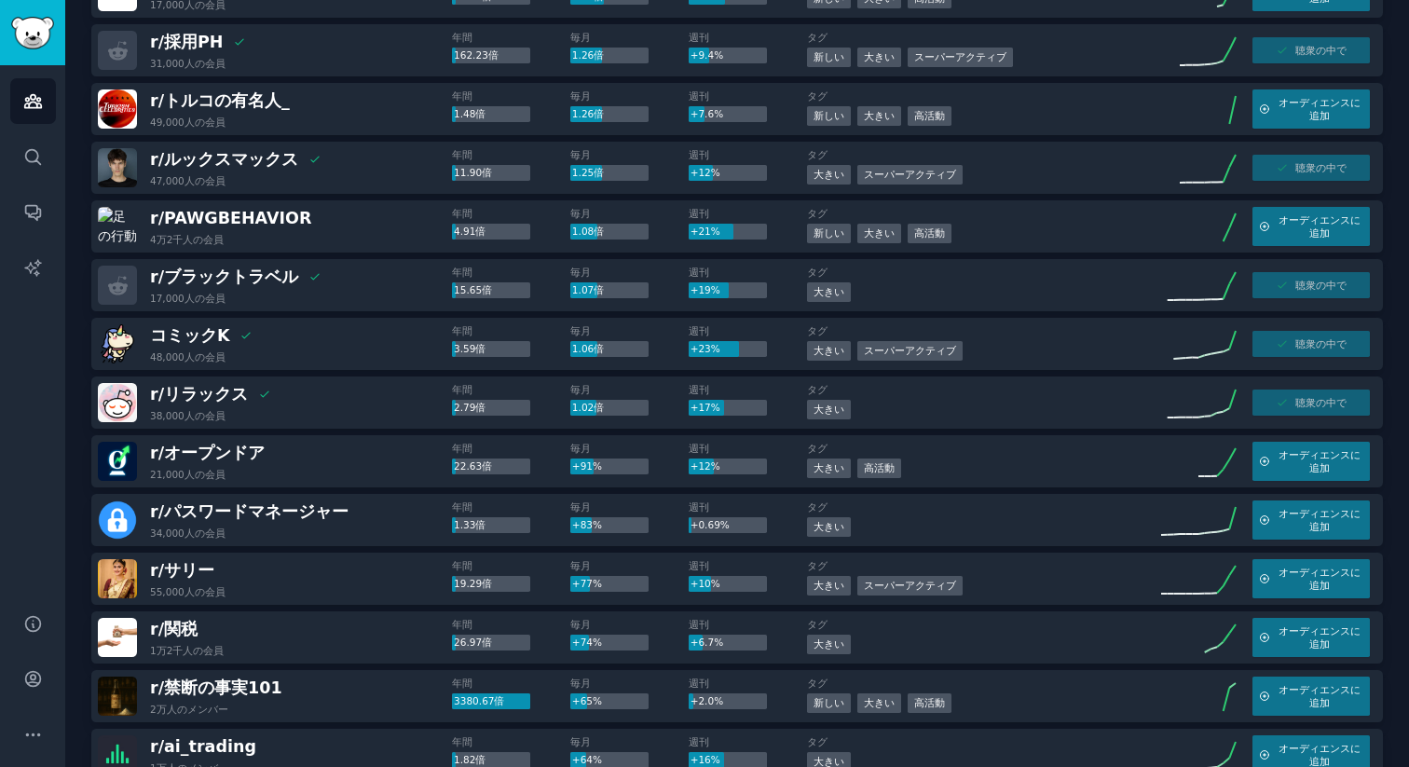
scroll to position [0, 0]
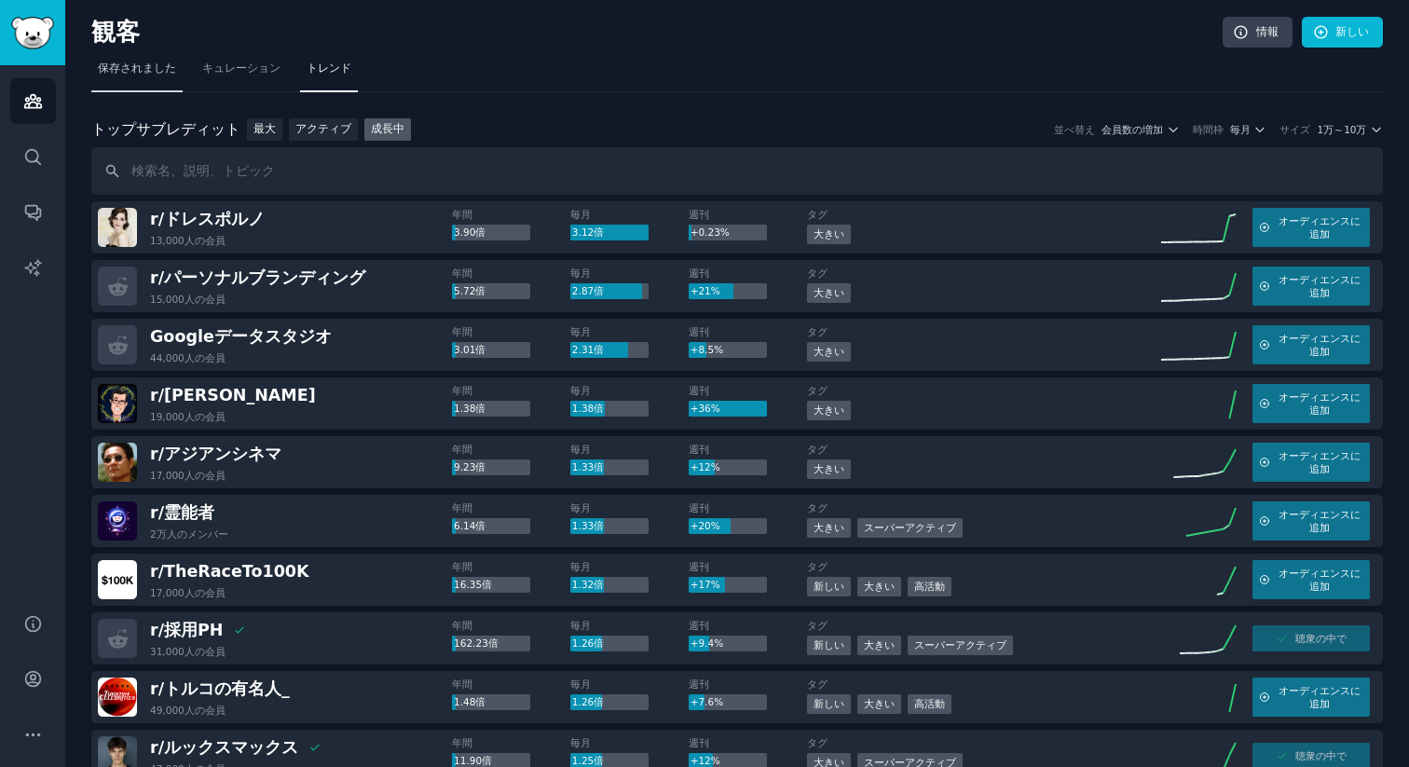
click at [118, 67] on font "保存されました" at bounding box center [137, 67] width 78 height 13
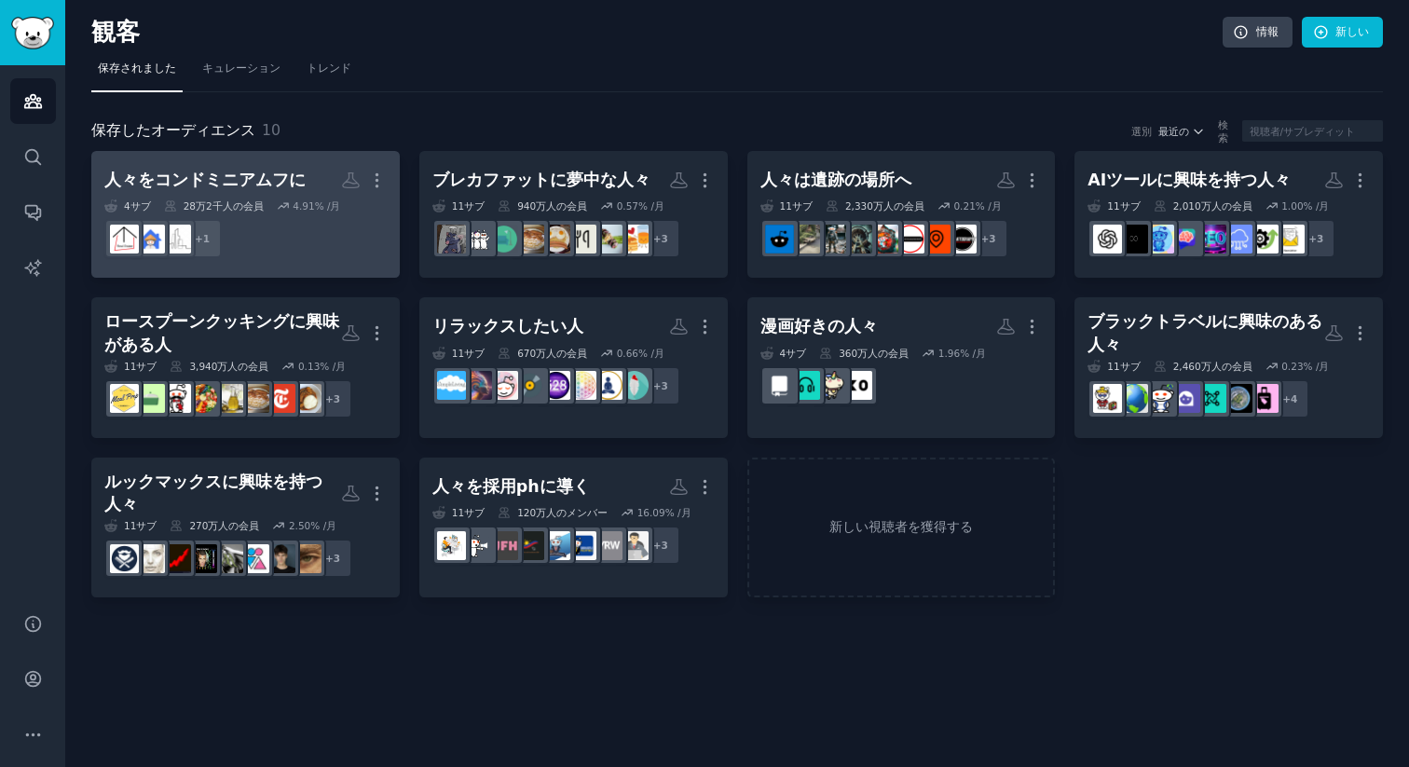
click at [273, 179] on font "人々をコンドミニアムフに" at bounding box center [204, 179] width 201 height 19
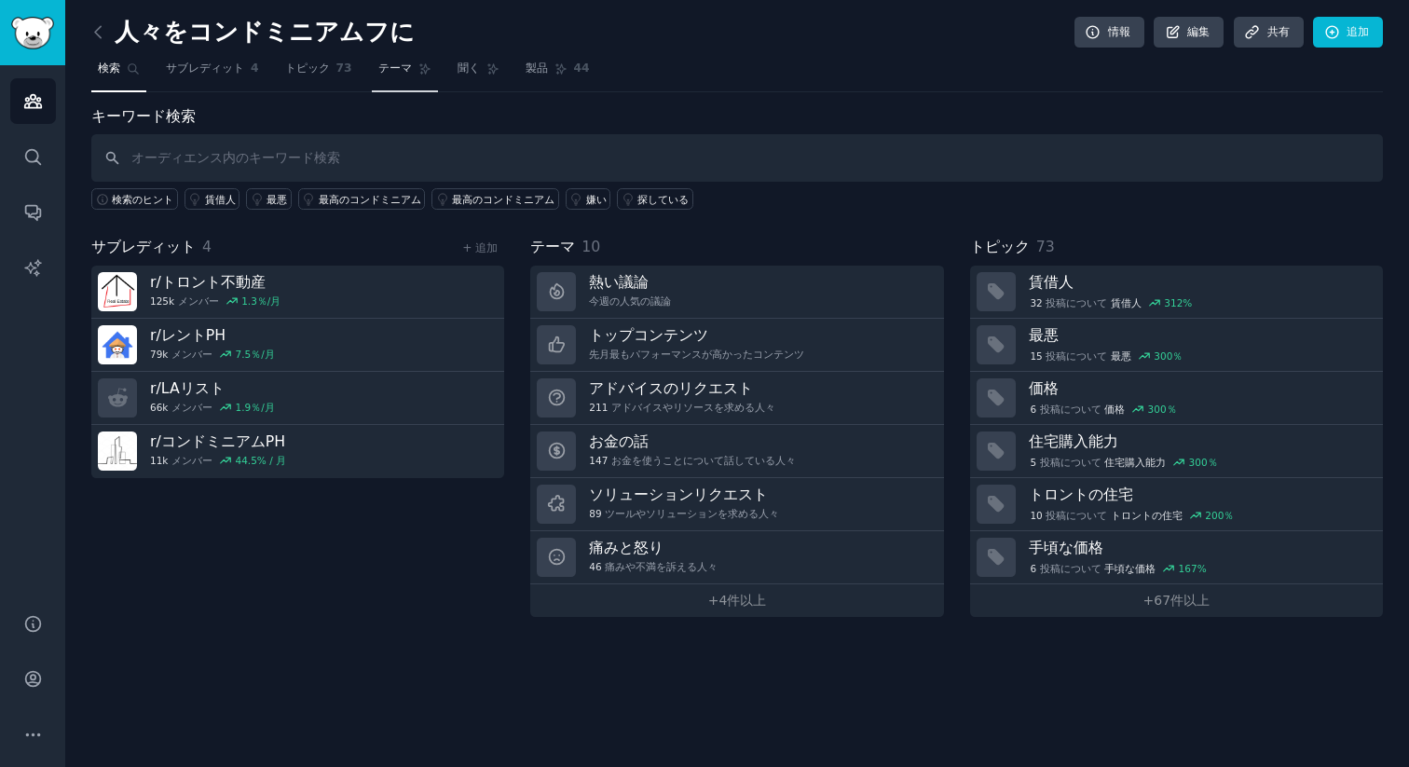
click at [388, 77] on link "テーマ" at bounding box center [405, 73] width 66 height 38
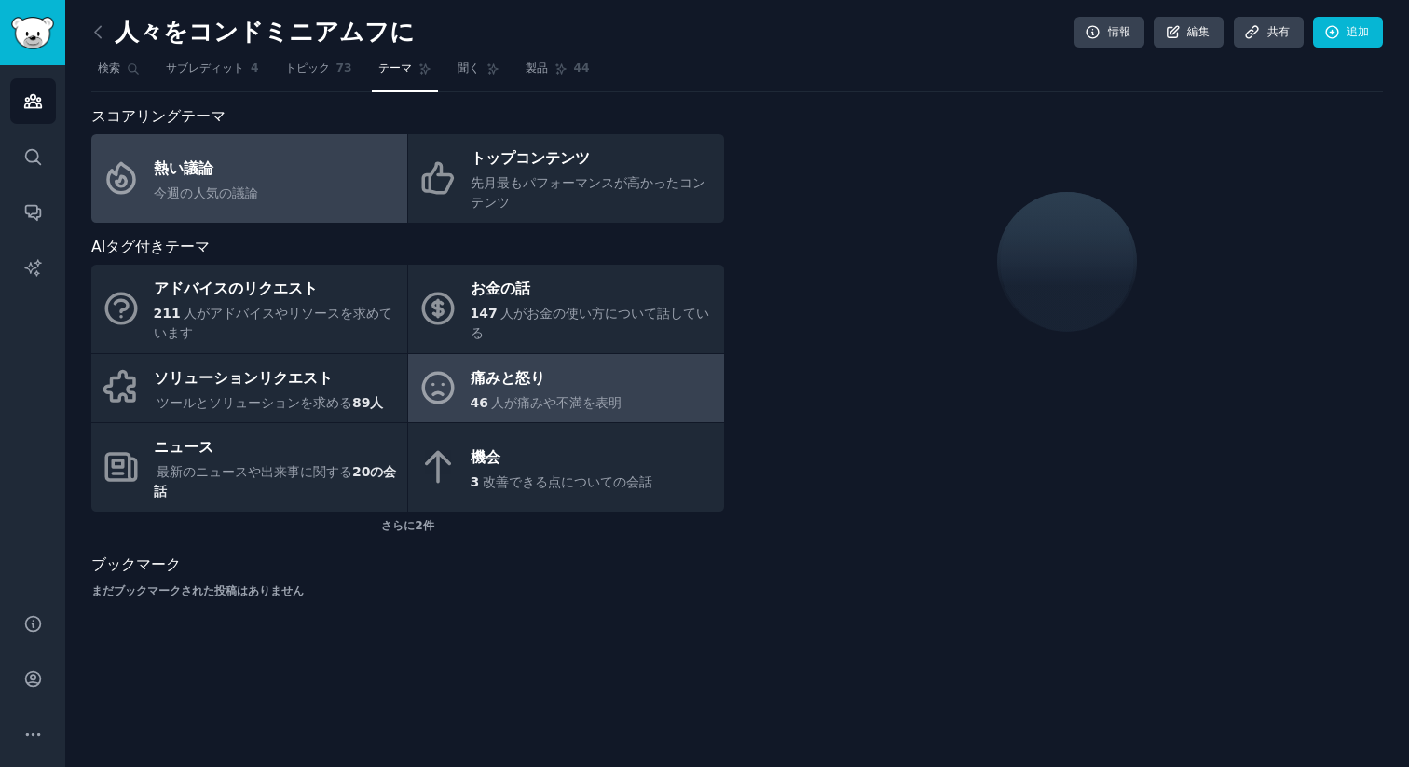
click at [577, 377] on div "痛みと怒り" at bounding box center [546, 378] width 152 height 30
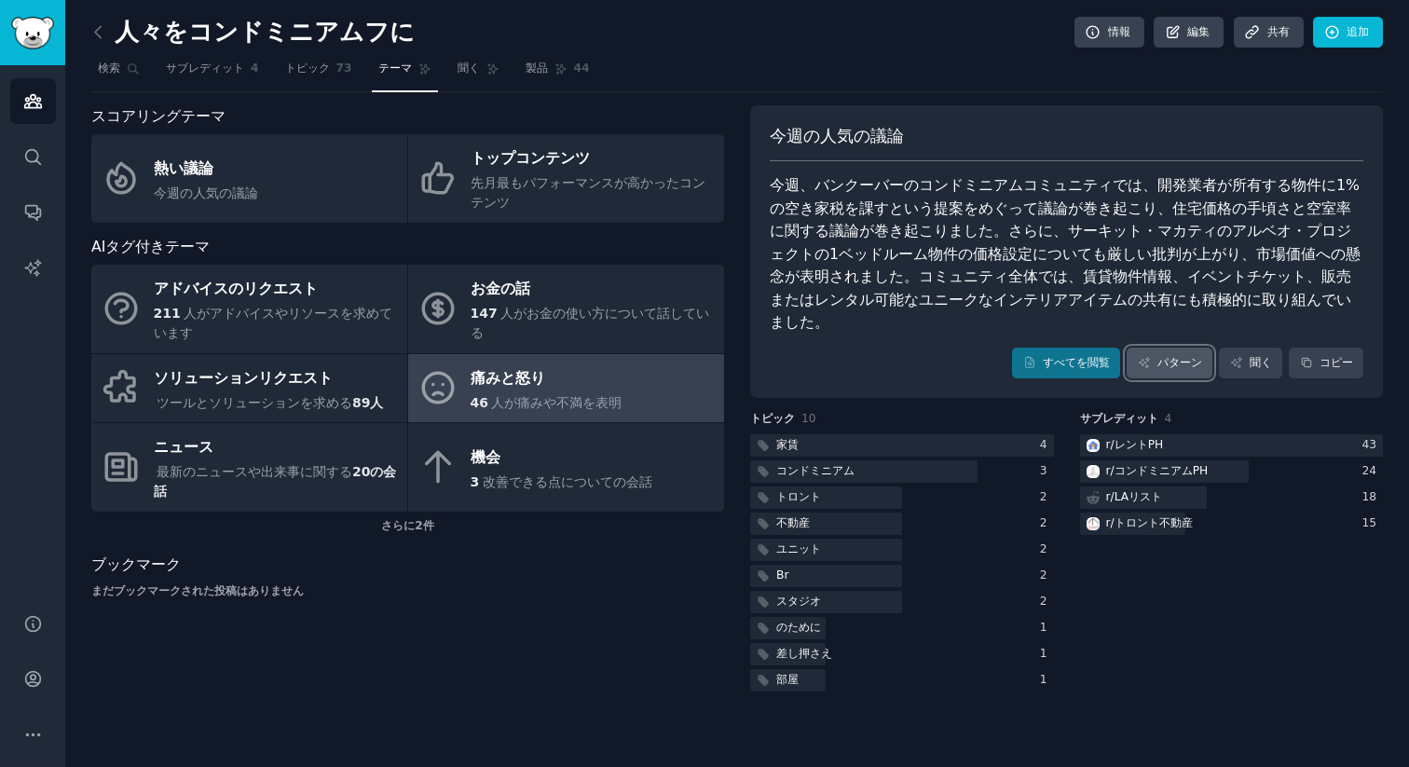
click at [1184, 356] on font "パターン" at bounding box center [1179, 362] width 45 height 13
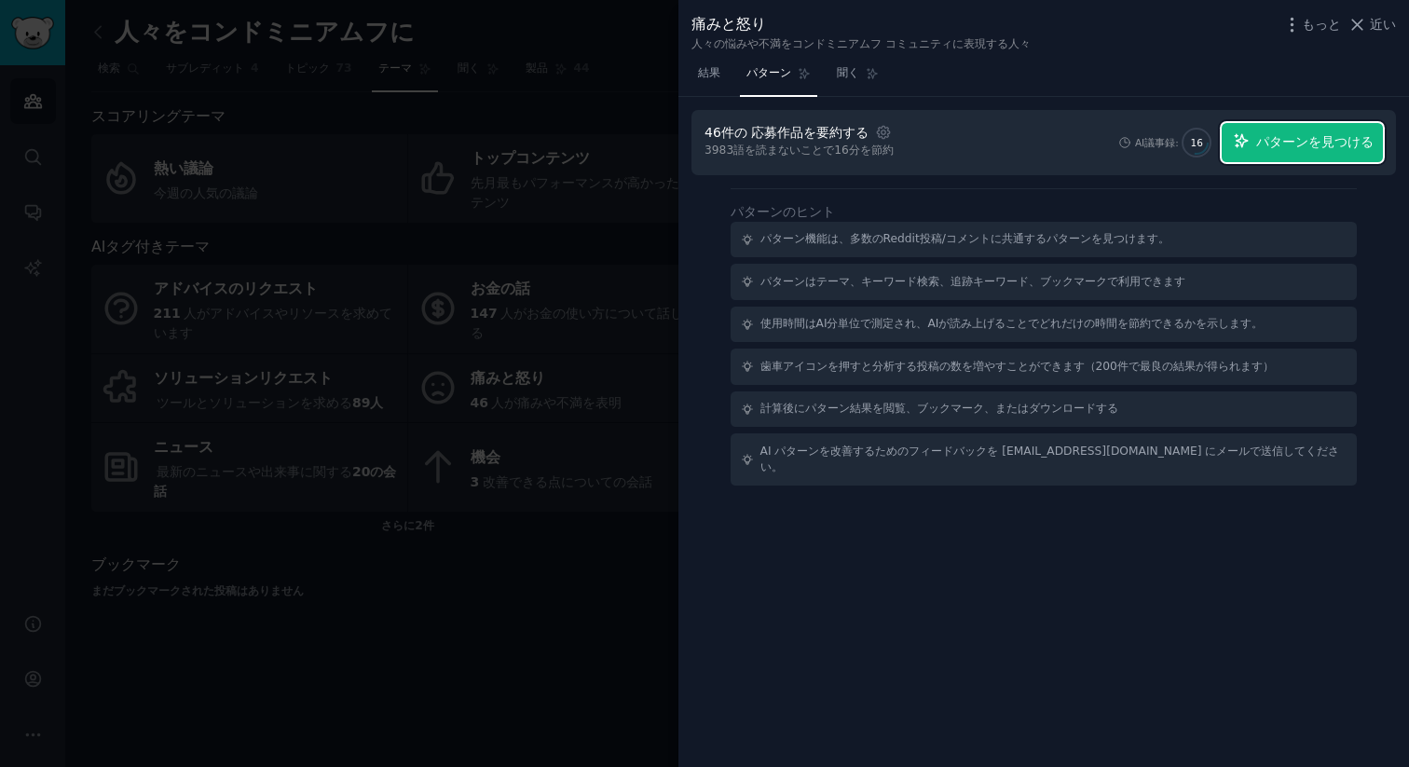
click at [1287, 143] on font "パターンを見つける" at bounding box center [1314, 141] width 117 height 15
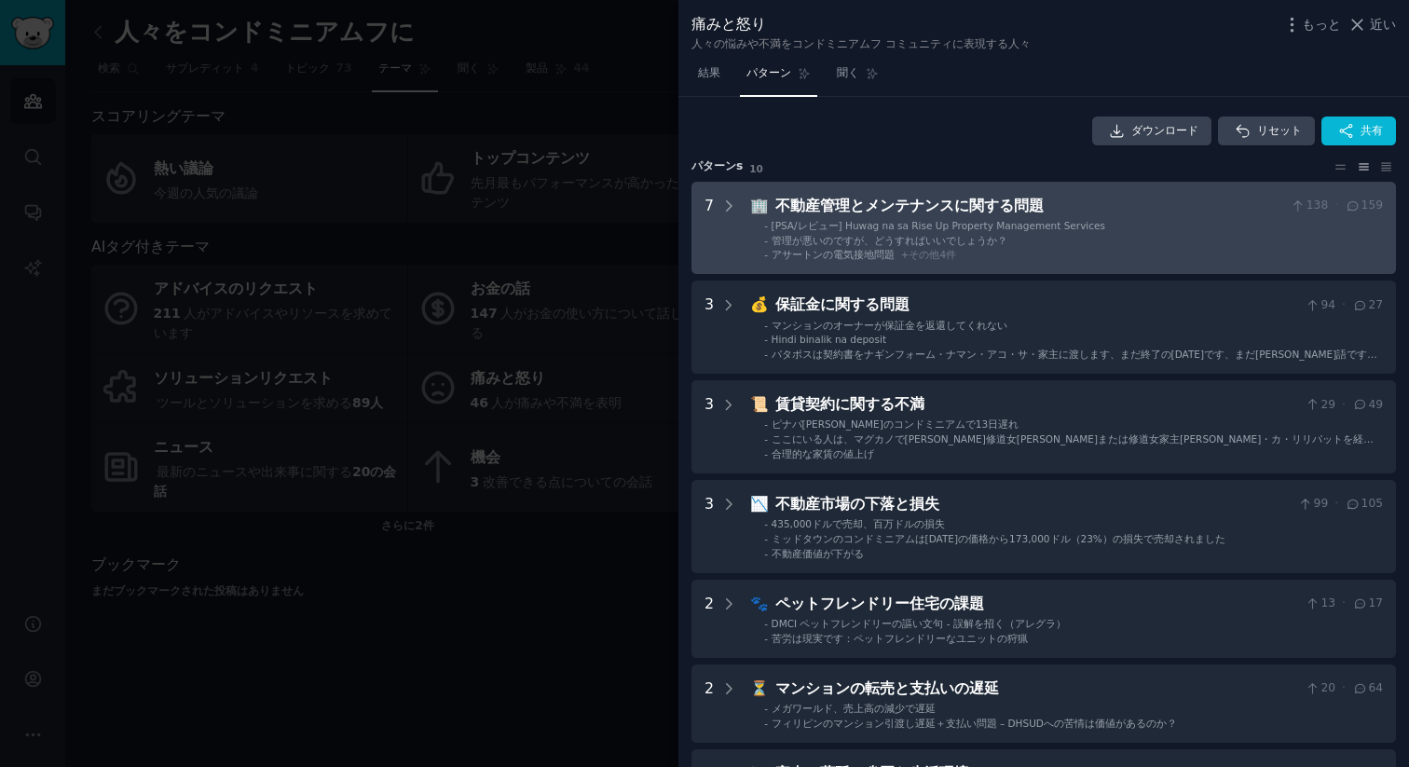
click at [902, 237] on font "管理が悪いのですが、どうすればいいでしょうか？" at bounding box center [889, 240] width 236 height 11
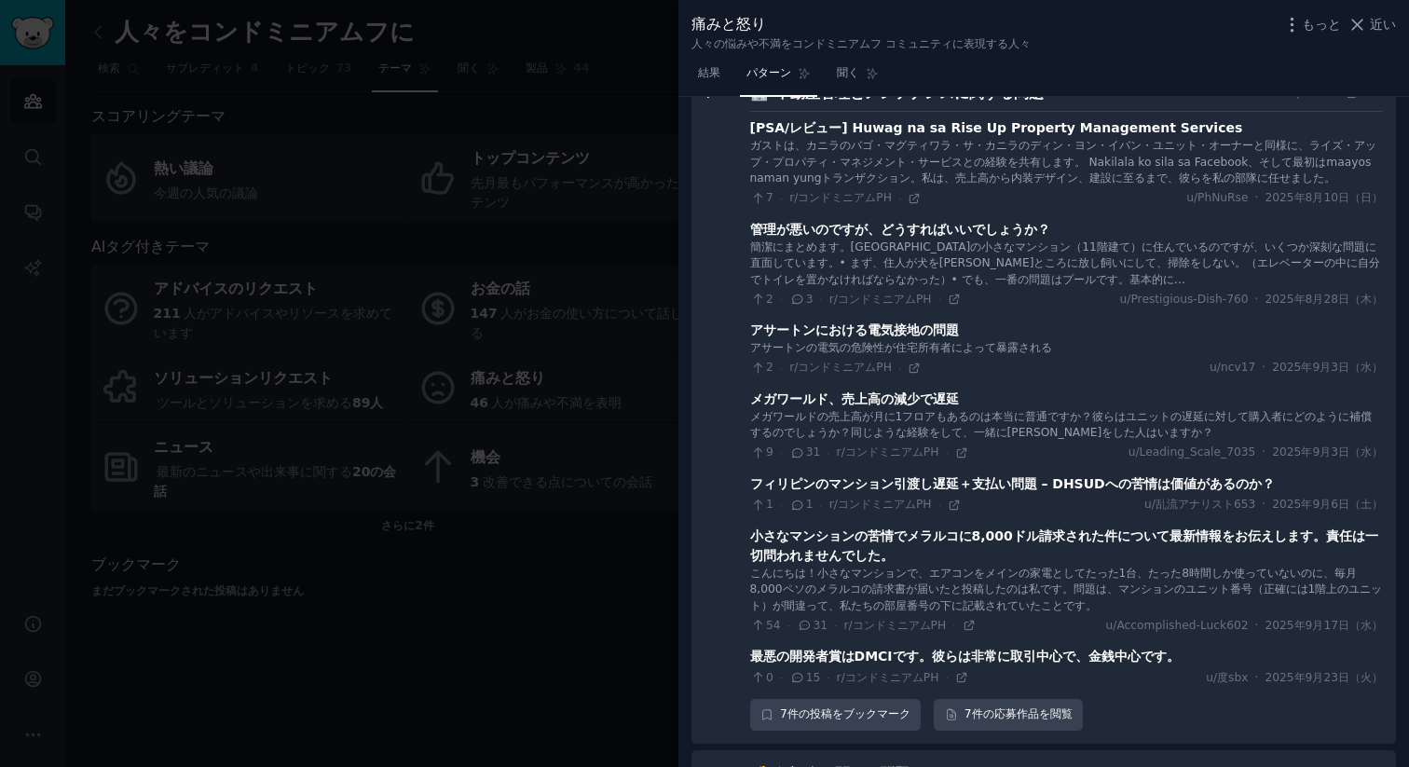
scroll to position [238, 0]
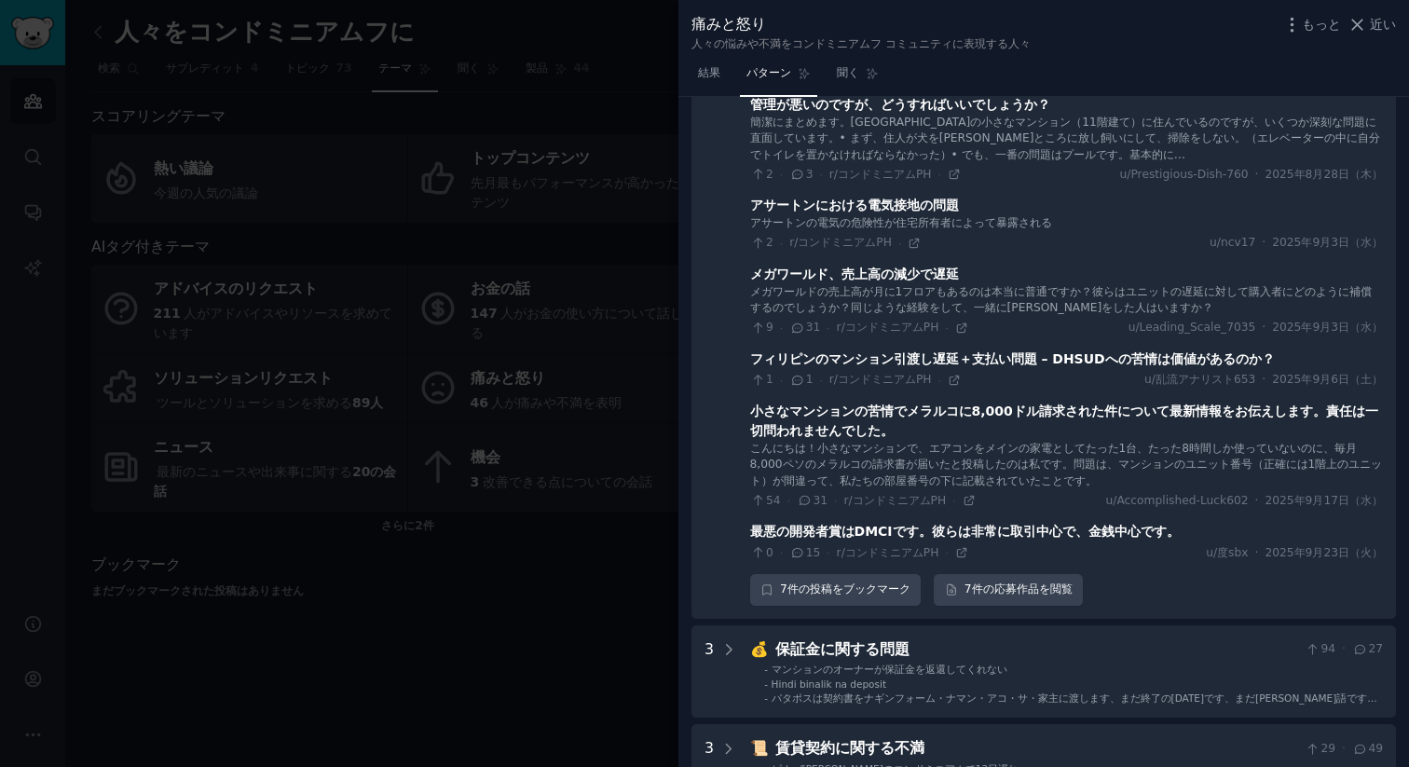
drag, startPoint x: 180, startPoint y: 63, endPoint x: 192, endPoint y: 66, distance: 12.4
click at [198, 66] on div at bounding box center [704, 383] width 1409 height 767
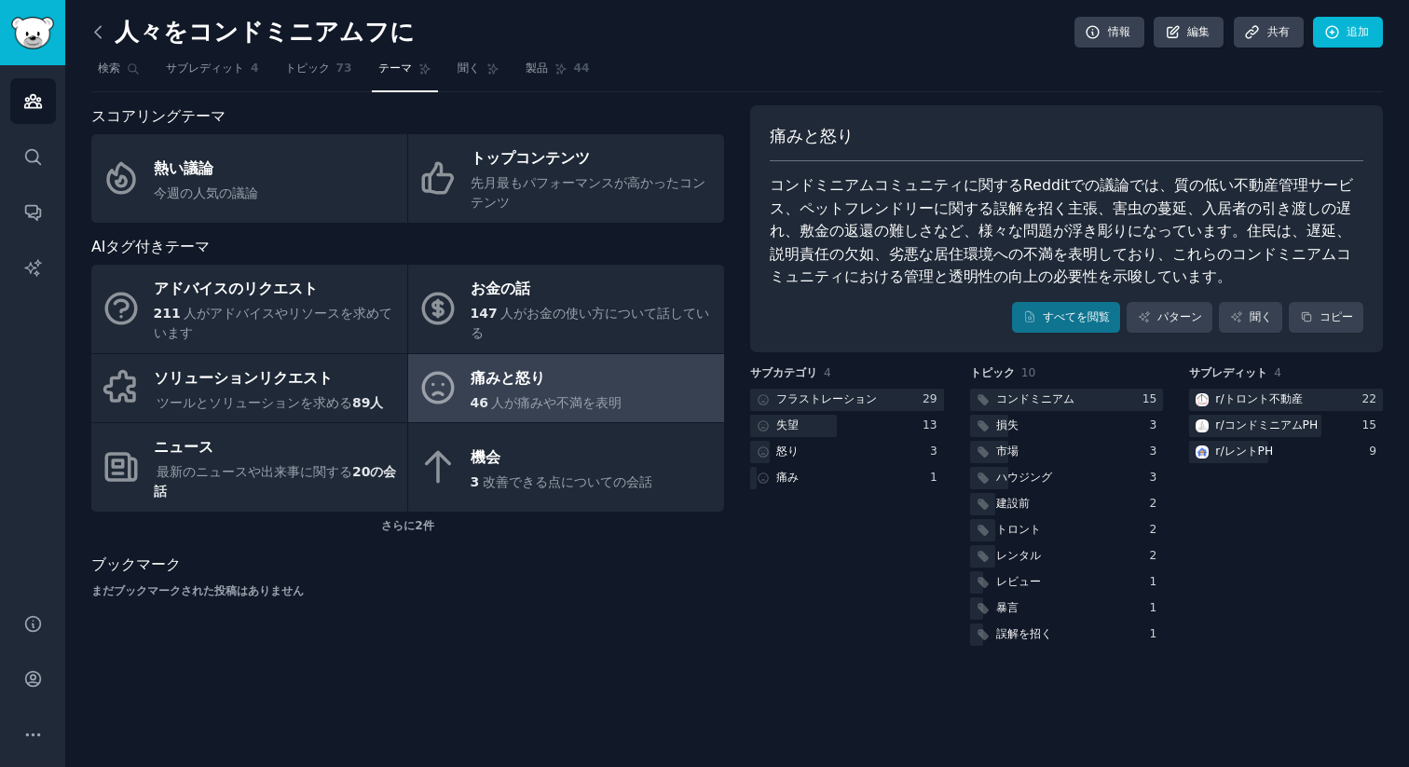
click at [95, 30] on icon at bounding box center [98, 31] width 6 height 11
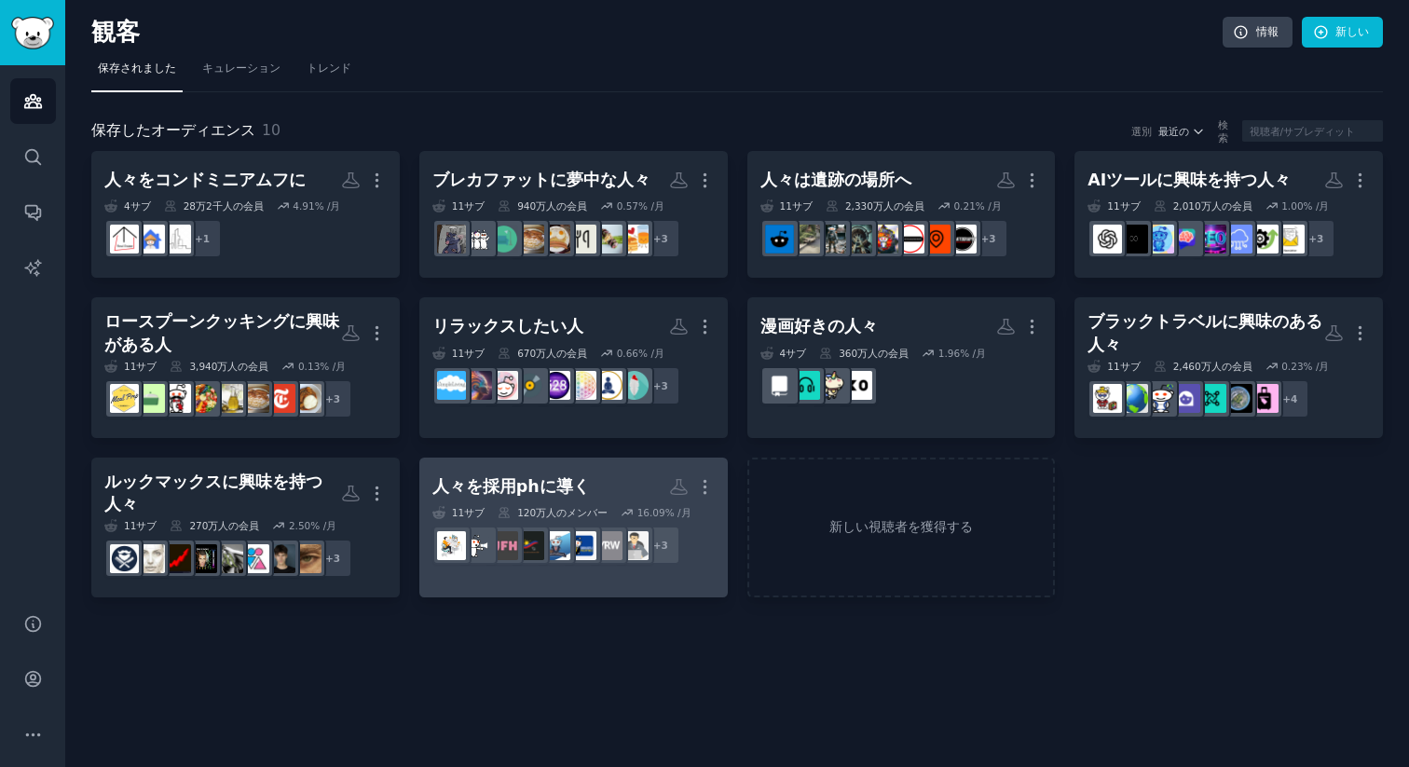
click at [574, 498] on h2 "人々を採用phに導く もっと" at bounding box center [573, 486] width 282 height 33
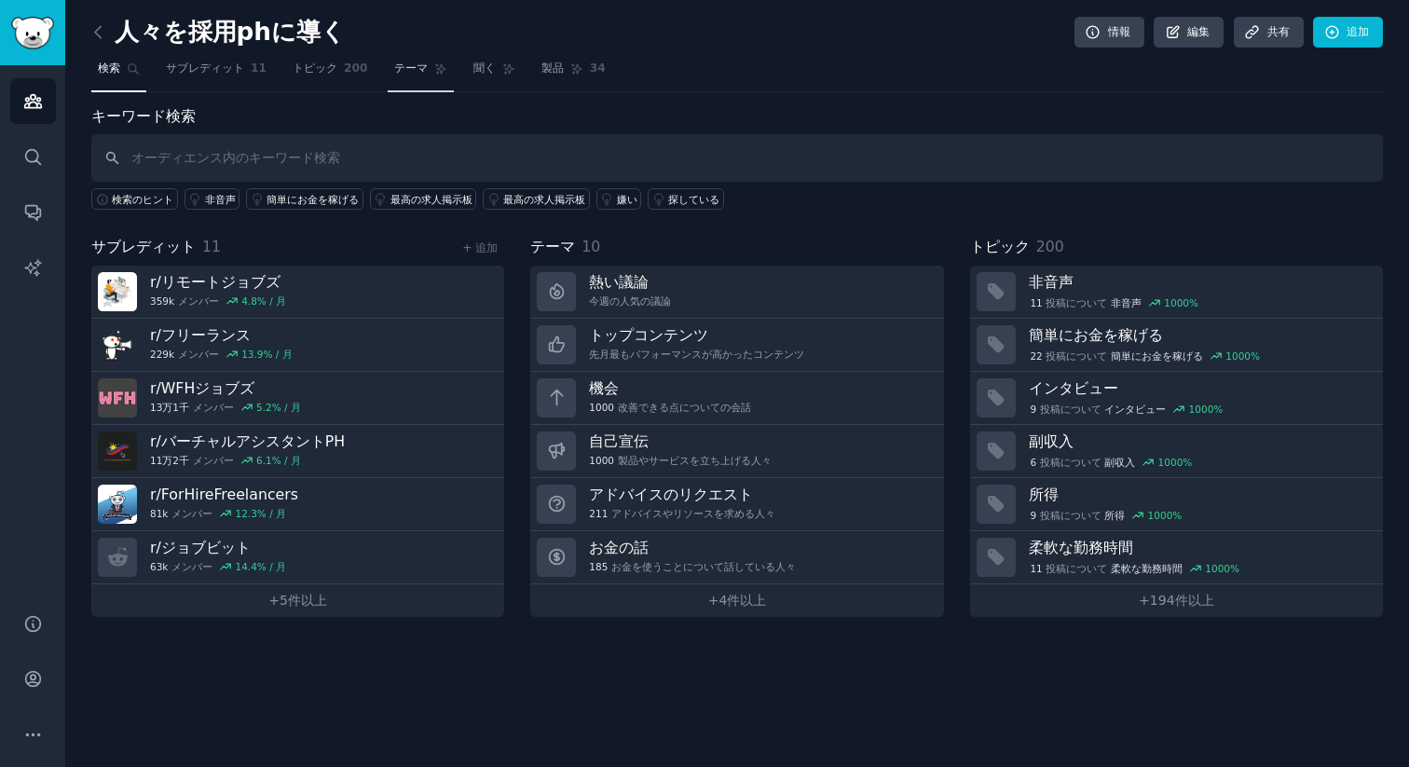
click at [428, 69] on link "テーマ" at bounding box center [421, 73] width 66 height 38
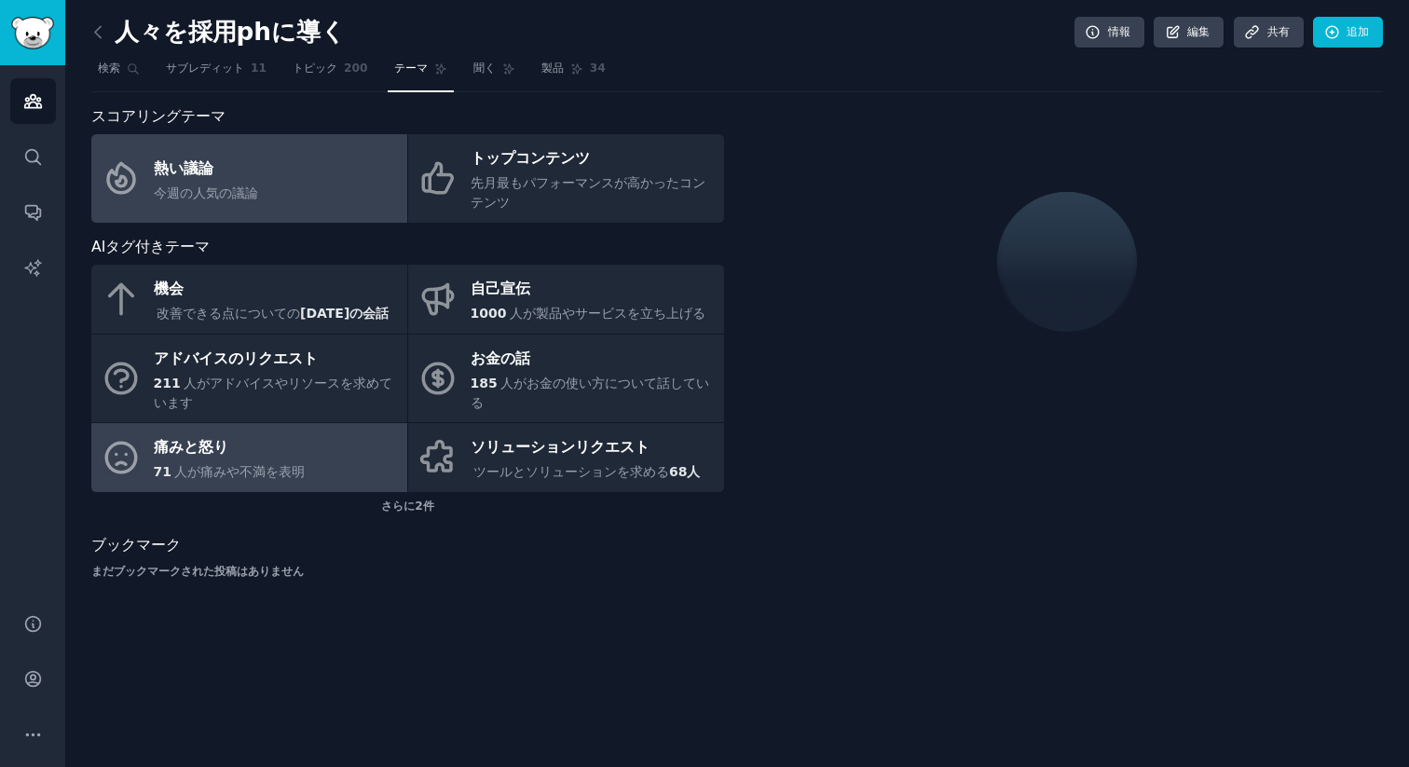
click at [286, 433] on div "痛みと怒り" at bounding box center [230, 448] width 152 height 30
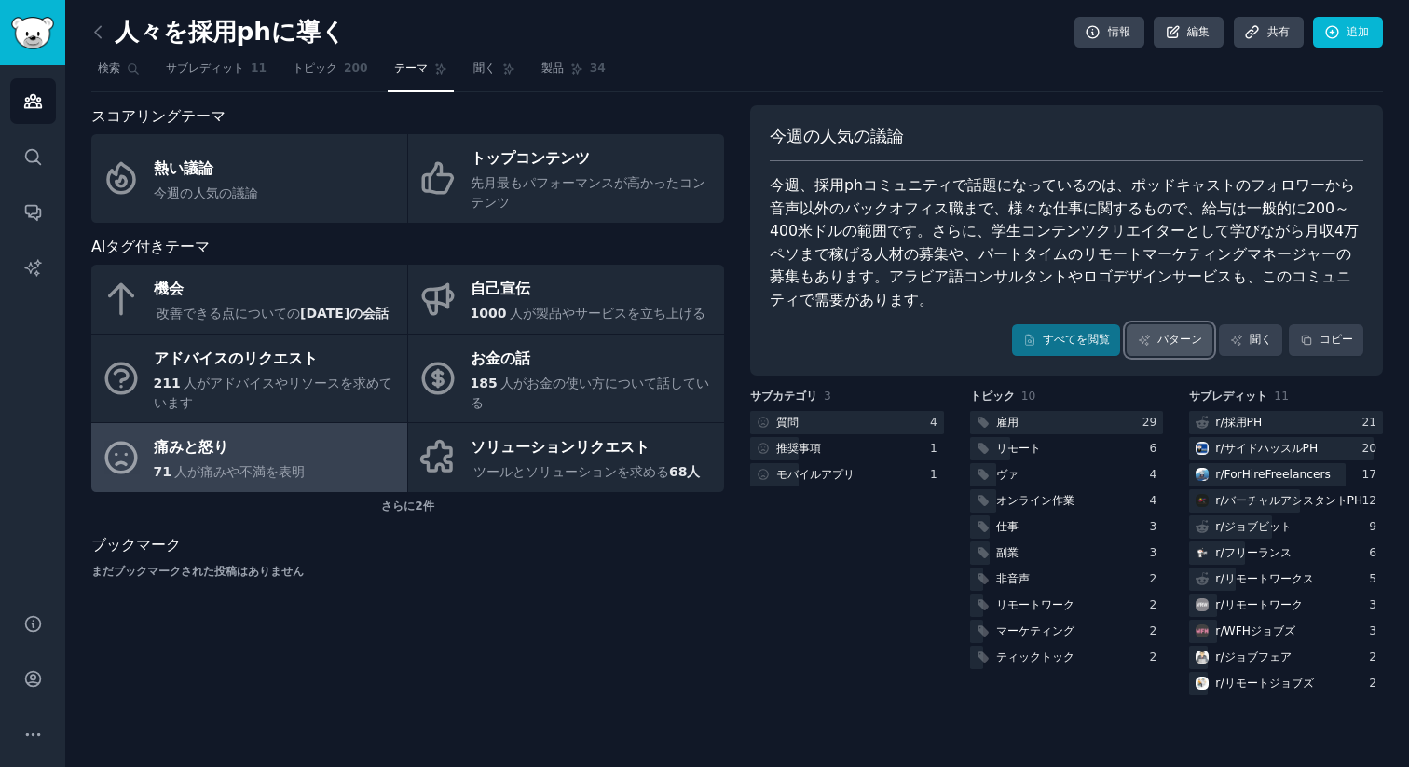
click at [1171, 341] on font "パターン" at bounding box center [1179, 339] width 45 height 13
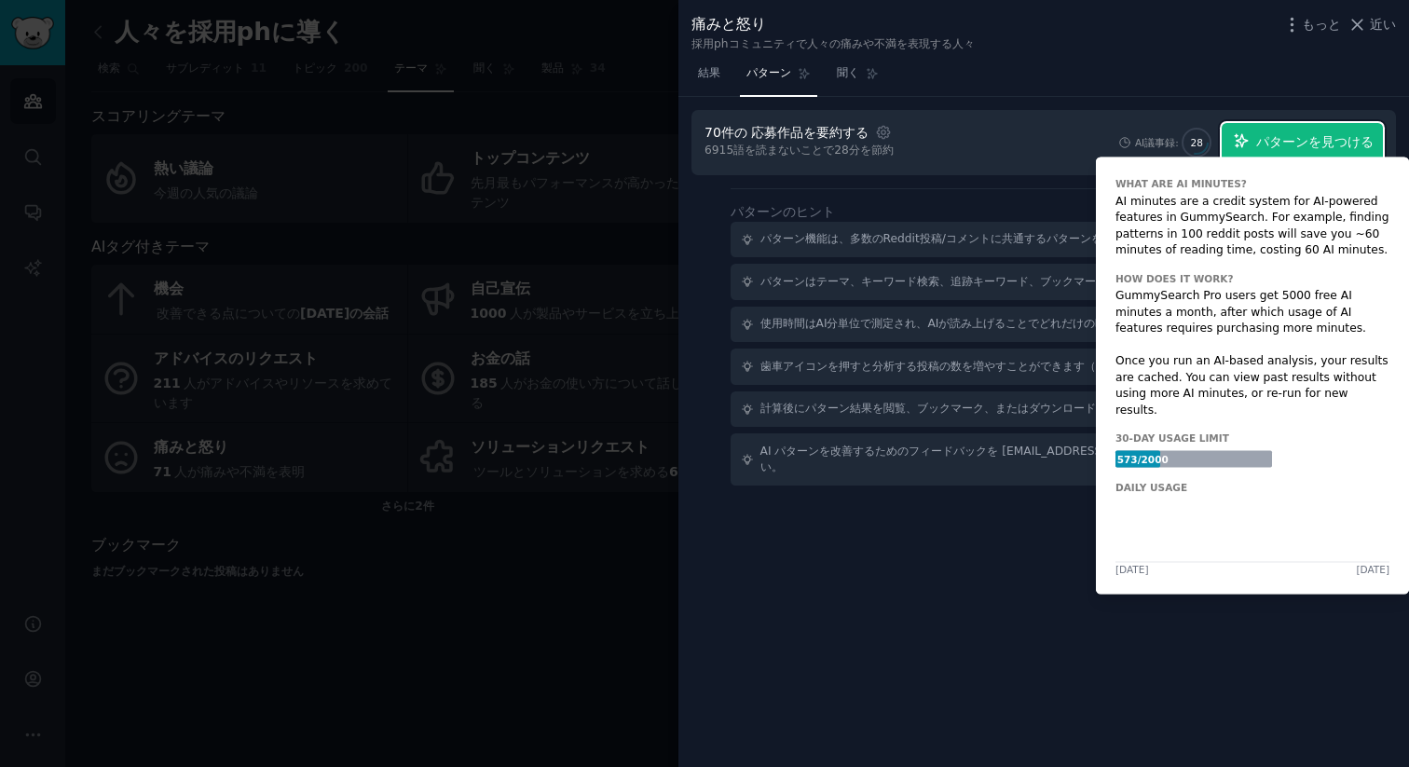
click at [1260, 144] on font "パターンを見つける" at bounding box center [1314, 141] width 117 height 15
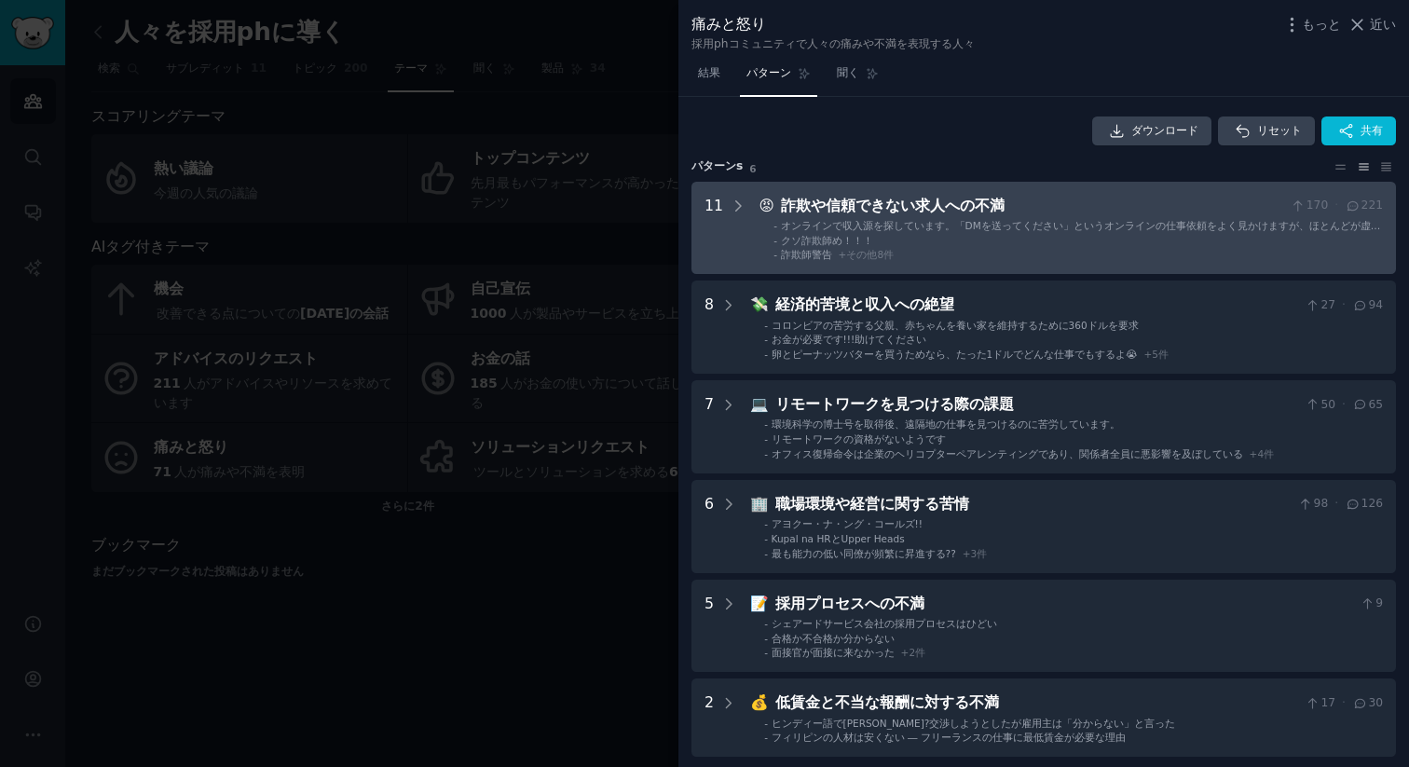
click at [963, 225] on font "オンラインで収入源を探しています。「DMを送ってください」というオンラインの仕事依頼をよく見かけますが、ほとんどが虚偽の主張か詐欺だと分かりました。オンライン…" at bounding box center [1081, 232] width 600 height 24
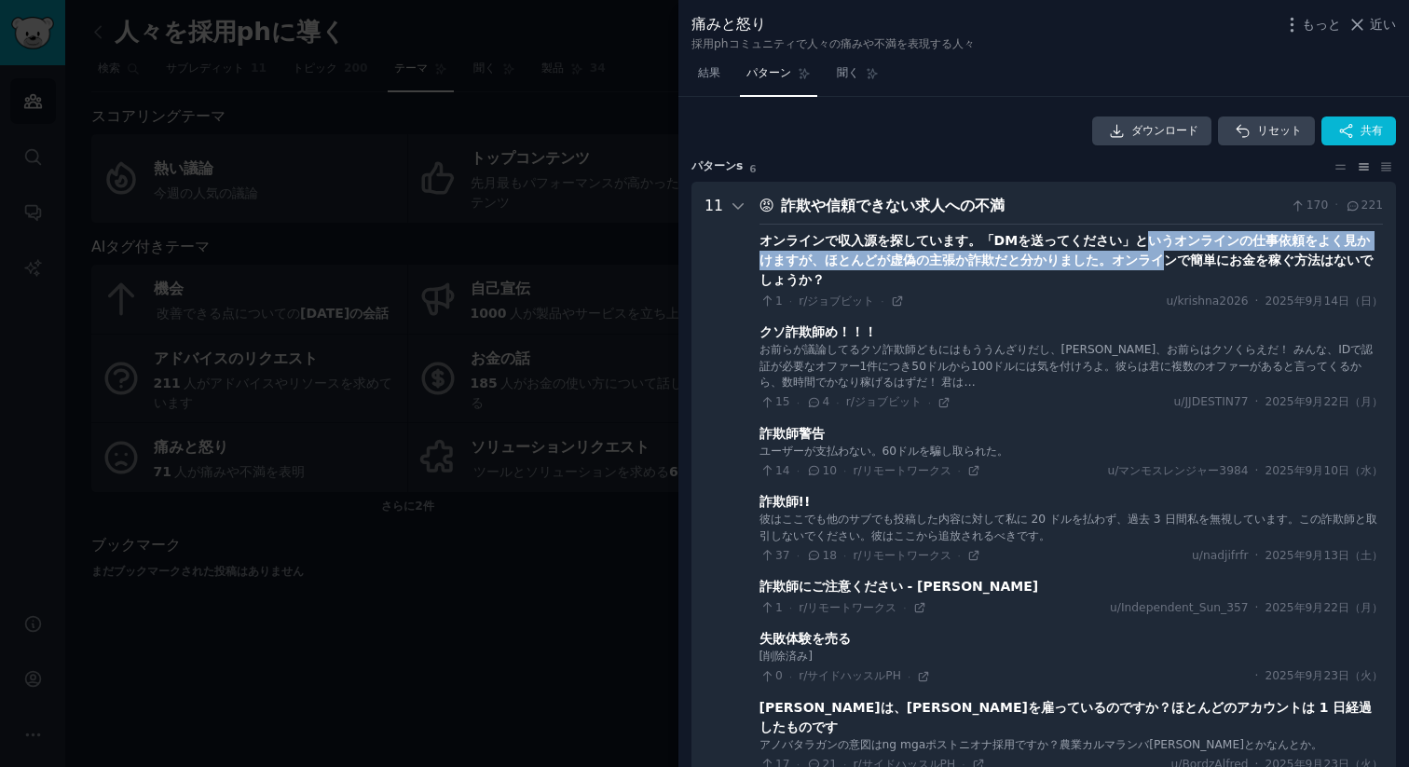
click at [1131, 250] on div "オンラインで収入源を探しています。「DMを送ってください」というオンラインの仕事依頼をよく見かけますが、ほとんどが虚偽の主張か詐欺だと分かりました。オンライン…" at bounding box center [1070, 260] width 623 height 59
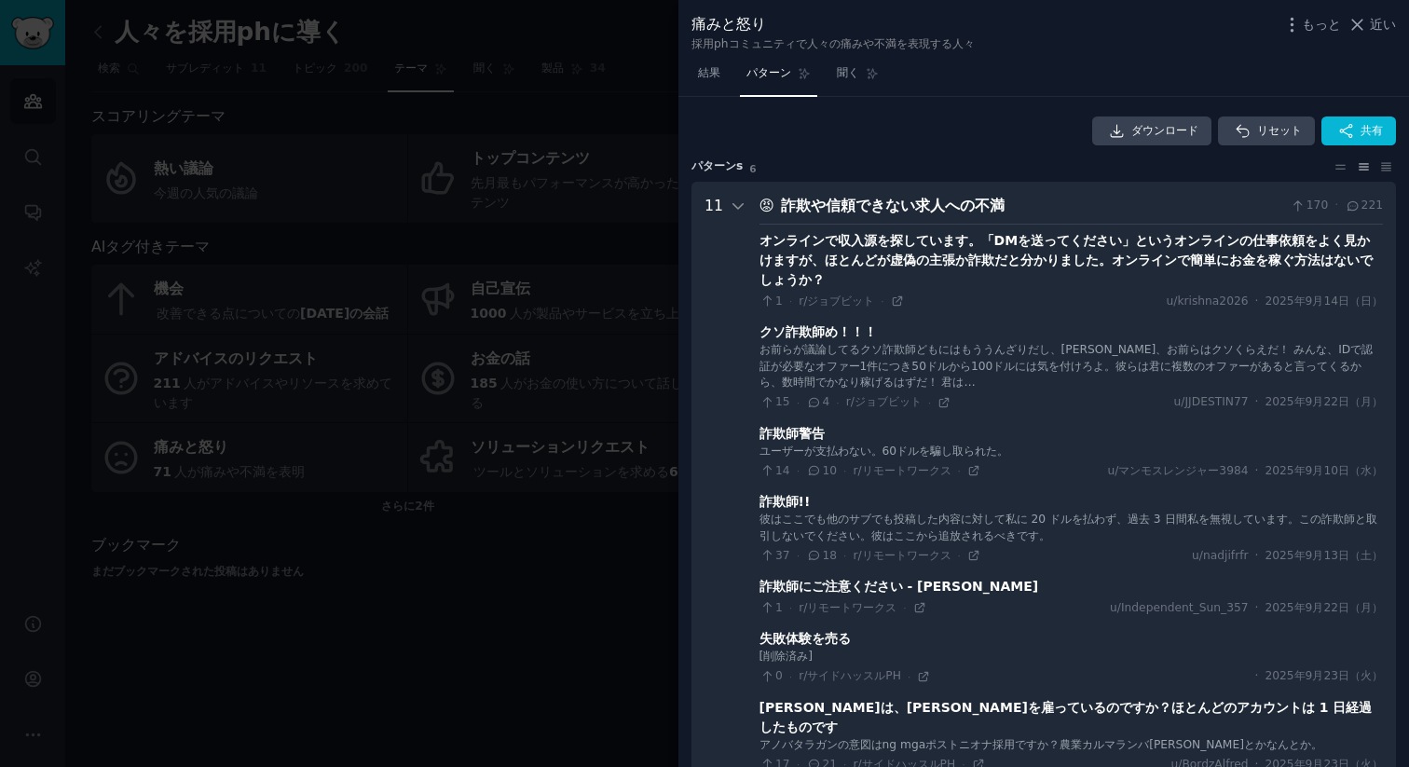
click at [993, 286] on div "オンラインで収入源を探しています。「DMを送ってください」というオンラインの仕事依頼をよく見かけますが、ほとんどが虚偽の主張か詐欺だと分かりました。オンライン…" at bounding box center [1070, 260] width 623 height 59
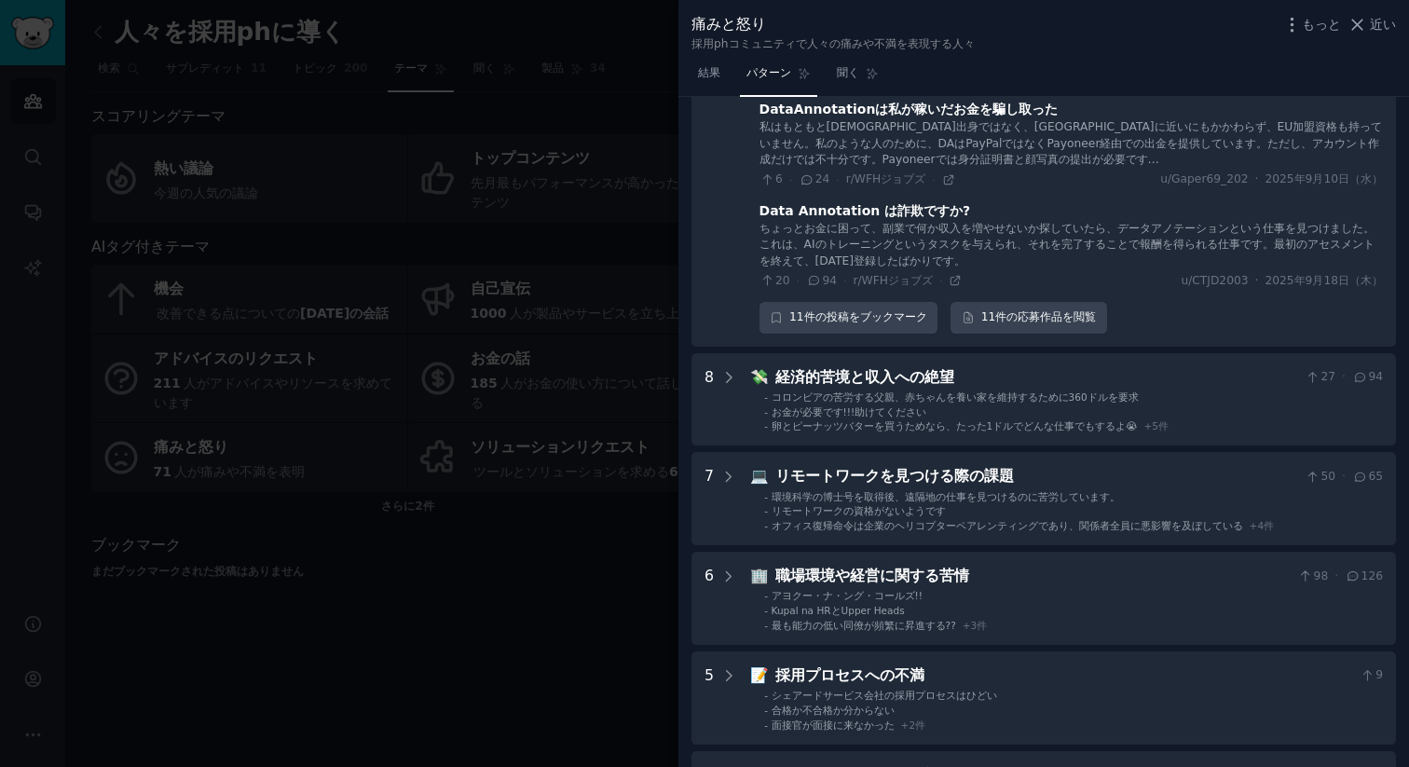
scroll to position [959, 0]
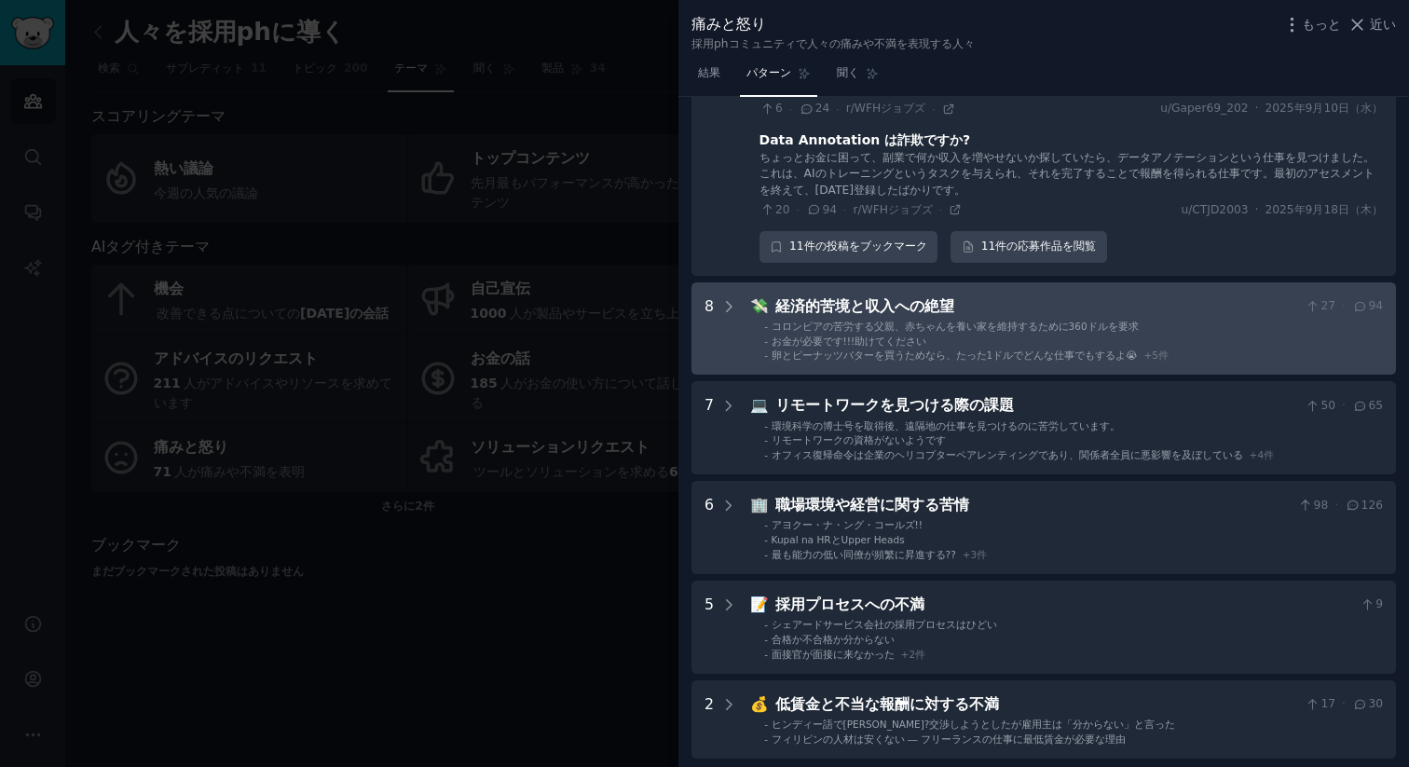
click at [1009, 309] on div "経済的苦境と収入への絶望" at bounding box center [1036, 306] width 523 height 23
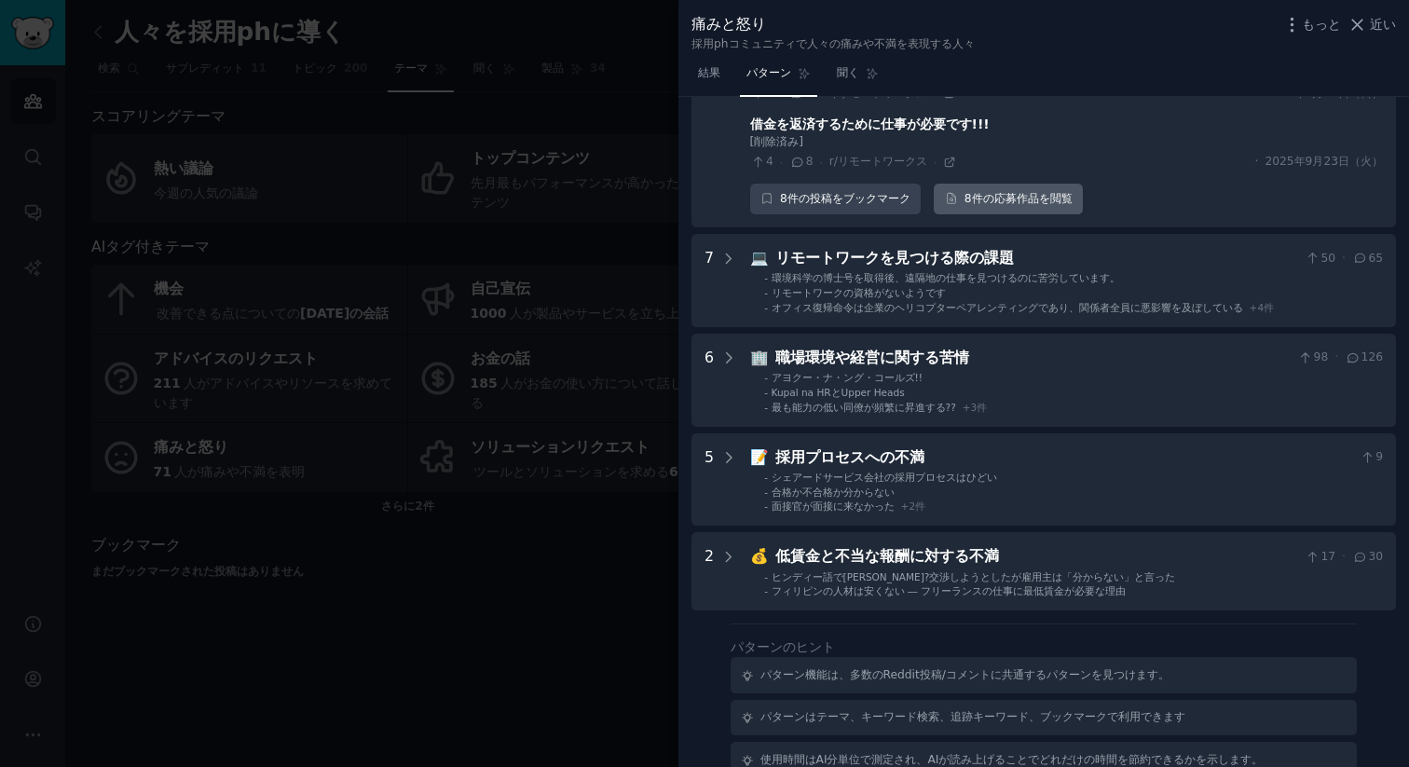
scroll to position [1643, 0]
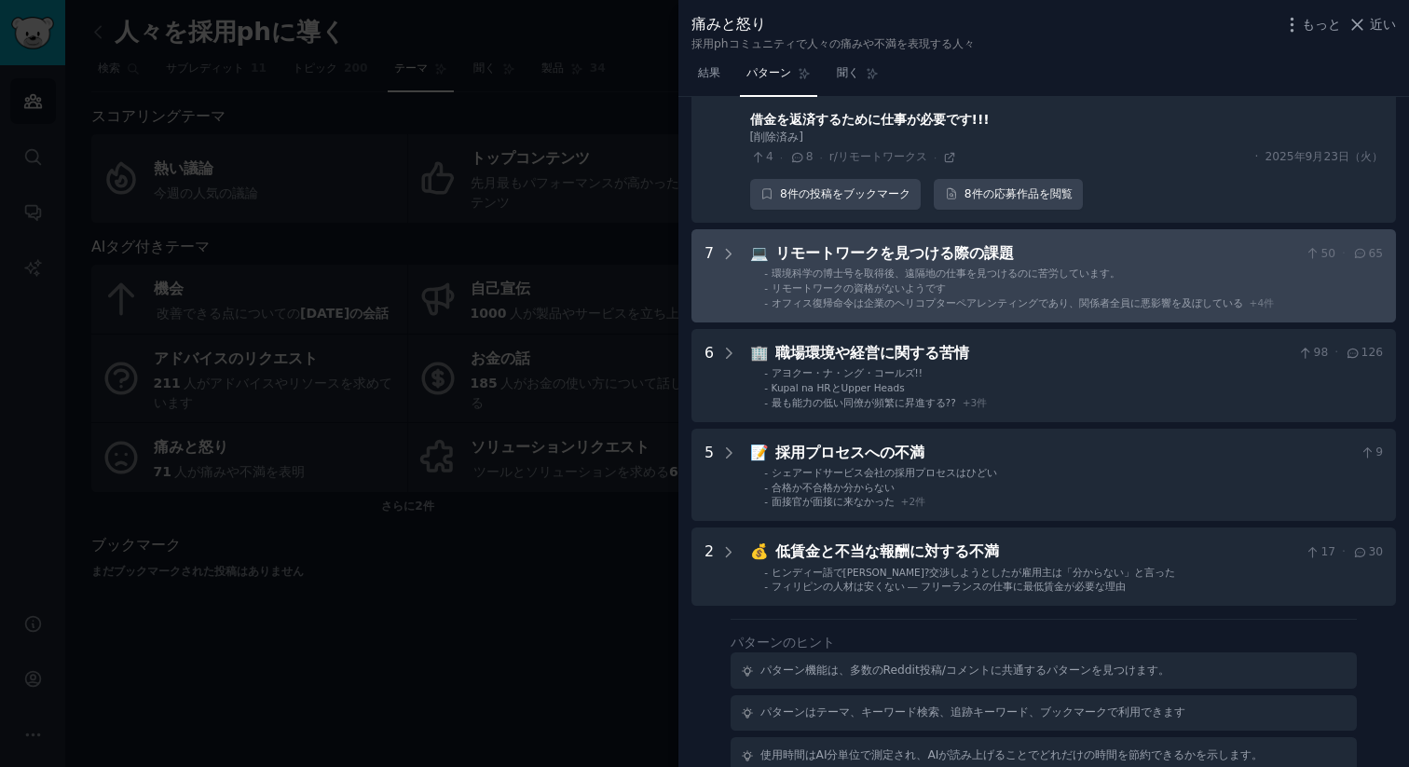
click at [1005, 290] on li "- リモートワークの資格がないようです" at bounding box center [1073, 287] width 619 height 13
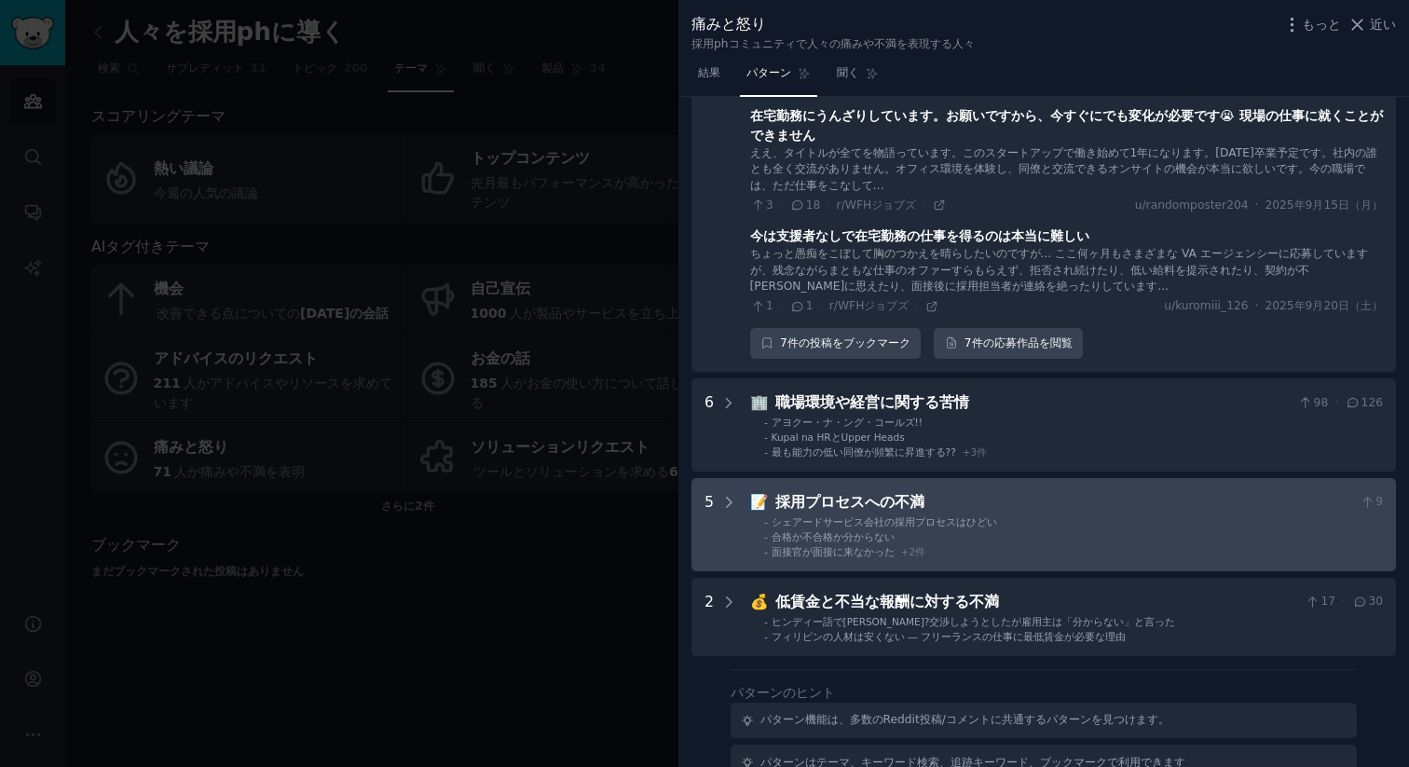
scroll to position [2430, 0]
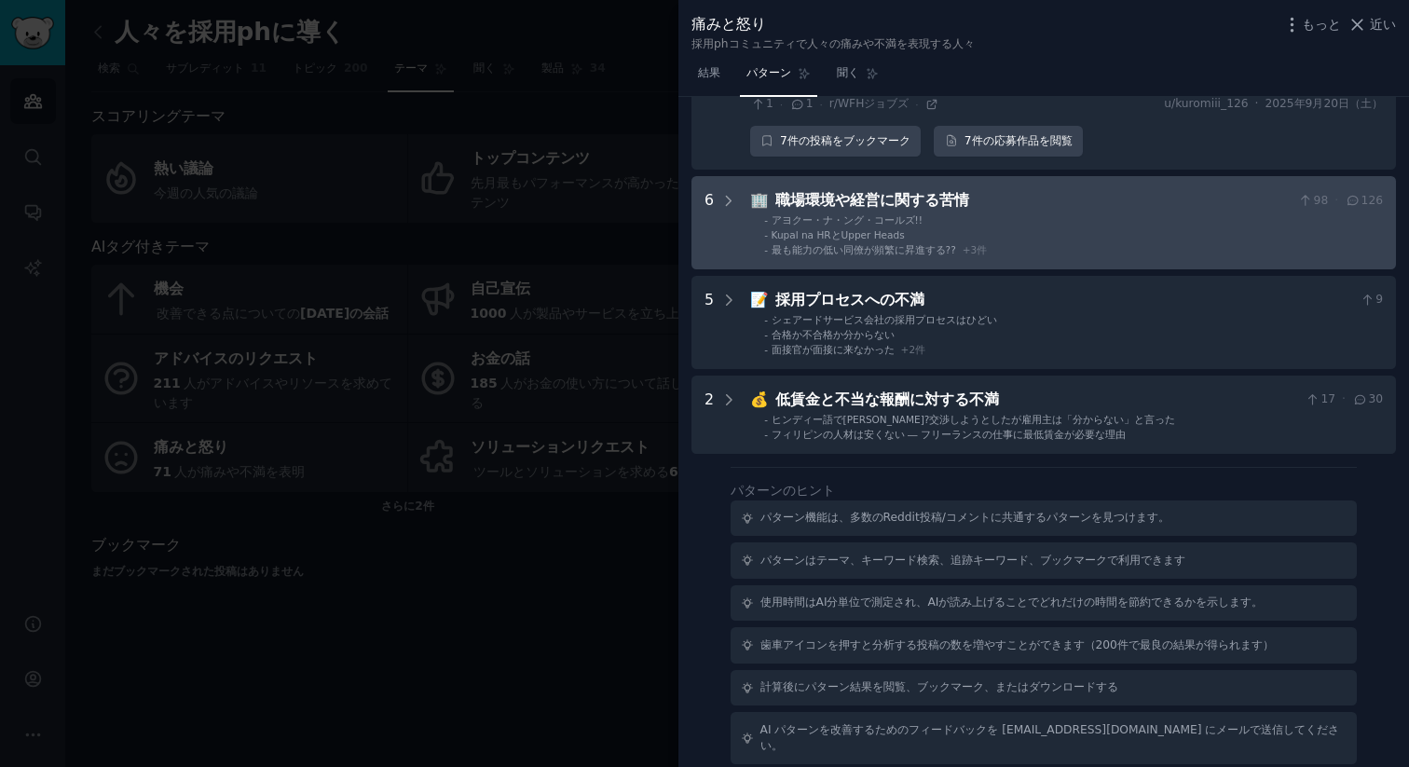
click at [1026, 206] on div "職場環境や経営に関する苦情" at bounding box center [1033, 200] width 516 height 23
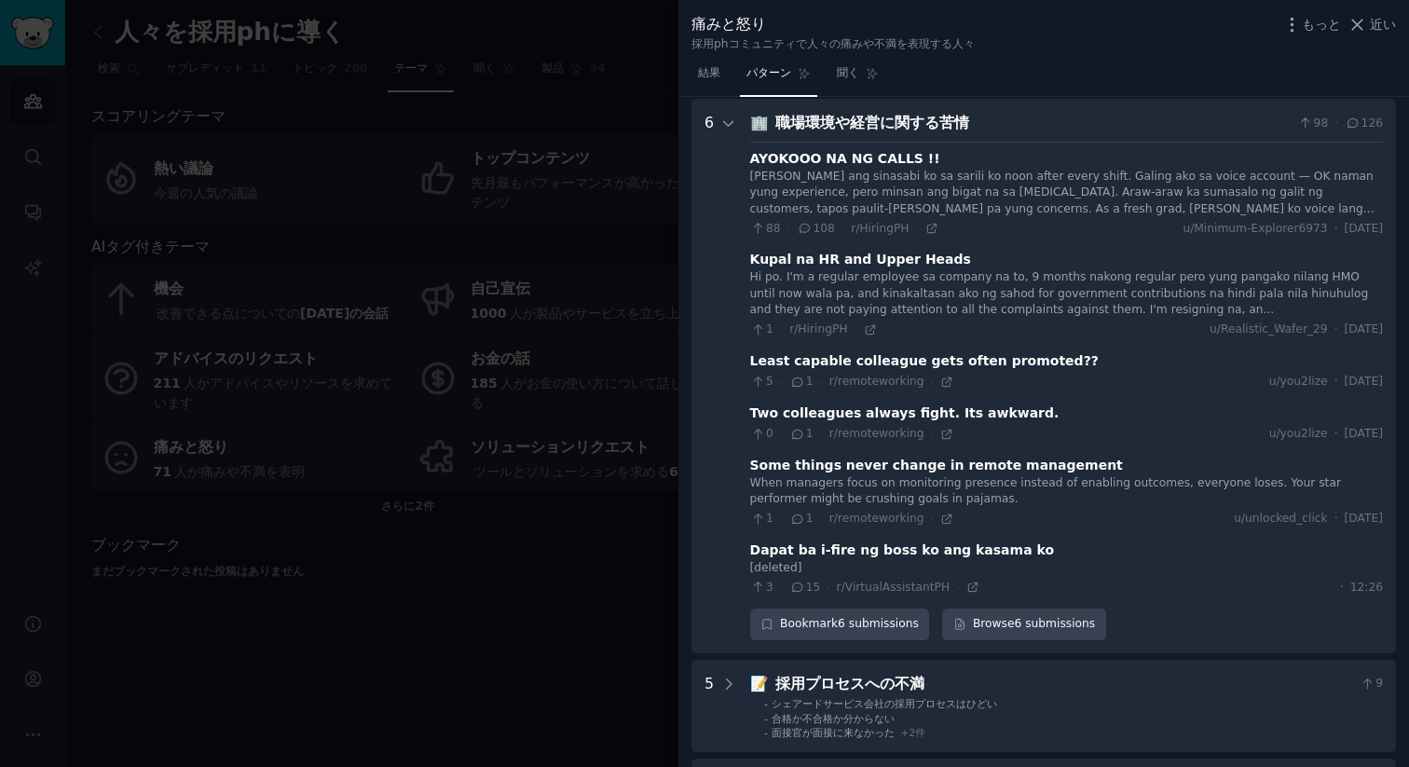
scroll to position [2509, 0]
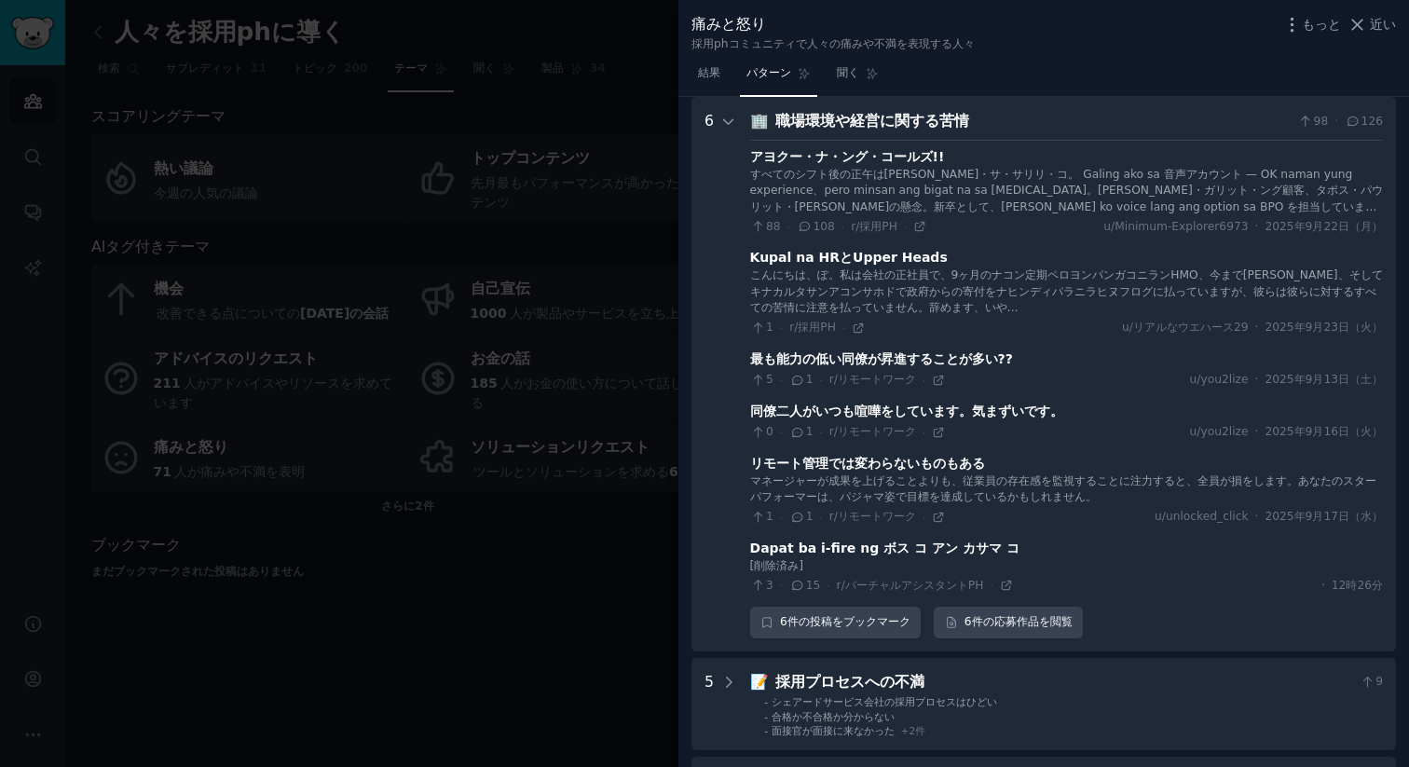
click at [1029, 199] on font "すべてのシフト後の正午はヤン・アン・シナサビ・コ・サ・サリリ・コ。 Galing ako sa 音声アカウント — OK naman yung experie…" at bounding box center [1066, 199] width 633 height 62
click at [892, 154] on font "アヨクー・ナ・ング・コールズ!!" at bounding box center [847, 156] width 195 height 15
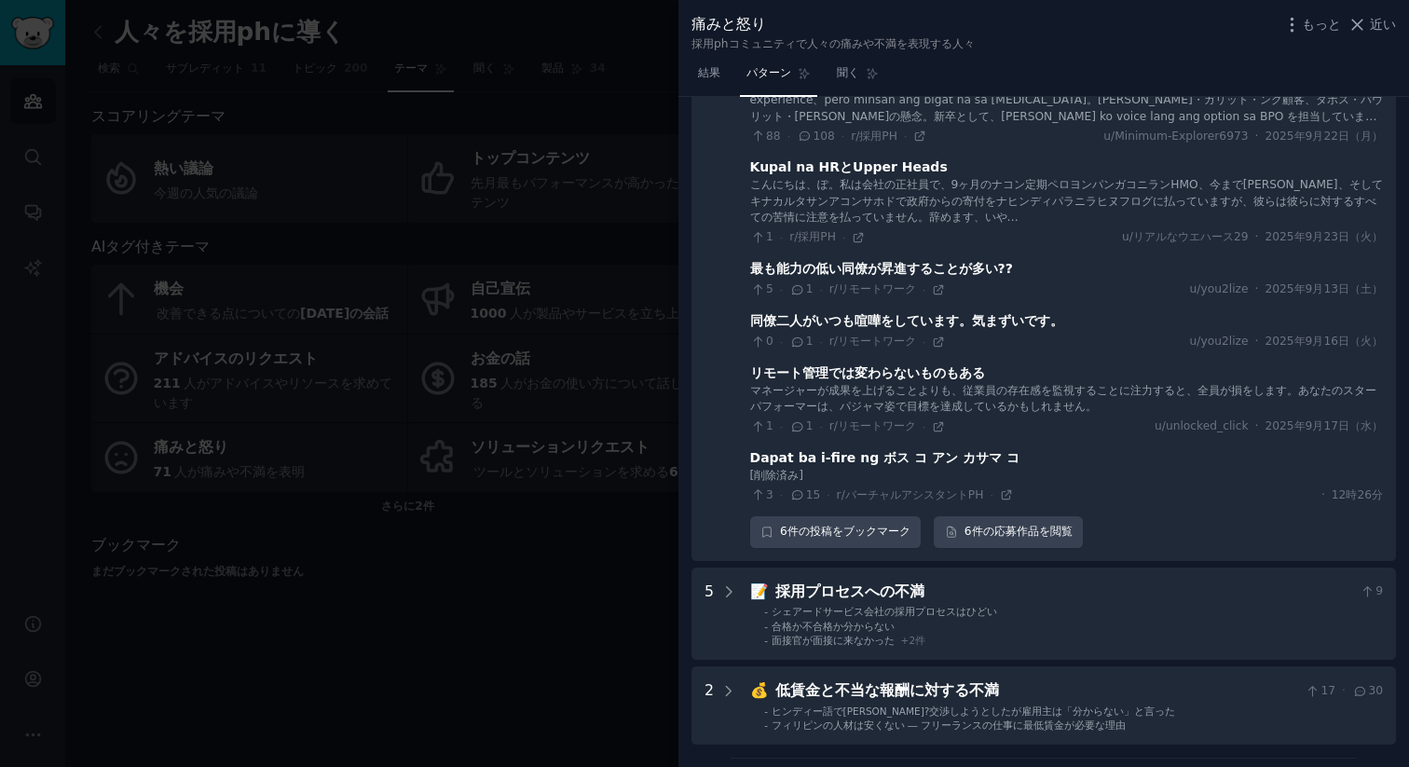
scroll to position [2859, 0]
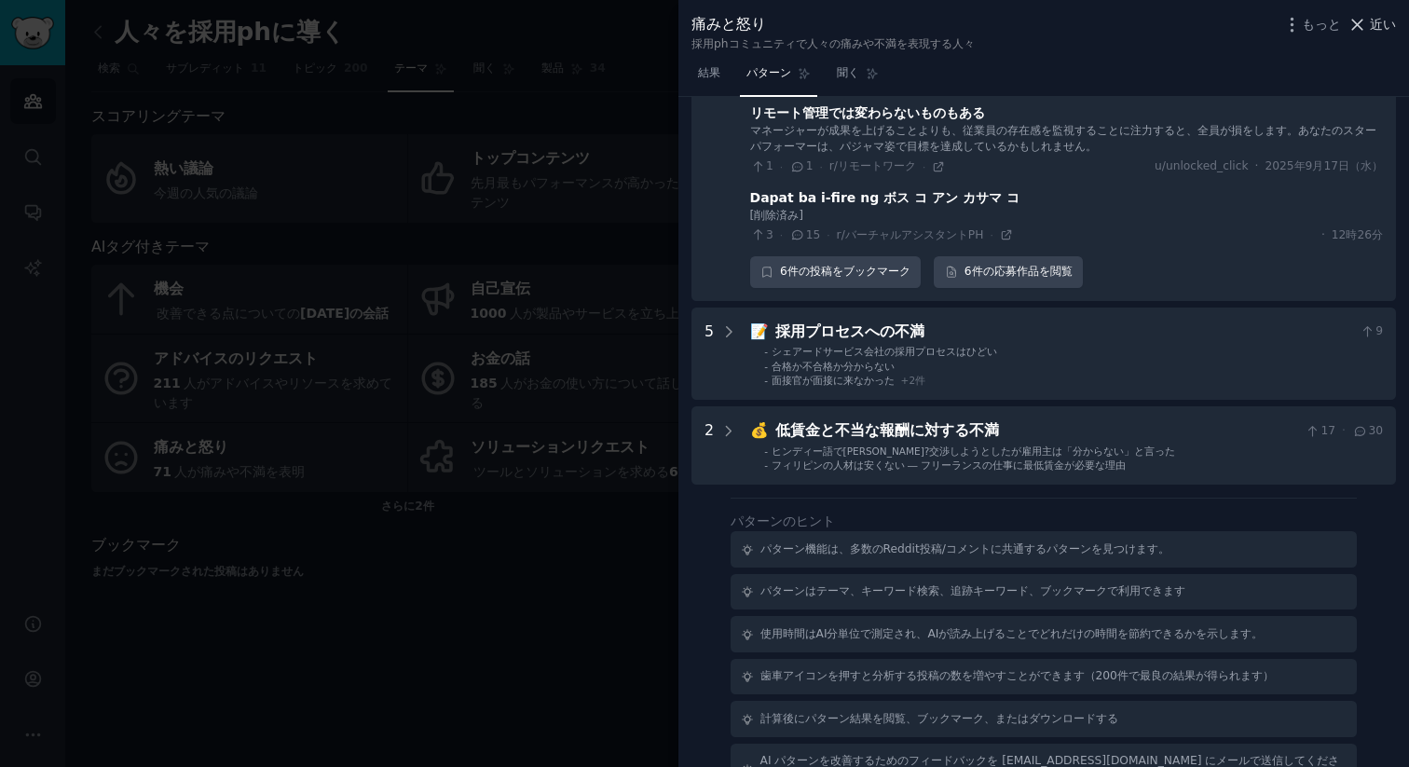
click at [1376, 21] on font "近い" at bounding box center [1382, 24] width 26 height 15
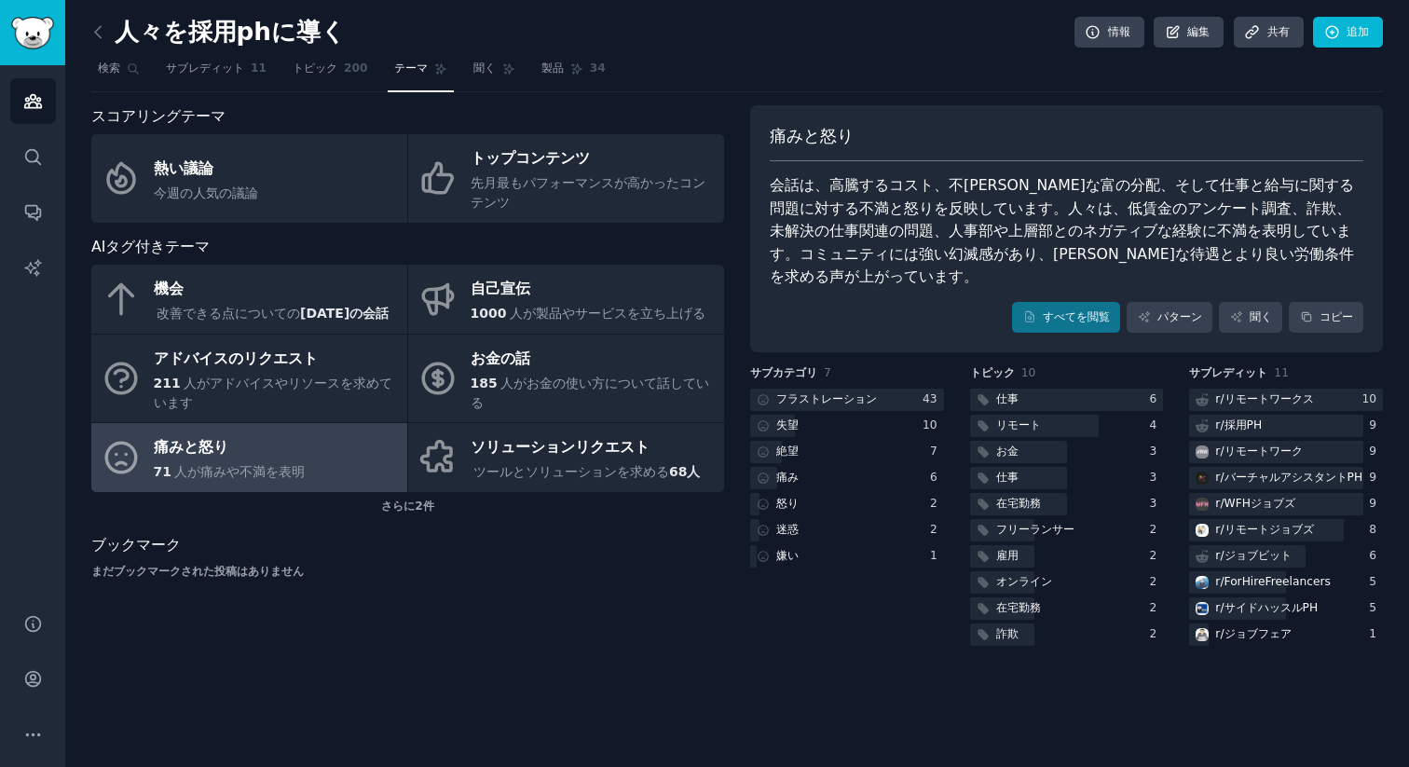
click at [112, 30] on link at bounding box center [102, 33] width 23 height 30
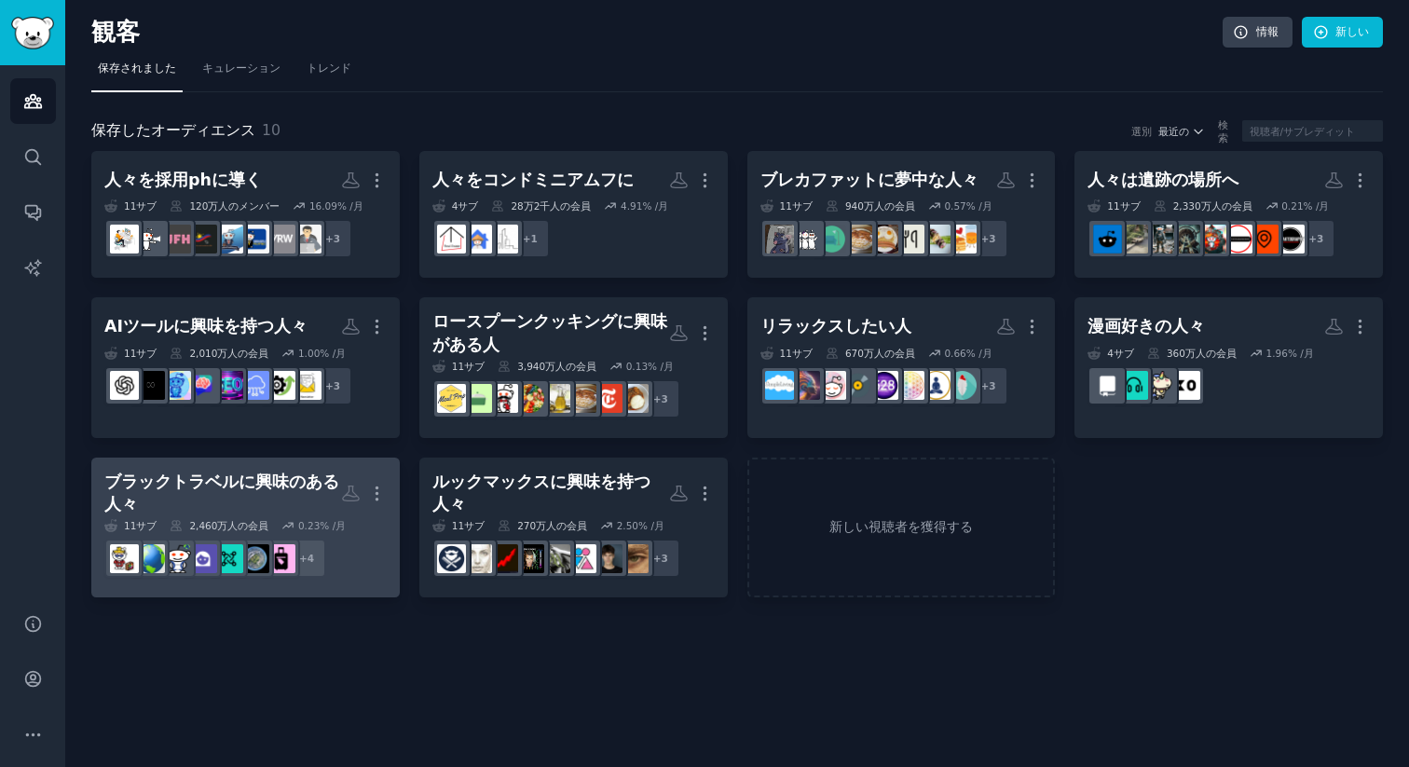
click at [296, 481] on font "ブラックトラベルに興味のある人々" at bounding box center [221, 493] width 235 height 42
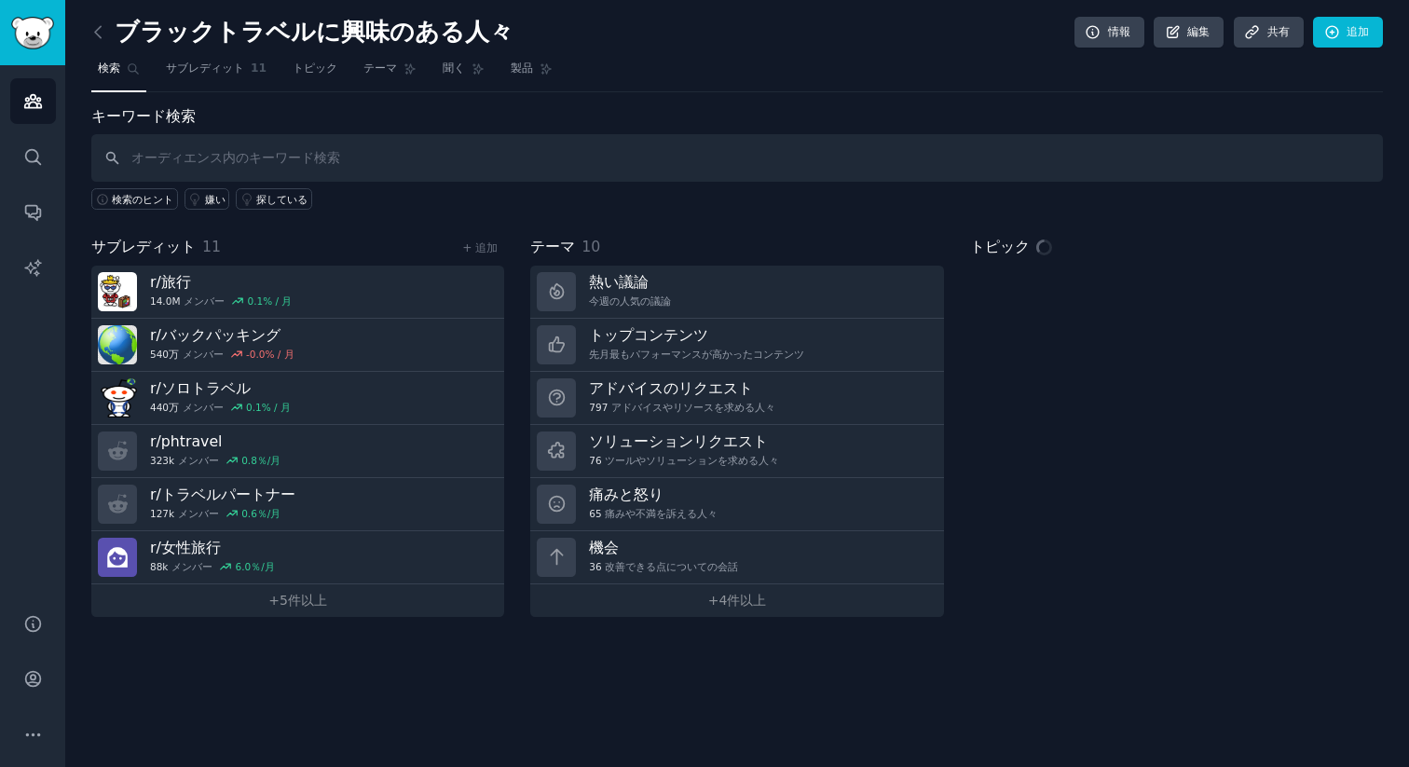
click at [374, 86] on nav "検索 サブレディット 11 トピック テーマ 聞く 製品" at bounding box center [736, 73] width 1291 height 38
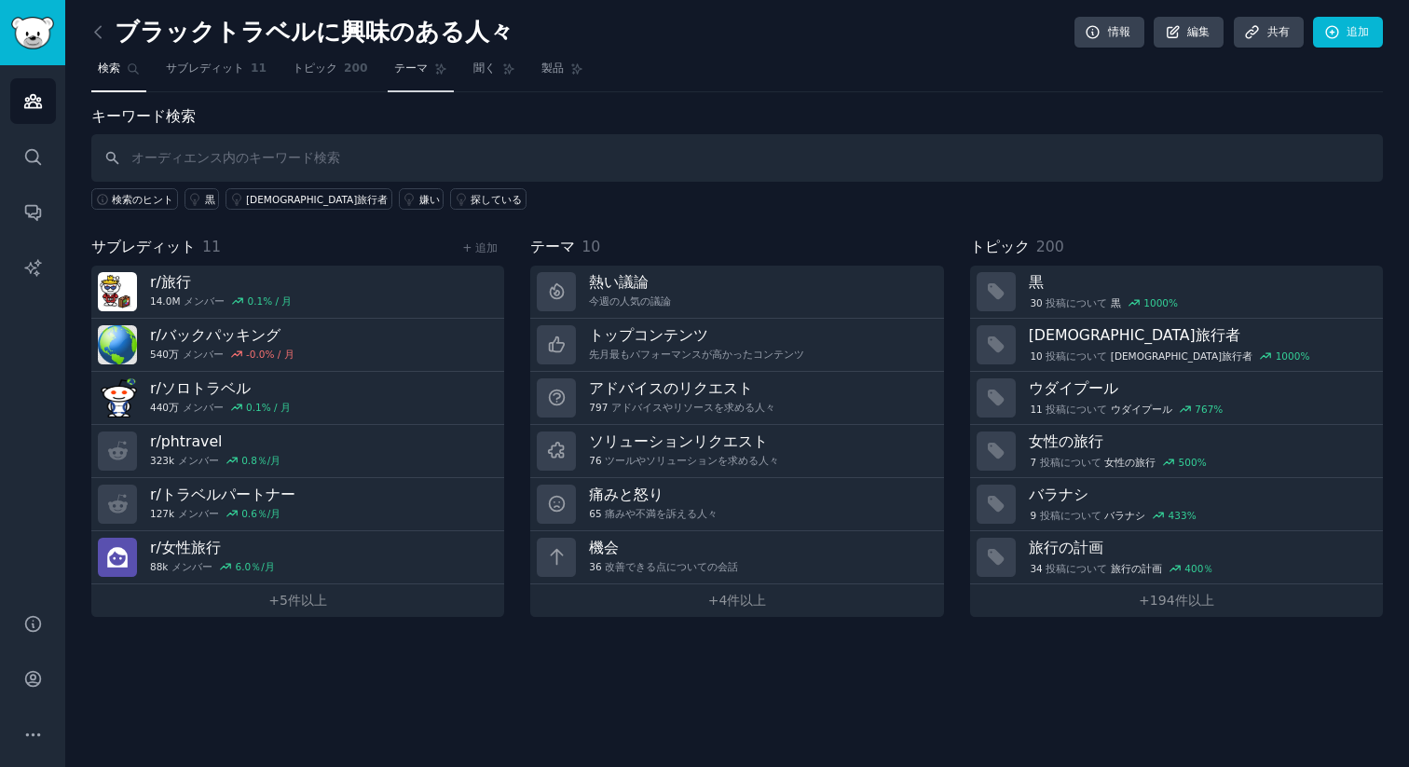
click at [434, 70] on icon at bounding box center [440, 68] width 13 height 13
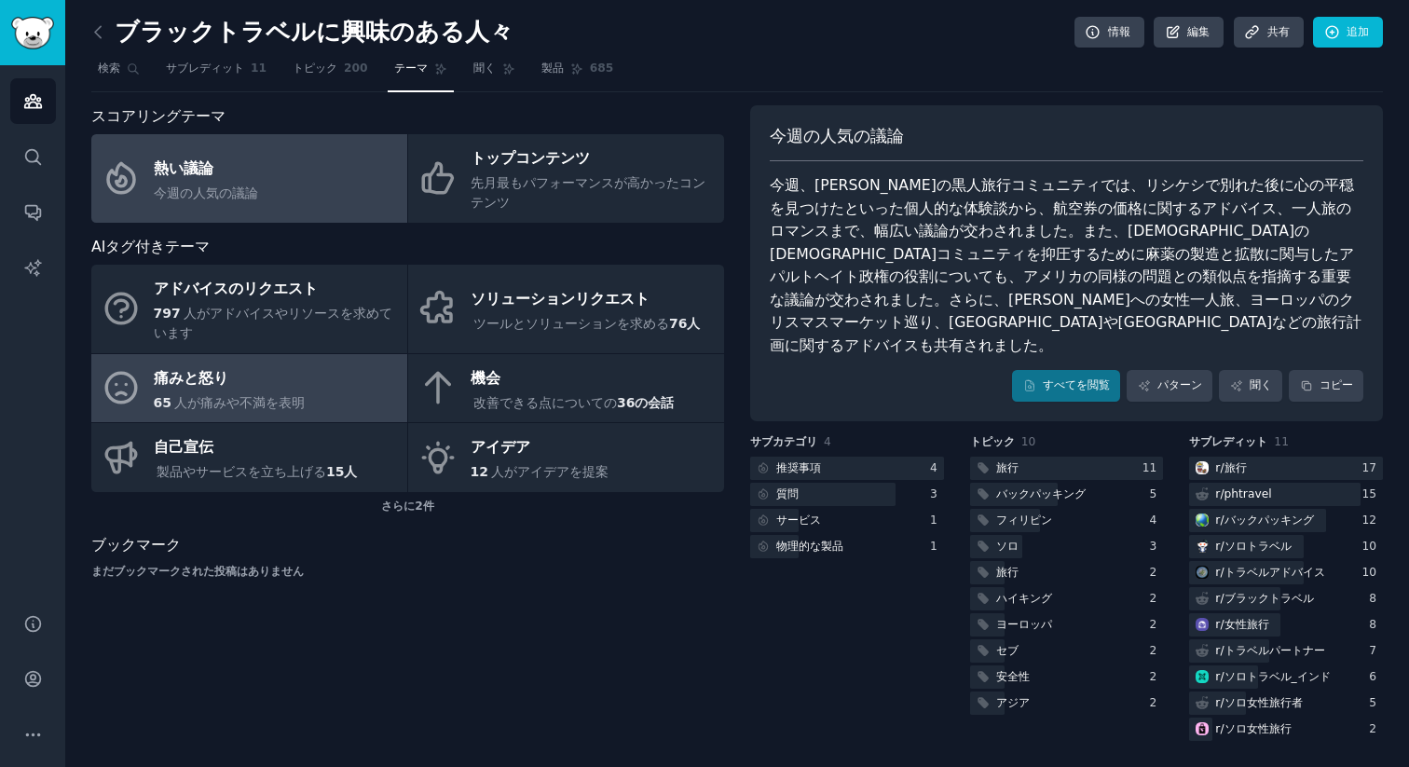
click at [336, 392] on link "痛みと怒り 65 人が痛みや不満を表明" at bounding box center [249, 388] width 316 height 69
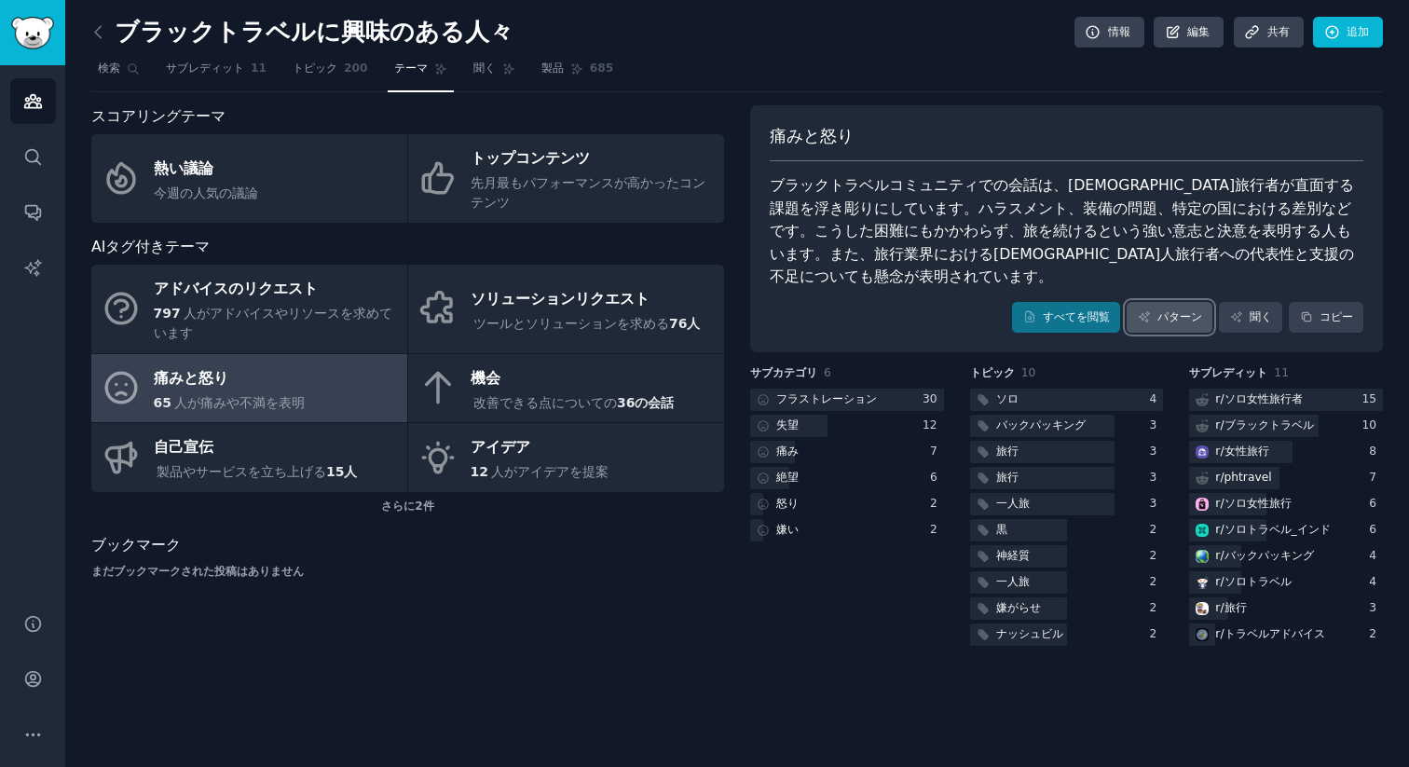
click at [1191, 310] on font "パターン" at bounding box center [1179, 316] width 45 height 13
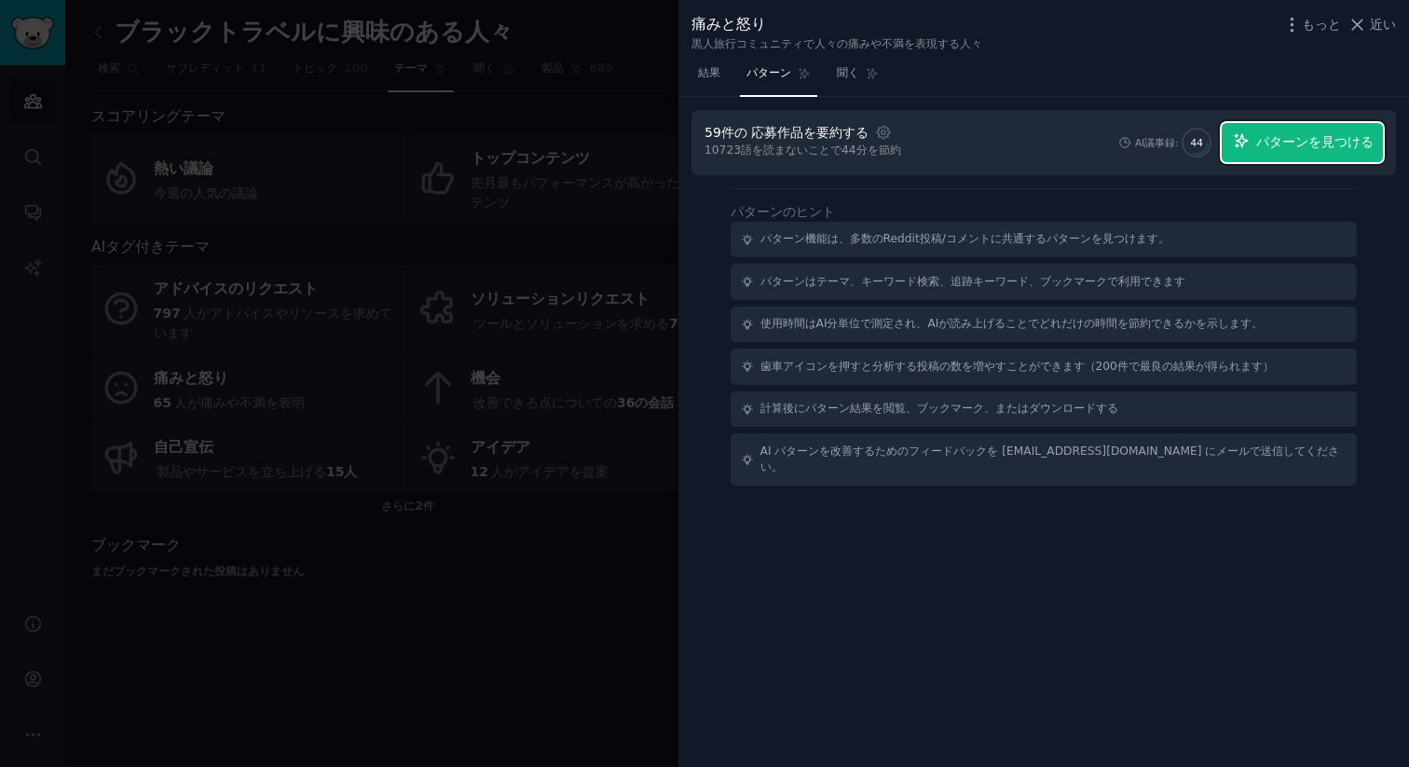
click at [1305, 153] on button "パターンを見つける" at bounding box center [1301, 142] width 161 height 39
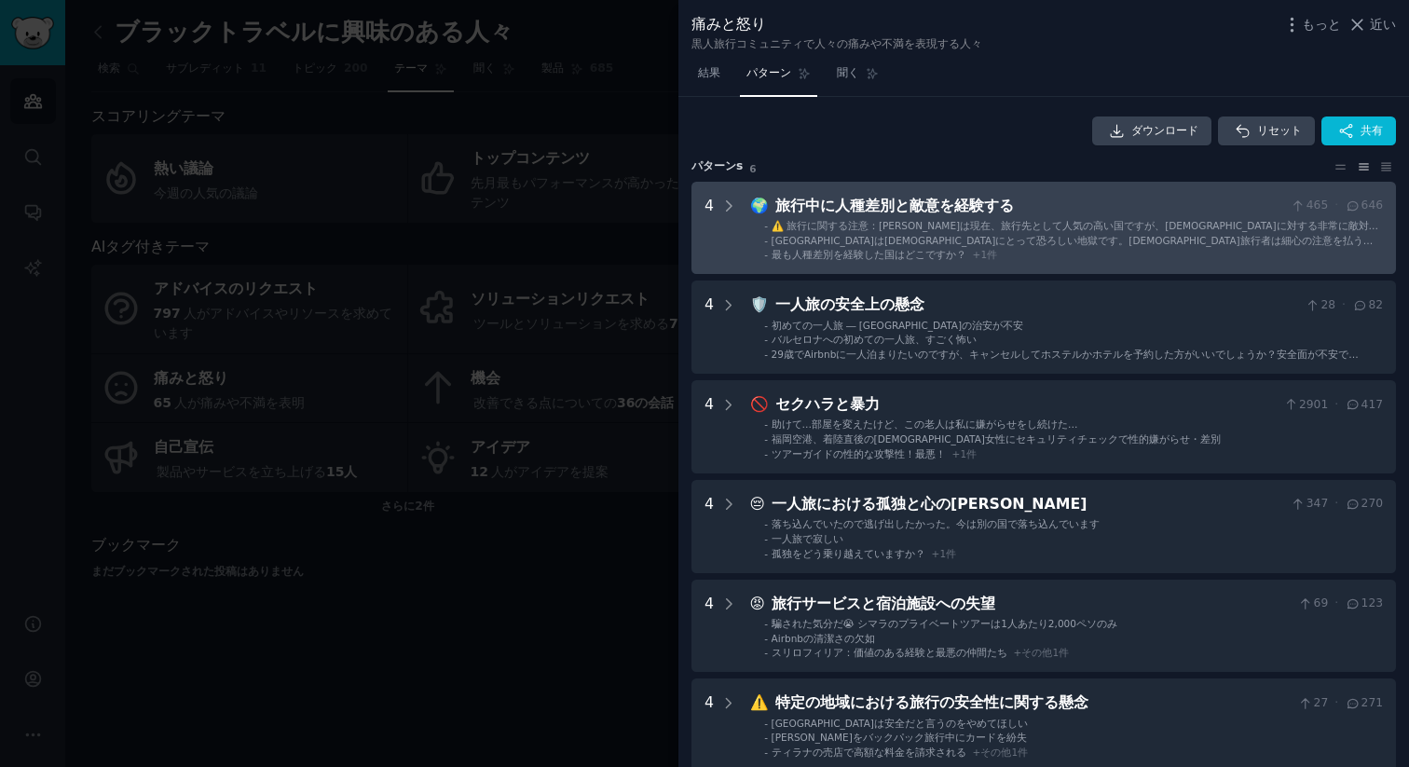
click at [1050, 220] on font "⚠️ 旅行に関する注意：エルサルバドルは現在、旅行先として人気の高い国ですが、黒人に対する非常に敵対的な姿勢が見られます。旅行の際はご注意ください。自己責任で…" at bounding box center [1074, 232] width 607 height 24
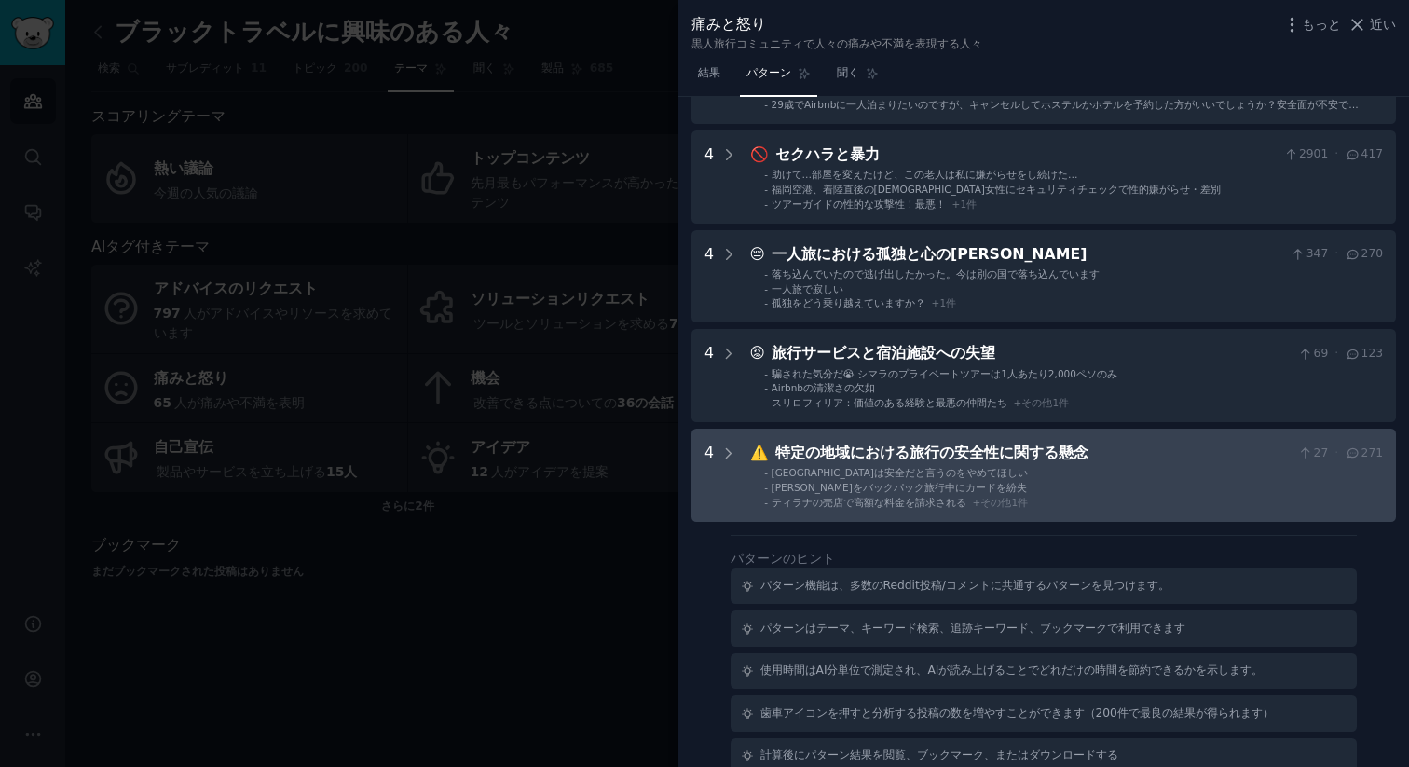
scroll to position [648, 0]
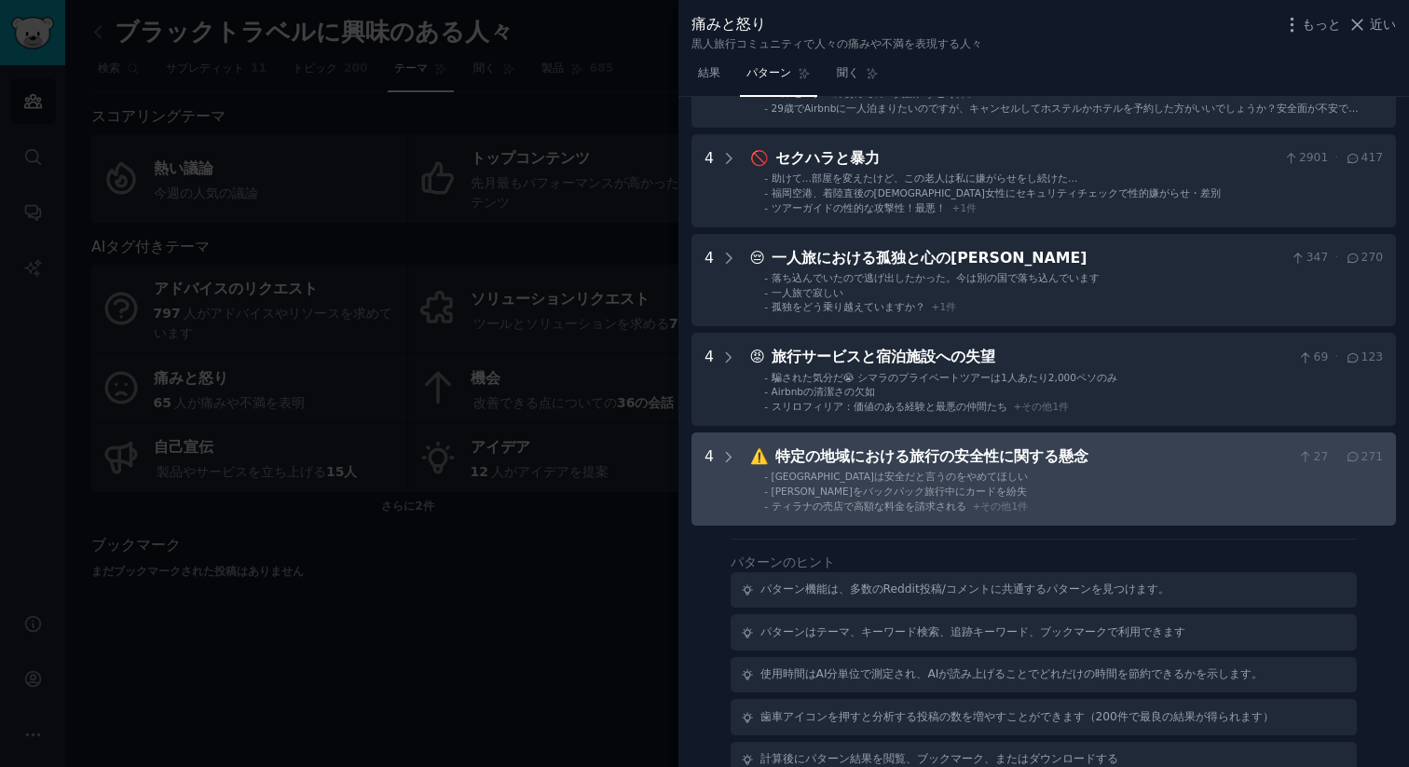
click at [1066, 484] on li "- 中米をバックパック旅行中にカードを紛失" at bounding box center [1073, 490] width 619 height 13
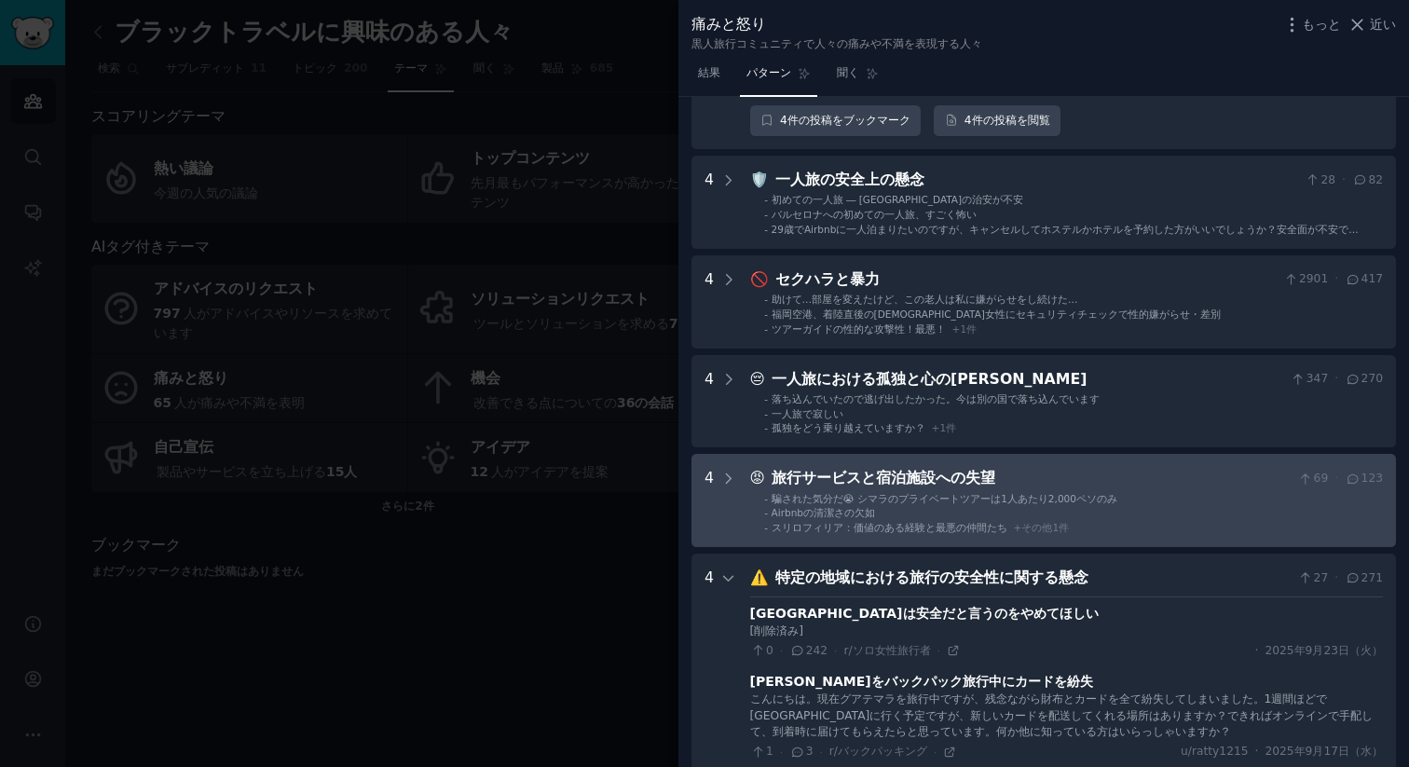
scroll to position [533, 0]
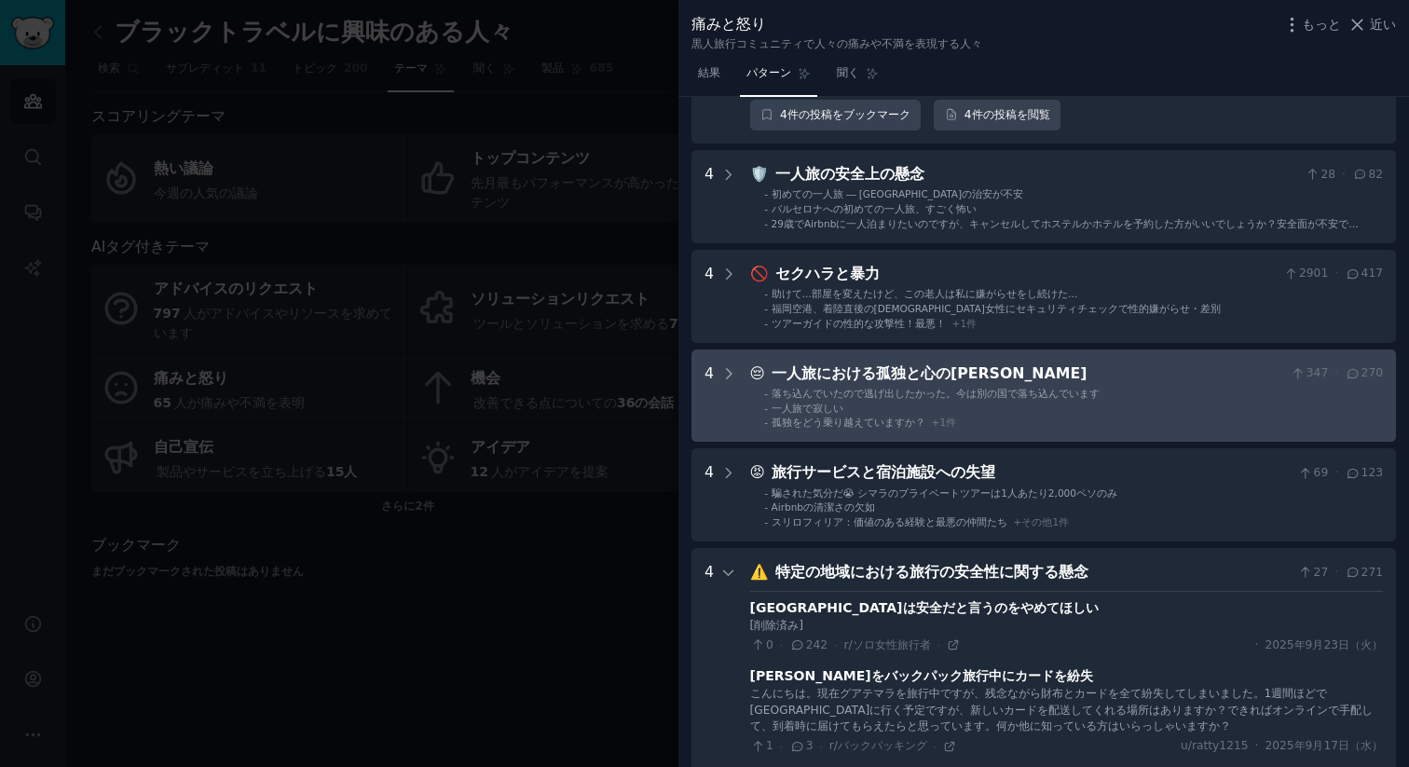
click at [958, 387] on div "落ち込んでいたので逃げ出したかった。今は別の国で落ち込んでいます" at bounding box center [935, 393] width 328 height 13
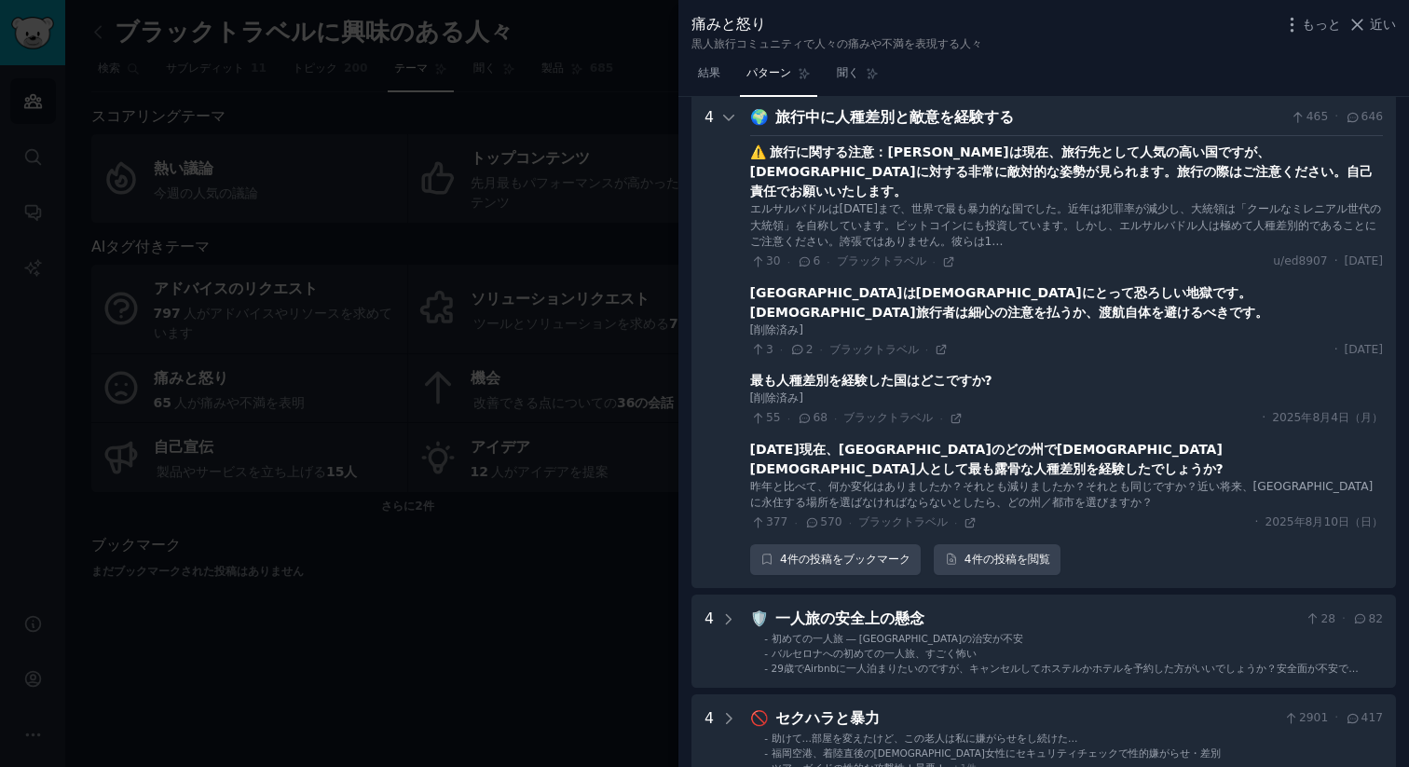
scroll to position [0, 0]
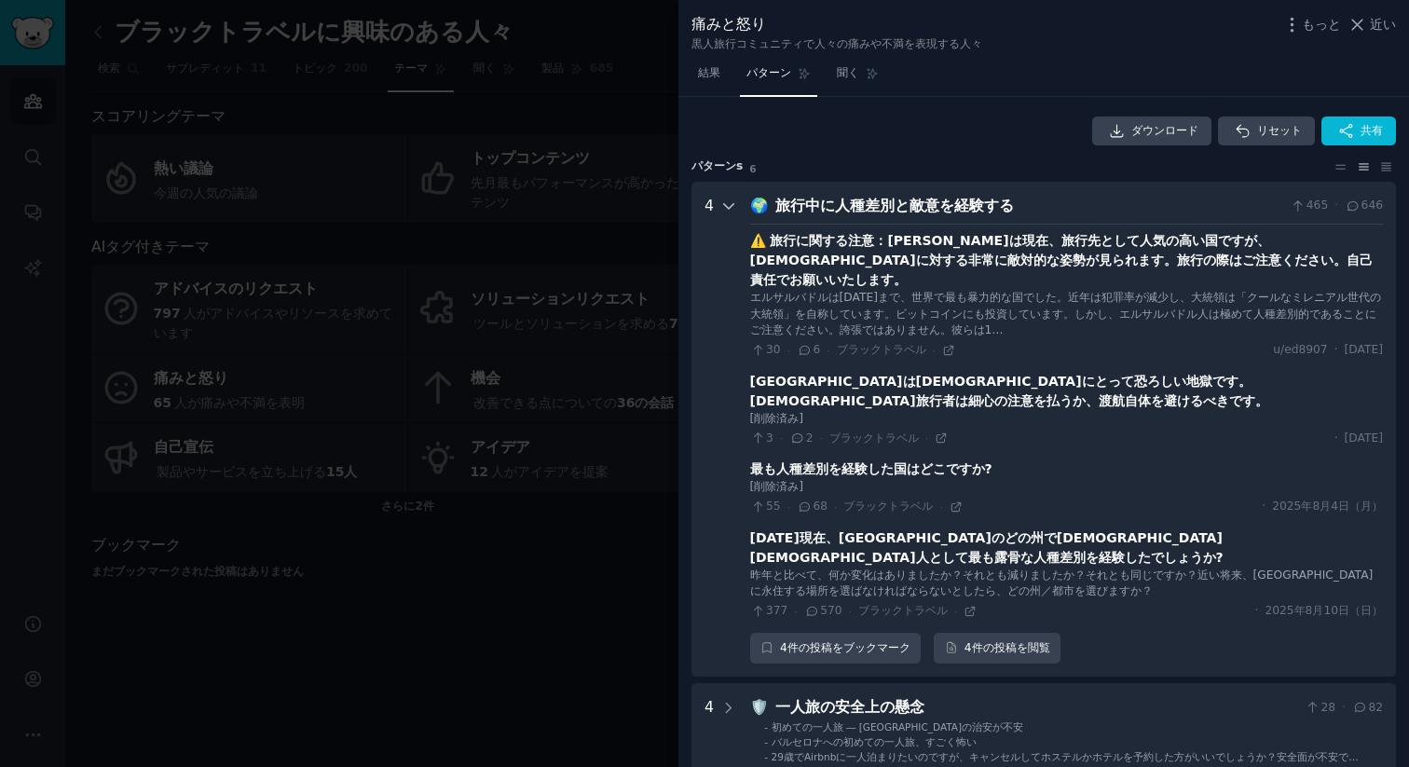
drag, startPoint x: 713, startPoint y: 198, endPoint x: 736, endPoint y: 202, distance: 23.6
click at [717, 198] on div "4" at bounding box center [720, 430] width 33 height 470
click at [734, 199] on icon at bounding box center [728, 205] width 17 height 17
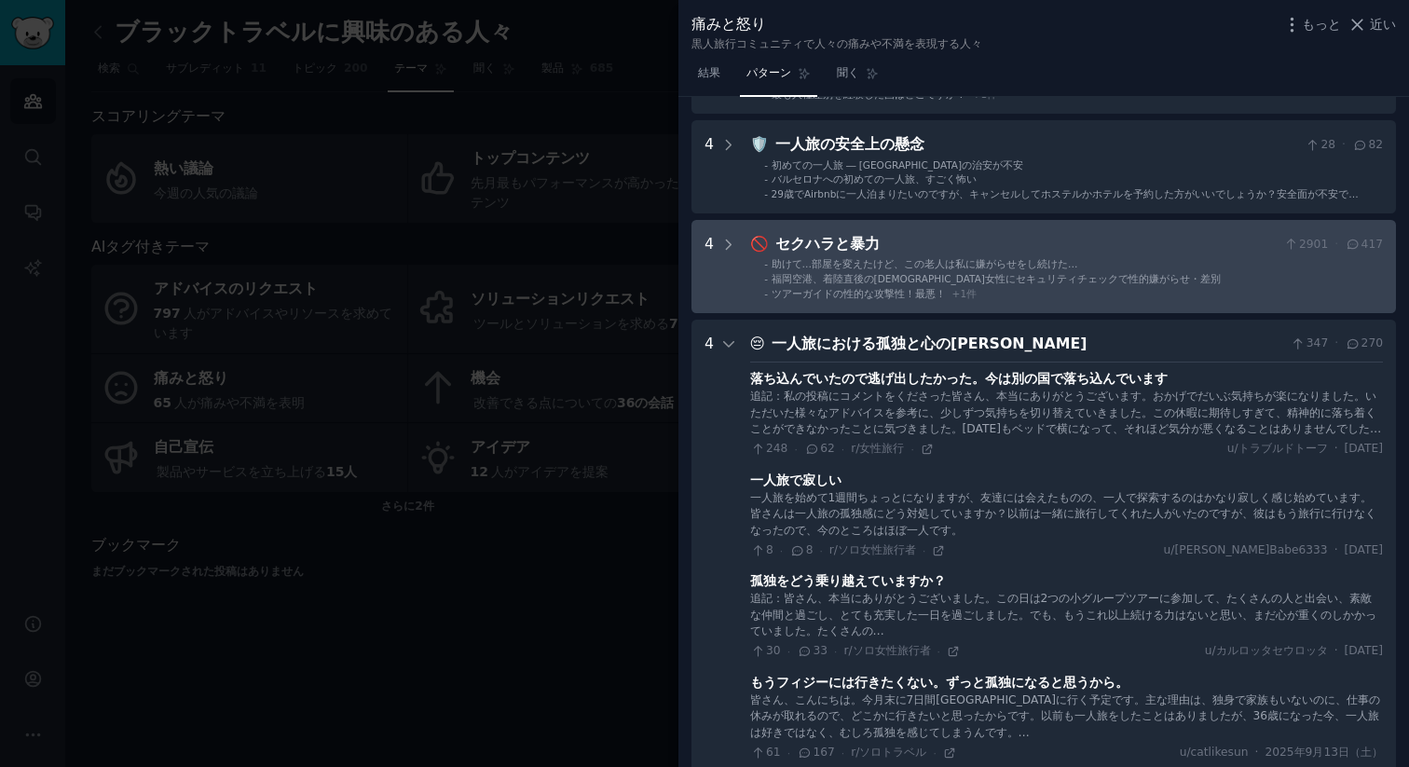
scroll to position [162, 0]
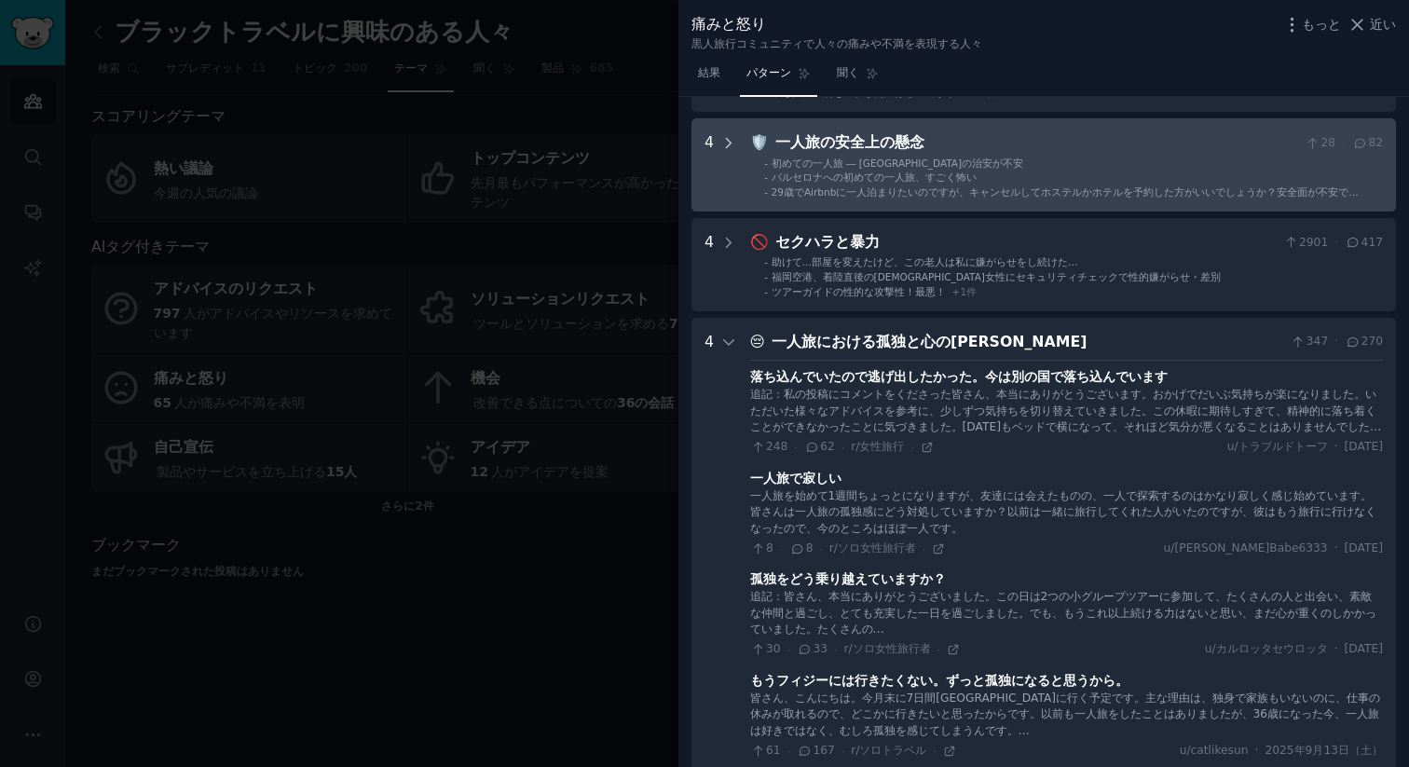
click at [727, 135] on icon at bounding box center [728, 143] width 17 height 17
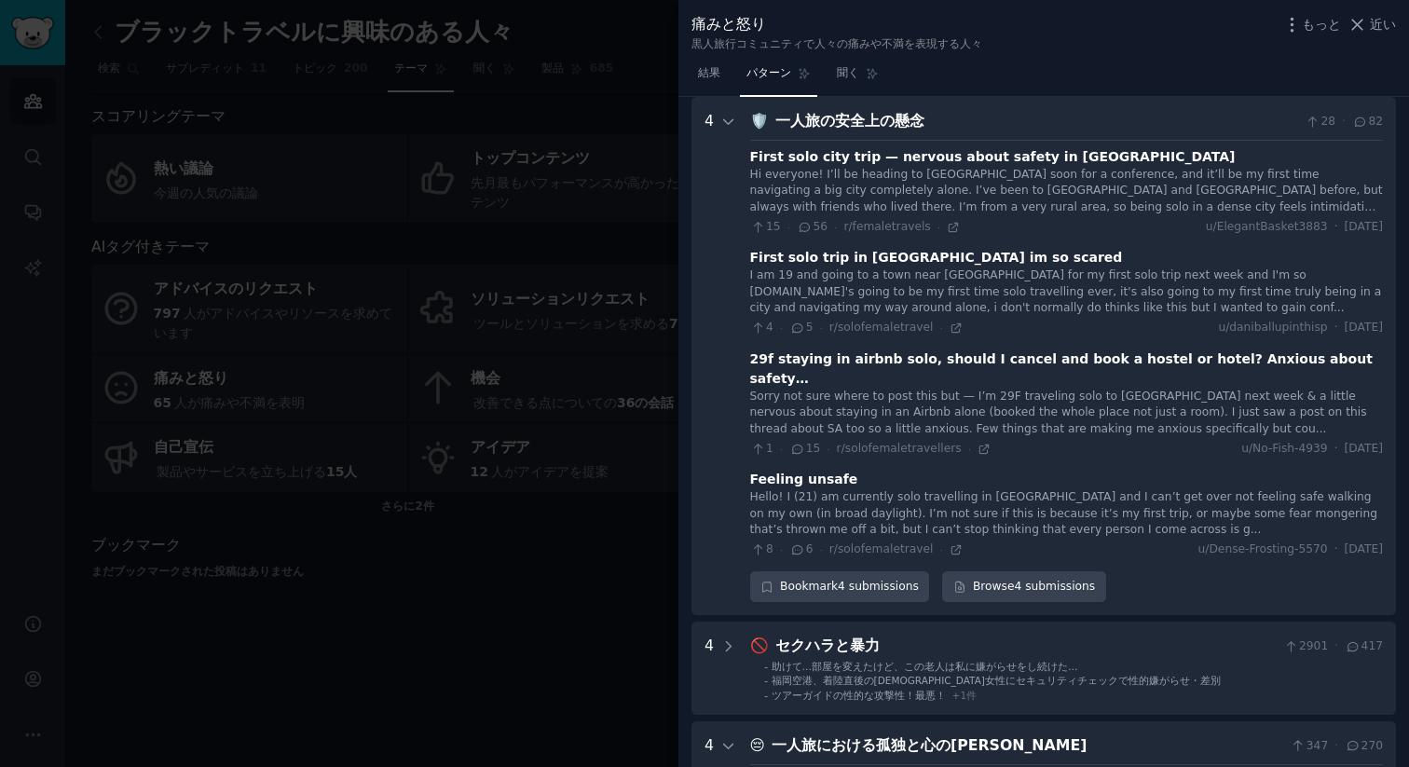
scroll to position [184, 0]
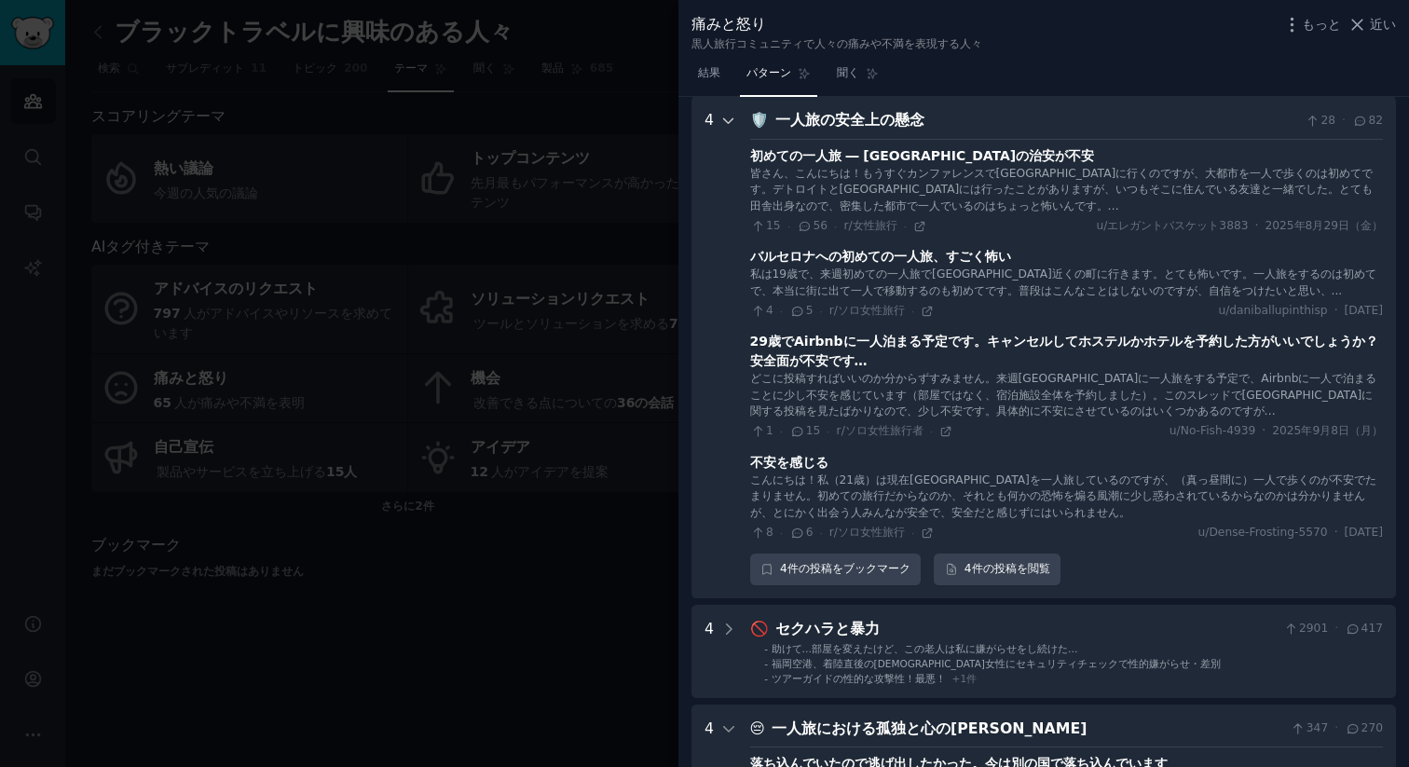
click at [735, 121] on icon at bounding box center [728, 121] width 17 height 17
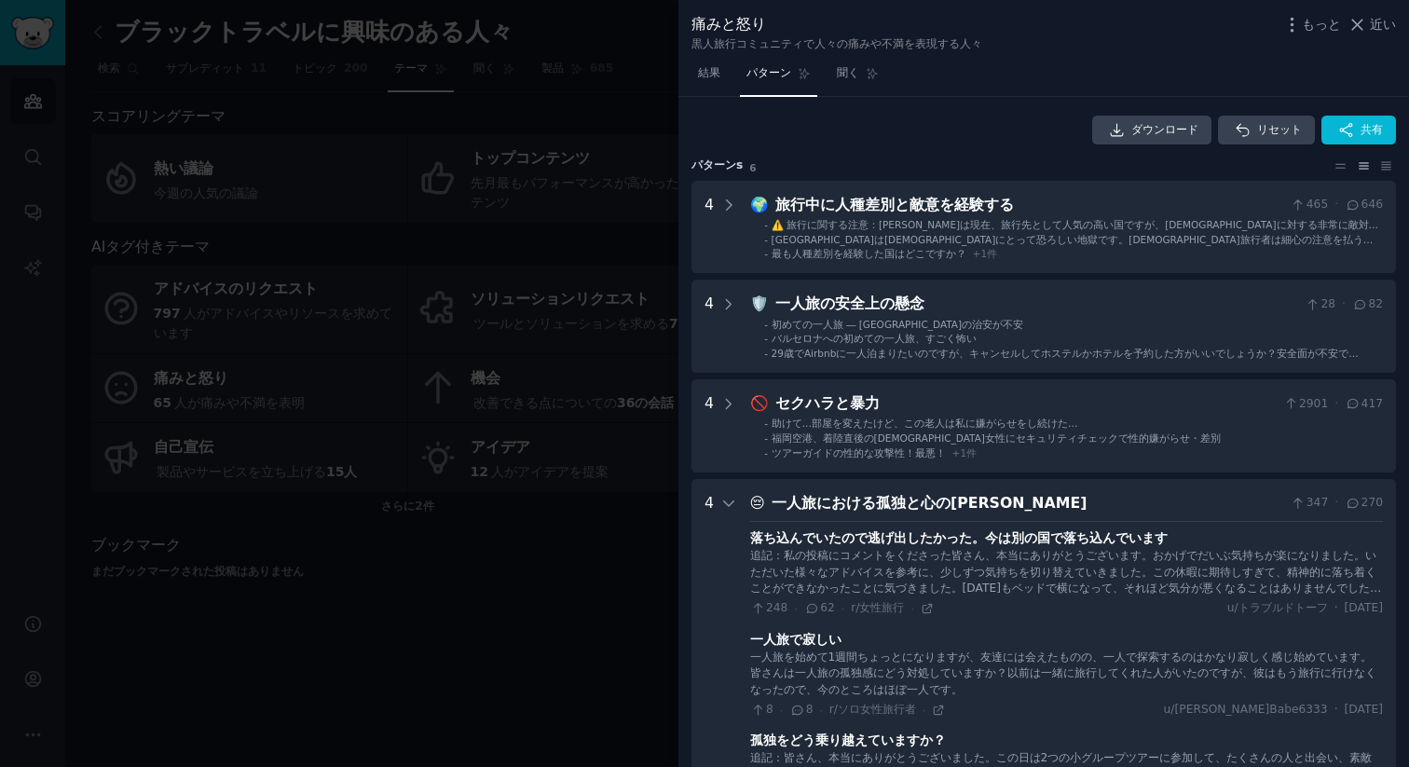
scroll to position [0, 0]
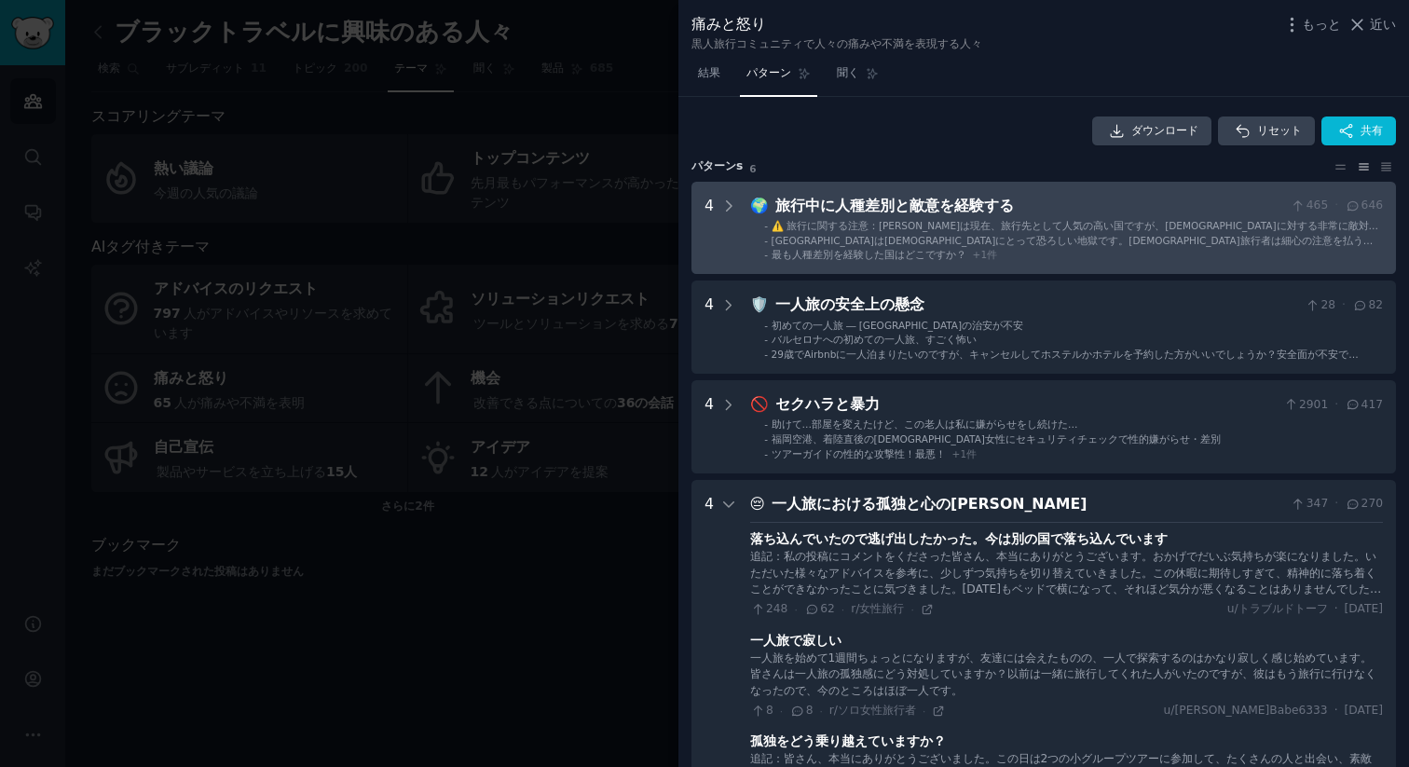
click at [955, 213] on font "旅行中に人種差別と敵意を経験する" at bounding box center [894, 206] width 238 height 18
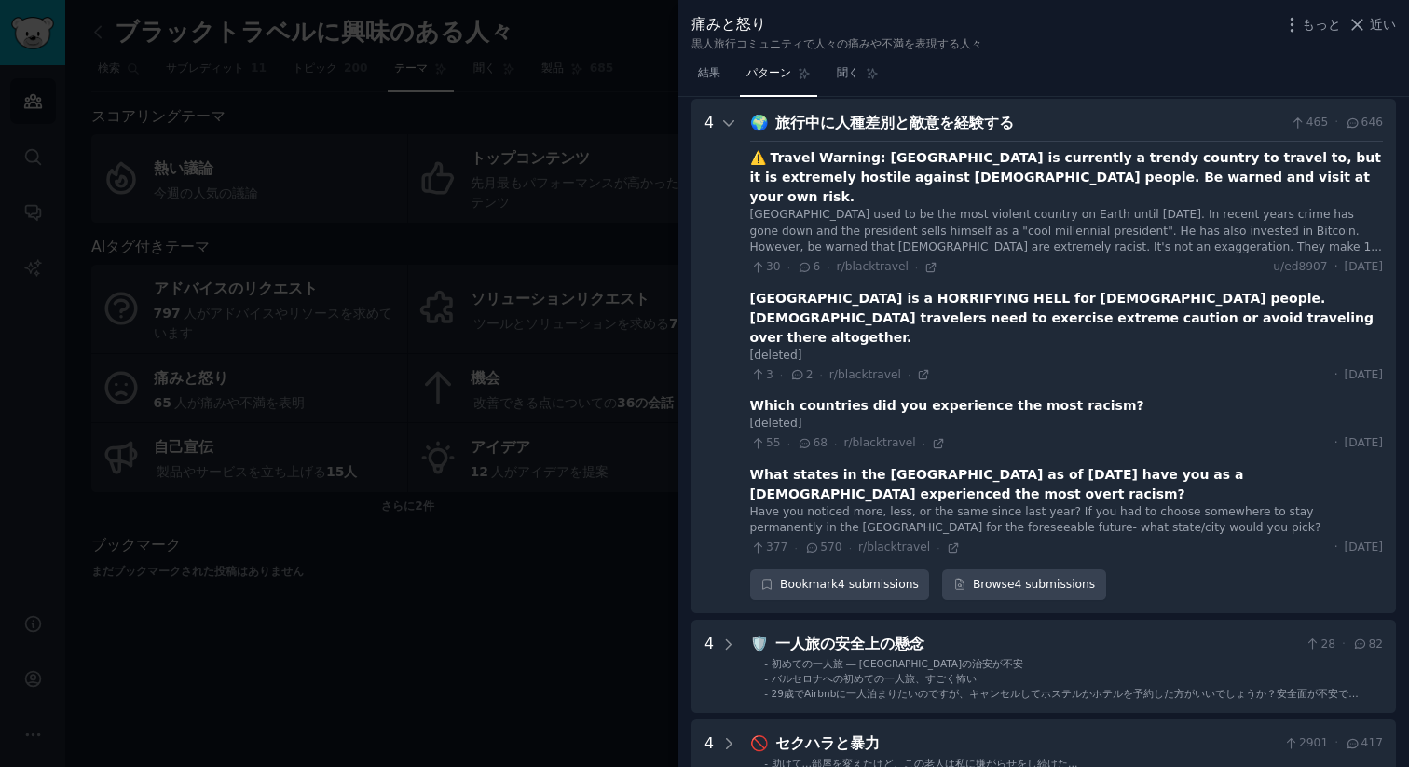
scroll to position [85, 0]
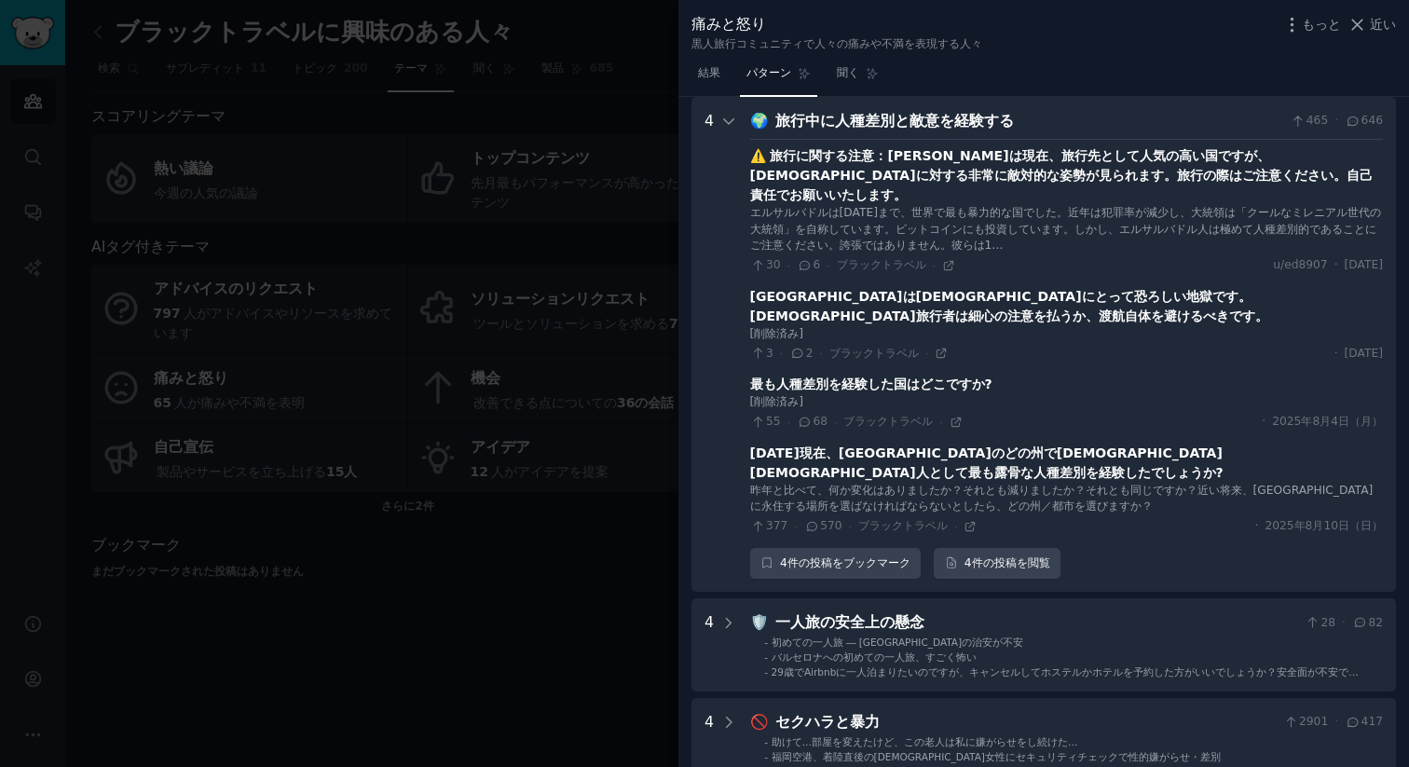
click at [625, 109] on div at bounding box center [704, 383] width 1409 height 767
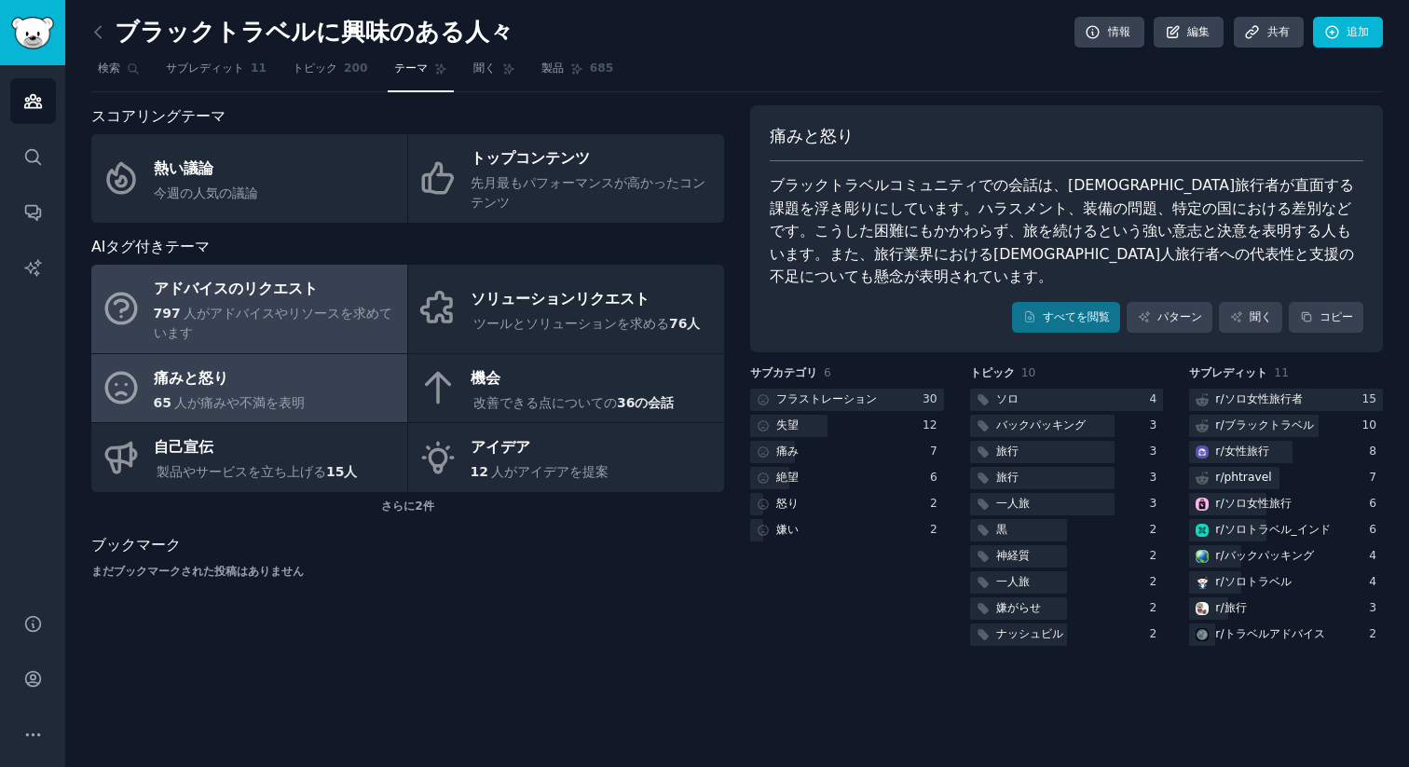
click at [236, 292] on font "アドバイスのリクエスト" at bounding box center [236, 288] width 164 height 18
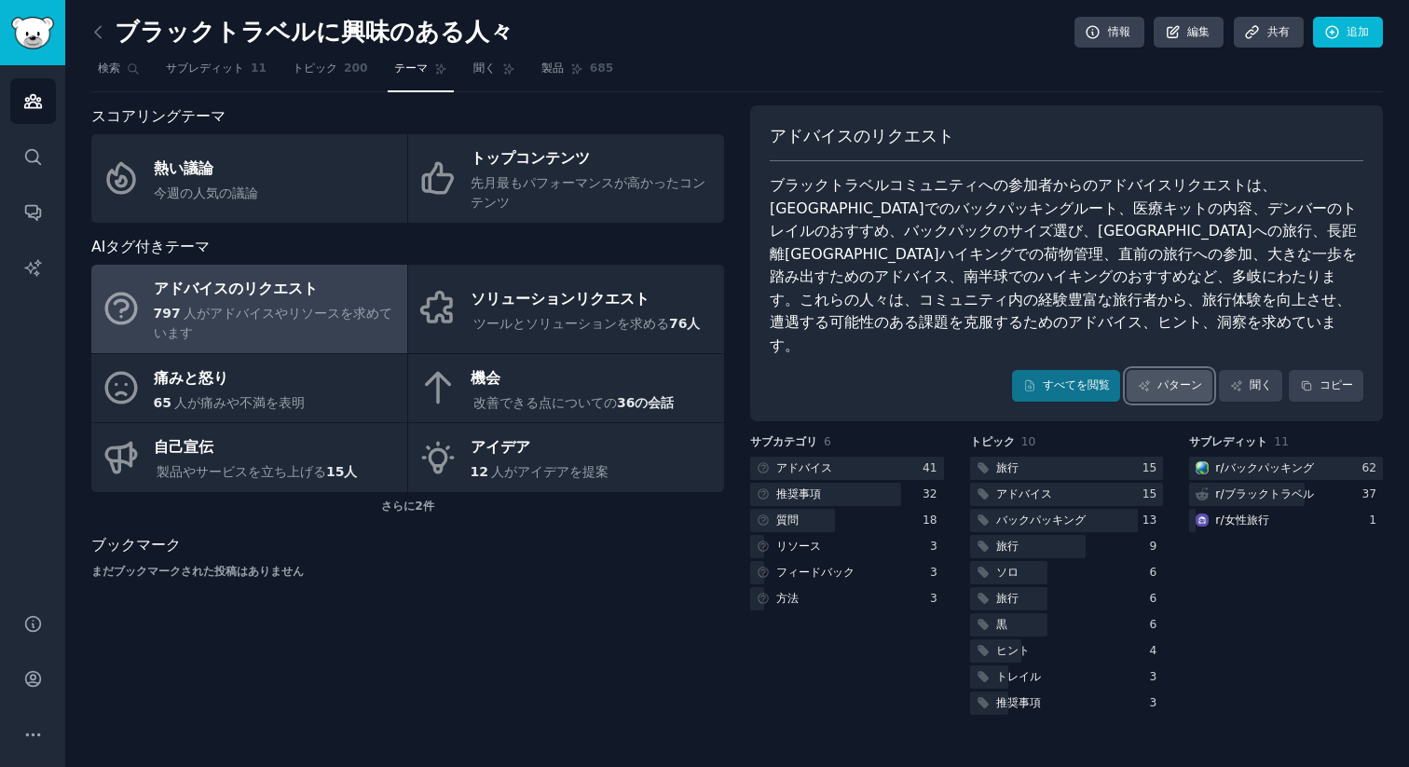
click at [1148, 379] on icon at bounding box center [1143, 385] width 13 height 13
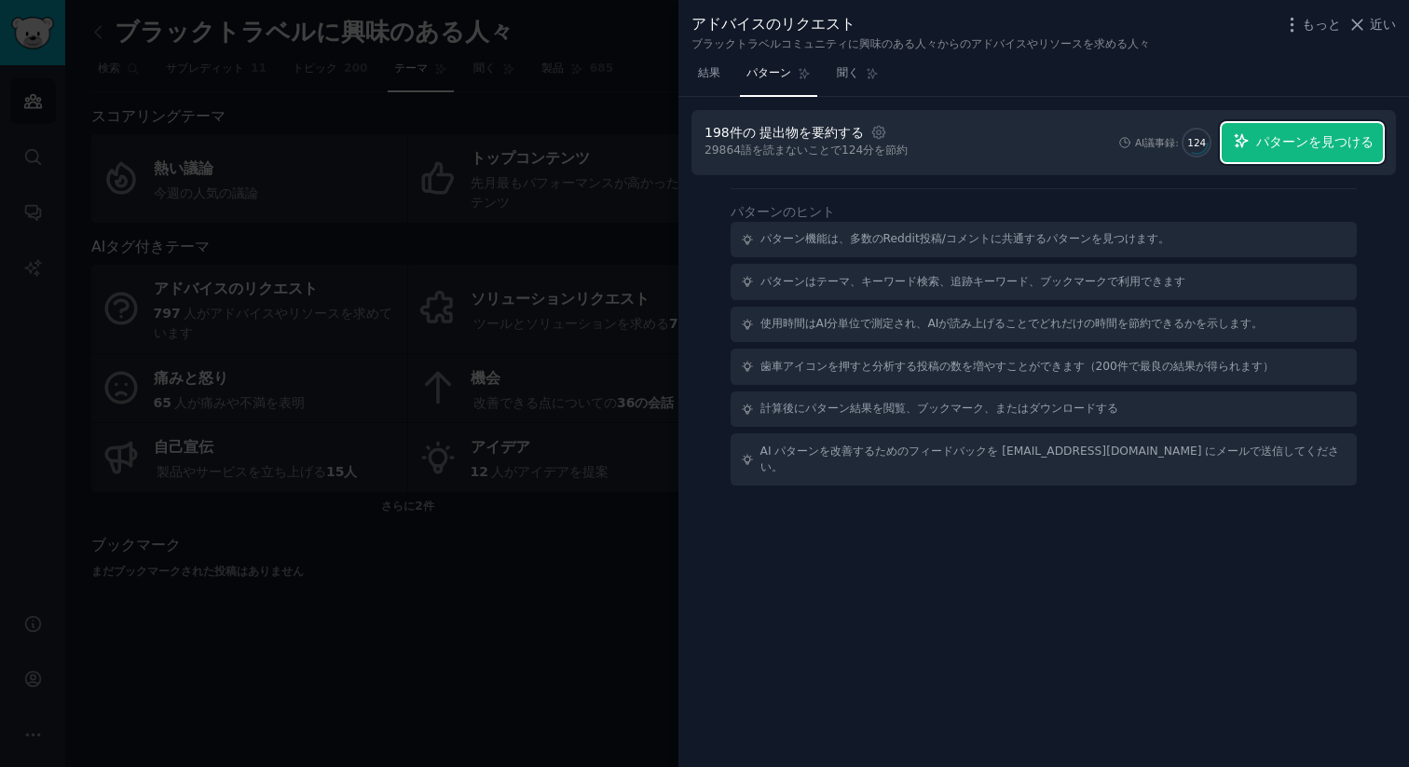
click at [1287, 140] on font "パターンを見つける" at bounding box center [1314, 141] width 117 height 15
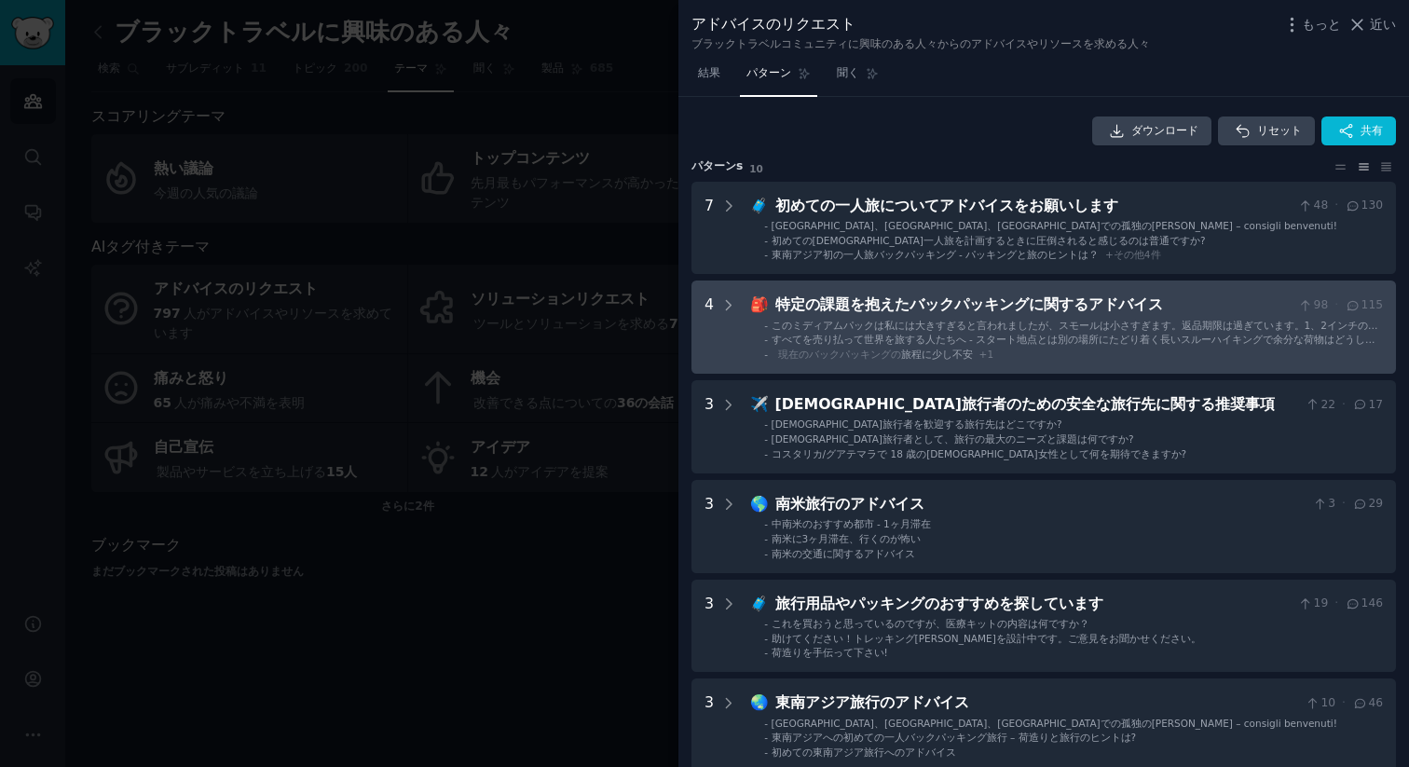
click at [990, 304] on font "特定の課題を抱えたバックパッキングに関するアドバイス" at bounding box center [969, 304] width 388 height 18
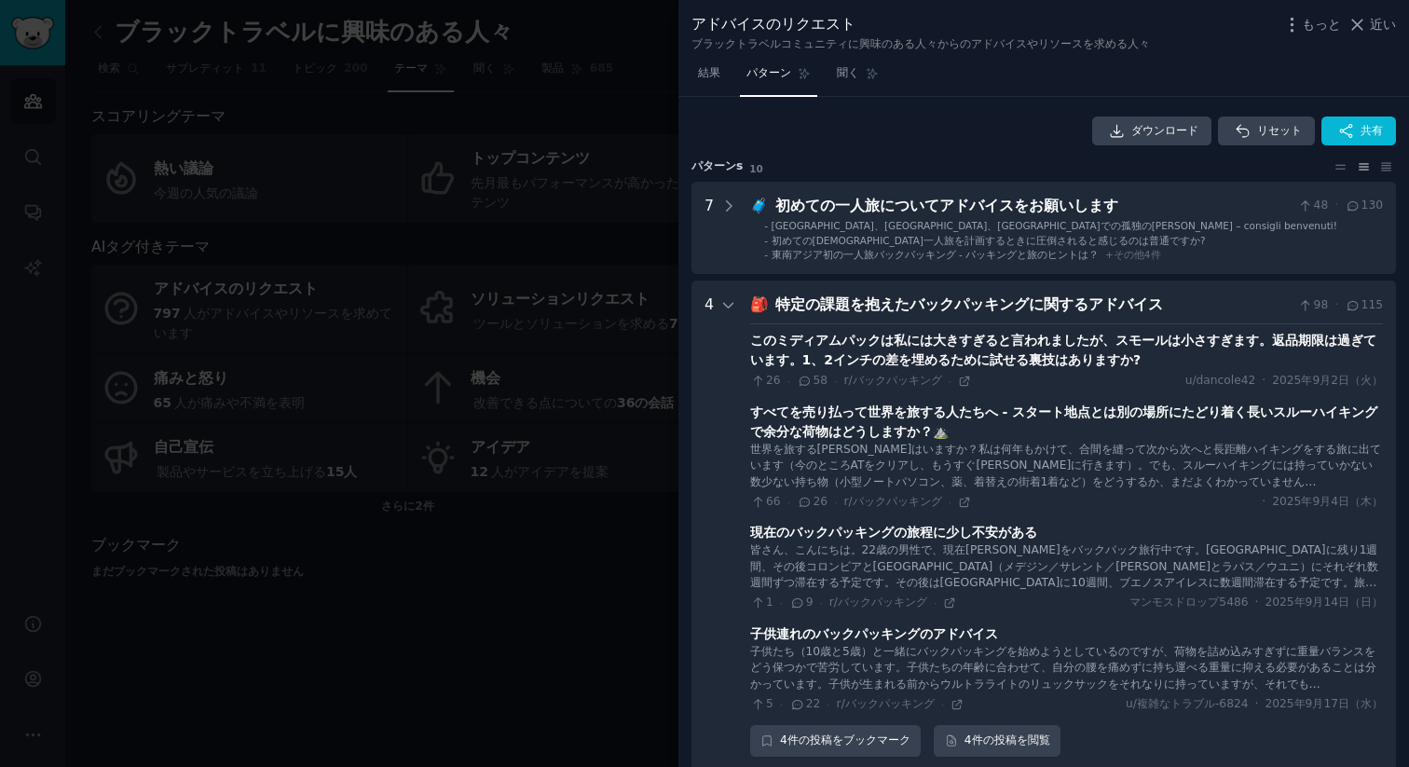
click at [989, 295] on div "特定の課題を抱えたバックパッキングに関するアドバイス" at bounding box center [1033, 304] width 516 height 23
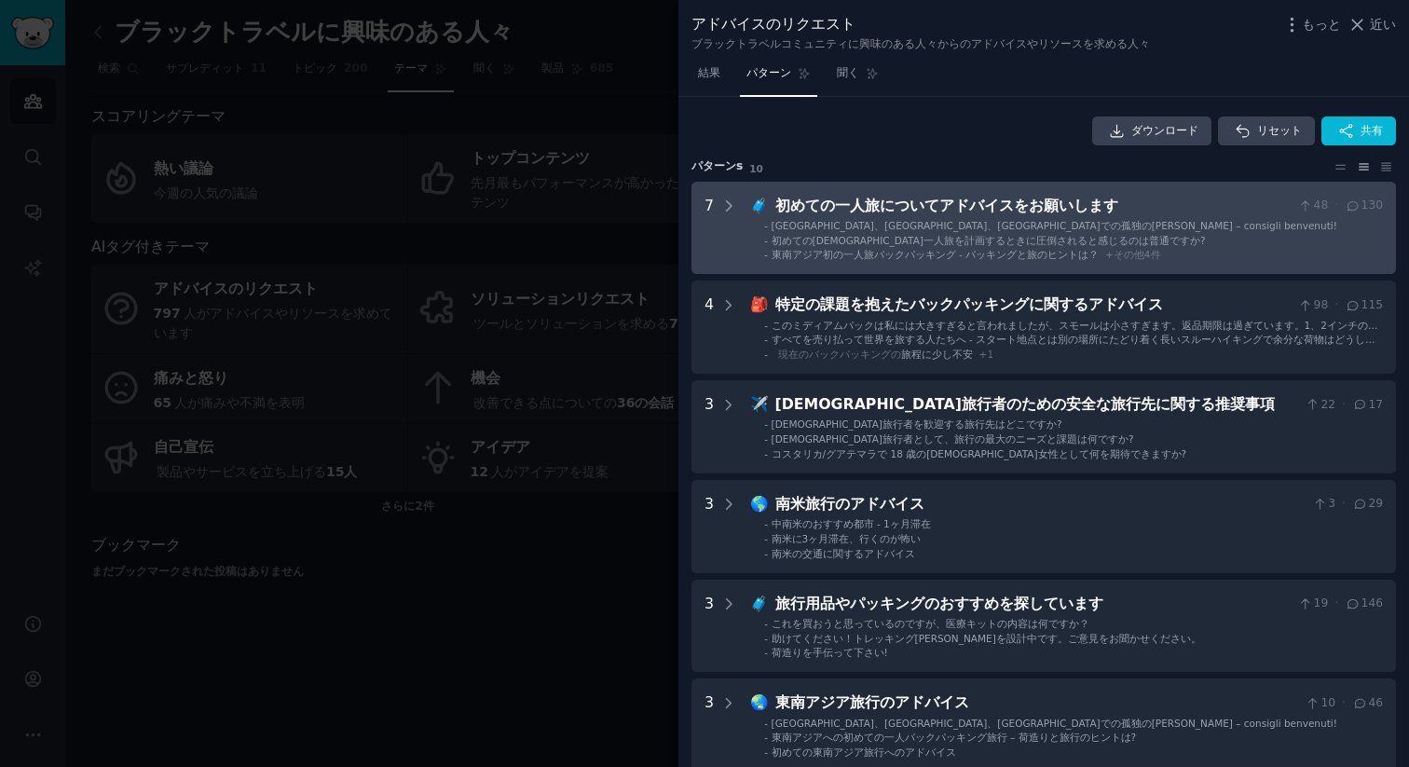
click at [1001, 206] on font "初めての一人旅についてアドバイスをお願いします" at bounding box center [946, 206] width 343 height 18
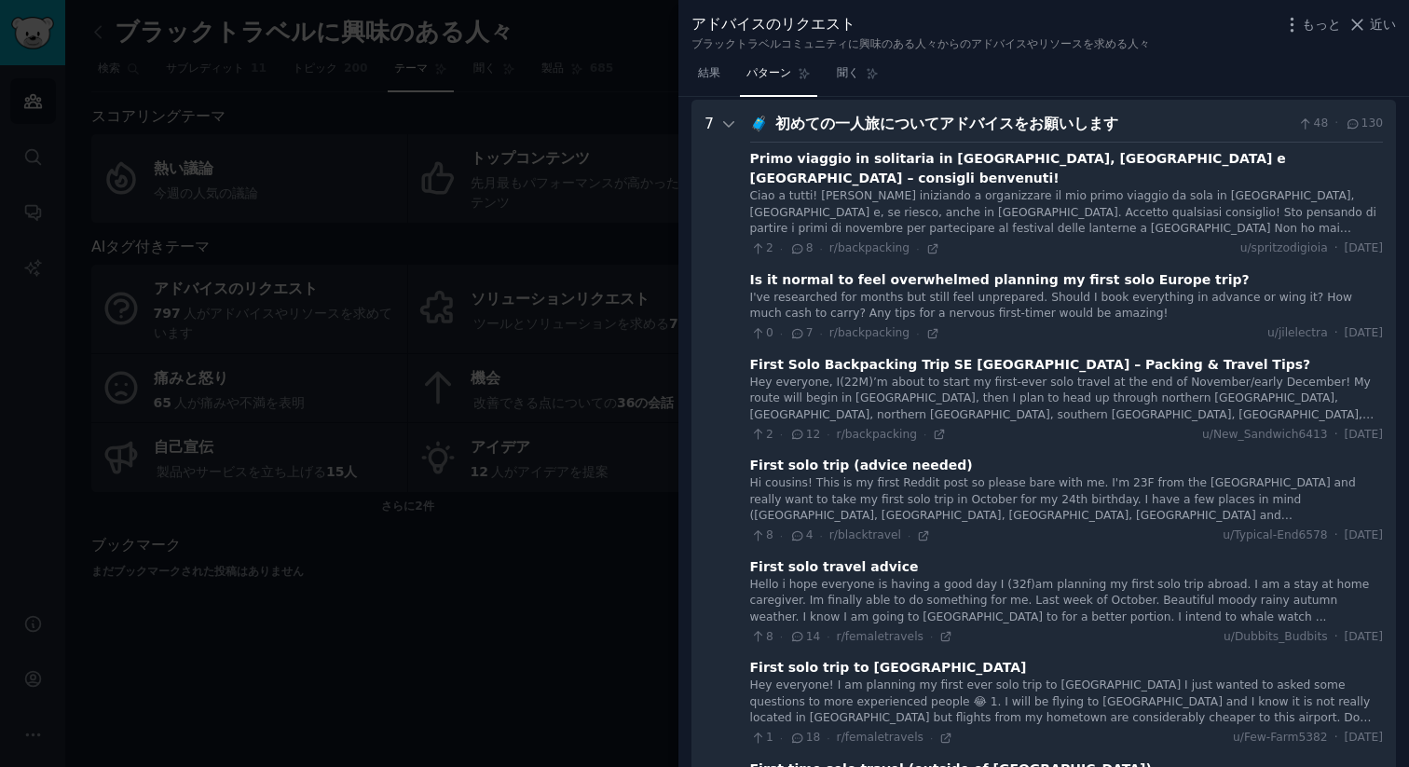
scroll to position [85, 0]
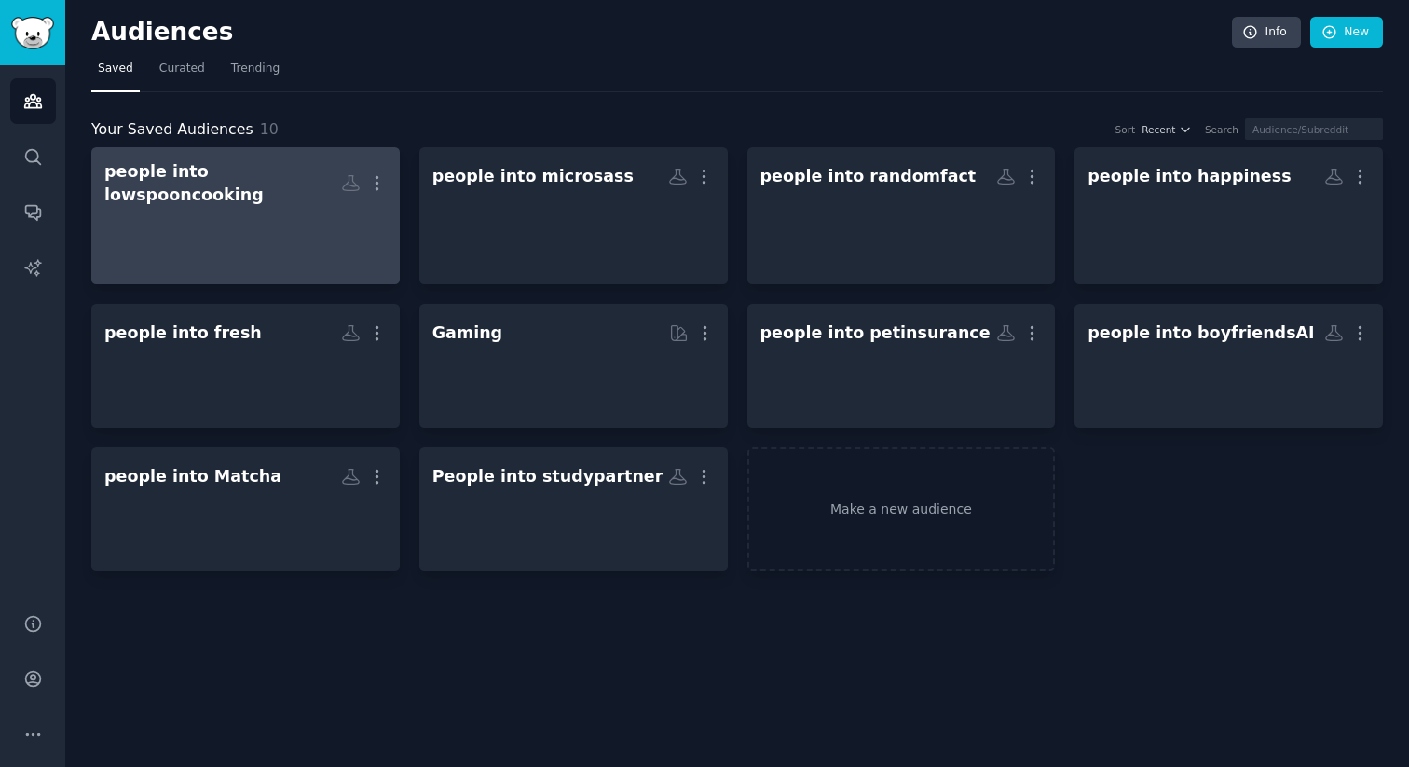
click at [361, 176] on div "More" at bounding box center [364, 183] width 46 height 33
click at [372, 178] on icon "button" at bounding box center [377, 183] width 20 height 20
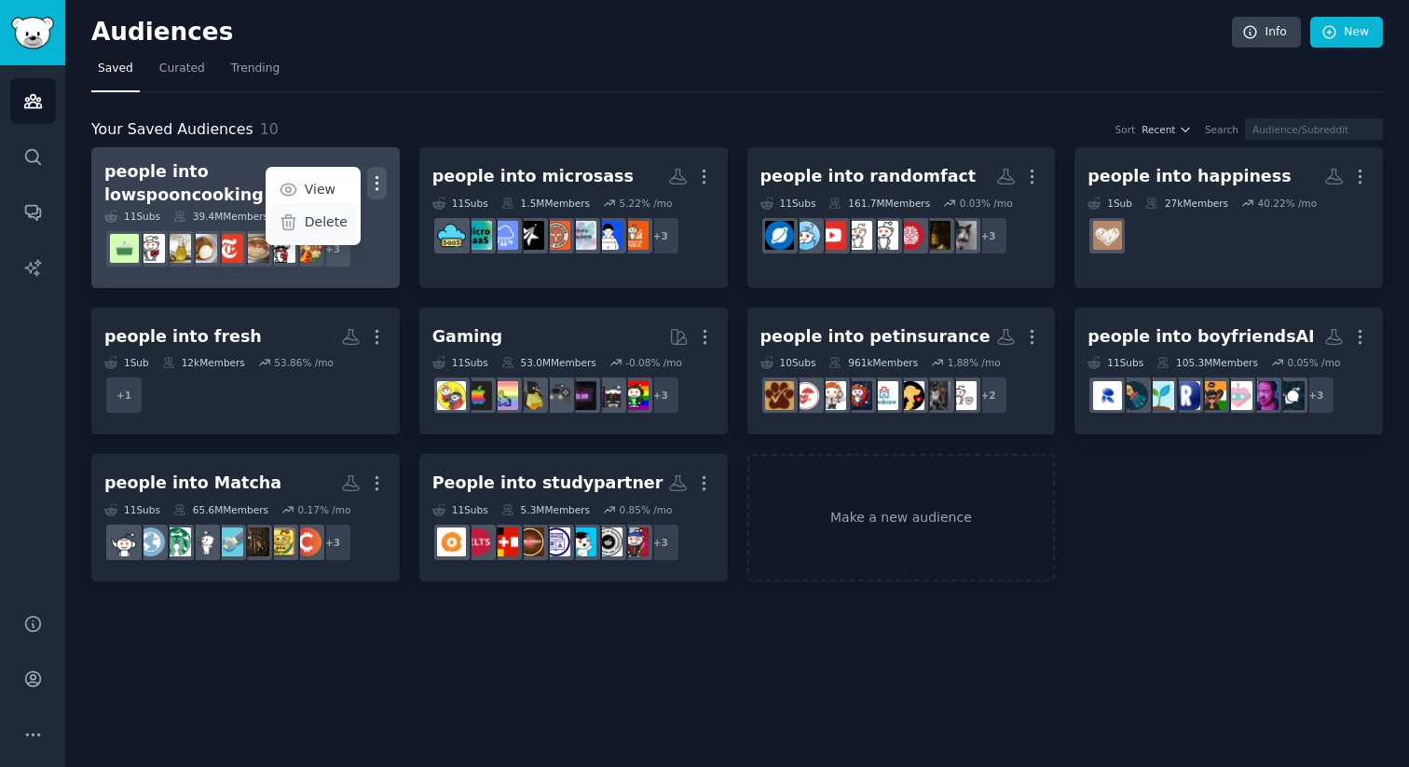
click at [324, 223] on p "Delete" at bounding box center [326, 222] width 43 height 20
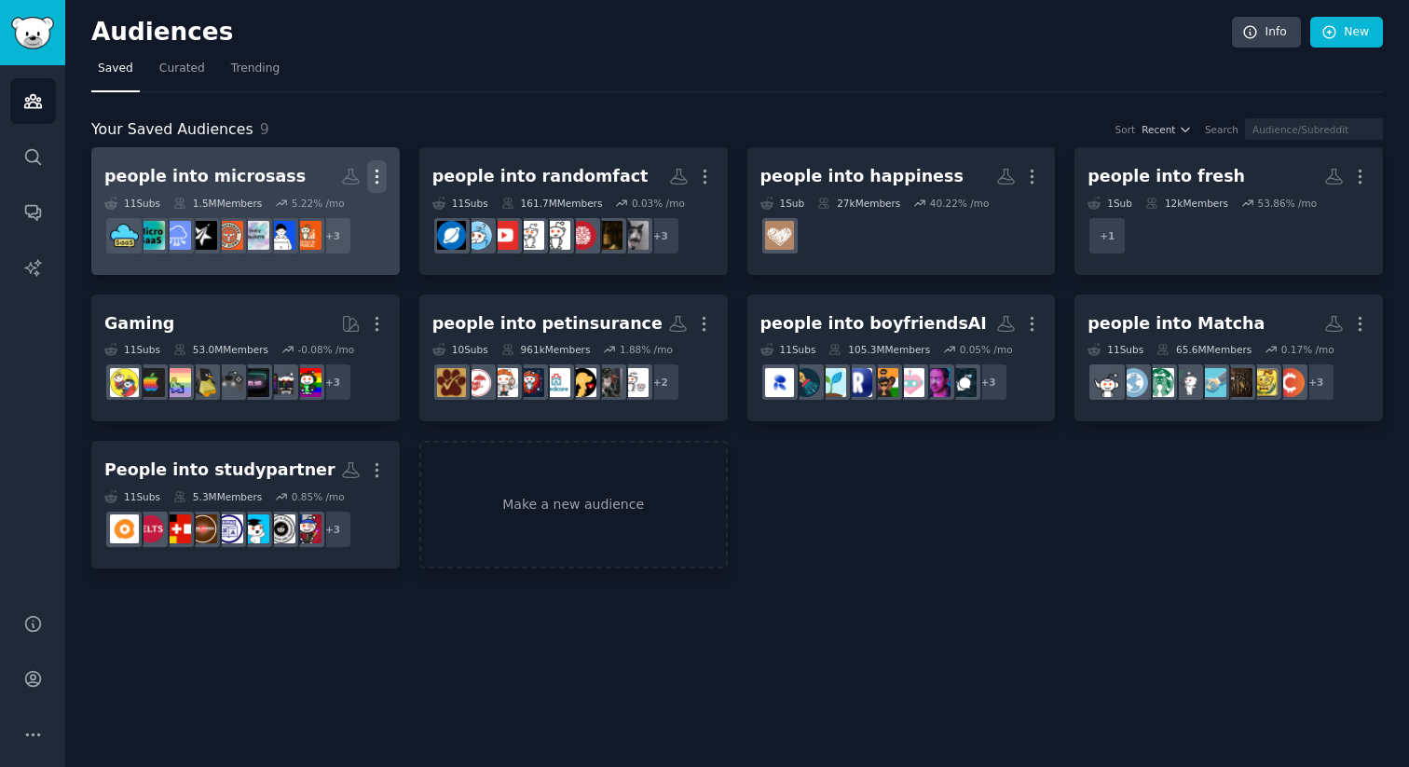
click at [383, 174] on icon "button" at bounding box center [377, 177] width 20 height 20
click at [325, 217] on p "Delete" at bounding box center [326, 216] width 43 height 20
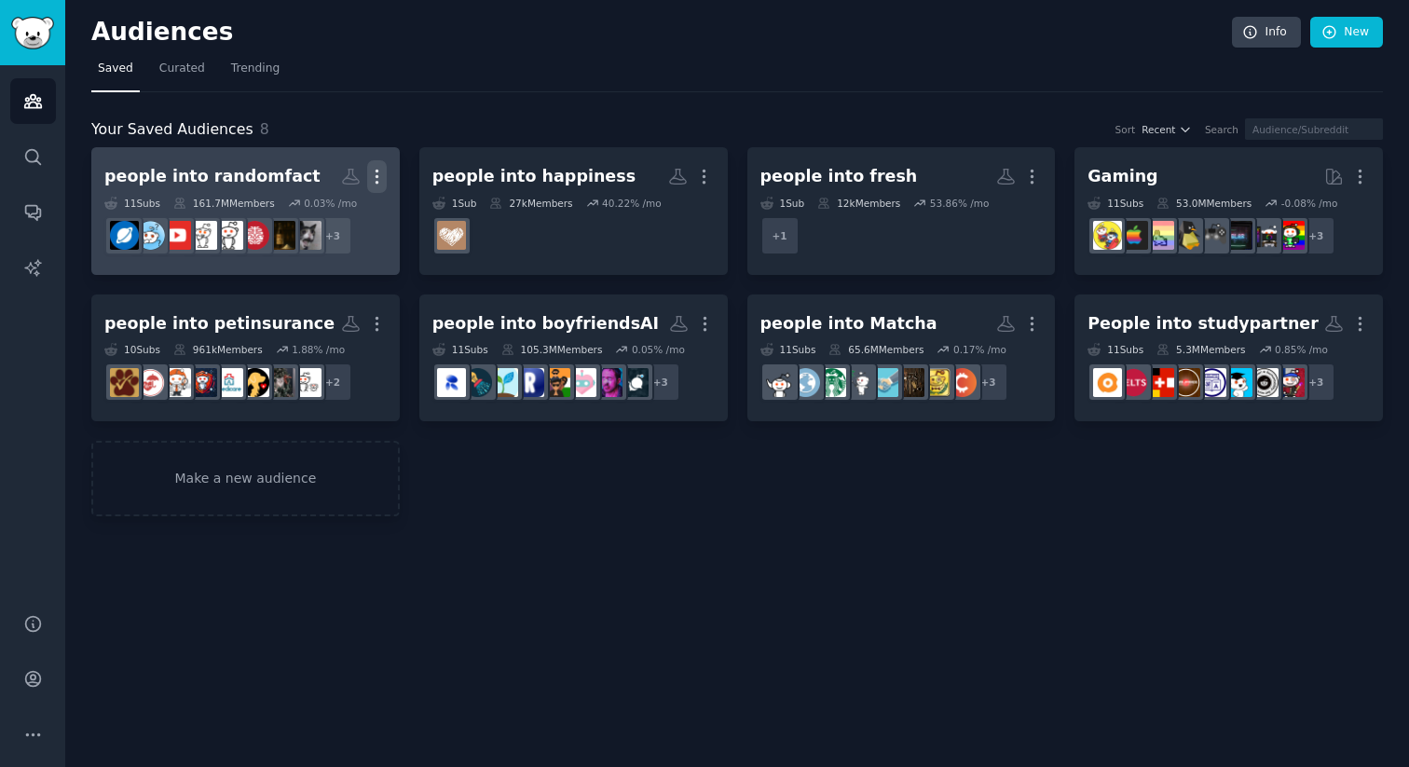
click at [378, 174] on icon "button" at bounding box center [377, 177] width 20 height 20
click at [294, 217] on icon at bounding box center [289, 216] width 20 height 20
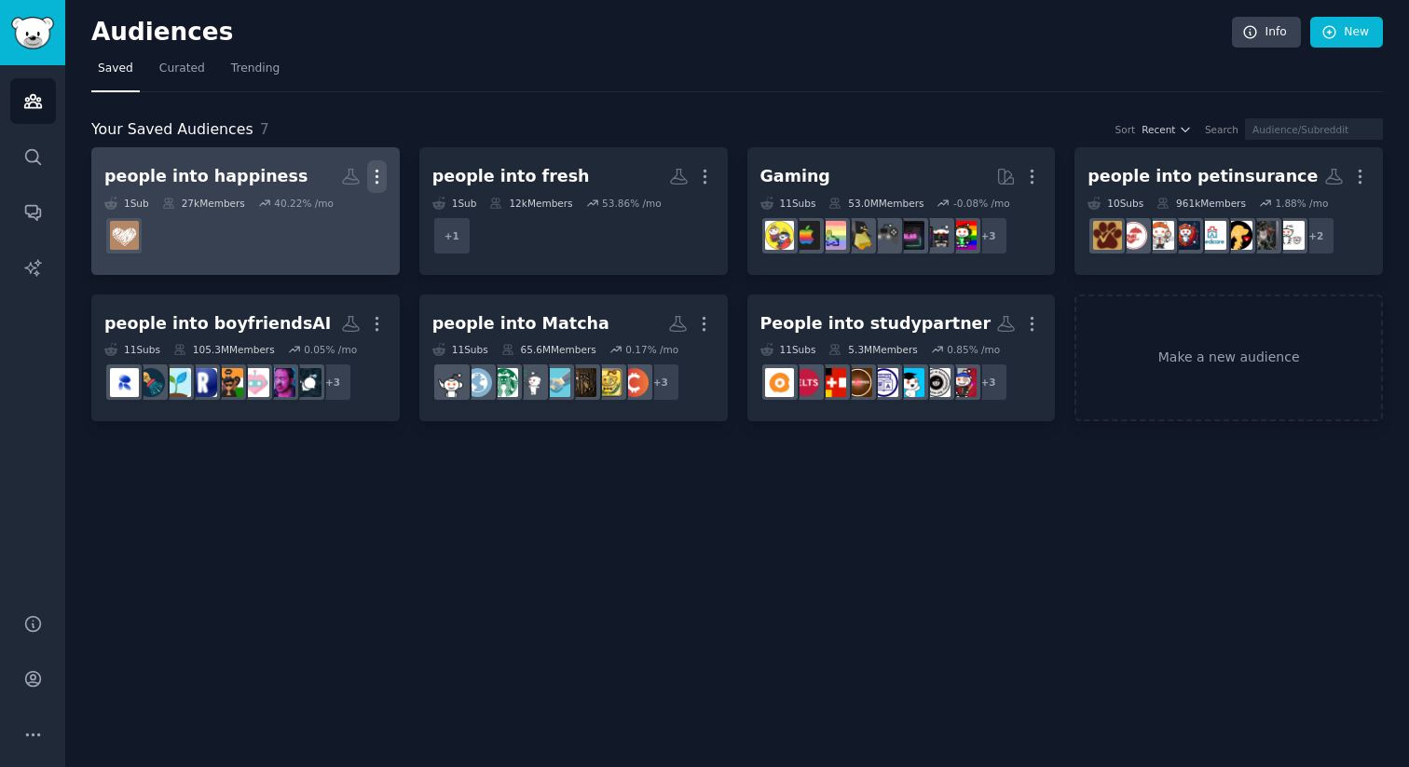
click at [377, 176] on icon "button" at bounding box center [376, 176] width 2 height 13
click at [326, 225] on div "Delete" at bounding box center [312, 216] width 89 height 39
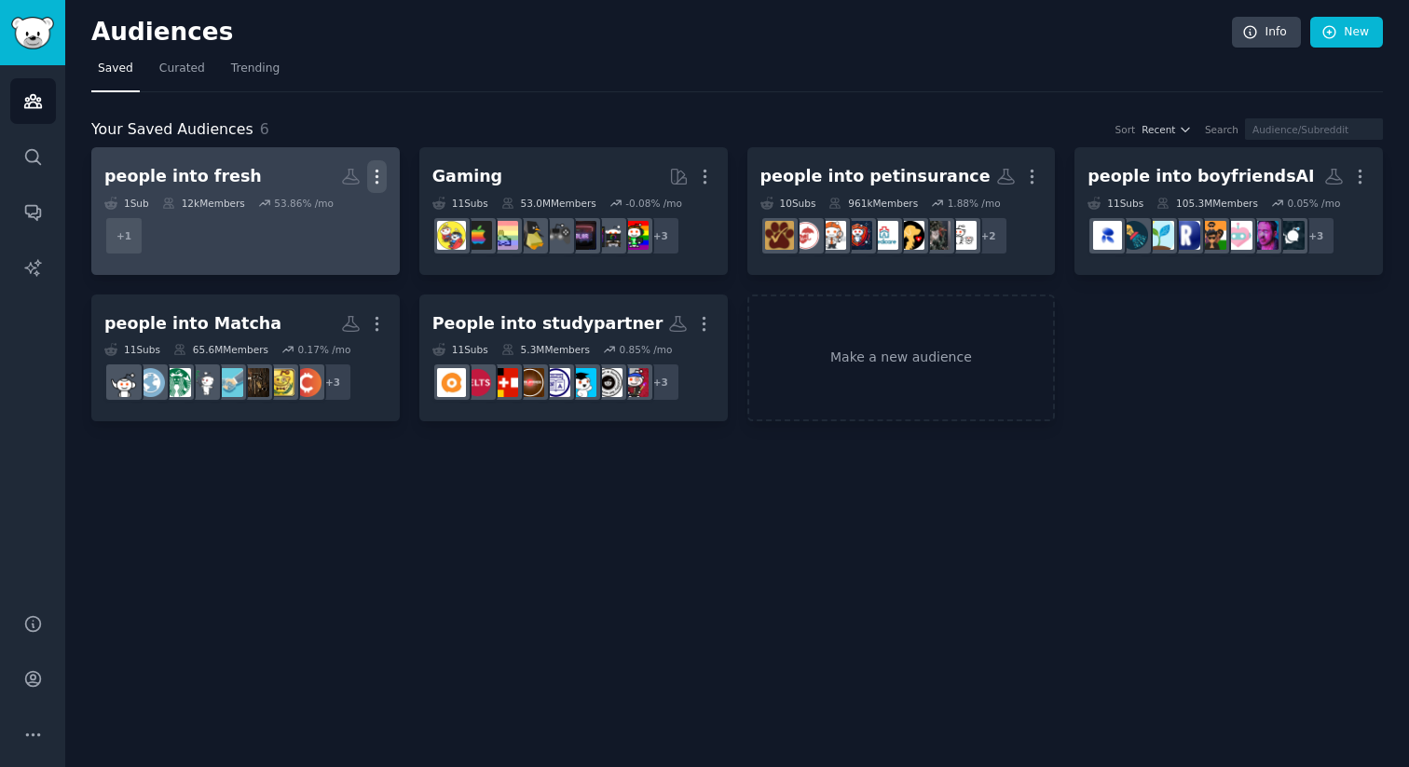
click at [382, 178] on icon "button" at bounding box center [377, 177] width 20 height 20
click at [314, 220] on p "Delete" at bounding box center [326, 216] width 43 height 20
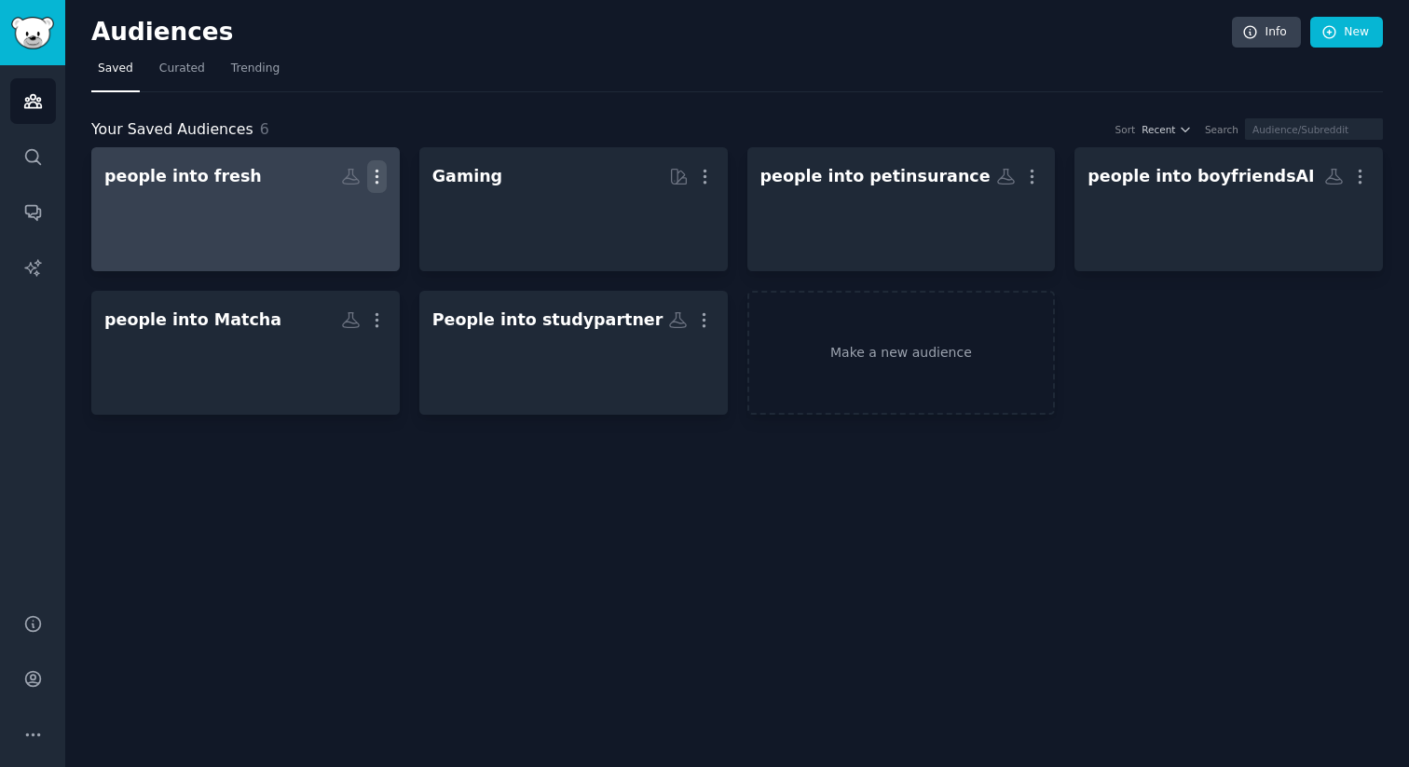
click at [379, 176] on icon "button" at bounding box center [377, 177] width 20 height 20
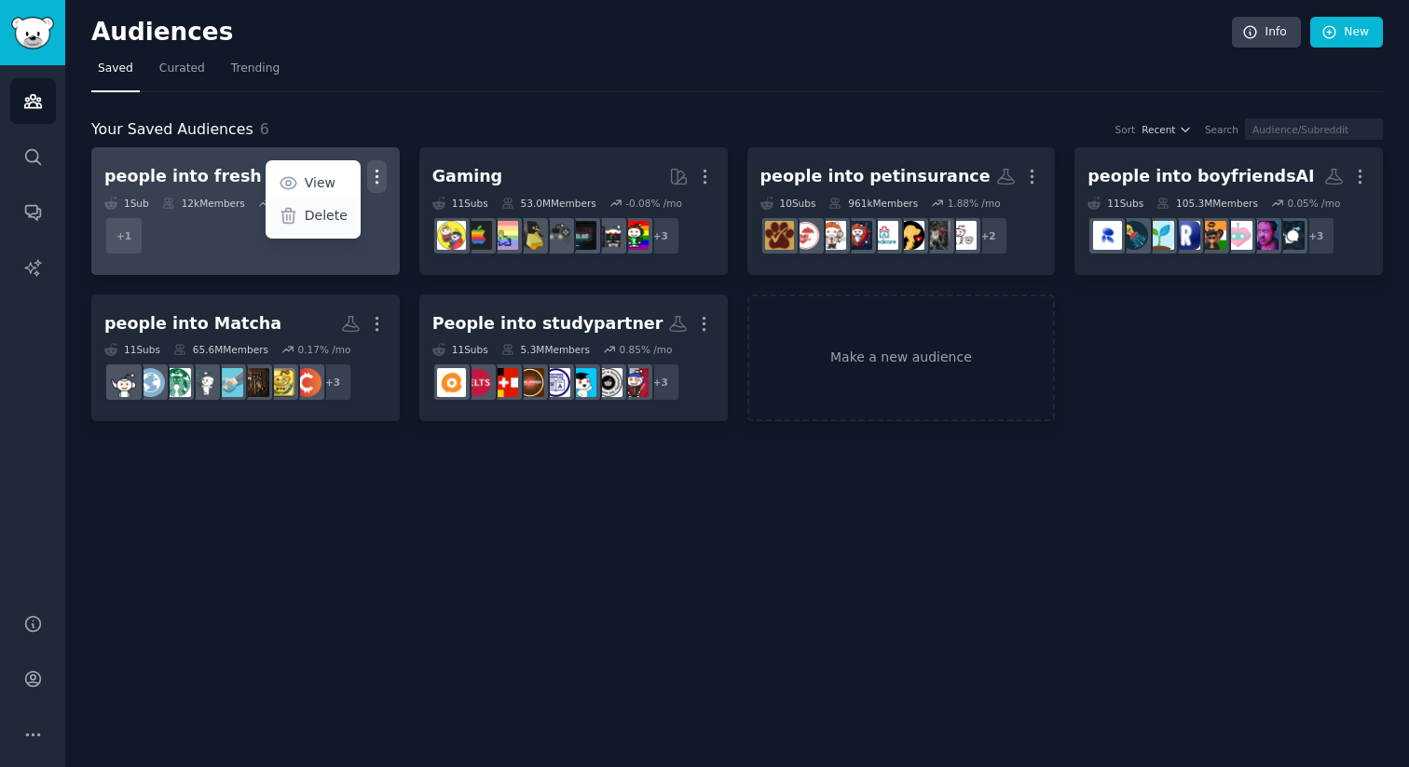
click at [312, 221] on p "Delete" at bounding box center [326, 216] width 43 height 20
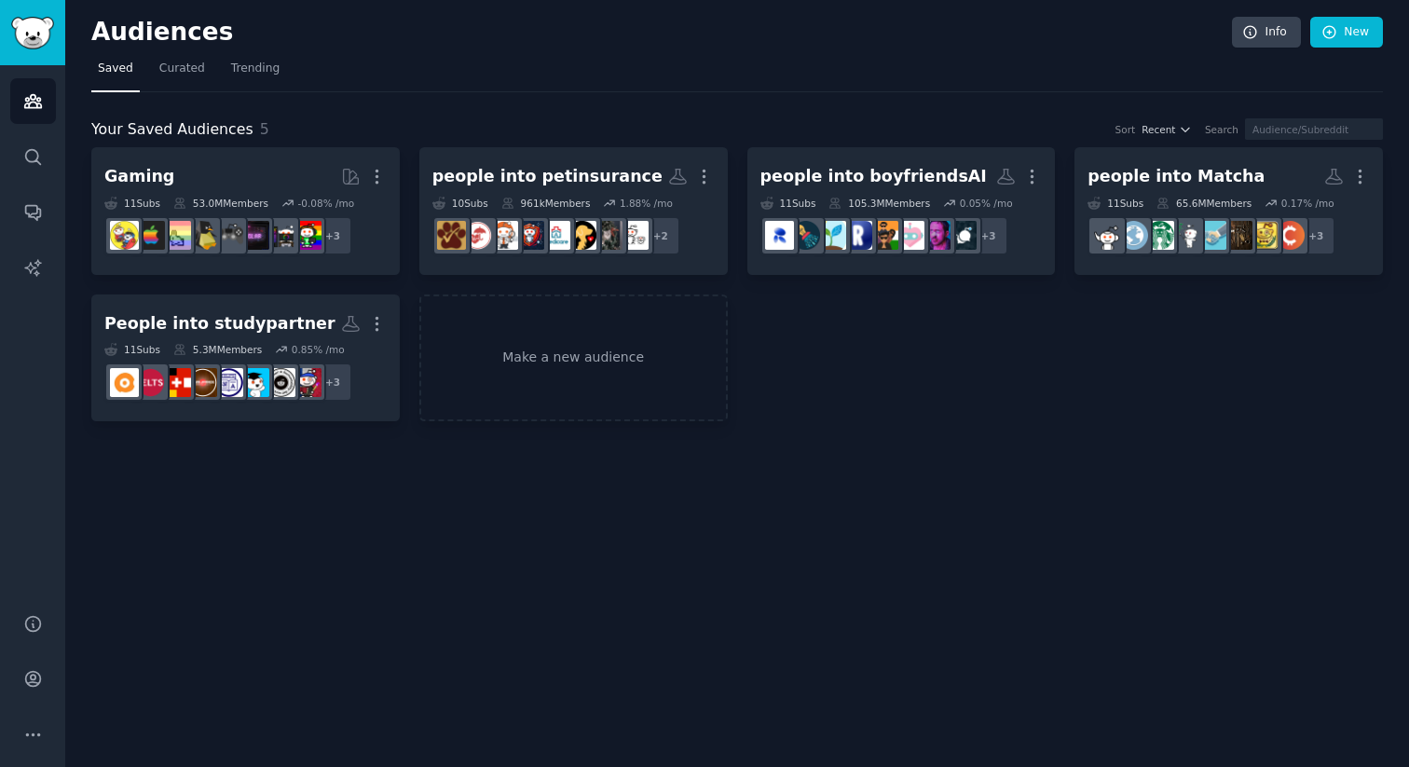
click at [374, 180] on icon "button" at bounding box center [377, 177] width 20 height 20
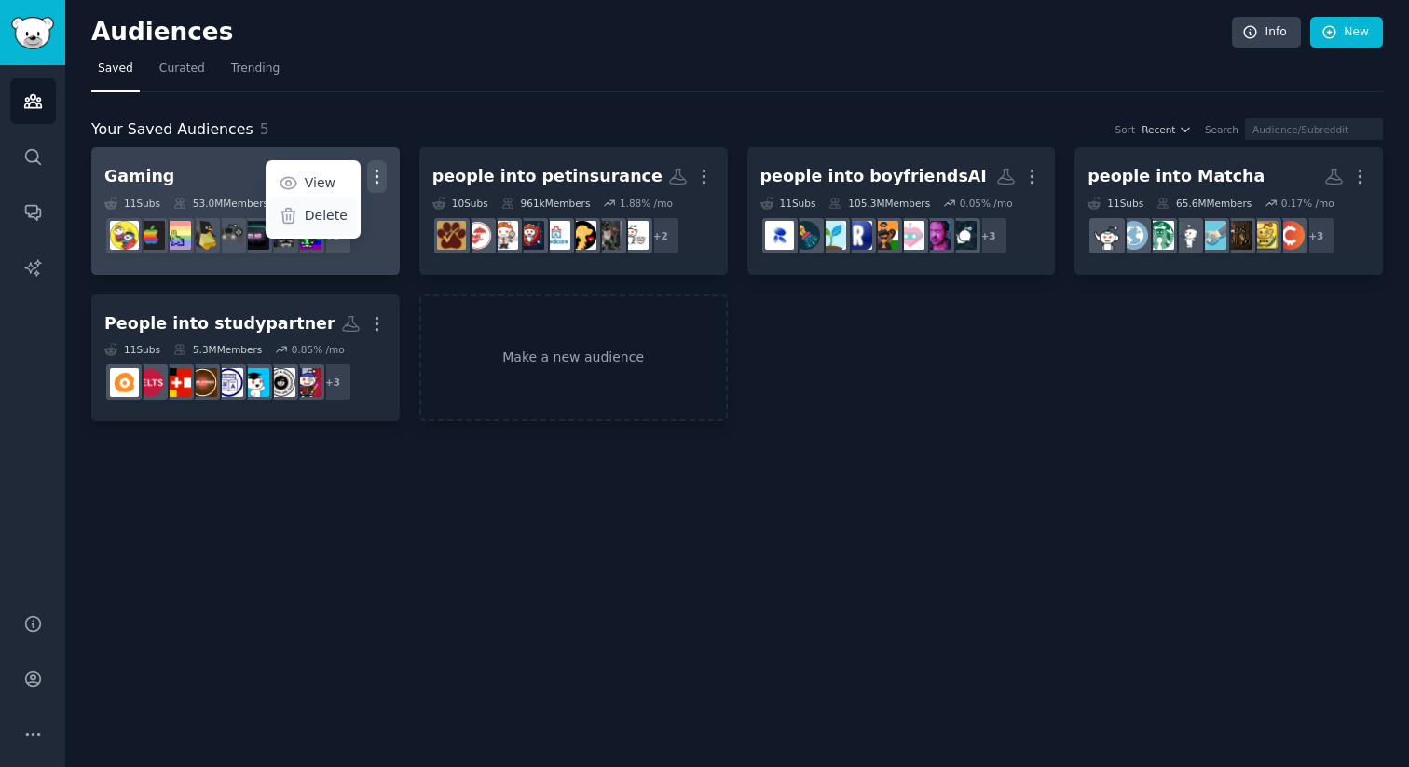
click at [318, 224] on p "Delete" at bounding box center [326, 216] width 43 height 20
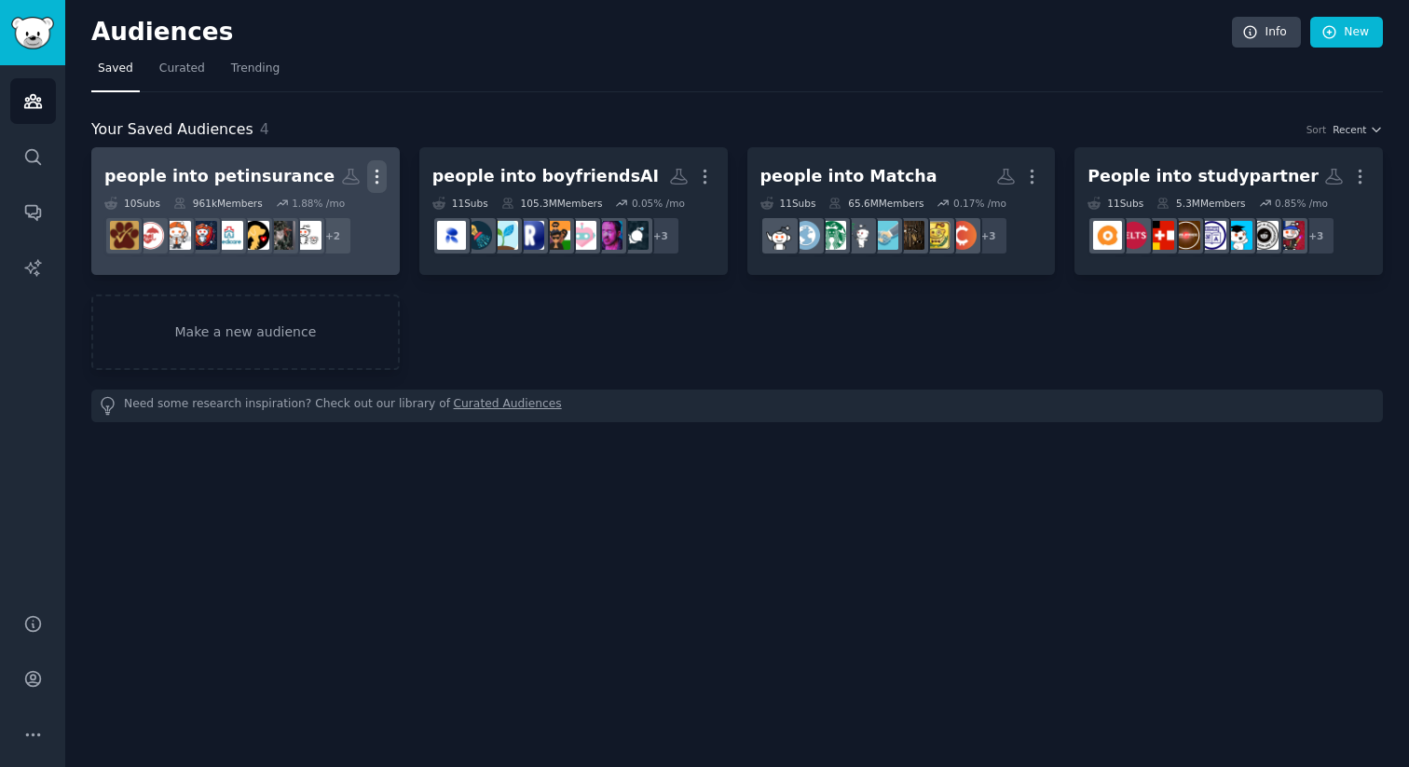
click at [382, 178] on icon "button" at bounding box center [377, 177] width 20 height 20
click at [323, 211] on p "Delete" at bounding box center [326, 216] width 43 height 20
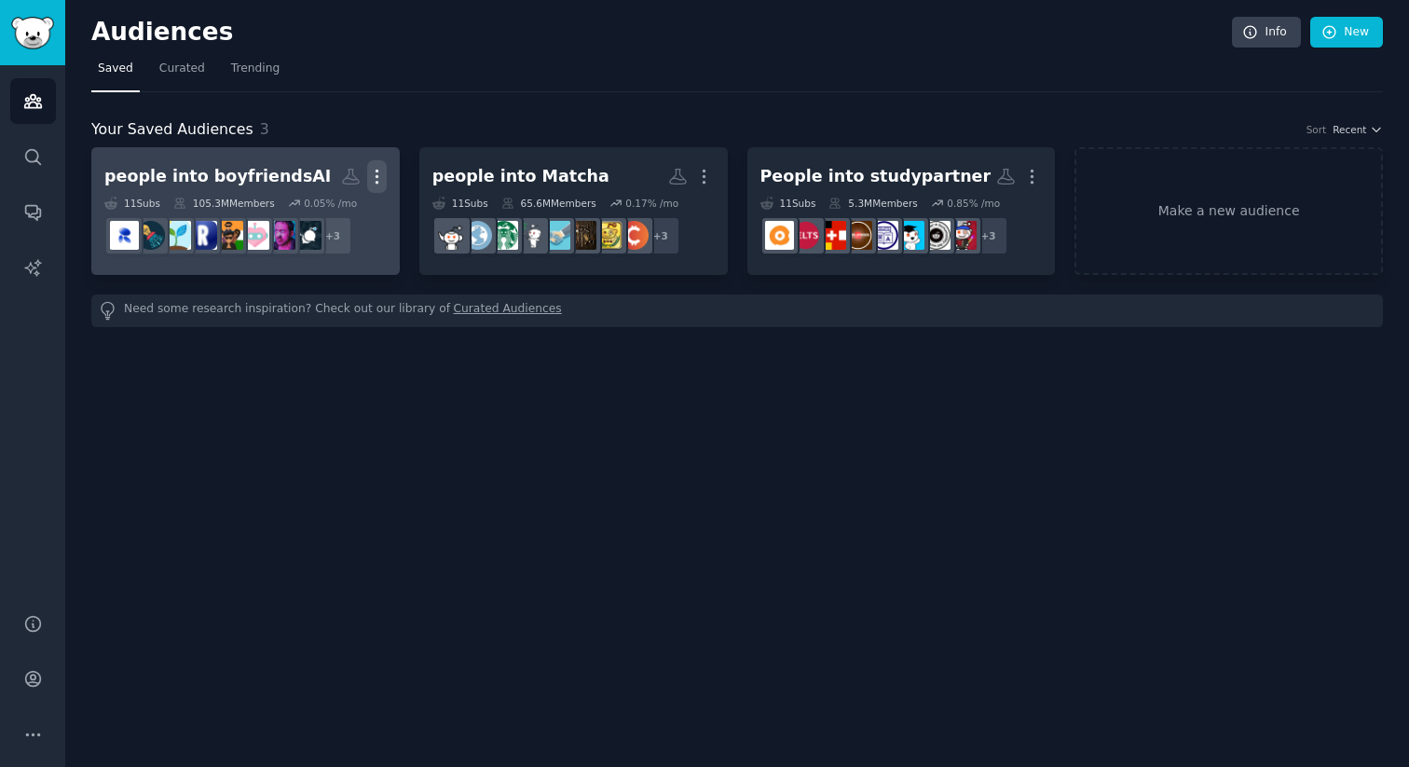
click at [376, 180] on icon "button" at bounding box center [377, 177] width 20 height 20
click at [312, 216] on p "Delete" at bounding box center [326, 216] width 43 height 20
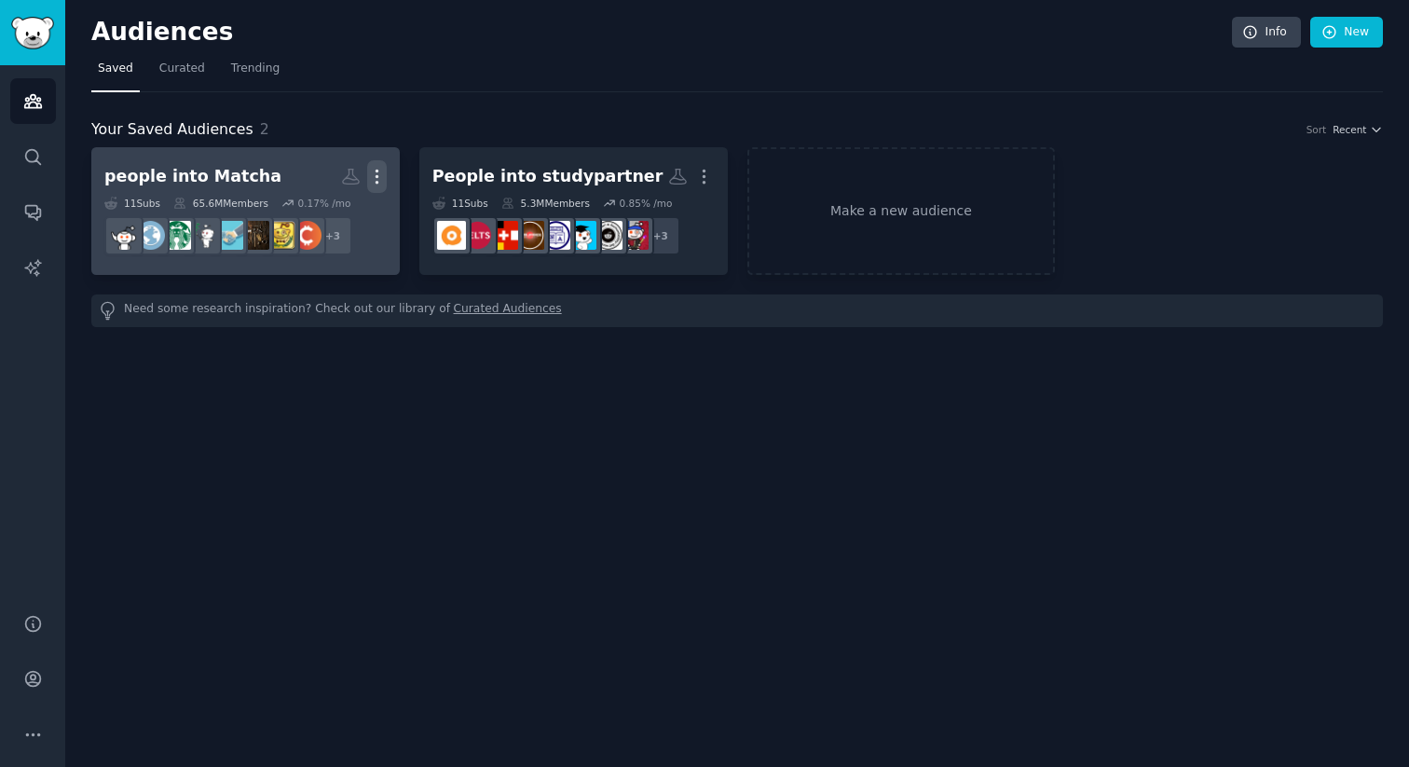
click at [375, 178] on icon "button" at bounding box center [377, 177] width 20 height 20
click at [330, 218] on p "Delete" at bounding box center [326, 216] width 43 height 20
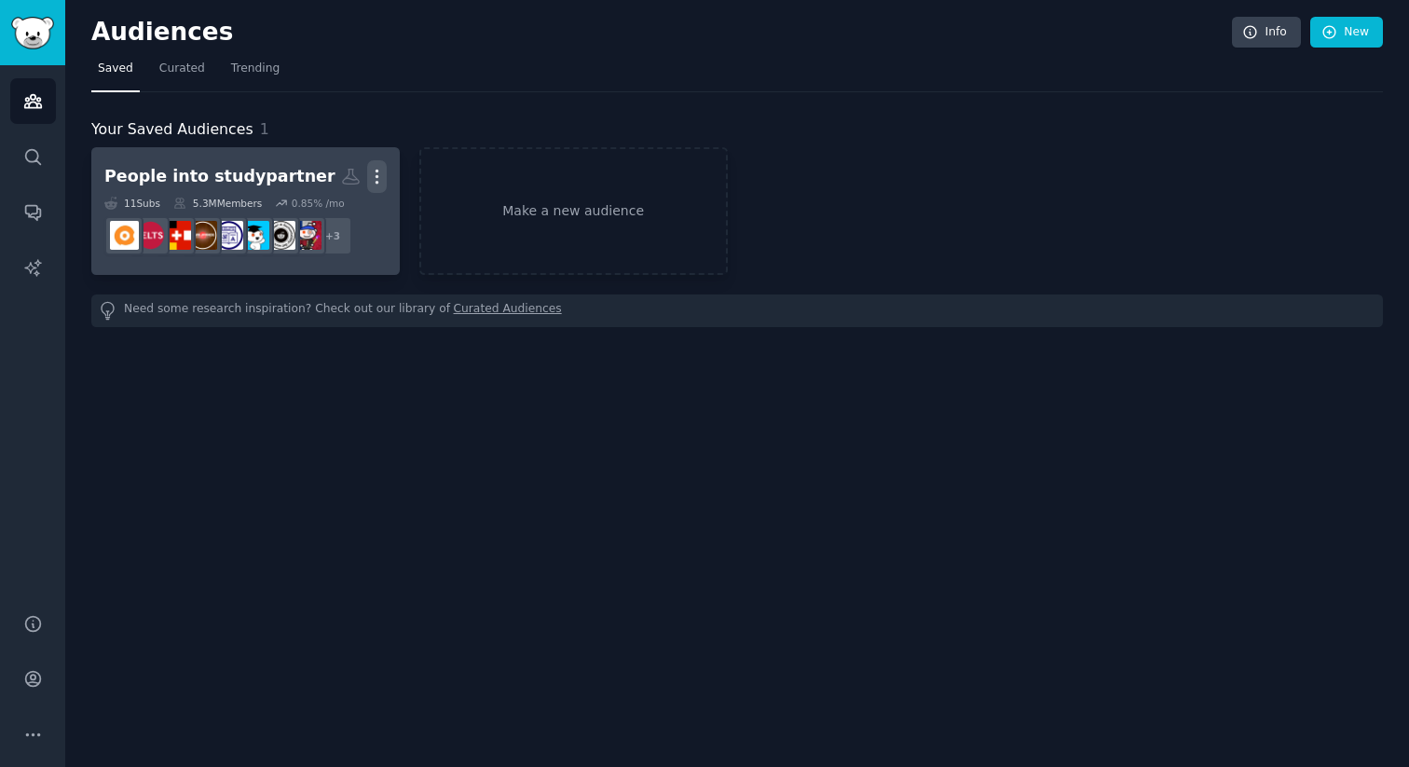
click at [379, 179] on icon "button" at bounding box center [377, 177] width 20 height 20
click at [334, 213] on p "Delete" at bounding box center [326, 216] width 43 height 20
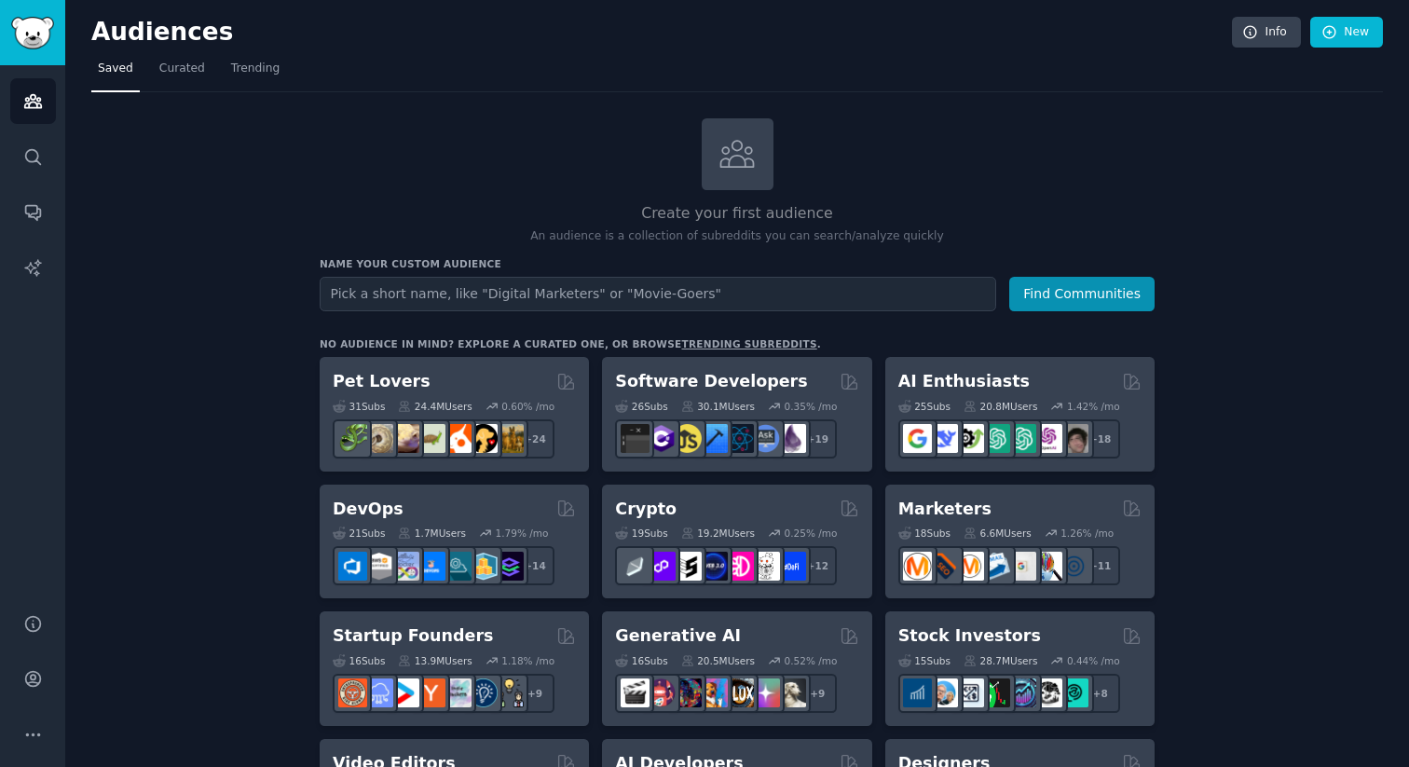
click at [106, 69] on span "Saved" at bounding box center [115, 69] width 35 height 17
click at [113, 75] on span "Saved" at bounding box center [115, 69] width 35 height 17
click at [121, 20] on h2 "Audiences" at bounding box center [661, 33] width 1140 height 30
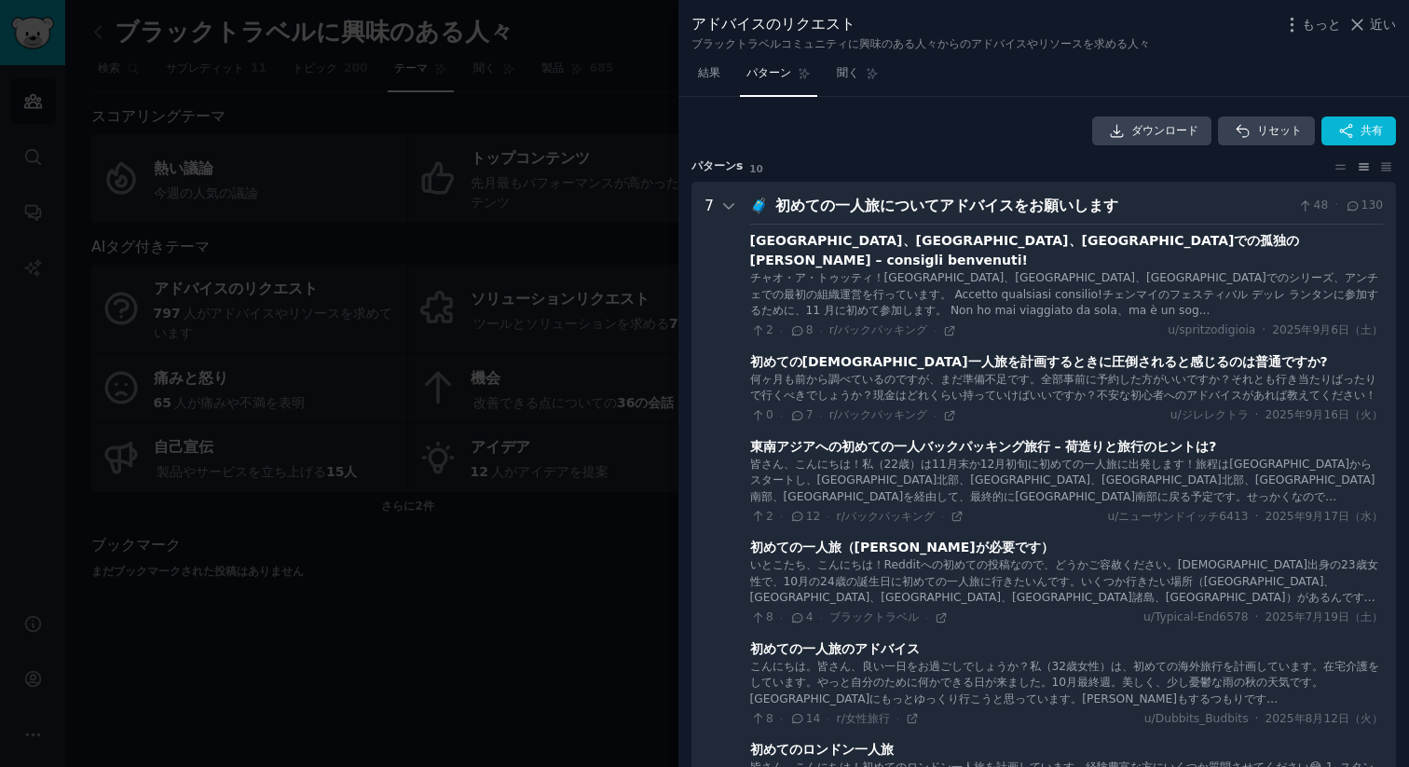
click at [1058, 205] on font "初めての一人旅についてアドバイスをお願いします" at bounding box center [946, 206] width 343 height 18
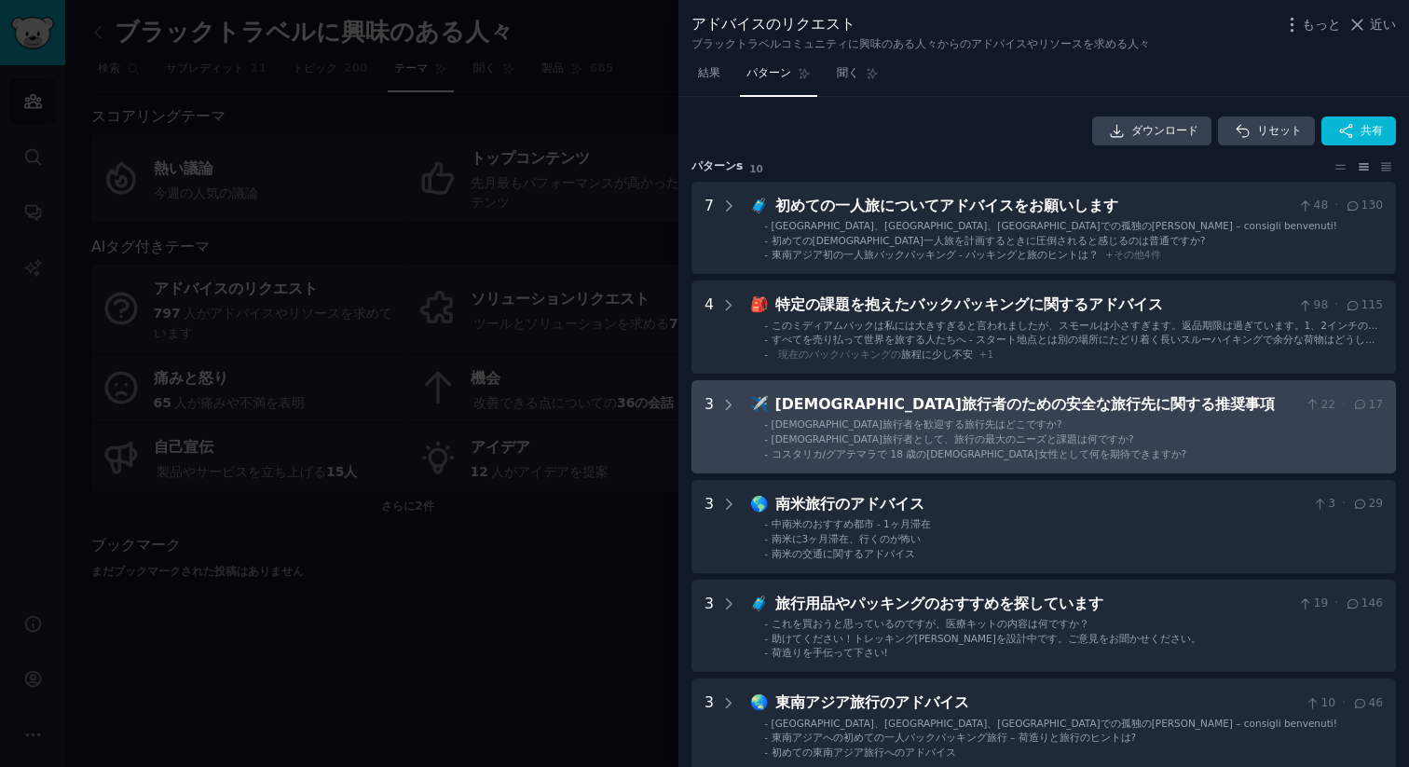
click at [982, 415] on div "[DEMOGRAPHIC_DATA]旅行者のための安全な旅行先に関する推奨事項" at bounding box center [1036, 404] width 523 height 23
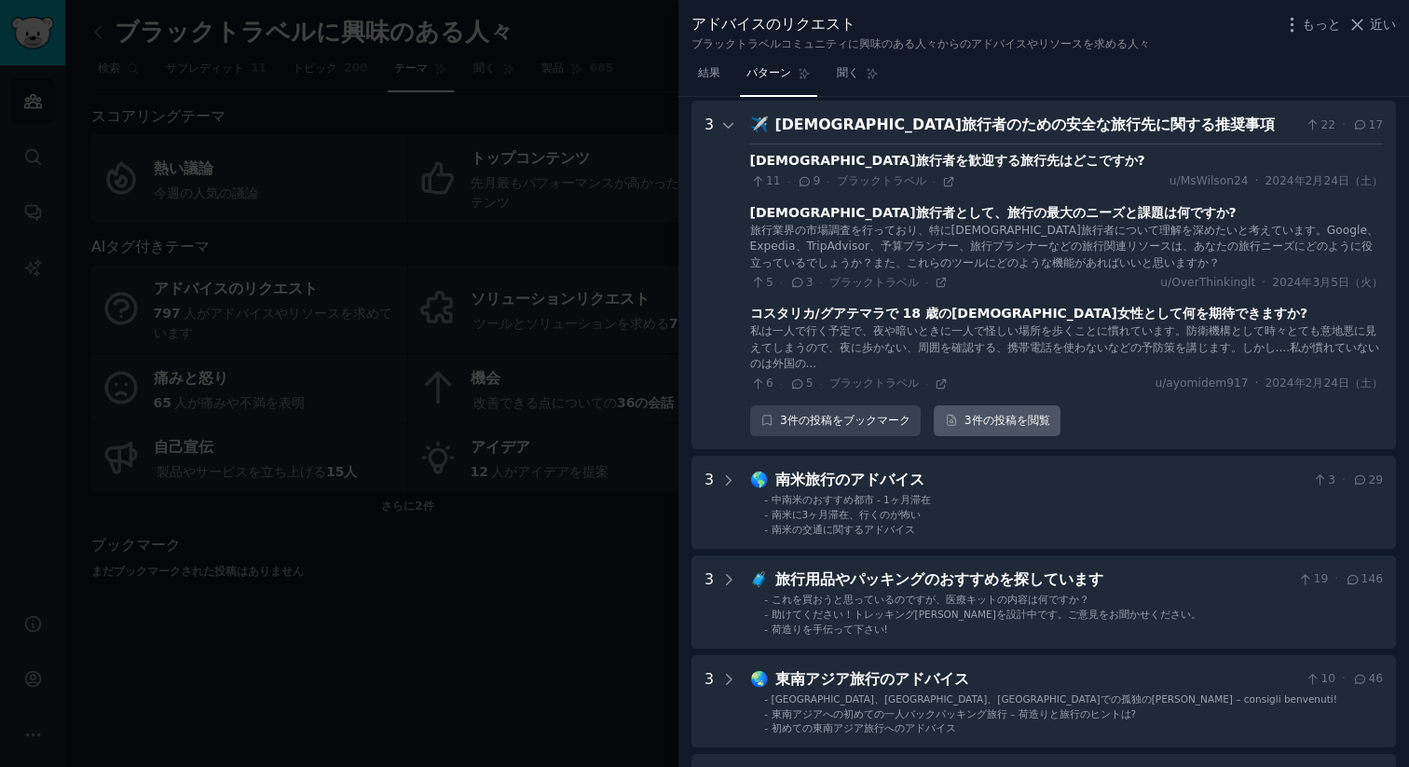
scroll to position [283, 0]
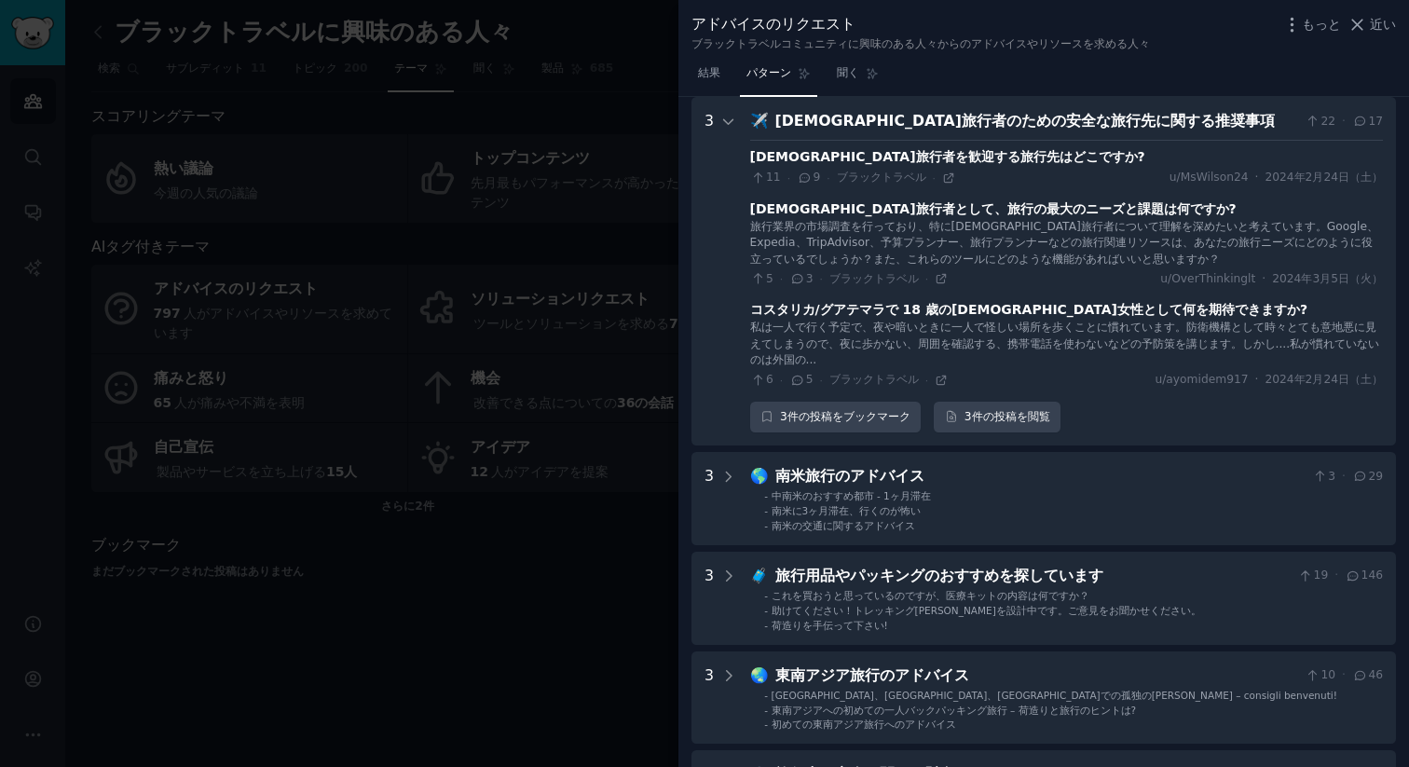
click at [1133, 108] on travelers "3 ✈️ [DEMOGRAPHIC_DATA]旅行者のための安全な旅行先に関する推奨事項 22 · 17 [DEMOGRAPHIC_DATA]旅行者を歓迎する…" at bounding box center [1043, 271] width 704 height 348
click at [1127, 114] on div "[DEMOGRAPHIC_DATA]旅行者のための安全な旅行先に関する推奨事項" at bounding box center [1036, 121] width 523 height 23
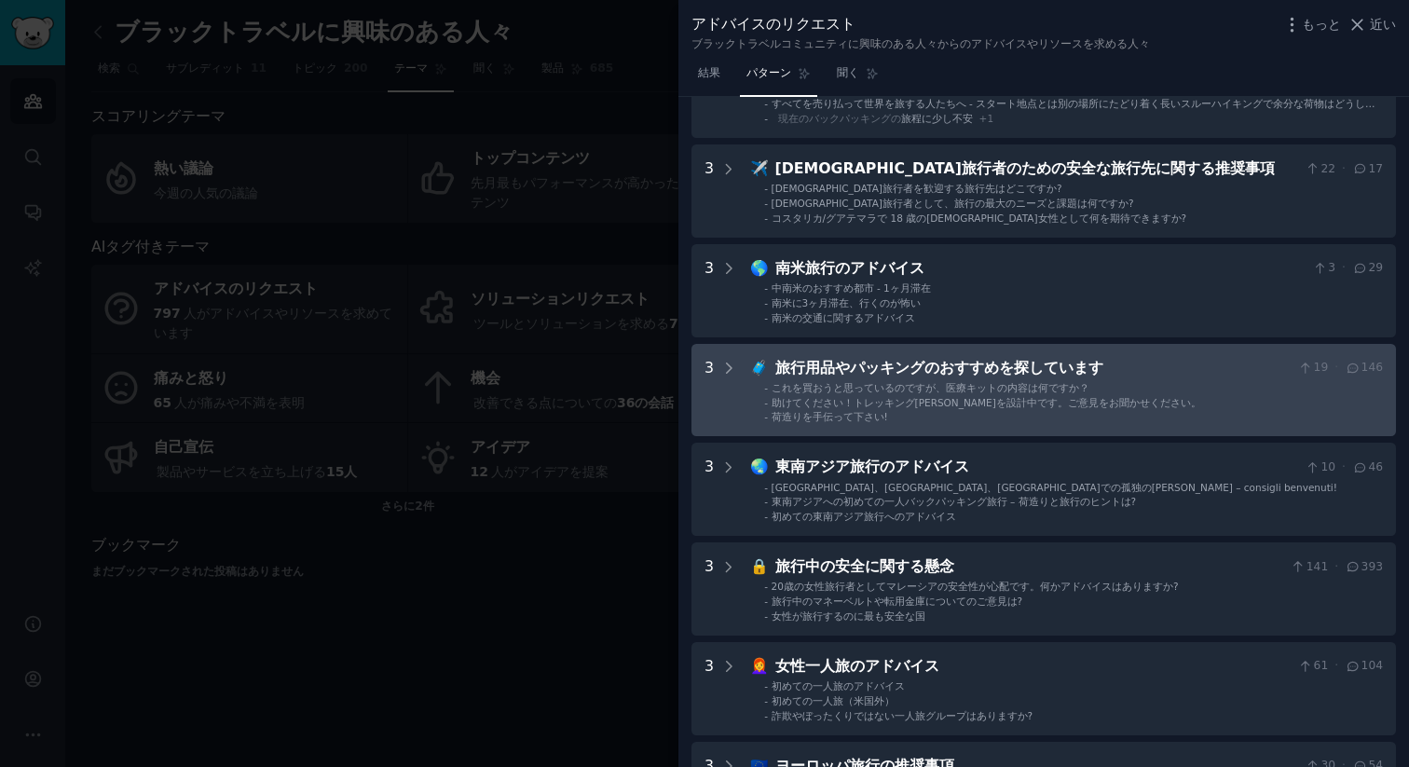
scroll to position [405, 0]
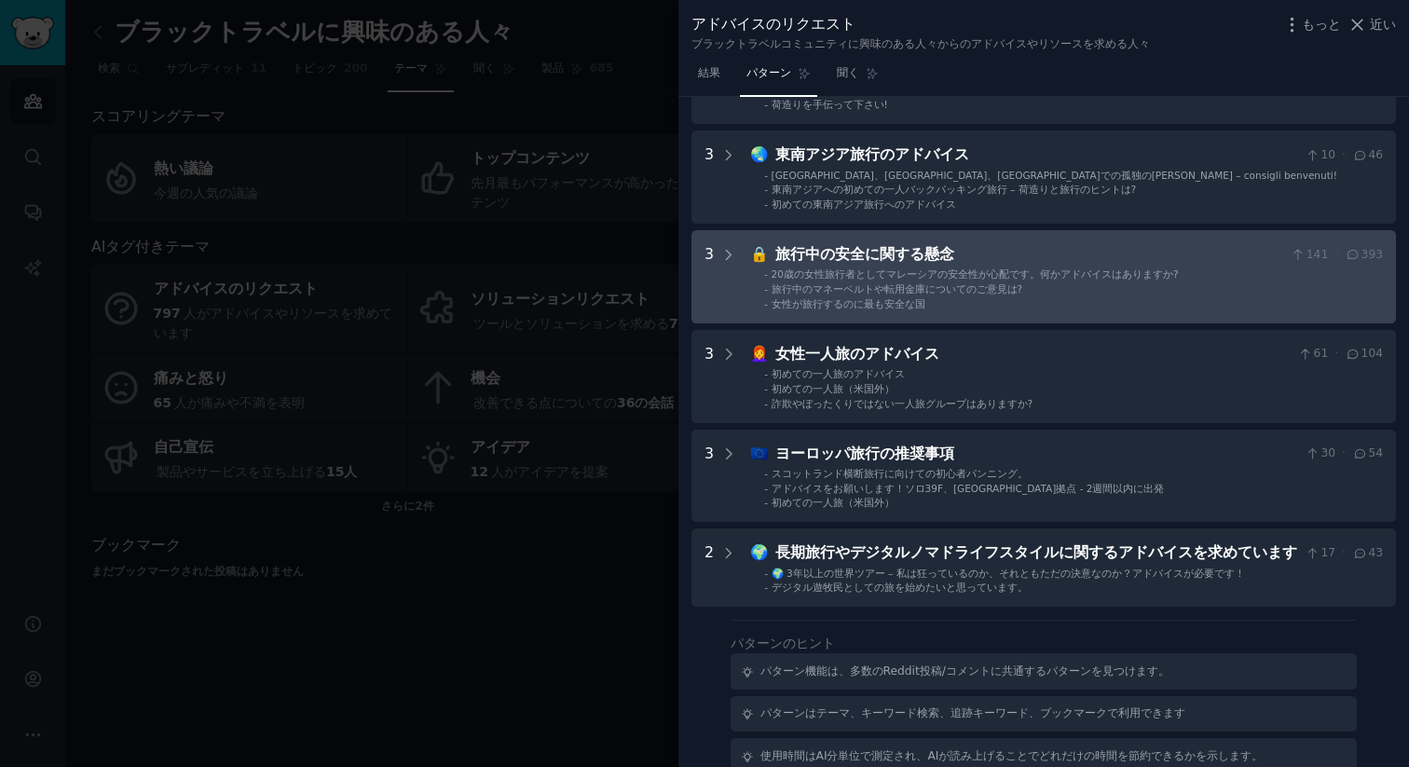
click at [1048, 260] on div "旅行中の安全に関する懸念" at bounding box center [1029, 254] width 509 height 23
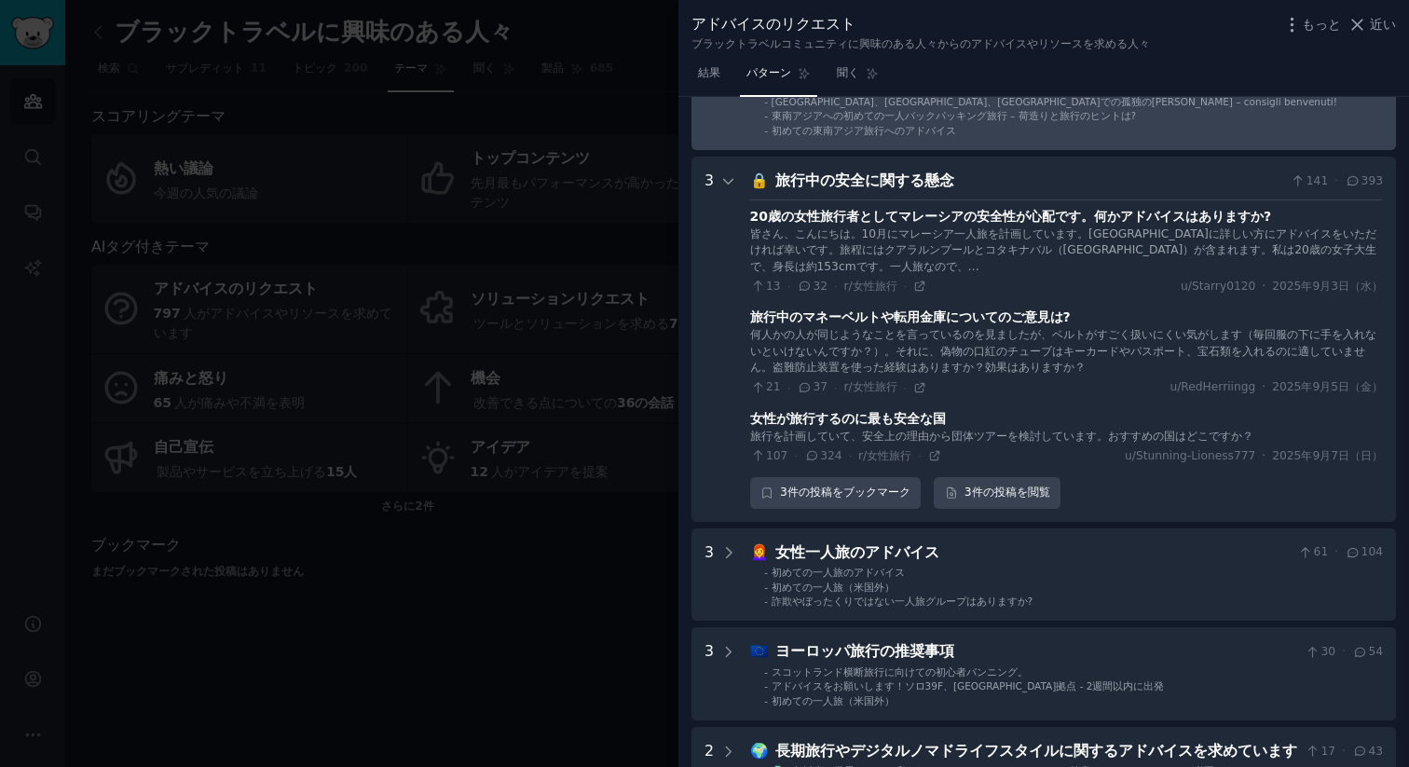
scroll to position [511, 0]
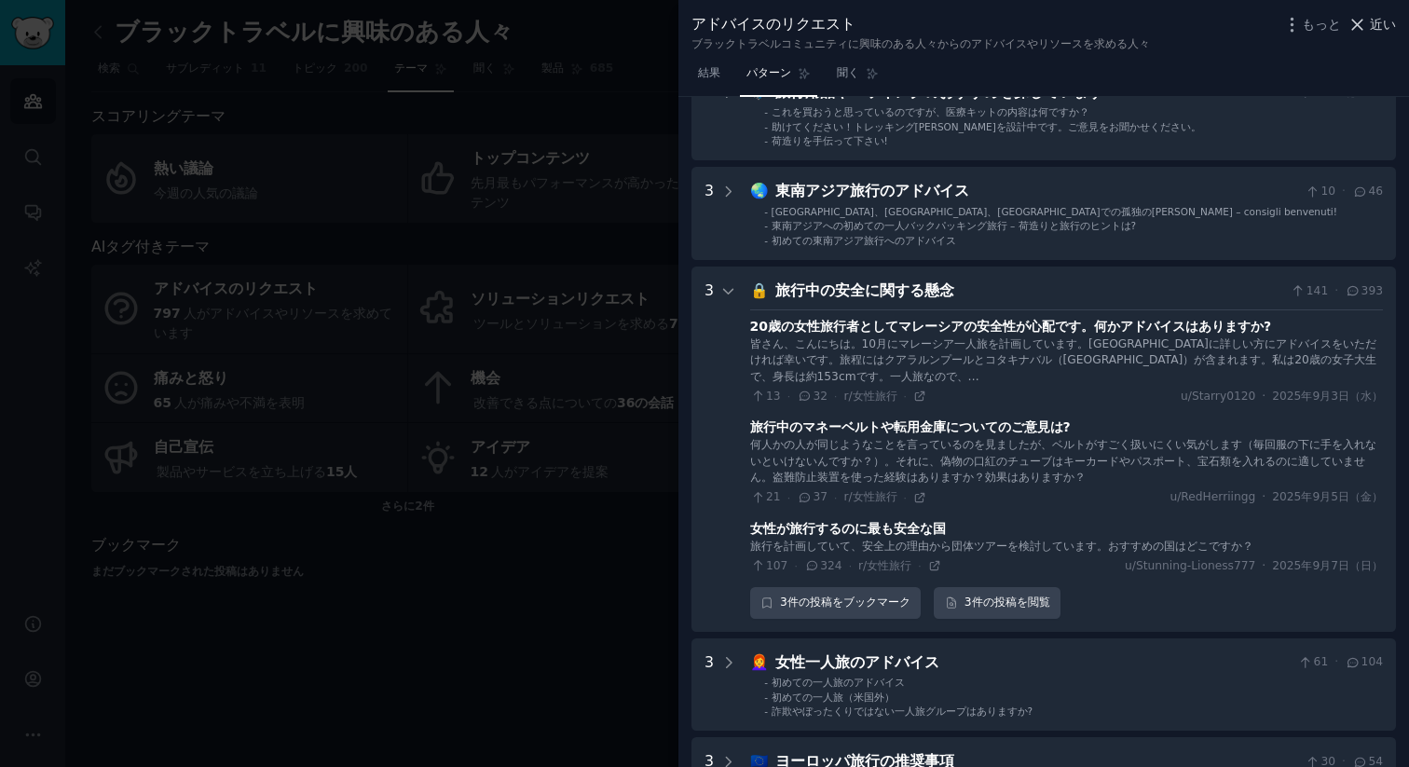
click at [1365, 21] on icon at bounding box center [1357, 25] width 20 height 20
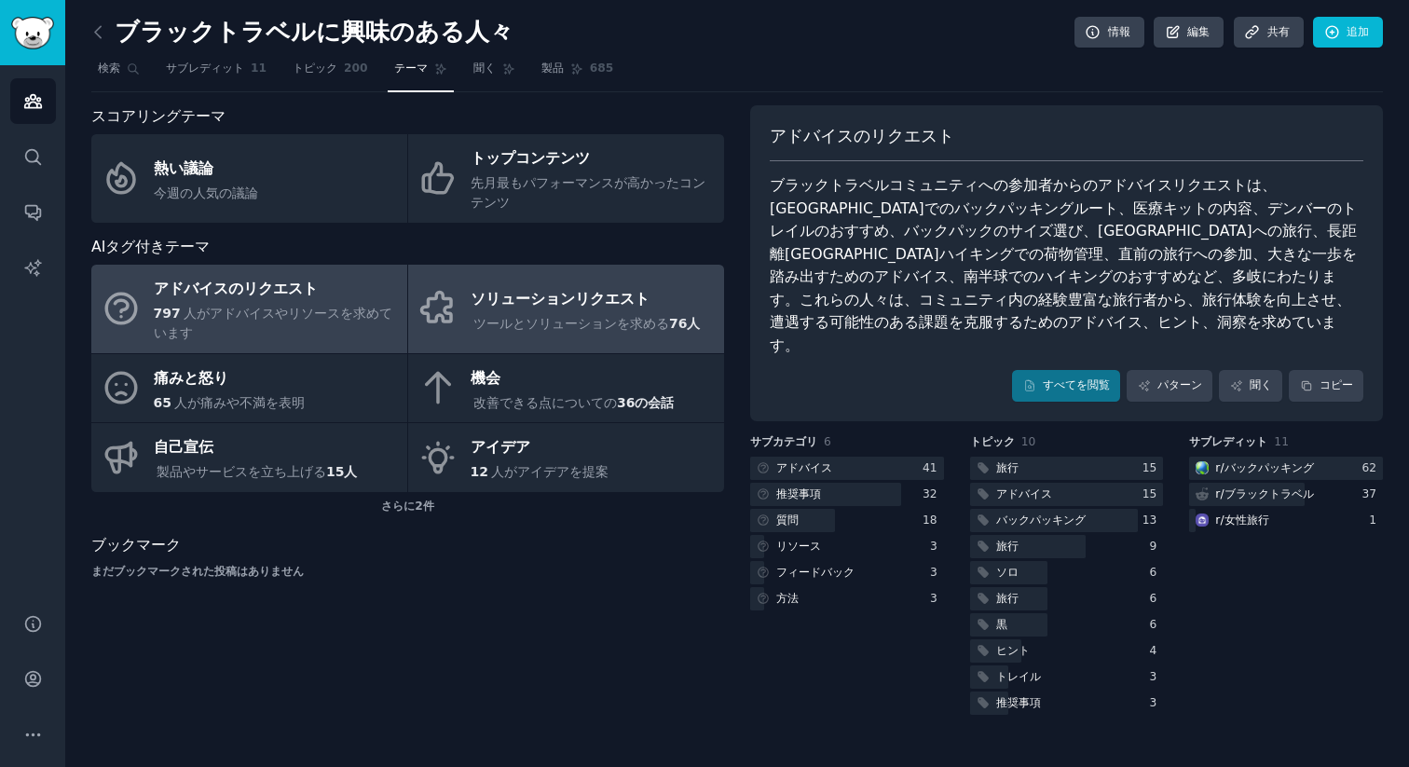
click at [550, 288] on font "ソリューションリクエスト" at bounding box center [559, 299] width 179 height 23
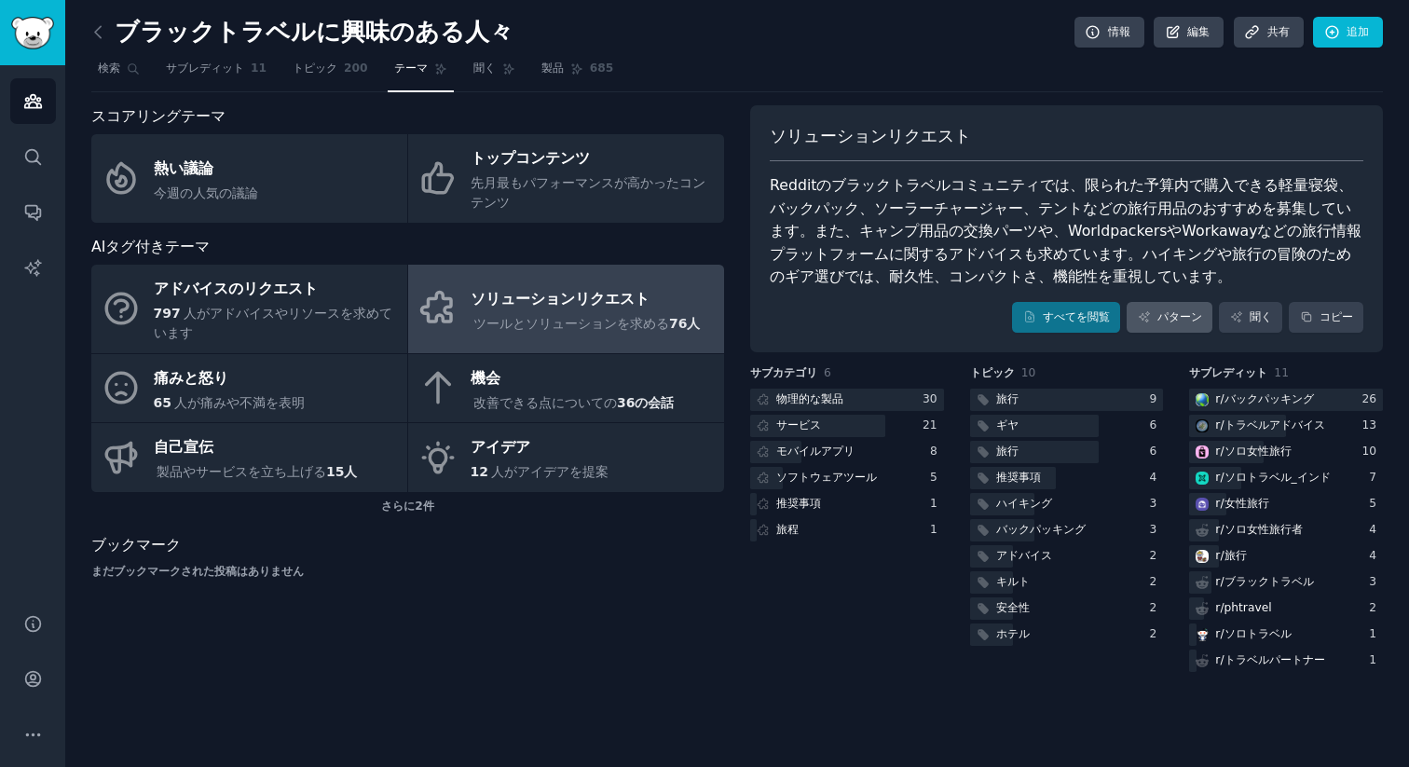
click at [1177, 339] on div "ソリューションリクエスト Redditのブラックトラベルコミュニティでは、限られた予算内で購入できる軽量寝袋、バックパック、ソーラーチャージャー、テントなどの…" at bounding box center [1066, 229] width 633 height 248
click at [1173, 305] on link "パターン" at bounding box center [1169, 318] width 86 height 32
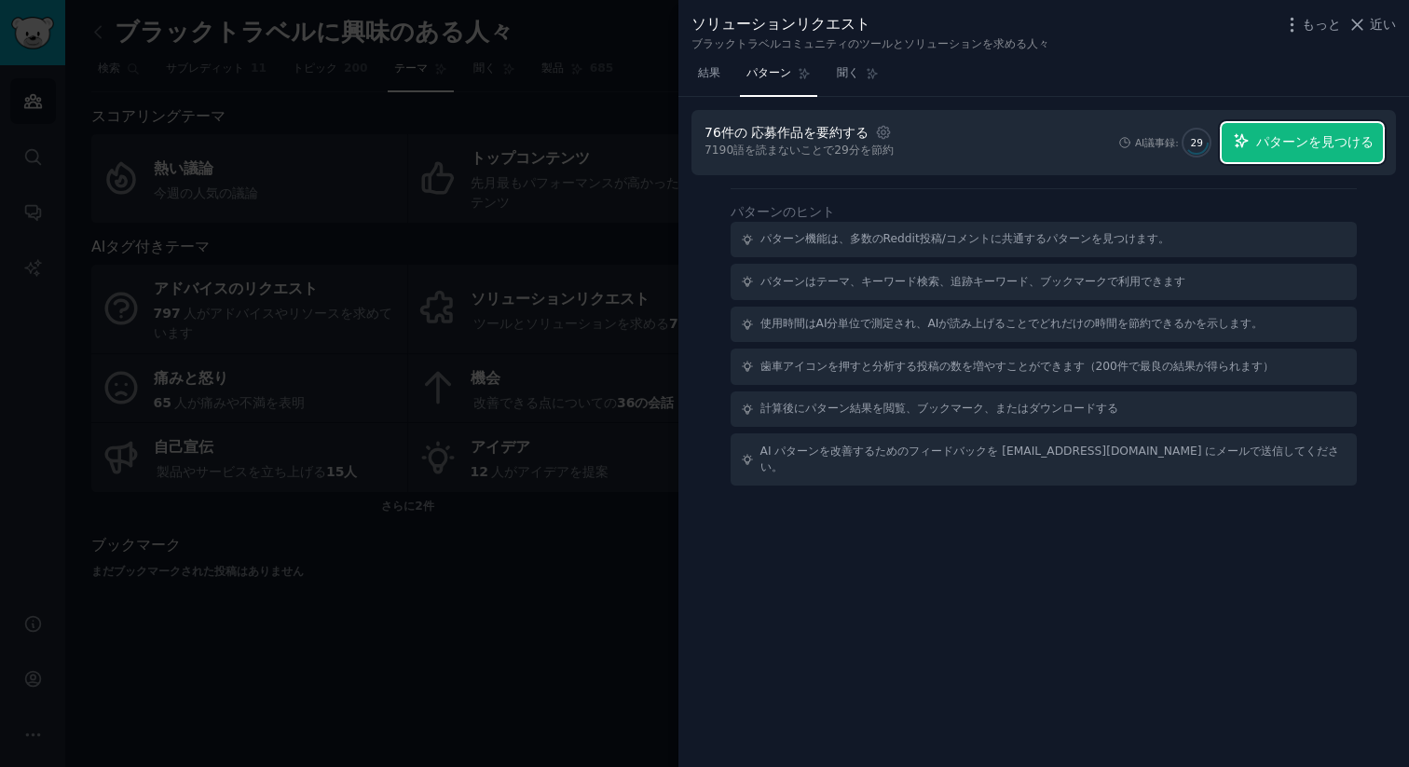
click at [1308, 134] on font "パターンを見つける" at bounding box center [1314, 141] width 117 height 15
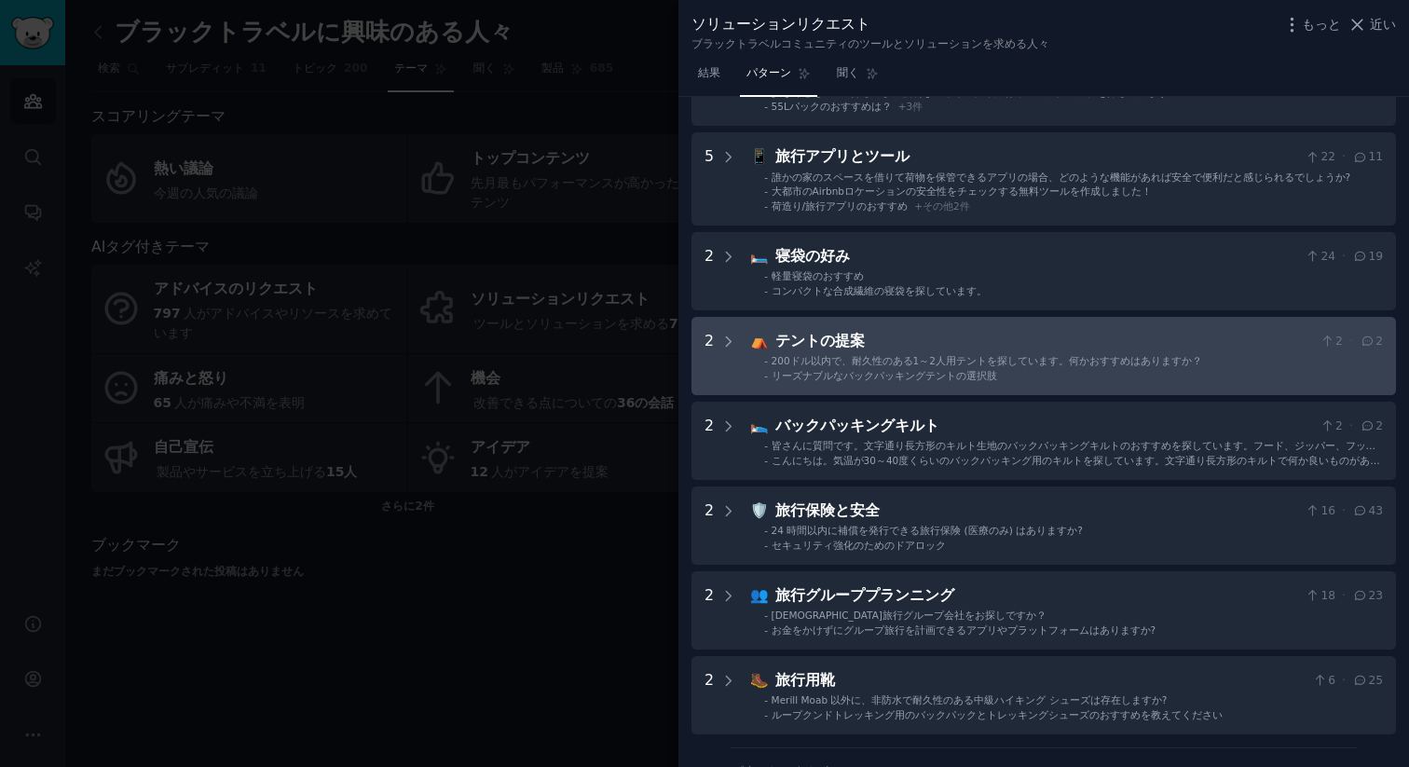
scroll to position [152, 0]
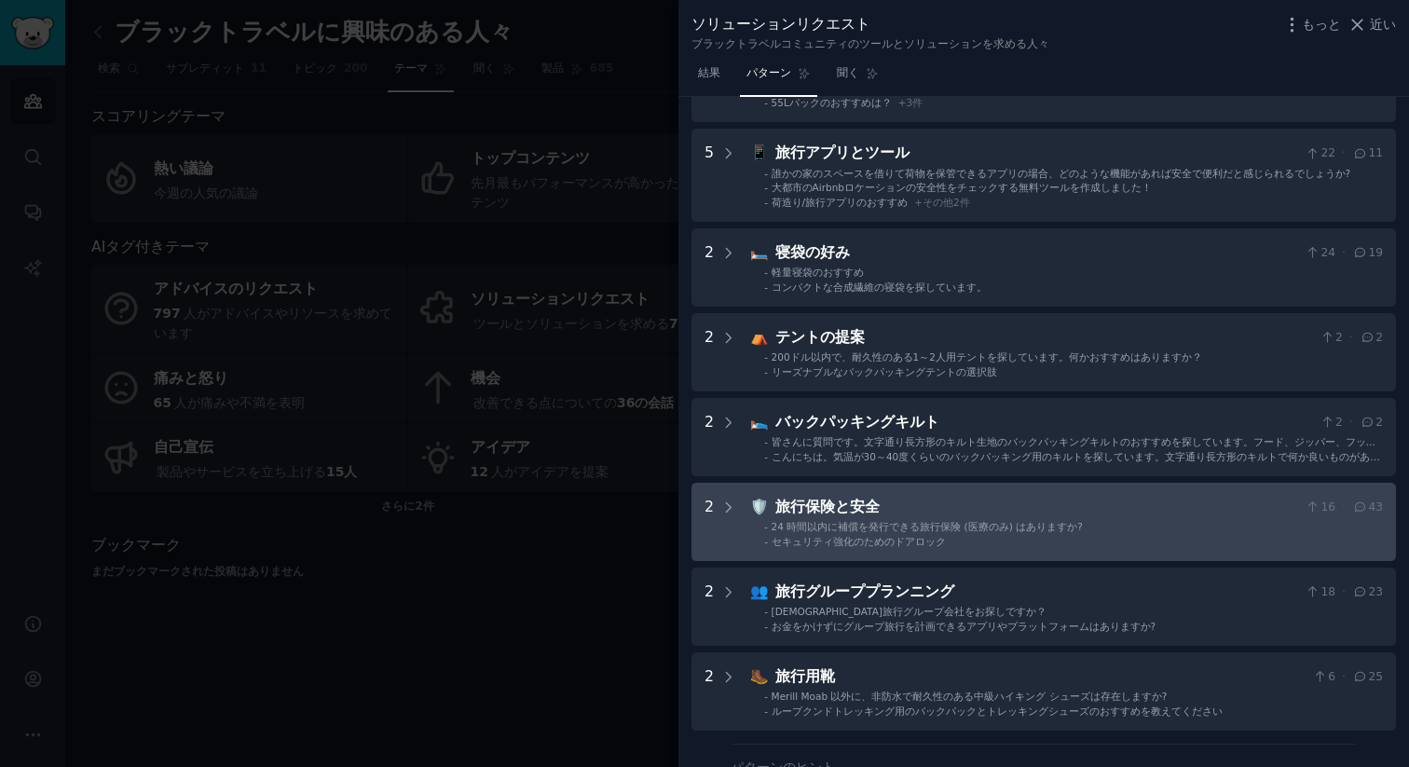
click at [857, 505] on font "旅行保険と安全" at bounding box center [827, 506] width 104 height 18
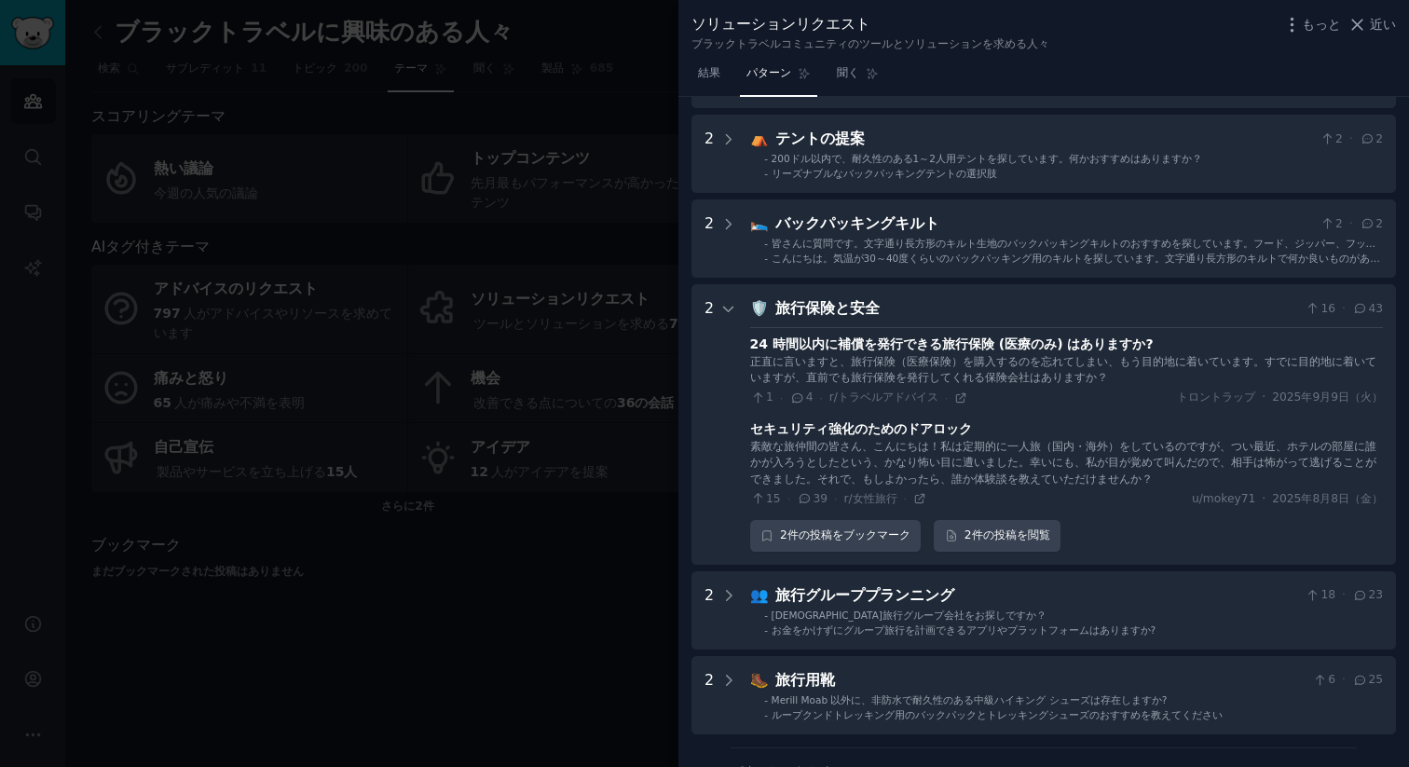
scroll to position [355, 0]
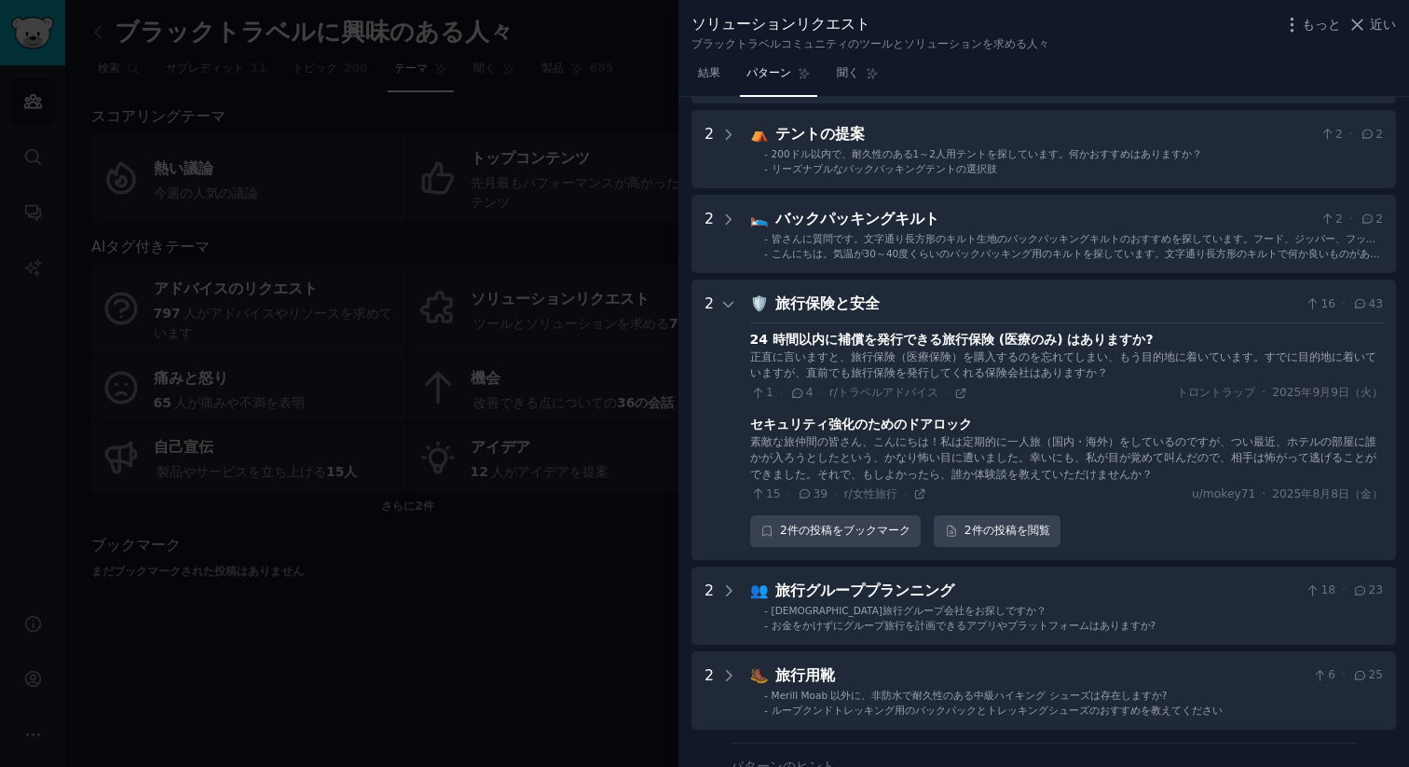
click at [1180, 293] on div "旅行保険と安全" at bounding box center [1036, 304] width 523 height 23
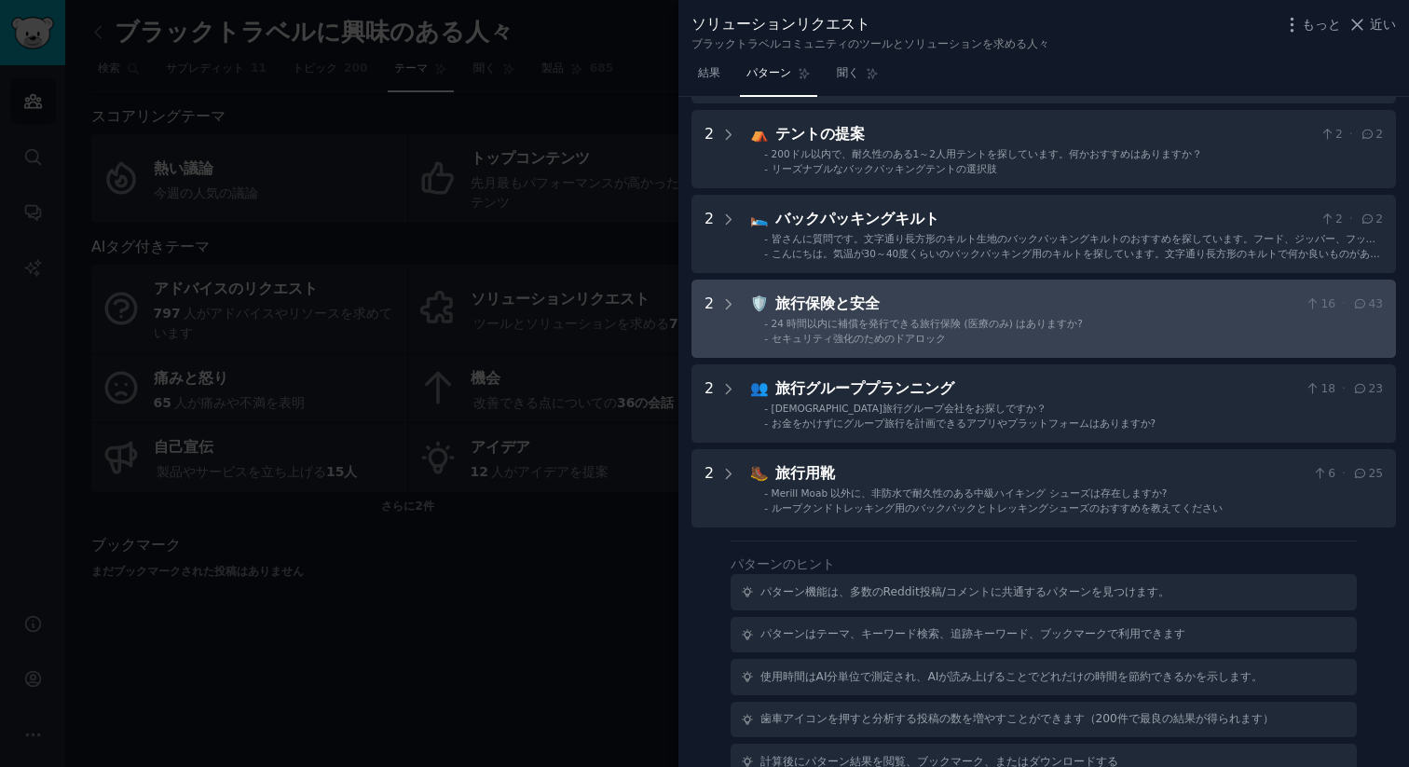
click at [1171, 300] on div "旅行保険と安全" at bounding box center [1036, 304] width 523 height 23
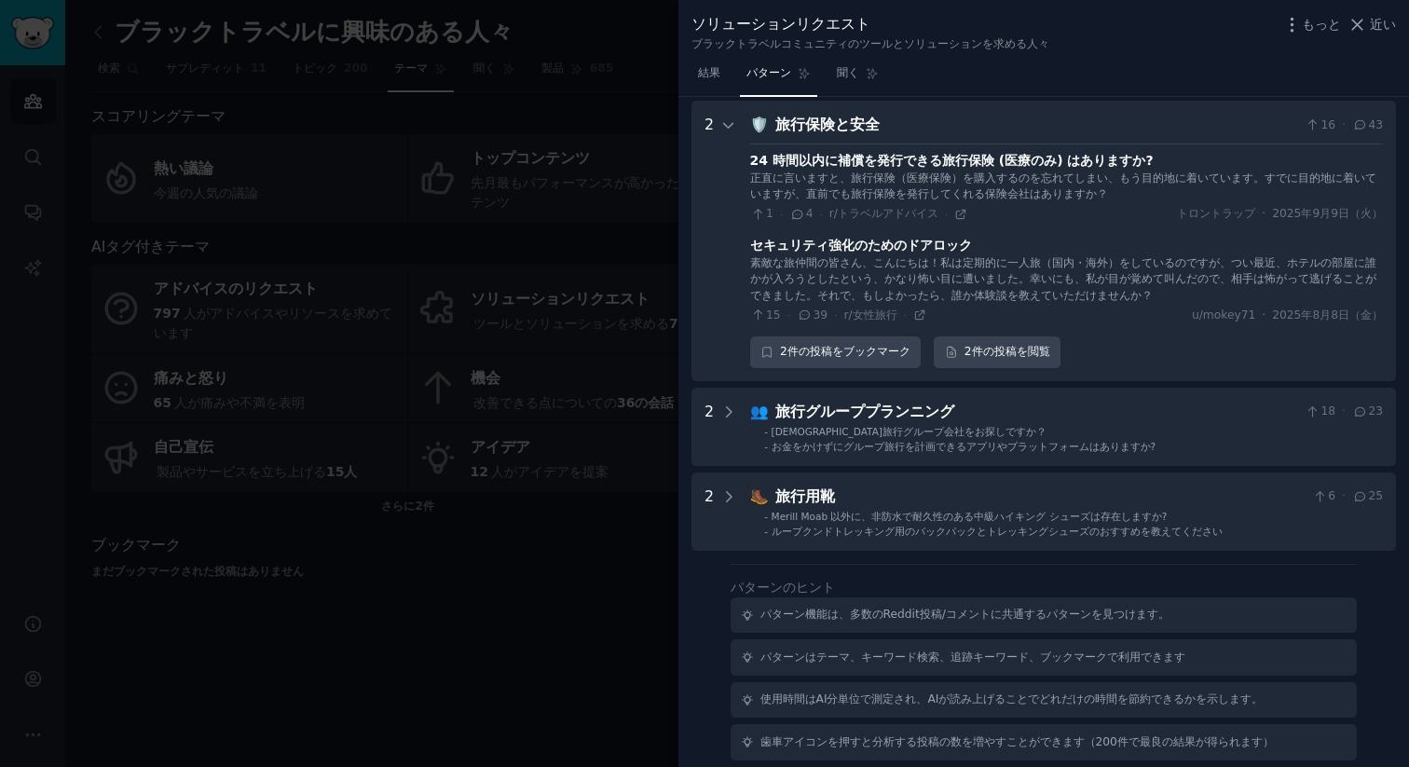
scroll to position [538, 0]
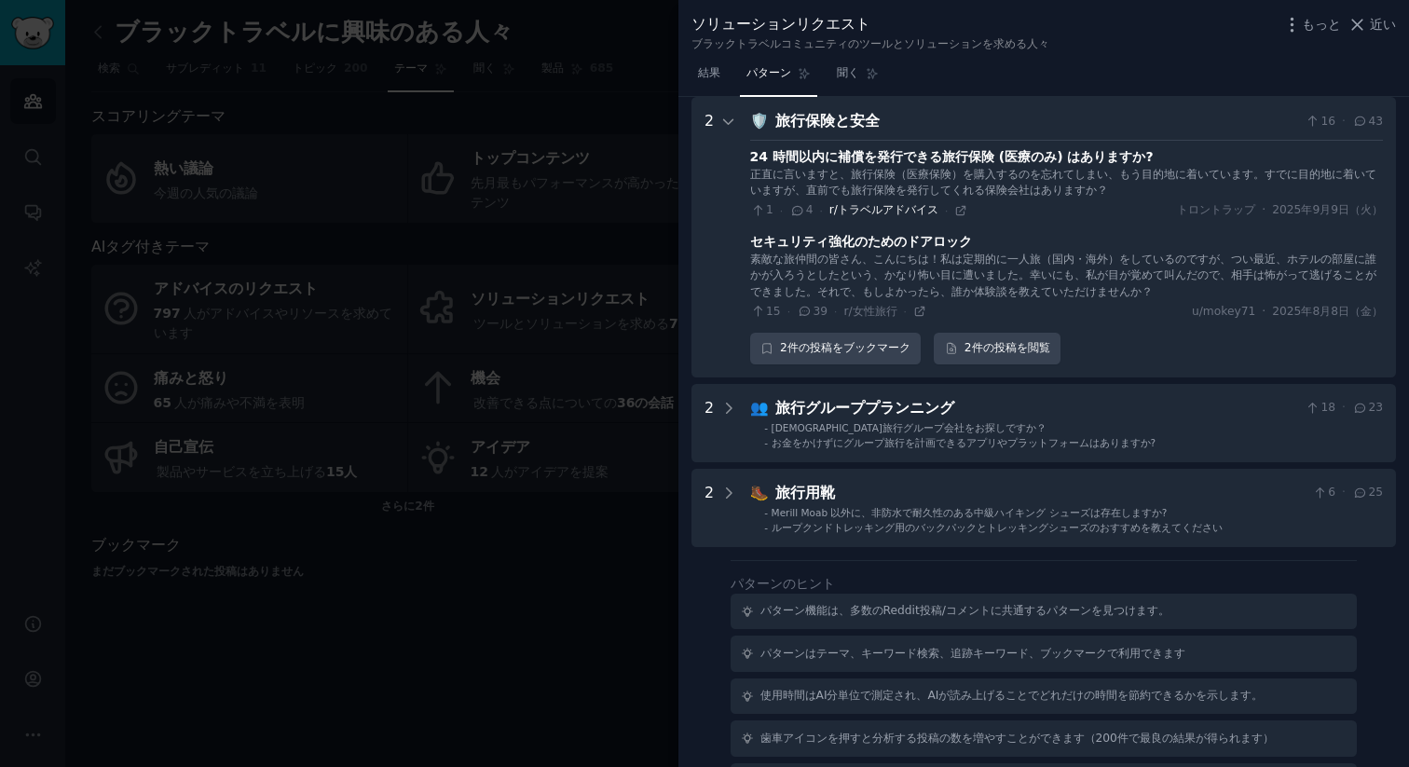
click at [892, 210] on font "r/トラベルアドバイス" at bounding box center [883, 209] width 109 height 13
click at [884, 147] on div "24 時間以内に補償を発行できる旅行保険 (医療のみ) はありますか?" at bounding box center [951, 157] width 403 height 20
click at [890, 151] on font "24 時間以内に補償を発行できる旅行保険 (医療のみ) はありますか?" at bounding box center [951, 156] width 403 height 15
click at [976, 356] on link "2件の 投稿 を閲覧" at bounding box center [996, 349] width 127 height 32
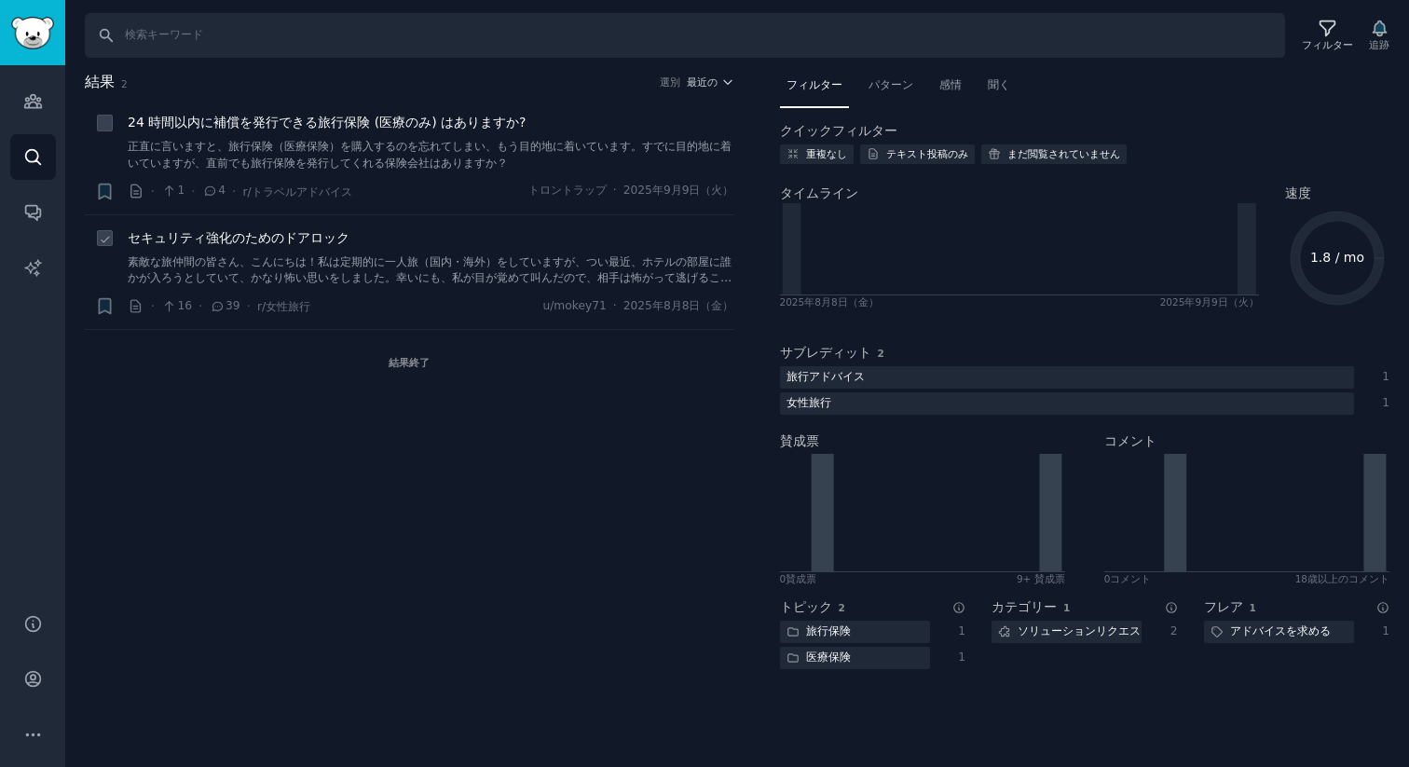
click at [174, 308] on icon at bounding box center [169, 306] width 17 height 13
click at [217, 180] on div "24 時間以内に補償を発行できる旅行保険 (医療のみ) はありますか? 正直に言いますと、旅行保険（医療保険）を購入するのを忘れてしまい、もう目的地に着いてい…" at bounding box center [431, 157] width 606 height 89
click at [293, 258] on font "素敵な旅仲間の皆さん、こんにちは！私は定期的に一人旅（国内・海外）をしていますが、つい最近、ホテルの部屋に誰かが入ろうとしていて、かなり怖い思いをしました。幸…" at bounding box center [430, 286] width 604 height 62
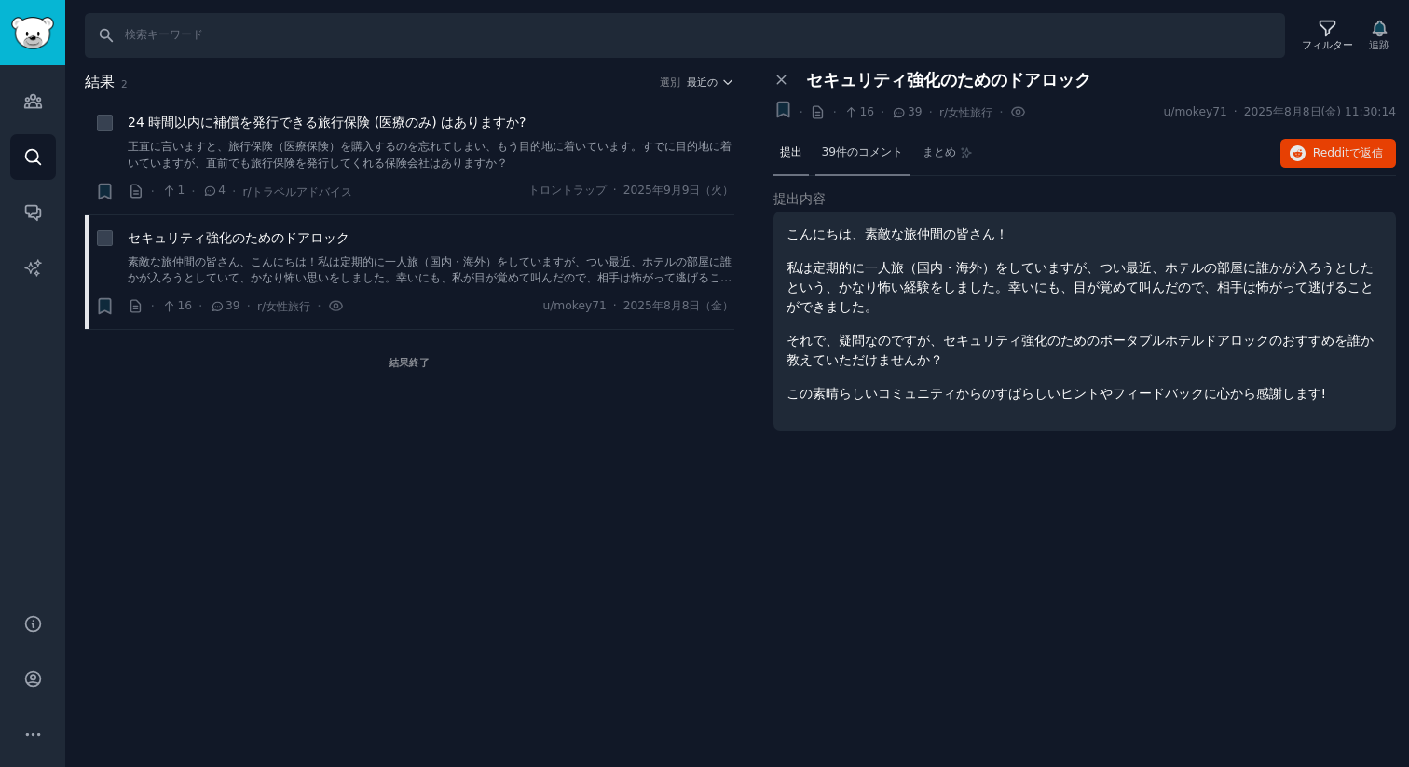
click at [858, 151] on font "39件のコメント" at bounding box center [863, 151] width 82 height 13
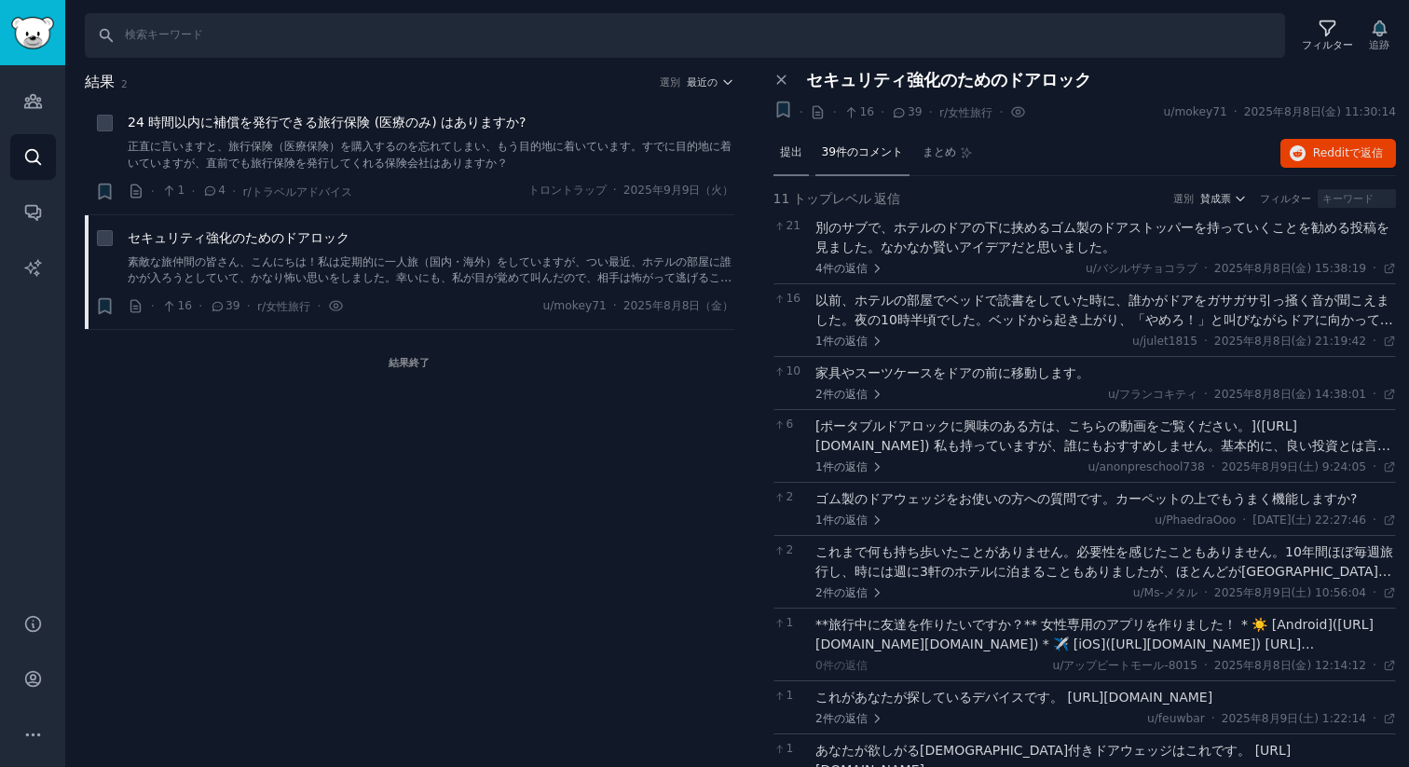
click at [783, 160] on div "提出" at bounding box center [790, 153] width 35 height 45
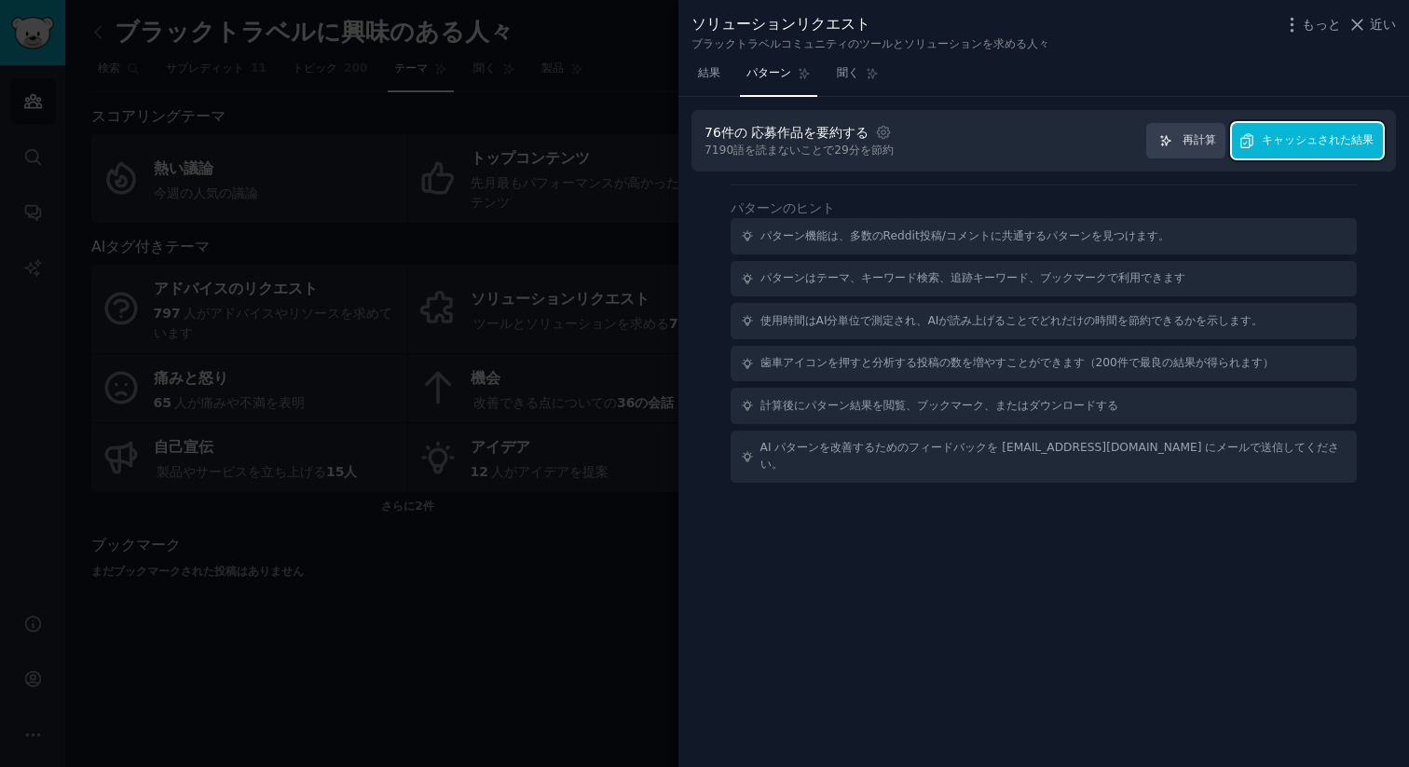
click at [1287, 134] on font "キャッシュされた結果" at bounding box center [1317, 139] width 112 height 13
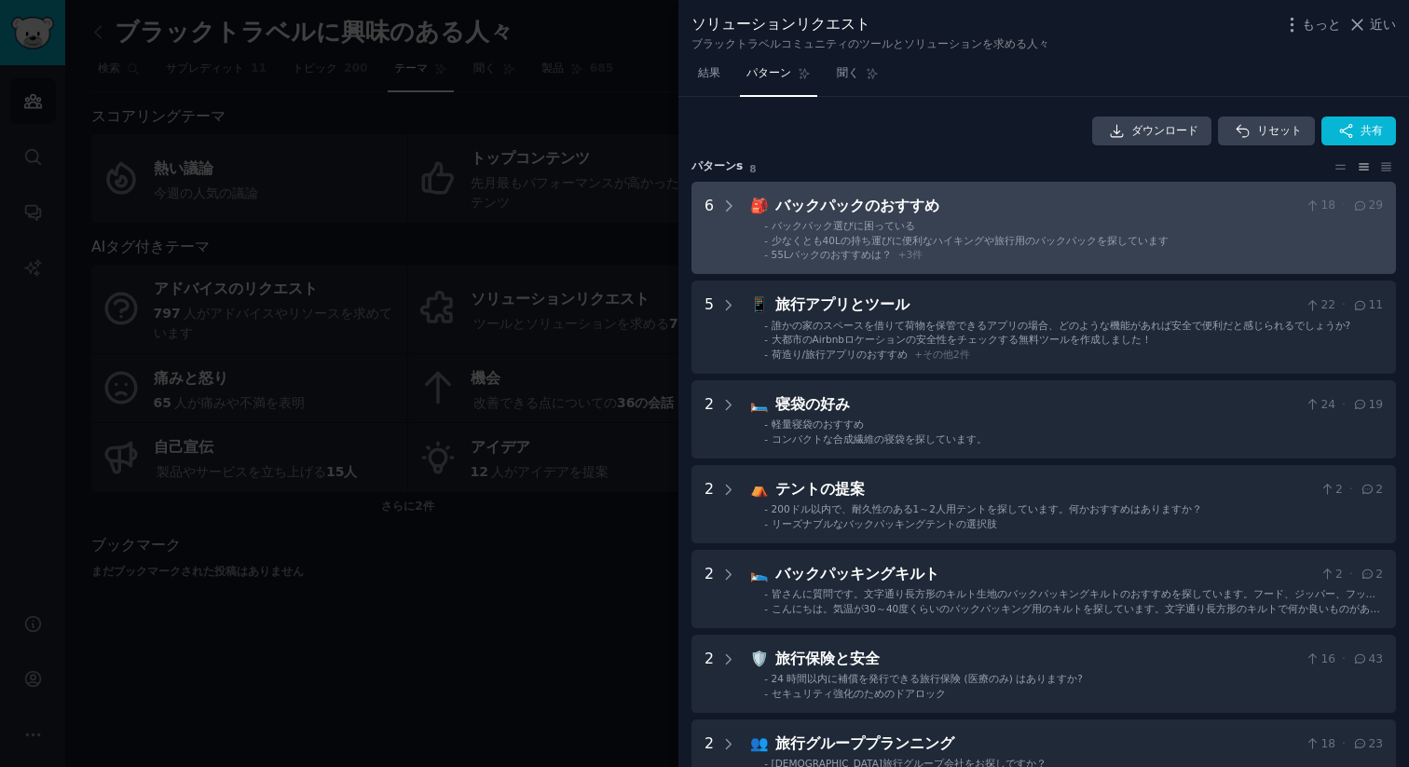
click at [939, 236] on font "少なくとも40Lの持ち運びに便利なハイキングや旅行用のバックパックを探しています" at bounding box center [969, 240] width 397 height 11
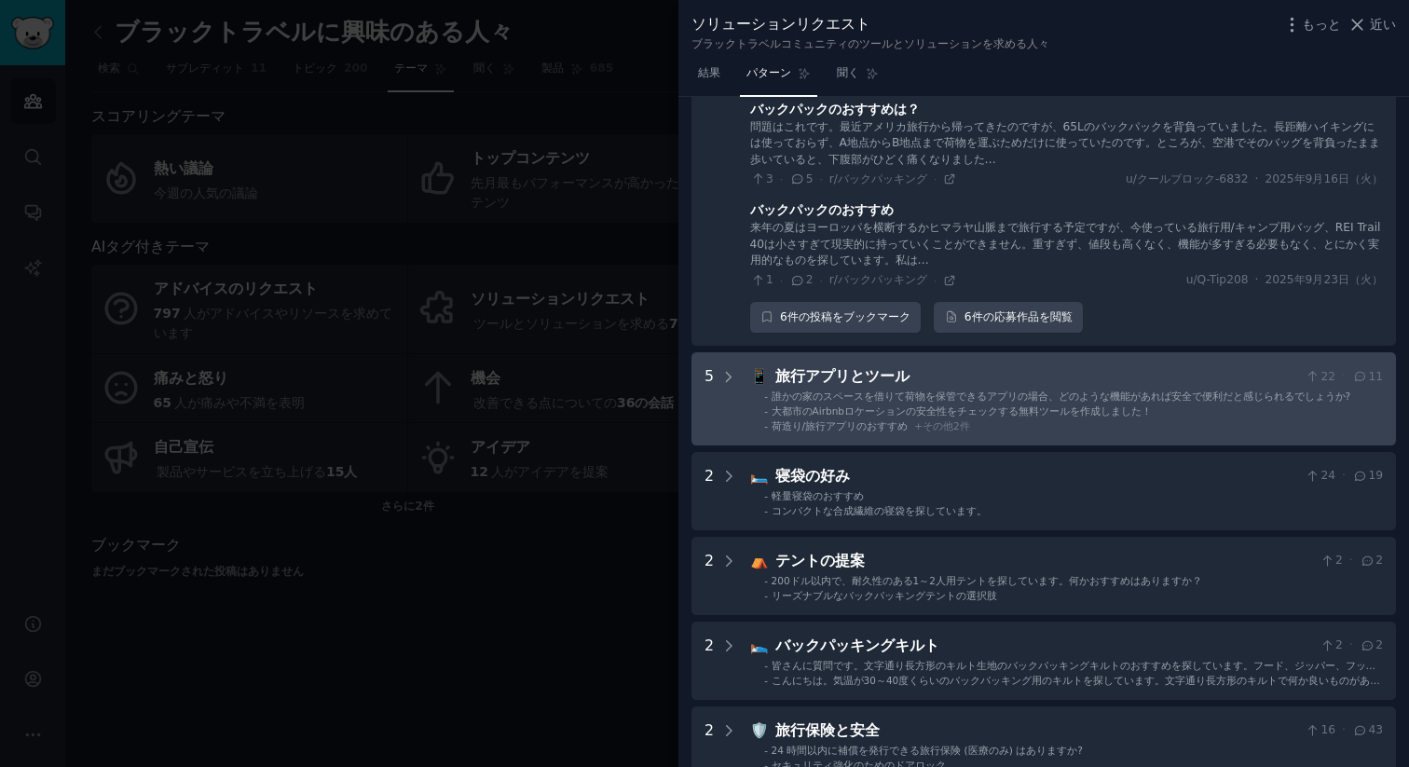
scroll to position [485, 0]
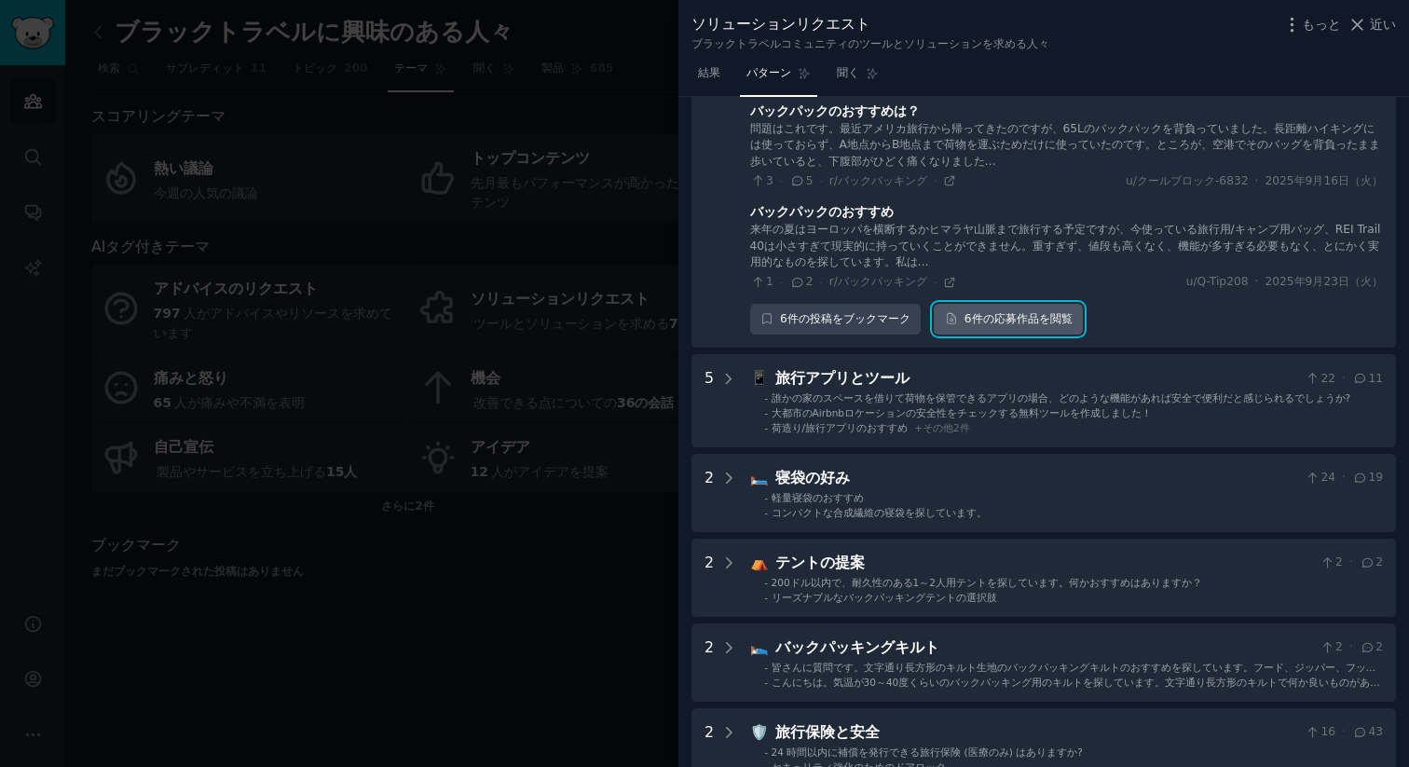
click at [1015, 326] on font "応募作品 を閲覧" at bounding box center [1033, 319] width 78 height 17
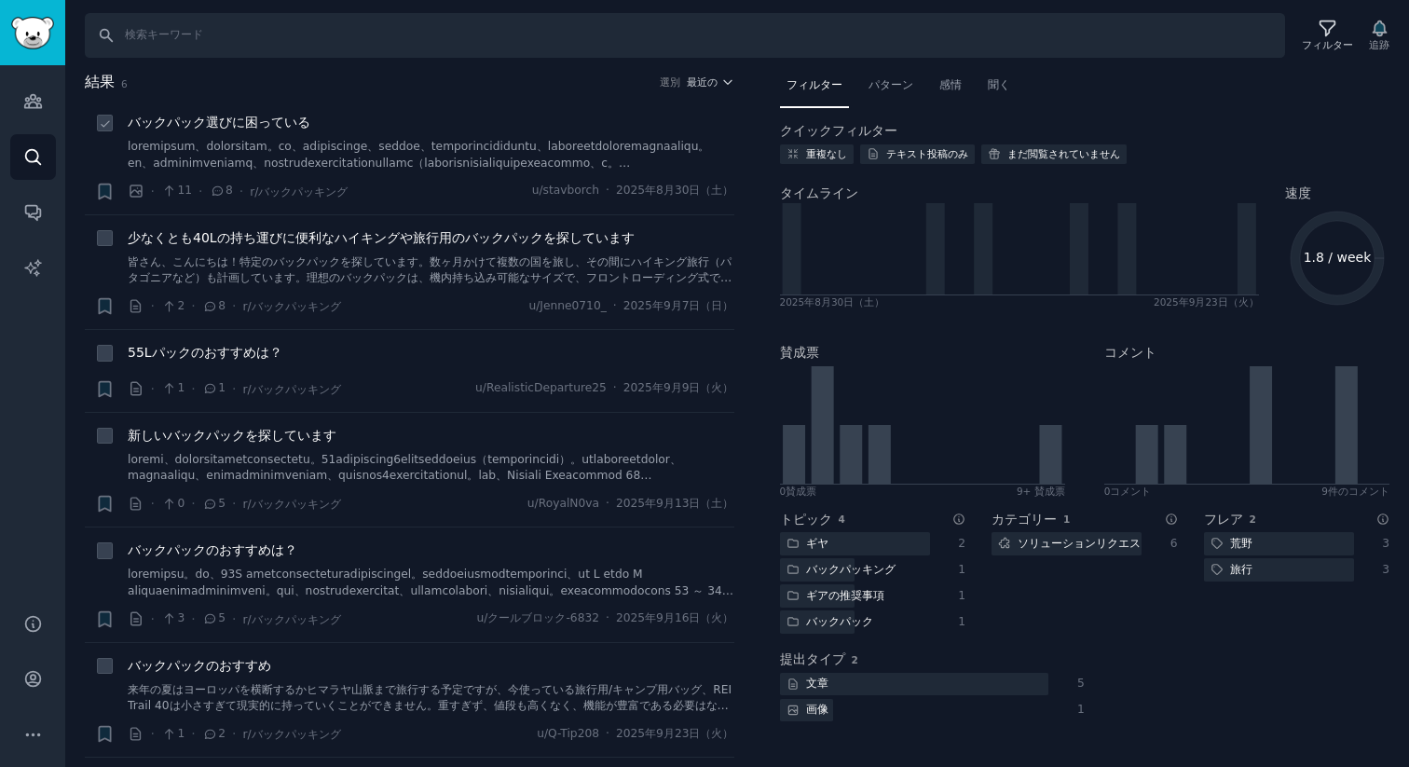
click at [511, 159] on font at bounding box center [430, 228] width 604 height 176
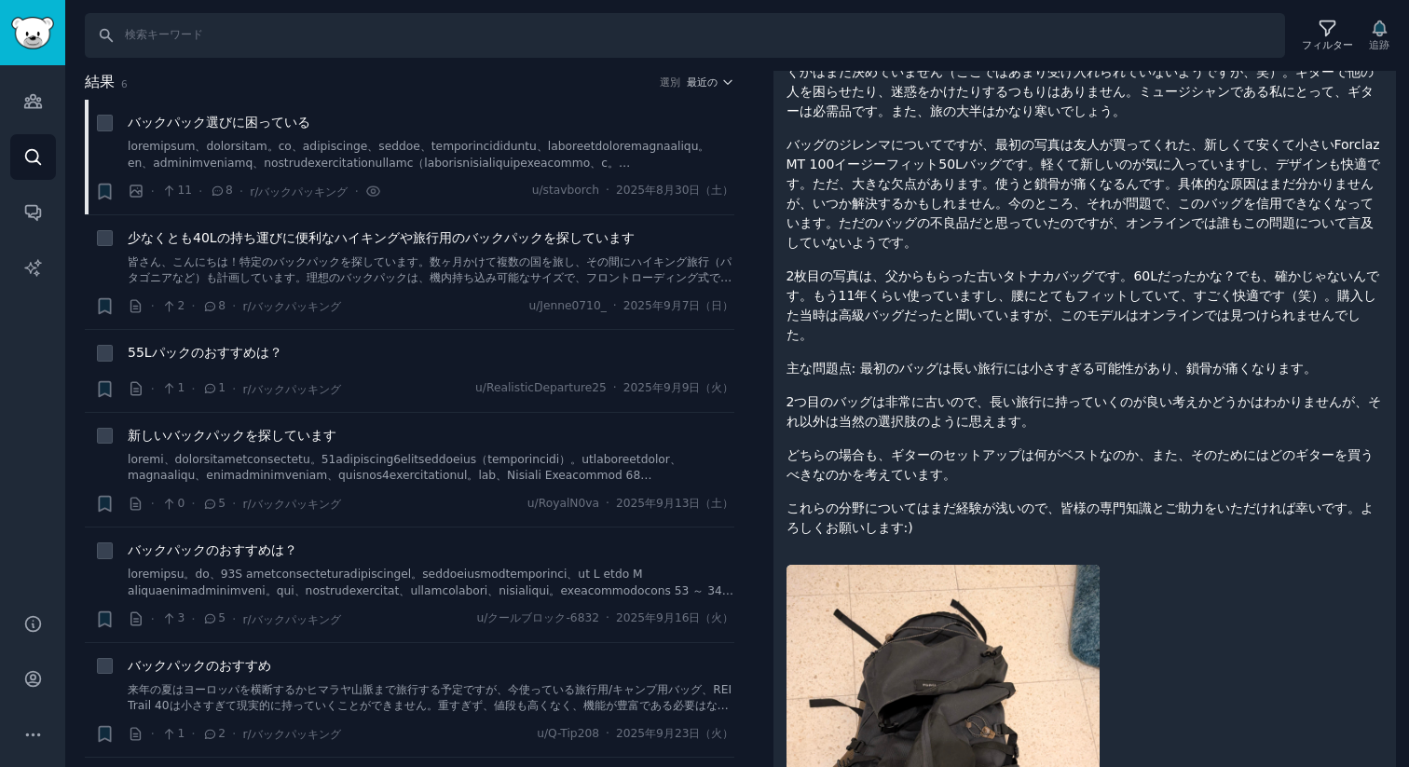
scroll to position [300, 0]
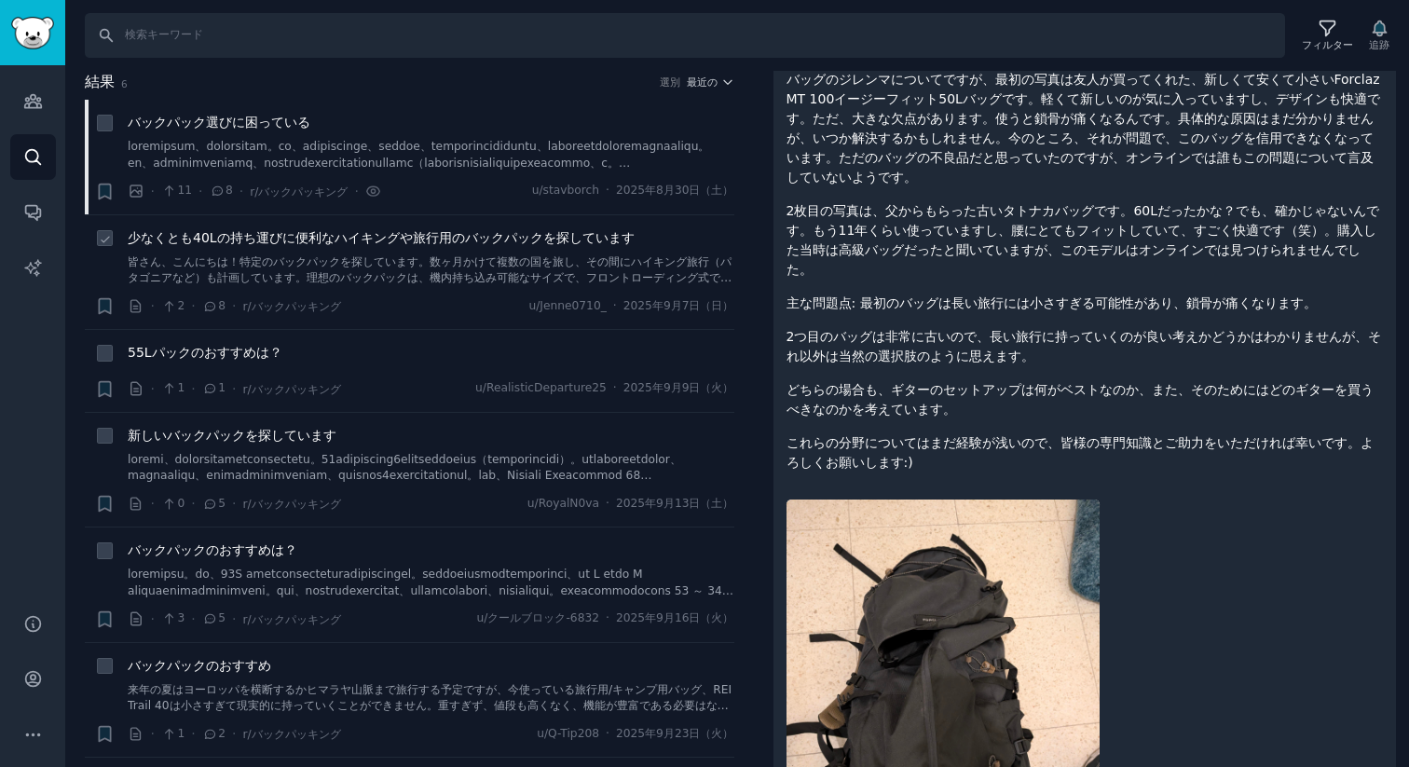
click at [432, 236] on font "少なくとも40Lの持ち運びに便利なハイキングや旅行用のバックパックを探しています" at bounding box center [381, 237] width 507 height 15
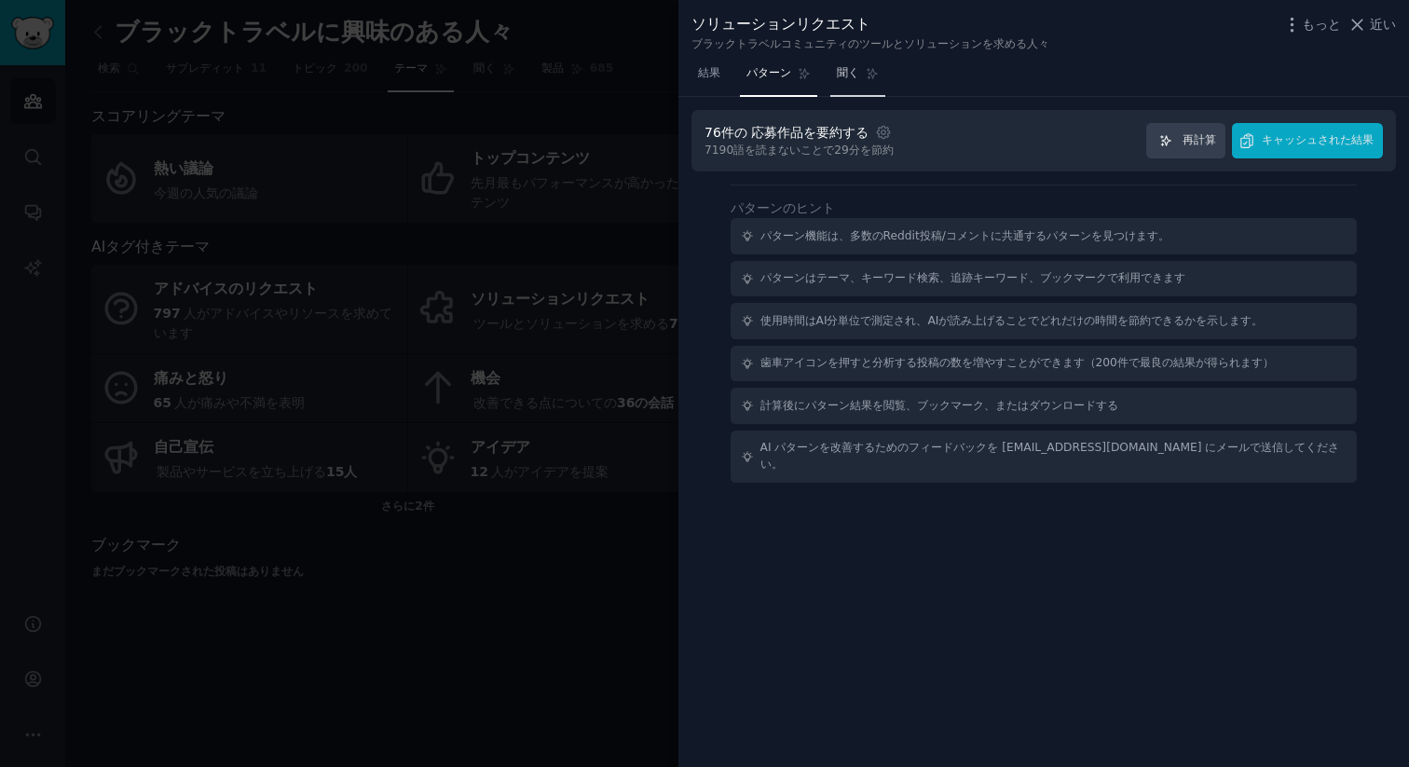
click at [835, 78] on link "聞く" at bounding box center [857, 78] width 55 height 38
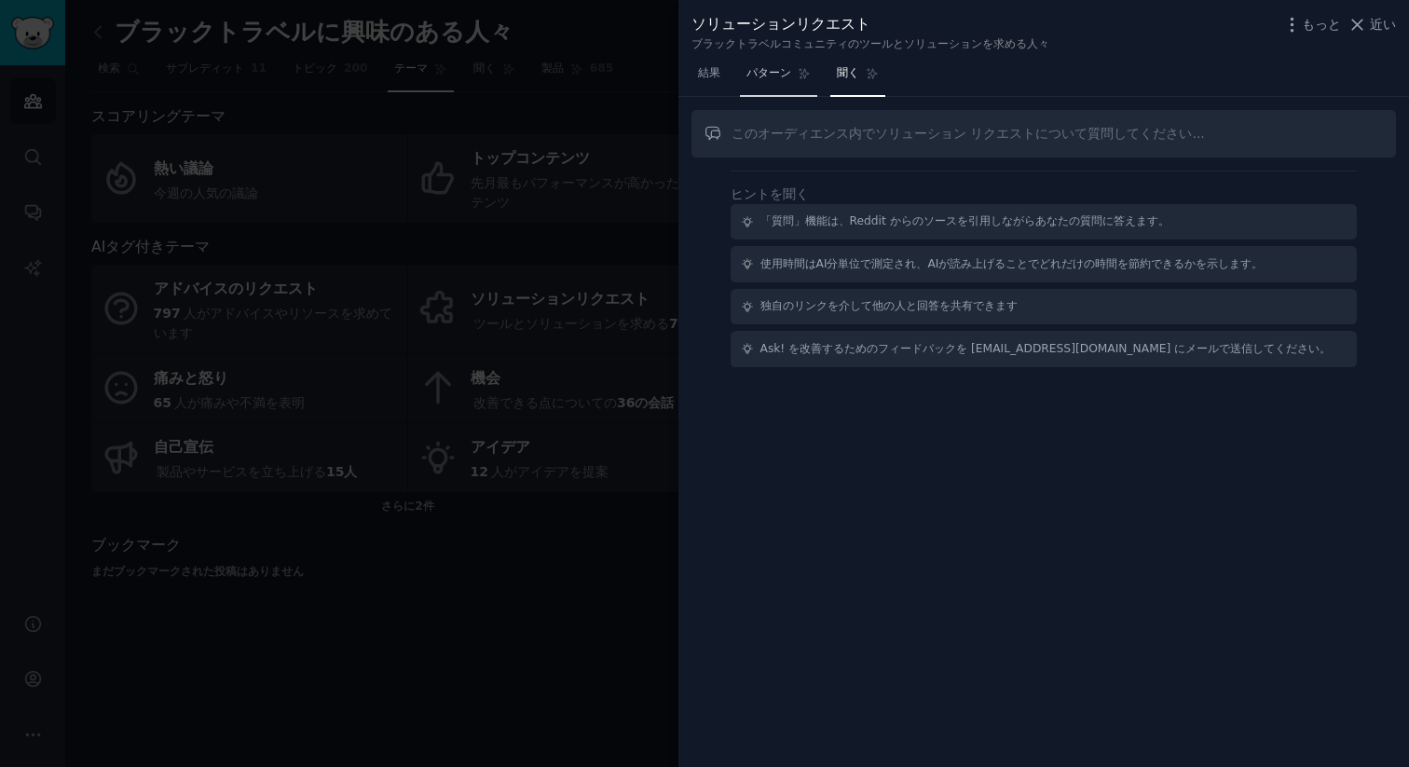
click at [780, 77] on font "パターン" at bounding box center [768, 72] width 45 height 13
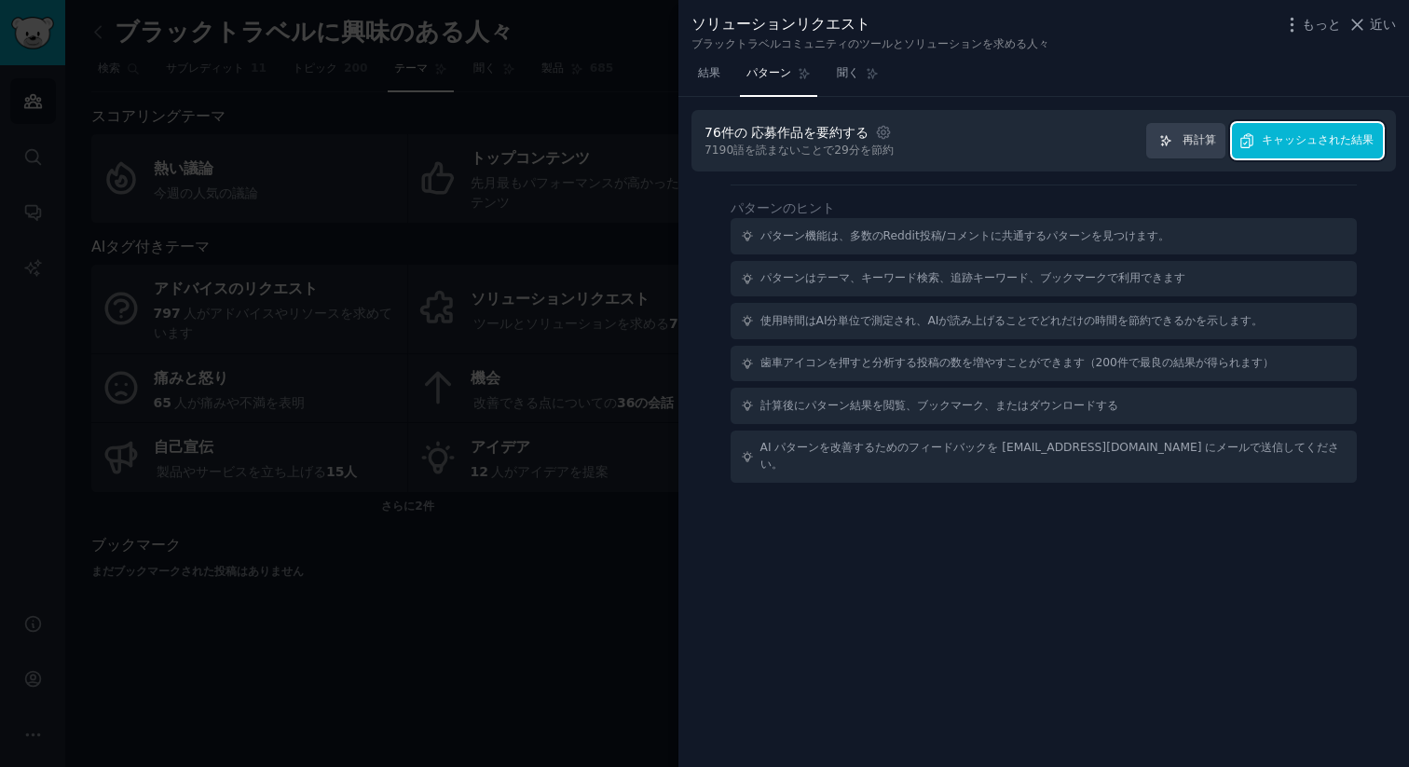
click at [1351, 143] on font "キャッシュされた結果" at bounding box center [1317, 139] width 112 height 13
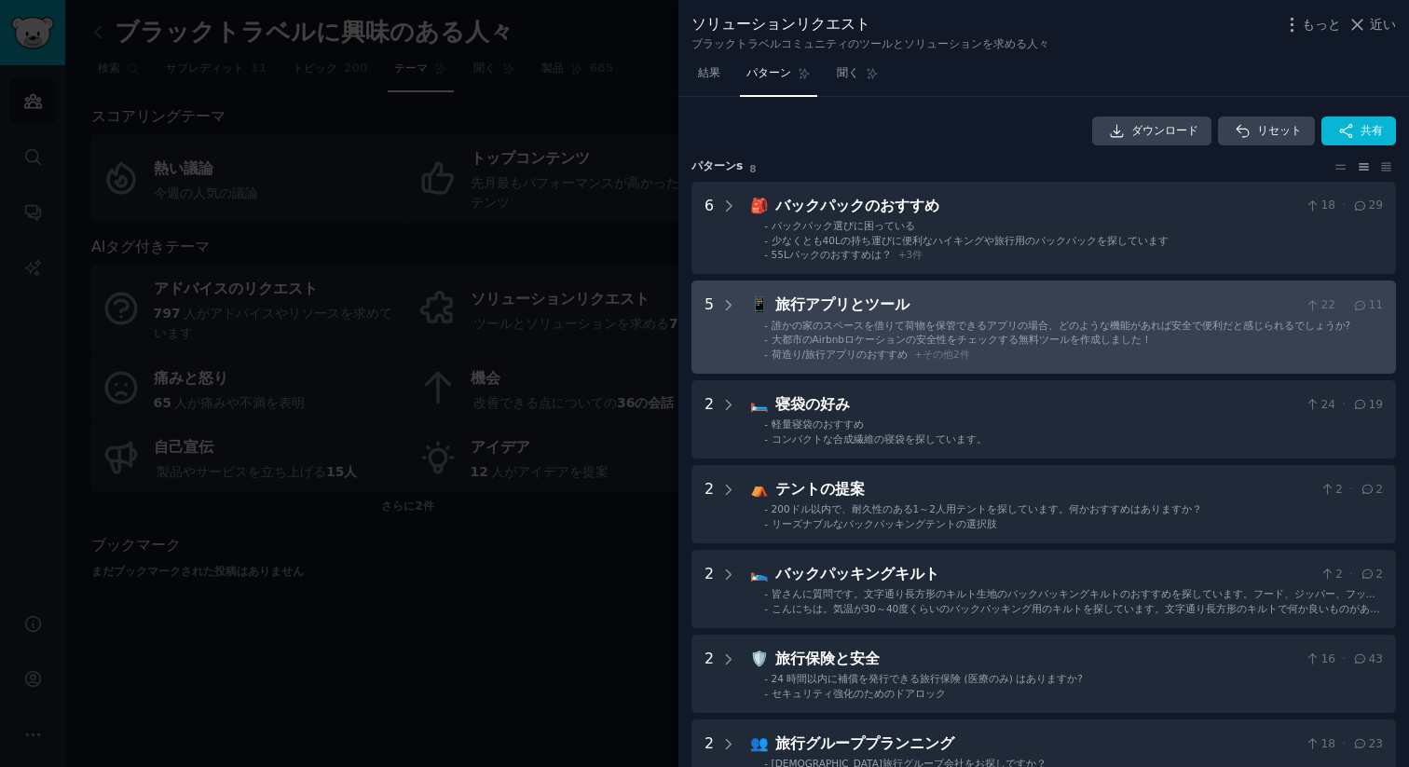
click at [1023, 322] on font "誰かの家のスペースを借りて荷物を保管できるアプリの場合、どのような機能があれば安全で便利だと感じられるでしょうか?" at bounding box center [1060, 325] width 579 height 11
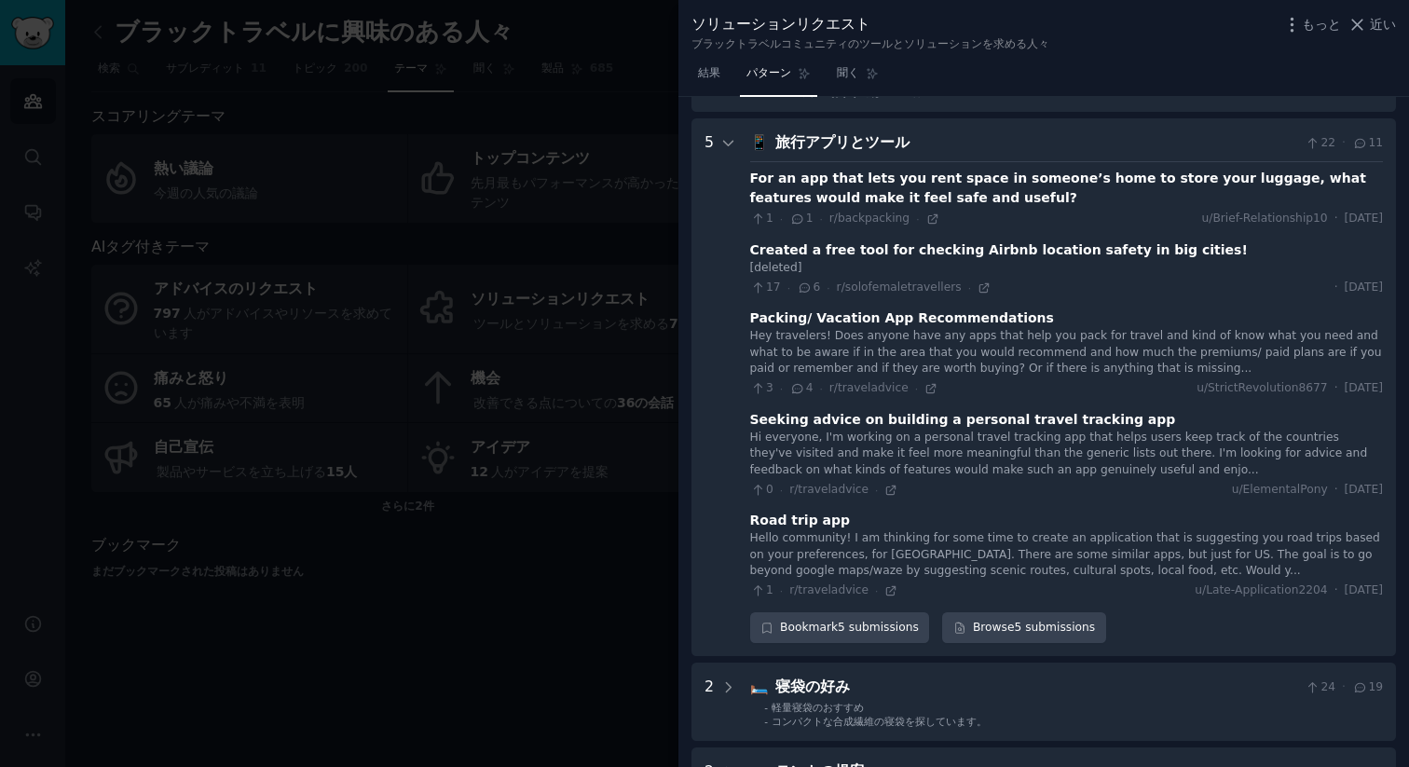
scroll to position [184, 0]
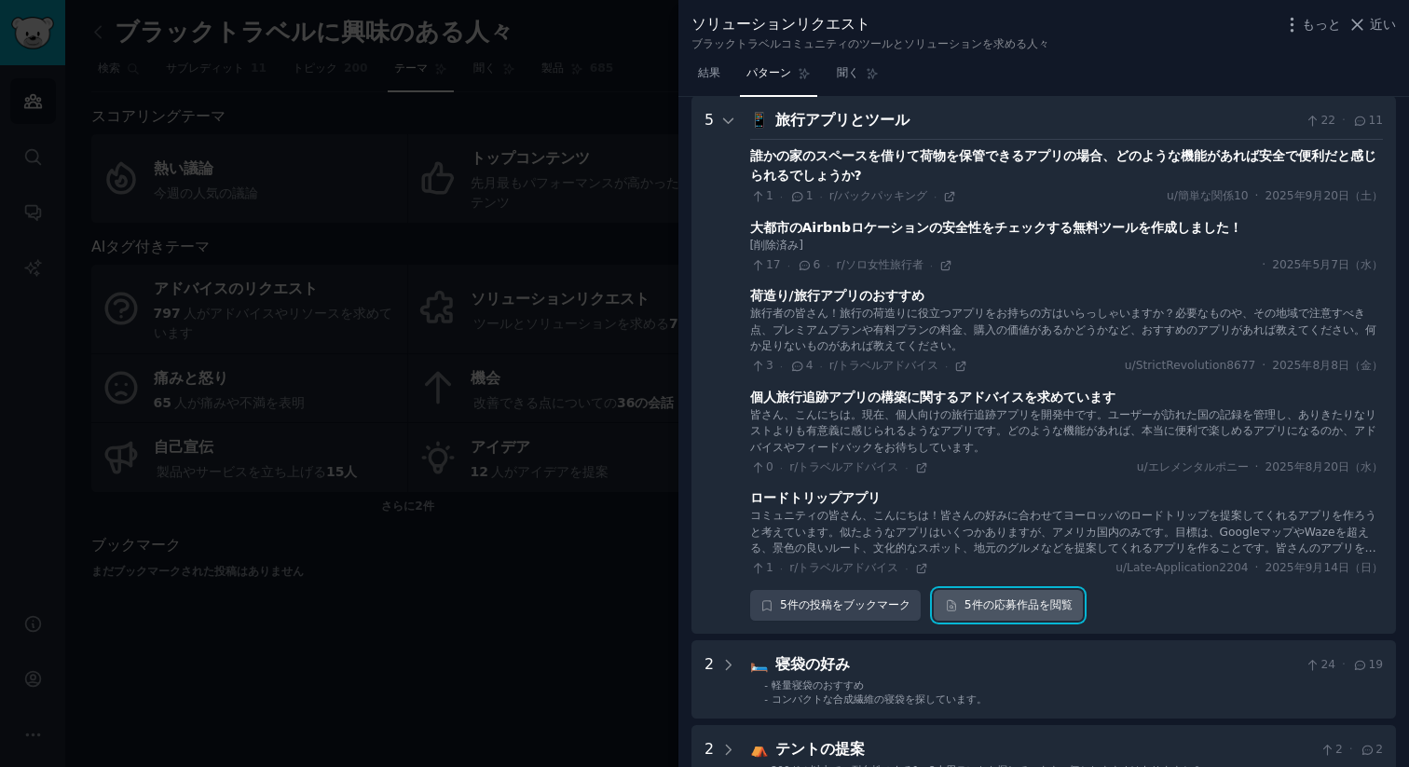
click at [985, 602] on font "5件の" at bounding box center [979, 604] width 30 height 13
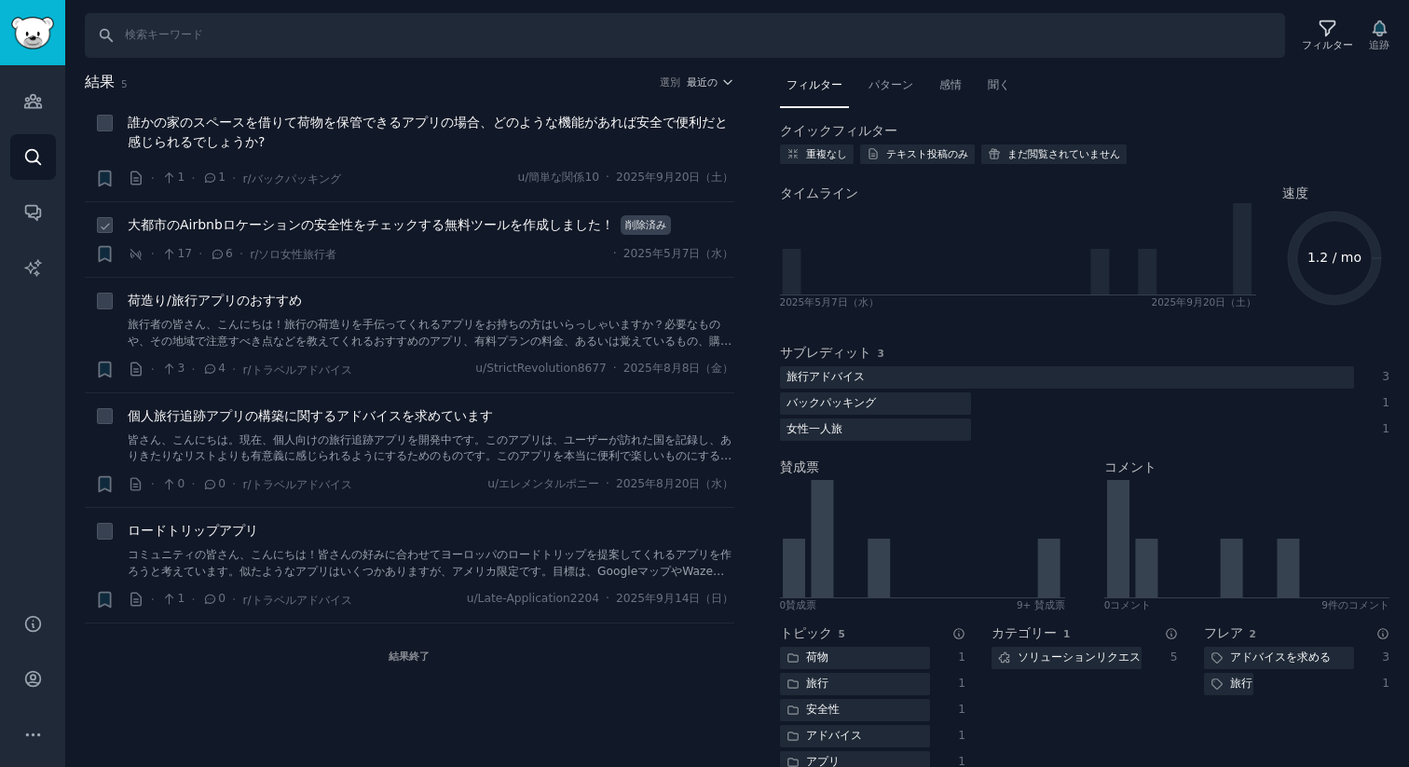
click at [463, 224] on font "大都市のAirbnbロケーションの安全性をチェックする無料ツールを作成しました！" at bounding box center [371, 224] width 486 height 15
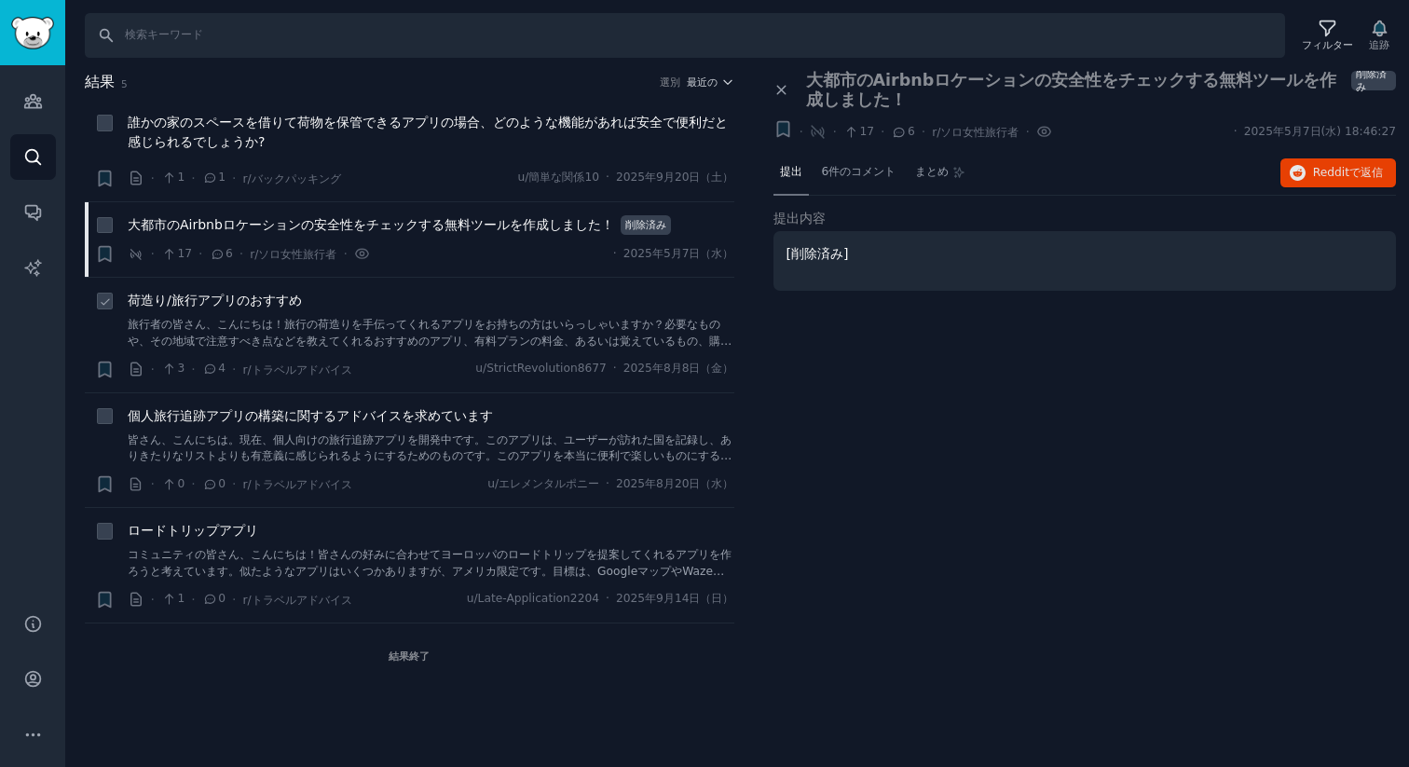
click at [255, 300] on font "荷造り/旅行アプリのおすすめ" at bounding box center [215, 300] width 174 height 15
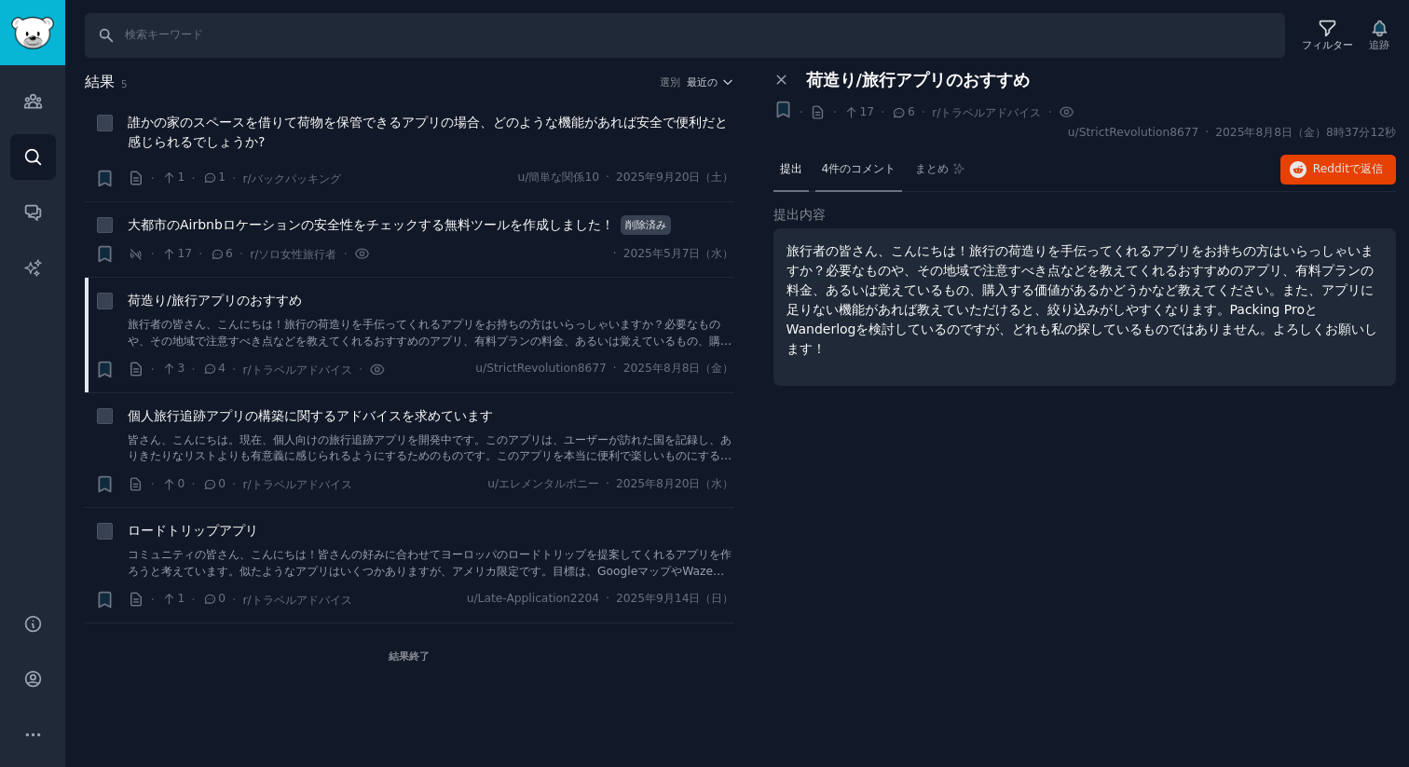
click at [817, 148] on nav "提出 4件のコメント まとめ" at bounding box center [872, 170] width 198 height 45
click at [851, 162] on font "4件のコメント" at bounding box center [859, 168] width 75 height 13
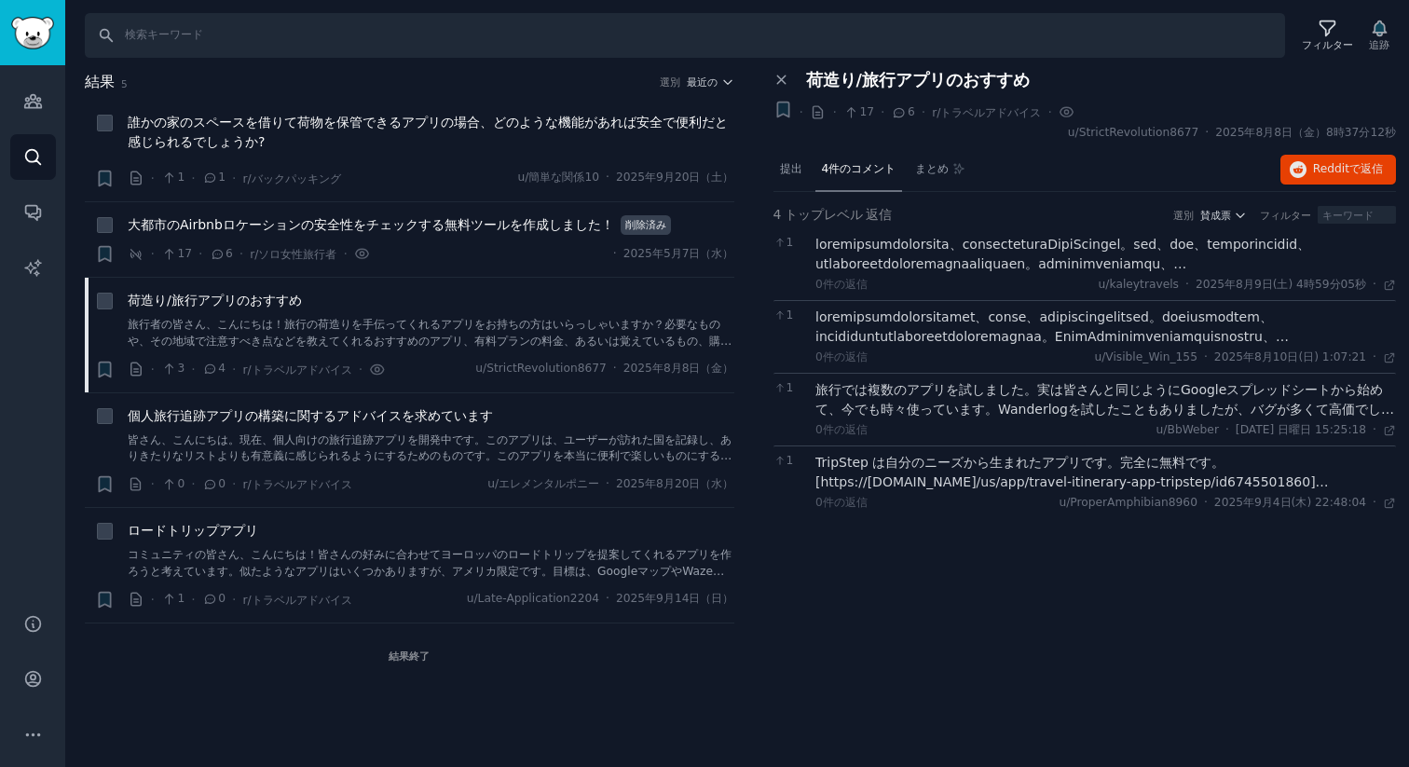
click at [1174, 250] on font at bounding box center [1079, 303] width 528 height 132
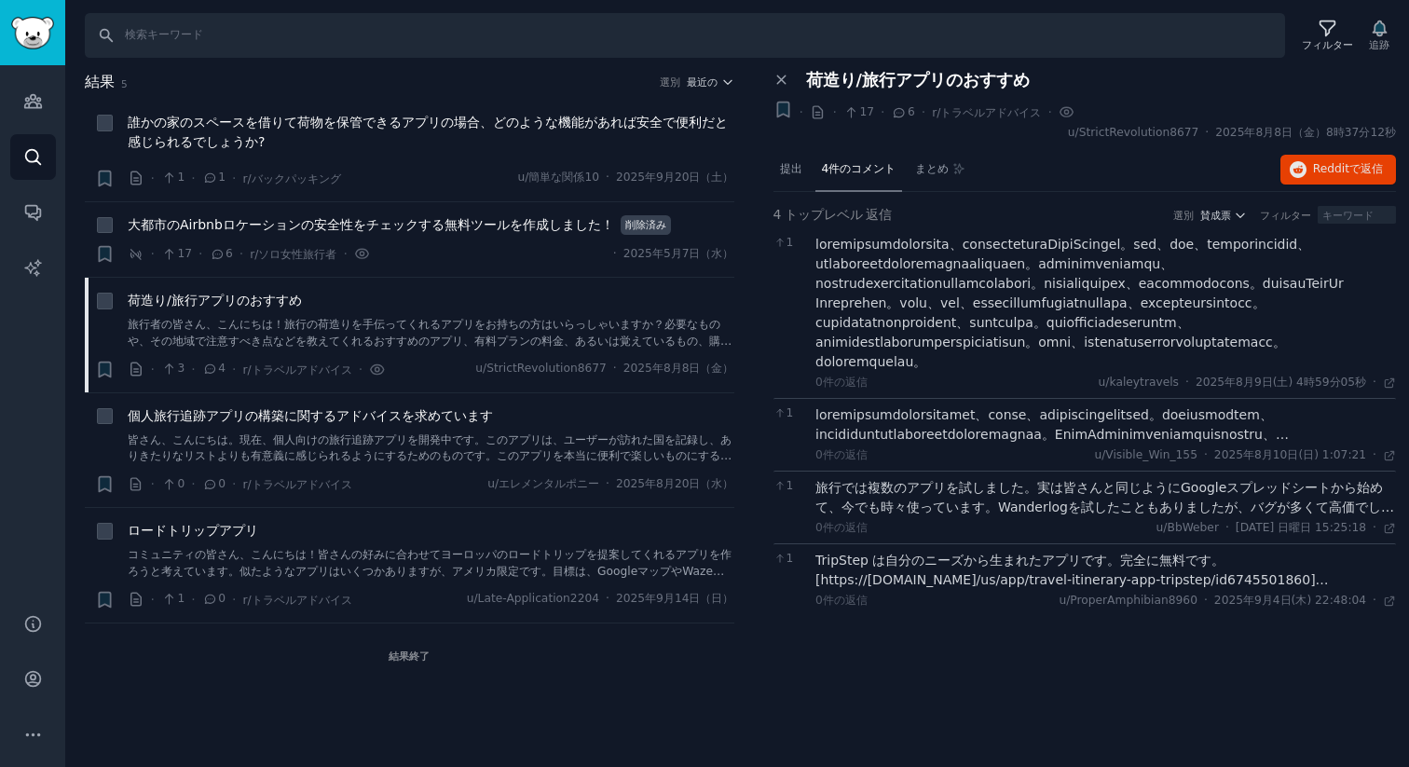
click at [1034, 444] on div at bounding box center [1105, 424] width 580 height 39
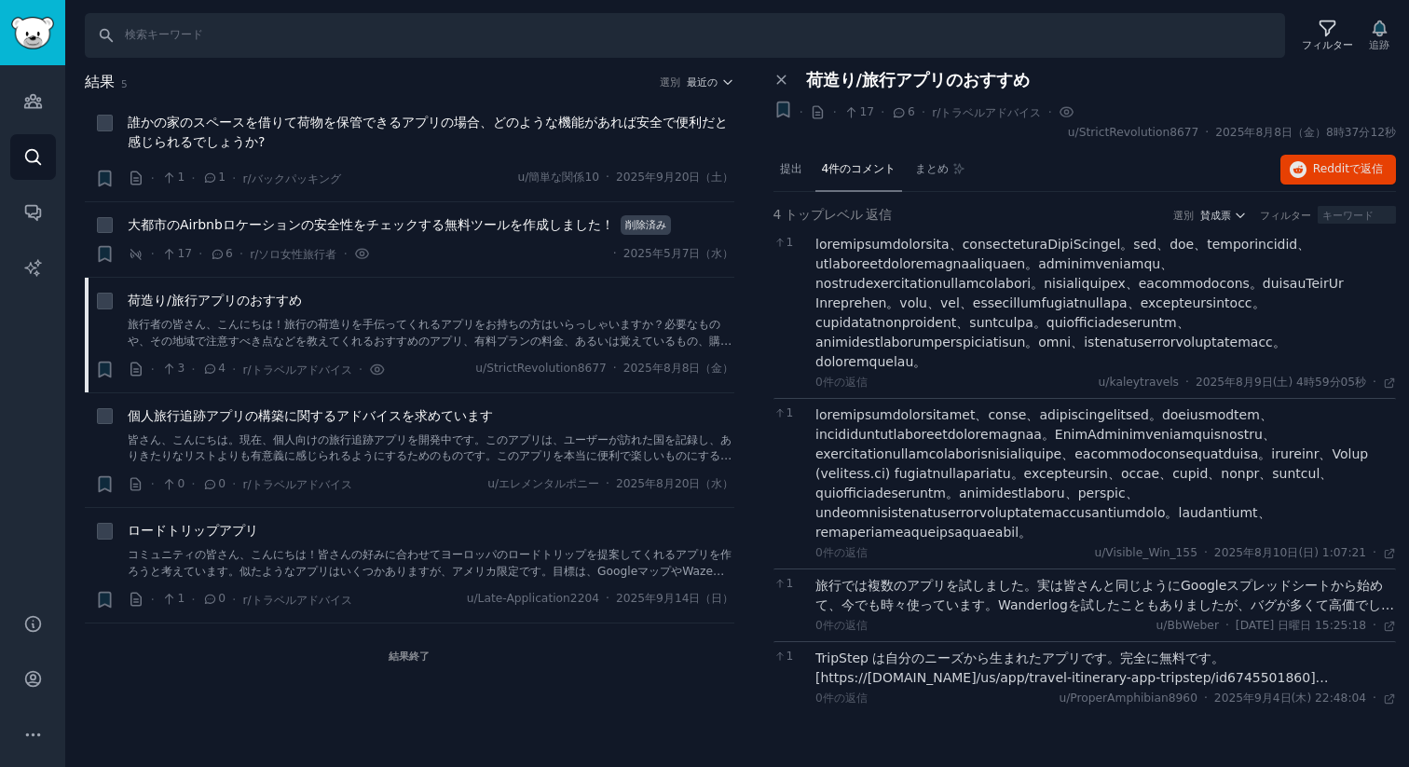
scroll to position [27, 0]
drag, startPoint x: 883, startPoint y: 447, endPoint x: 932, endPoint y: 448, distance: 48.5
click at [932, 448] on font at bounding box center [1091, 473] width 552 height 132
drag, startPoint x: 941, startPoint y: 451, endPoint x: 876, endPoint y: 454, distance: 65.3
click at [876, 454] on font at bounding box center [1091, 473] width 552 height 132
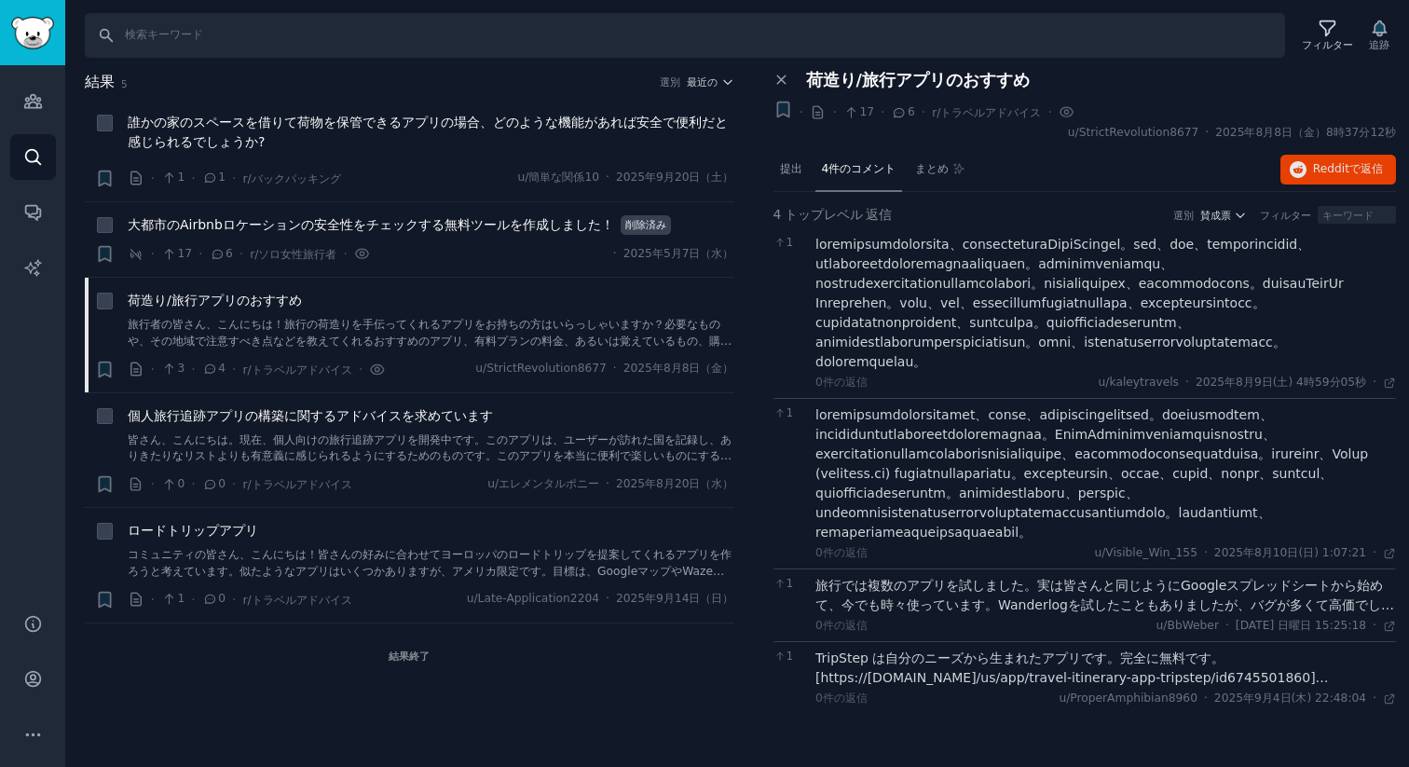
click at [971, 685] on font "TripStep は自分のニーズから生まれたアプリです。完全に無料です。[https://apps.apple.com/us/app/travel-itine…" at bounding box center [1071, 677] width 513 height 54
click at [330, 553] on font "コミュニティの皆さん、こんにちは！皆さんの好みに合わせてヨーロッパのロードトリップを提案してくれるアプリを作ろうと考えています。似たようなアプリはいくつかあり…" at bounding box center [430, 579] width 604 height 62
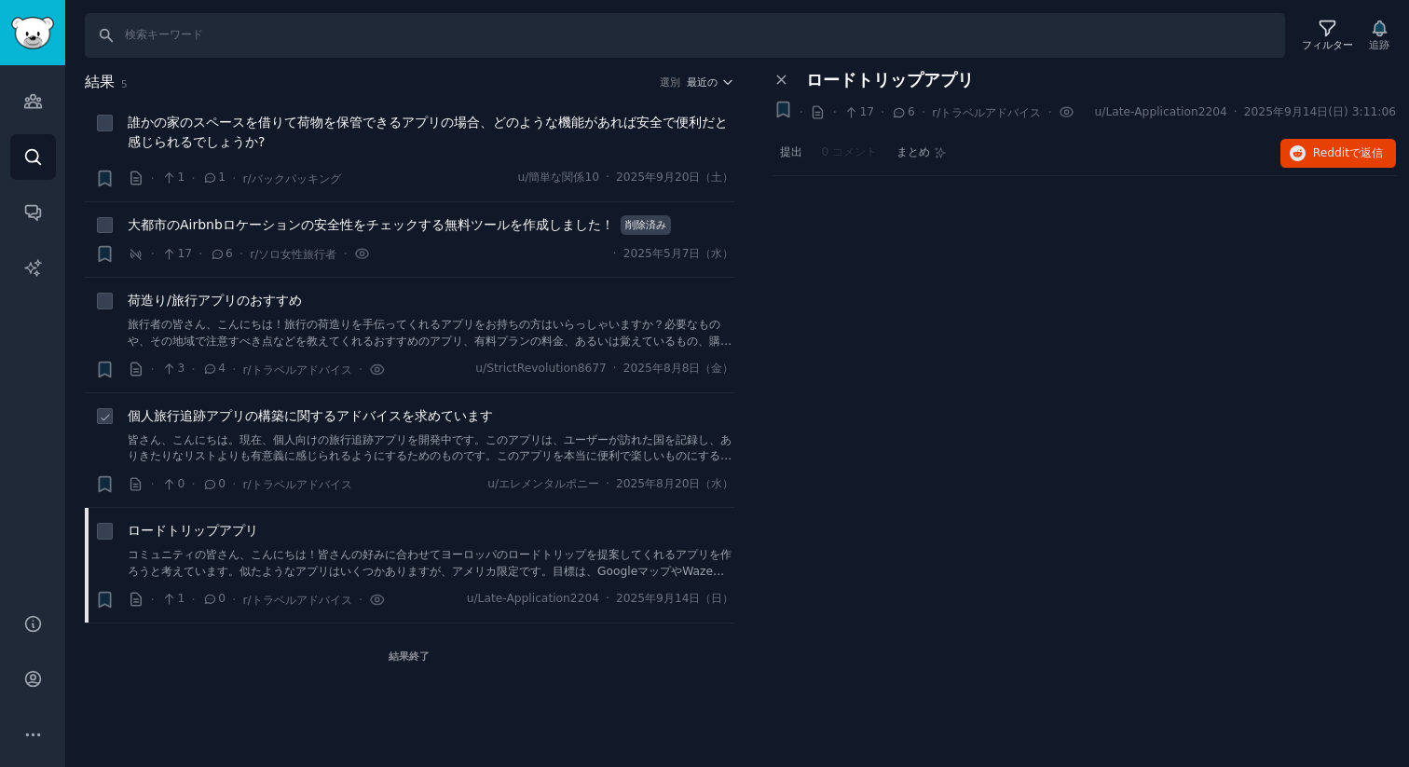
click at [285, 402] on li "+ 個人旅行追跡アプリの構築に関するアドバイスを求めています 皆さん、こんにちは。現在、個人向けの旅行追跡アプリを開発中です。このアプリは、ユーザーが訪れた国…" at bounding box center [409, 450] width 649 height 115
click at [285, 406] on span "個人旅行追跡アプリの構築に関するアドバイスを求めています" at bounding box center [310, 416] width 365 height 20
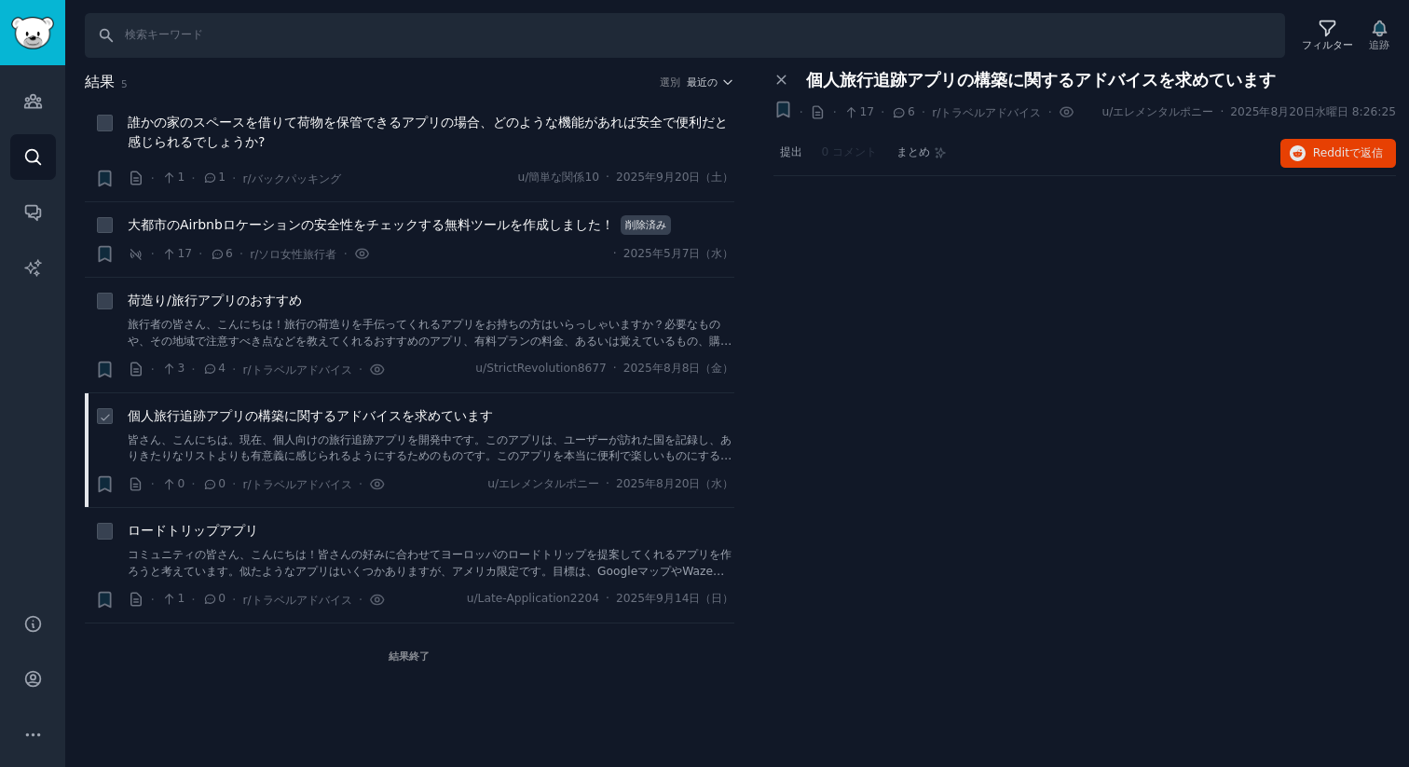
click at [351, 418] on font "個人旅行追跡アプリの構築に関するアドバイスを求めています" at bounding box center [310, 415] width 365 height 15
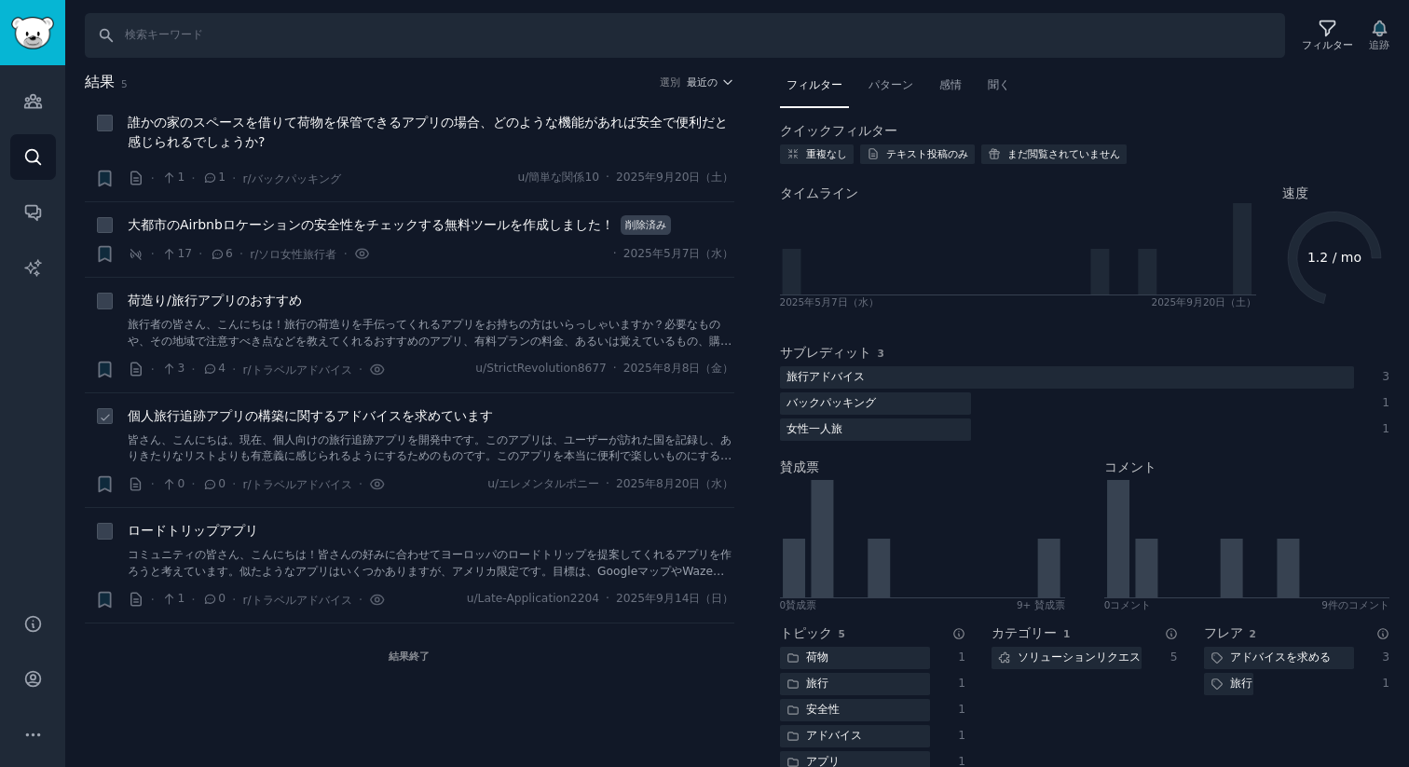
click at [350, 419] on font "個人旅行追跡アプリの構築に関するアドバイスを求めています" at bounding box center [310, 415] width 365 height 15
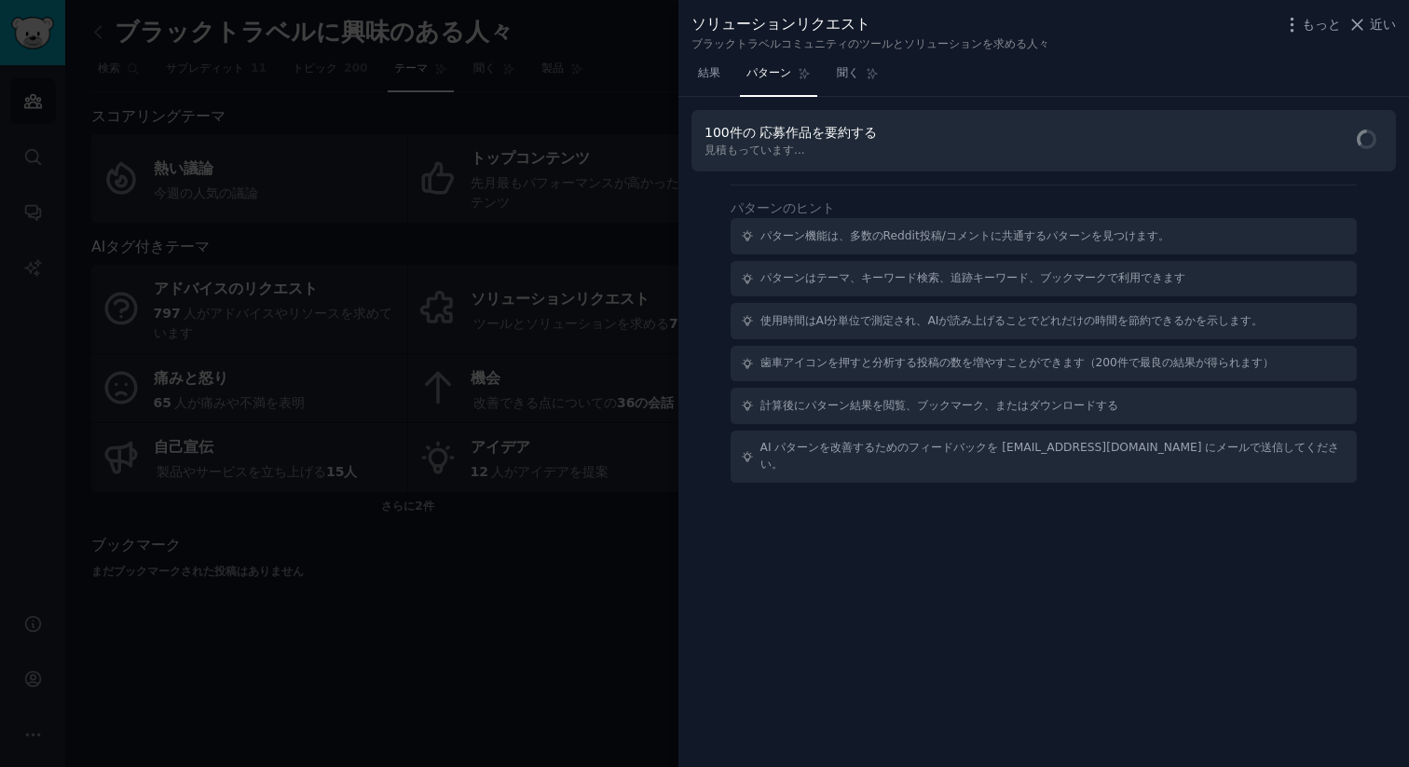
click at [524, 159] on div at bounding box center [704, 383] width 1409 height 767
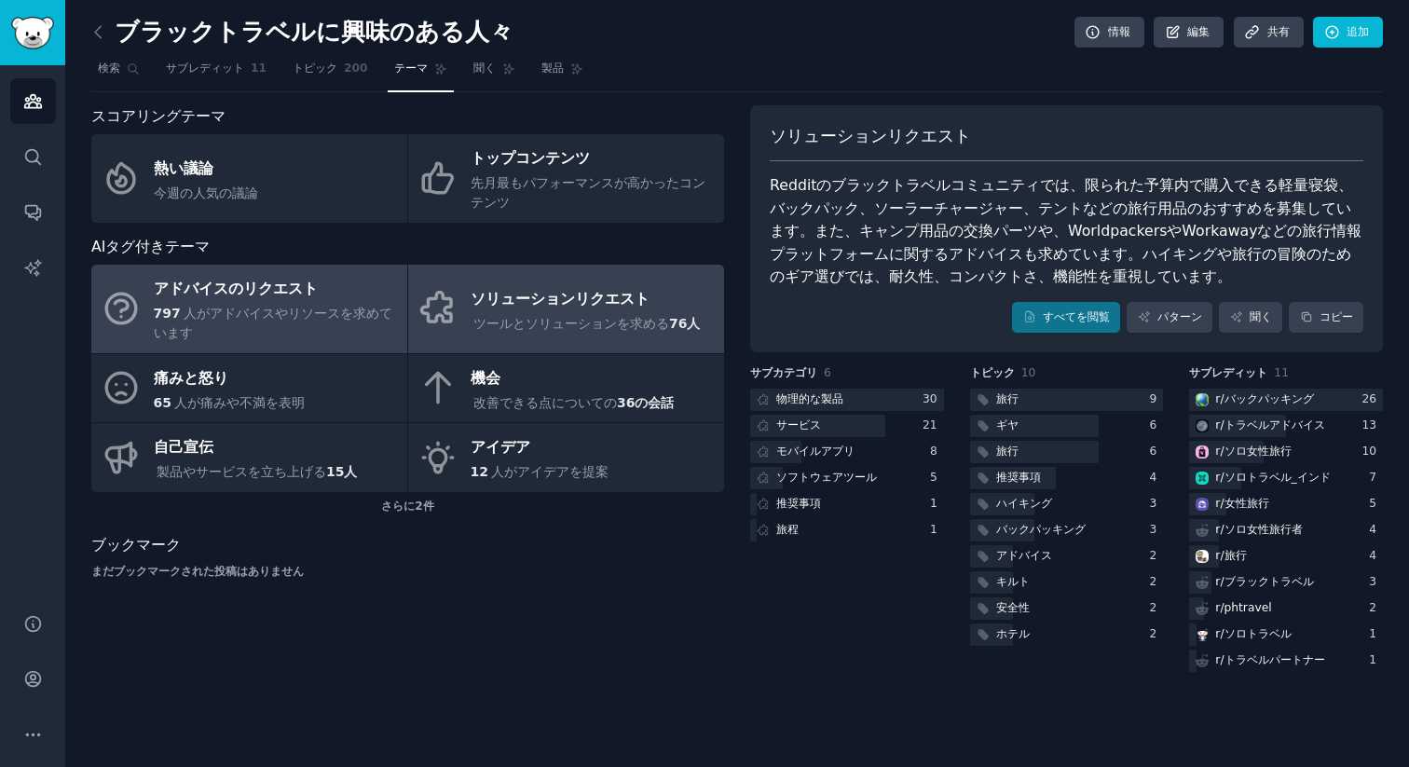
click at [242, 307] on font "人がアドバイスやリソースを求めています" at bounding box center [273, 323] width 239 height 34
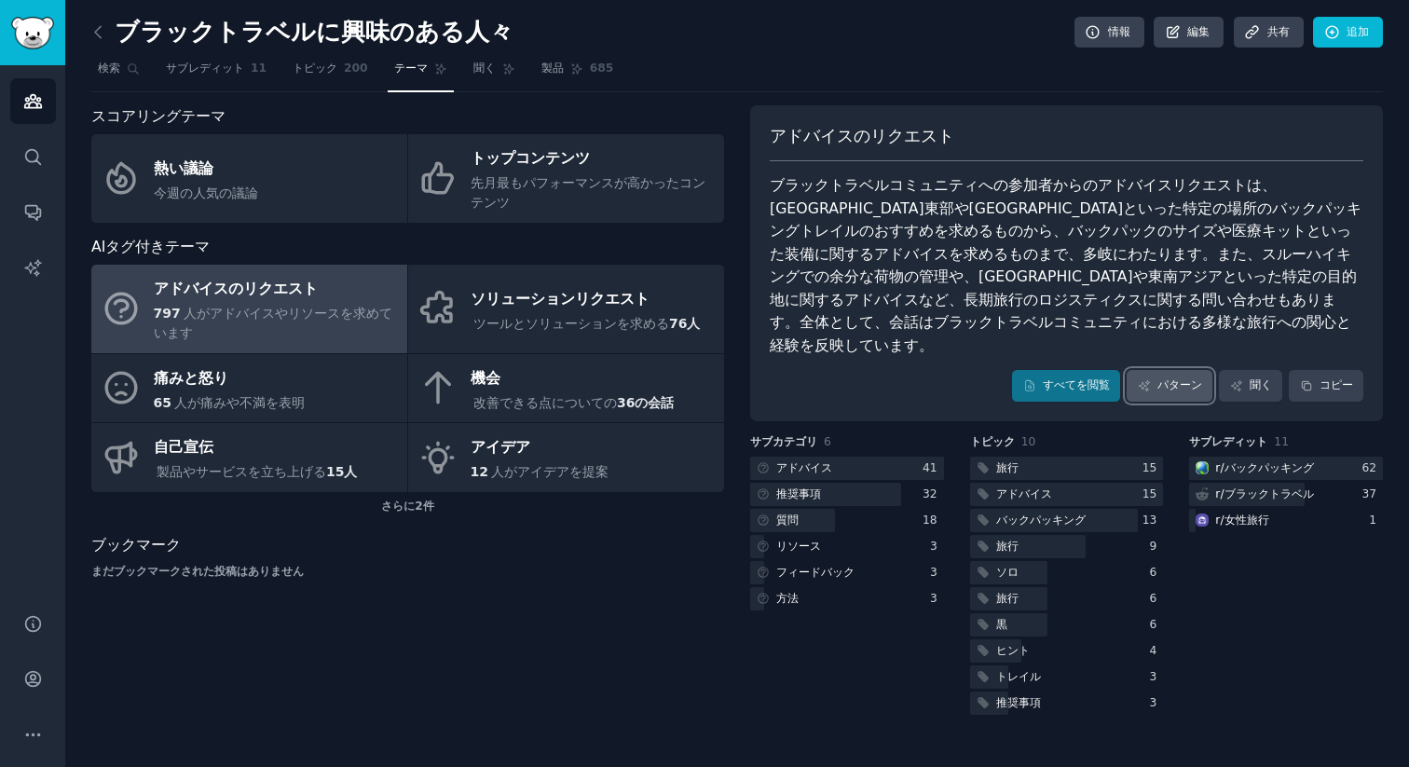
click at [1179, 378] on font "パターン" at bounding box center [1179, 384] width 45 height 13
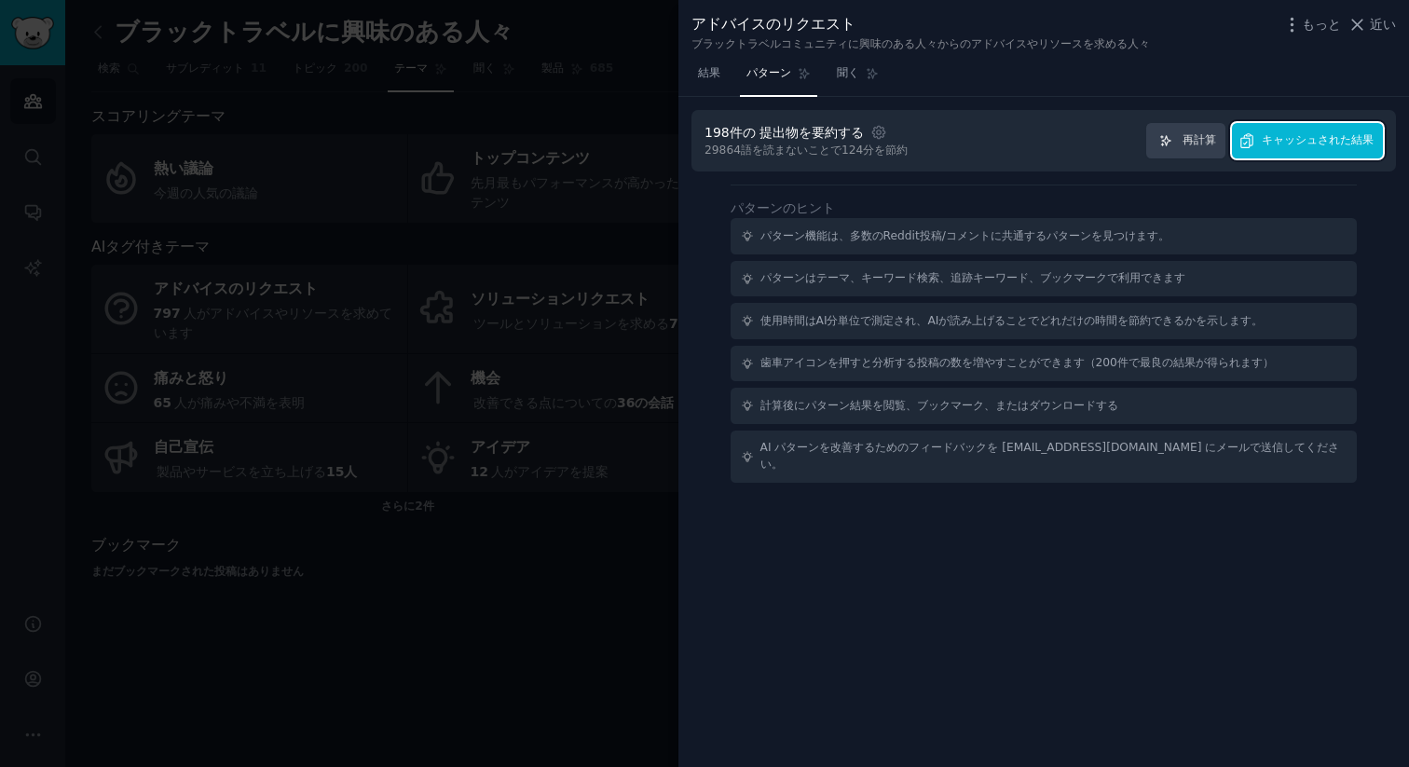
click at [1302, 136] on font "キャッシュされた結果" at bounding box center [1317, 139] width 112 height 13
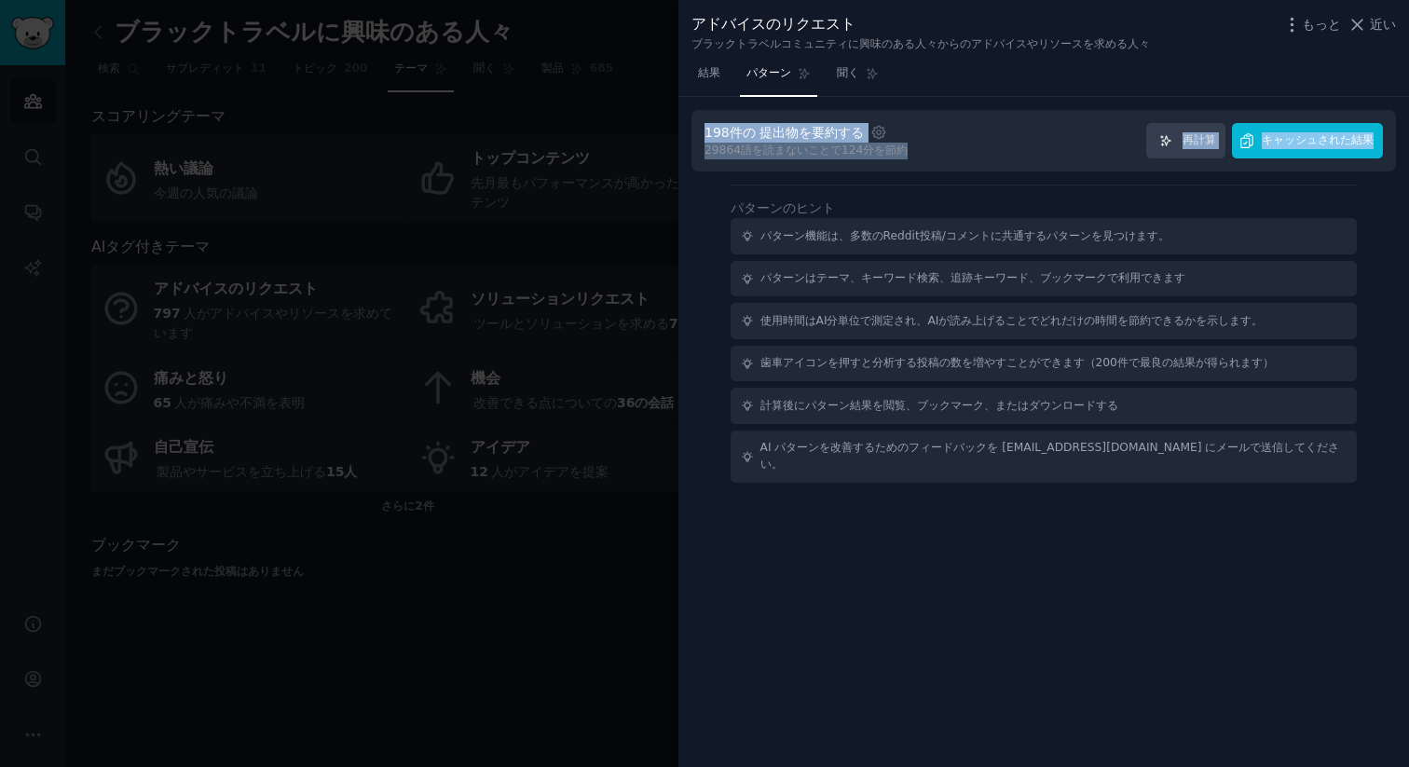
click at [1302, 136] on div "198件の 提出物 を要約する 設定 29864 語 を読まないことで 124分 を節約 再計算 キャッシュされた結果" at bounding box center [1043, 141] width 678 height 36
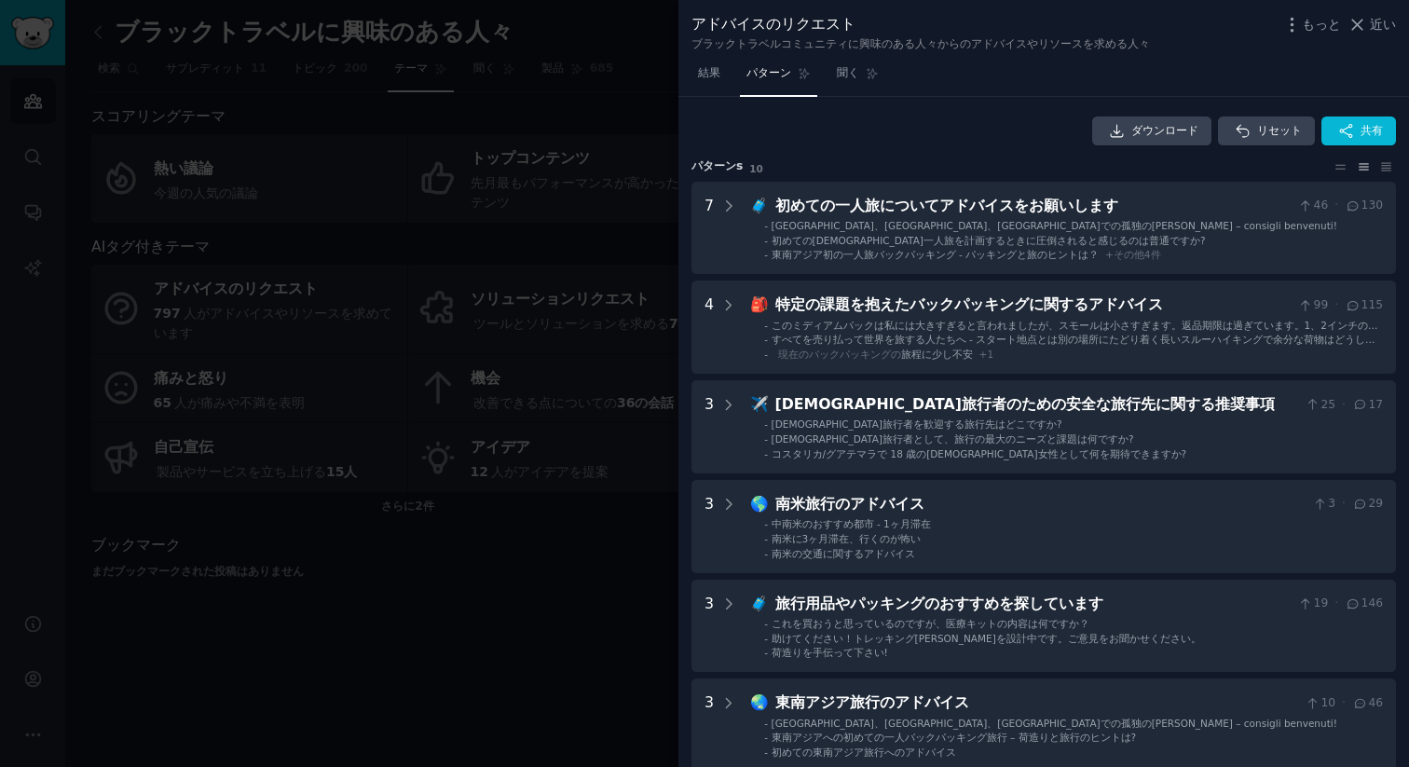
click at [964, 126] on div "ダウンロード リセット 共有" at bounding box center [1043, 131] width 704 height 30
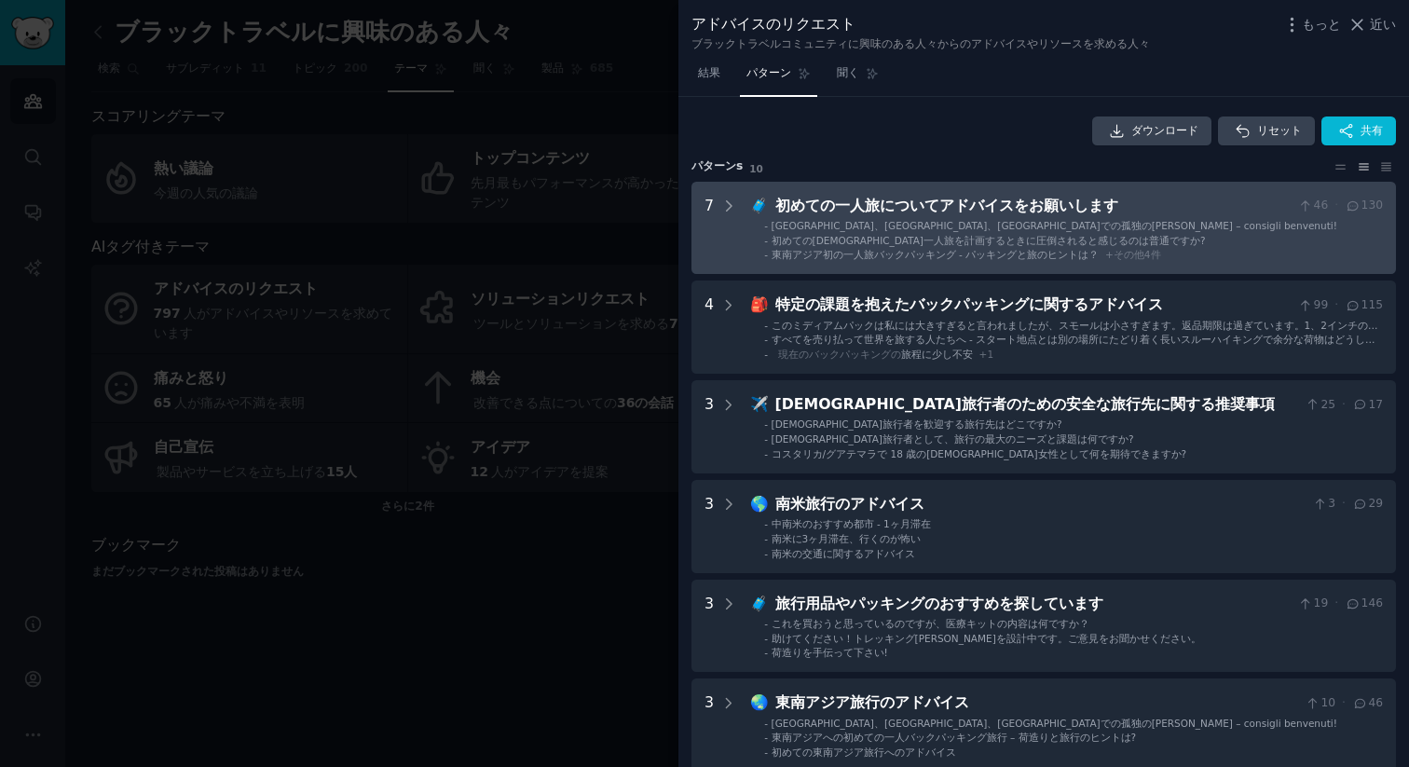
click at [900, 217] on div "🧳 初めての一人旅についてアドバイスをお願いします 46 · 130 - タイ、ベトナム、カンボジアでの孤独のプリモ・ヴィアッジオ – consigli be…" at bounding box center [1066, 228] width 633 height 67
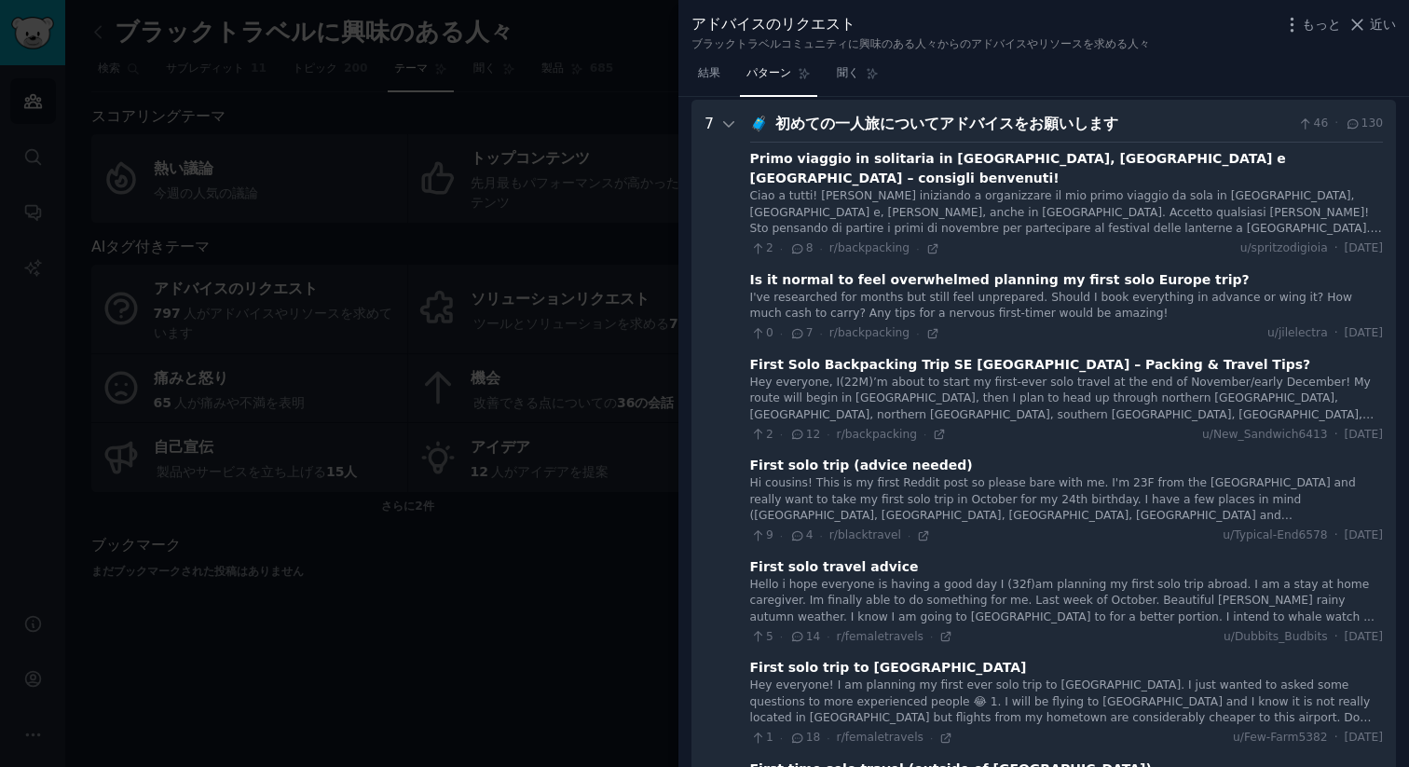
scroll to position [85, 0]
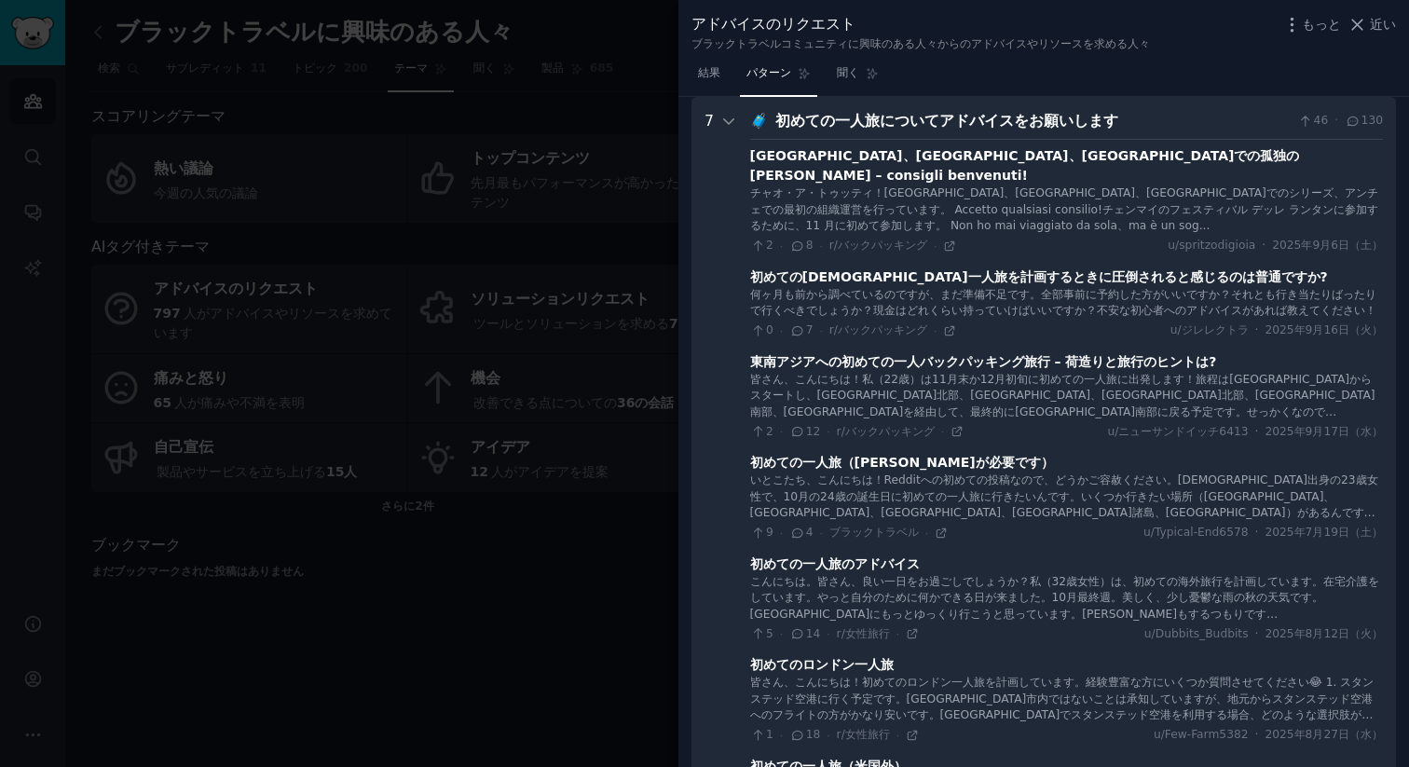
click at [752, 116] on font "🧳" at bounding box center [759, 121] width 19 height 18
click at [729, 119] on icon at bounding box center [728, 121] width 17 height 17
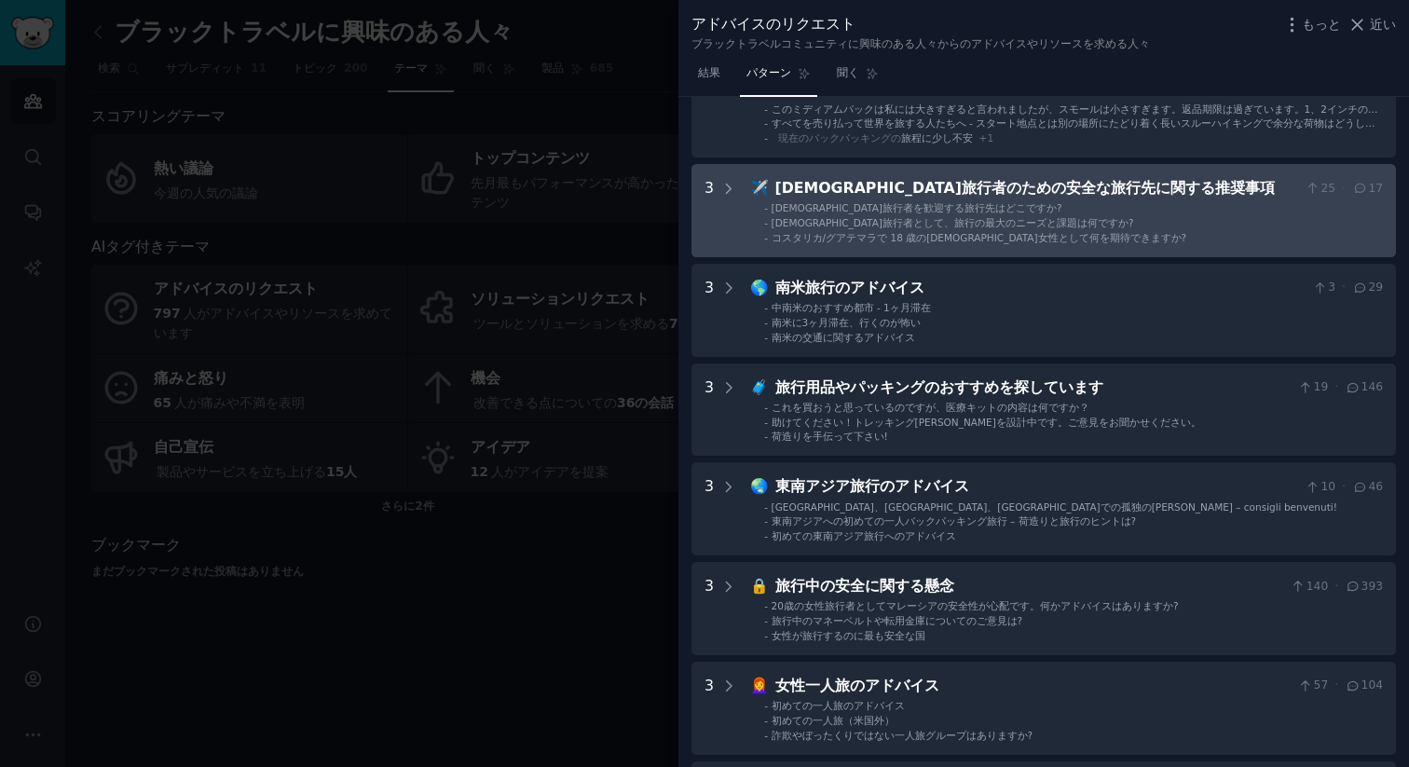
scroll to position [0, 0]
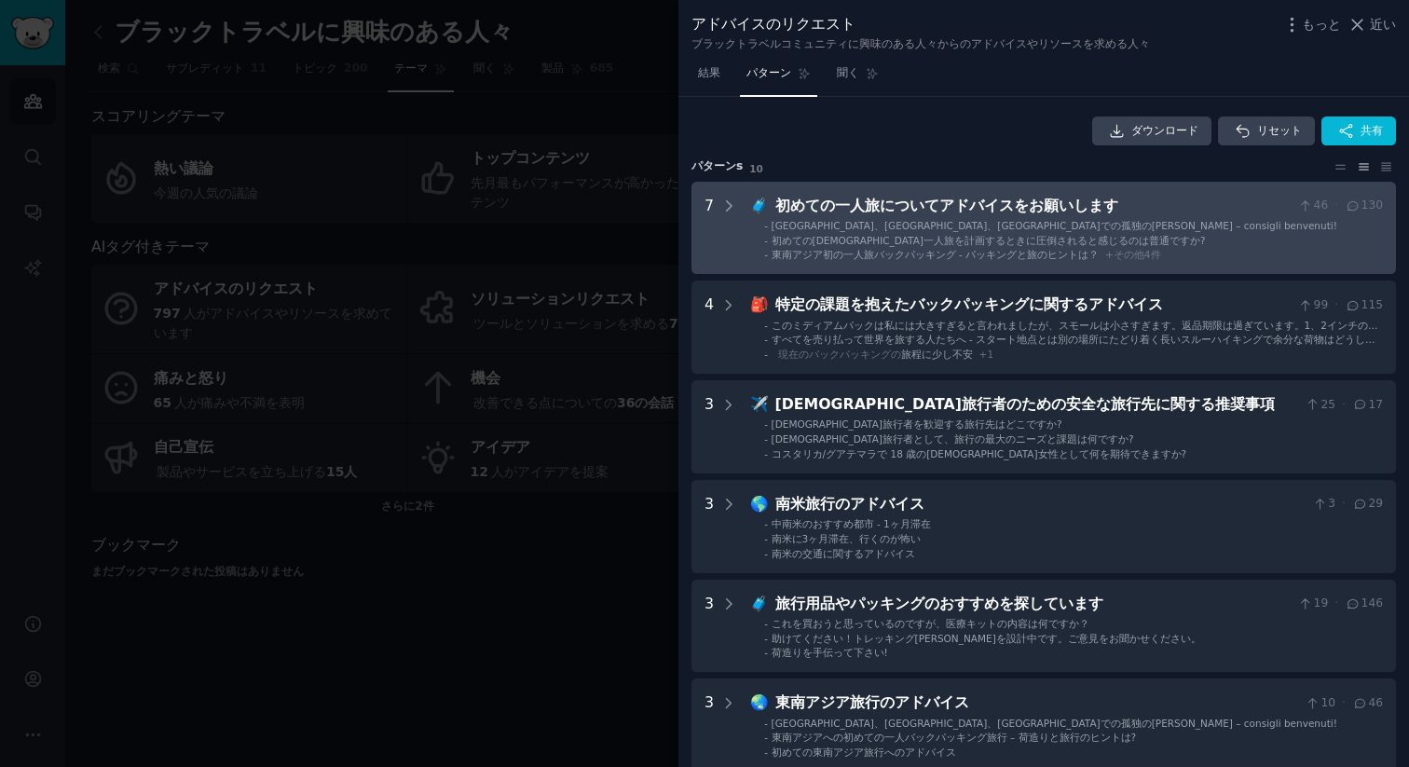
click at [1002, 246] on ul "- タイ、ベトナム、カンボジアでの孤独のプリモ・ヴィアッジオ – consigli benvenuti! - 初めてのヨーロッパ一人旅を計画するときに圧倒され…" at bounding box center [1067, 240] width 632 height 43
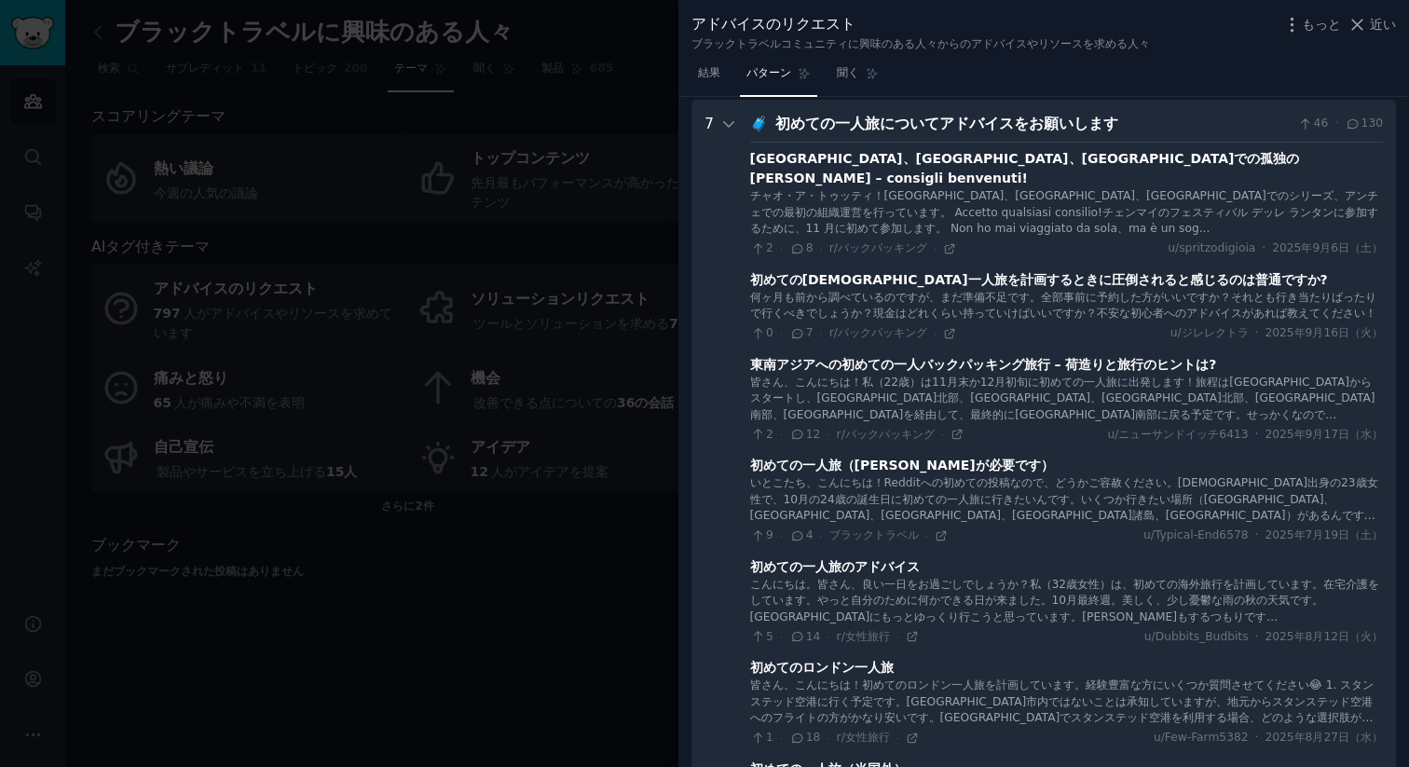
scroll to position [85, 0]
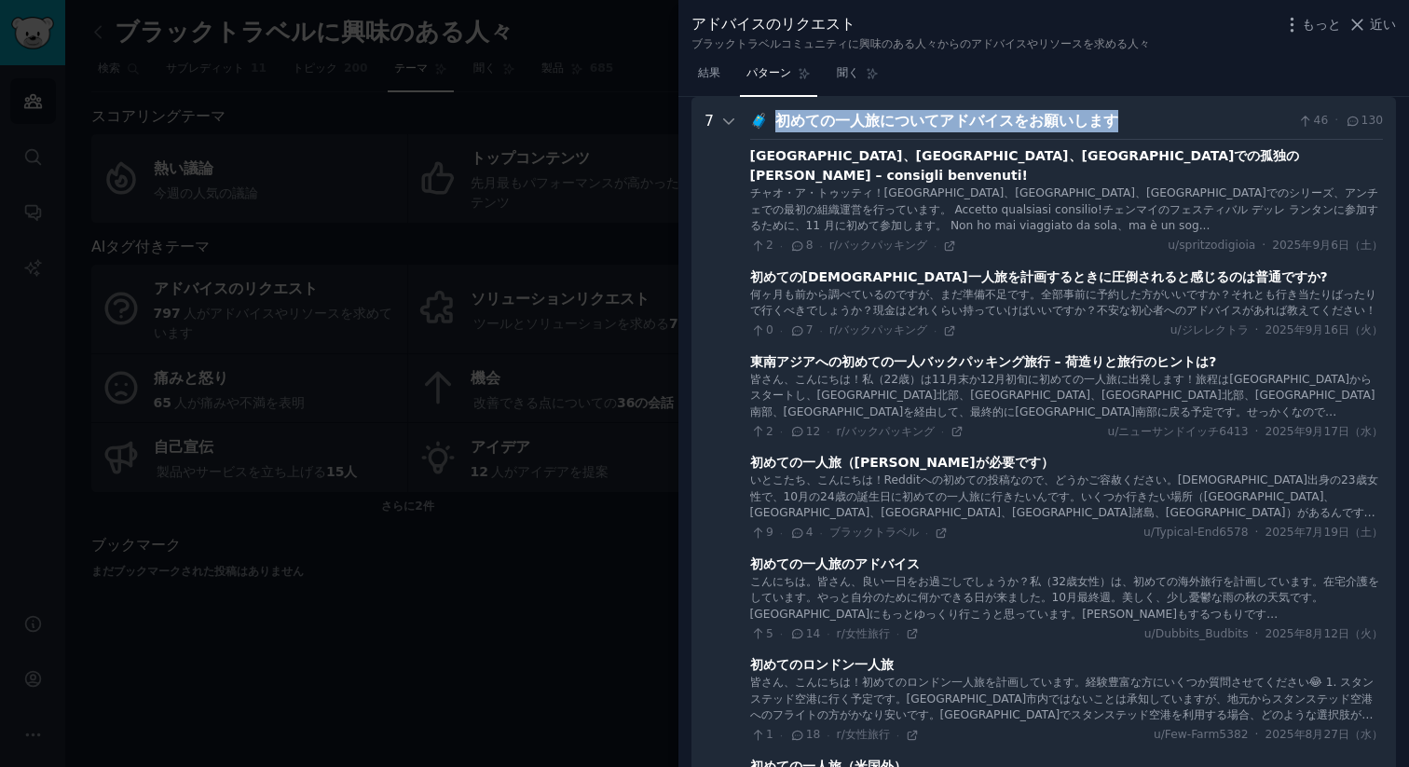
drag, startPoint x: 937, startPoint y: 116, endPoint x: 770, endPoint y: 119, distance: 166.8
click at [775, 119] on div "初めての一人旅についてアドバイスをお願いします" at bounding box center [1033, 121] width 516 height 23
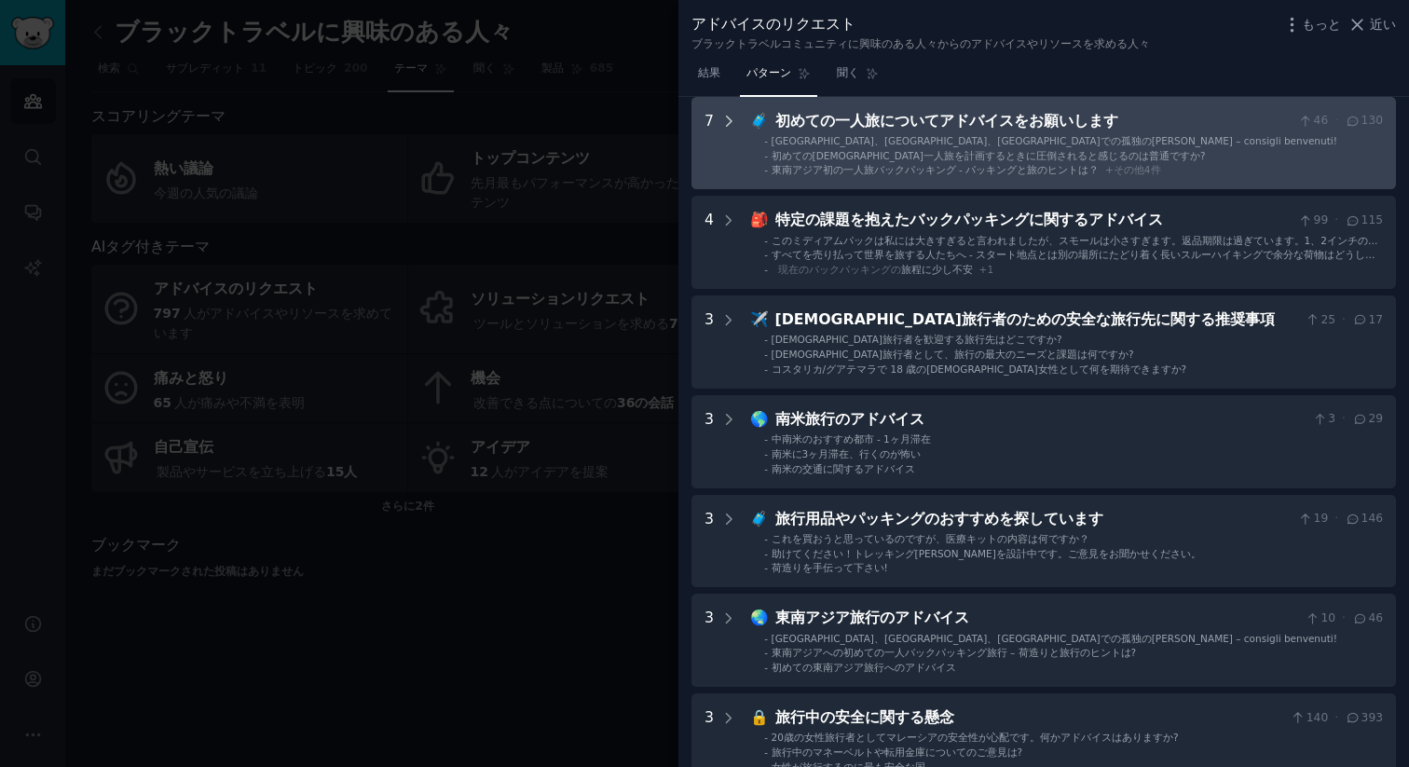
click at [728, 120] on icon at bounding box center [729, 120] width 5 height 9
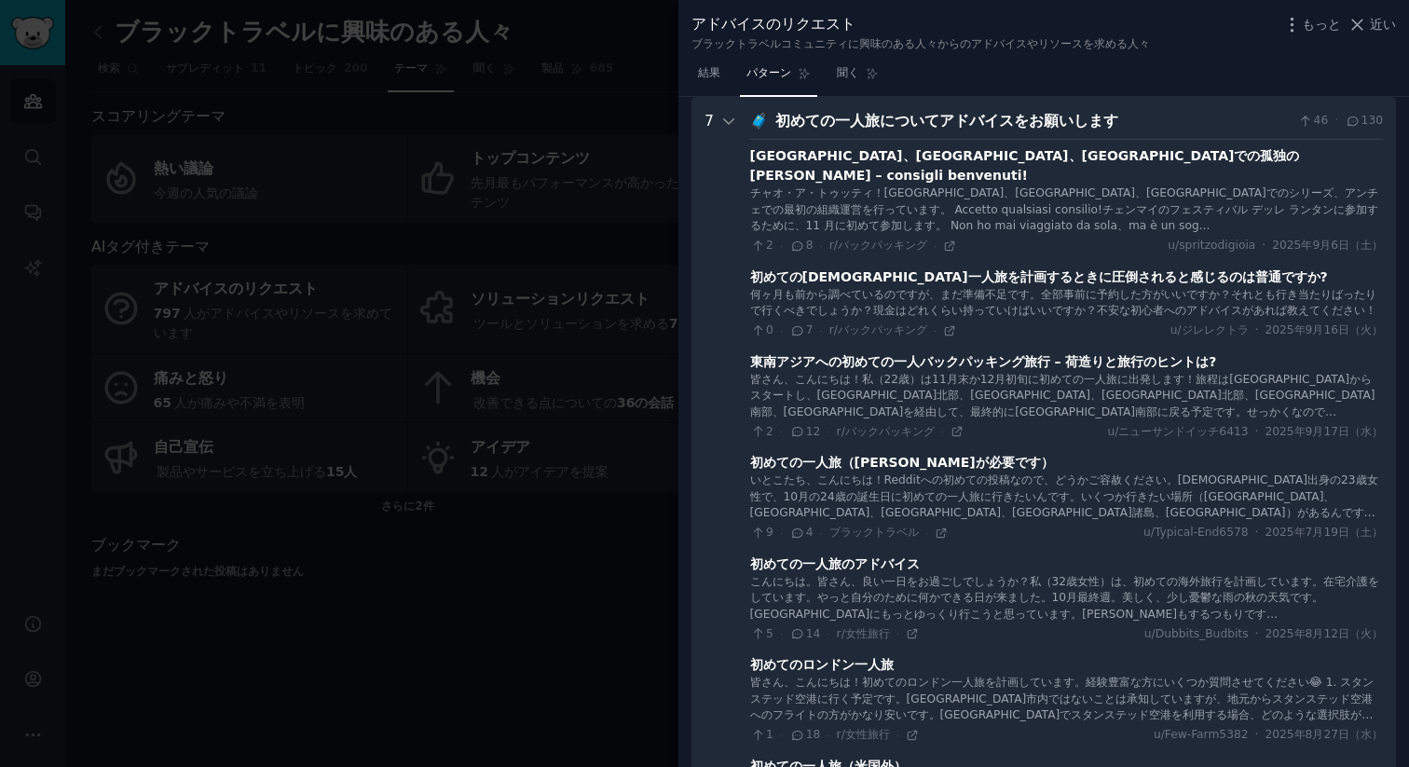
click at [933, 157] on font "[GEOGRAPHIC_DATA]、[GEOGRAPHIC_DATA]、[GEOGRAPHIC_DATA]での孤独の[PERSON_NAME] – consi…" at bounding box center [1025, 165] width 550 height 34
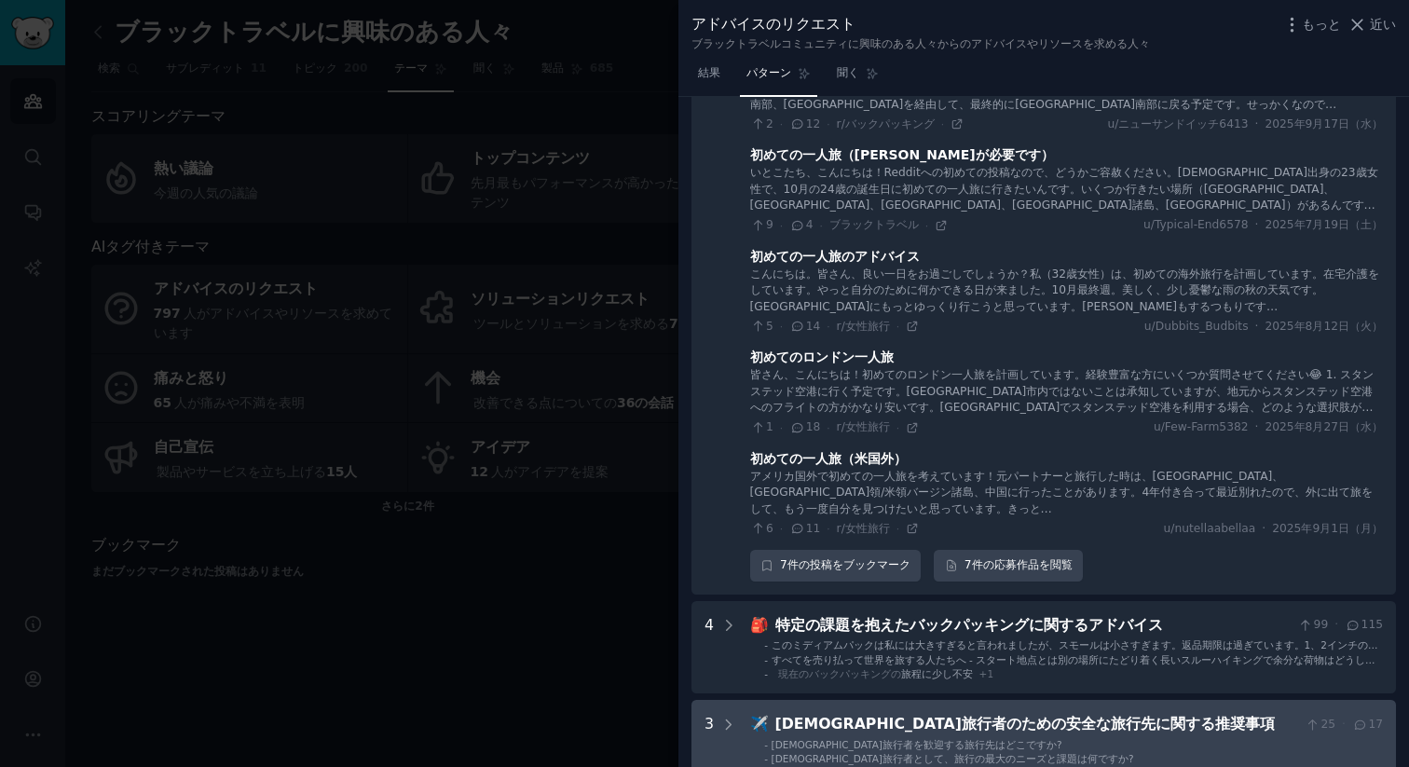
scroll to position [739, 0]
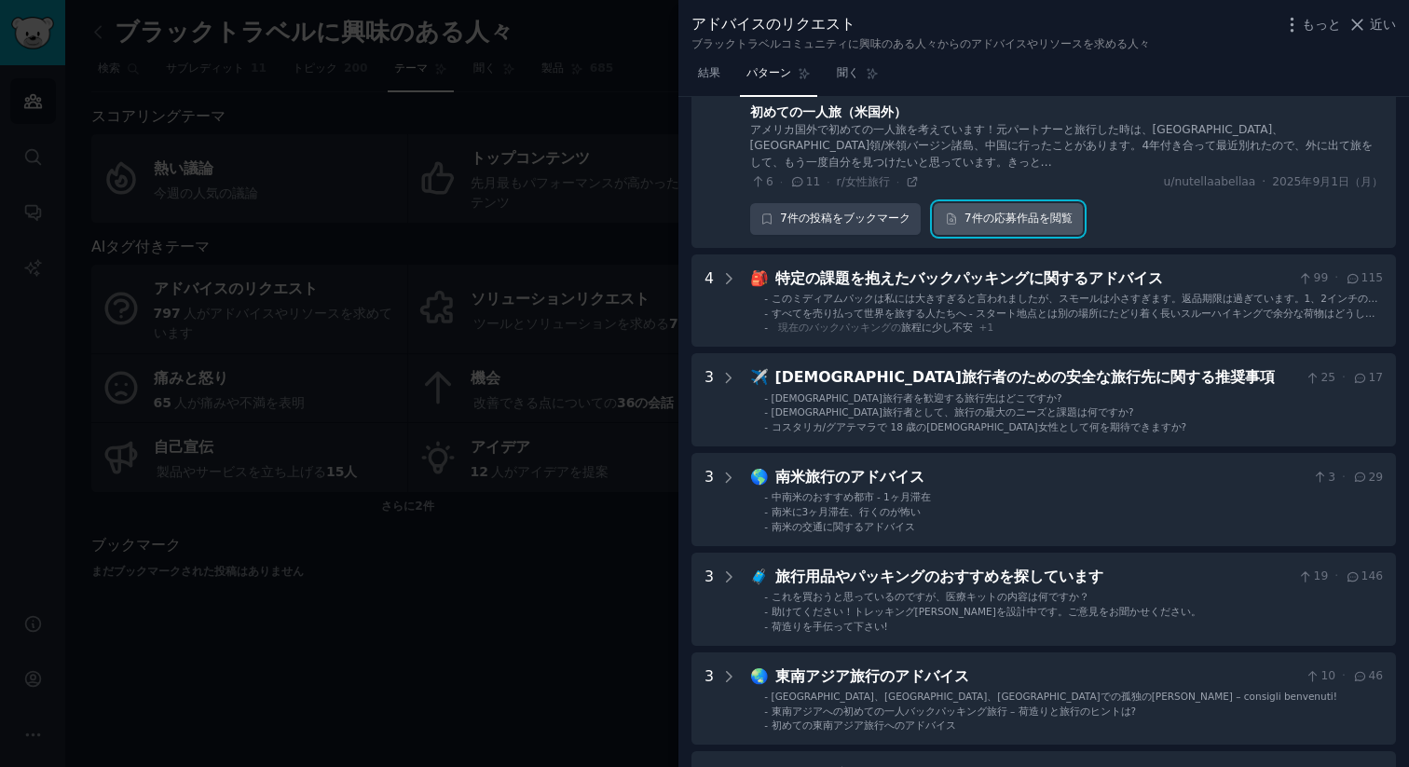
click at [1000, 211] on font "応募作品" at bounding box center [1016, 217] width 45 height 13
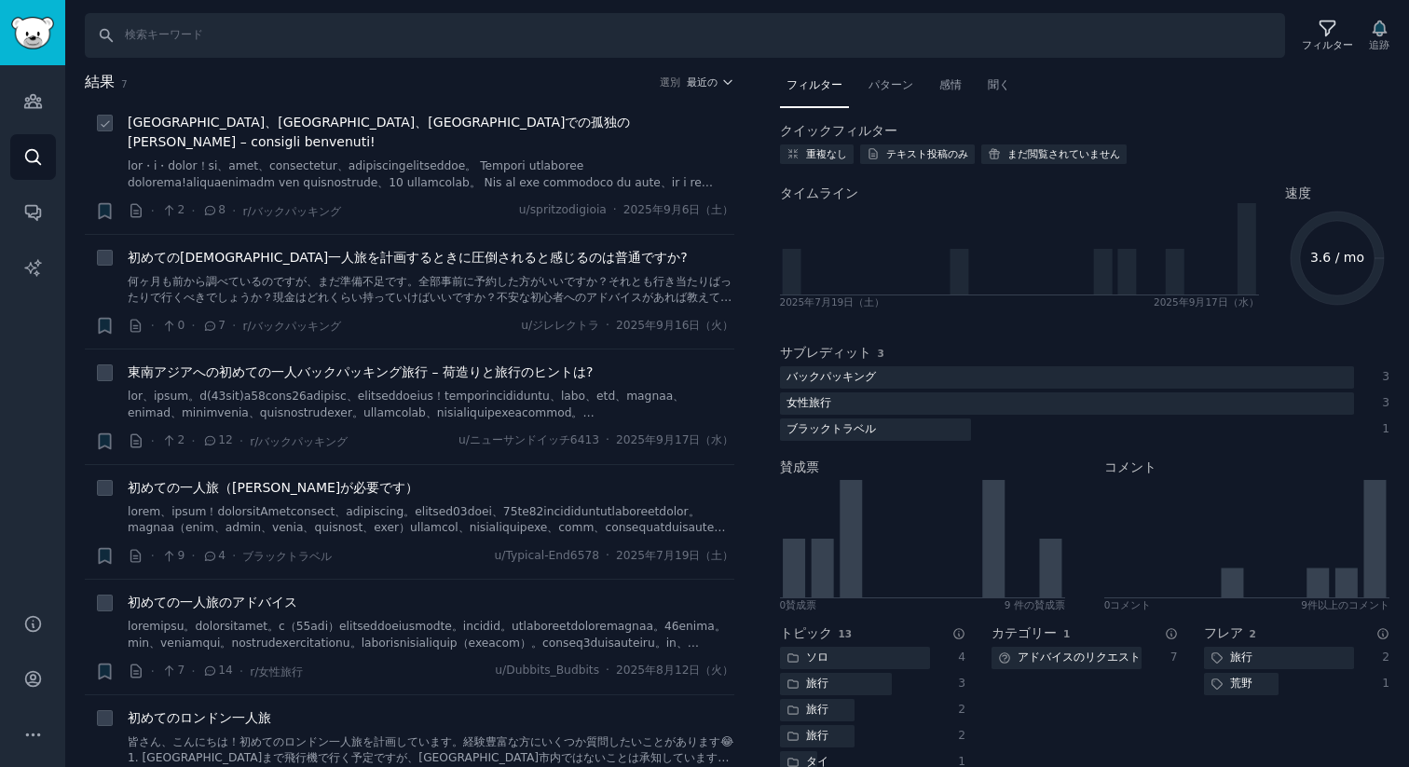
click at [327, 120] on font "タイ、ベトナム、カンボジアでの孤独のプリモ・ヴィアッジオ – consigli benvenuti!" at bounding box center [379, 132] width 503 height 34
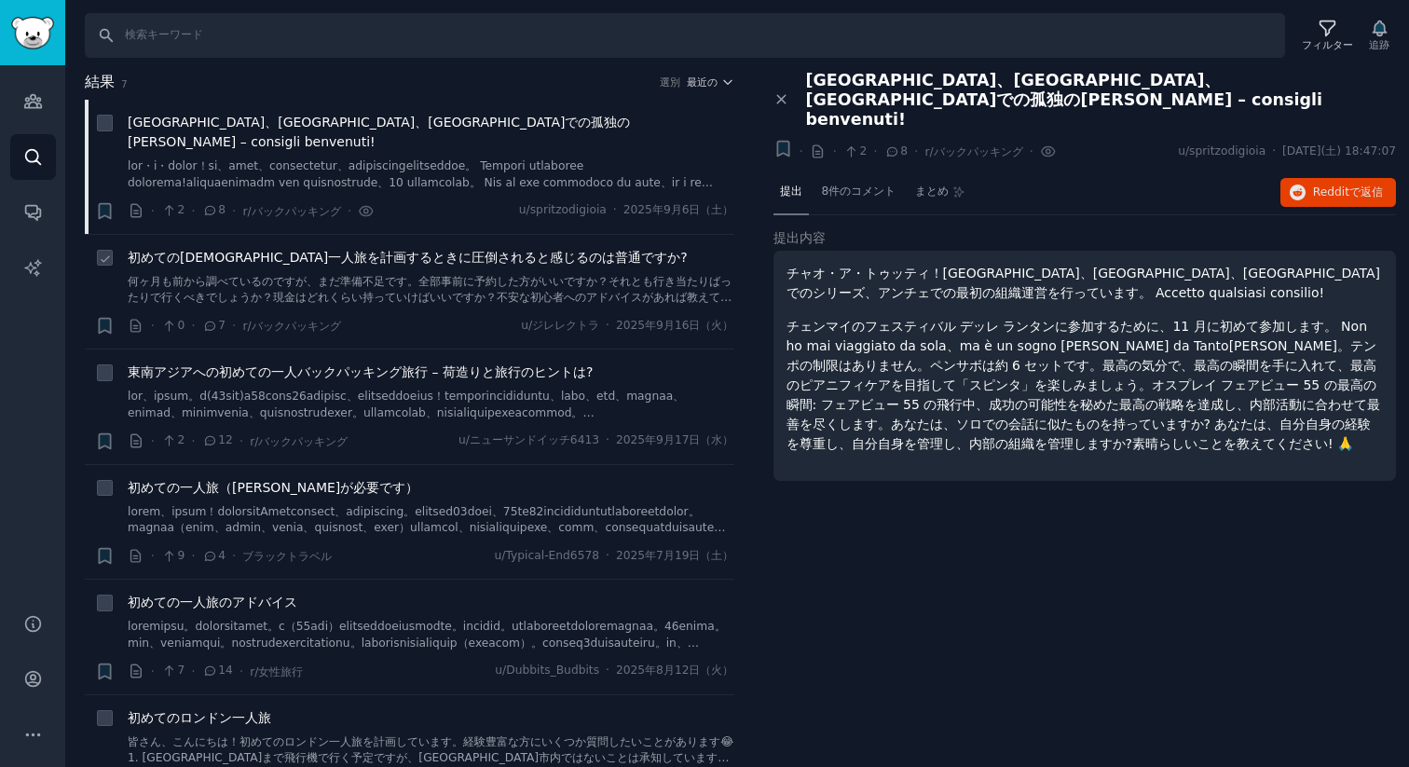
click at [340, 250] on font "初めてのヨーロッパ一人旅を計画するときに圧倒されると感じるのは普通ですか?" at bounding box center [408, 257] width 560 height 15
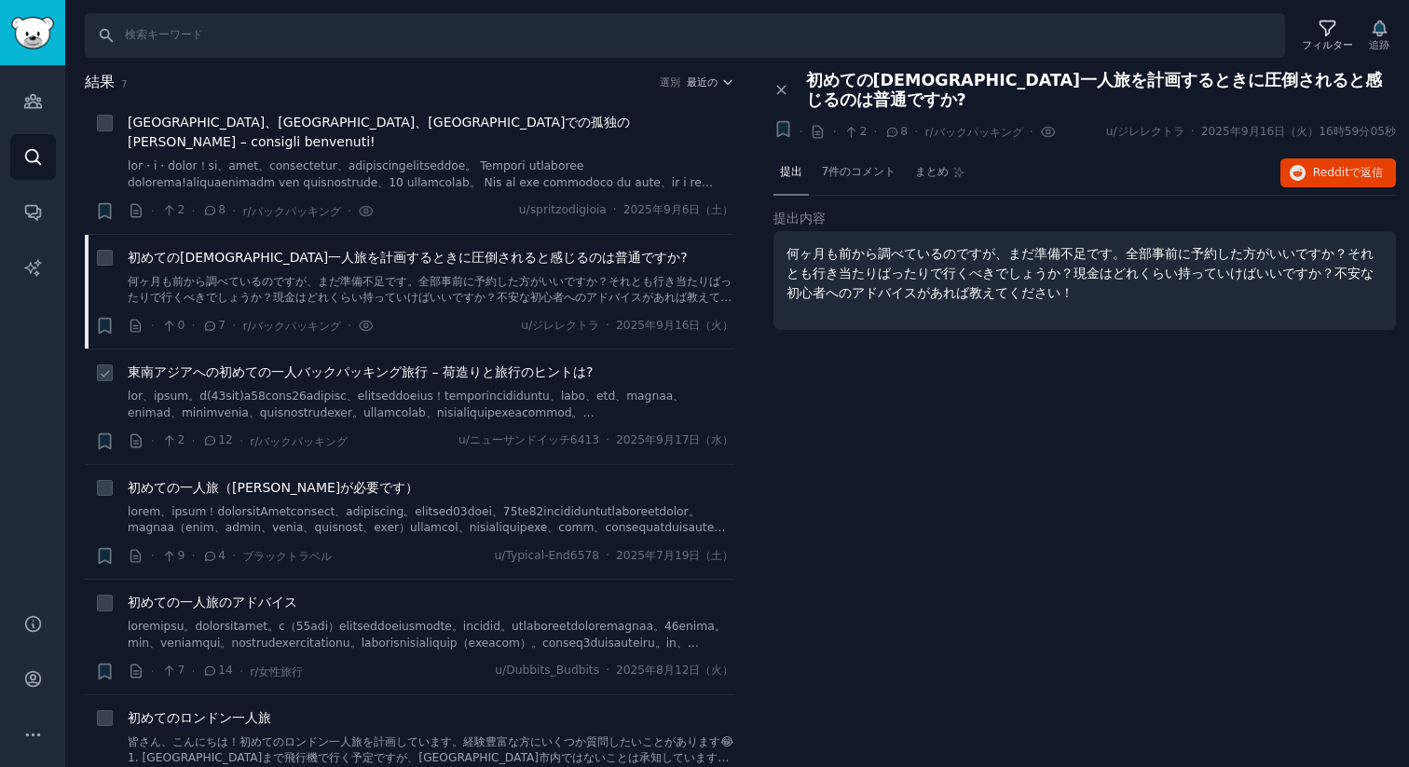
click at [348, 364] on font "東南アジアへの初めての一人バックパッキング旅行 – 荷造りと旅行のヒントは?" at bounding box center [360, 371] width 465 height 15
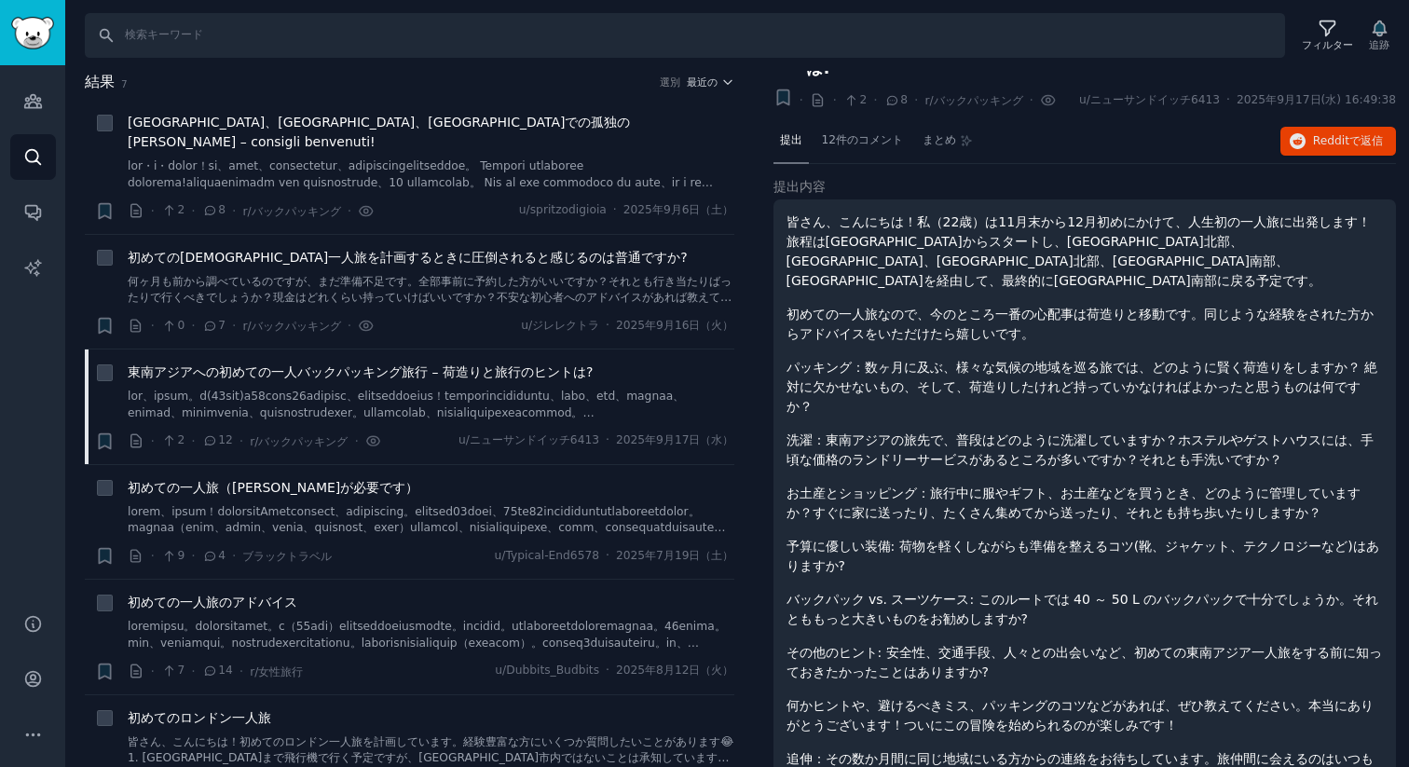
scroll to position [34, 0]
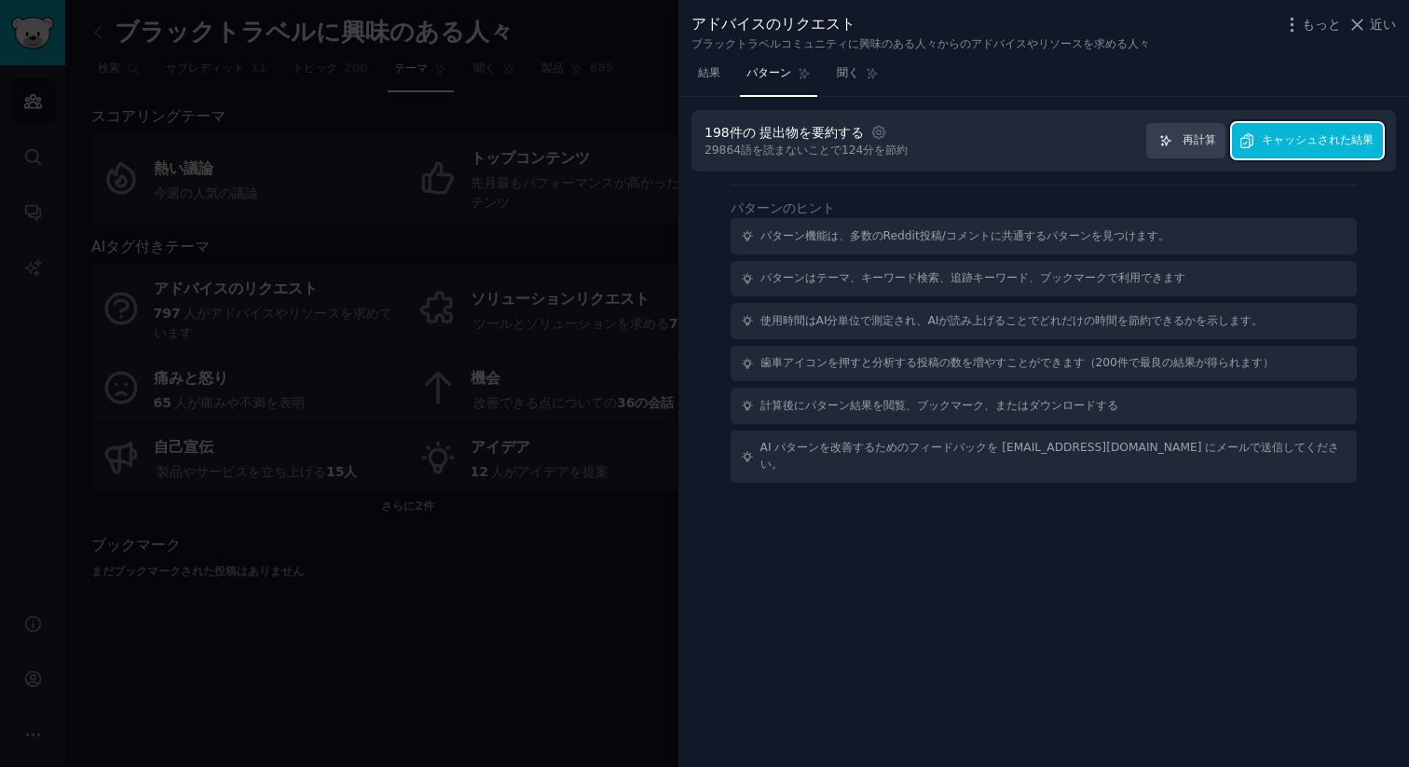
click at [1345, 147] on span "キャッシュされた結果" at bounding box center [1317, 140] width 112 height 17
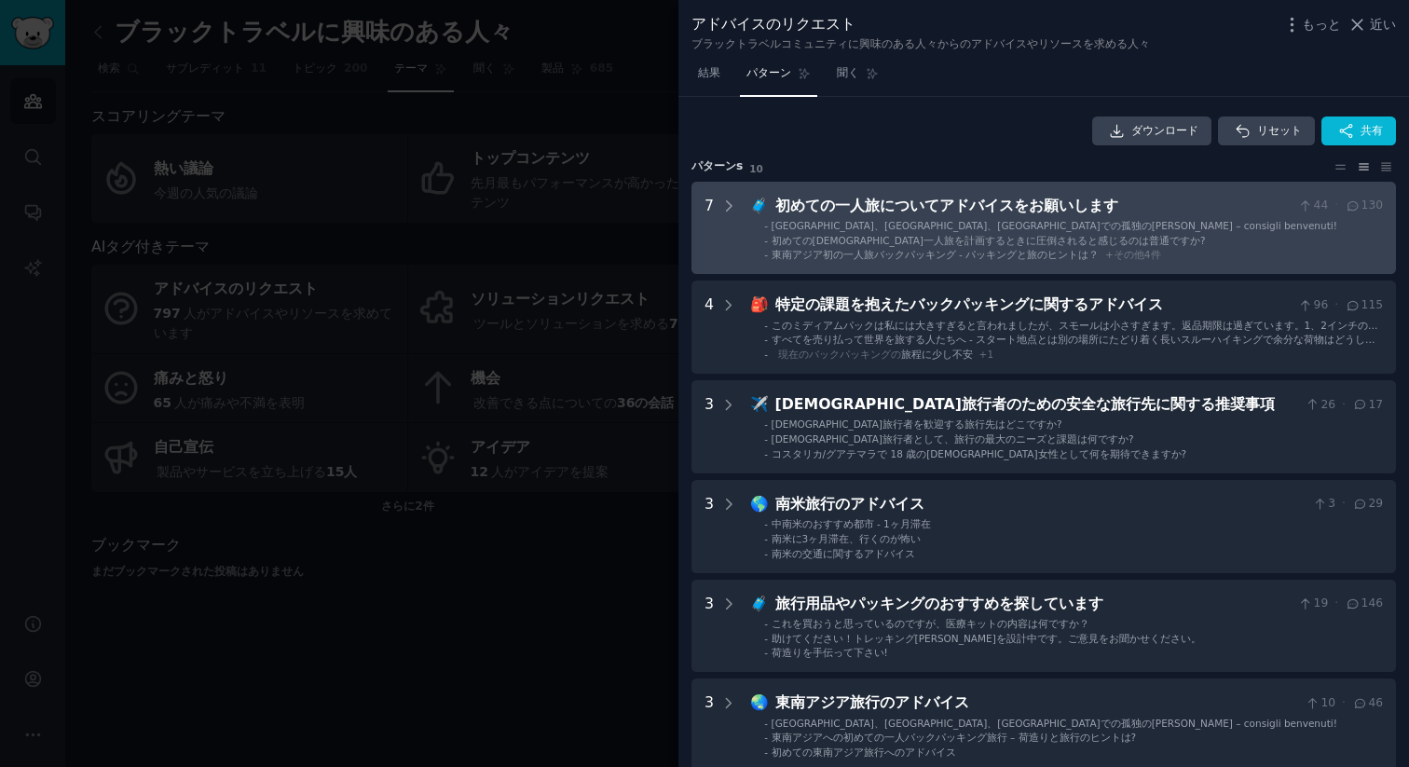
click at [931, 204] on font "初めての一人旅についてアドバイスをお願いします" at bounding box center [946, 206] width 343 height 18
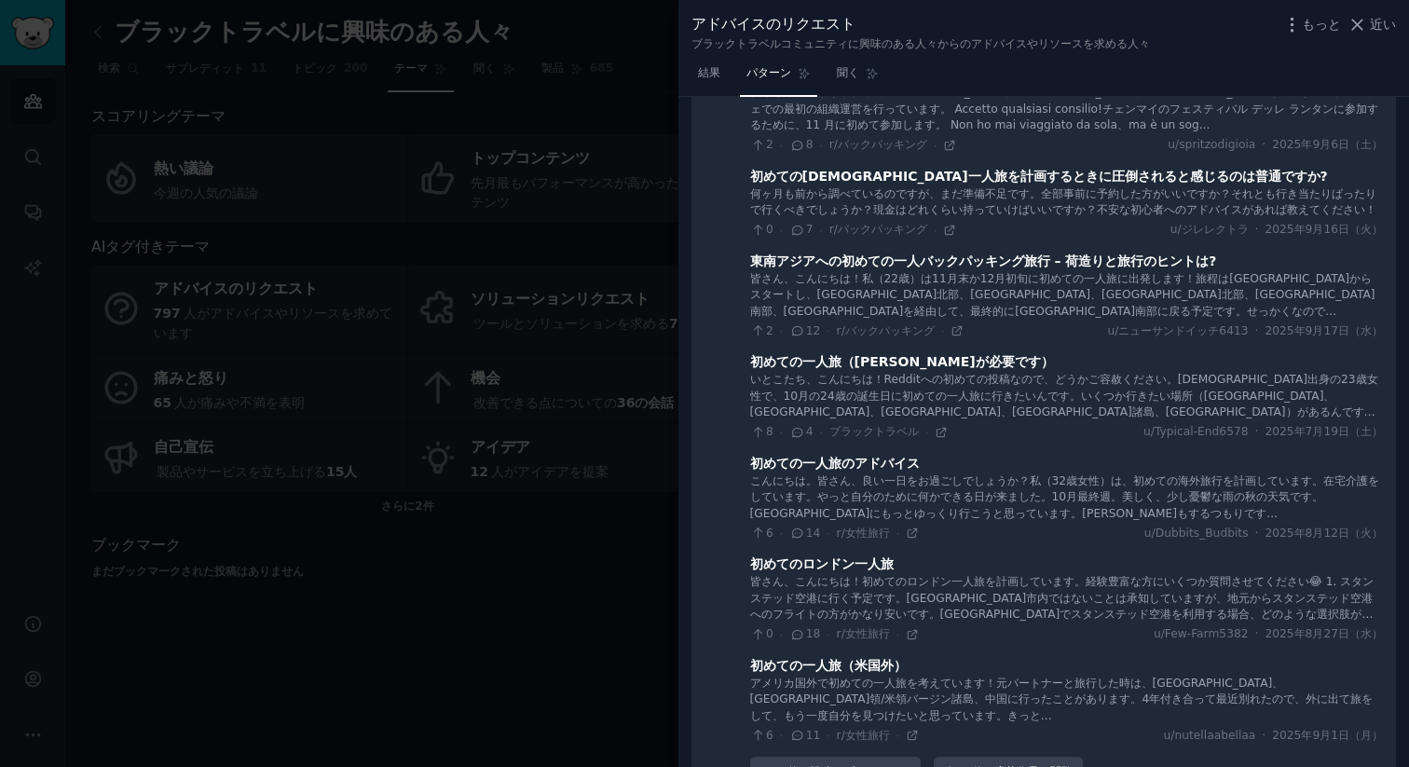
scroll to position [273, 0]
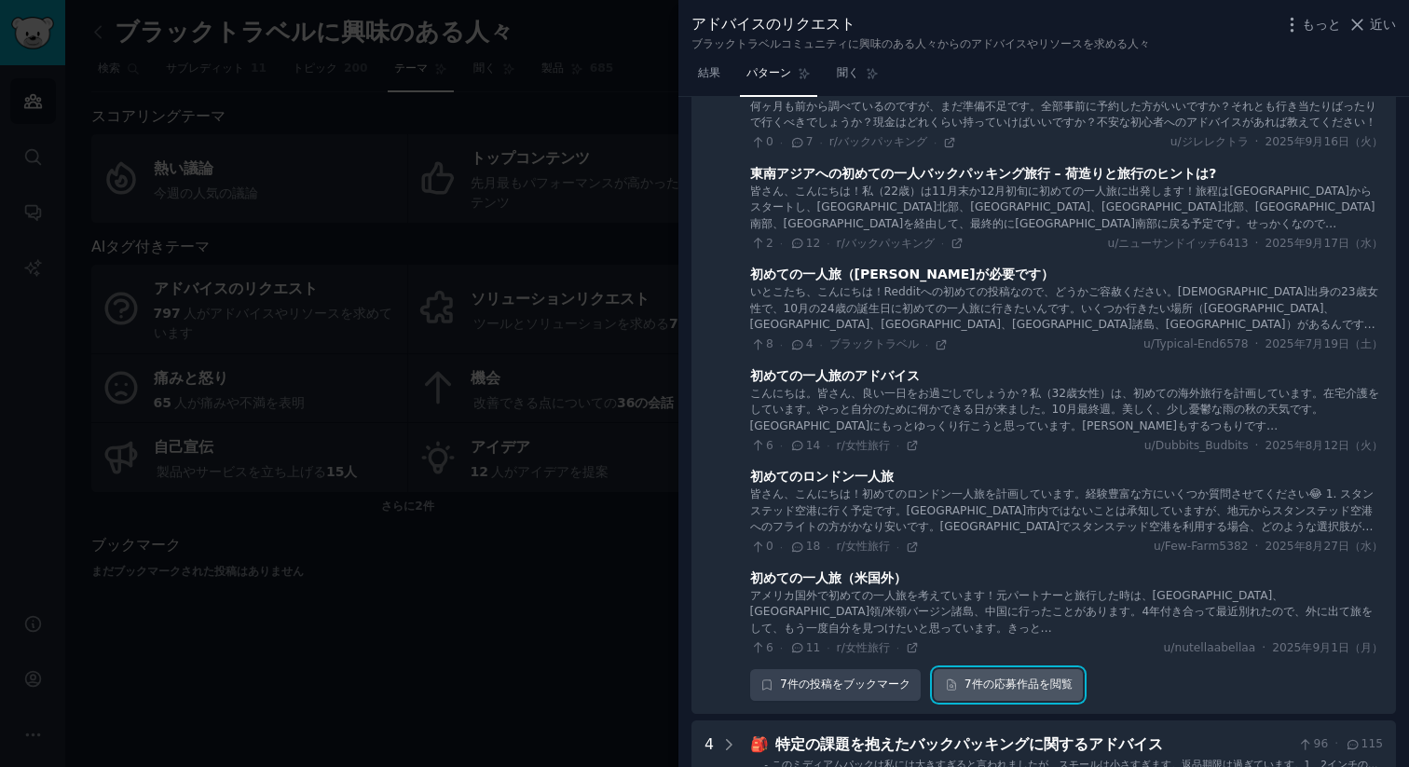
click at [1016, 683] on font "応募作品" at bounding box center [1016, 683] width 45 height 13
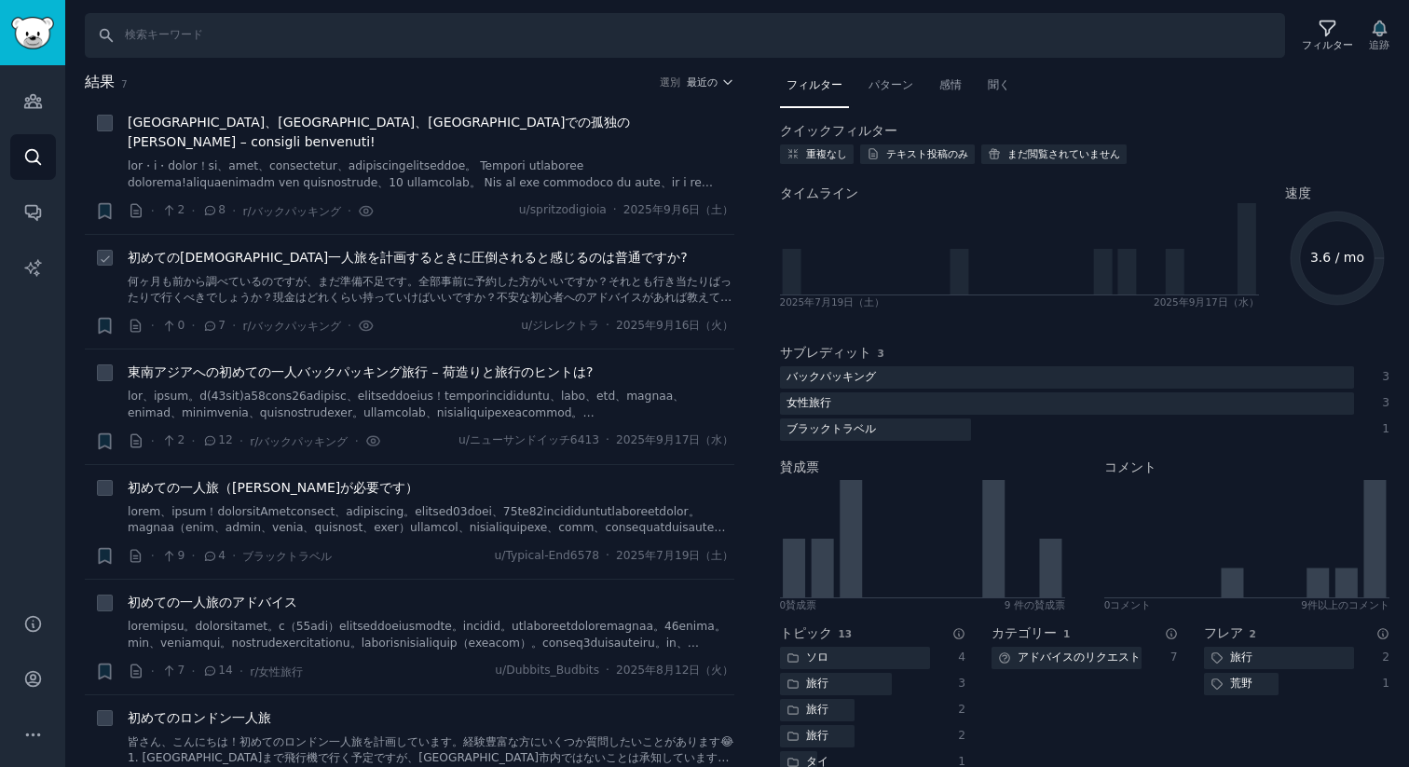
click at [354, 235] on li "+ 初めてのヨーロッパ一人旅を計画するときに圧倒されると感じるのは普通ですか? 何ヶ月も前から調べているのですが、まだ準備不足です。全部事前に予約した方がいい…" at bounding box center [409, 292] width 649 height 115
click at [350, 250] on font "初めてのヨーロッパ一人旅を計画するときに圧倒されると感じるのは普通ですか?" at bounding box center [408, 257] width 560 height 15
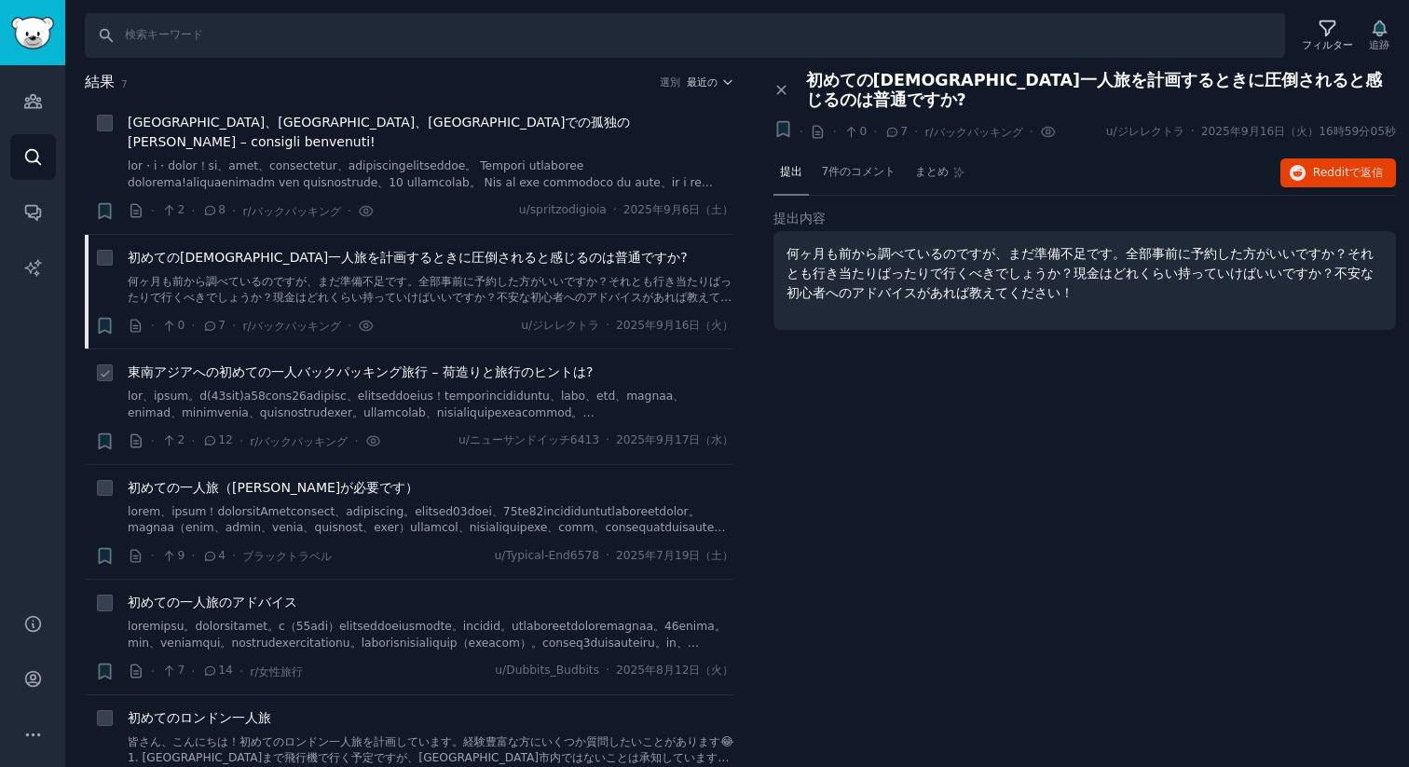
click at [361, 400] on font at bounding box center [422, 469] width 589 height 160
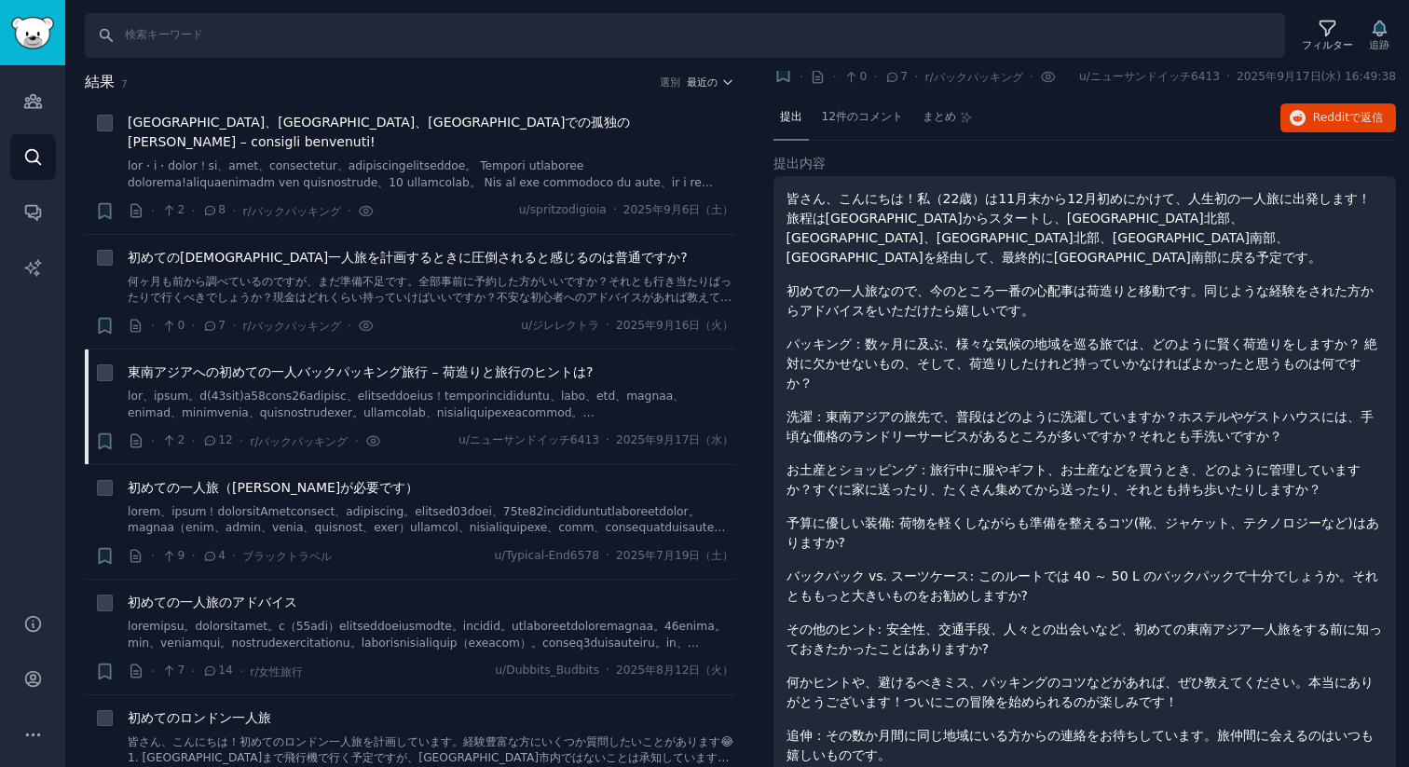
scroll to position [76, 0]
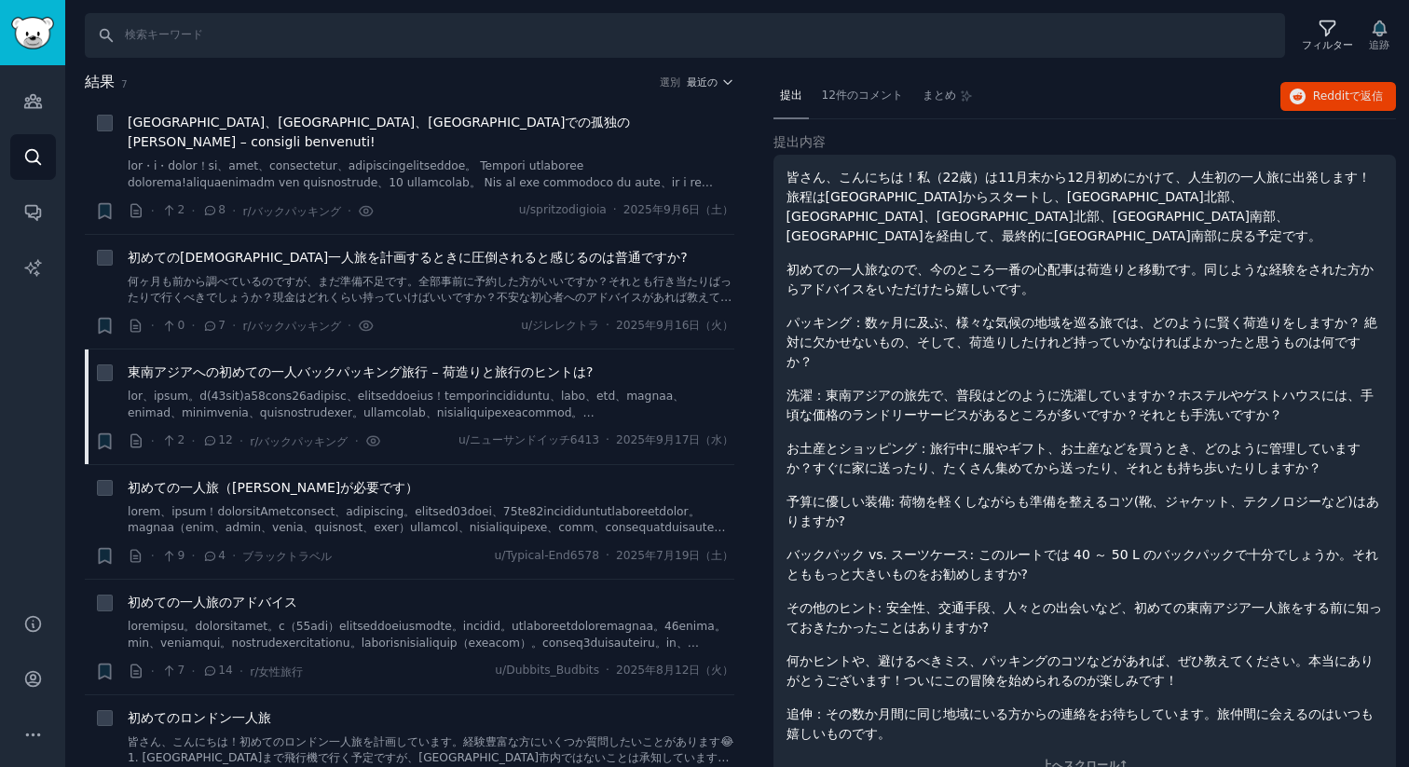
drag, startPoint x: 863, startPoint y: 85, endPoint x: 851, endPoint y: 81, distance: 11.8
click at [861, 84] on div "12件のコメント" at bounding box center [862, 97] width 95 height 45
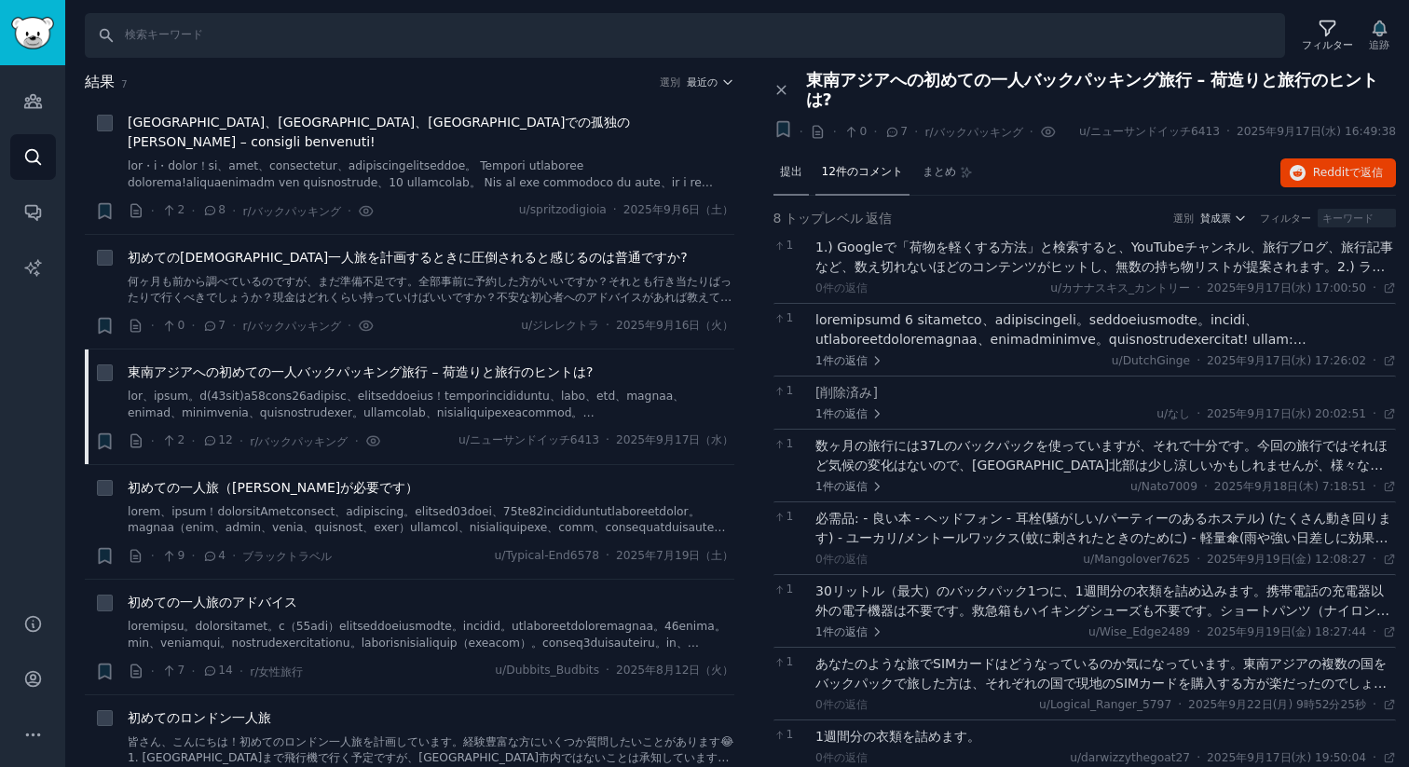
click at [798, 165] on font "提出" at bounding box center [791, 171] width 22 height 13
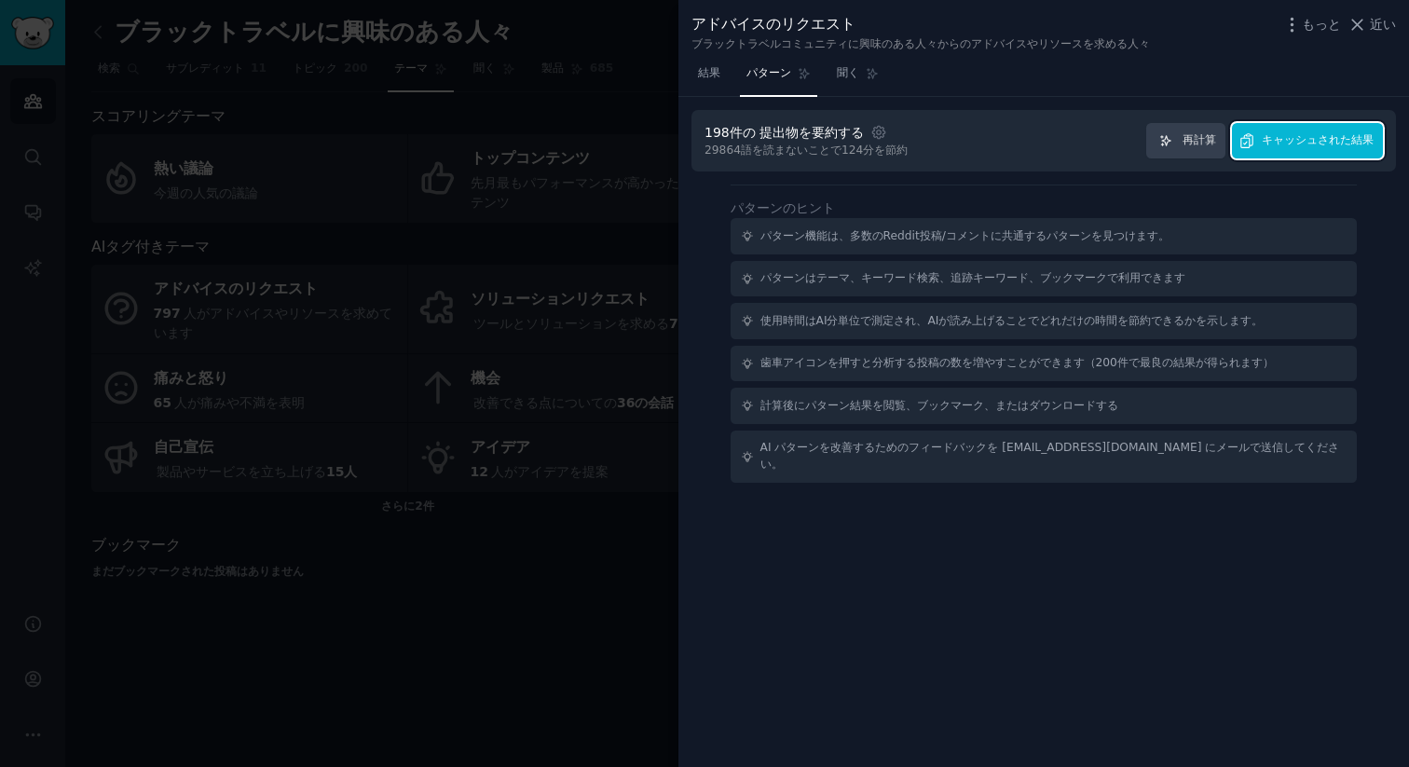
click at [1338, 148] on span "キャッシュされた結果" at bounding box center [1317, 140] width 112 height 17
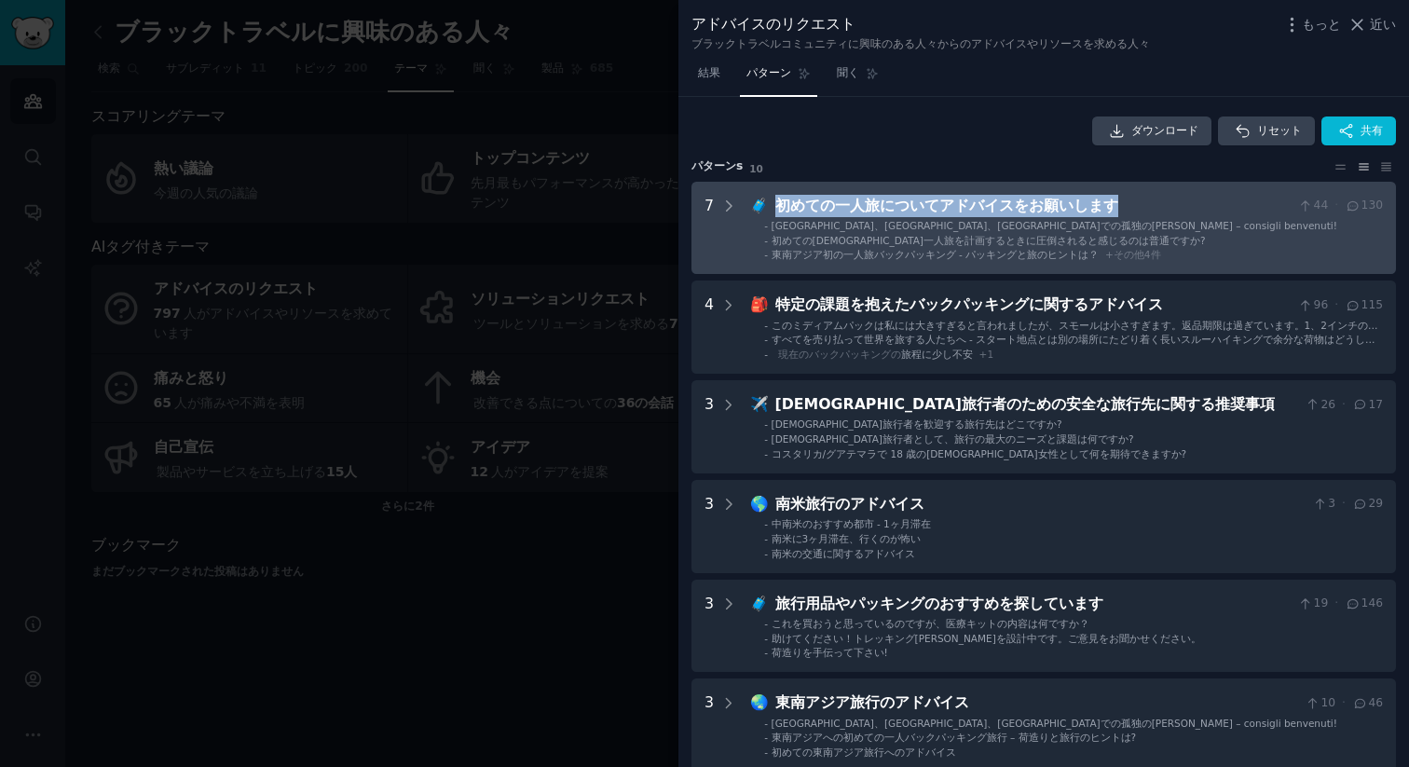
drag, startPoint x: 1100, startPoint y: 202, endPoint x: 765, endPoint y: 201, distance: 335.4
click at [765, 201] on div "🧳 初めての一人旅についてアドバイスをお願いします 44 · 130" at bounding box center [1066, 206] width 633 height 23
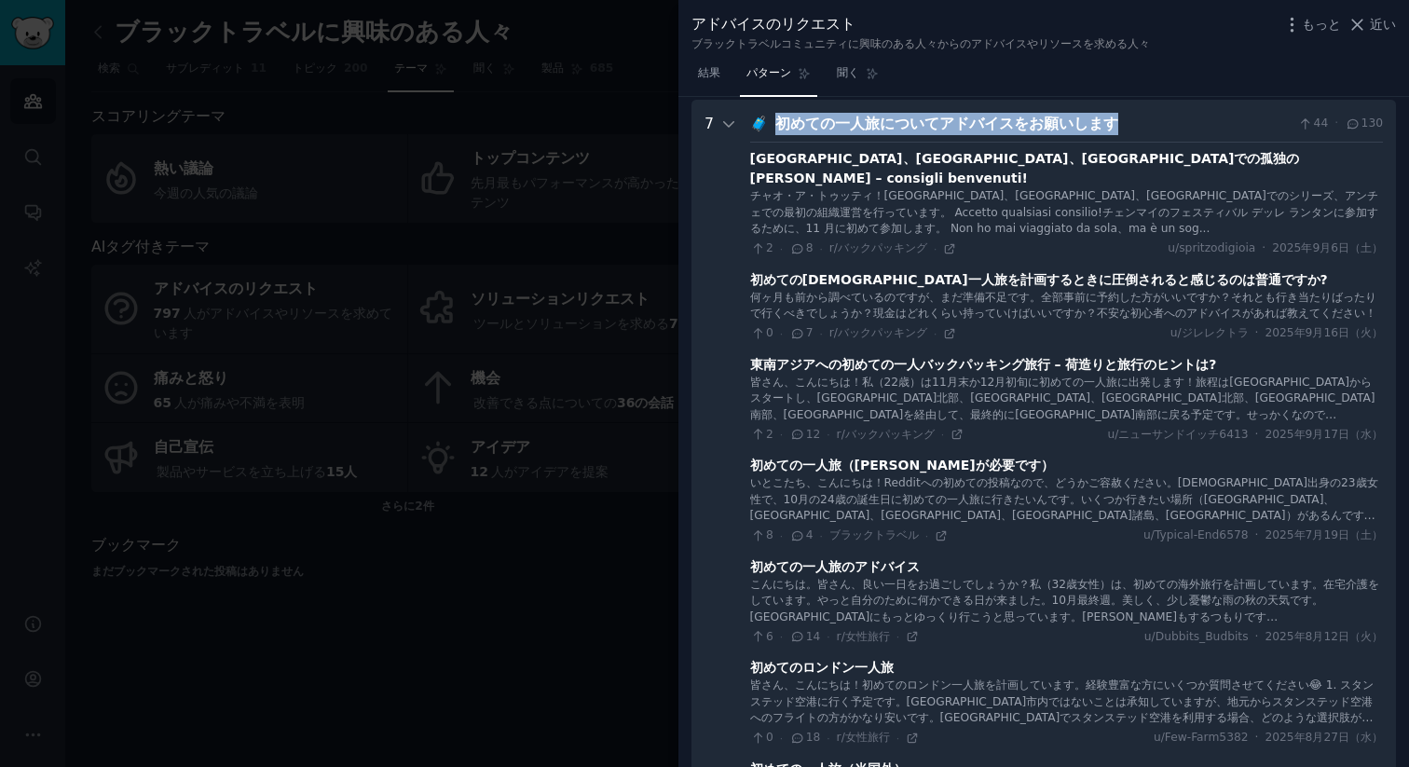
scroll to position [85, 0]
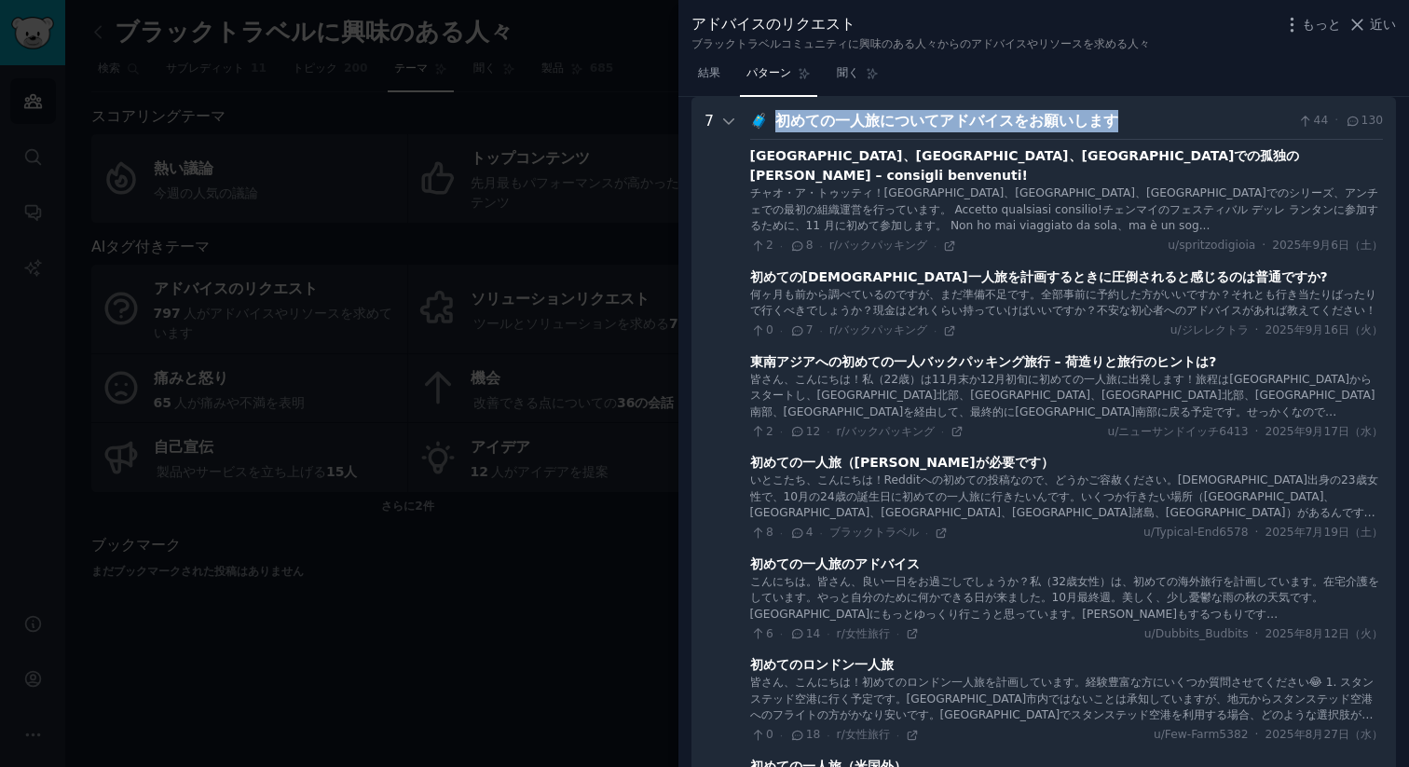
copy div "🧳 初めての一人旅についてアドバイスをお願いします"
click at [1271, 61] on div "結果 パターン 聞く" at bounding box center [1043, 78] width 730 height 38
click at [906, 137] on div "🧳 初めての一人旅についてアドバイスをお願いします 44 · 130 タイ、ベトナム、カンボジアでの孤独のプリモ・ヴィアッジオ – consigli benv…" at bounding box center [1066, 499] width 633 height 779
click at [906, 134] on div "🧳 初めての一人旅についてアドバイスをお願いします 44 · 130 タイ、ベトナム、カンボジアでの孤独のプリモ・ヴィアッジオ – consigli benv…" at bounding box center [1066, 499] width 633 height 779
click at [750, 125] on font "🧳" at bounding box center [759, 121] width 19 height 18
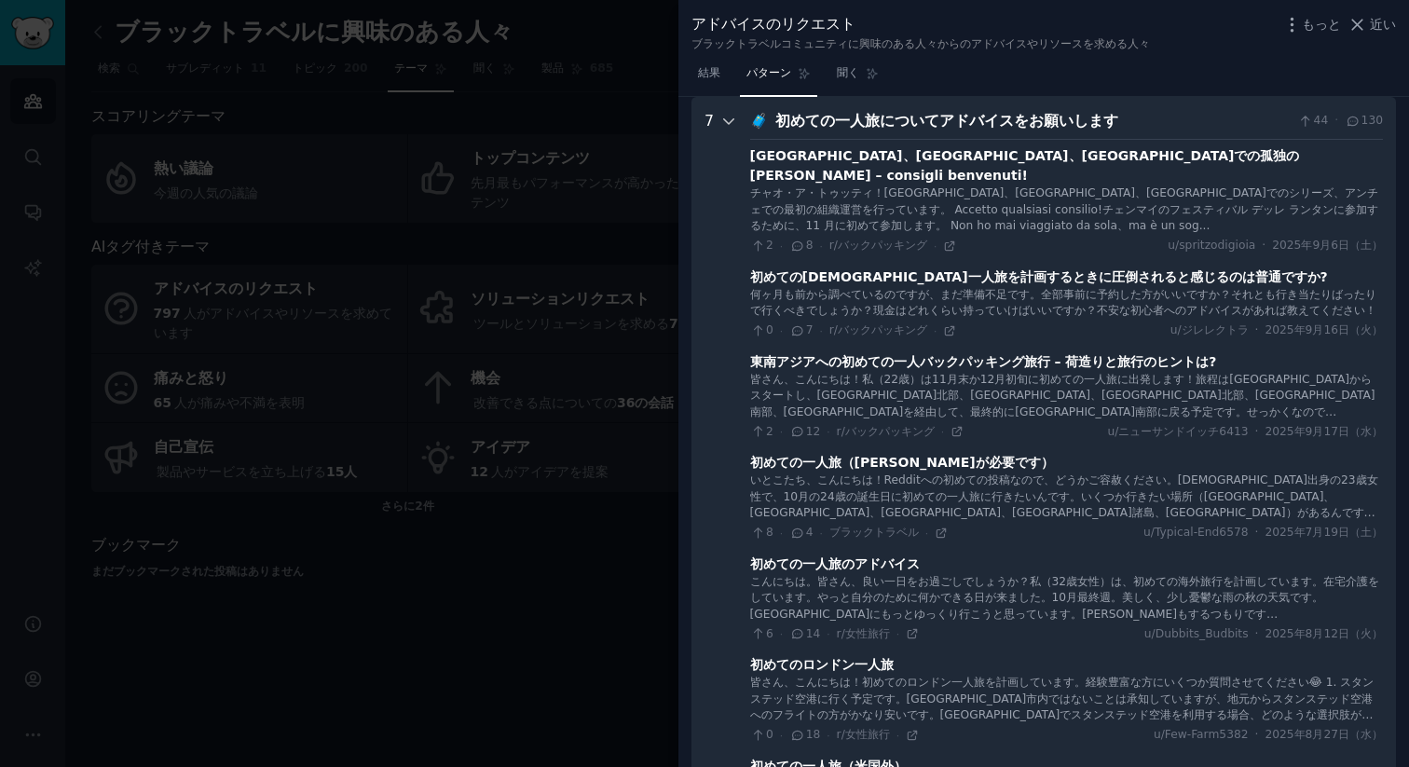
click at [724, 119] on icon at bounding box center [728, 121] width 17 height 17
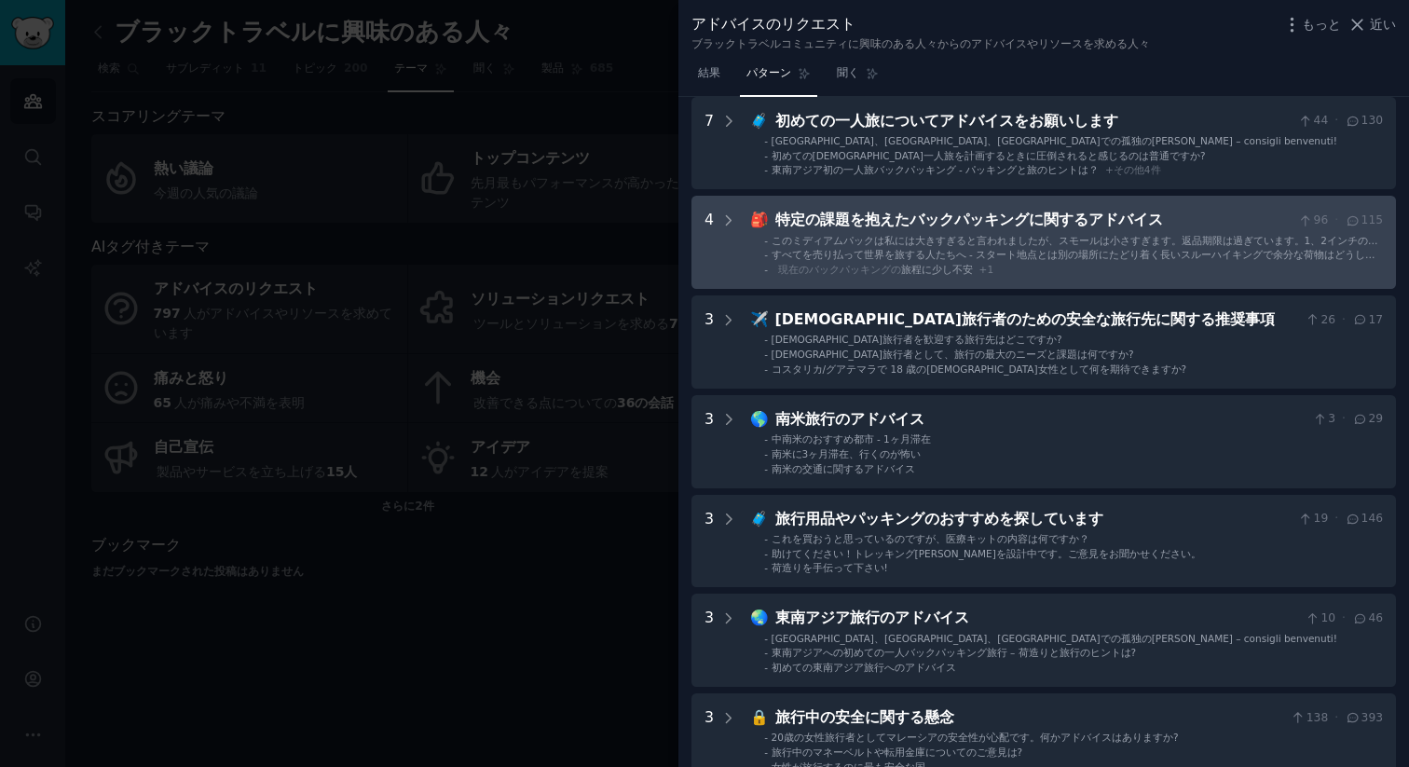
click at [947, 227] on font "特定の課題を抱えたバックパッキングに関するアドバイス" at bounding box center [969, 220] width 388 height 18
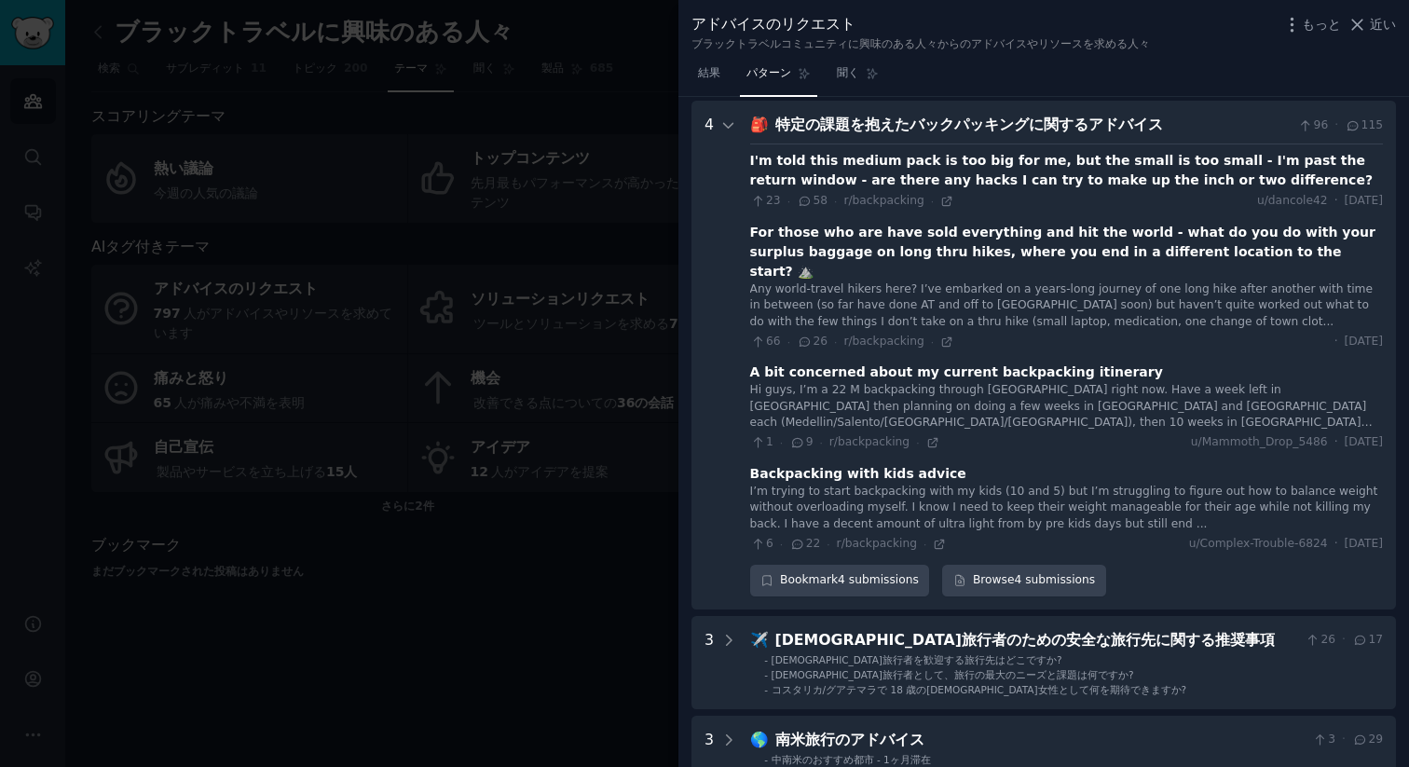
scroll to position [184, 0]
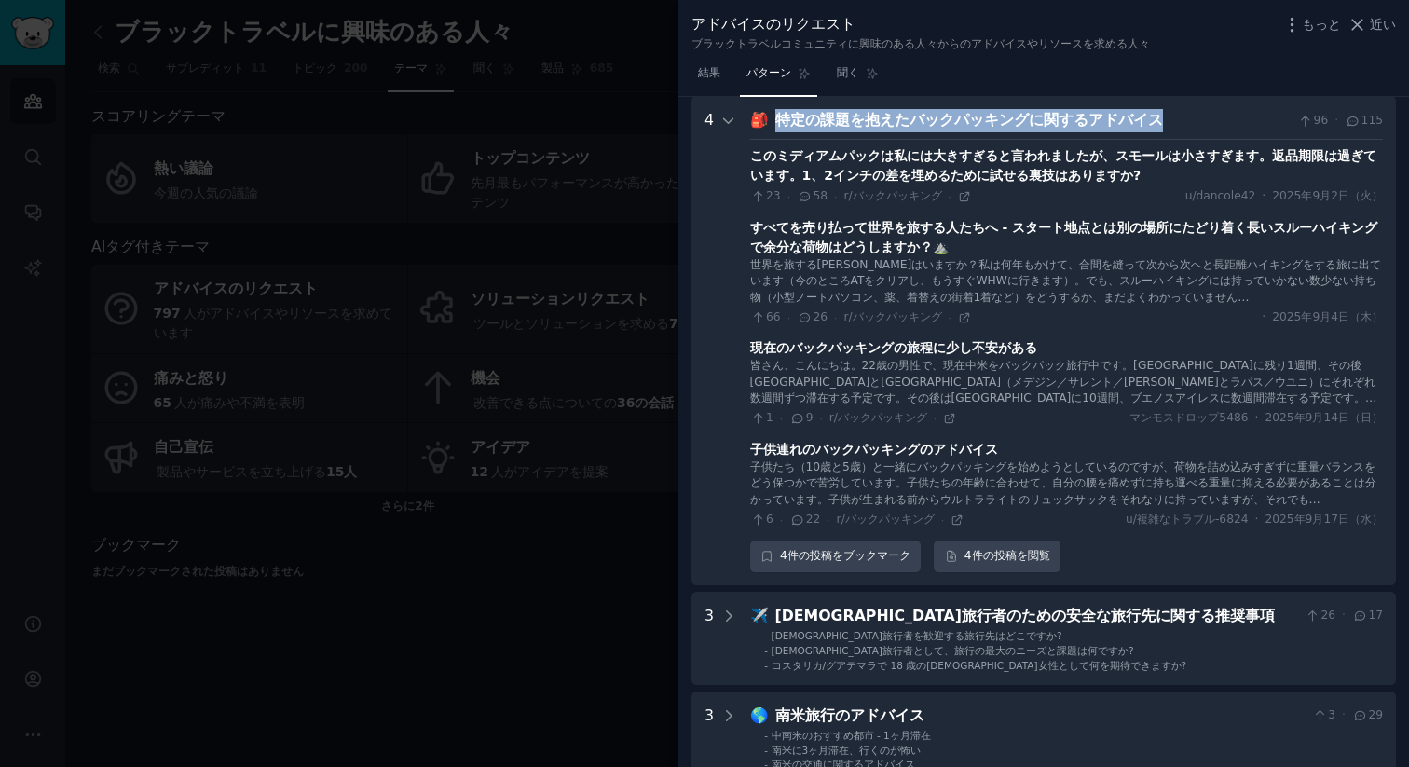
drag, startPoint x: 1152, startPoint y: 128, endPoint x: 769, endPoint y: 118, distance: 383.9
click at [769, 118] on div "🎒 特定の課題を抱えたバックパッキングに関するアドバイス 96 · 115 このミディアムパックは私には大きすぎると言われましたが、スモールは小さすぎます。返…" at bounding box center [1066, 340] width 633 height 463
copy font "特定の課題を抱えたバックパッキングに関するアドバイス"
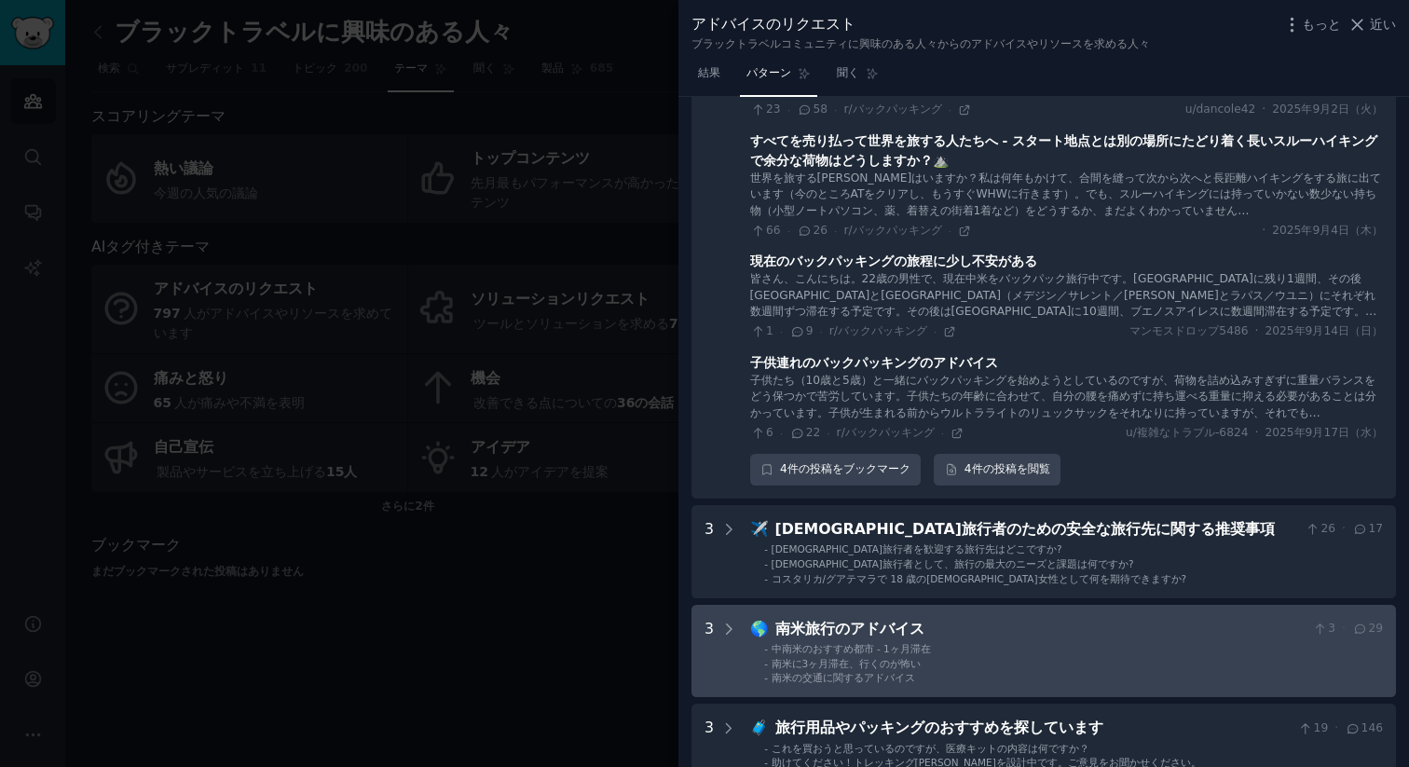
scroll to position [544, 0]
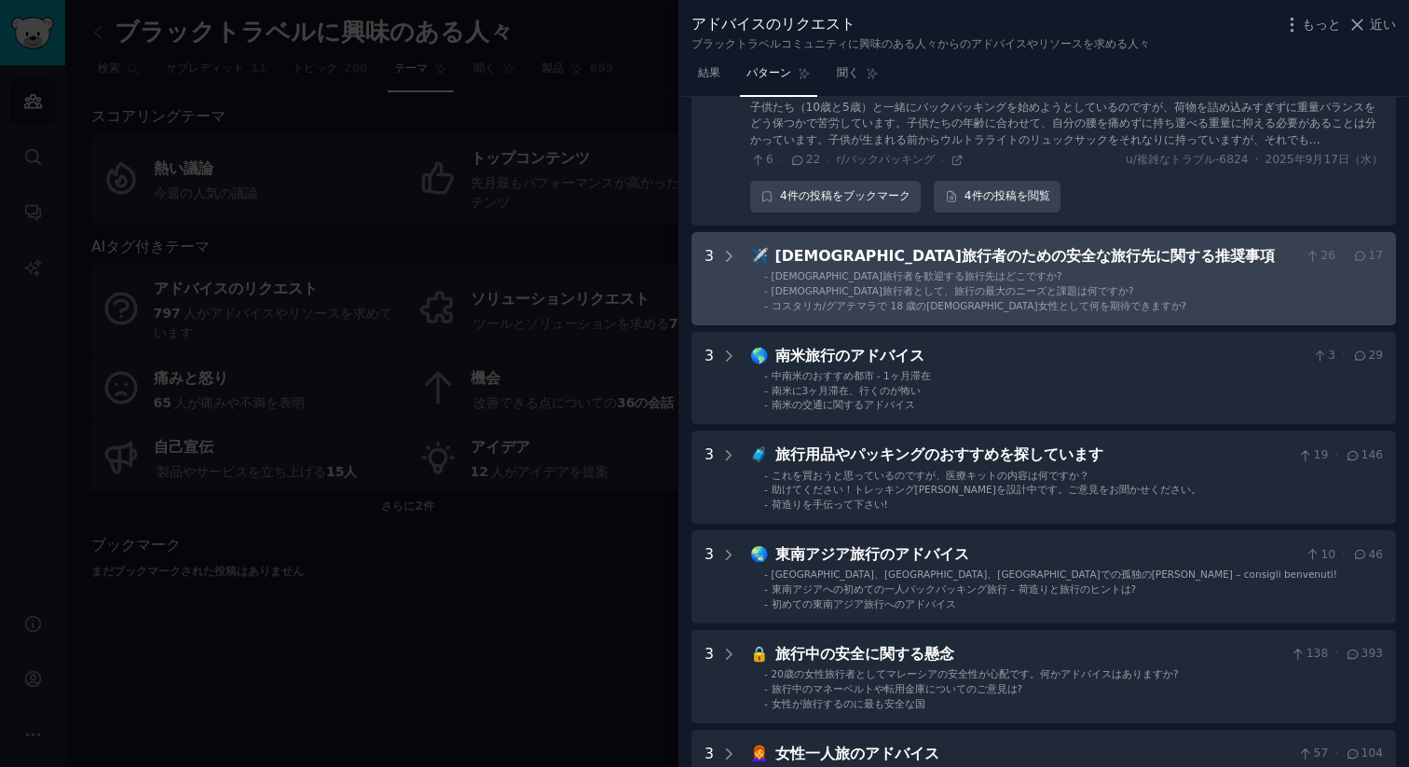
click at [981, 260] on font "黒人旅行者のための安全な旅行先に関する推奨事項" at bounding box center [1024, 256] width 499 height 18
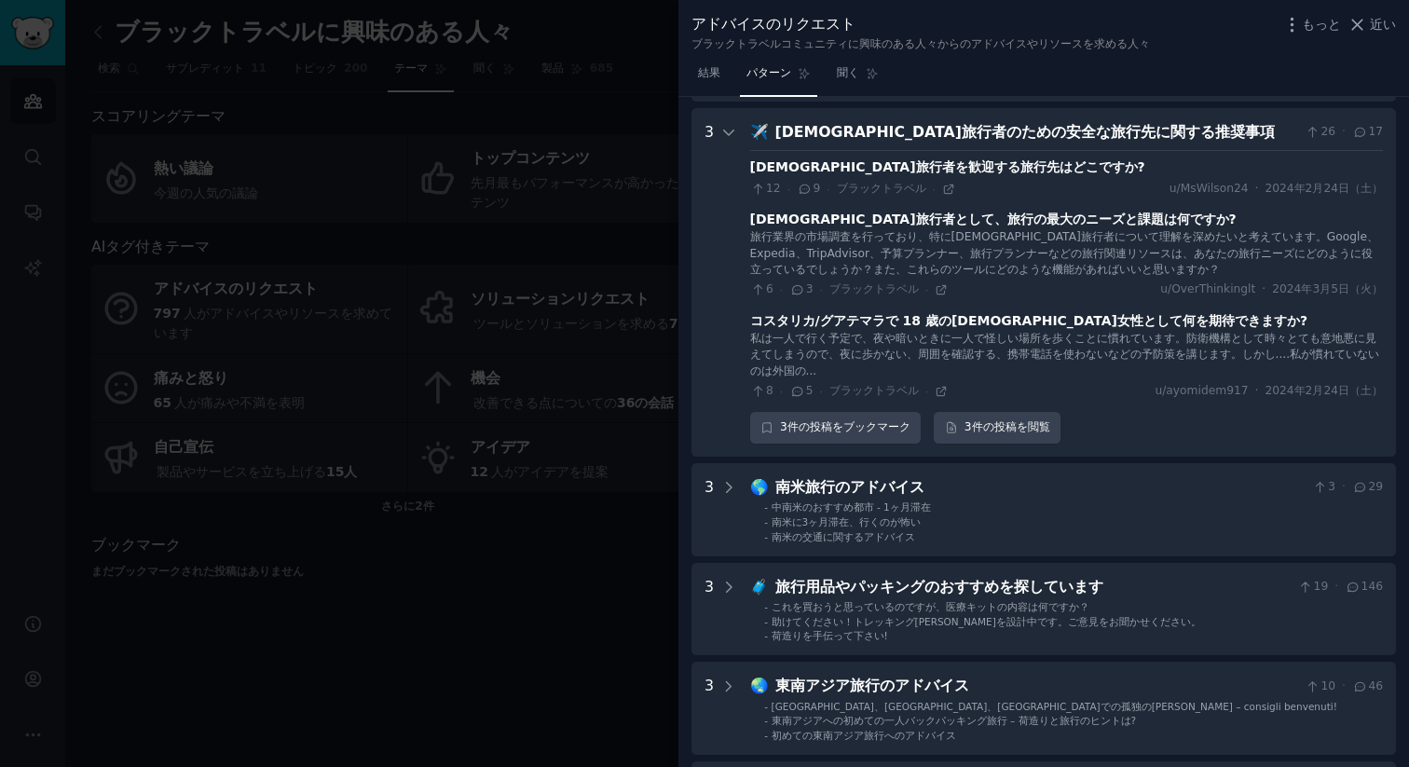
scroll to position [679, 0]
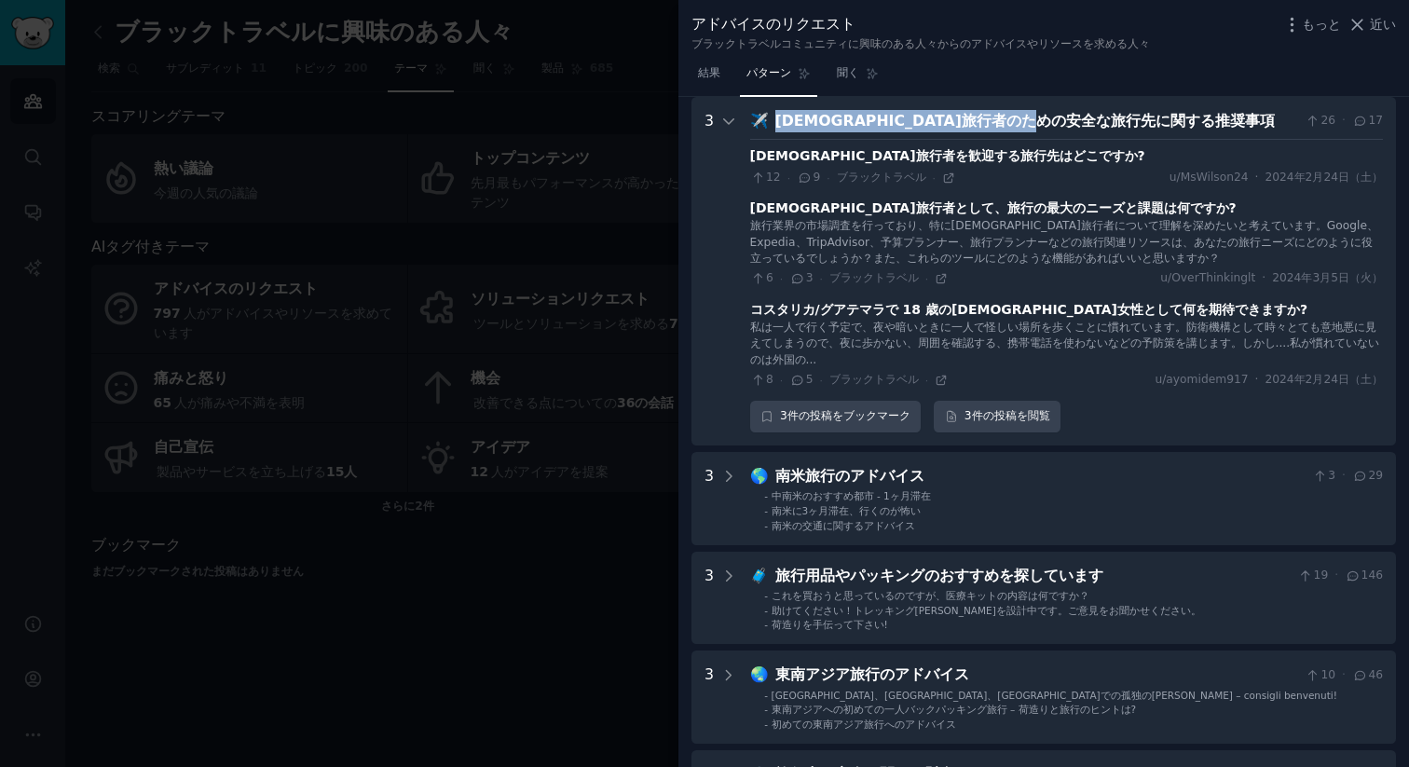
drag, startPoint x: 1093, startPoint y: 112, endPoint x: 767, endPoint y: 116, distance: 326.1
click at [768, 116] on div "✈️ 黒人旅行者のための安全な旅行先に関する推奨事項 26 · 17" at bounding box center [1066, 121] width 633 height 23
copy font "黒人旅行者のための安全な旅行先に関する推奨事項"
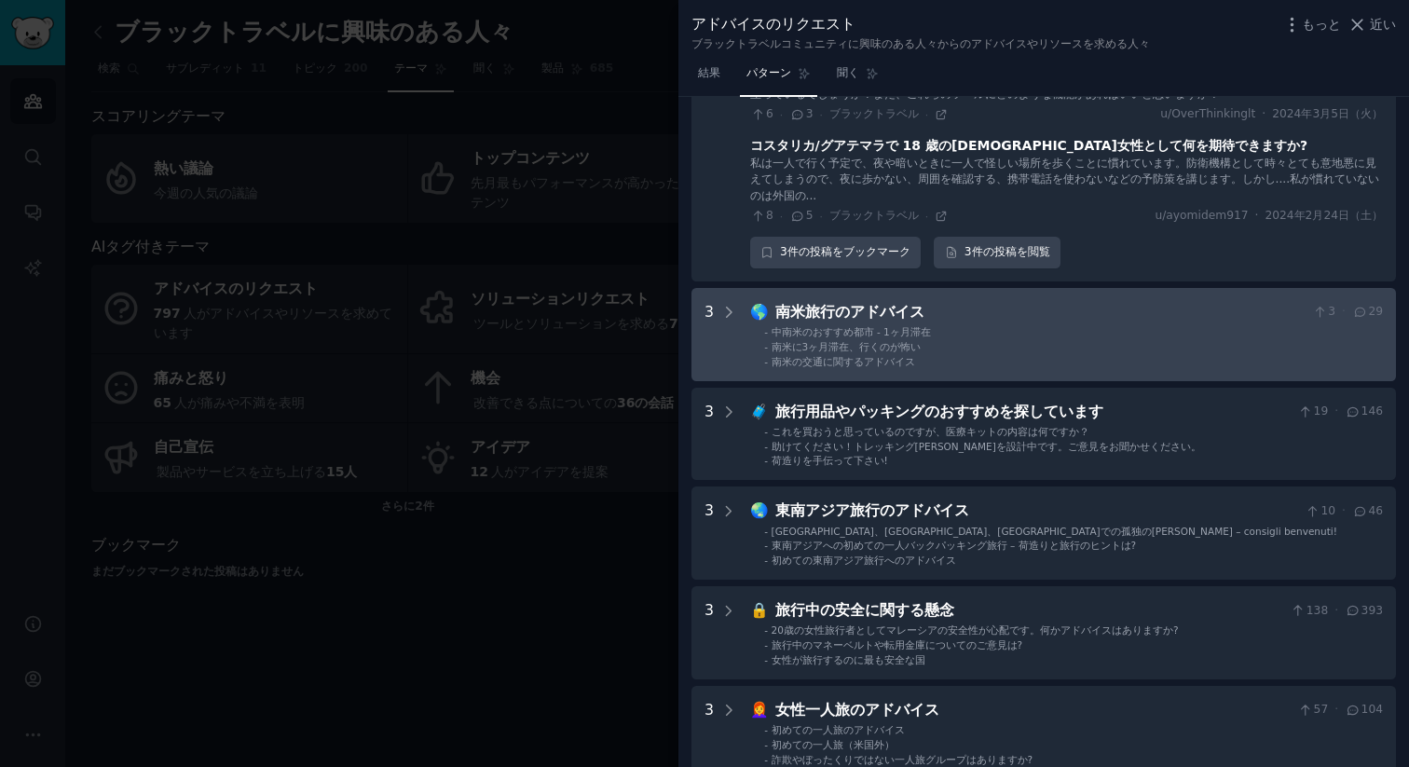
click at [863, 312] on font "南米旅行のアドバイス" at bounding box center [849, 312] width 149 height 18
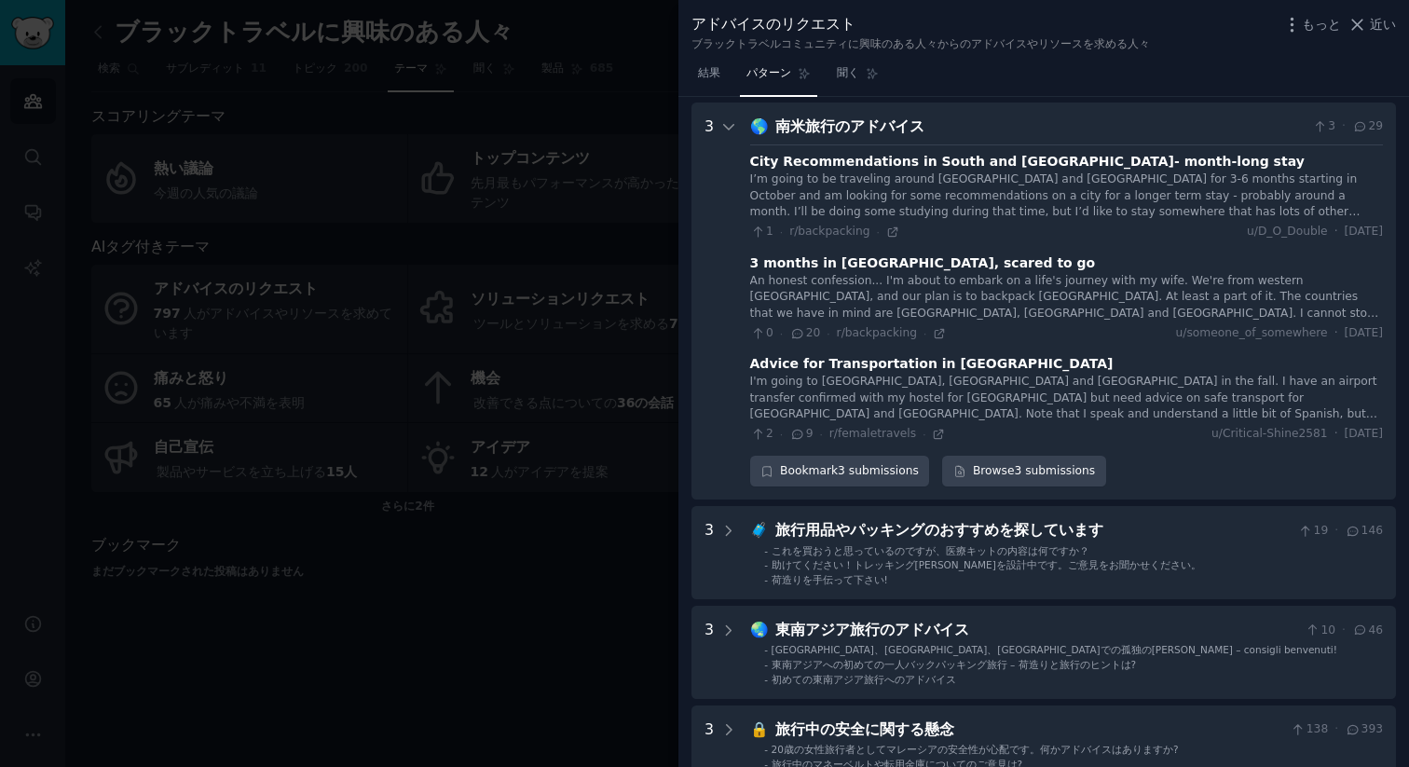
scroll to position [1034, 0]
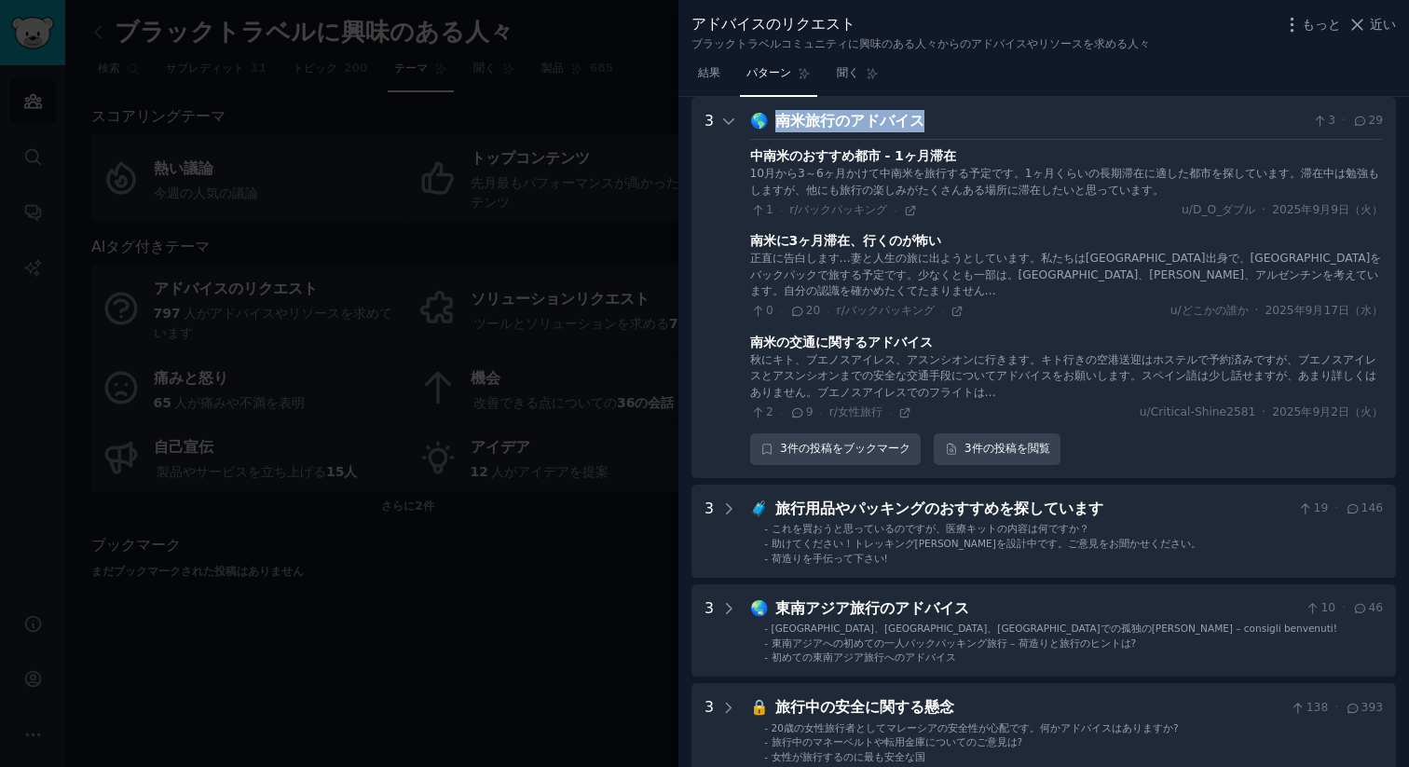
drag, startPoint x: 847, startPoint y: 112, endPoint x: 764, endPoint y: 112, distance: 82.9
click at [762, 113] on div "🌎 南米旅行のアドバイス 3 · 29" at bounding box center [1066, 121] width 633 height 23
copy div "🌎 南米旅行のアドバイス"
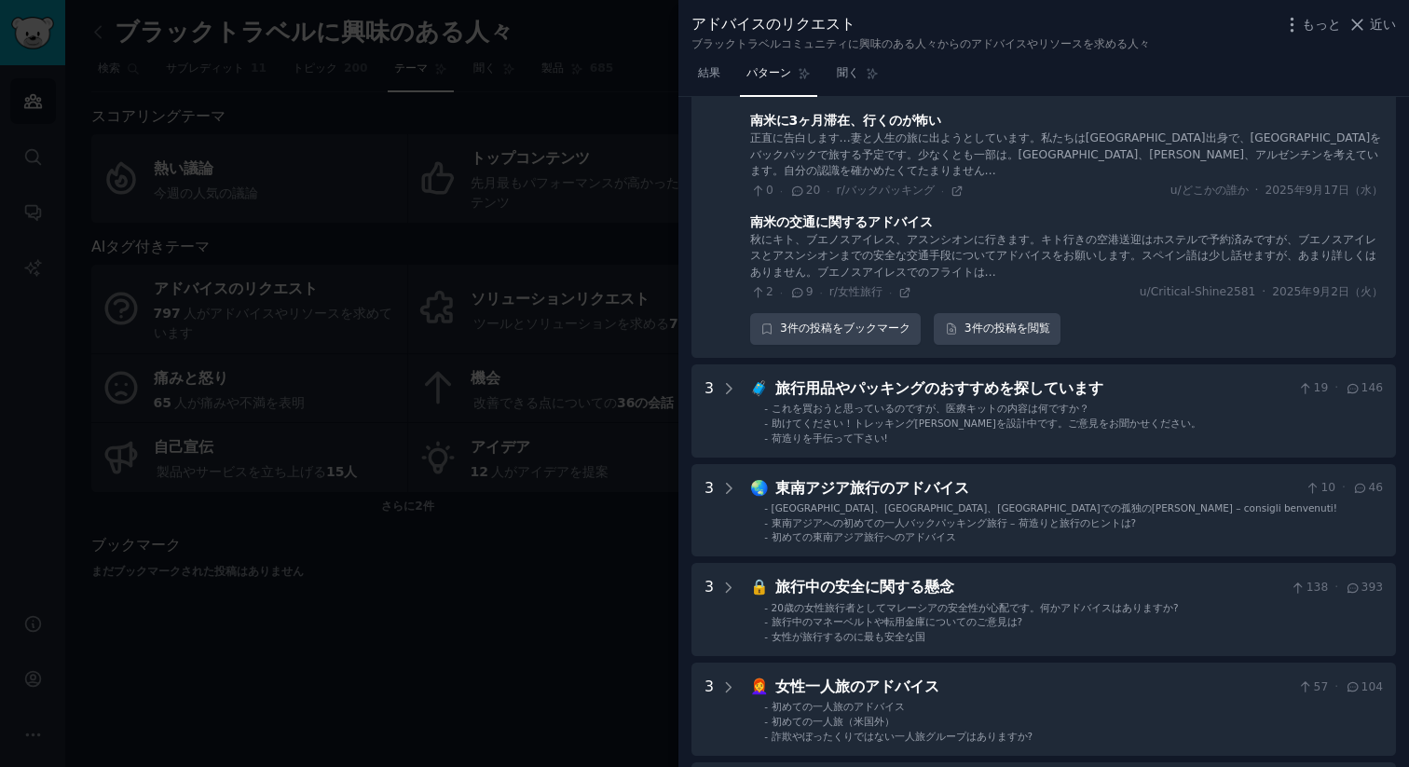
scroll to position [1172, 0]
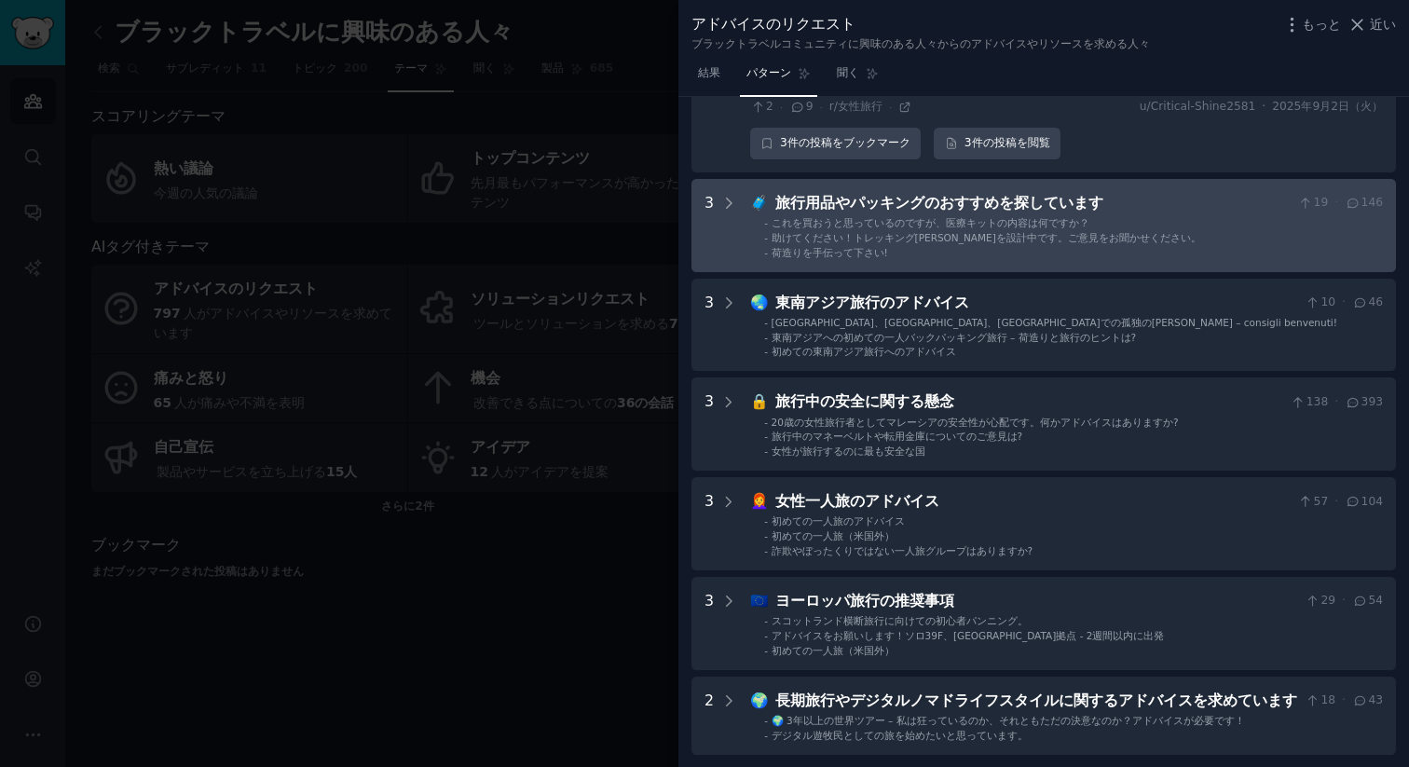
click at [960, 225] on font "これを買おうと思っているのですが、医療キットの内容は何ですか？" at bounding box center [930, 222] width 318 height 11
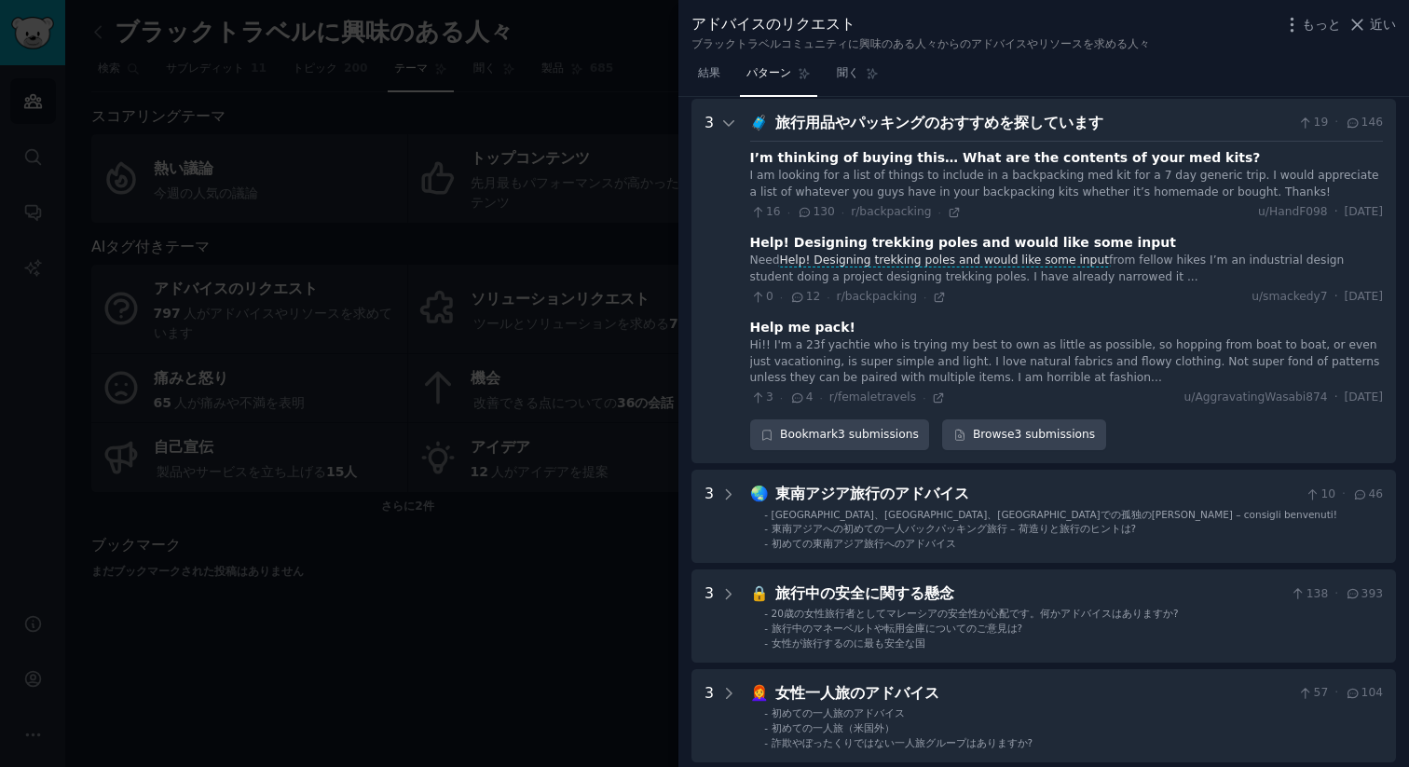
scroll to position [1422, 0]
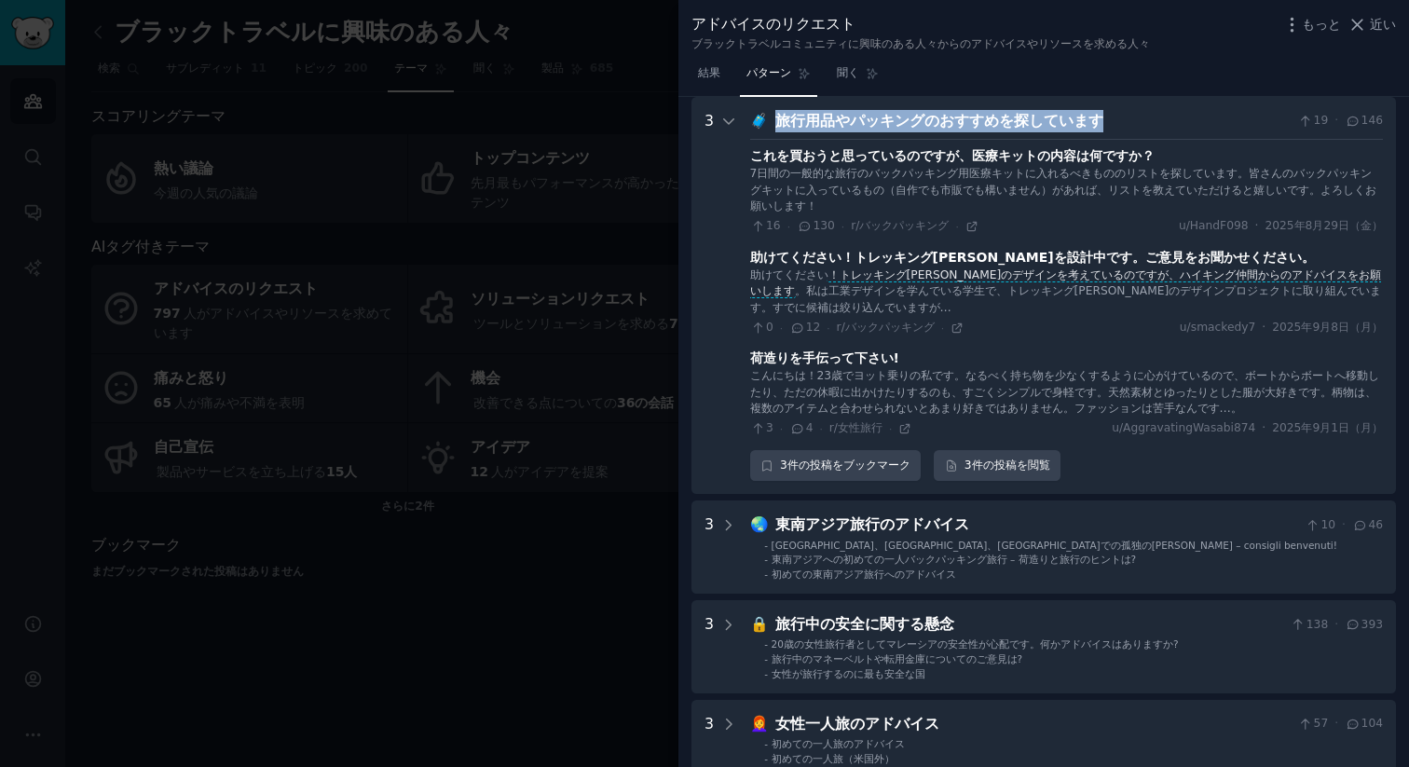
drag, startPoint x: 1119, startPoint y: 115, endPoint x: 773, endPoint y: 113, distance: 345.6
click at [775, 113] on div "旅行用品やパッキングのおすすめを探しています" at bounding box center [1033, 121] width 516 height 23
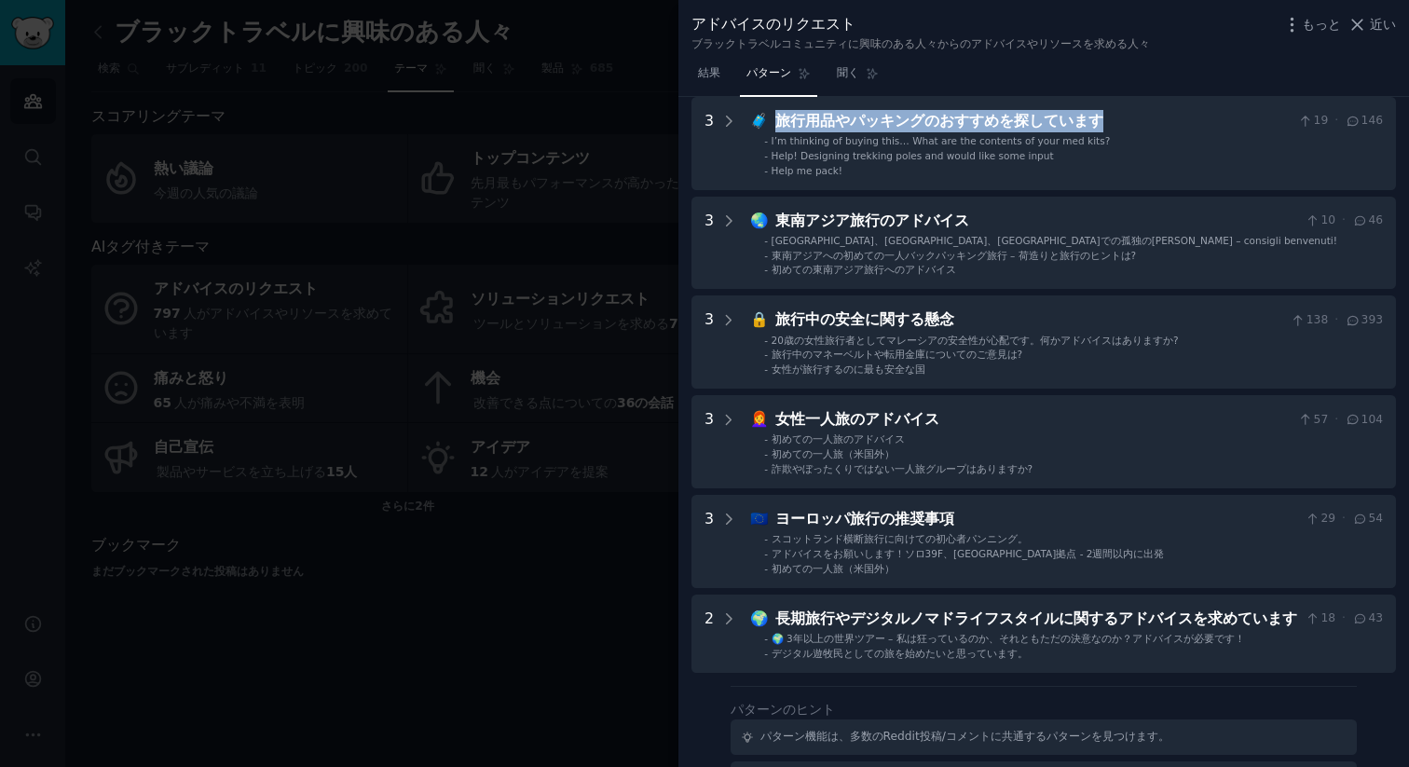
copy font "旅行用品やパッキングのおすすめを探しています"
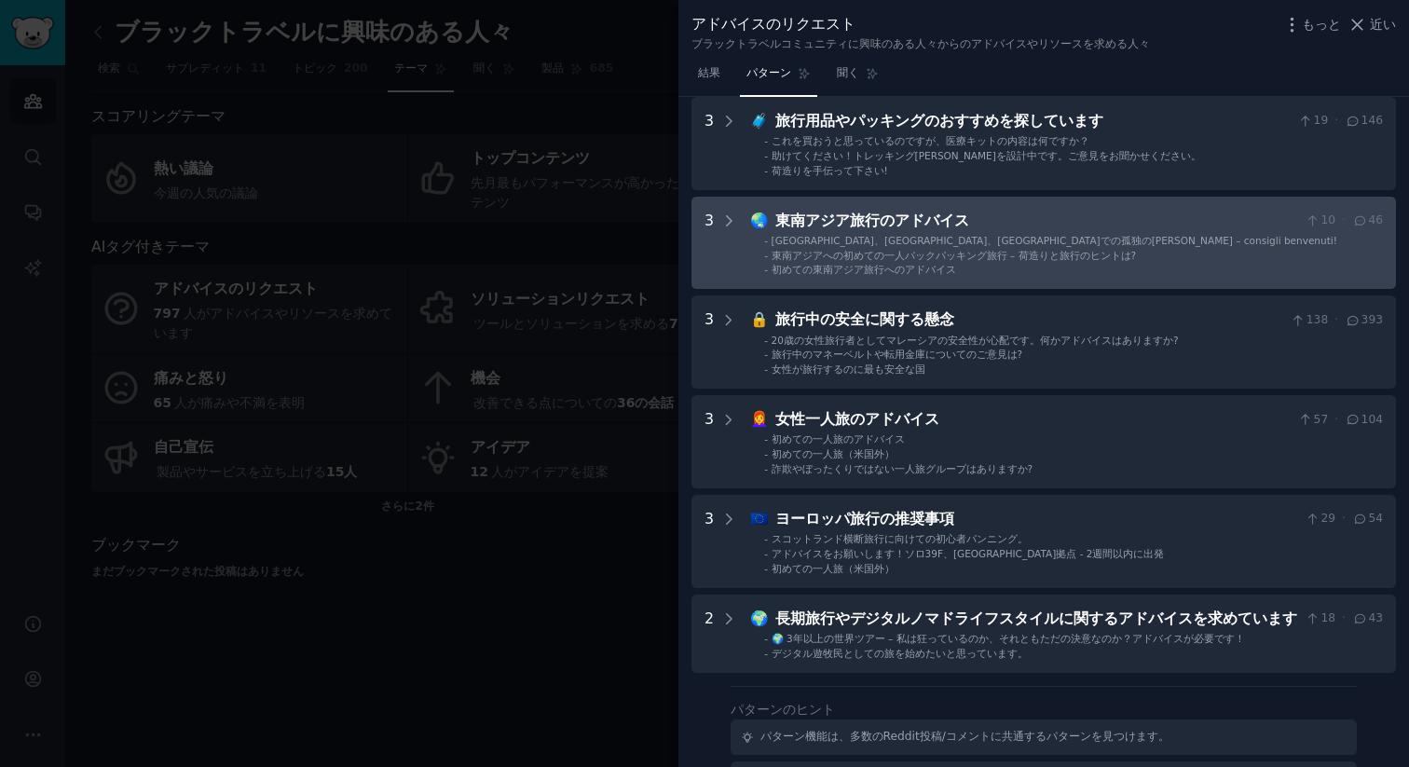
click at [888, 246] on div "タイ、ベトナム、カンボジアでの孤独のプリモ・ヴィアッジオ – consigli benvenuti!" at bounding box center [1053, 240] width 565 height 13
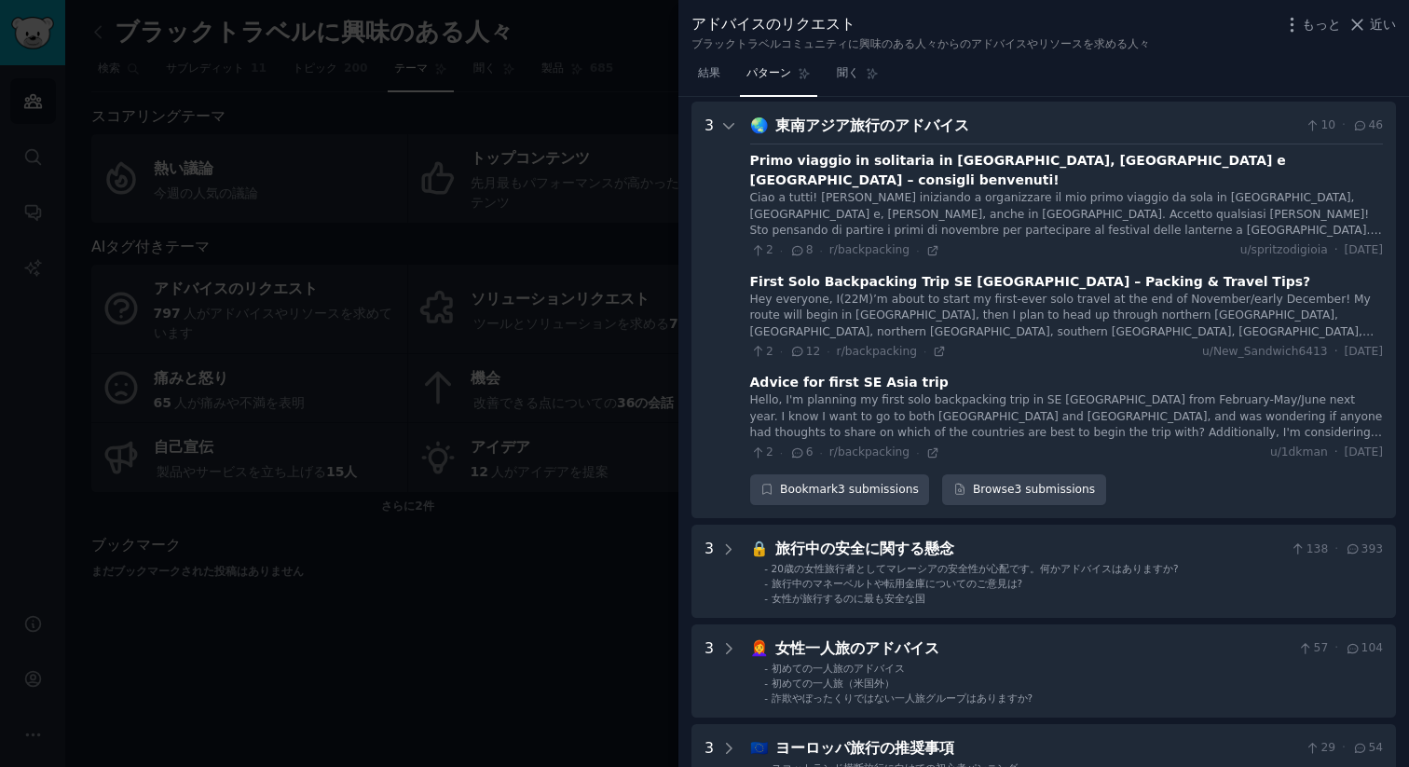
scroll to position [1521, 0]
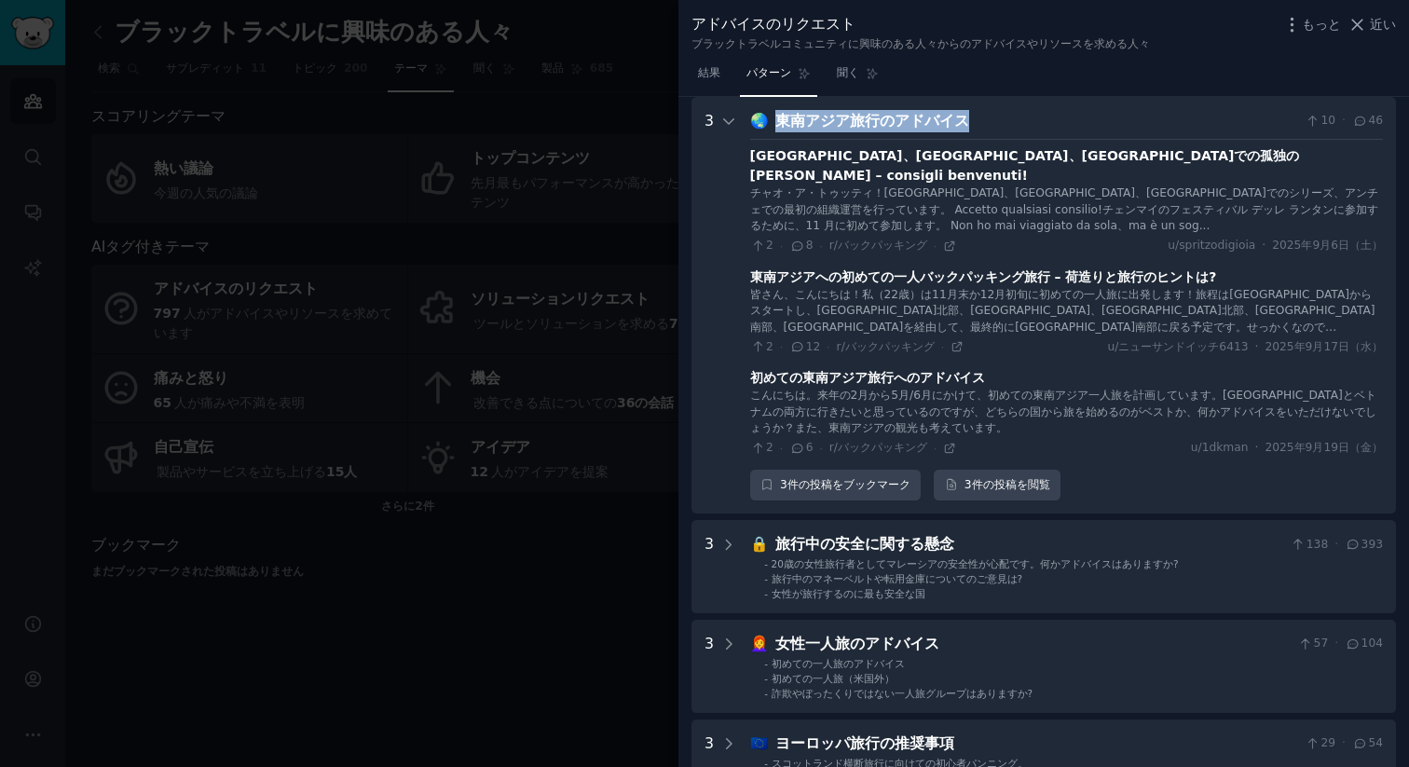
drag, startPoint x: 972, startPoint y: 130, endPoint x: 773, endPoint y: 121, distance: 198.6
click at [775, 121] on div "東南アジア旅行のアドバイス" at bounding box center [1036, 121] width 523 height 23
copy font "東南アジア旅行のアドバイス"
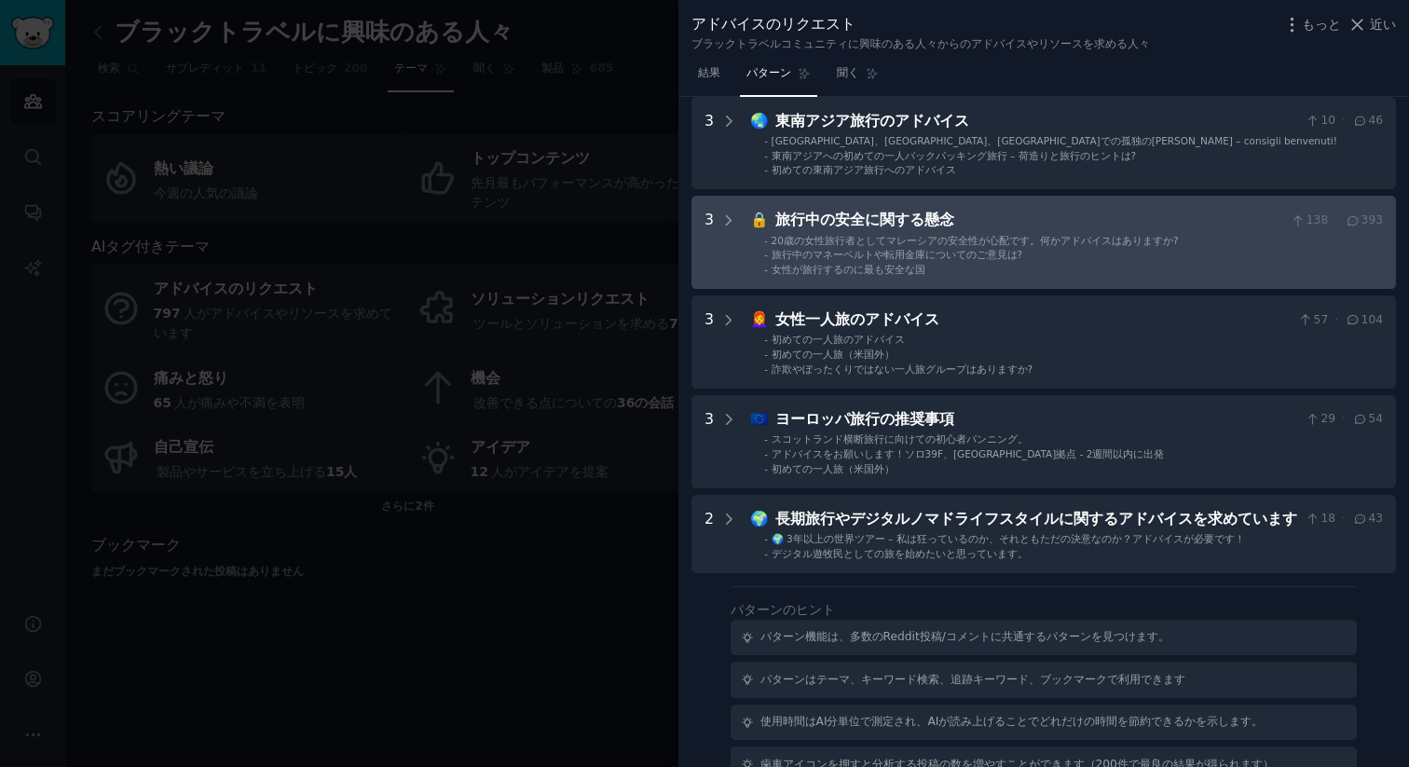
click at [899, 217] on font "旅行中の安全に関する懸念" at bounding box center [864, 220] width 179 height 18
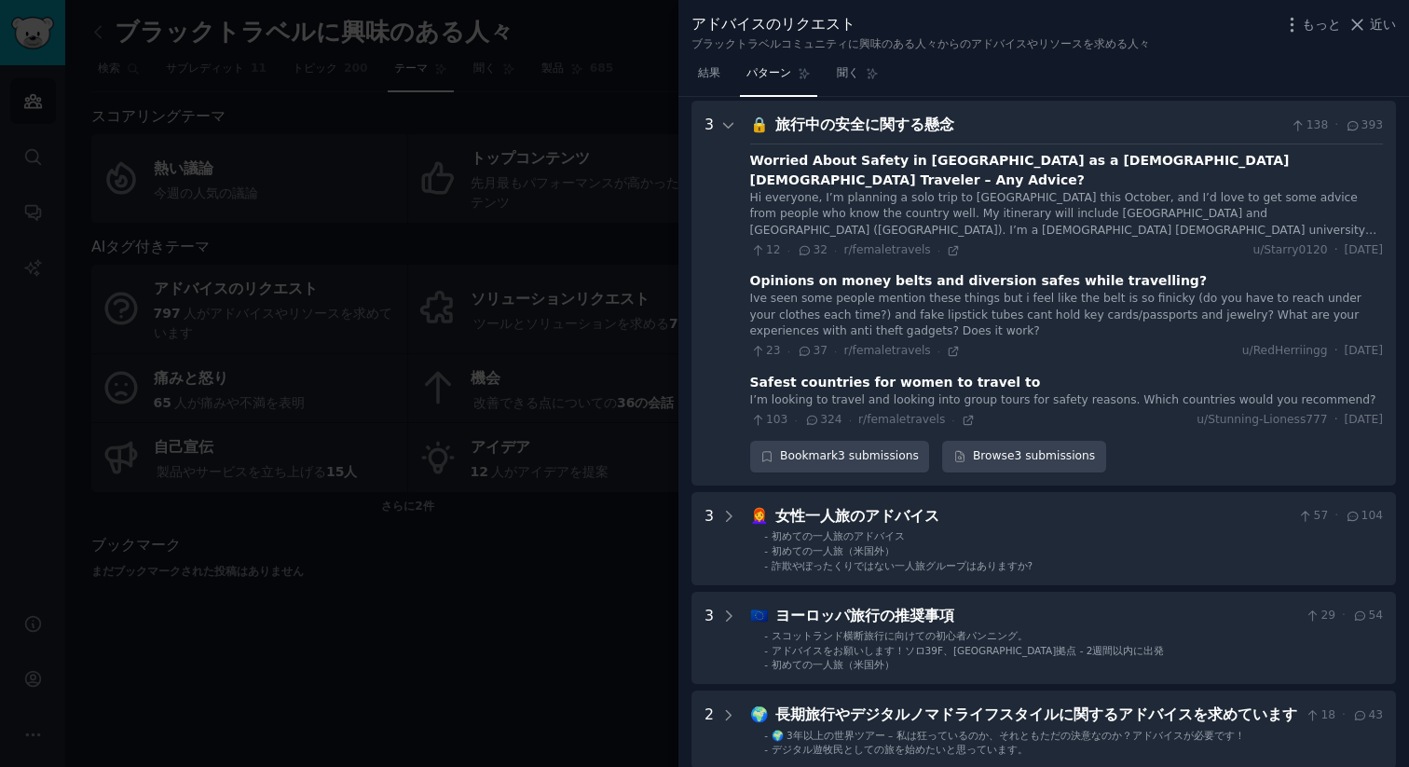
scroll to position [1621, 0]
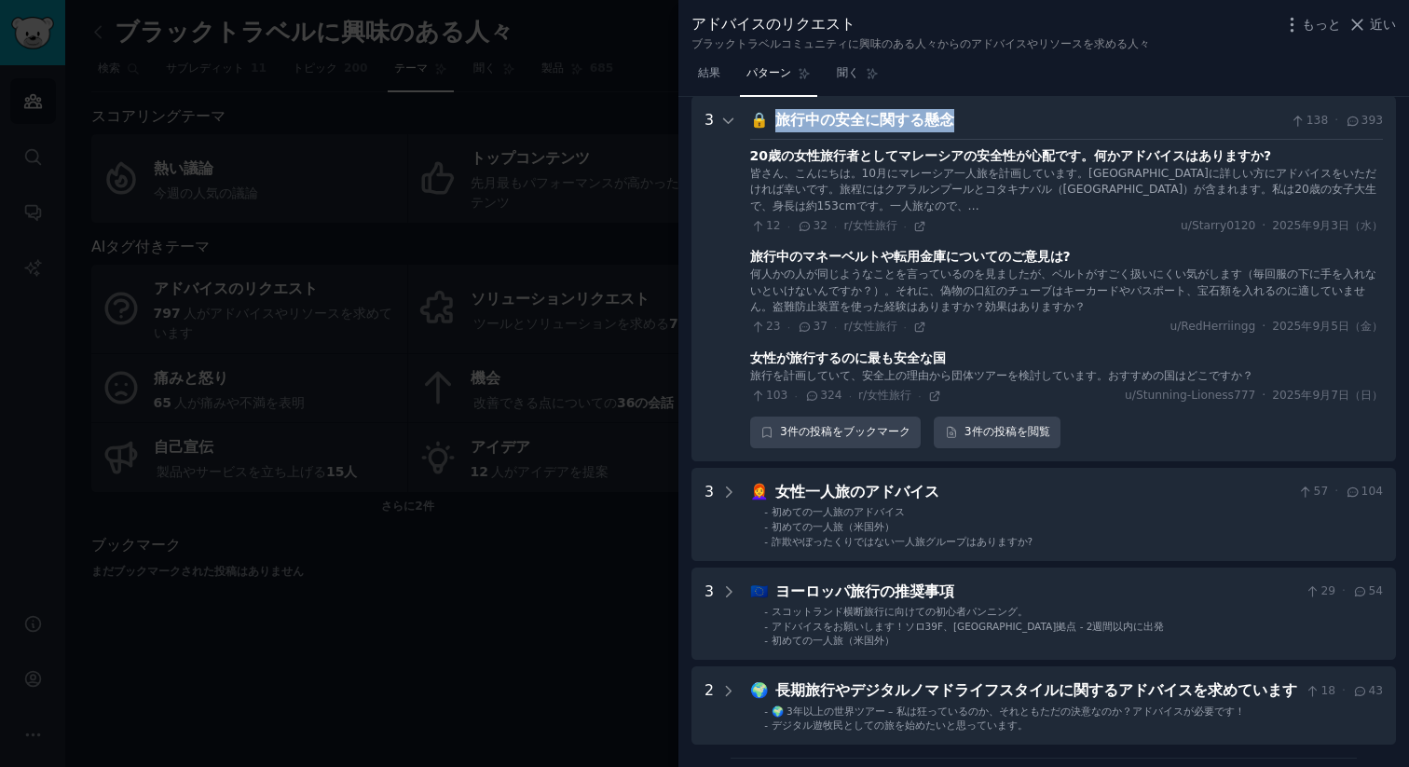
drag, startPoint x: 968, startPoint y: 113, endPoint x: 772, endPoint y: 111, distance: 195.6
click at [775, 111] on div "旅行中の安全に関する懸念" at bounding box center [1029, 120] width 509 height 23
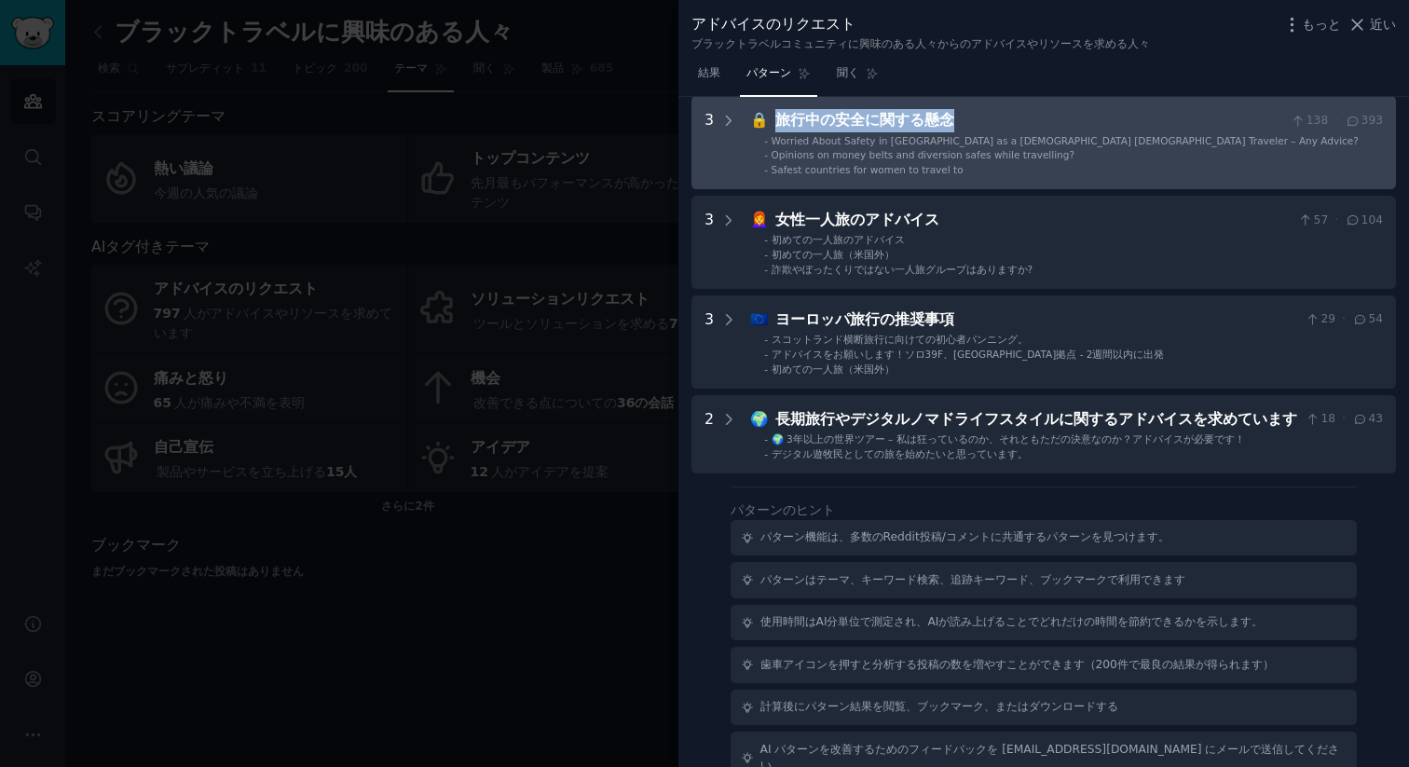
copy font "旅行中の安全に関する懸念"
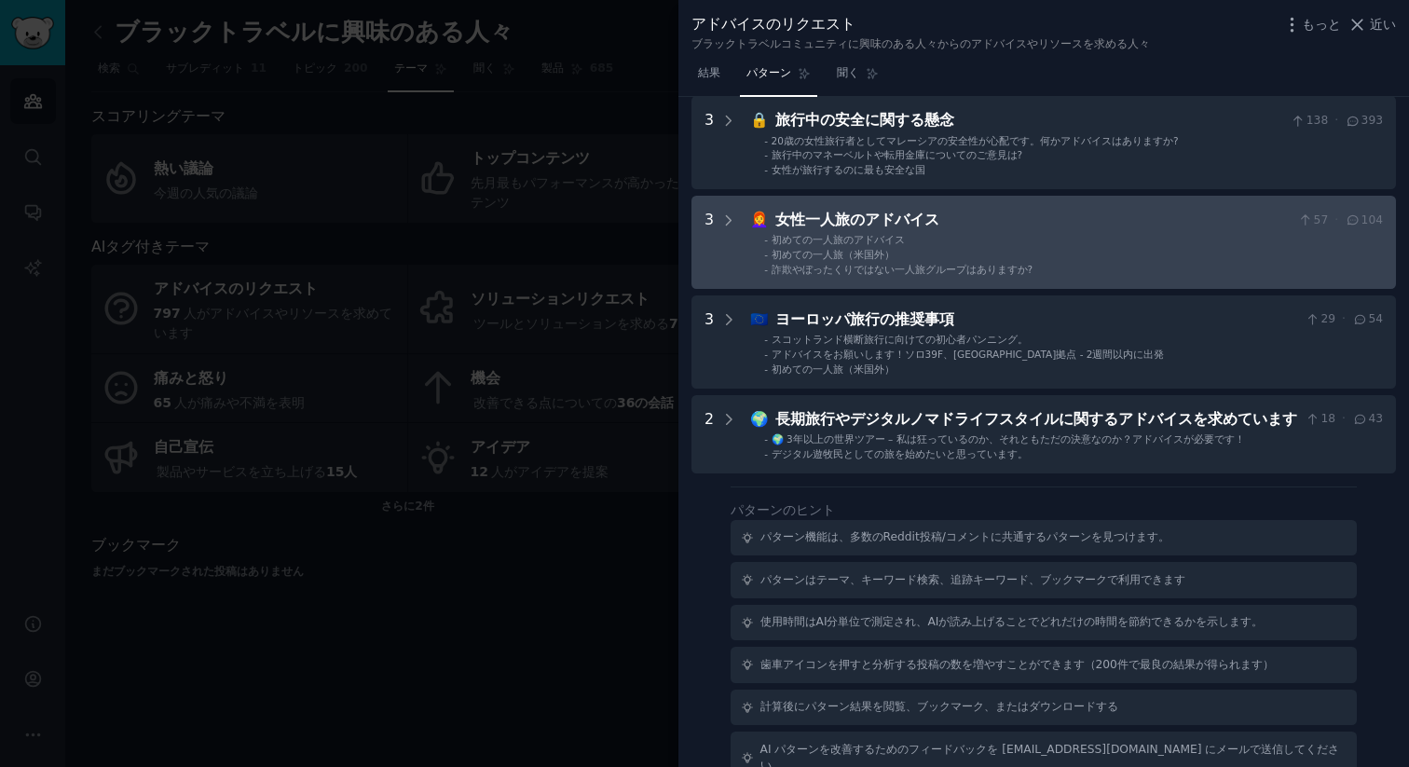
click at [883, 213] on font "女性一人旅のアドバイス" at bounding box center [857, 220] width 164 height 18
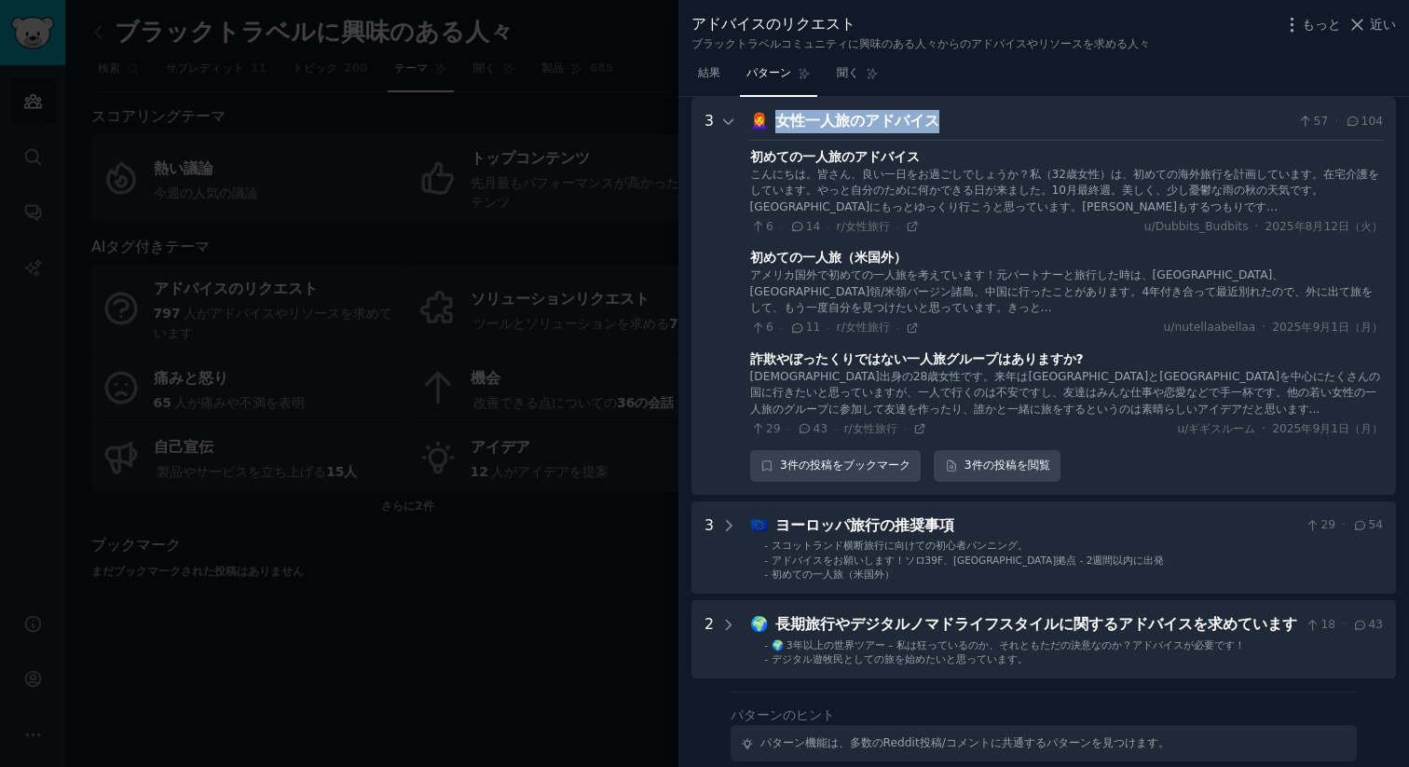
drag, startPoint x: 943, startPoint y: 125, endPoint x: 774, endPoint y: 122, distance: 168.6
click at [775, 122] on div "女性一人旅のアドバイス" at bounding box center [1033, 121] width 516 height 23
copy font "女性一人旅のアドバイス"
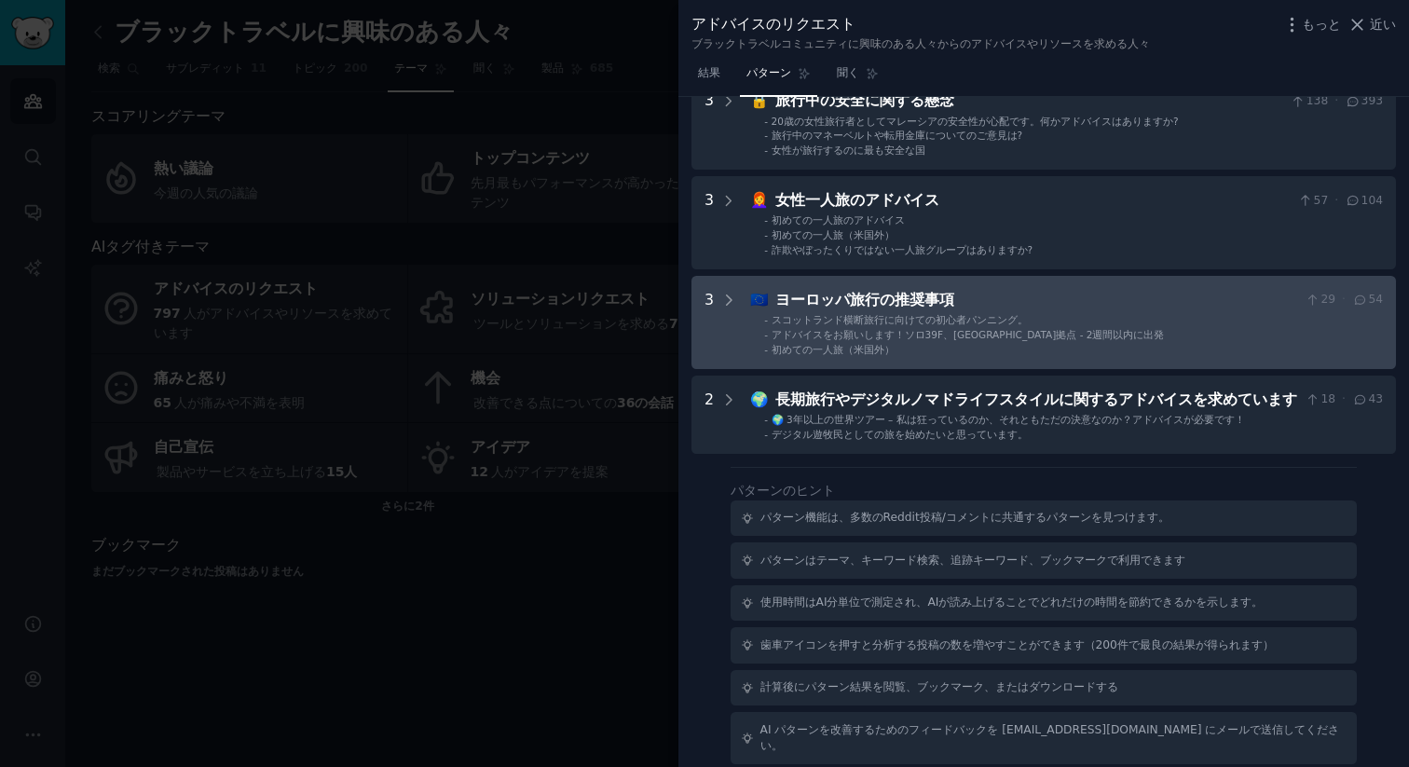
click at [956, 298] on div "ヨーロッパ旅行の推奨事項" at bounding box center [1036, 300] width 523 height 23
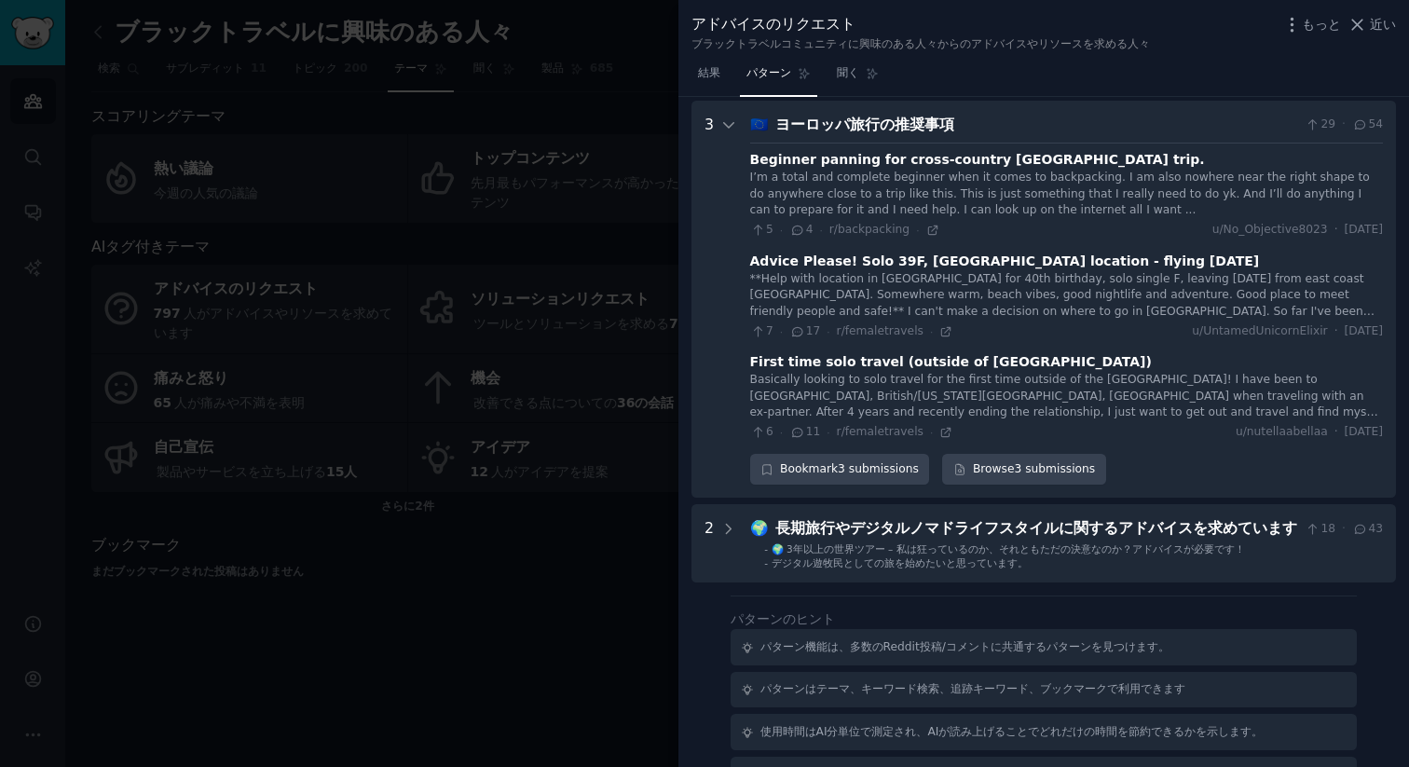
scroll to position [1819, 0]
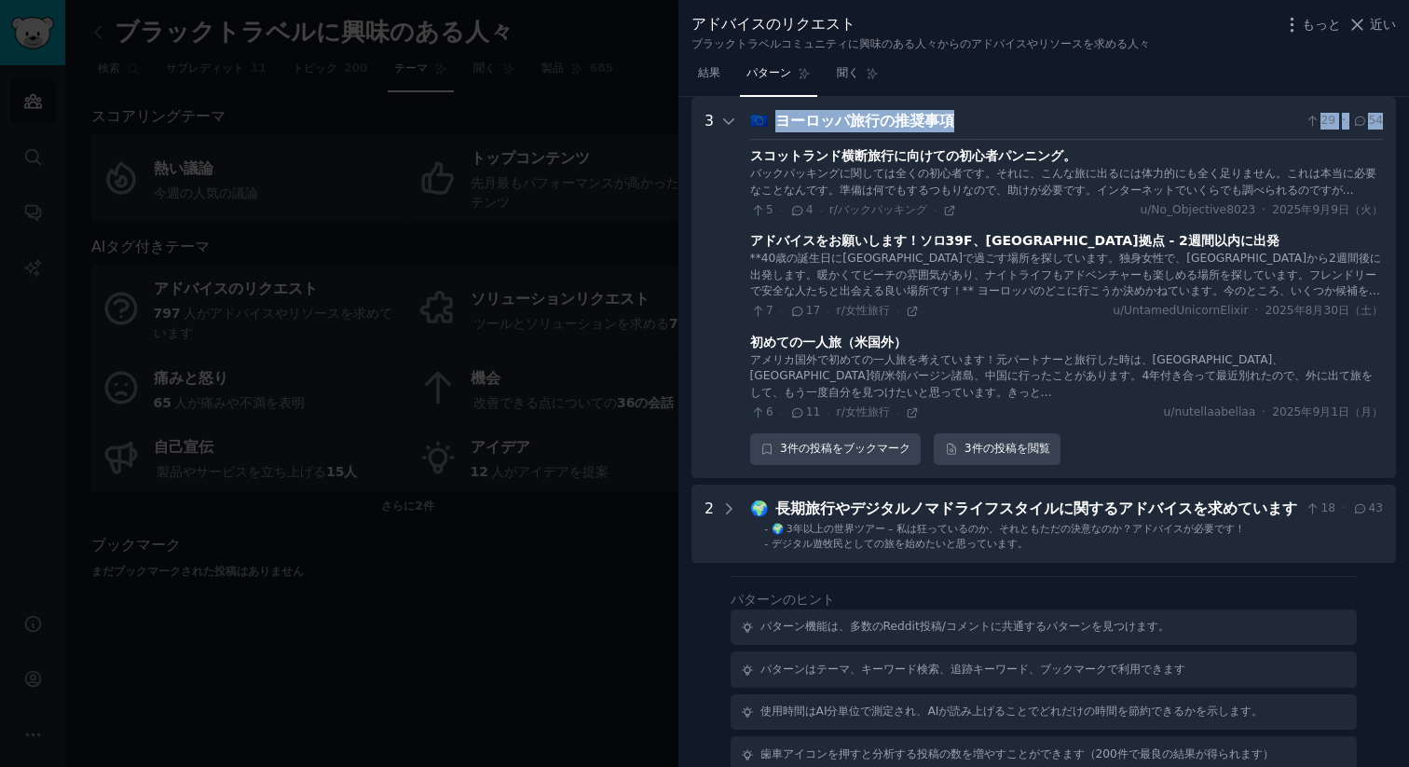
drag, startPoint x: 957, startPoint y: 133, endPoint x: 774, endPoint y: 116, distance: 183.4
click at [774, 116] on div "🇪🇺 ヨーロッパ旅行の推奨事項 29 · 54 スコットランド横断旅行に向けての初心者パンニング。 バックパッキングに関しては全くの初心者です。それに、こんな…" at bounding box center [1066, 287] width 633 height 355
copy div "ヨーロッパ旅行の推奨事項 29 · 54"
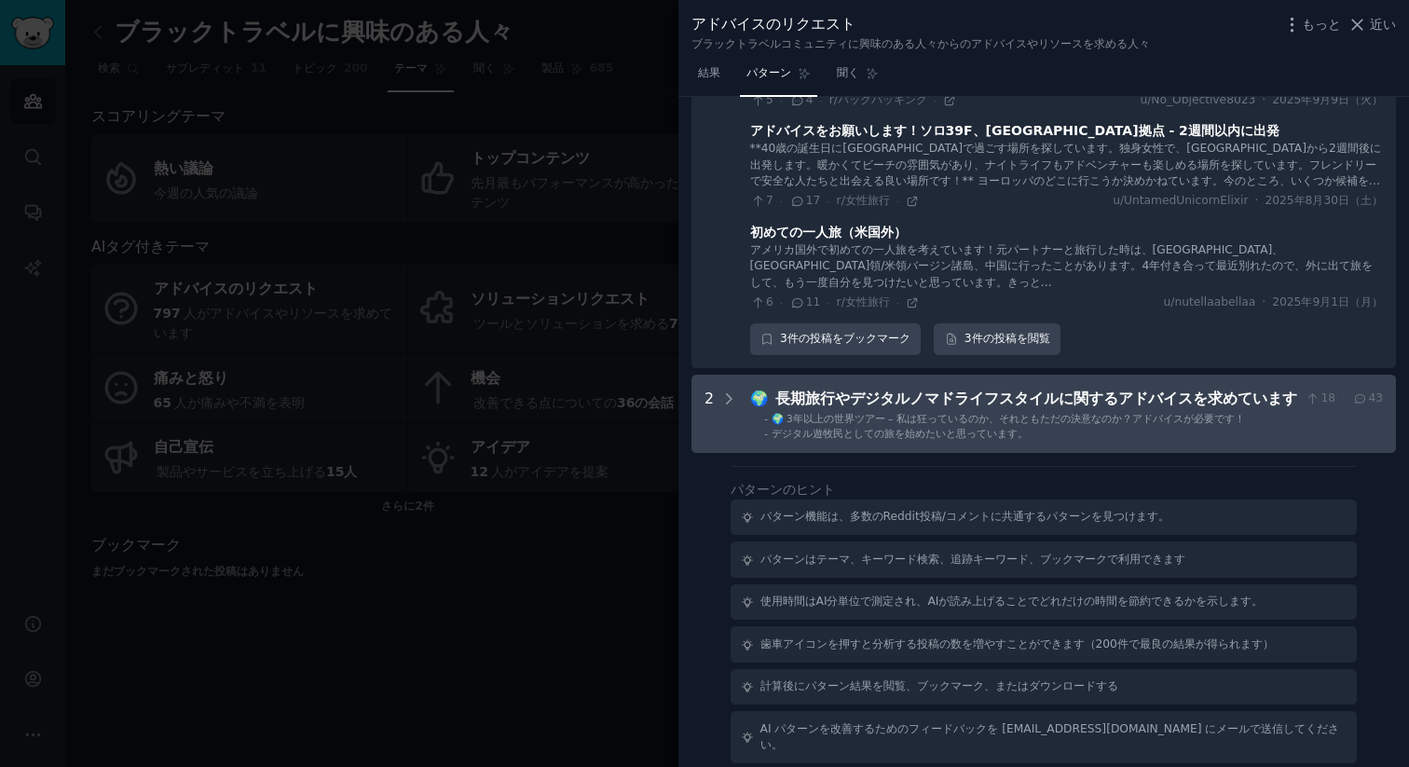
click at [997, 406] on font "長期旅行やデジタルノマドライフスタイルに関するアドバイスを求めています" at bounding box center [1036, 398] width 522 height 18
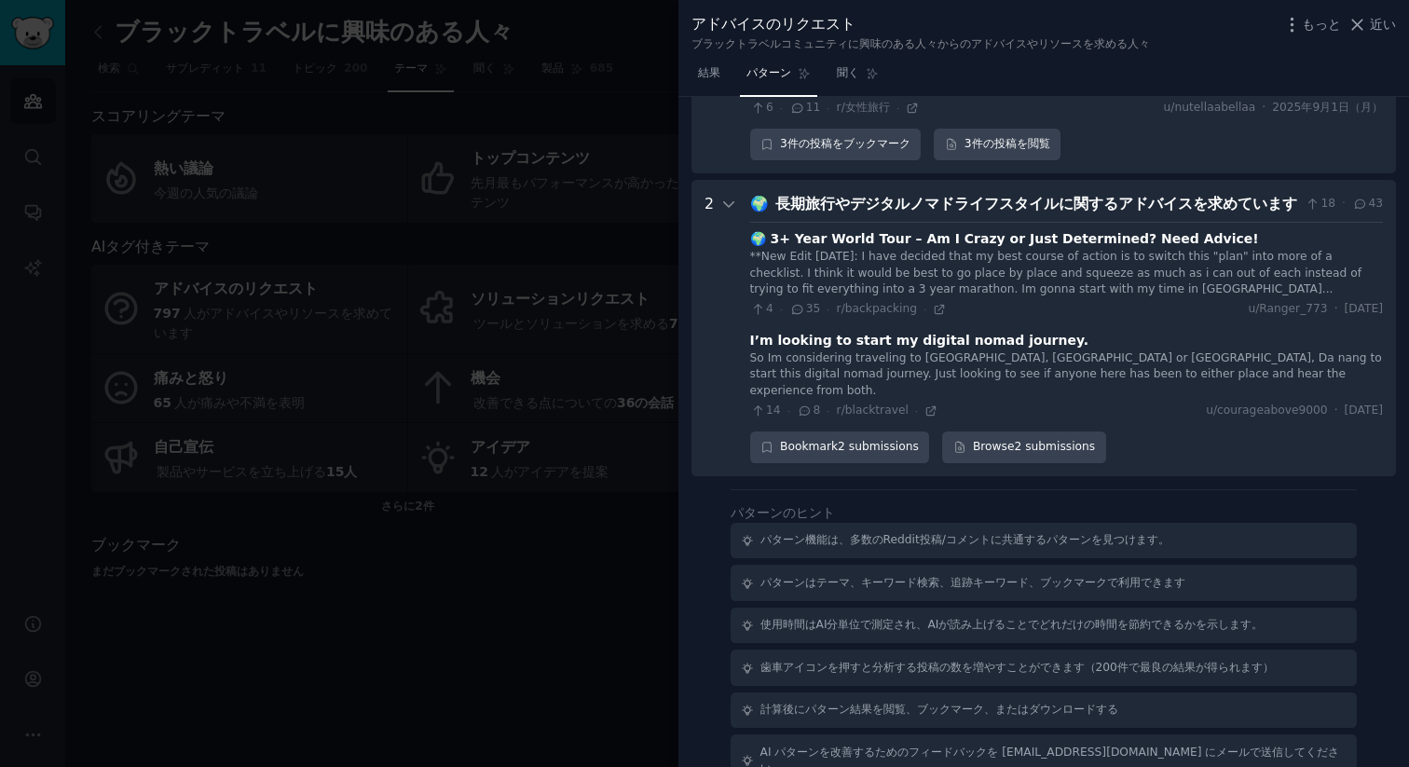
scroll to position [2131, 0]
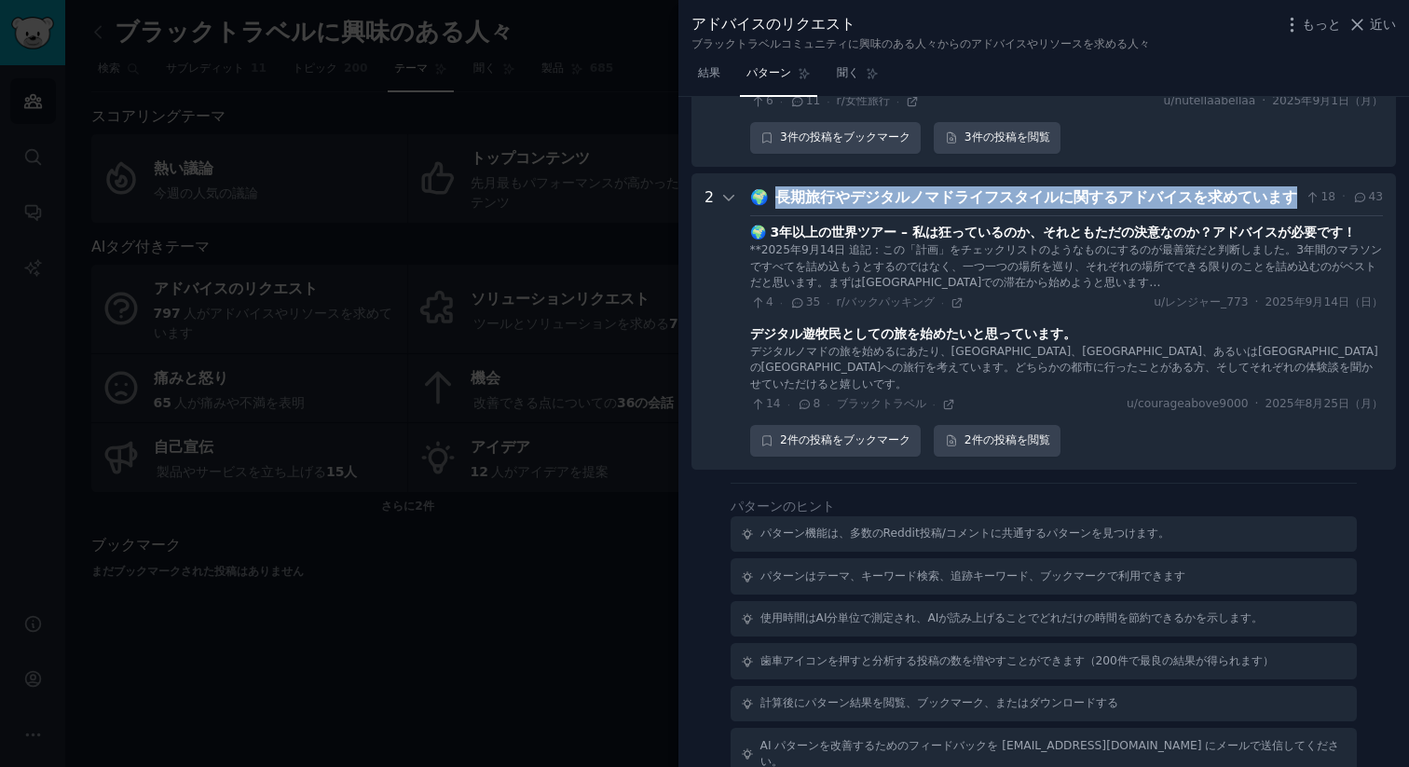
drag, startPoint x: 1278, startPoint y: 196, endPoint x: 774, endPoint y: 193, distance: 504.0
click at [775, 193] on font "長期旅行やデジタルノマドライフスタイルに関するアドバイスを求めています" at bounding box center [1036, 197] width 522 height 18
copy font "長期旅行やデジタルノマドライフスタイルに関するアドバイスを求めています"
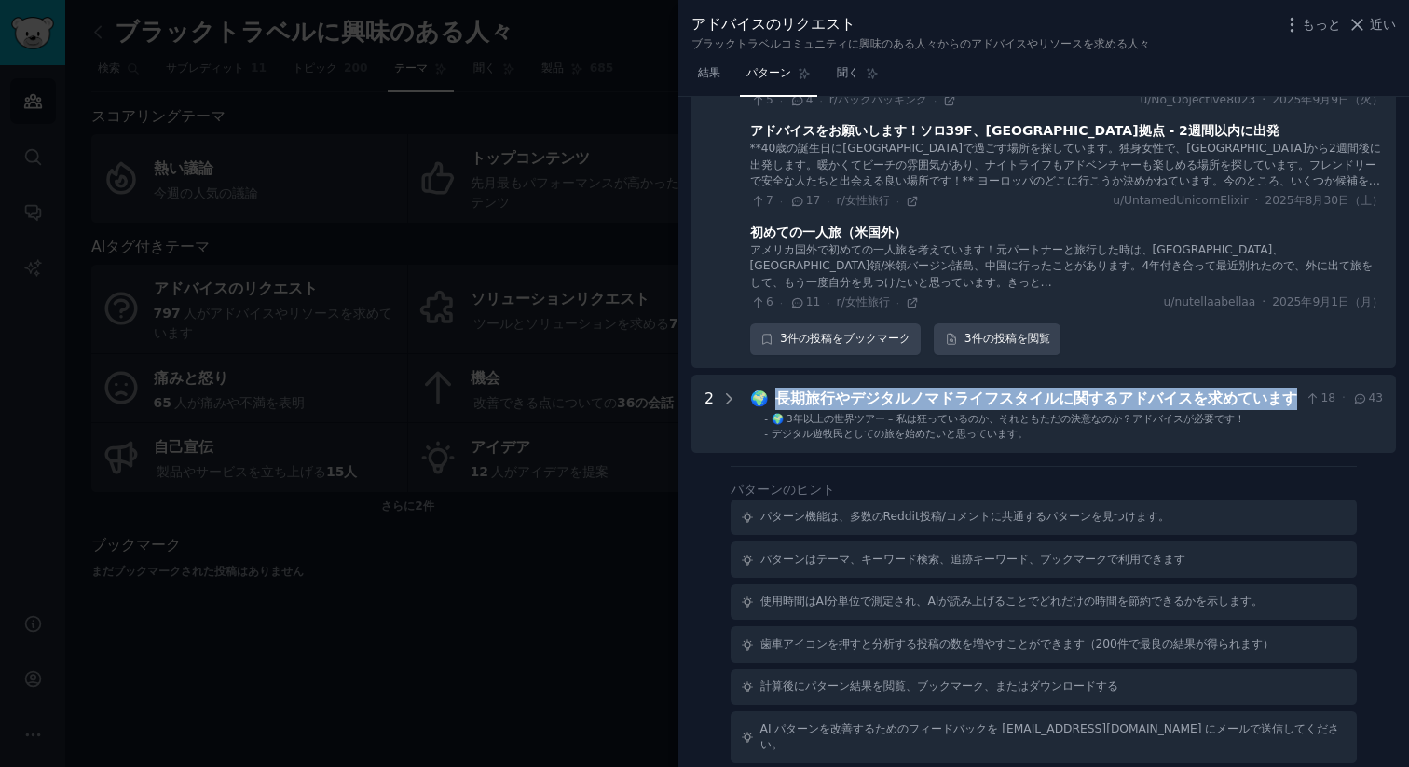
click at [1386, 26] on font "近い" at bounding box center [1382, 24] width 26 height 15
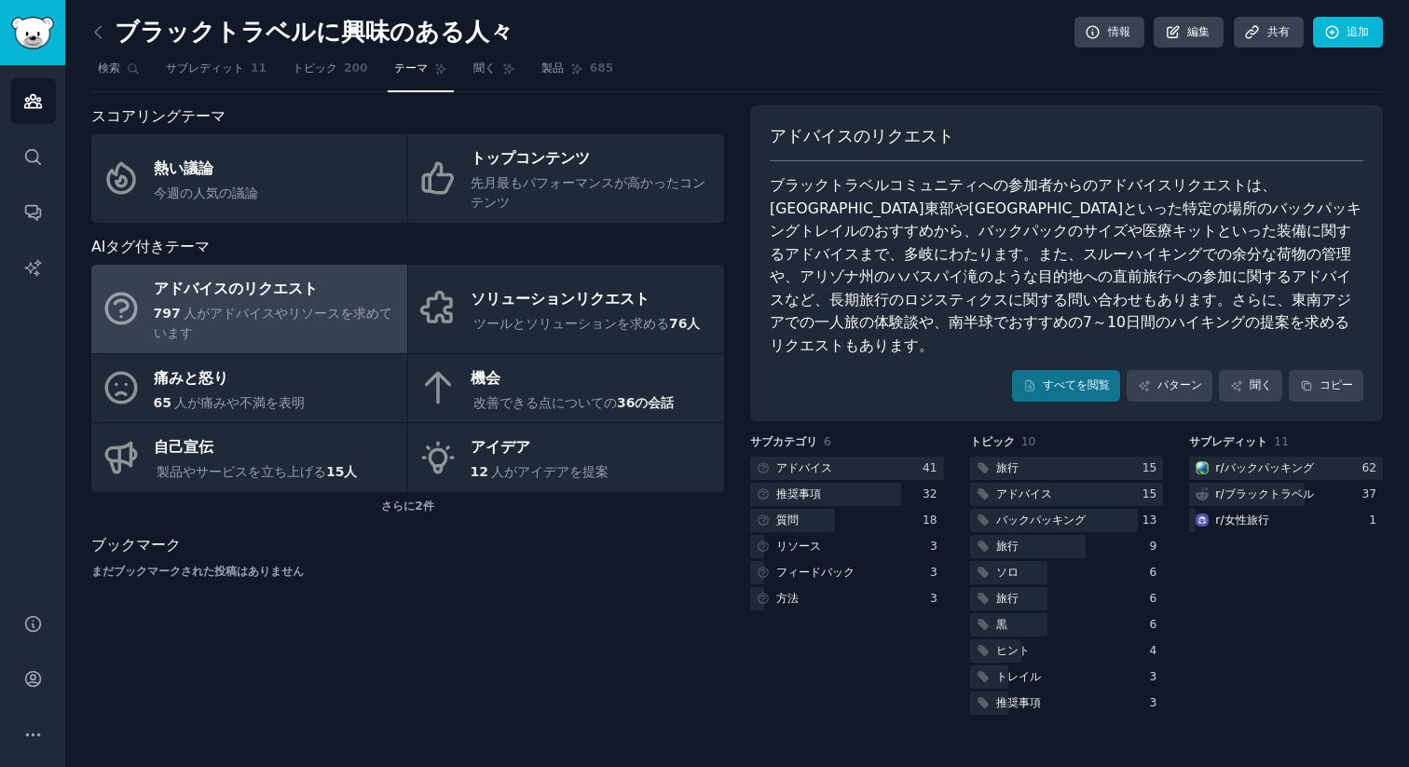
click at [1384, 25] on div "ブラックトラベルに興味のある人々 情報 編集 共有 追加 検索 サブレディット 11 トピック 200 テーマ 聞く 製品 685 スコアリングテーマ 熱い議…" at bounding box center [736, 383] width 1343 height 767
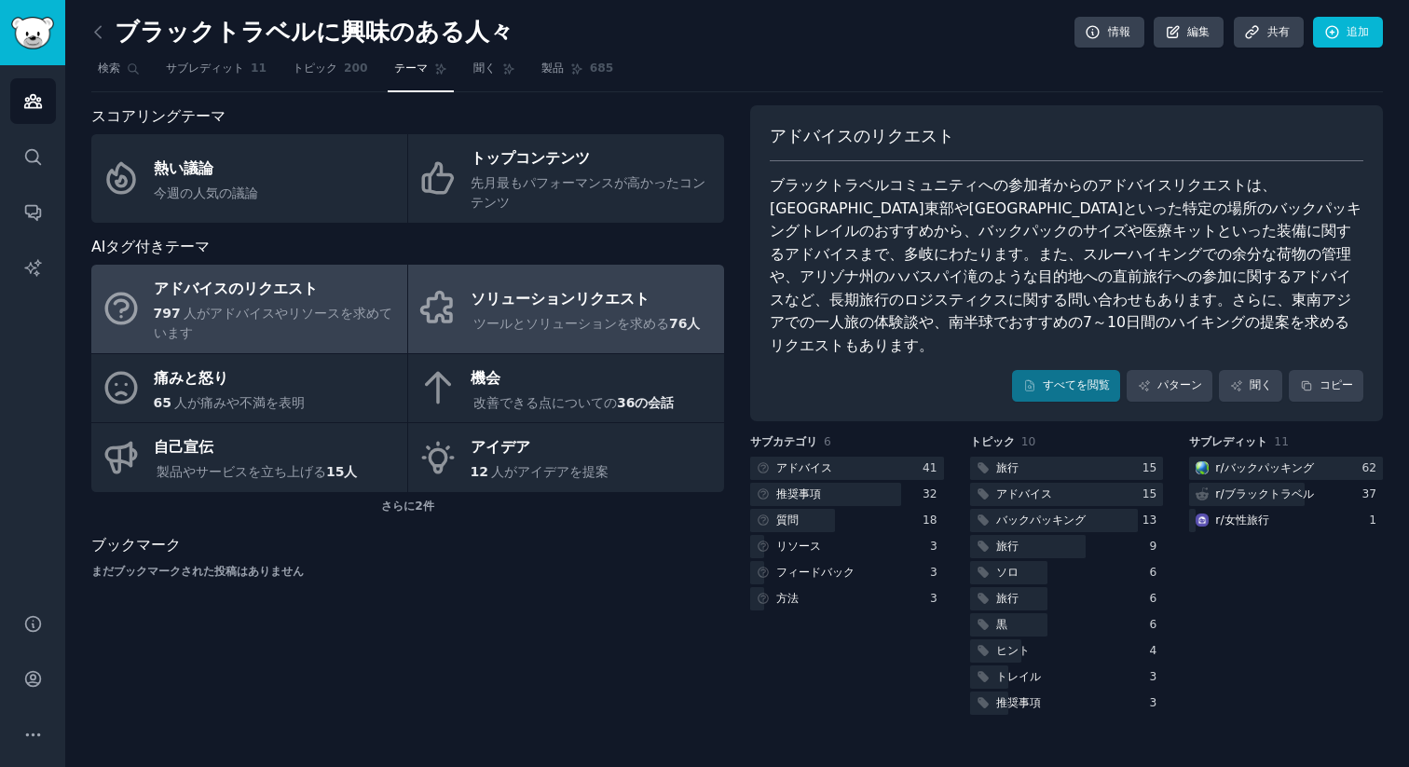
click at [510, 312] on div "ソリューションリクエスト" at bounding box center [586, 299] width 233 height 30
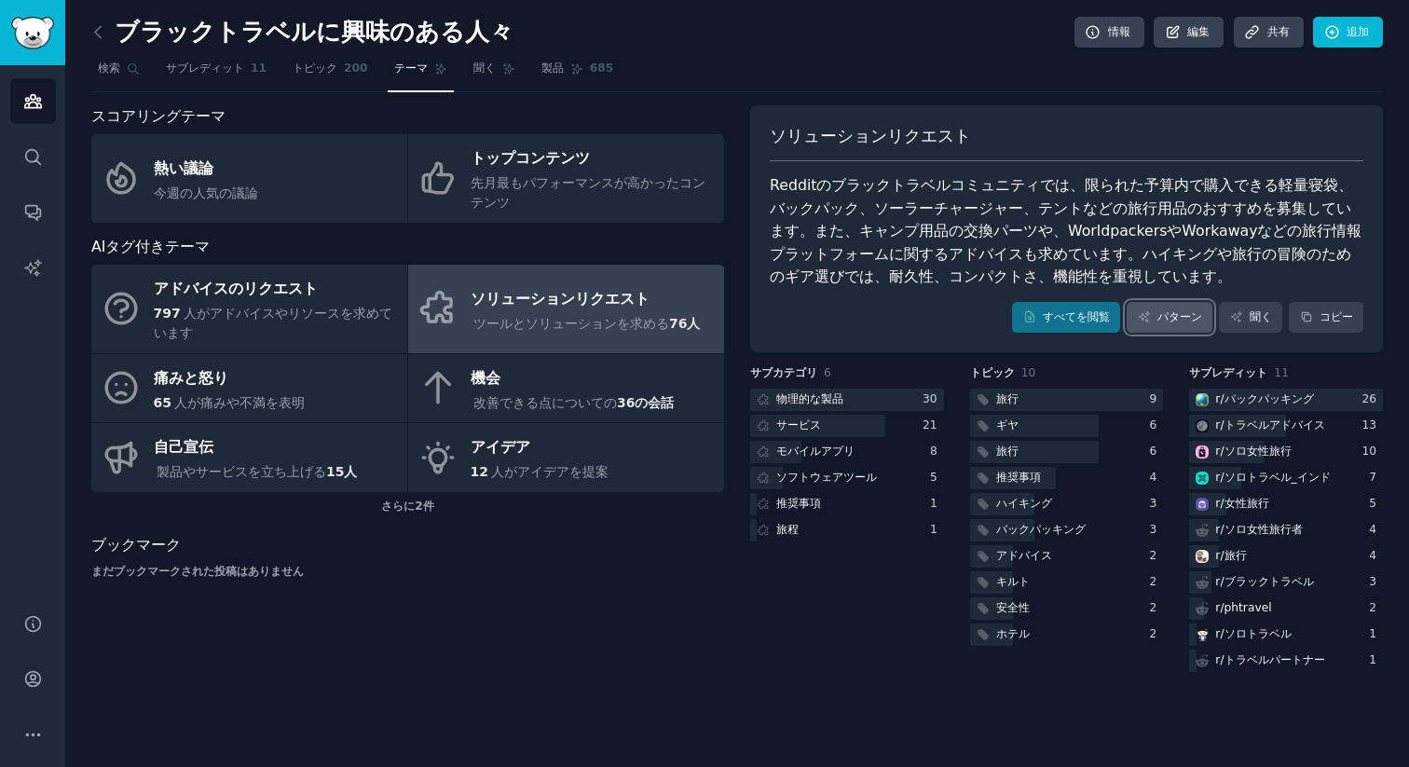
click at [1160, 324] on font "パターン" at bounding box center [1179, 317] width 45 height 17
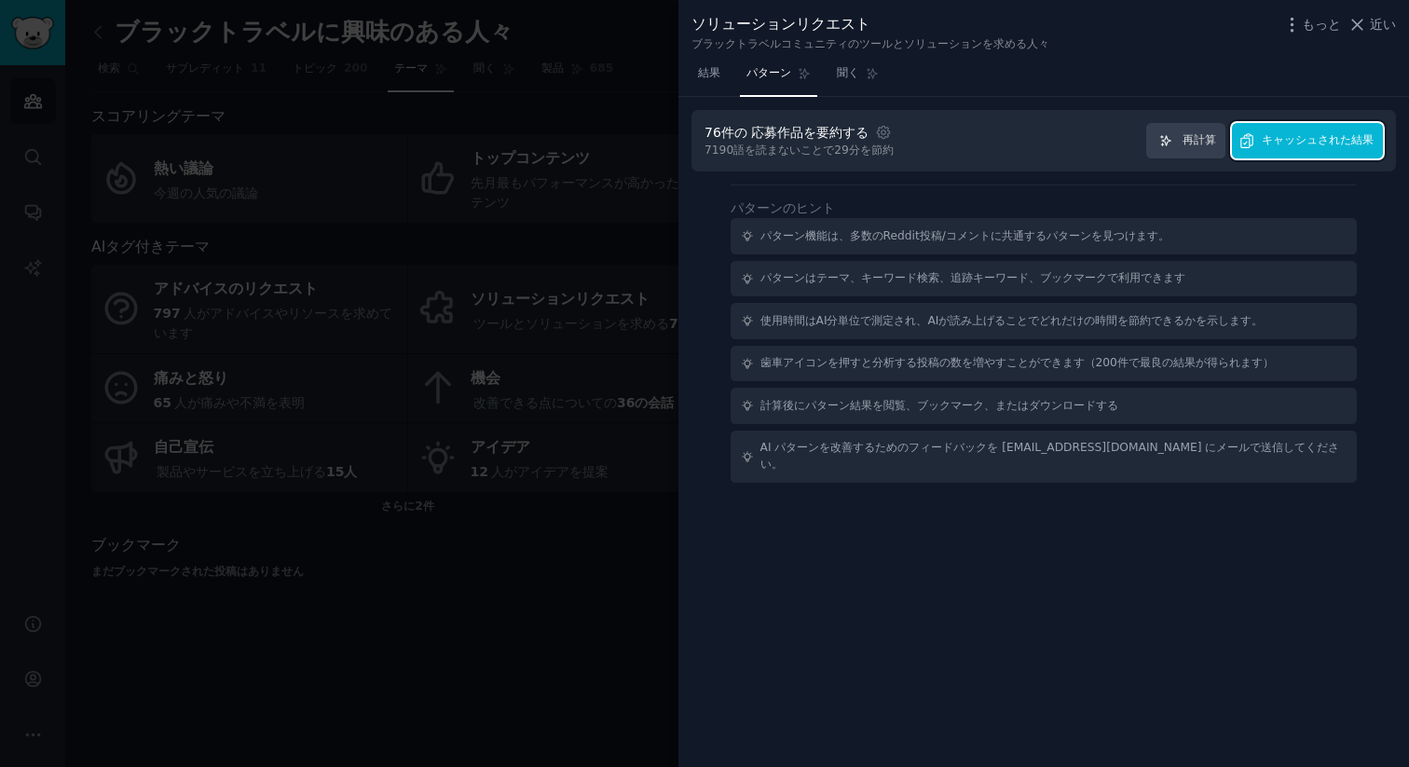
click at [1295, 124] on button "キャッシュされた結果" at bounding box center [1307, 141] width 151 height 36
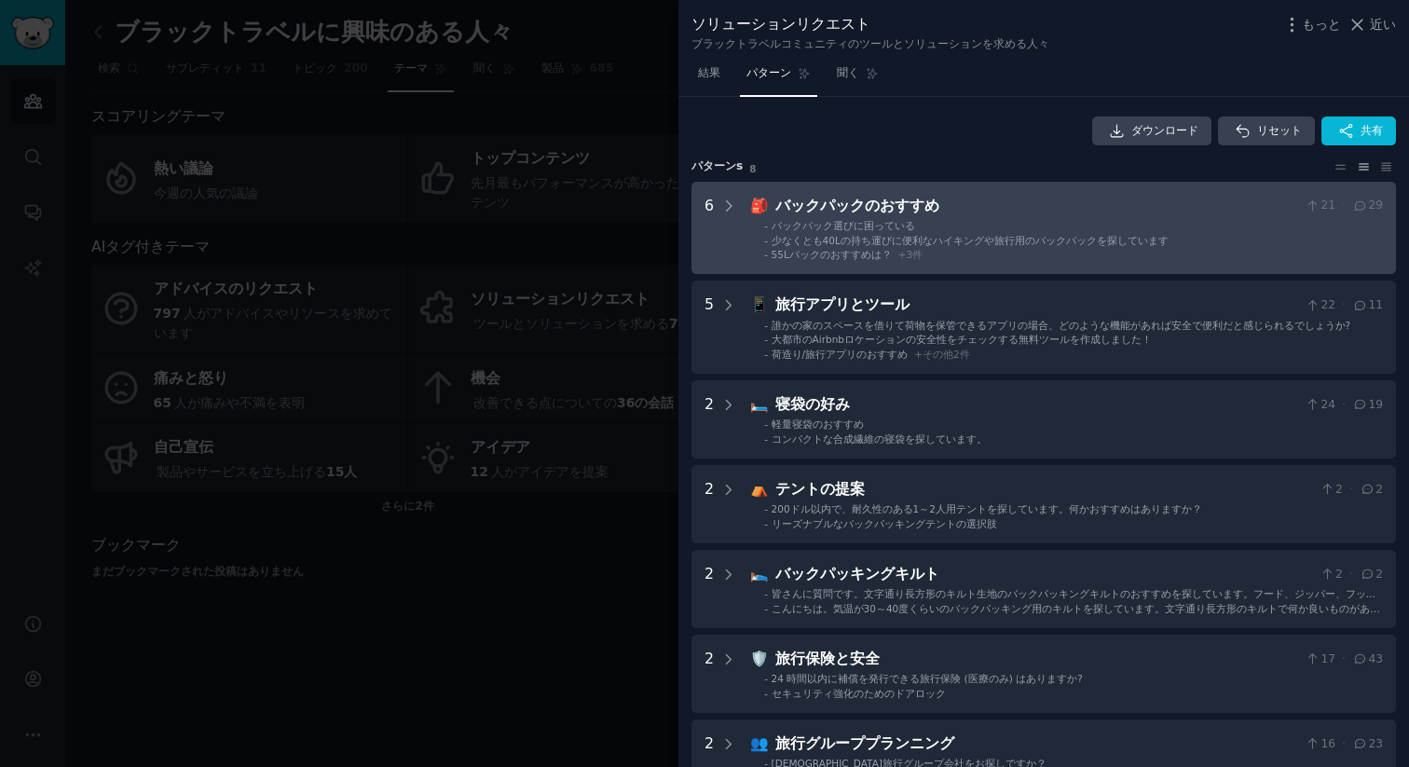
click at [898, 250] on font "+" at bounding box center [902, 254] width 8 height 11
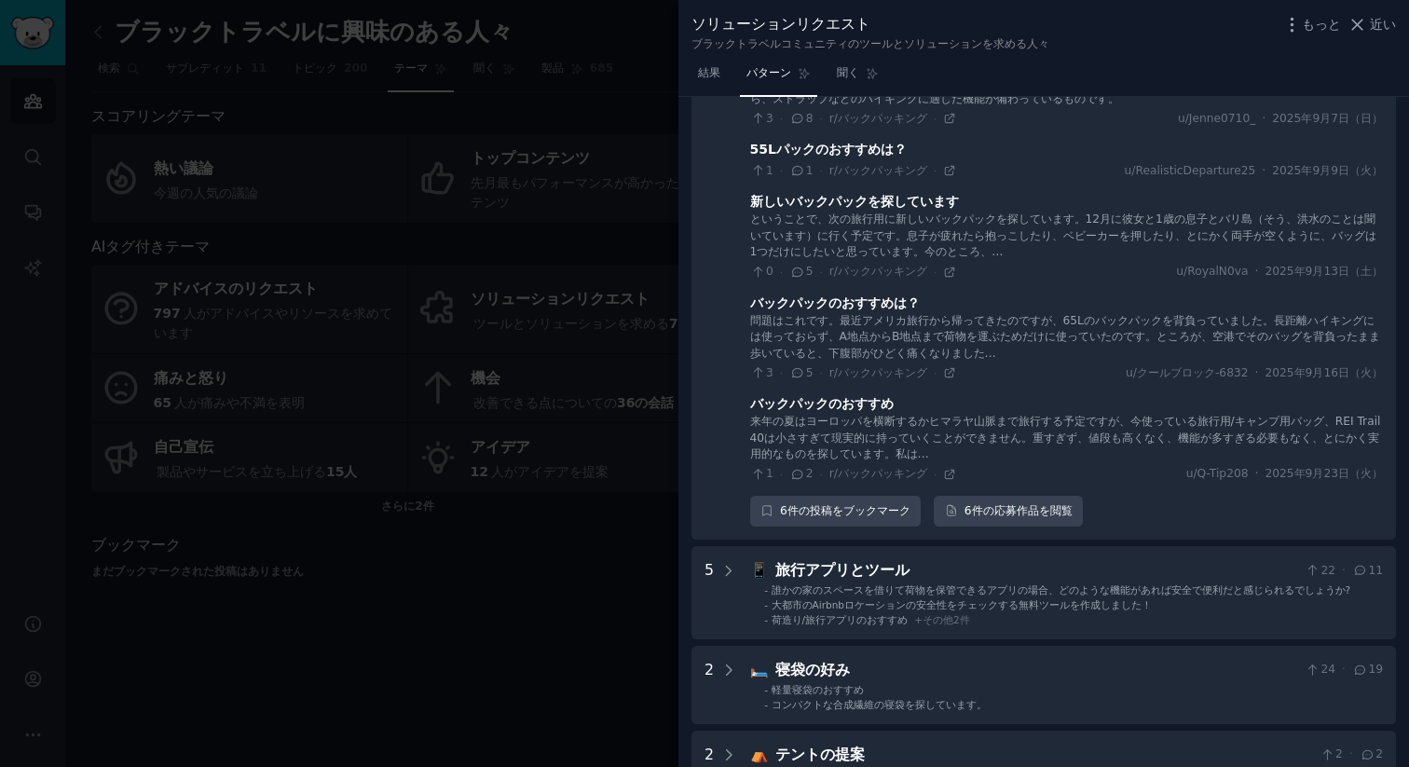
scroll to position [415, 0]
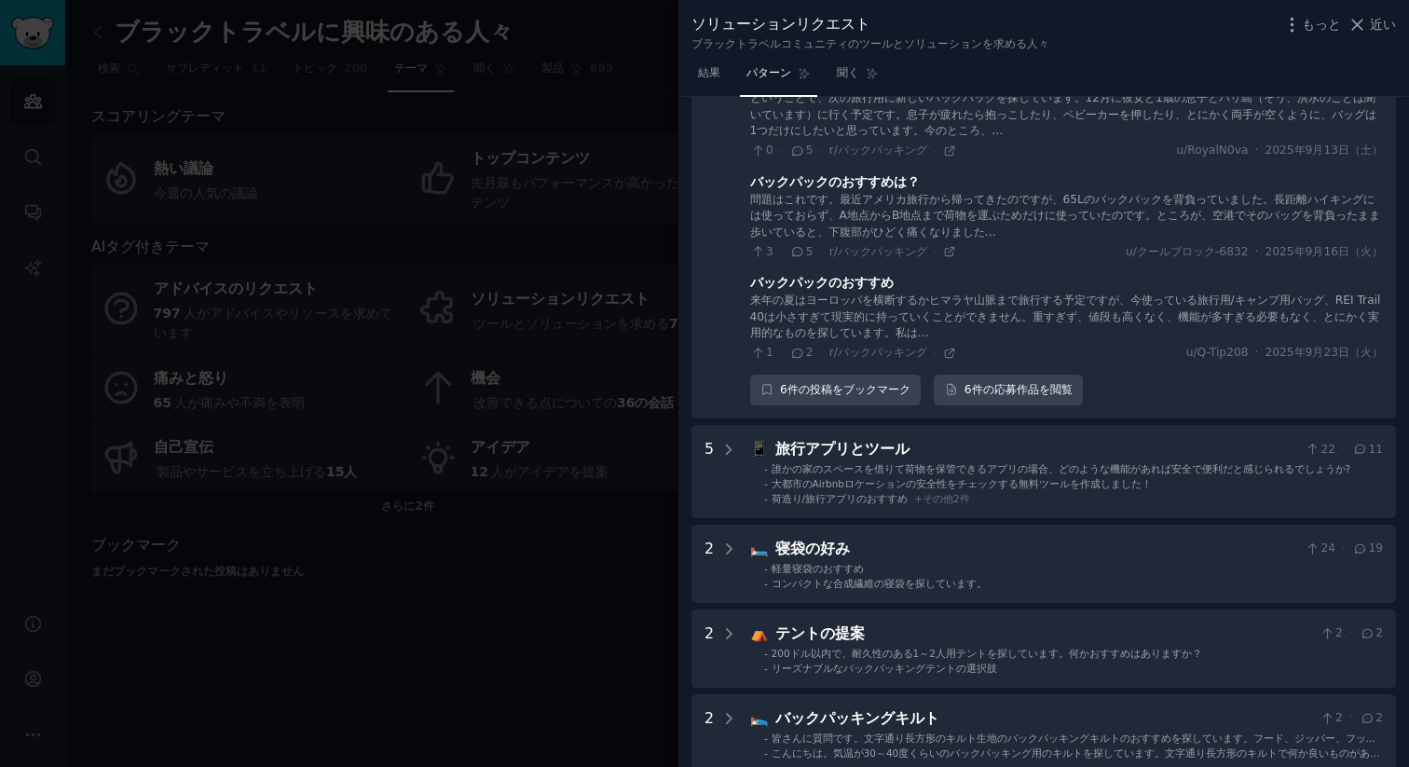
click at [564, 98] on div at bounding box center [704, 383] width 1409 height 767
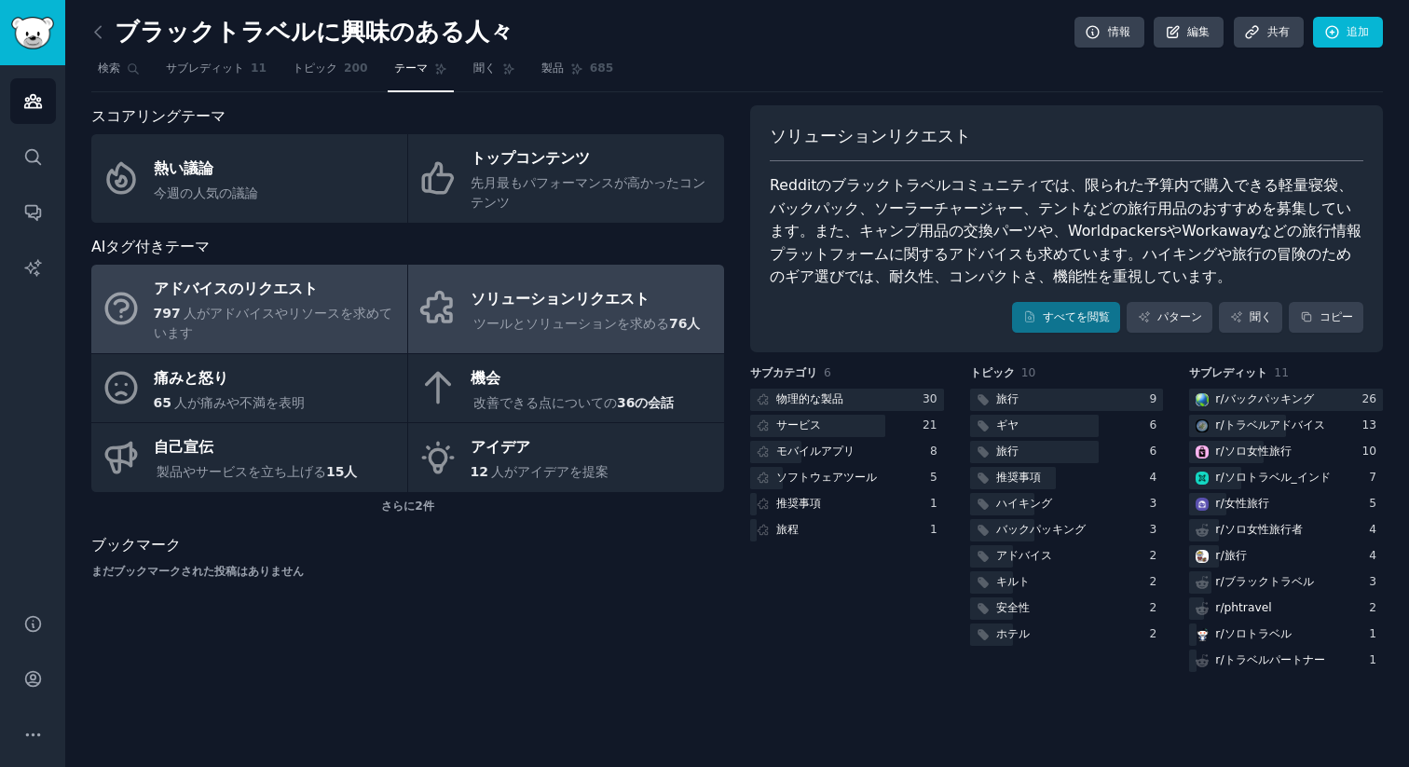
click at [272, 305] on div "797 人がアドバイスやリソースを求めています" at bounding box center [276, 323] width 244 height 39
click at [255, 317] on font "人がアドバイスやリソースを求めています" at bounding box center [273, 323] width 239 height 34
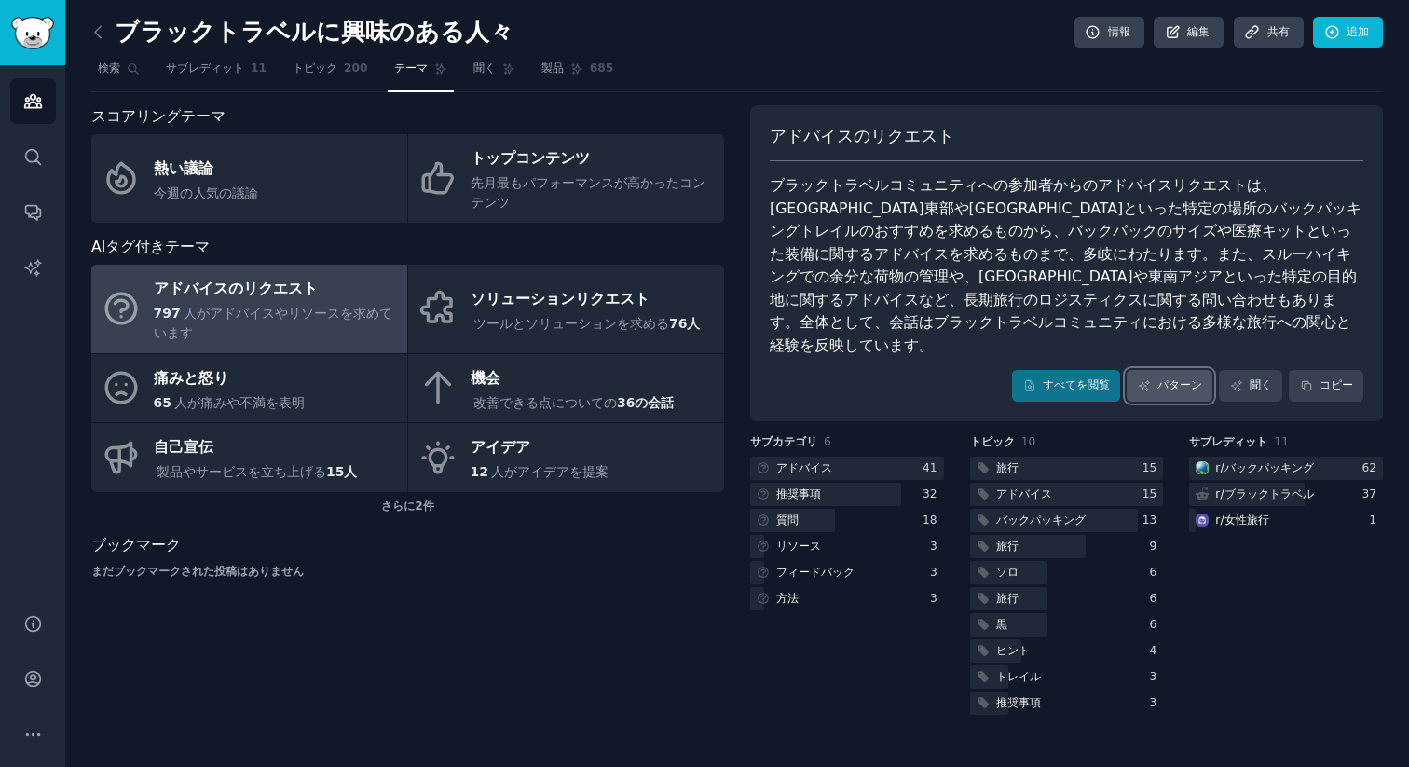
click at [1174, 378] on font "パターン" at bounding box center [1179, 384] width 45 height 13
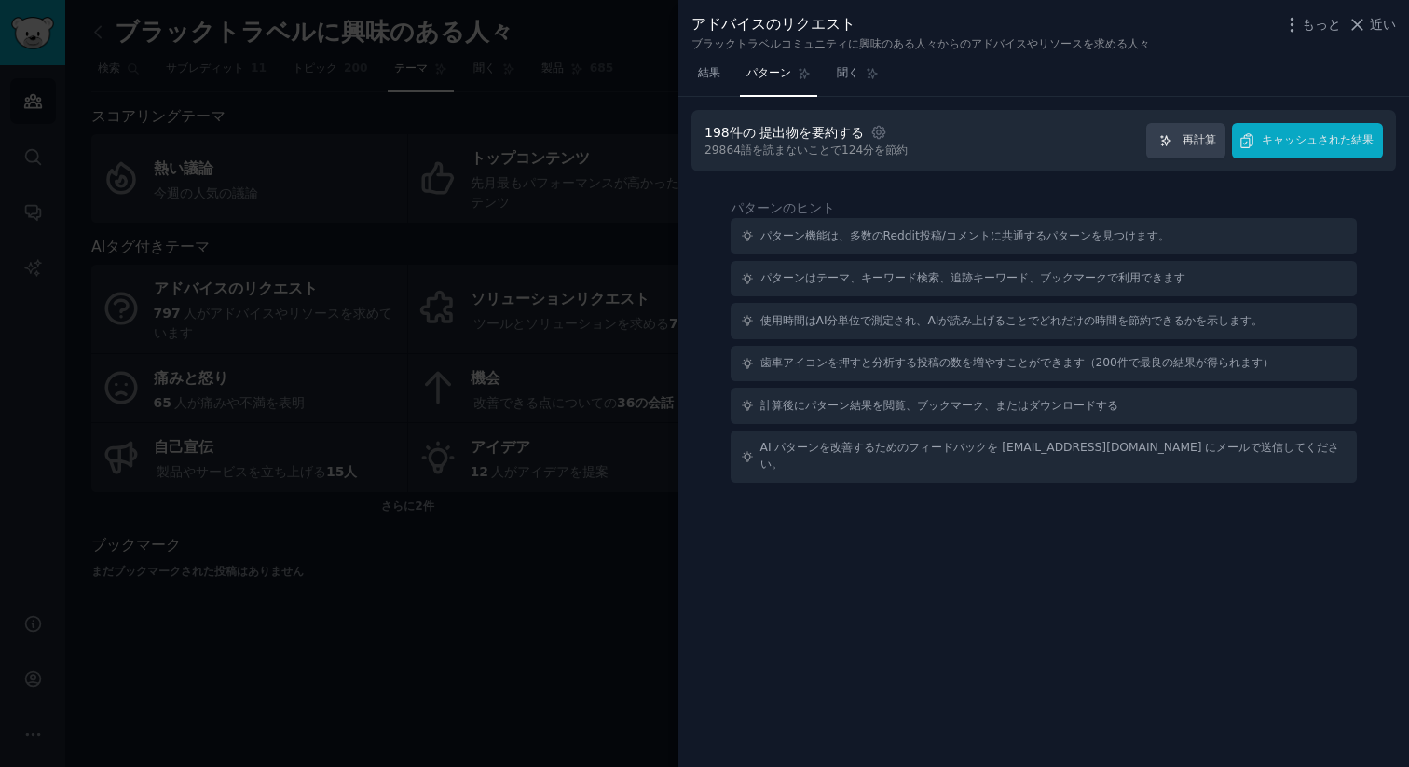
click at [1314, 159] on div "198件の 提出物 を要約する 設定 29864 語 を読まないことで 124分 を節約 再計算 キャッシュされた結果" at bounding box center [1043, 141] width 704 height 62
click at [1314, 148] on button "キャッシュされた結果" at bounding box center [1307, 141] width 151 height 36
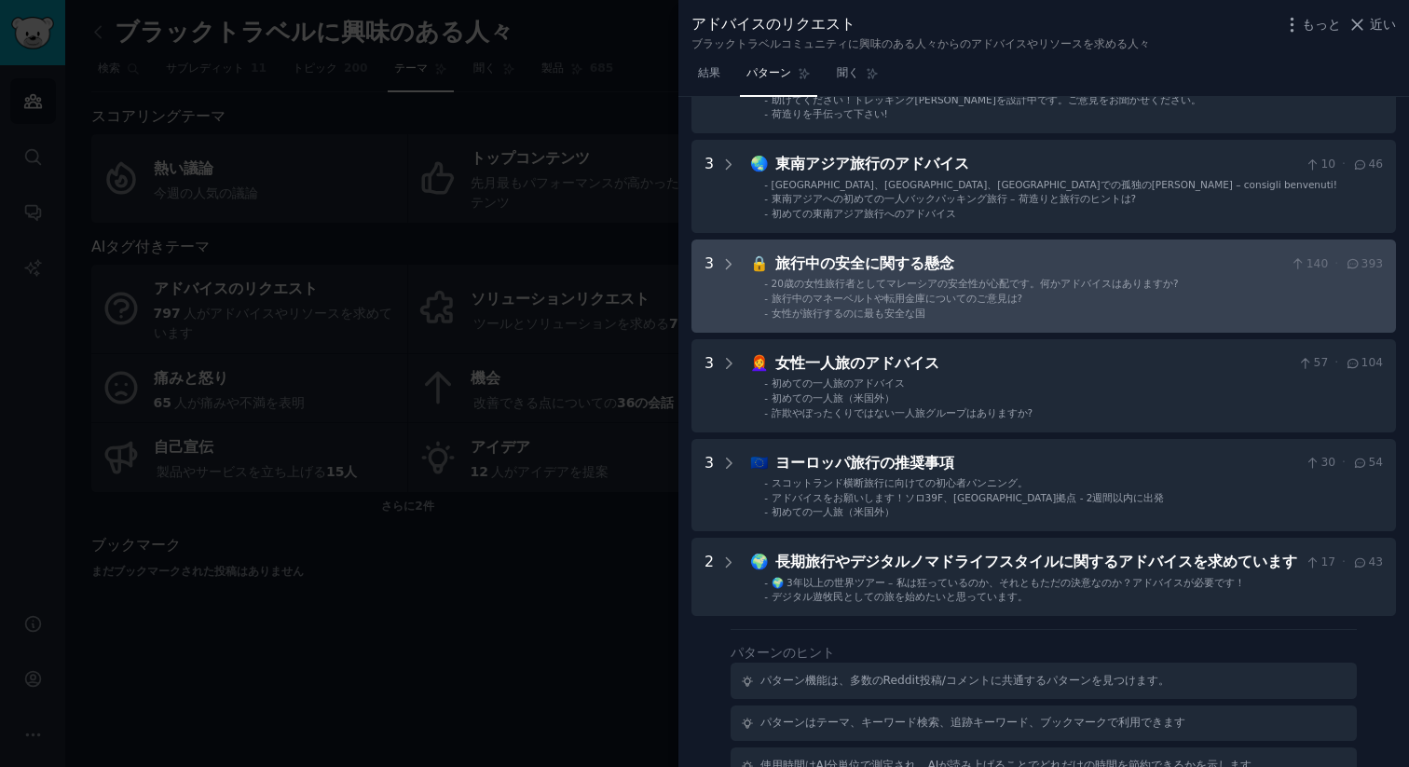
scroll to position [601, 0]
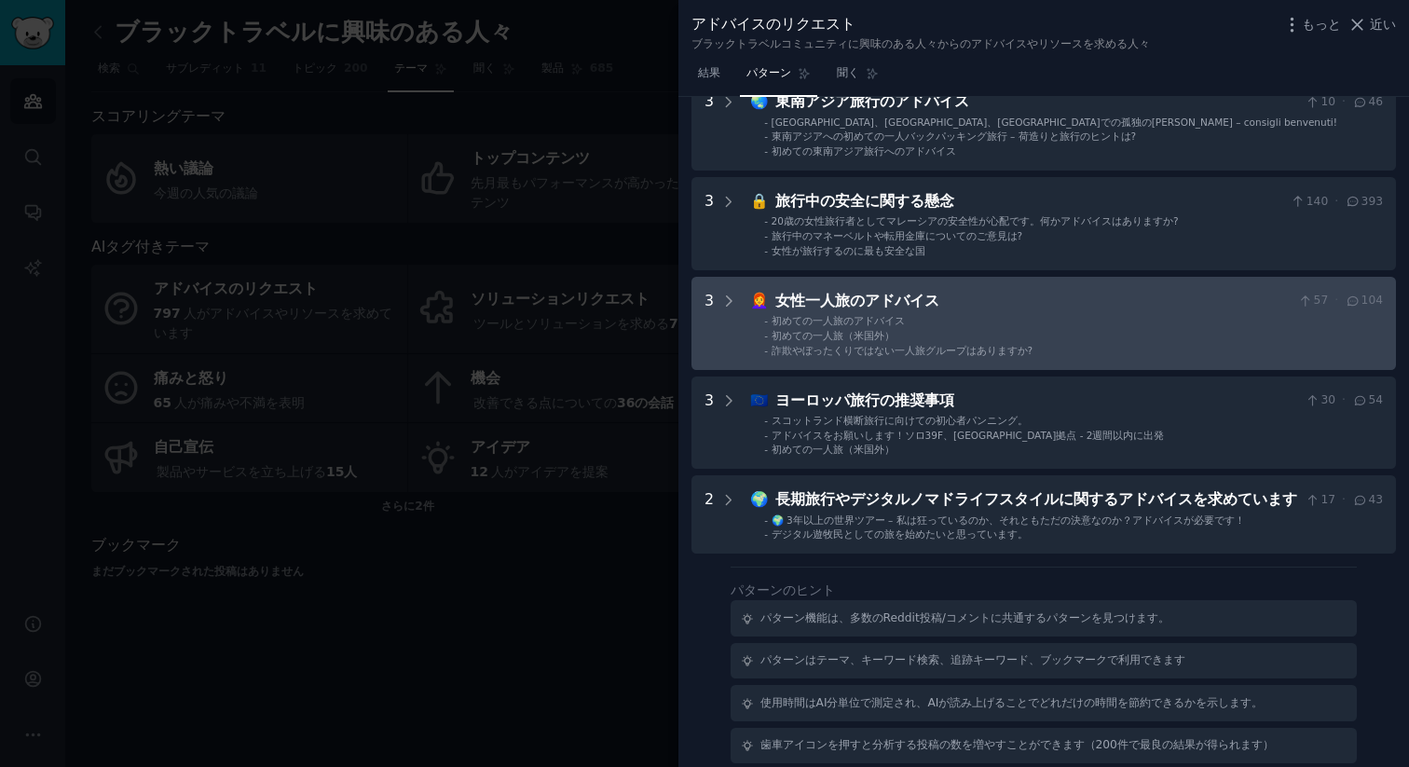
click at [951, 346] on font "詐欺やぼったくりではない一人旅グループはありますか?" at bounding box center [902, 350] width 262 height 11
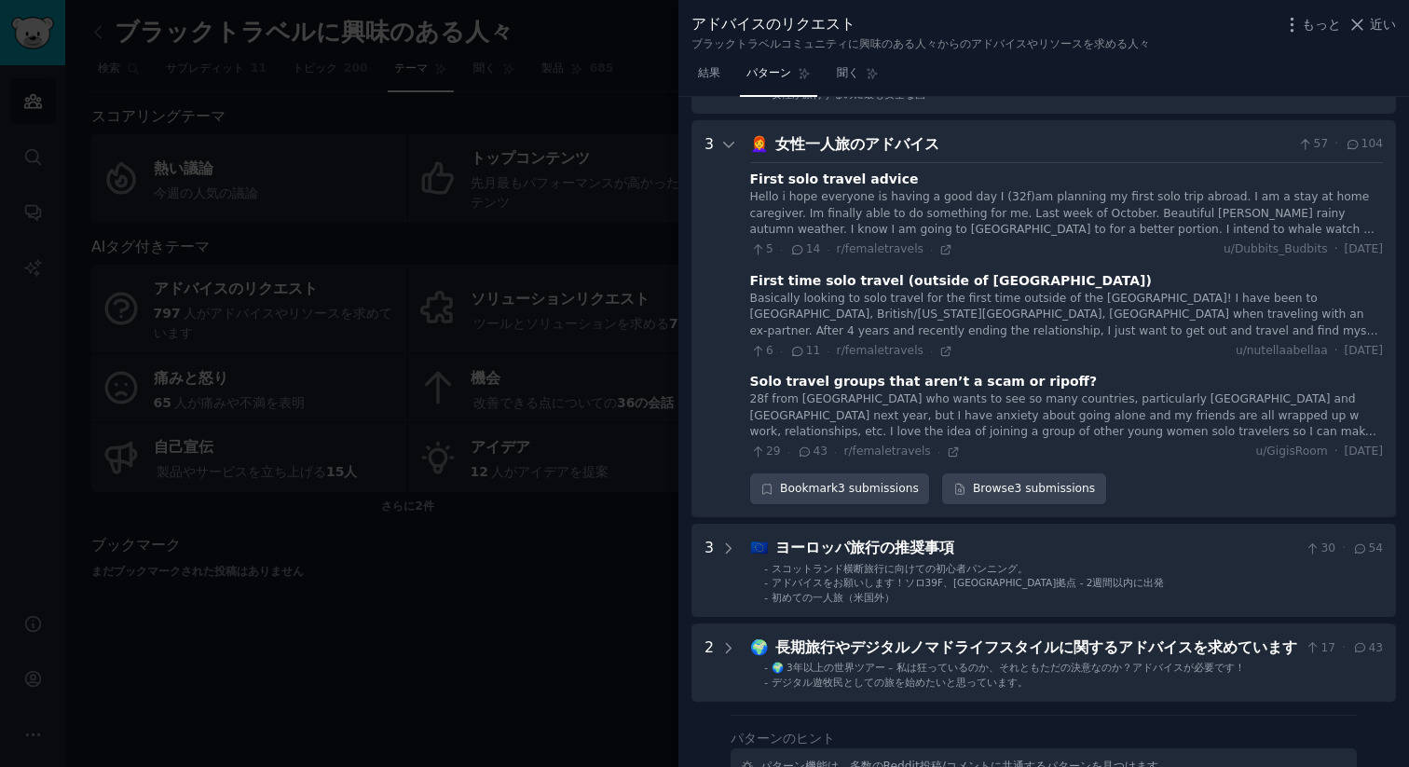
scroll to position [781, 0]
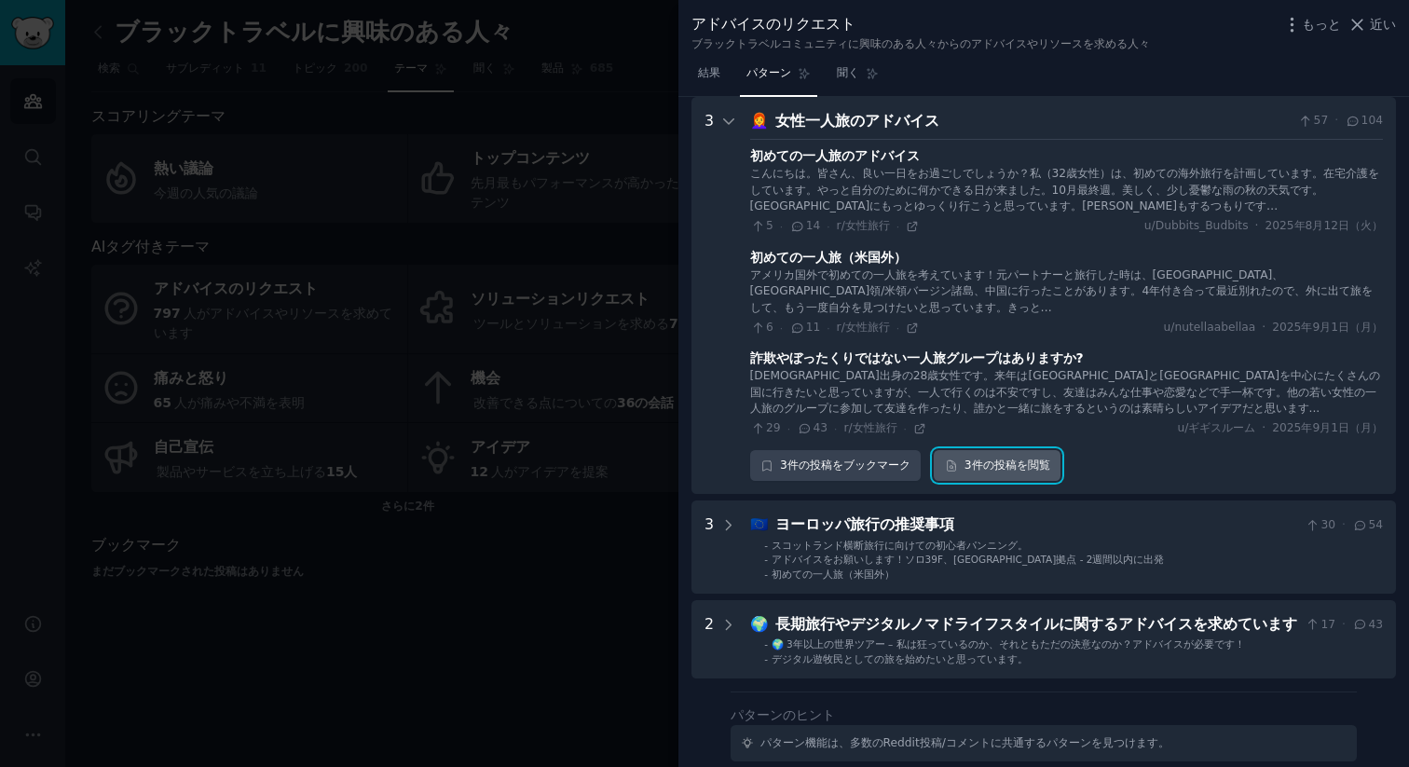
click at [1035, 457] on font "投稿 を閲覧" at bounding box center [1022, 465] width 56 height 17
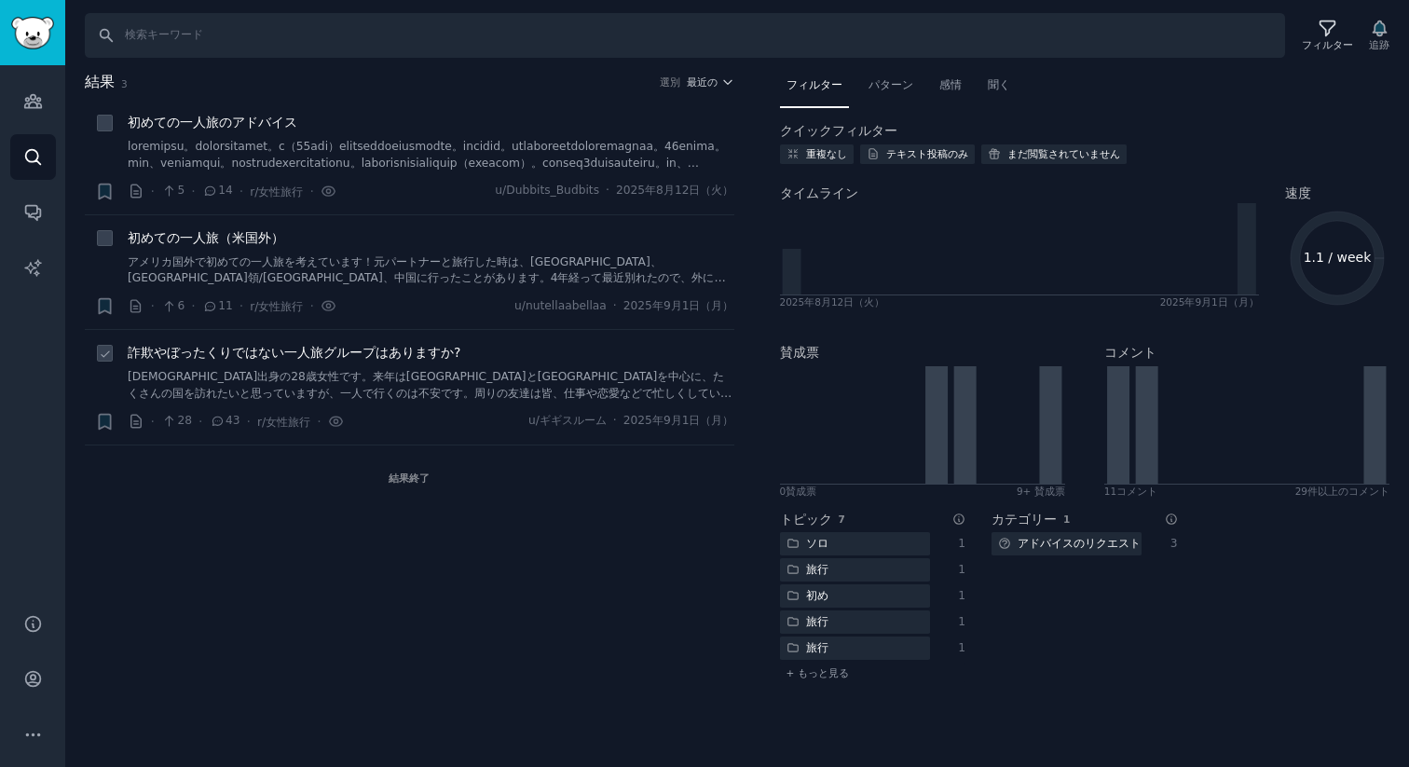
click at [501, 356] on div "詐欺やぼったくりではない一人旅グループはありますか?" at bounding box center [431, 353] width 606 height 20
click at [457, 369] on link "アメリカ出身の28歳女性です。来年はイタリアとイギリスを中心に、たくさんの国を訪れたいと思っていますが、一人で行くのは不安です。周りの友達は皆、仕事や恋愛など…" at bounding box center [431, 385] width 606 height 33
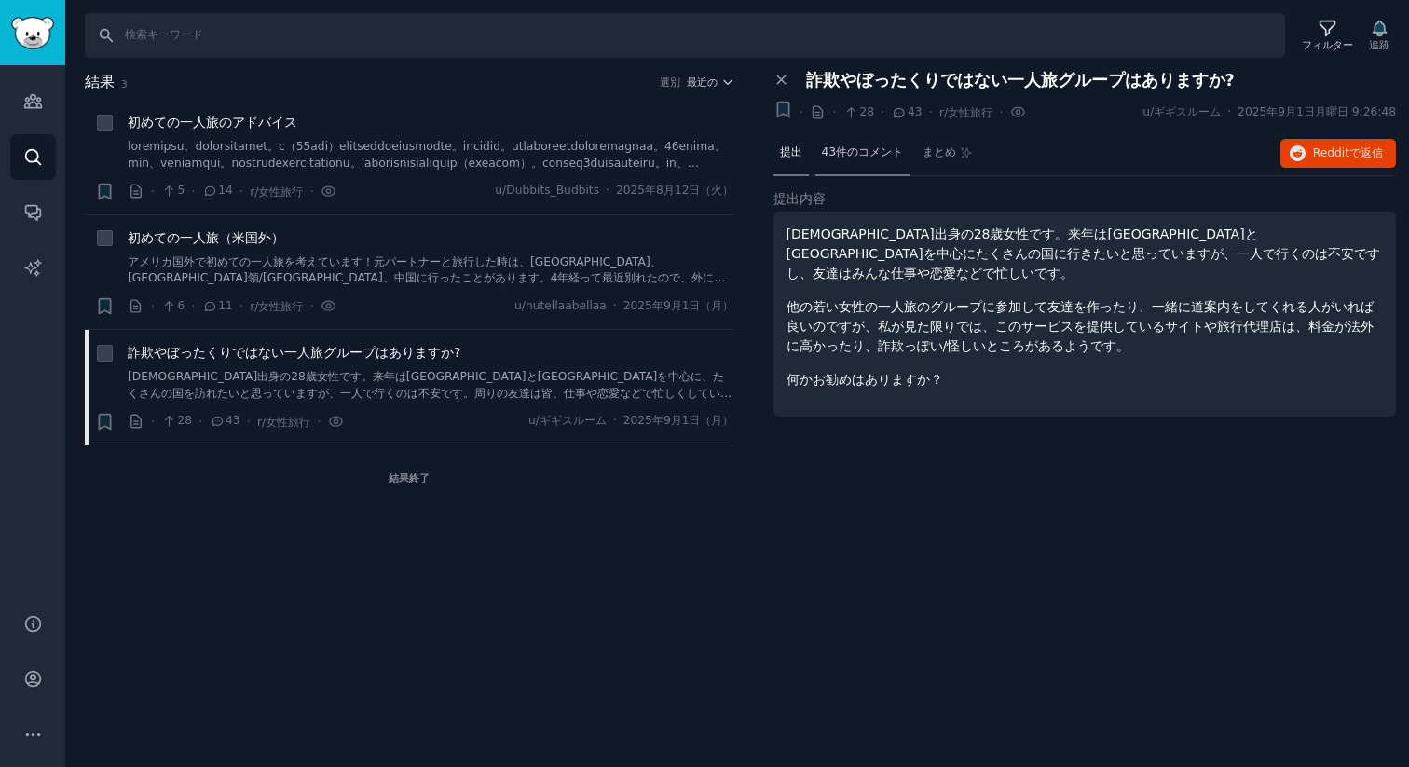
click at [880, 157] on font "43件のコメント" at bounding box center [863, 151] width 82 height 13
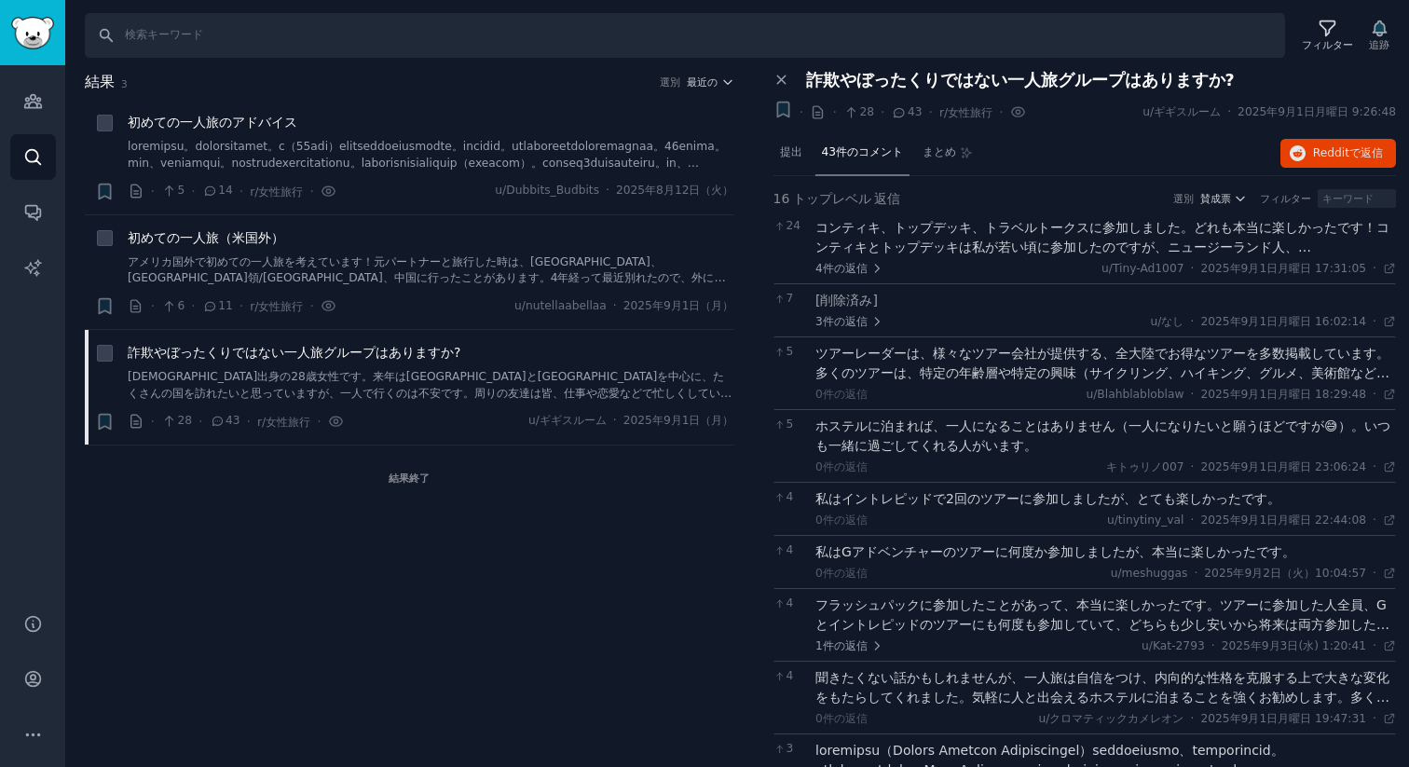
click at [1013, 240] on font "コンティキ、トップデッキ、トラベルトークスに参加しました。どれも本当に楽しかったです！コンティキとトップデッキは私が若い頃に参加したのですが、ニュージーランド…" at bounding box center [1102, 286] width 574 height 132
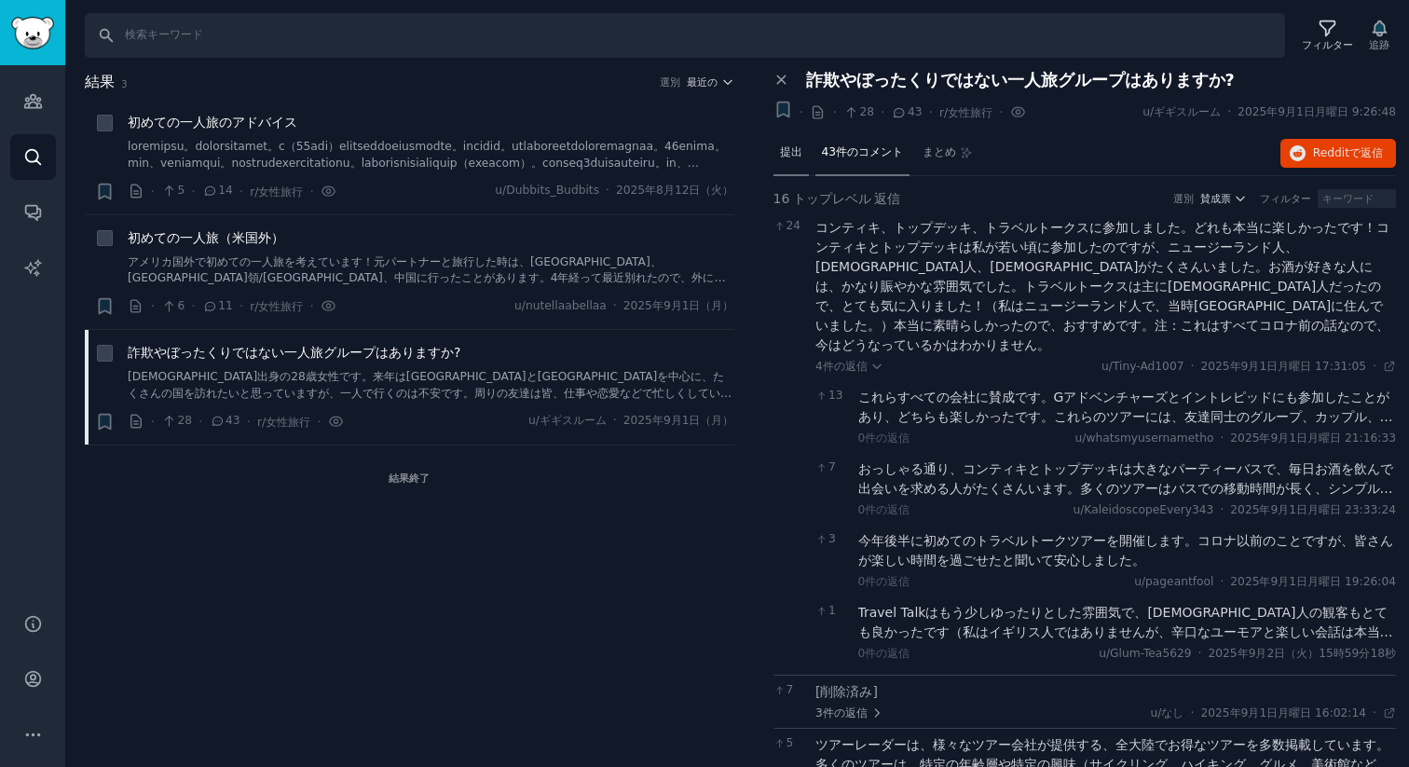
click at [793, 161] on div "提出" at bounding box center [790, 153] width 35 height 45
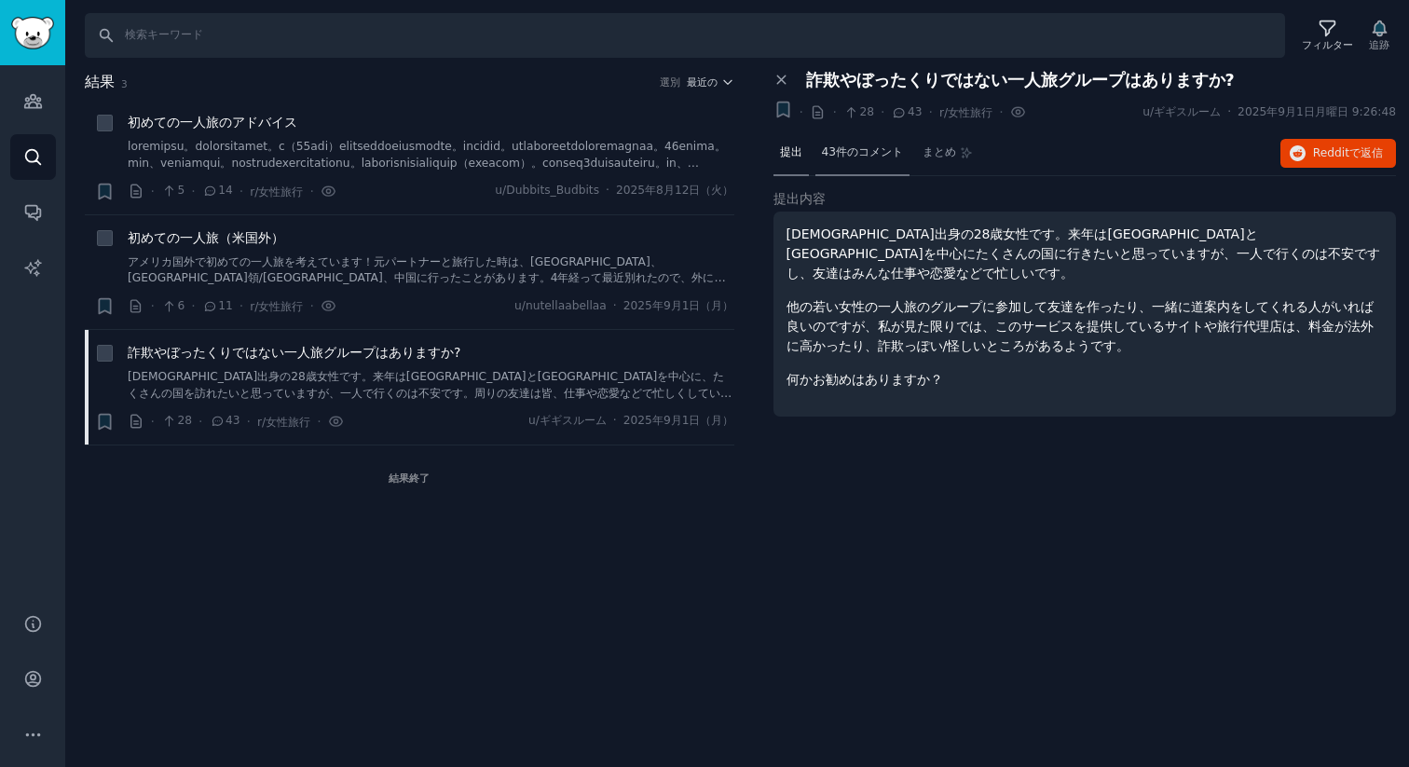
click at [843, 160] on div "43件のコメント" at bounding box center [862, 153] width 95 height 45
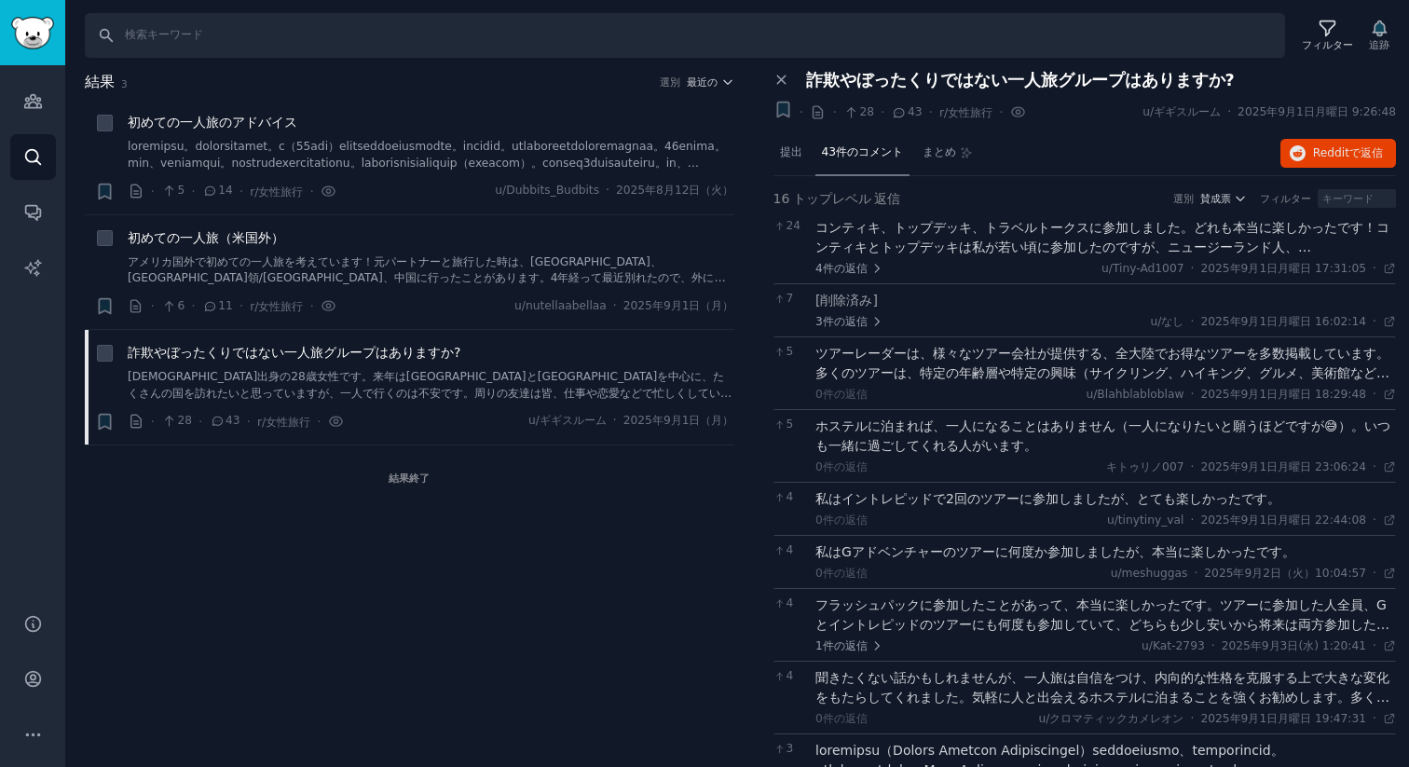
click at [927, 229] on font "コンティキ、トップデッキ、トラベルトークスに参加しました。どれも本当に楽しかったです！コンティキとトップデッキは私が若い頃に参加したのですが、ニュージーランド…" at bounding box center [1102, 286] width 574 height 132
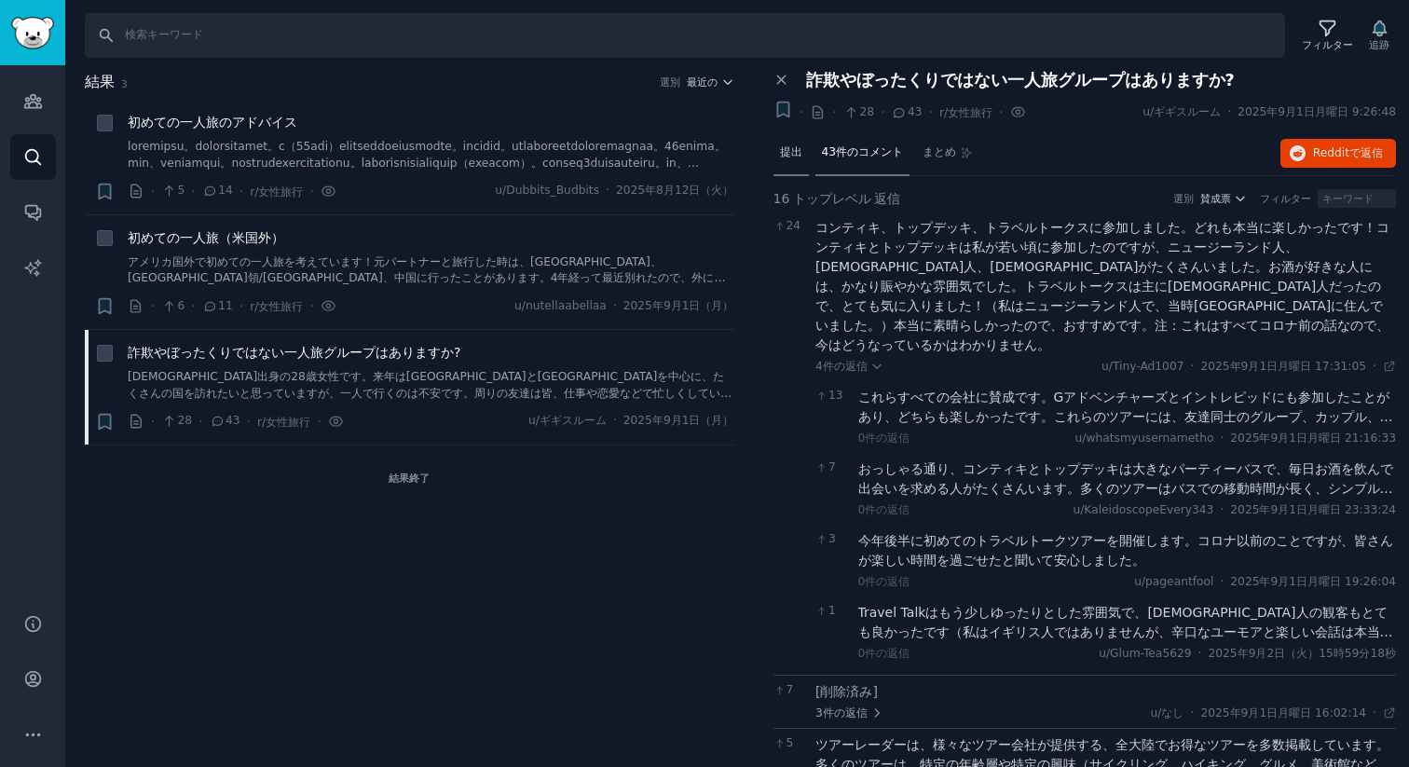
click at [798, 149] on font "提出" at bounding box center [791, 151] width 22 height 13
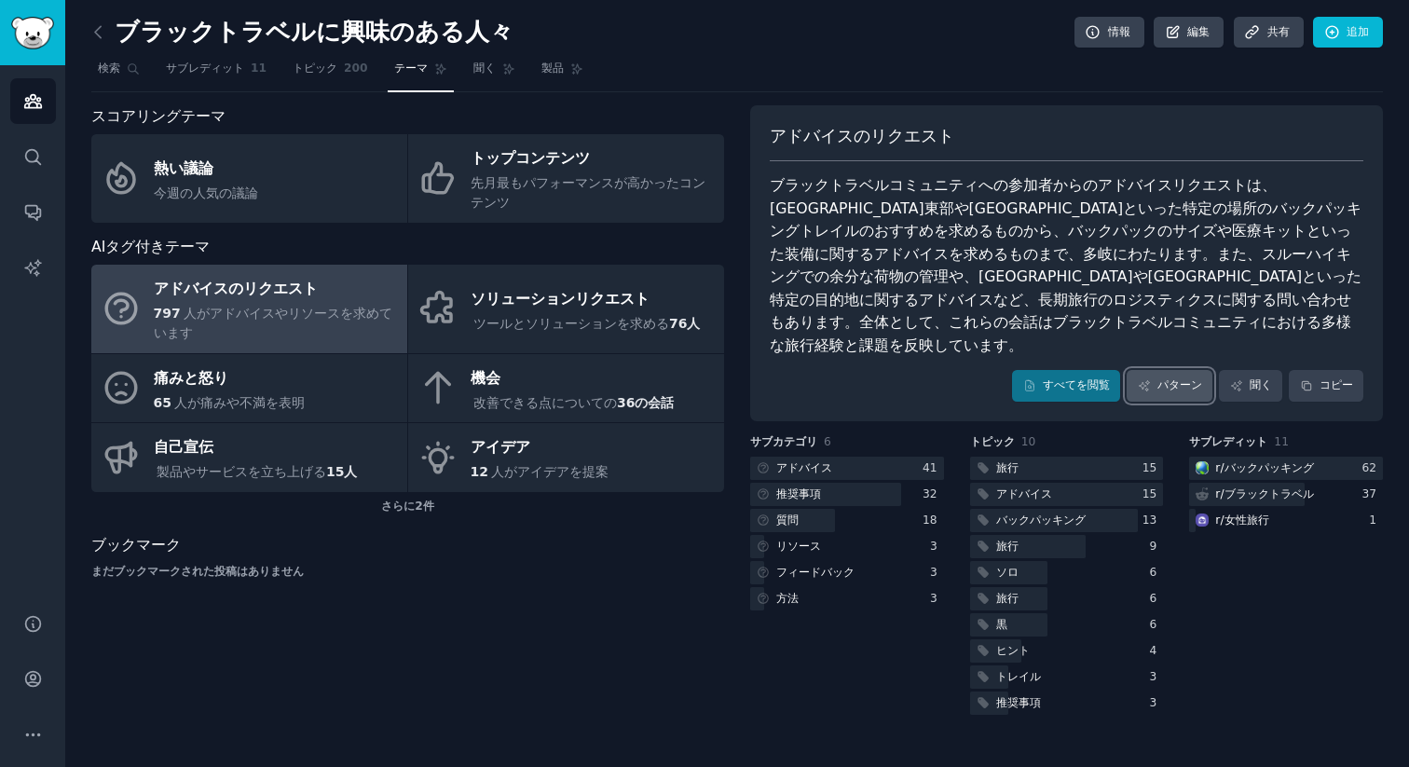
click at [1151, 370] on link "パターン" at bounding box center [1169, 386] width 86 height 32
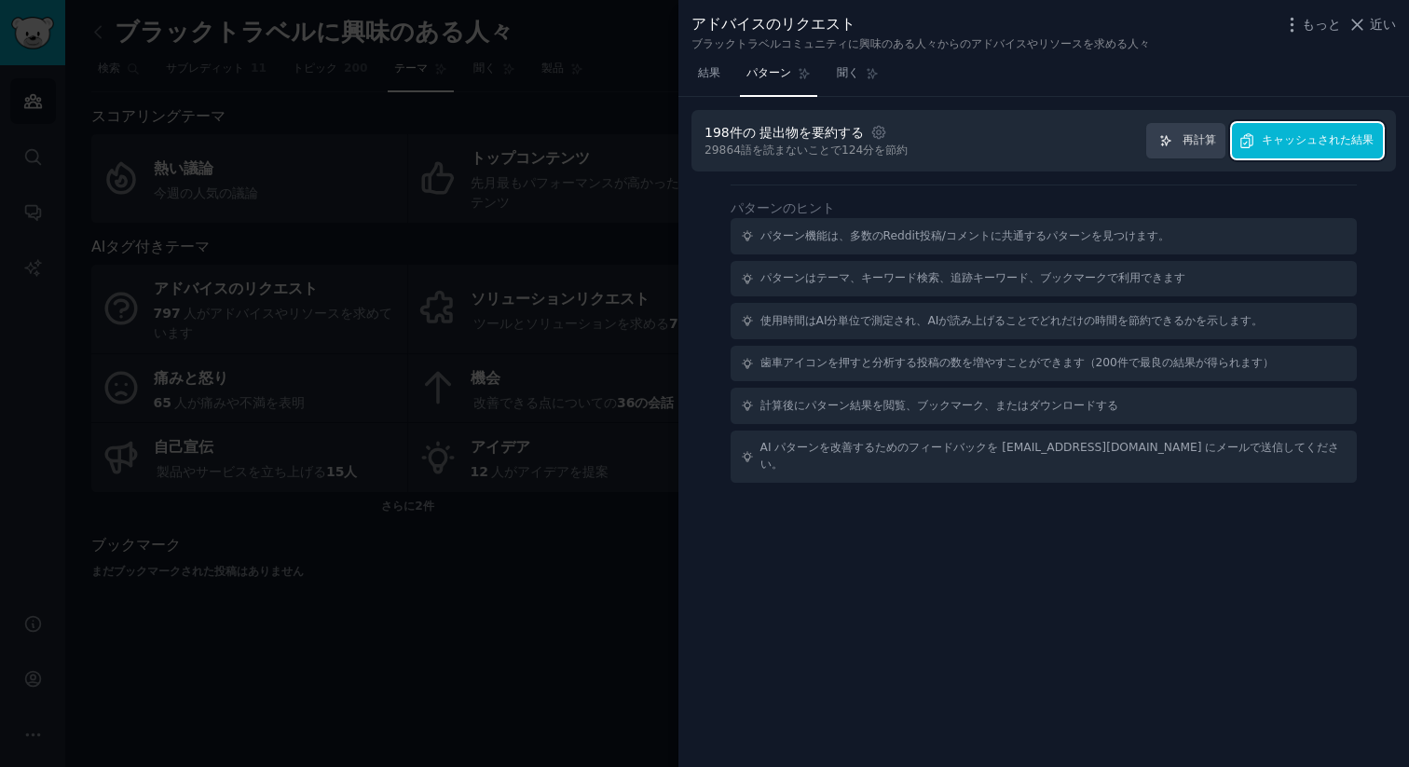
click at [1352, 154] on button "キャッシュされた結果" at bounding box center [1307, 141] width 151 height 36
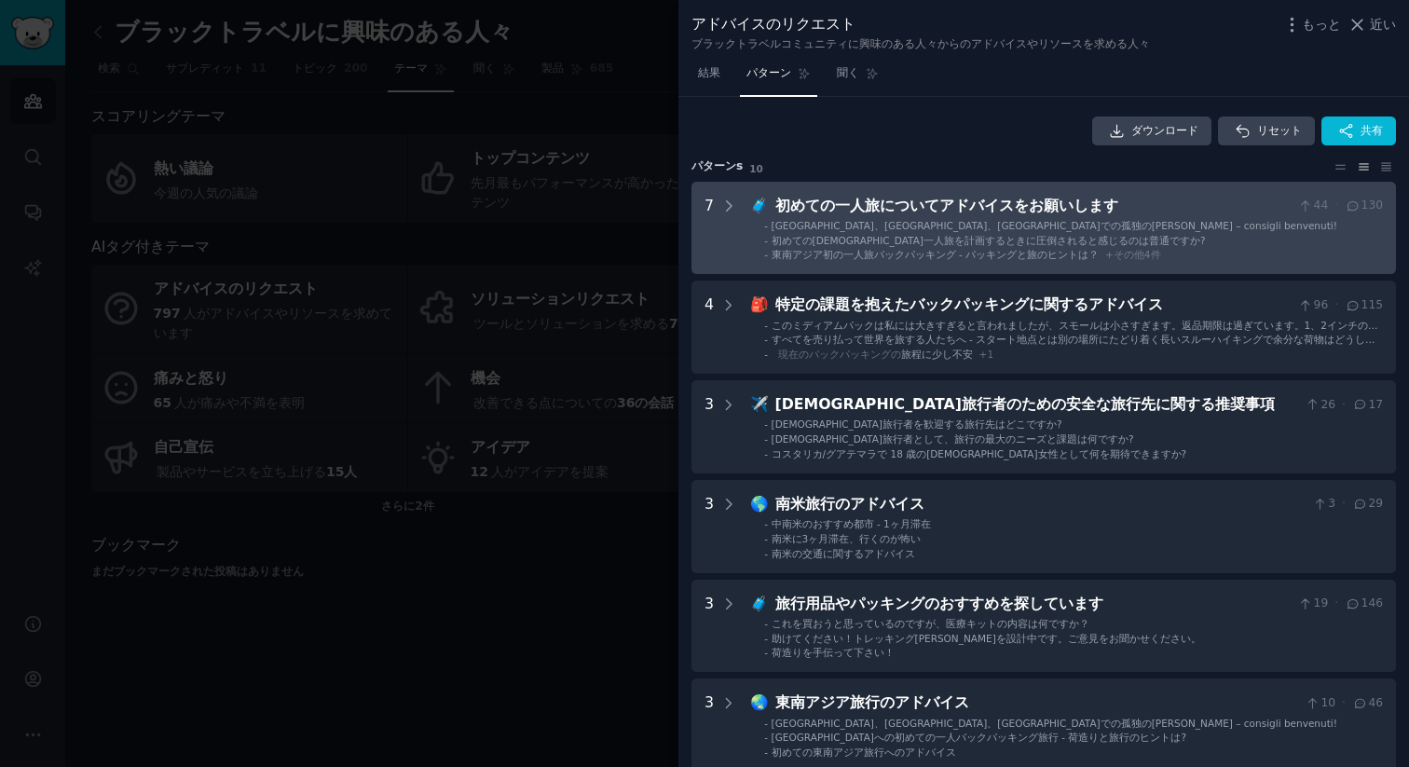
click at [905, 200] on font "初めての一人旅についてアドバイスをお願いします" at bounding box center [946, 206] width 343 height 18
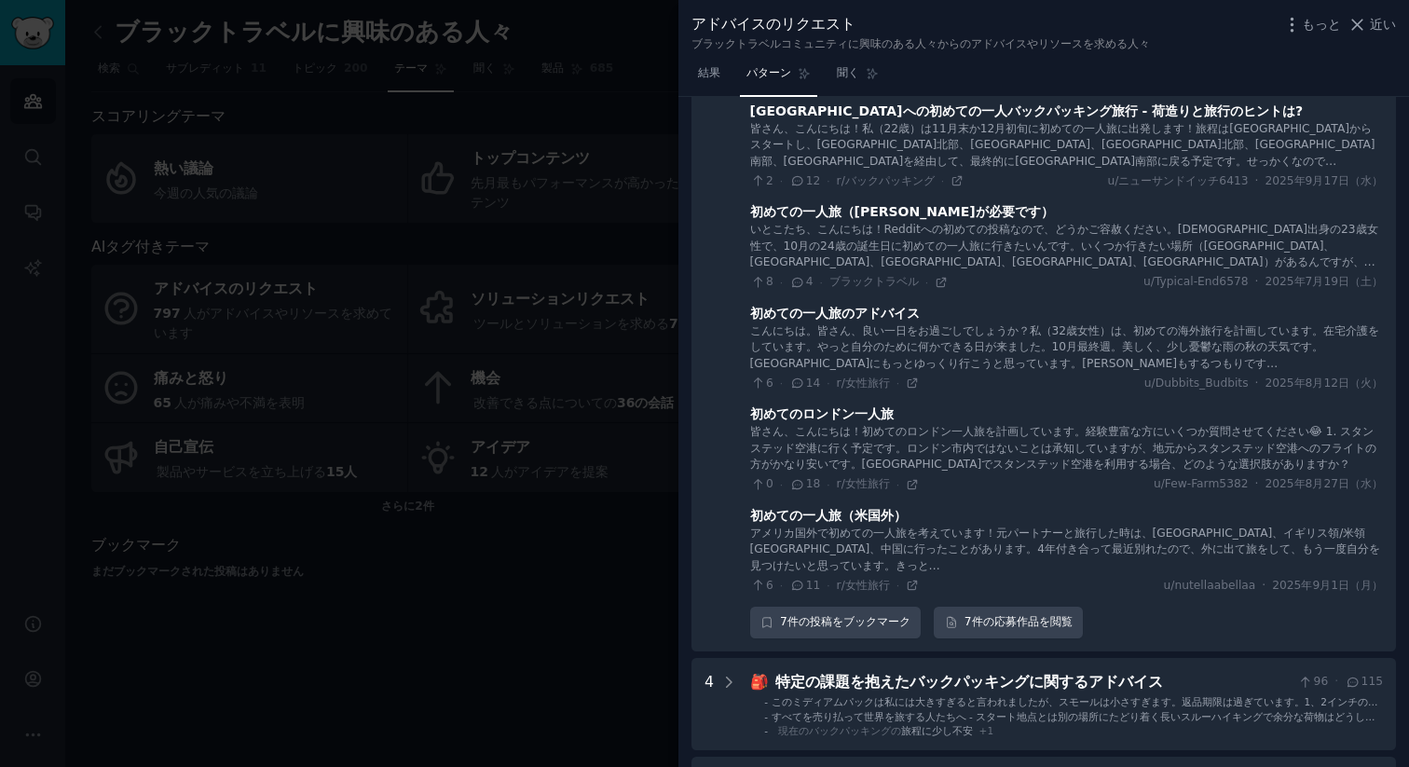
scroll to position [345, 0]
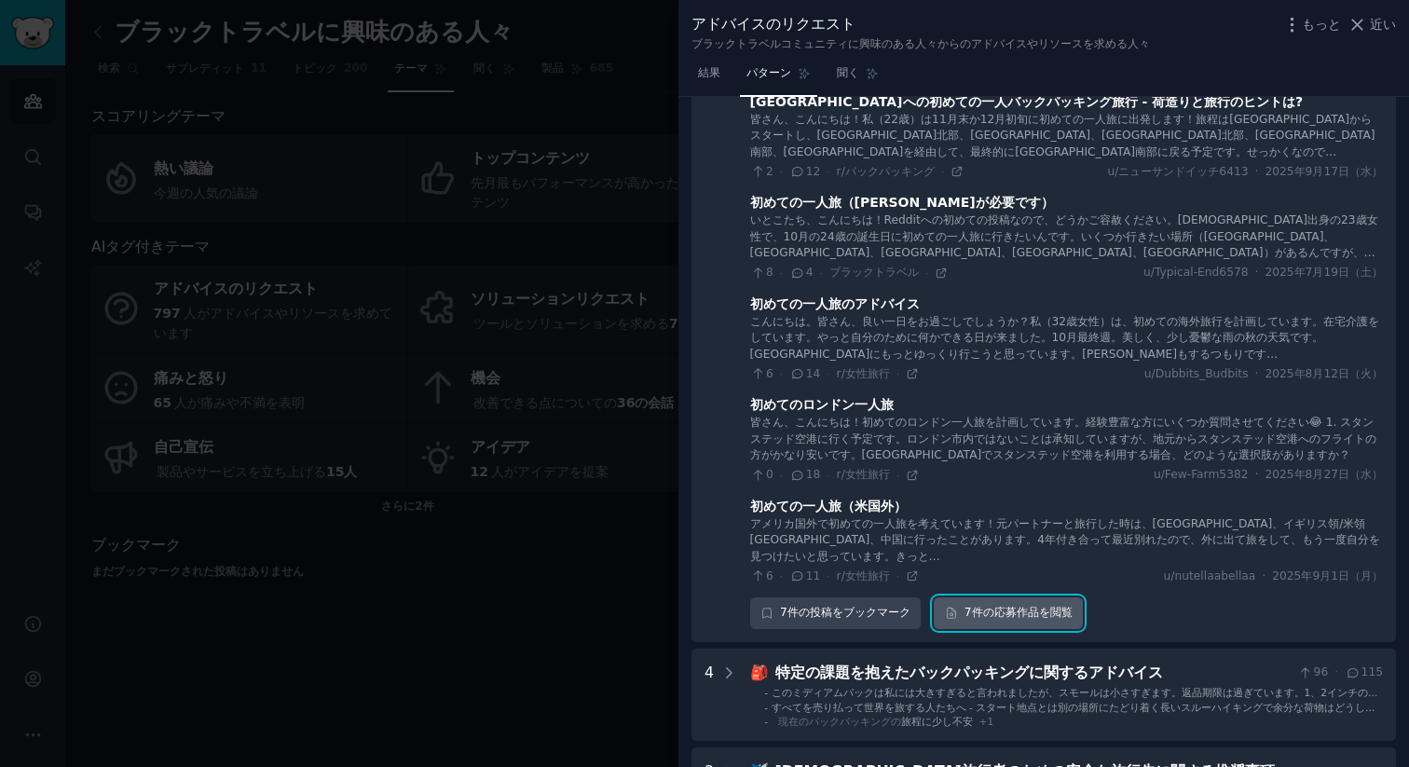
click at [978, 615] on font "7件の" at bounding box center [979, 612] width 30 height 13
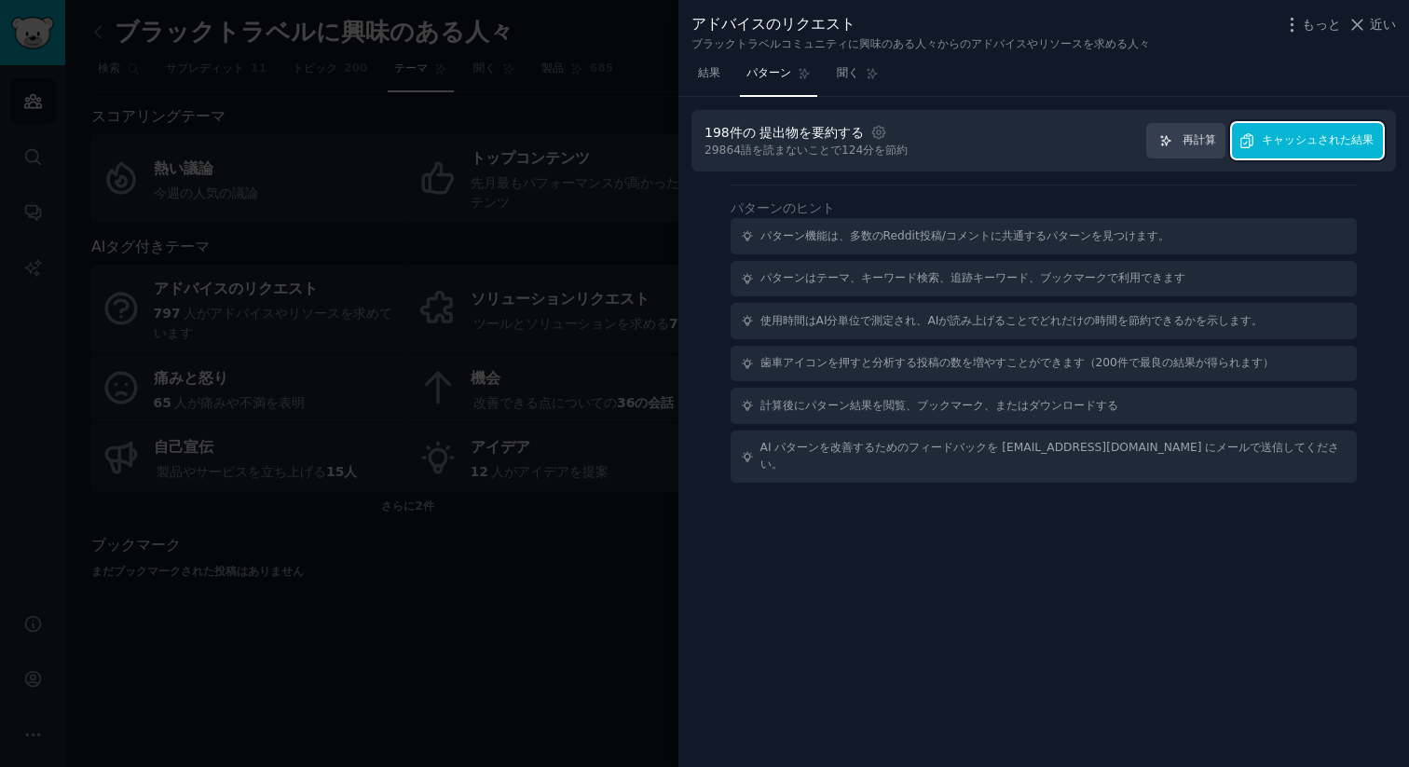
click at [1264, 144] on font "キャッシュされた結果" at bounding box center [1317, 139] width 112 height 13
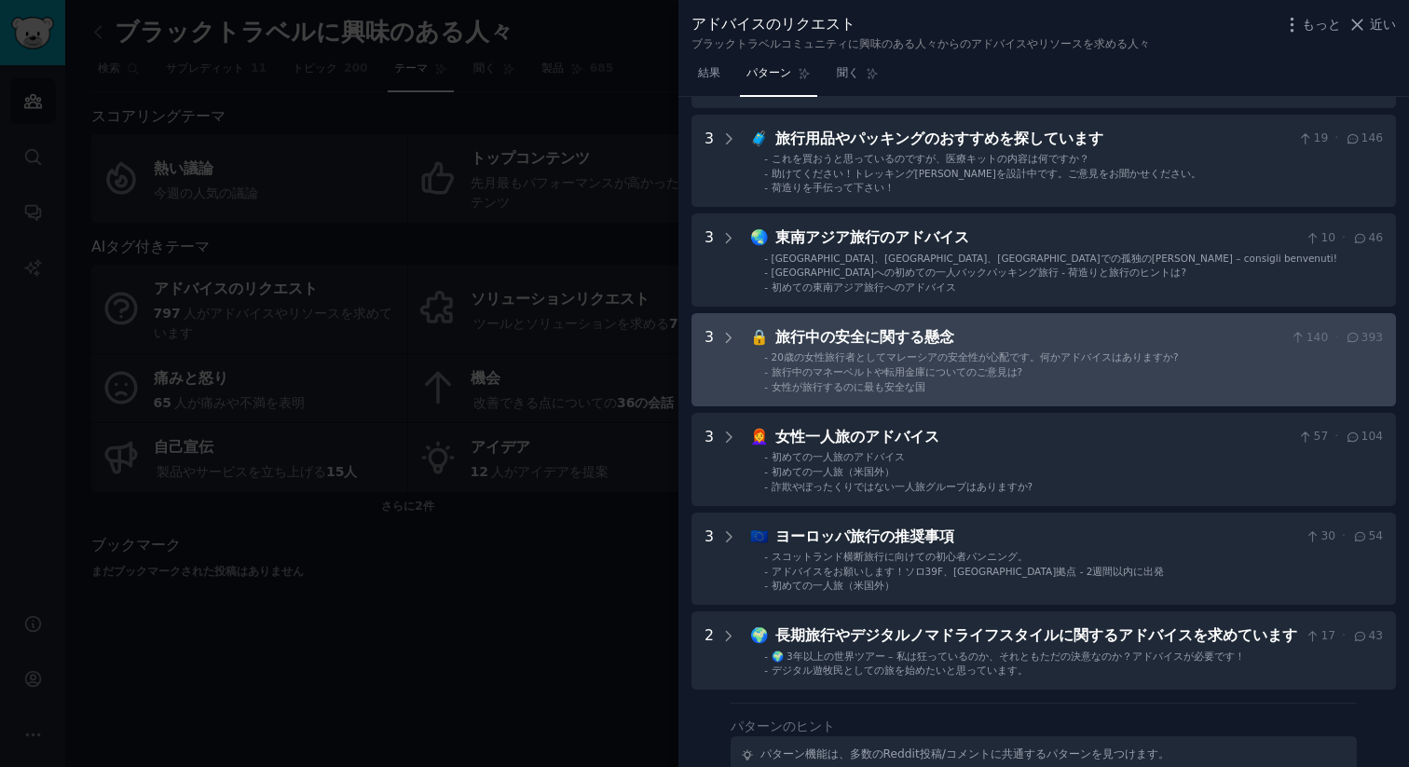
scroll to position [466, 0]
click at [930, 334] on font "旅行中の安全に関する懸念" at bounding box center [864, 336] width 179 height 18
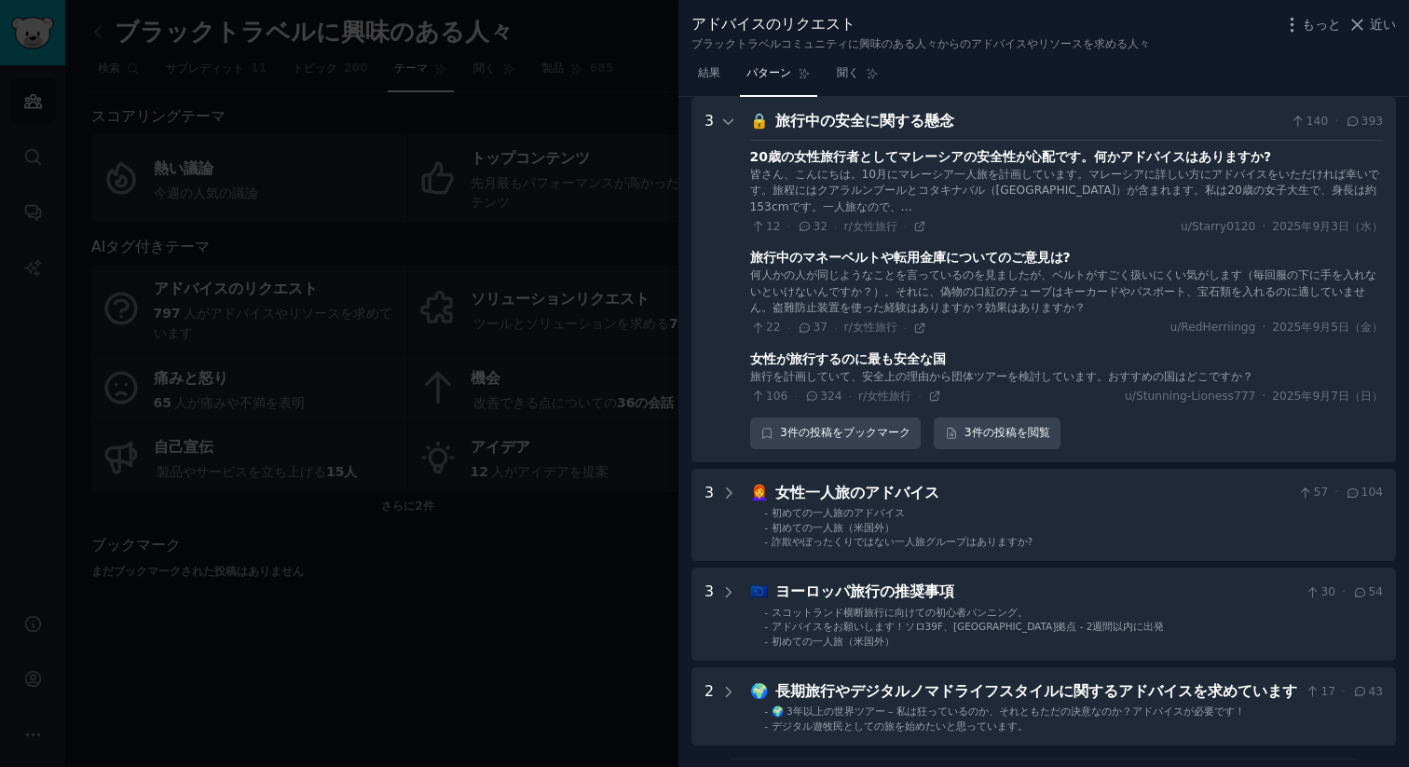
scroll to position [681, 0]
click at [997, 427] on font "投稿" at bounding box center [1005, 432] width 22 height 13
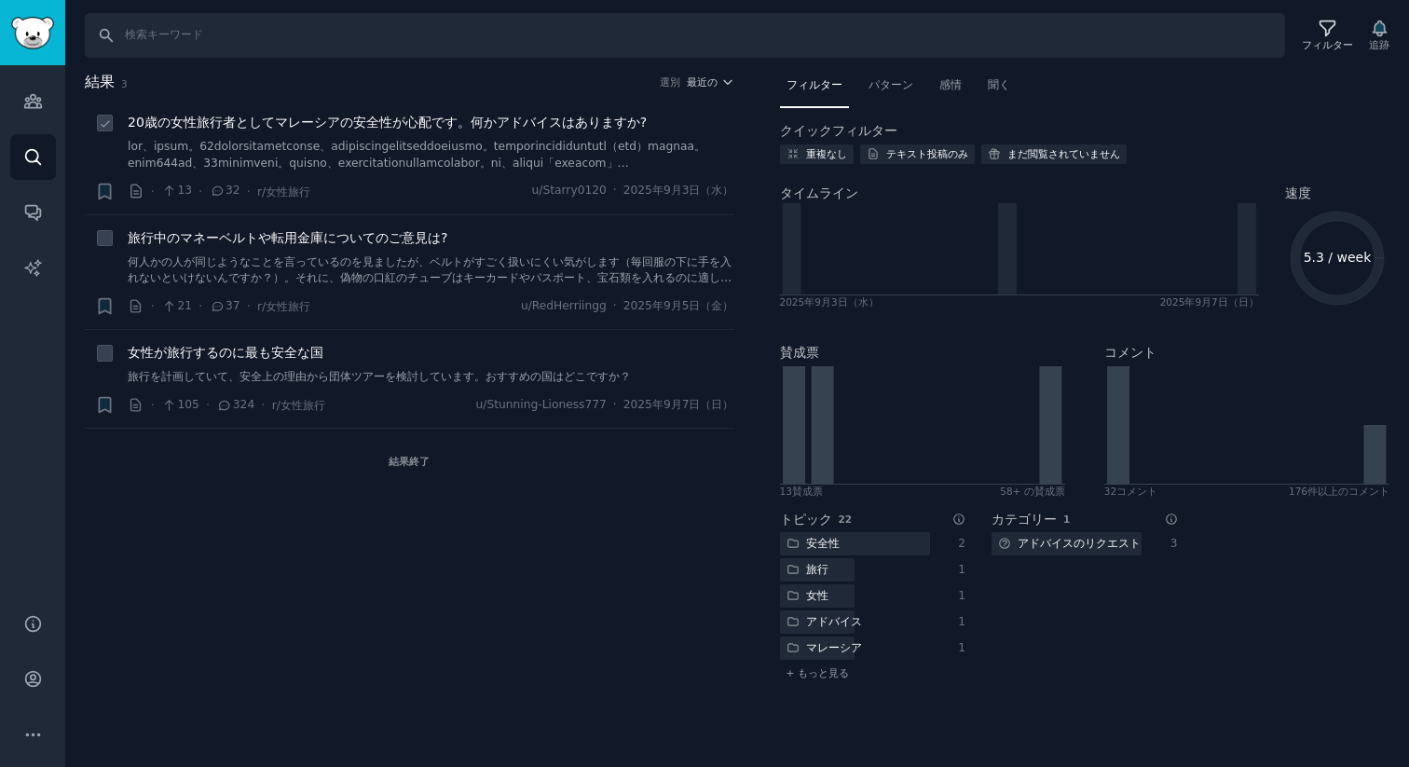
click at [431, 130] on span "20歳の女性旅行者としてマレーシアの安全性が心配です。何かアドバイスはありますか?" at bounding box center [387, 123] width 519 height 20
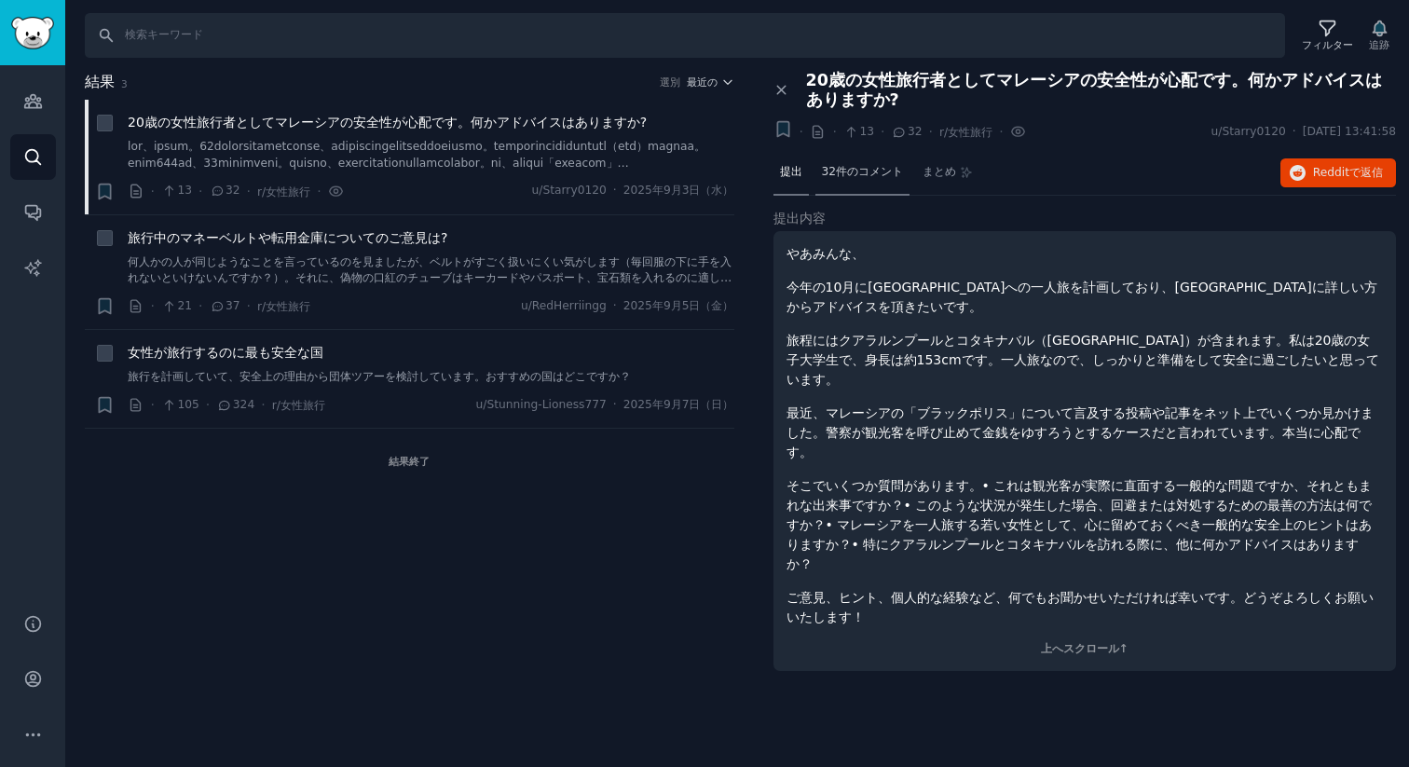
click at [886, 171] on font "32件のコメント" at bounding box center [863, 171] width 82 height 13
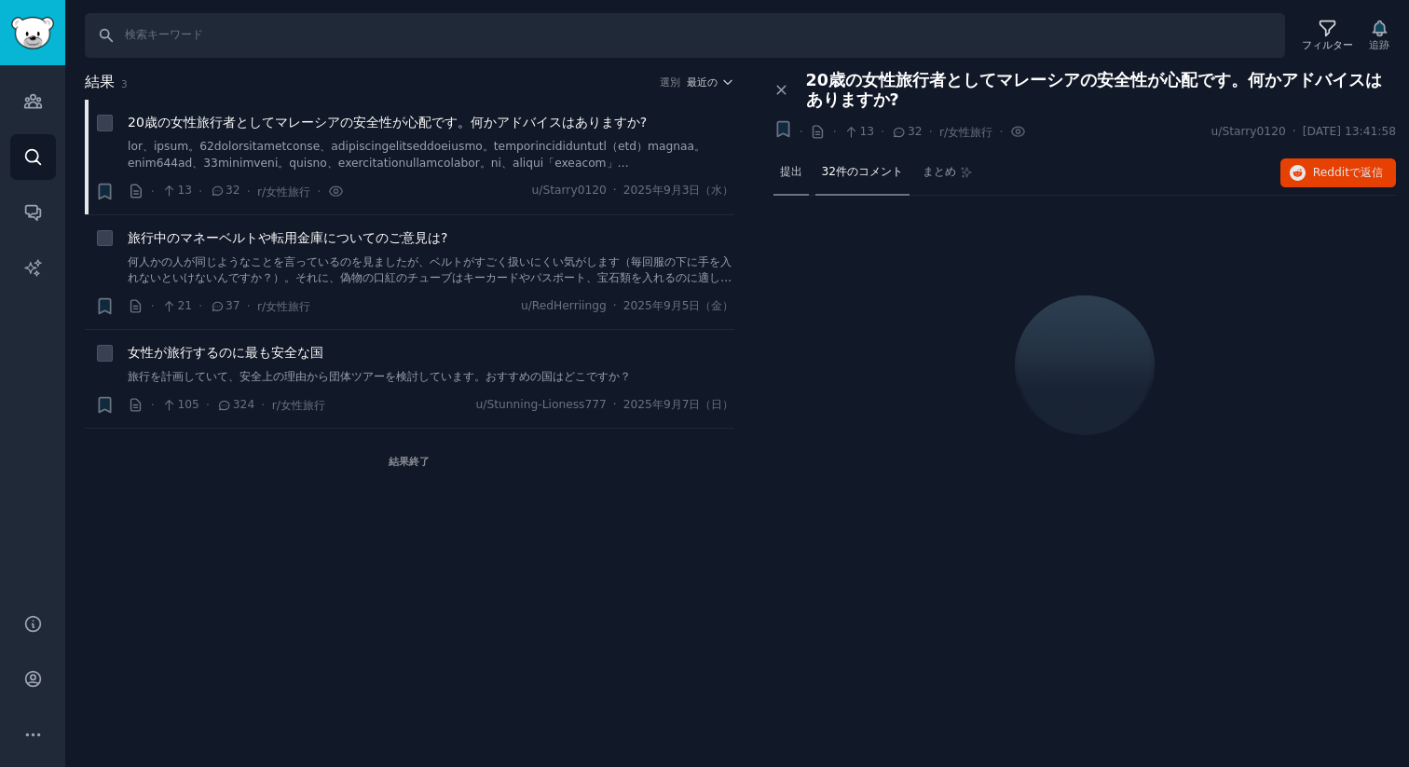
click at [800, 175] on font "提出" at bounding box center [791, 171] width 22 height 13
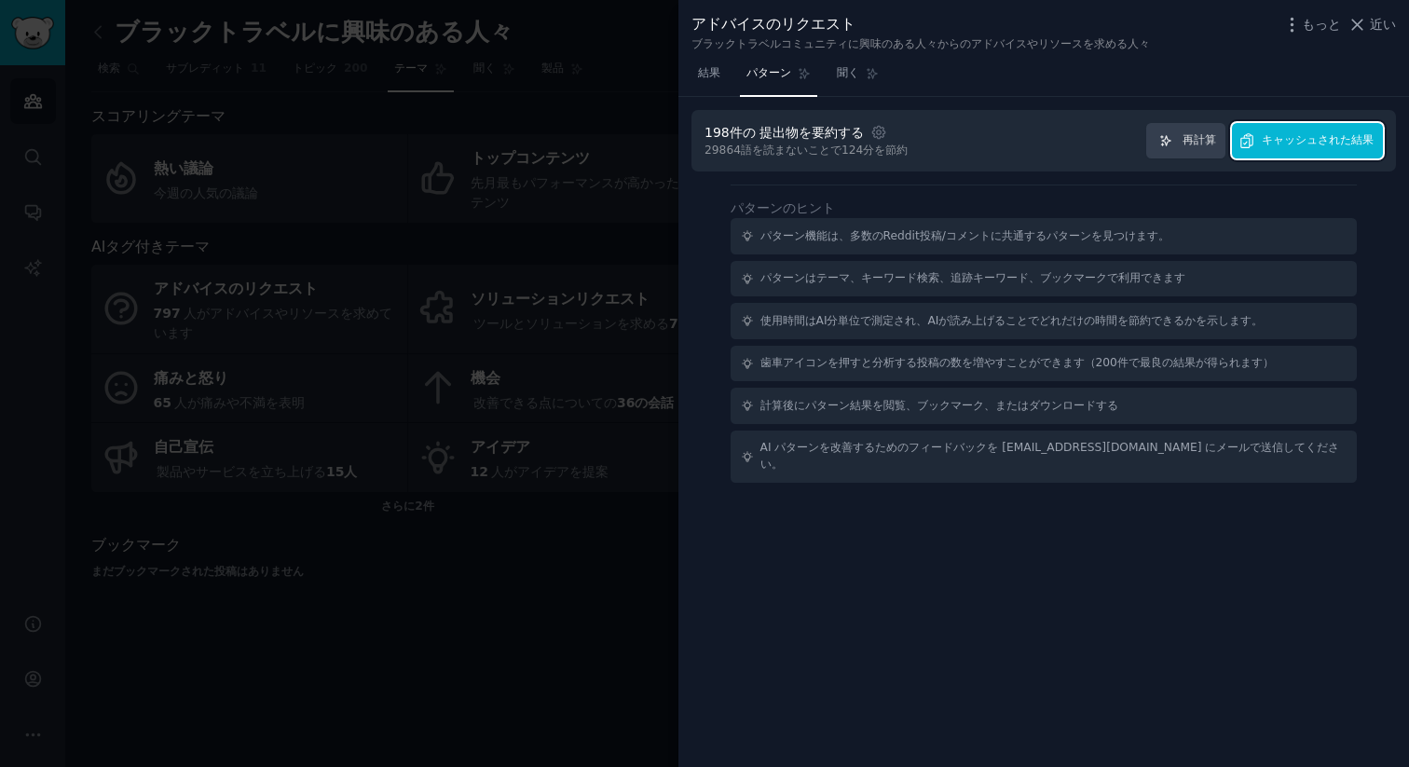
click at [1346, 153] on button "キャッシュされた結果" at bounding box center [1307, 141] width 151 height 36
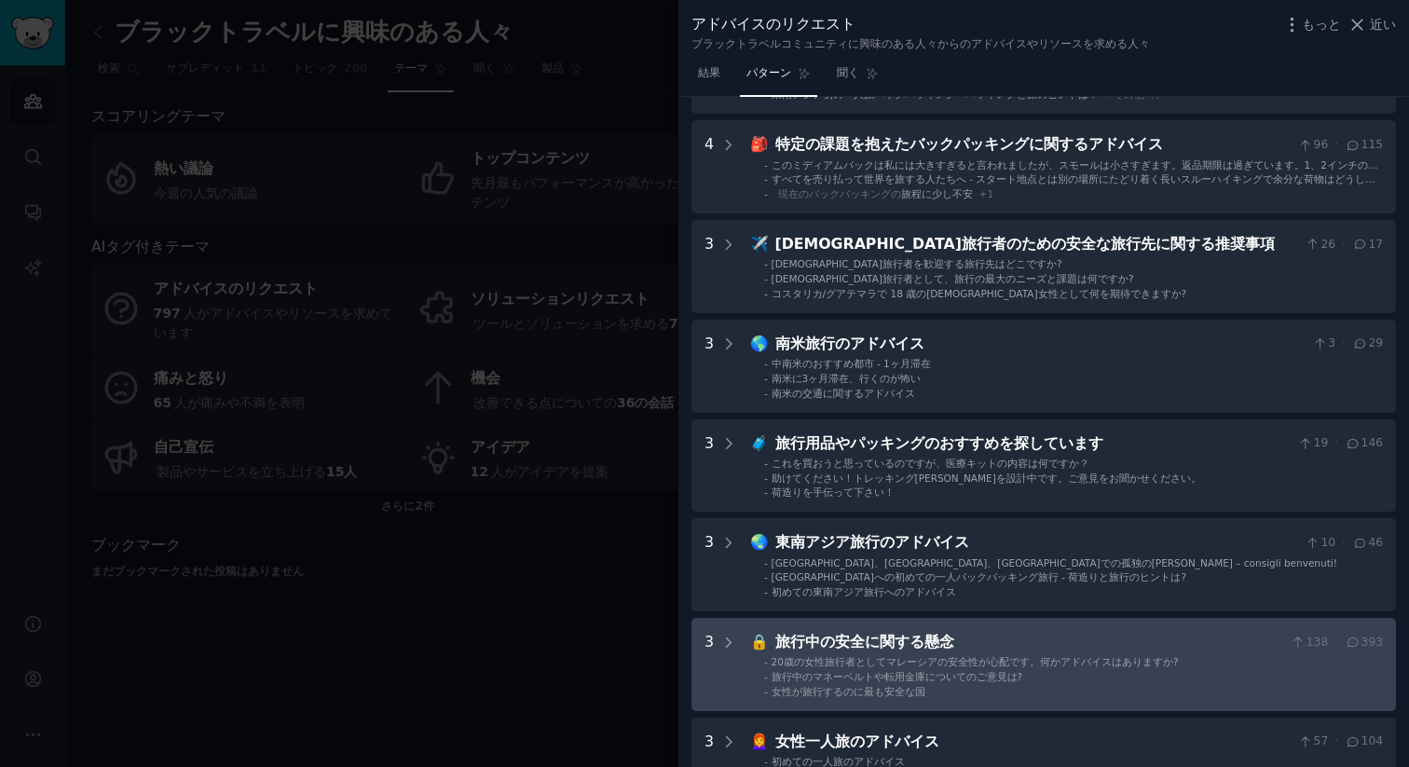
scroll to position [382, 0]
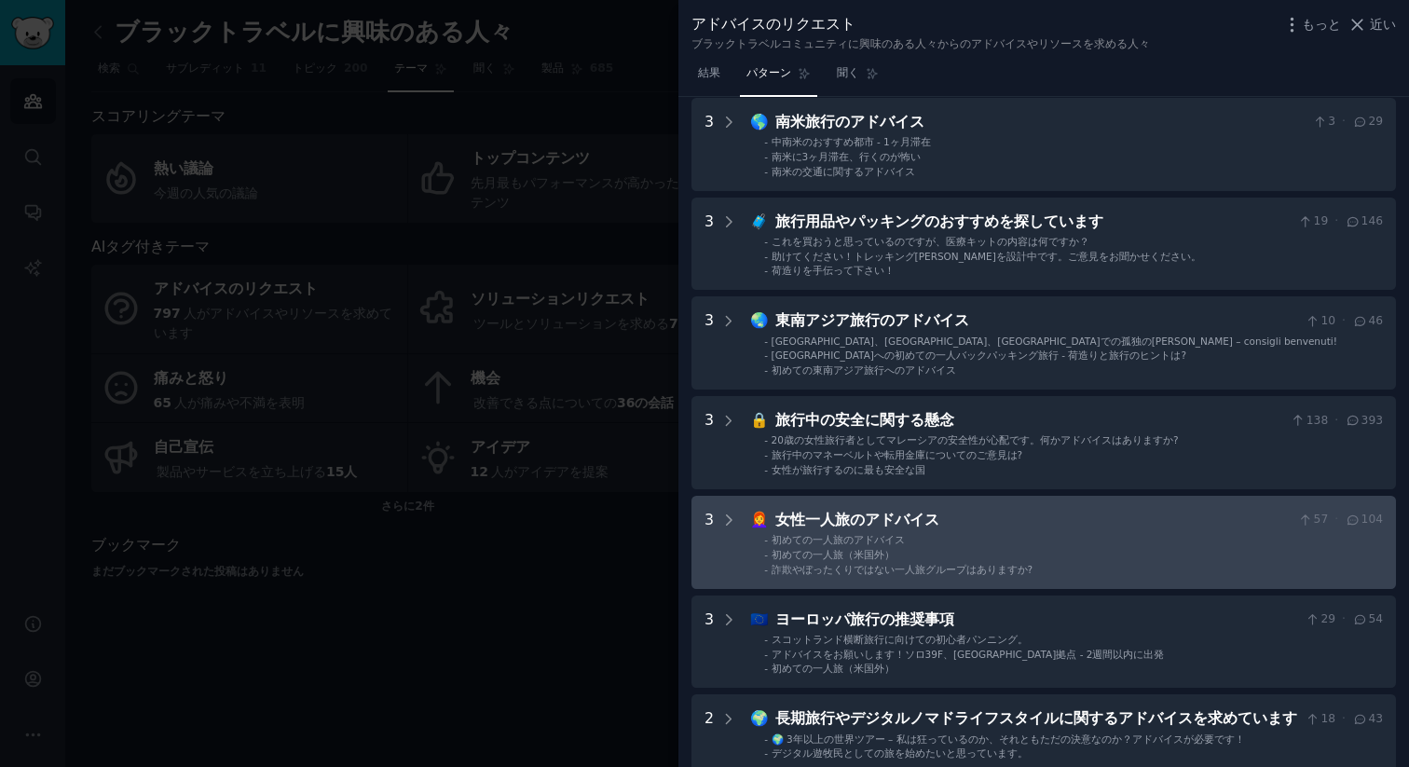
click at [1028, 541] on li "- 初めての一人旅のアドバイス" at bounding box center [1073, 539] width 619 height 13
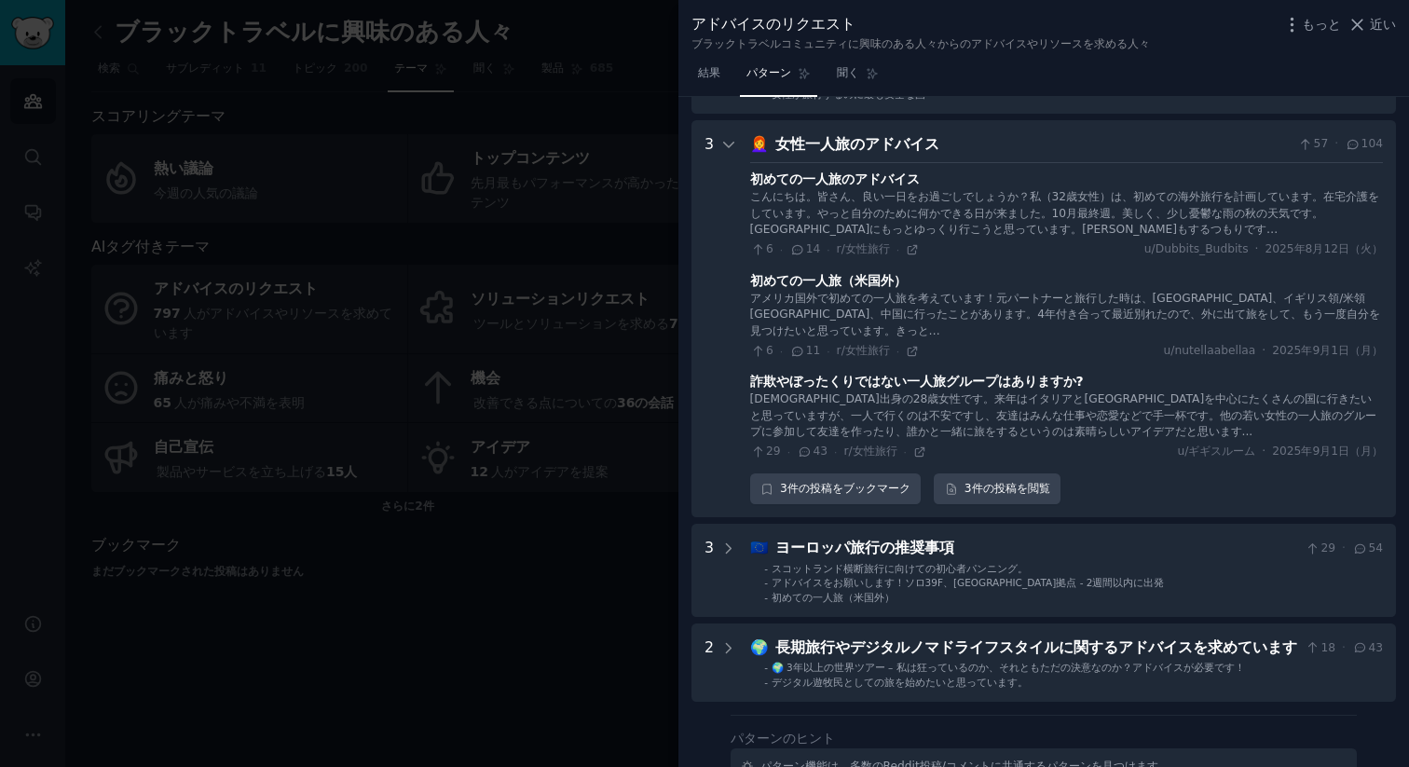
scroll to position [781, 0]
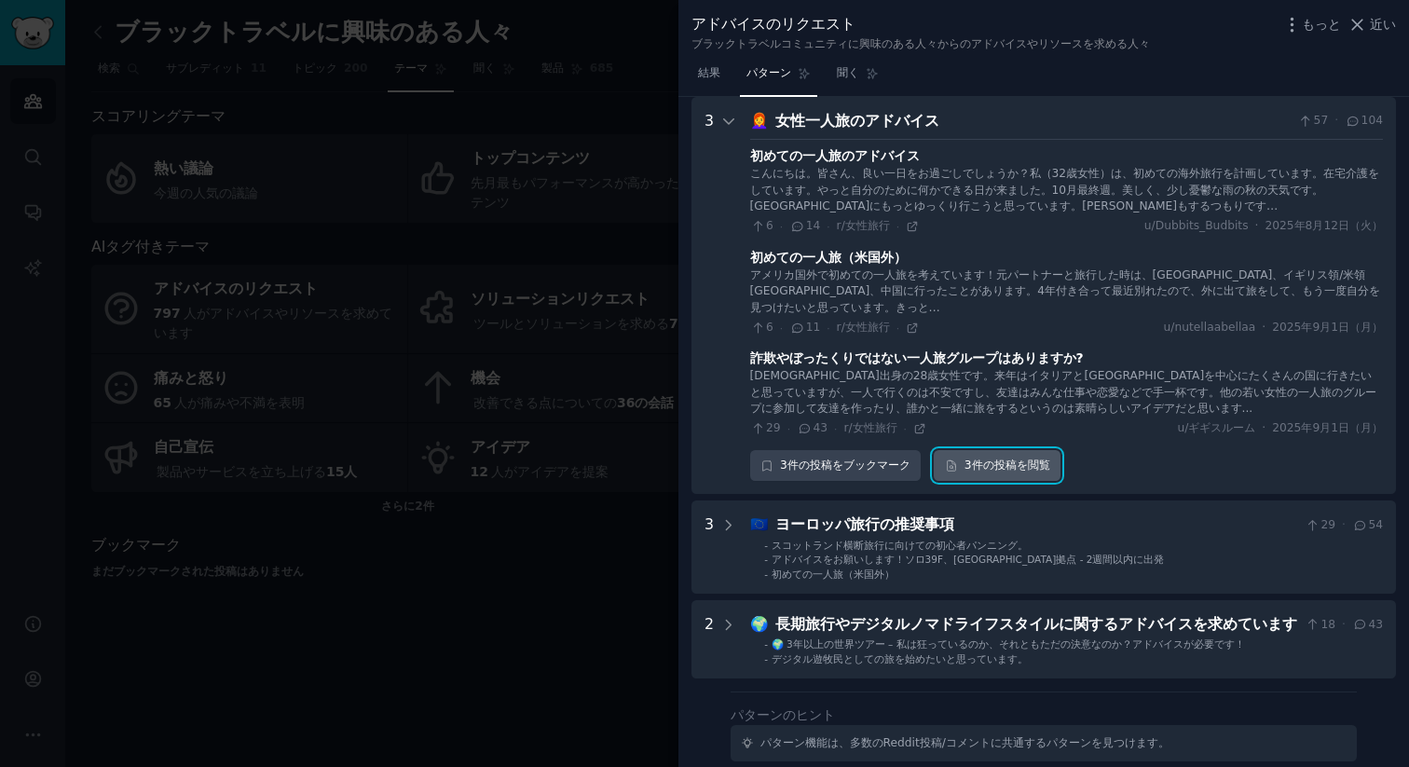
click at [1006, 468] on font "投稿" at bounding box center [1005, 464] width 22 height 13
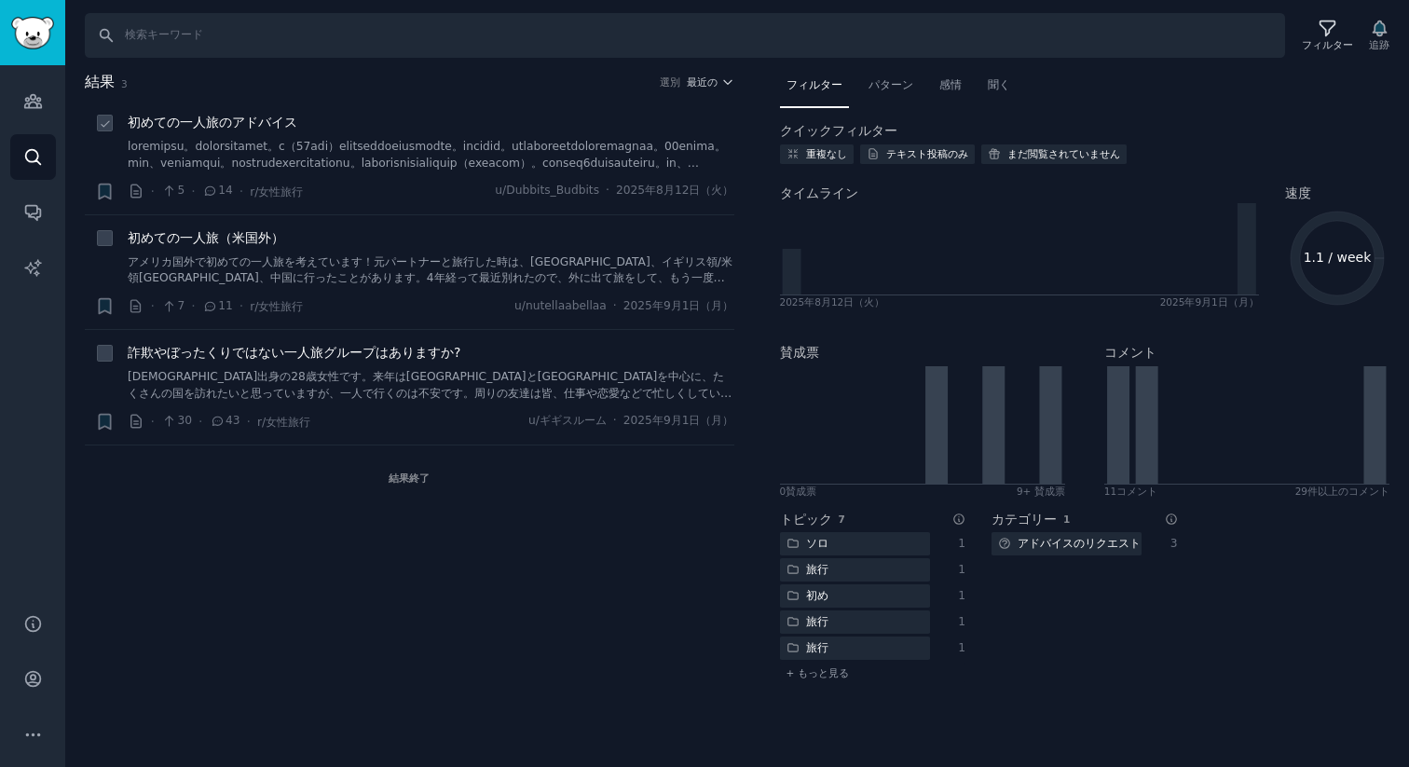
click at [247, 139] on link at bounding box center [431, 155] width 606 height 33
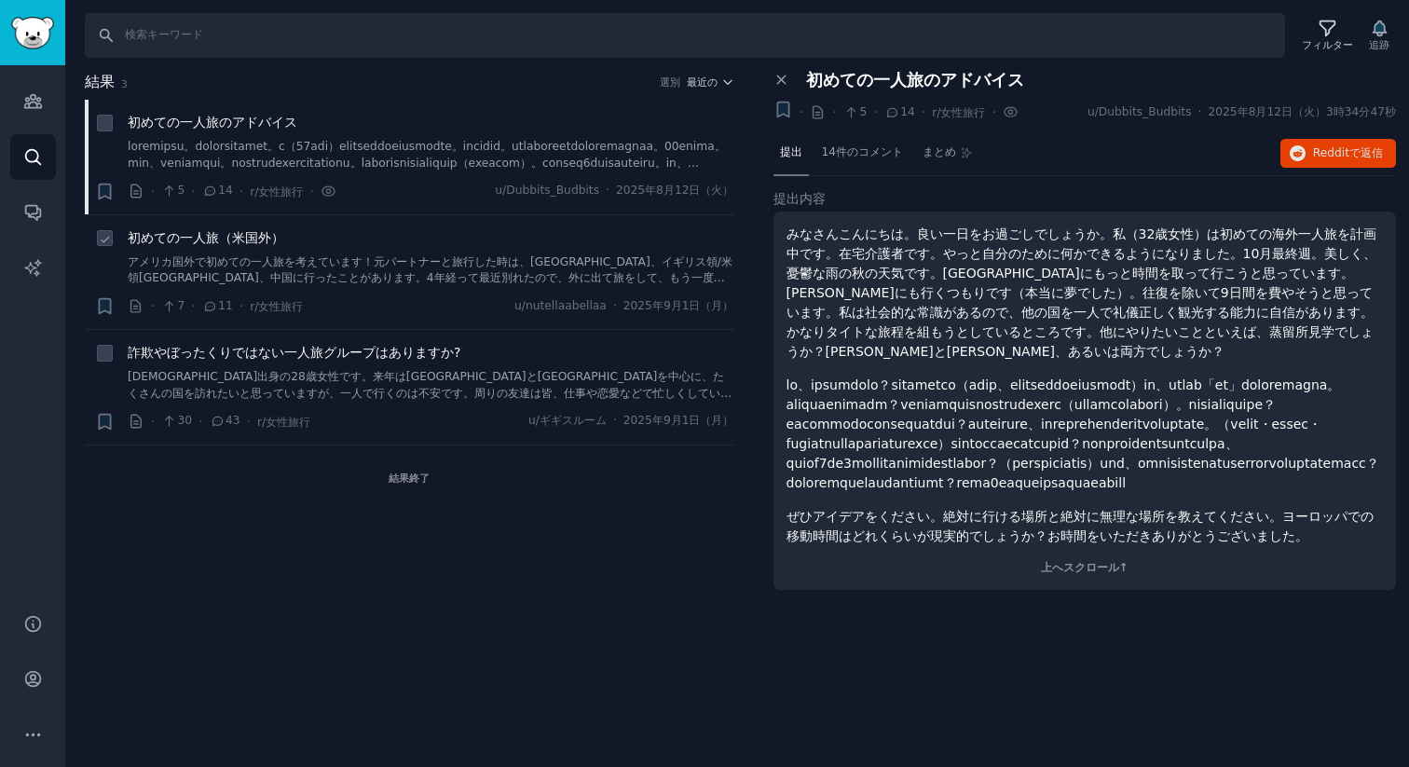
click at [274, 235] on font "初めての一人旅（米国外）" at bounding box center [206, 237] width 157 height 15
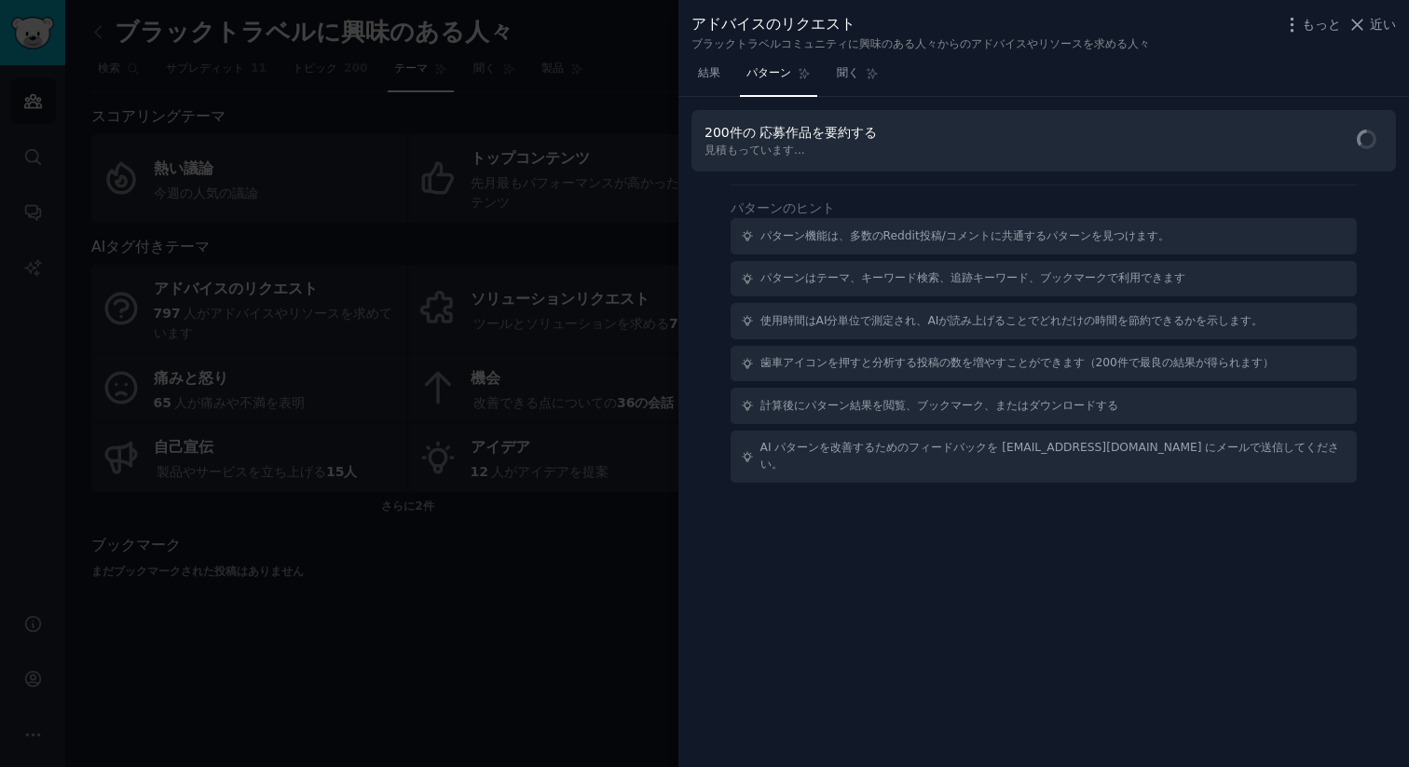
click at [1327, 153] on div "200件の 応募作品 を要約する 見積もっています..." at bounding box center [1043, 141] width 704 height 62
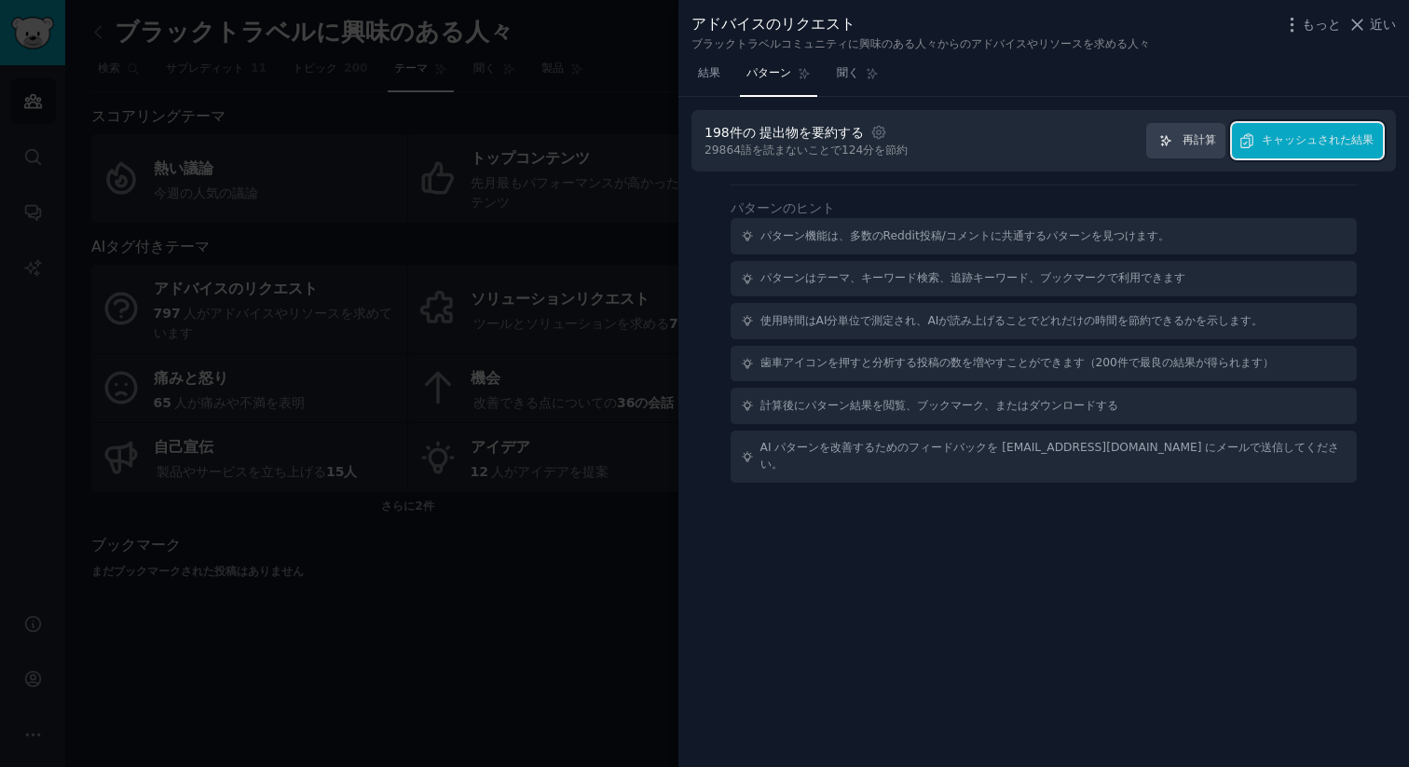
click at [1337, 145] on font "キャッシュされた結果" at bounding box center [1317, 139] width 112 height 13
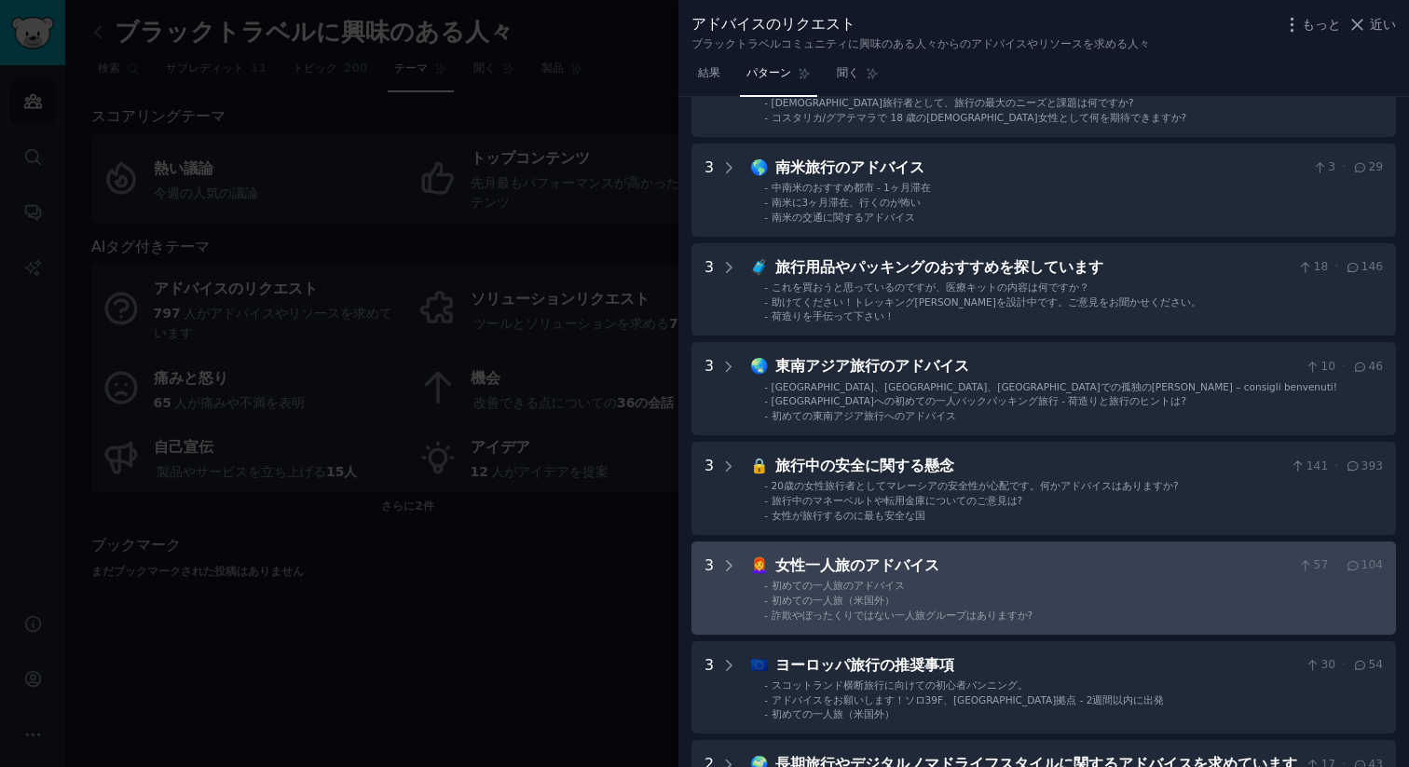
click at [1085, 583] on li "- 初めての一人旅のアドバイス" at bounding box center [1073, 585] width 619 height 13
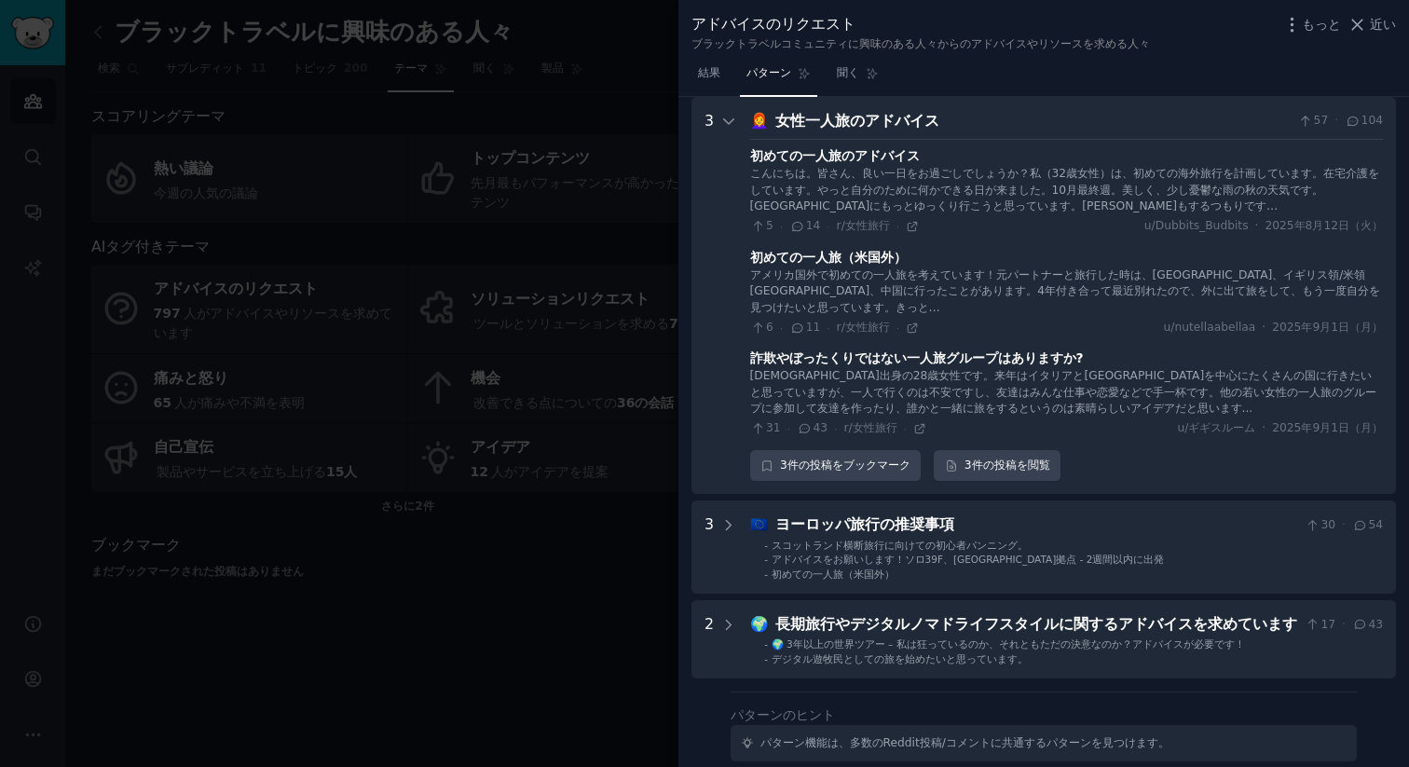
scroll to position [781, 0]
click at [1014, 467] on font "投稿" at bounding box center [1005, 464] width 22 height 13
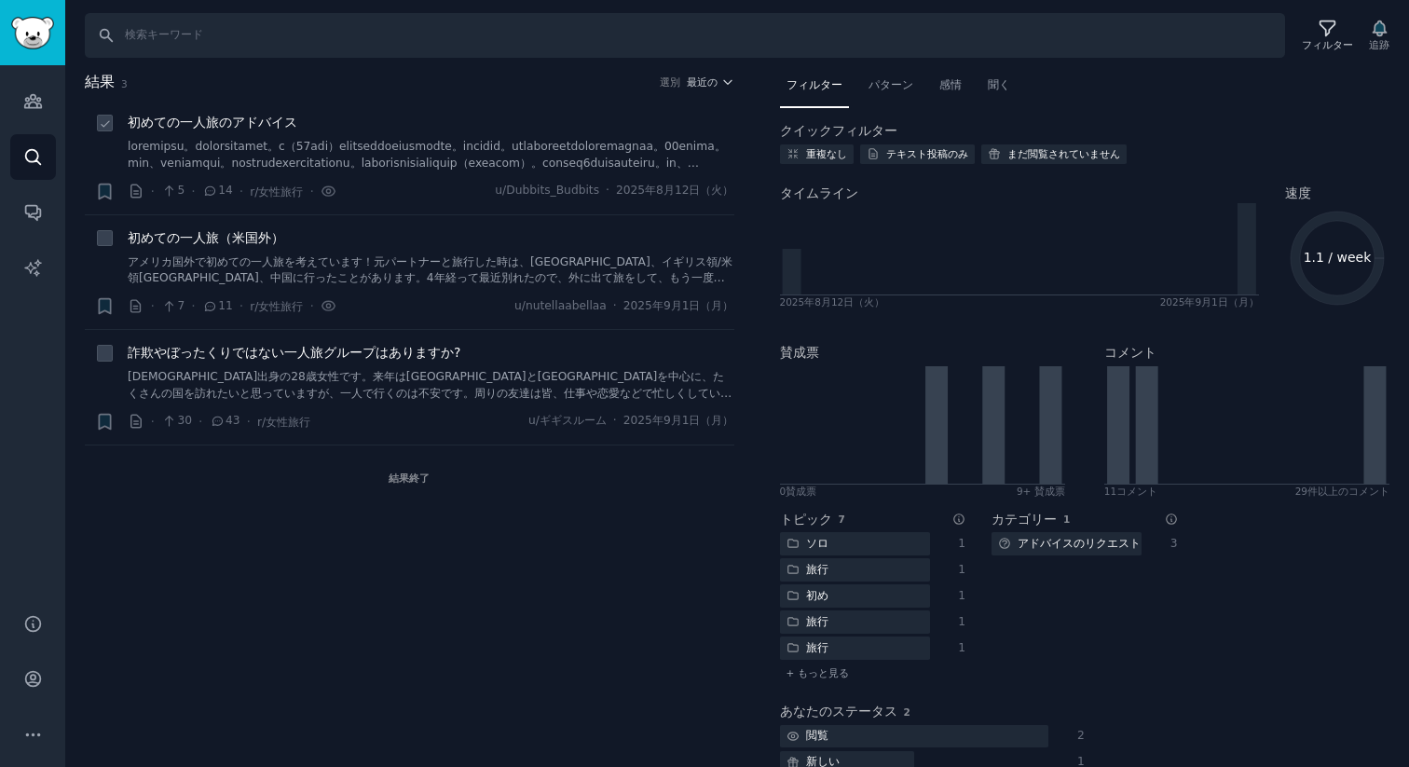
click at [316, 102] on li "+ 初めての一人旅のアドバイス · 5 · 14 · r/女性旅行 · u/Dubbits_Budbits · 2025年8月12日（火）" at bounding box center [409, 157] width 649 height 115
click at [255, 119] on font "初めての一人旅のアドバイス" at bounding box center [213, 122] width 170 height 15
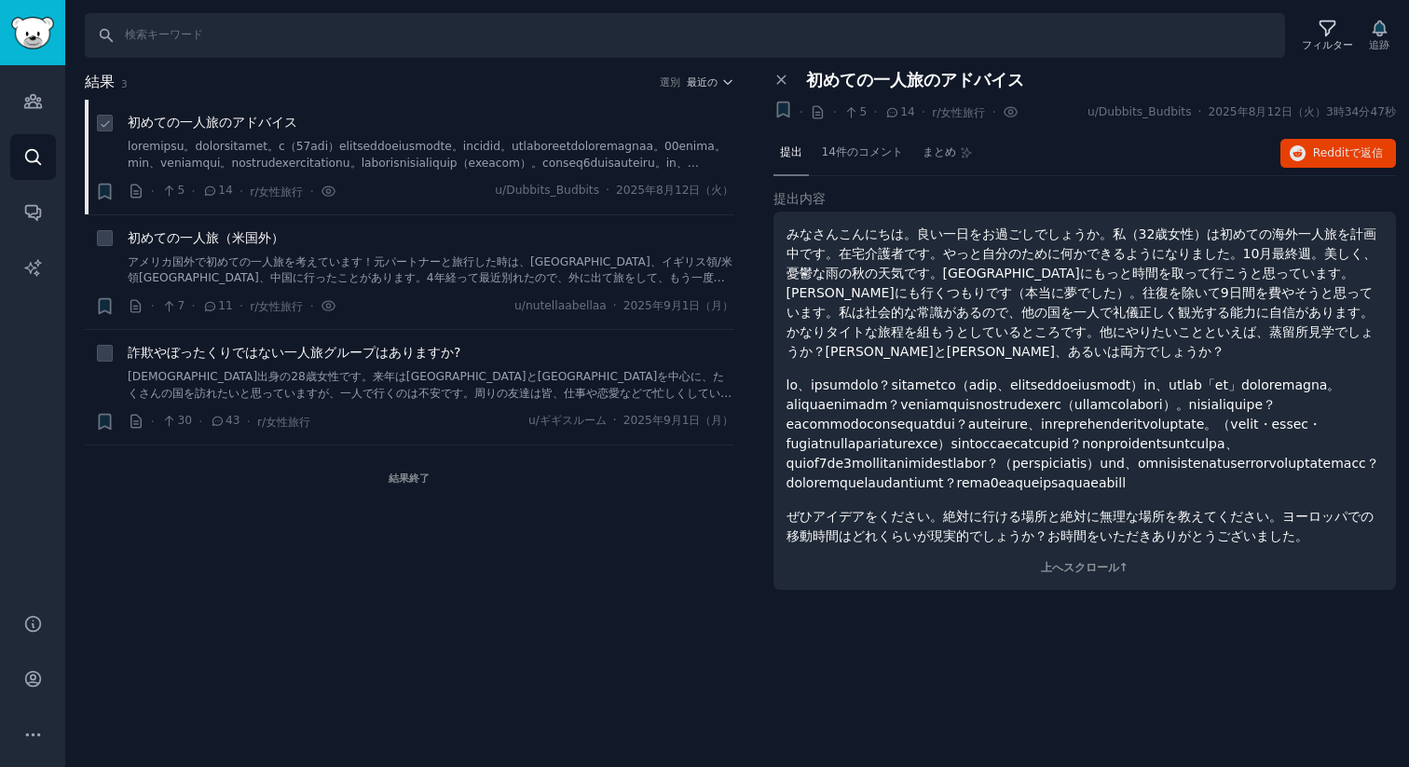
click at [403, 139] on link at bounding box center [431, 155] width 606 height 33
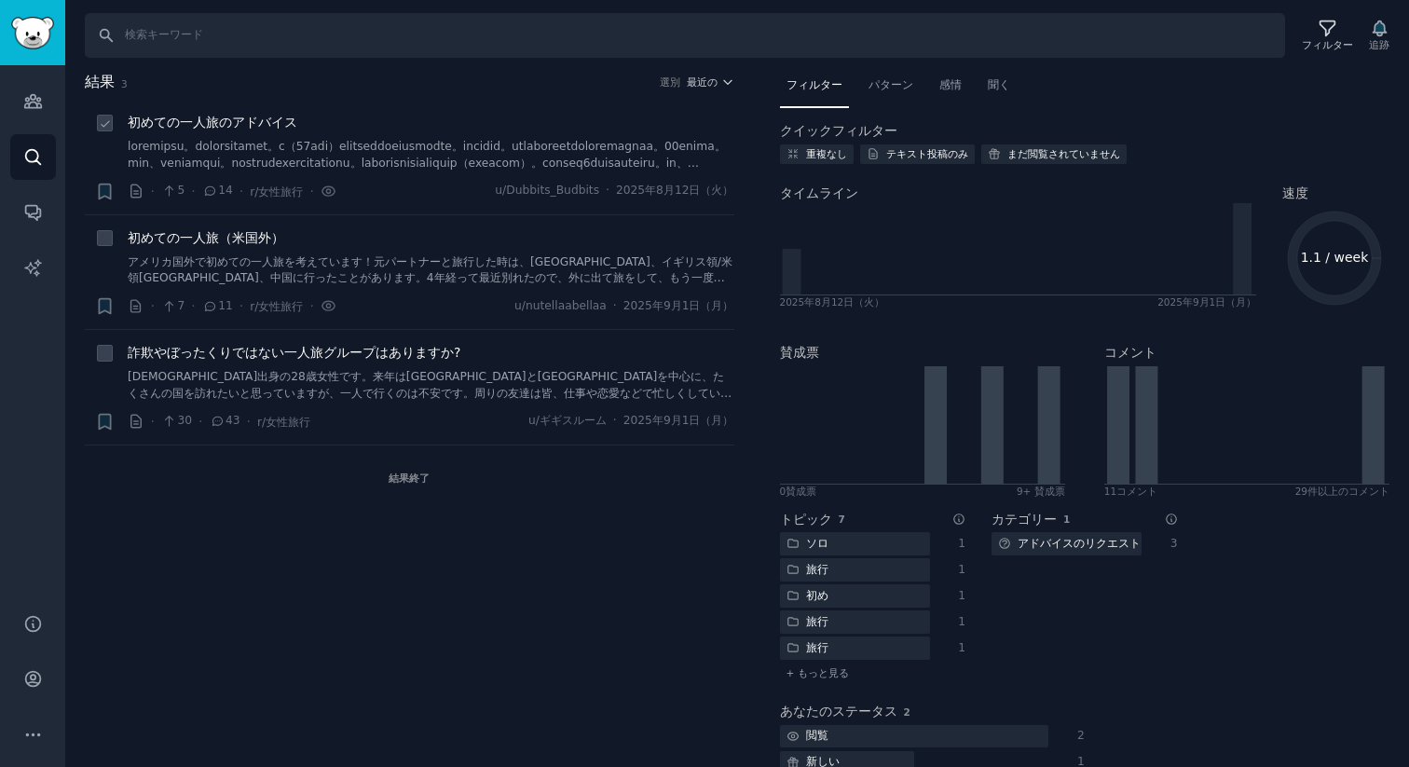
click at [527, 143] on font at bounding box center [429, 220] width 602 height 160
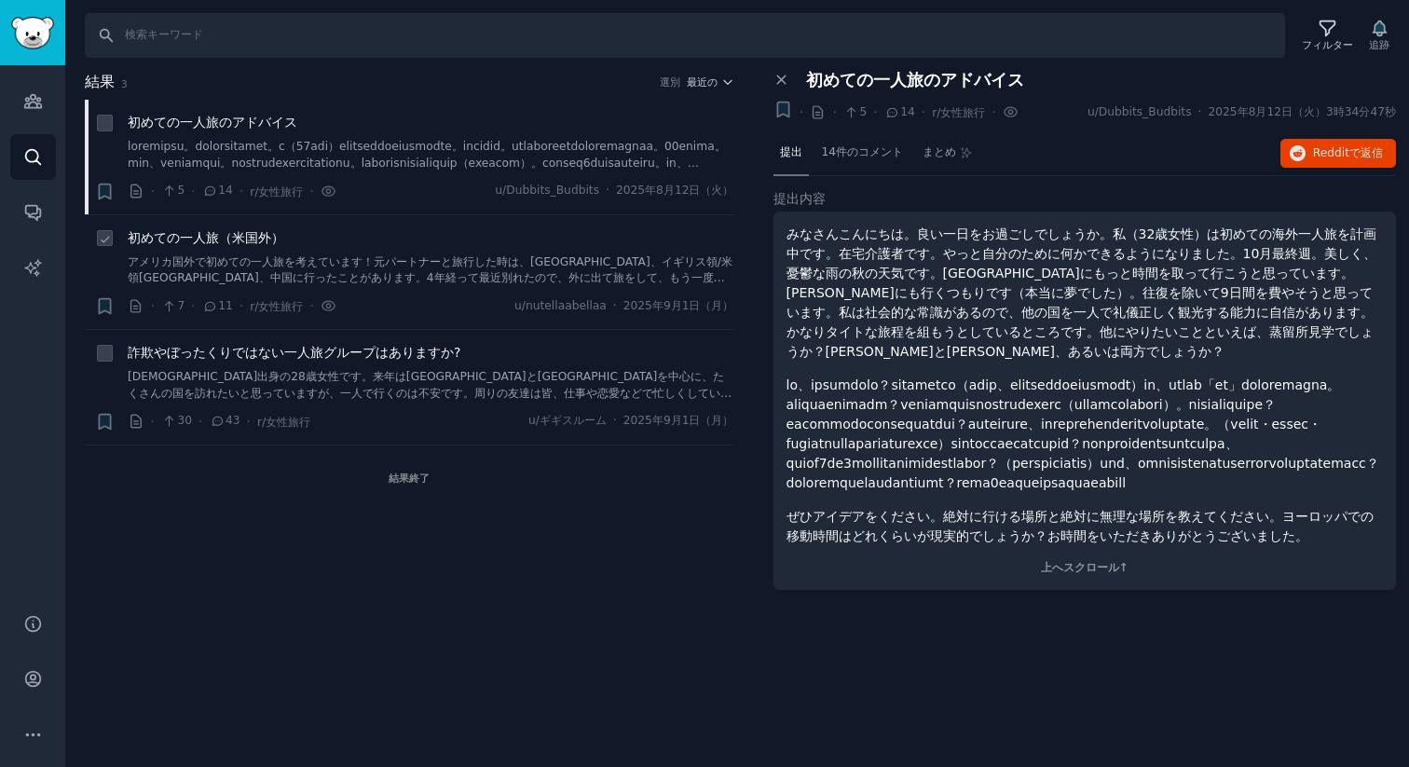
click at [490, 254] on link "アメリカ国外で初めての一人旅を考えています！元パートナーと旅行した時は、インドネシア、イギリス領/米領バージン諸島、中国に行ったことがあります。4年経って最近…" at bounding box center [431, 270] width 606 height 33
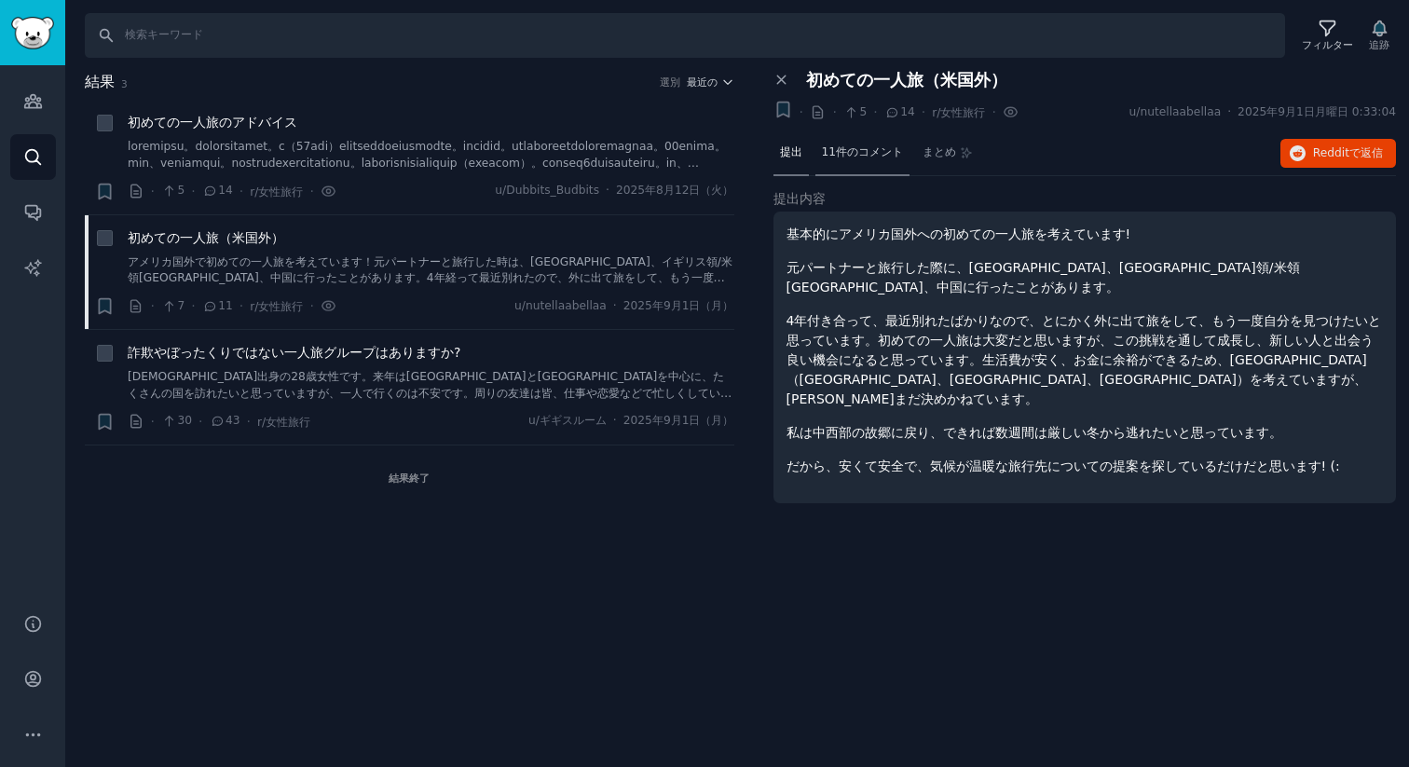
click at [862, 152] on font "11件のコメント" at bounding box center [863, 151] width 82 height 13
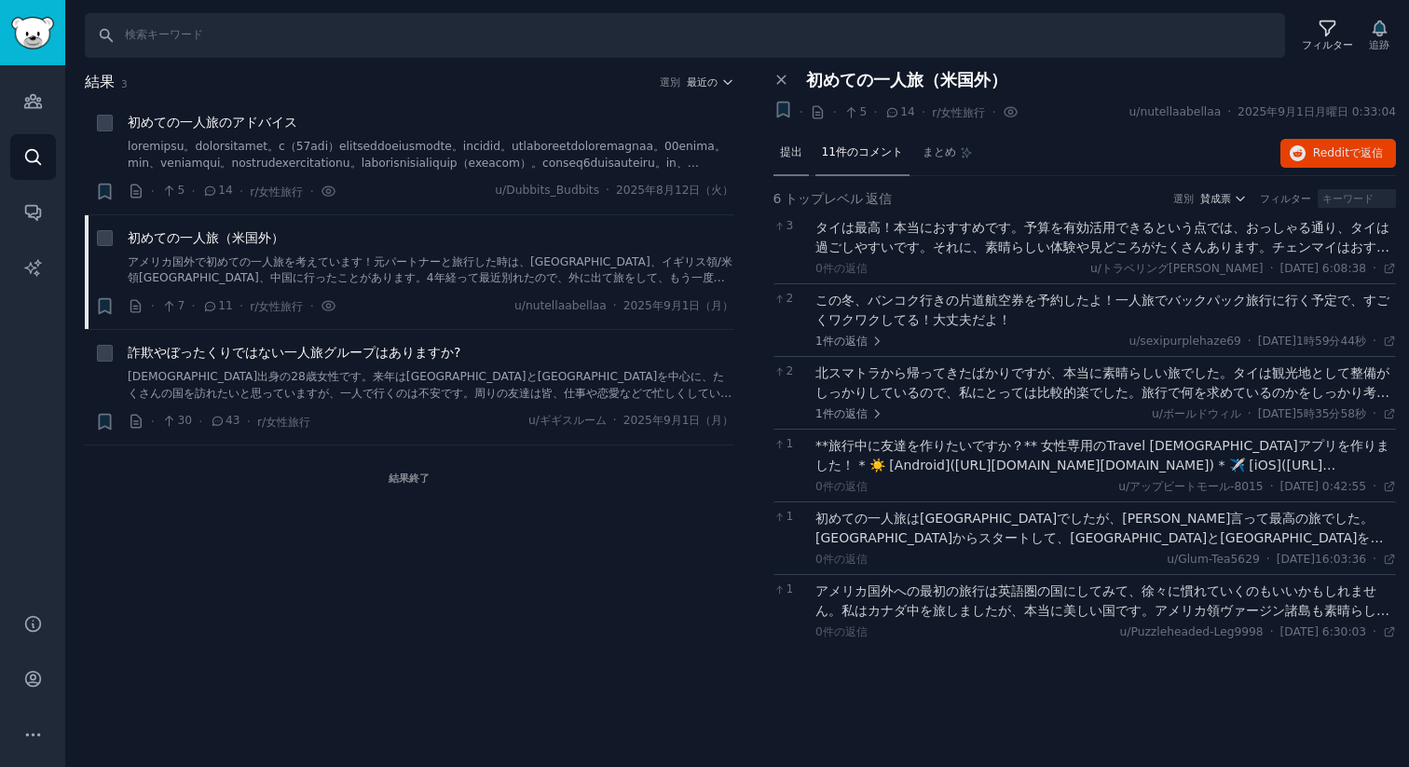
click at [797, 152] on font "提出" at bounding box center [791, 151] width 22 height 13
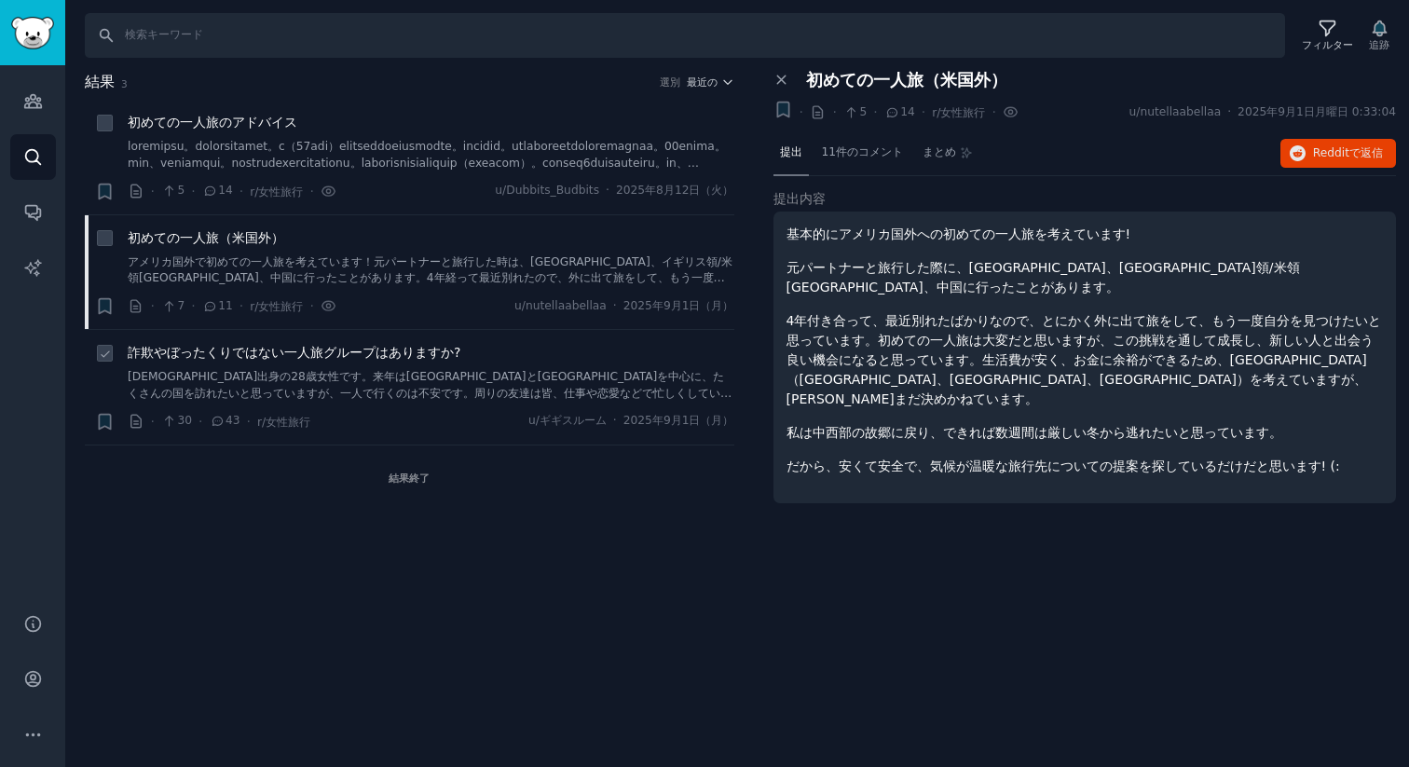
click at [327, 369] on link "アメリカ出身の28歳女性です。来年はイタリアとイギリスを中心に、たくさんの国を訪れたいと思っていますが、一人で行くのは不安です。周りの友達は皆、仕事や恋愛など…" at bounding box center [431, 385] width 606 height 33
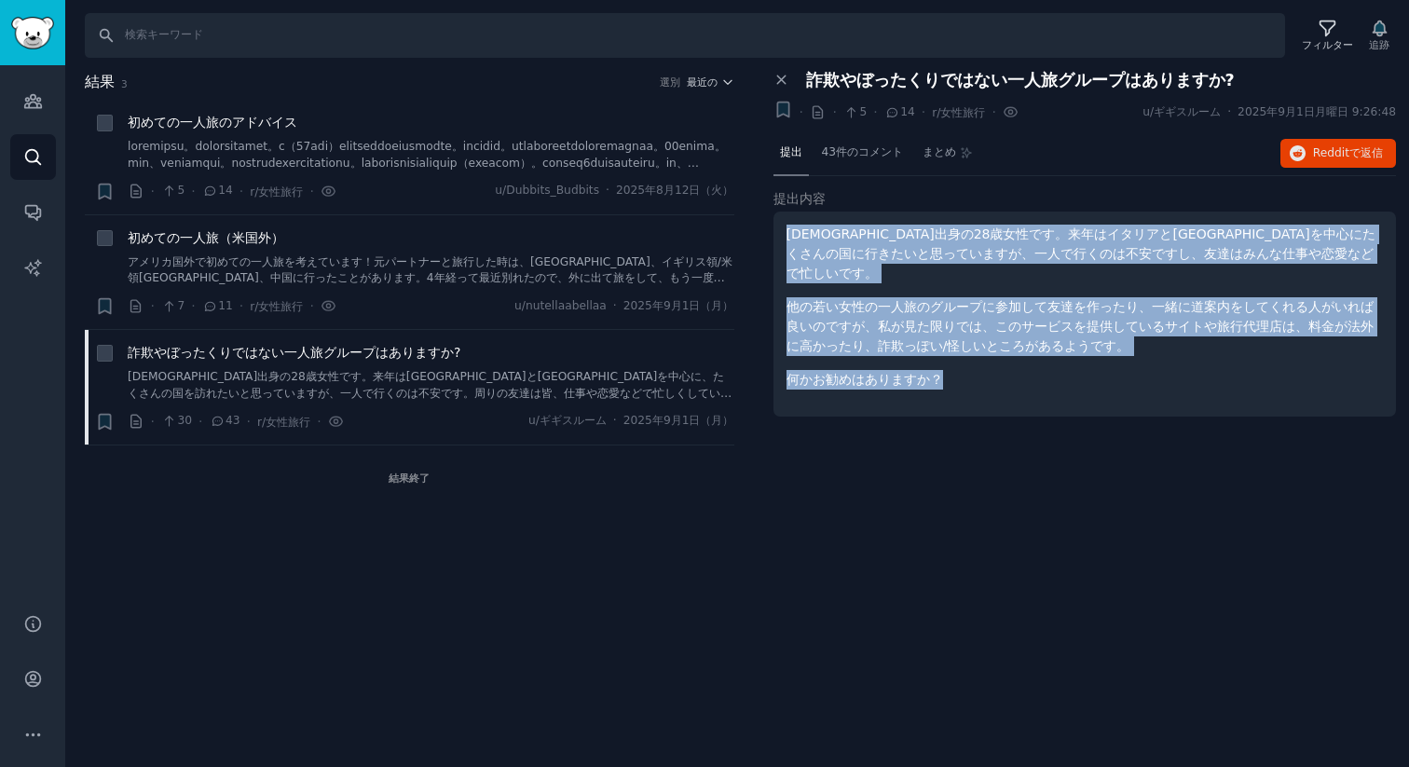
drag, startPoint x: 784, startPoint y: 233, endPoint x: 1211, endPoint y: 358, distance: 444.6
click at [1209, 362] on div "アメリカ出身の28歳女性です。来年はイタリアとイギリスを中心にたくさんの国に行きたいと思っていますが、一人で行くのは不安ですし、友達はみんな仕事や恋愛などで忙…" at bounding box center [1084, 313] width 623 height 205
copy div "アメリカ出身の28歳女性です。来年はイタリアとイギリスを中心にたくさんの国に行きたいと思っていますが、一人で行くのは不安ですし、友達はみんな仕事や恋愛などで忙…"
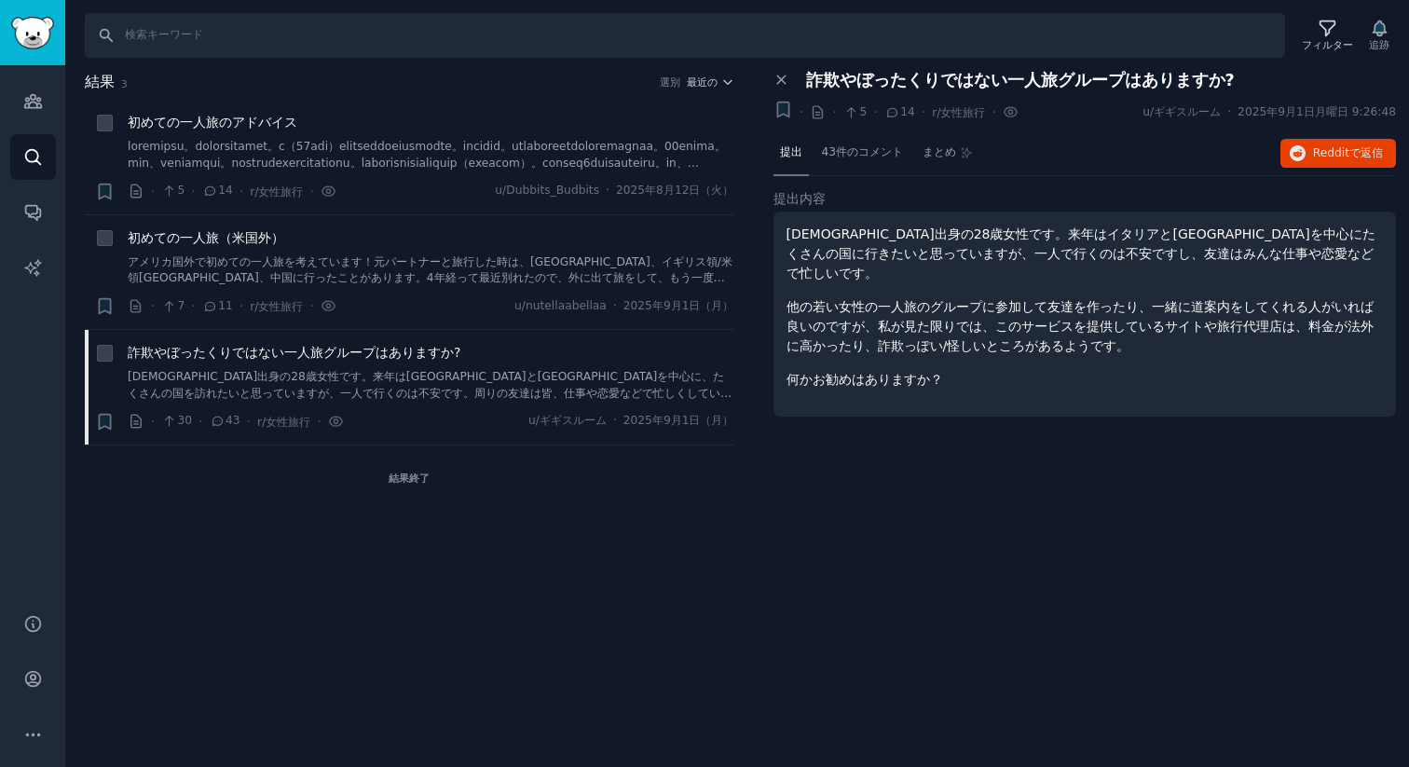
click at [1125, 175] on div "パネルを閉じる 詐欺やぼったくりではない一人旅グループはありますか? この会話をブックマークする + · · 5 · 14 · r/女性旅行 GummySea…" at bounding box center [1084, 254] width 623 height 366
click at [451, 368] on div "詐欺やぼったくりではない一人旅グループはありますか? アメリカ出身の28歳女性です。来年はイタリアとイギリスを中心に、たくさんの国を訪れたいと思っていますが、…" at bounding box center [431, 372] width 606 height 59
click at [865, 153] on font "43件のコメント" at bounding box center [863, 151] width 82 height 13
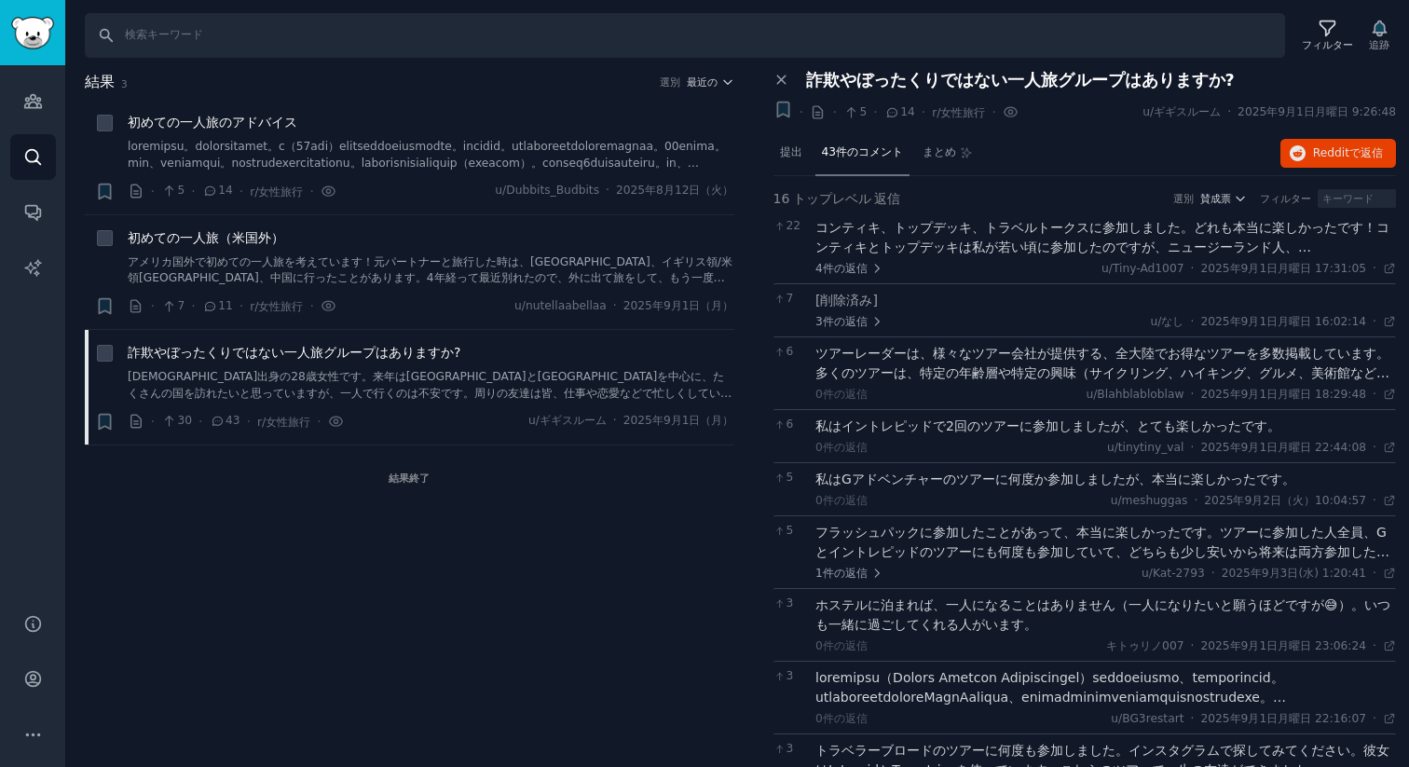
click at [904, 242] on font "コンティキ、トップデッキ、トラベルトークスに参加しました。どれも本当に楽しかったです！コンティキとトップデッキは私が若い頃に参加したのですが、ニュージーランド…" at bounding box center [1102, 286] width 574 height 132
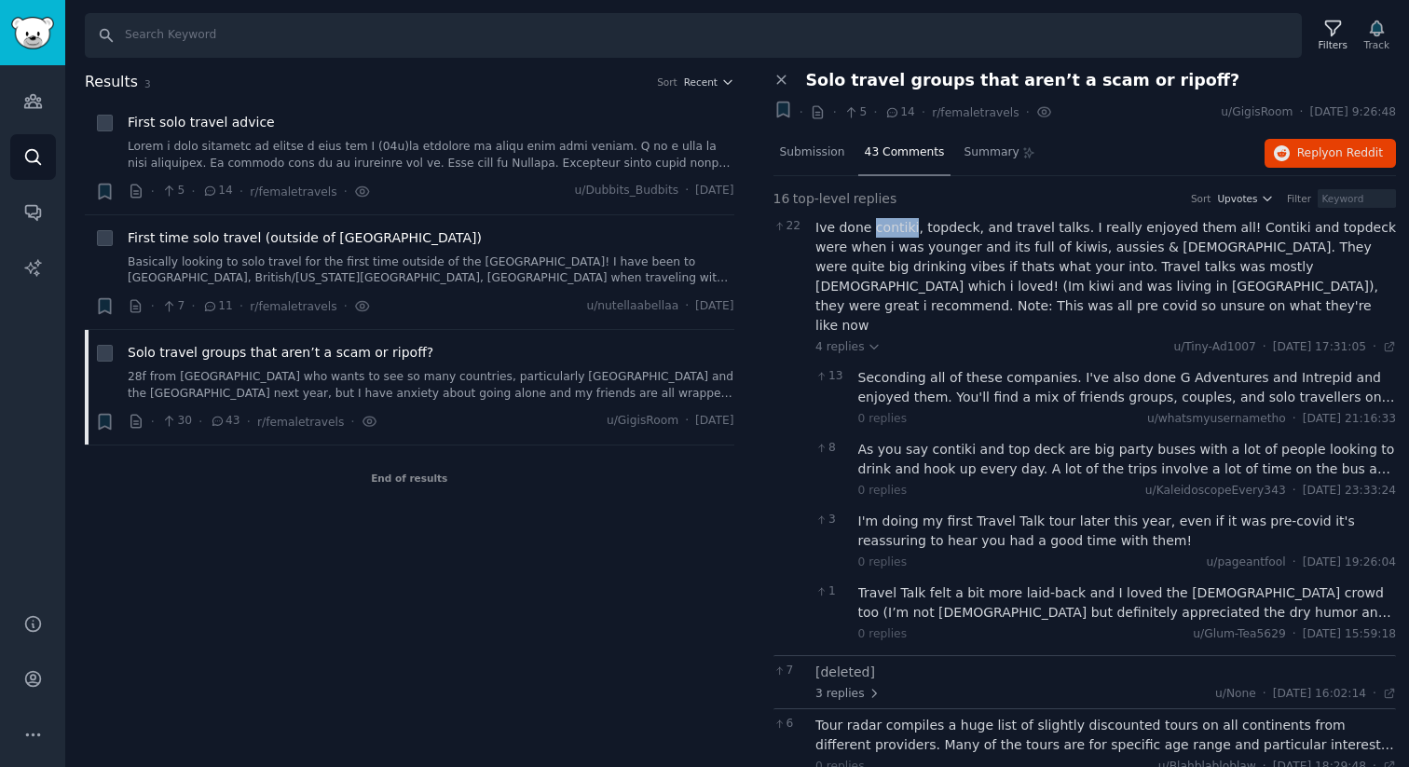
drag, startPoint x: 911, startPoint y: 229, endPoint x: 871, endPoint y: 228, distance: 40.1
click at [871, 228] on div "Ive done contiki, topdeck, and travel talks. I really enjoyed them all! Contiki…" at bounding box center [1105, 276] width 580 height 117
click at [874, 67] on div "Search Filters Track Results 3 Sort Recent + First solo travel advice · 5 · 14 …" at bounding box center [736, 383] width 1343 height 767
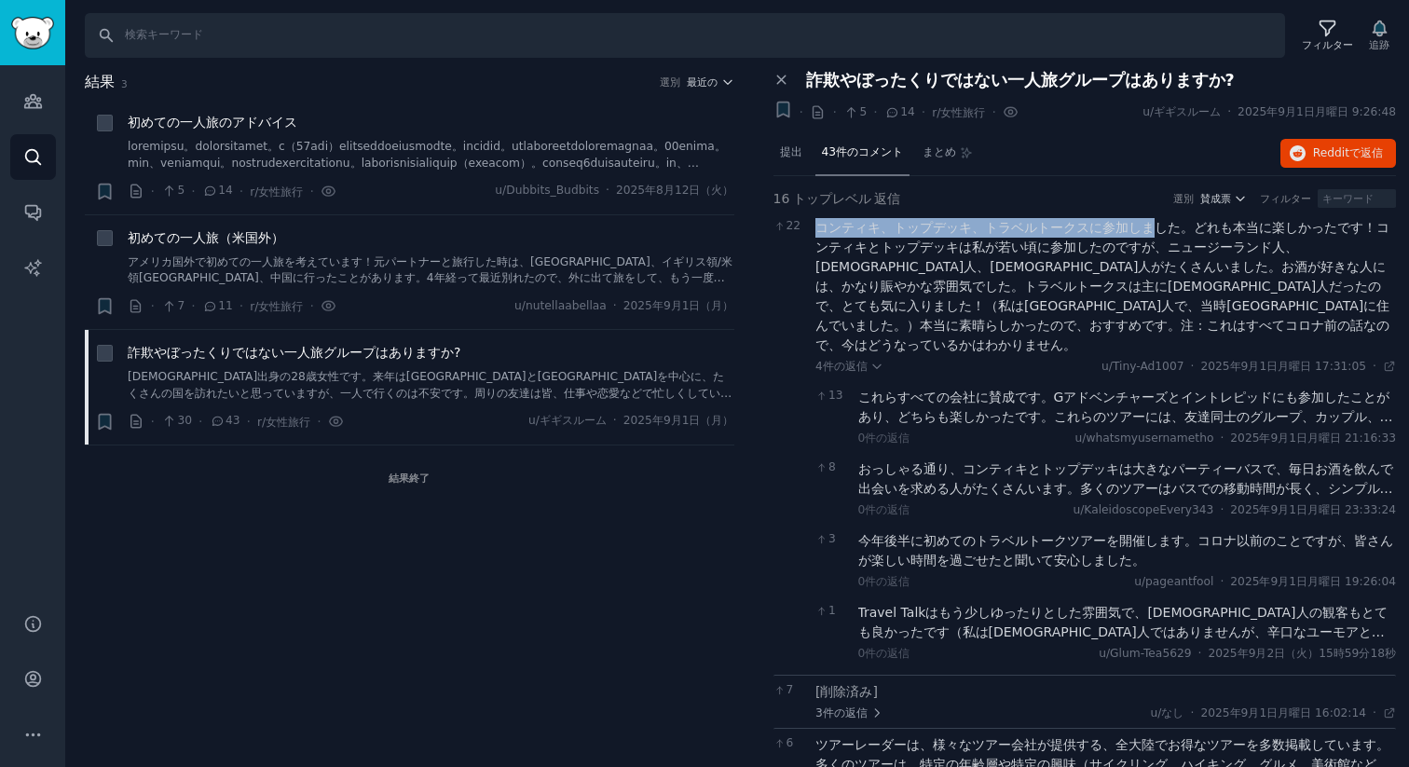
click at [1150, 212] on div "22 コンティキ、トップデッキ、トラベルトークスに参加しました。どれも本当に楽しかったです！コンティキとトップデッキは私が若い頃に参加したのですが、ニュージー…" at bounding box center [1084, 442] width 623 height 463
click at [1104, 157] on div "提出 43件のコメント まとめ Redditで 返信" at bounding box center [1084, 153] width 623 height 45
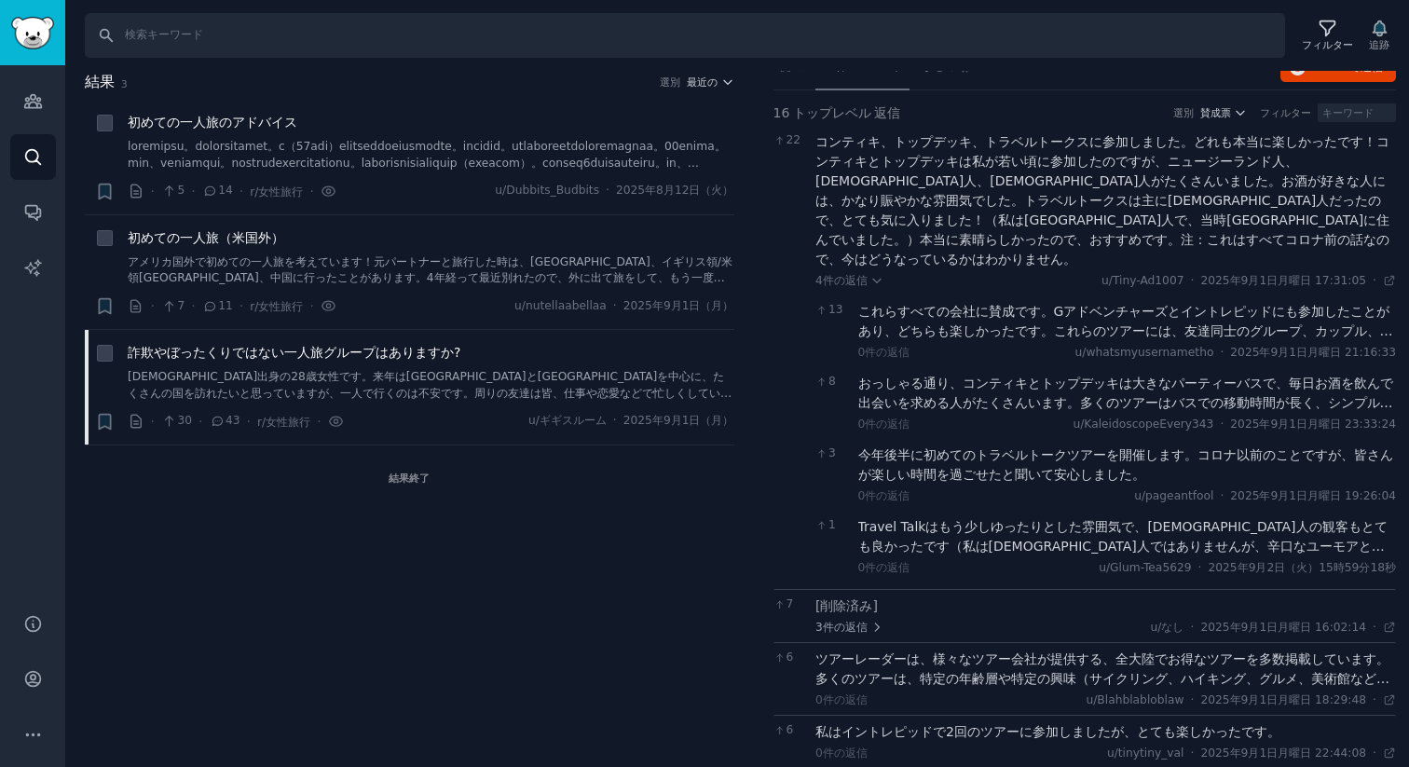
scroll to position [126, 0]
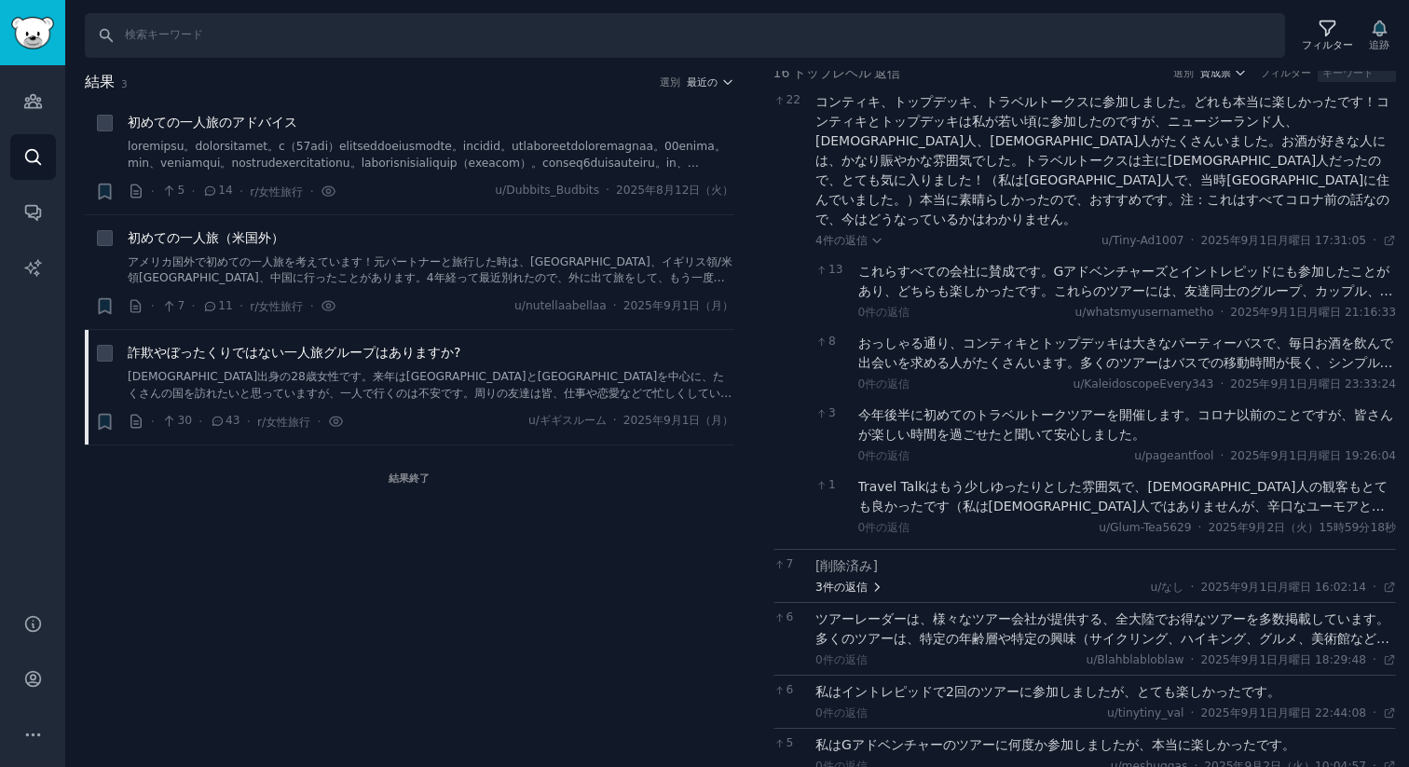
click at [860, 580] on font "返信" at bounding box center [856, 586] width 22 height 13
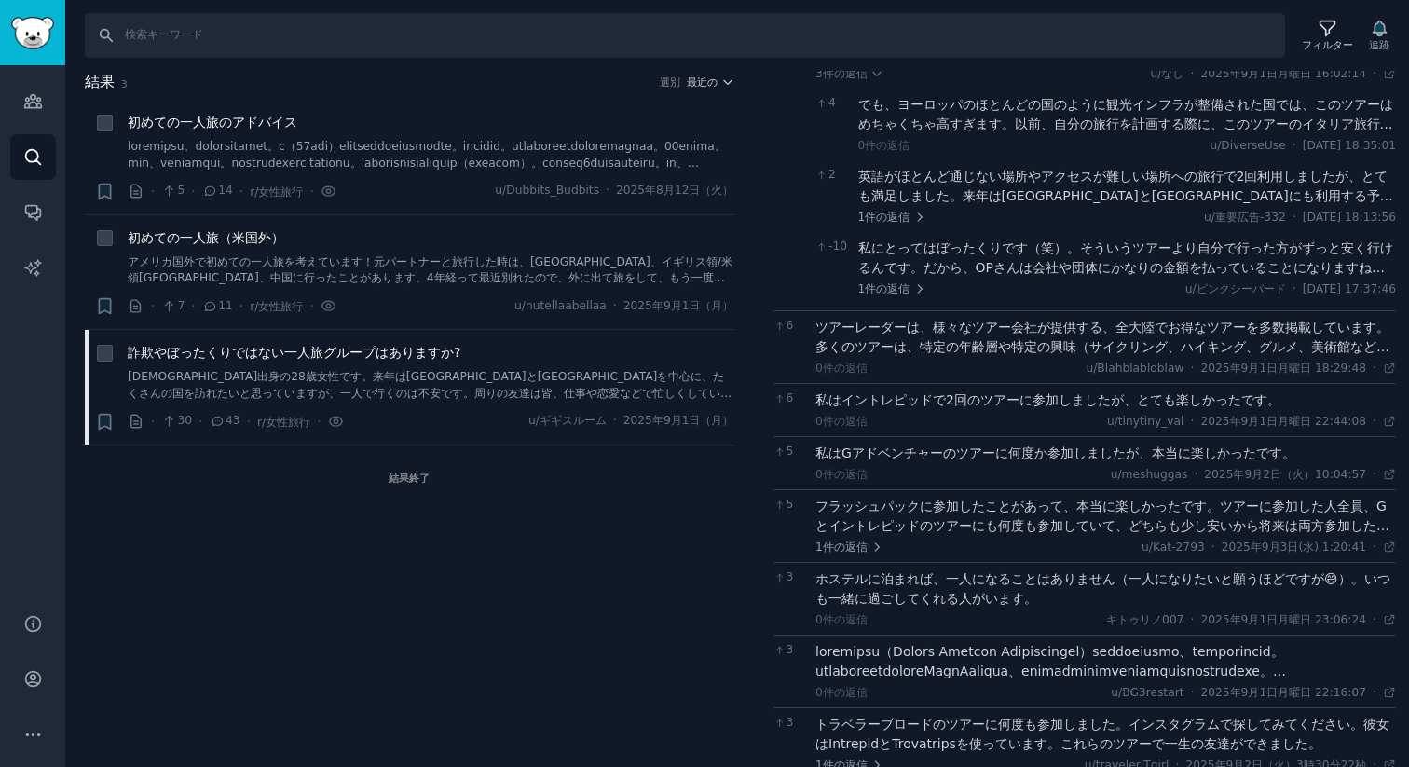
scroll to position [640, 0]
click at [1004, 317] on div "ツアーレーダーは、様々なツアー会社が提供する、全大陸でお得なツアーを多数掲載しています。多くのツアーは、特定の年齢層や特定の興味（サイクリング、ハイキング、グ…" at bounding box center [1105, 336] width 580 height 39
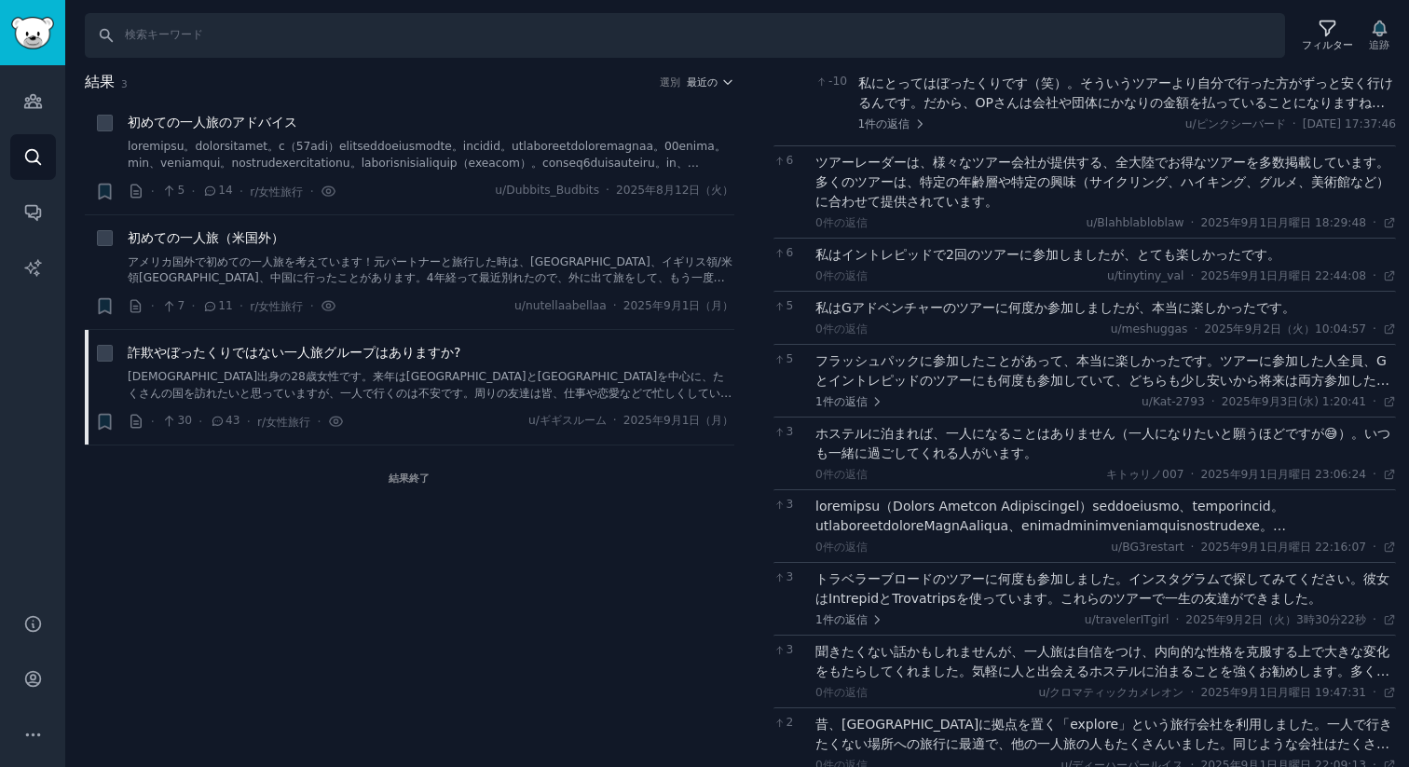
scroll to position [925, 0]
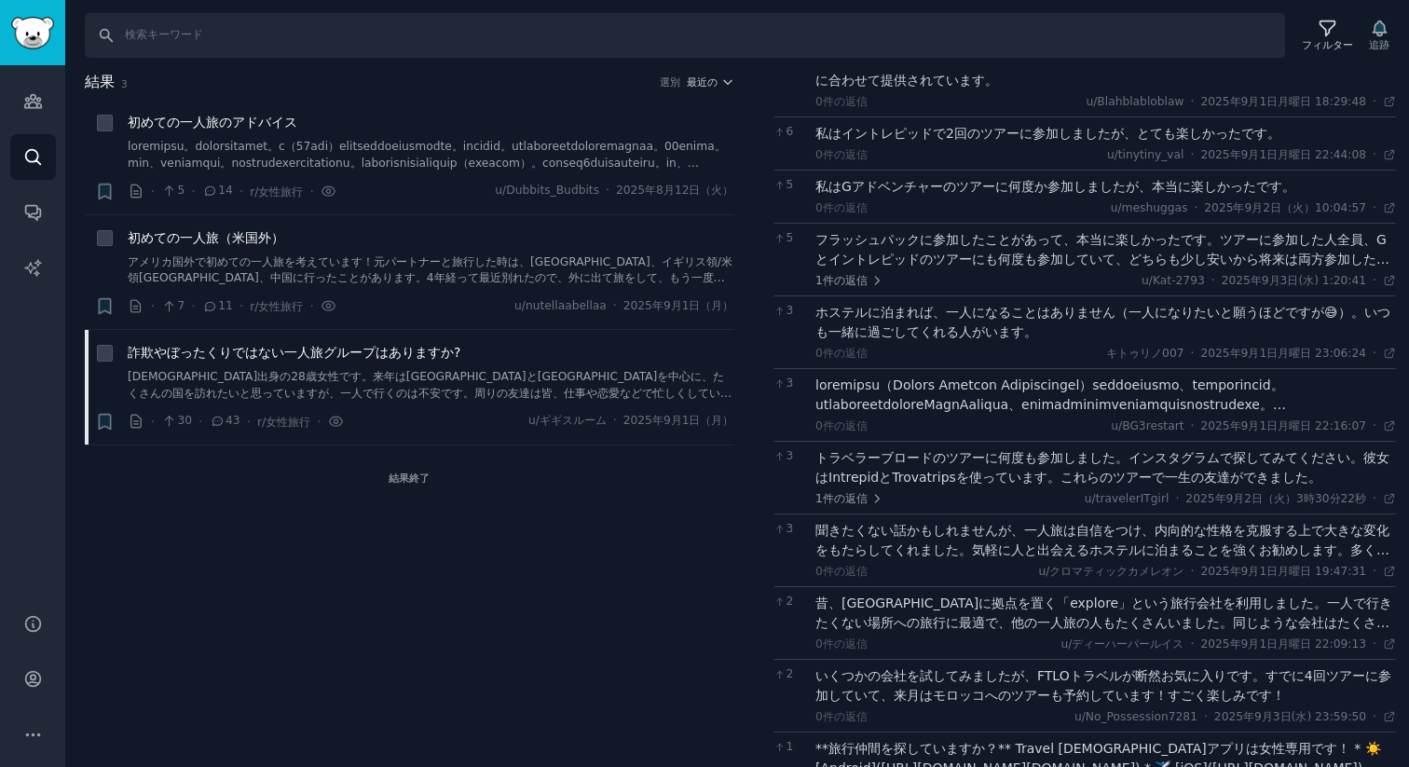
click at [1092, 380] on font at bounding box center [1102, 472] width 575 height 191
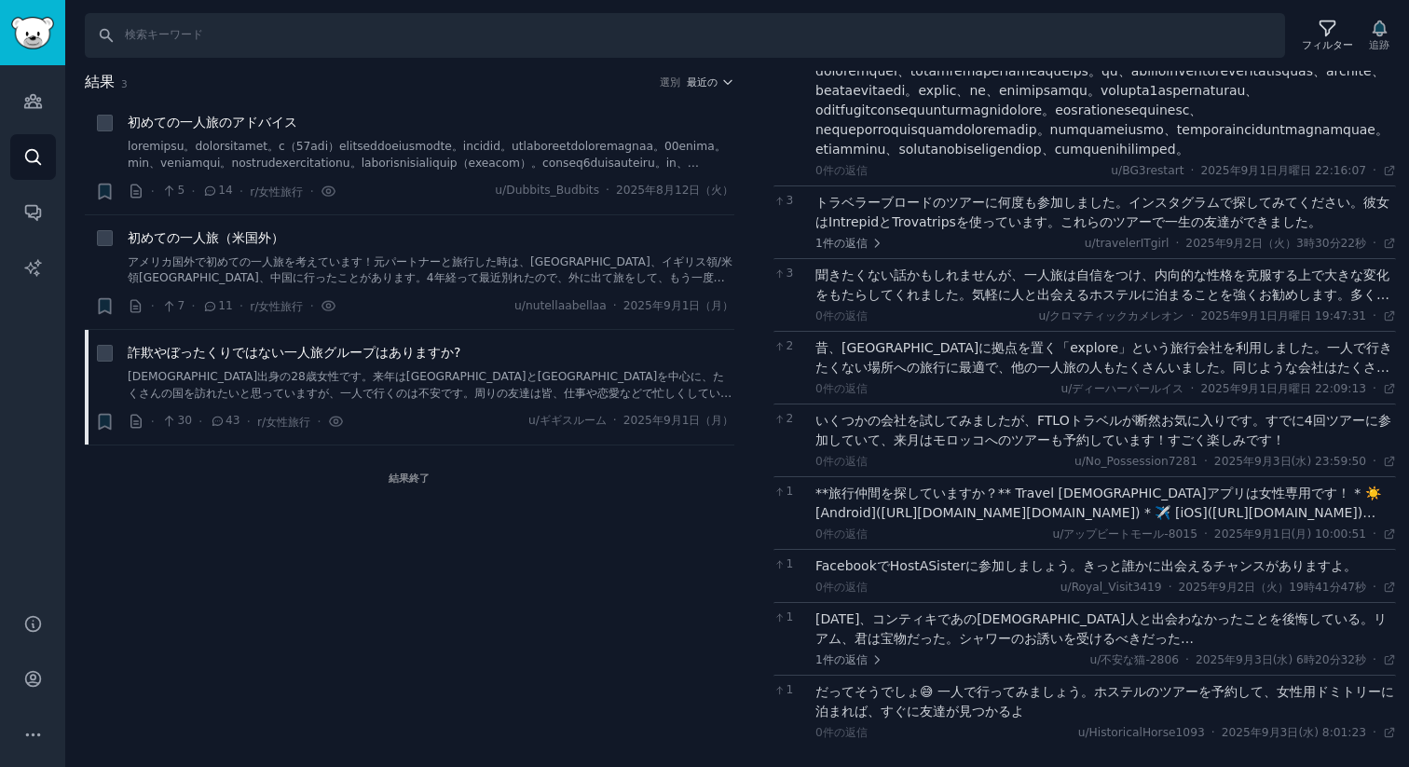
scroll to position [1414, 0]
click at [1036, 210] on font "トラベラーブロードのツアーに何度も参加しました。インスタグラムで探してみてください。彼女はIntrepidとTrovatripsを使っています。これらのツアー…" at bounding box center [1102, 212] width 574 height 34
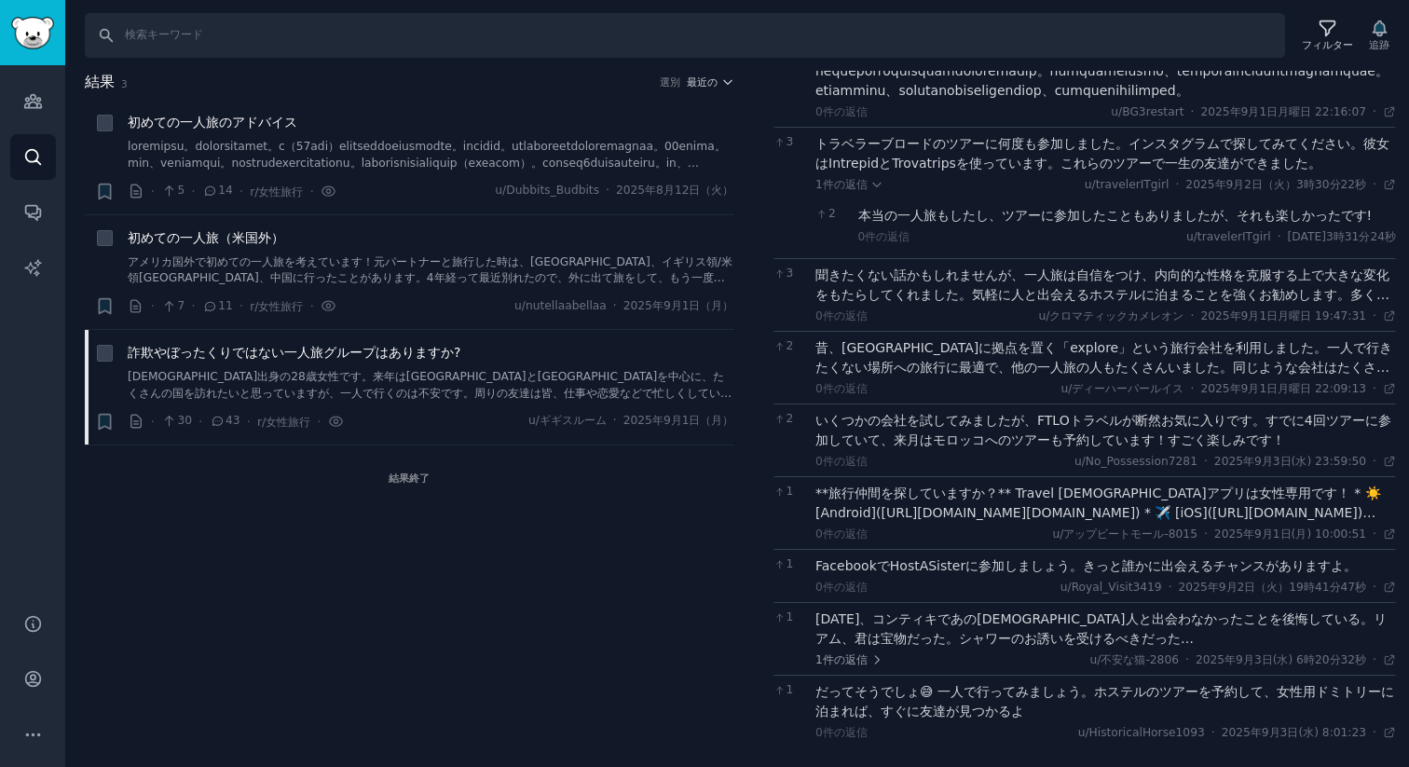
scroll to position [1473, 0]
click at [1035, 487] on font "**旅行仲間を探していますか？** Travel Ladiesアプリは女性専用です！ * ☀️ [Android](https://play.google.c…" at bounding box center [1097, 512] width 565 height 54
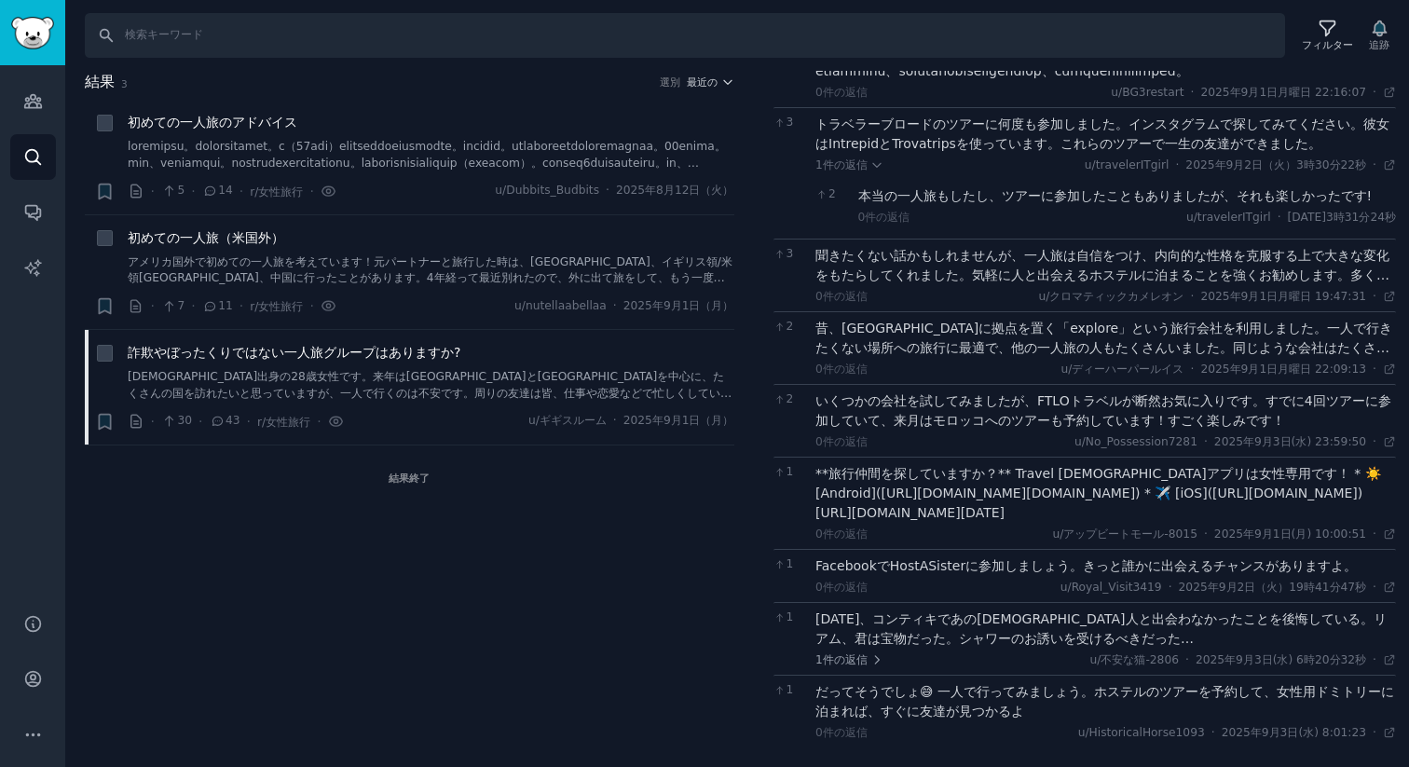
scroll to position [1532, 0]
click at [1045, 634] on font "20年前、コンティキであのオーストラリア人と出会わなかったことを後悔している。リアム、君は宝物だった。シャワーのお誘いを受けるべきだった…" at bounding box center [1100, 628] width 571 height 34
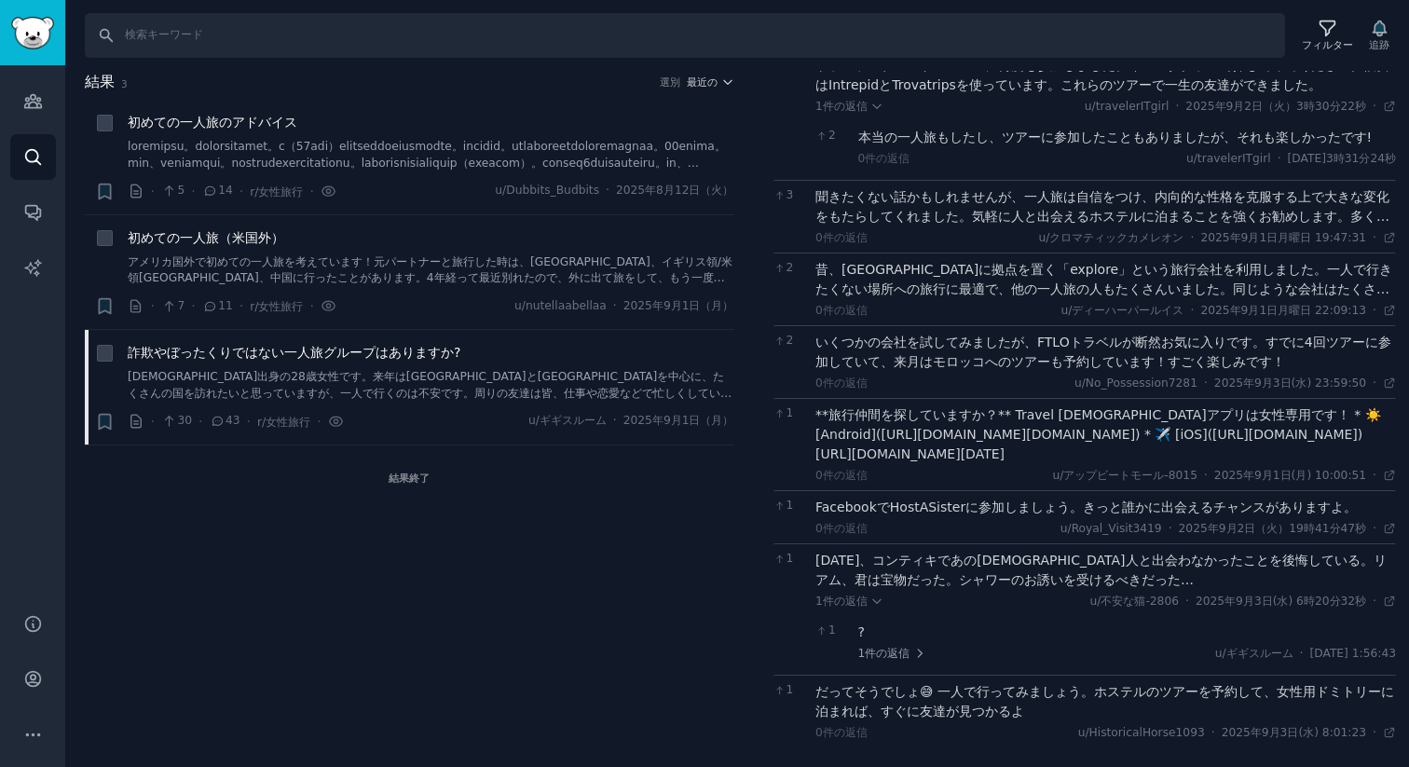
scroll to position [1590, 0]
click at [1044, 707] on div "だってそうでしょ😅 一人で行ってみましょう。ホステルのツアーを予約して、女性用ドミトリーに泊まれば、すぐに友達が見つかるよ" at bounding box center [1105, 701] width 580 height 39
click at [1038, 699] on div "だってそうでしょ😅 一人で行ってみましょう。ホステルのツアーを予約して、女性用ドミトリーに泊まれば、すぐに友達が見つかるよ" at bounding box center [1105, 701] width 580 height 39
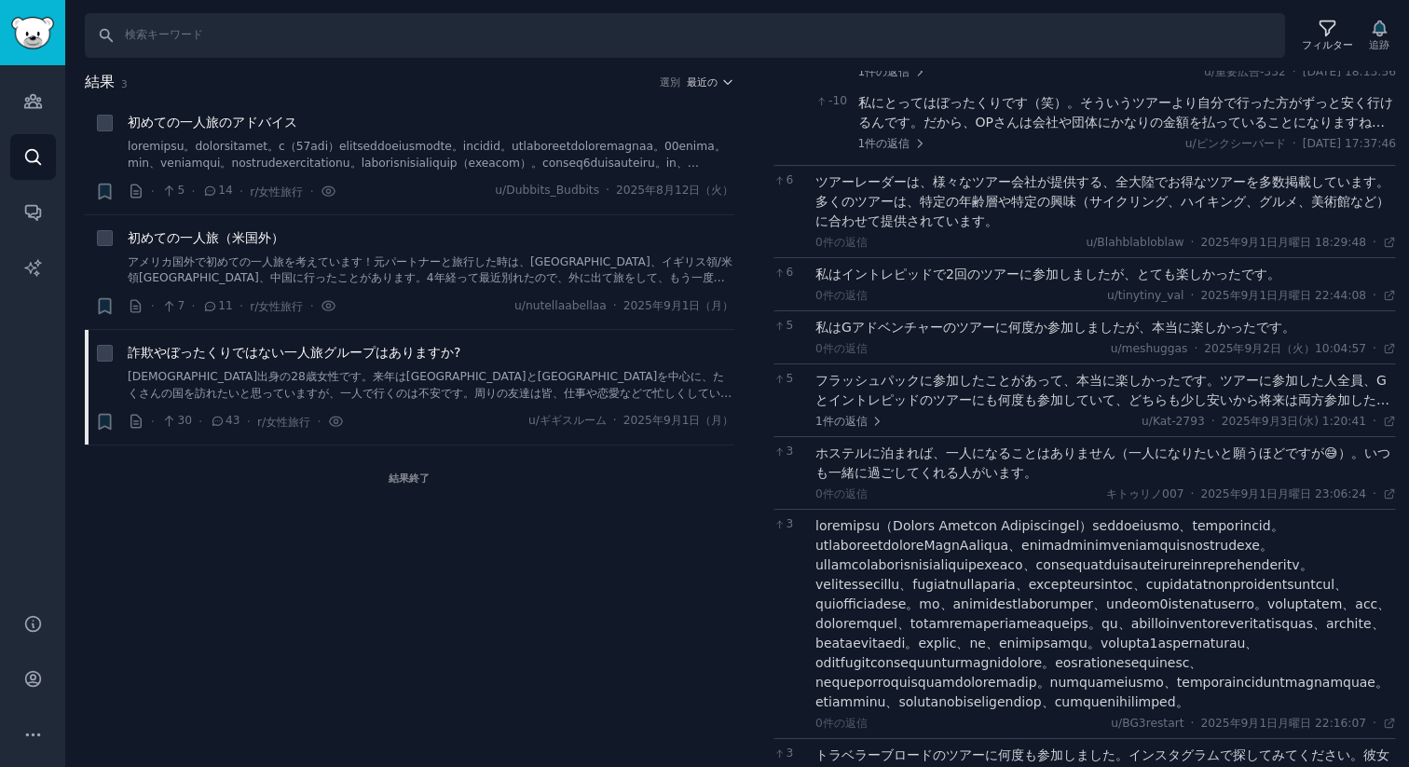
scroll to position [0, 0]
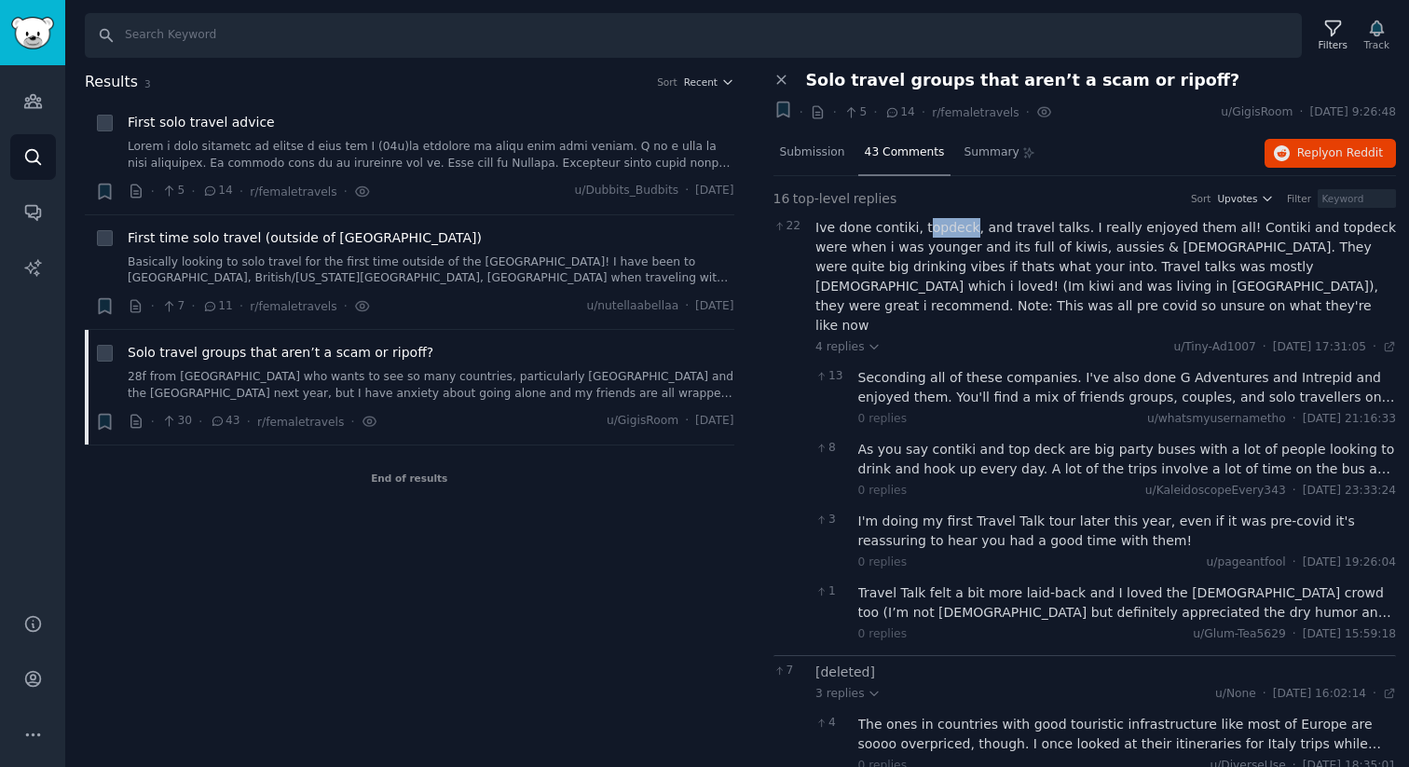
drag, startPoint x: 965, startPoint y: 228, endPoint x: 919, endPoint y: 228, distance: 45.6
click at [919, 228] on div "Ive done contiki, topdeck, and travel talks. I really enjoyed them all! Contiki…" at bounding box center [1105, 276] width 580 height 117
drag, startPoint x: 915, startPoint y: 227, endPoint x: 960, endPoint y: 225, distance: 45.7
click at [963, 225] on div "Ive done contiki, topdeck, and travel talks. I really enjoyed them all! Contiki…" at bounding box center [1105, 276] width 580 height 117
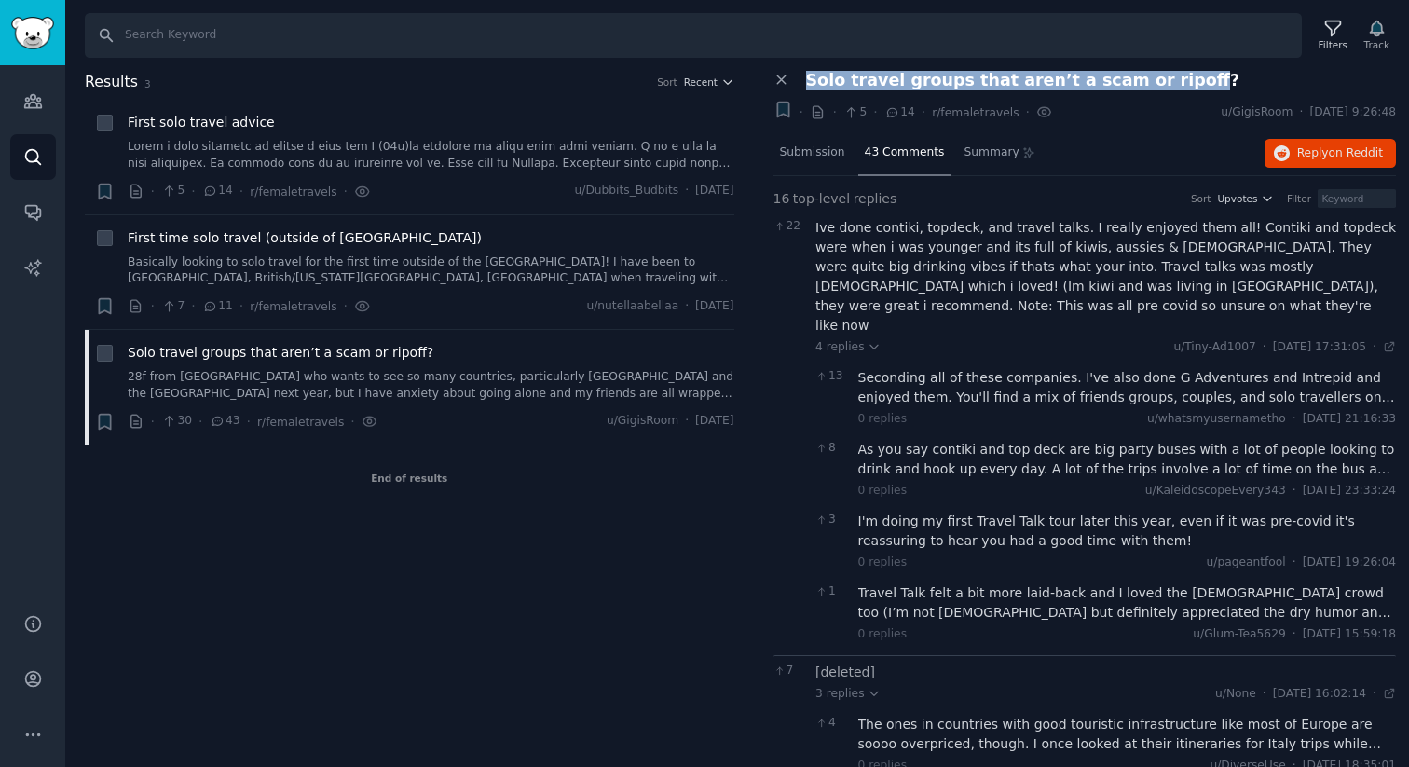
drag, startPoint x: 806, startPoint y: 85, endPoint x: 1165, endPoint y: 83, distance: 359.6
click at [1160, 81] on span "Solo travel groups that aren’t a scam or ripoff?" at bounding box center [1023, 81] width 434 height 20
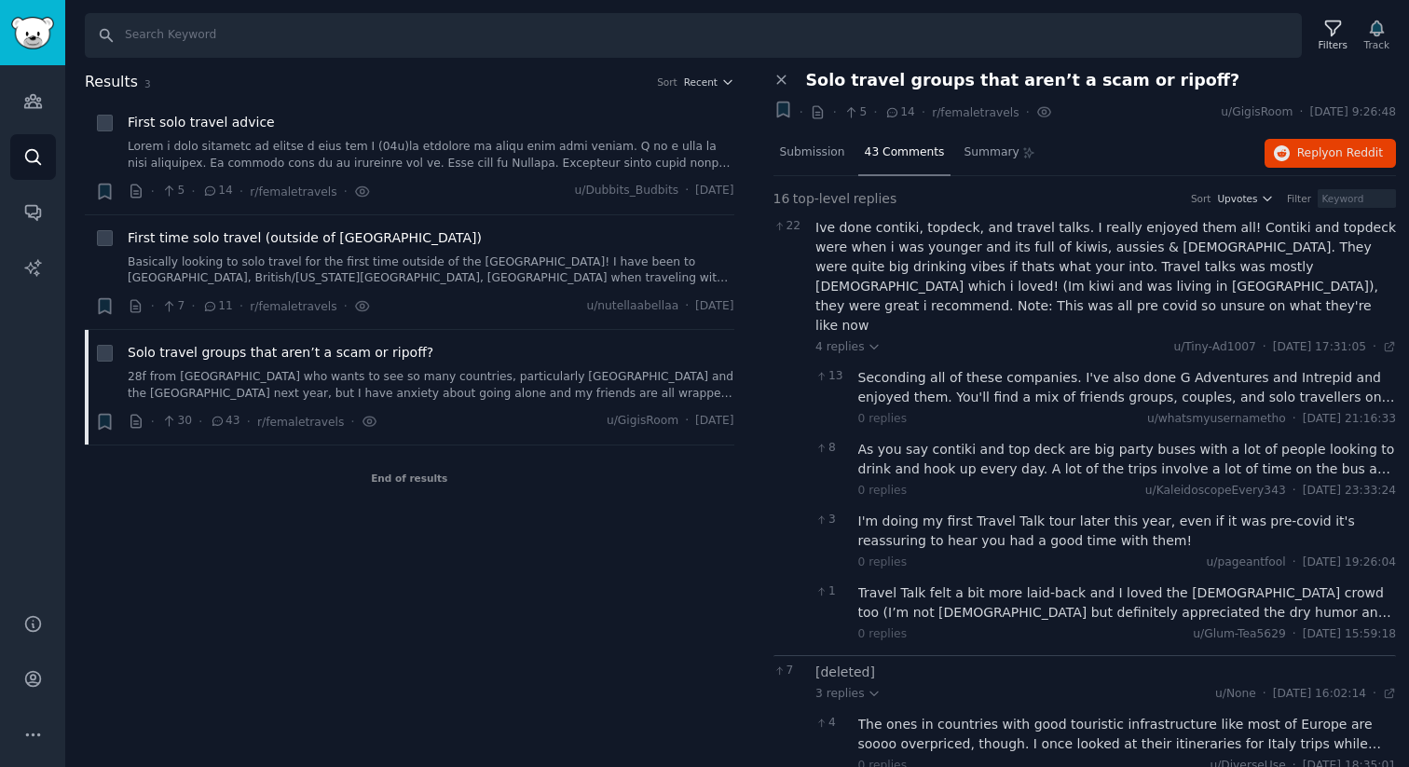
click at [959, 87] on span "Solo travel groups that aren’t a scam or ripoff?" at bounding box center [1023, 81] width 434 height 20
drag, startPoint x: 845, startPoint y: 81, endPoint x: 942, endPoint y: 85, distance: 97.0
click at [930, 83] on span "Solo travel groups that aren’t a scam or ripoff?" at bounding box center [1023, 81] width 434 height 20
click at [943, 83] on span "Solo travel groups that aren’t a scam or ripoff?" at bounding box center [1023, 81] width 434 height 20
drag, startPoint x: 944, startPoint y: 84, endPoint x: 805, endPoint y: 79, distance: 138.9
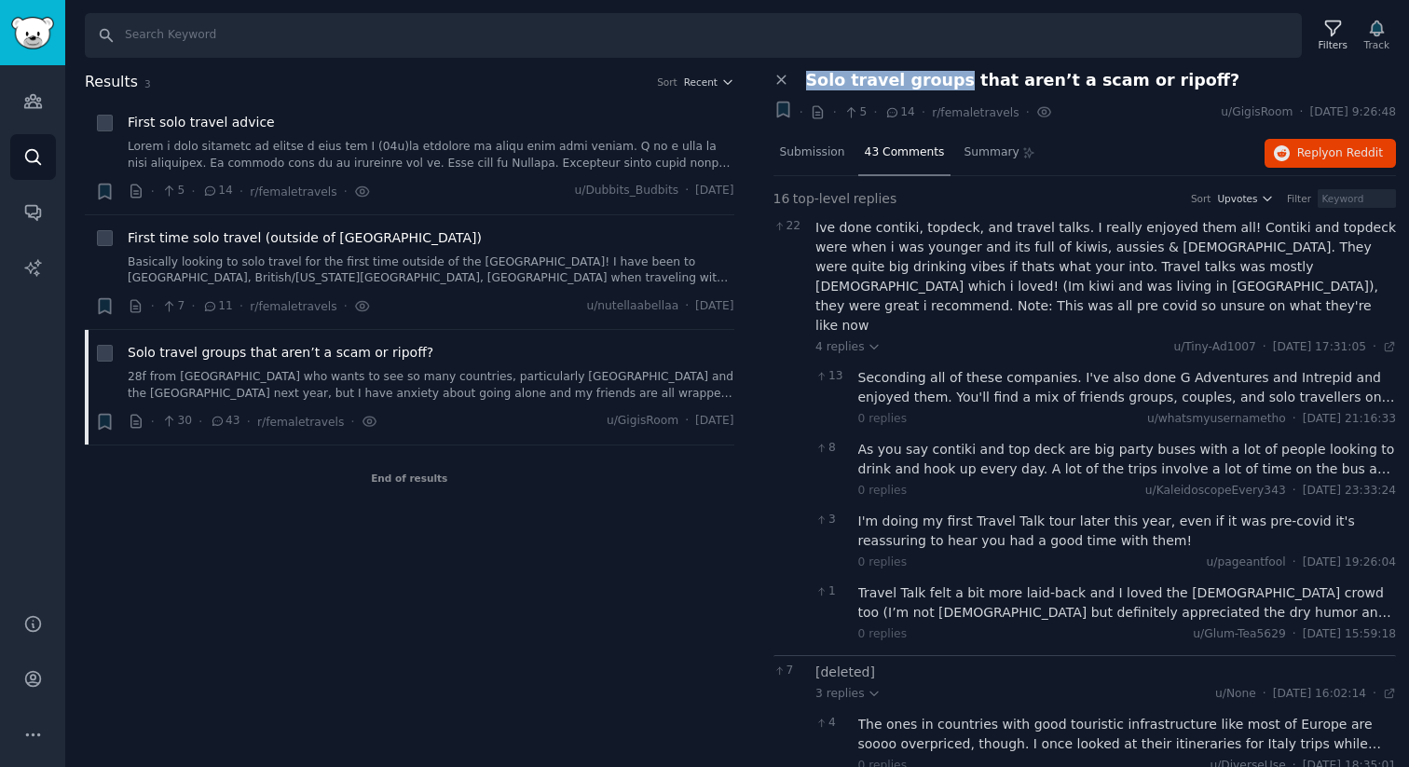
click at [806, 79] on span "Solo travel groups that aren’t a scam or ripoff?" at bounding box center [1023, 81] width 434 height 20
copy span "Solo travel groups"
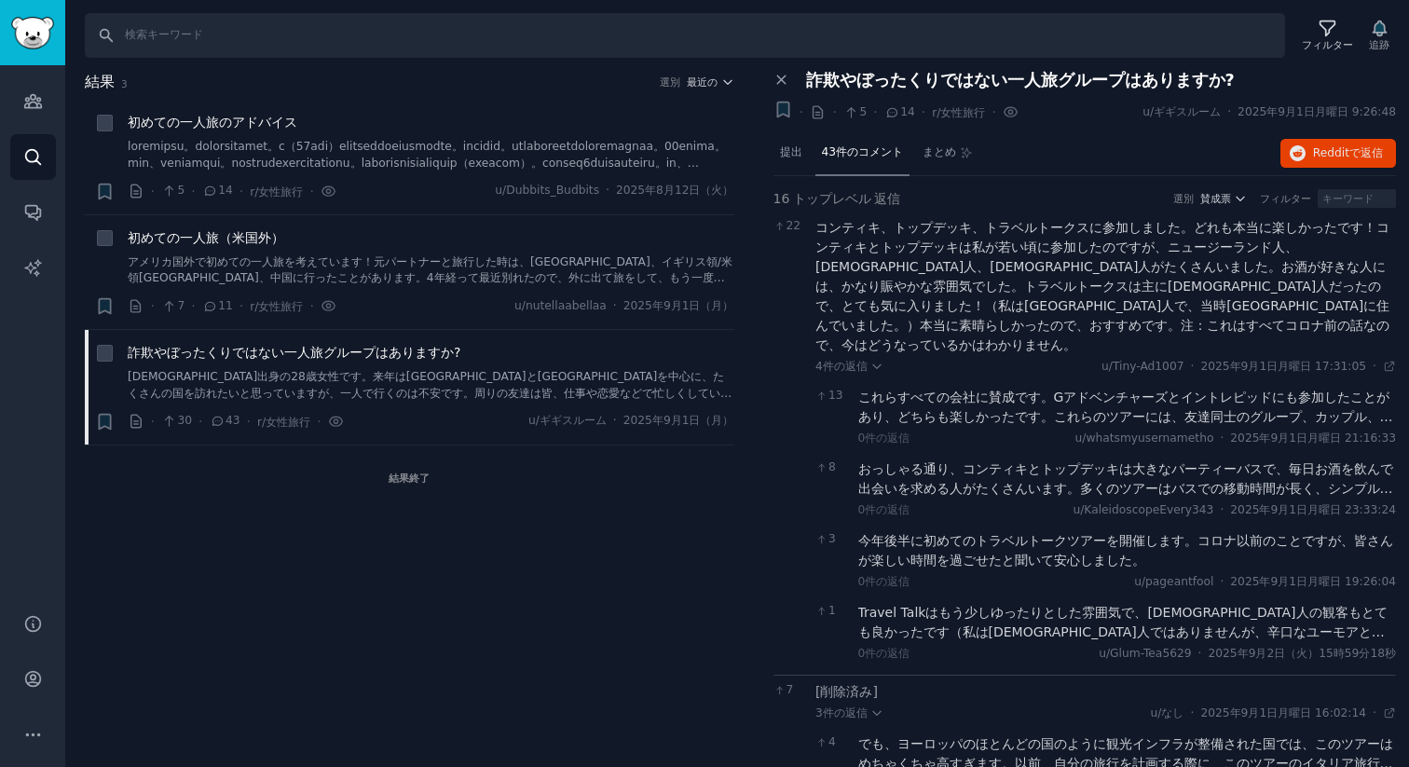
click at [809, 160] on nav "提出 43件のコメント まとめ" at bounding box center [876, 153] width 206 height 45
click at [777, 153] on div "提出" at bounding box center [790, 153] width 35 height 45
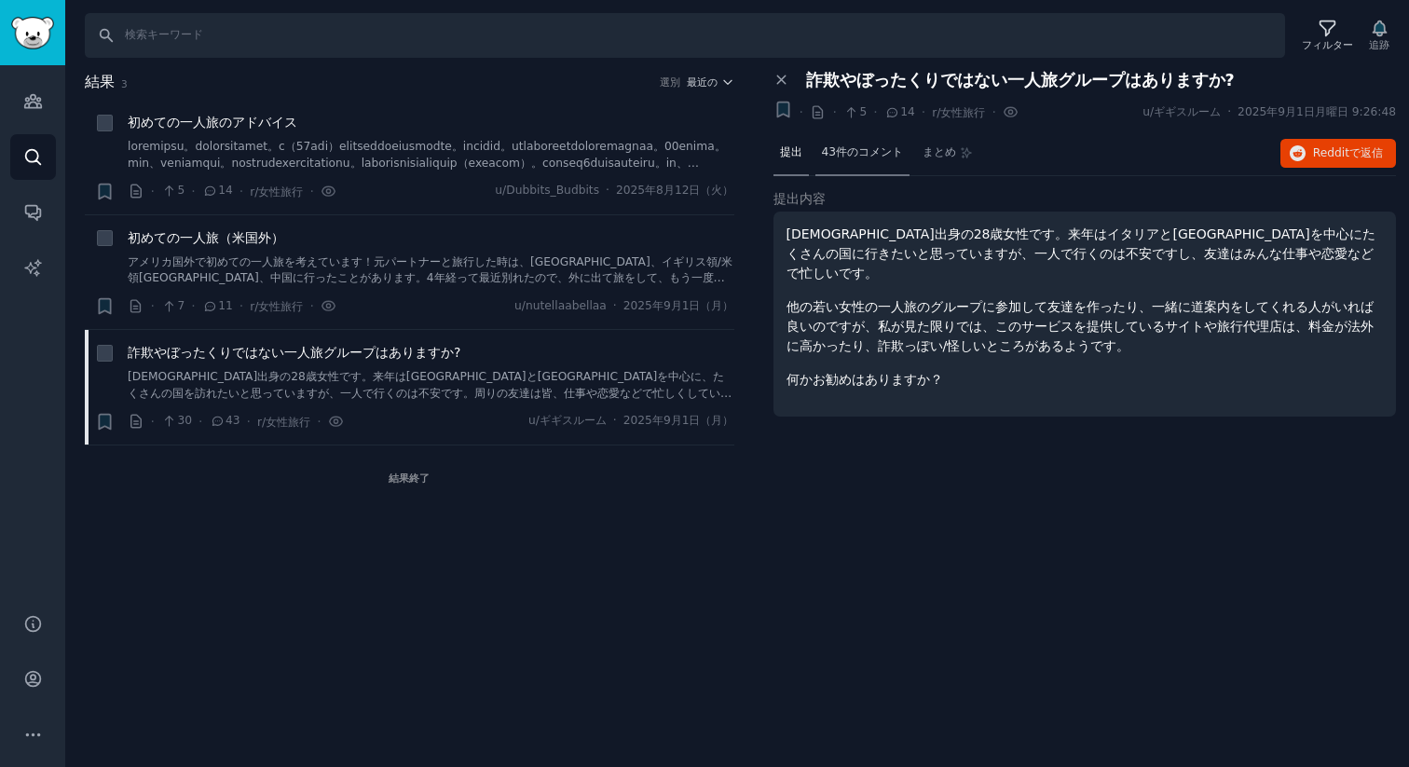
click at [853, 170] on div "43件のコメント" at bounding box center [862, 153] width 95 height 45
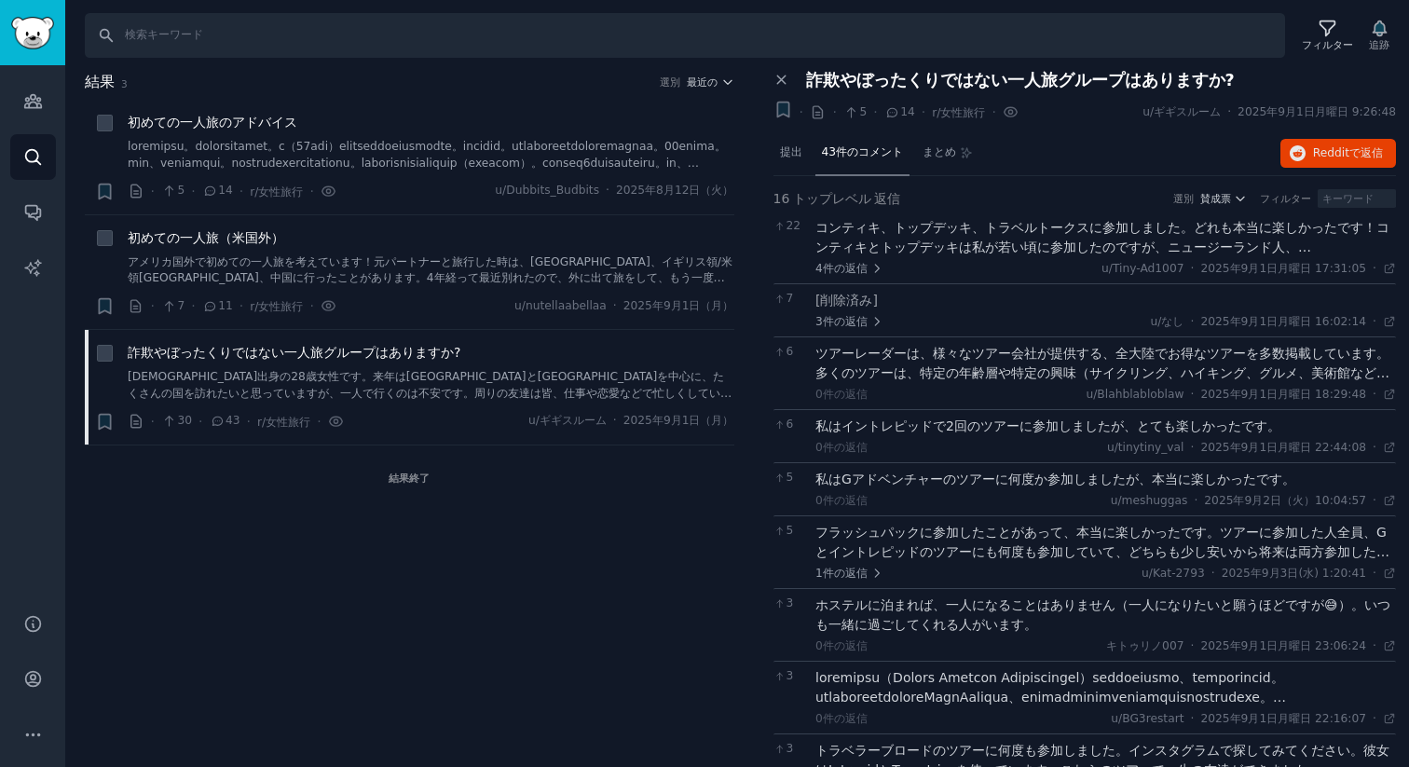
click at [970, 220] on font "コンティキ、トップデッキ、トラベルトークスに参加しました。どれも本当に楽しかったです！コンティキとトップデッキは私が若い頃に参加したのですが、ニュージーランド…" at bounding box center [1102, 286] width 574 height 132
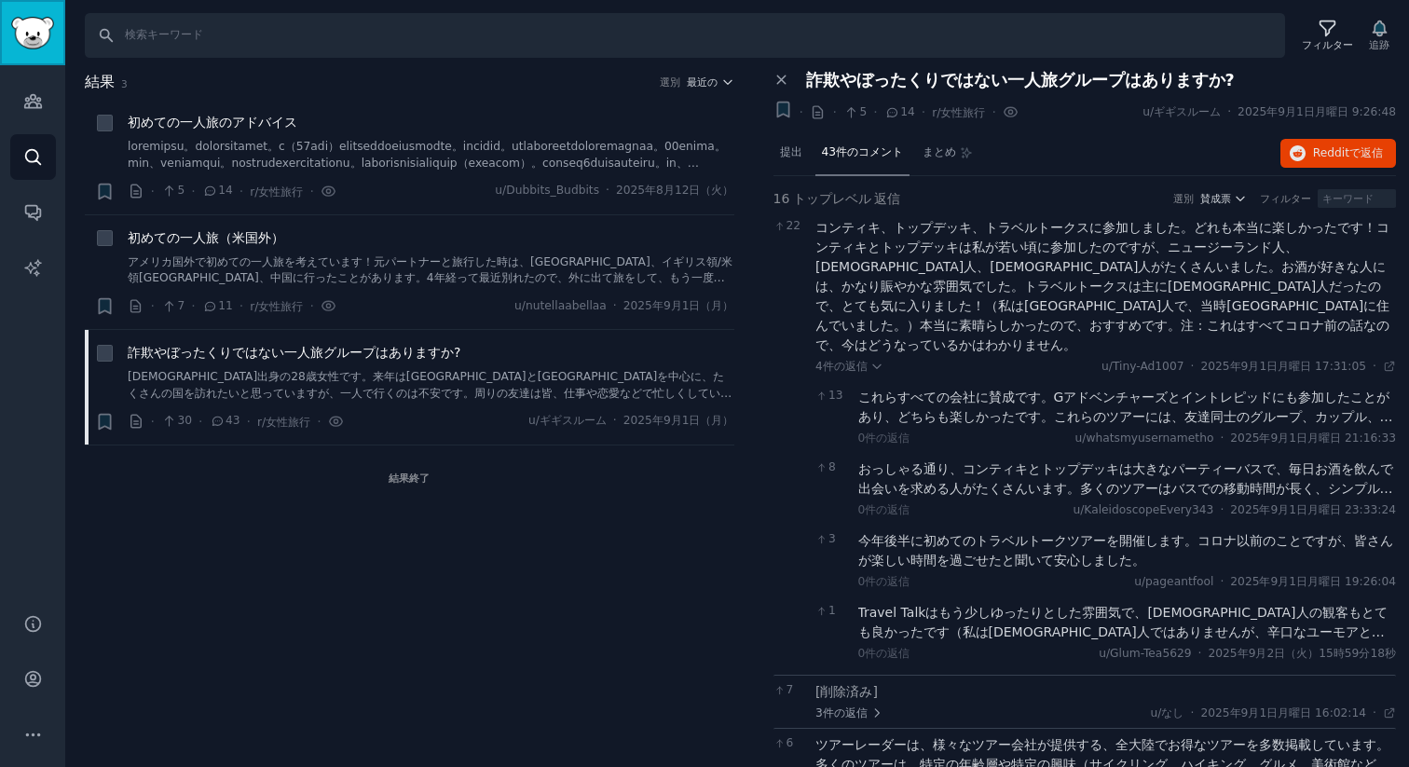
click at [28, 32] on img "サイドバー" at bounding box center [32, 33] width 43 height 33
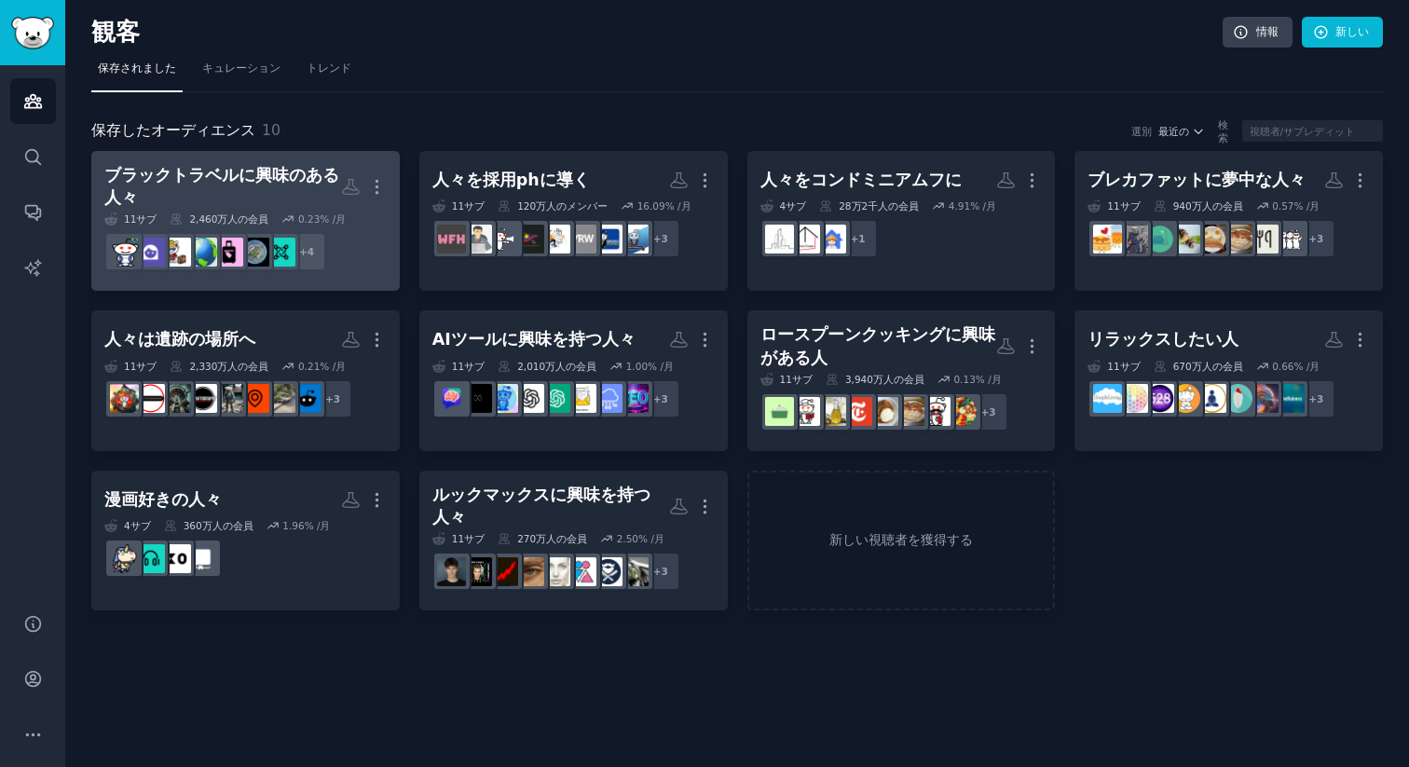
click at [210, 219] on font "2,460万人の" at bounding box center [218, 218] width 59 height 11
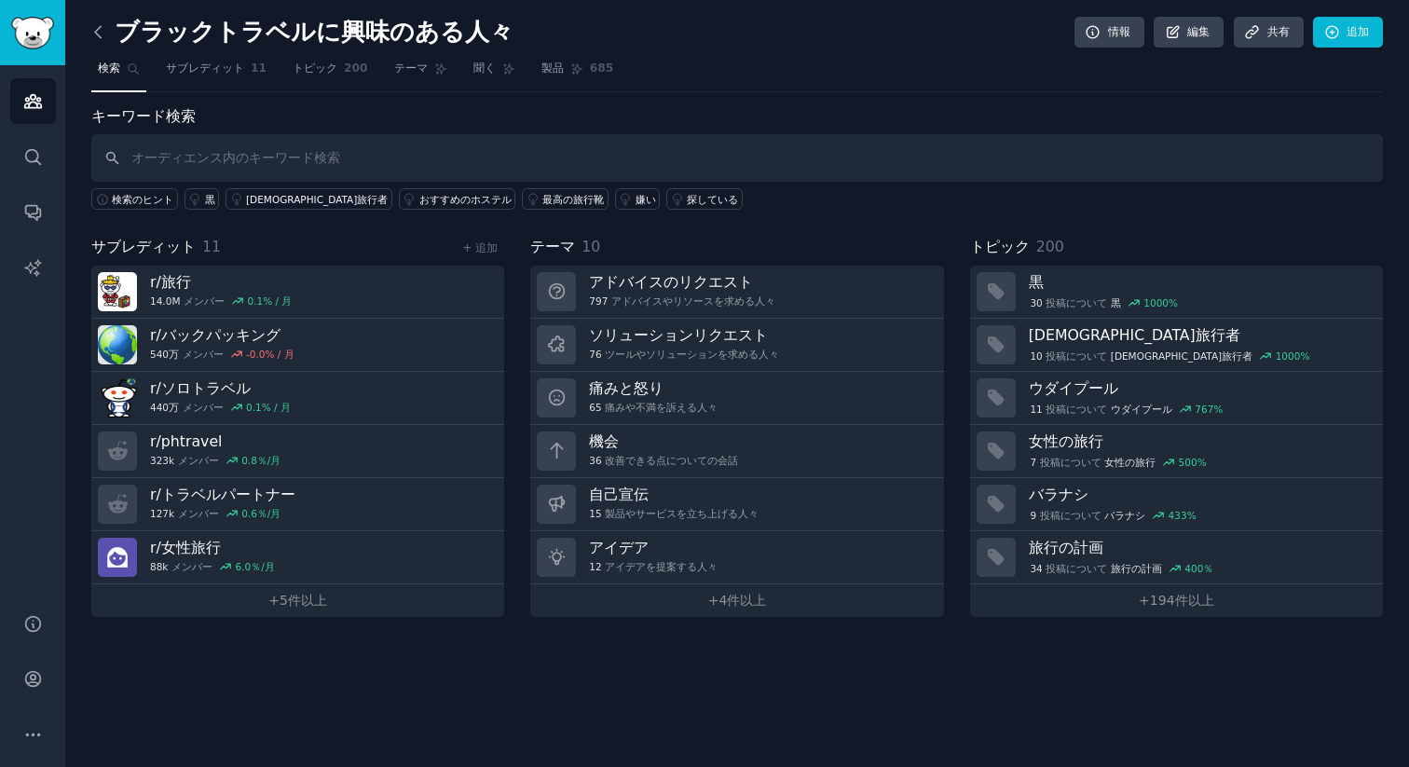
click at [93, 31] on icon at bounding box center [99, 32] width 20 height 20
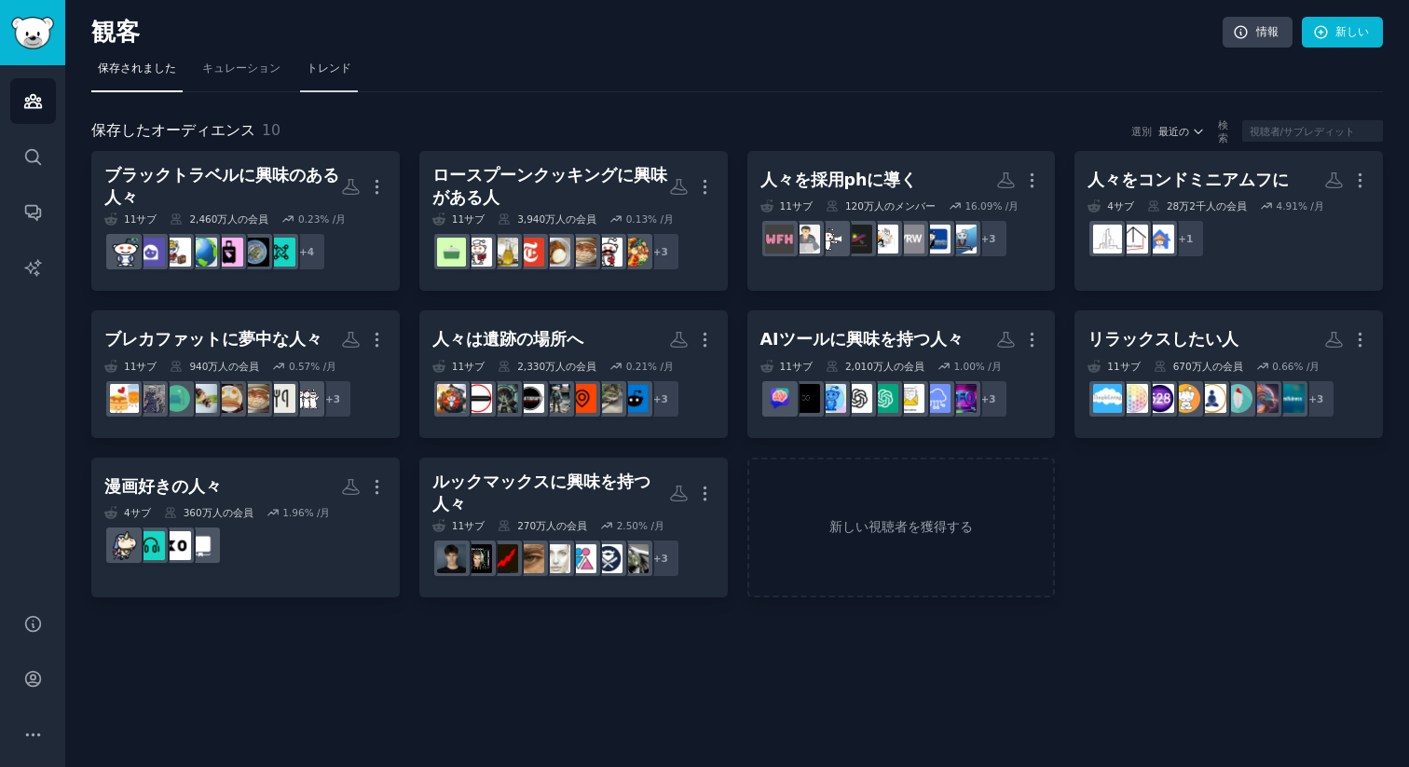
click at [307, 67] on link "トレンド" at bounding box center [329, 73] width 58 height 38
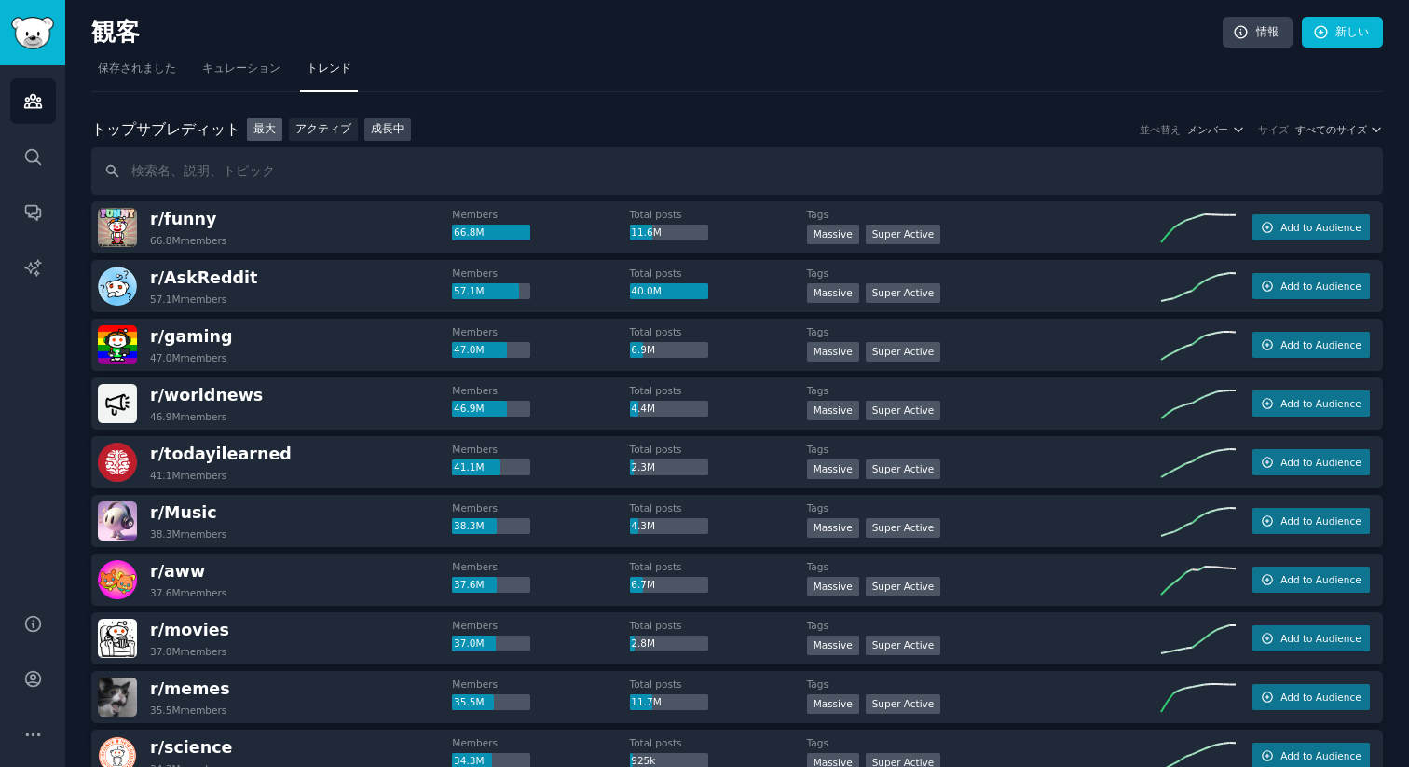
click at [387, 140] on link "成長中" at bounding box center [387, 129] width 47 height 23
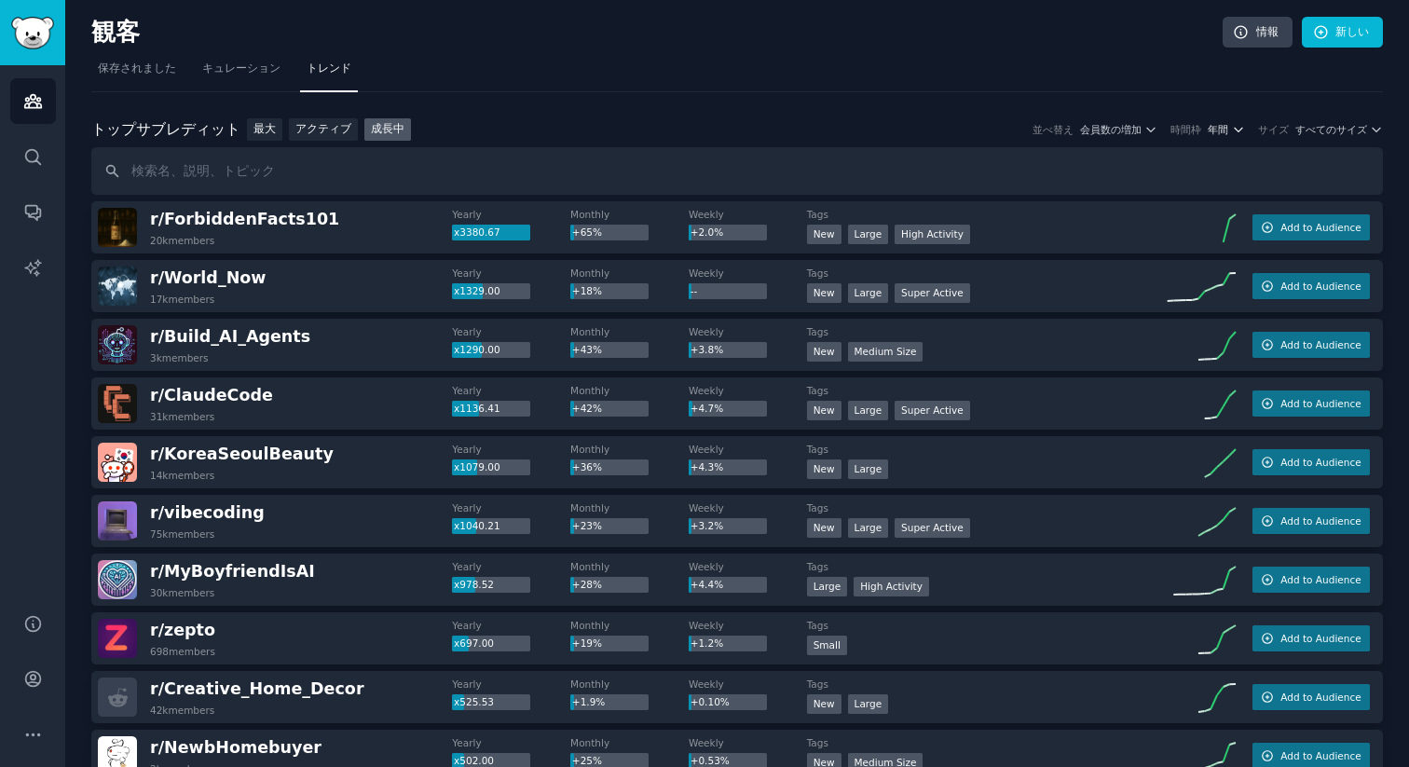
click at [1212, 130] on font "年間" at bounding box center [1217, 129] width 20 height 11
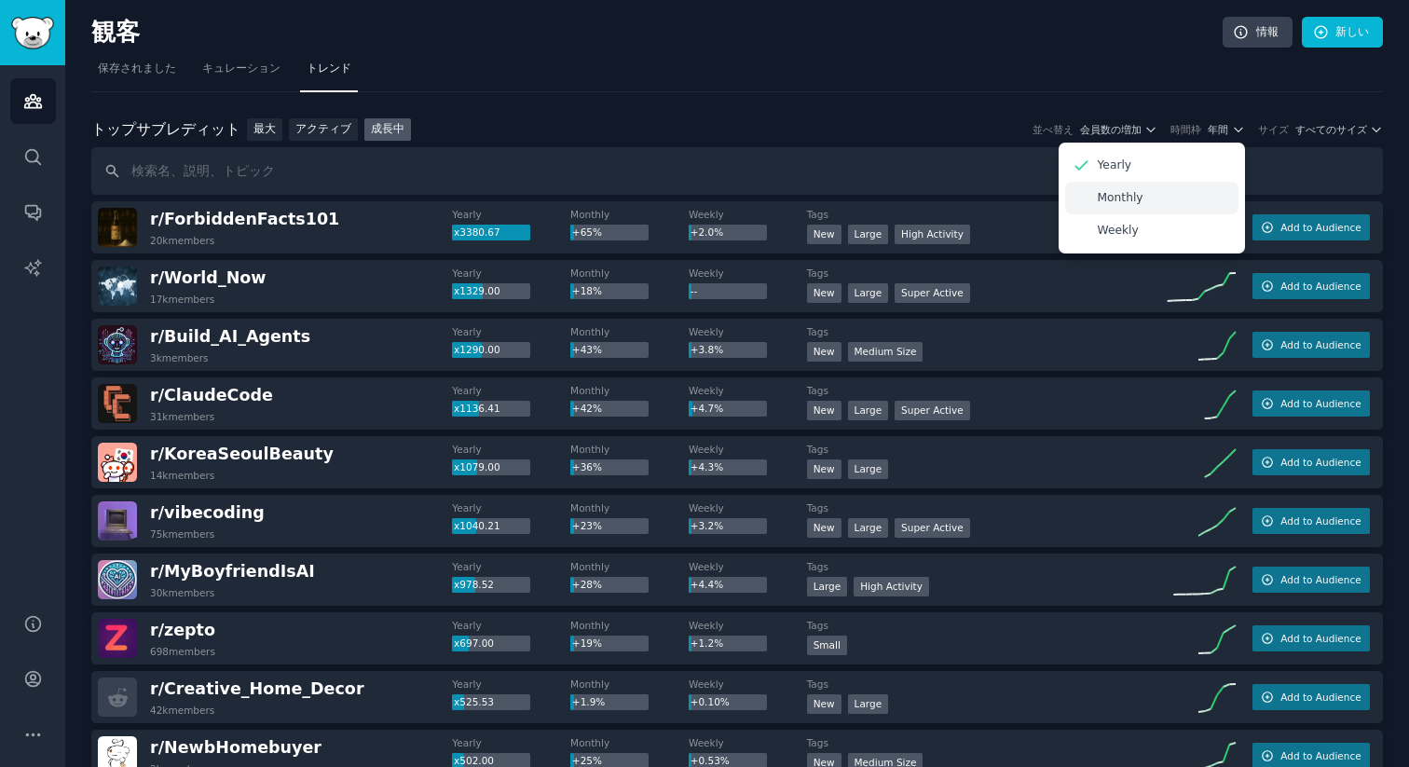
click at [1154, 205] on div "Monthly" at bounding box center [1151, 198] width 173 height 33
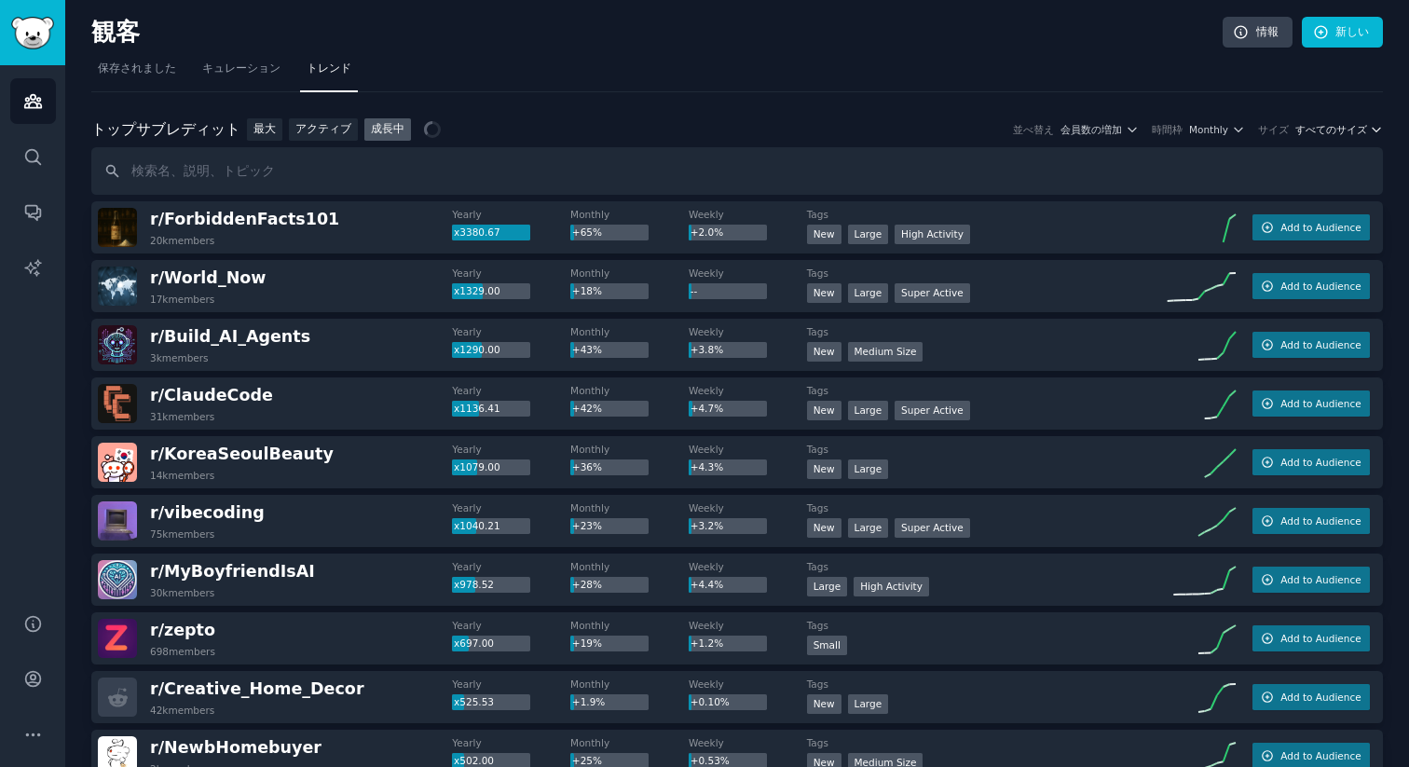
click at [1328, 131] on font "すべてのサイズ" at bounding box center [1331, 129] width 72 height 11
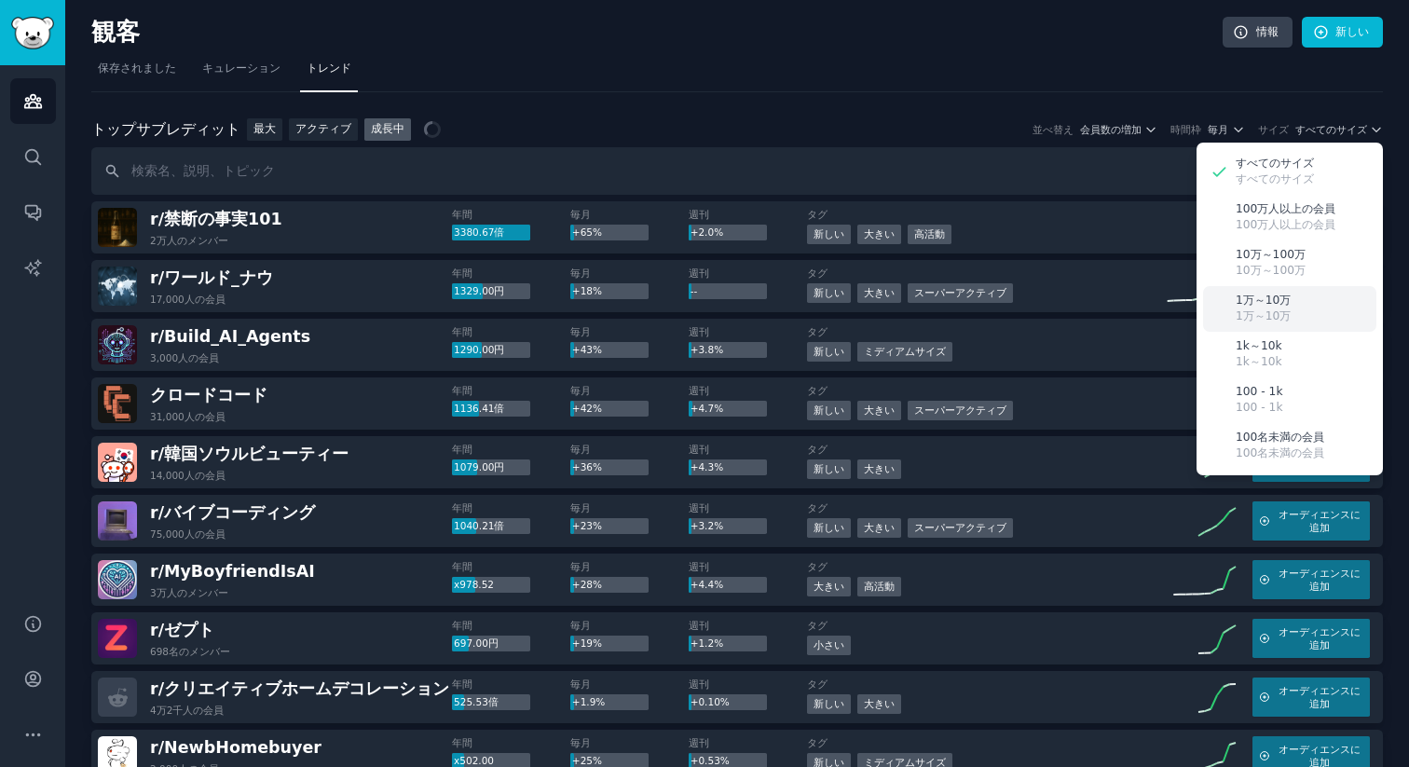
click at [1249, 317] on font "1万～10万" at bounding box center [1262, 315] width 55 height 13
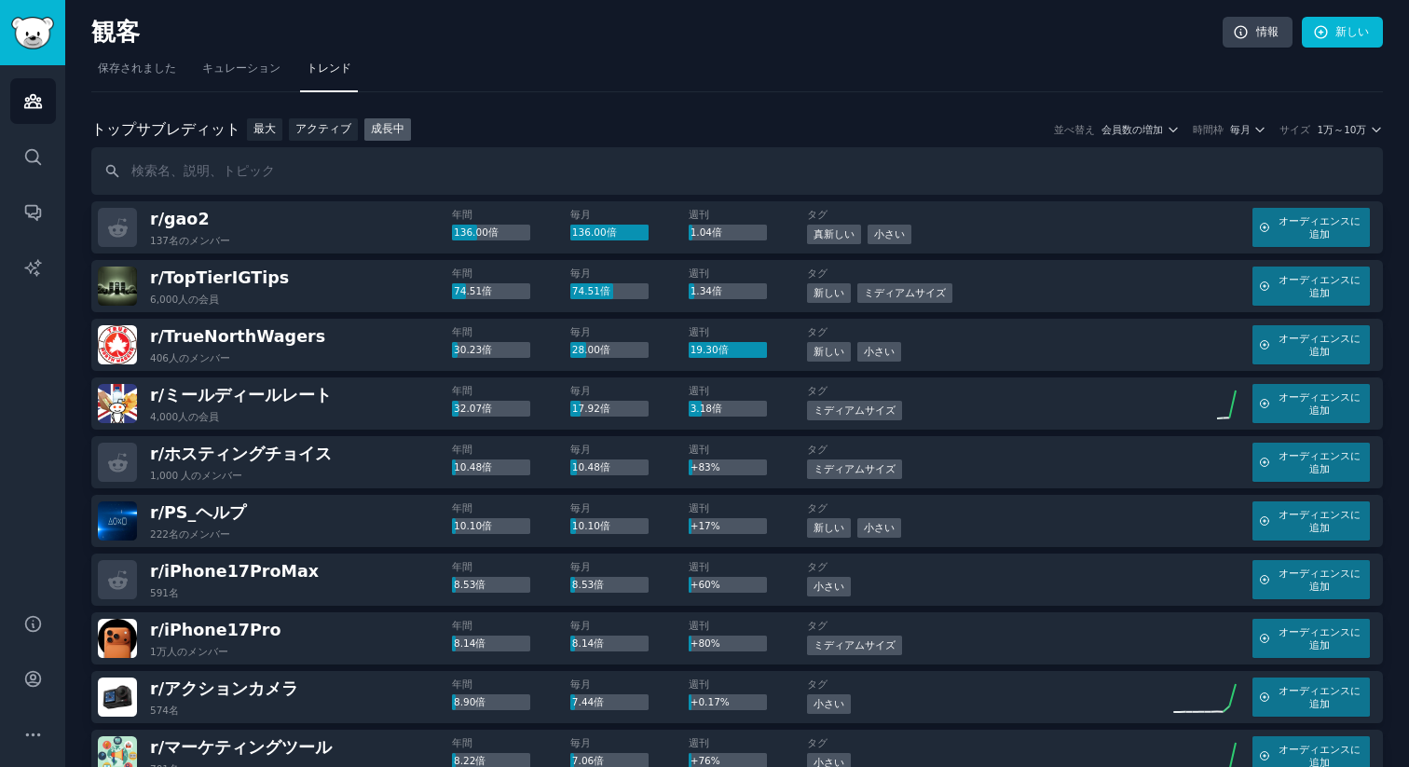
click at [1245, 143] on div "トップ サブレディット トップサブレディット 最大 アクティブ 成長中 並べ替え 会員数の増加 時間枠 毎月 サイズ 1万～10万" at bounding box center [736, 156] width 1291 height 77
click at [1246, 133] on font "毎月" at bounding box center [1240, 129] width 20 height 11
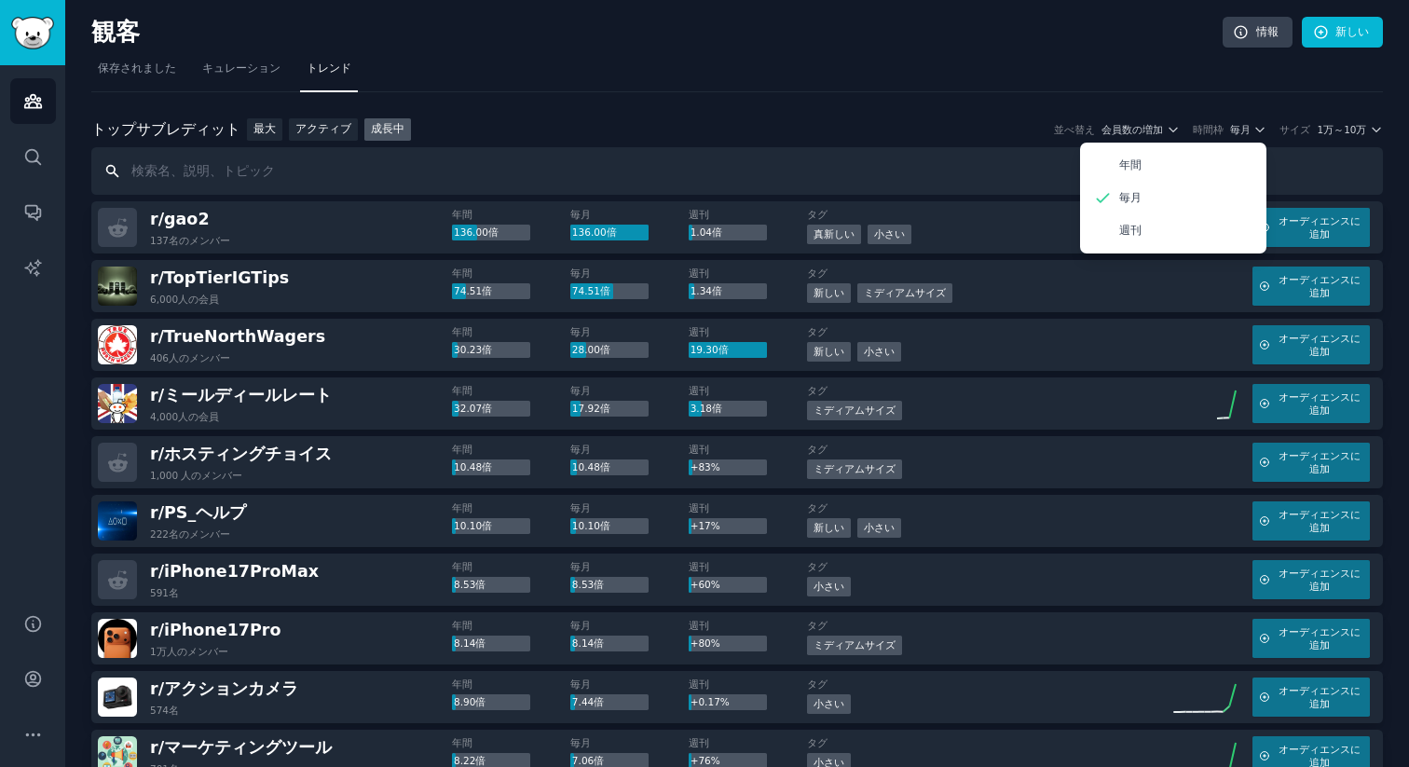
click at [1344, 148] on input "text" at bounding box center [736, 171] width 1291 height 48
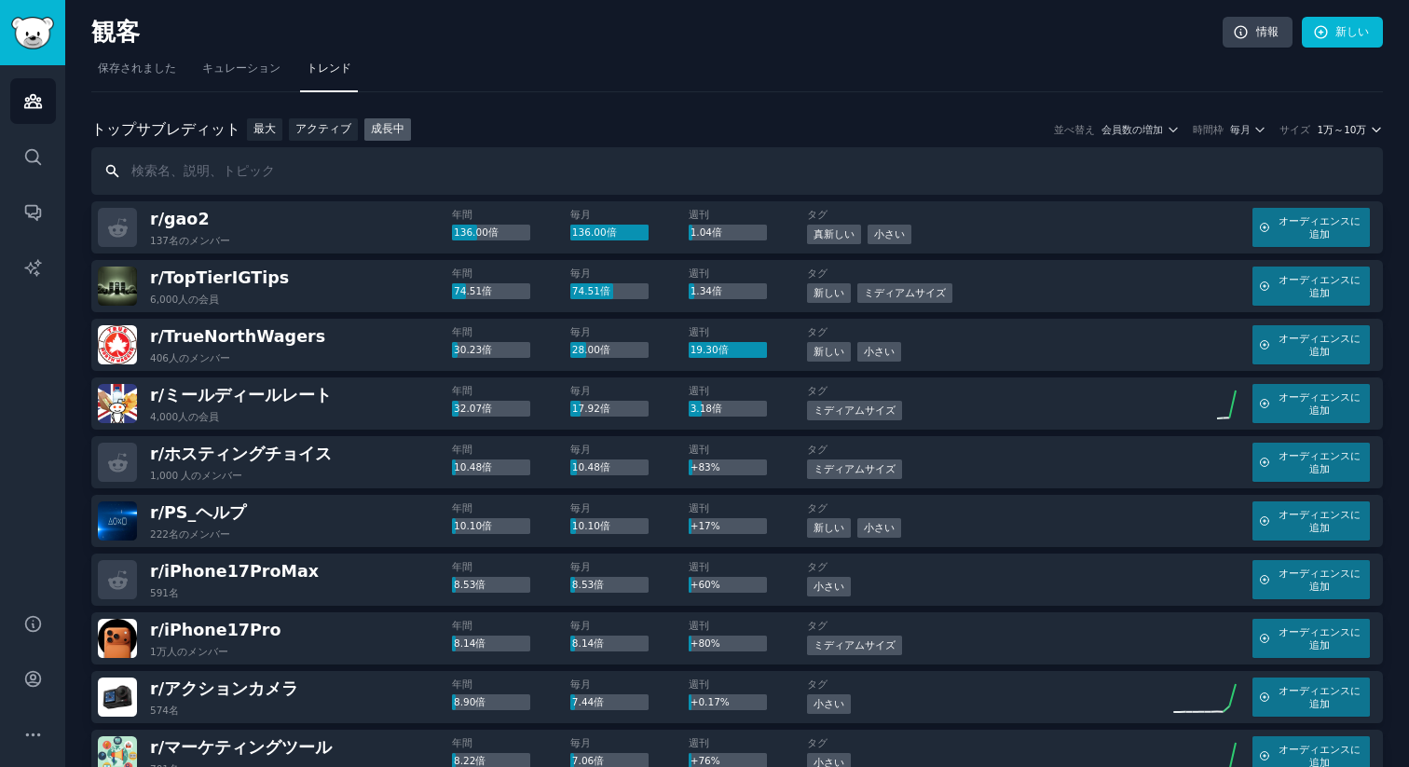
click at [1353, 131] on font "1万～10万" at bounding box center [1340, 129] width 49 height 11
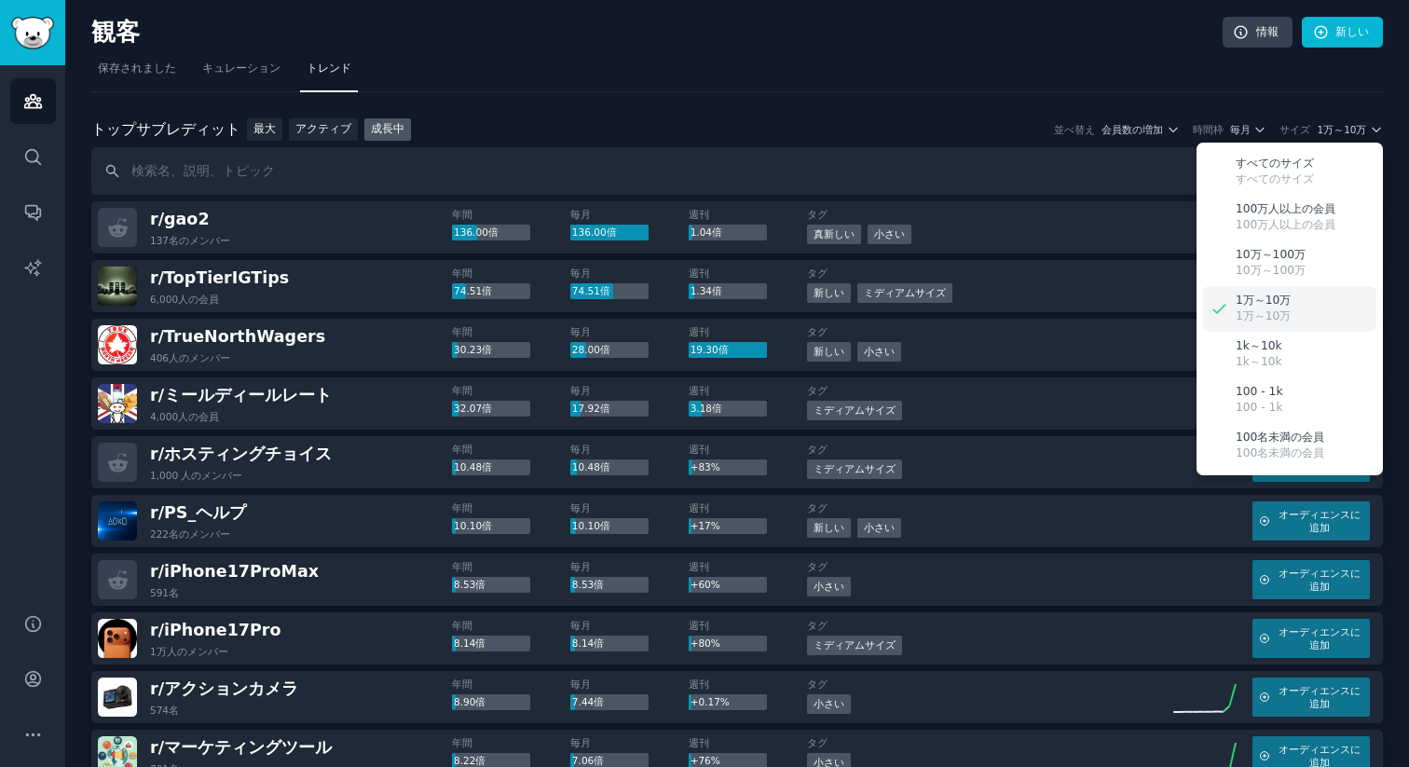
click at [1242, 311] on font "1万～10万" at bounding box center [1262, 315] width 55 height 13
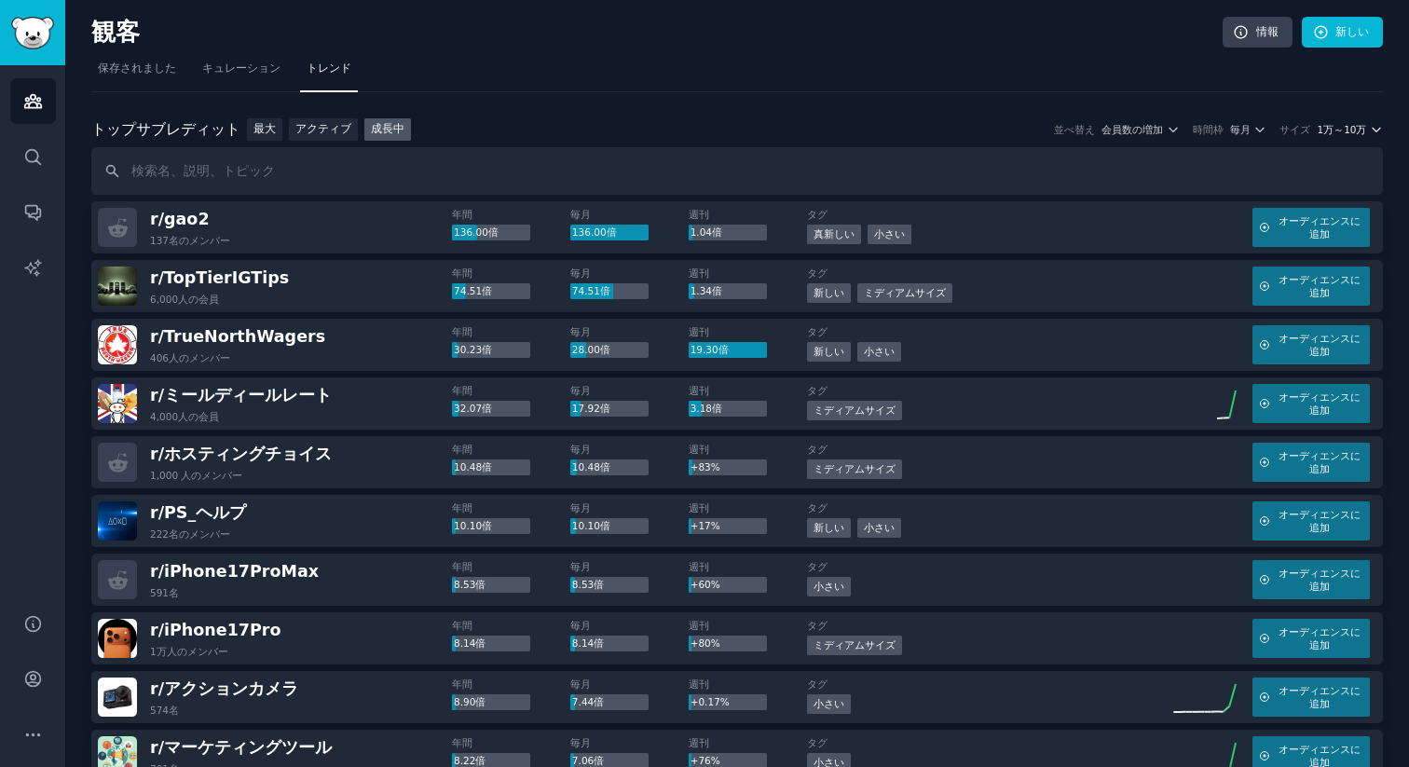
click at [1330, 128] on font "1万～10万" at bounding box center [1340, 129] width 49 height 11
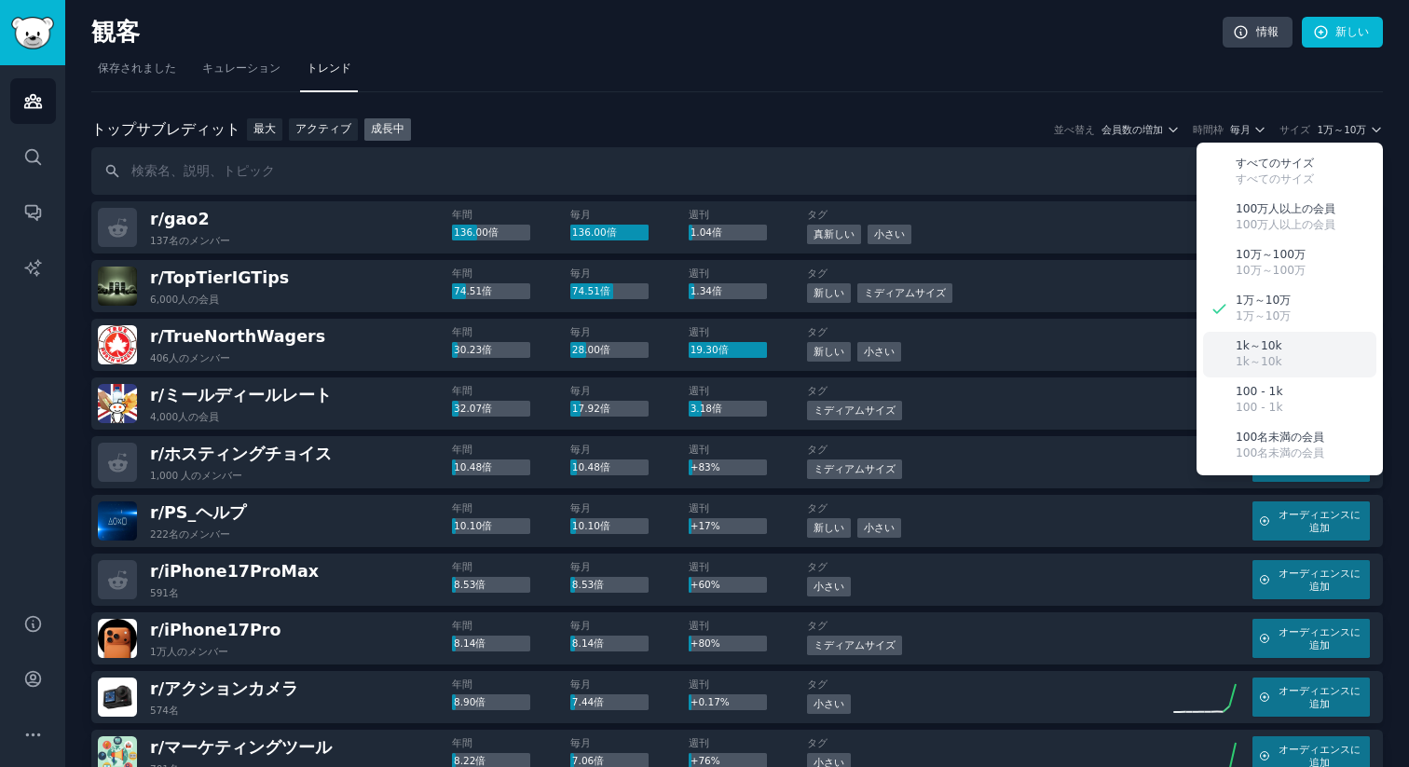
click at [1276, 364] on div "1k～10k 1k～10k" at bounding box center [1289, 355] width 173 height 46
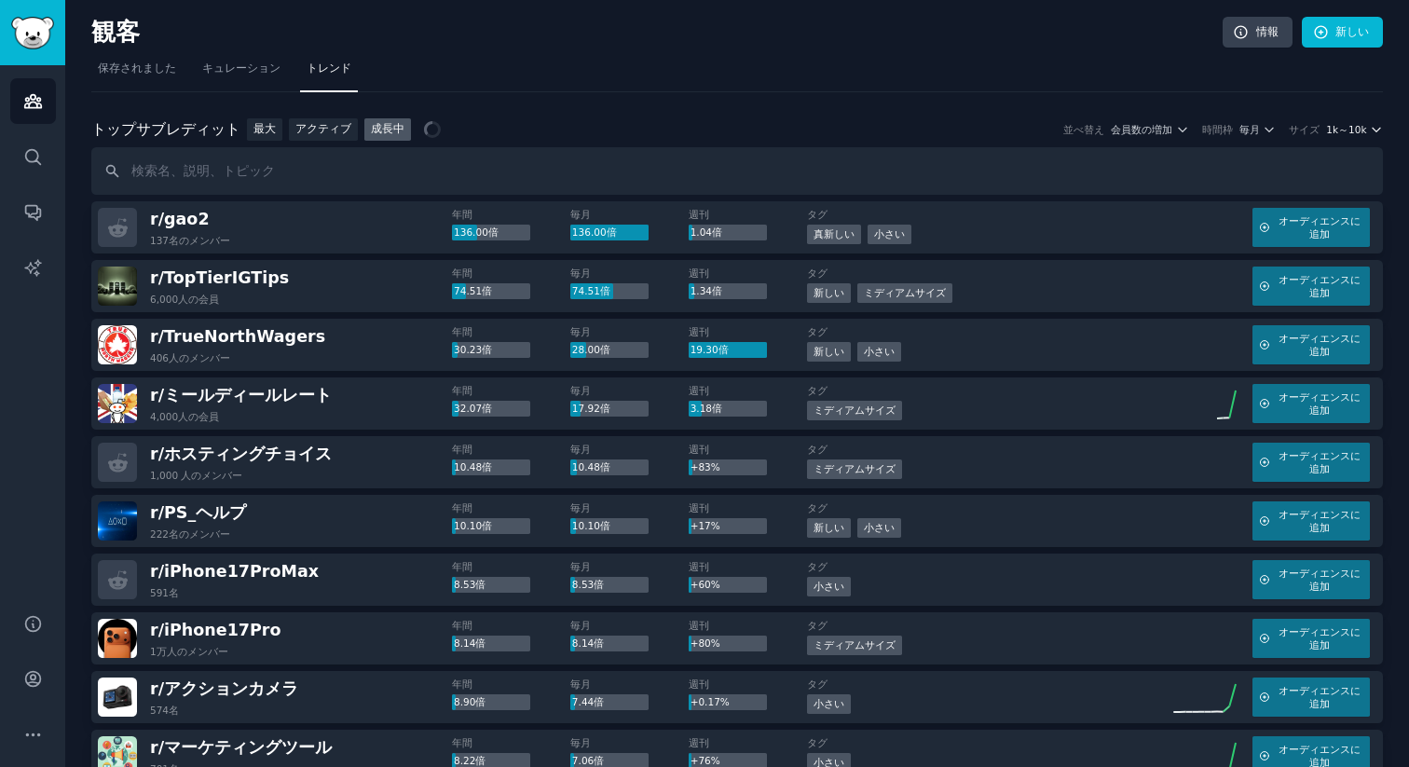
click at [1351, 129] on font "1k～10k" at bounding box center [1346, 129] width 40 height 11
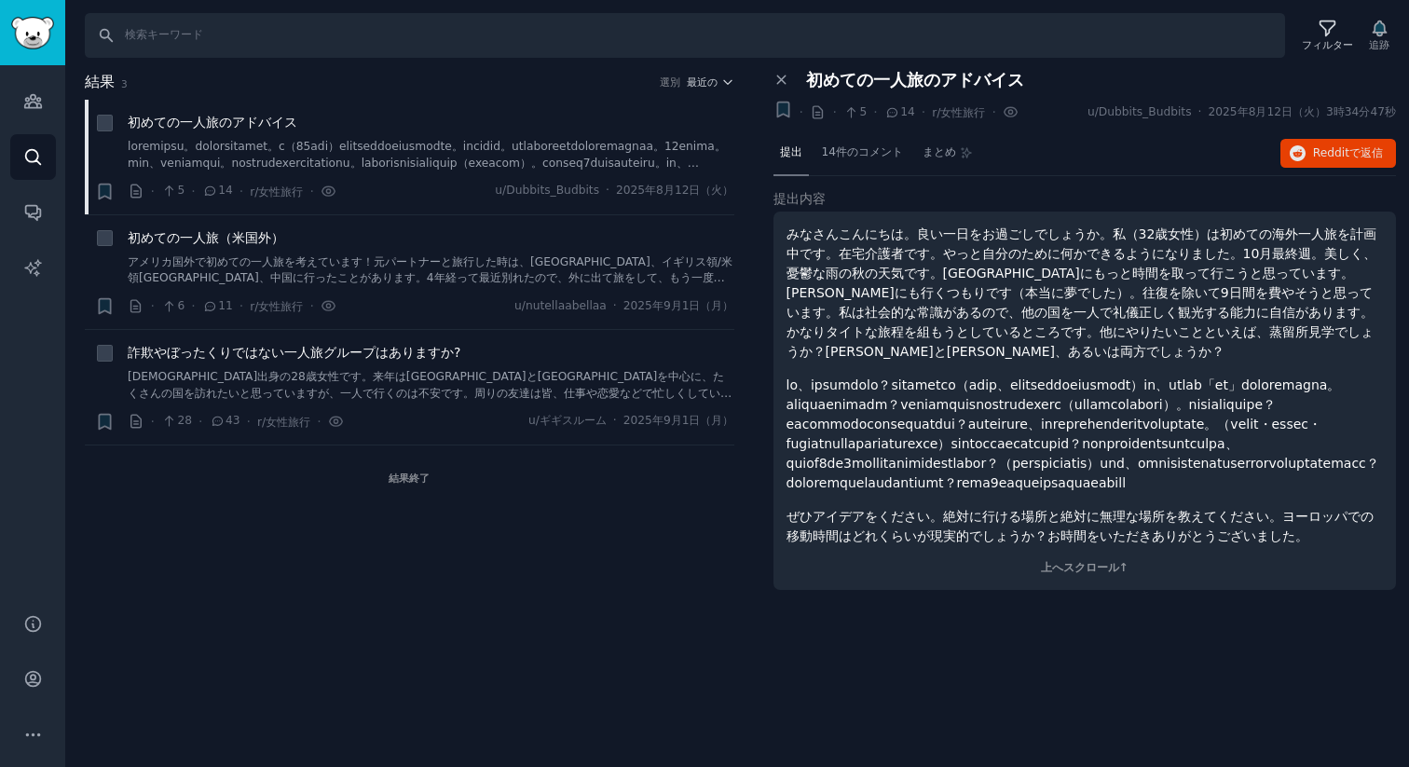
click at [1106, 143] on div "提出 14件のコメント まとめ Redditで 返信" at bounding box center [1084, 153] width 623 height 45
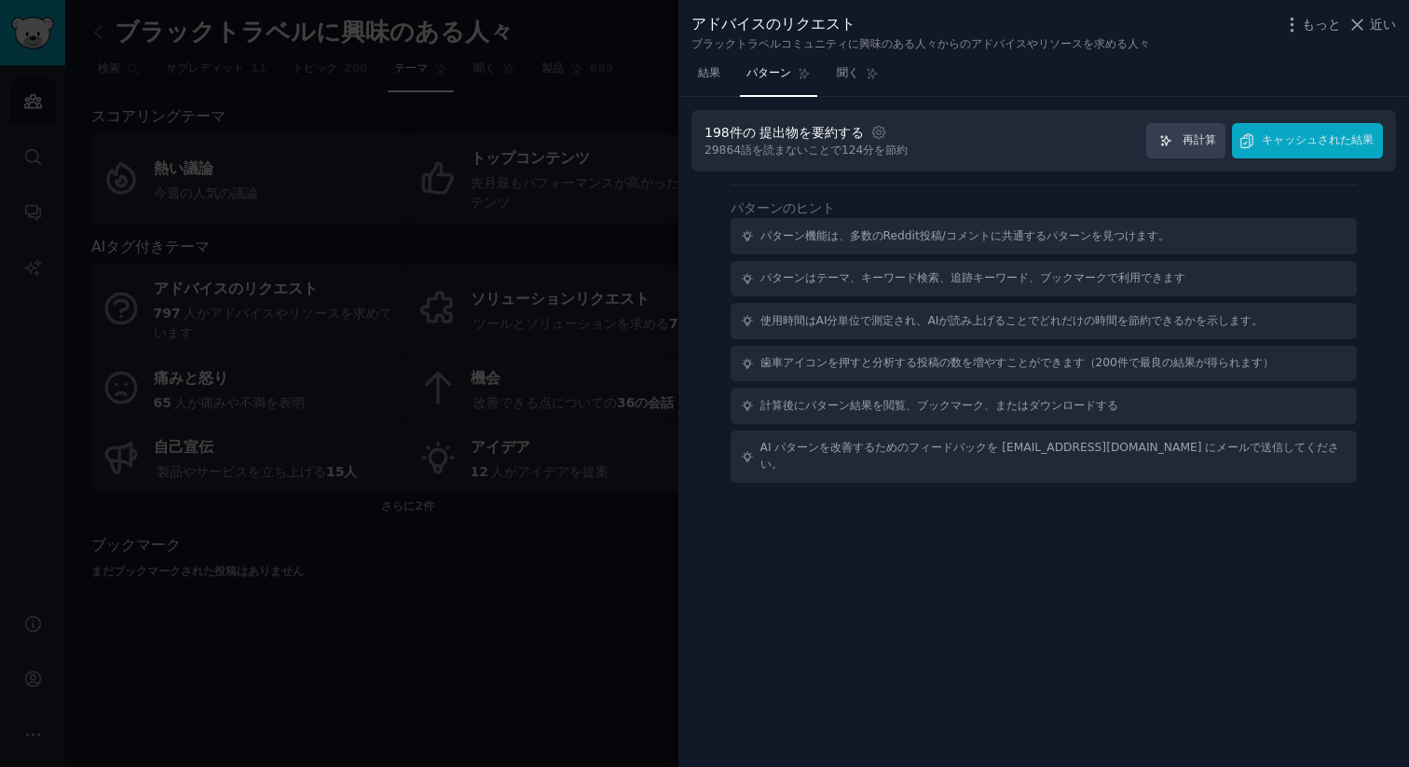
click at [1366, 22] on button "近い" at bounding box center [1371, 25] width 49 height 20
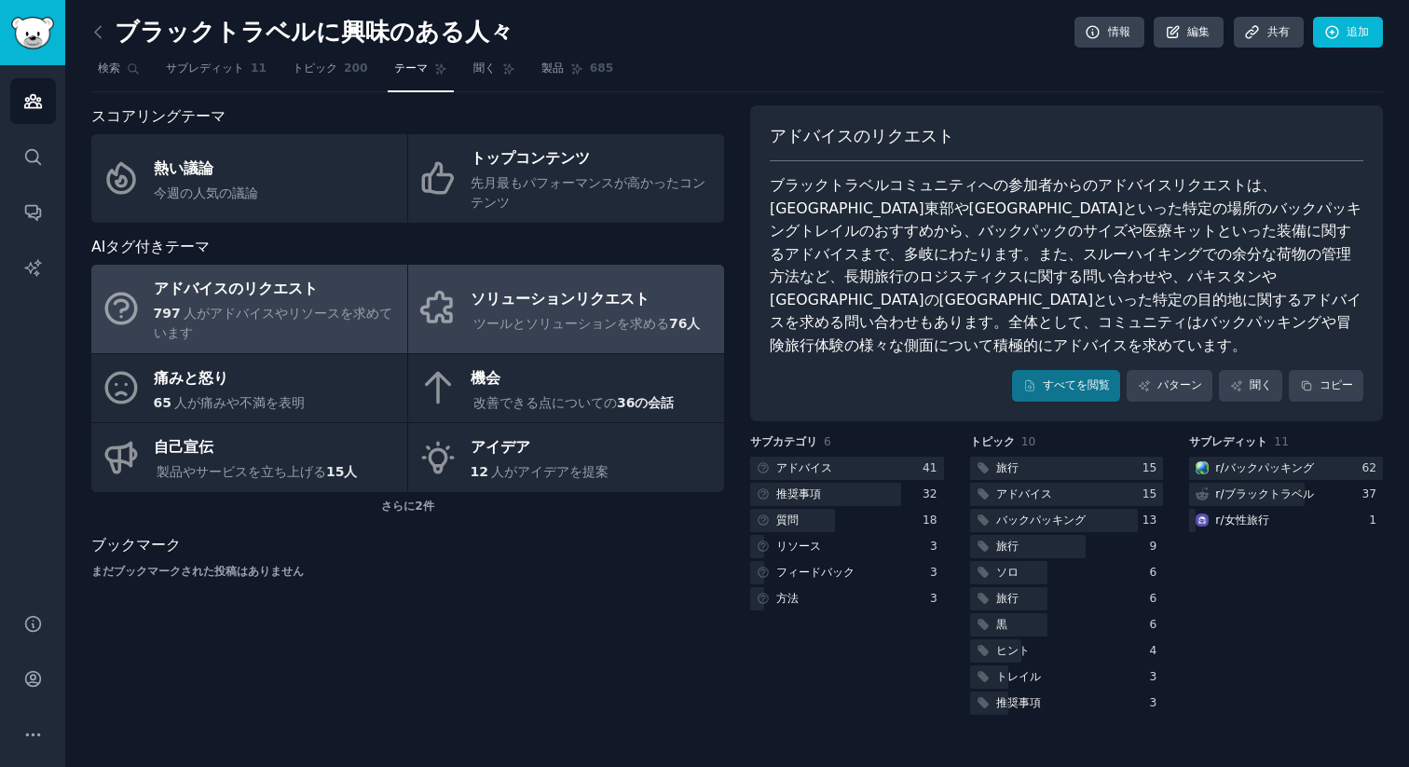
click at [576, 314] on div "ツールとソリューションを求める 76人" at bounding box center [586, 324] width 233 height 20
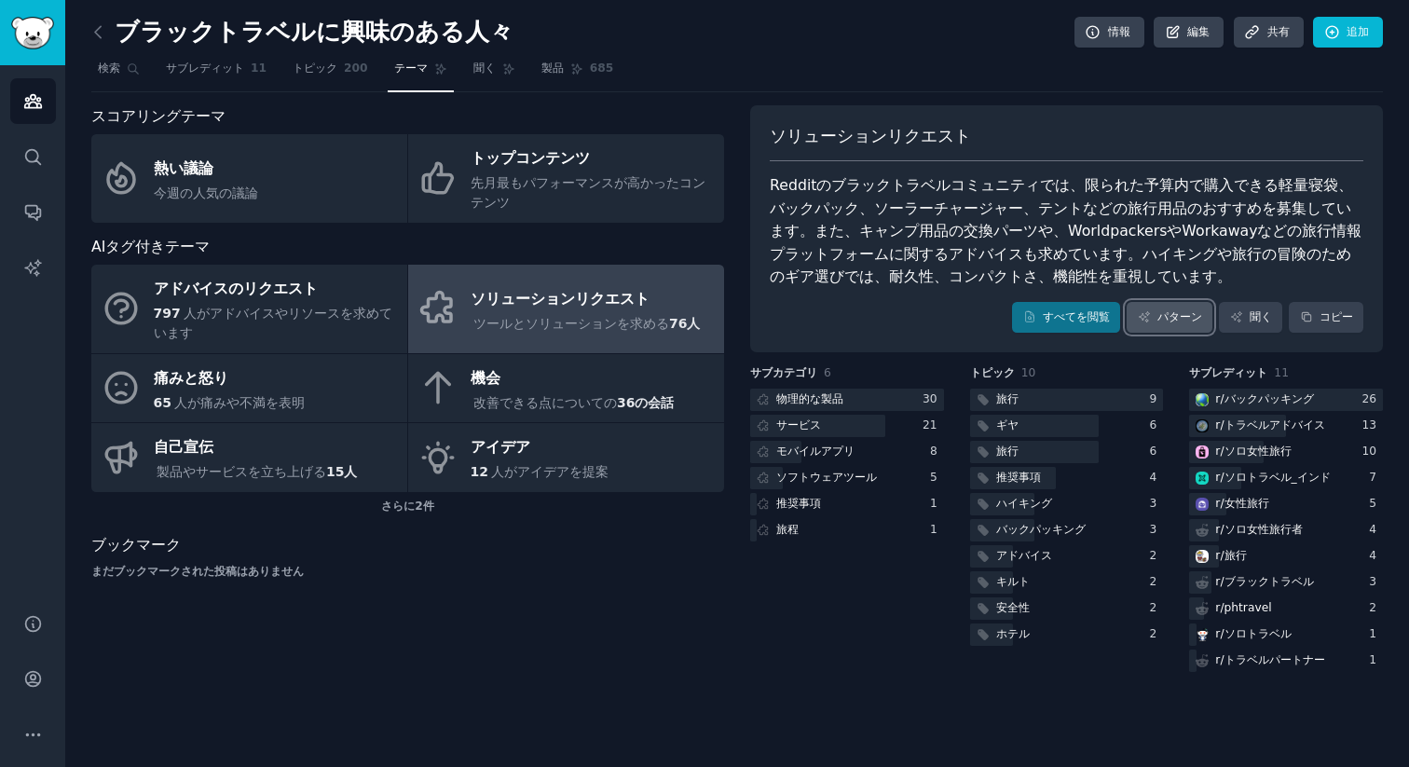
click at [1164, 326] on link "パターン" at bounding box center [1169, 318] width 86 height 32
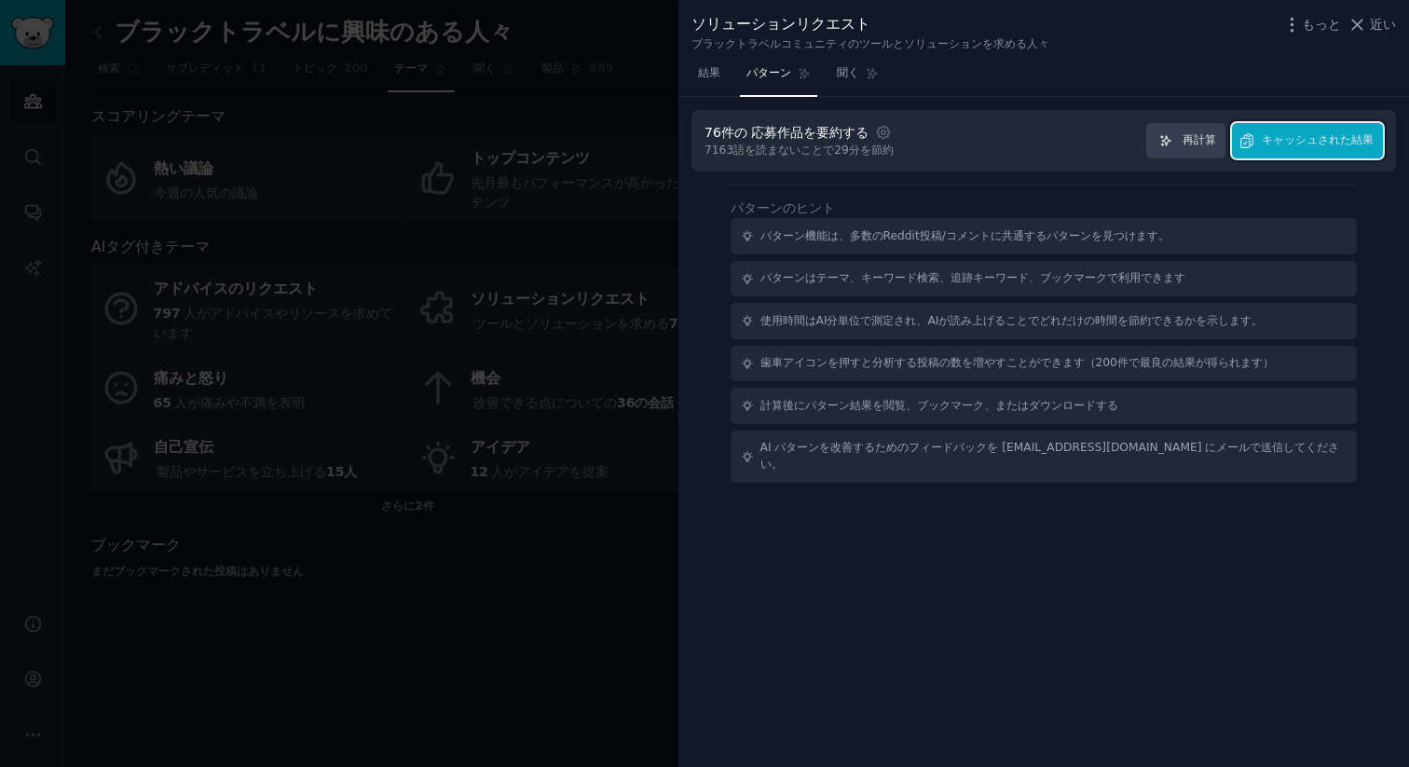
click at [1254, 140] on button "キャッシュされた結果" at bounding box center [1307, 141] width 151 height 36
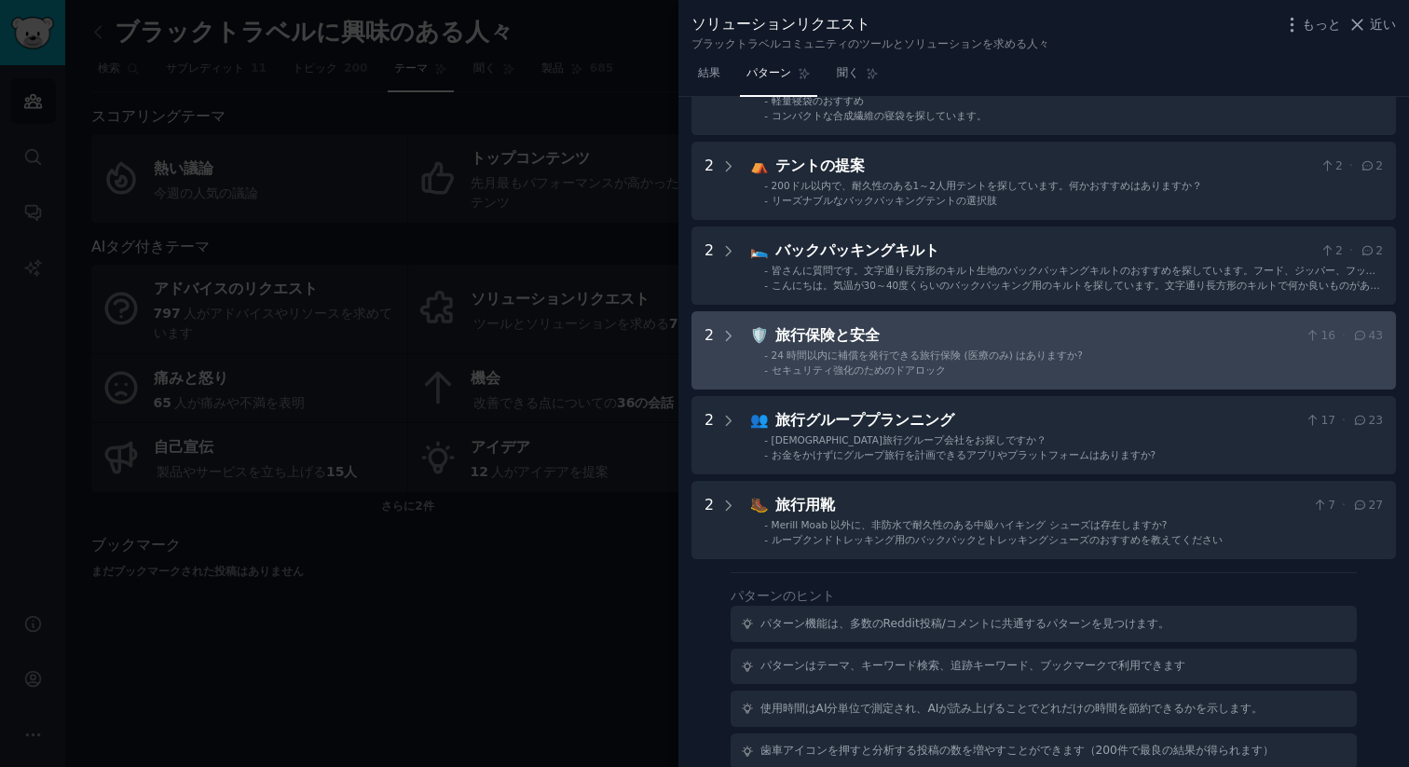
scroll to position [324, 0]
click at [972, 361] on ul "- 24 時間以内に補償を発行できる旅行保険 (医療のみ) はありますか? - セキュリティ強化のためのドアロック" at bounding box center [1067, 361] width 632 height 28
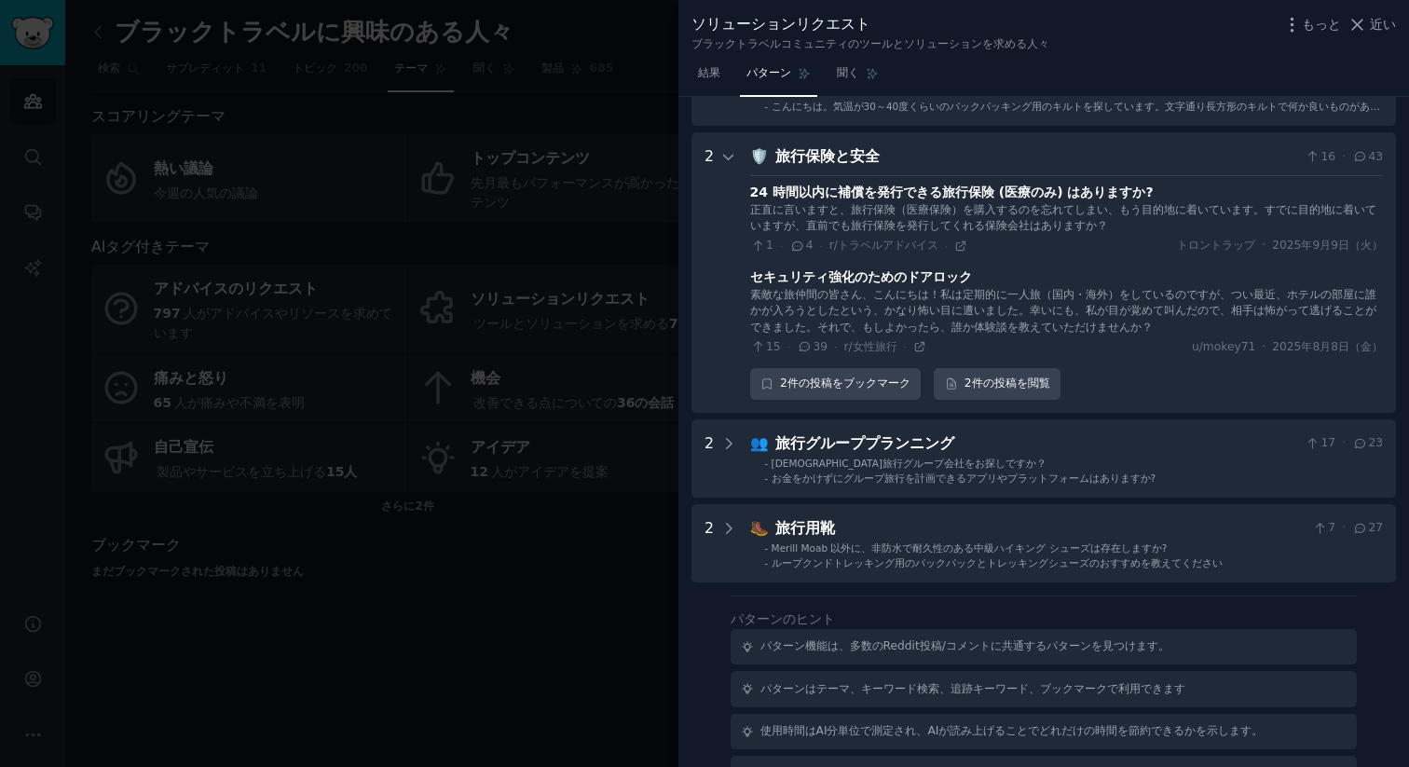
scroll to position [538, 0]
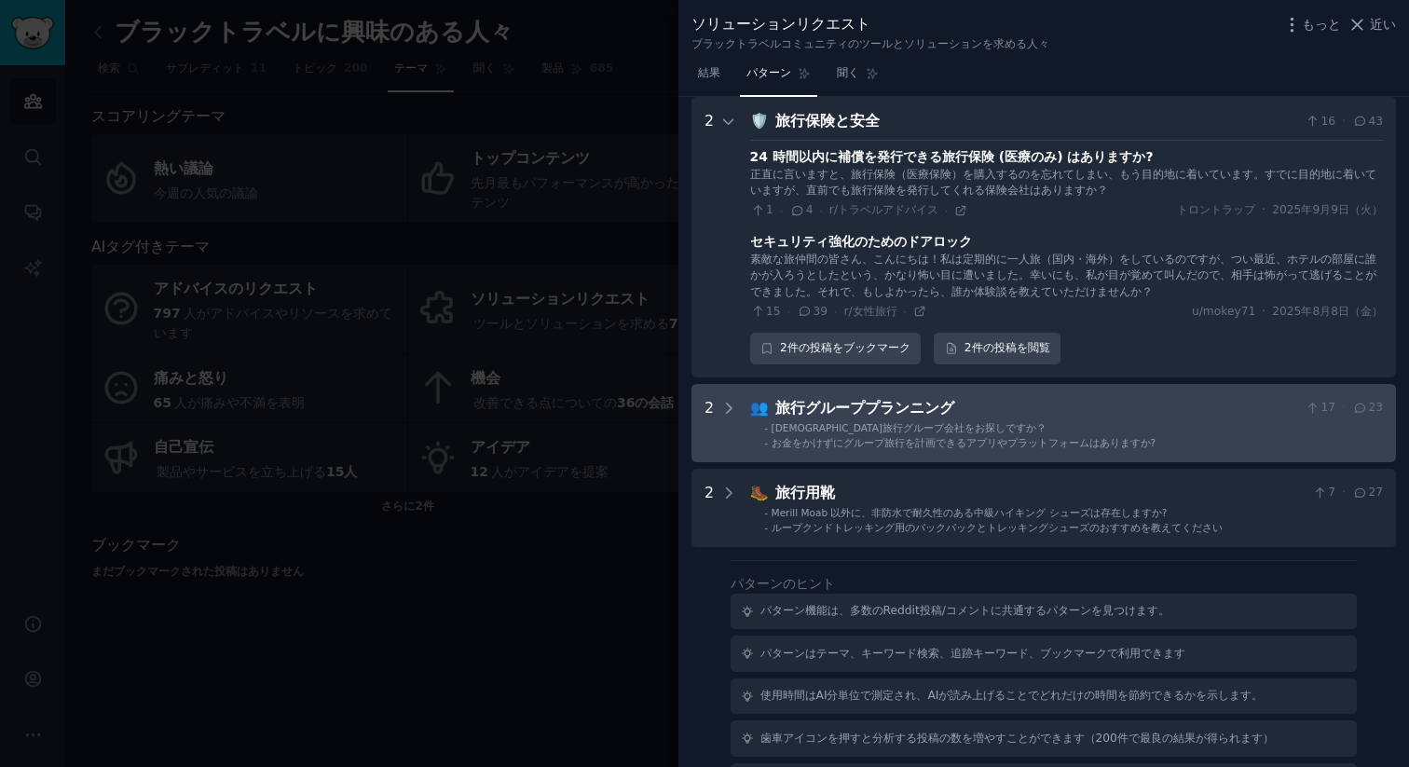
click at [1011, 443] on font "お金をかけずにグループ旅行を計画できるアプリやプラットフォームはありますか?" at bounding box center [963, 442] width 385 height 11
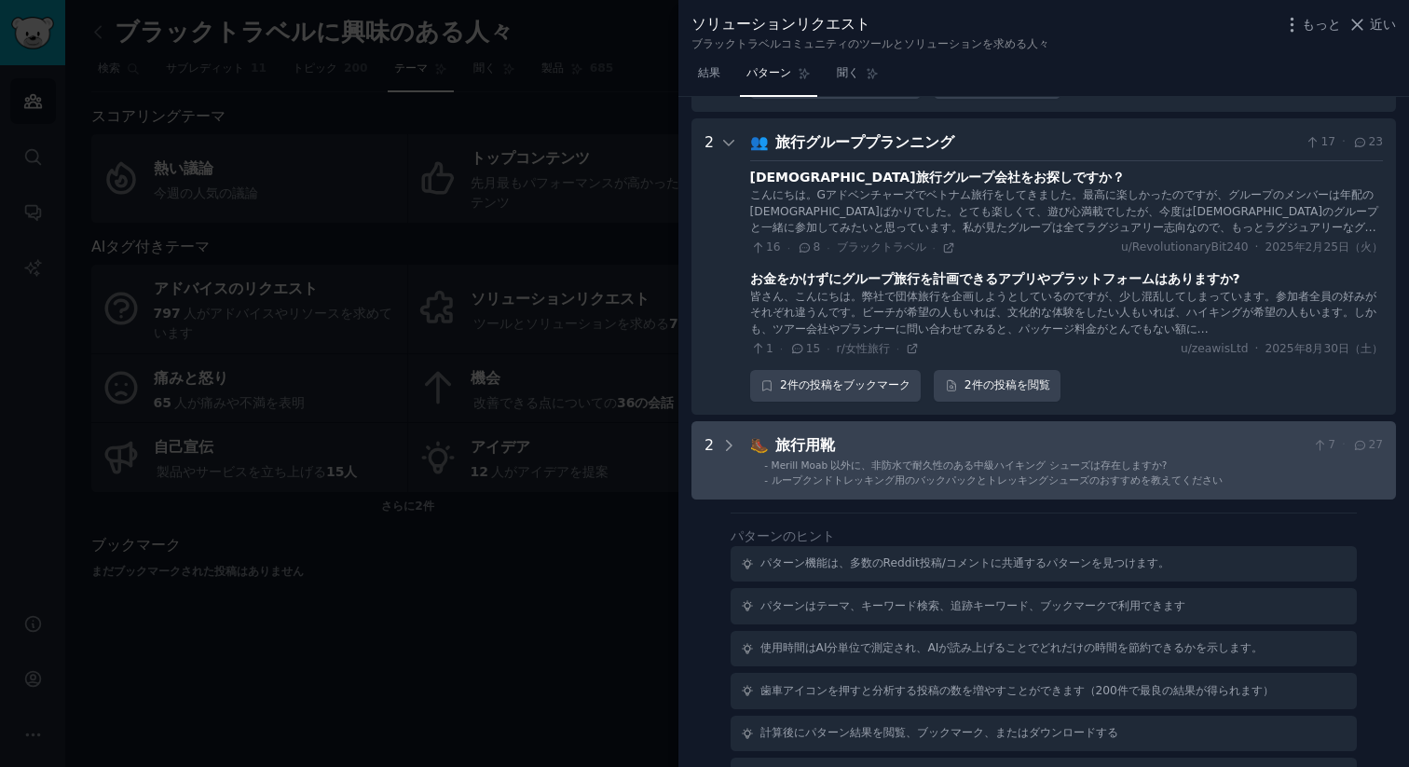
scroll to position [824, 0]
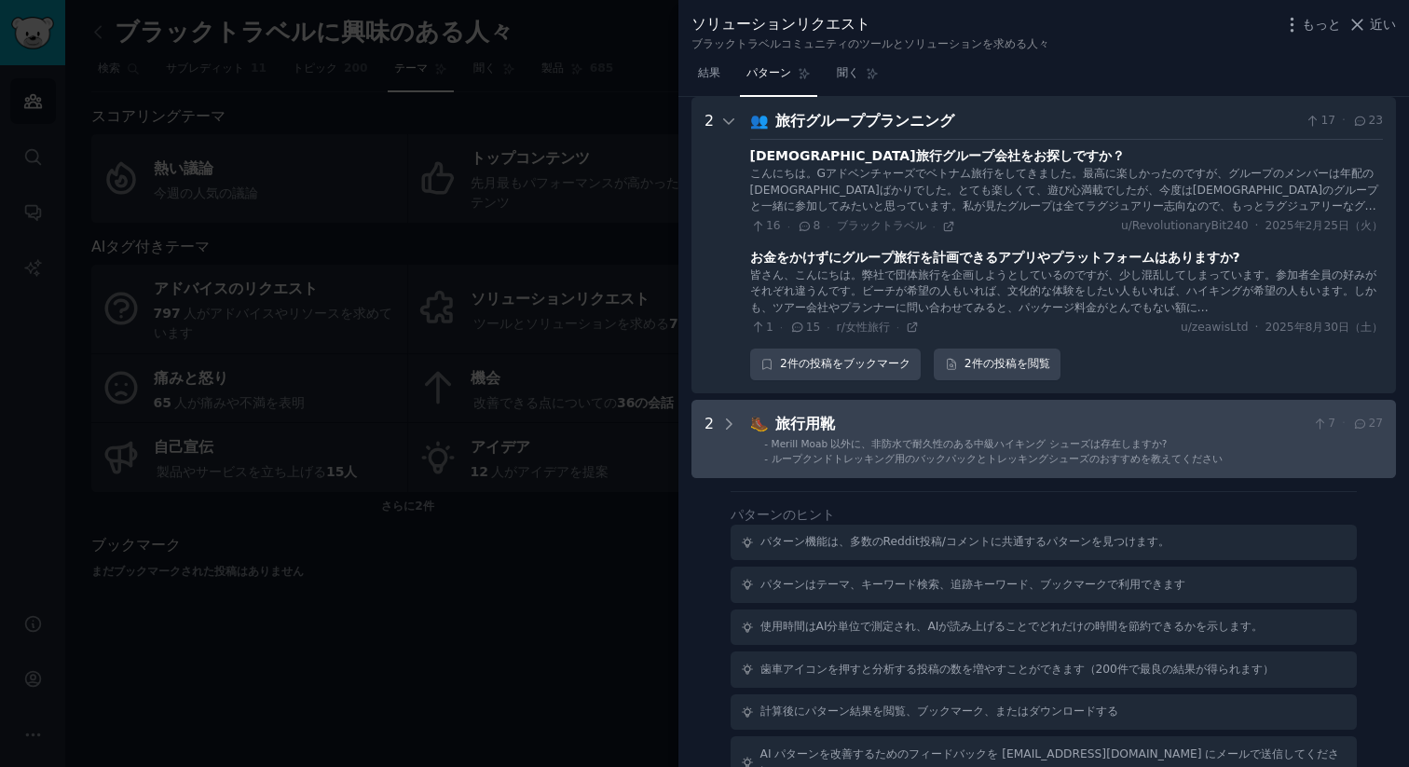
click at [1004, 430] on div "旅行用靴" at bounding box center [1040, 424] width 530 height 23
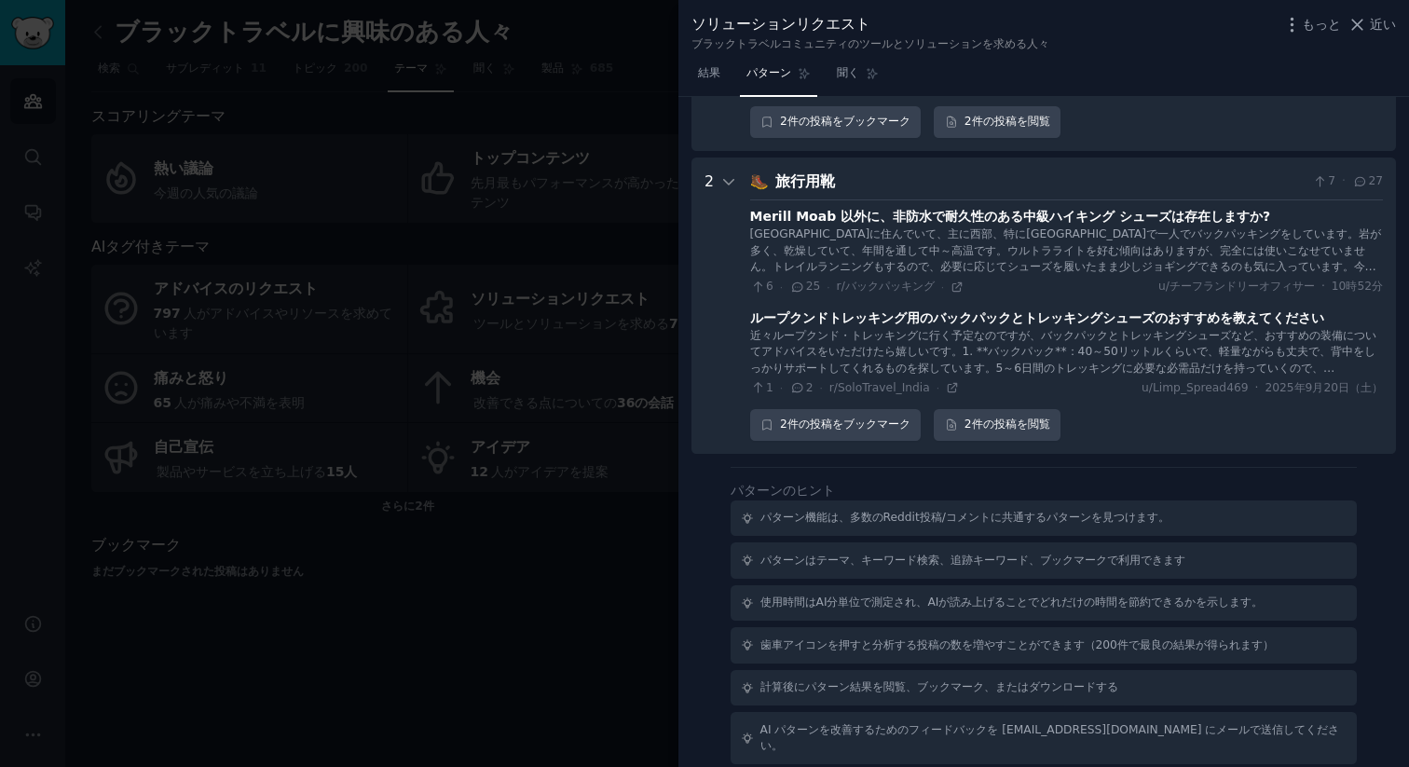
scroll to position [416, 0]
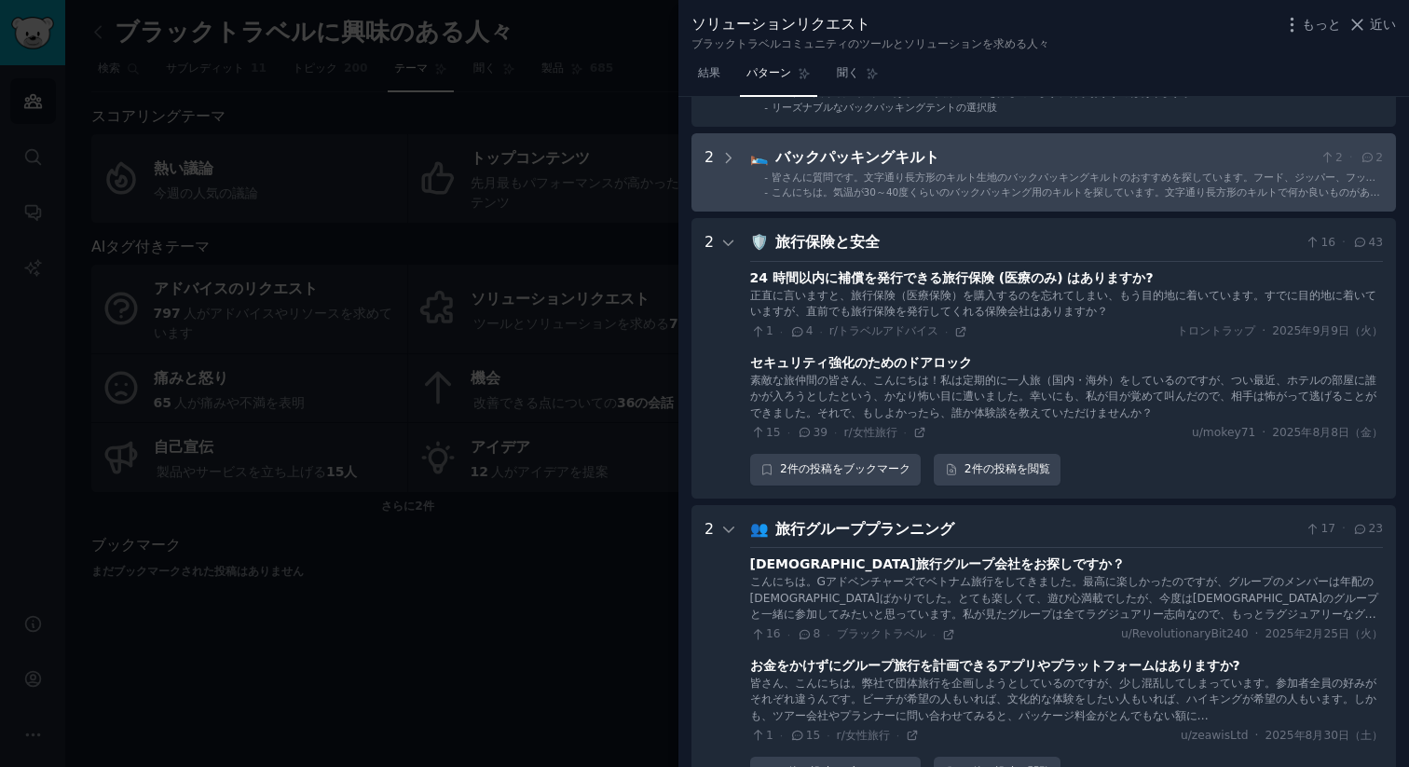
click at [1125, 197] on div "こんにちは。気温が30～40度くらいのバックパッキング用のキルトを探しています。文字通り長方形のキルトで何か良いものがあれば教えてください。フードやジッパー、…" at bounding box center [1076, 191] width 611 height 13
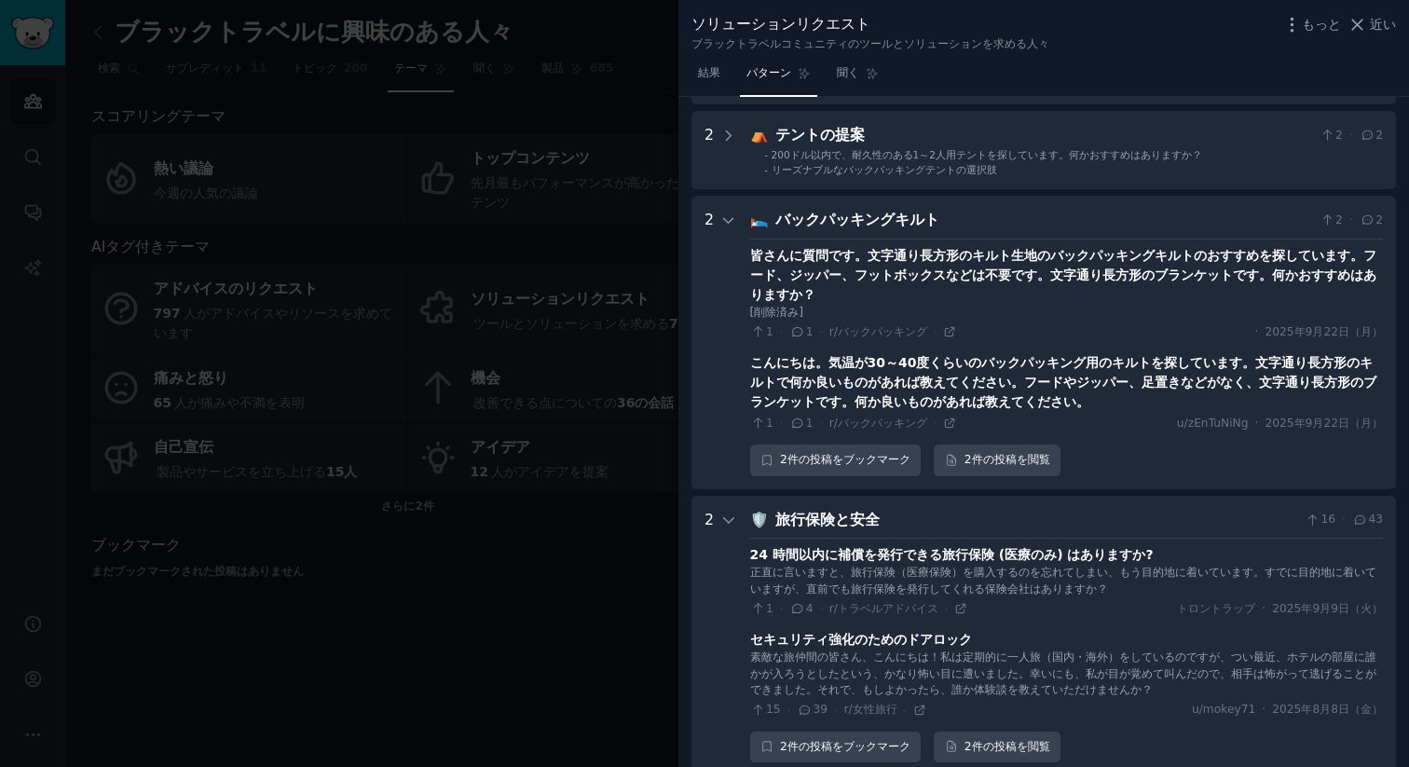
scroll to position [0, 0]
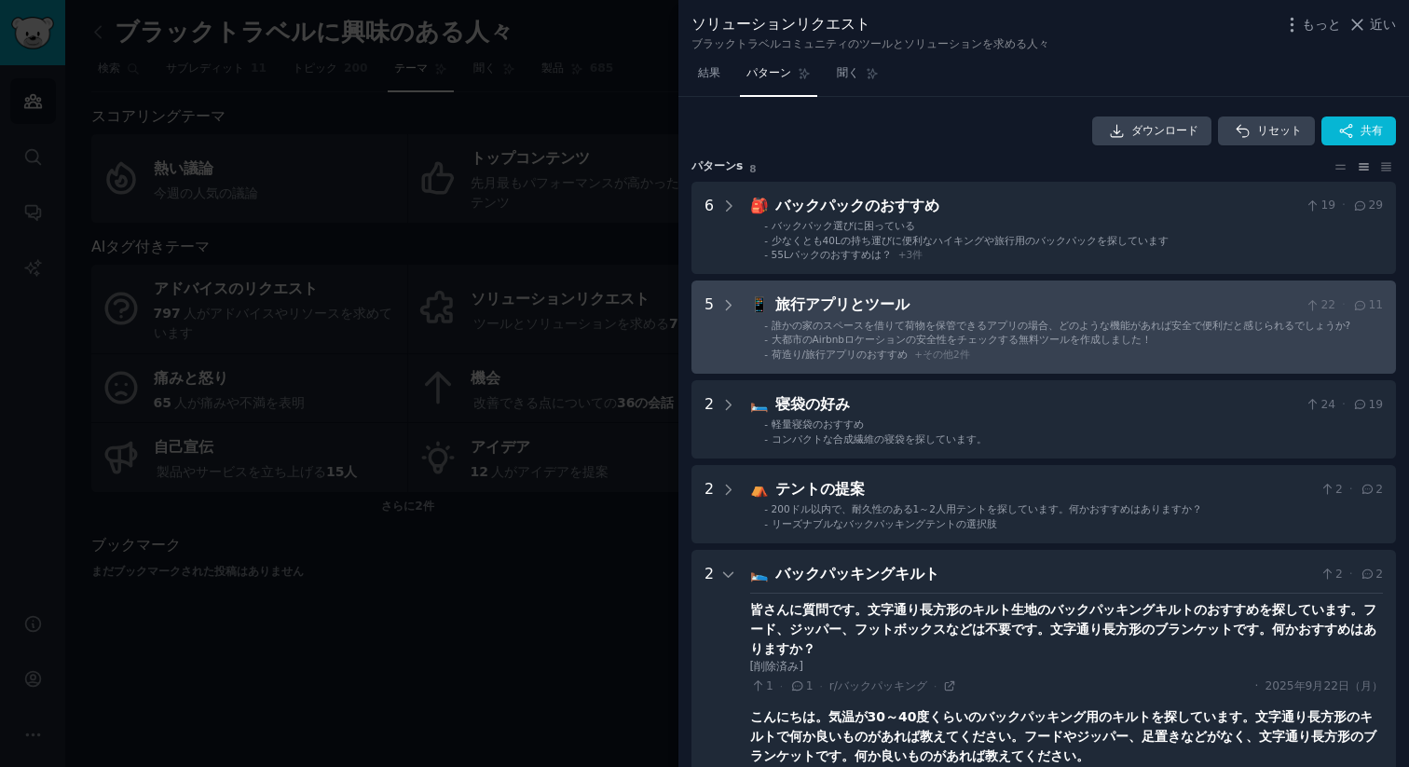
click at [947, 311] on div "旅行アプリとツール" at bounding box center [1036, 304] width 523 height 23
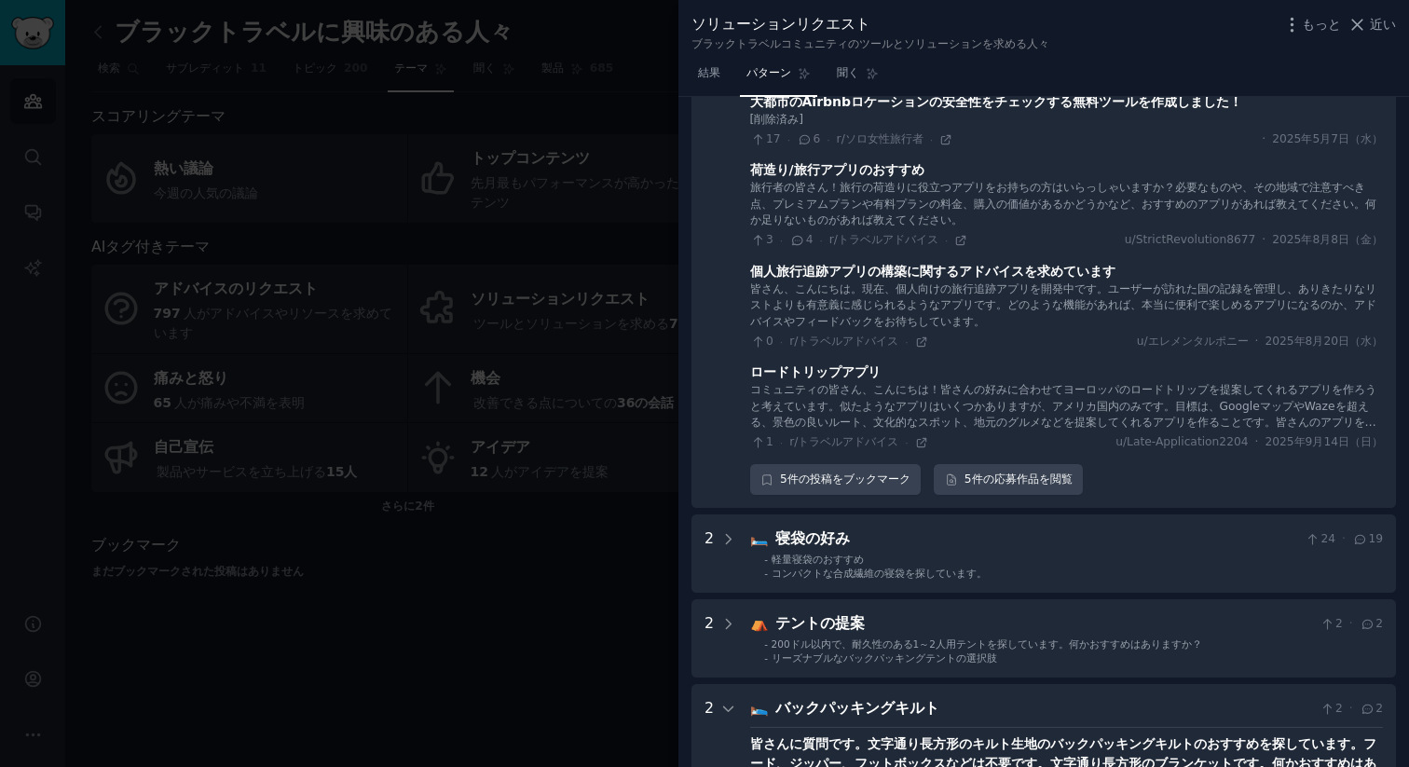
scroll to position [328, 0]
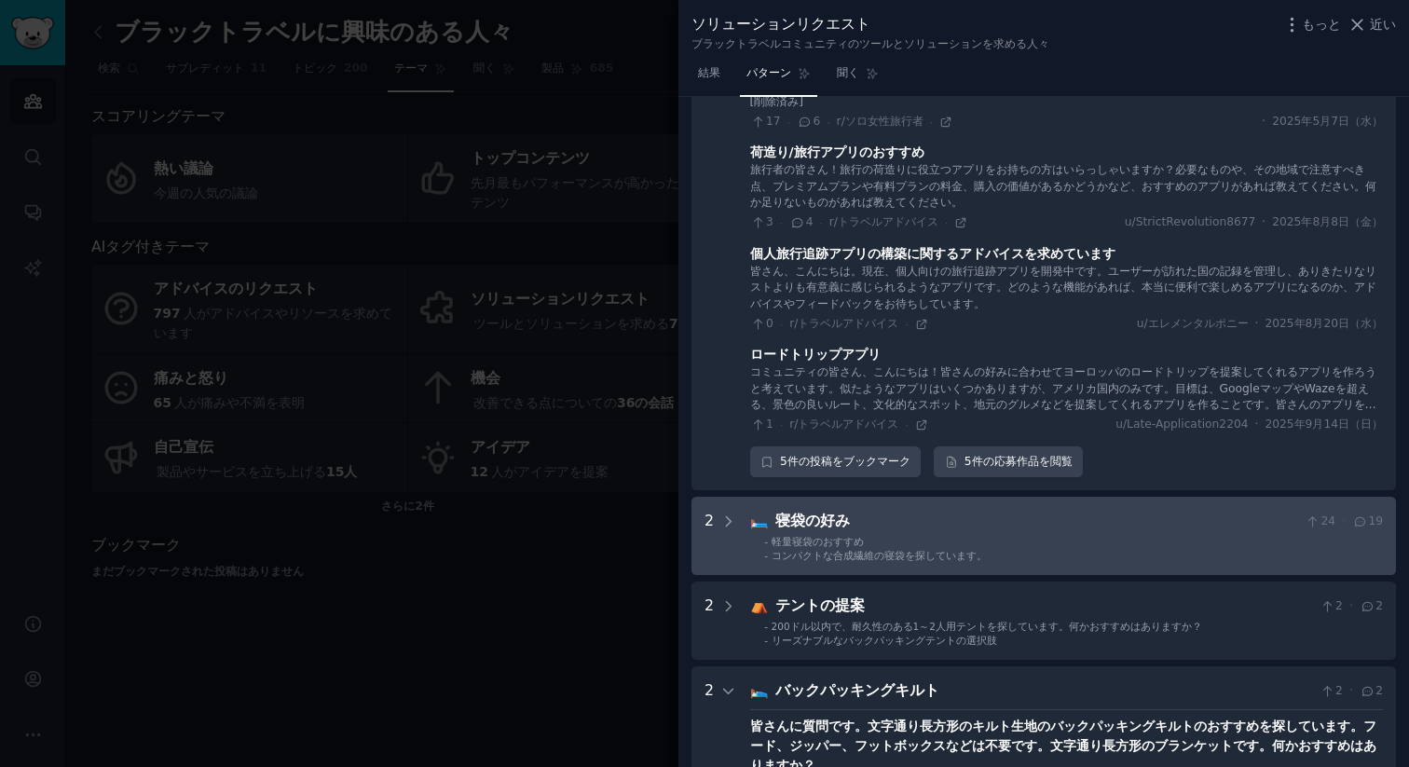
click at [957, 513] on div "寝袋の好み" at bounding box center [1036, 521] width 523 height 23
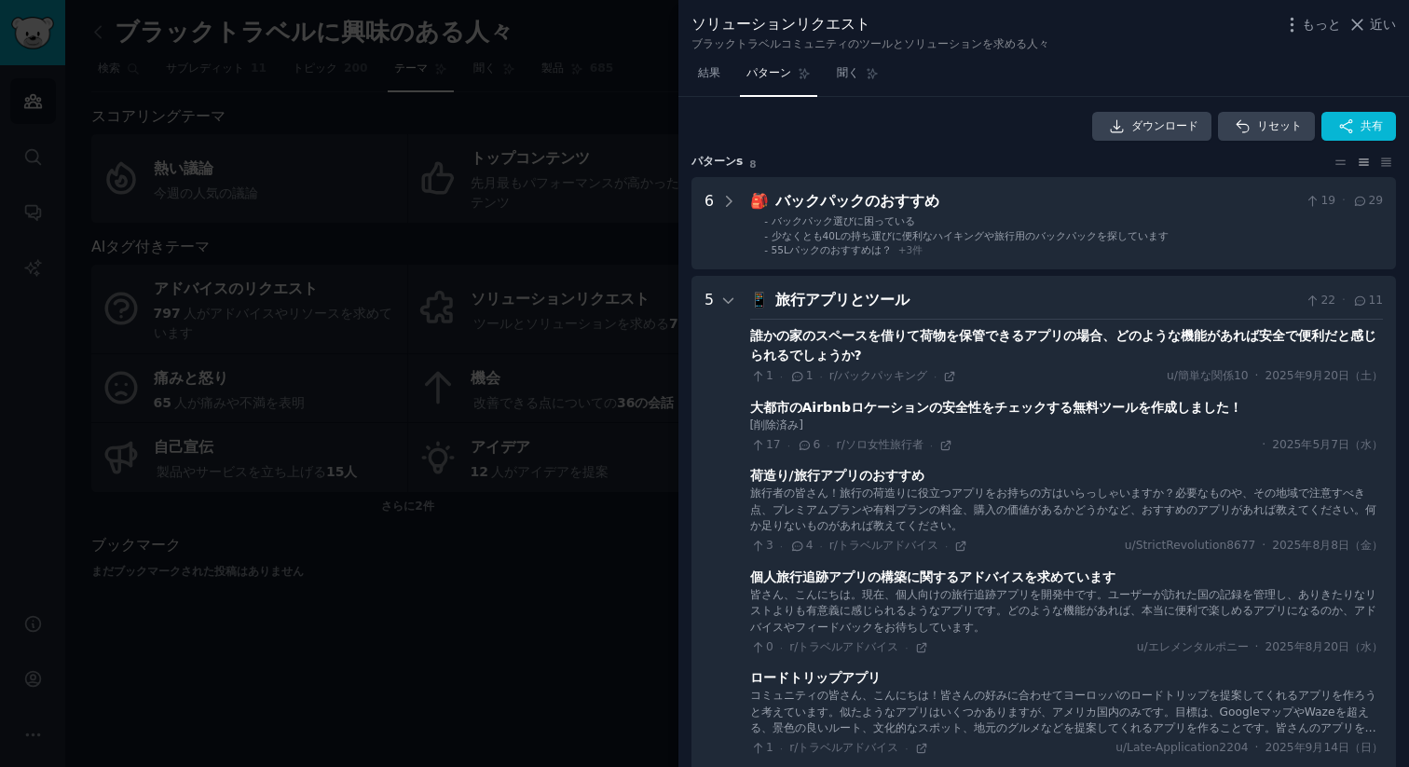
scroll to position [0, 0]
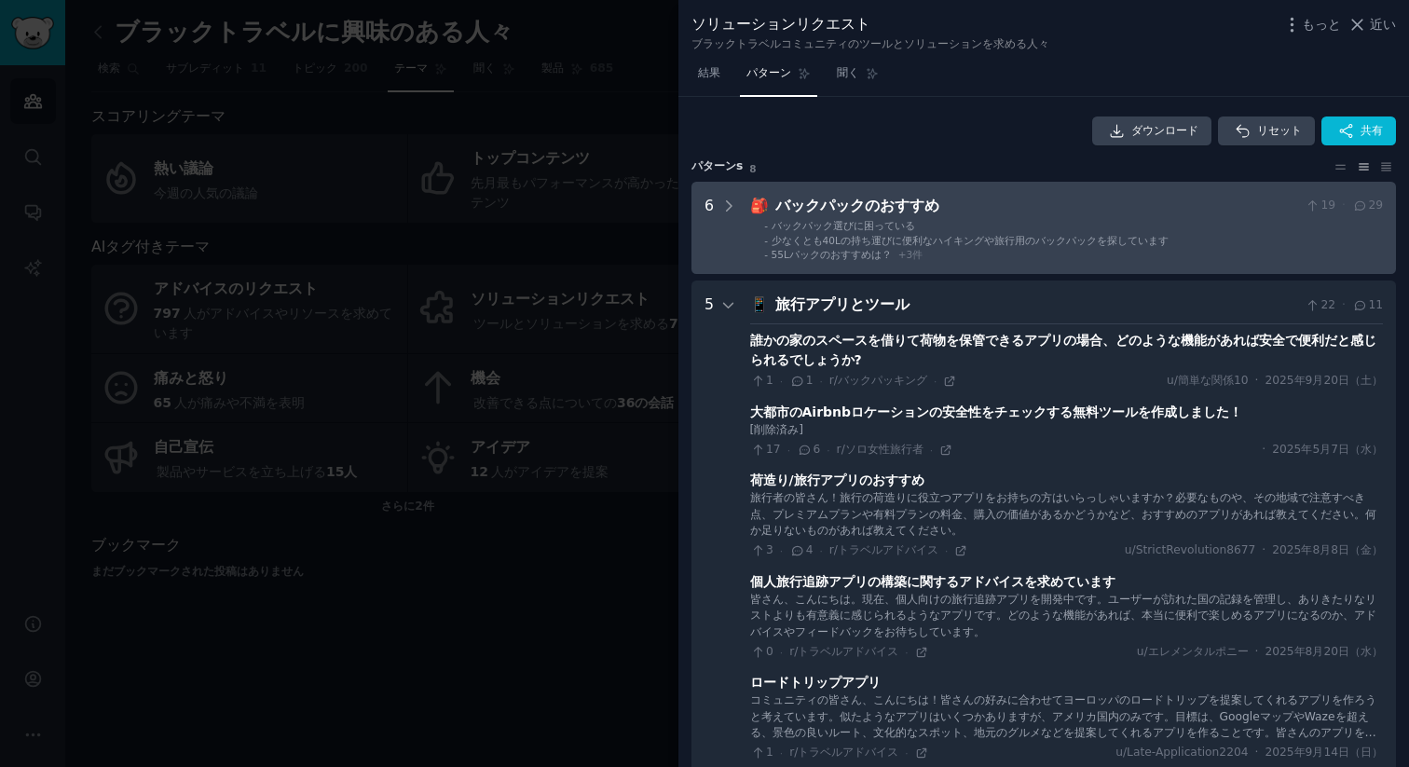
click at [916, 251] on font "件" at bounding box center [917, 254] width 10 height 11
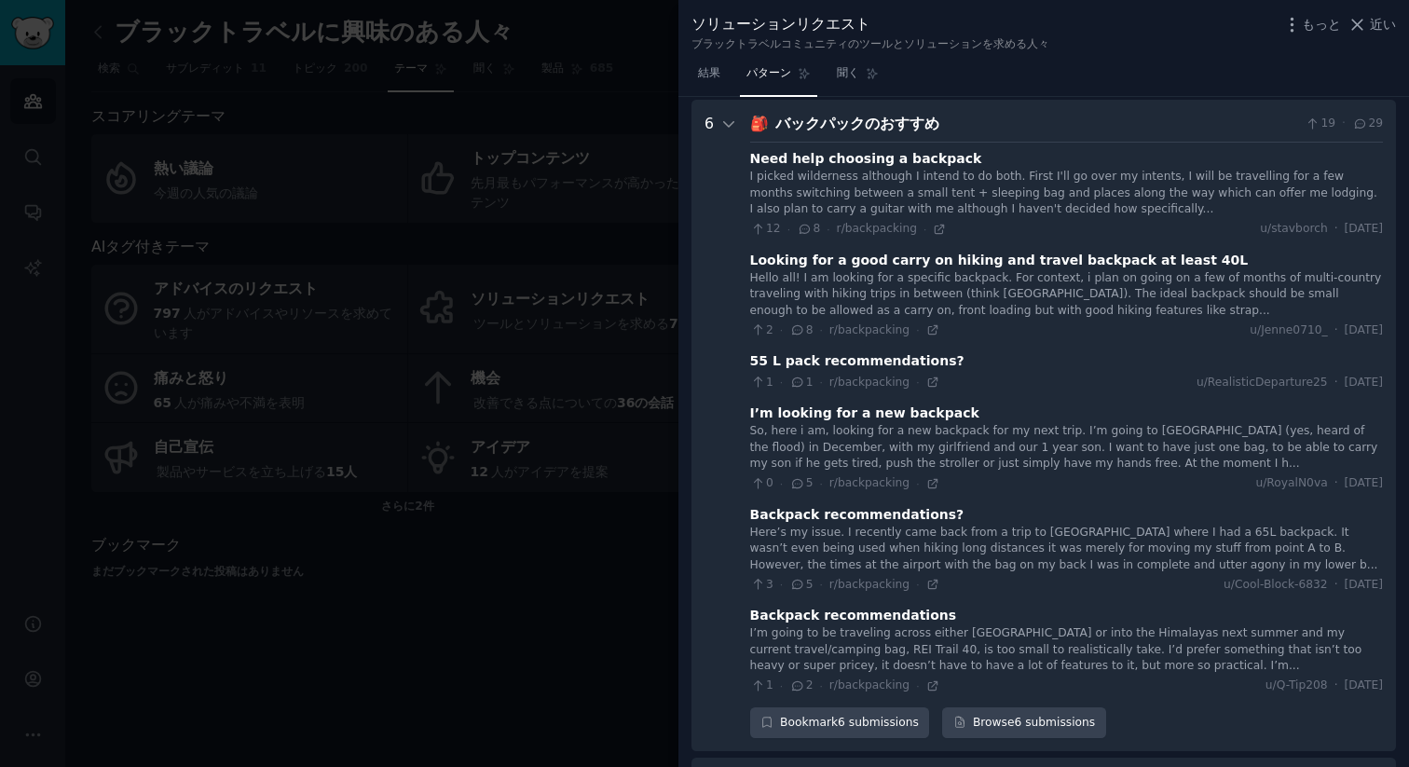
scroll to position [85, 0]
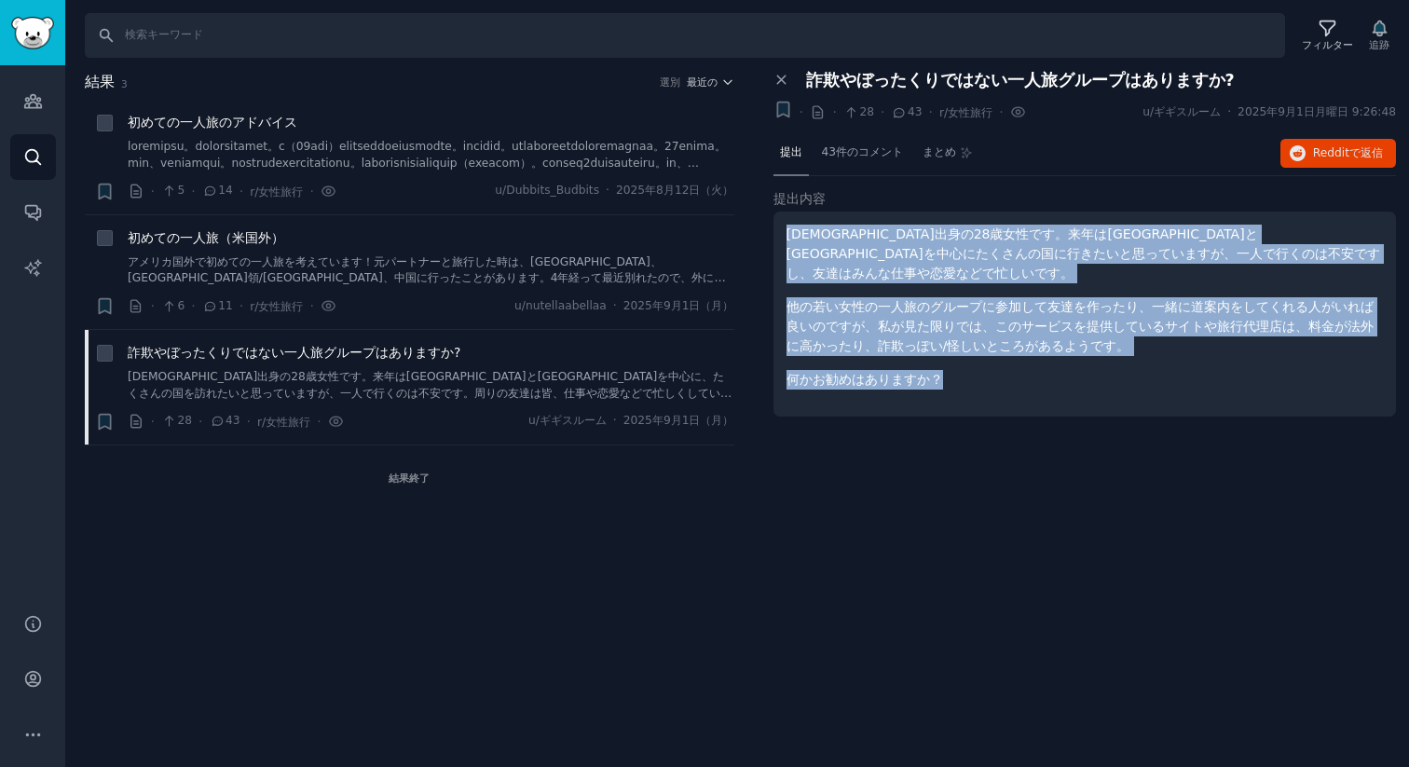
drag, startPoint x: 936, startPoint y: 334, endPoint x: 783, endPoint y: 227, distance: 186.8
click at [783, 227] on div "[DEMOGRAPHIC_DATA]出身の28歳女性です。来年は[GEOGRAPHIC_DATA]と[GEOGRAPHIC_DATA]を中心にたくさんの国に行…" at bounding box center [1084, 313] width 623 height 205
copy div "[DEMOGRAPHIC_DATA]出身の28歳女性です。来年は[GEOGRAPHIC_DATA]と[GEOGRAPHIC_DATA]を中心にたくさんの国に行…"
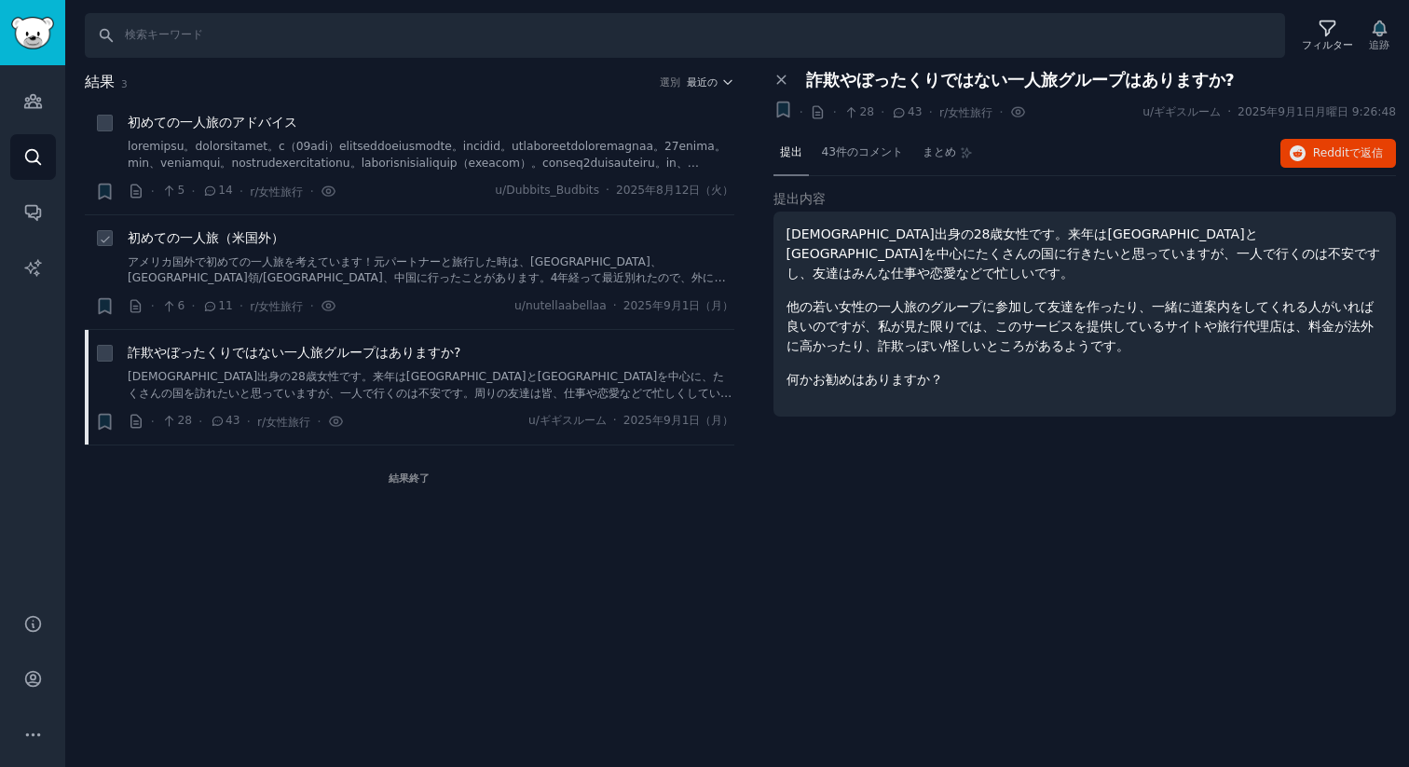
click at [255, 252] on div "初めての一人旅（米国外） [GEOGRAPHIC_DATA]国外で初めての一人旅を考えています！元パートナーと旅行した時は、[GEOGRAPHIC_DATA]…" at bounding box center [431, 257] width 606 height 59
click at [299, 271] on font "アメリカ国外で初めての一人旅を考えています！元パートナーと旅行した時は、インドネシア、イギリス領/米領バージン諸島、中国に行ったことがあります。4年経って最近…" at bounding box center [430, 310] width 604 height 111
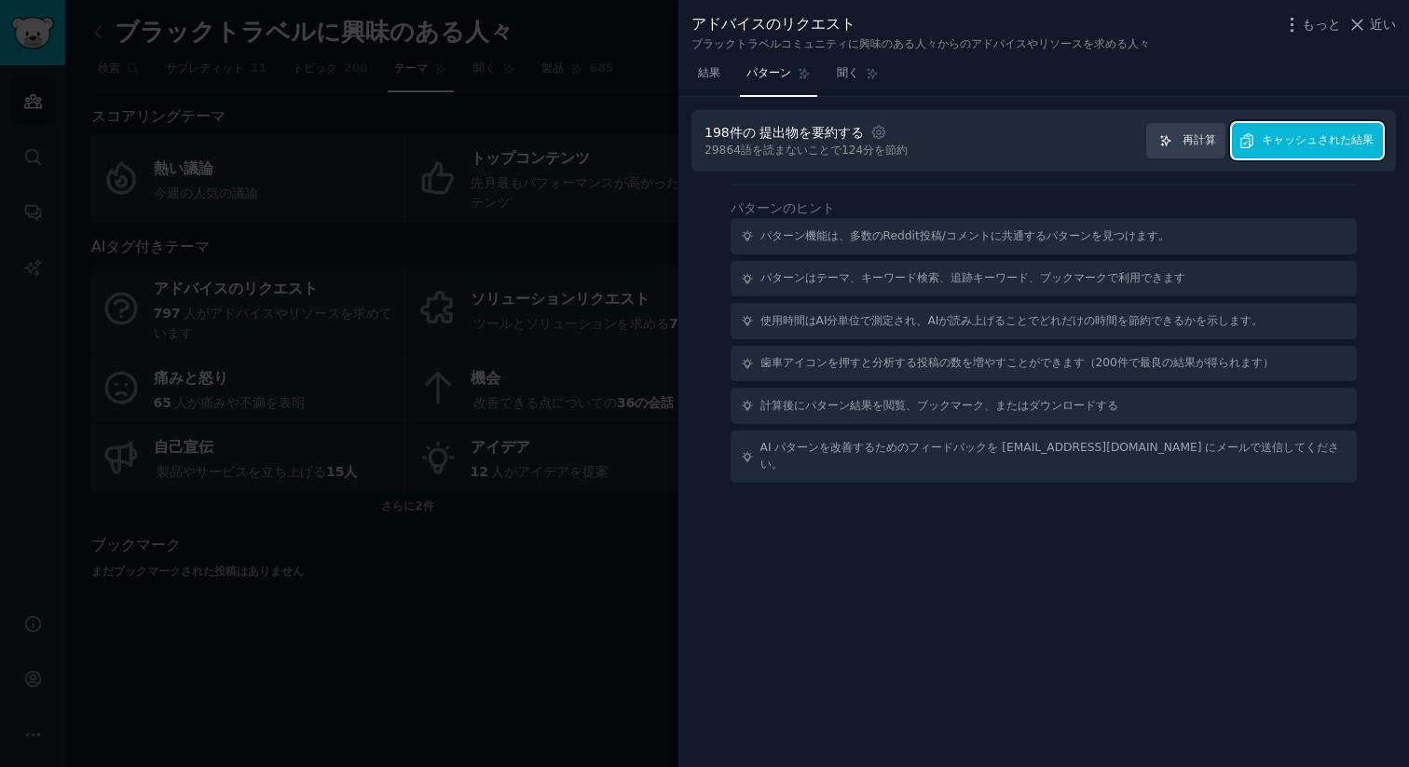
click at [1331, 143] on font "キャッシュされた結果" at bounding box center [1317, 139] width 112 height 13
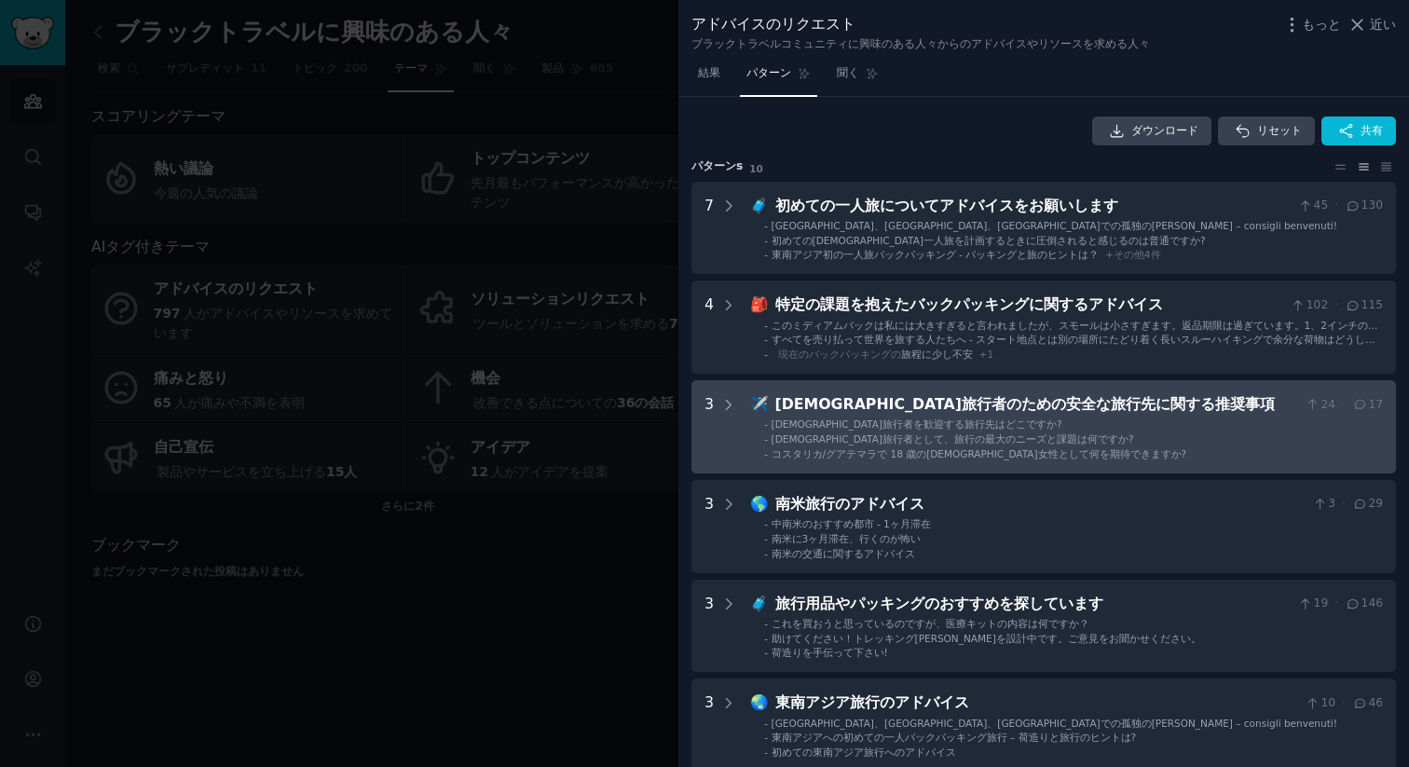
click at [1060, 429] on li "- 黒人旅行者を歓迎する旅行先はどこですか?" at bounding box center [1073, 423] width 619 height 13
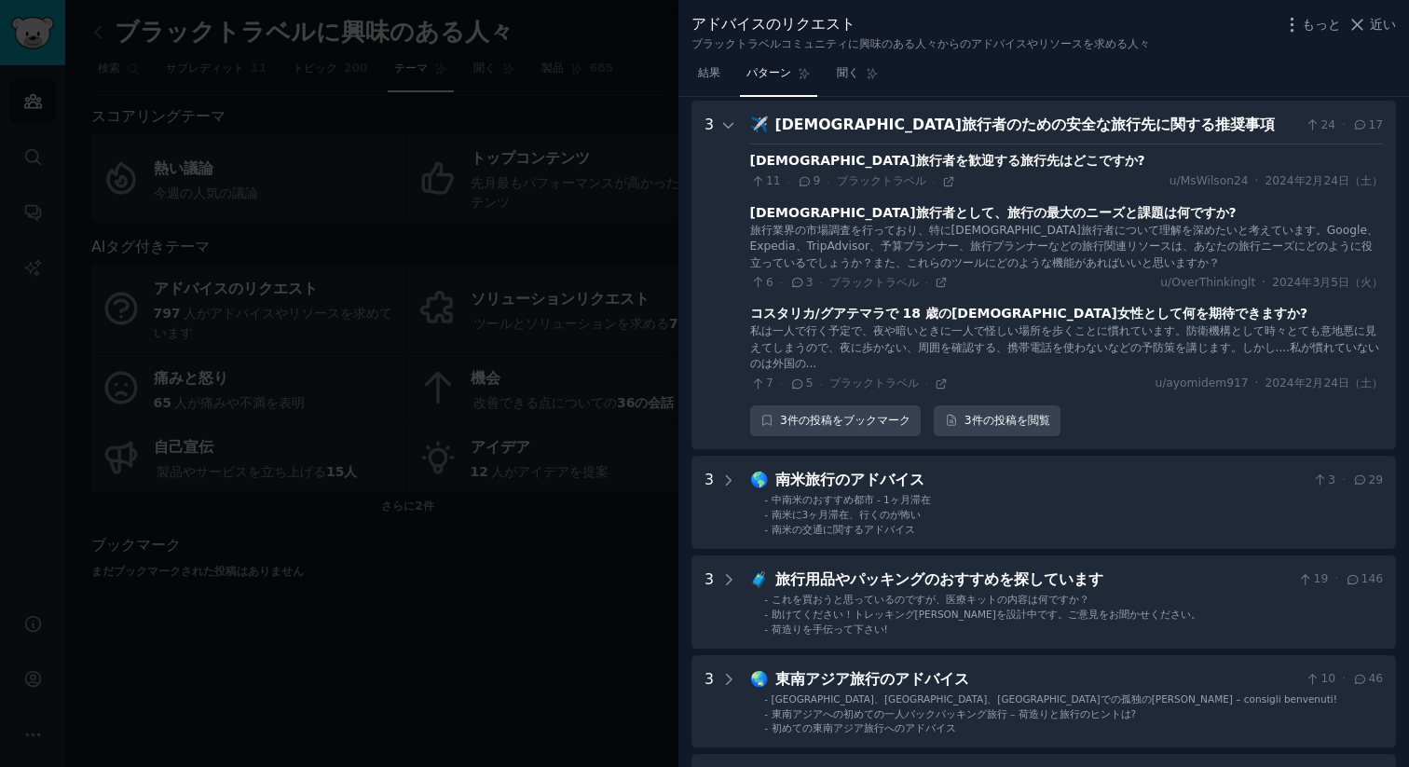
scroll to position [283, 0]
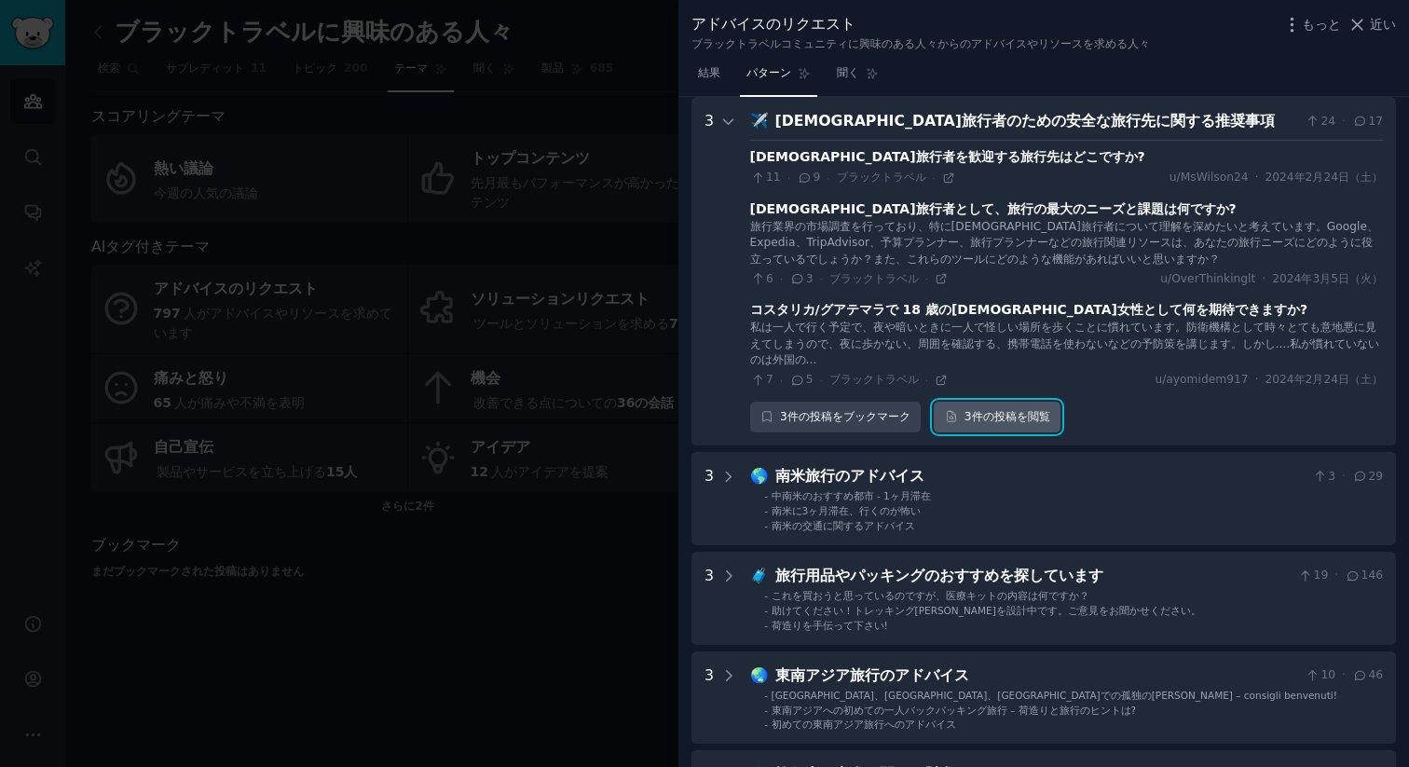
click at [1034, 412] on font "を閲覧" at bounding box center [1033, 416] width 34 height 13
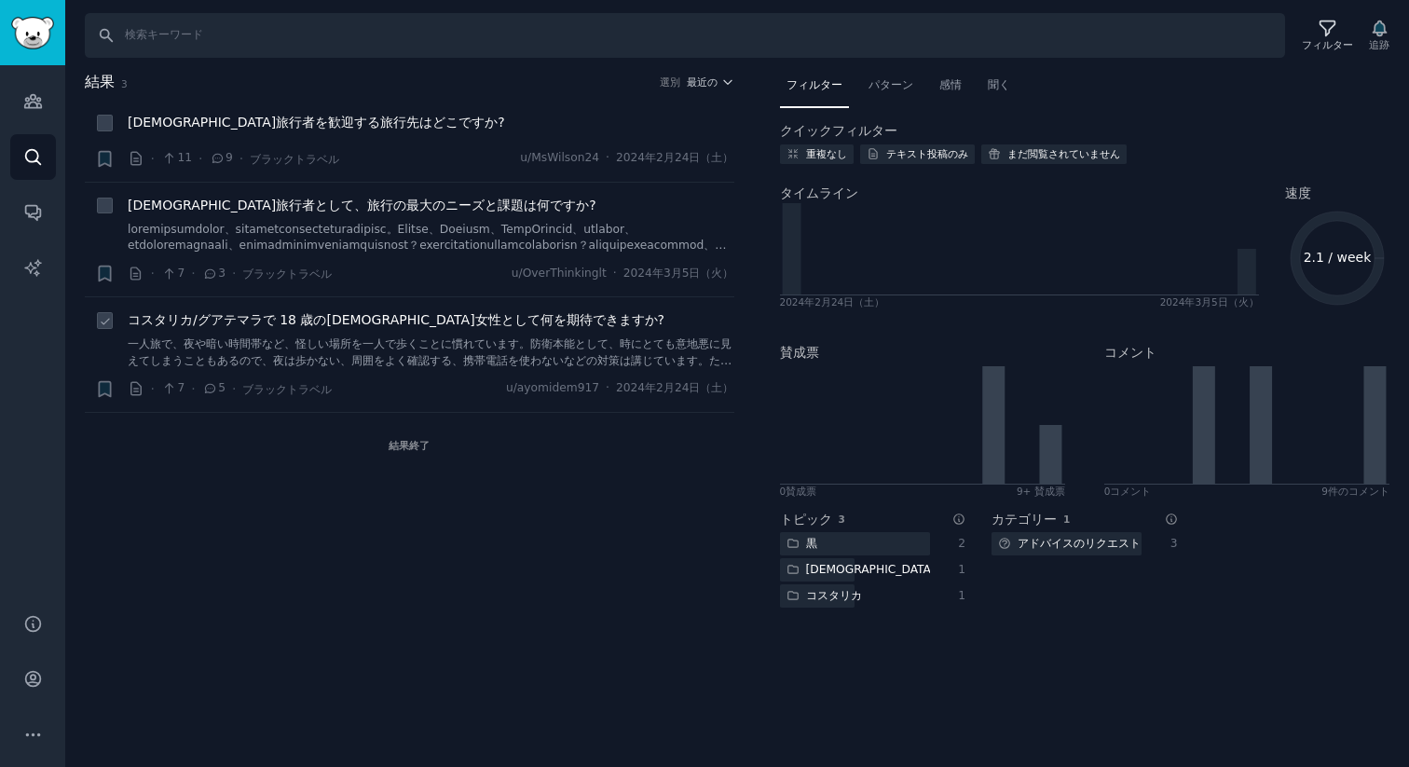
click at [354, 320] on font "コスタリカ/グアテマラで 18 歳の黒人女性として何を期待できますか?" at bounding box center [396, 319] width 537 height 15
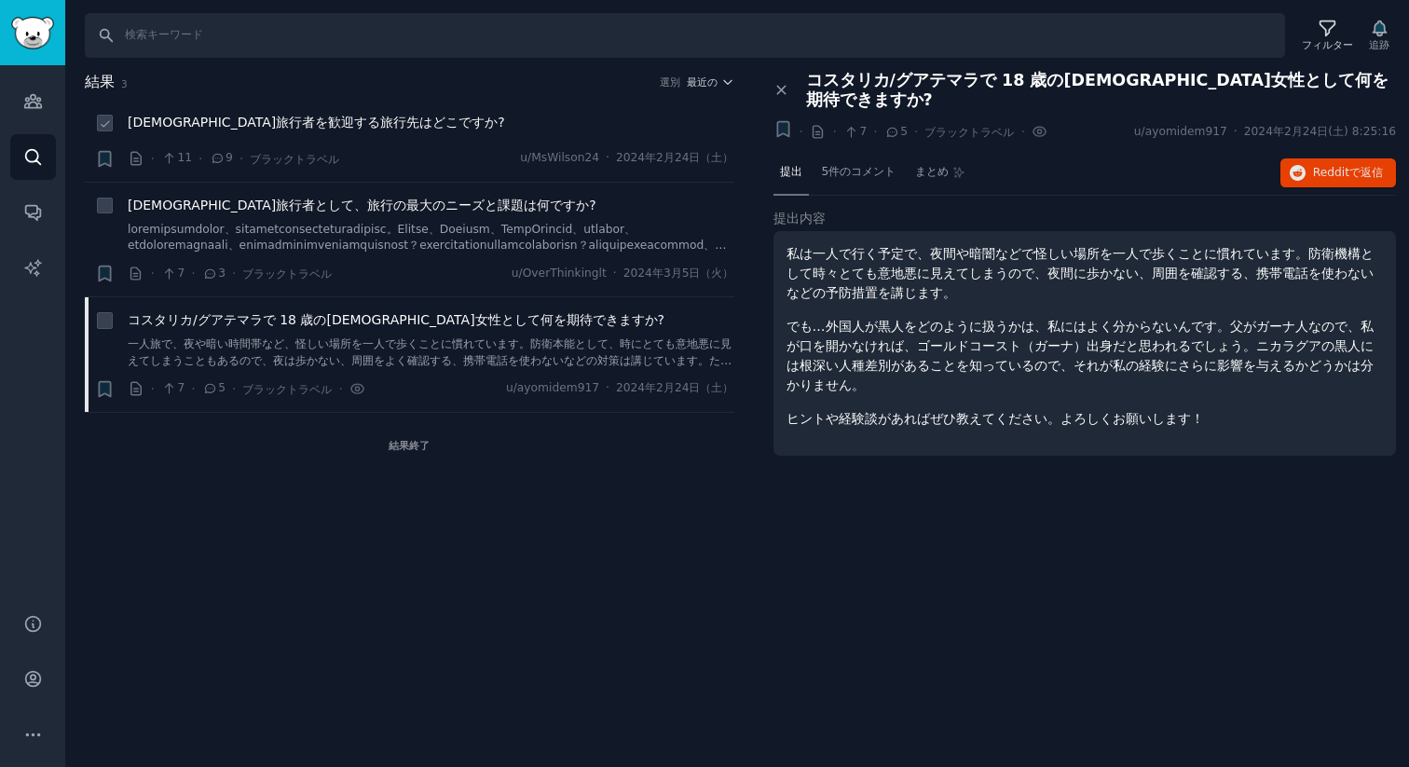
click at [315, 117] on font "黒人旅行者を歓迎する旅行先はどこですか?" at bounding box center [316, 122] width 377 height 15
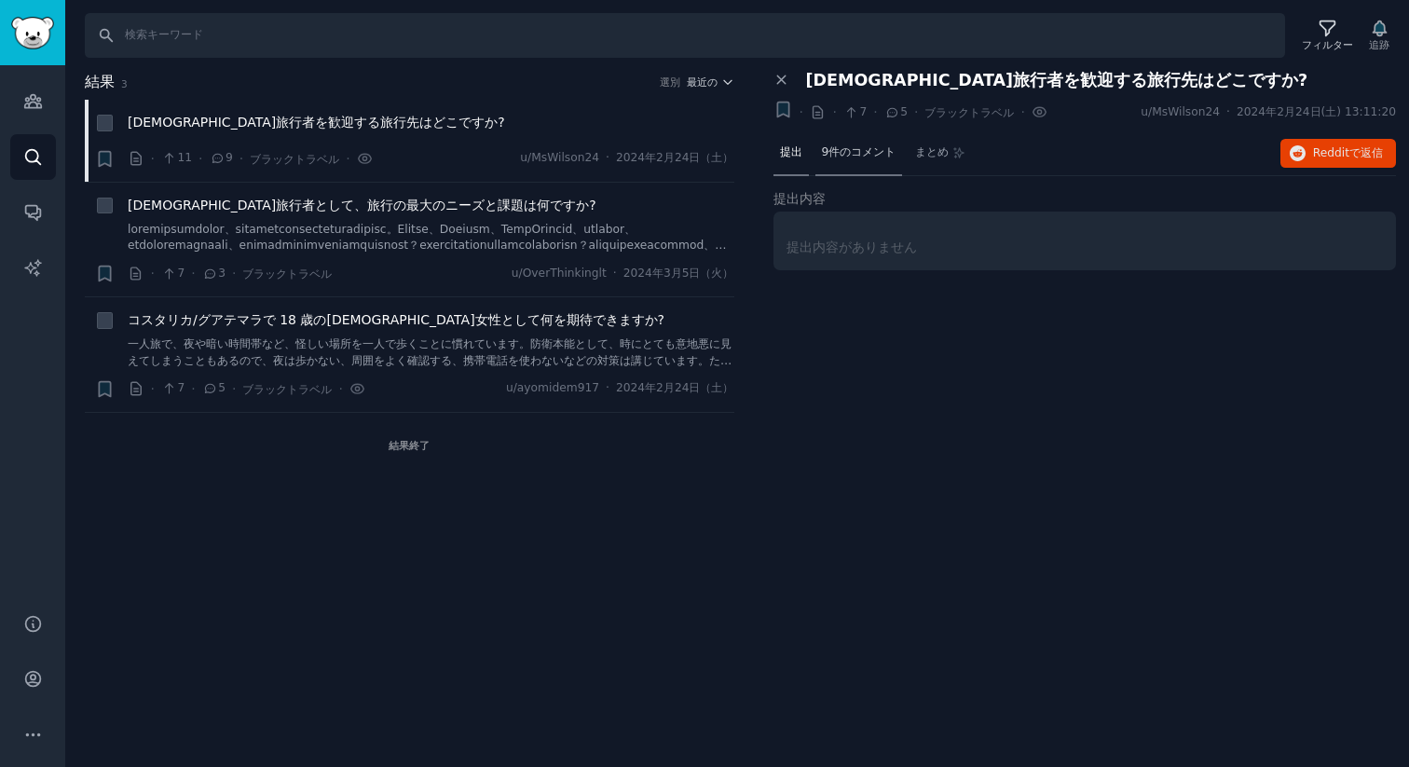
click at [884, 162] on div "9件のコメント" at bounding box center [859, 153] width 88 height 45
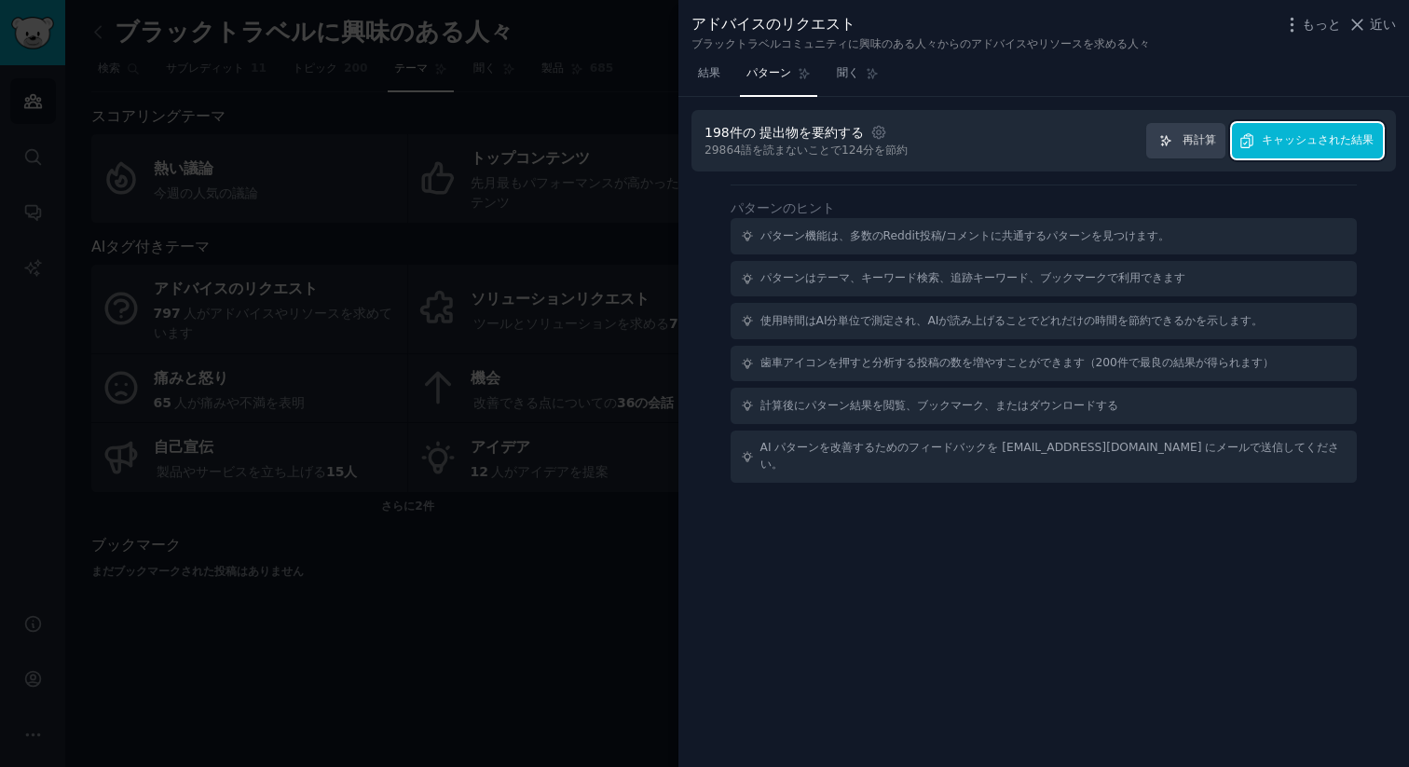
click at [1300, 152] on button "キャッシュされた結果" at bounding box center [1307, 141] width 151 height 36
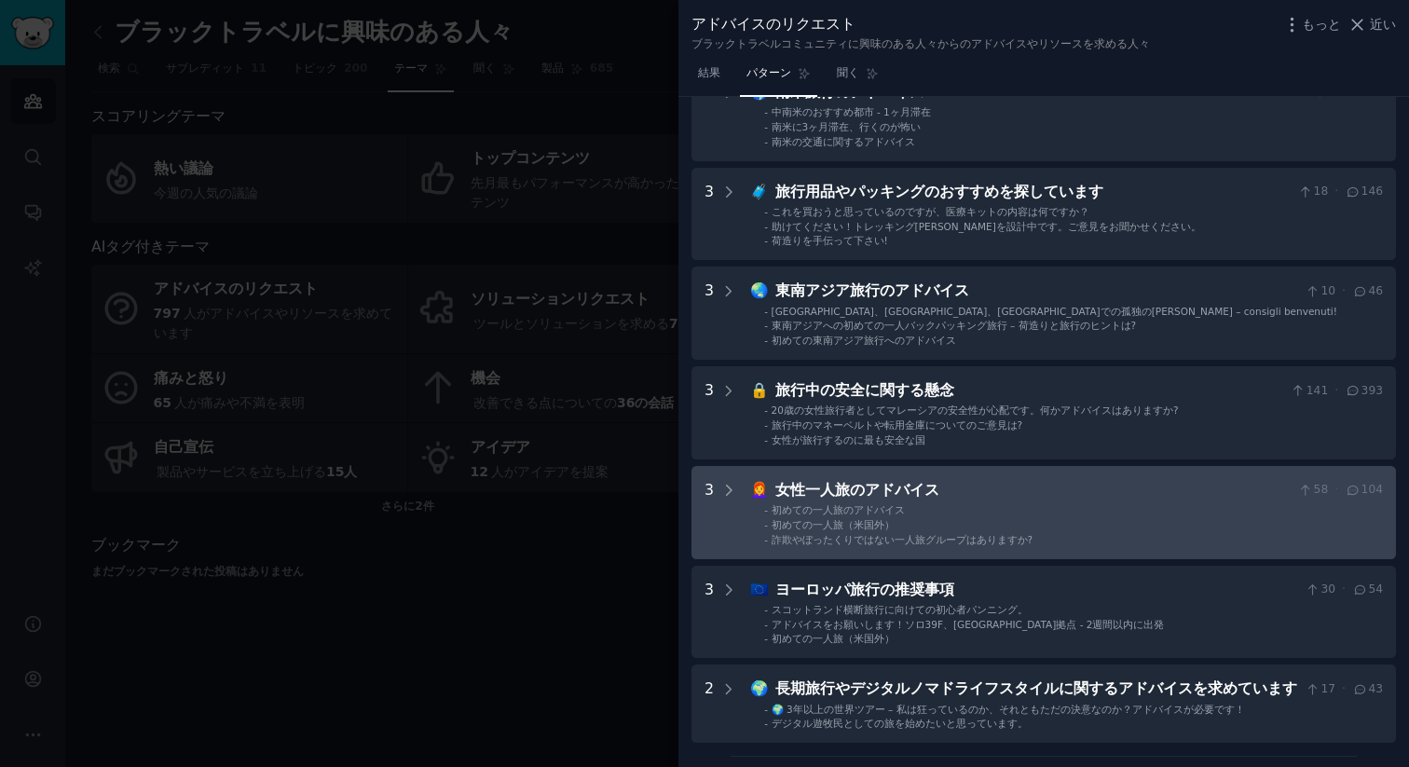
scroll to position [420, 0]
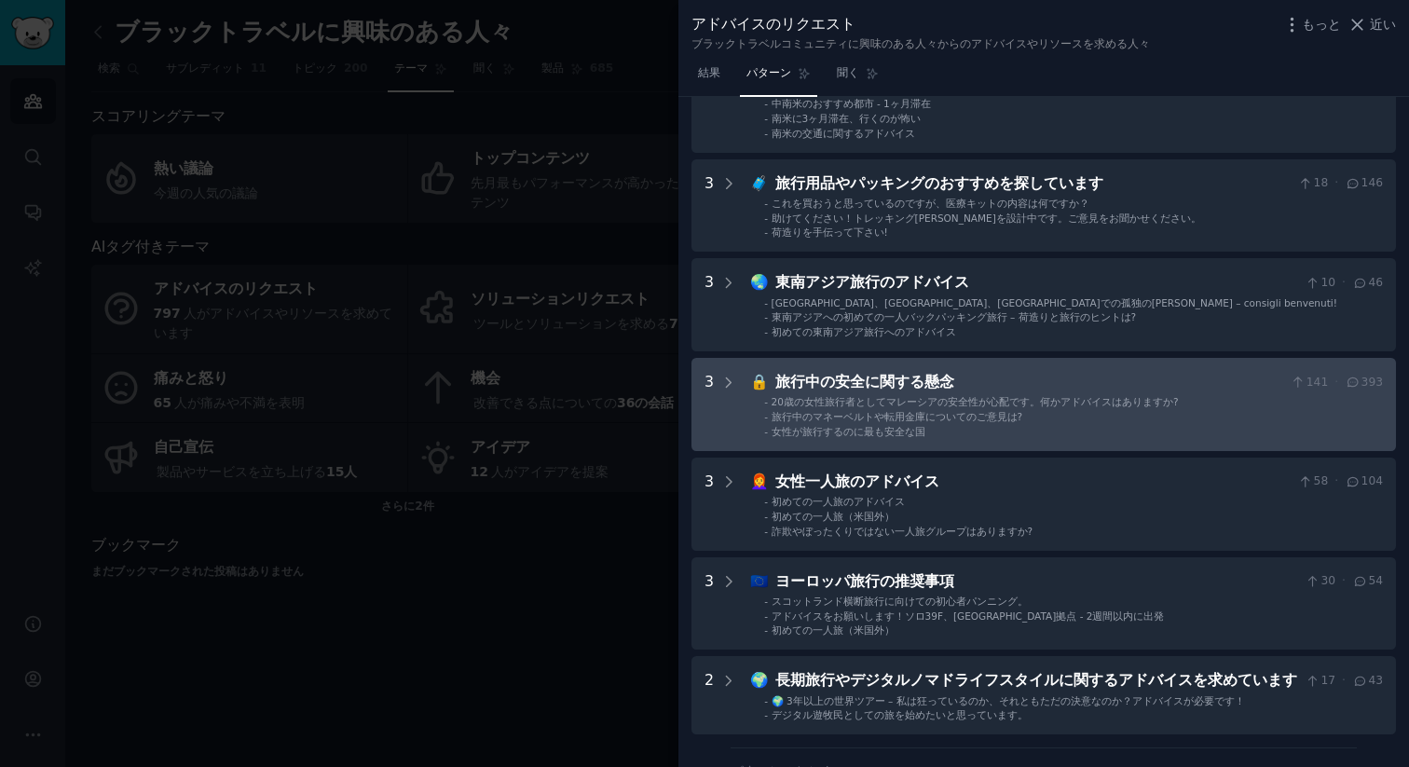
click at [964, 403] on font "20歳の女性旅行者としてマレーシアの安全性が心配です。何かアドバイスはありますか?" at bounding box center [974, 401] width 407 height 11
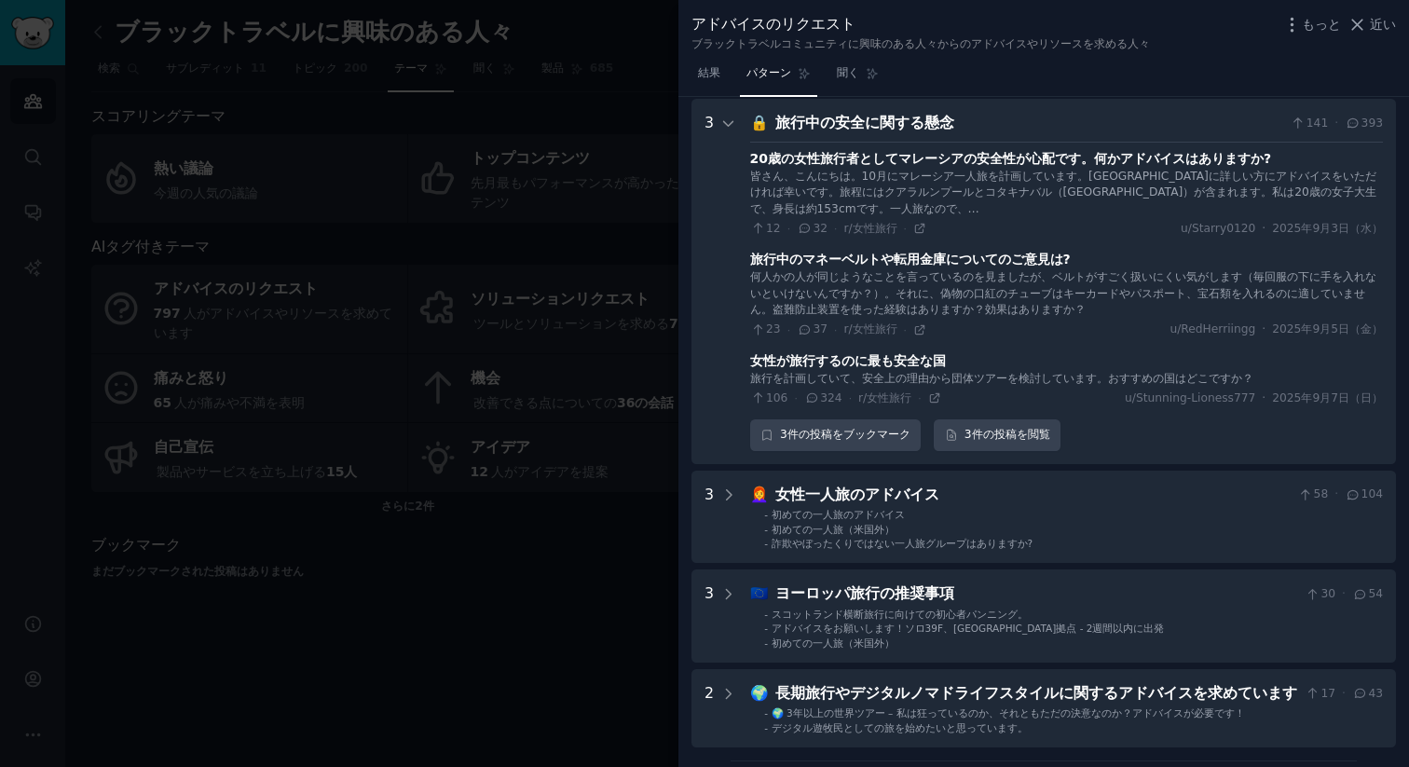
scroll to position [681, 0]
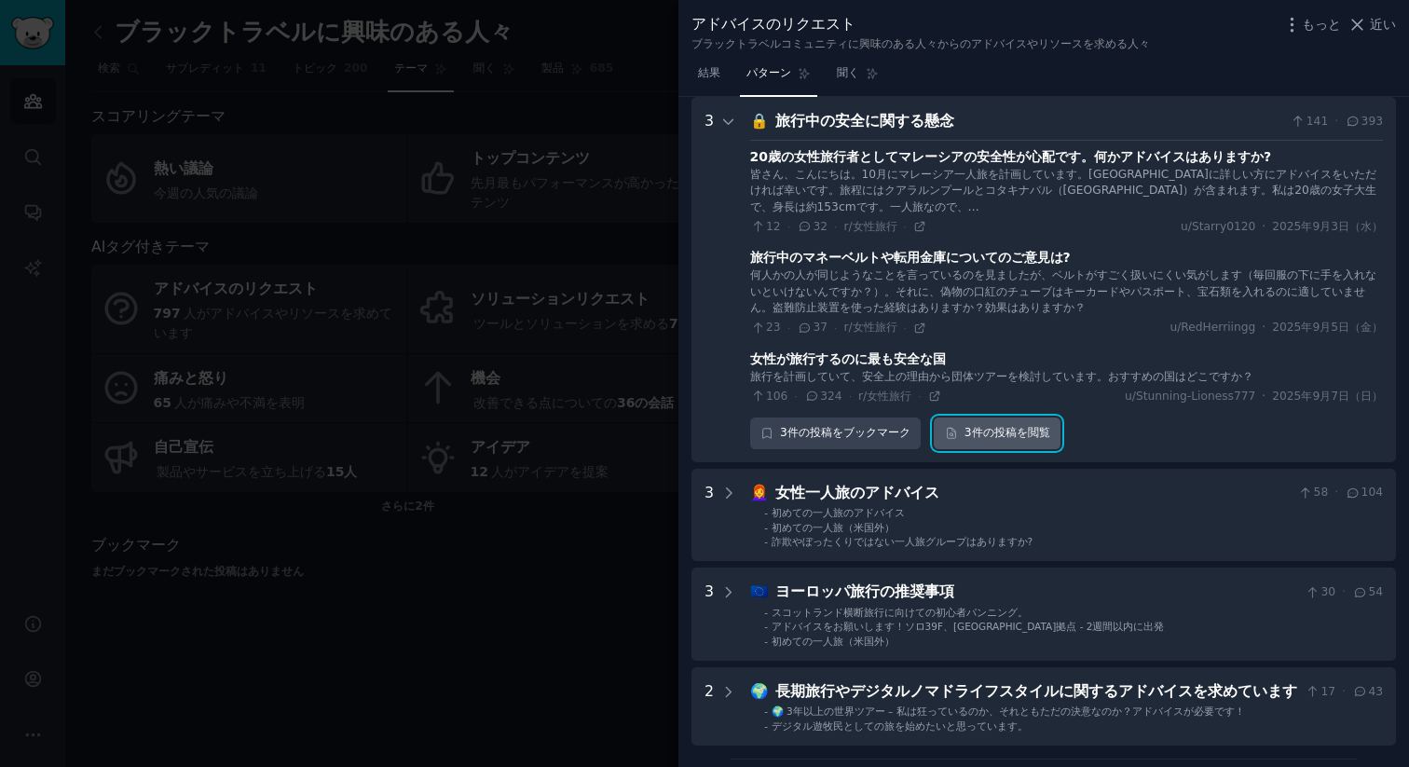
click at [982, 429] on font "3件の" at bounding box center [979, 432] width 30 height 13
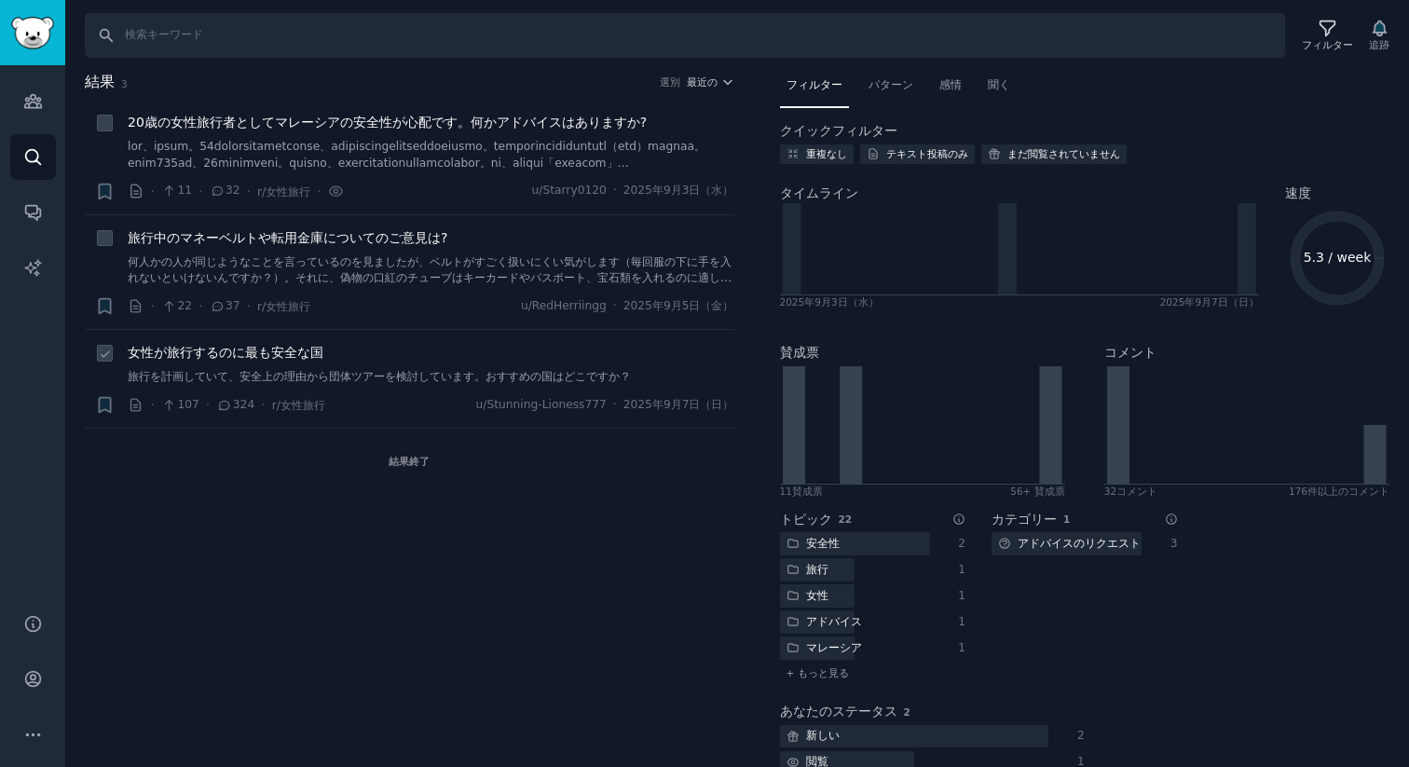
click at [251, 358] on font "女性が旅行するのに最も安全な国" at bounding box center [226, 352] width 196 height 15
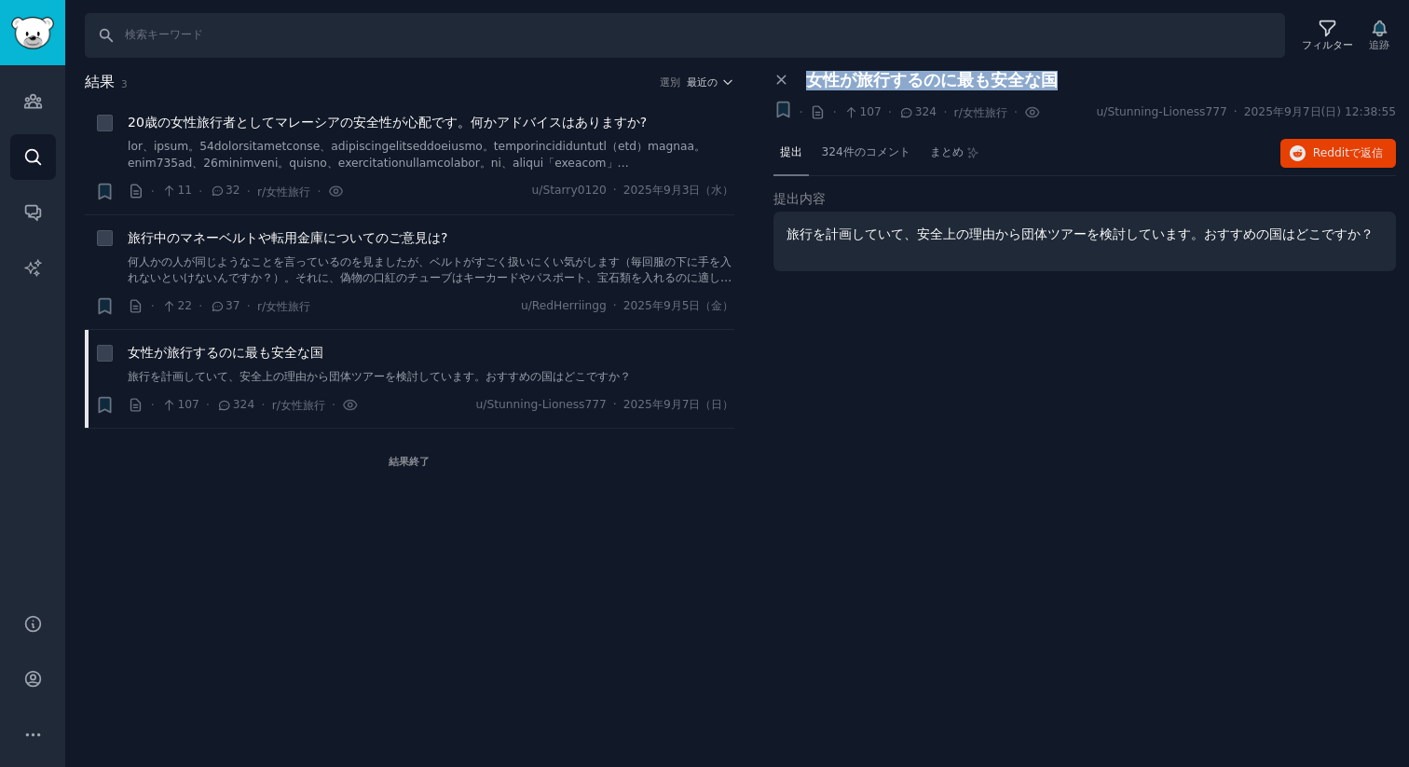
drag, startPoint x: 990, startPoint y: 83, endPoint x: 797, endPoint y: 89, distance: 192.9
click at [797, 89] on div "女性が旅行するのに最も安全な国" at bounding box center [1095, 81] width 604 height 20
click at [868, 157] on font "324件のコメント" at bounding box center [866, 151] width 89 height 13
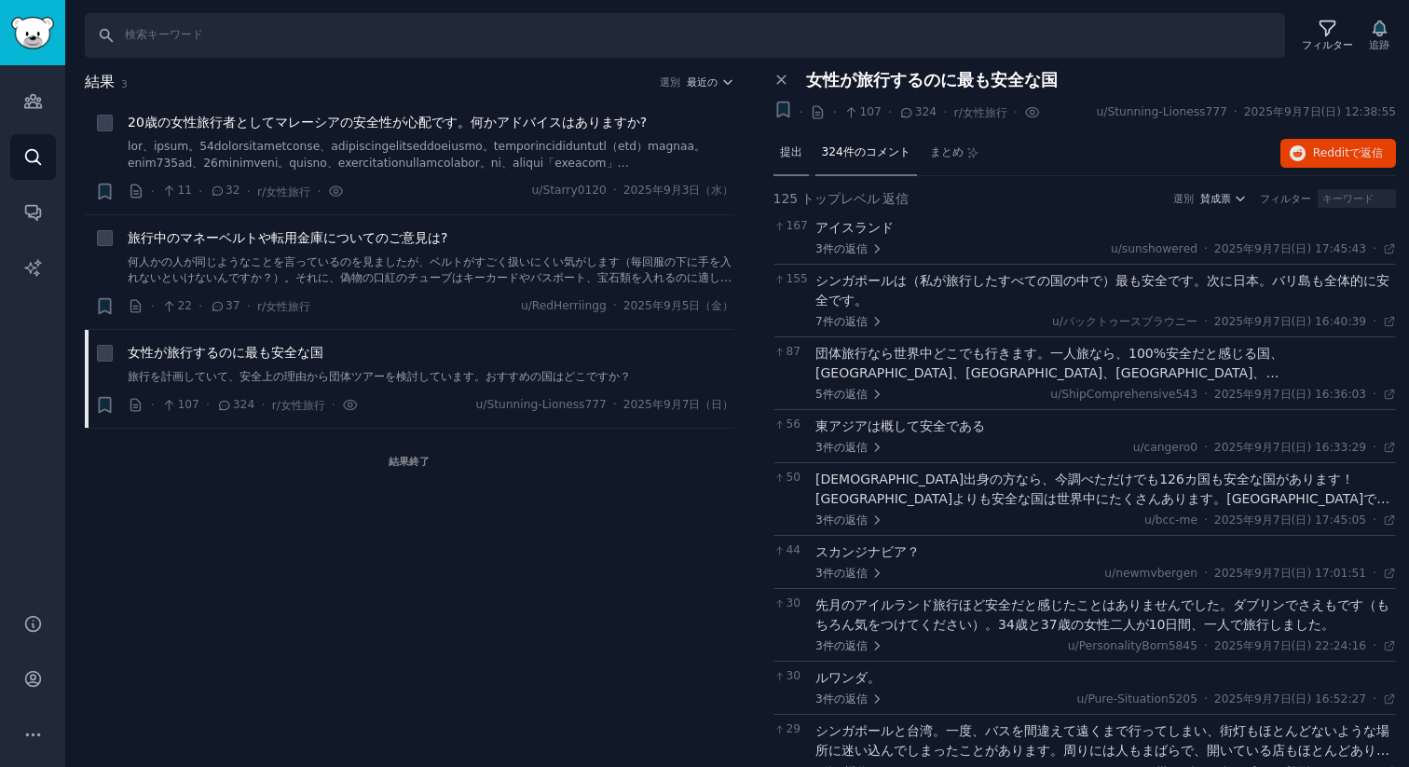
click at [780, 149] on font "提出" at bounding box center [791, 151] width 22 height 13
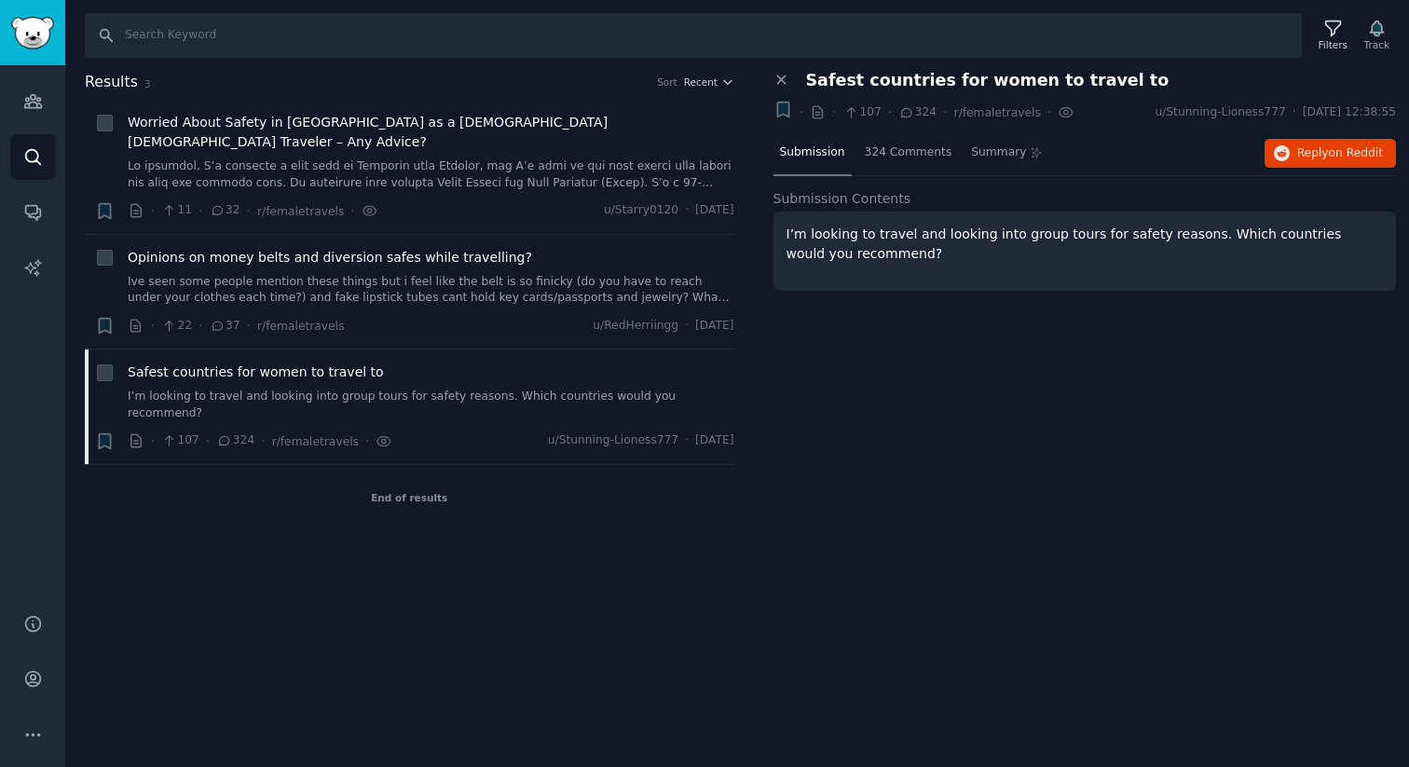
drag, startPoint x: 994, startPoint y: 75, endPoint x: 956, endPoint y: 81, distance: 38.6
click at [996, 75] on span "Safest countries for women to travel to" at bounding box center [987, 81] width 363 height 20
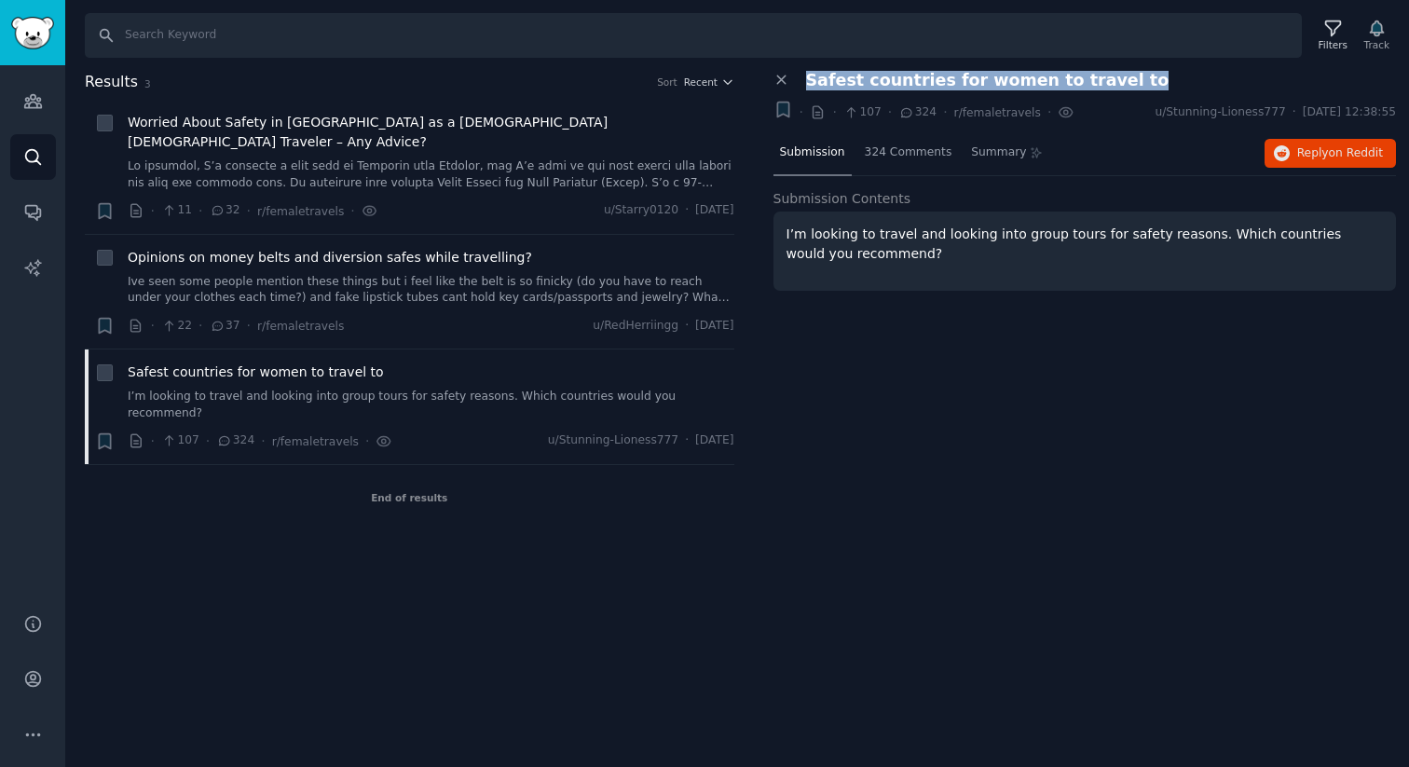
drag, startPoint x: 1010, startPoint y: 79, endPoint x: 803, endPoint y: 78, distance: 206.8
click at [803, 78] on div "Safest countries for women to travel to" at bounding box center [1095, 81] width 604 height 20
copy span "Safest countries for women to travel to"
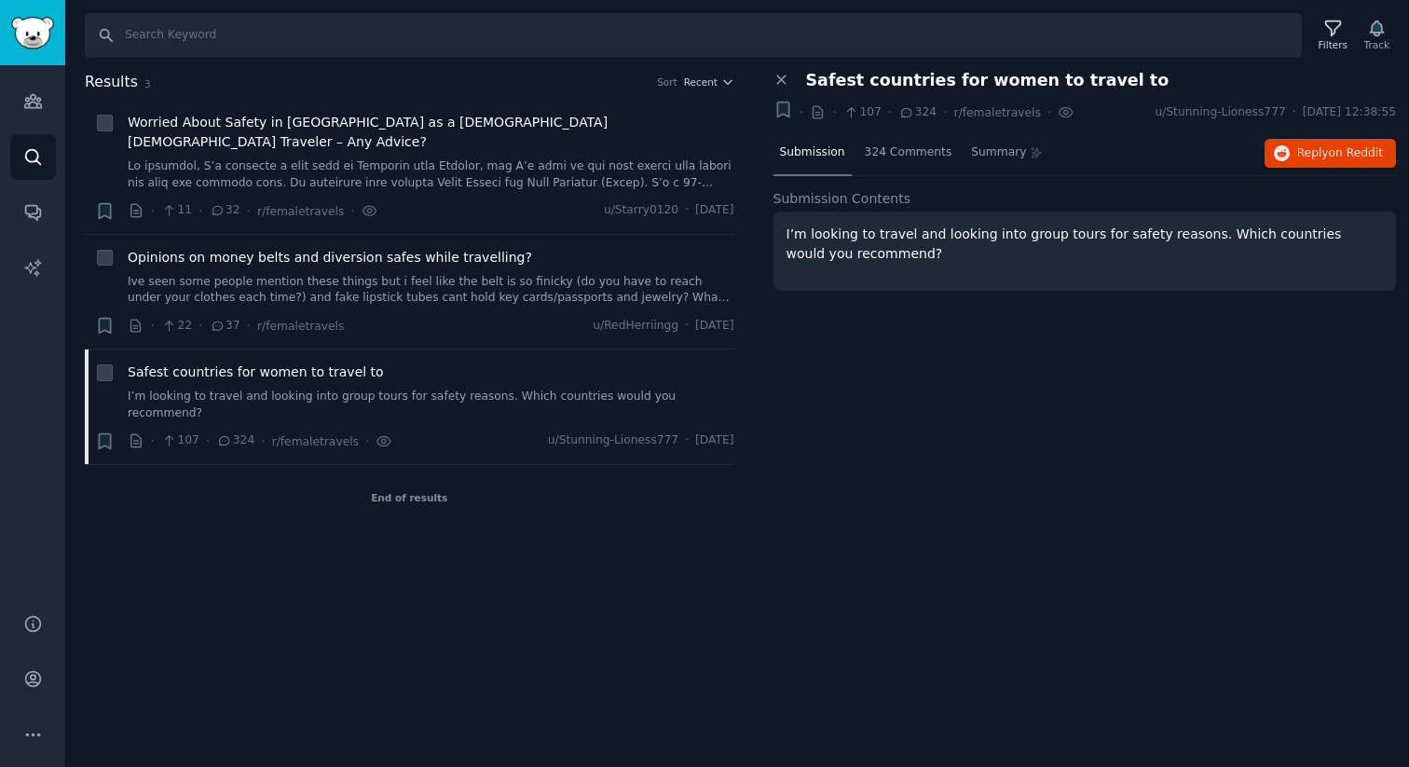
click at [954, 89] on div "Close panel Safest countries for women to travel to Bookmark this conversation …" at bounding box center [1084, 98] width 623 height 55
drag, startPoint x: 1007, startPoint y: 82, endPoint x: 802, endPoint y: 76, distance: 205.0
click at [817, 77] on span "Safest countries for women to travel to" at bounding box center [987, 81] width 363 height 20
drag, startPoint x: 797, startPoint y: 76, endPoint x: 1087, endPoint y: 81, distance: 290.7
click at [1087, 81] on div "Safest countries for women to travel to" at bounding box center [1095, 81] width 604 height 20
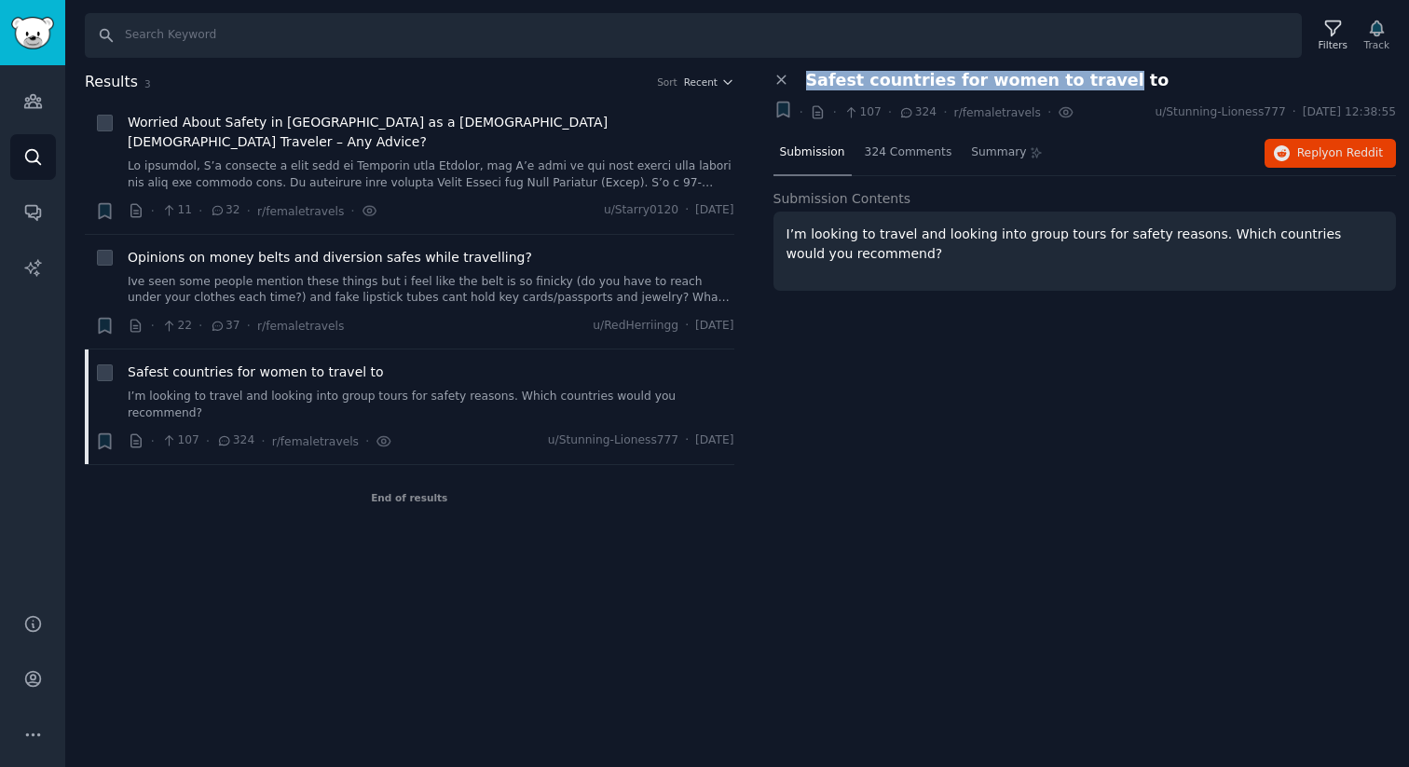
copy span "Safest countries for women to travel"
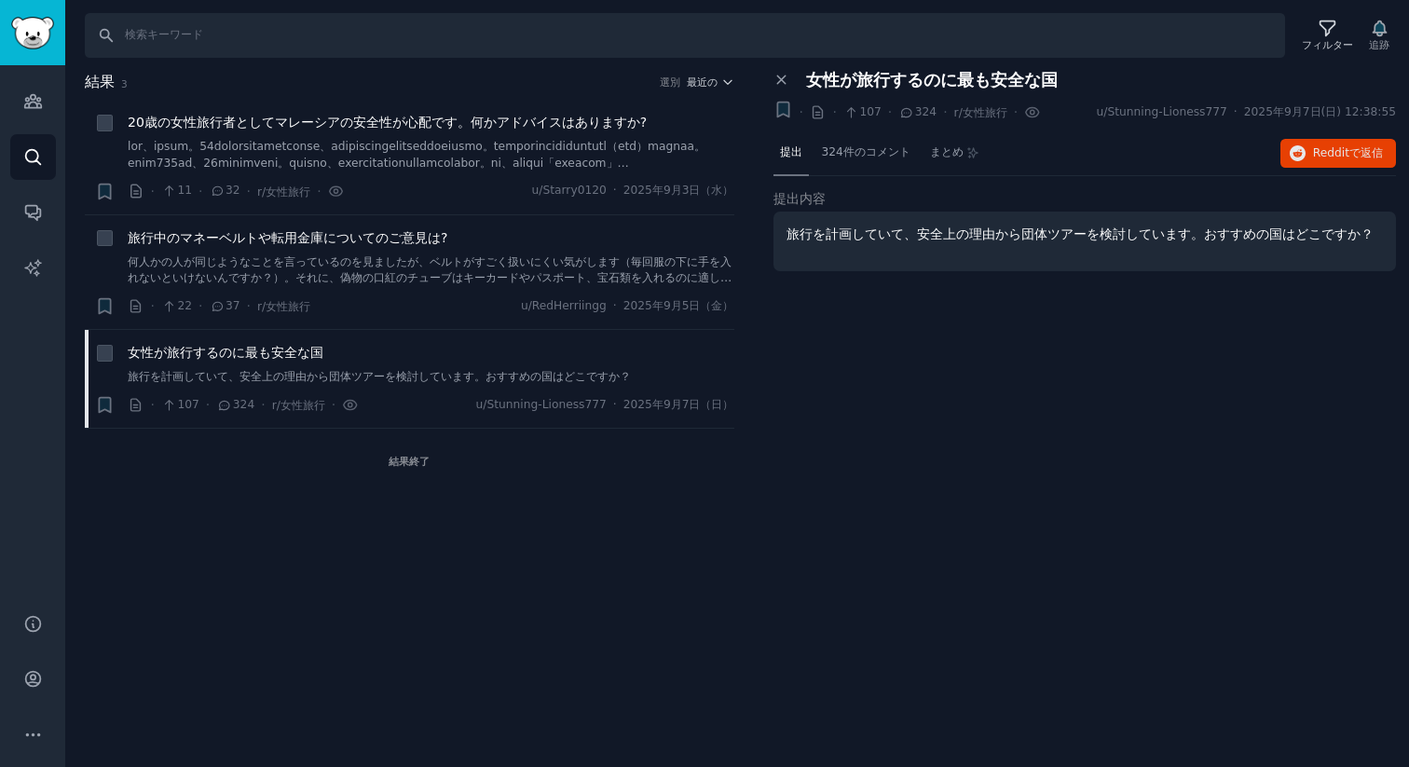
click at [943, 304] on div "パネルを閉じる 女性が旅行するのに最も安全な国 この会話をブックマークする + · · 107 · 324 · r/女性旅行 GummySearchでこの投稿…" at bounding box center [1084, 210] width 623 height 279
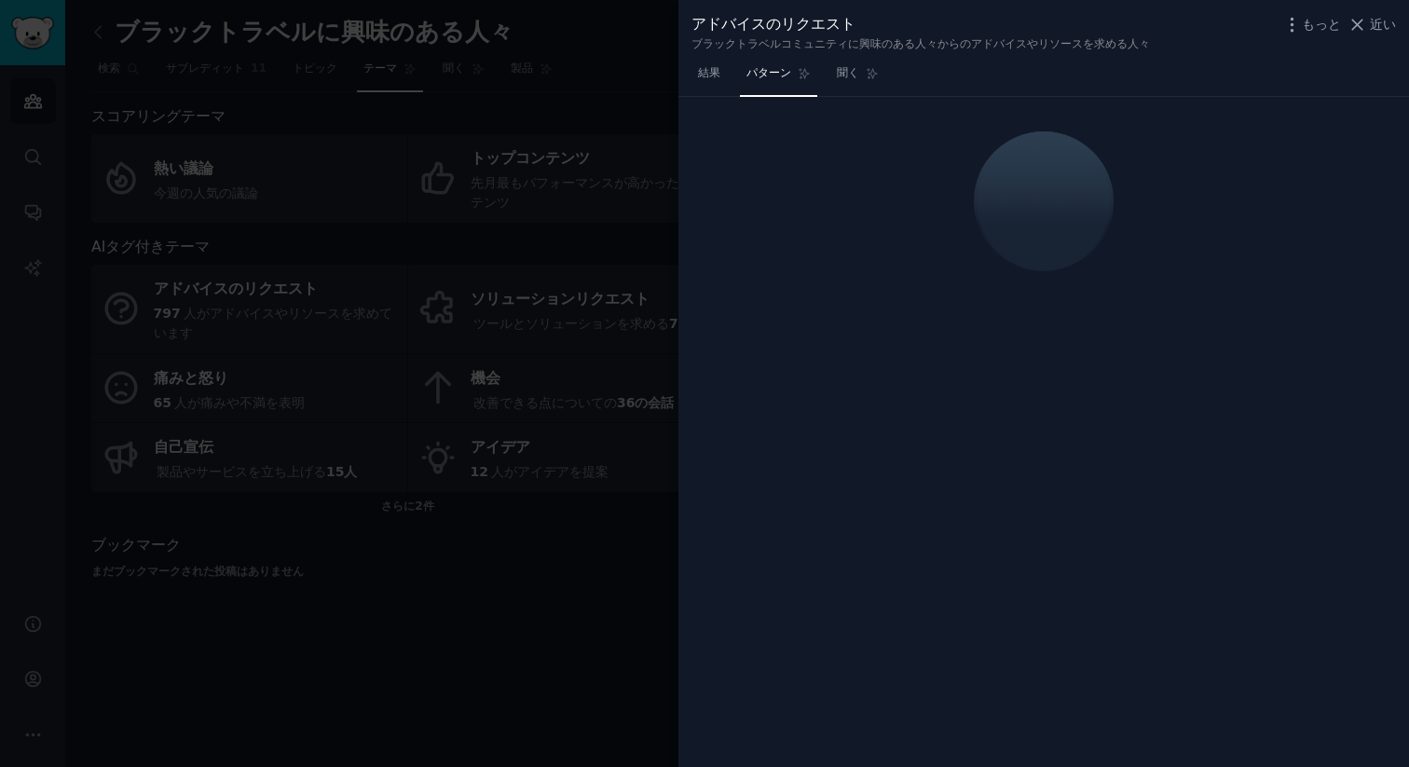
click at [507, 129] on div at bounding box center [704, 383] width 1409 height 767
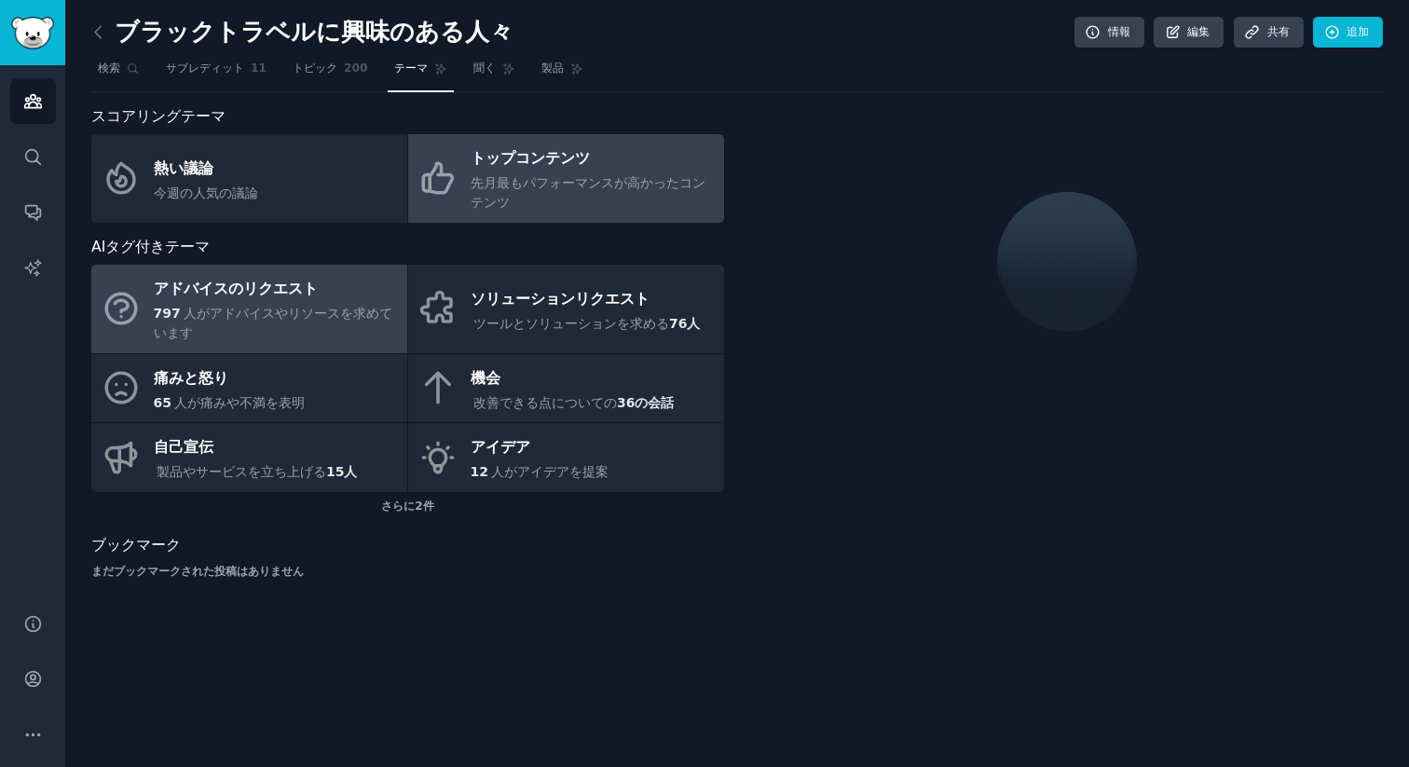
click at [548, 187] on font "先月最もパフォーマンスが高かったコンテンツ" at bounding box center [587, 192] width 235 height 34
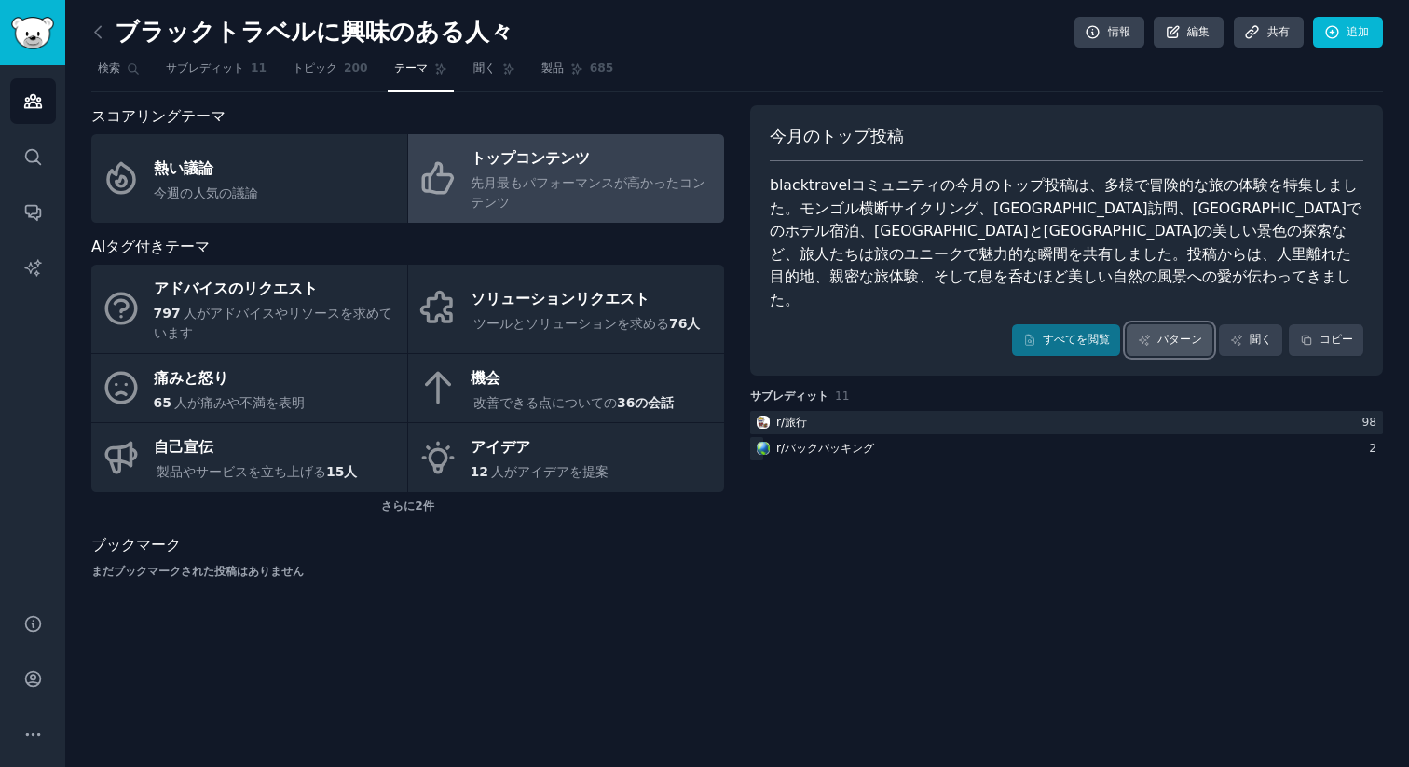
click at [1167, 332] on font "パターン" at bounding box center [1179, 340] width 45 height 17
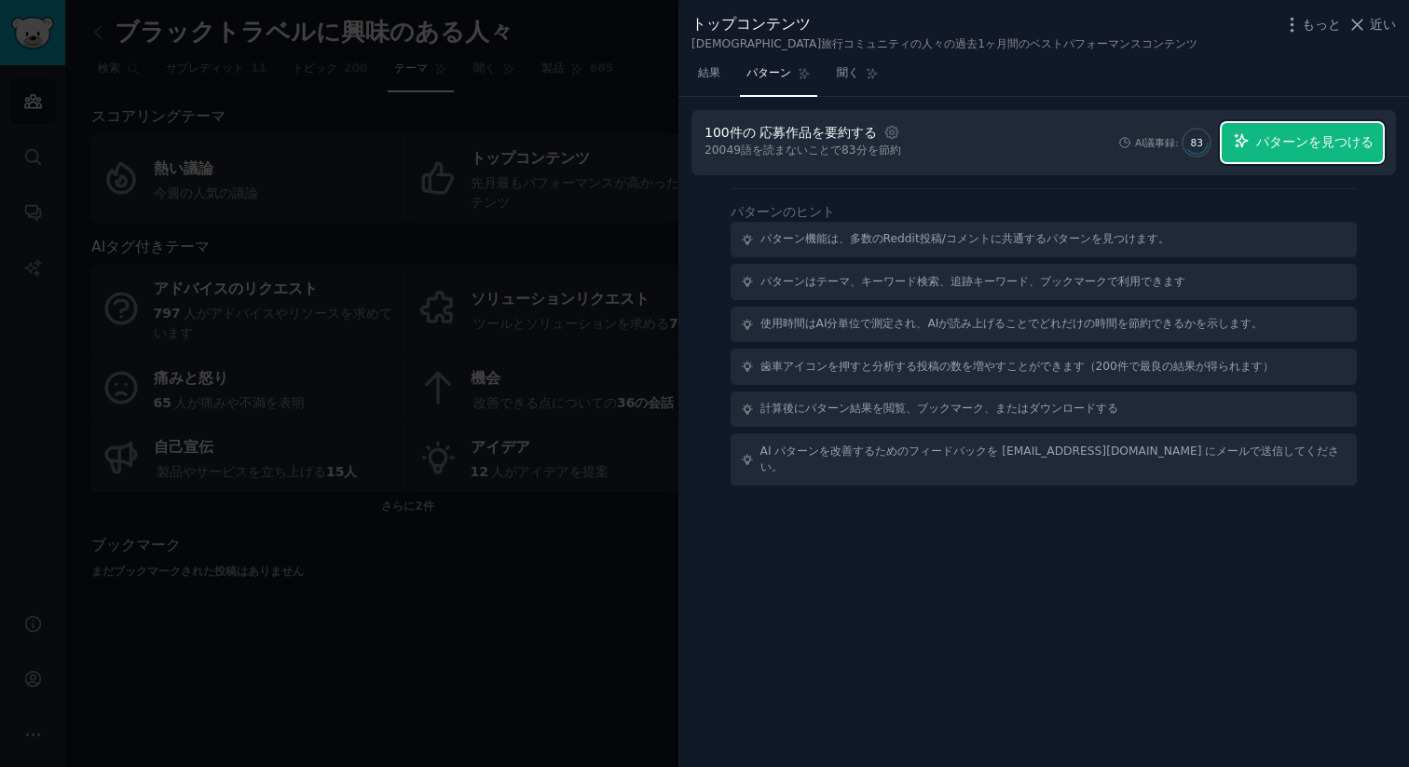
click at [1344, 146] on font "パターンを見つける" at bounding box center [1314, 141] width 117 height 15
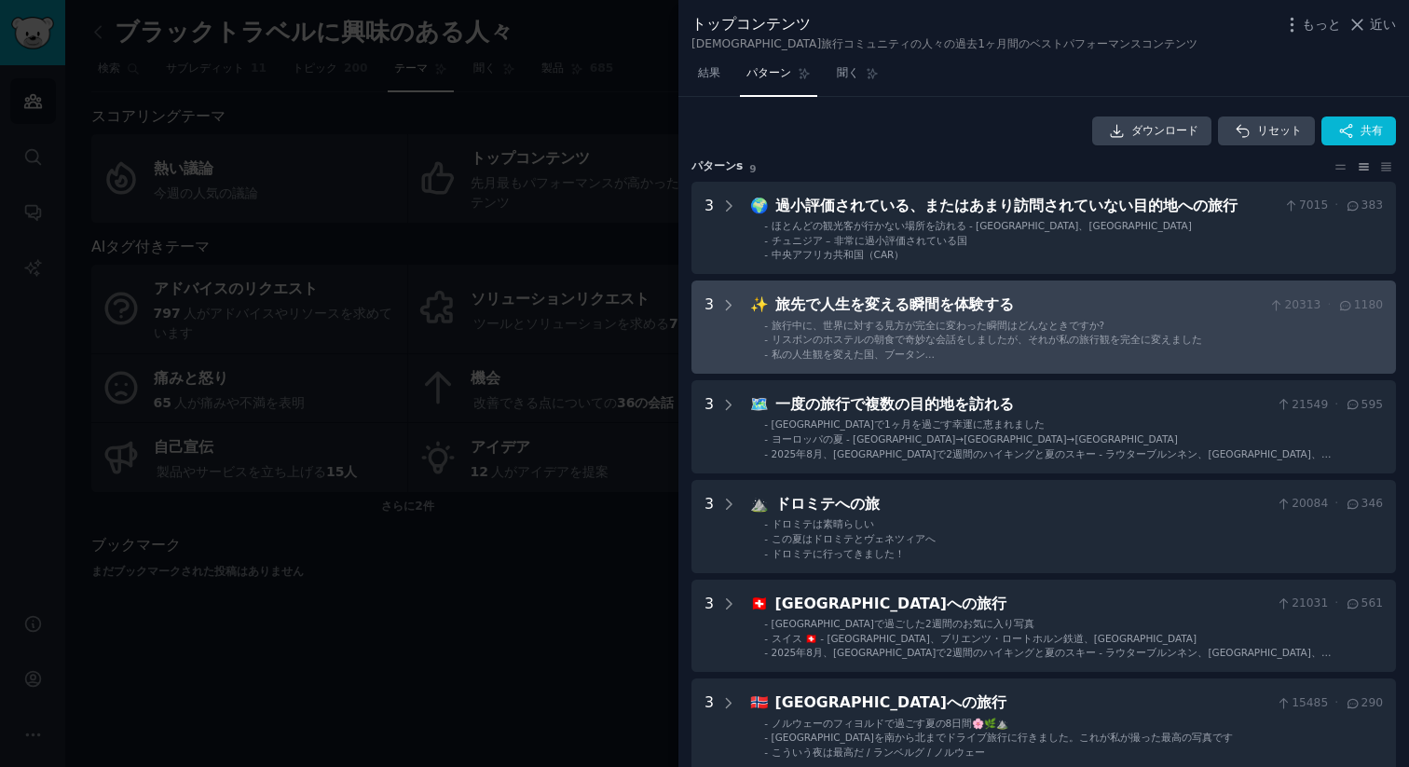
click at [913, 306] on font "旅先で人生を変える瞬間を体験する" at bounding box center [894, 304] width 238 height 18
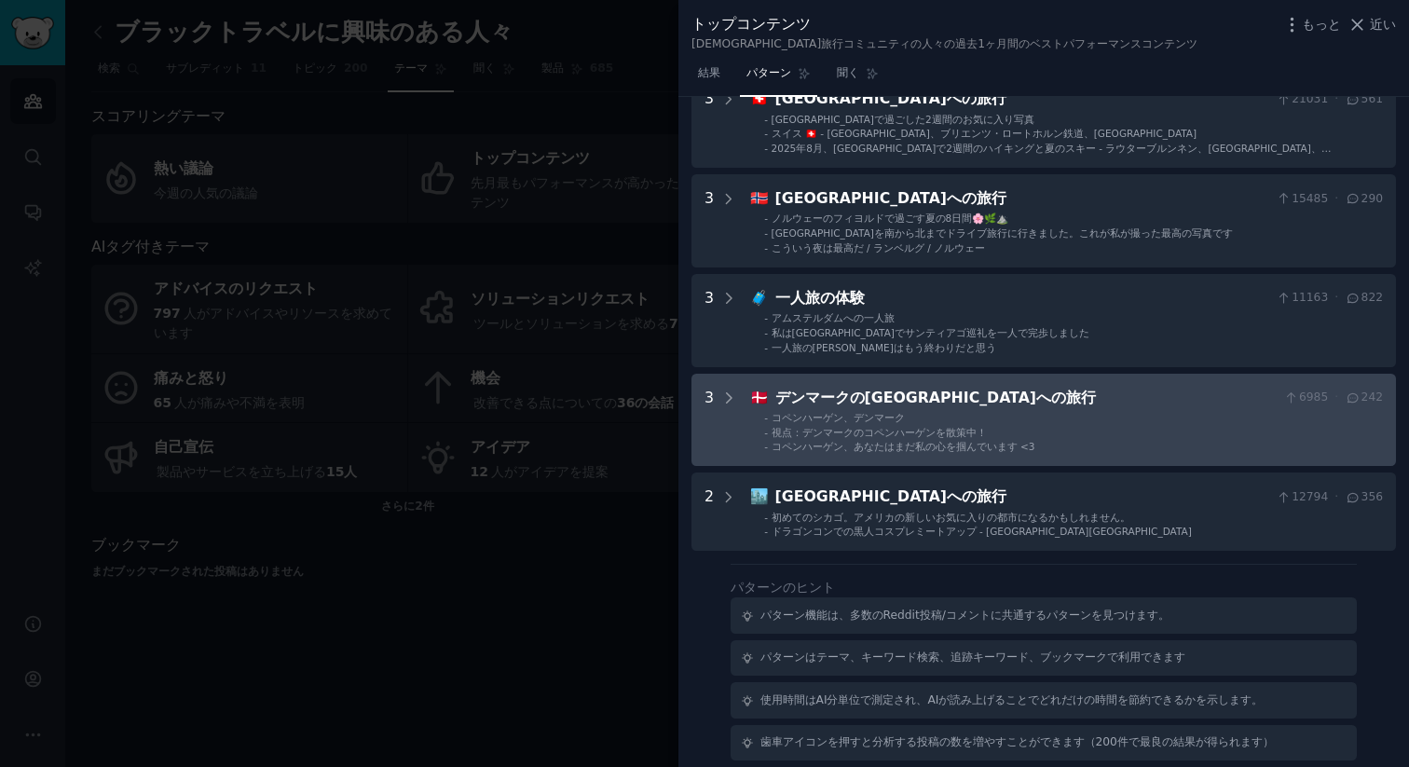
scroll to position [906, 0]
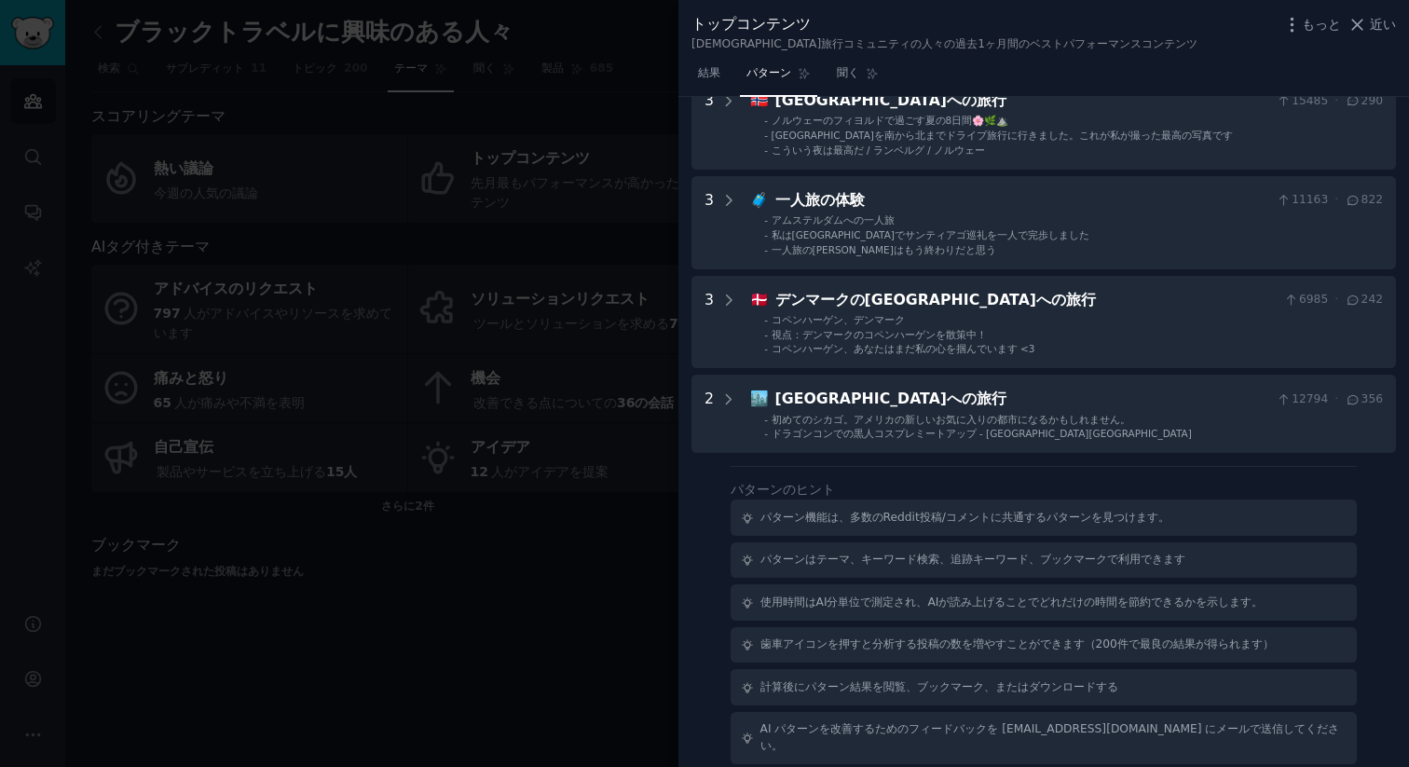
click at [545, 354] on div at bounding box center [704, 383] width 1409 height 767
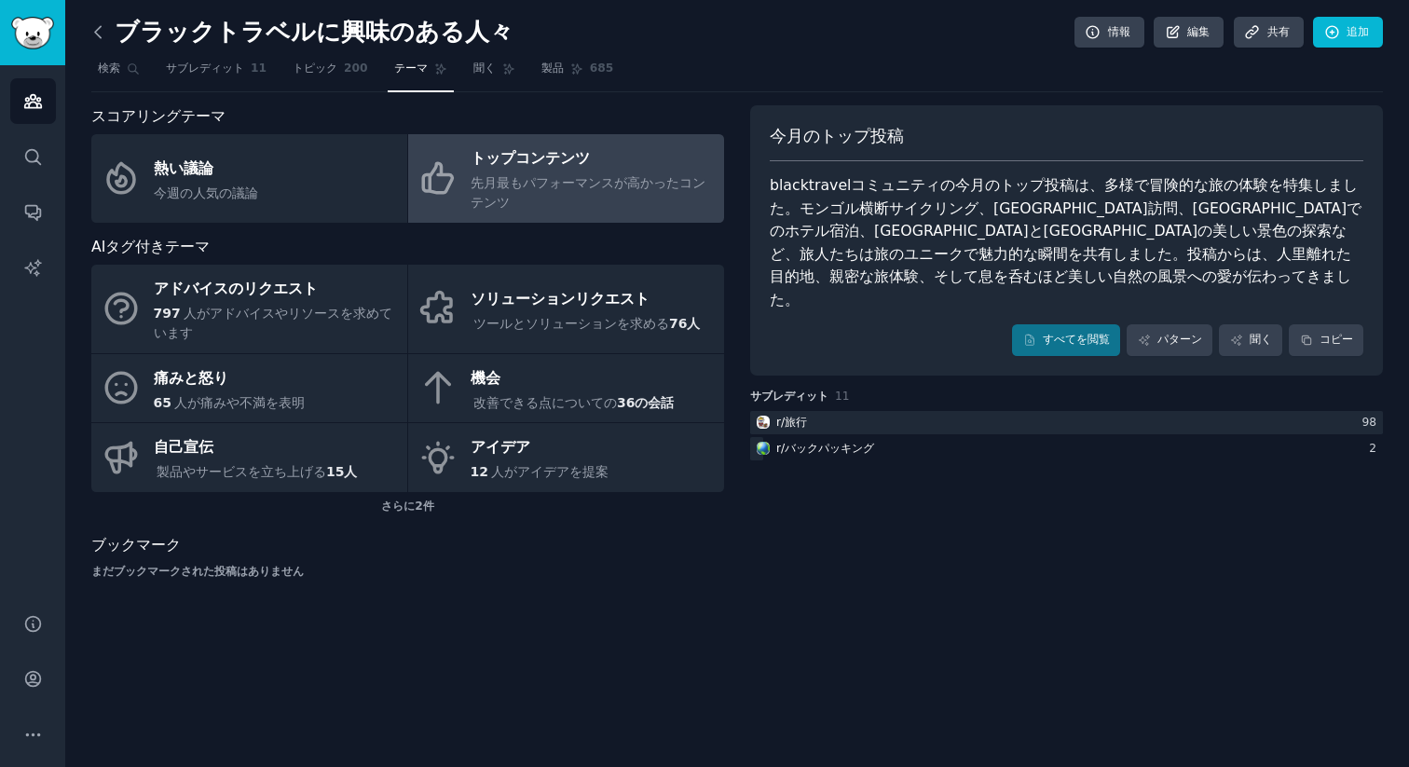
click at [104, 29] on icon at bounding box center [99, 32] width 20 height 20
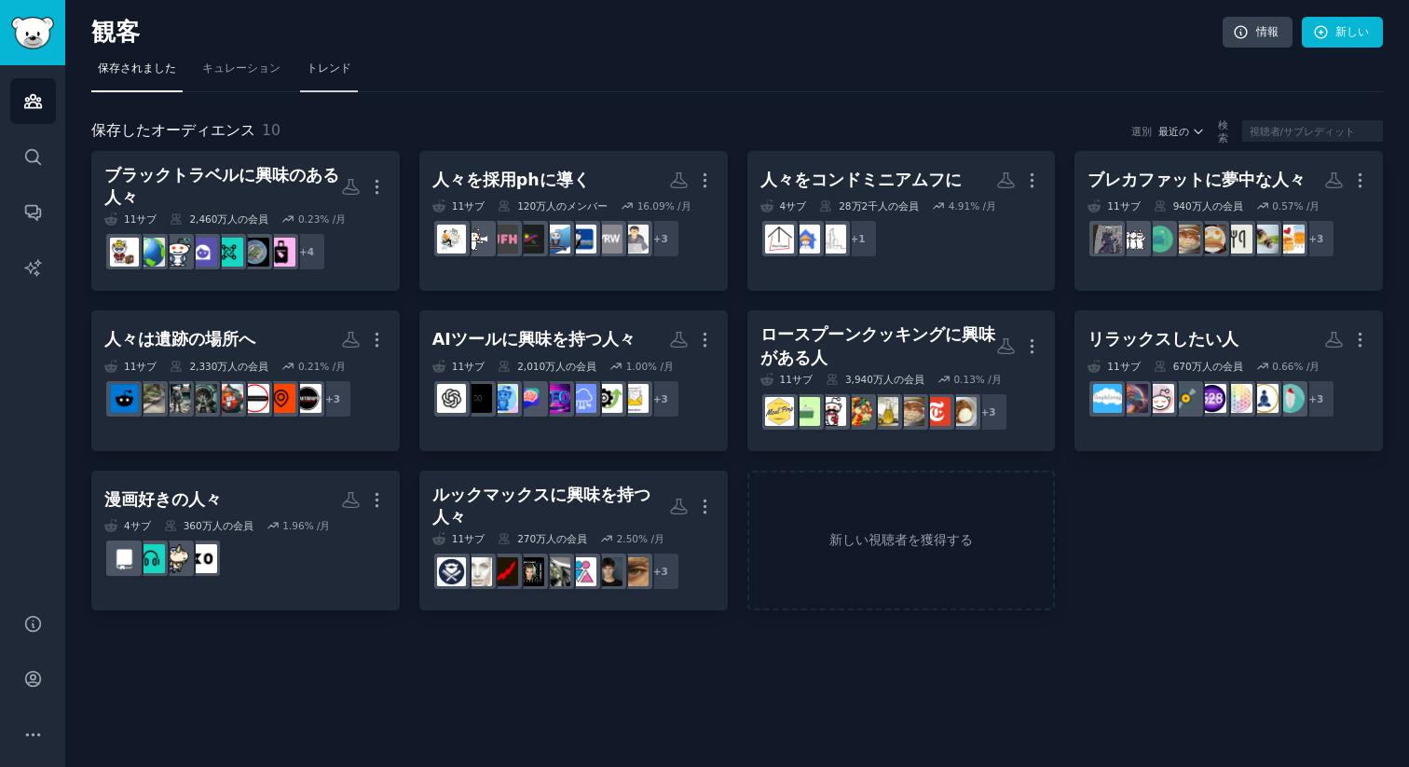
click at [346, 57] on link "トレンド" at bounding box center [329, 73] width 58 height 38
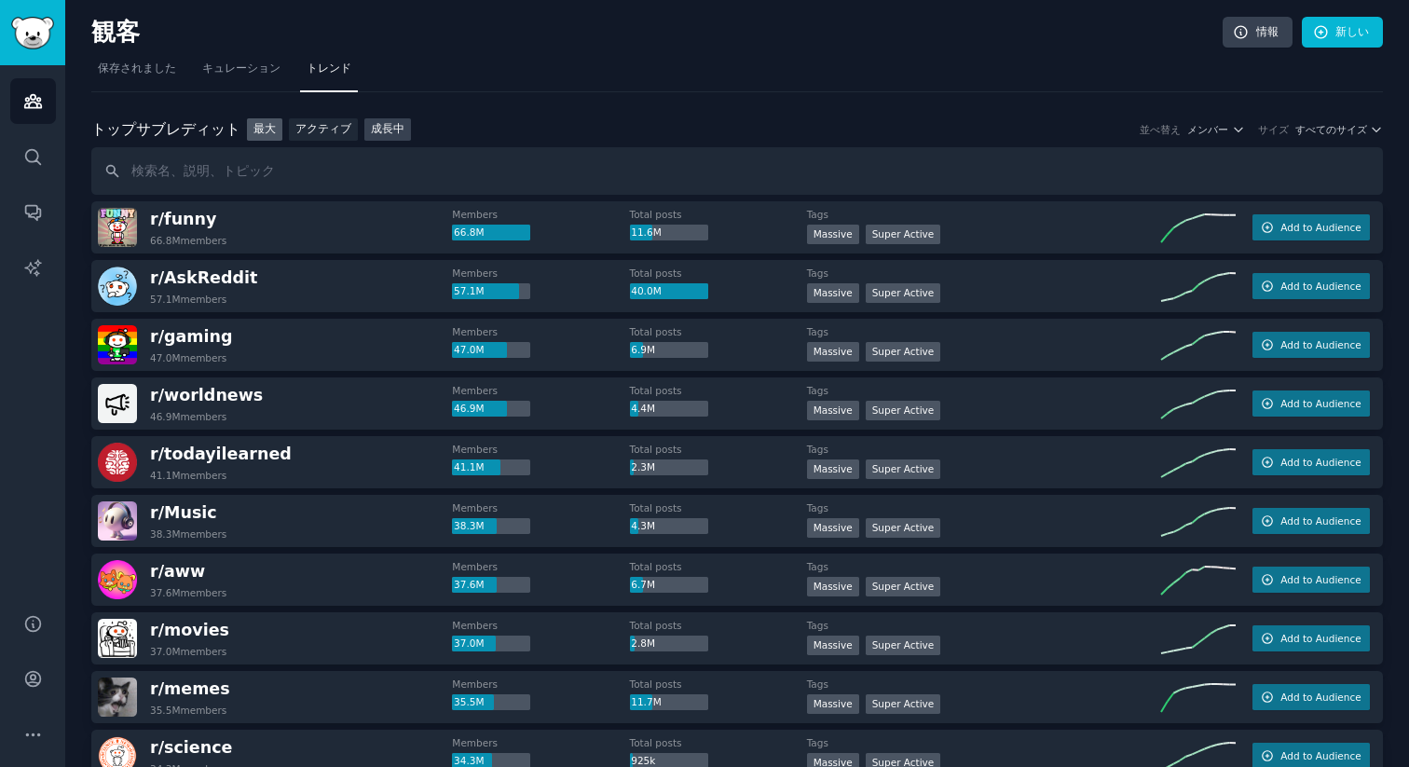
click at [365, 129] on link "成長中" at bounding box center [387, 129] width 47 height 23
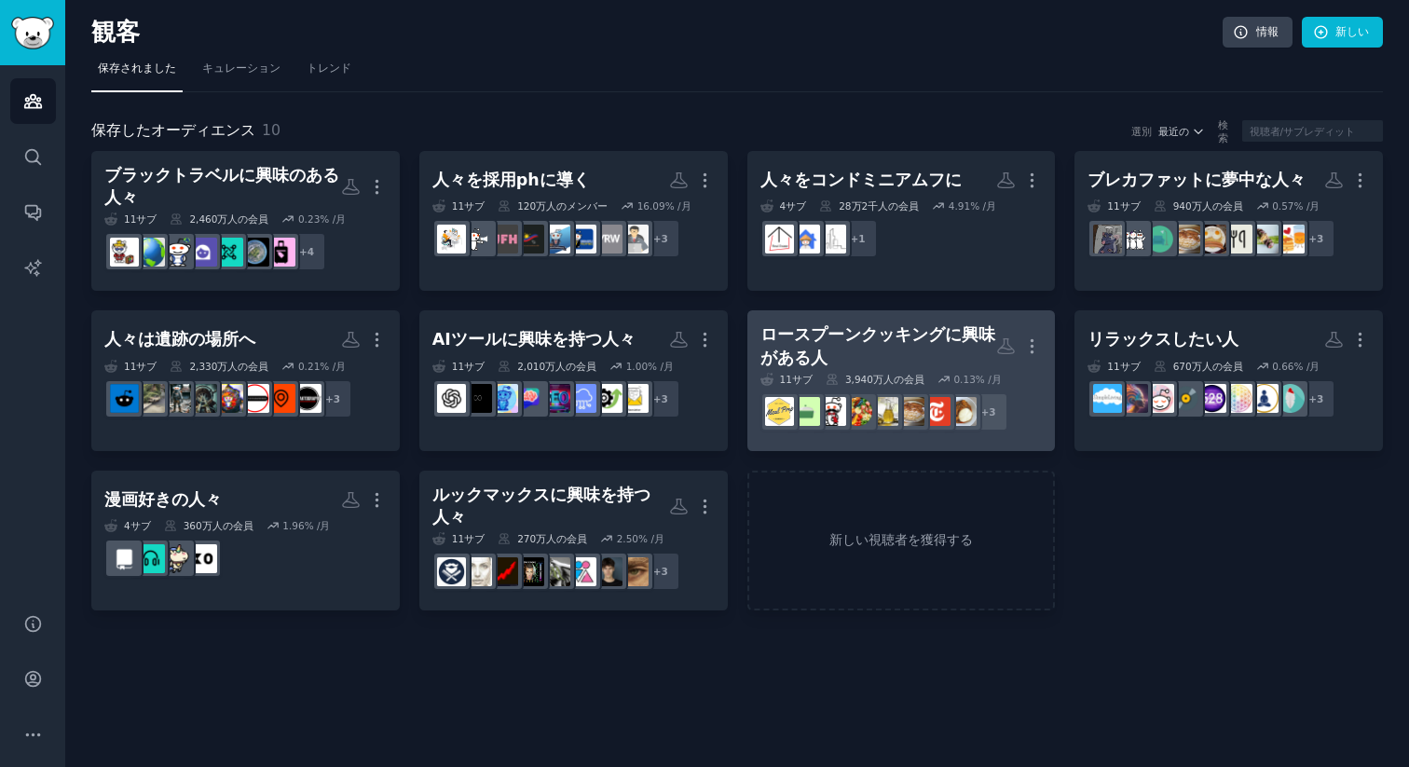
click at [846, 338] on font "ロースプーンクッキングに興味がある人" at bounding box center [877, 346] width 235 height 42
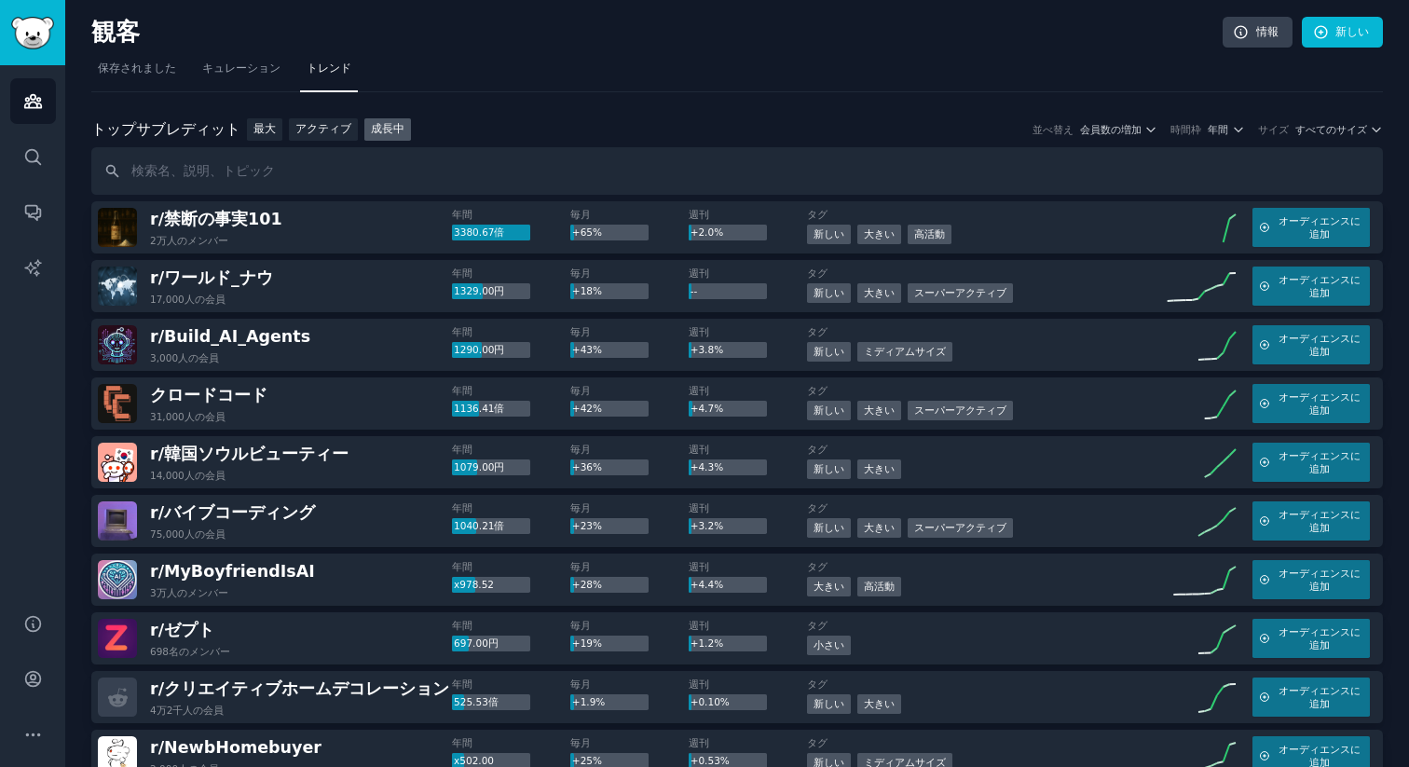
click at [1270, 134] on font "サイズ" at bounding box center [1273, 129] width 31 height 11
click at [1220, 124] on font "年間" at bounding box center [1217, 129] width 20 height 11
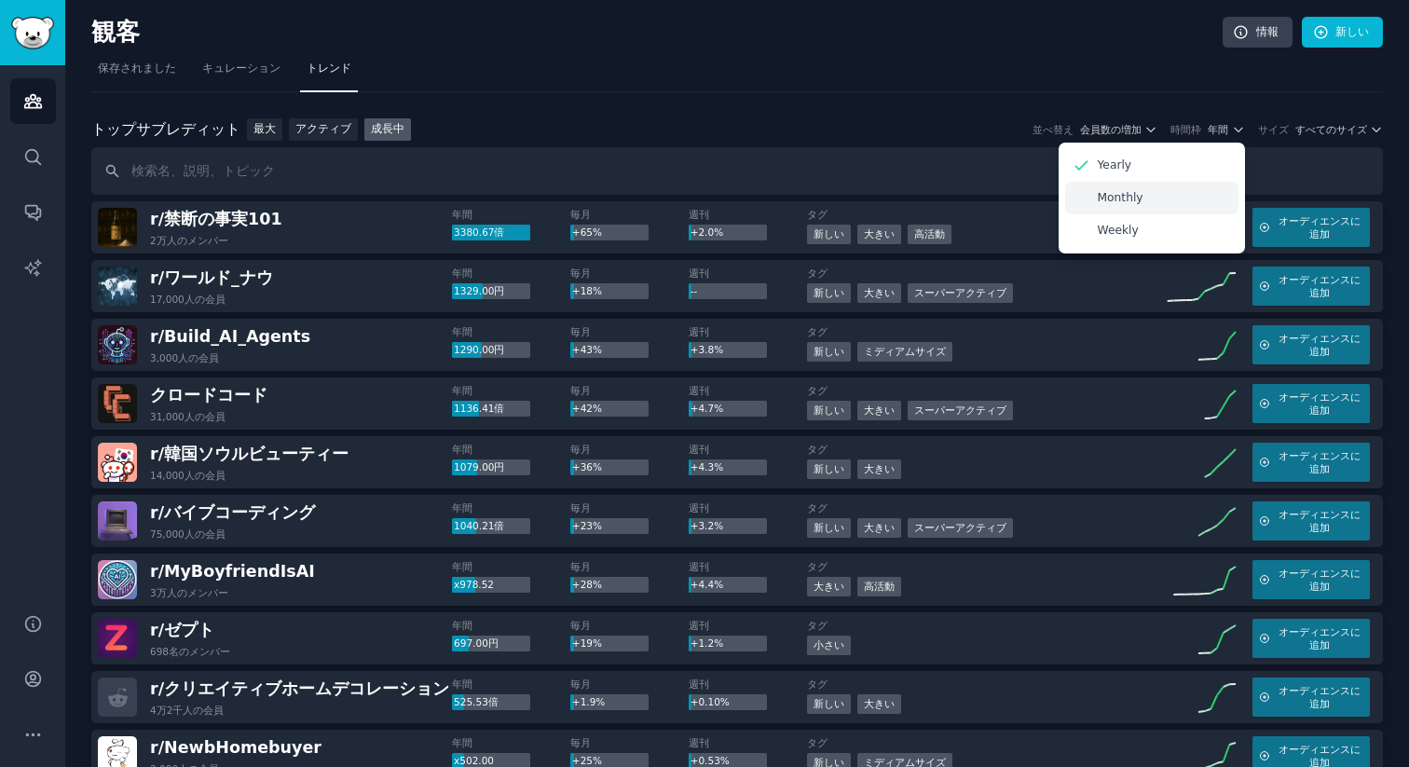
click at [1140, 205] on p "Monthly" at bounding box center [1120, 198] width 46 height 17
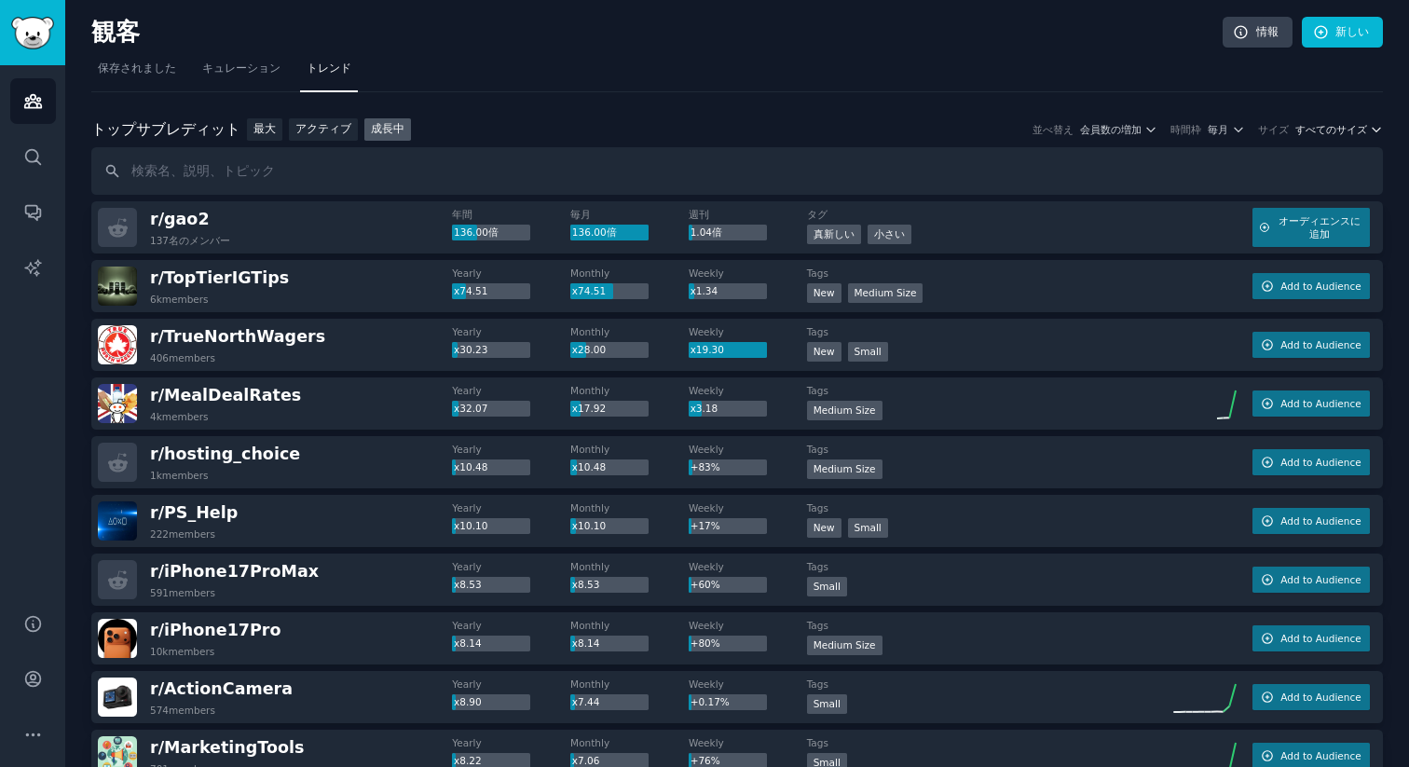
click at [1341, 129] on font "すべてのサイズ" at bounding box center [1331, 129] width 72 height 11
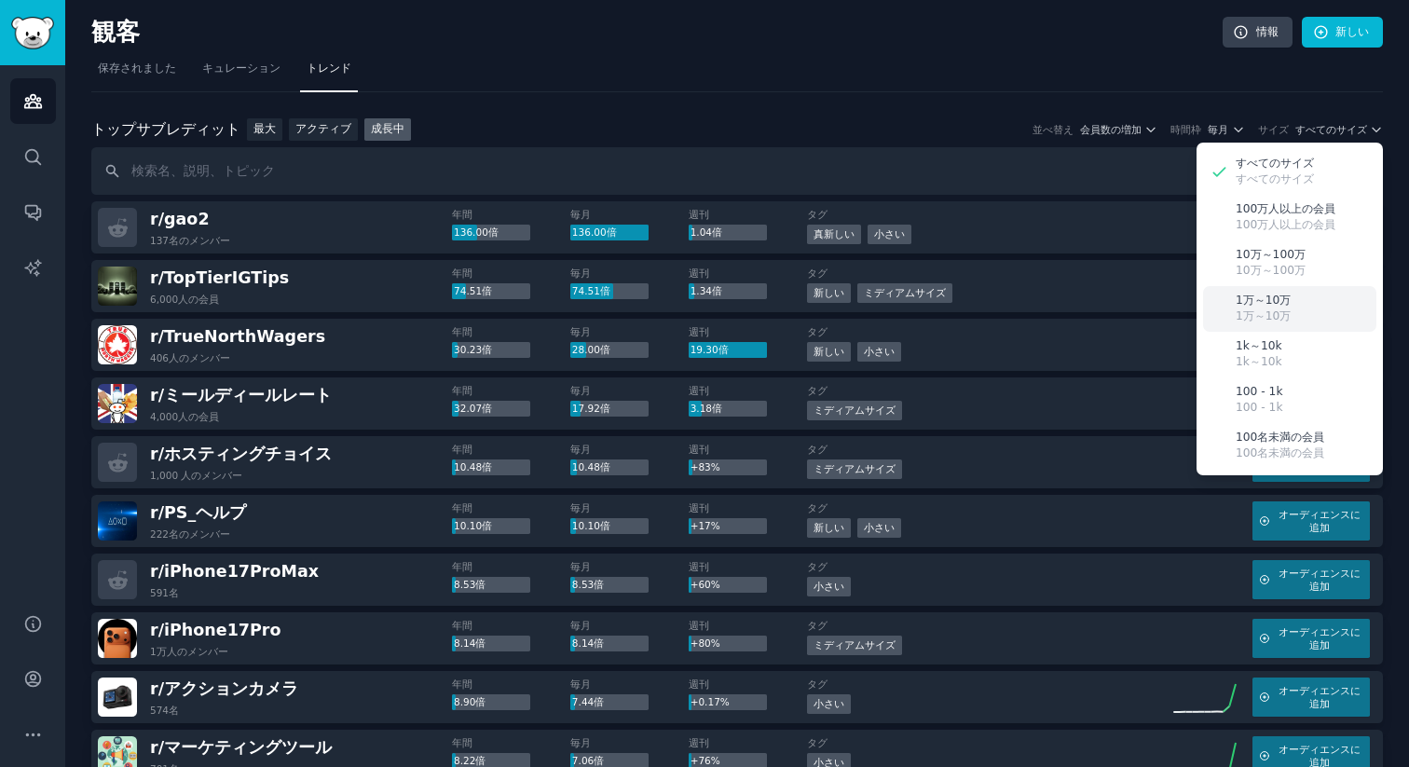
click at [1243, 317] on font "1万～10万" at bounding box center [1262, 315] width 55 height 13
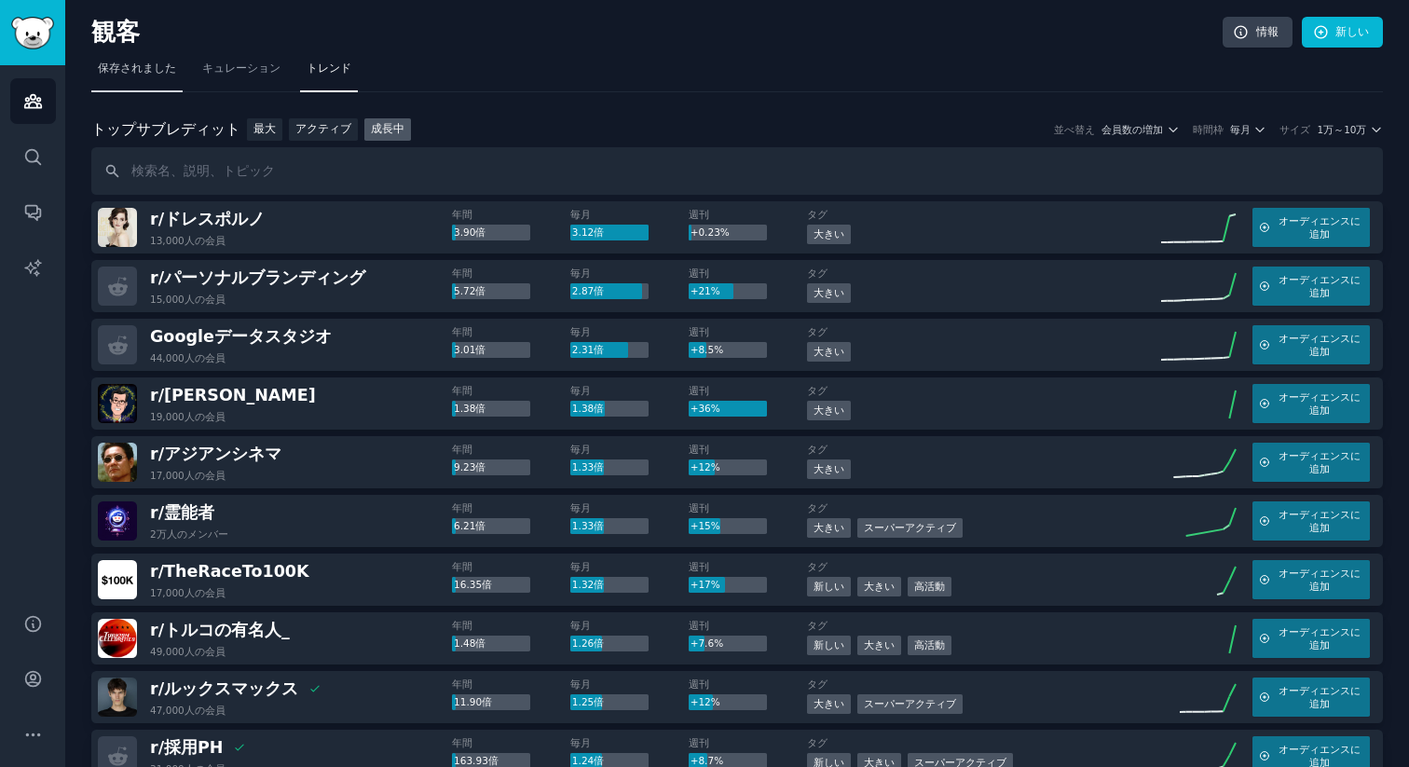
click at [135, 71] on font "保存されました" at bounding box center [137, 67] width 78 height 13
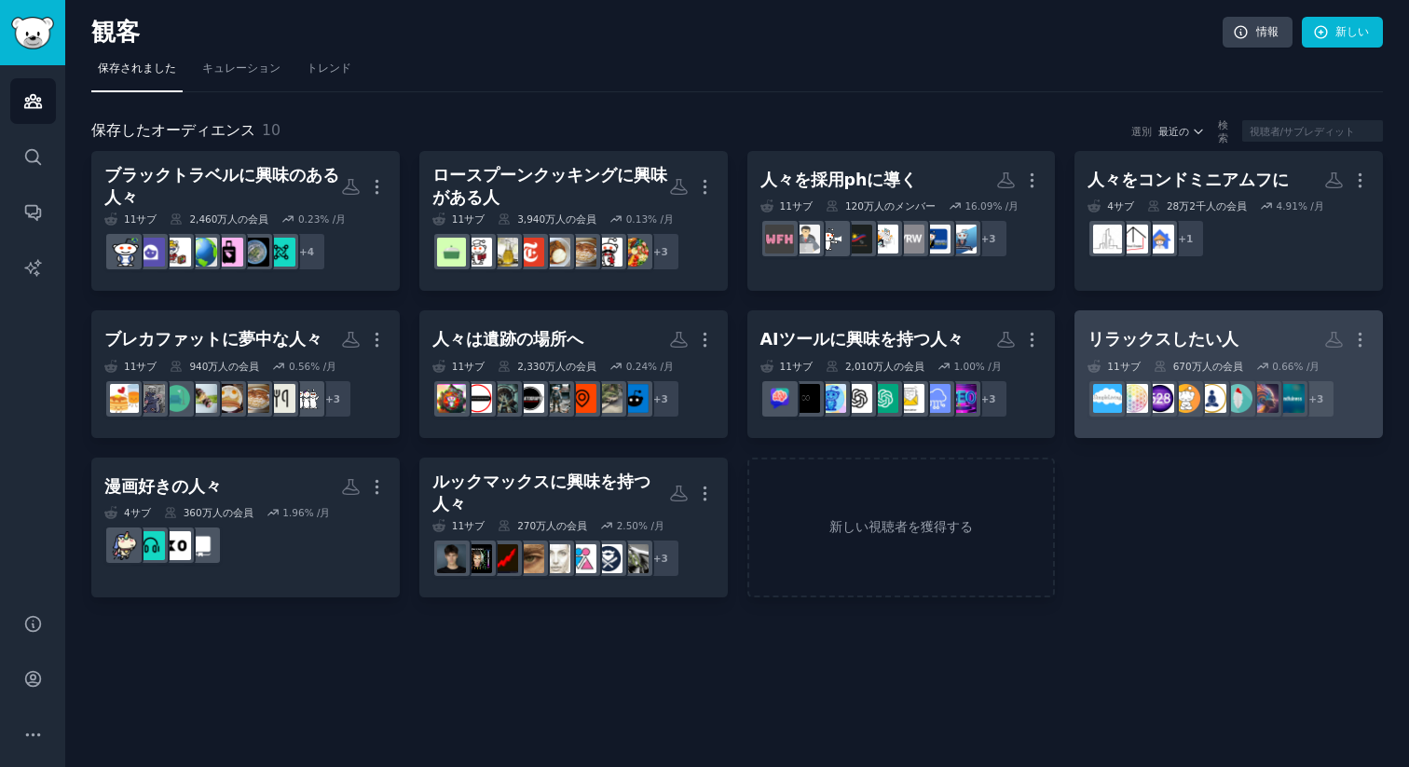
click at [1197, 345] on font "リラックスしたい人" at bounding box center [1162, 339] width 151 height 19
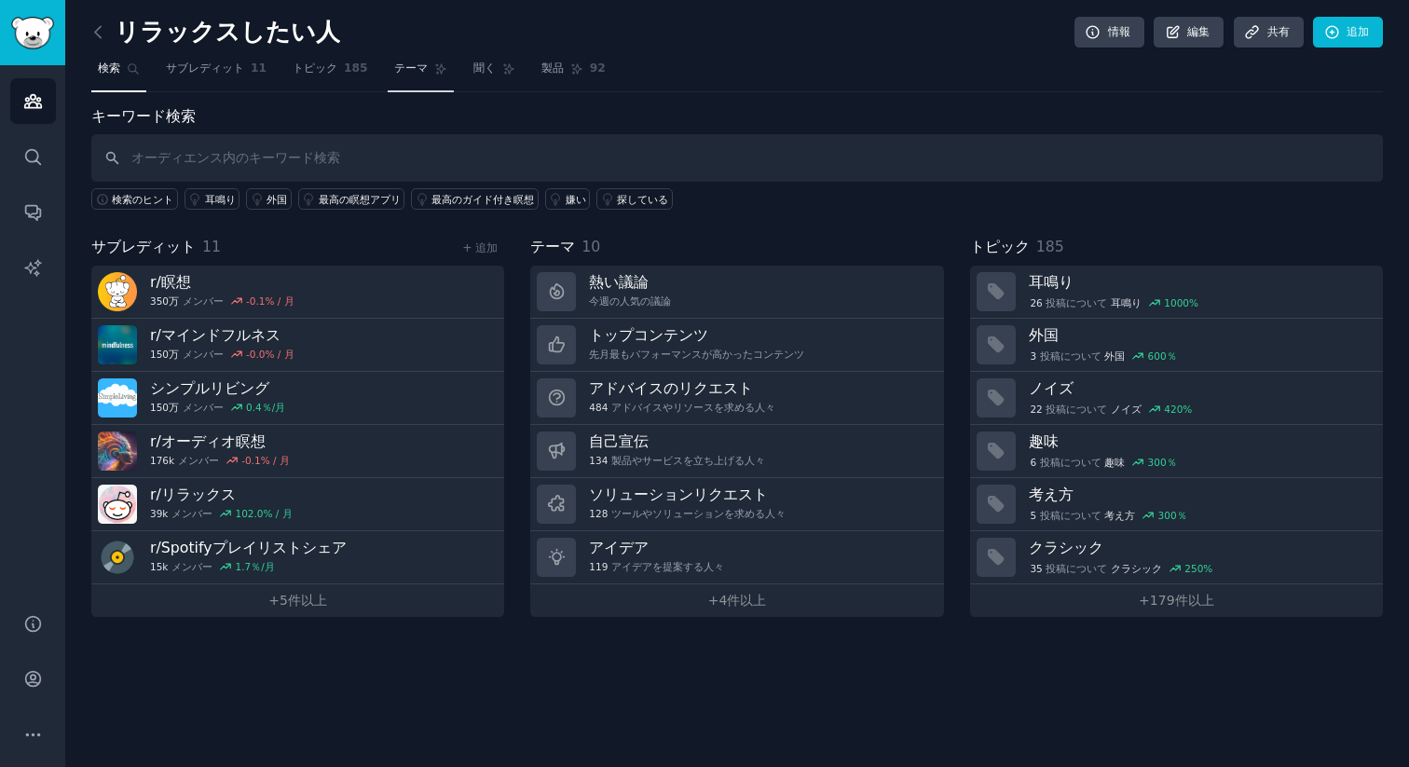
click at [402, 75] on font "テーマ" at bounding box center [411, 67] width 34 height 13
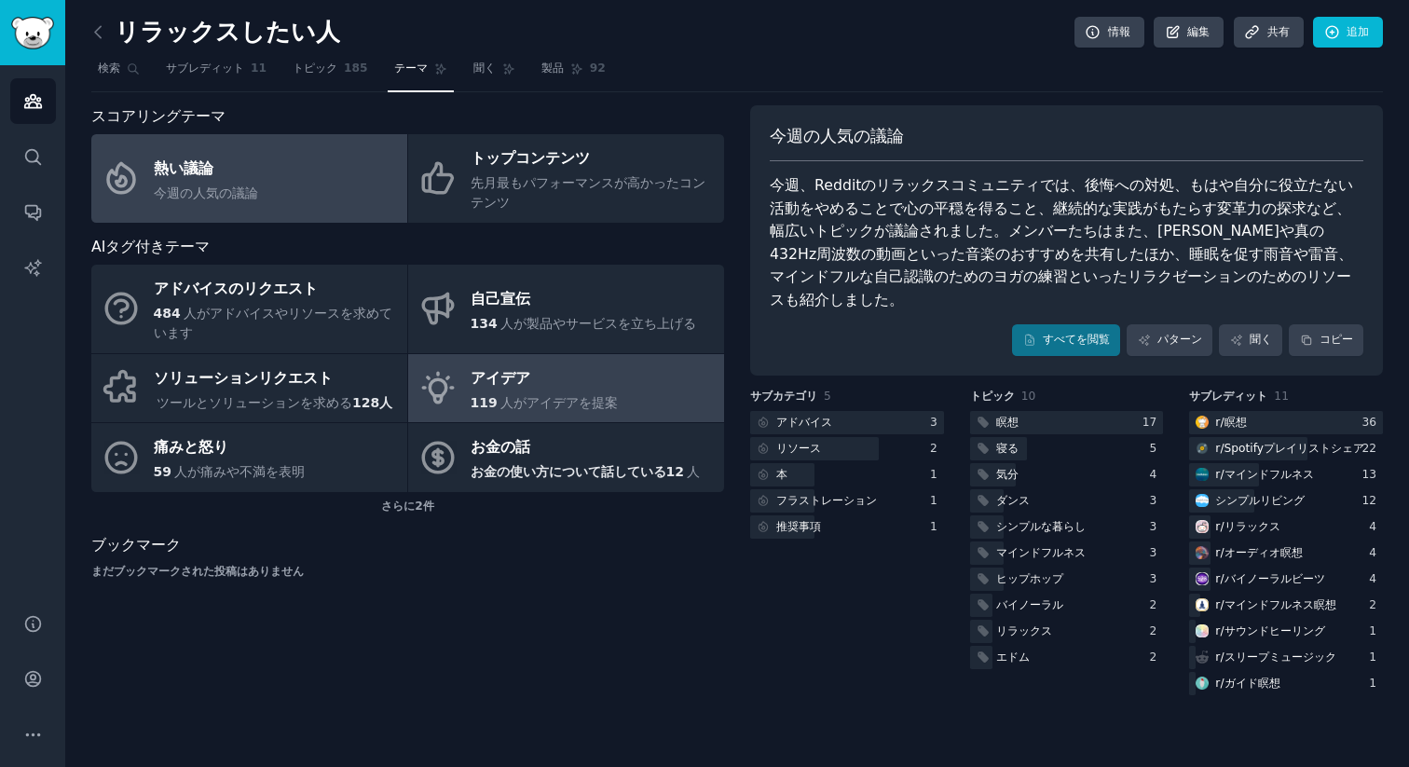
click at [504, 381] on font "アイデア" at bounding box center [500, 378] width 60 height 18
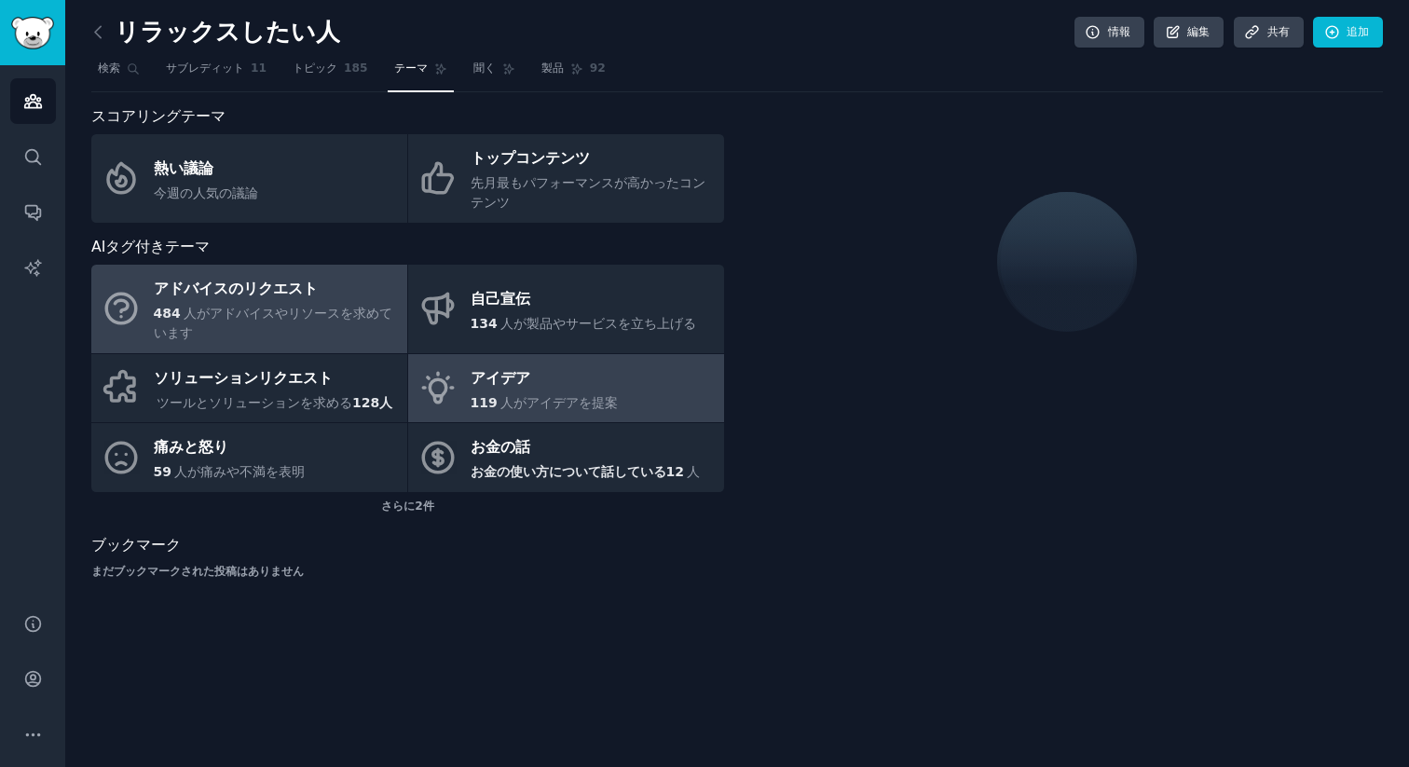
click at [287, 317] on font "人がアドバイスやリソースを求めています" at bounding box center [273, 323] width 239 height 34
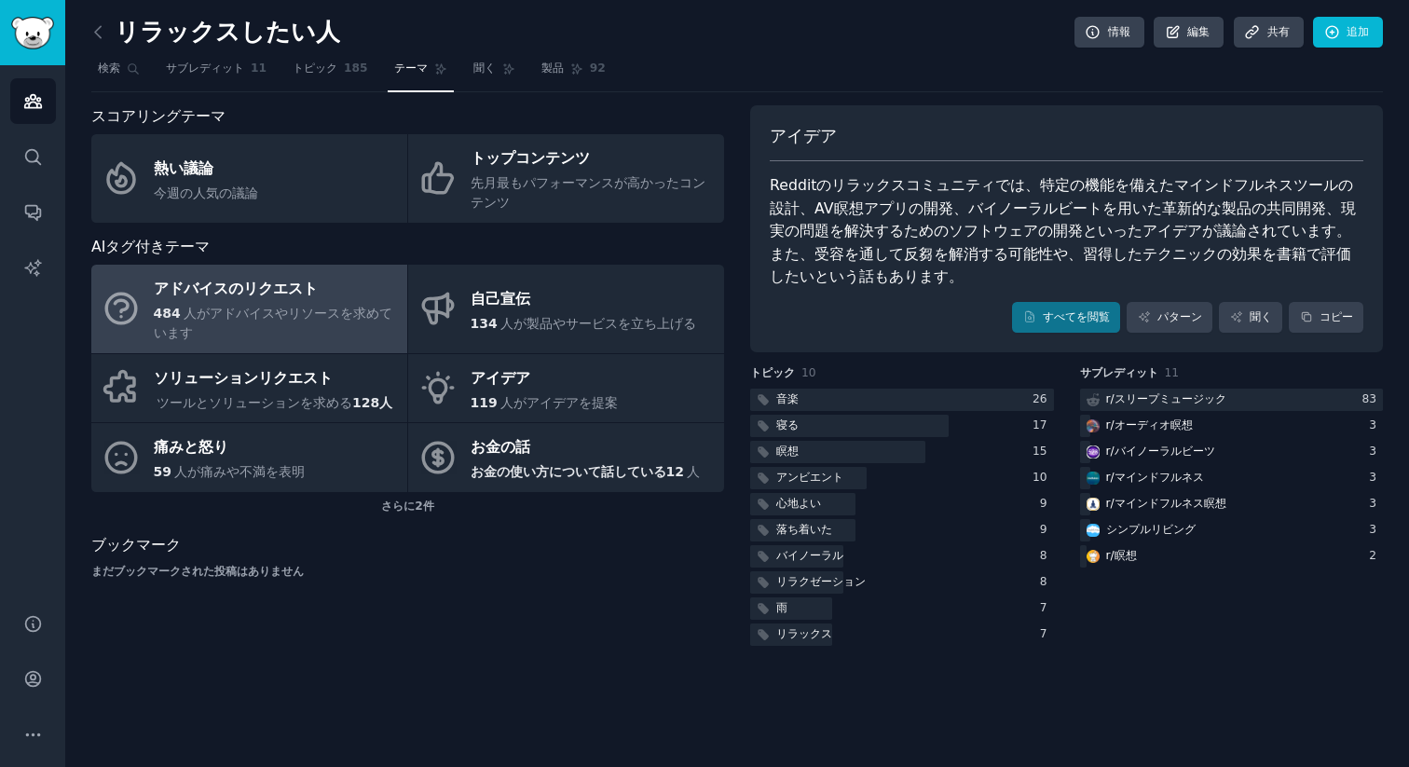
click at [1151, 333] on div "アイデア Redditのリラックスコミュニティでは、特定の機能を備えたマインドフルネスツールの設計、AV瞑想アプリの開発、バイノーラルビートを用いた革新的な製…" at bounding box center [1066, 229] width 633 height 248
click at [1155, 320] on link "パターン" at bounding box center [1169, 318] width 86 height 32
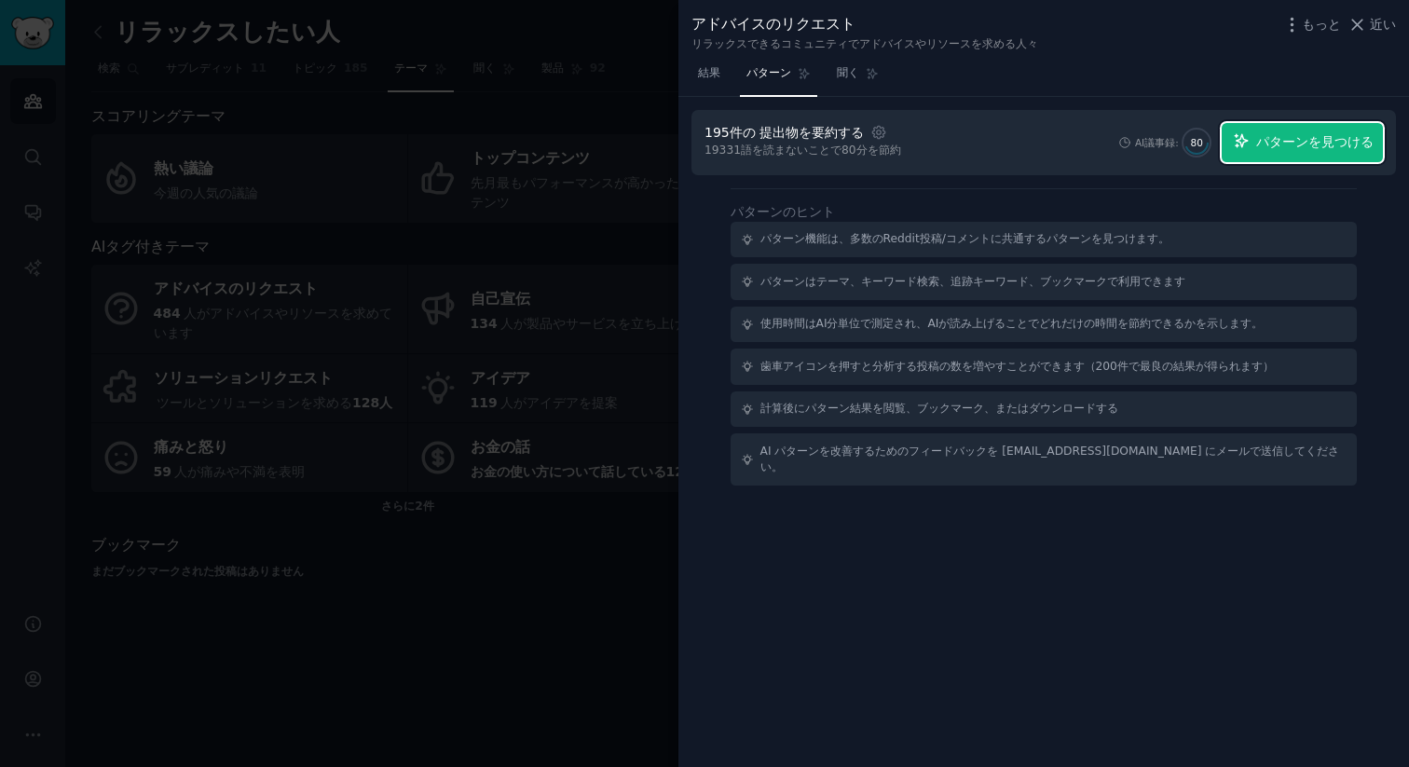
click at [1316, 148] on font "パターンを見つける" at bounding box center [1314, 141] width 117 height 15
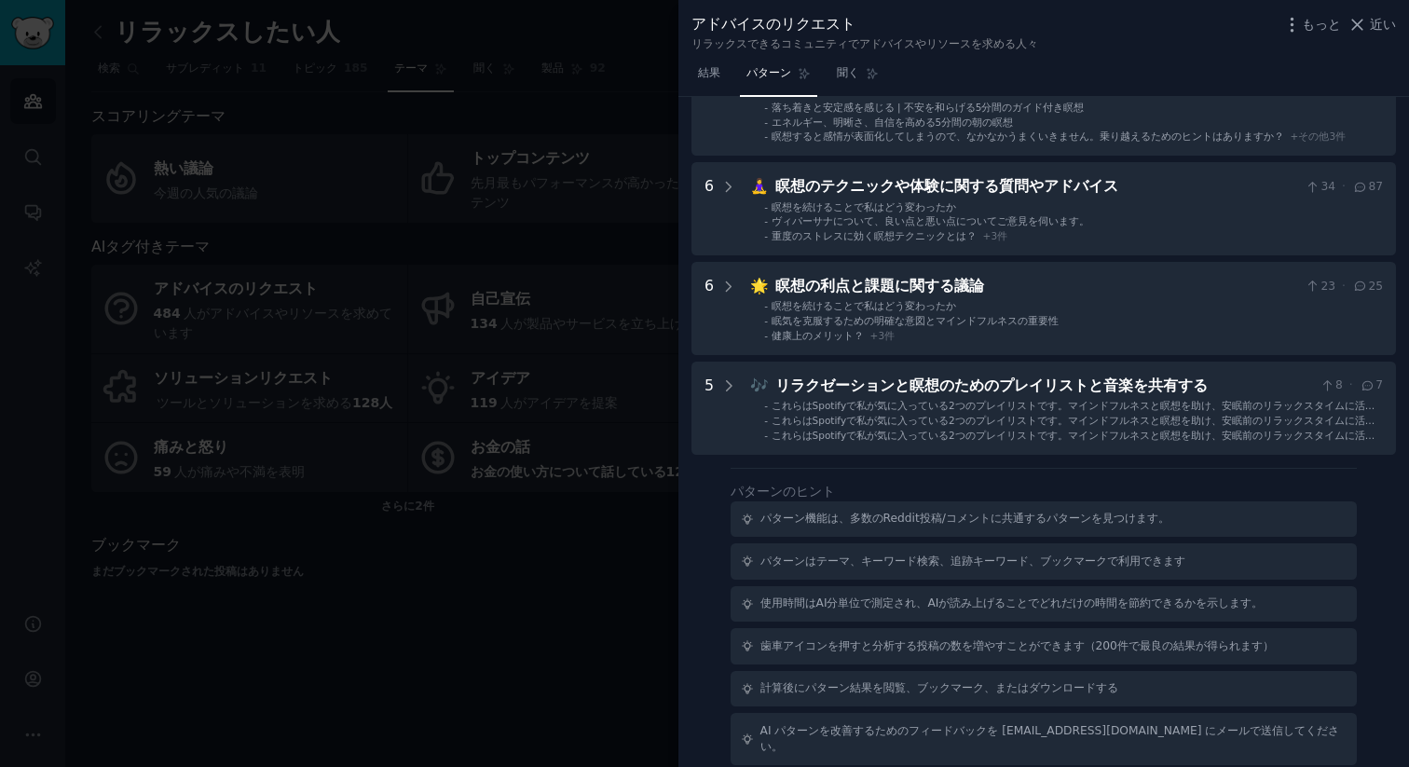
scroll to position [517, 0]
click at [575, 271] on div at bounding box center [704, 383] width 1409 height 767
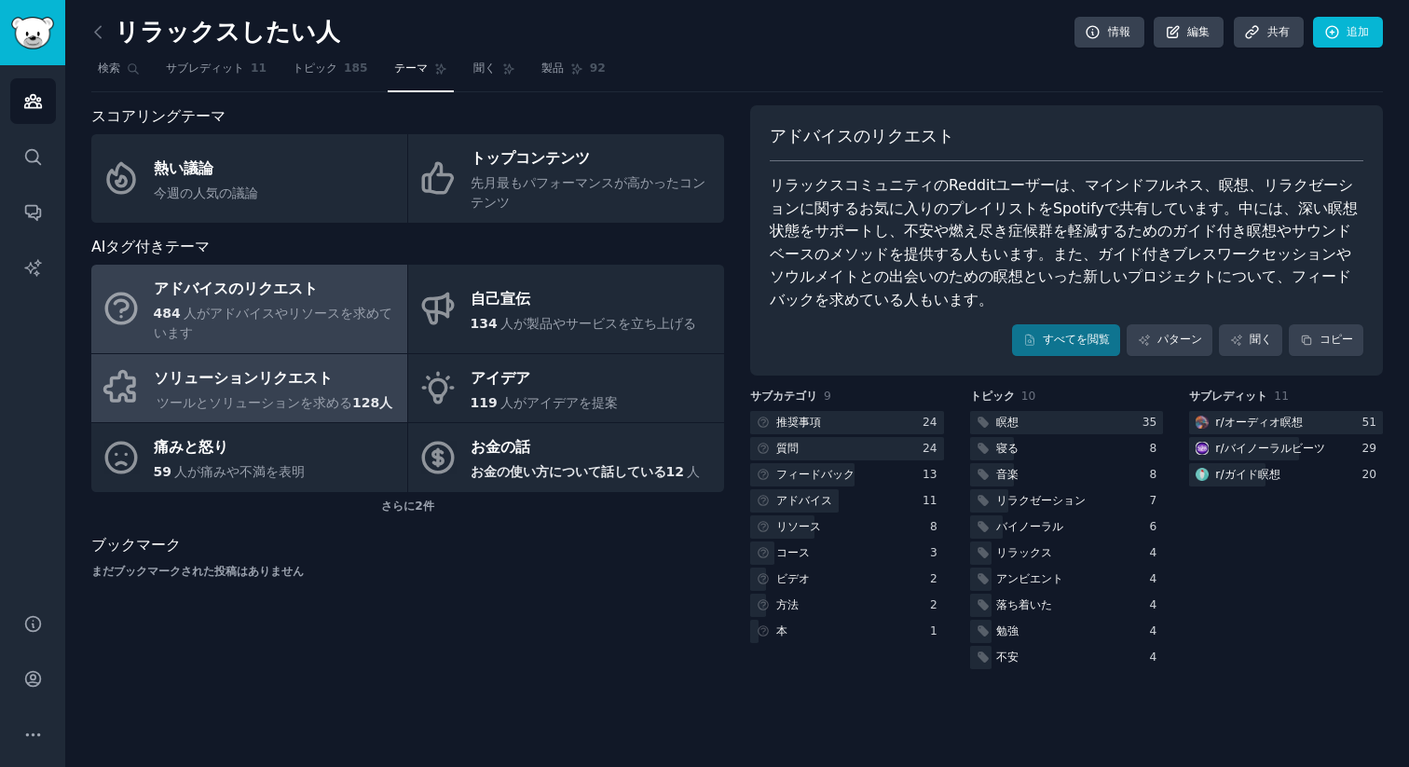
click at [287, 405] on font "ツールとソリューションを求める" at bounding box center [255, 402] width 196 height 15
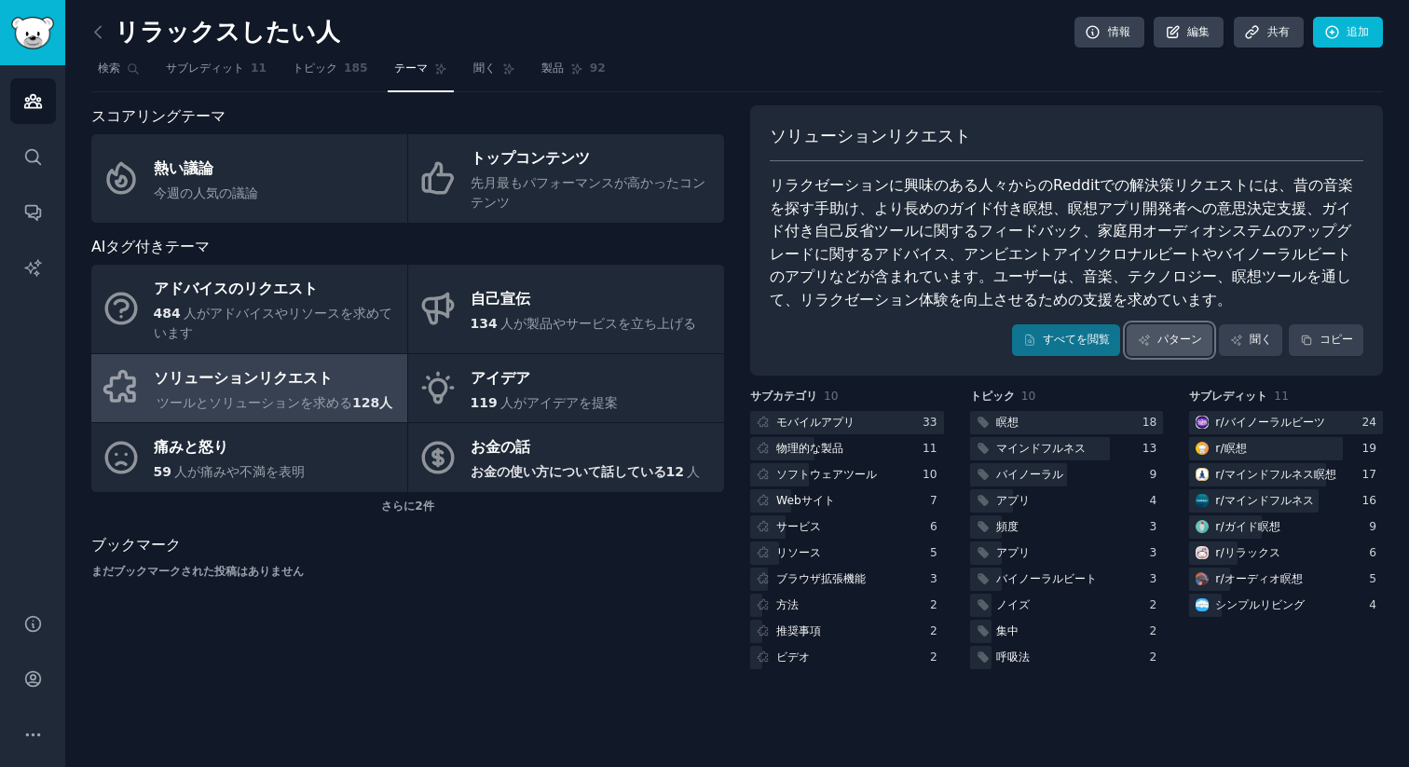
click at [1188, 341] on font "パターン" at bounding box center [1179, 339] width 45 height 13
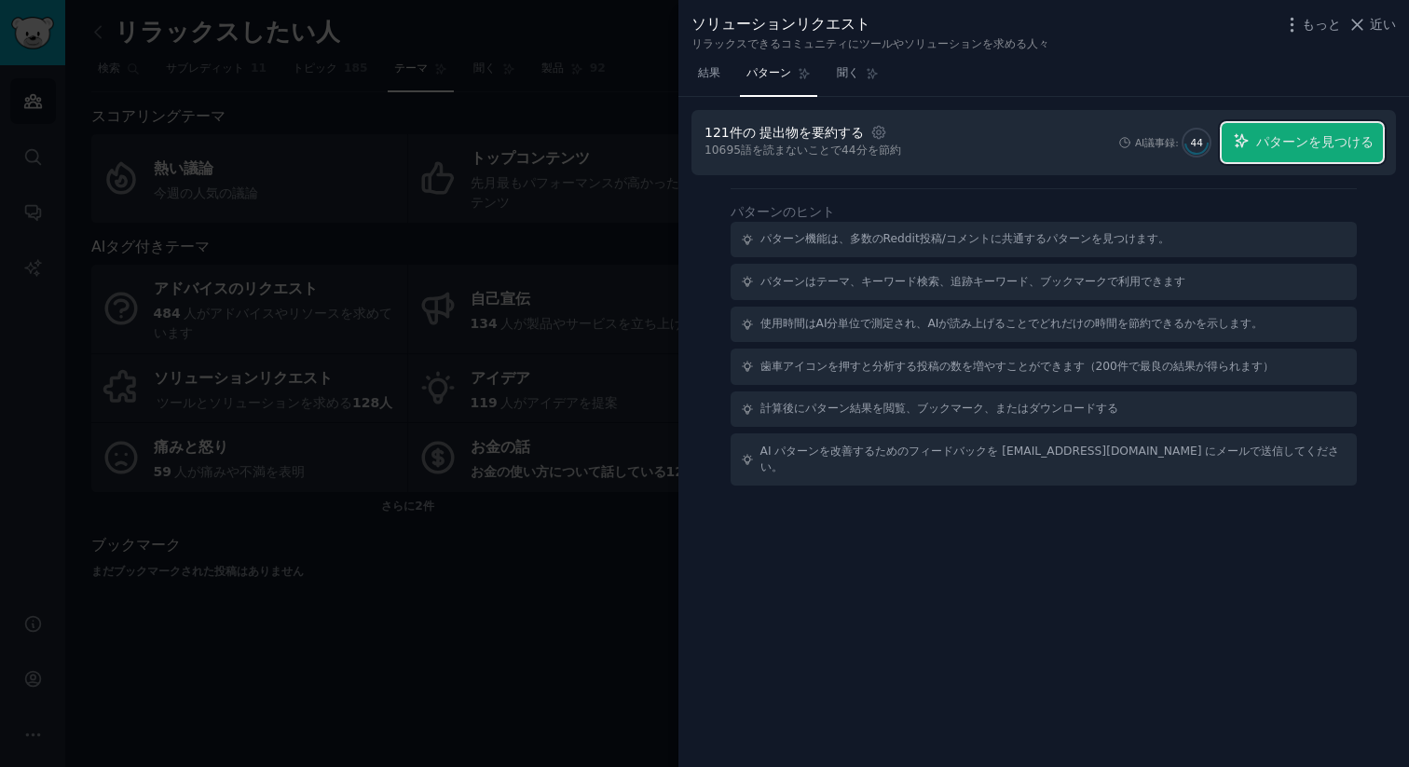
click at [1335, 135] on font "パターンを見つける" at bounding box center [1314, 141] width 117 height 15
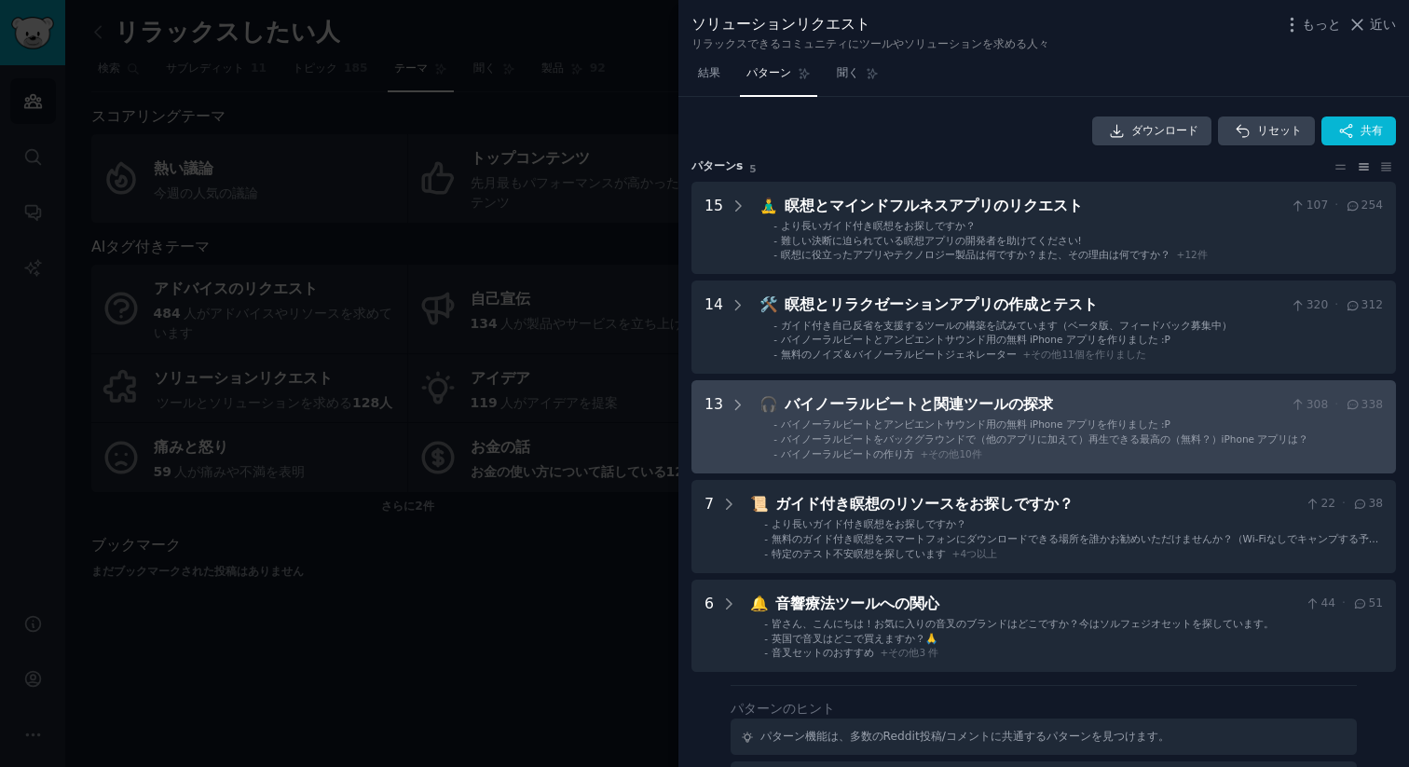
click at [1020, 435] on font "バイノーラルビートをバックグラウンドで（他のアプリに加えて）再生できる最高の（無料？）iPhone アプリは？" at bounding box center [1045, 438] width 528 height 11
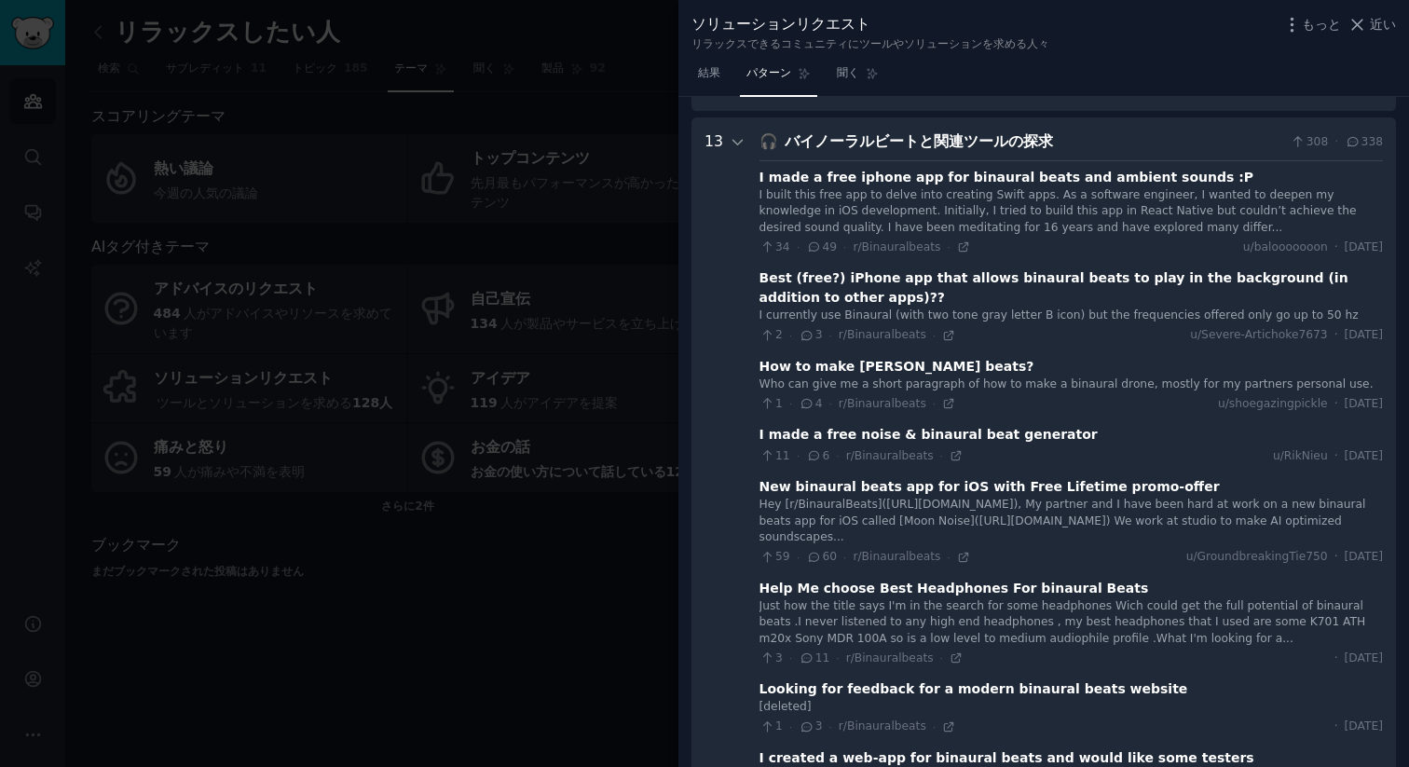
scroll to position [283, 0]
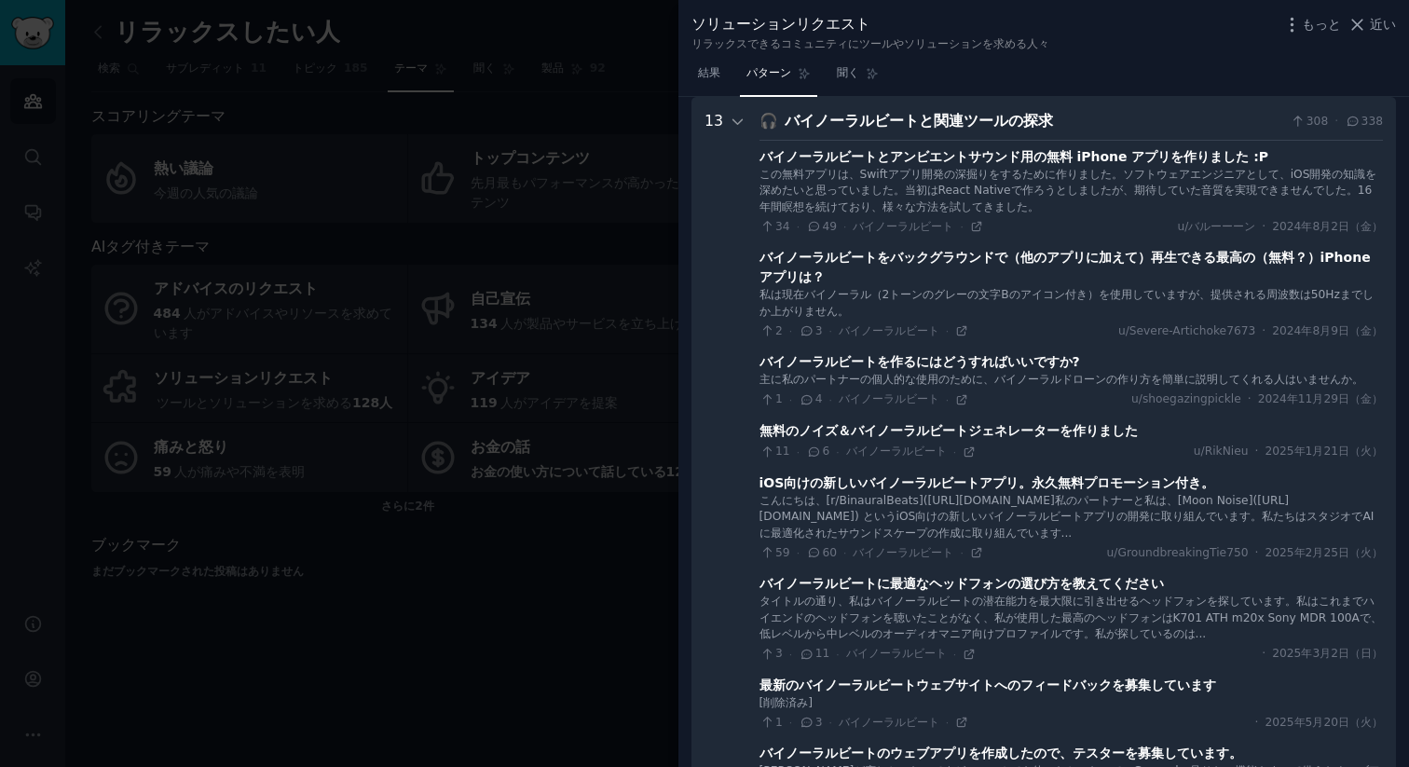
click at [865, 133] on div "🎧 バイノーラルビートと関連ツールの探求 308 · 338 バイノーラルビートとアンビエントサウンド用の無料 iPhone アプリを作りました :P この無…" at bounding box center [1070, 749] width 623 height 1278
click at [865, 157] on font "バイノーラルビートとアンビエントサウンド用の無料 iPhone アプリを作りました :P" at bounding box center [1014, 156] width 510 height 15
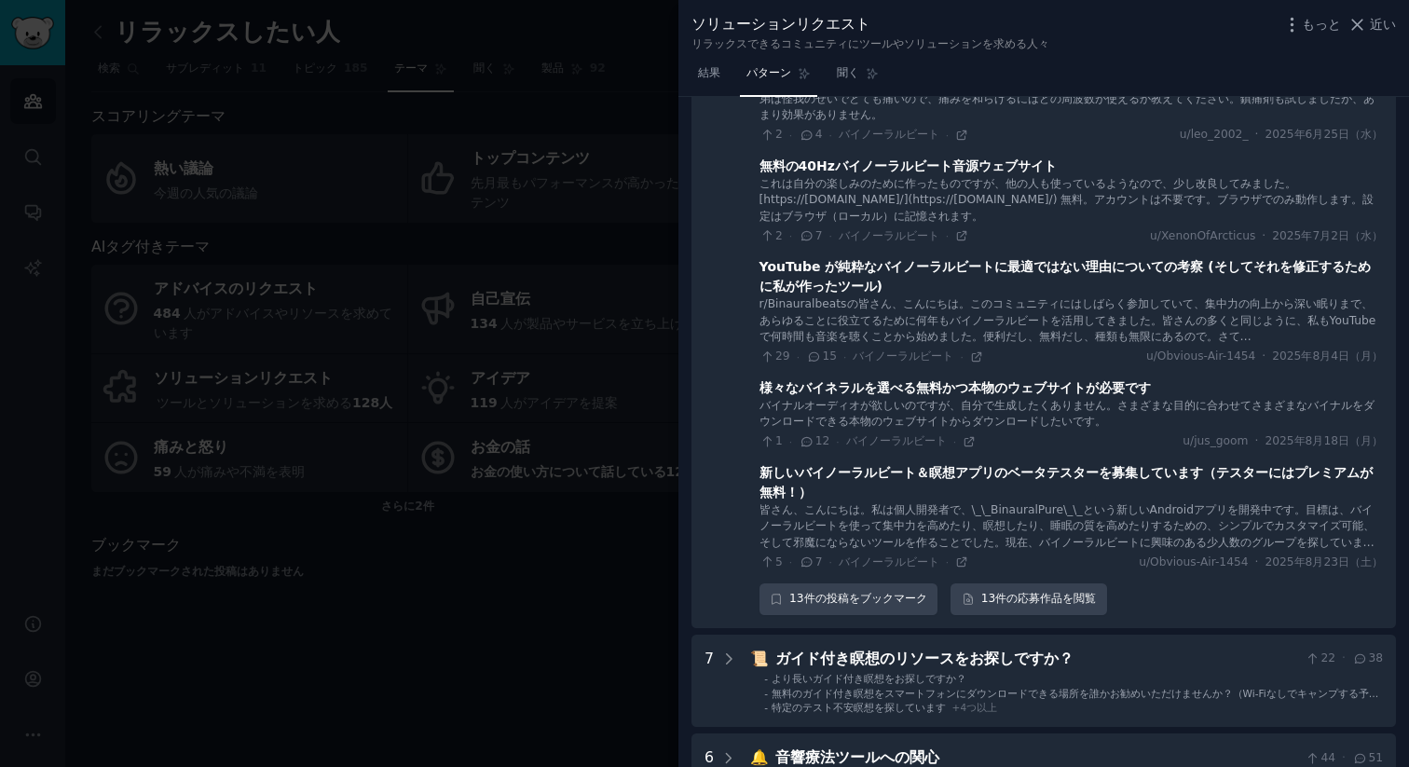
scroll to position [1430, 0]
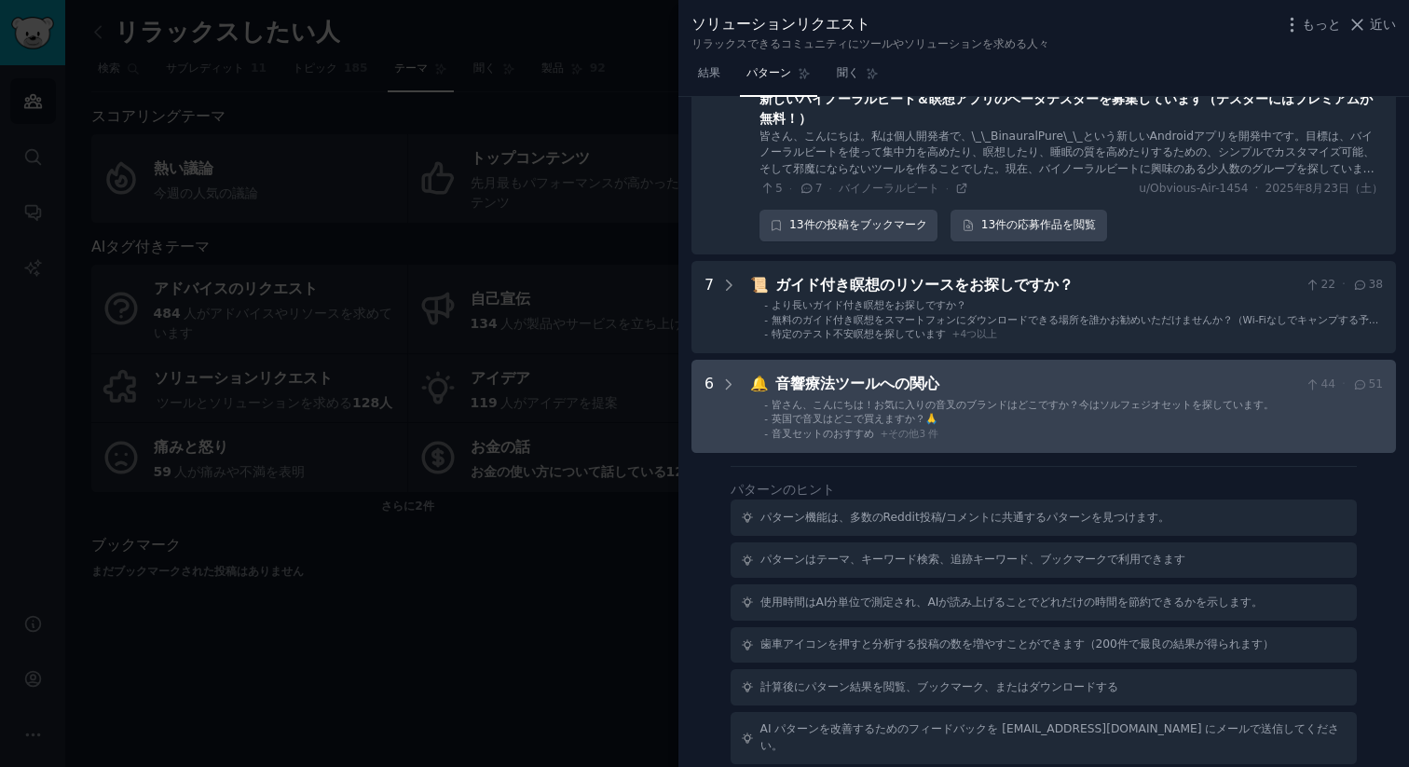
click at [959, 399] on font "皆さん、こんにちは！お気に入りの音叉のブランドはどこですか？今はソルフェジオセットを探しています。" at bounding box center [1022, 404] width 502 height 11
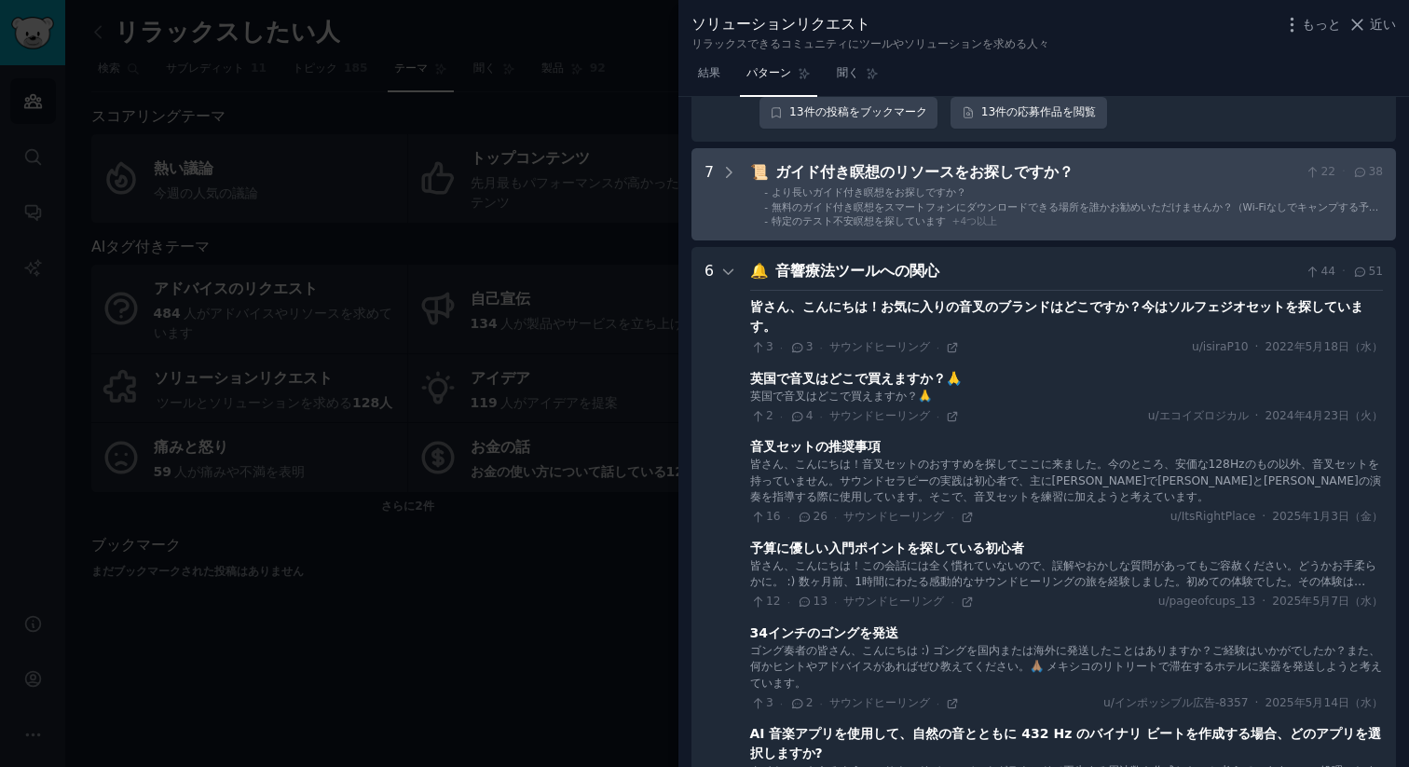
click at [1000, 202] on font "無料のガイド付き瞑想をスマートフォンにダウンロードできる場所を誰かお勧めいただけませんか？（Wi-Fiなしでキャンプする予定です）" at bounding box center [1074, 213] width 607 height 24
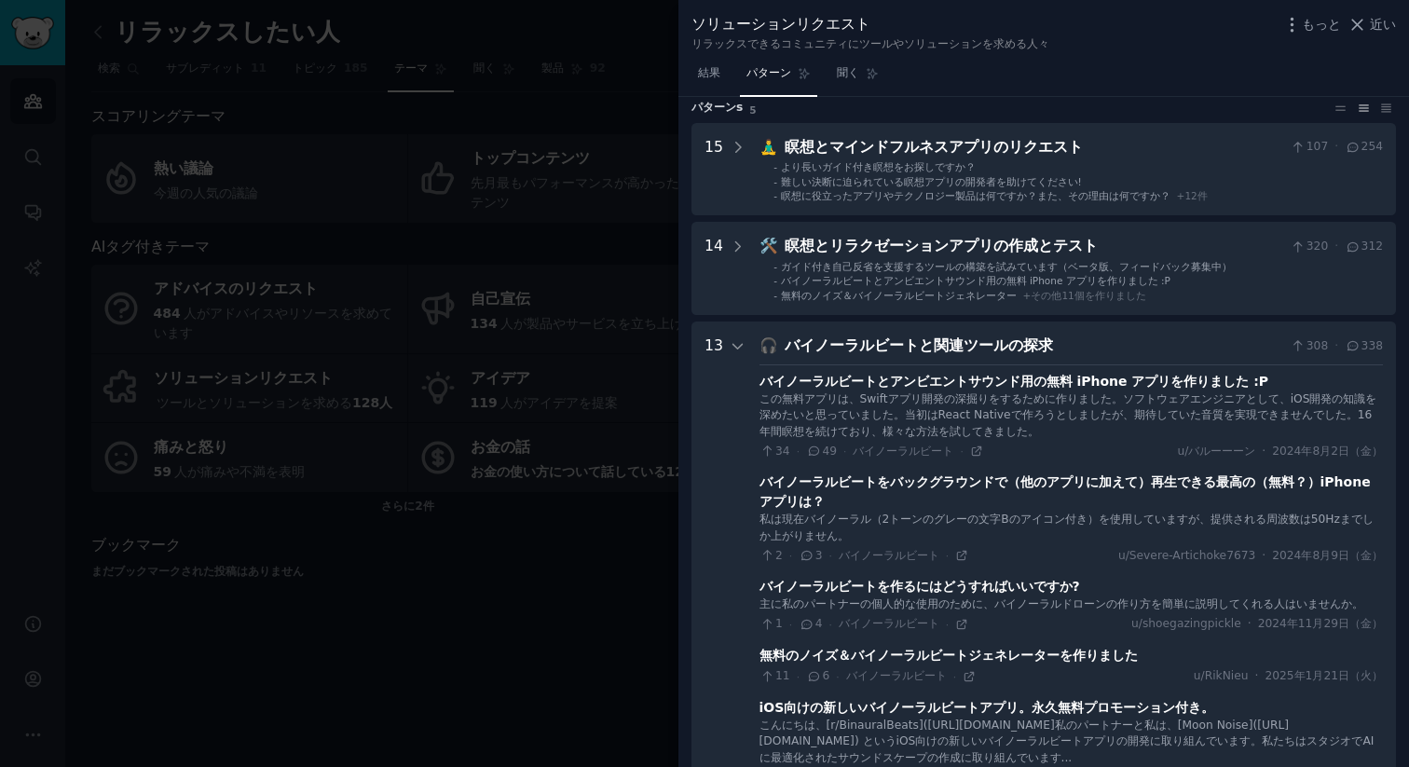
scroll to position [0, 0]
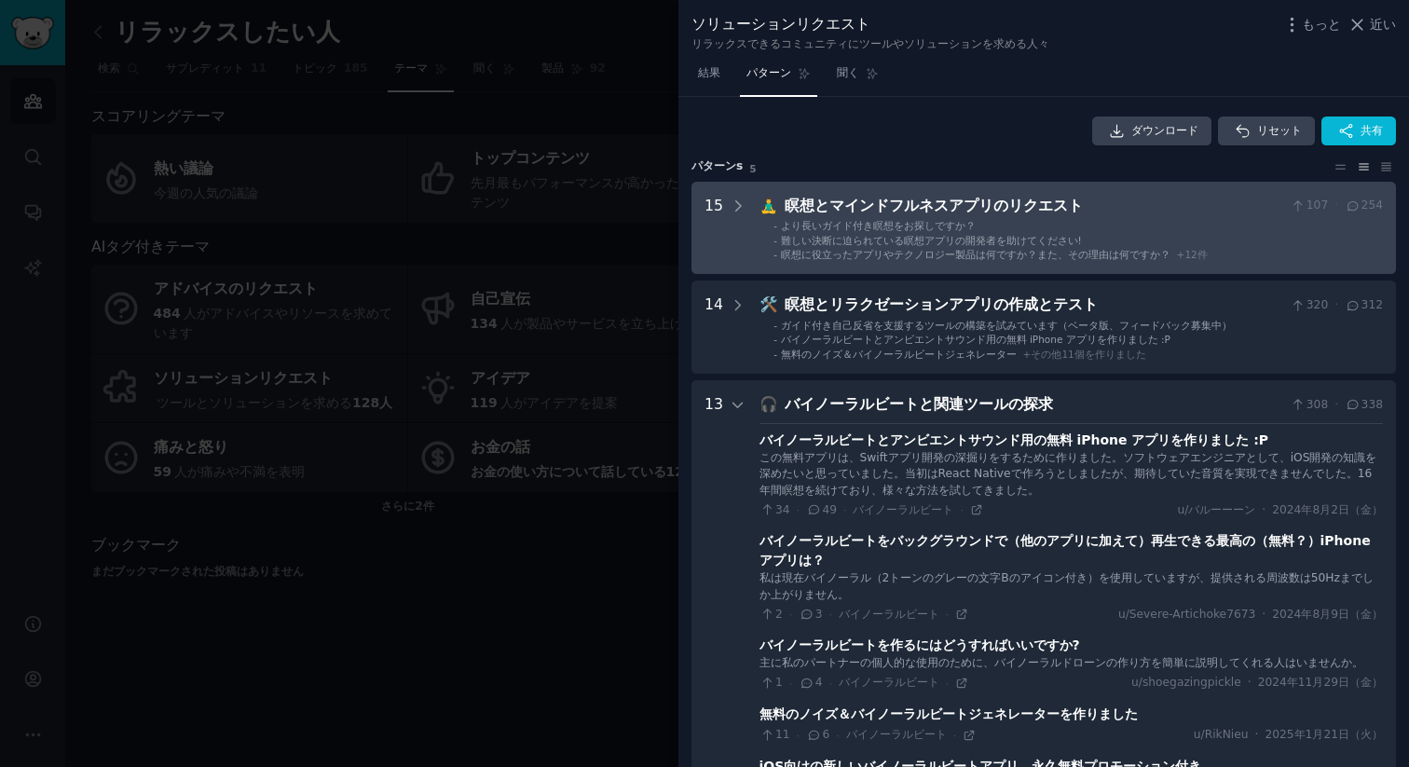
click at [976, 224] on li "- より長いガイド付き瞑想をお探しですか？" at bounding box center [1077, 225] width 609 height 13
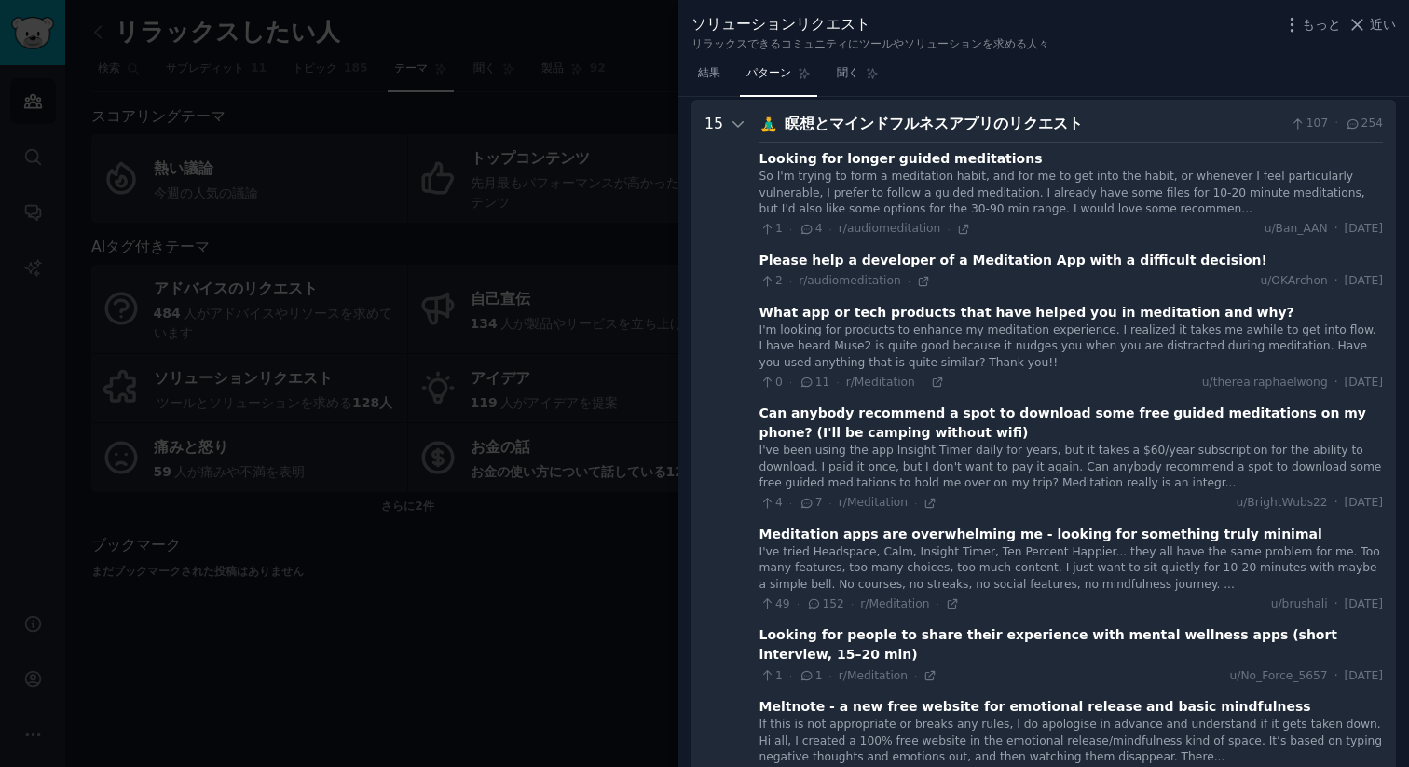
scroll to position [85, 0]
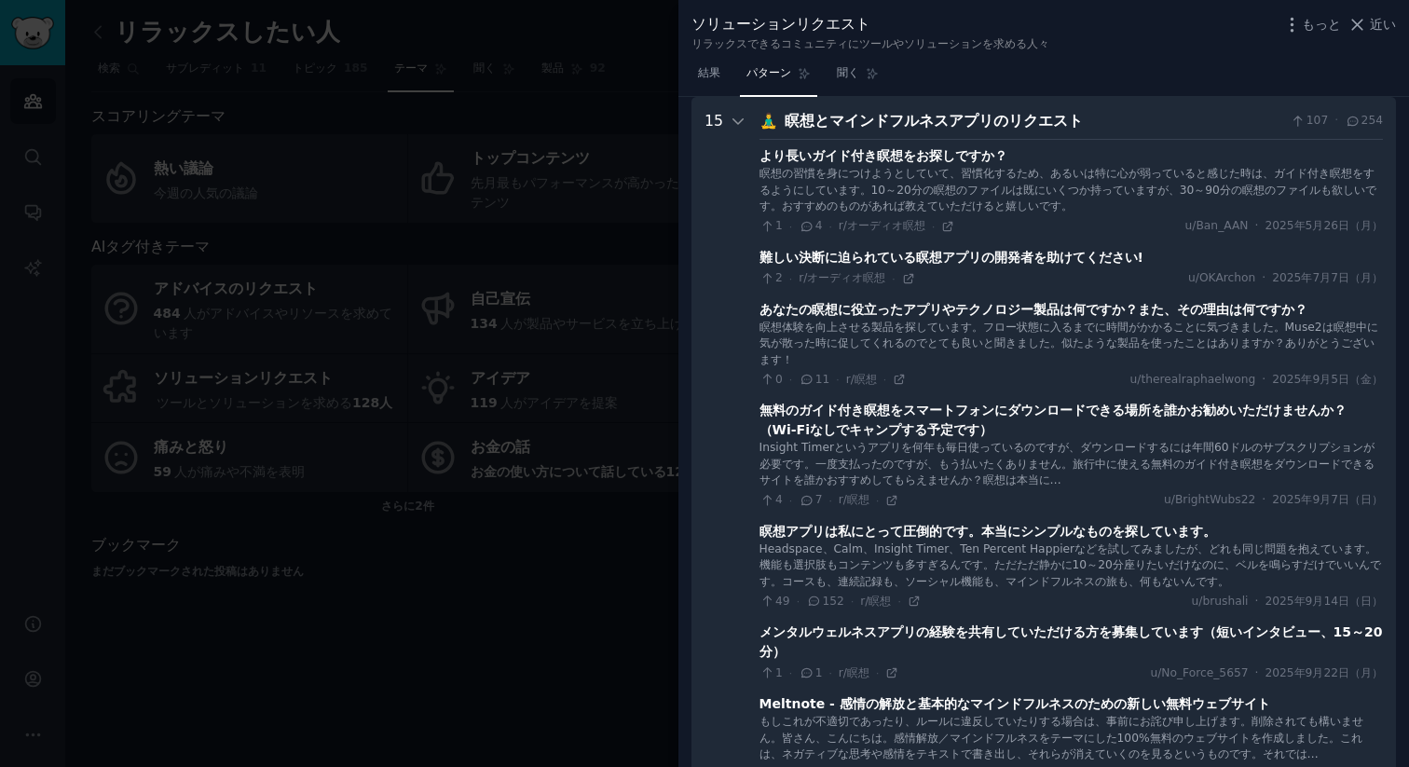
click at [935, 155] on font "より長いガイド付き瞑想をお探しですか？" at bounding box center [883, 155] width 248 height 15
click at [1325, 114] on div "107 · 254" at bounding box center [1335, 121] width 93 height 23
click at [946, 150] on font "より長いガイド付き瞑想をお探しですか？" at bounding box center [883, 155] width 248 height 15
click at [937, 119] on font "瞑想とマインドフルネスアプリのリクエスト" at bounding box center [933, 121] width 298 height 18
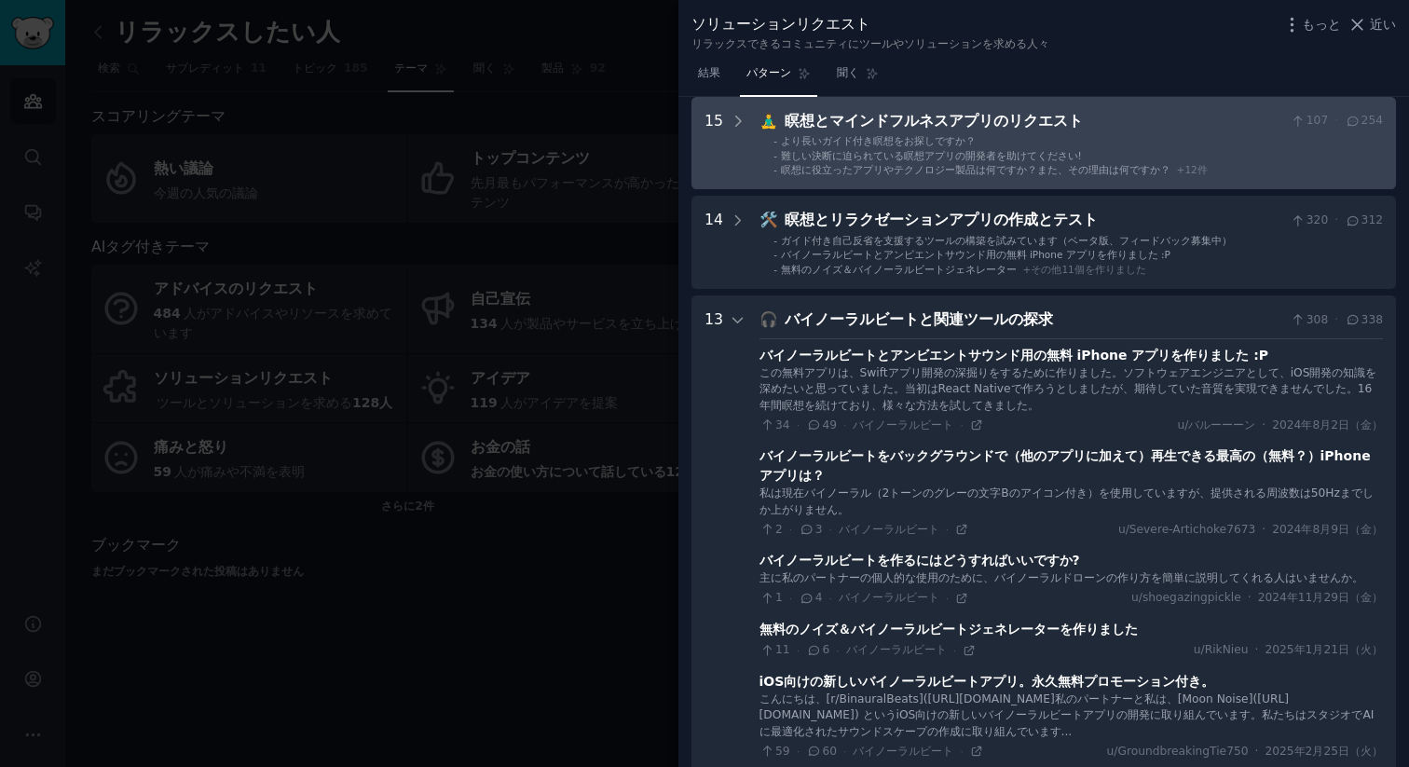
click at [937, 119] on font "瞑想とマインドフルネスアプリのリクエスト" at bounding box center [933, 121] width 298 height 18
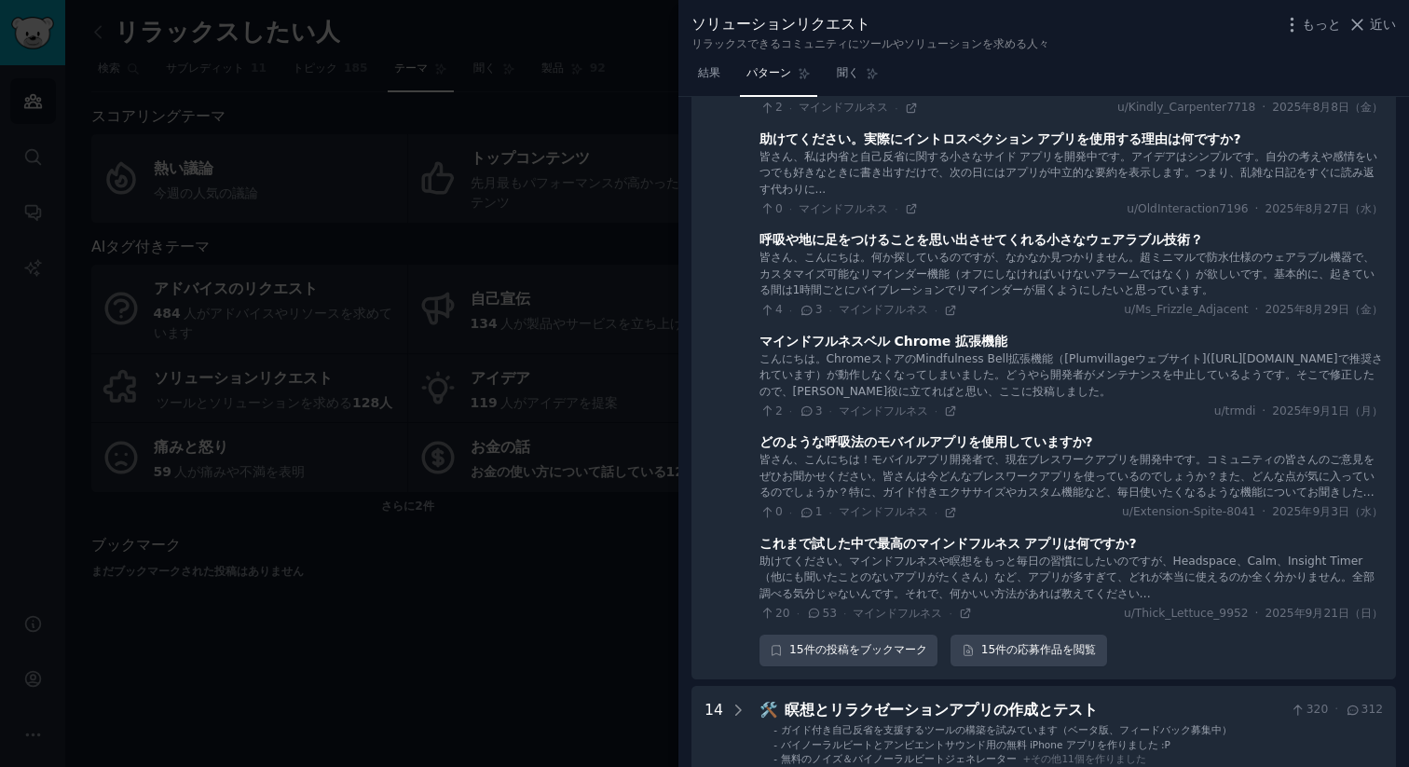
scroll to position [1028, 0]
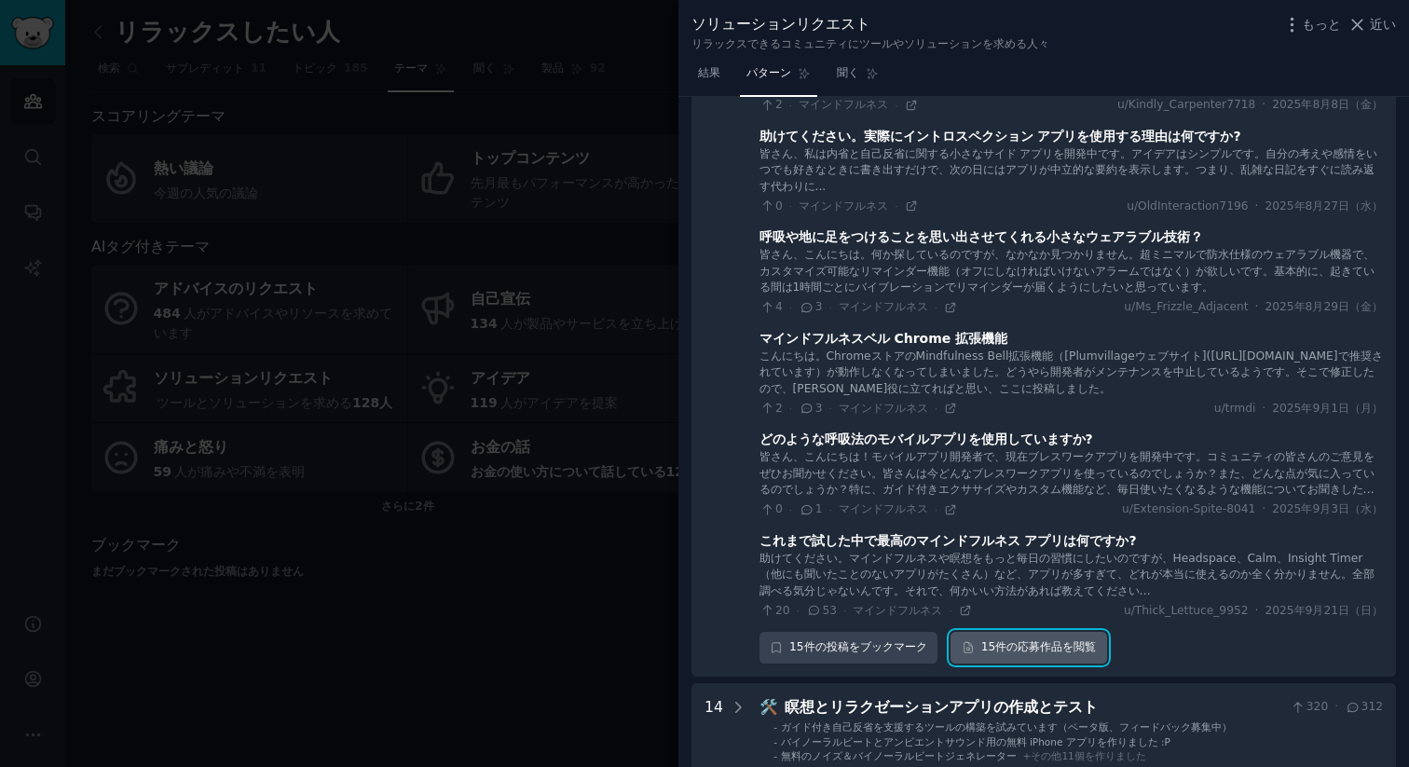
click at [1038, 652] on font "応募作品" at bounding box center [1039, 646] width 45 height 13
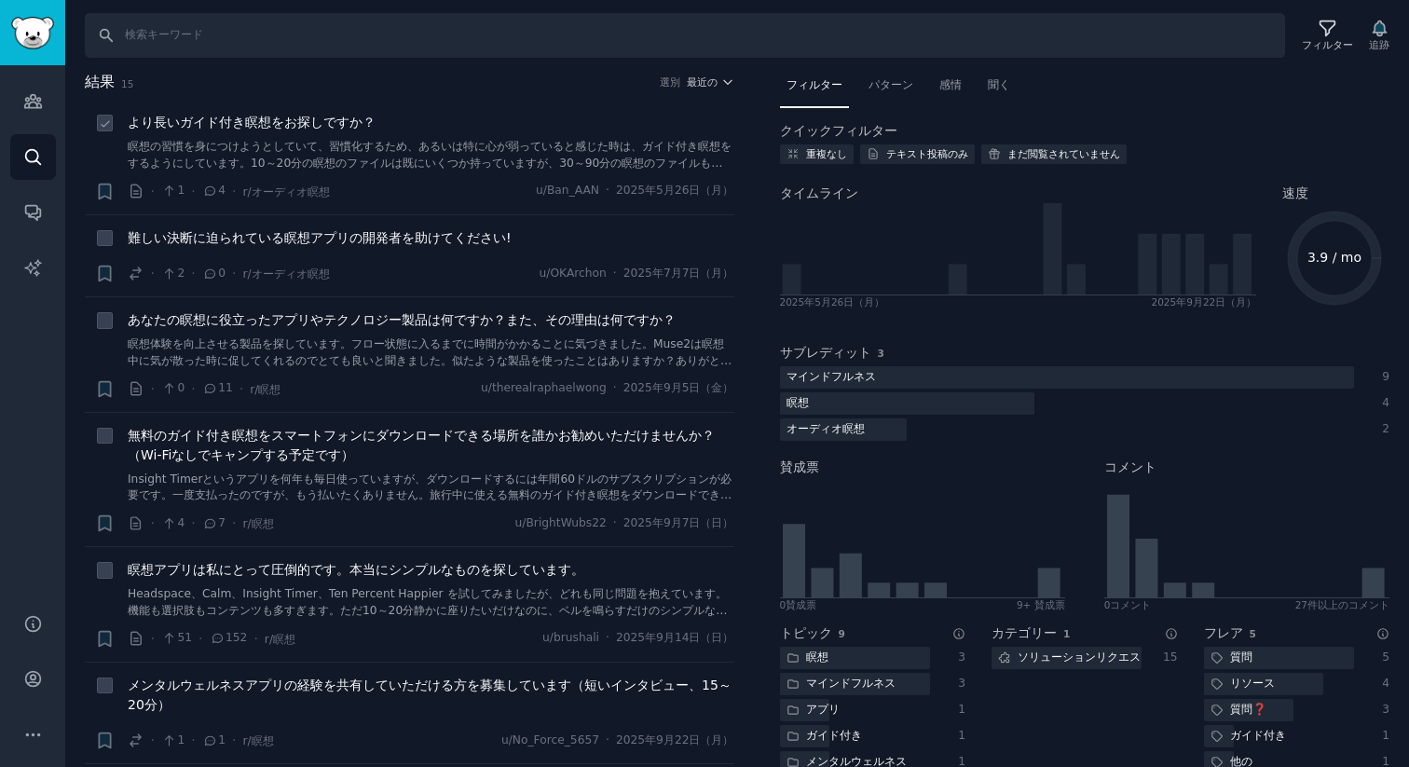
click at [298, 122] on font "より長いガイド付き瞑想をお探しですか？" at bounding box center [252, 122] width 248 height 15
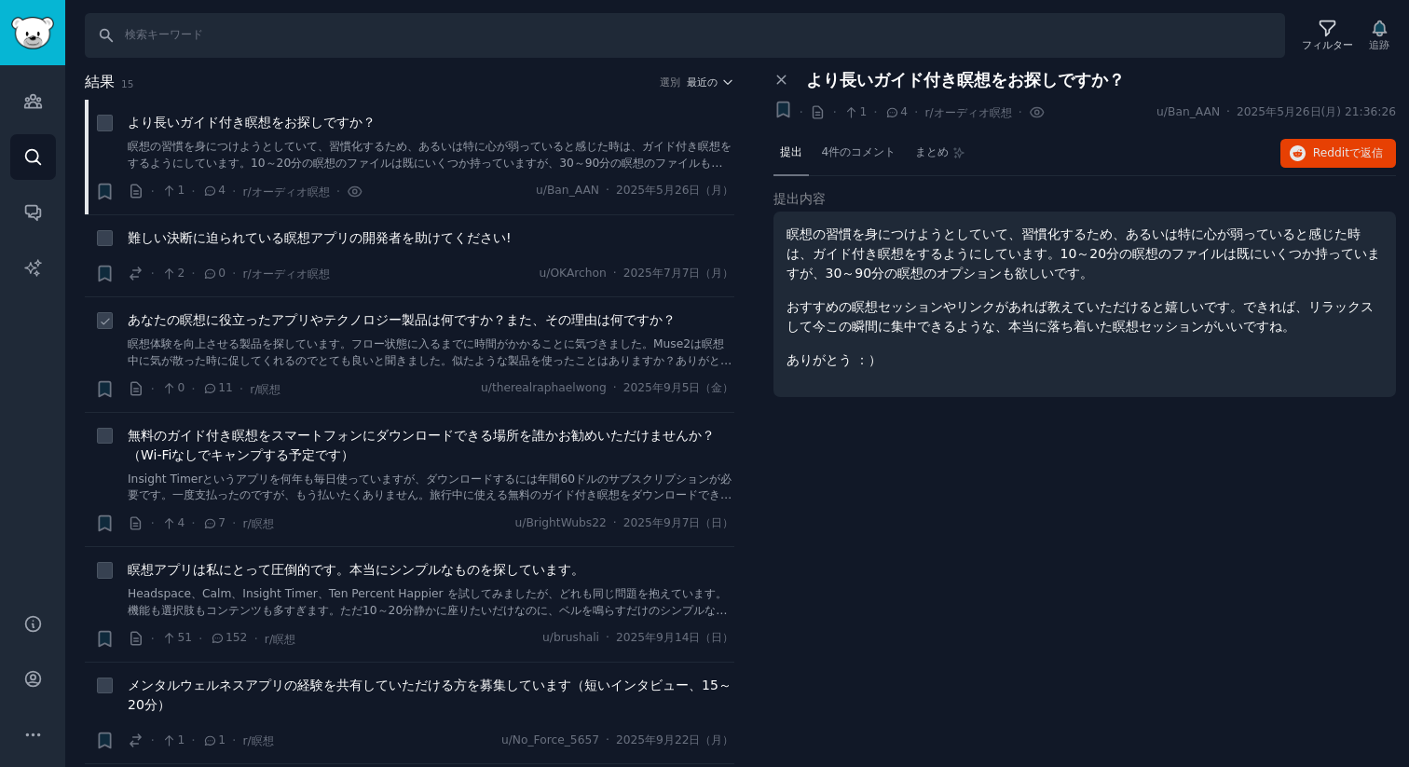
click at [301, 326] on font "あなたの瞑想に役立ったアプリやテクノロジー製品は何ですか？また、その理由は何ですか？" at bounding box center [402, 319] width 548 height 15
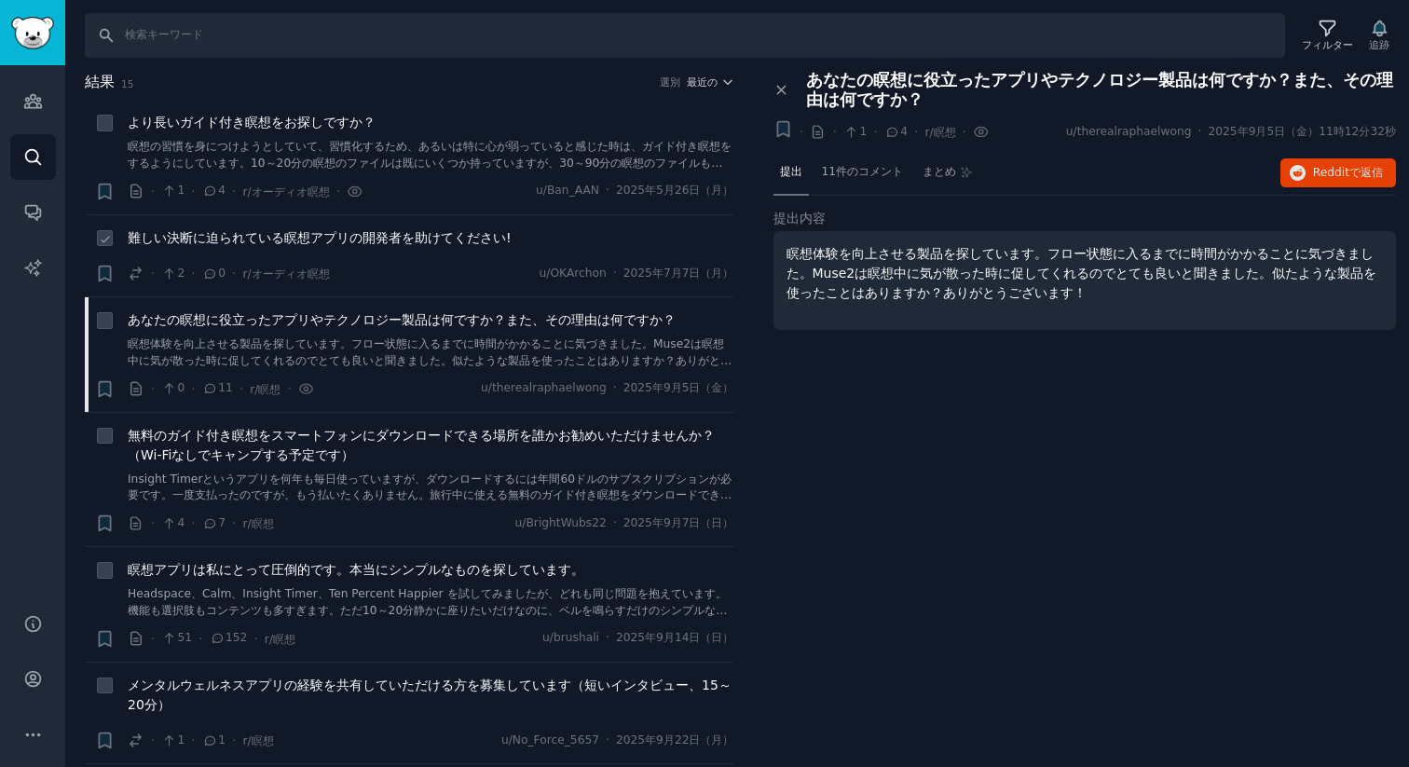
click at [306, 225] on li "+ 難しい決断に迫られている瞑想アプリの開発者を助けてください! · 2 · 0 · r/オーディオ瞑想 u/OKArchon · 2025年7月7日（月）" at bounding box center [409, 256] width 649 height 82
click at [305, 230] on font "難しい決断に迫られている瞑想アプリの開発者を助けてください!" at bounding box center [320, 237] width 384 height 15
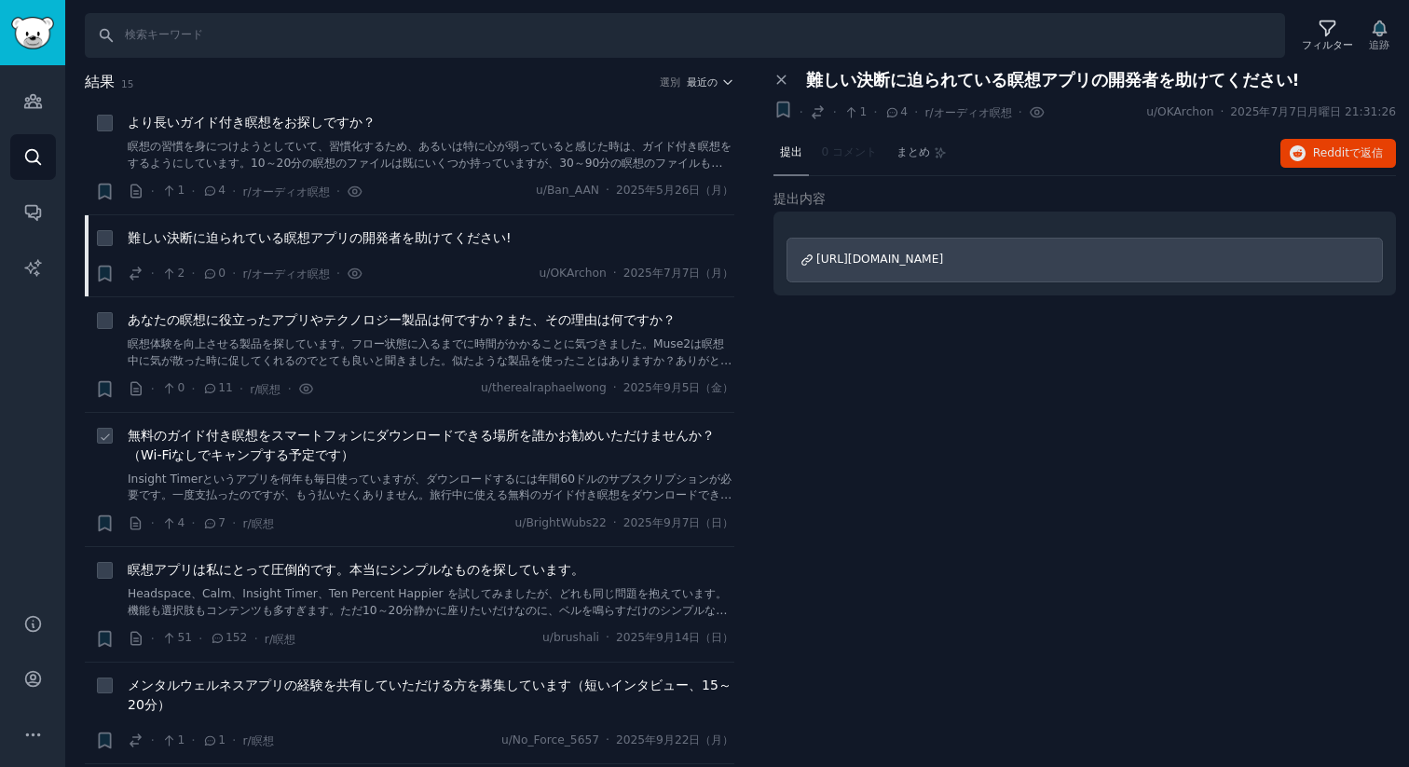
click at [392, 435] on font "無料のガイド付き瞑想をスマートフォンにダウンロードできる場所を誰かお勧めいただけませんか？（Wi-Fiなしでキャンプする予定です）" at bounding box center [421, 445] width 587 height 34
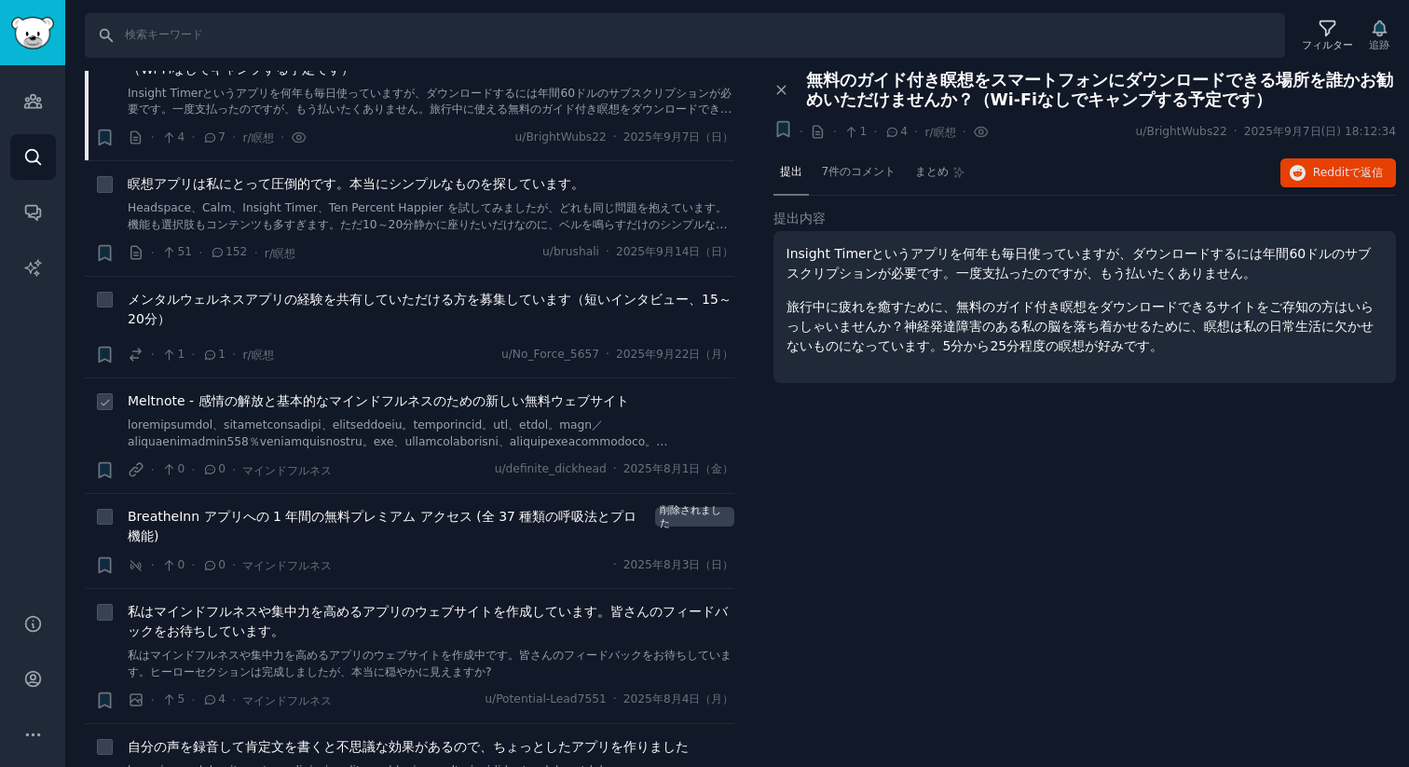
scroll to position [655, 0]
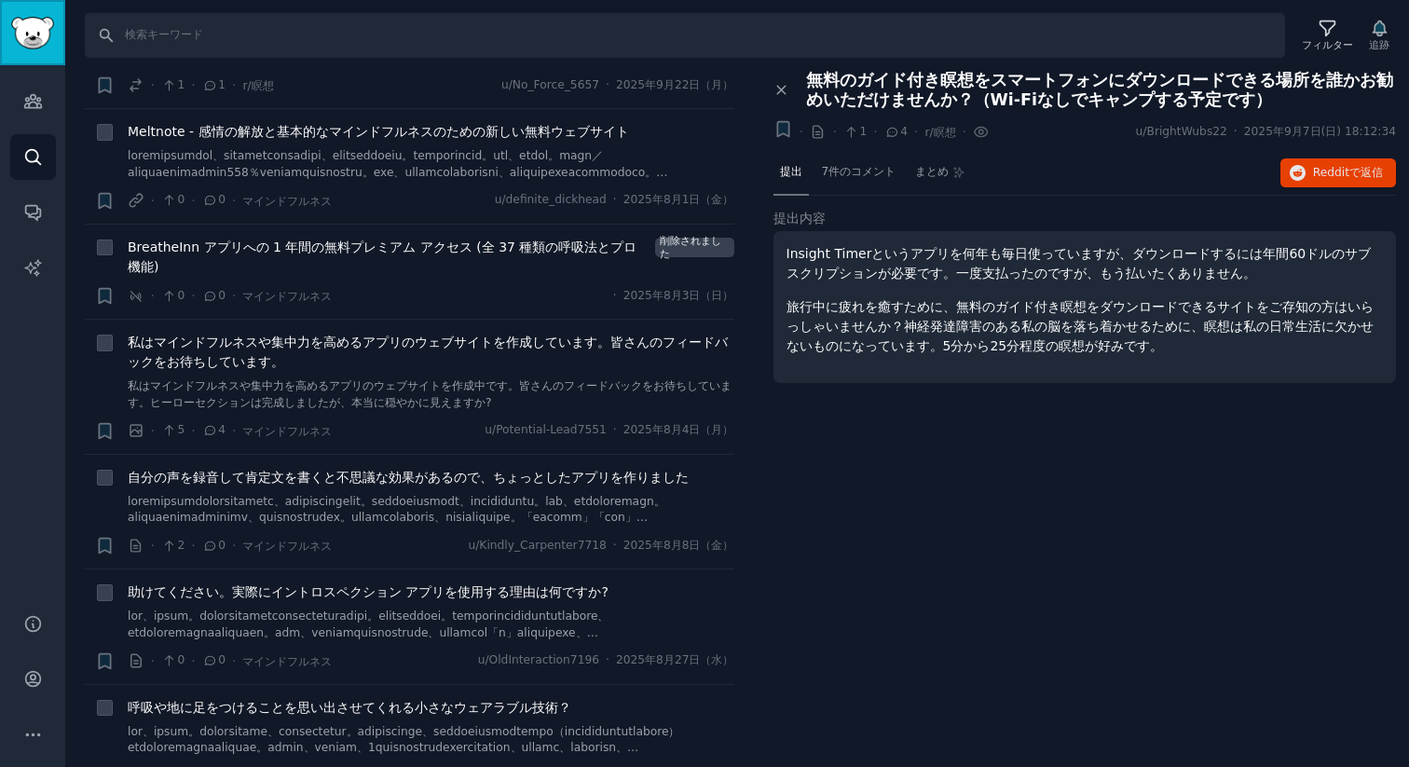
click at [34, 25] on img "サイドバー" at bounding box center [32, 33] width 43 height 33
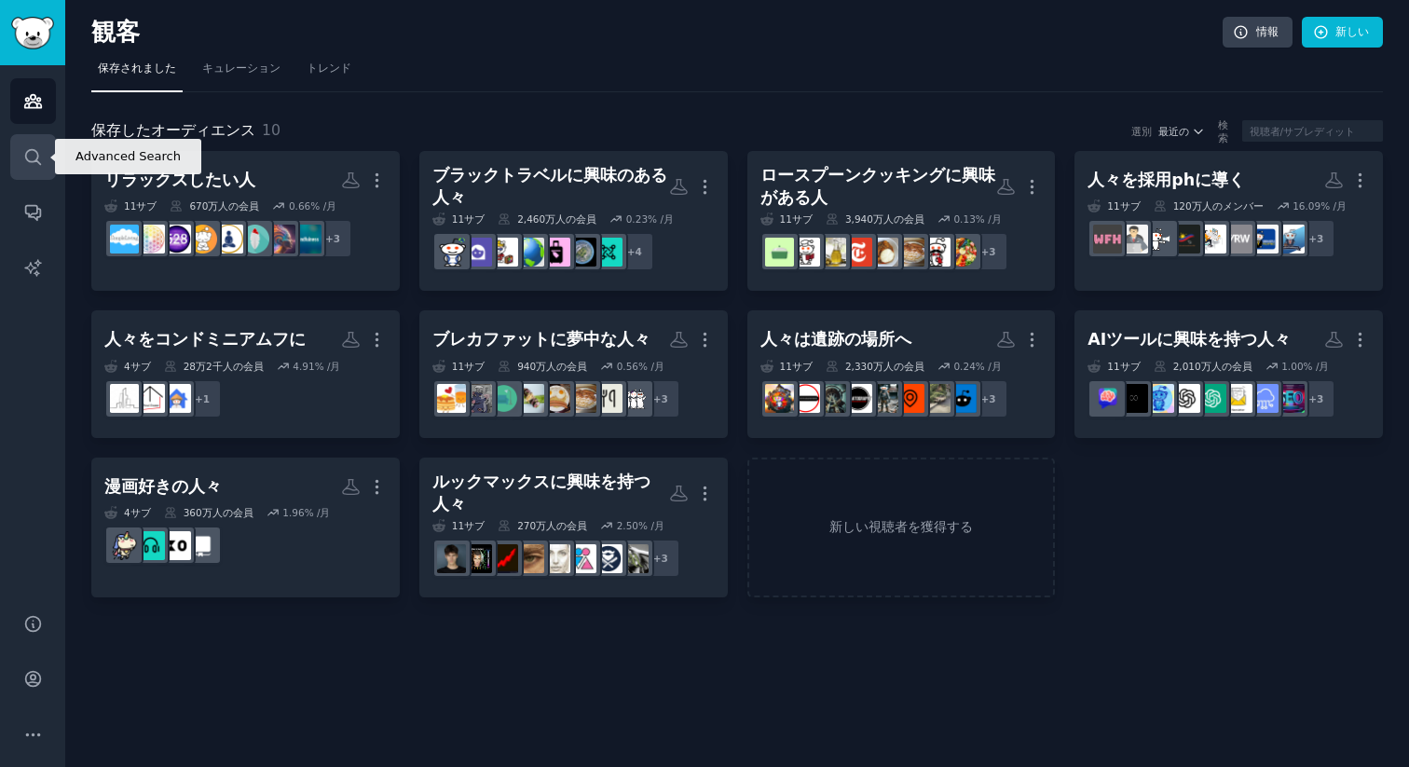
click at [35, 164] on icon "サイドバー" at bounding box center [33, 157] width 20 height 20
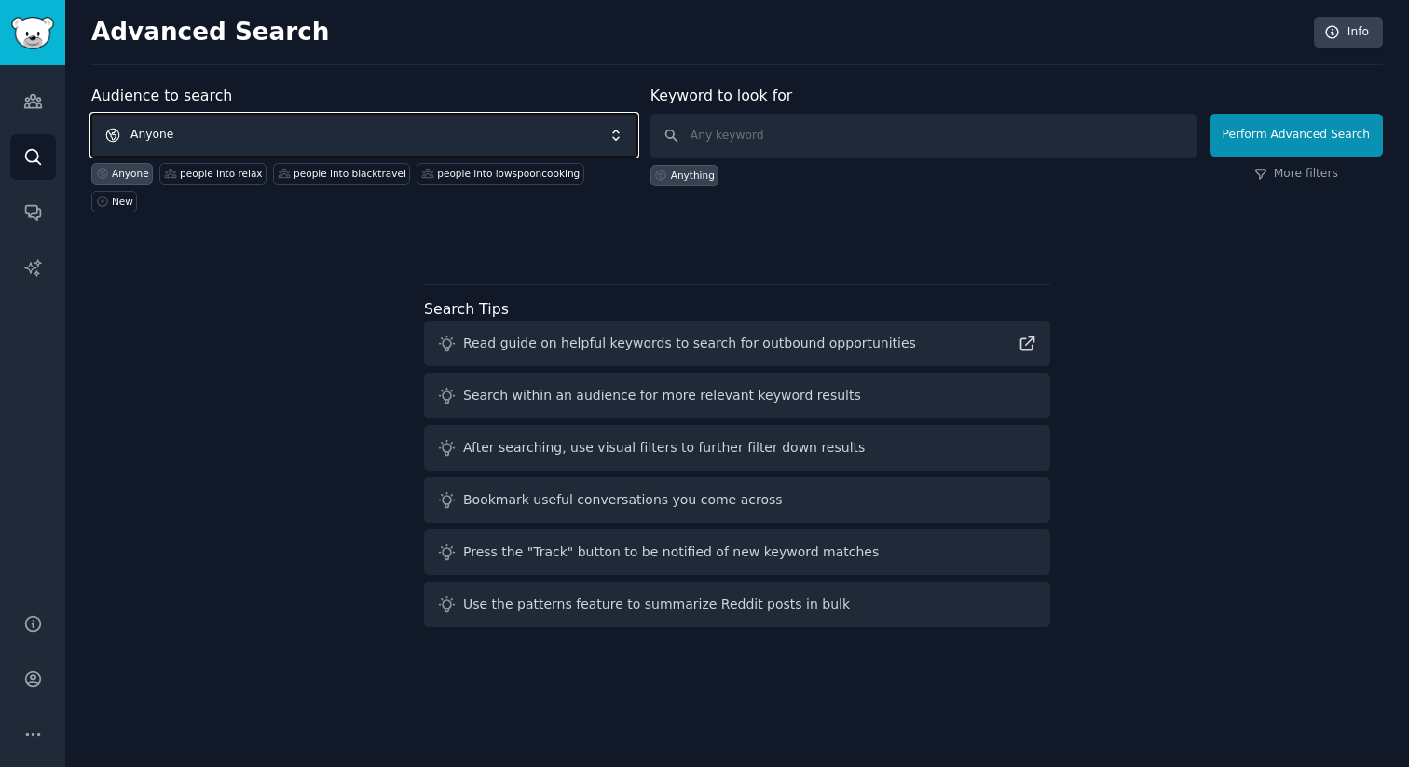
click at [313, 138] on span "Anyone" at bounding box center [364, 135] width 546 height 43
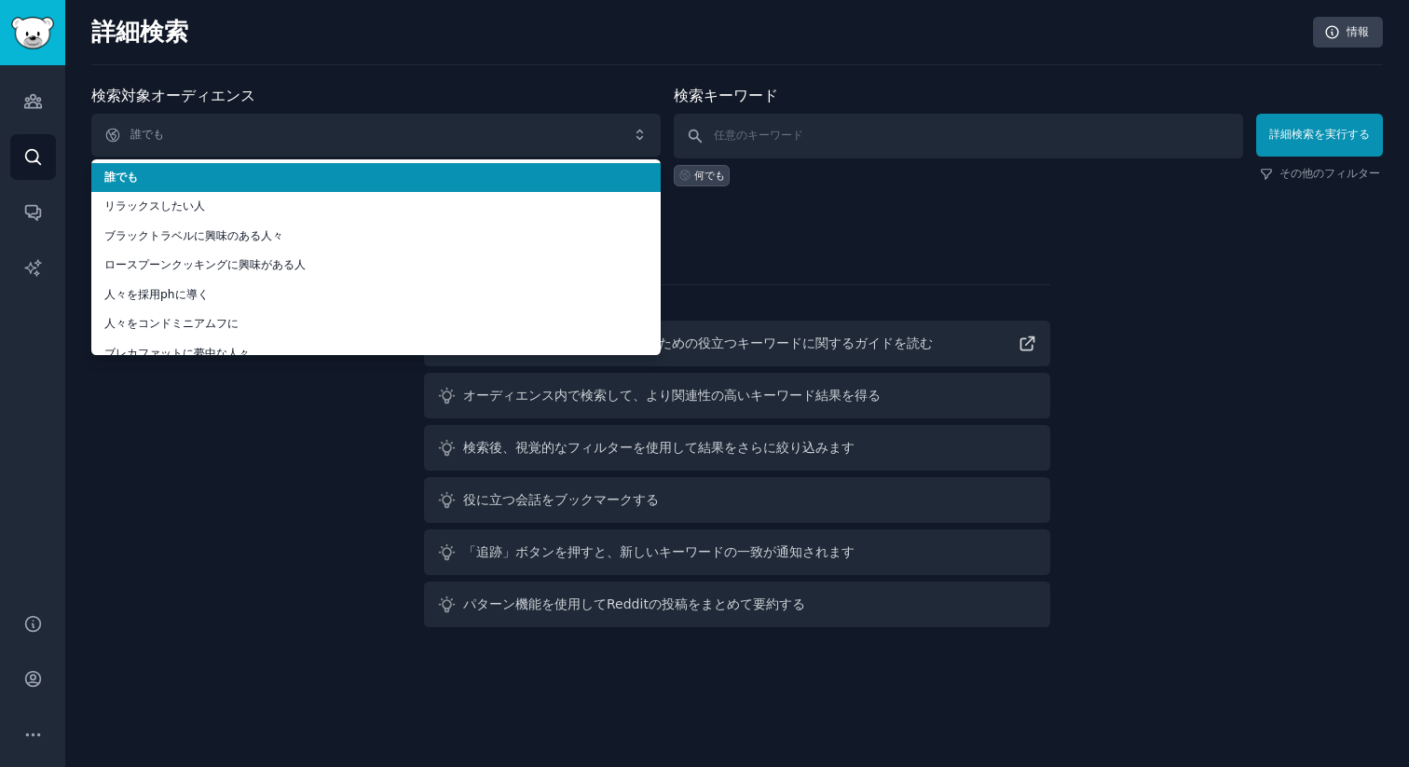
click at [685, 60] on div "詳細検索 情報" at bounding box center [736, 41] width 1291 height 48
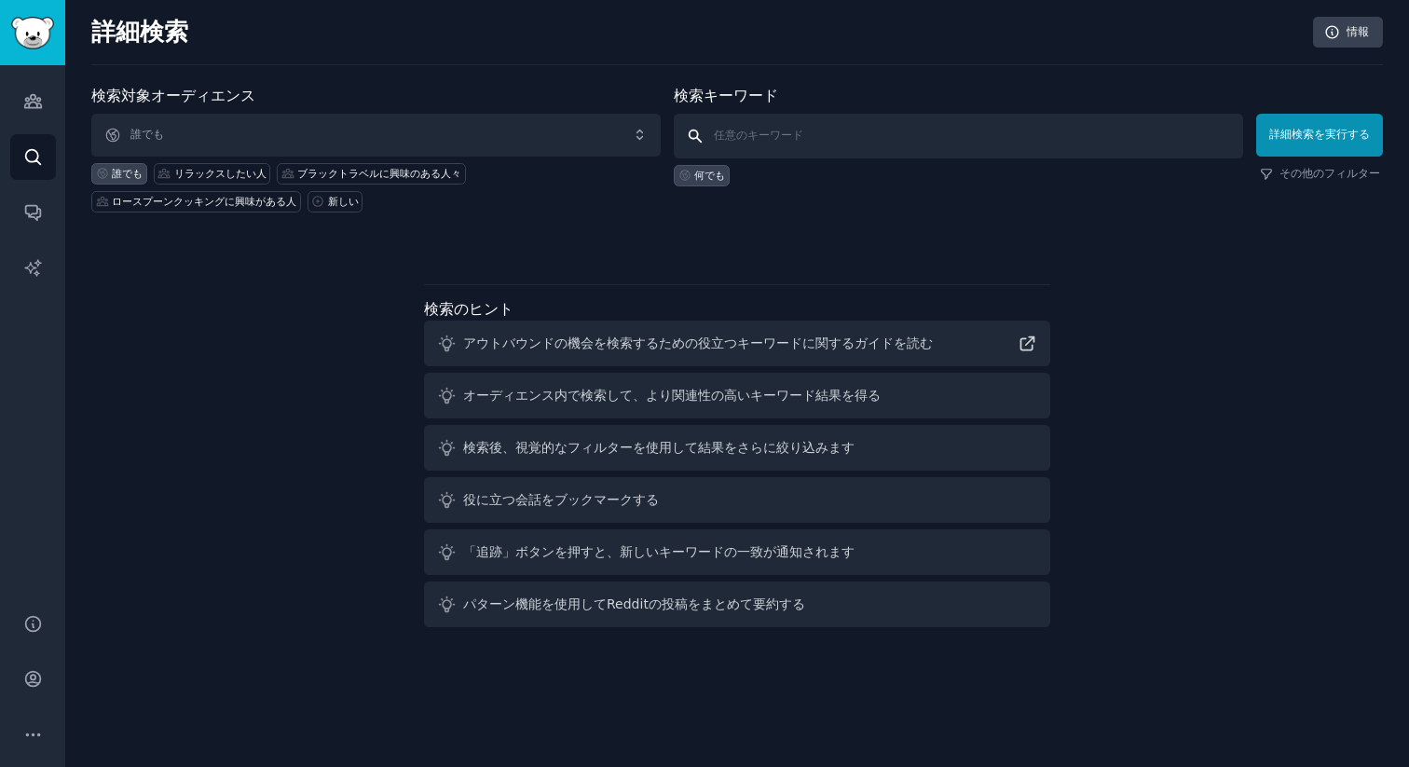
click at [840, 132] on input "text" at bounding box center [958, 136] width 569 height 45
type input "リゾートバイト"
click button "詳細検索を実行する" at bounding box center [1319, 135] width 127 height 43
